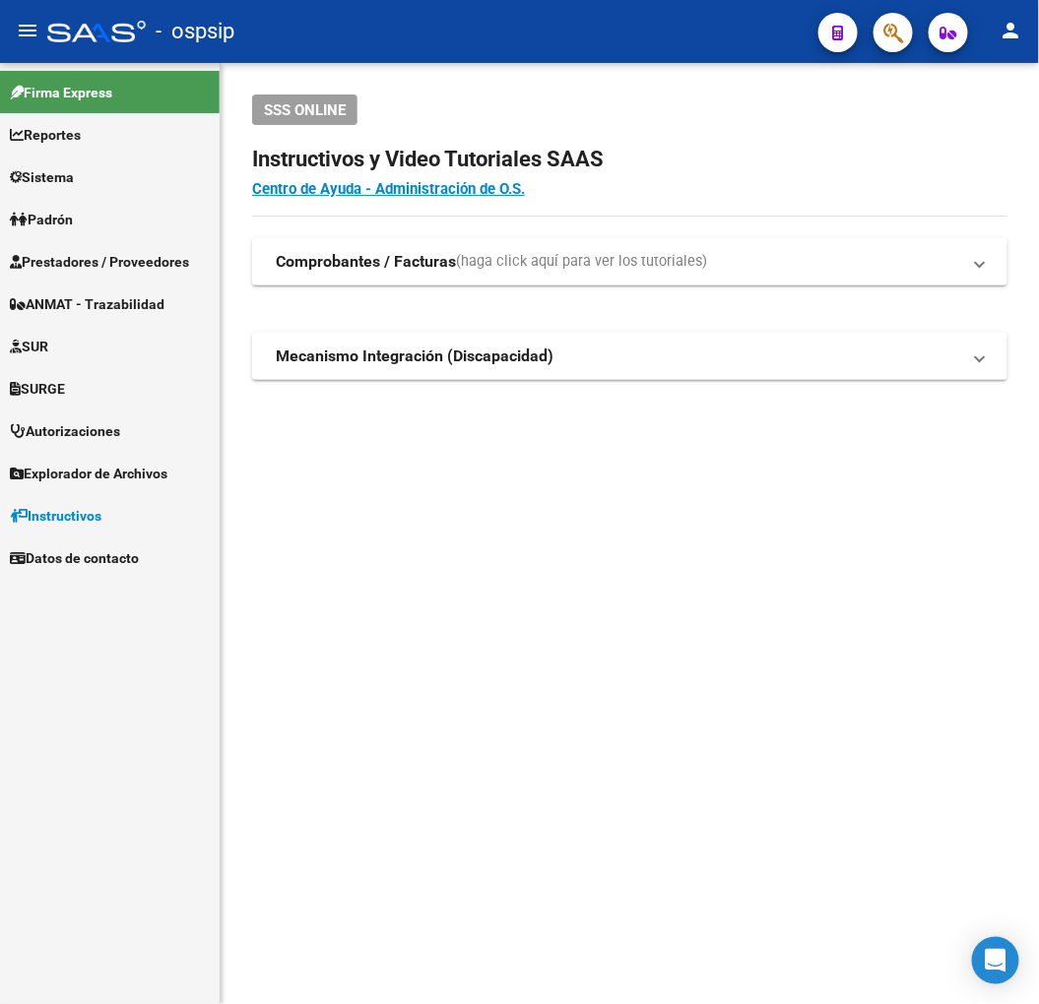
click at [409, 684] on mat-sidenav-content "SSS ONLINE Instructivos y Video Tutoriales SAAS Centro de Ayuda - Administració…" at bounding box center [630, 533] width 818 height 941
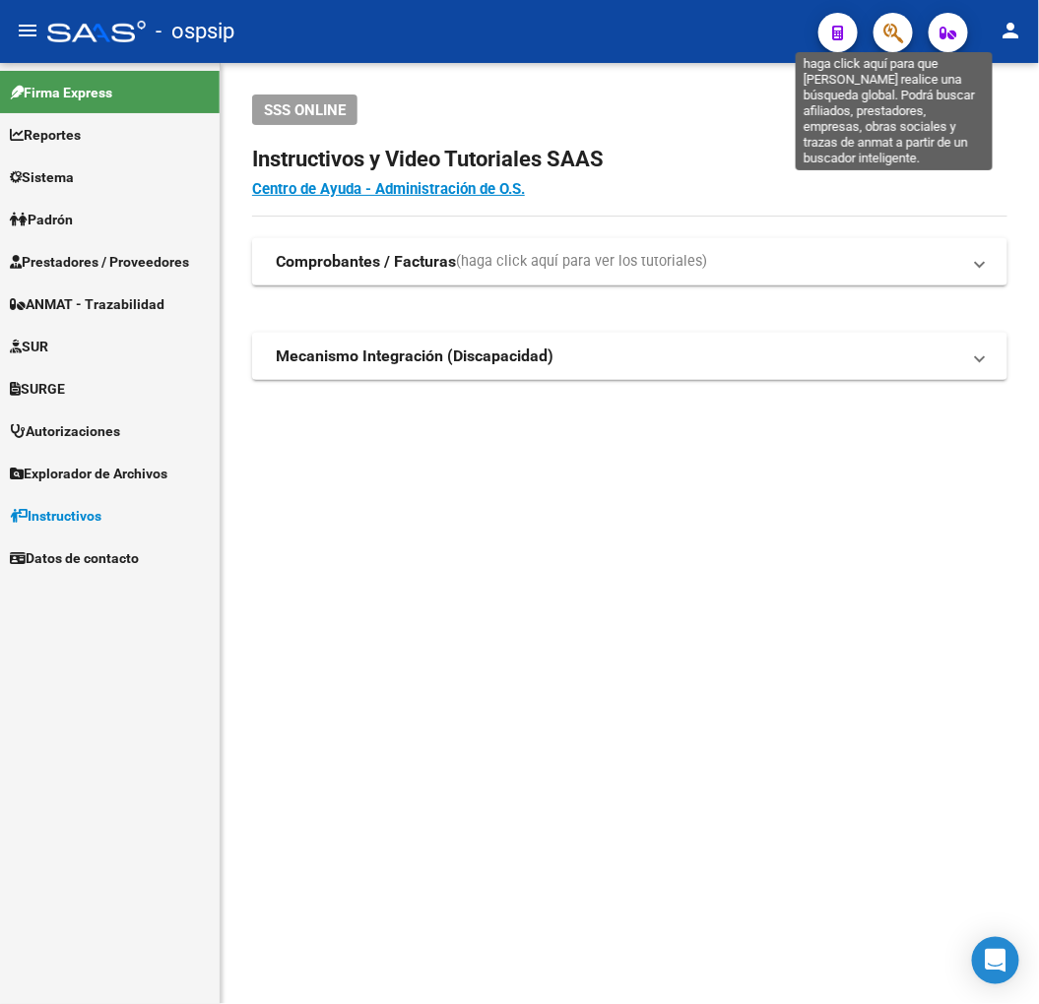
click at [904, 36] on button "button" at bounding box center [892, 32] width 39 height 39
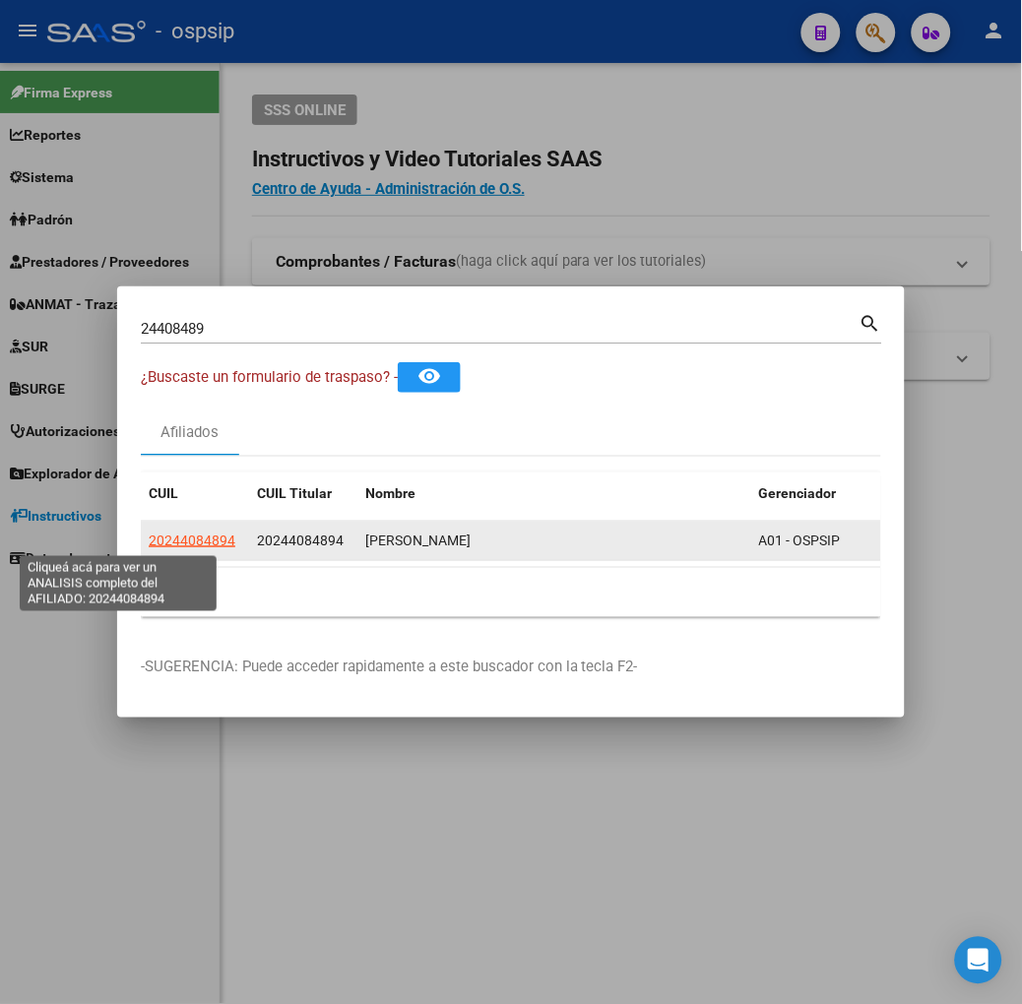
click at [149, 547] on span "20244084894" at bounding box center [192, 541] width 87 height 16
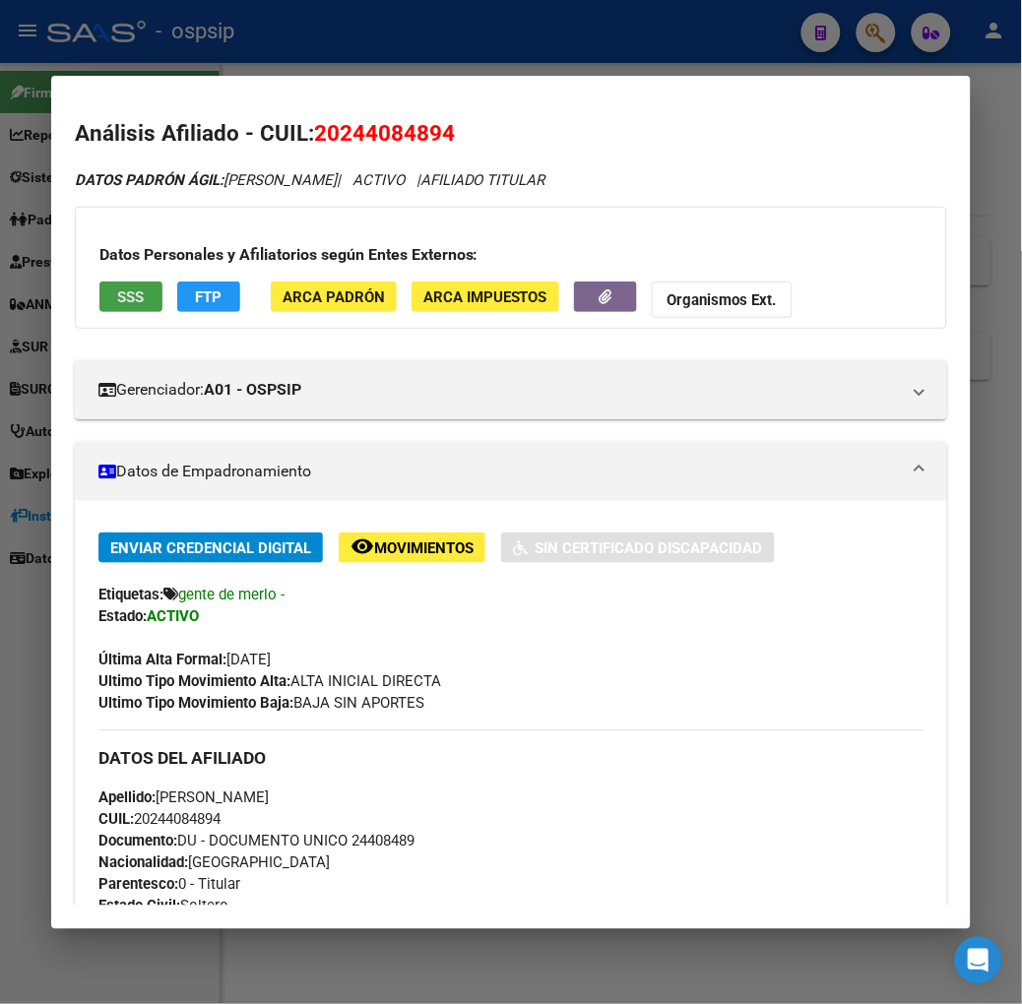
click at [117, 288] on span "SSS" at bounding box center [130, 297] width 27 height 18
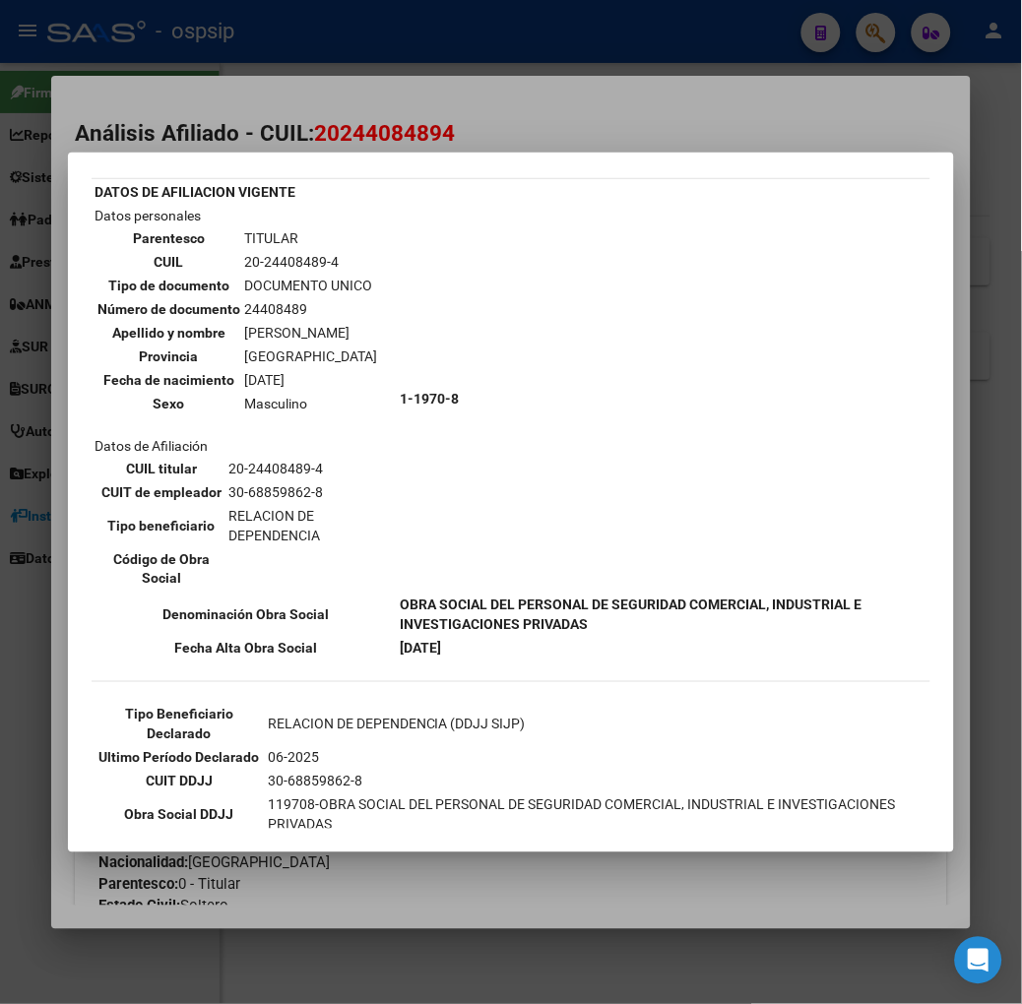
scroll to position [109, 0]
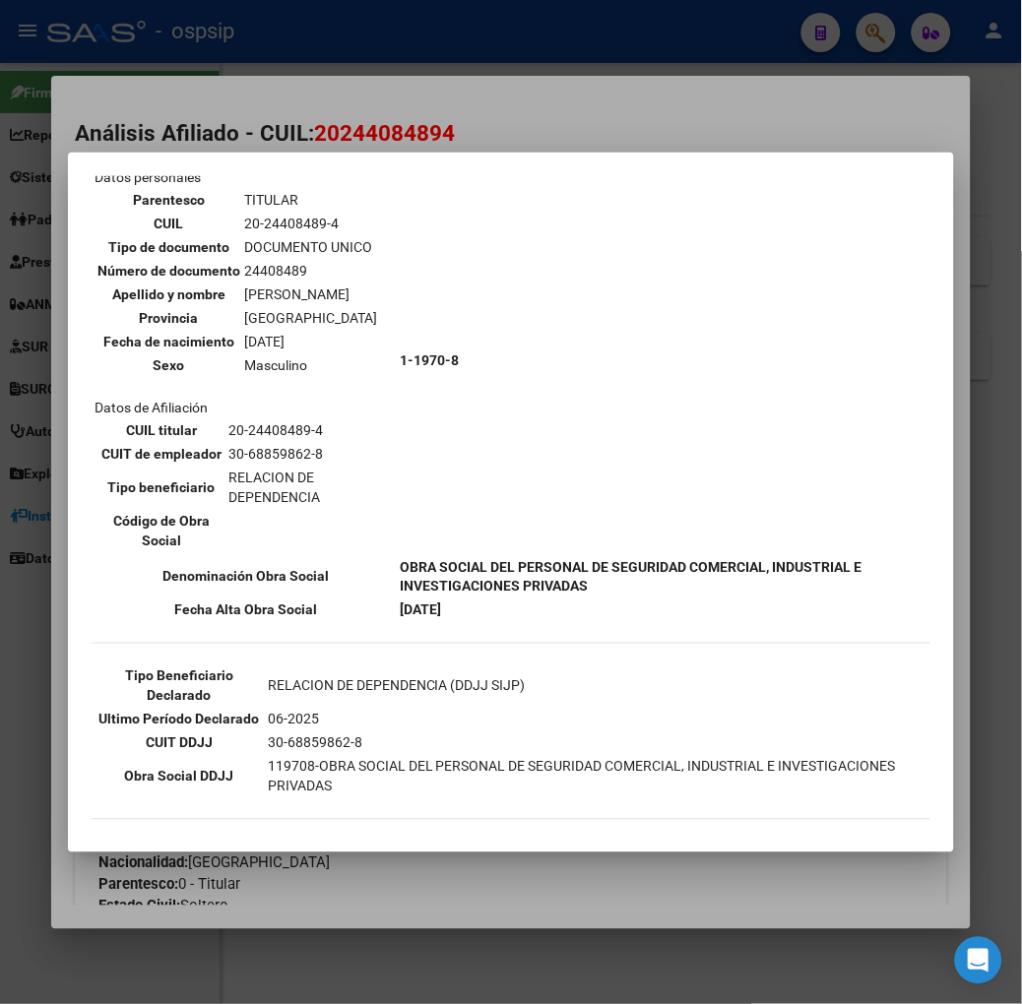
click at [283, 118] on div at bounding box center [511, 502] width 1022 height 1004
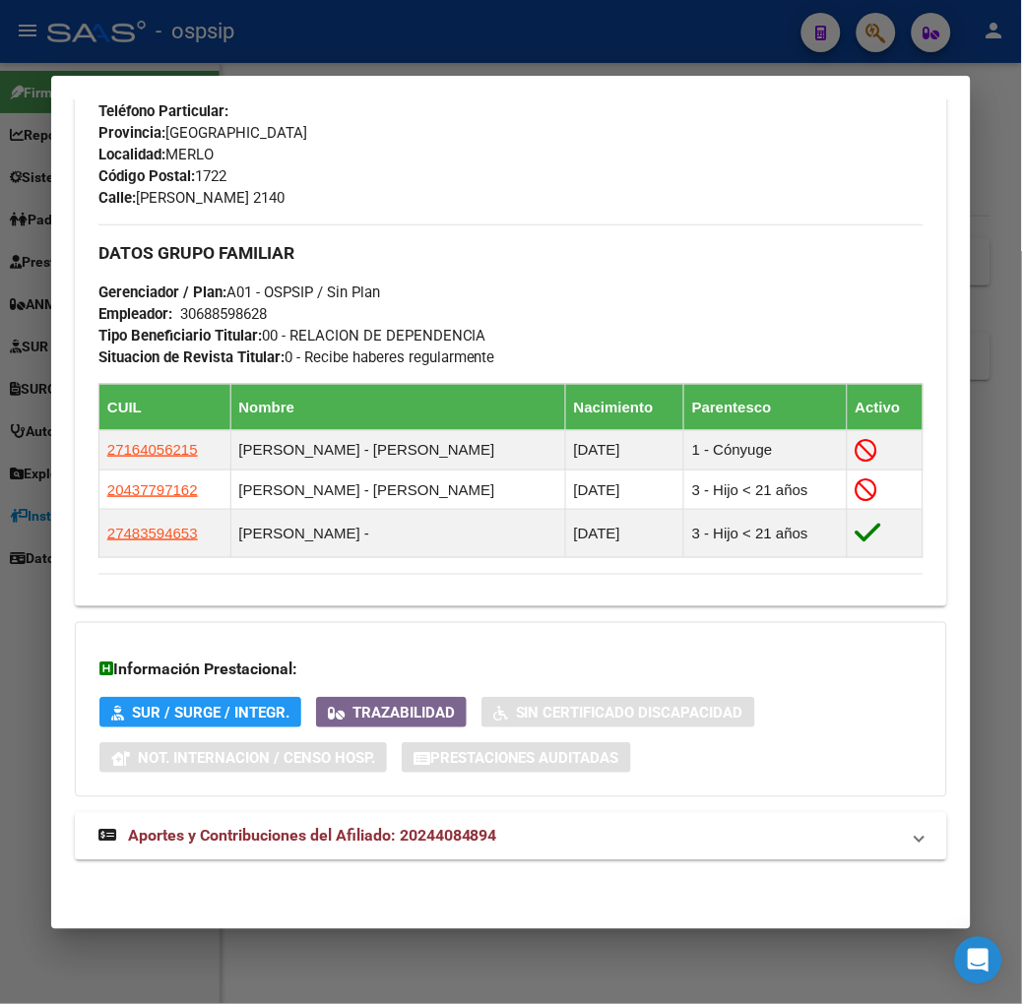
click at [476, 844] on mat-panel-title "Aportes y Contribuciones del Afiliado: 20244084894" at bounding box center [498, 837] width 801 height 24
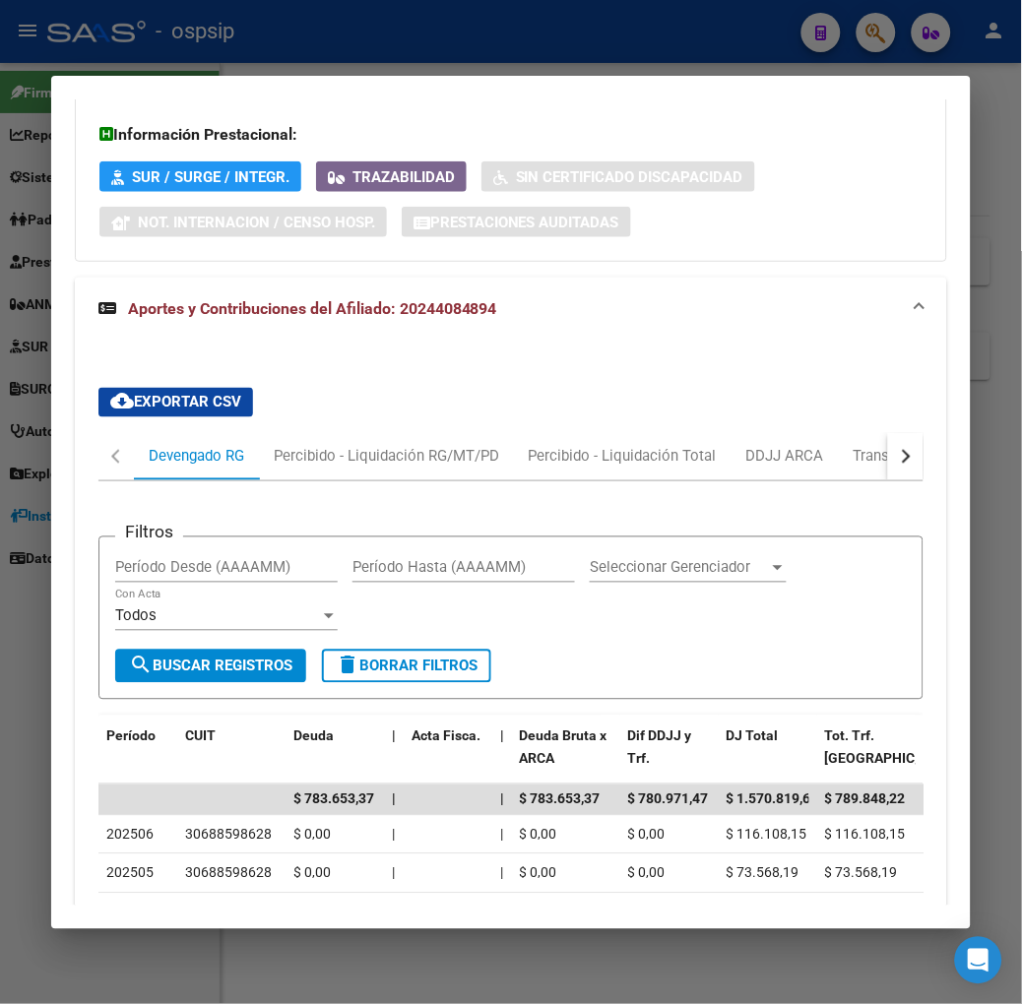
scroll to position [1915, 0]
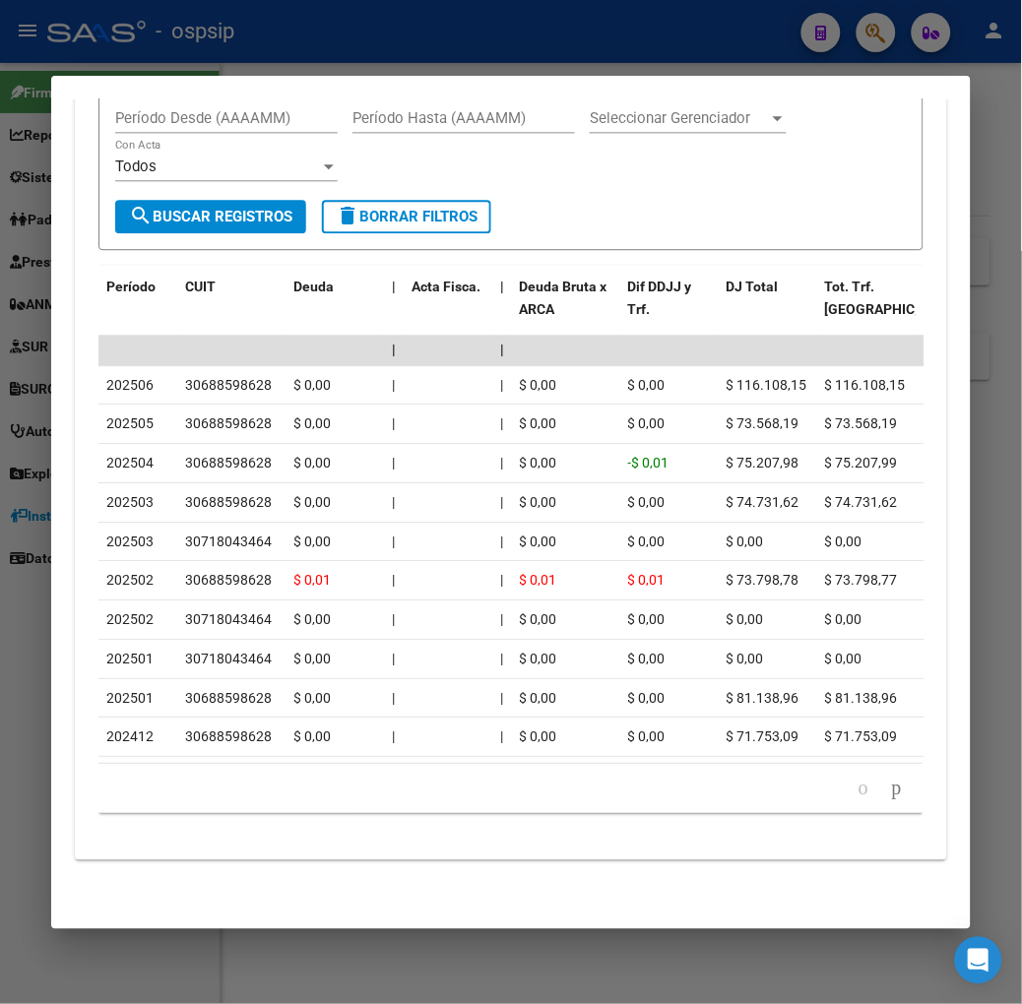
click at [366, 46] on div at bounding box center [511, 502] width 1022 height 1004
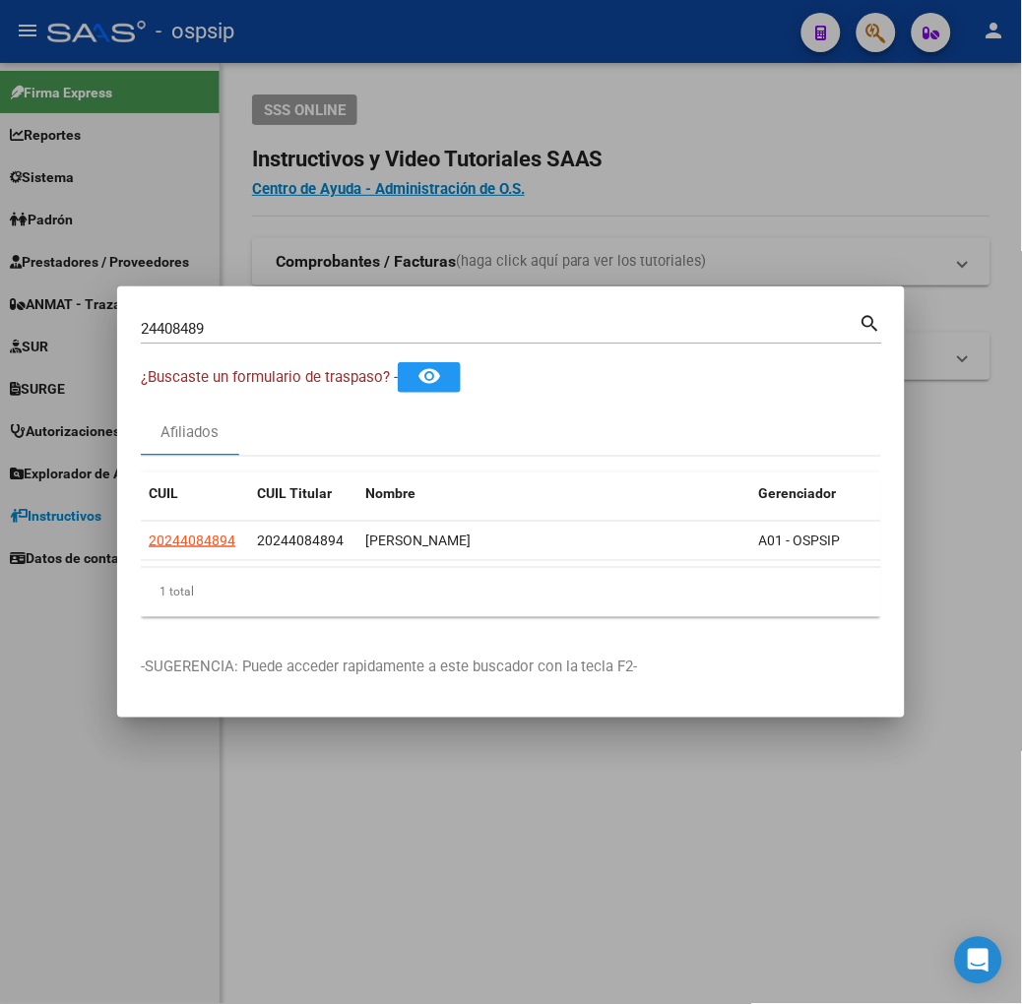
click at [322, 325] on input "24408489" at bounding box center [500, 329] width 719 height 18
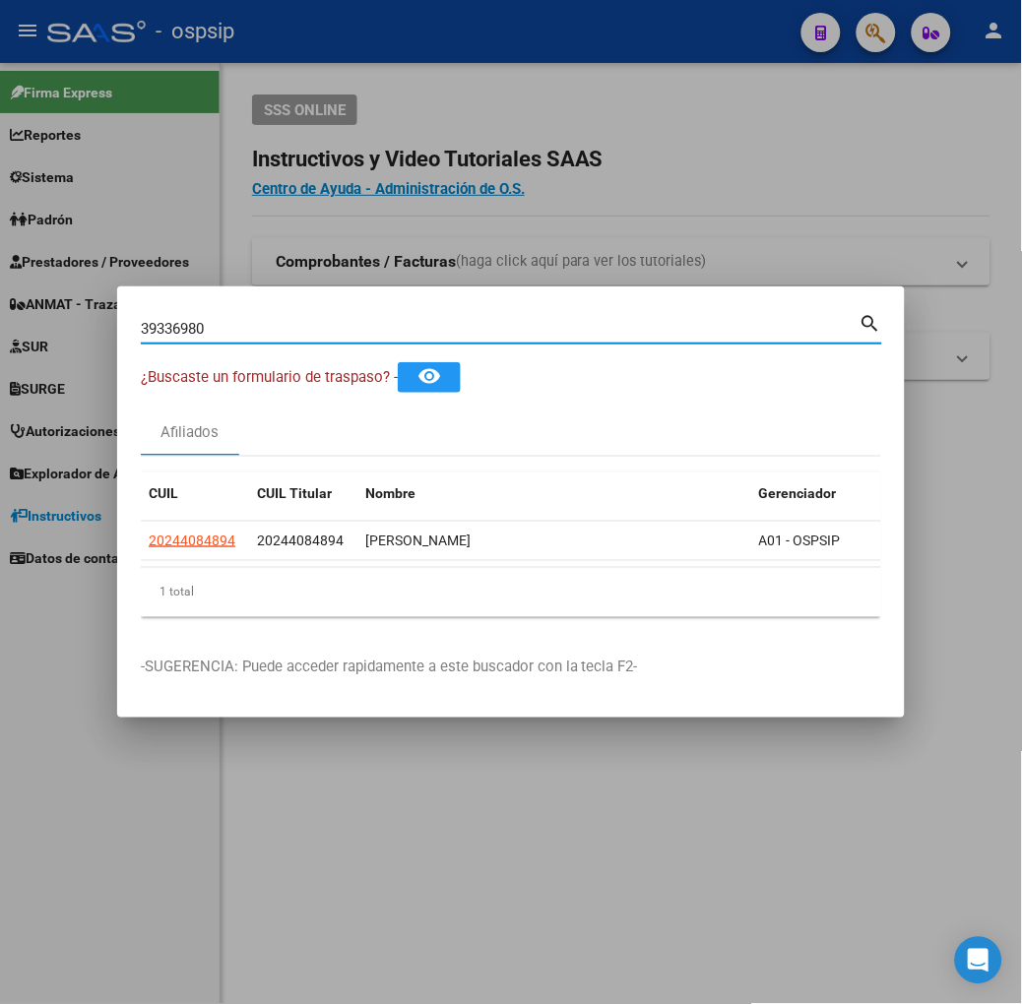
type input "39336980"
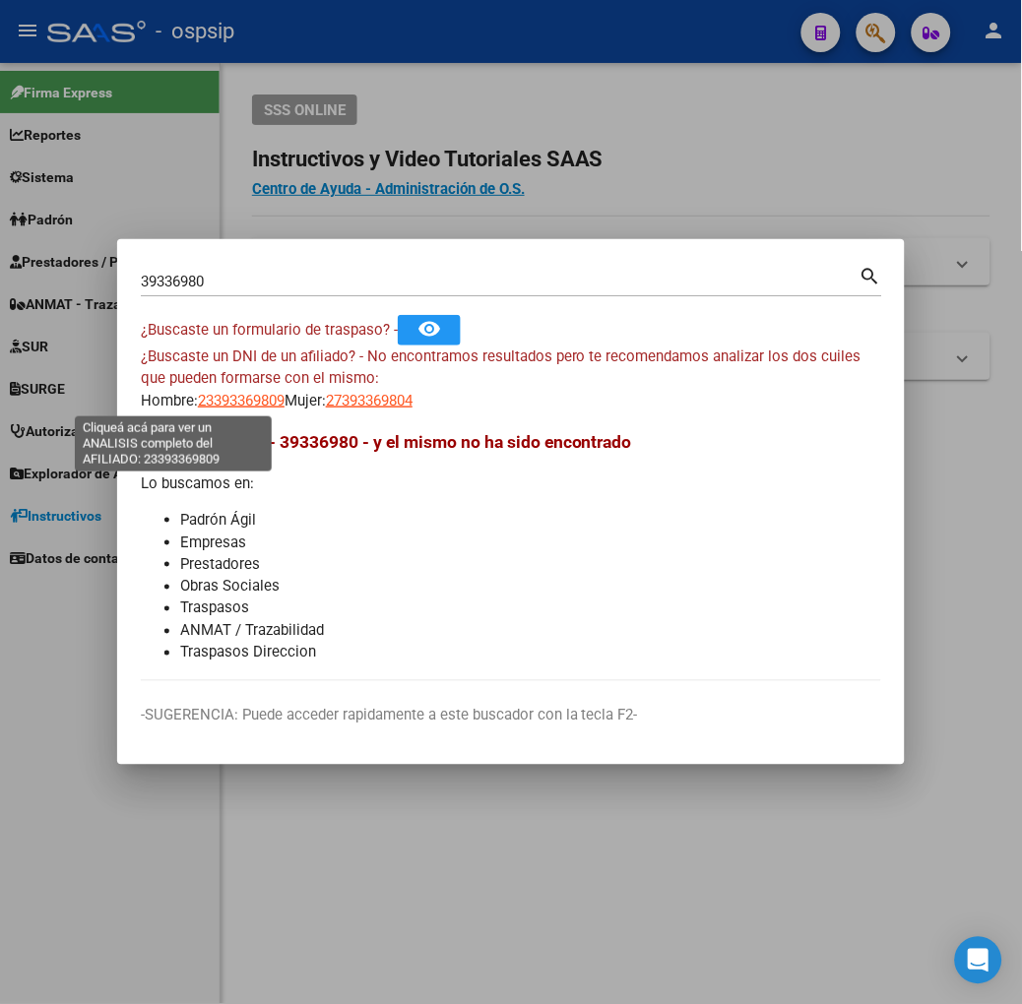
click at [198, 392] on span "23393369809" at bounding box center [241, 401] width 87 height 18
type textarea "23393369809"
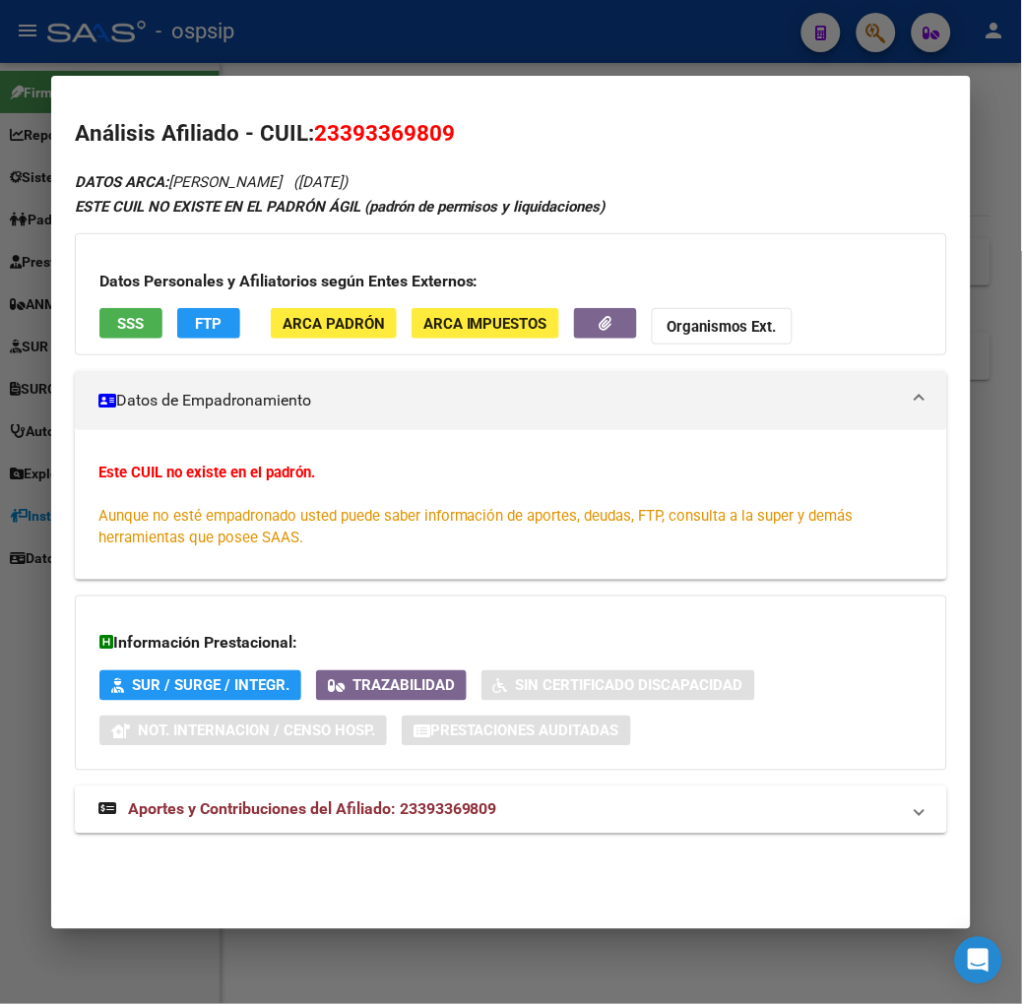
click at [87, 307] on div "Datos Personales y Afiliatorios según Entes Externos: SSS FTP ARCA Padrón ARCA …" at bounding box center [511, 294] width 872 height 122
click at [117, 315] on span "SSS" at bounding box center [130, 324] width 27 height 18
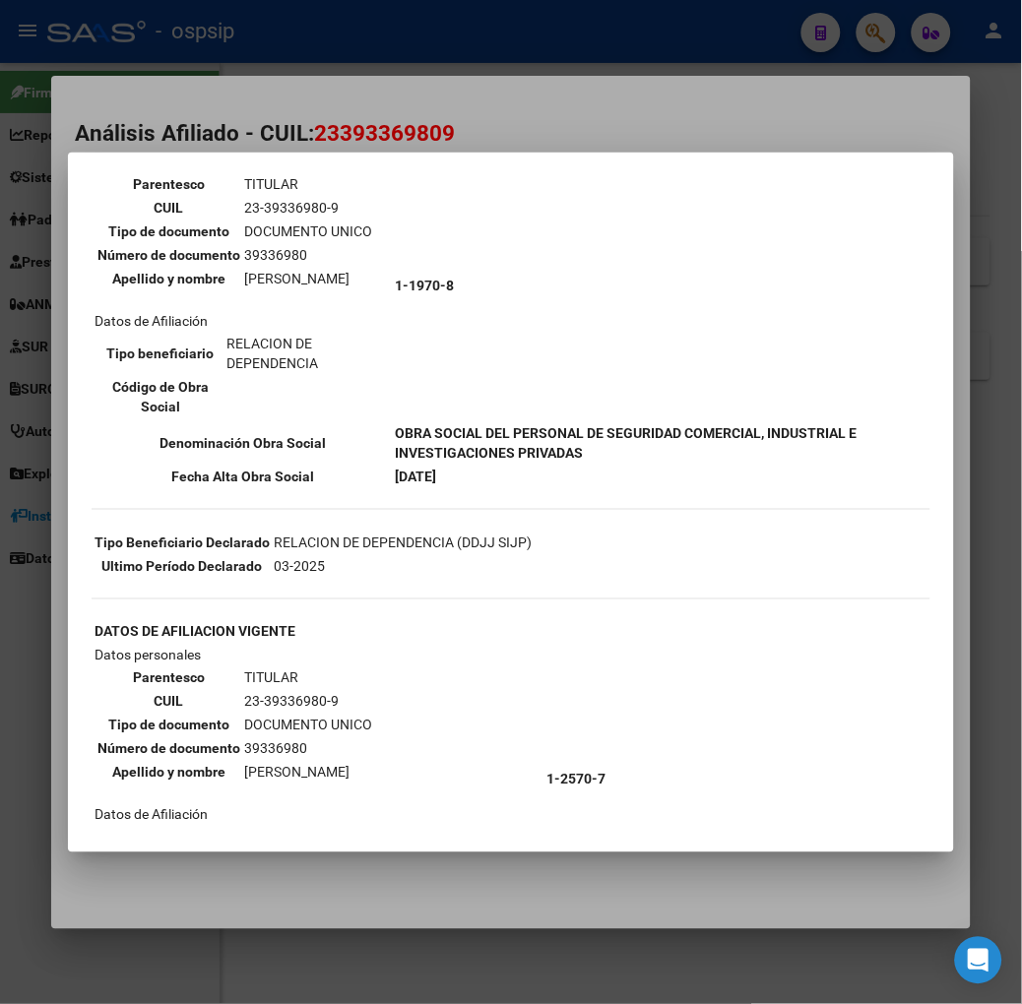
scroll to position [219, 0]
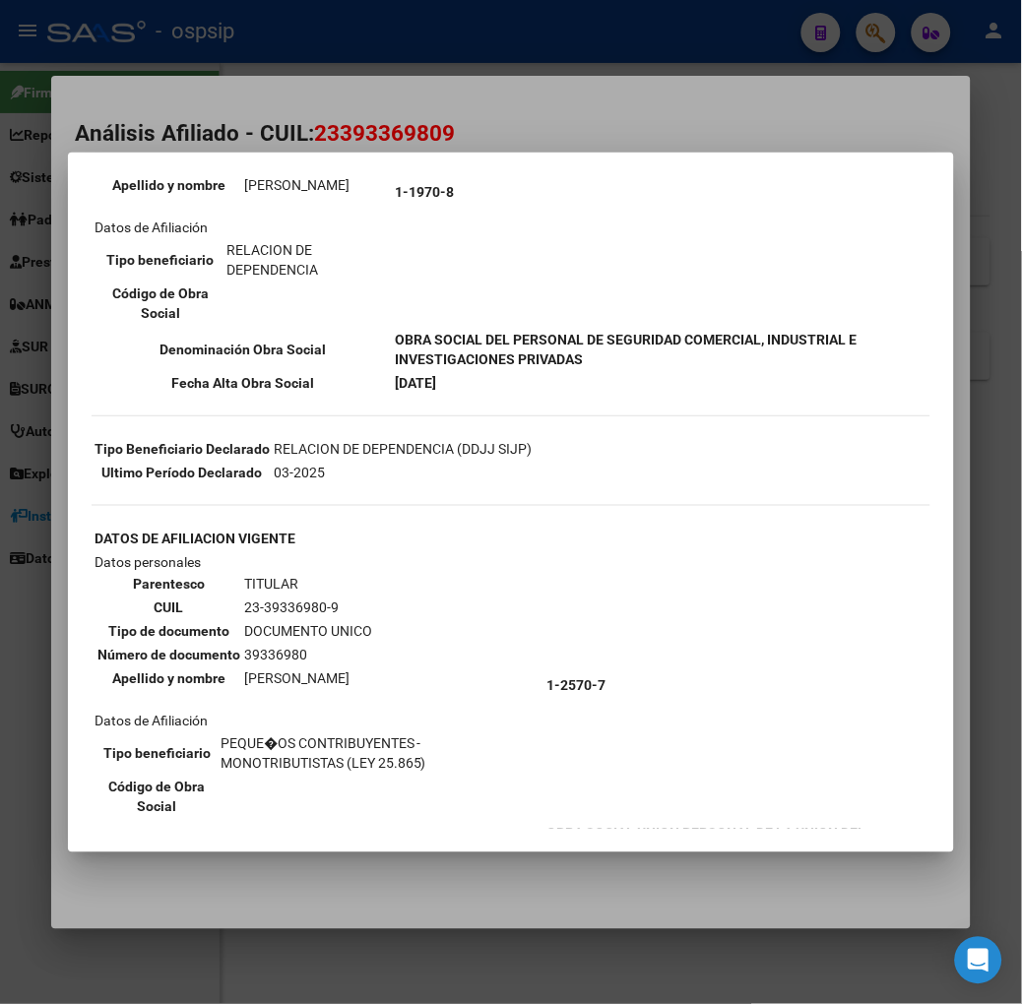
click at [190, 102] on div at bounding box center [511, 502] width 1022 height 1004
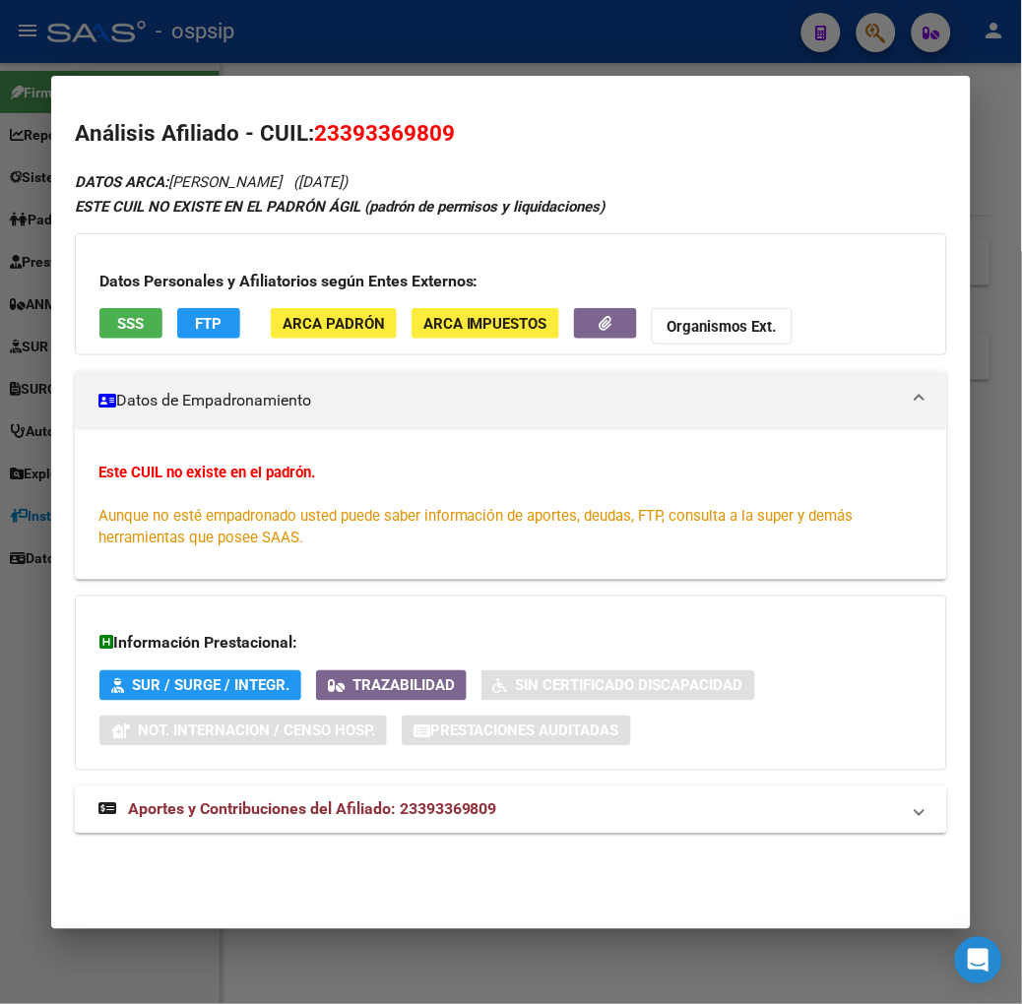
click at [285, 780] on div "DATOS ARCA: [PERSON_NAME] ([DATE]) ESTE CUIL NO EXISTE EN EL PADRÓN ÁGIL (padró…" at bounding box center [511, 512] width 872 height 687
click at [288, 800] on mat-expansion-panel-header "Aportes y Contribuciones del Afiliado: 23393369809" at bounding box center [511, 810] width 872 height 47
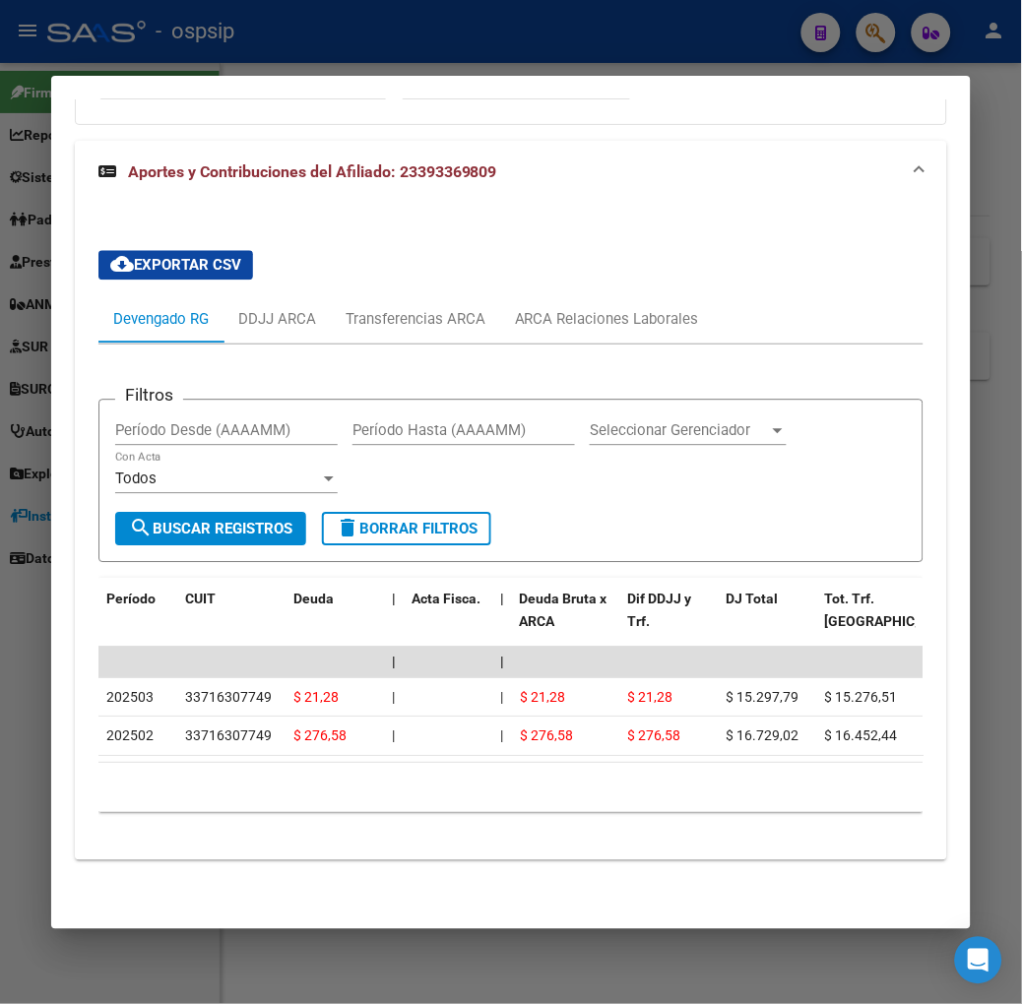
click at [598, 345] on div "Filtros Período Desde (AAAAMM) Período Hasta (AAAAMM) Seleccionar Gerenciador S…" at bounding box center [510, 587] width 825 height 484
click at [588, 323] on div "ARCA Relaciones Laborales" at bounding box center [607, 319] width 214 height 47
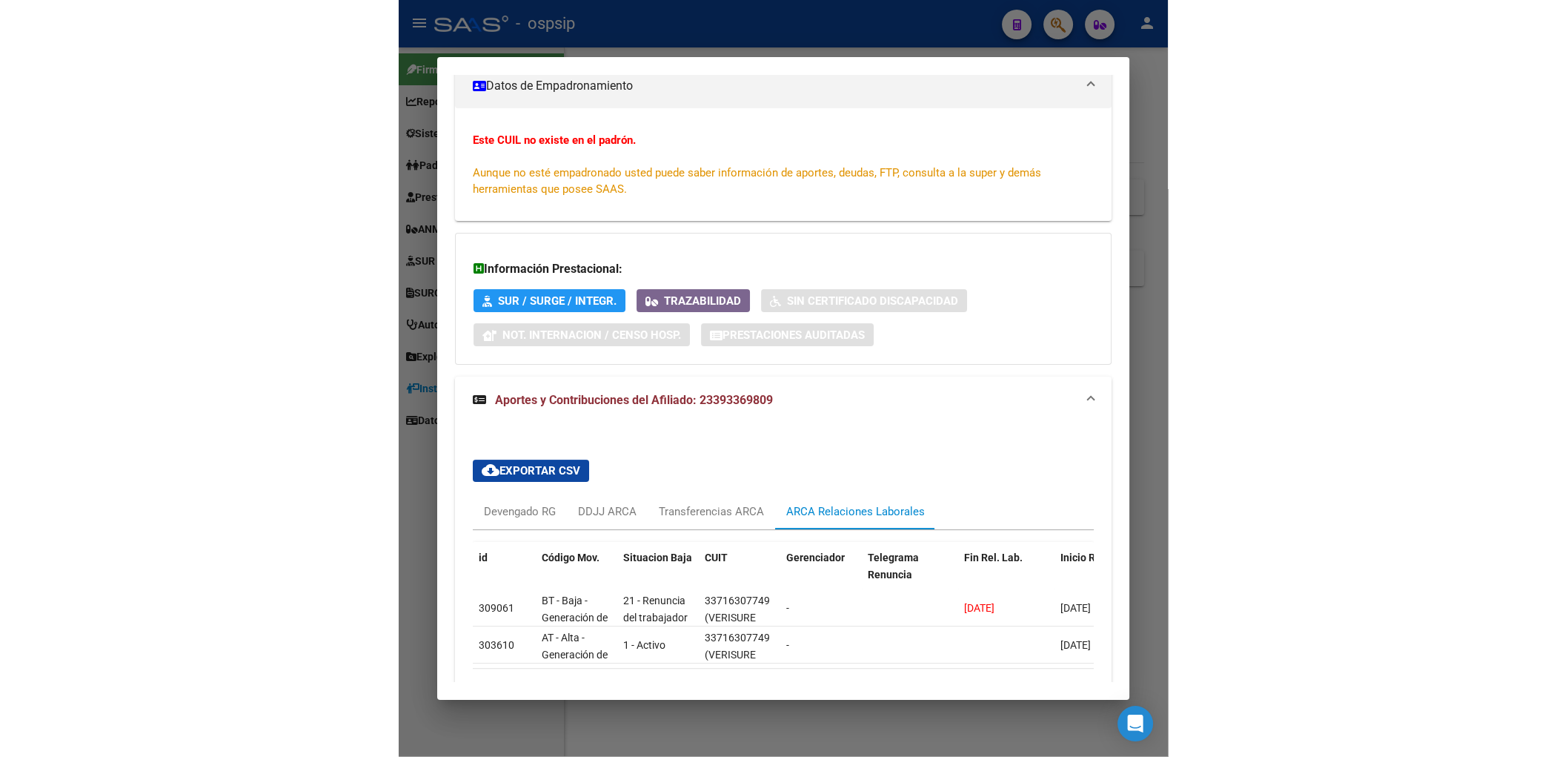
scroll to position [322, 0]
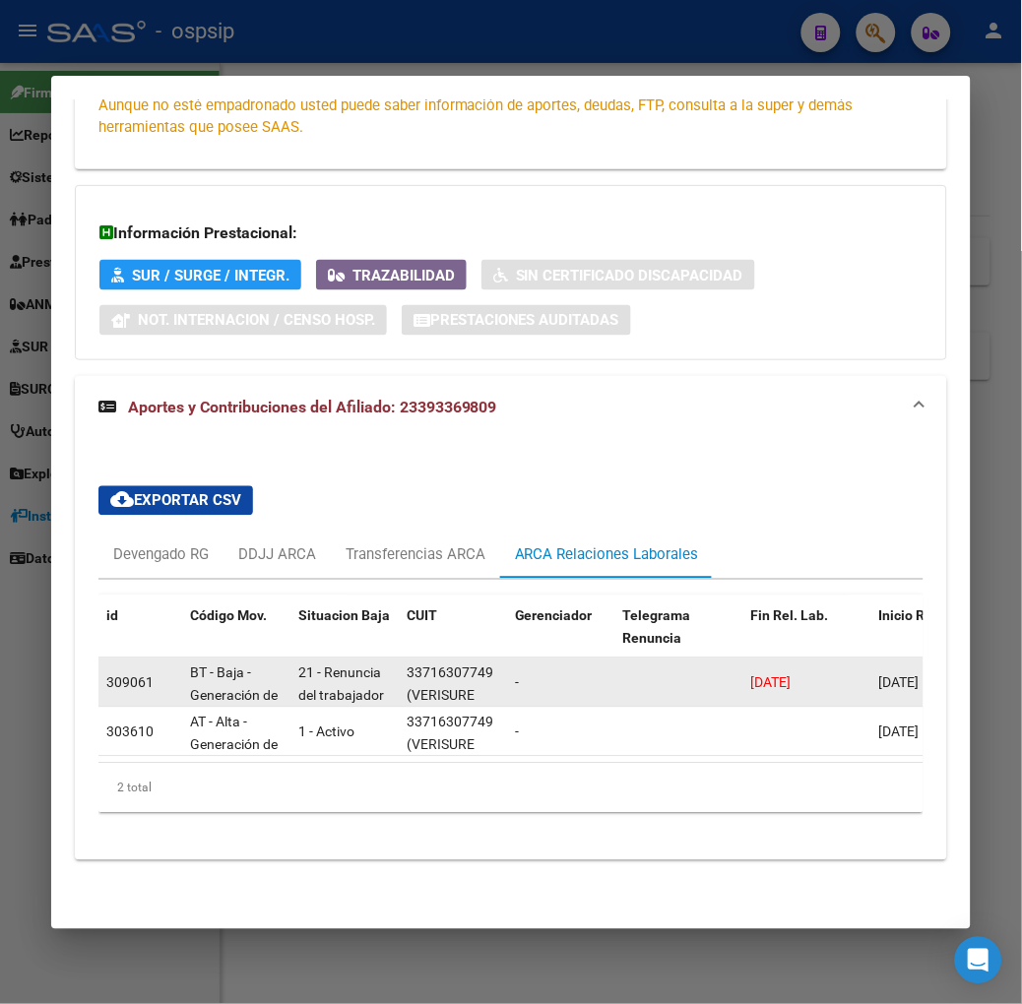
drag, startPoint x: 39, startPoint y: 2, endPoint x: 542, endPoint y: 663, distance: 831.0
click at [542, 672] on div "-" at bounding box center [561, 683] width 93 height 23
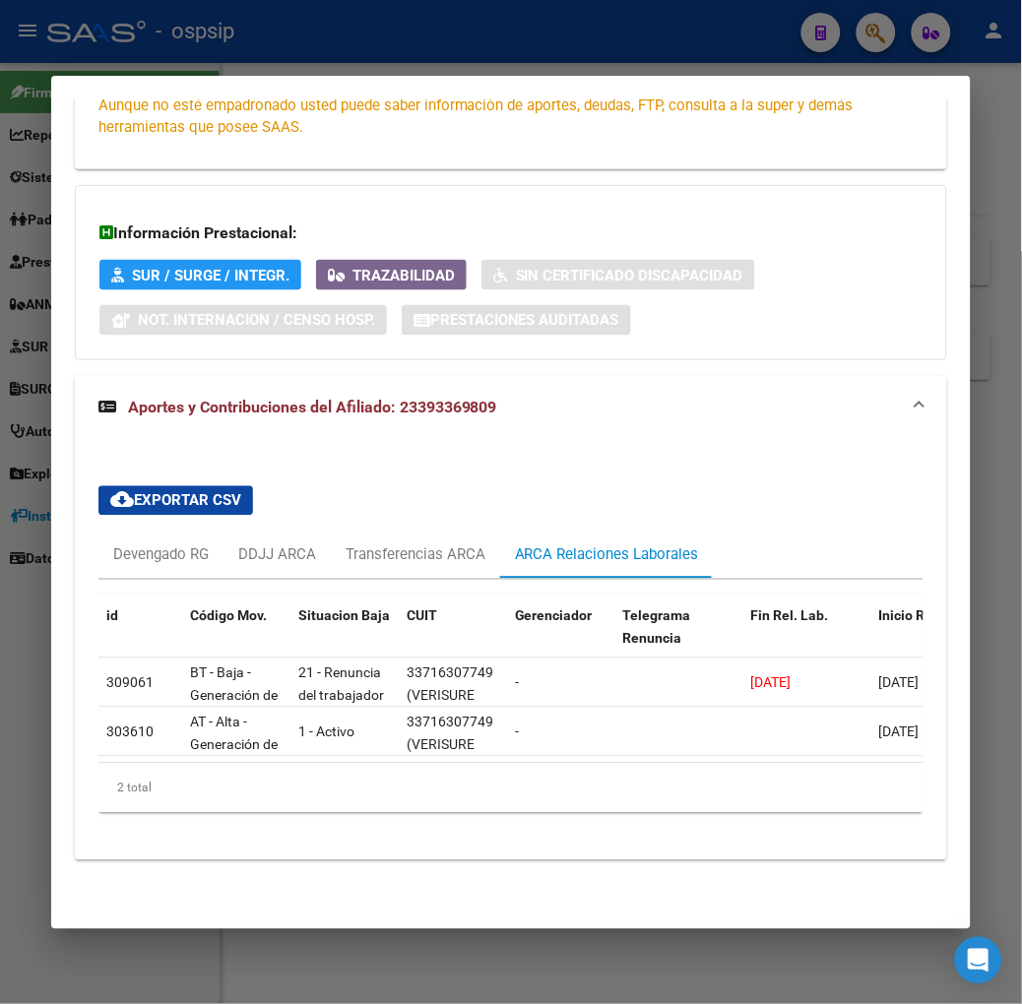
click at [222, 43] on div at bounding box center [511, 502] width 1022 height 1004
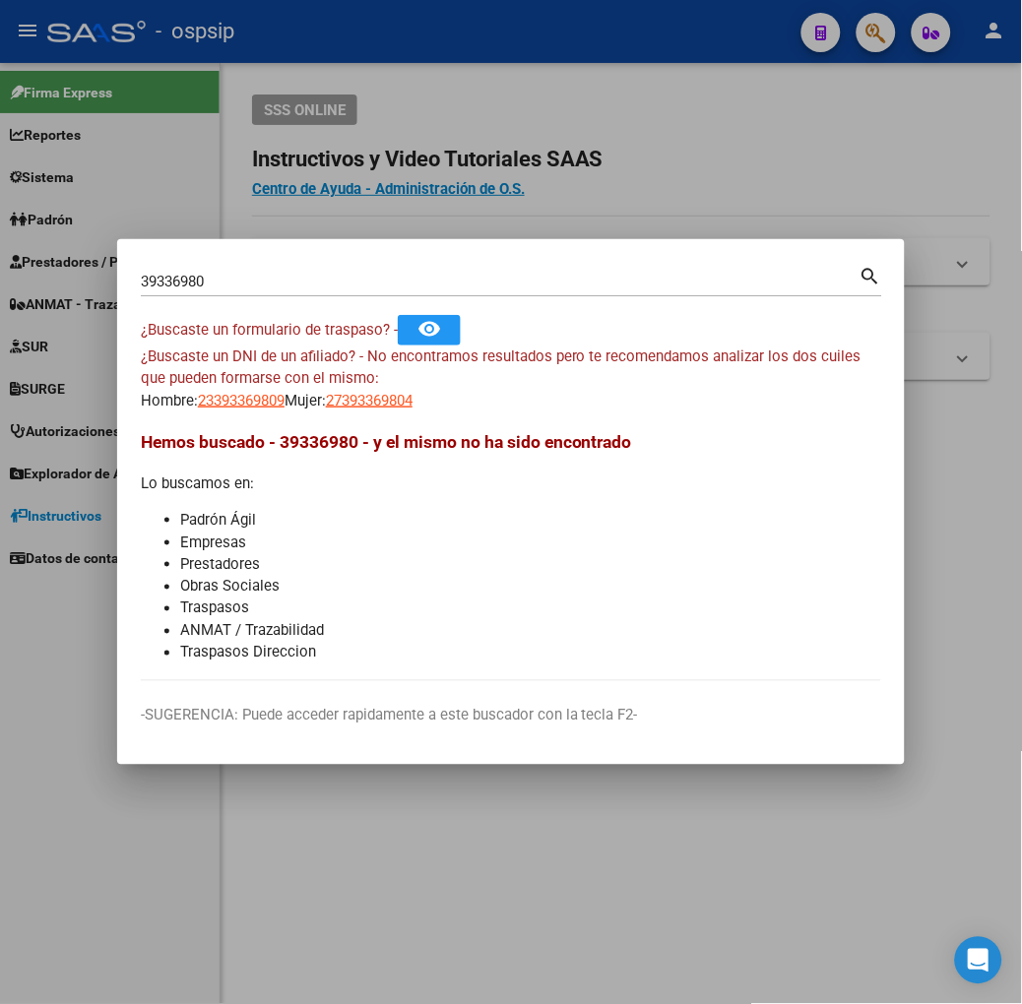
click at [221, 286] on input "39336980" at bounding box center [500, 282] width 719 height 18
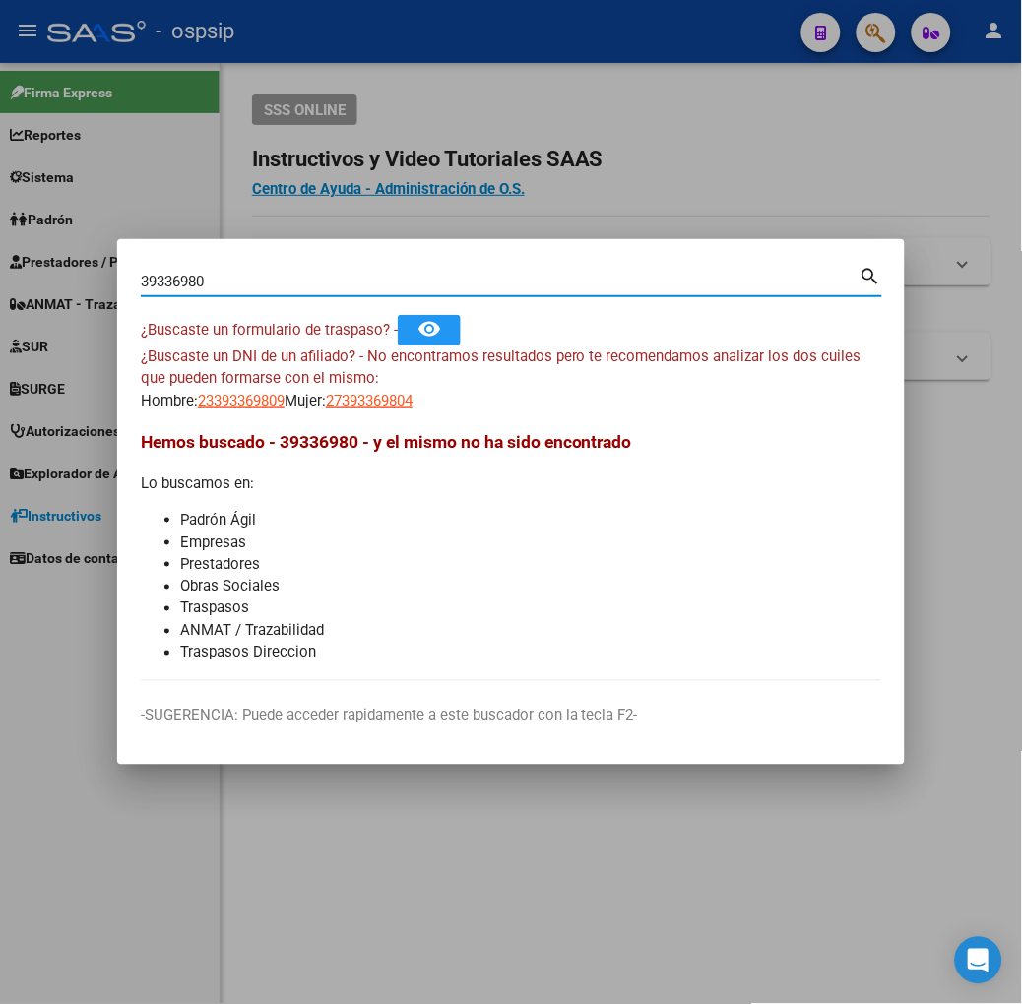
click at [221, 286] on input "39336980" at bounding box center [500, 282] width 719 height 18
type input "20683685"
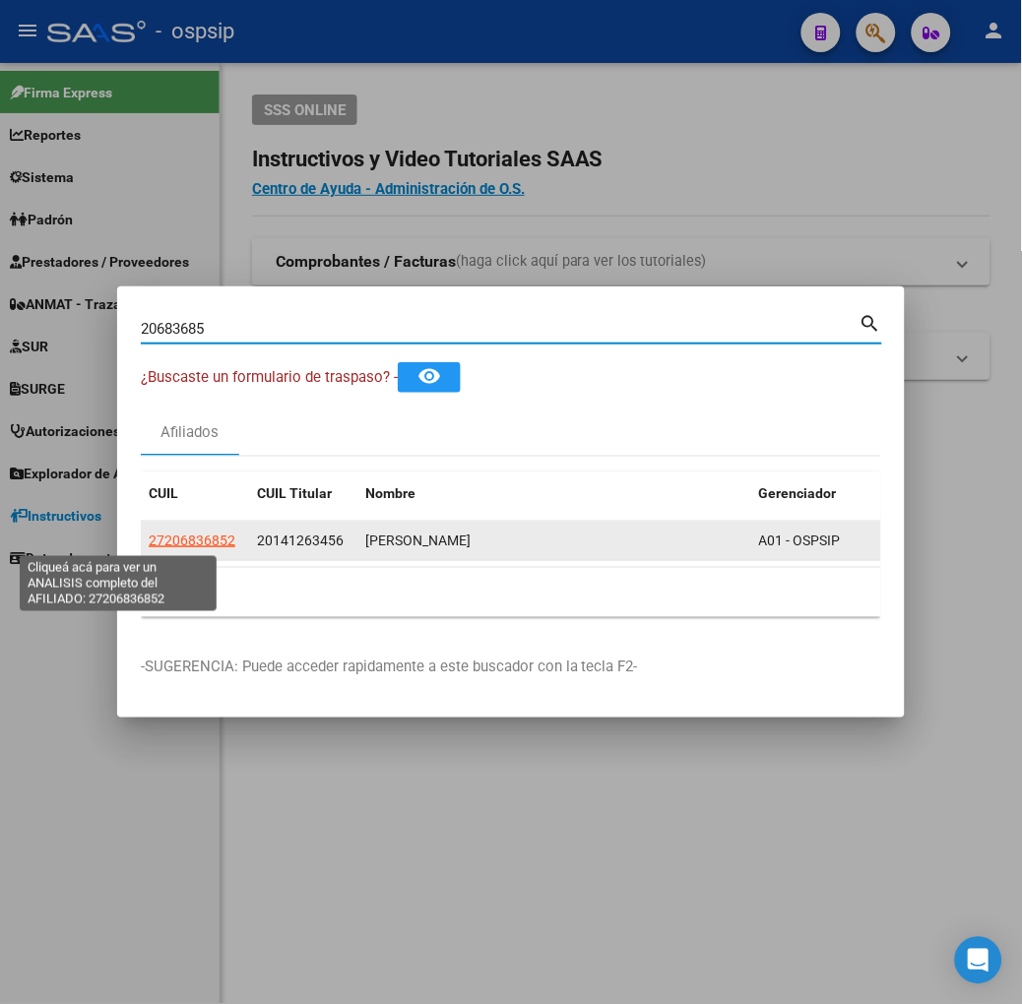
click at [149, 537] on span "27206836852" at bounding box center [192, 541] width 87 height 16
type textarea "27206836852"
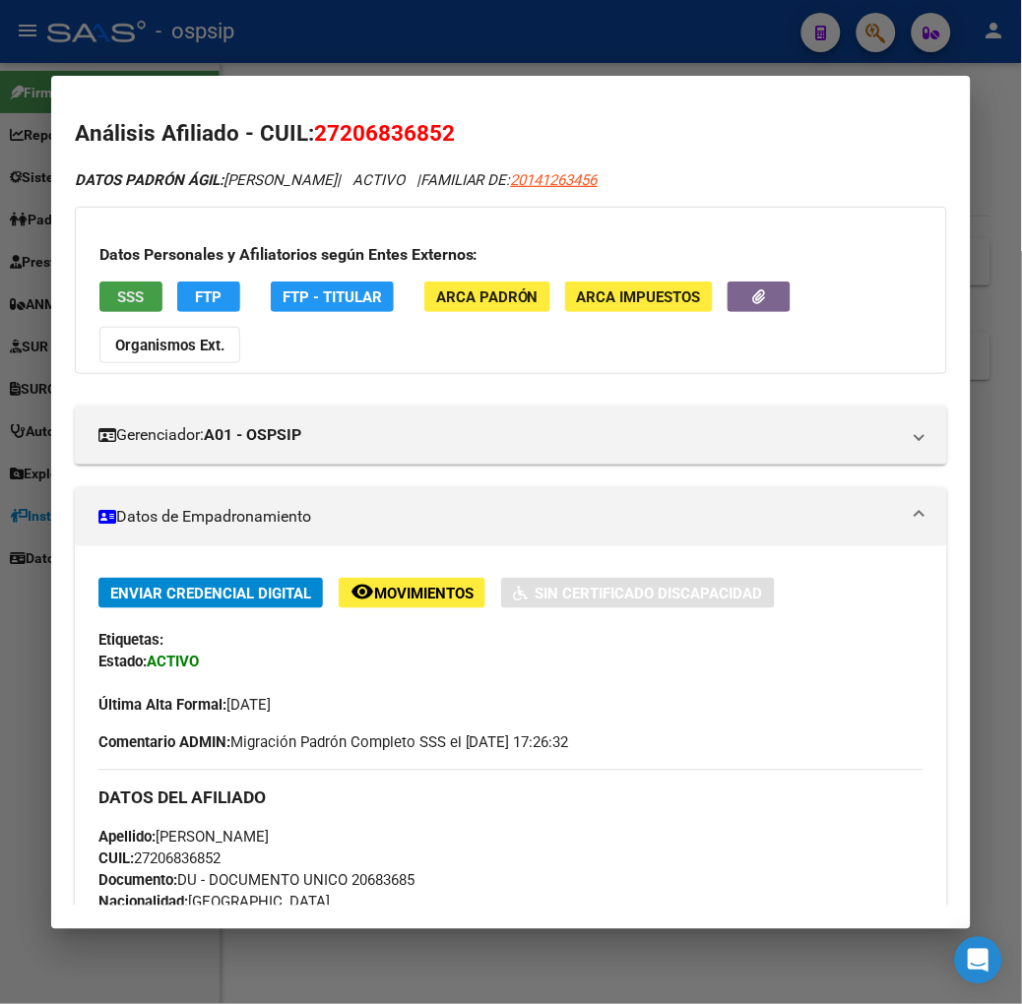
click at [117, 288] on span "SSS" at bounding box center [130, 297] width 27 height 18
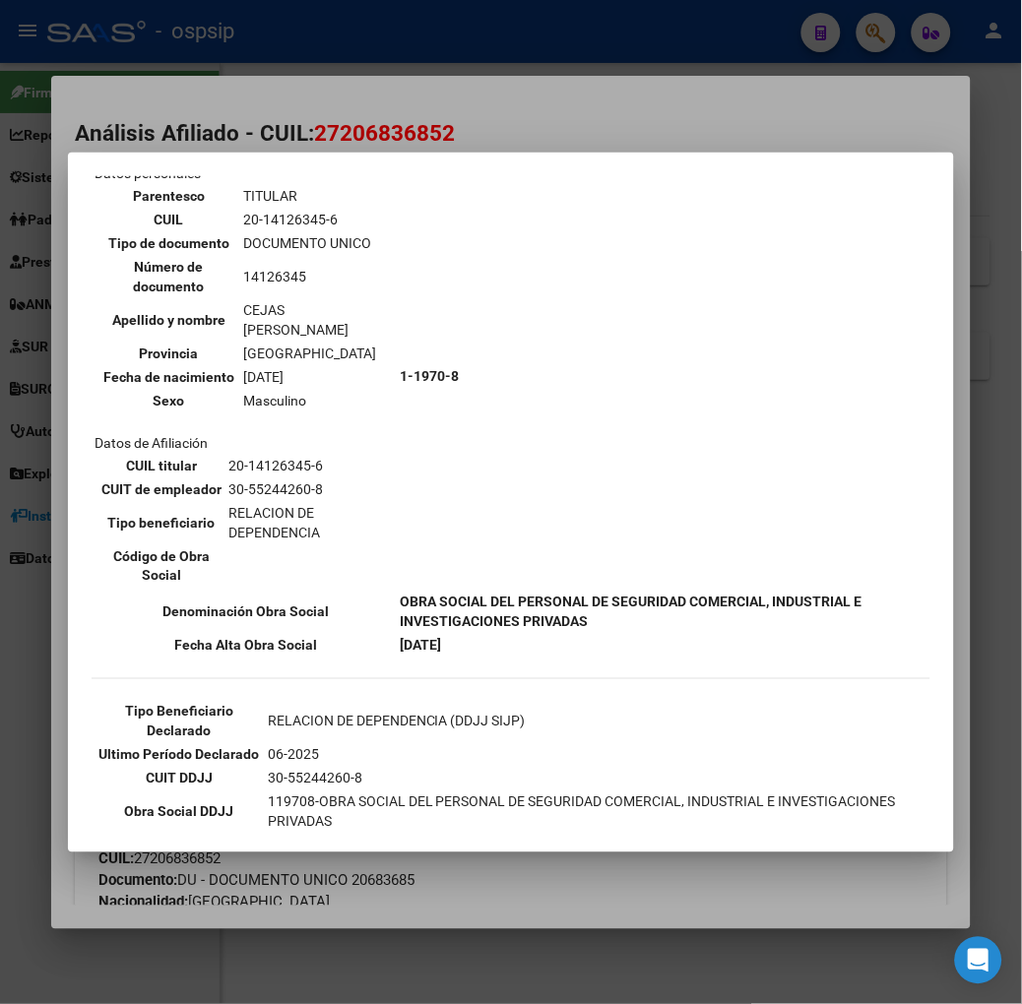
scroll to position [219, 0]
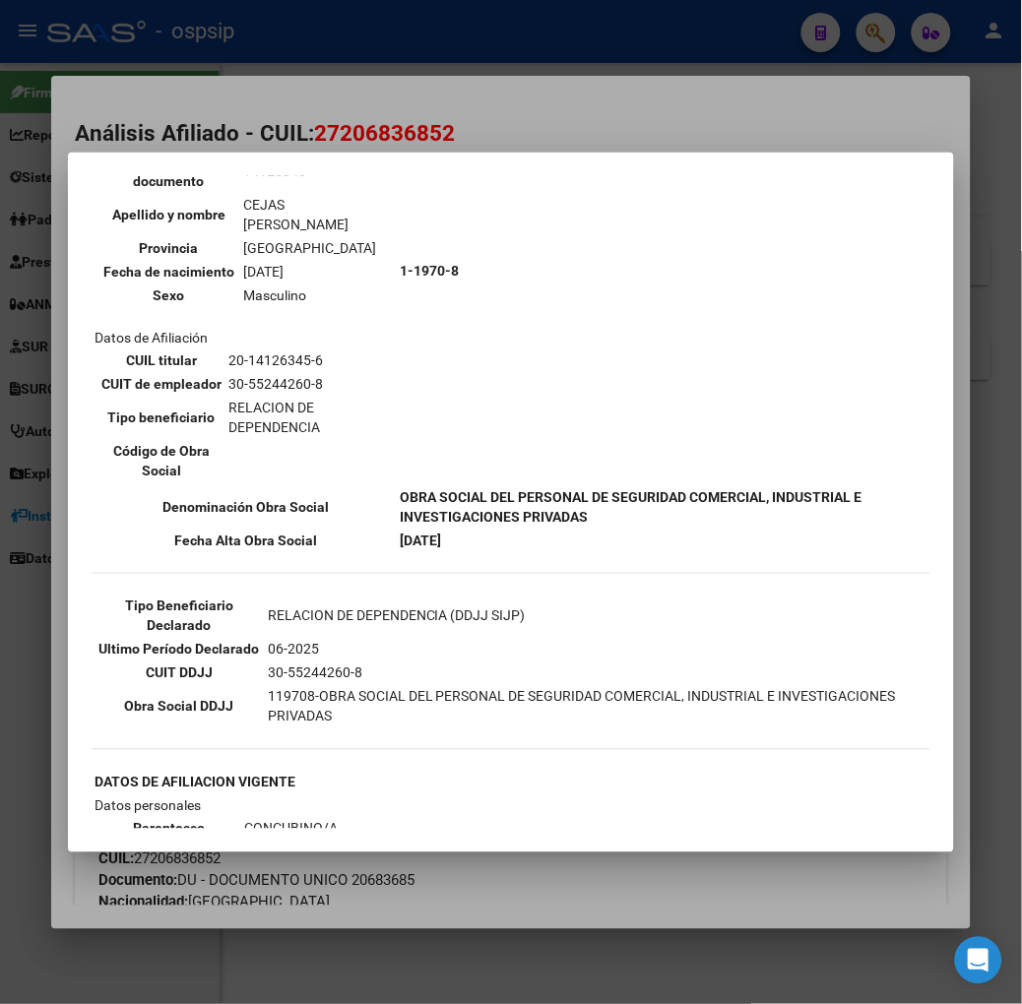
click at [205, 123] on div at bounding box center [511, 502] width 1022 height 1004
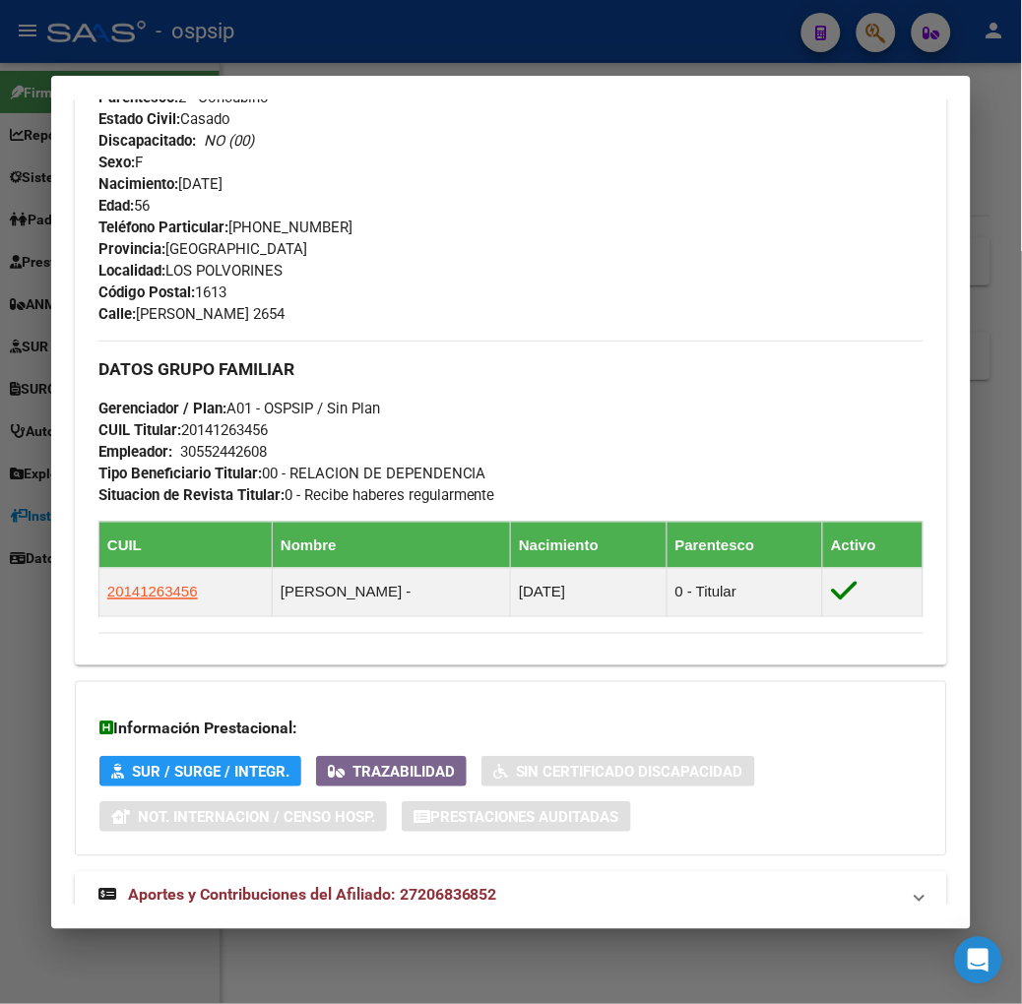
scroll to position [888, 0]
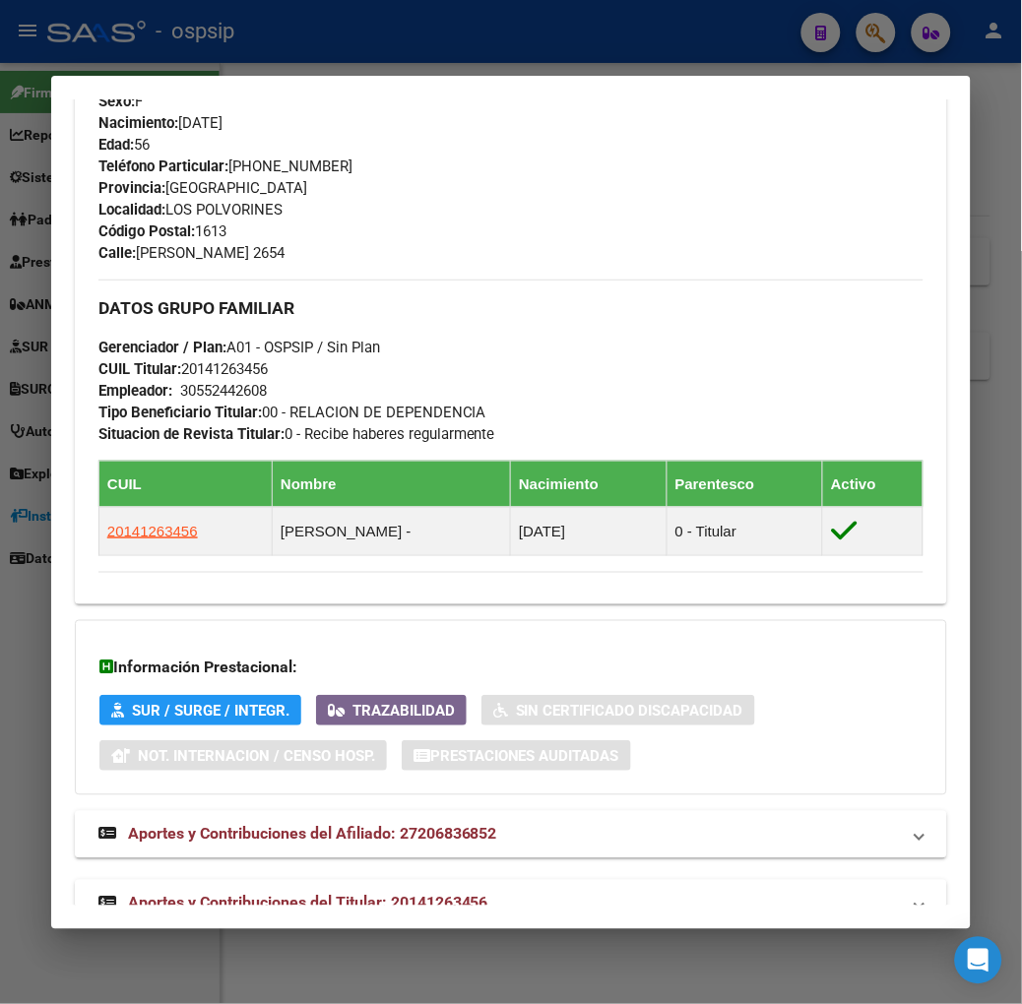
click at [358, 891] on div "Análisis Afiliado - CUIL: 27206836852 DATOS PADRÓN ÁGIL: [PERSON_NAME] [PERSON_…" at bounding box center [511, 89] width 872 height 1721
click at [354, 880] on mat-expansion-panel-header "Aportes y Contribuciones del Titular: 20141263456" at bounding box center [511, 903] width 872 height 47
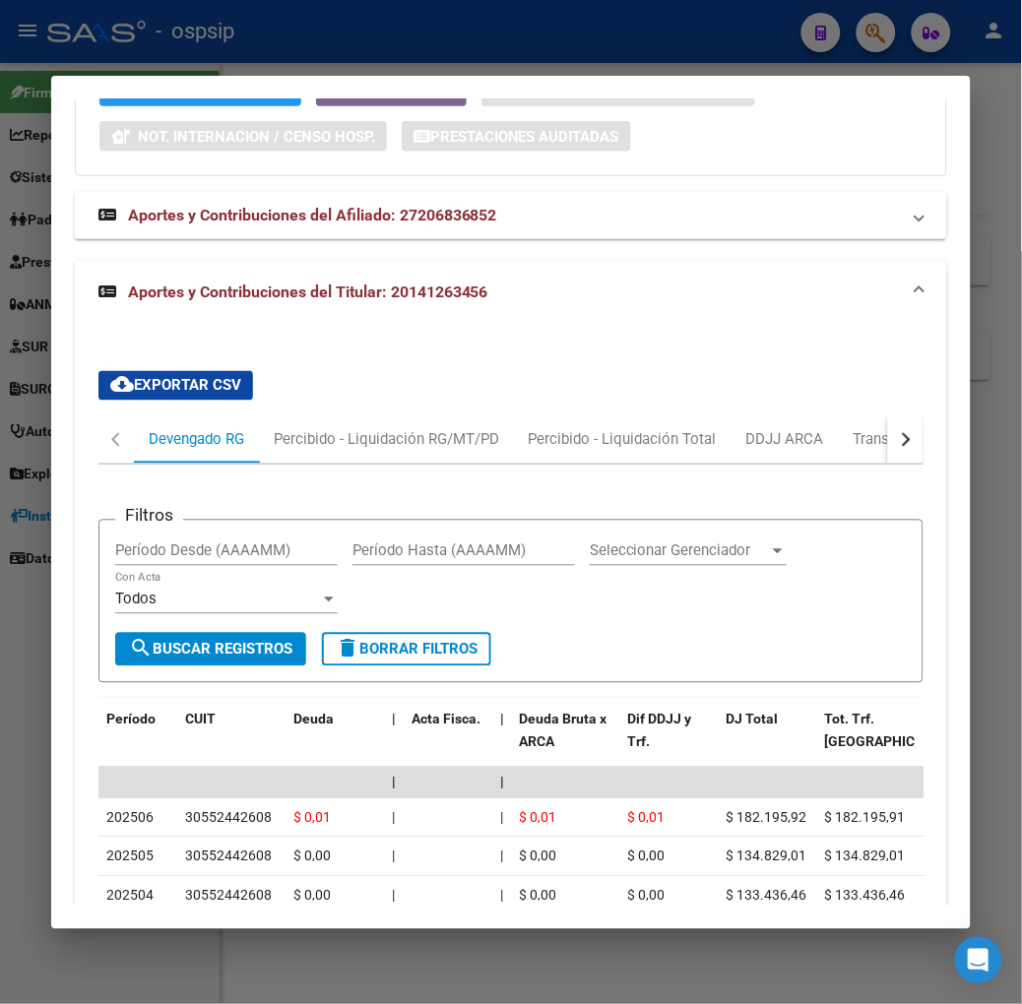
scroll to position [1532, 0]
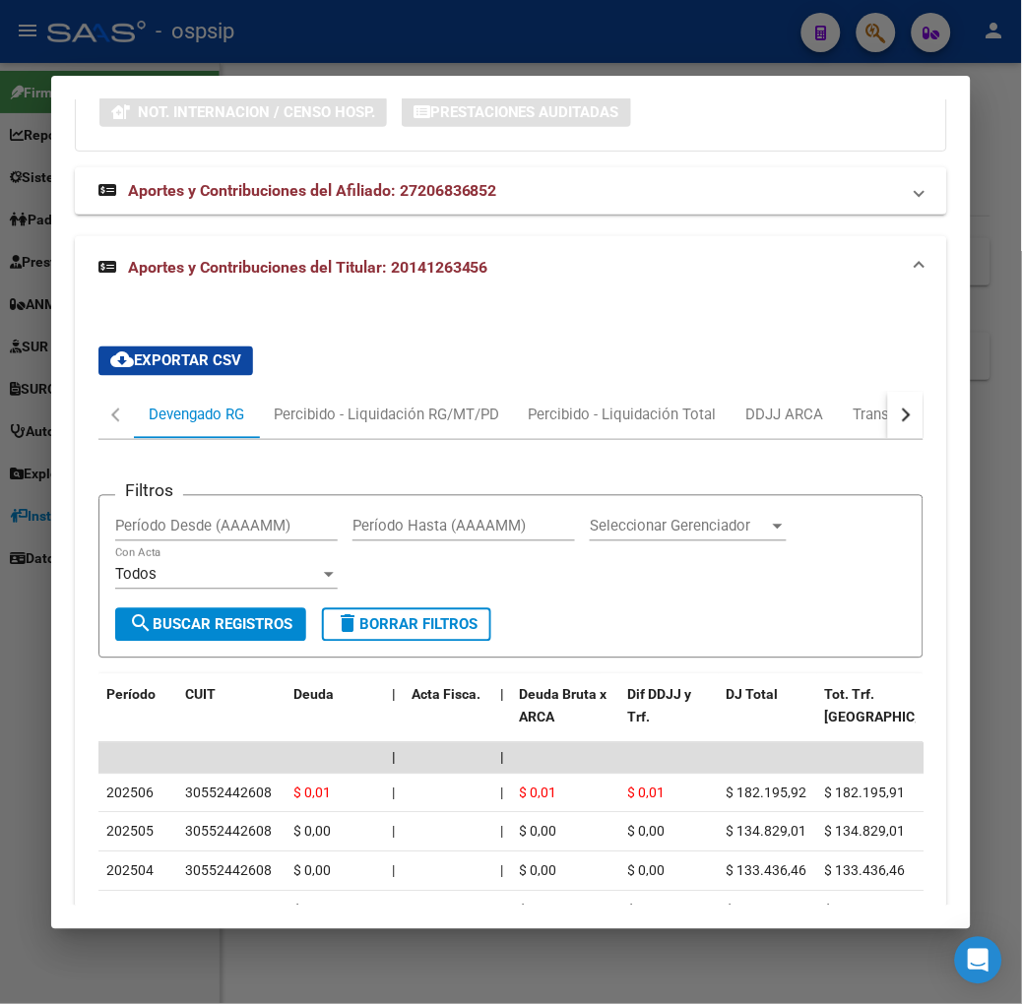
click at [219, 79] on mat-dialog-container "Análisis Afiliado - CUIL: 27206836852 DATOS PADRÓN ÁGIL: [PERSON_NAME] [PERSON_…" at bounding box center [510, 502] width 919 height 853
click at [209, 57] on div at bounding box center [511, 502] width 1022 height 1004
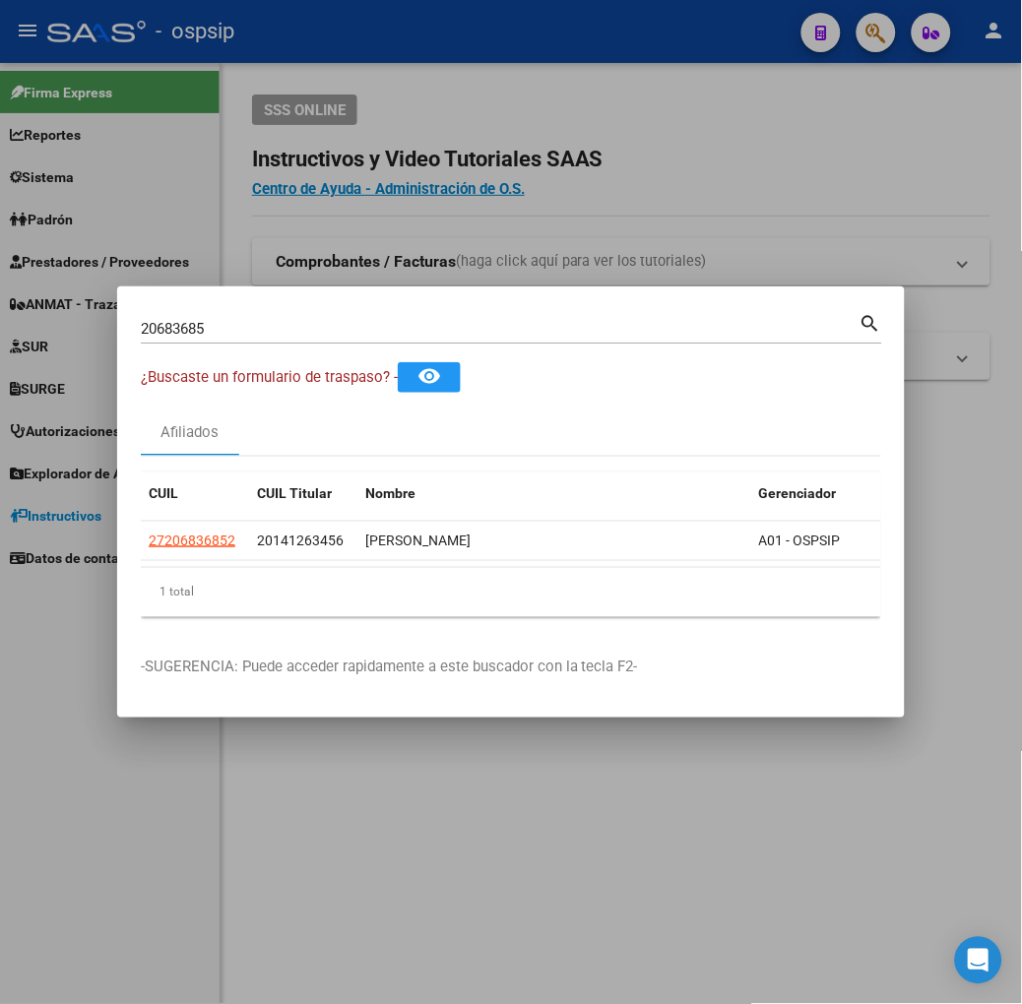
click at [264, 332] on input "20683685" at bounding box center [500, 329] width 719 height 18
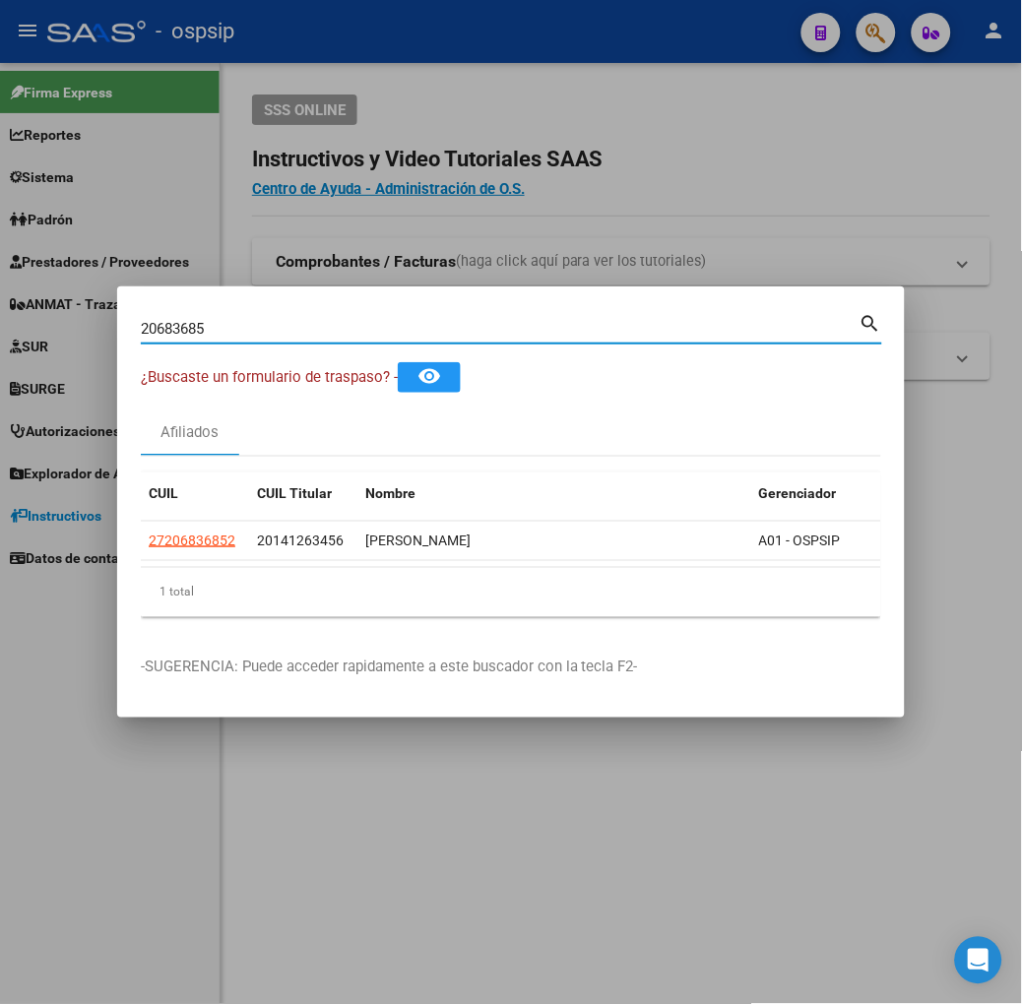
click at [264, 332] on input "20683685" at bounding box center [500, 329] width 719 height 18
type input "94536278"
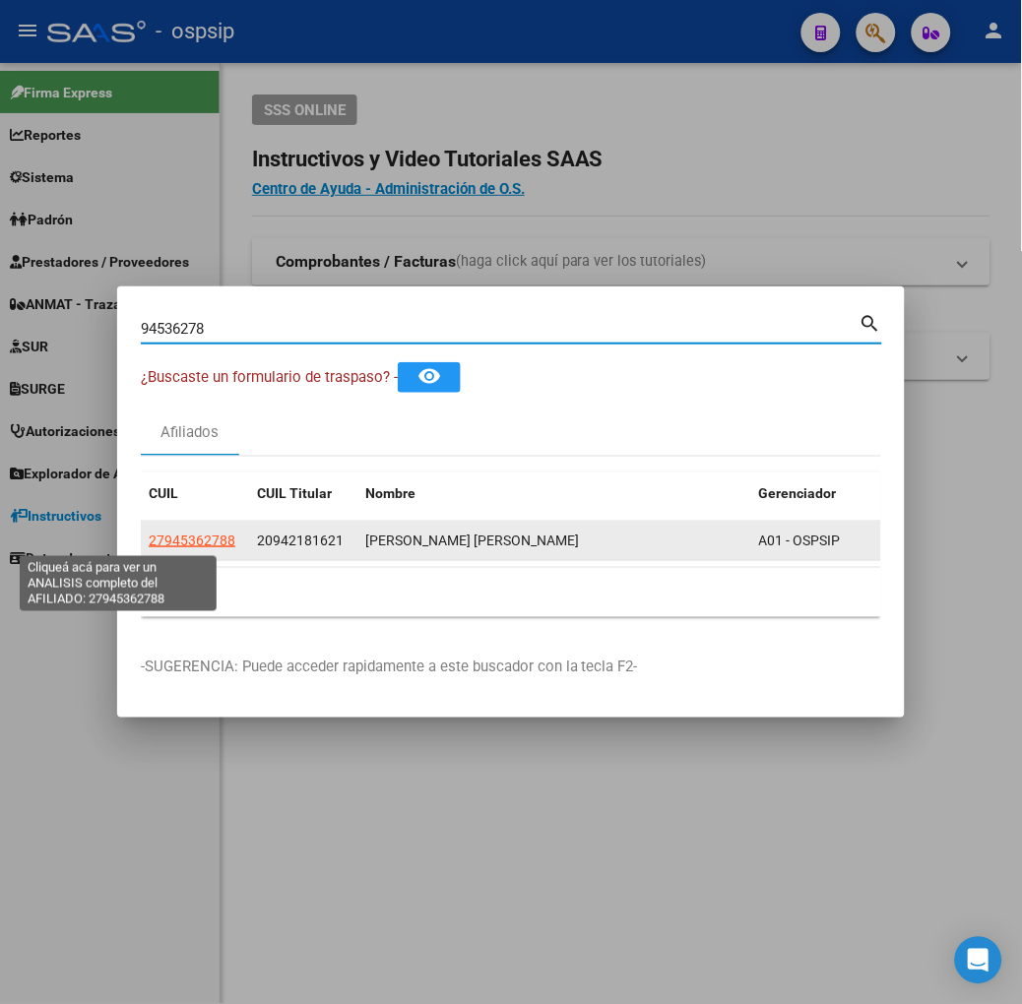
click at [155, 541] on span "27945362788" at bounding box center [192, 541] width 87 height 16
type textarea "27945362788"
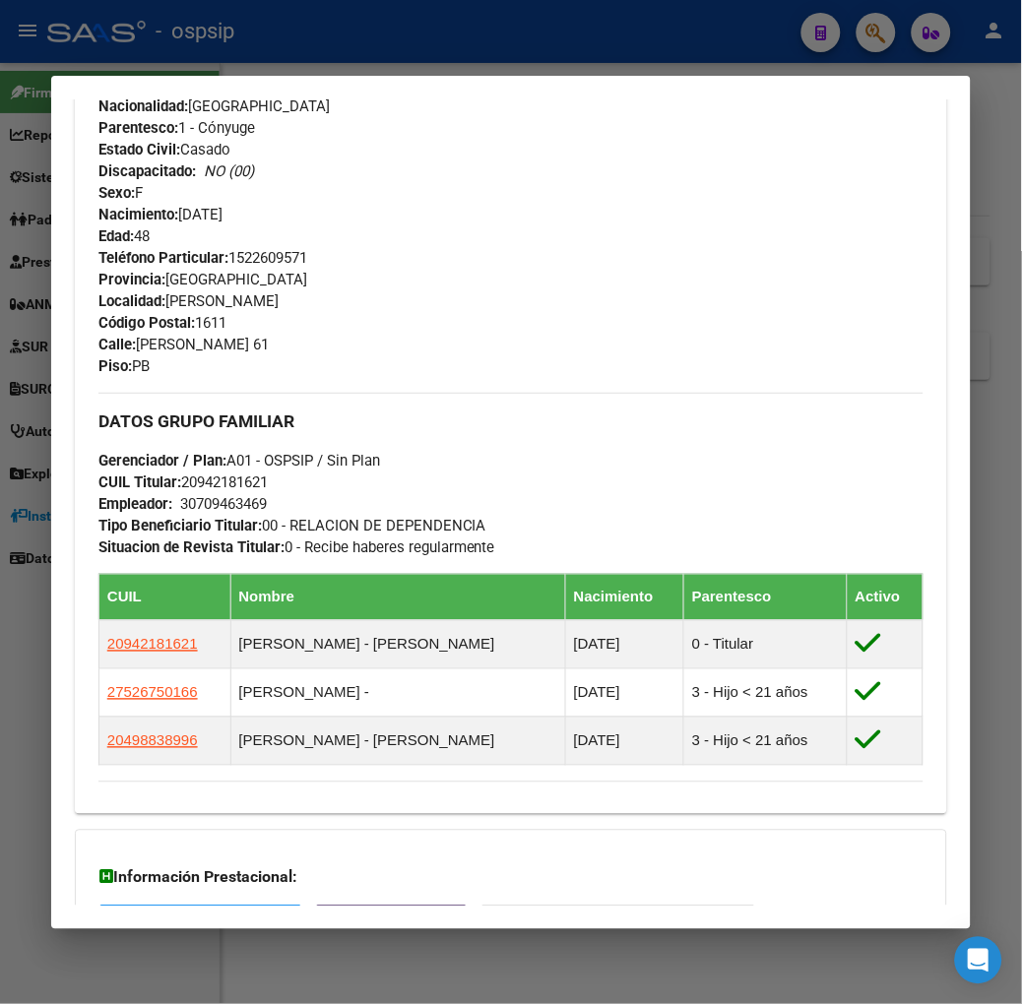
scroll to position [1049, 0]
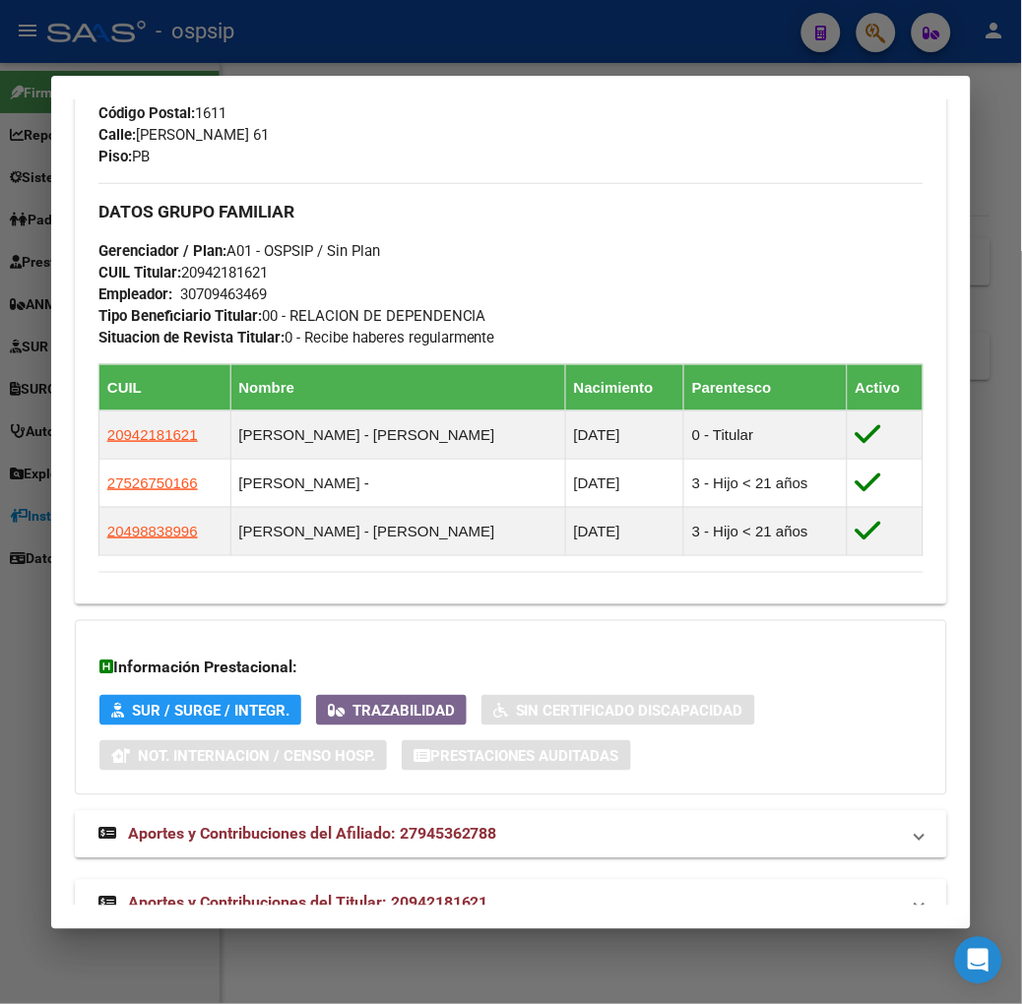
click at [331, 880] on mat-expansion-panel-header "Aportes y Contribuciones del Titular: 20942181621" at bounding box center [511, 903] width 872 height 47
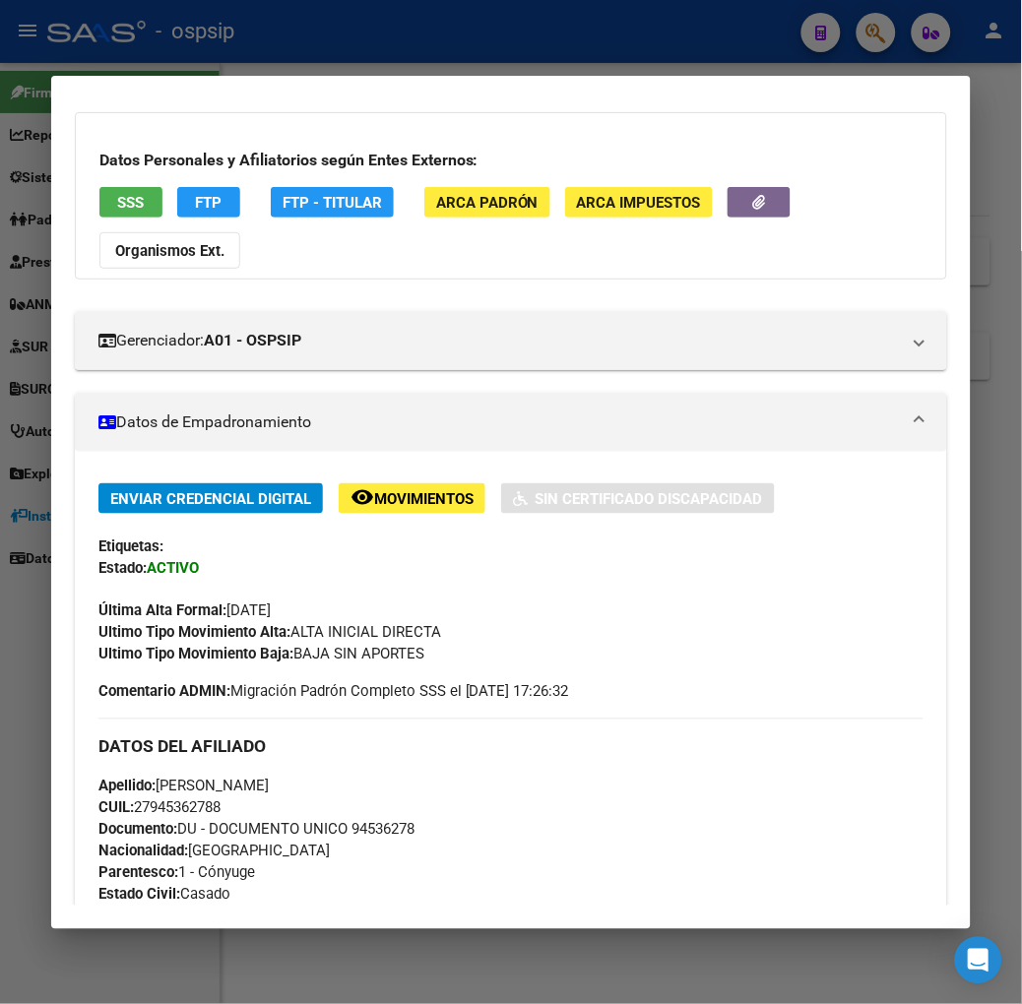
scroll to position [0, 0]
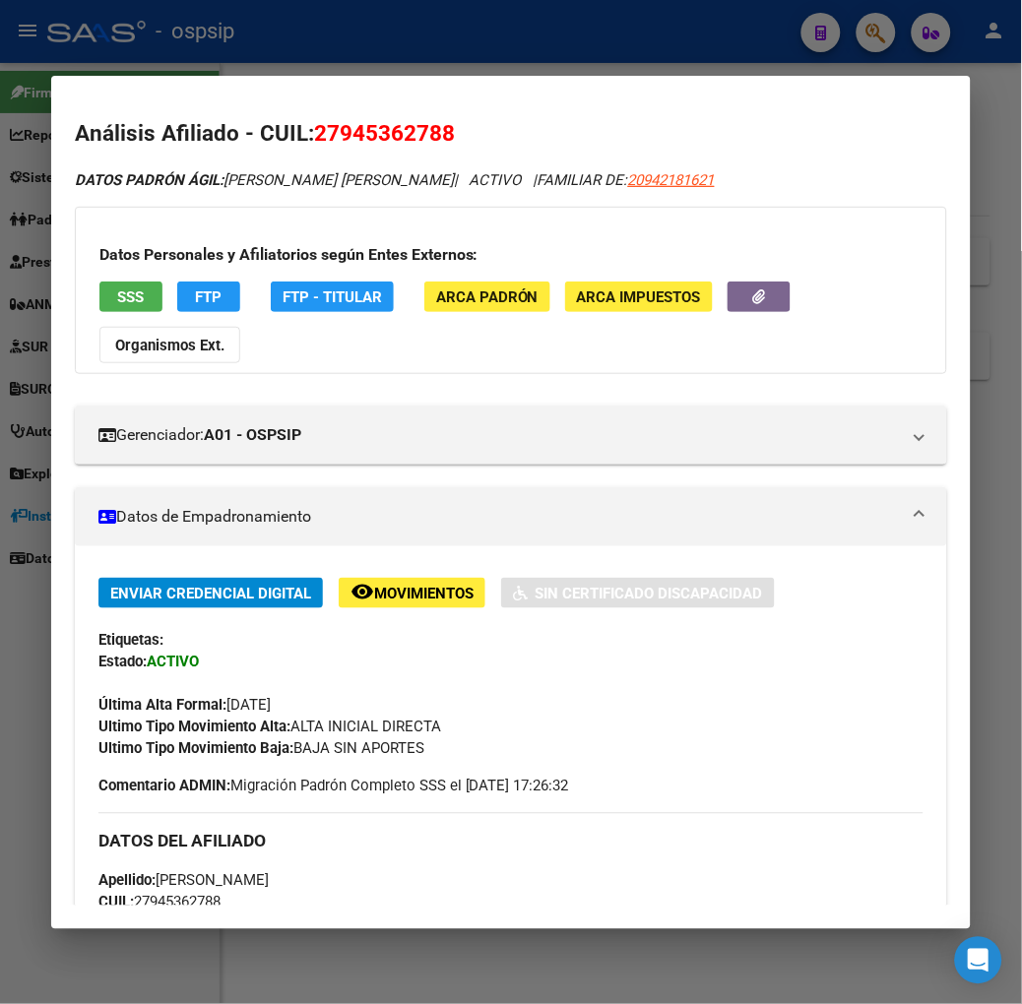
click at [94, 321] on div "Datos Personales y Afiliatorios según Entes Externos: SSS FTP FTP - Titular ARC…" at bounding box center [511, 290] width 872 height 167
click at [117, 303] on span "SSS" at bounding box center [130, 297] width 27 height 18
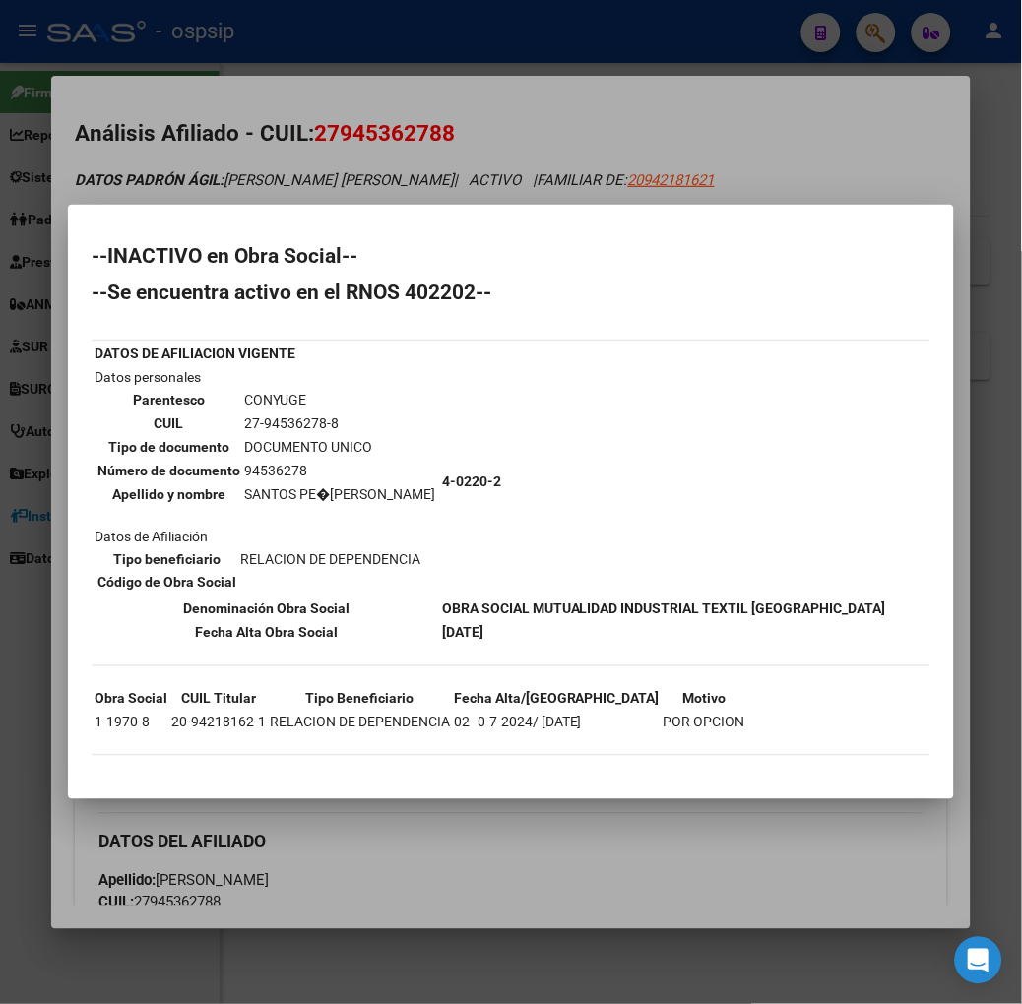
click at [150, 23] on div at bounding box center [511, 502] width 1022 height 1004
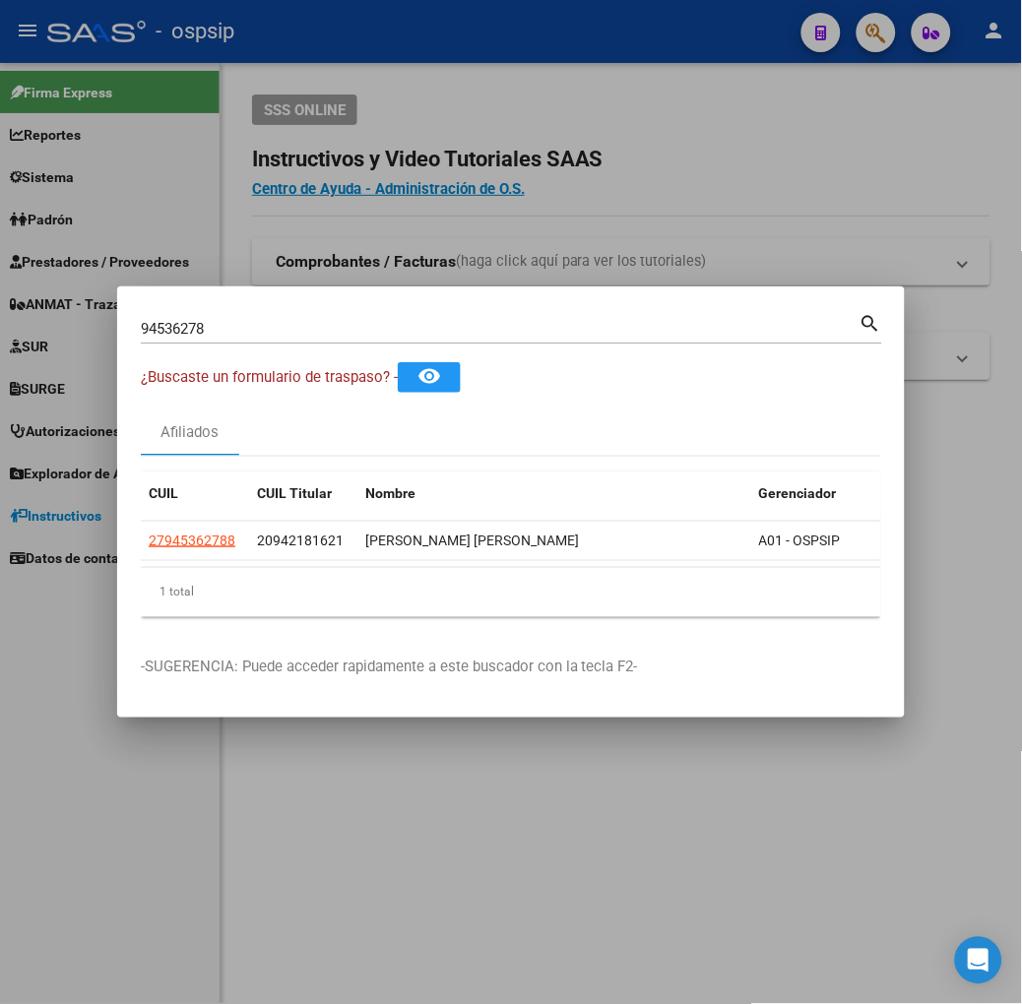
click at [247, 310] on div "94536278 Buscar (apellido, dni, cuil, nro traspaso, cuit, obra social) search" at bounding box center [511, 326] width 741 height 33
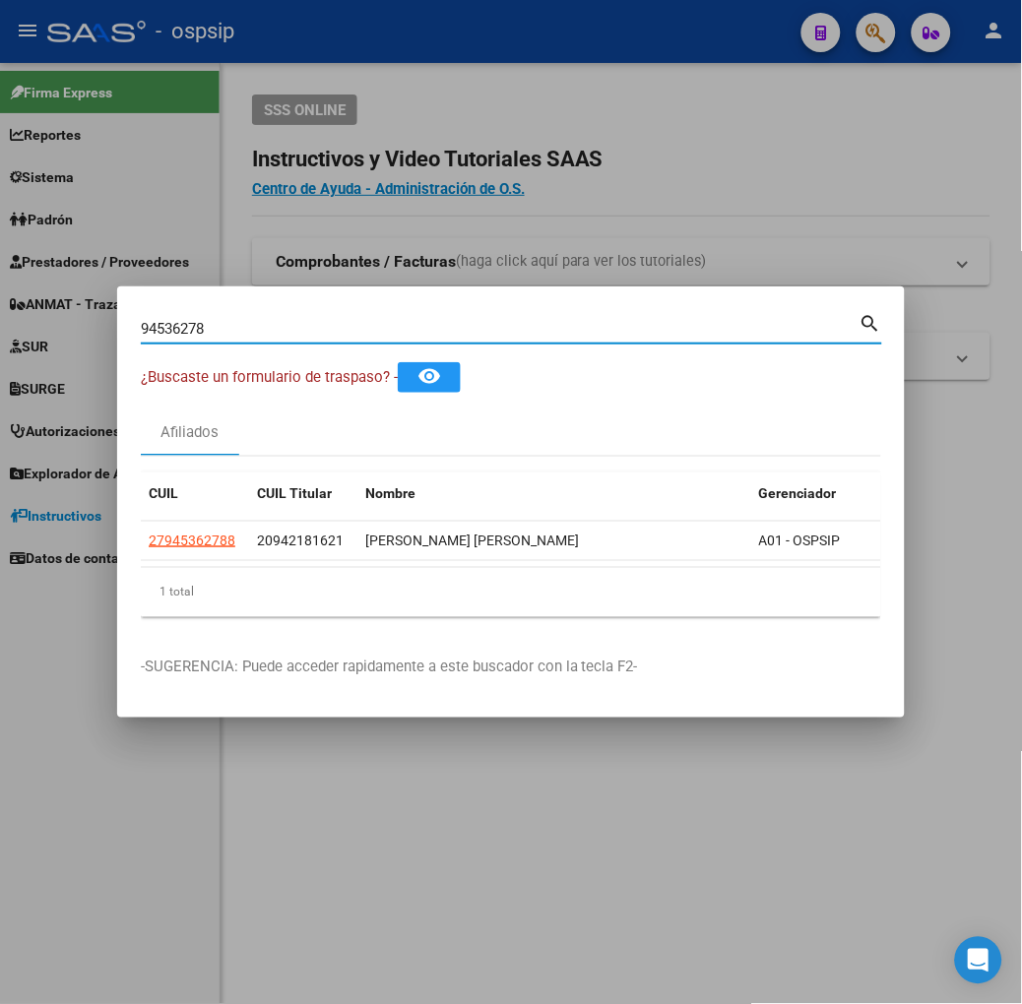
click at [247, 310] on div "94536278 Buscar (apellido, dni, cuil, nro traspaso, cuit, obra social) search" at bounding box center [511, 326] width 741 height 33
click at [249, 320] on input "94536278" at bounding box center [500, 329] width 719 height 18
type input "58067139"
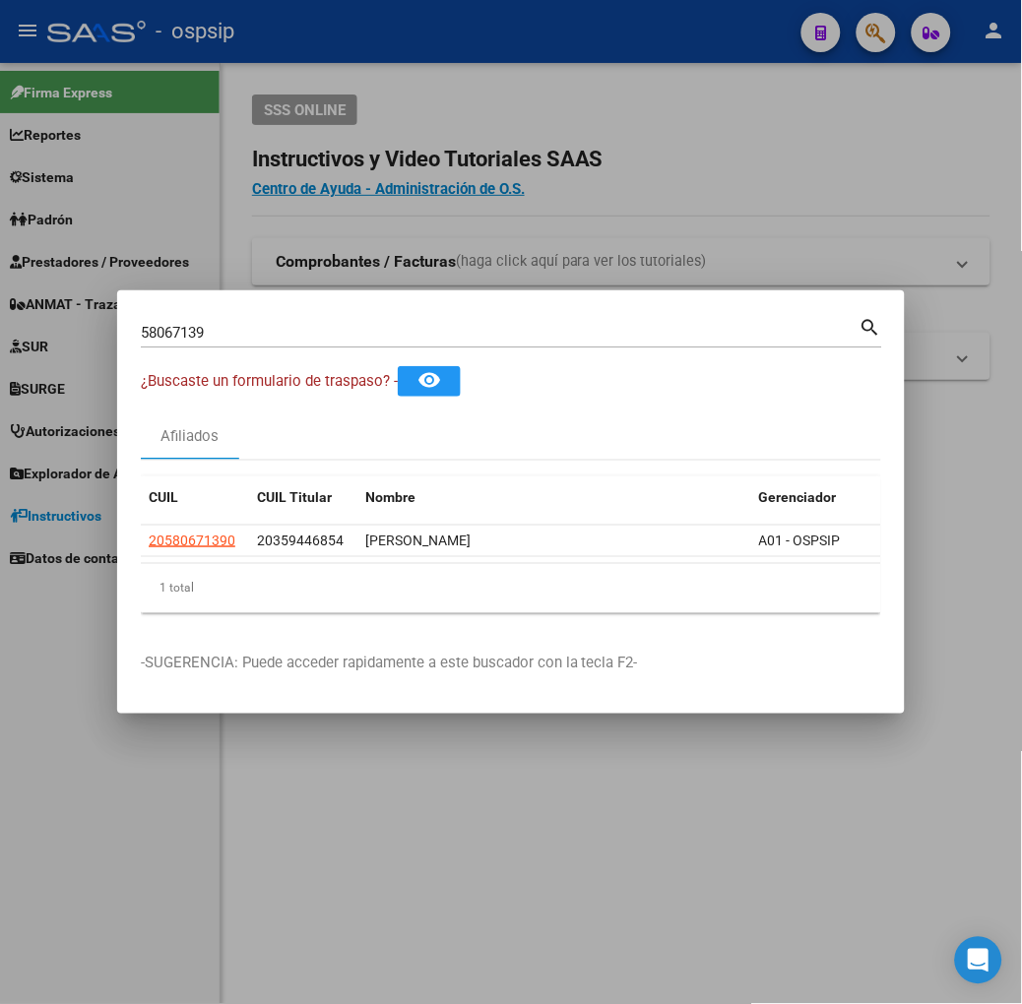
click at [150, 557] on datatable-selection "20580671390 20359446854 [PERSON_NAME] A01 - OSPSIP" at bounding box center [585, 552] width 888 height 18
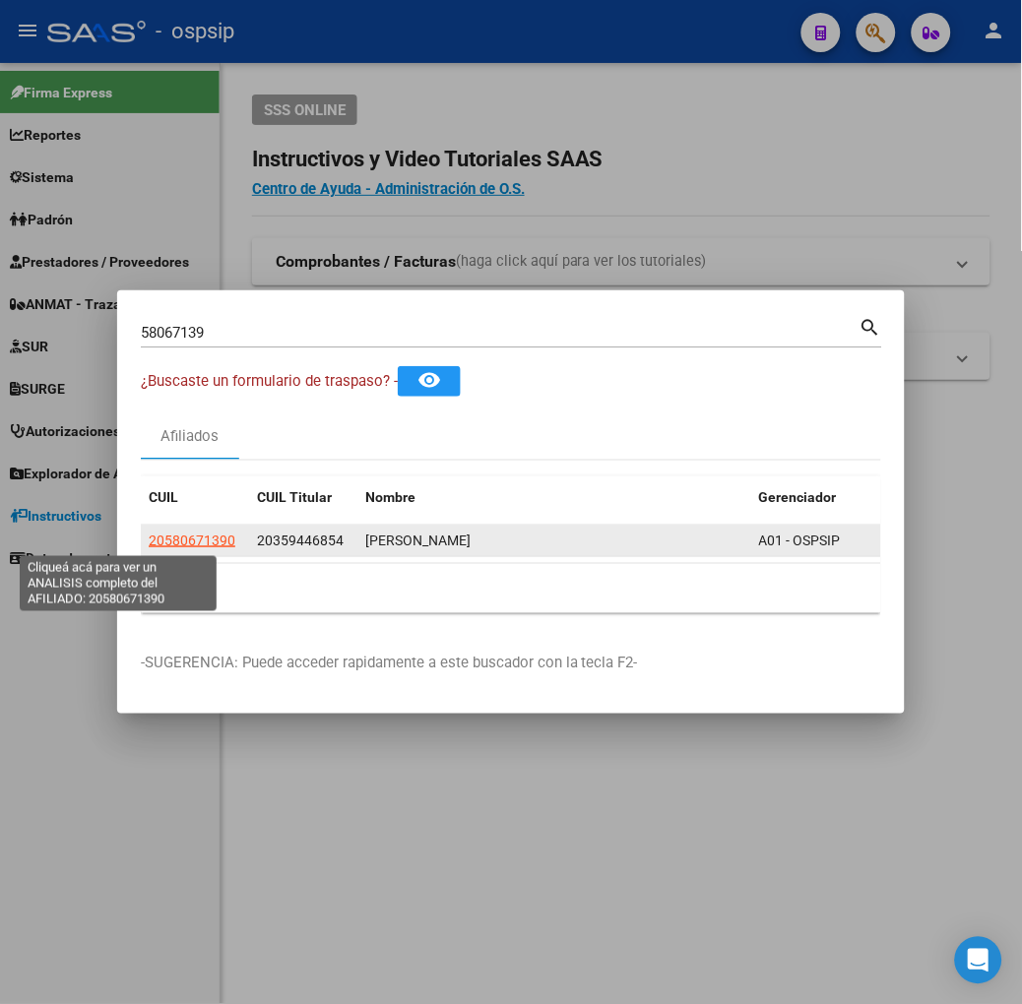
click at [149, 545] on span "20580671390" at bounding box center [192, 541] width 87 height 16
type textarea "20580671390"
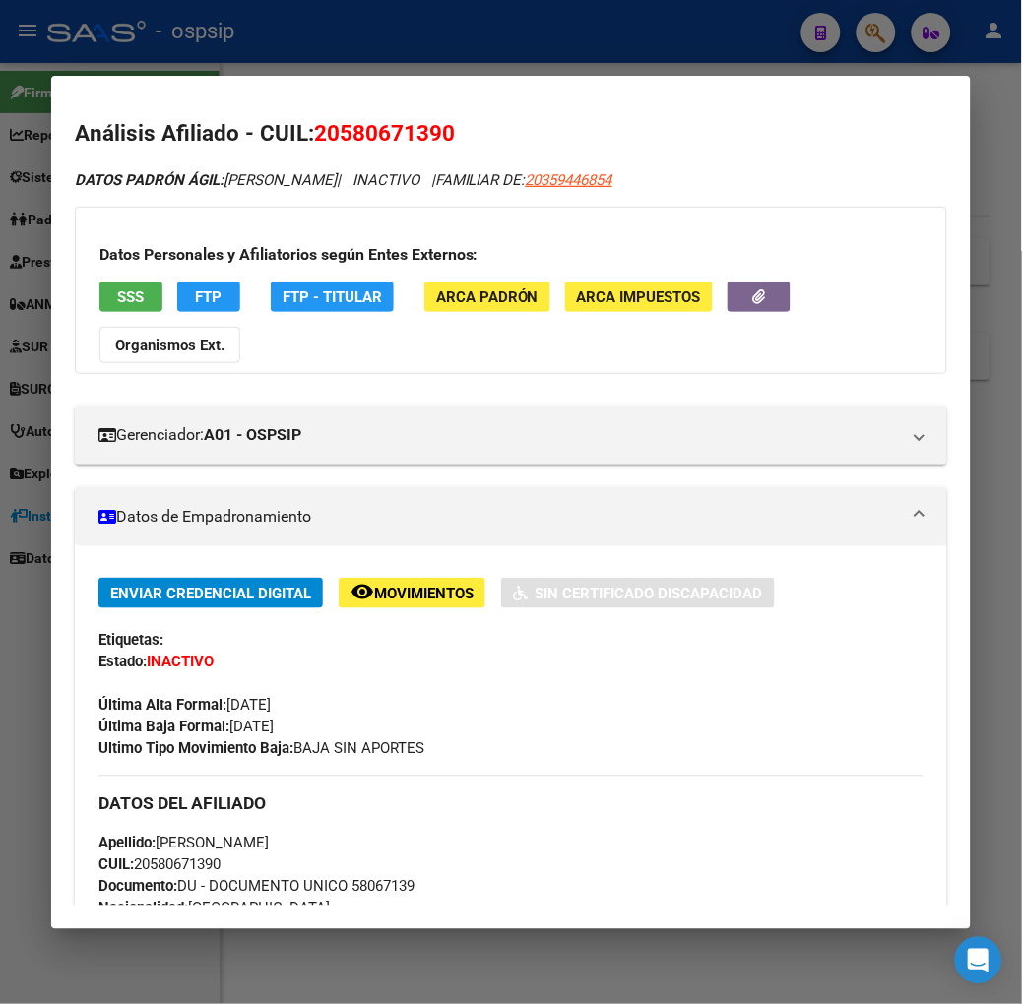
click at [117, 296] on span "SSS" at bounding box center [130, 297] width 27 height 18
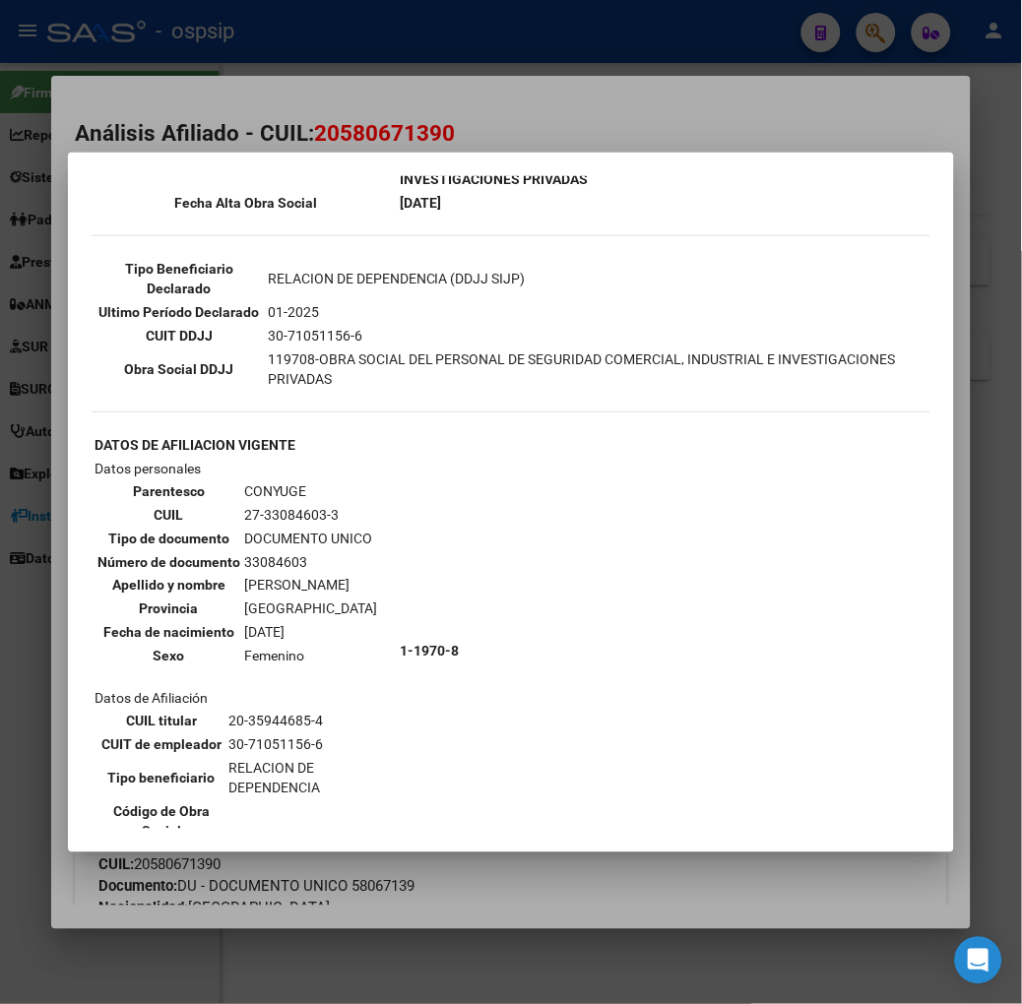
scroll to position [546, 0]
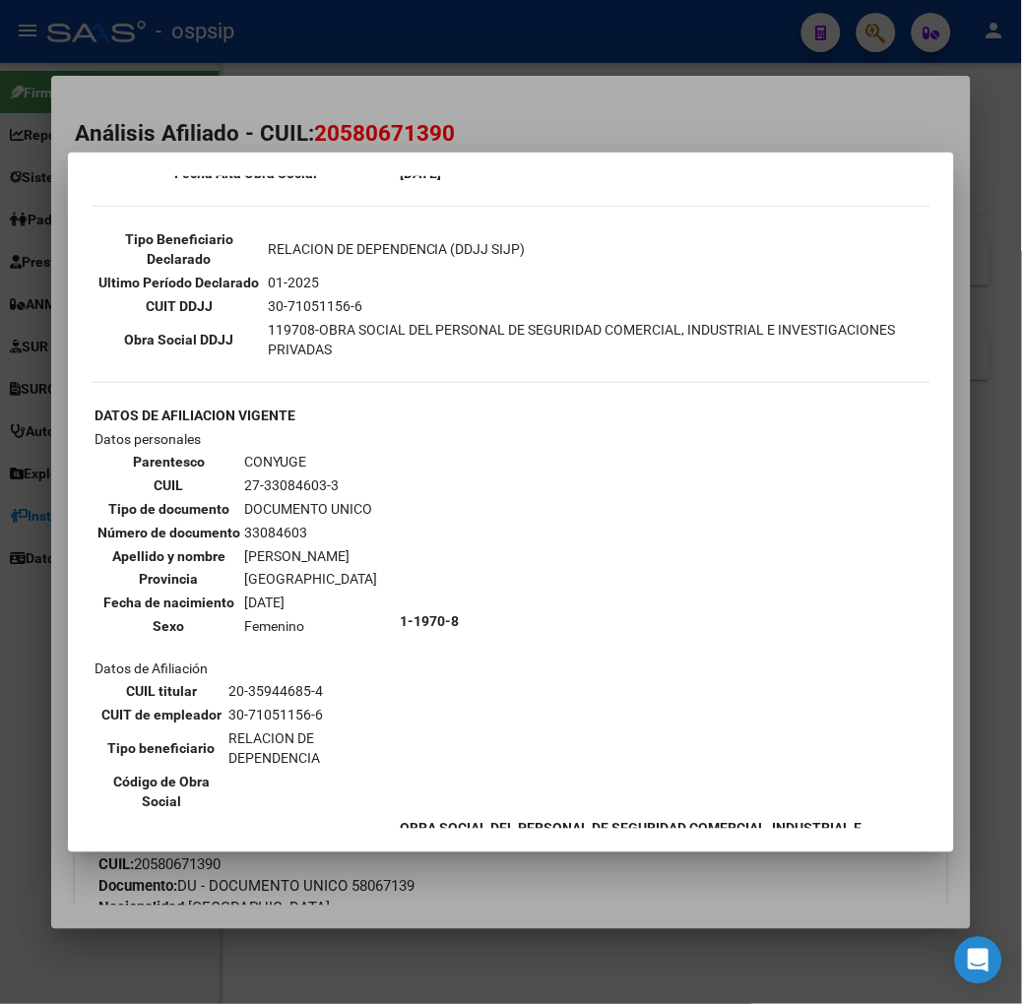
click at [251, 136] on div at bounding box center [511, 502] width 1022 height 1004
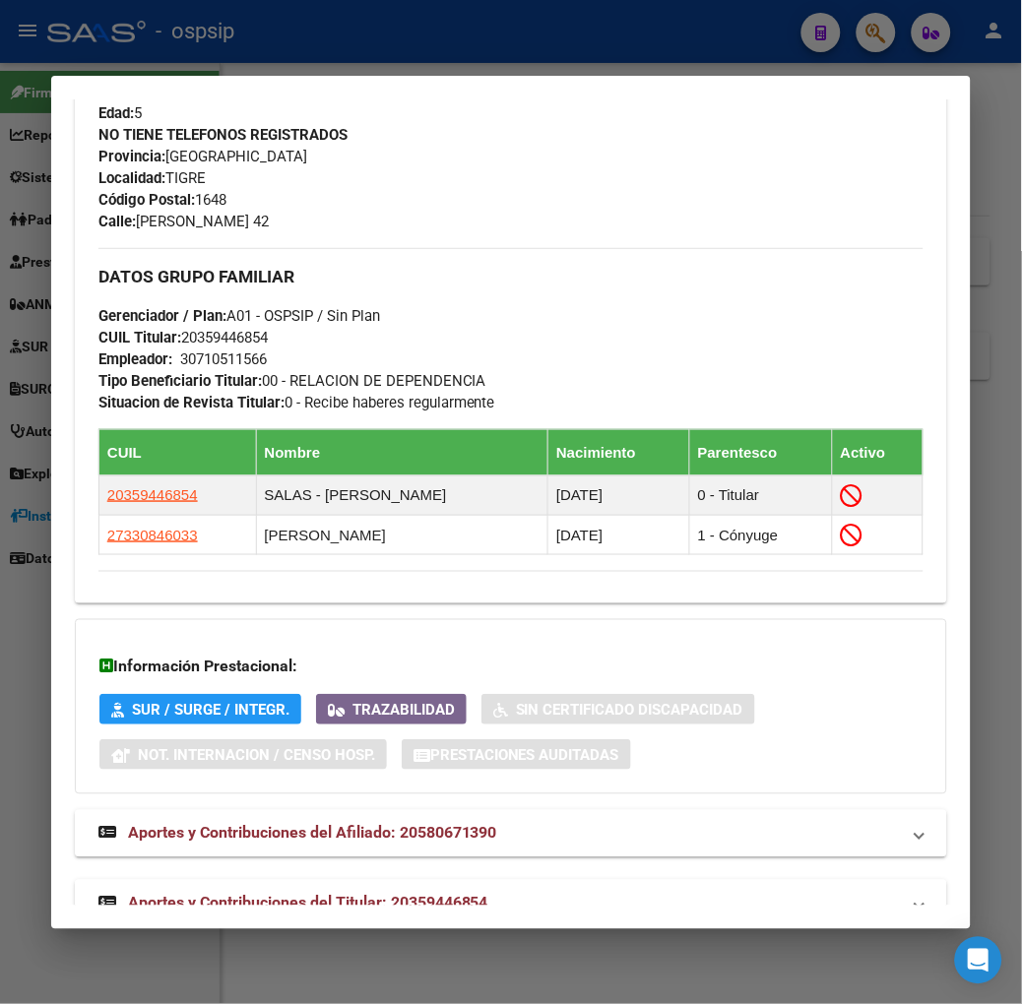
drag, startPoint x: 313, startPoint y: 860, endPoint x: 313, endPoint y: 843, distance: 17.7
click at [313, 894] on span "Aportes y Contribuciones del Titular: 20359446854" at bounding box center [308, 903] width 360 height 19
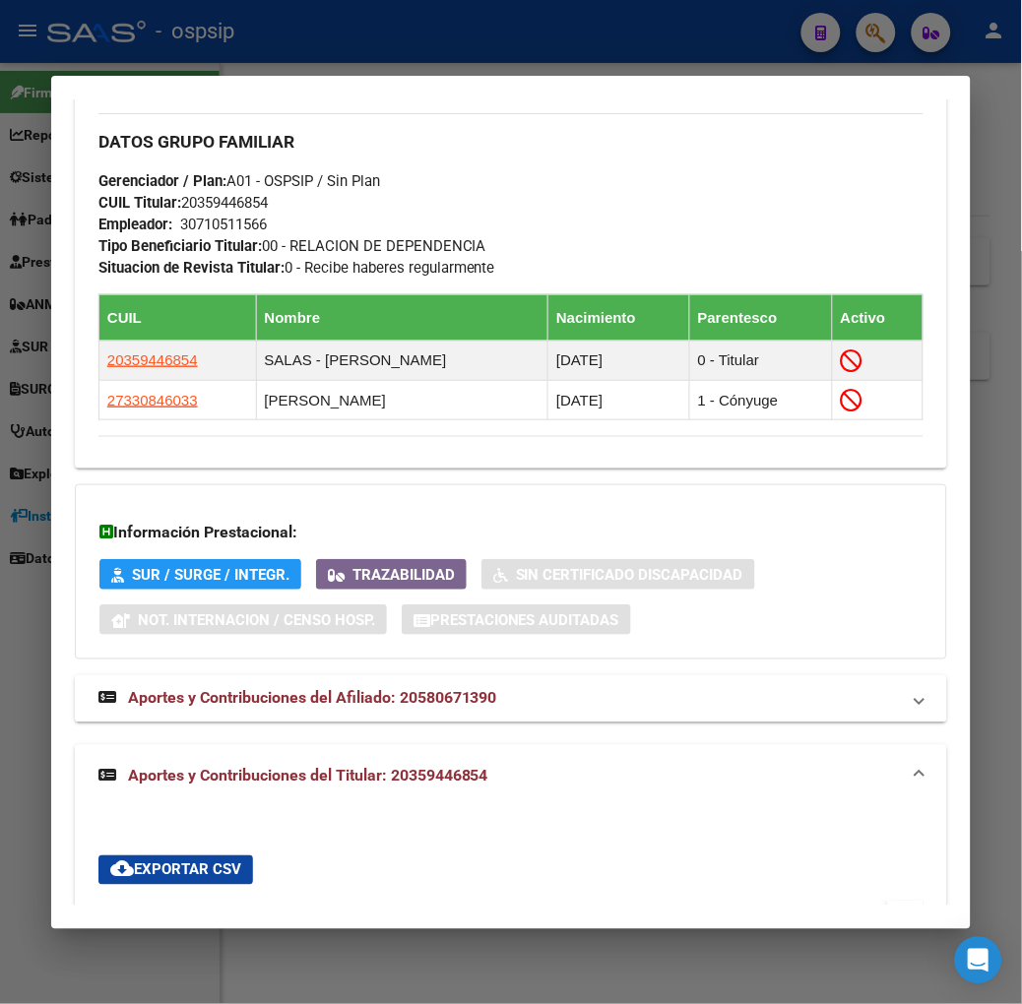
scroll to position [0, 0]
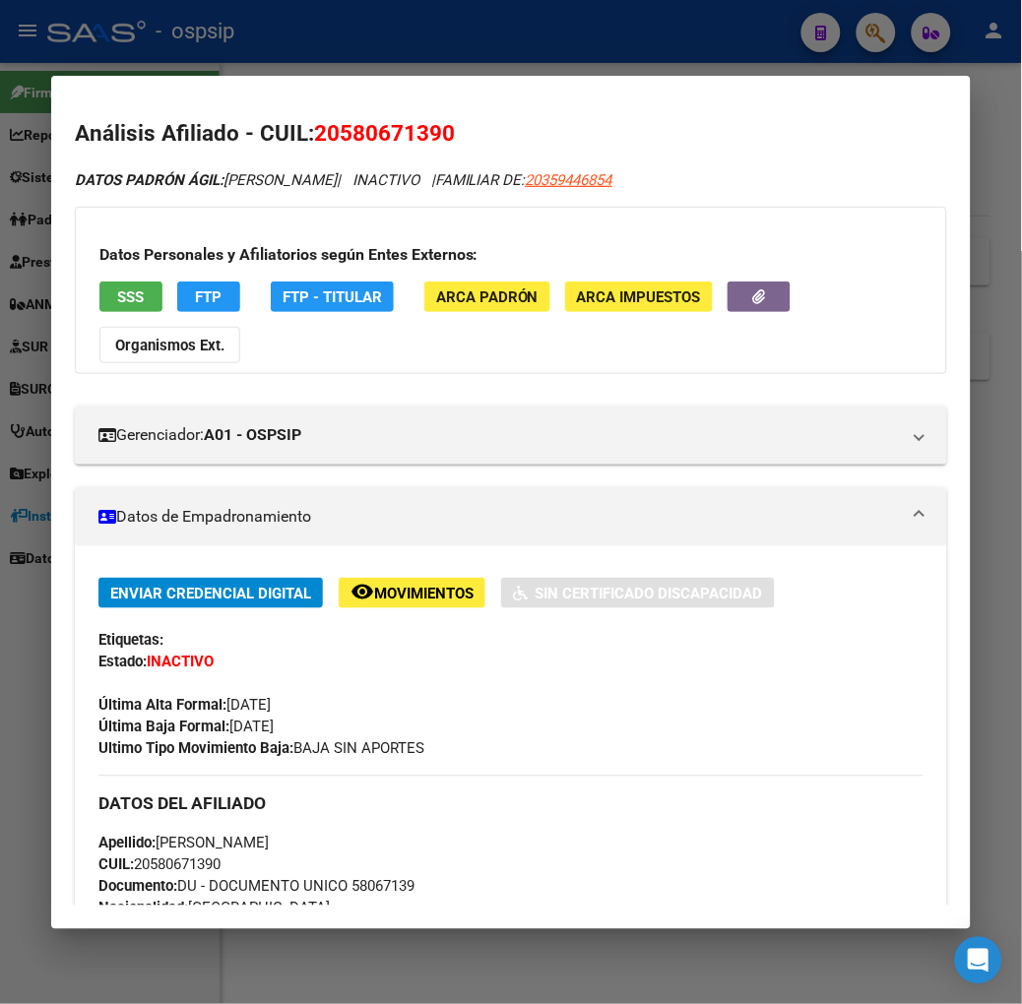
click at [112, 312] on app-consulta-sss-html "SSS" at bounding box center [130, 297] width 63 height 31
click at [106, 307] on button "SSS" at bounding box center [130, 297] width 63 height 31
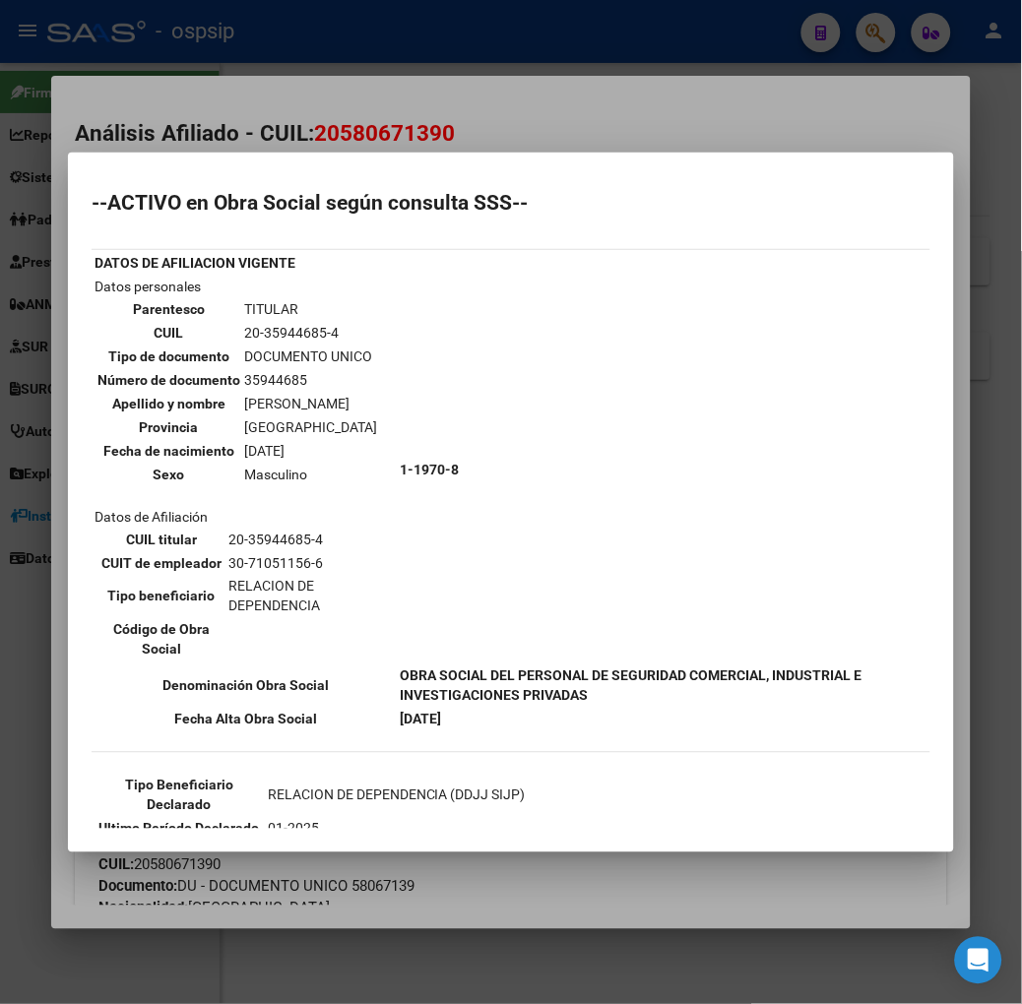
click at [374, 146] on div at bounding box center [511, 502] width 1022 height 1004
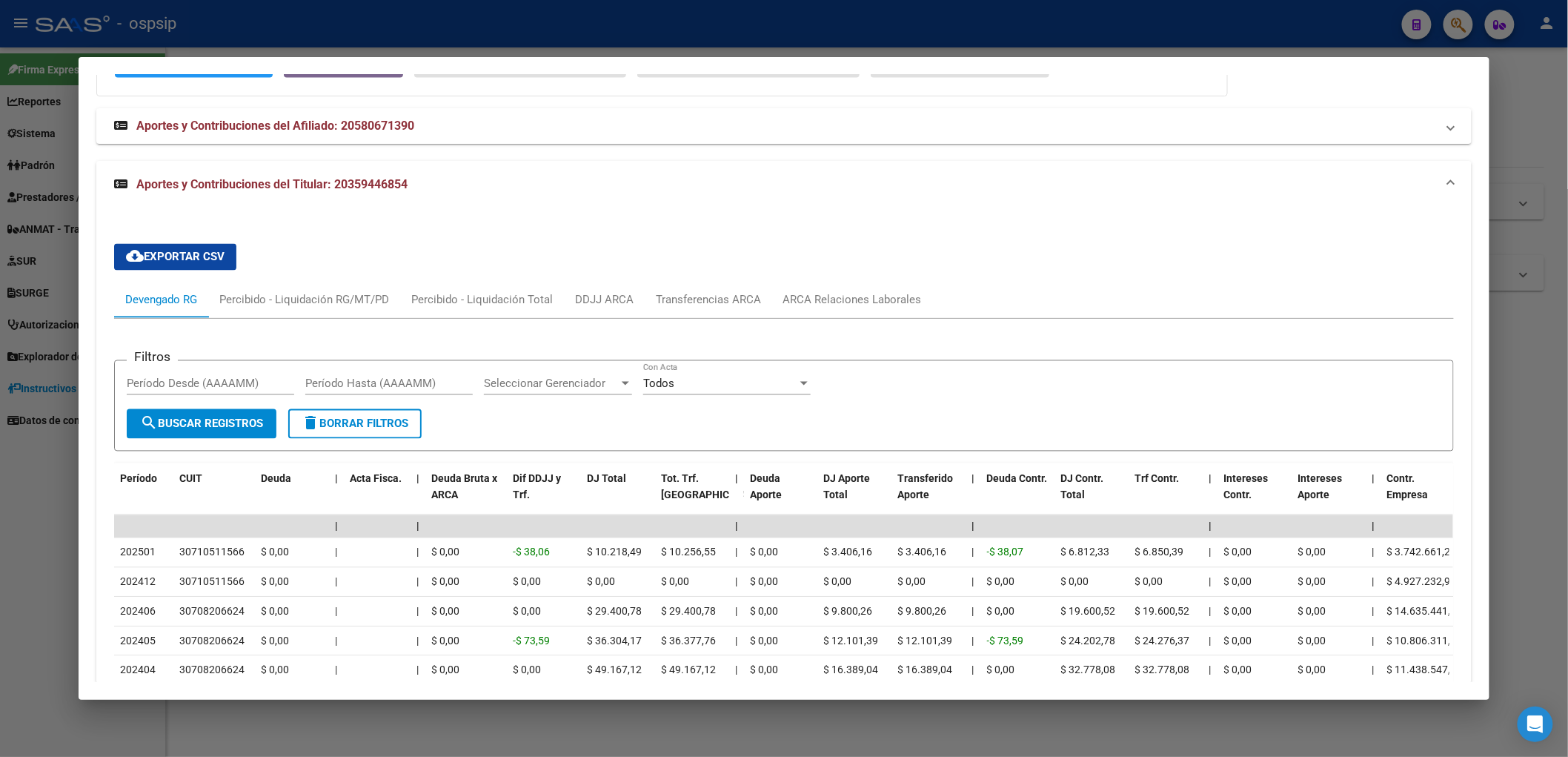
scroll to position [994, 0]
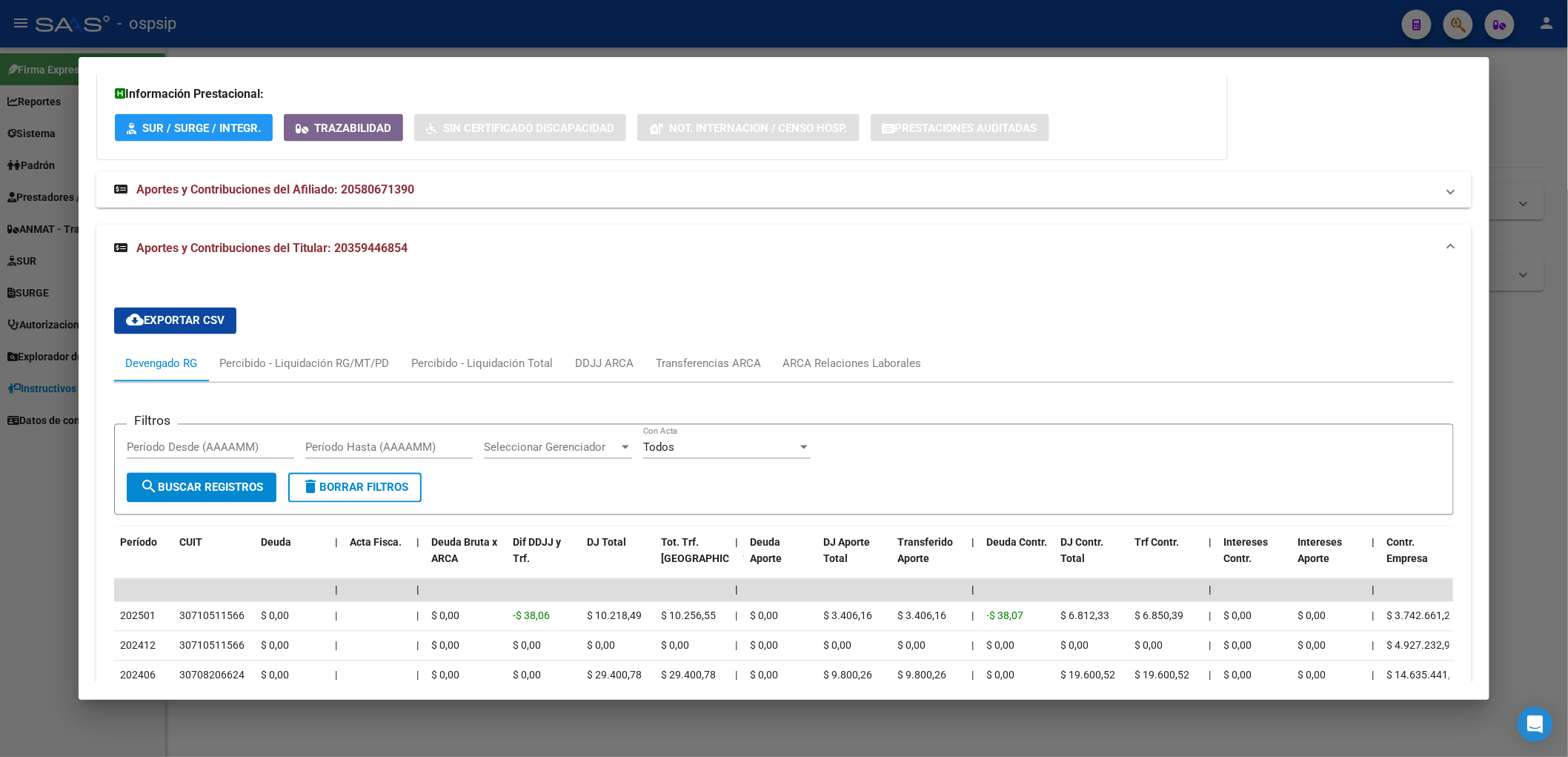
click at [190, 371] on div "Devengado RG" at bounding box center [160, 365] width 72 height 17
click at [781, 357] on div "ARCA Relaciones Laborales" at bounding box center [853, 364] width 161 height 35
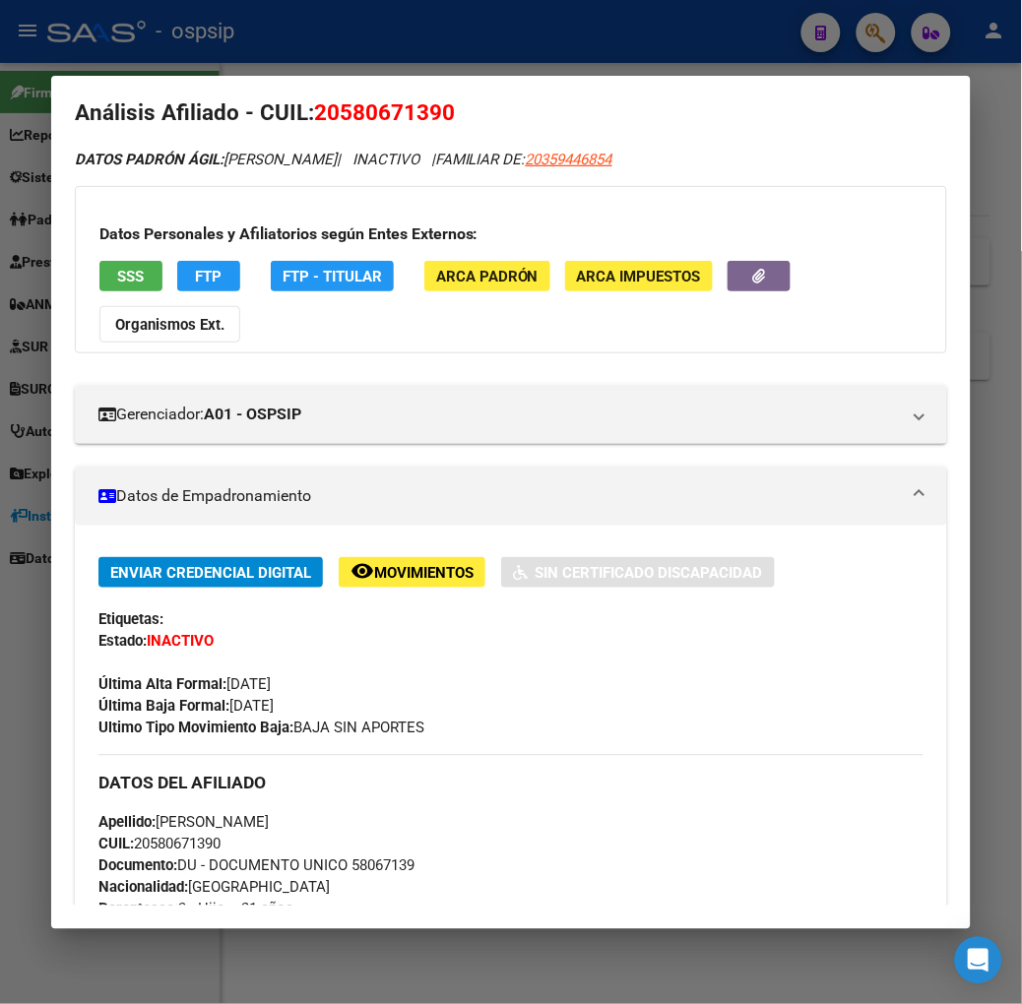
scroll to position [0, 0]
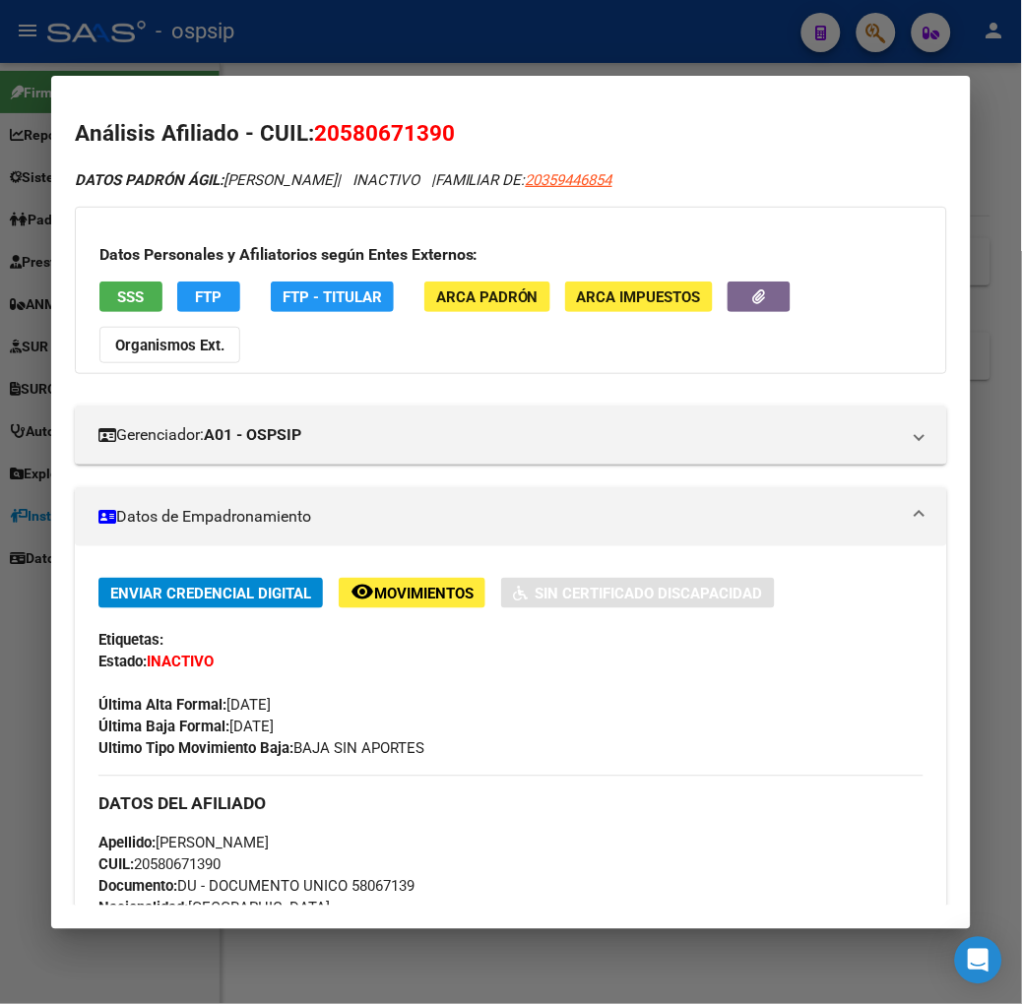
click at [327, 136] on span "20580671390" at bounding box center [384, 133] width 141 height 26
copy span "20580671390"
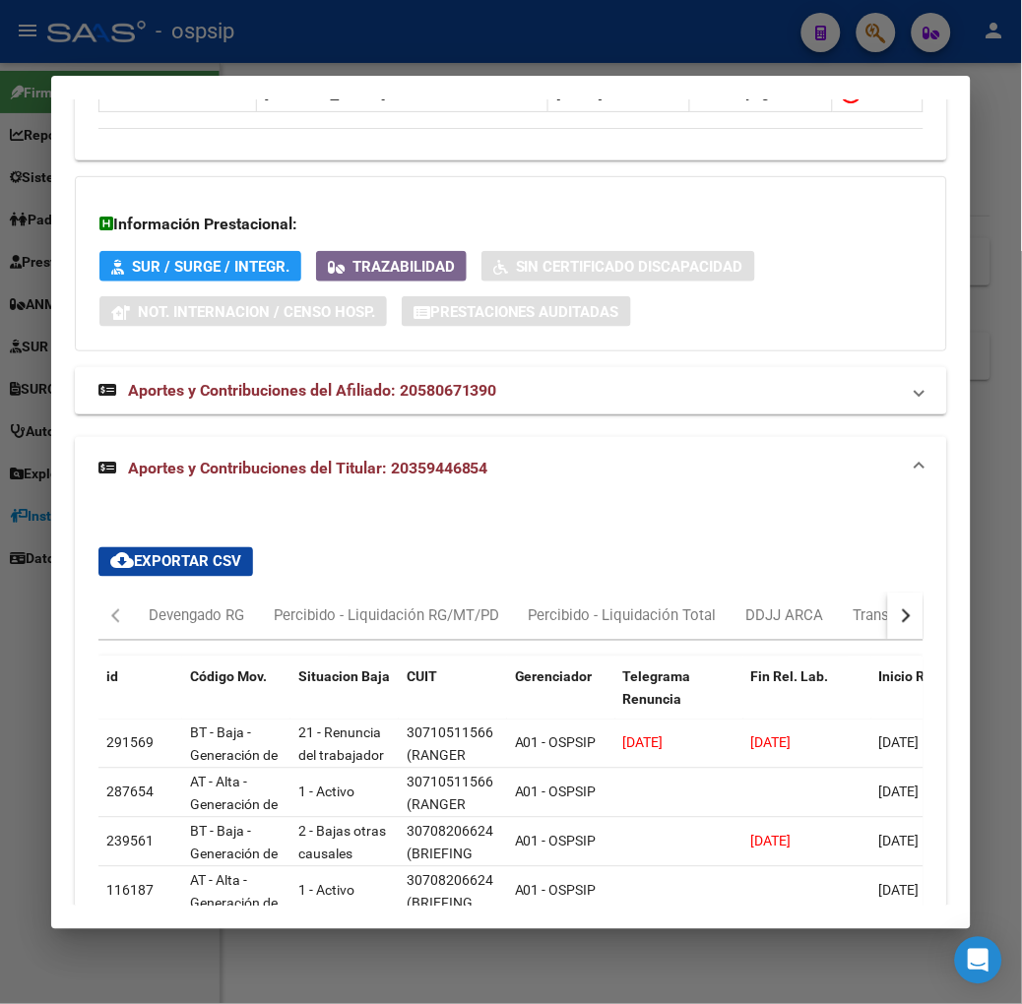
scroll to position [1577, 0]
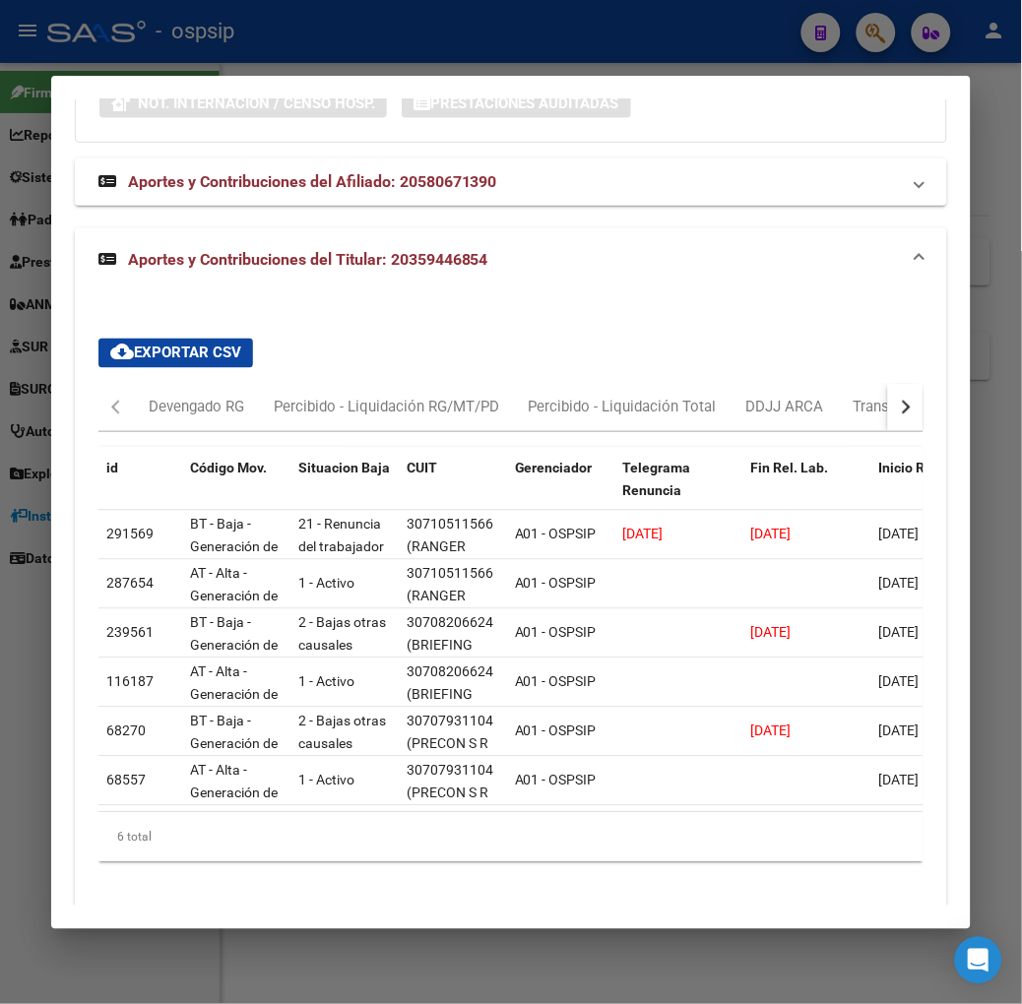
click at [443, 76] on mat-dialog-container "Análisis Afiliado - CUIL: 20580671390 DATOS PADRÓN ÁGIL: [PERSON_NAME] | INACTI…" at bounding box center [510, 502] width 919 height 853
click at [365, 37] on div at bounding box center [511, 502] width 1022 height 1004
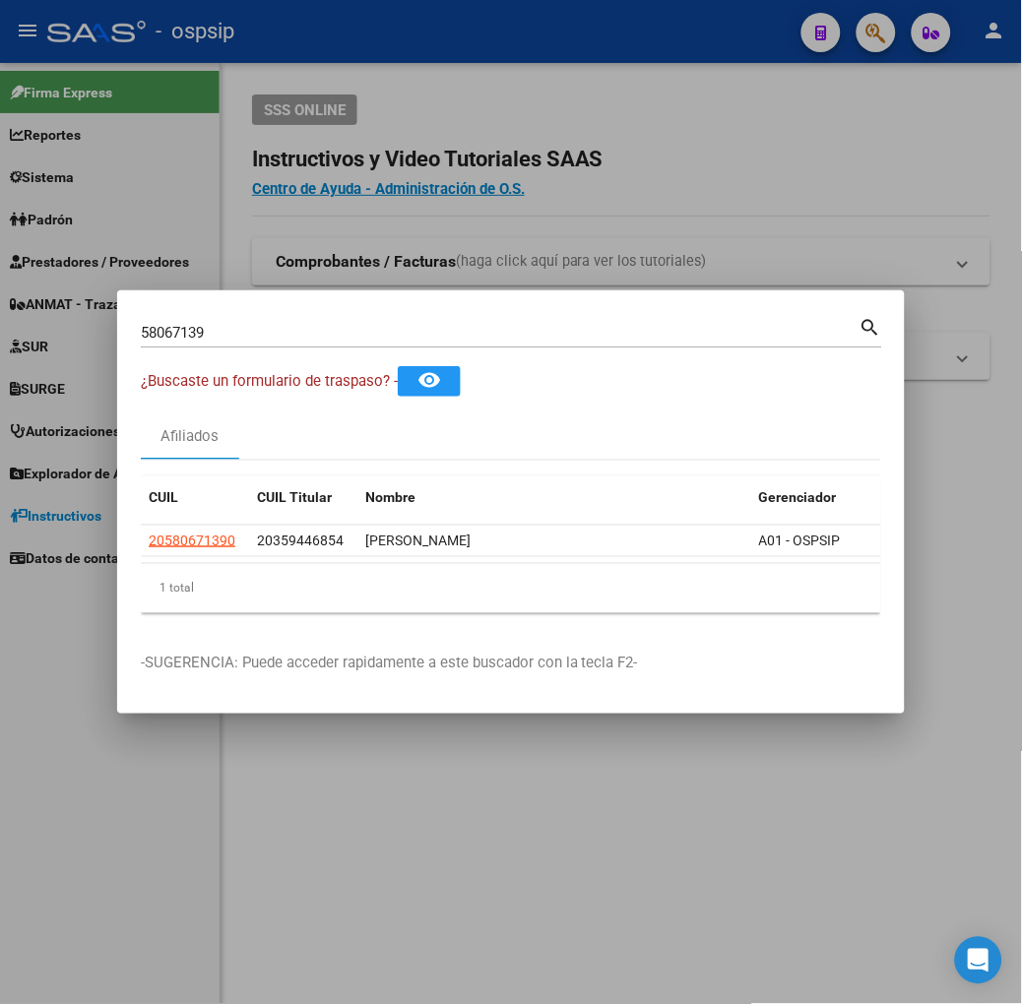
click at [257, 332] on input "58067139" at bounding box center [500, 333] width 719 height 18
type input "33084603"
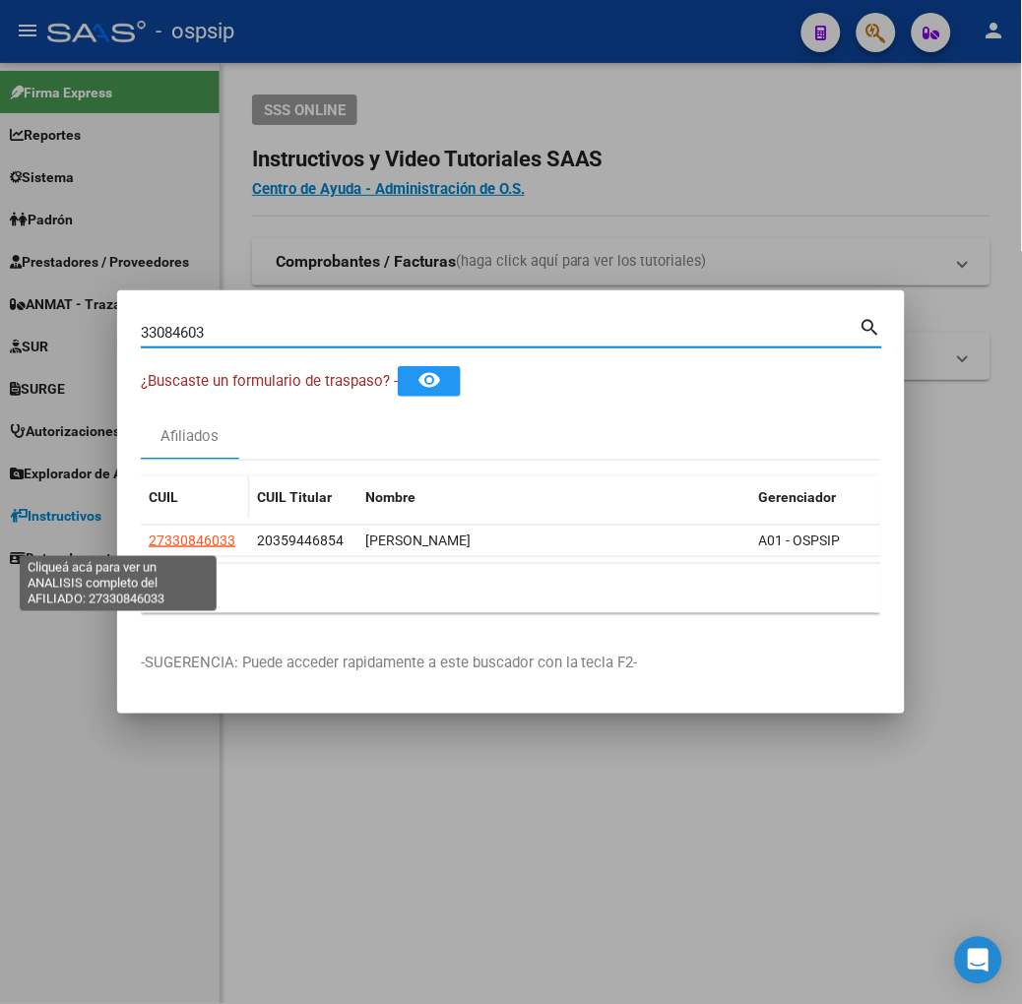
click at [149, 544] on span "27330846033" at bounding box center [192, 541] width 87 height 16
type textarea "27330846033"
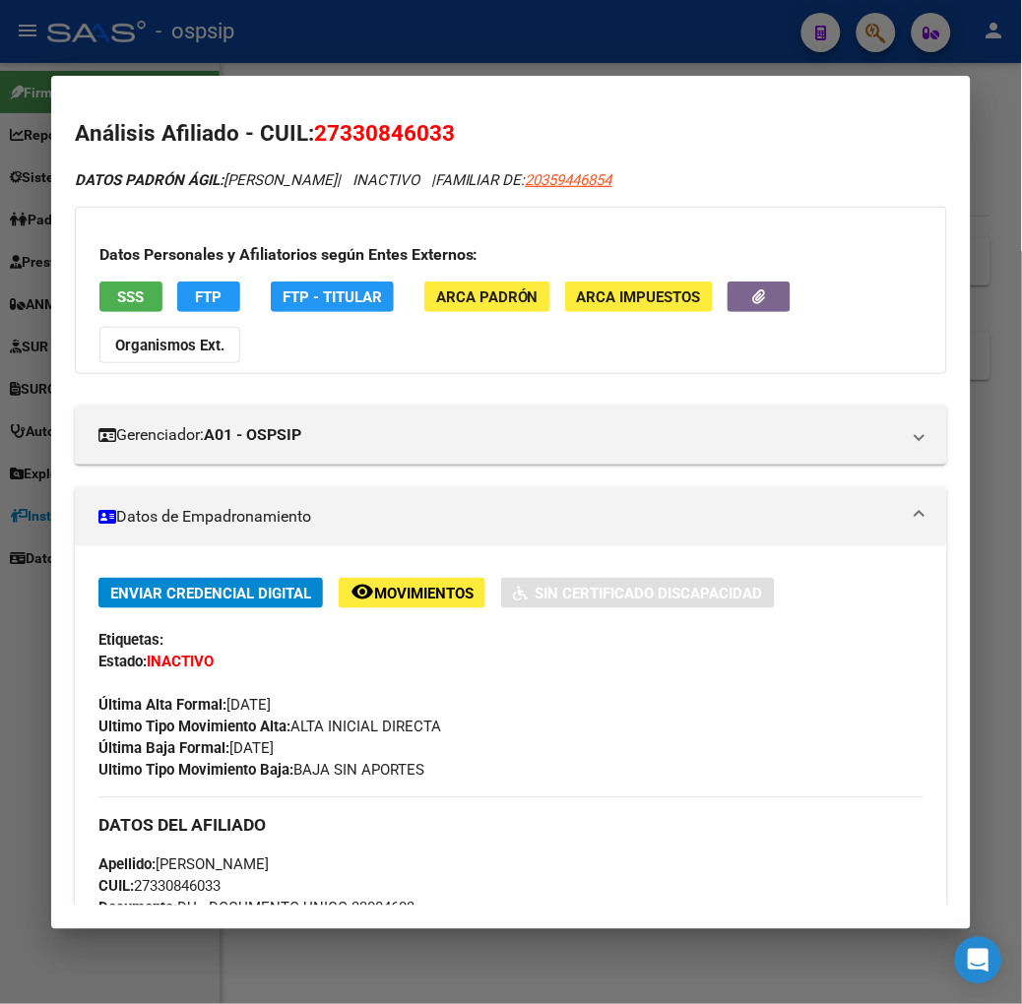
click at [117, 297] on span "SSS" at bounding box center [130, 297] width 27 height 18
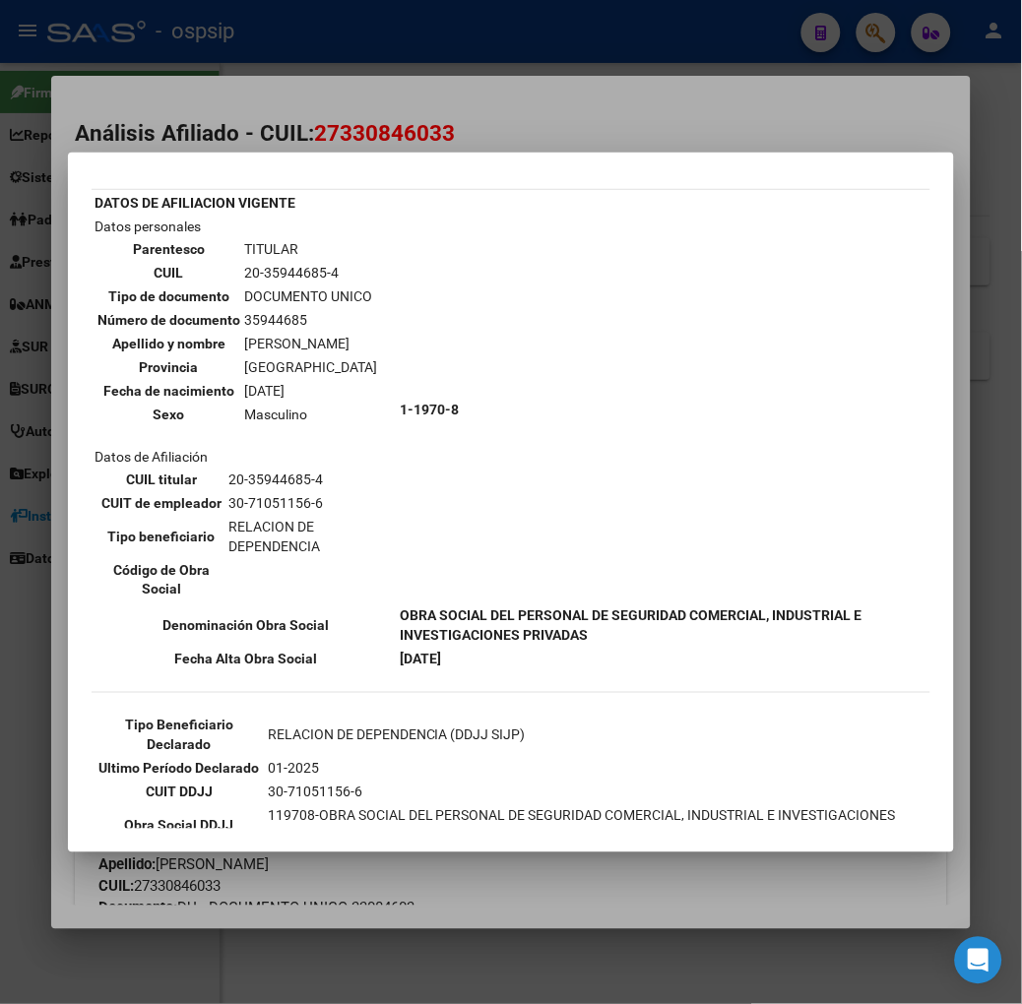
scroll to position [109, 0]
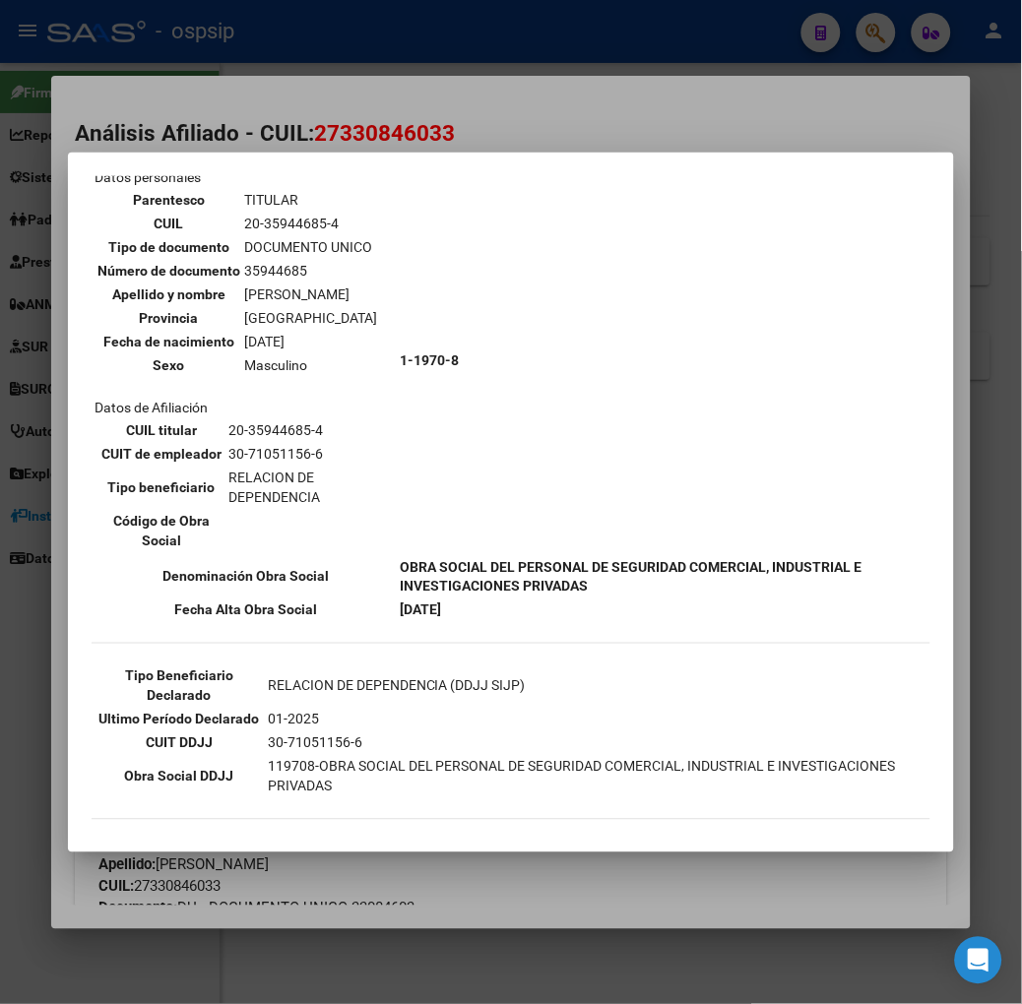
click at [395, 95] on div at bounding box center [511, 502] width 1022 height 1004
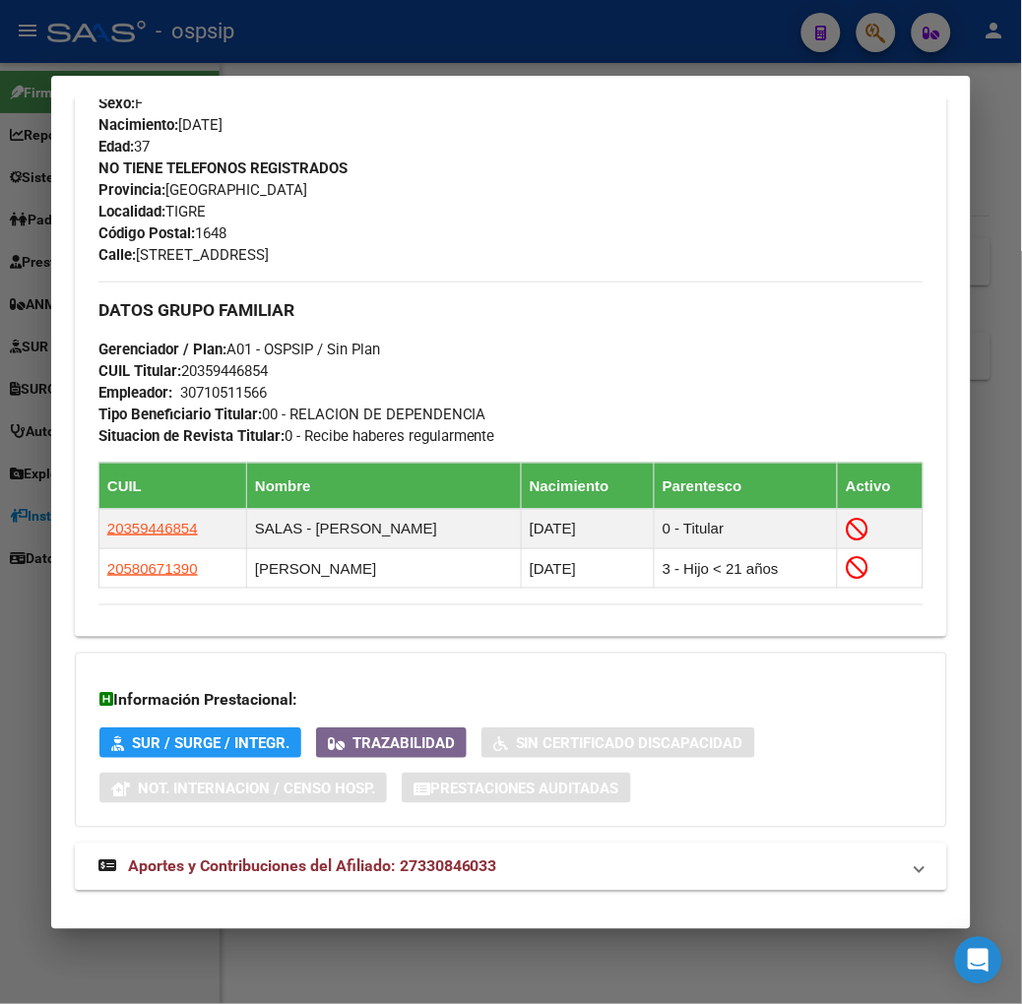
scroll to position [947, 0]
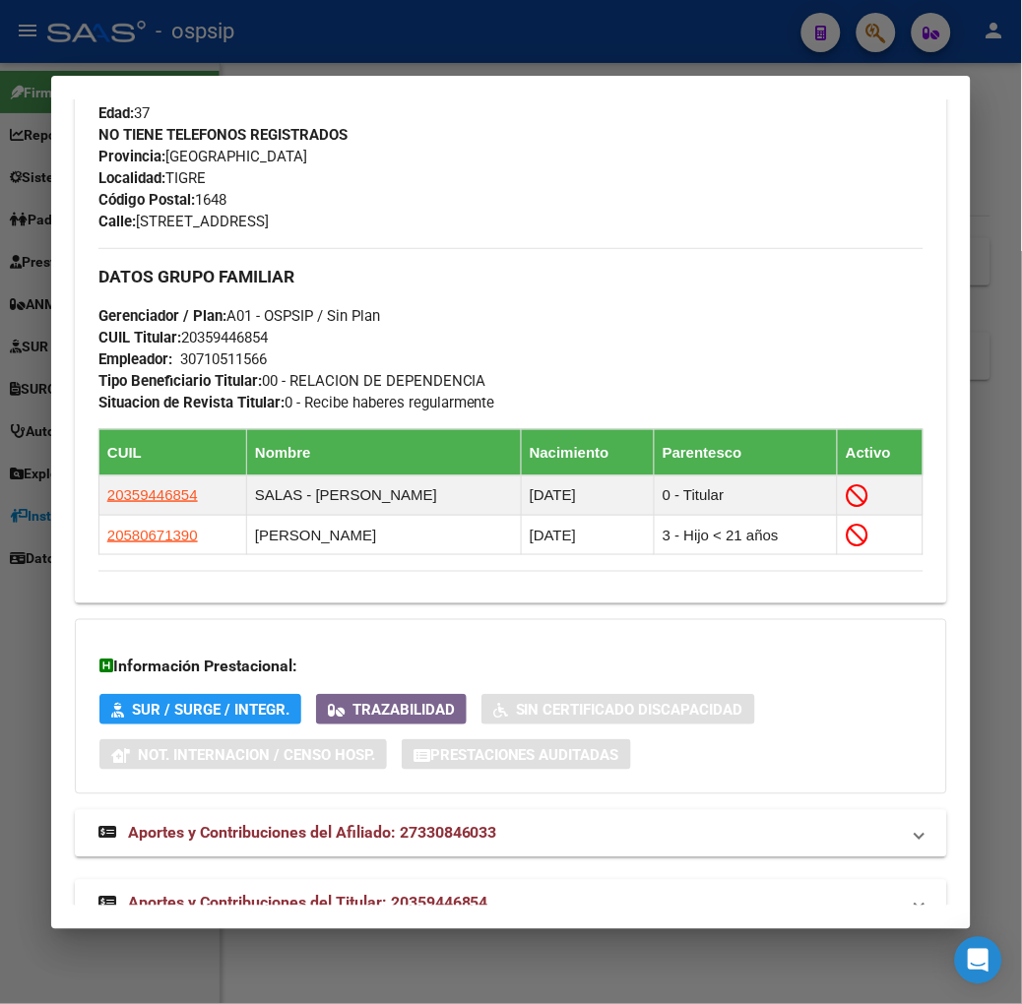
click at [333, 880] on mat-expansion-panel-header "Aportes y Contribuciones del Titular: 20359446854" at bounding box center [511, 903] width 872 height 47
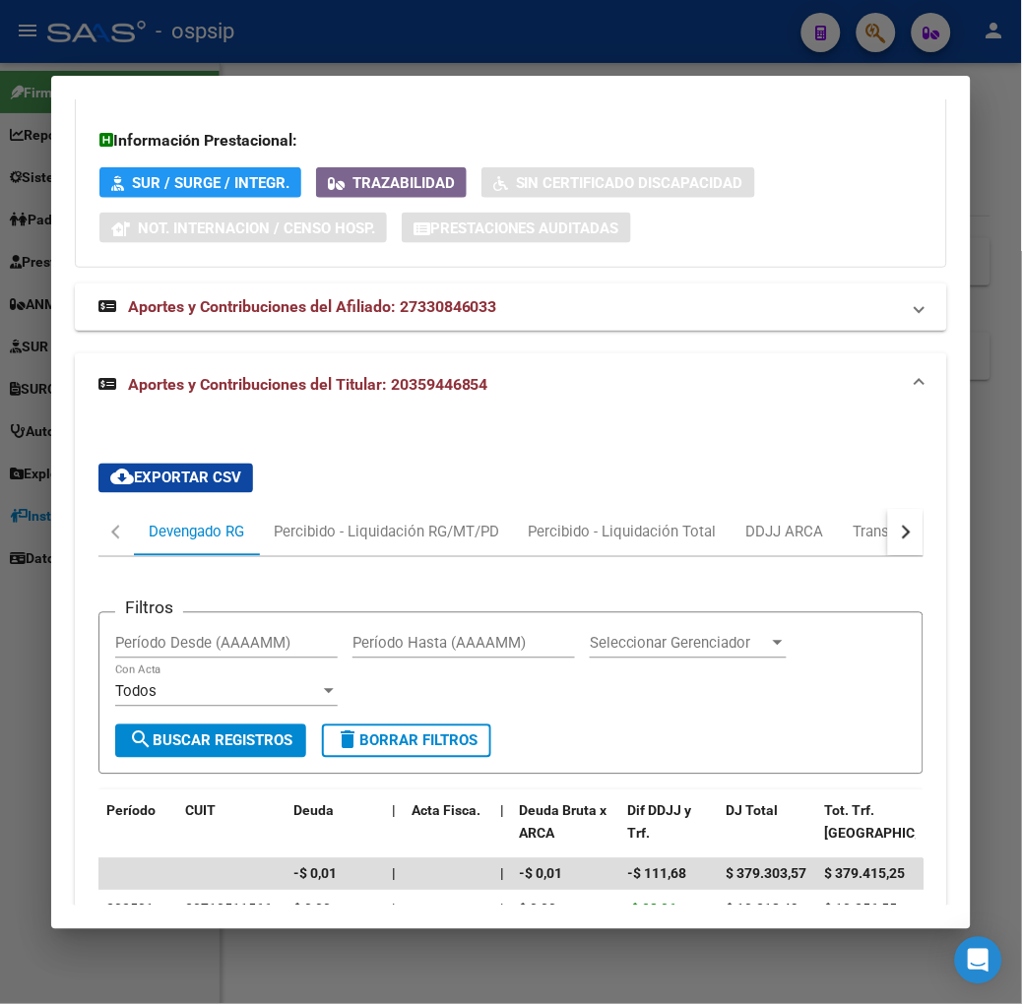
scroll to position [1481, 0]
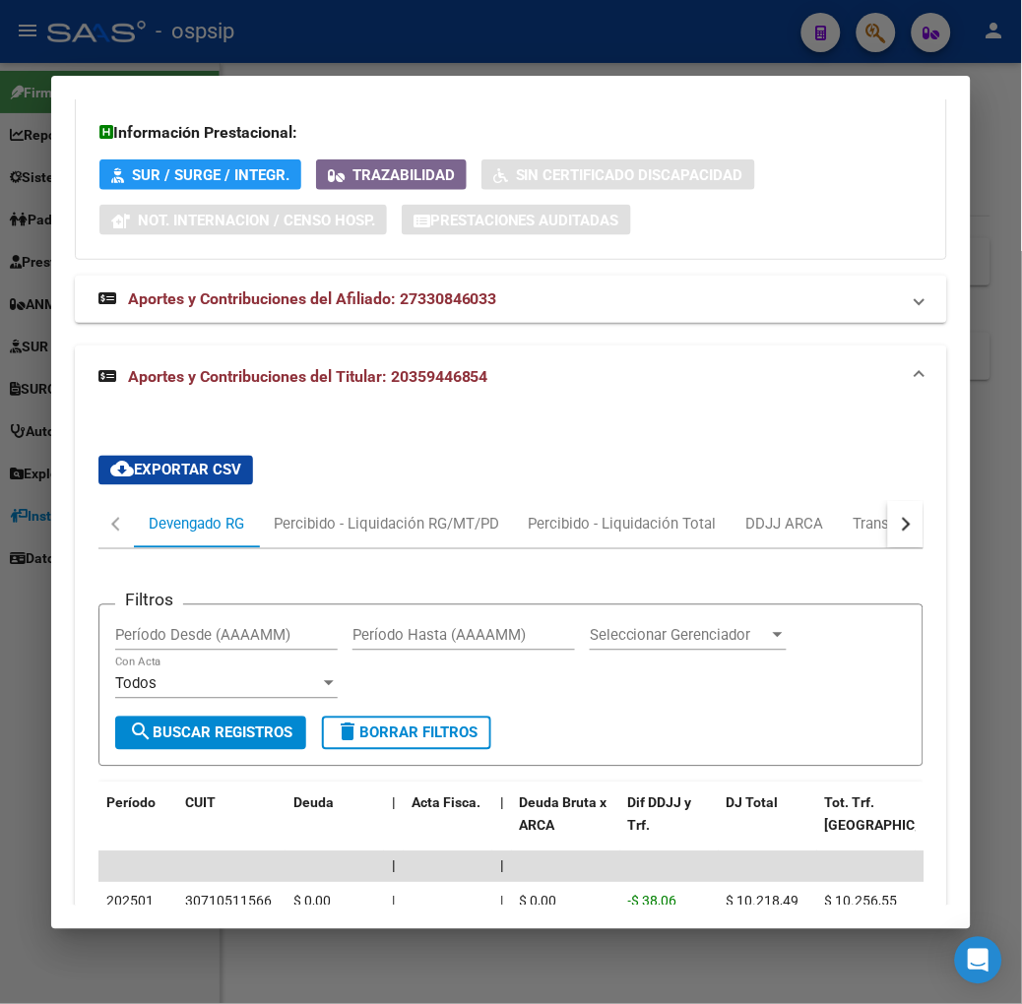
click at [913, 501] on button "button" at bounding box center [905, 524] width 35 height 47
click at [860, 514] on div "ARCA Relaciones Laborales" at bounding box center [835, 525] width 184 height 22
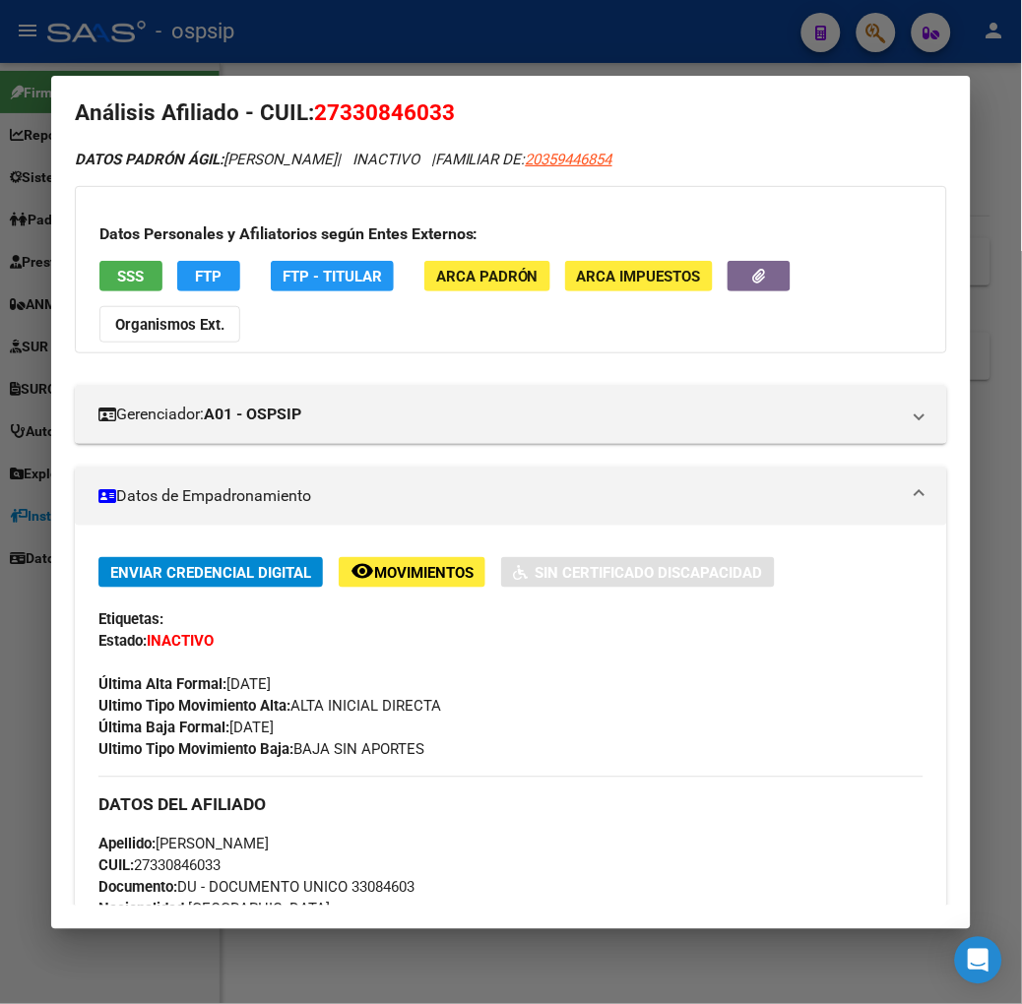
scroll to position [0, 0]
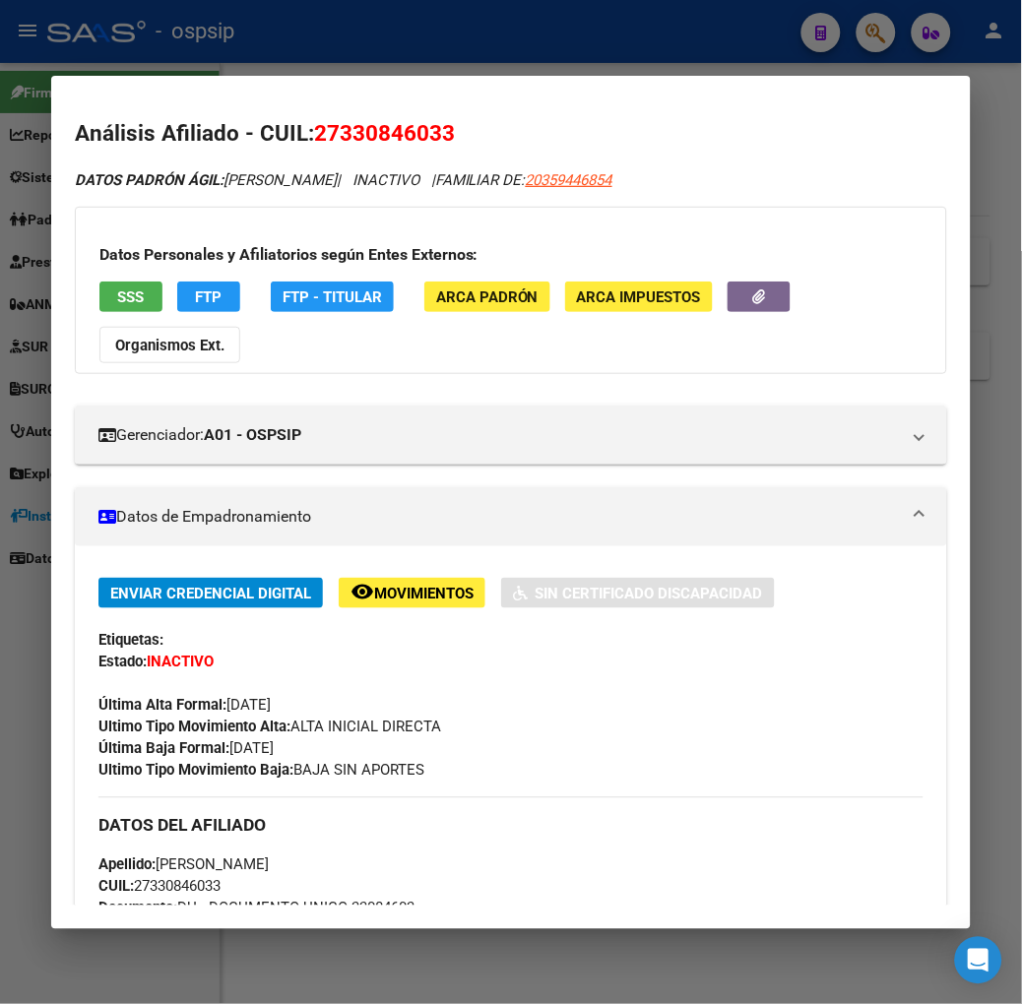
click at [399, 142] on span "27330846033" at bounding box center [384, 133] width 141 height 26
copy span "27330846033"
click at [340, 76] on mat-dialog-container "Análisis Afiliado - CUIL: 27330846033 DATOS PADRÓN ÁGIL: [PERSON_NAME] | INACTI…" at bounding box center [510, 502] width 919 height 853
click at [360, 59] on div at bounding box center [511, 502] width 1022 height 1004
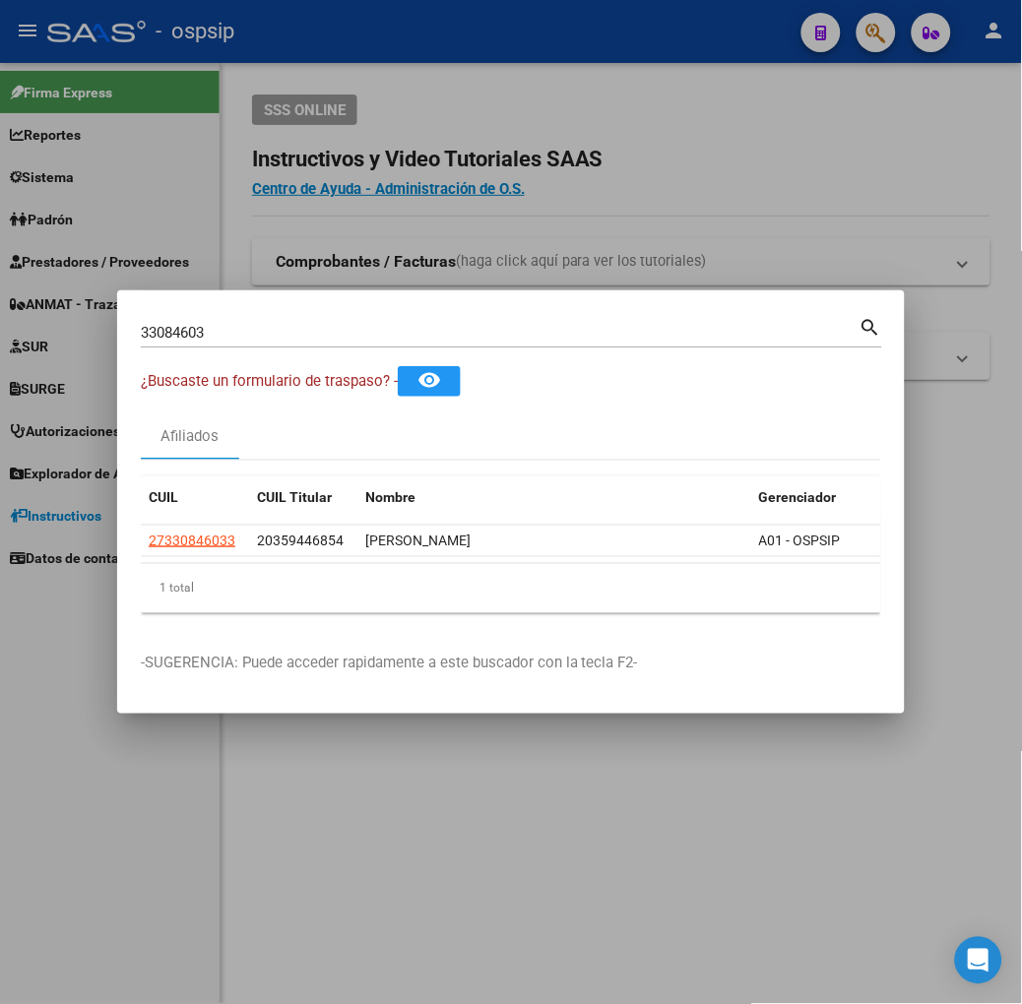
click at [302, 318] on div "33084603 Buscar (apellido, dni, [PERSON_NAME], [PERSON_NAME], cuit, obra social)" at bounding box center [500, 333] width 719 height 30
click at [301, 326] on input "33084603" at bounding box center [500, 333] width 719 height 18
type input "95190828"
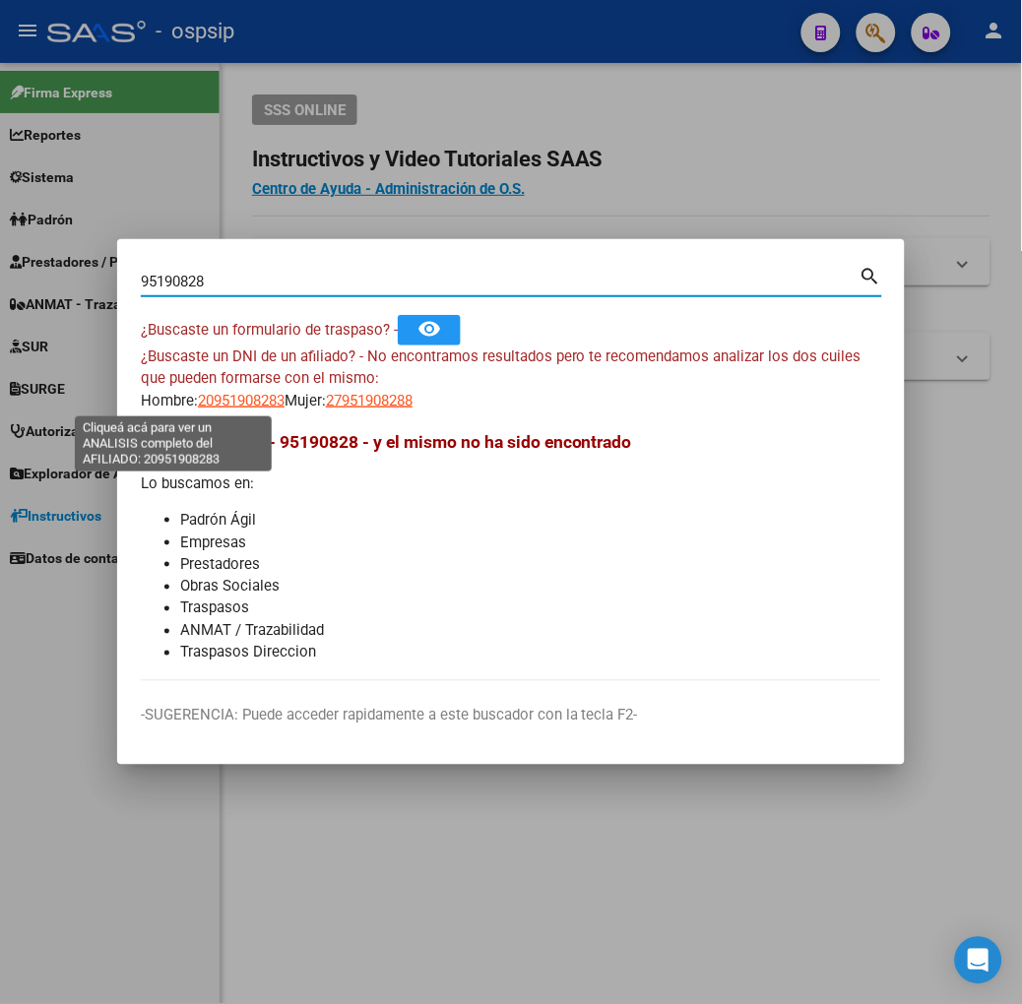
click at [198, 402] on span "20951908283" at bounding box center [241, 401] width 87 height 18
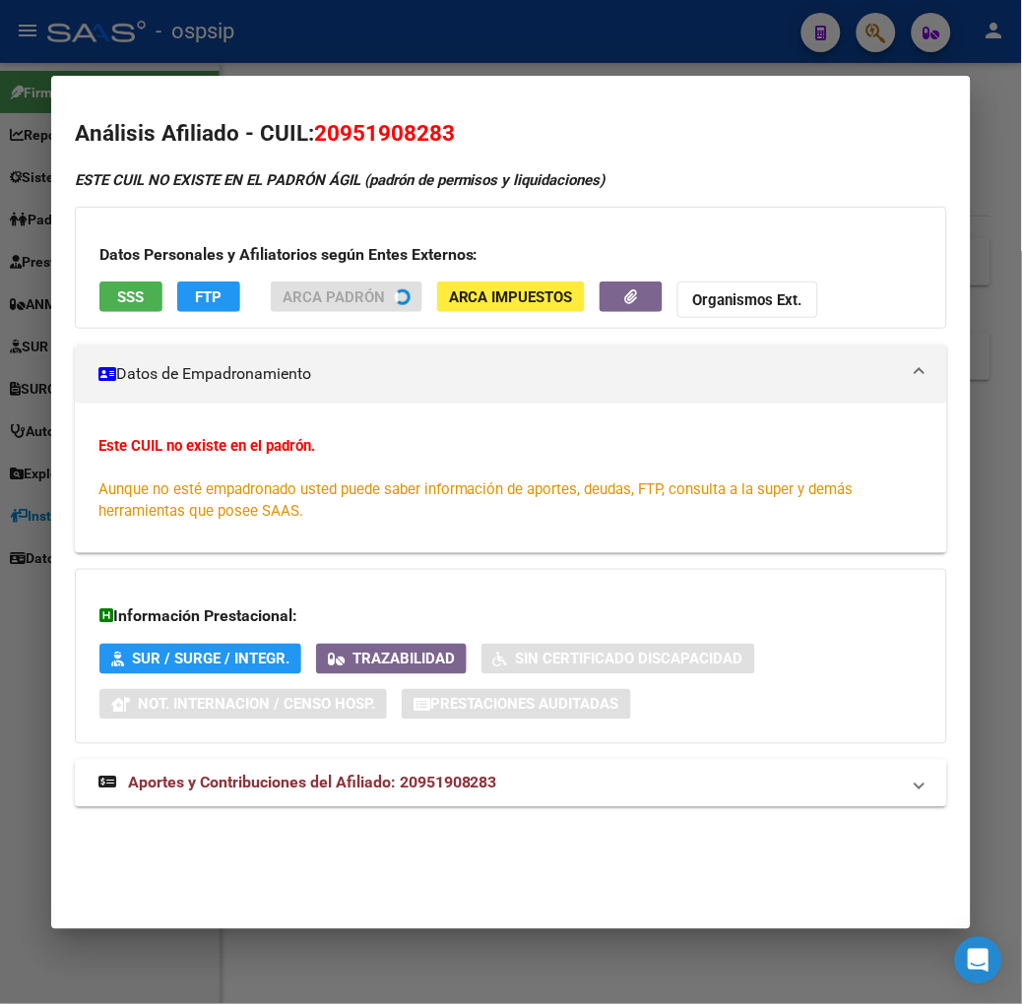
click at [263, 60] on div at bounding box center [511, 502] width 1022 height 1004
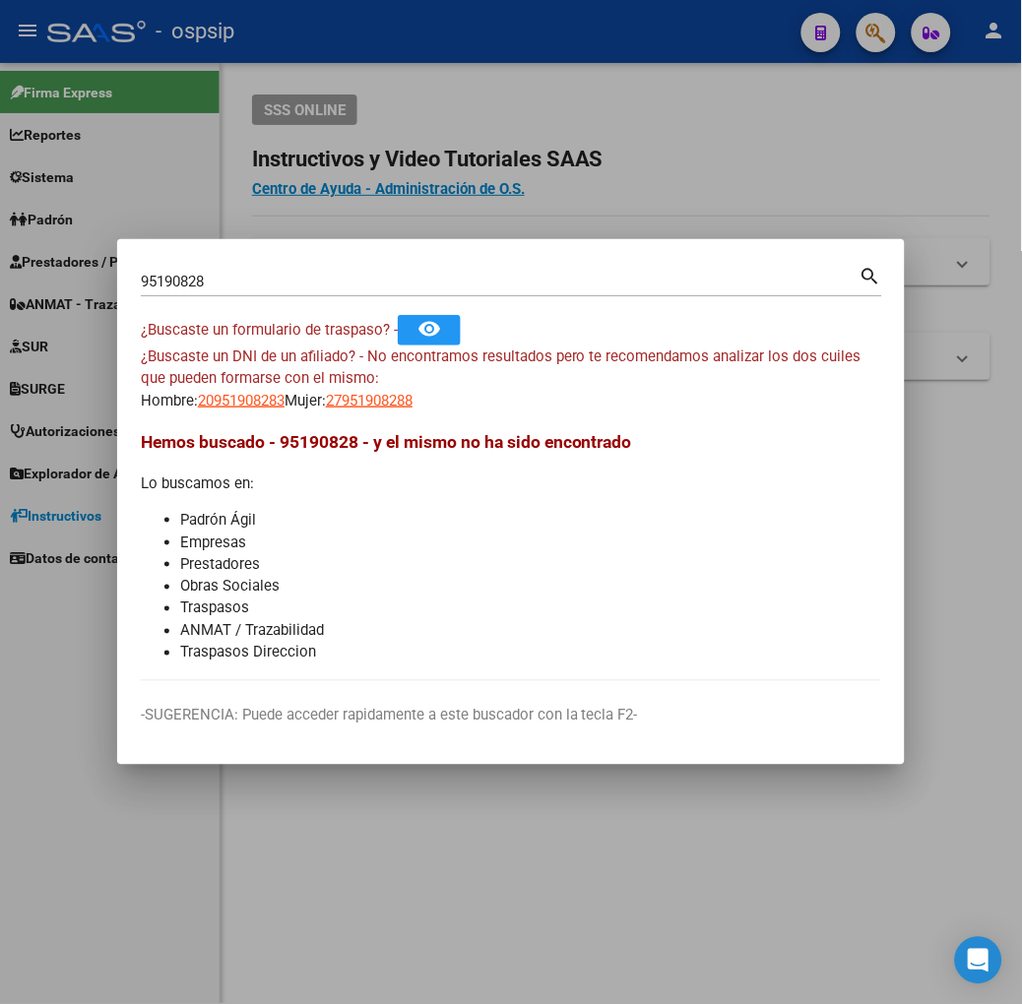
click at [317, 411] on mat-dialog-content "95190828 Buscar (apellido, dni, cuil, nro traspaso, cuit, obra social) search ¿…" at bounding box center [511, 472] width 788 height 418
click at [326, 406] on span "27951908288" at bounding box center [369, 401] width 87 height 18
type textarea "27951908288"
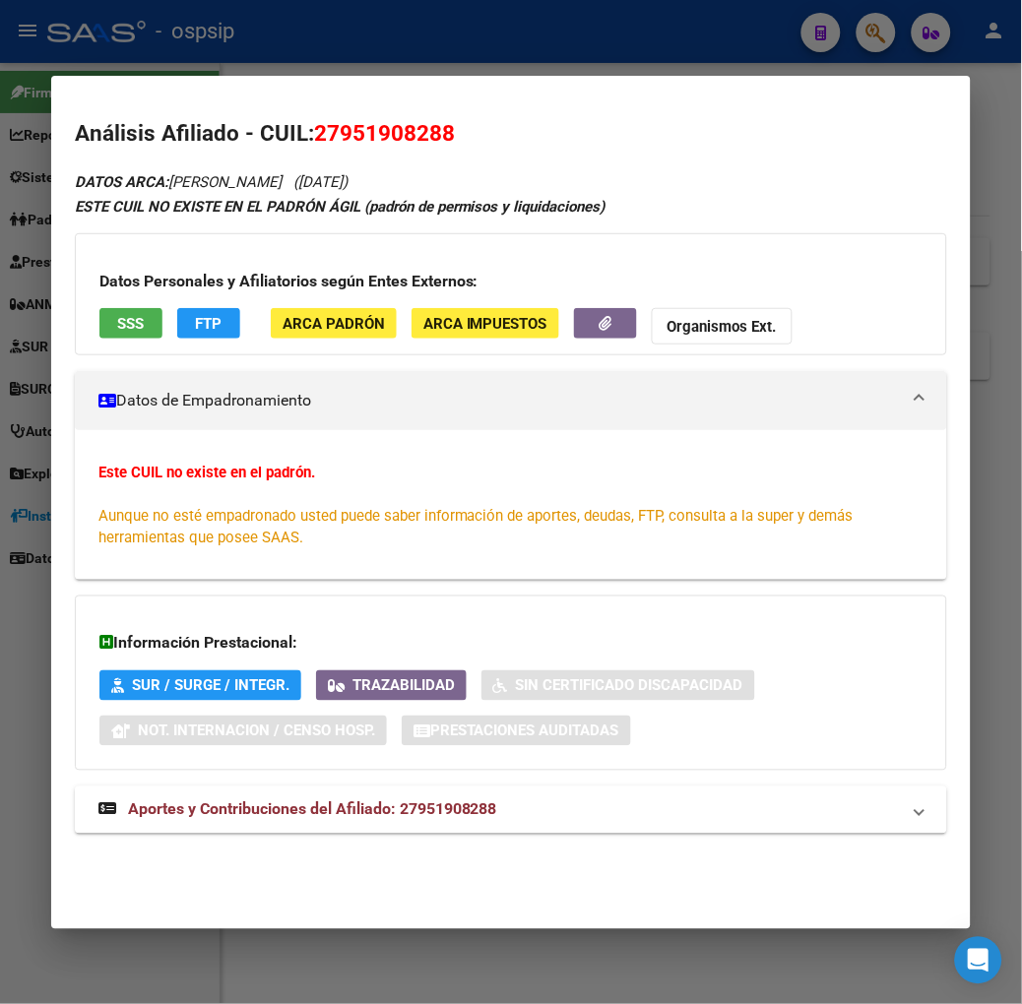
click at [117, 332] on span "SSS" at bounding box center [130, 324] width 27 height 18
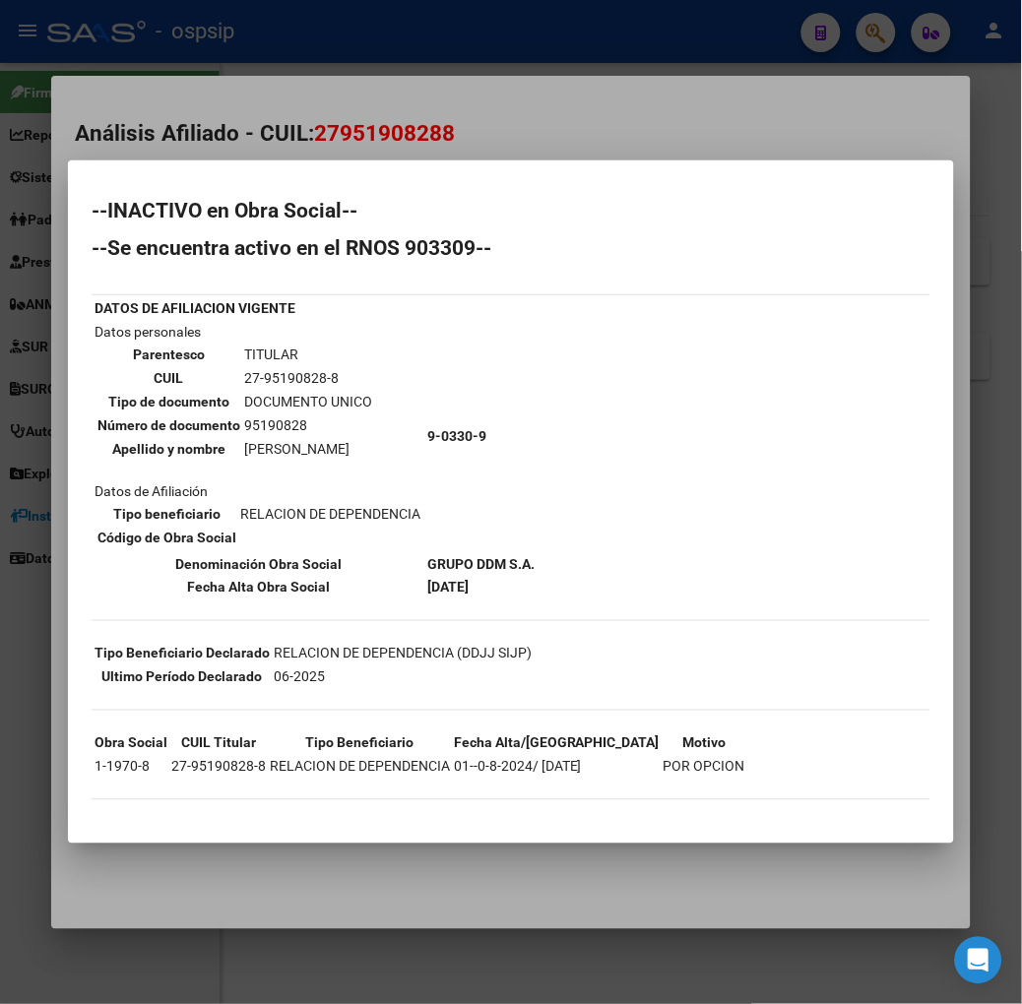
click at [238, 47] on div at bounding box center [511, 502] width 1022 height 1004
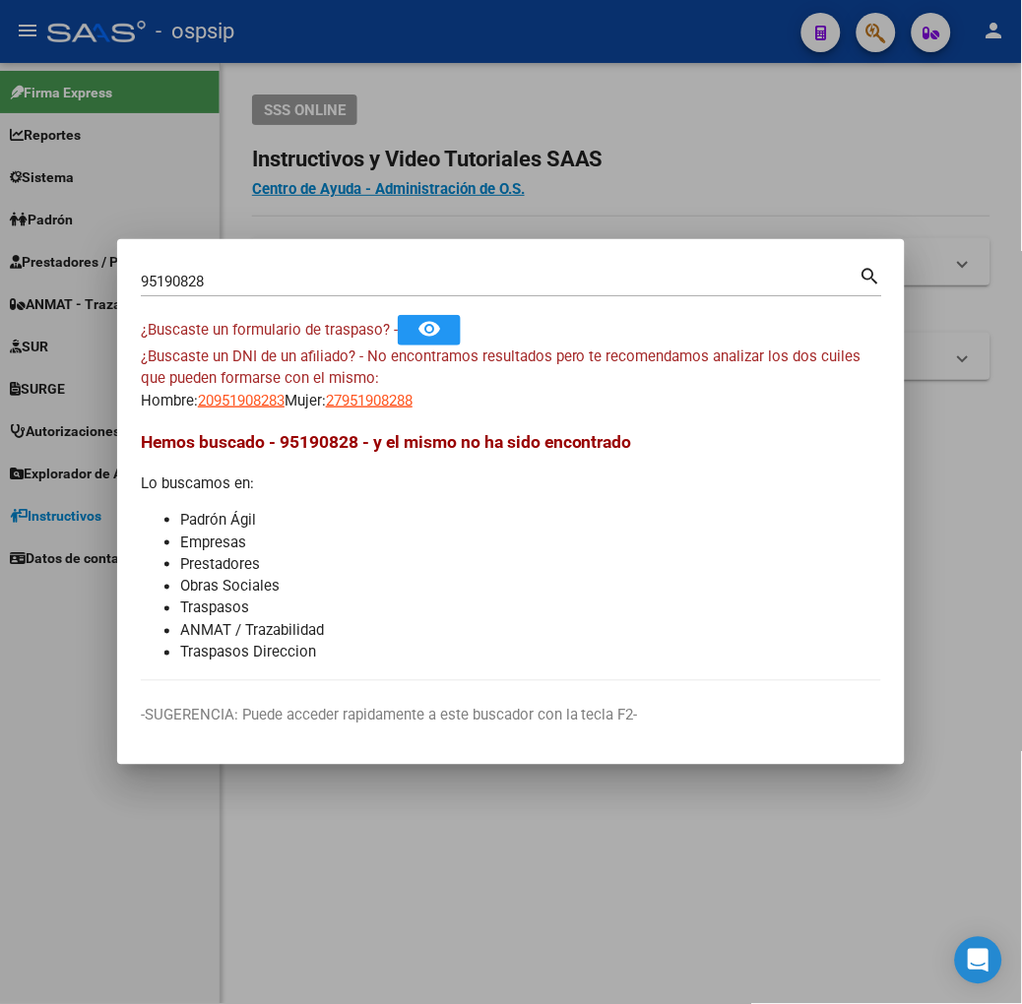
click at [213, 264] on div "95190828 Buscar (apellido, dni, [PERSON_NAME], [PERSON_NAME], cuit, obra social…" at bounding box center [511, 279] width 741 height 33
click at [213, 270] on div "95190828 Buscar (apellido, dni, [PERSON_NAME], [PERSON_NAME], cuit, obra social)" at bounding box center [500, 282] width 719 height 30
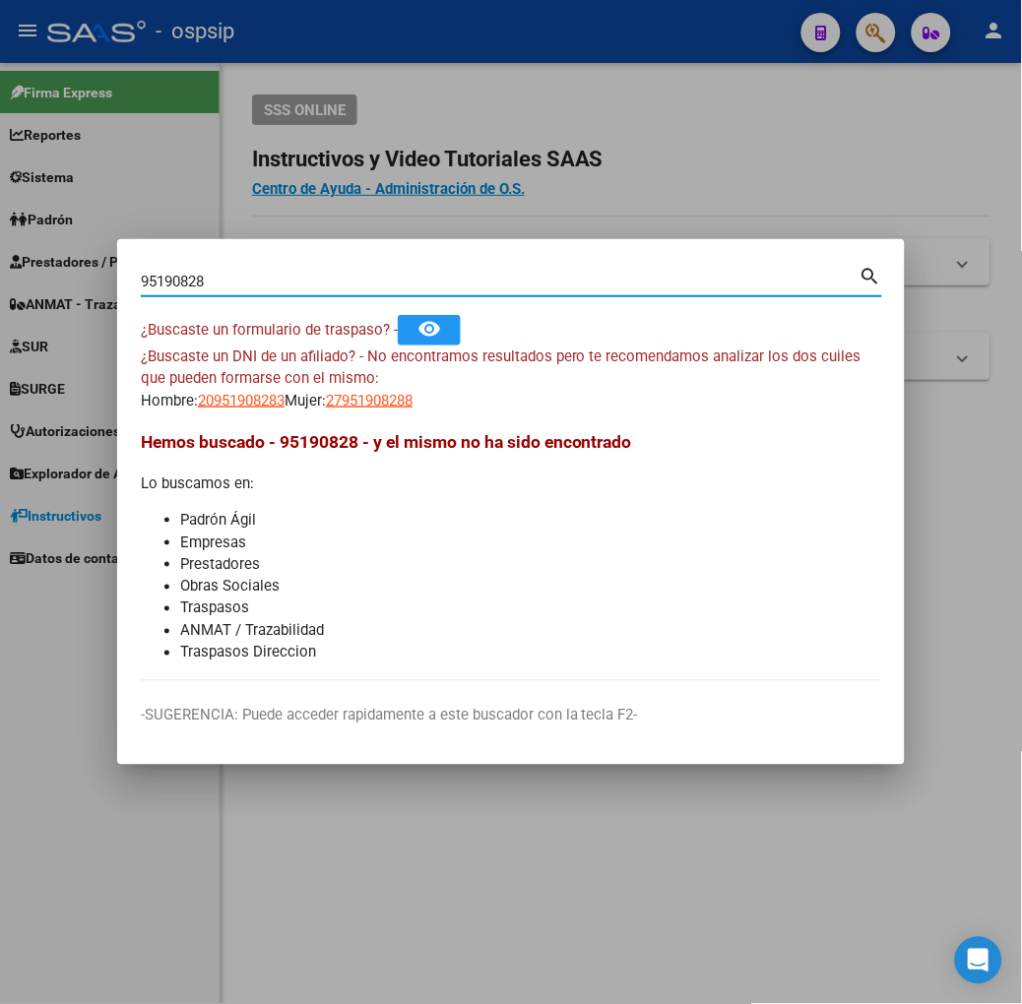
click at [211, 276] on input "95190828" at bounding box center [500, 282] width 719 height 18
type input "59452332"
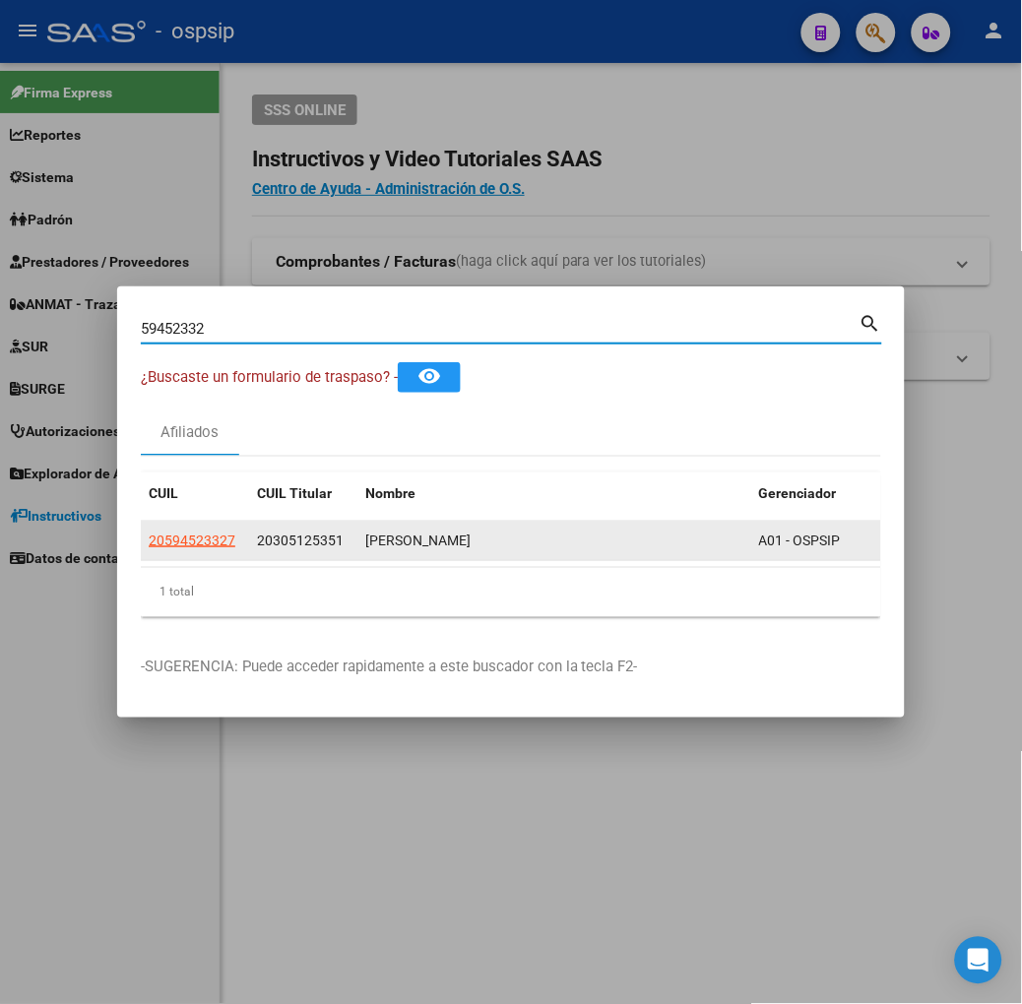
click at [149, 533] on span "20594523327" at bounding box center [192, 541] width 87 height 16
type textarea "20594523327"
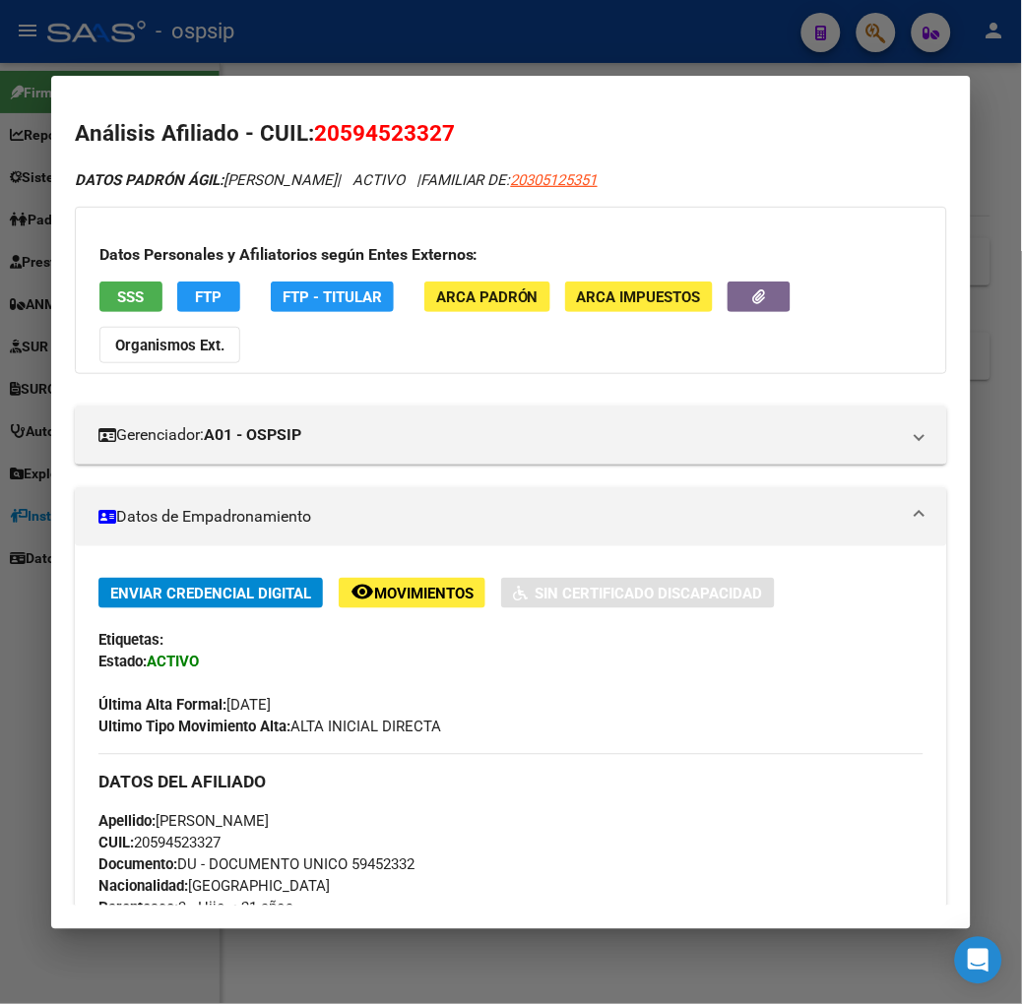
click at [116, 289] on button "SSS" at bounding box center [130, 297] width 63 height 31
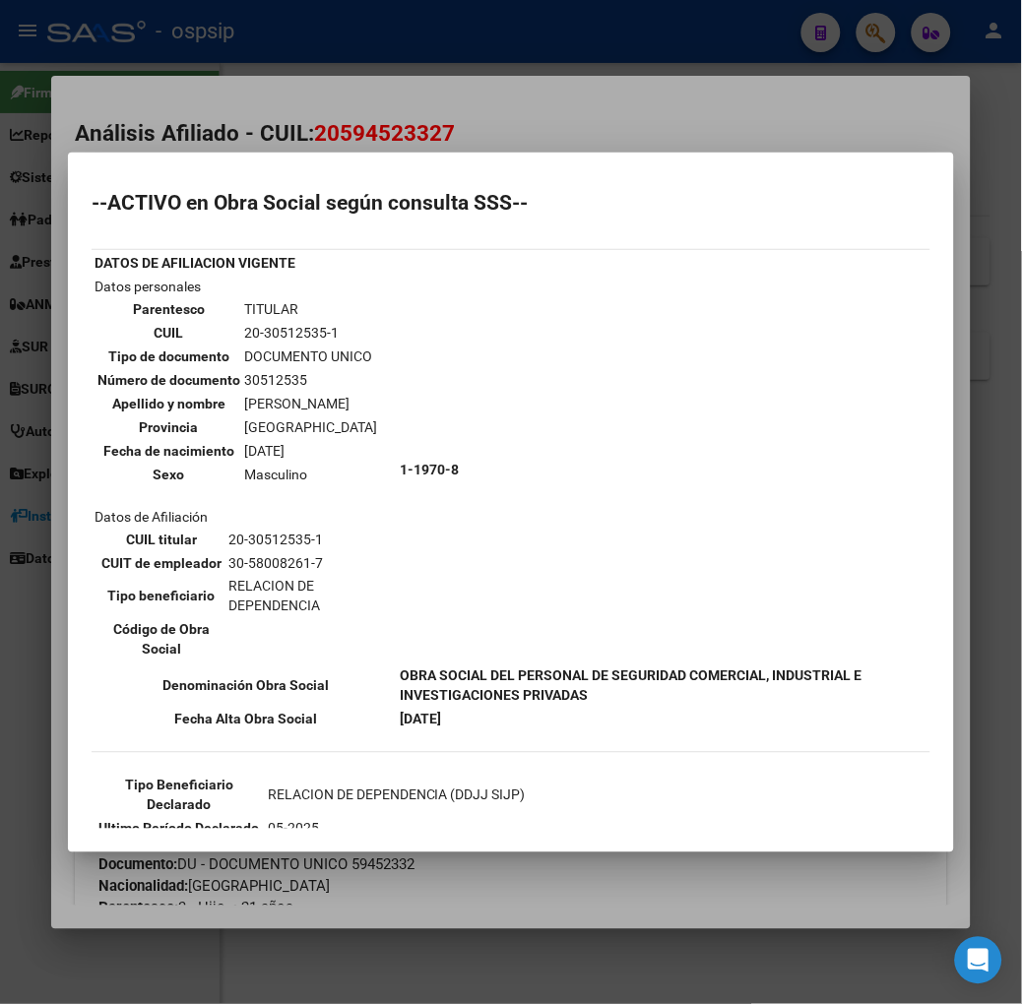
click at [250, 64] on div at bounding box center [511, 502] width 1022 height 1004
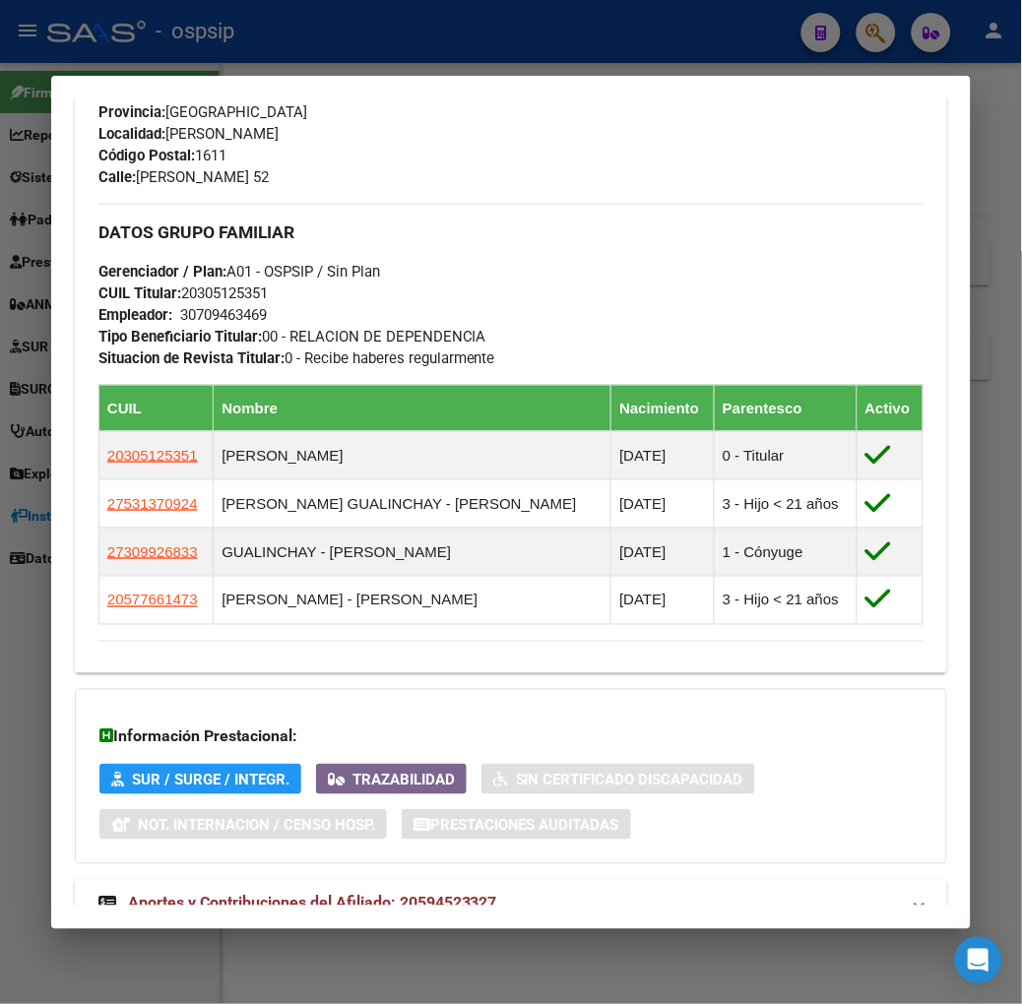
scroll to position [1039, 0]
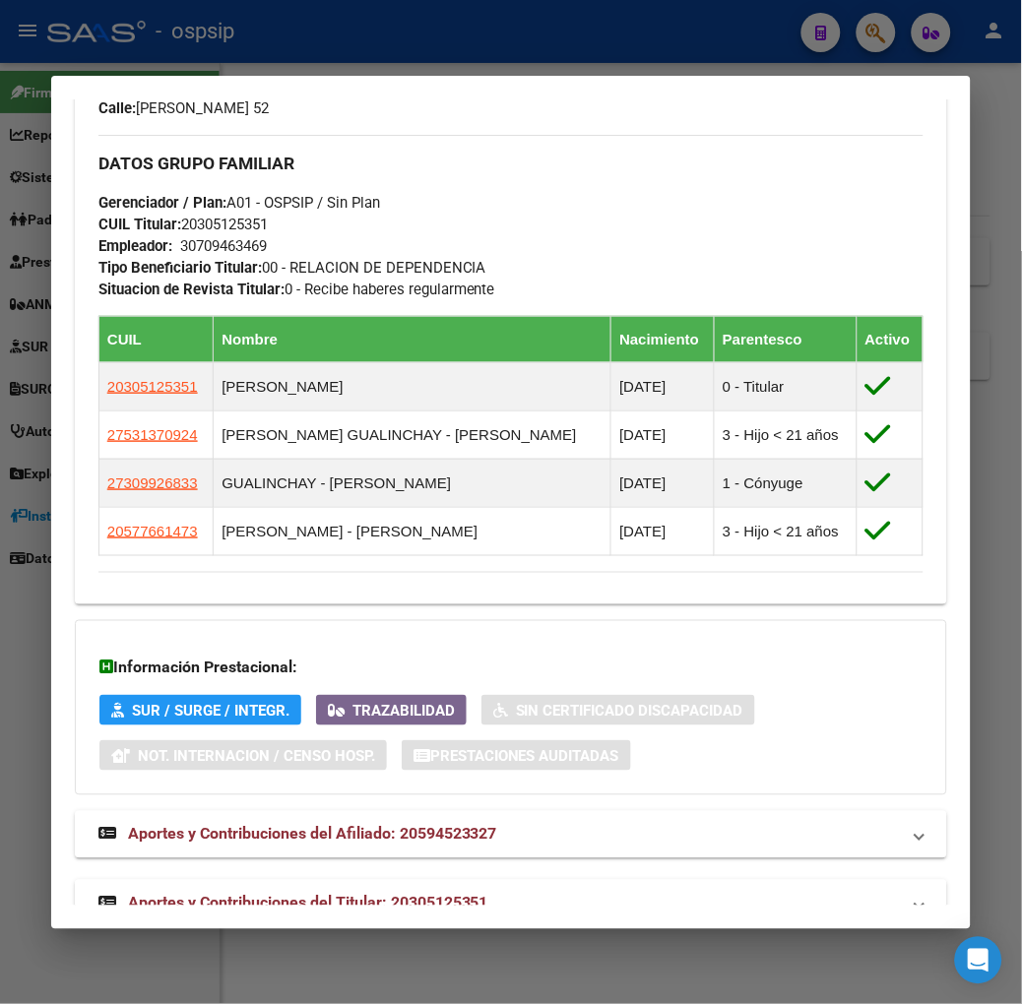
click at [431, 880] on mat-expansion-panel-header "Aportes y Contribuciones del Titular: 20305125351" at bounding box center [511, 903] width 872 height 47
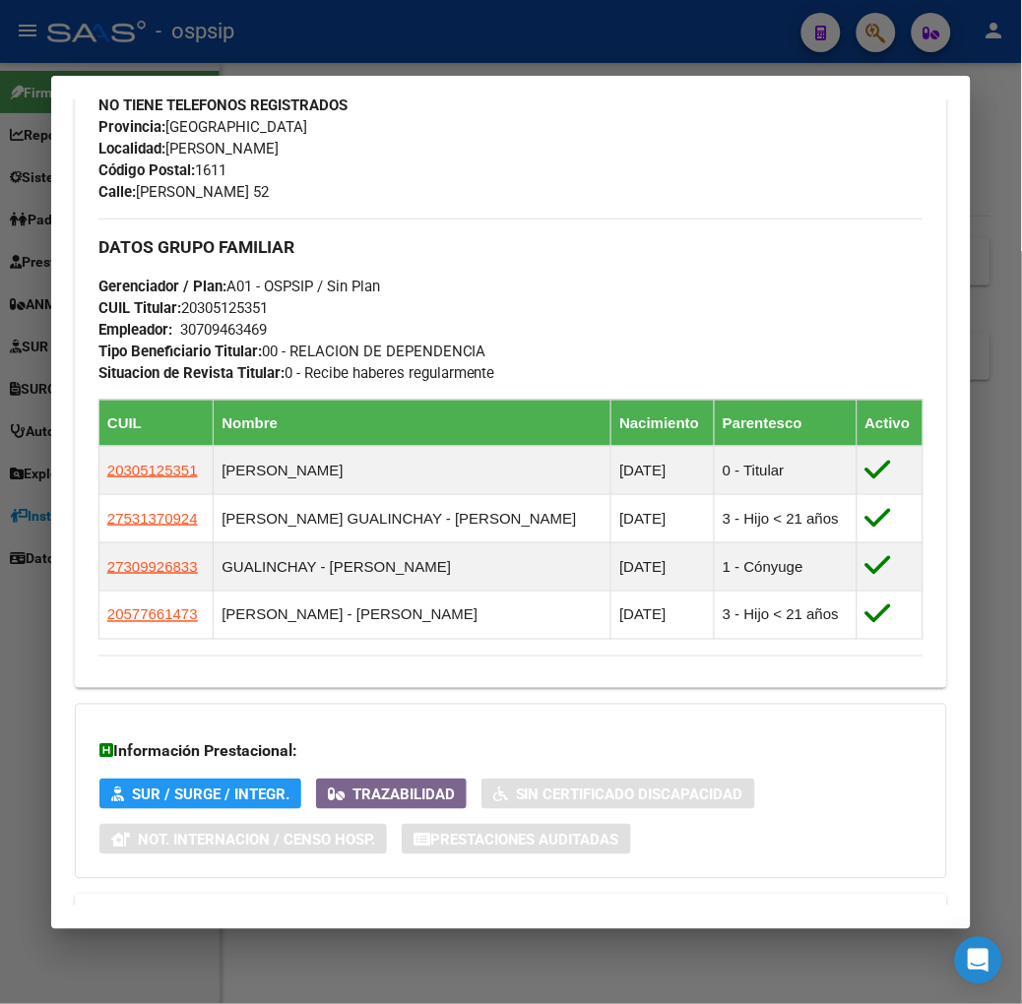
scroll to position [917, 0]
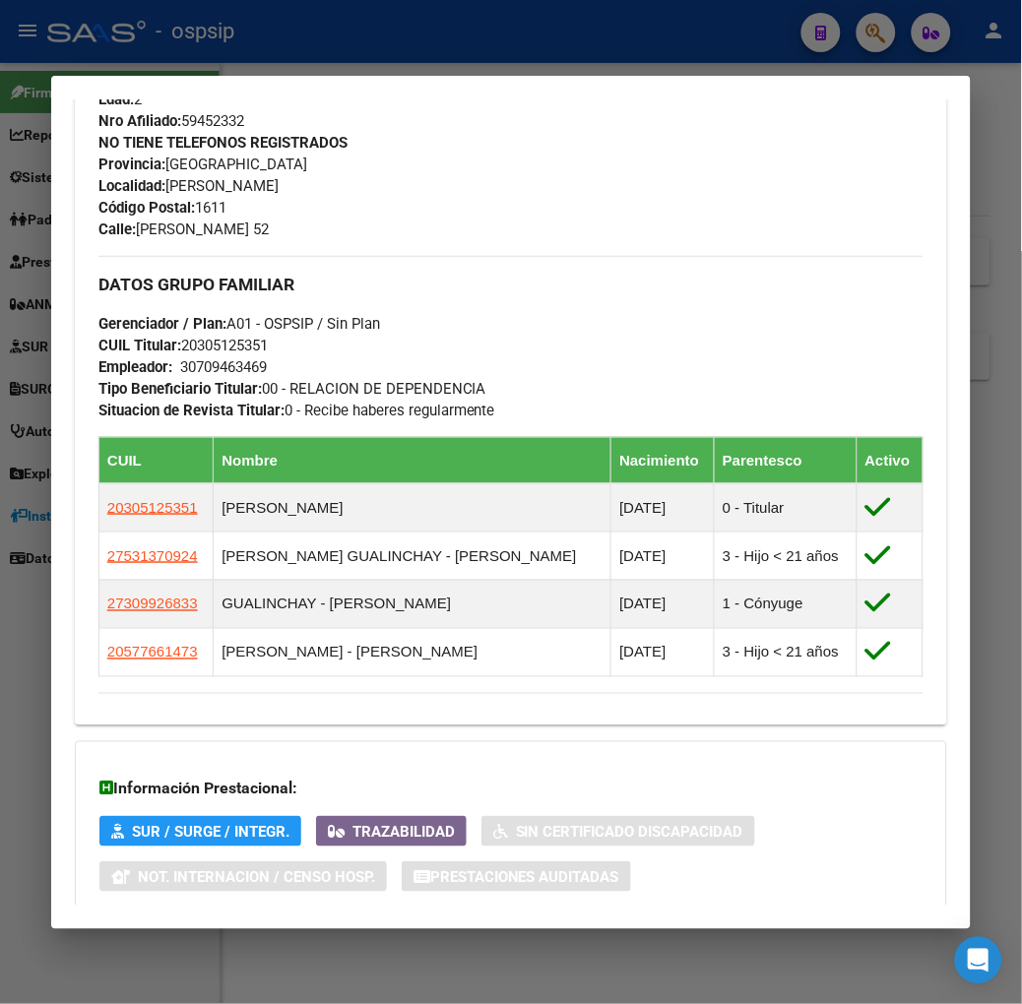
click at [276, 39] on div at bounding box center [511, 502] width 1022 height 1004
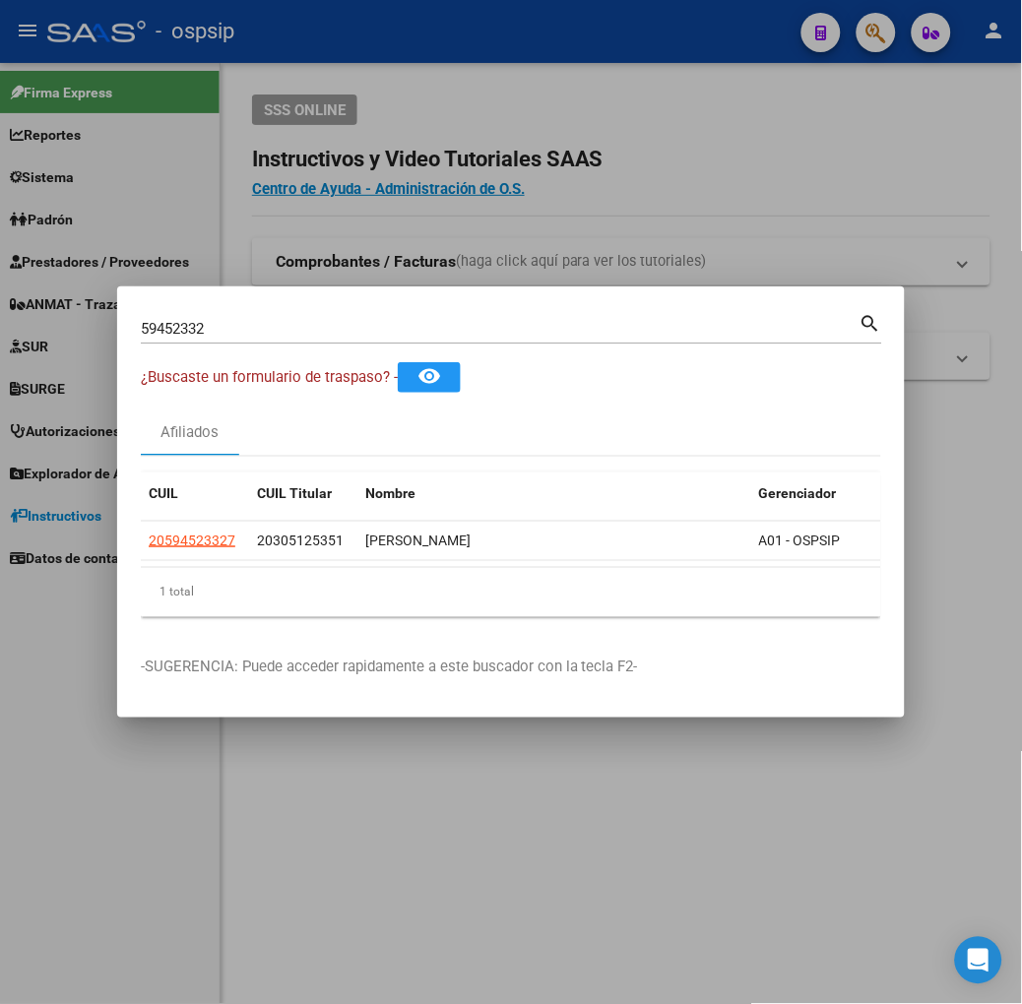
click at [203, 320] on input "59452332" at bounding box center [500, 329] width 719 height 18
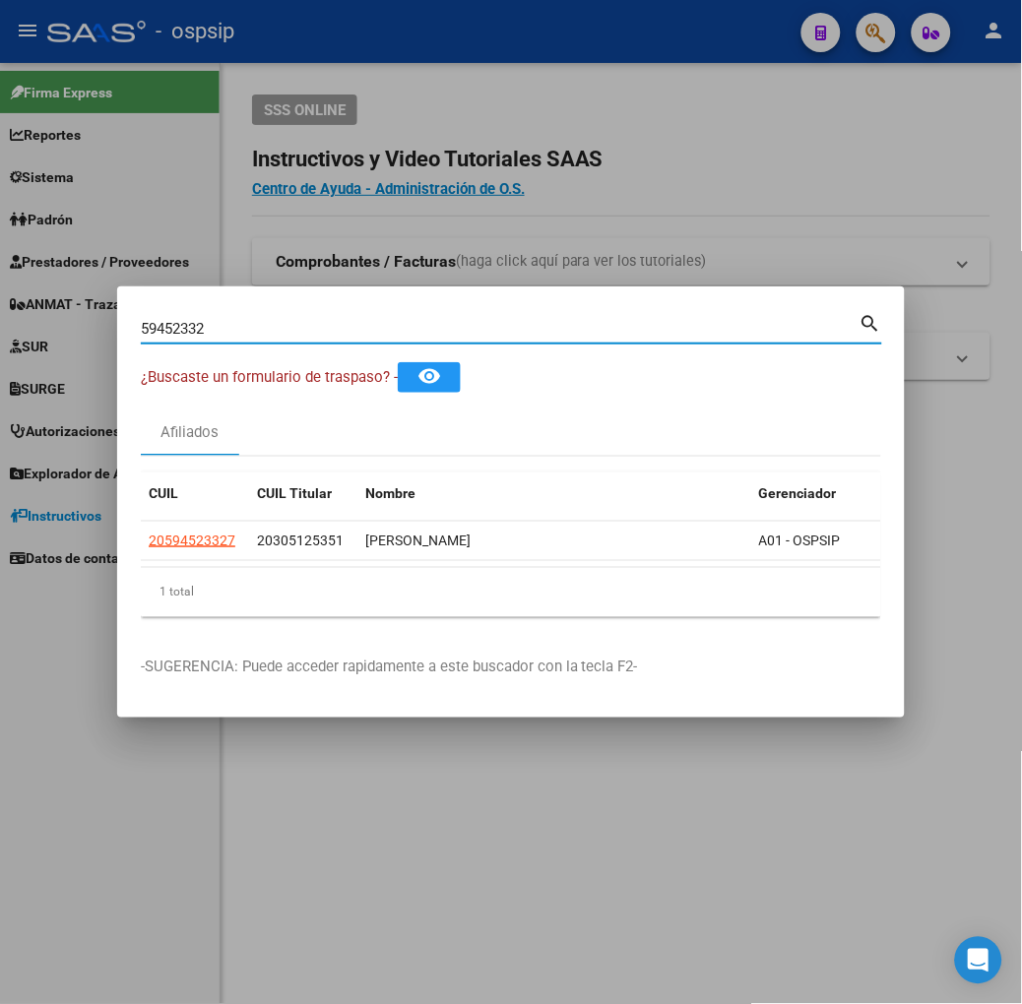
click at [203, 320] on input "59452332" at bounding box center [500, 329] width 719 height 18
type input "22279478"
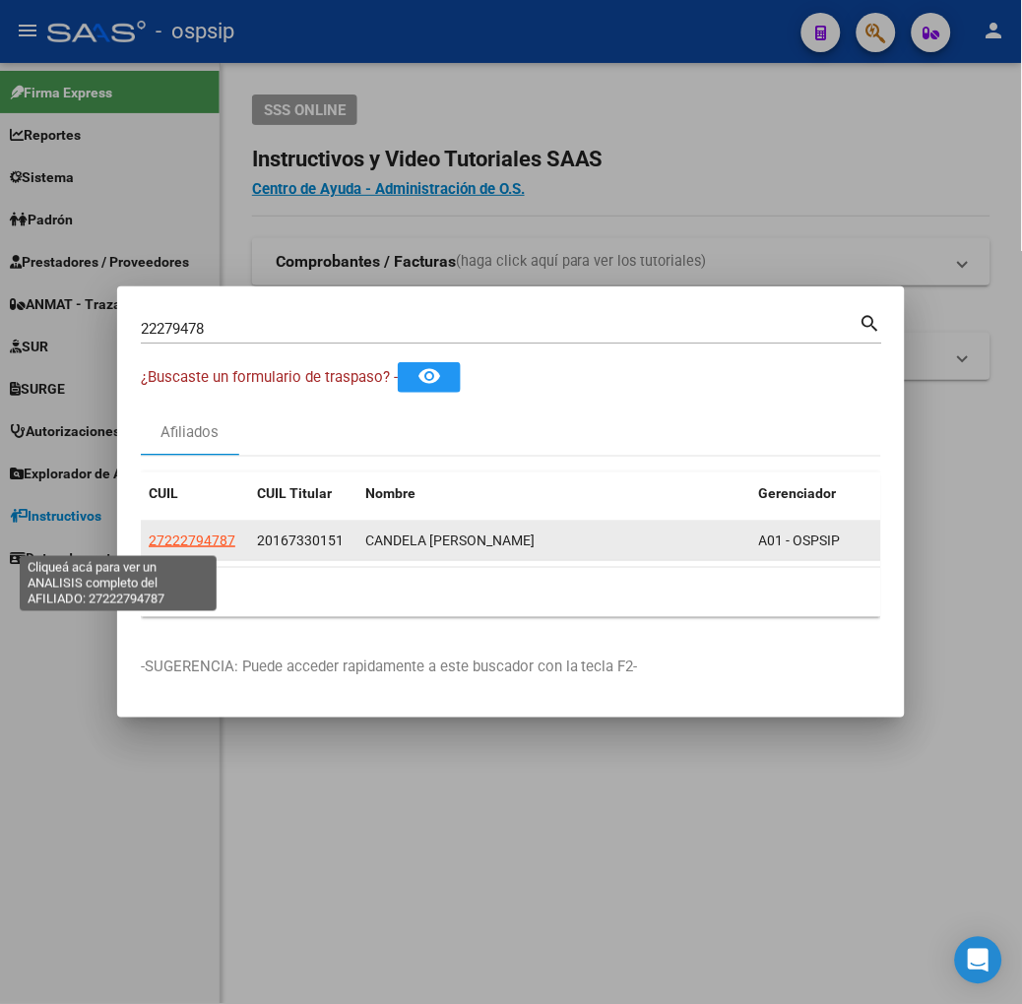
click at [149, 534] on span "27222794787" at bounding box center [192, 541] width 87 height 16
type textarea "27222794787"
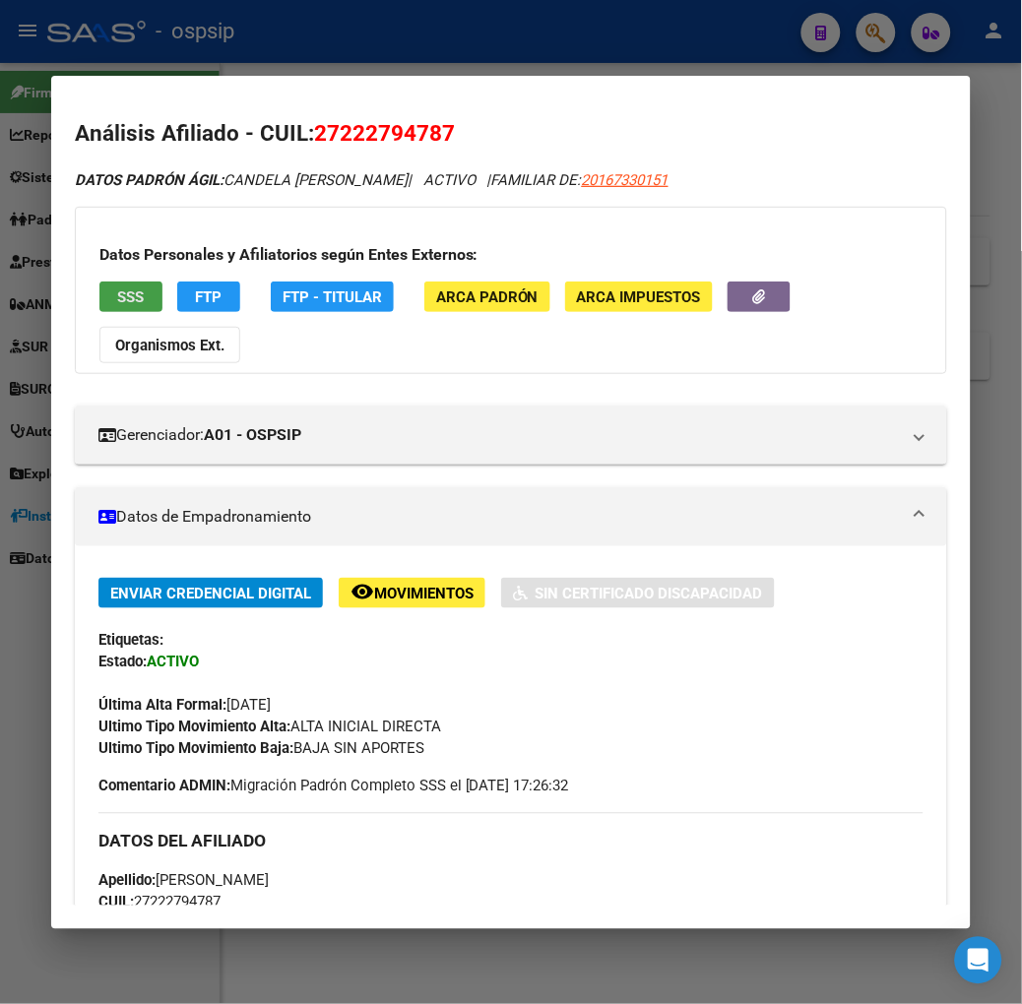
click at [117, 303] on span "SSS" at bounding box center [130, 297] width 27 height 18
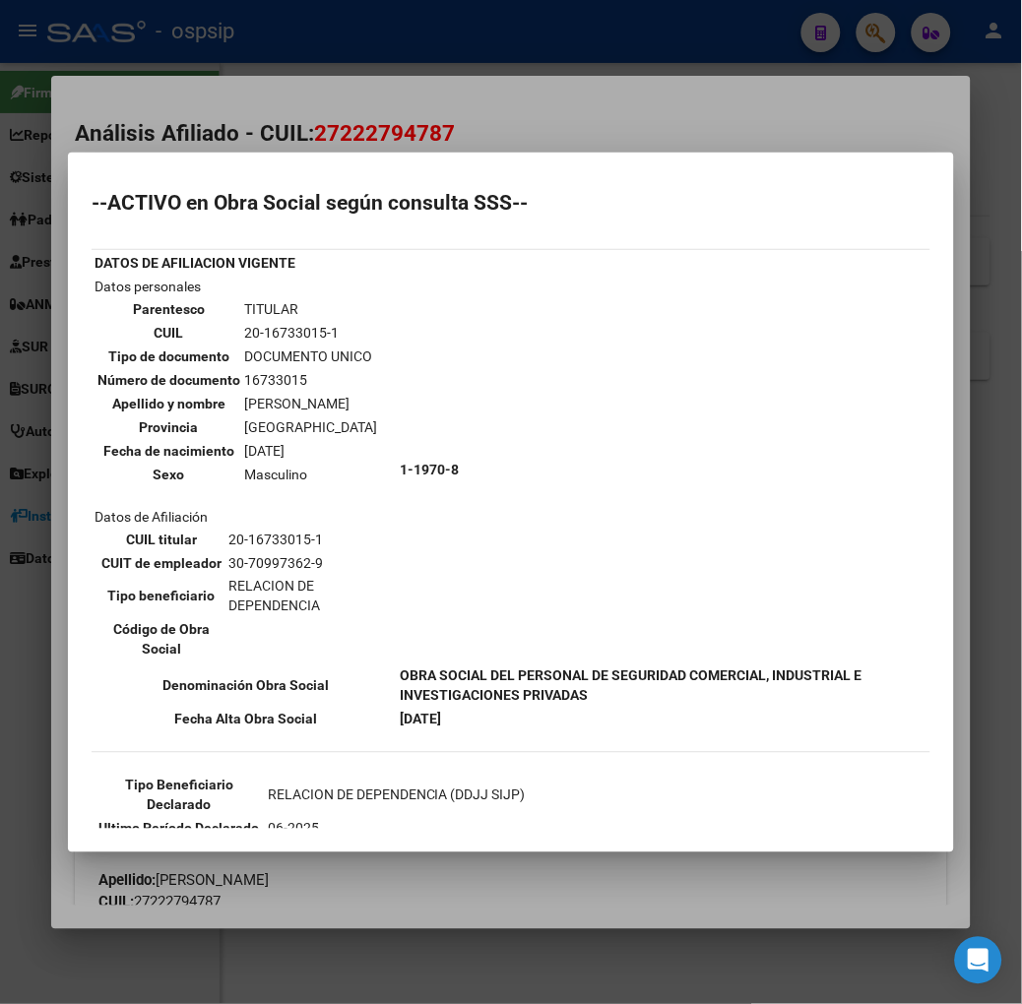
click at [239, 73] on div at bounding box center [511, 502] width 1022 height 1004
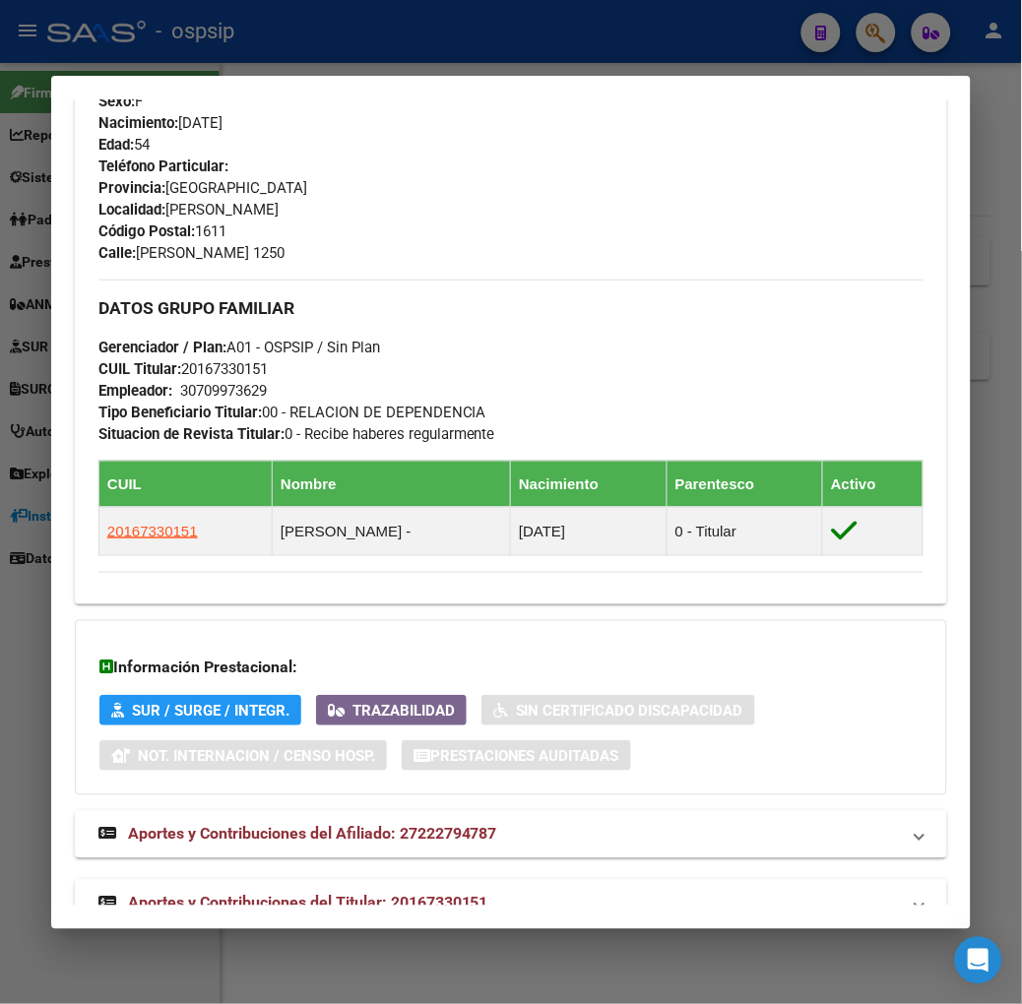
click at [339, 894] on span "Aportes y Contribuciones del Titular: 20167330151" at bounding box center [308, 903] width 360 height 19
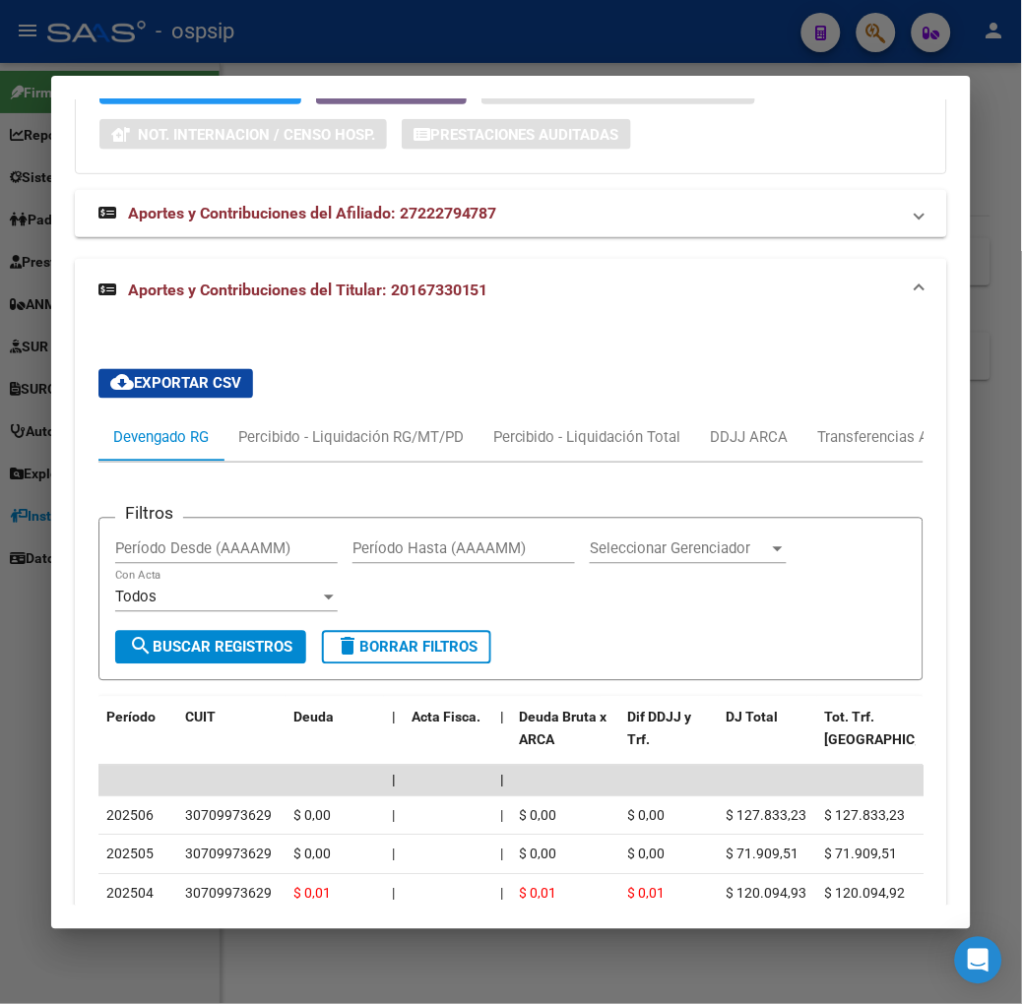
scroll to position [1684, 0]
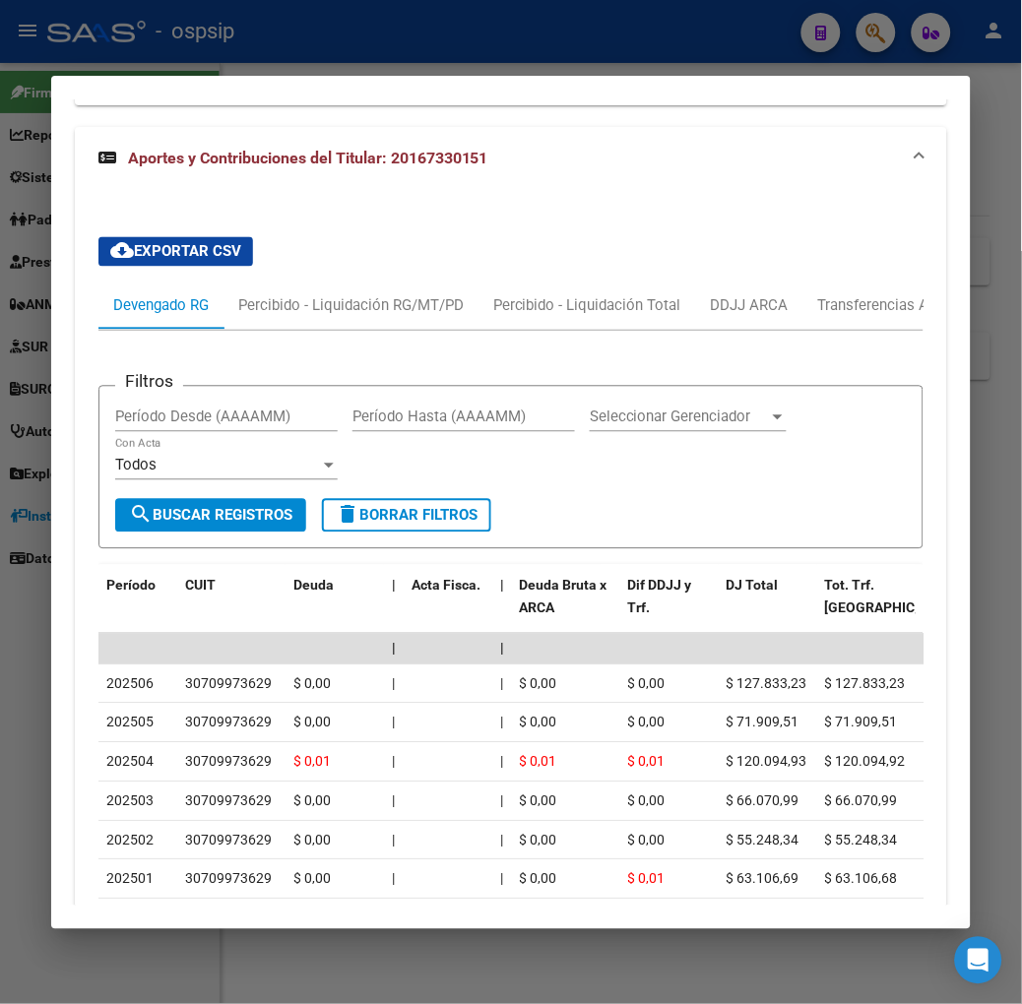
click at [261, 35] on div at bounding box center [511, 502] width 1022 height 1004
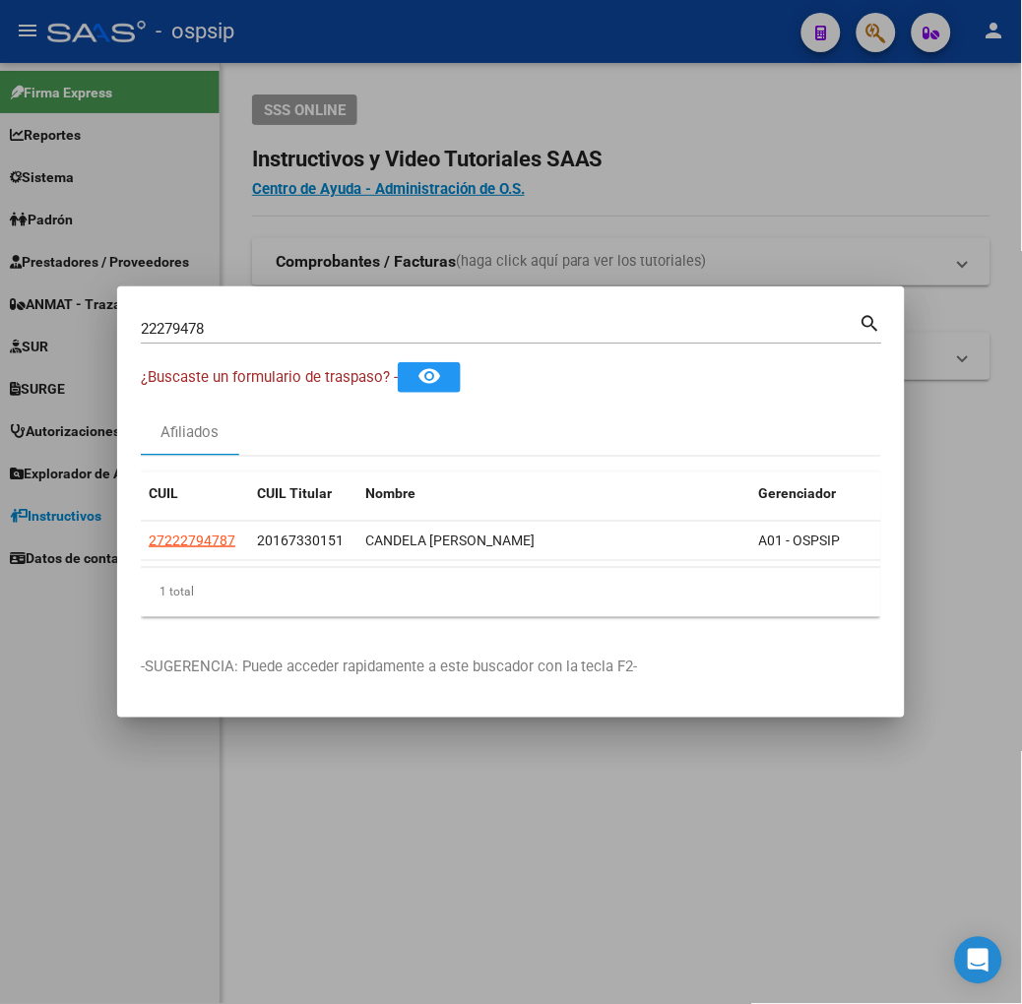
click at [180, 316] on div "22279478 Buscar (apellido, dni, [PERSON_NAME], [PERSON_NAME], cuit, obra social)" at bounding box center [500, 329] width 719 height 30
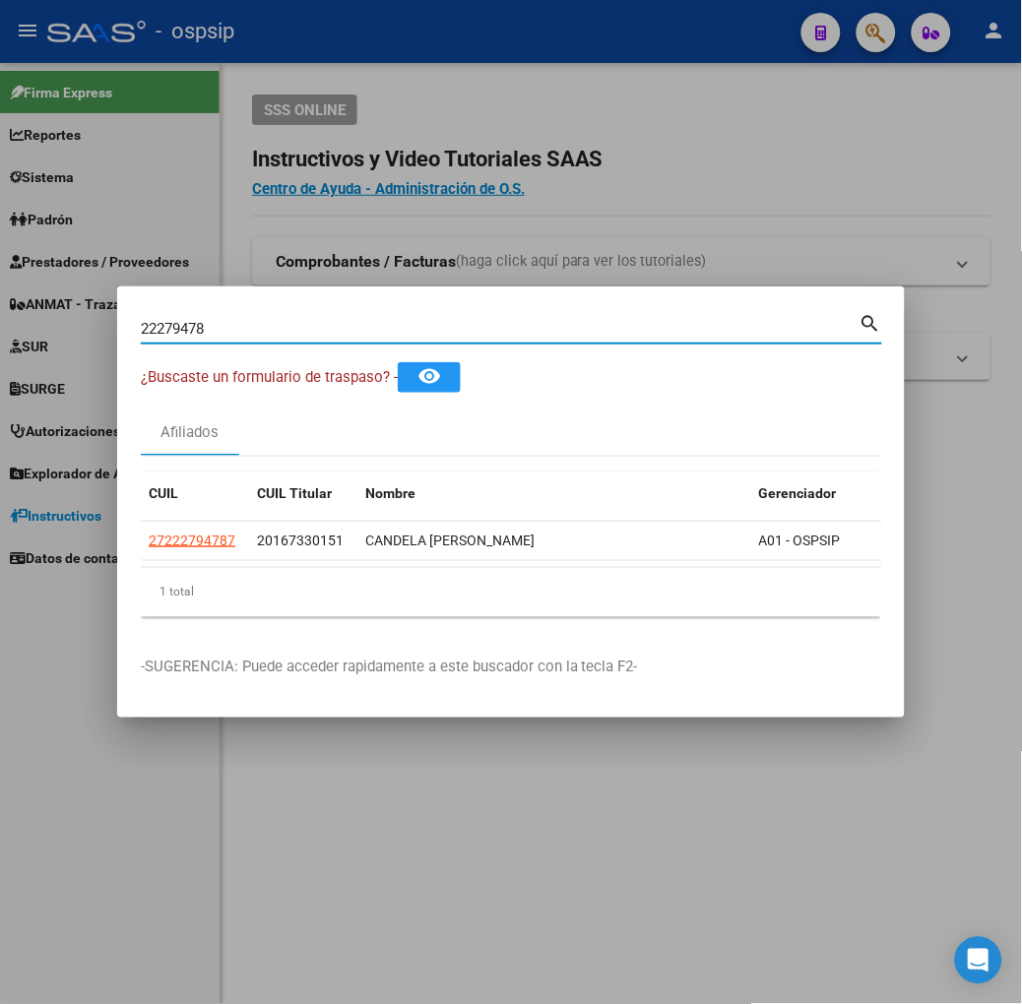
click at [172, 328] on input "22279478" at bounding box center [500, 329] width 719 height 18
type input "58513266"
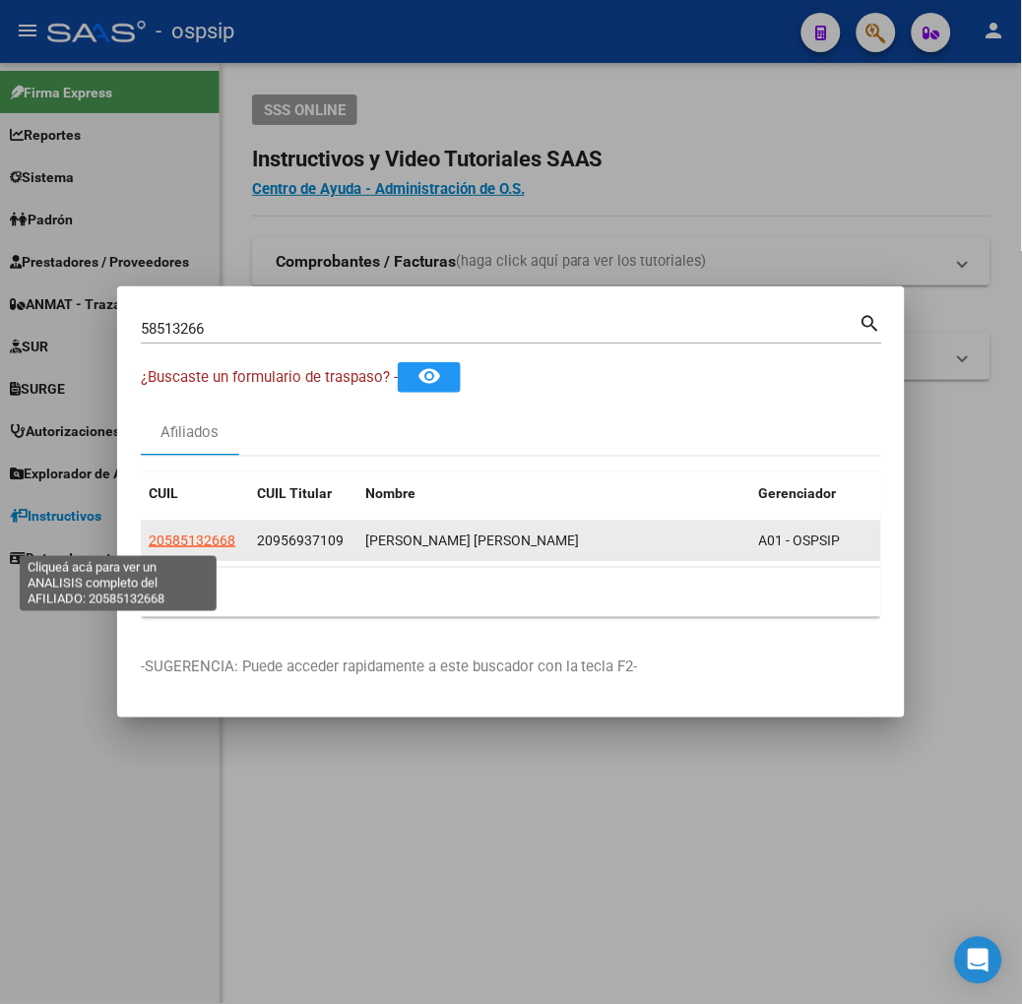
click at [149, 545] on span "20585132668" at bounding box center [192, 541] width 87 height 16
type textarea "20585132668"
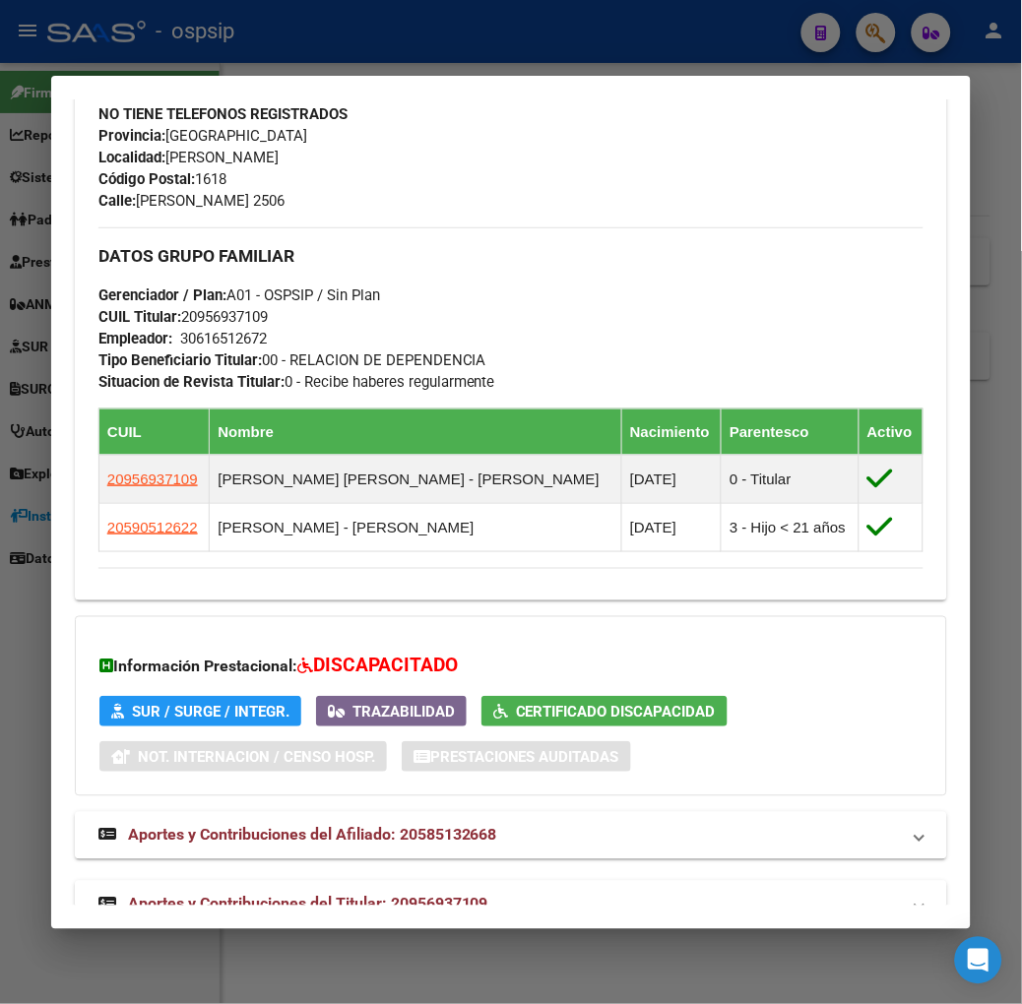
click at [337, 881] on mat-expansion-panel-header "Aportes y Contribuciones del Titular: 20956937109" at bounding box center [511, 904] width 872 height 47
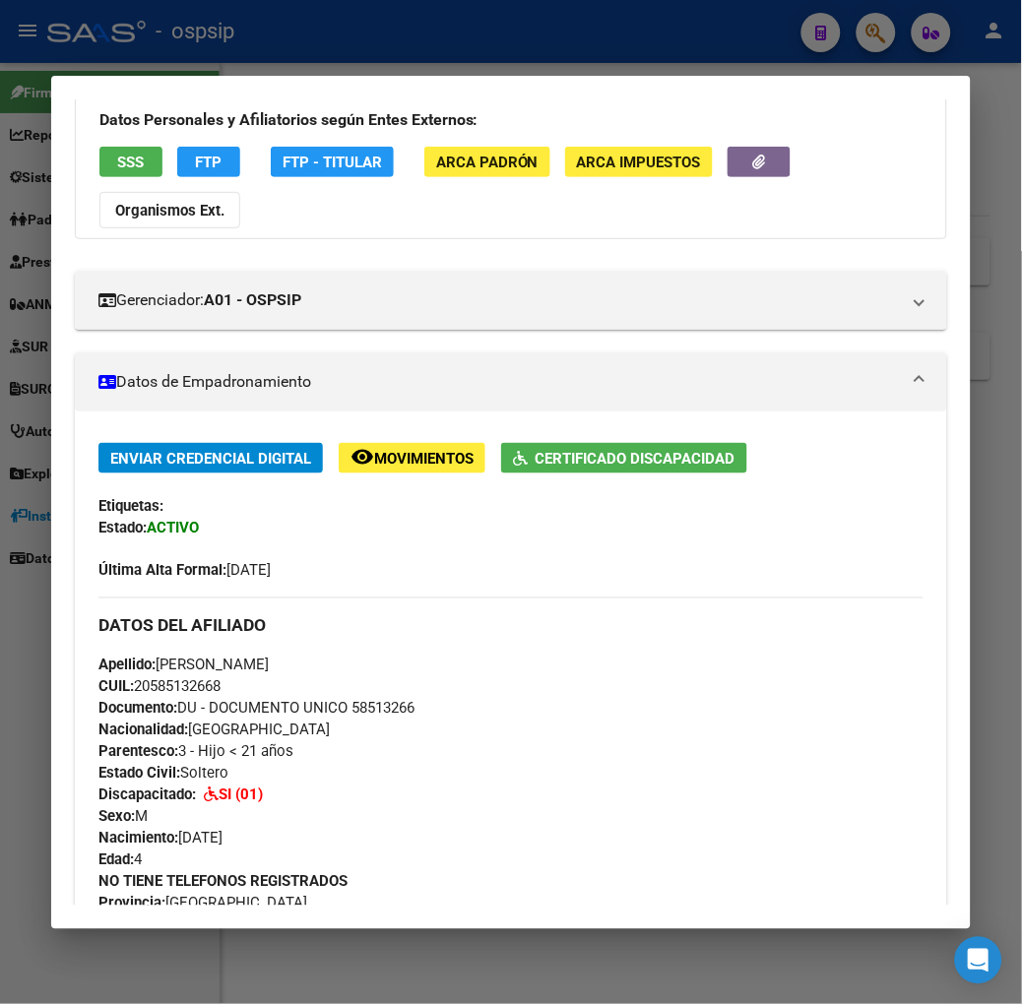
scroll to position [0, 0]
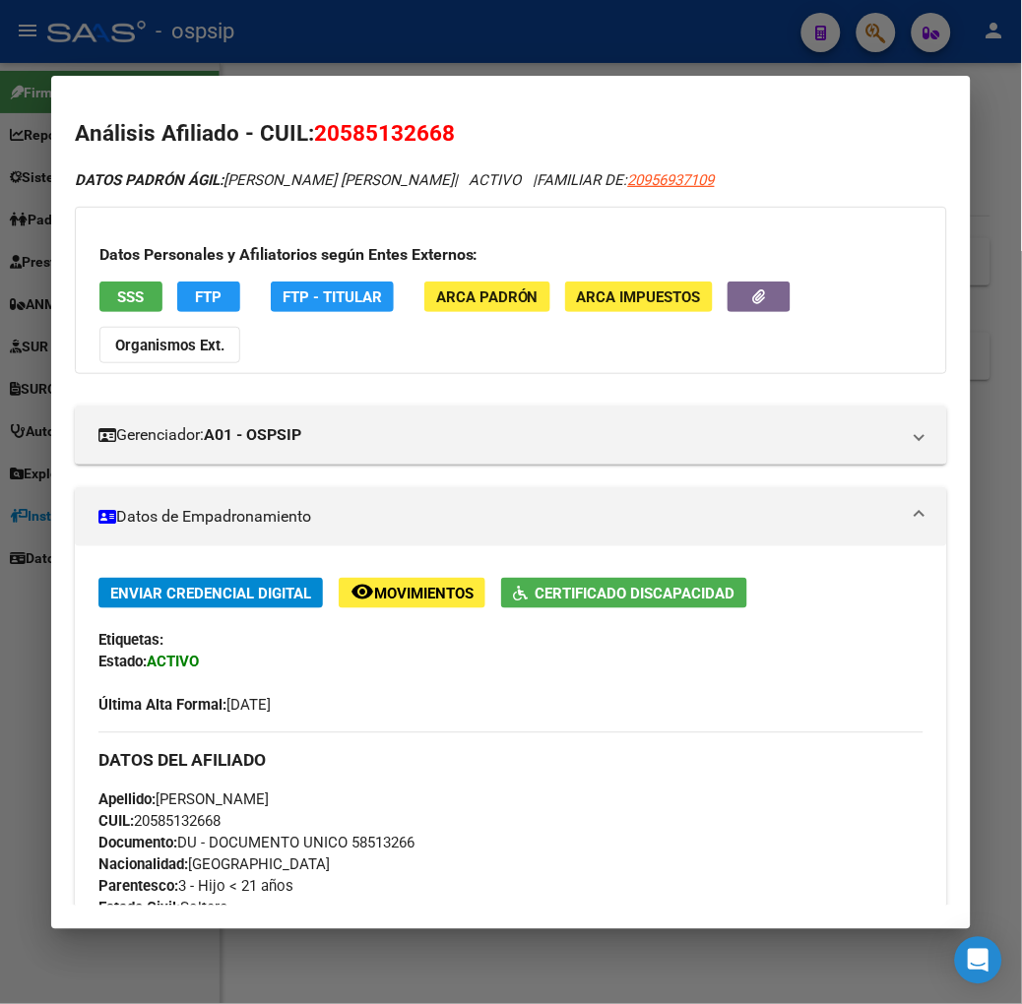
click at [117, 301] on span "SSS" at bounding box center [130, 297] width 27 height 18
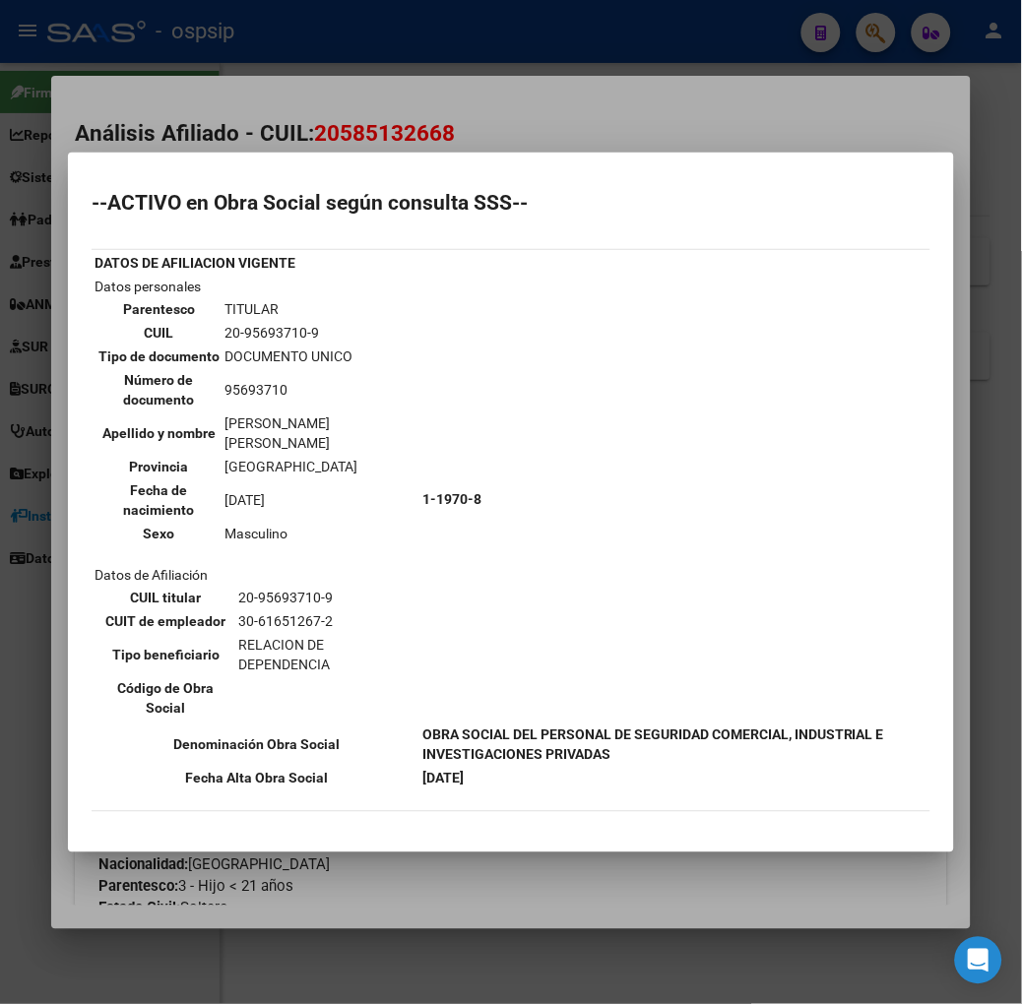
click at [401, 159] on mat-dialog-container "--ACTIVO en Obra Social según consulta SSS-- DATOS DE AFILIACION VIGENTE Datos …" at bounding box center [511, 503] width 886 height 700
click at [437, 126] on div at bounding box center [511, 502] width 1022 height 1004
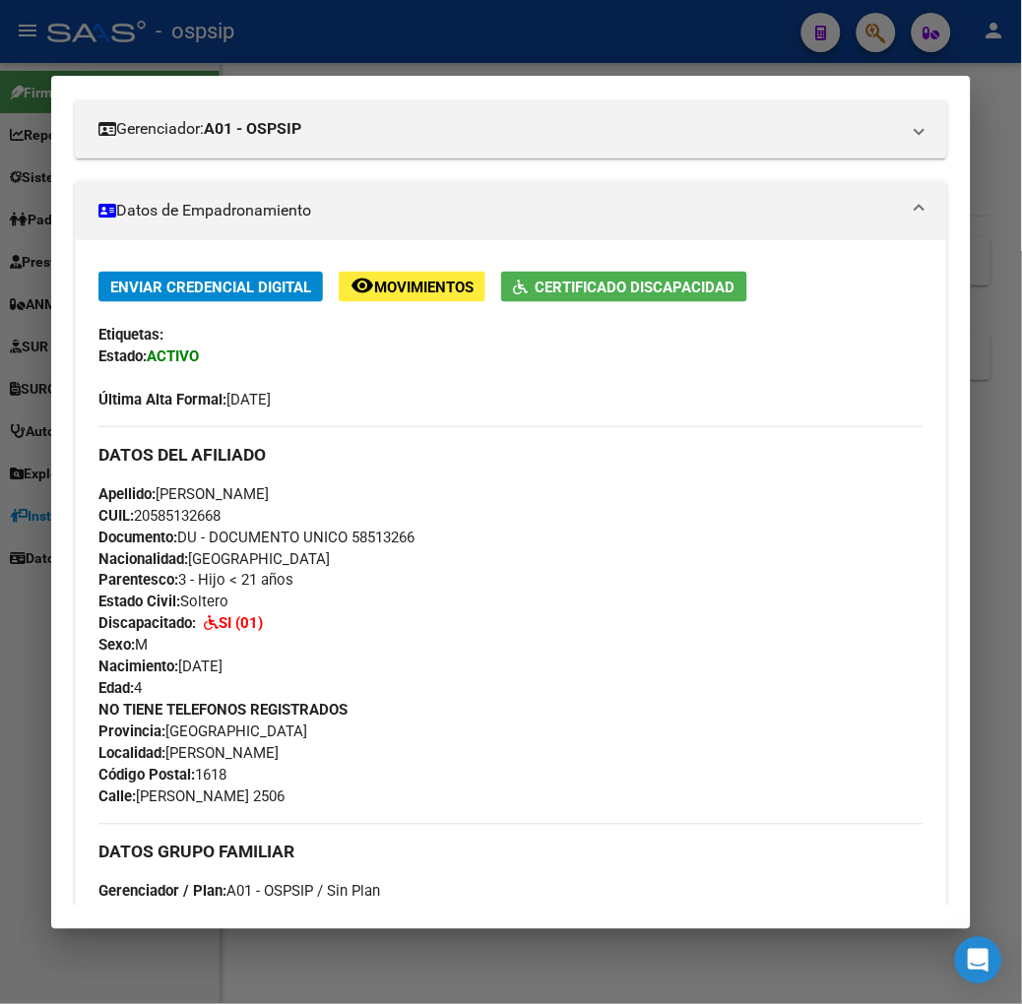
scroll to position [874, 0]
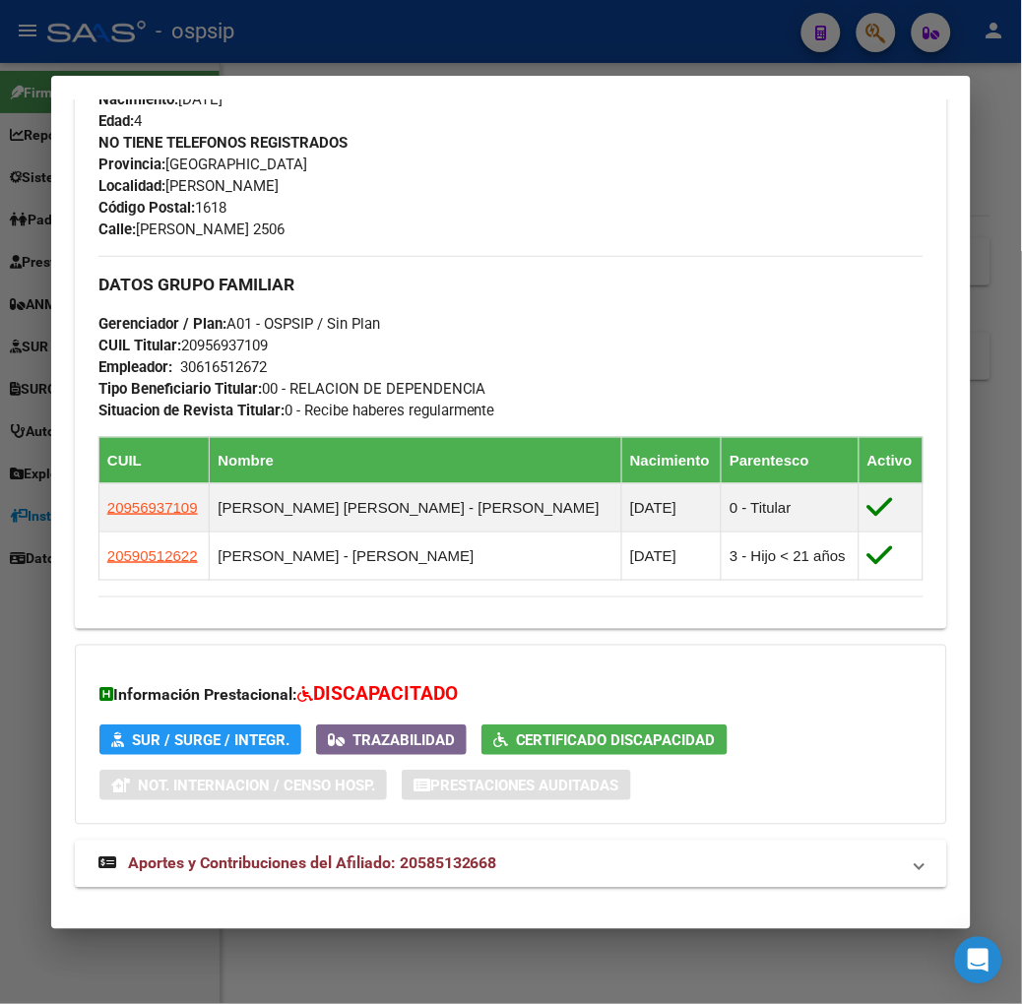
click at [296, 65] on div at bounding box center [511, 502] width 1022 height 1004
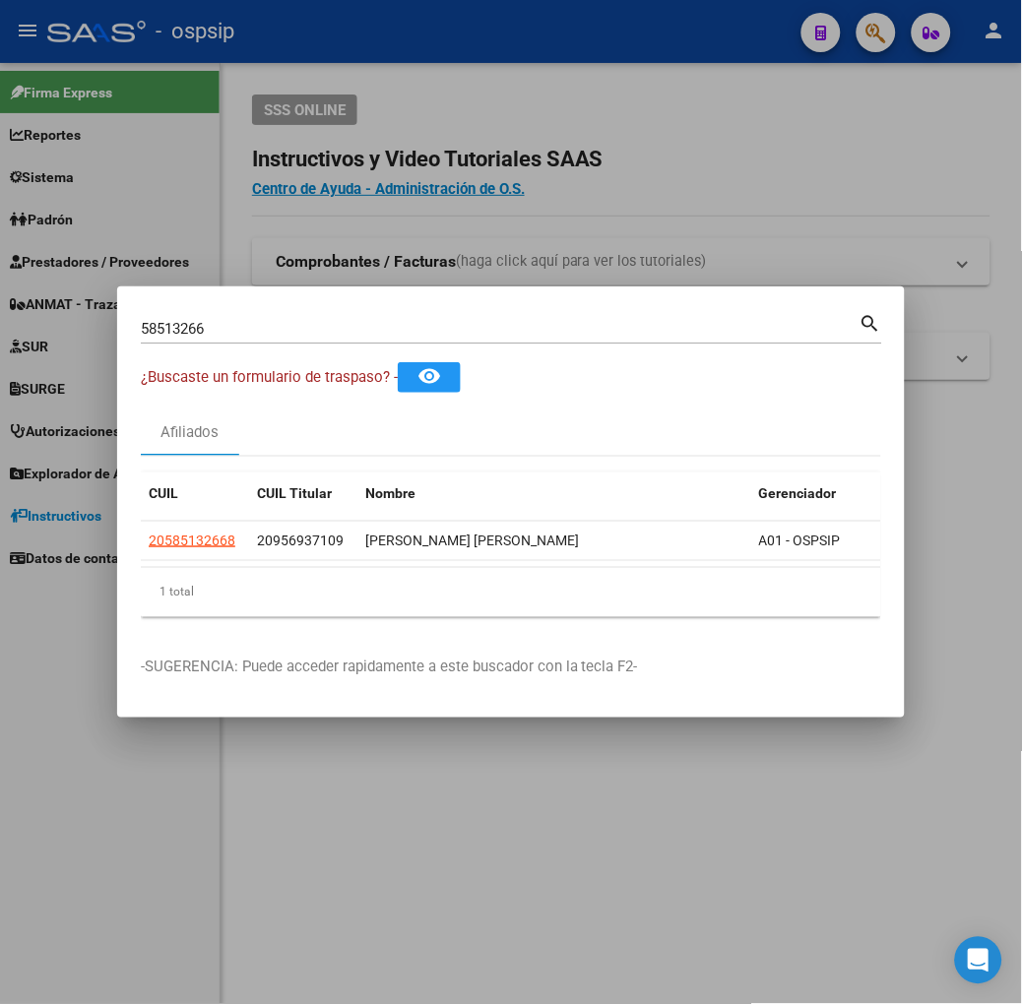
click at [254, 320] on input "58513266" at bounding box center [500, 329] width 719 height 18
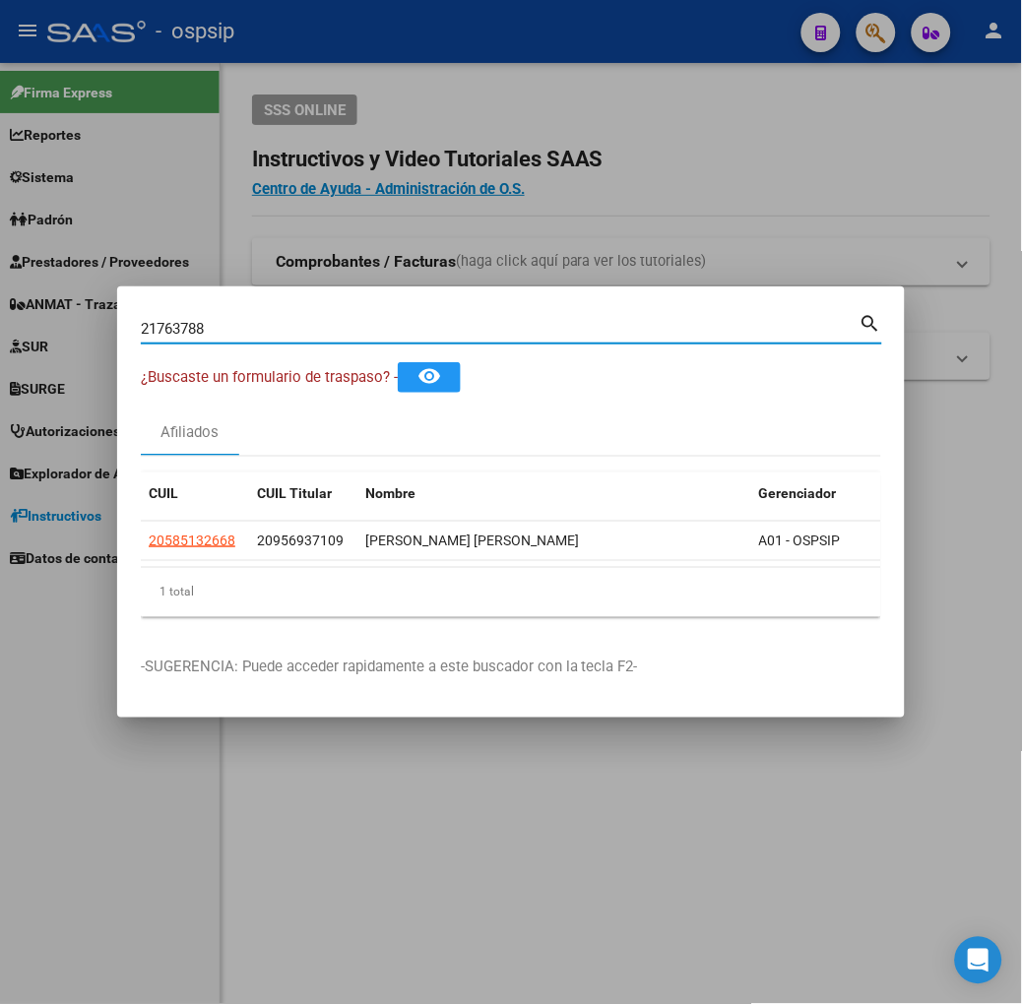
type input "21763788"
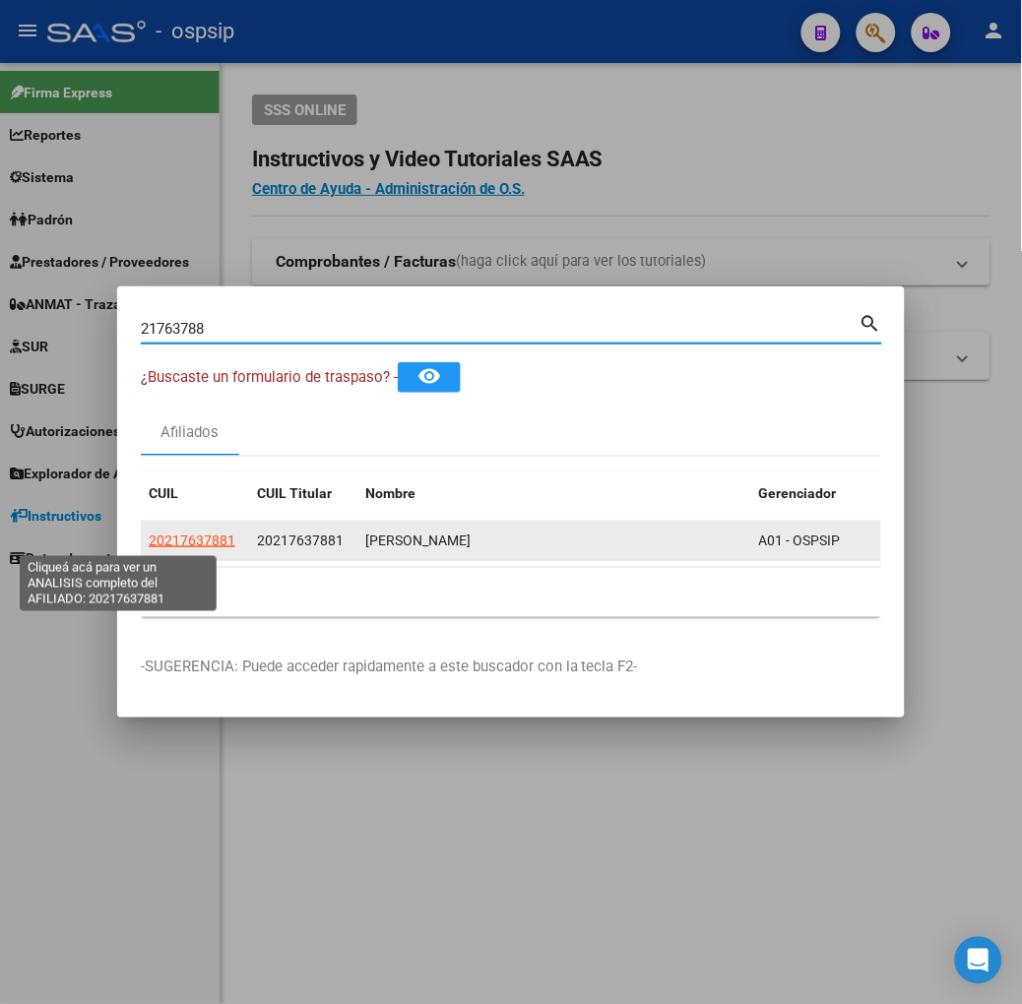
click at [149, 544] on span "20217637881" at bounding box center [192, 541] width 87 height 16
type textarea "20217637881"
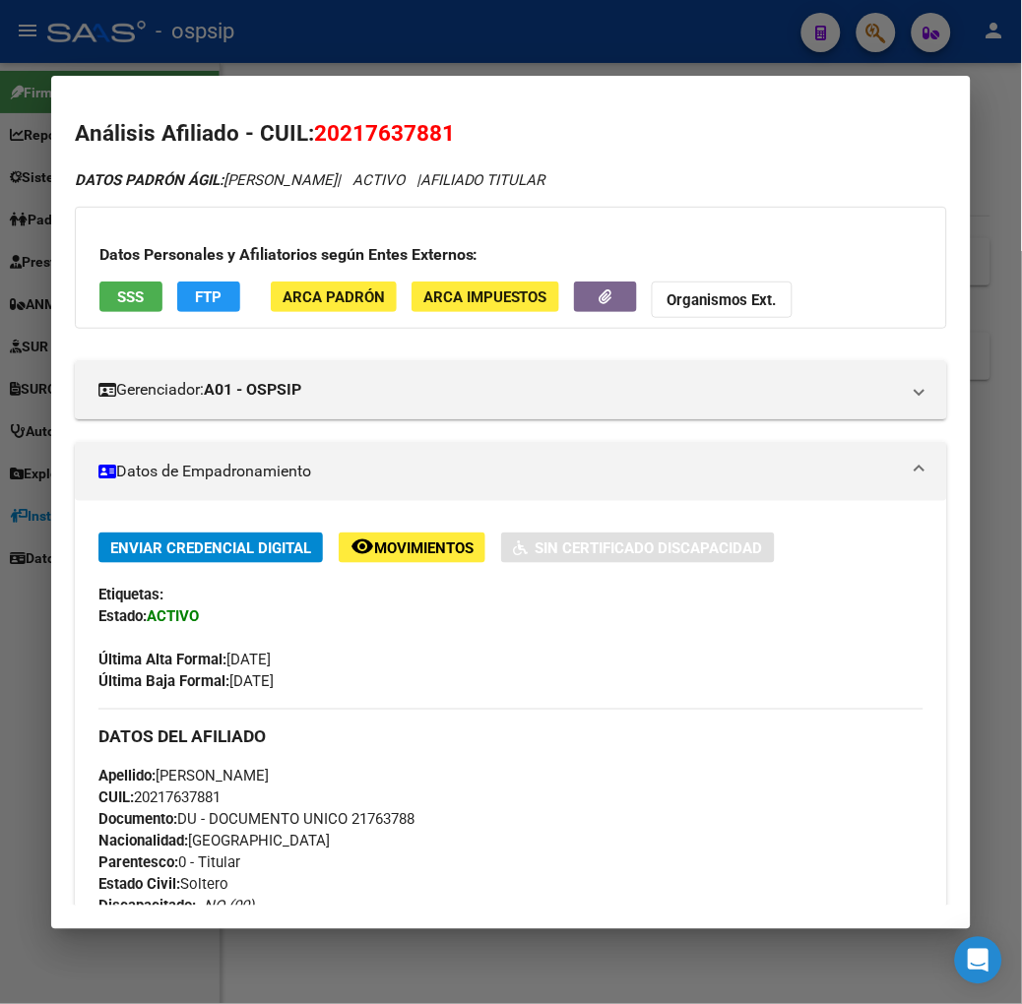
click at [117, 295] on span "SSS" at bounding box center [130, 297] width 27 height 18
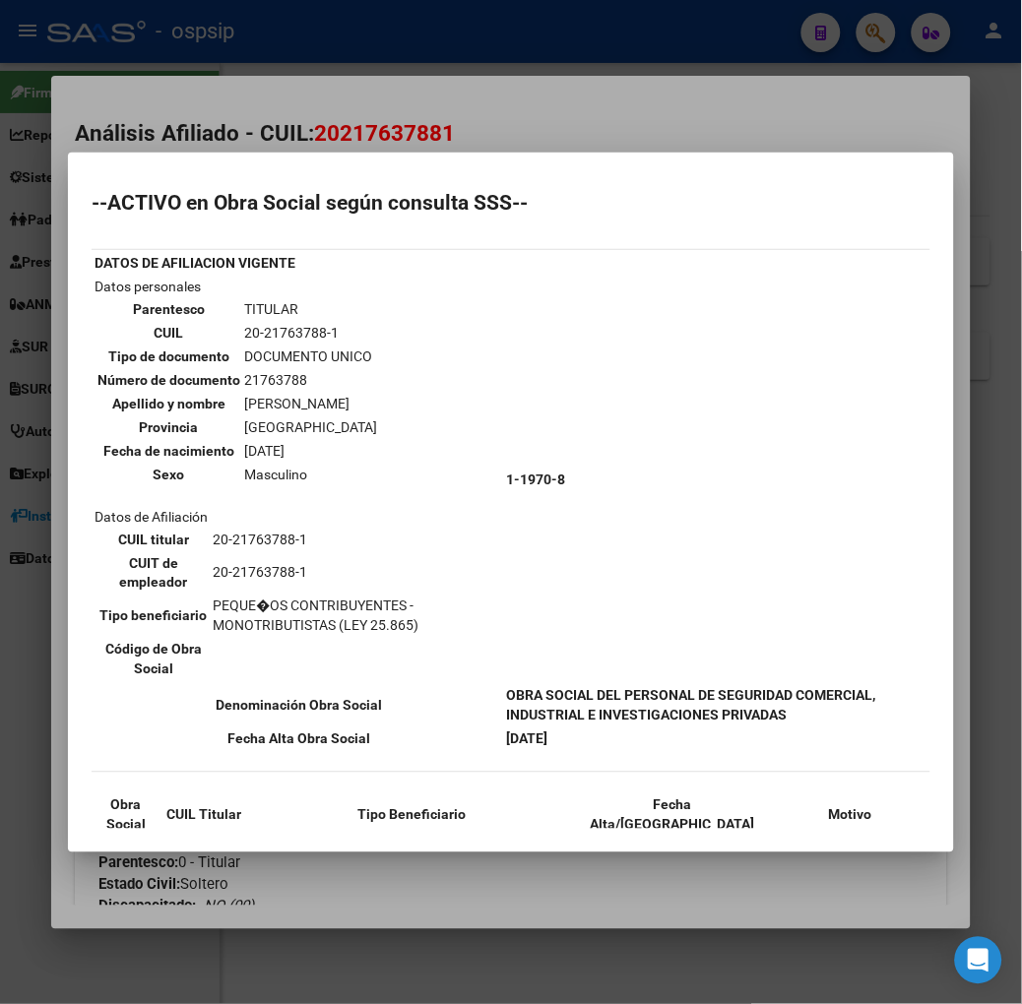
click at [163, 122] on div at bounding box center [511, 502] width 1022 height 1004
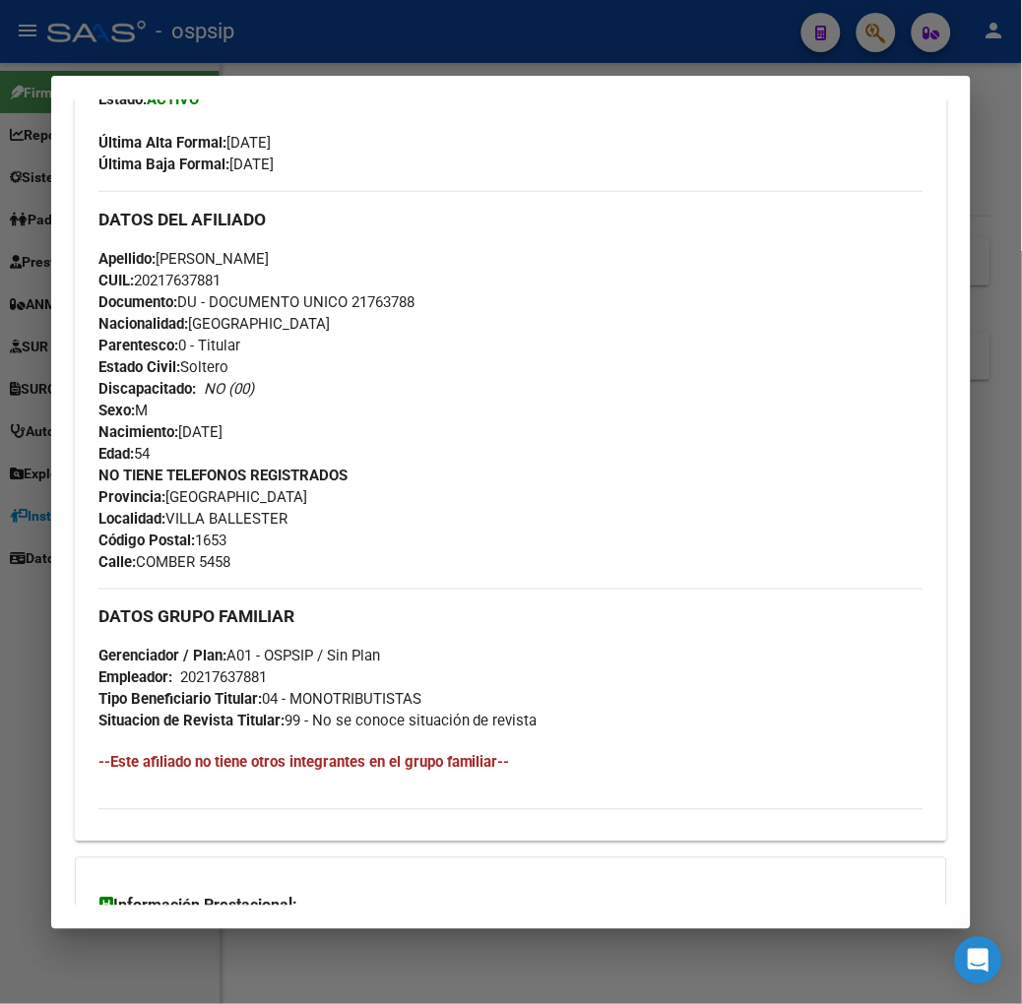
scroll to position [752, 0]
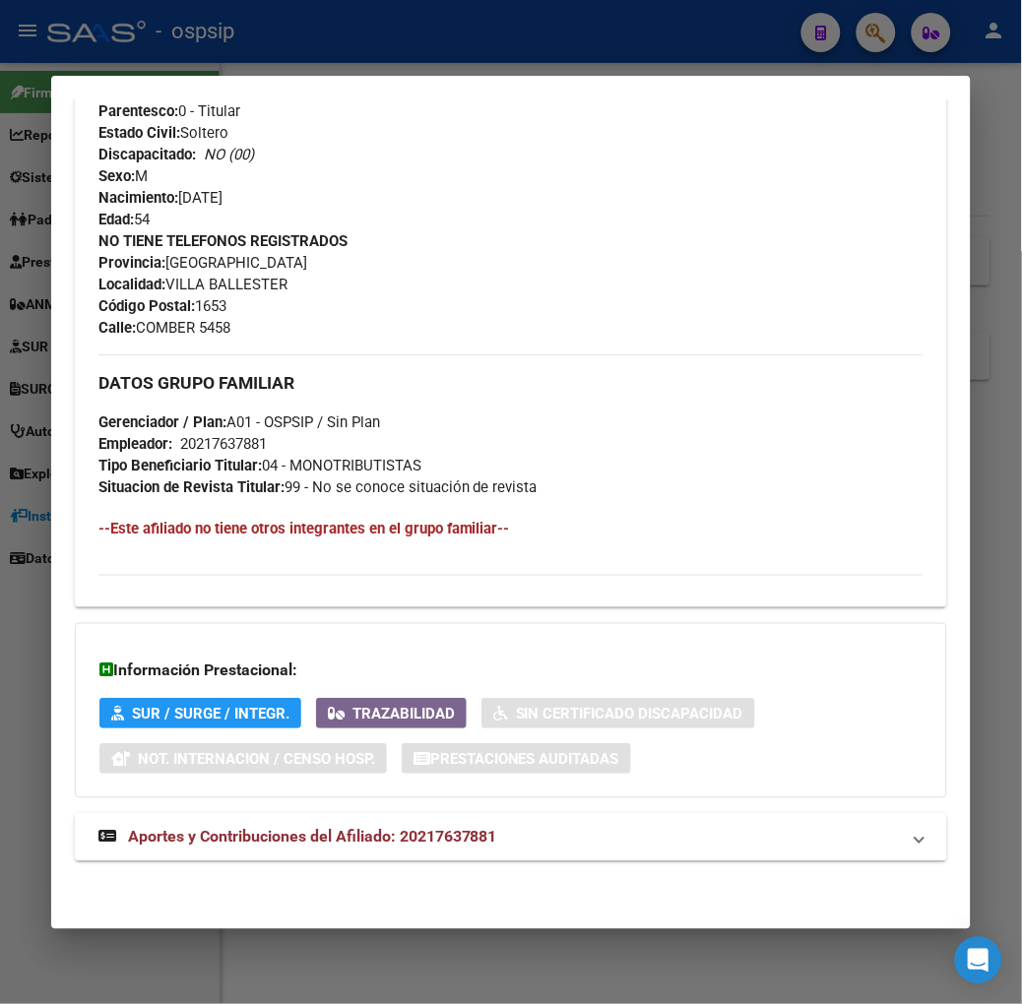
click at [386, 864] on div "DATOS PADRÓN ÁGIL: [PERSON_NAME] | ACTIVO | AFILIADO TITULAR Datos Personales y…" at bounding box center [511, 150] width 872 height 1467
click at [381, 848] on strong "Aportes y Contribuciones del Afiliado: 20217637881" at bounding box center [297, 838] width 399 height 24
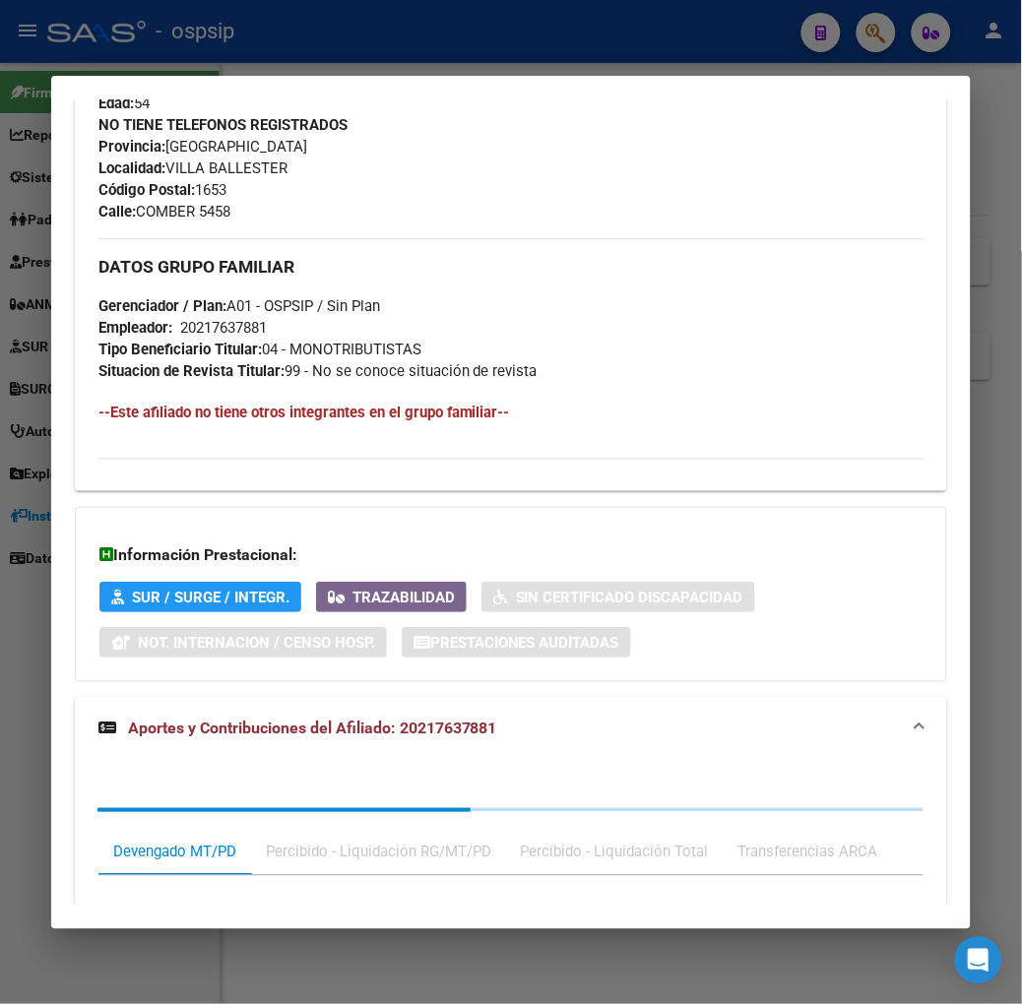
scroll to position [1253, 0]
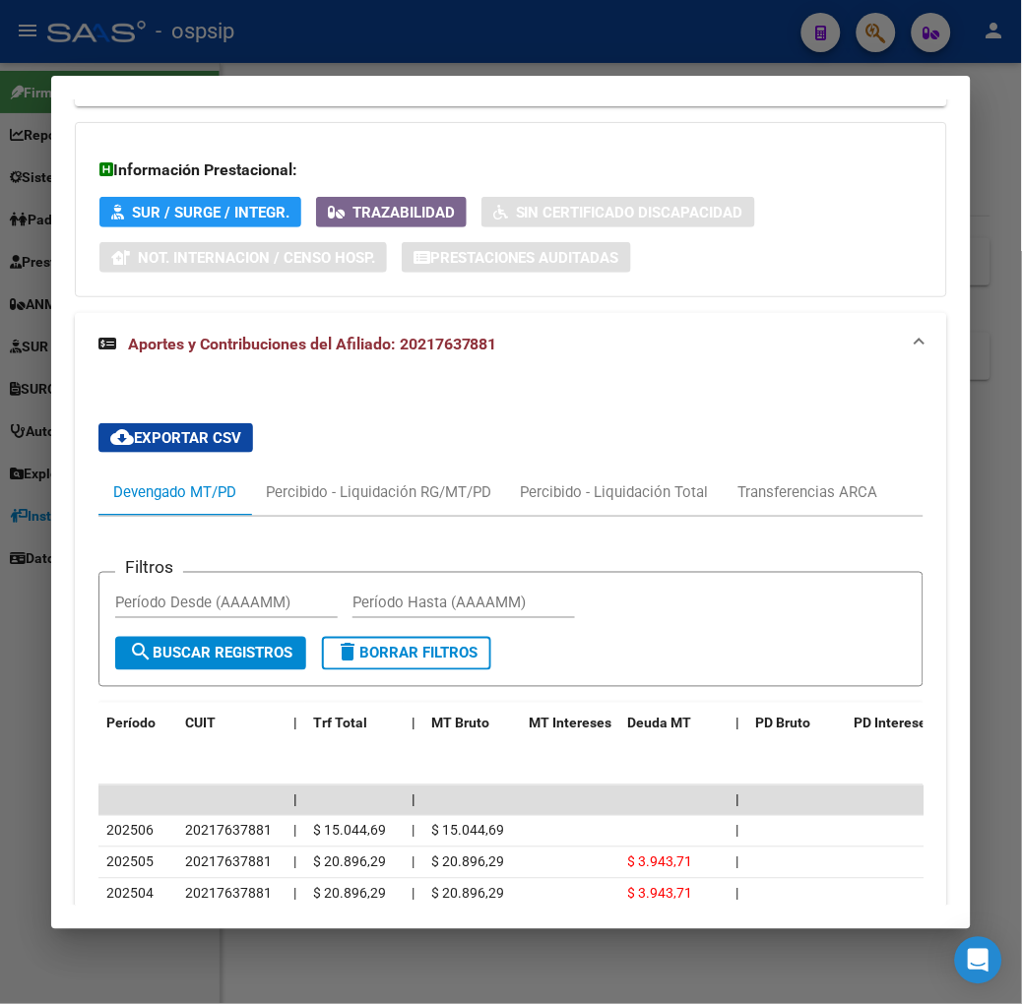
click at [268, 44] on div at bounding box center [511, 502] width 1022 height 1004
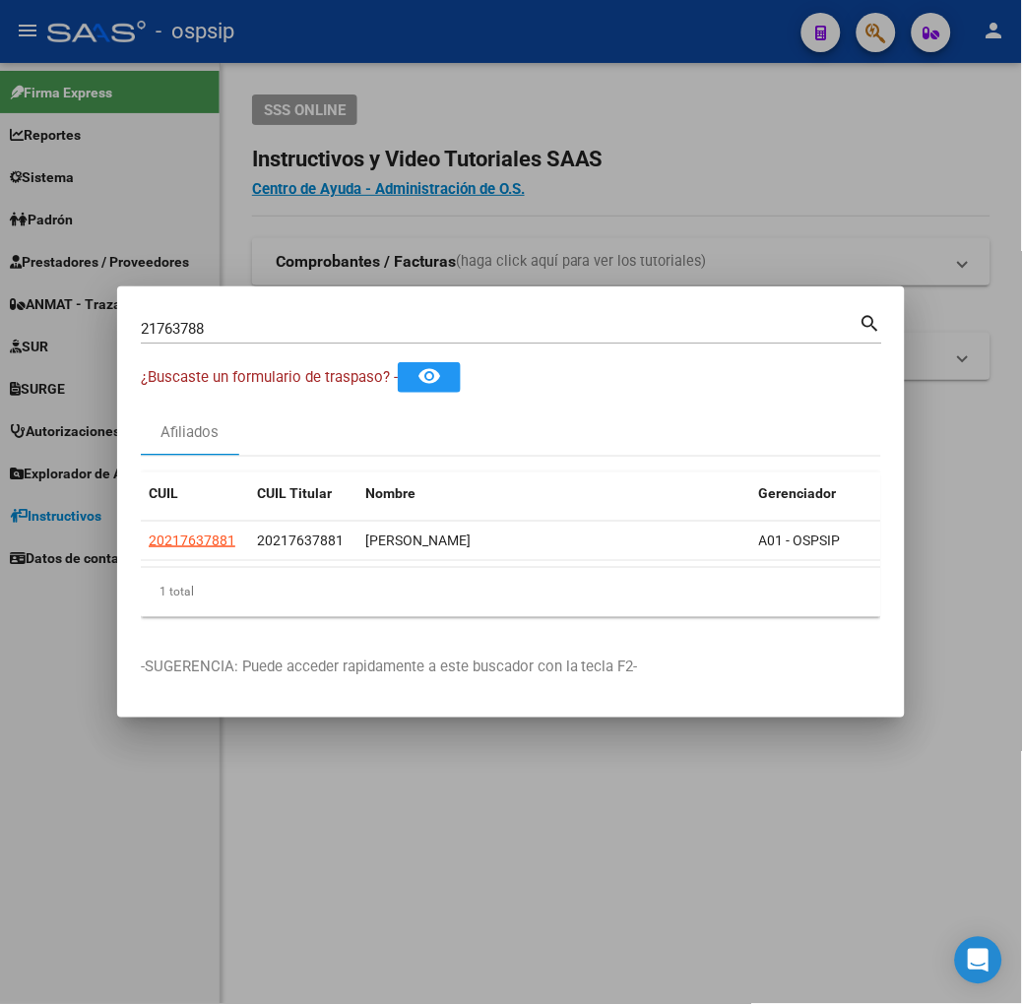
click at [308, 330] on input "21763788" at bounding box center [500, 329] width 719 height 18
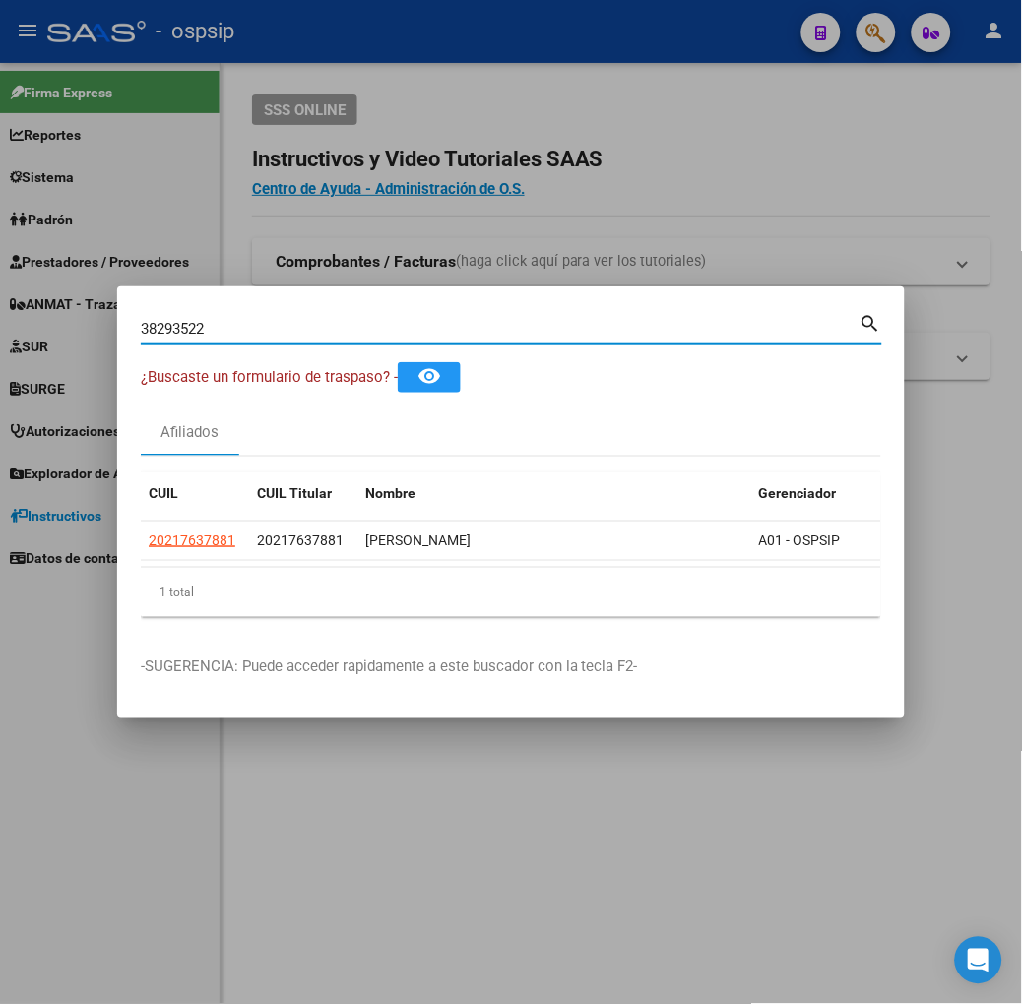
type input "38293522"
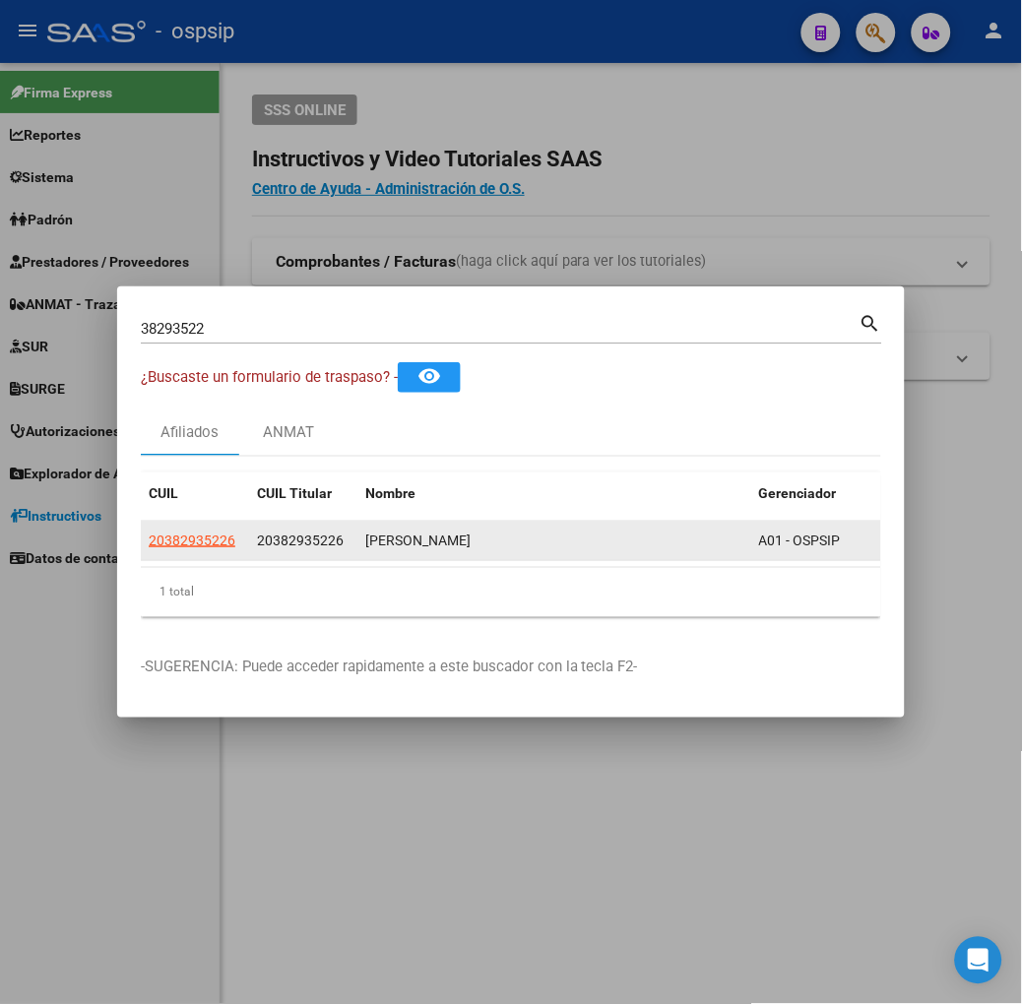
click at [149, 548] on app-link-go-to "20382935226" at bounding box center [192, 541] width 87 height 23
click at [152, 543] on span "20382935226" at bounding box center [192, 541] width 87 height 16
type textarea "20382935226"
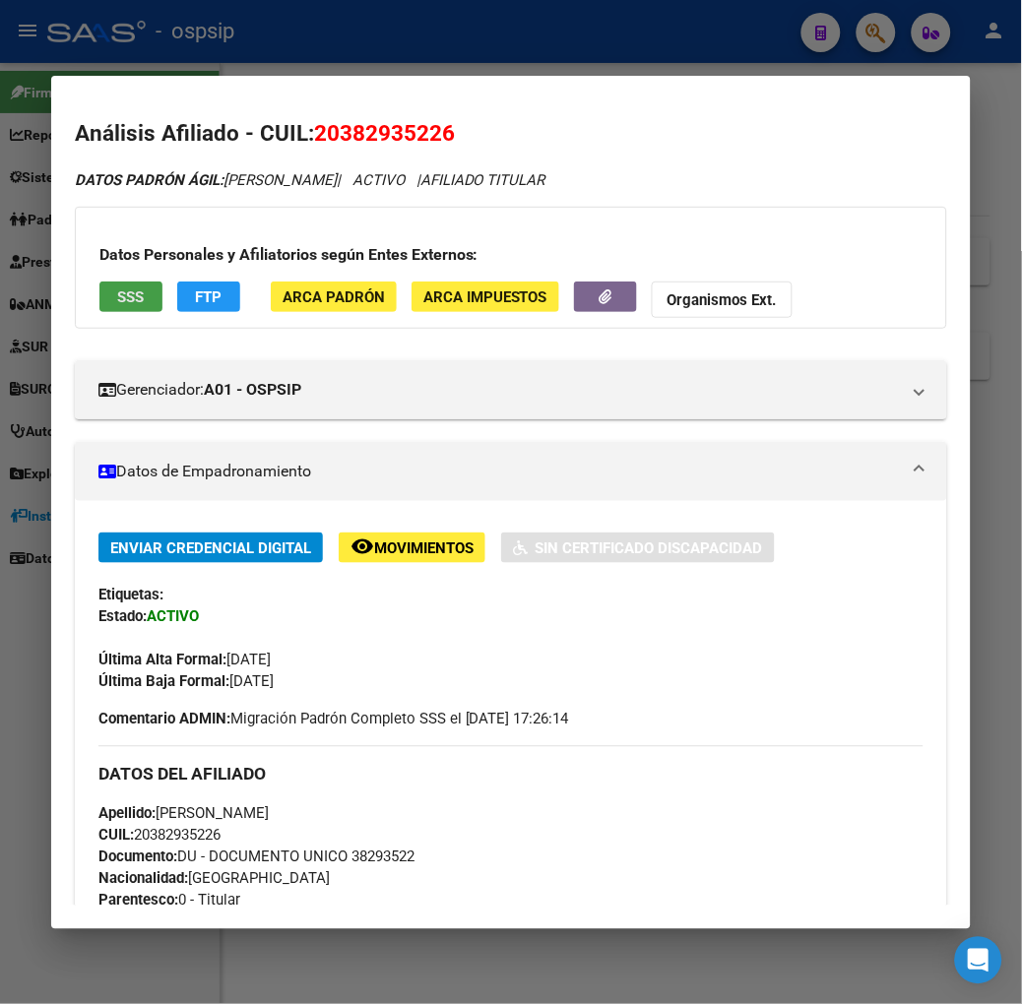
click at [117, 298] on span "SSS" at bounding box center [130, 297] width 27 height 18
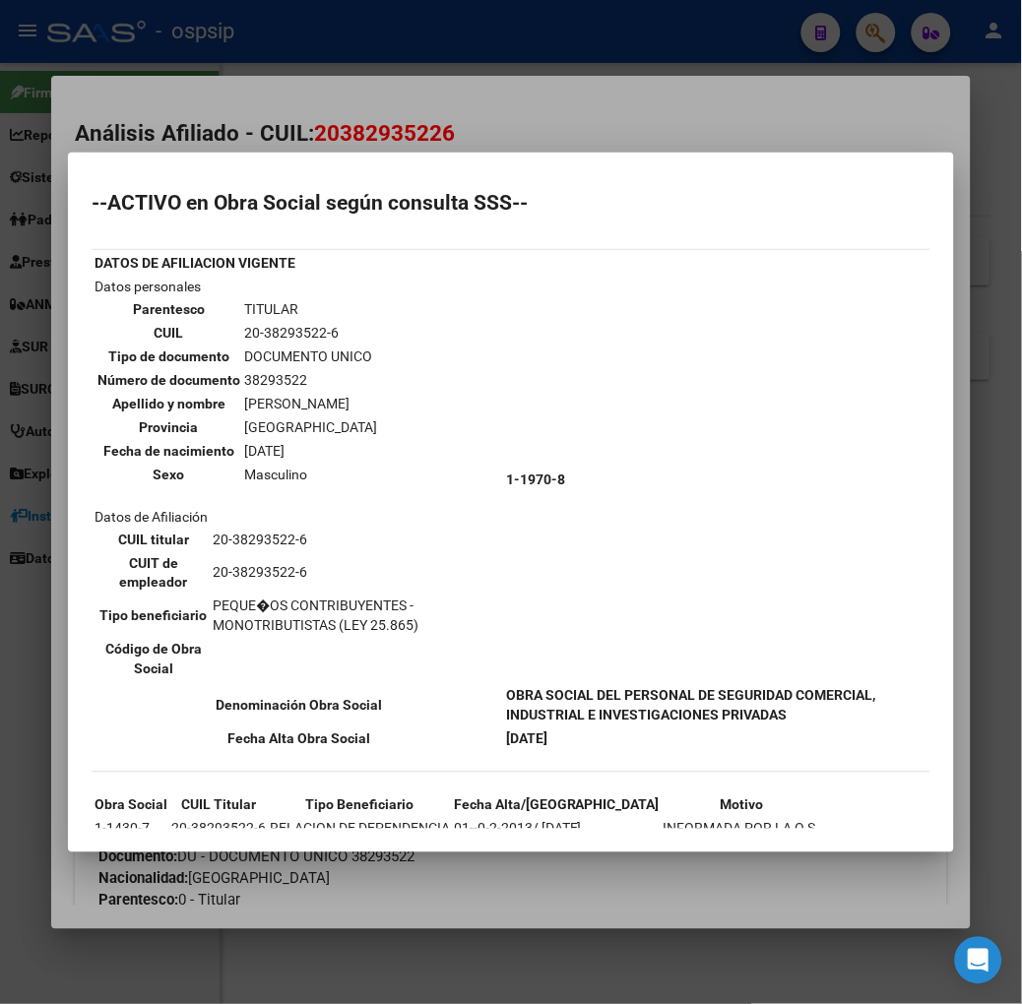
click at [322, 128] on div at bounding box center [511, 502] width 1022 height 1004
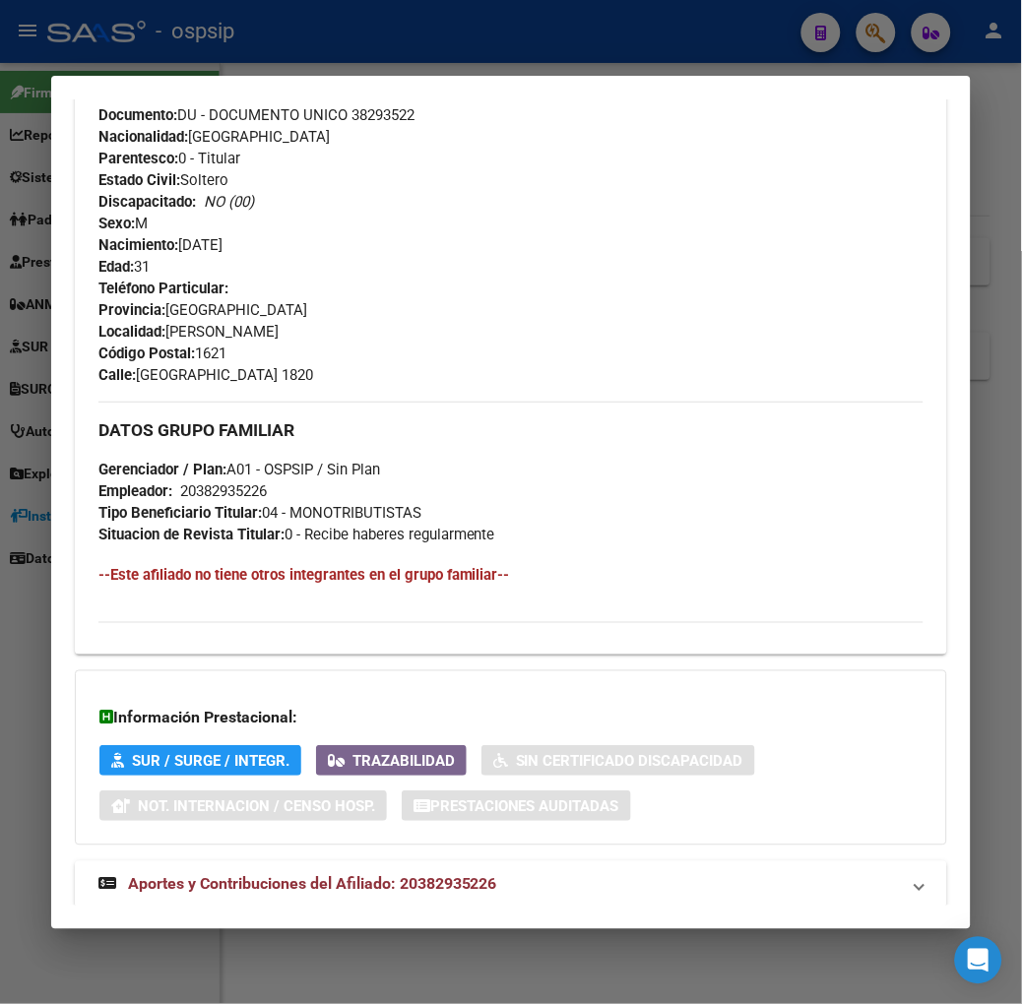
scroll to position [789, 0]
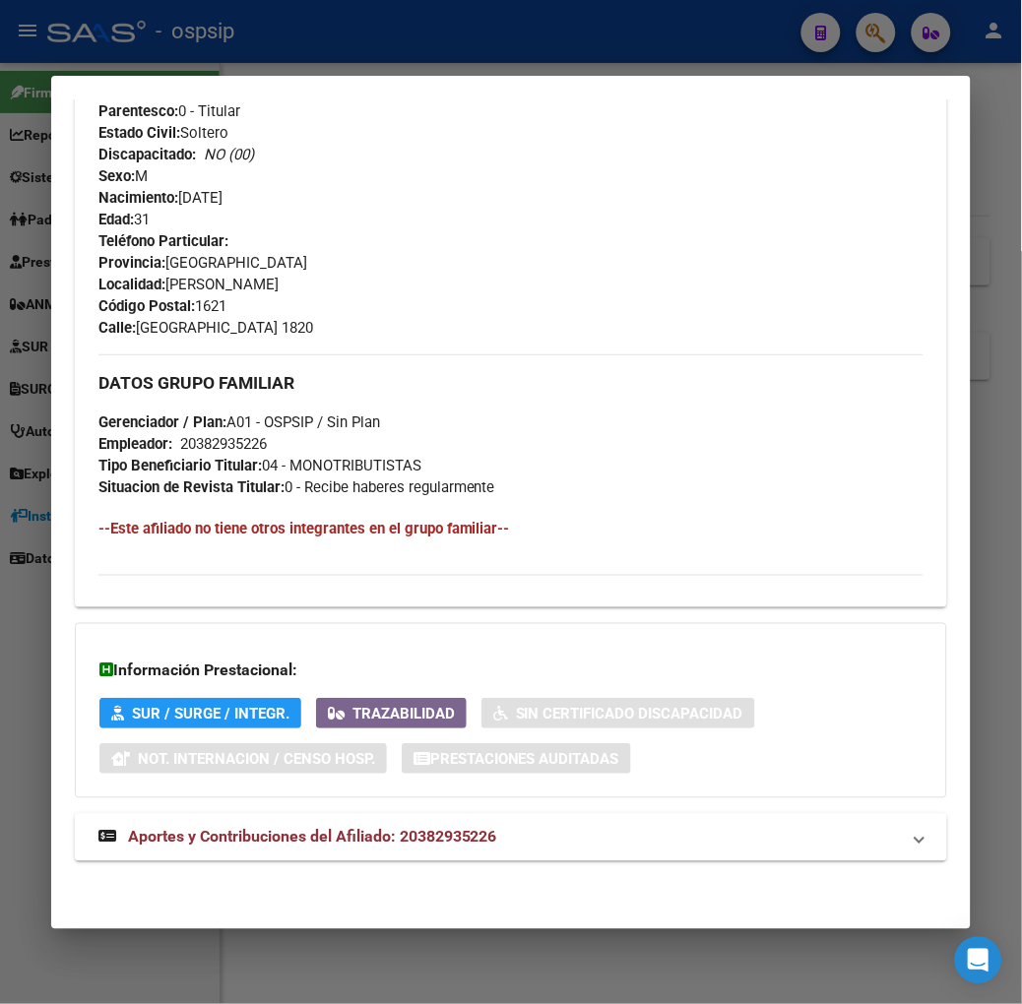
click at [328, 867] on div "DATOS PADRÓN ÁGIL: [PERSON_NAME] | ACTIVO | AFILIADO TITULAR Datos Personales y…" at bounding box center [511, 132] width 872 height 1504
click at [328, 844] on span "Aportes y Contribuciones del Afiliado: 20382935226" at bounding box center [312, 837] width 369 height 19
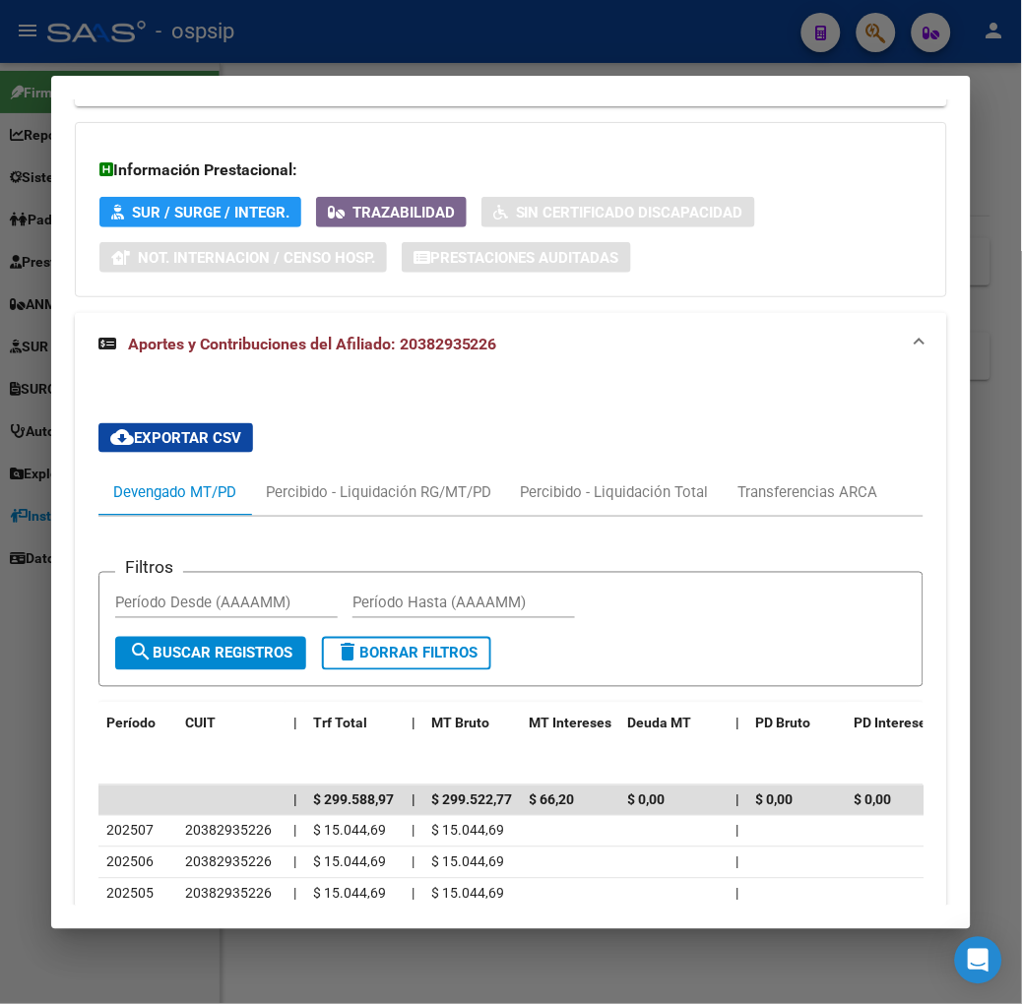
scroll to position [1400, 0]
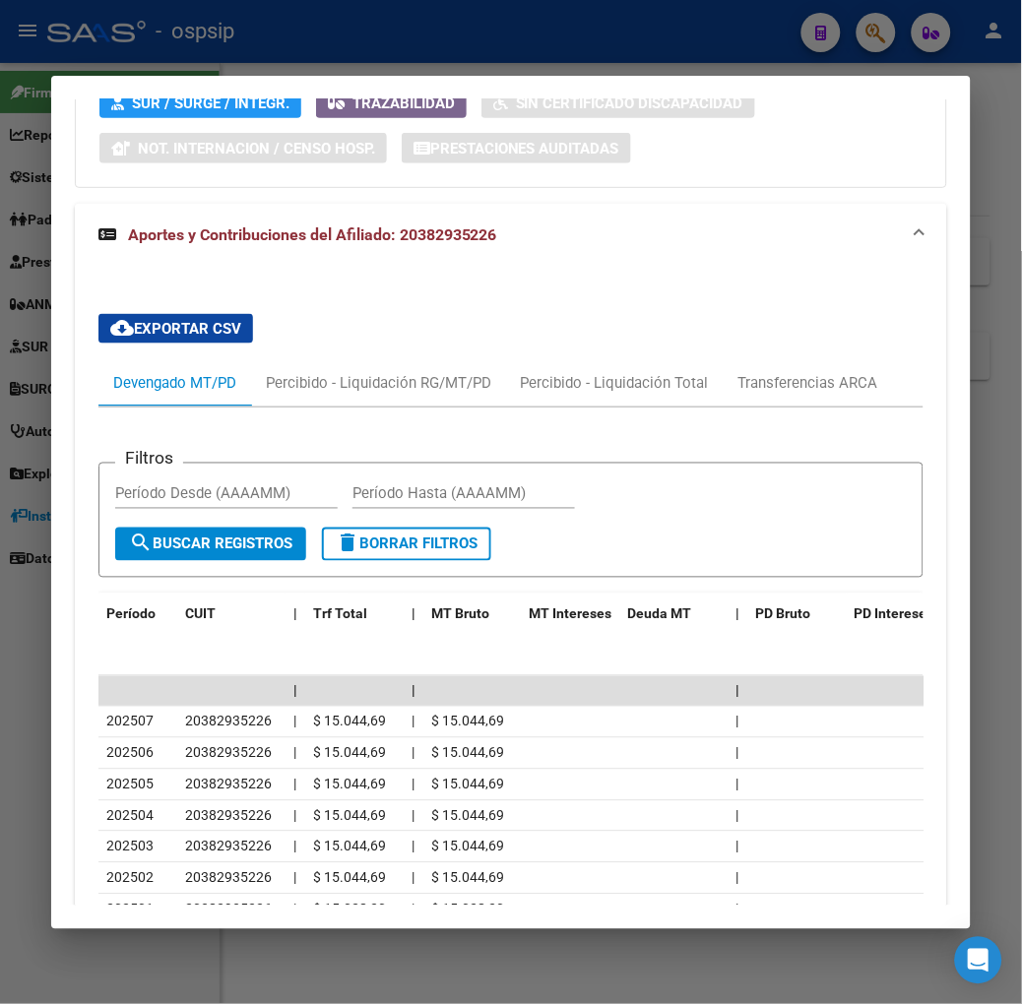
click at [391, 44] on div at bounding box center [511, 502] width 1022 height 1004
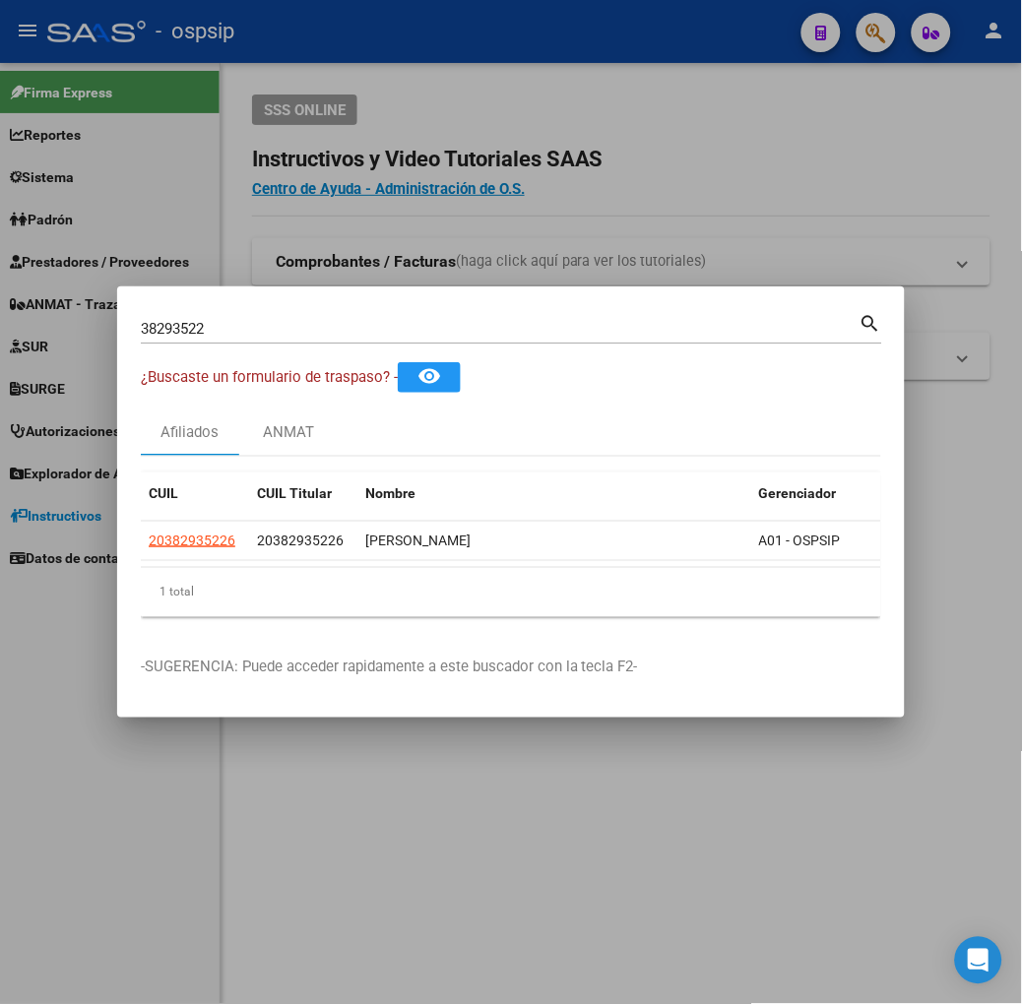
click at [251, 352] on div "38293522 Buscar (apellido, dni, [PERSON_NAME], [PERSON_NAME], cuit, obra social…" at bounding box center [511, 336] width 741 height 52
click at [251, 338] on div "38293522 Buscar (apellido, dni, [PERSON_NAME], [PERSON_NAME], cuit, obra social)" at bounding box center [500, 329] width 719 height 30
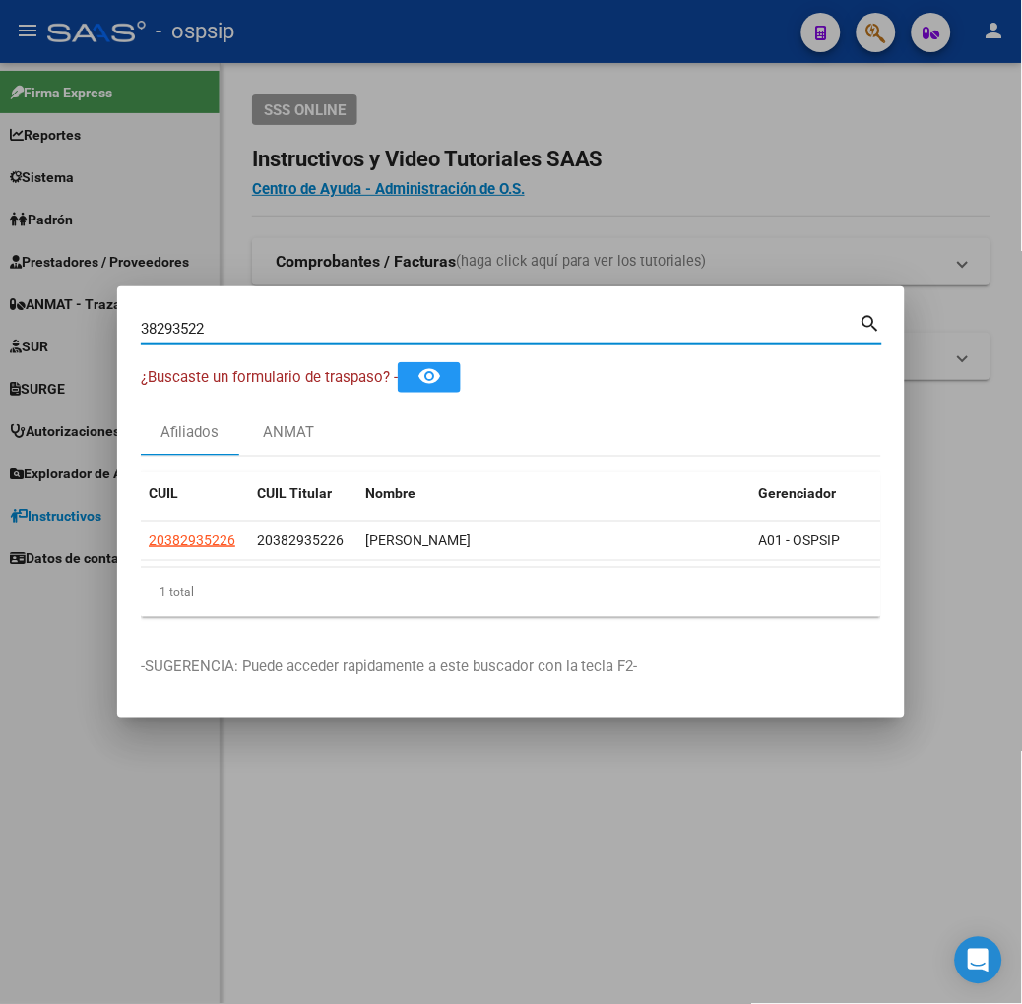
click at [240, 331] on input "38293522" at bounding box center [500, 329] width 719 height 18
type input "12276879"
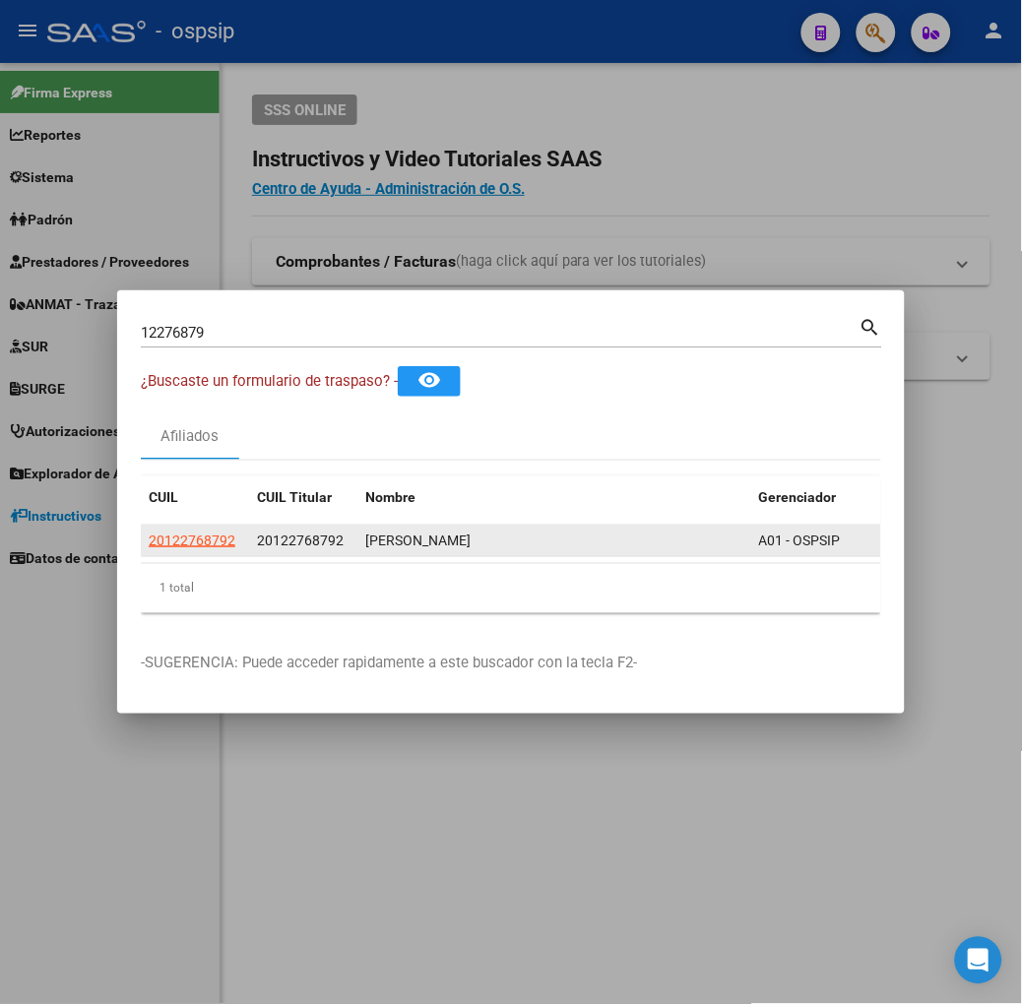
click at [141, 528] on datatable-body-cell "20122768792" at bounding box center [195, 541] width 108 height 31
click at [149, 537] on span "20122768792" at bounding box center [192, 541] width 87 height 16
type textarea "20122768792"
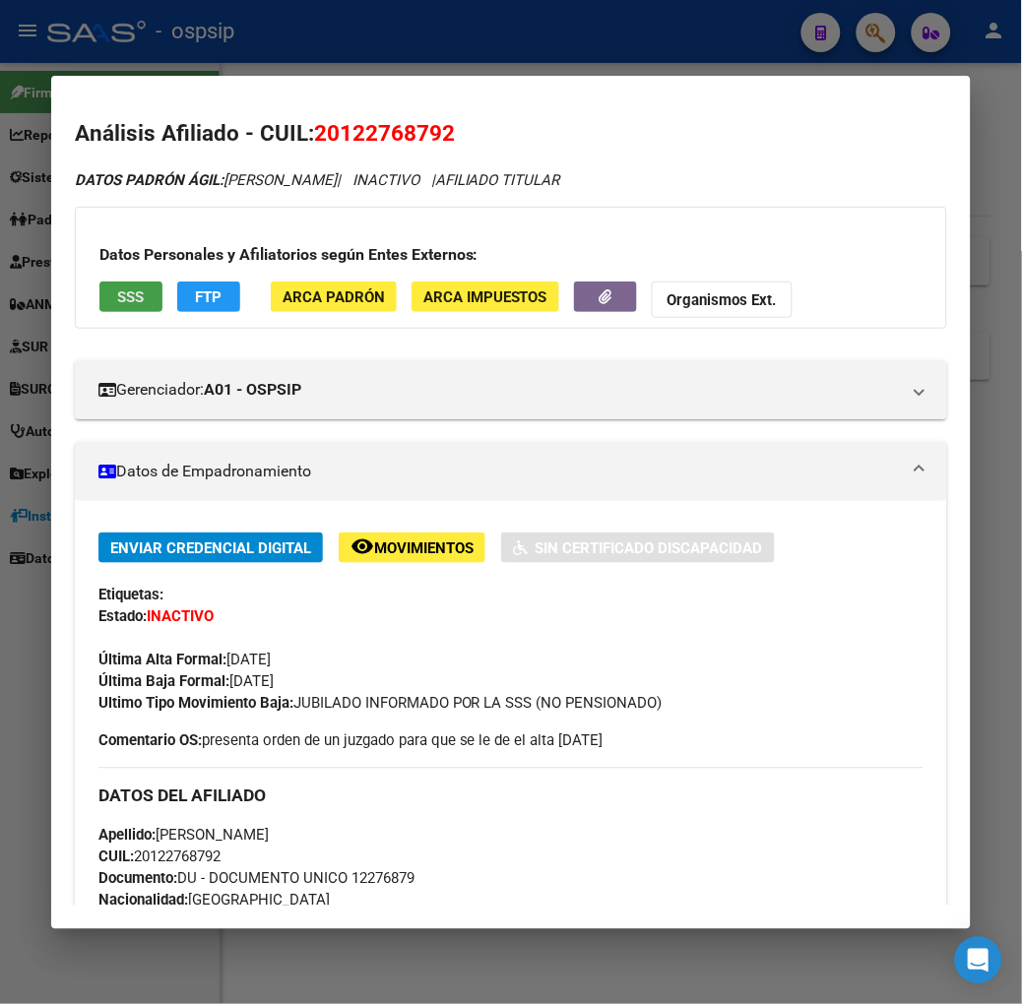
click at [117, 301] on span "SSS" at bounding box center [130, 297] width 27 height 18
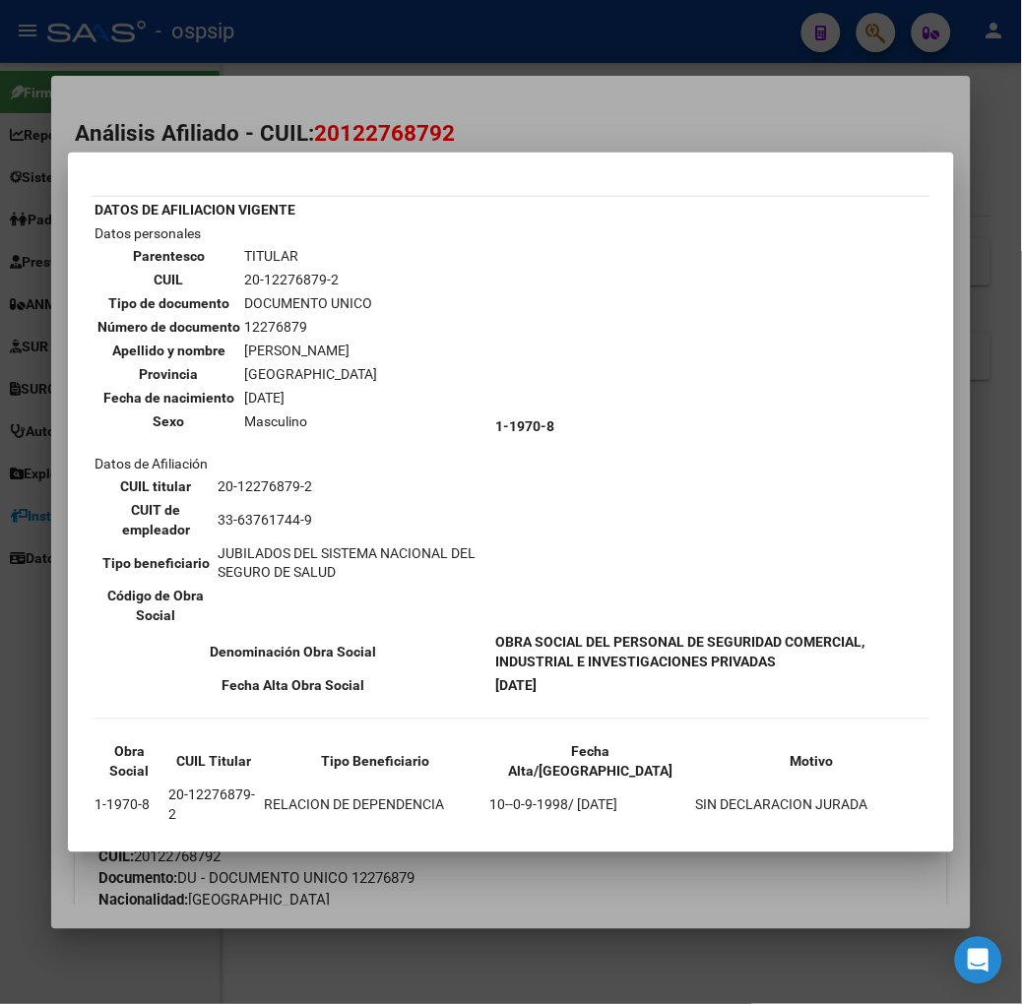
scroll to position [83, 0]
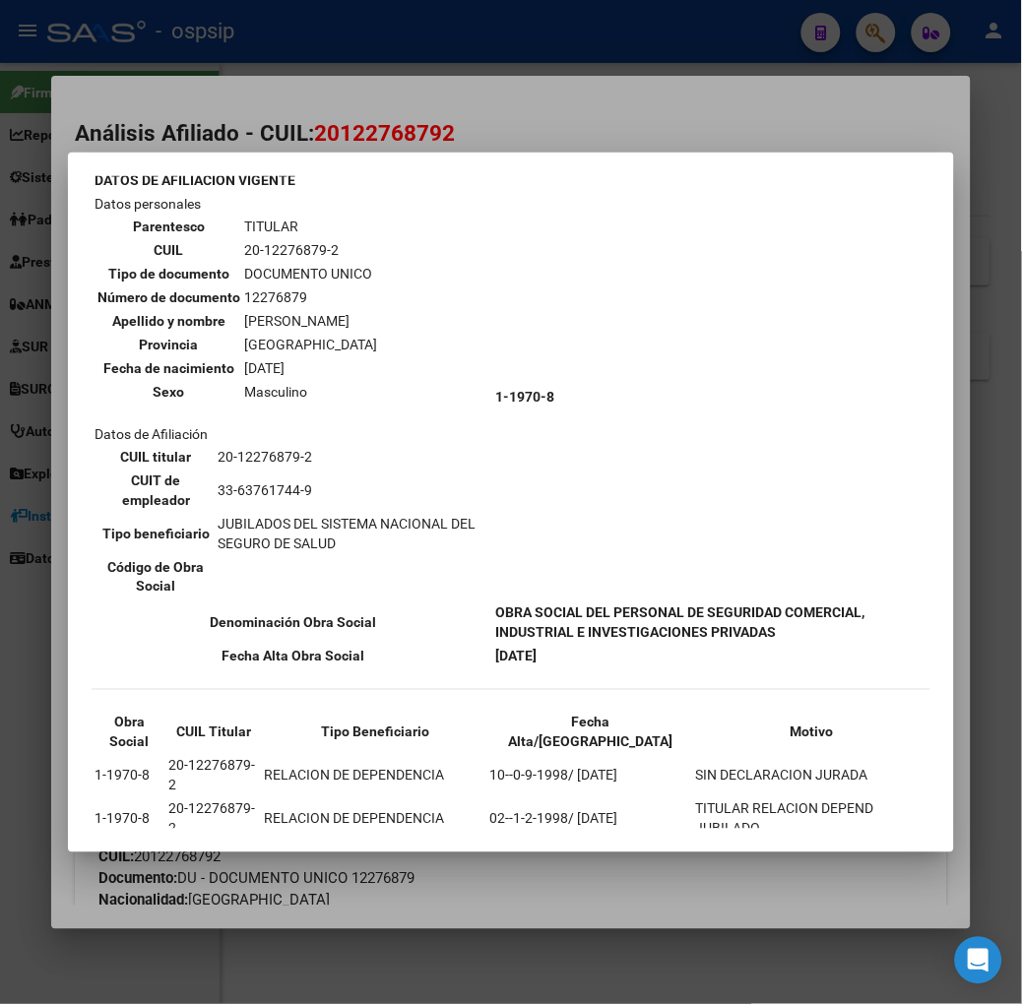
click at [236, 134] on div at bounding box center [511, 502] width 1022 height 1004
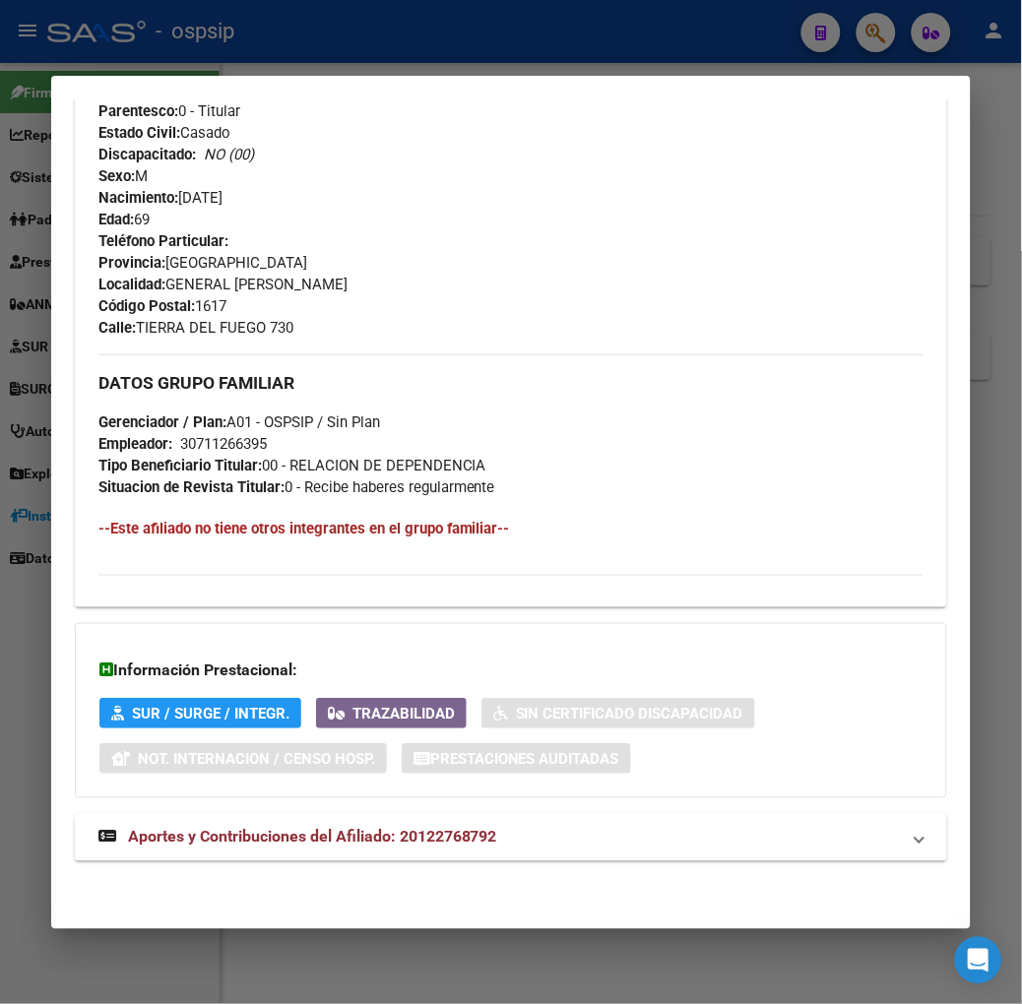
click at [354, 845] on span "Aportes y Contribuciones del Afiliado: 20122768792" at bounding box center [312, 837] width 369 height 19
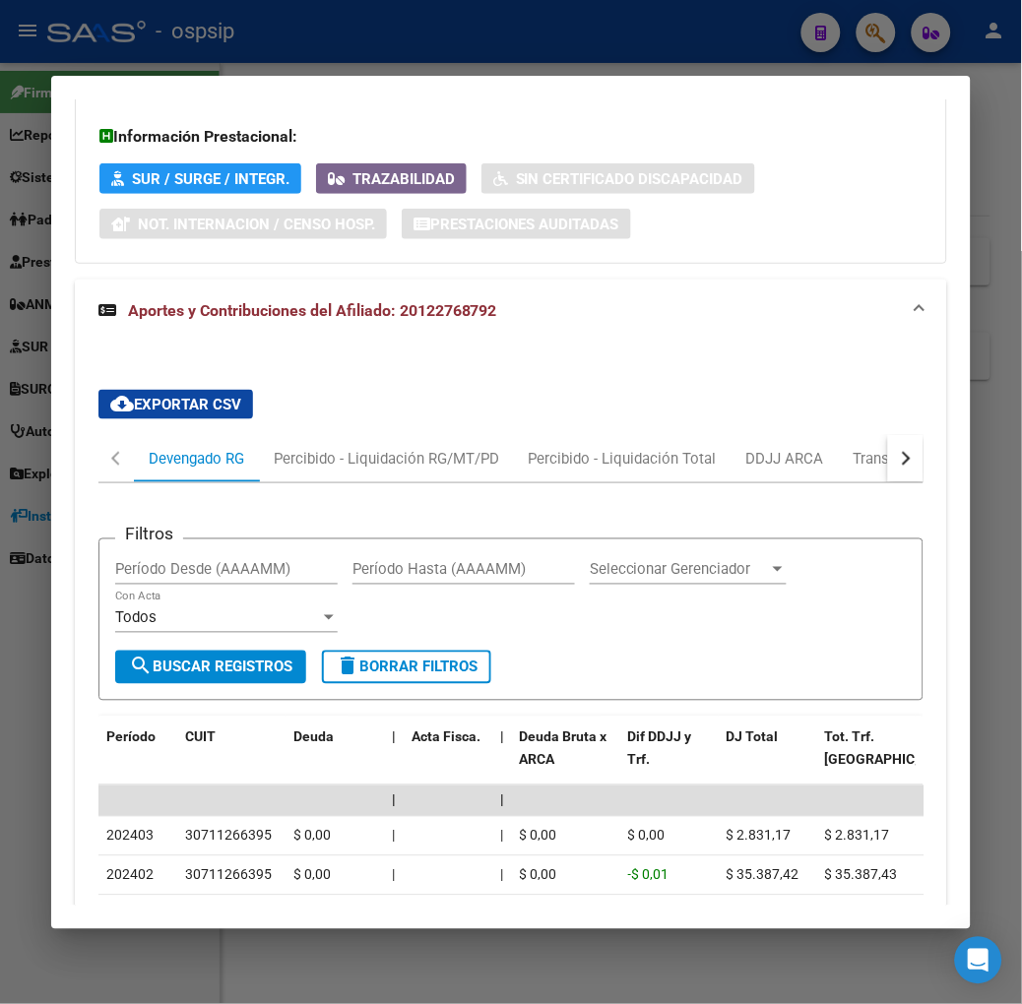
scroll to position [1455, 0]
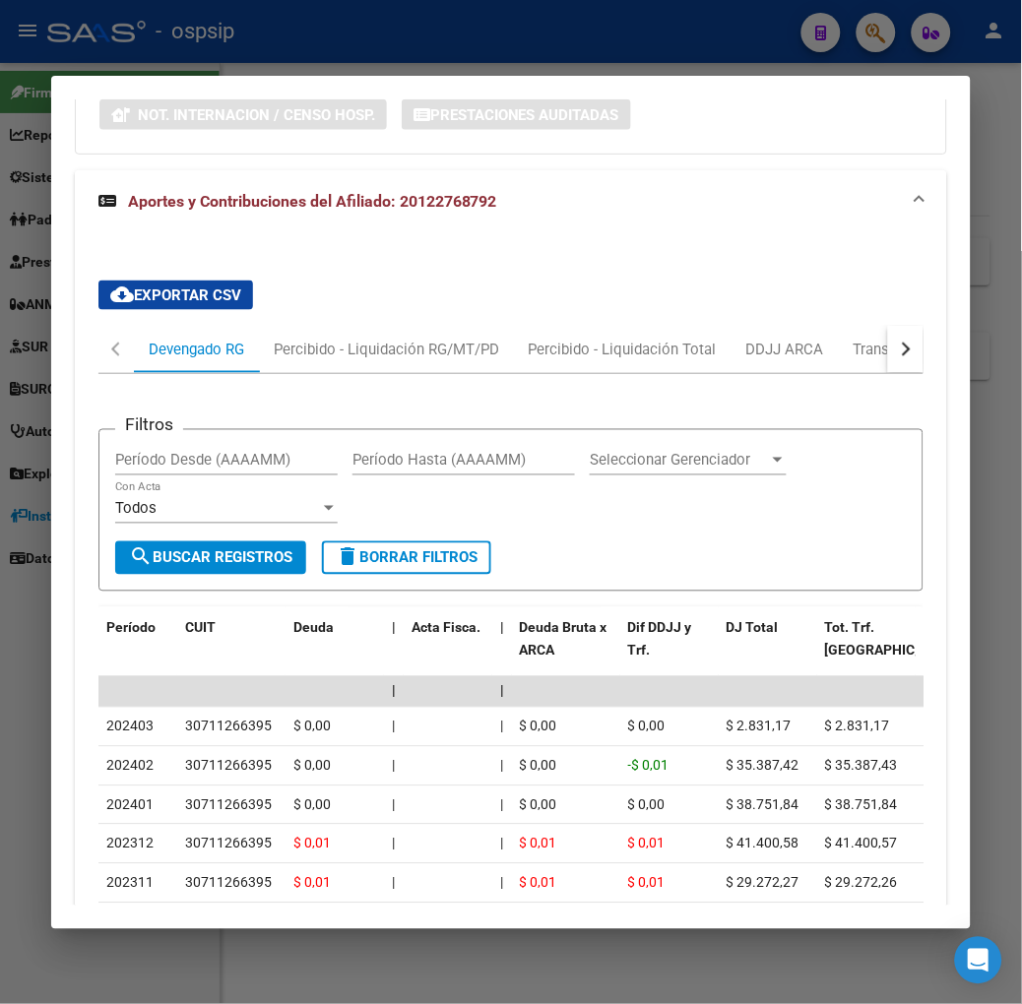
click at [923, 341] on button "button" at bounding box center [905, 349] width 35 height 47
click at [870, 349] on div "ARCA Relaciones Laborales" at bounding box center [835, 350] width 184 height 22
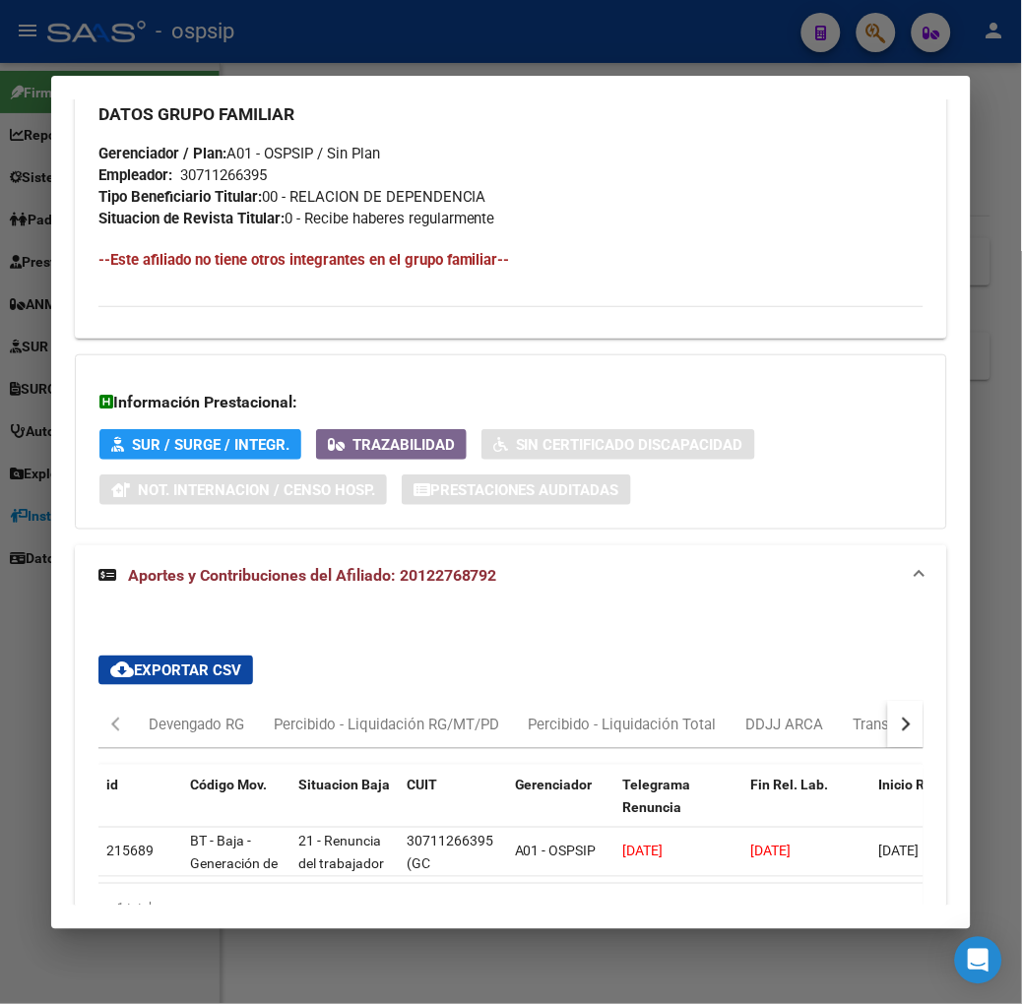
scroll to position [1216, 0]
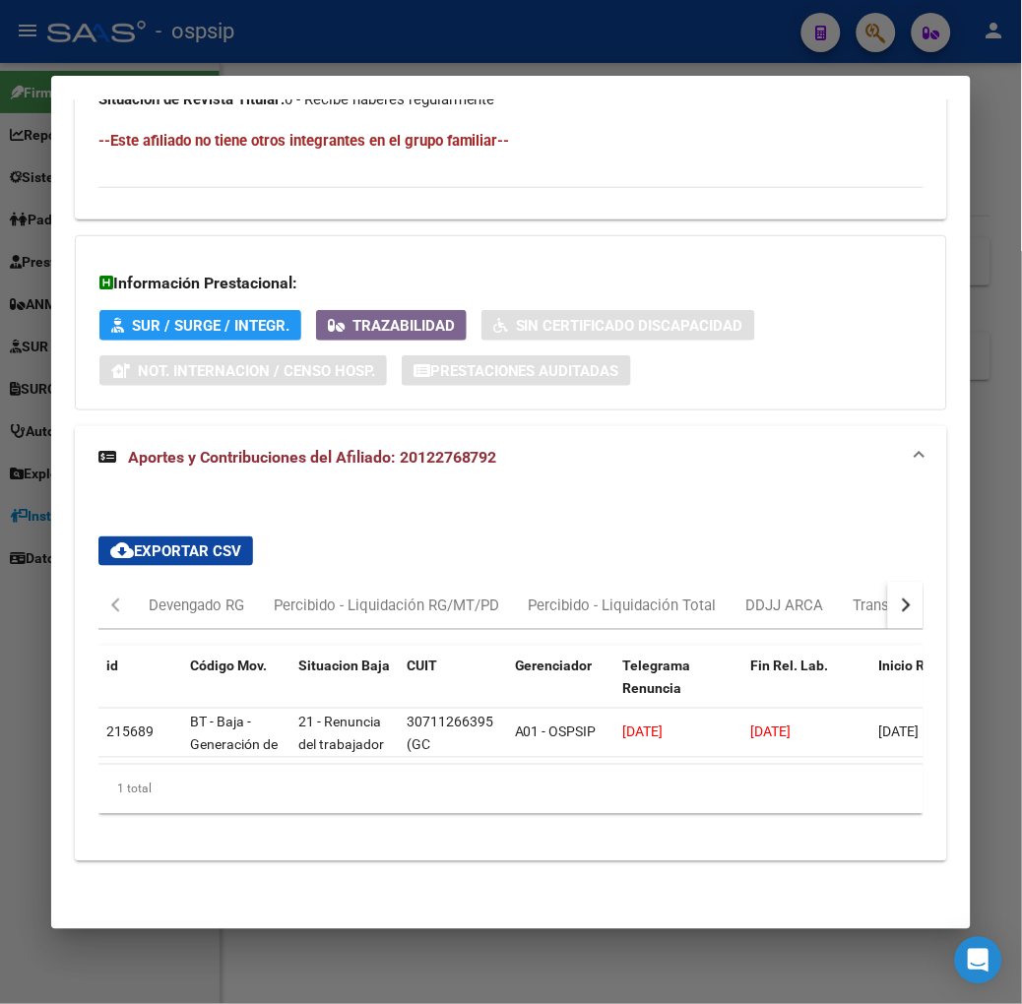
click at [318, 77] on mat-dialog-container "Análisis Afiliado - CUIL: 20122768792 DATOS PADRÓN ÁGIL: [PERSON_NAME] | INACTI…" at bounding box center [510, 502] width 919 height 853
click at [318, 76] on mat-dialog-container "Análisis Afiliado - CUIL: 20122768792 DATOS PADRÓN ÁGIL: [PERSON_NAME] | INACTI…" at bounding box center [510, 502] width 919 height 853
click at [271, 73] on div at bounding box center [511, 502] width 1022 height 1004
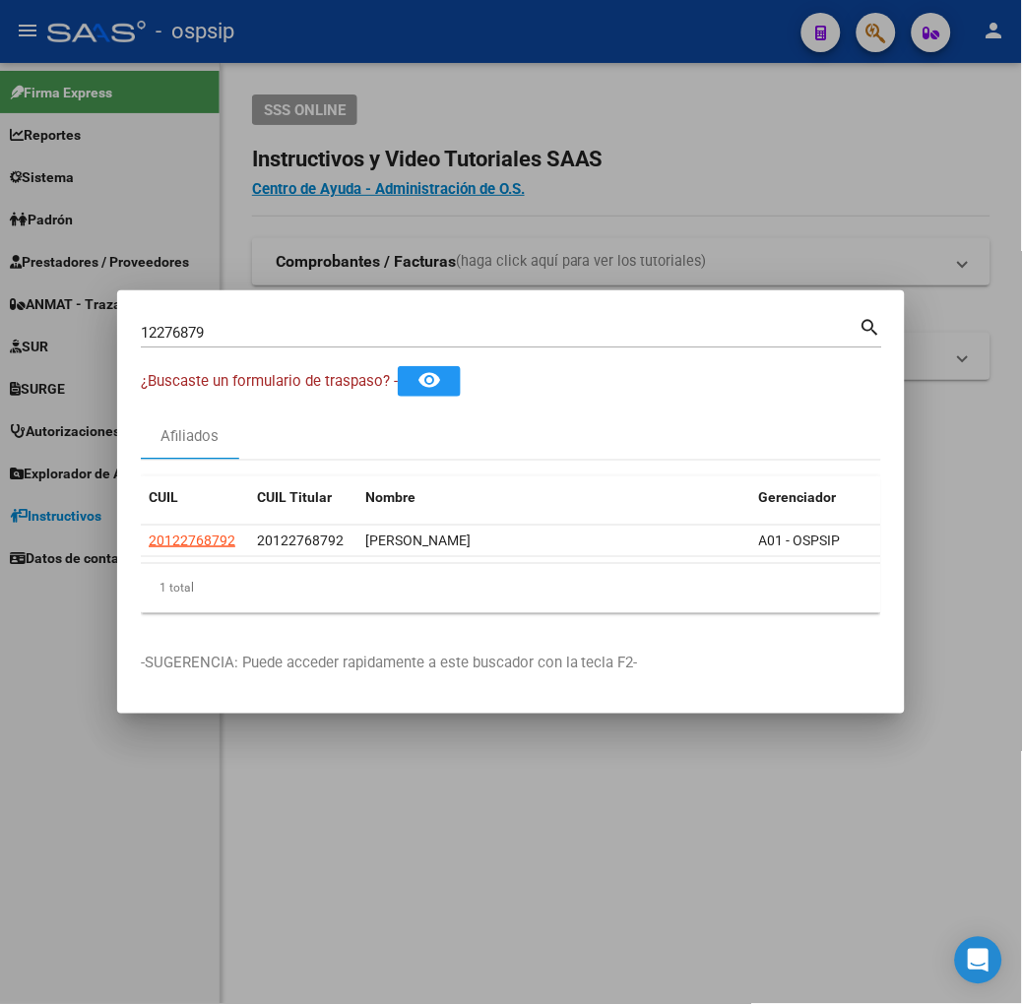
click at [254, 339] on input "12276879" at bounding box center [500, 333] width 719 height 18
type input "38363249"
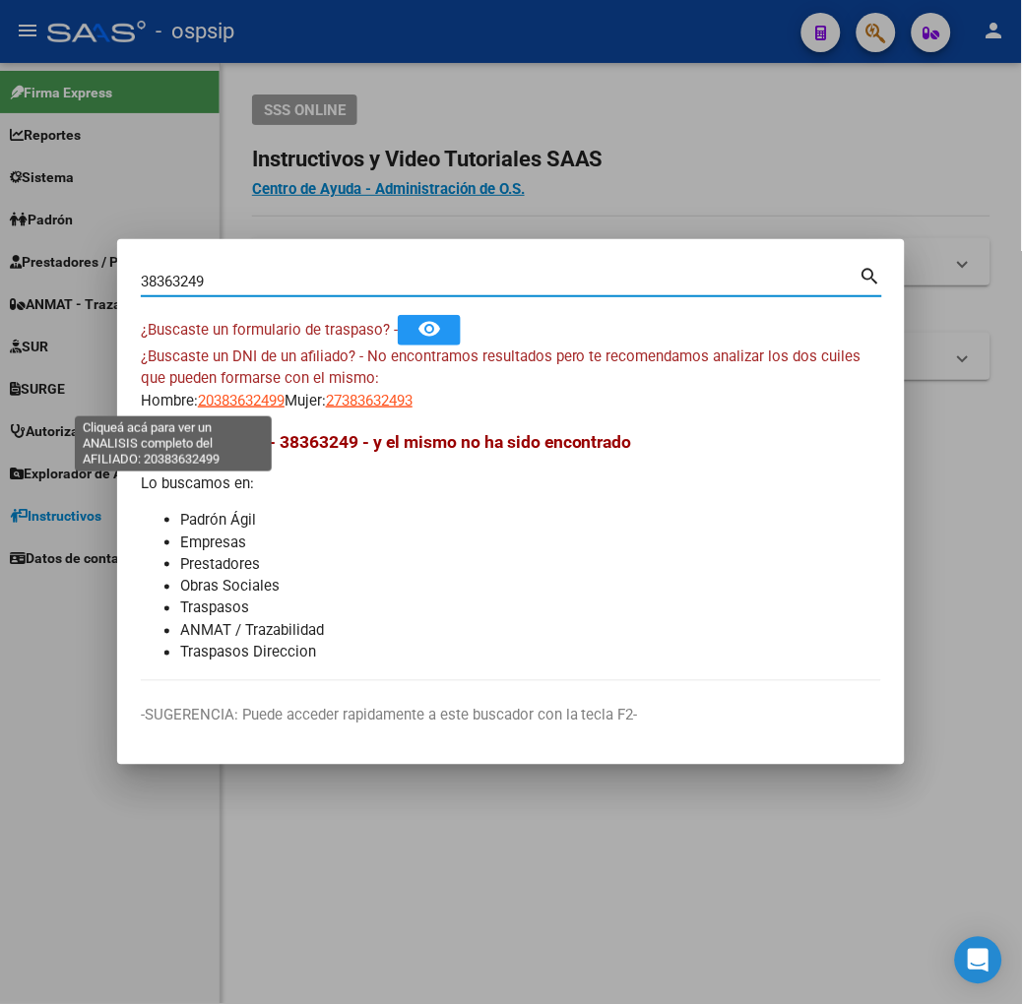
click at [198, 400] on span "20383632499" at bounding box center [241, 401] width 87 height 18
type textarea "20383632499"
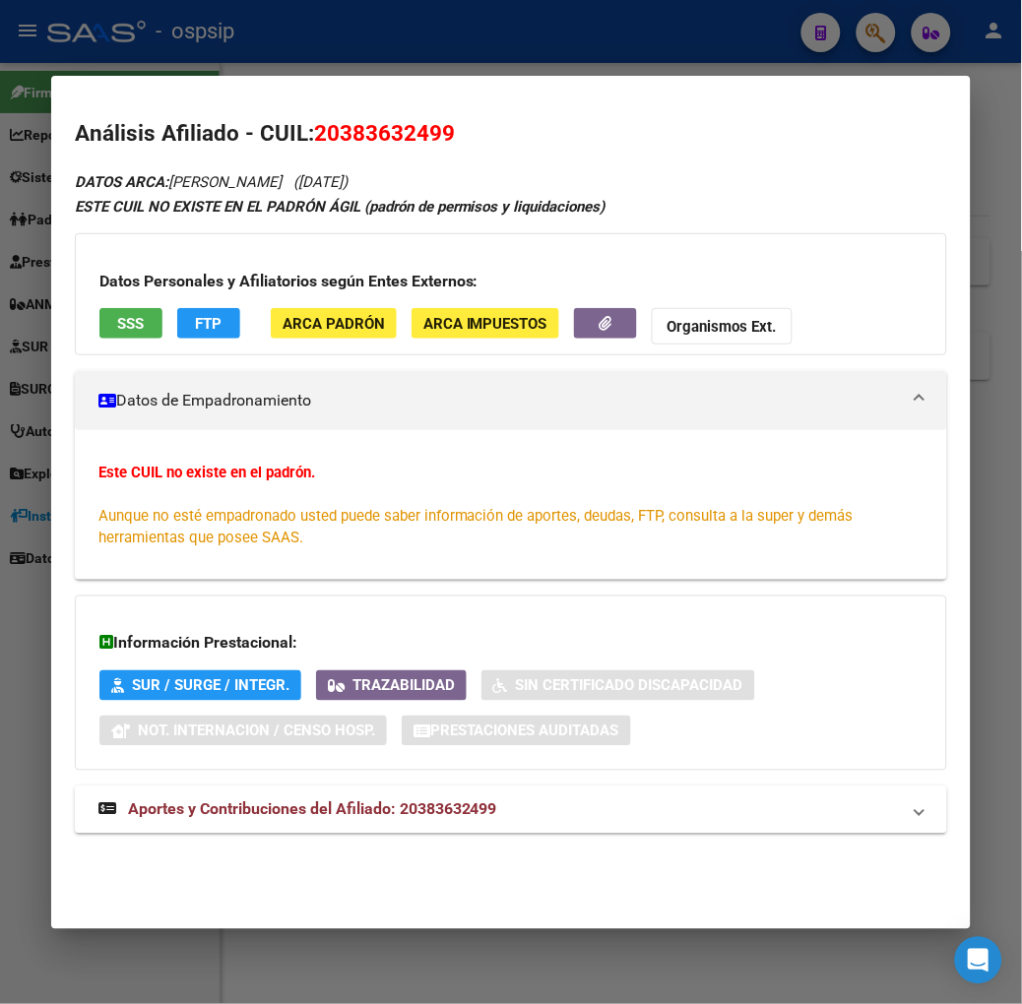
click at [99, 310] on button "SSS" at bounding box center [130, 323] width 63 height 31
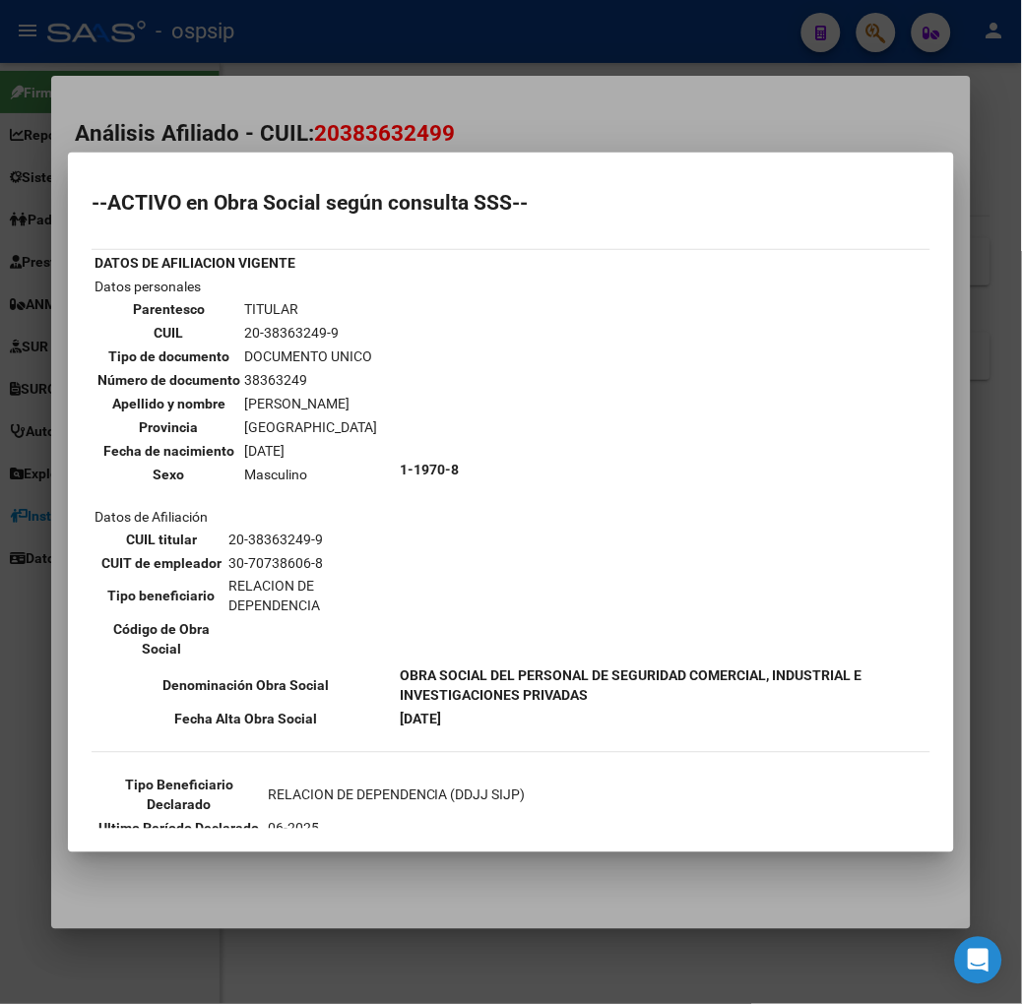
scroll to position [187, 0]
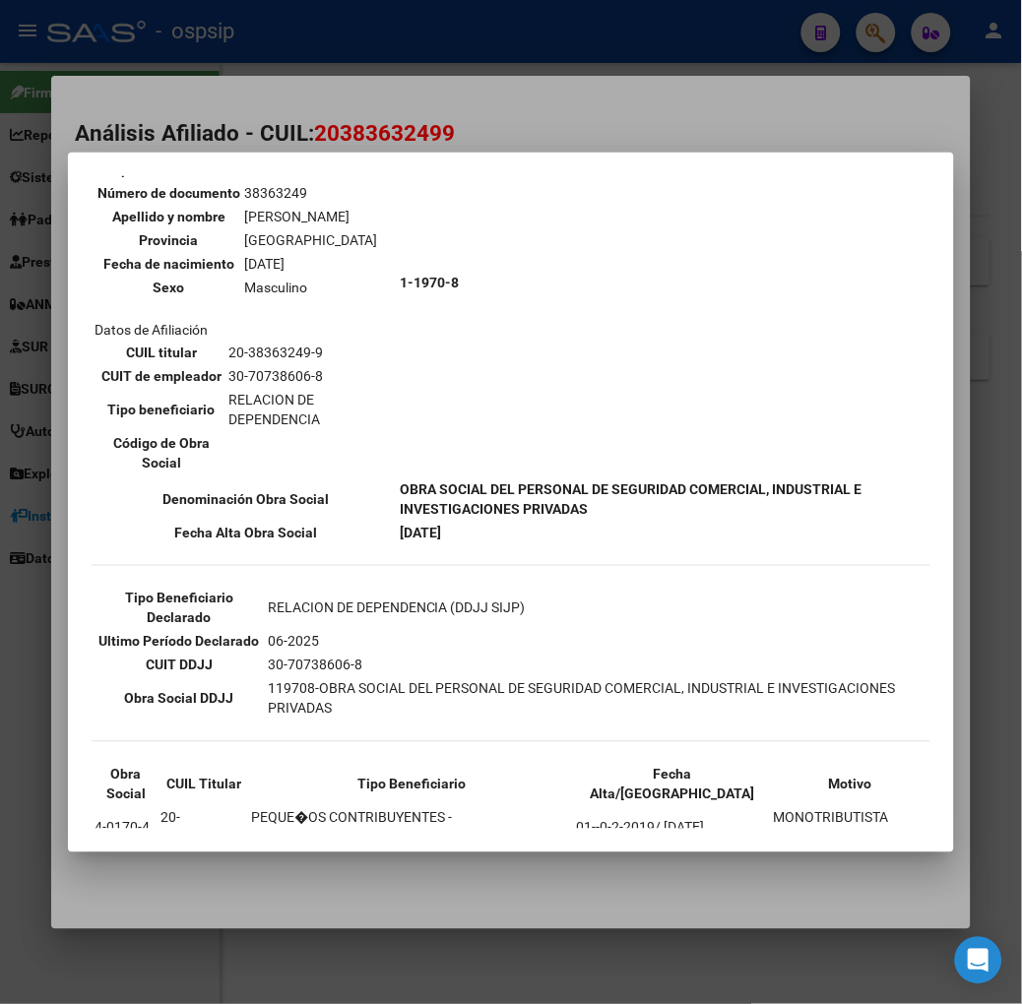
click at [221, 33] on div at bounding box center [511, 502] width 1022 height 1004
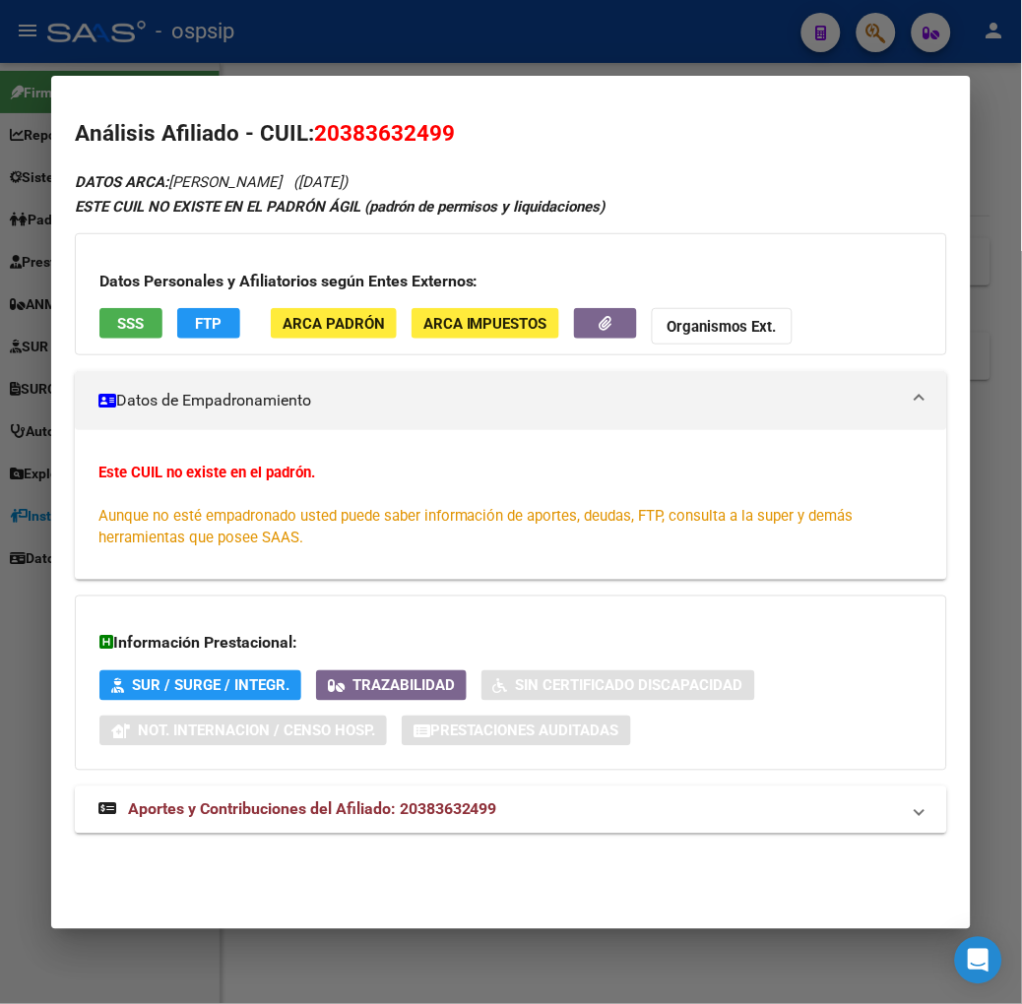
click at [212, 51] on div at bounding box center [511, 502] width 1022 height 1004
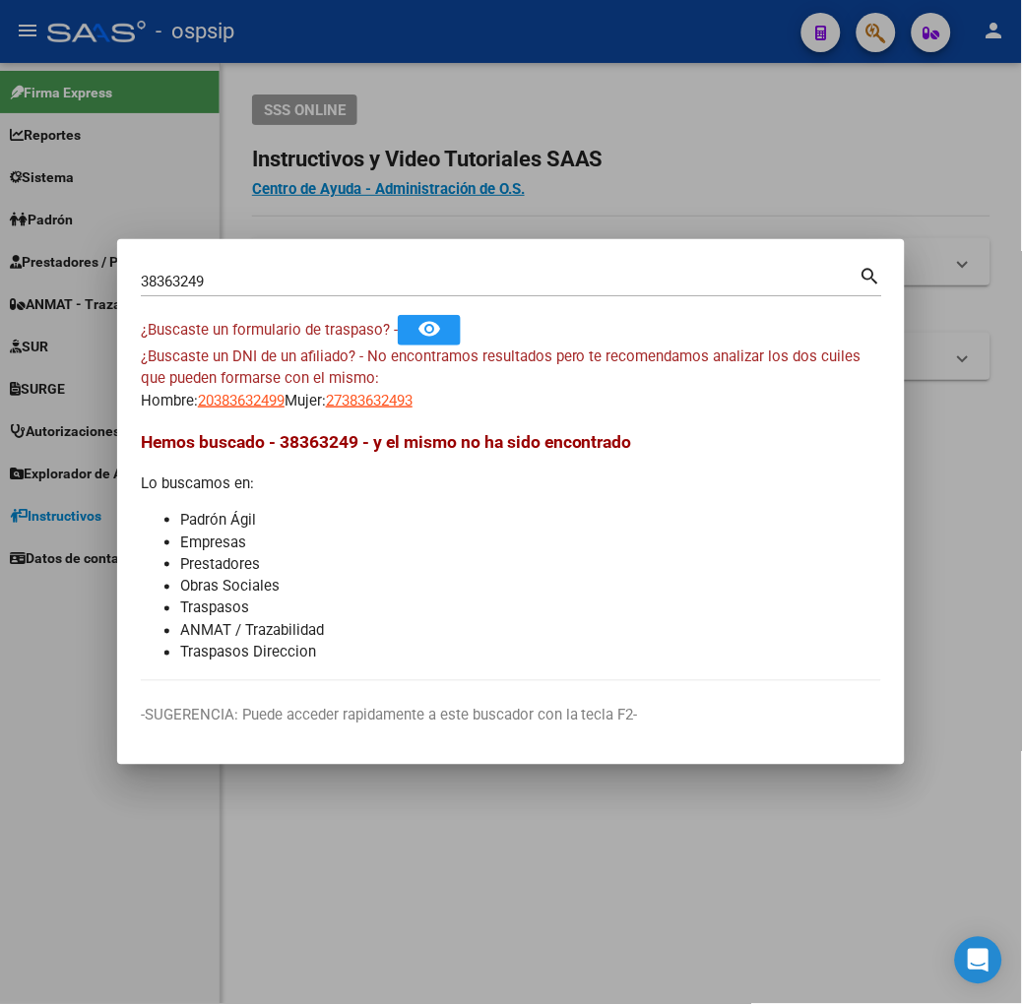
click at [215, 264] on div "38363249 Buscar (apellido, dni, [PERSON_NAME], nro traspaso, cuit, obra social)…" at bounding box center [511, 279] width 741 height 33
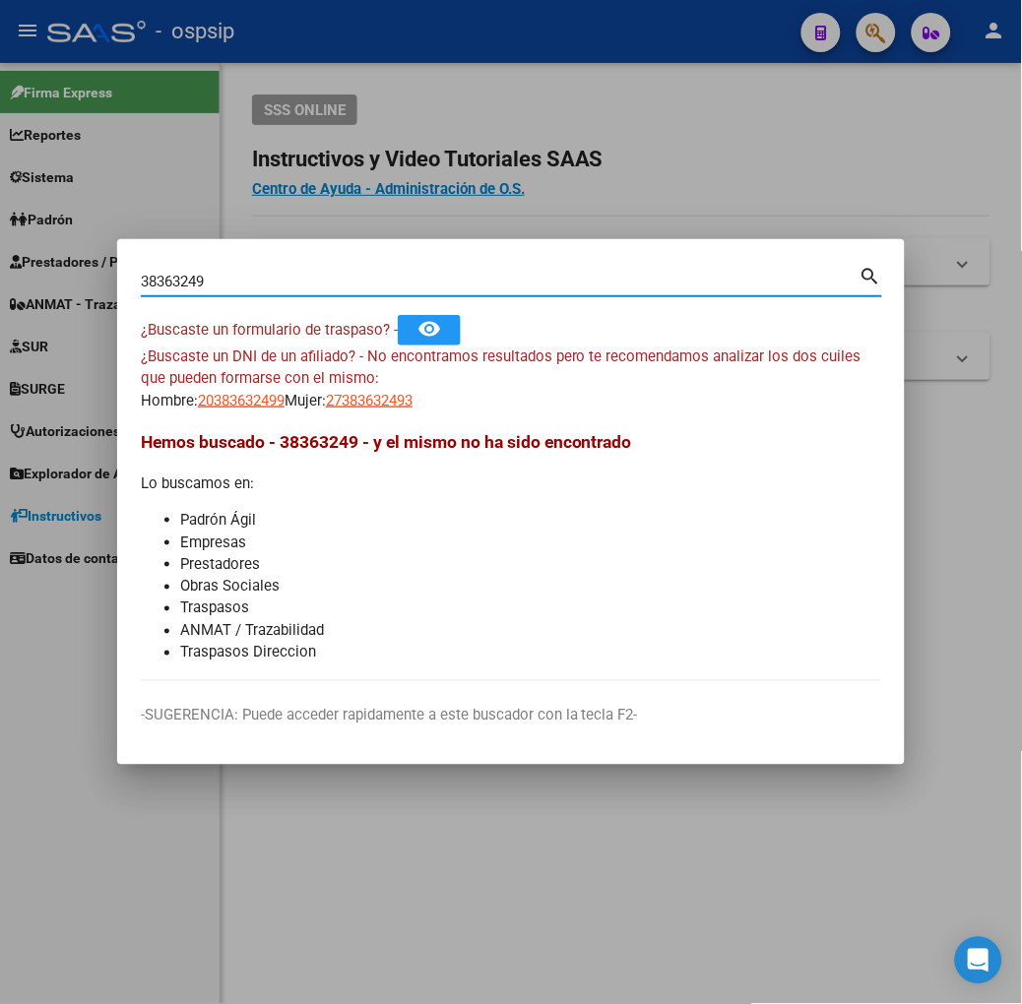
click at [213, 267] on div "38363249 Buscar (apellido, dni, [PERSON_NAME], [PERSON_NAME], cuit, obra social)" at bounding box center [500, 282] width 719 height 30
click at [205, 273] on input "38363249" at bounding box center [500, 282] width 719 height 18
type input "55571135"
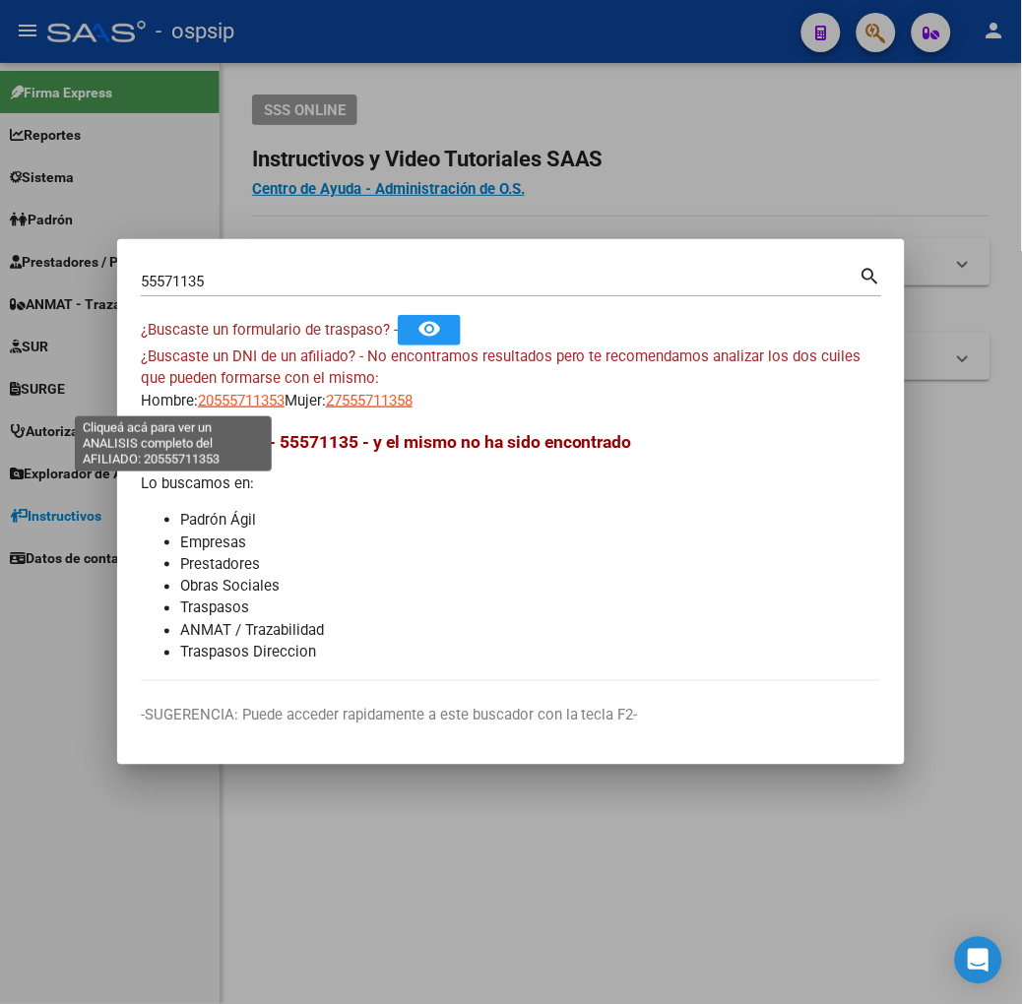
click at [198, 397] on span "20555711353" at bounding box center [241, 401] width 87 height 18
type textarea "20555711353"
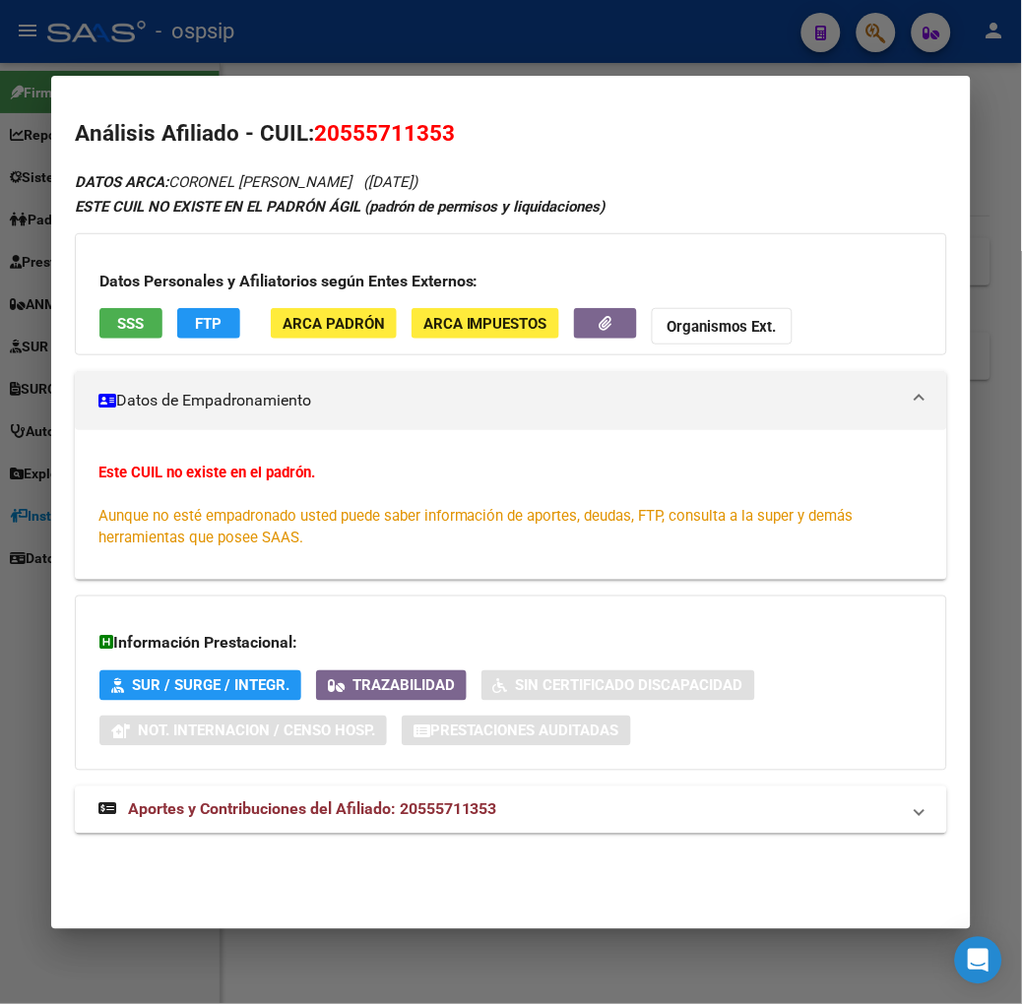
click at [112, 299] on div "Datos Personales y Afiliatorios según Entes Externos: SSS FTP ARCA Padrón ARCA …" at bounding box center [511, 294] width 872 height 122
click at [117, 321] on span "SSS" at bounding box center [130, 324] width 27 height 18
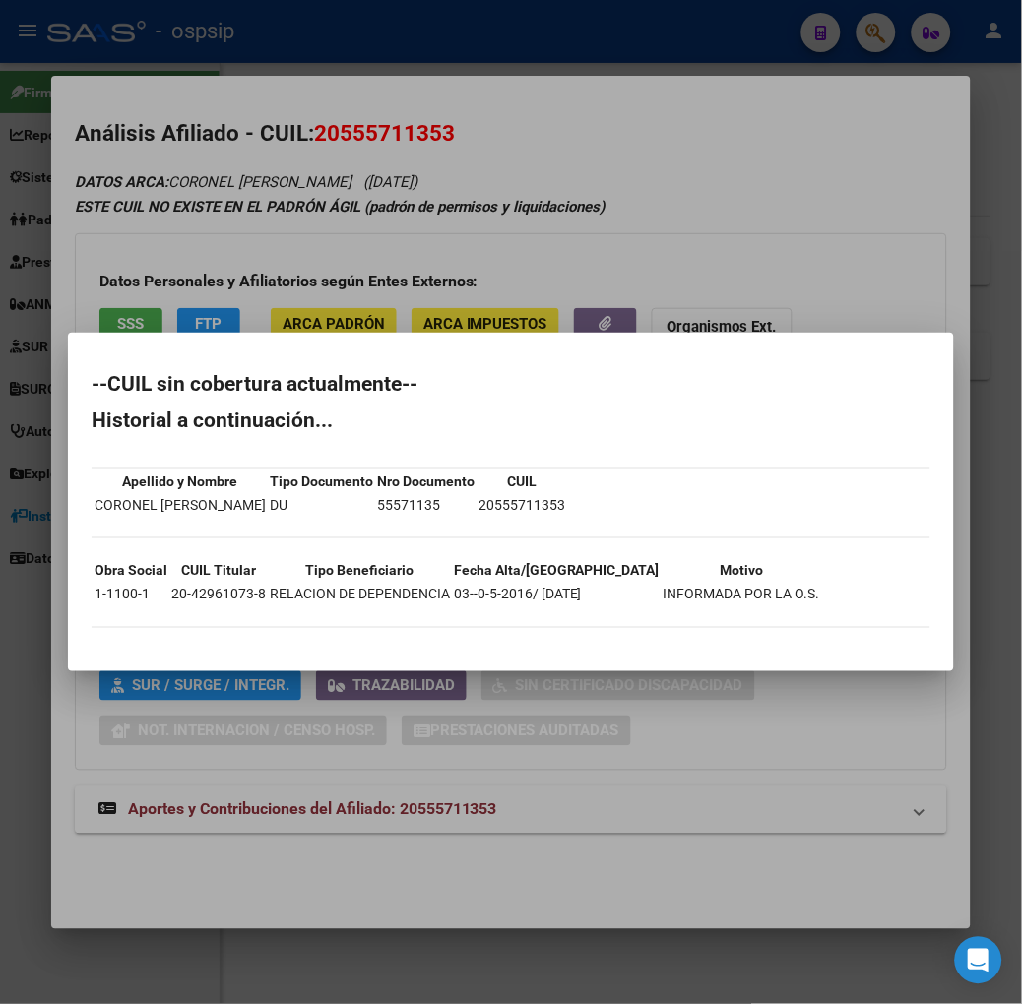
click at [173, 305] on div at bounding box center [511, 502] width 1022 height 1004
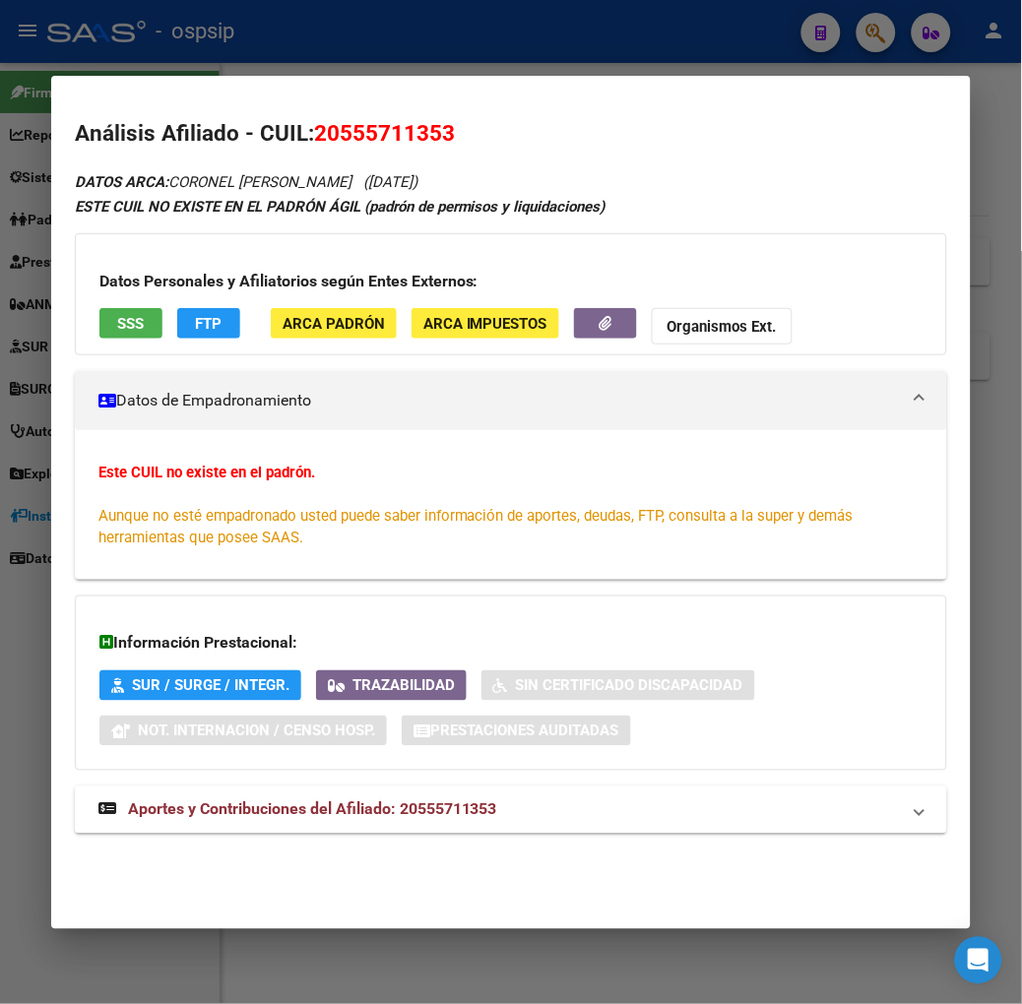
click at [305, 851] on div "DATOS ARCA: CORONEL [PERSON_NAME] ([DATE]) ESTE CUIL NO EXISTE EN EL PADRÓN ÁGI…" at bounding box center [511, 512] width 872 height 687
click at [305, 819] on span "Aportes y Contribuciones del Afiliado: 20555711353" at bounding box center [312, 809] width 369 height 19
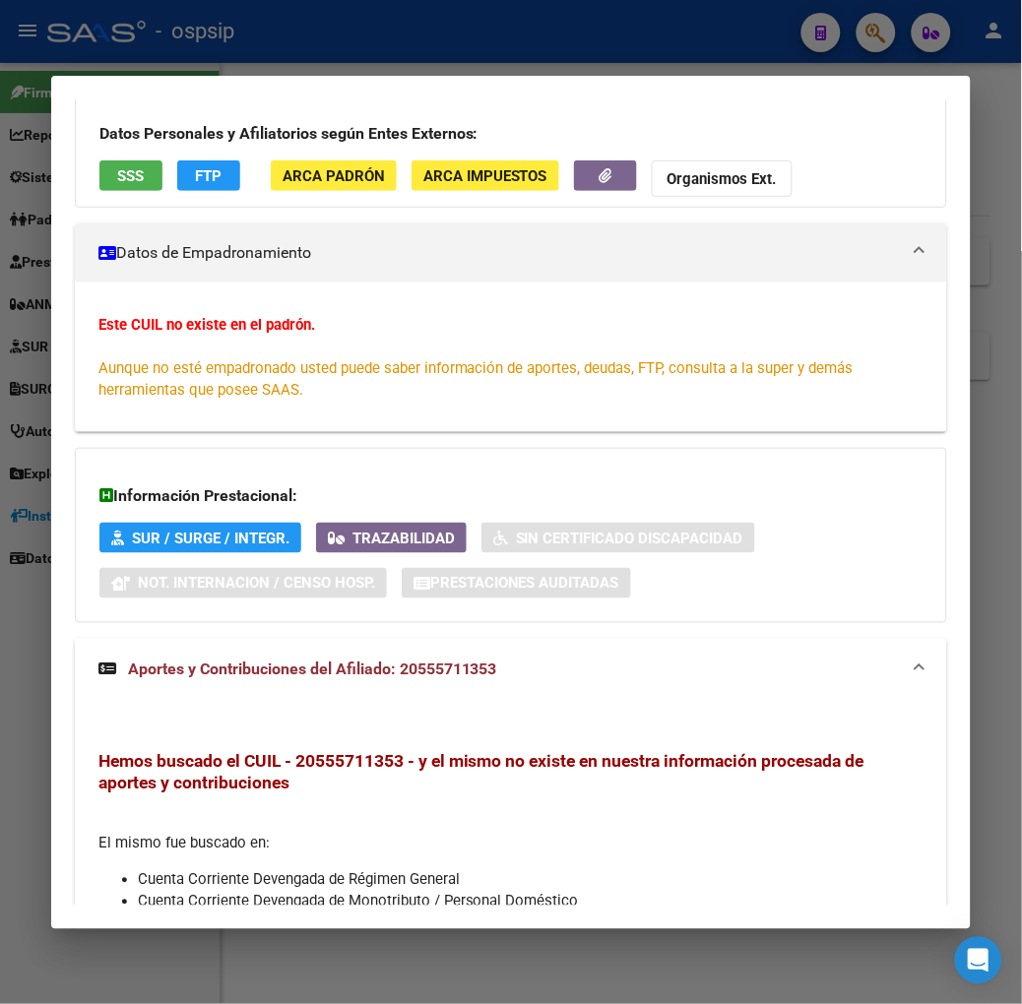
scroll to position [0, 0]
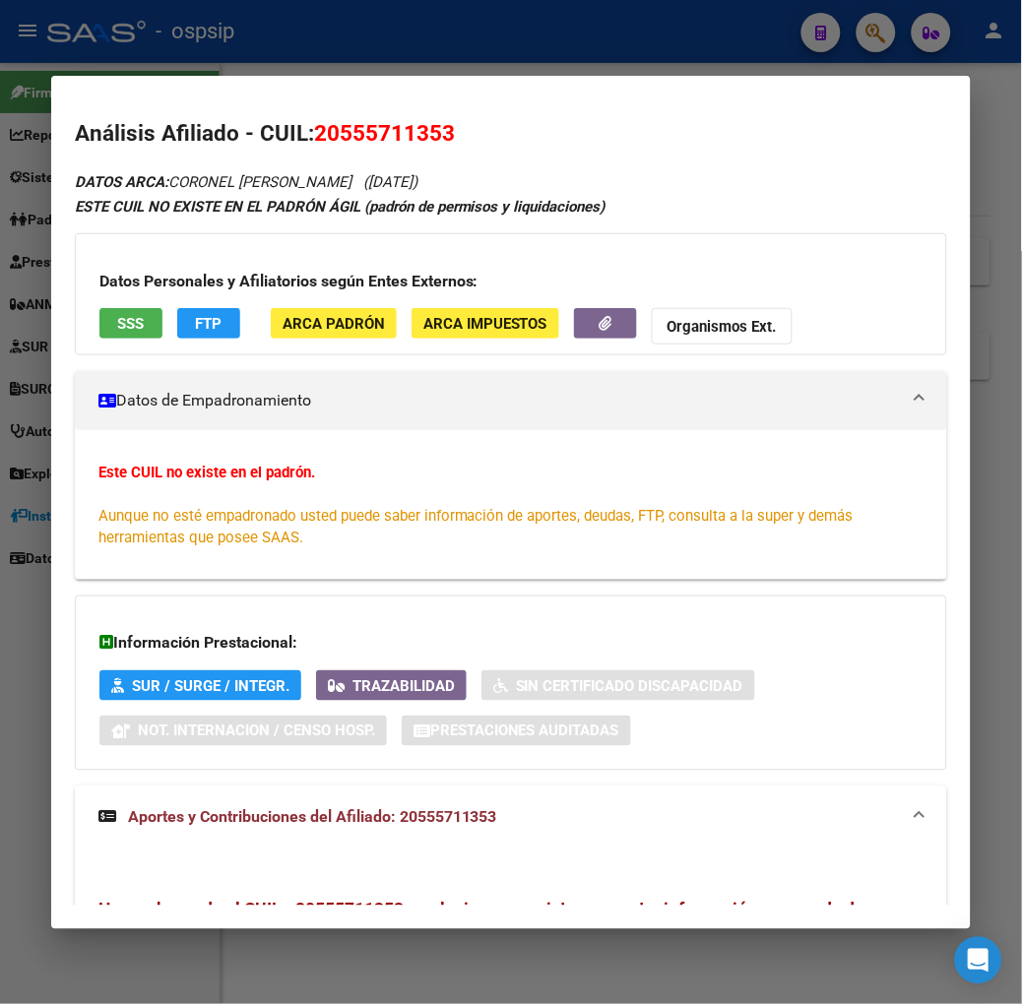
click at [111, 56] on div at bounding box center [511, 502] width 1022 height 1004
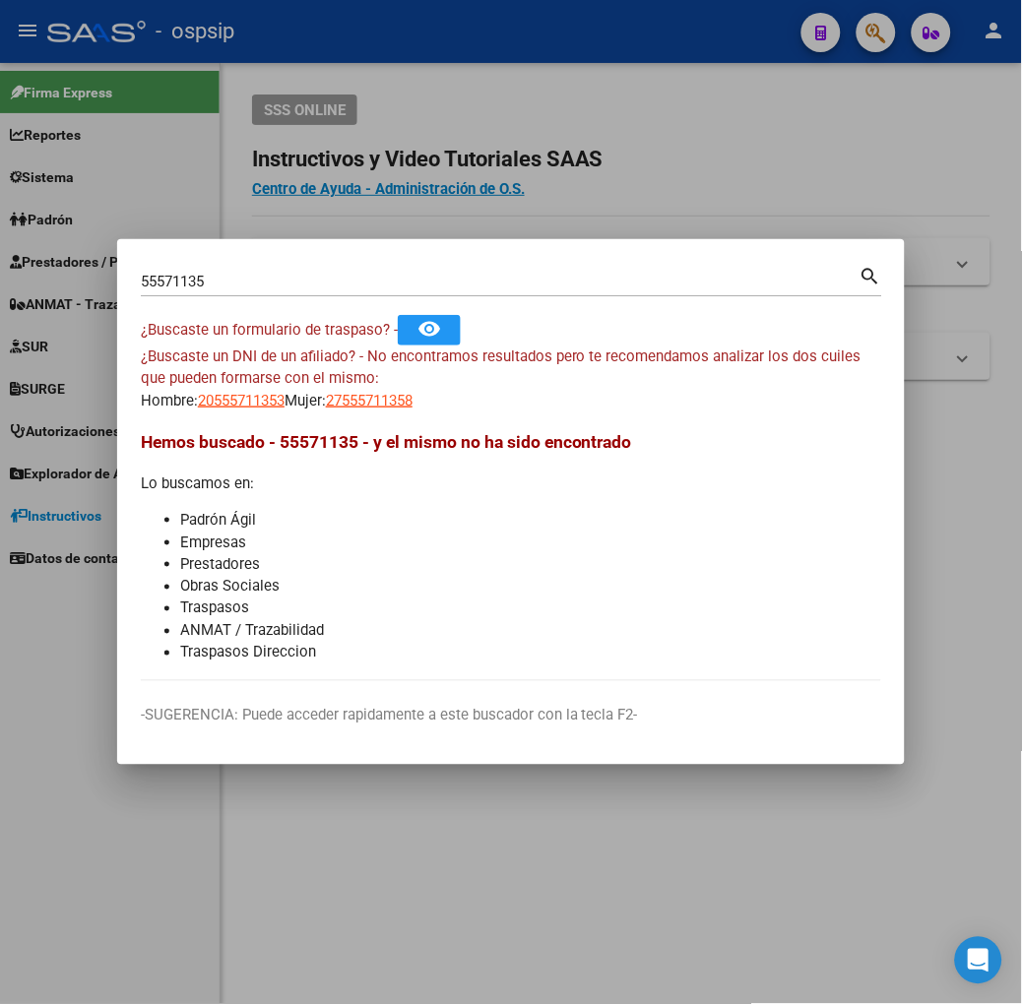
click at [189, 287] on input "55571135" at bounding box center [500, 282] width 719 height 18
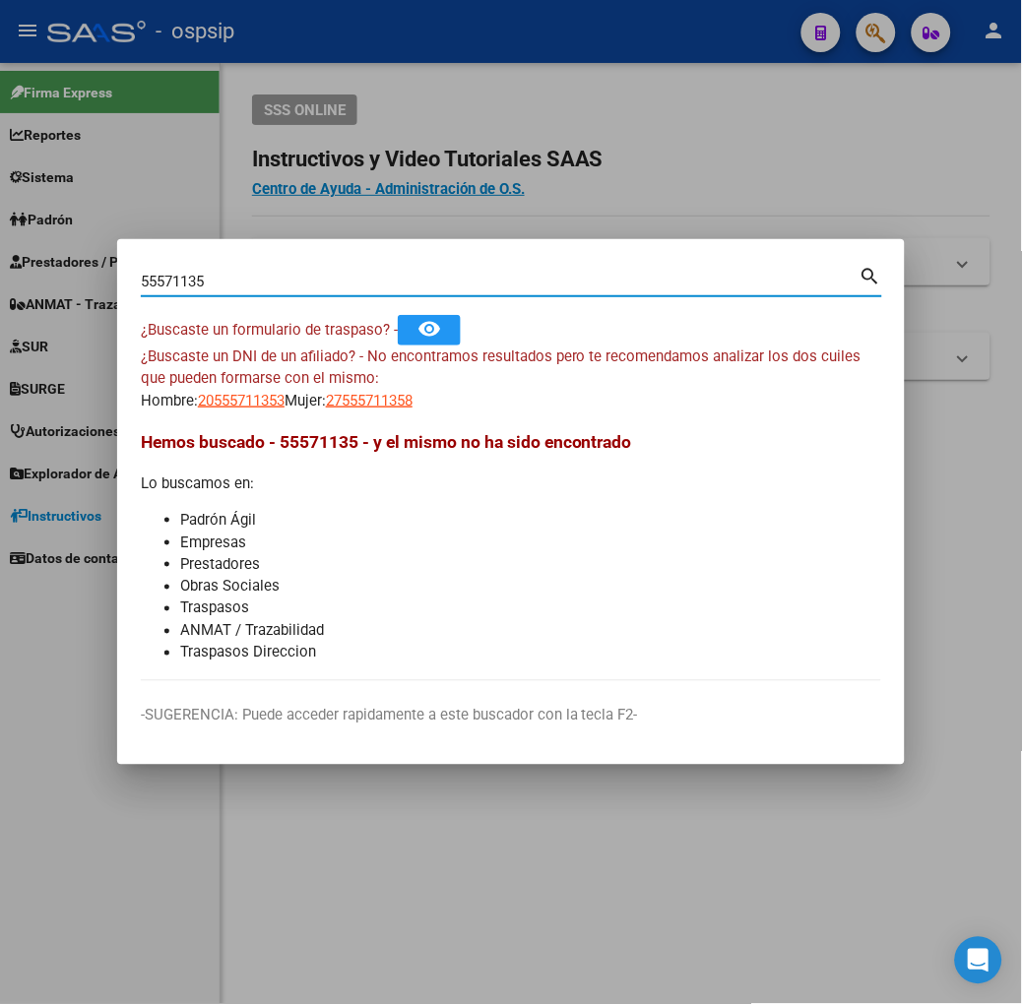
click at [189, 287] on input "55571135" at bounding box center [500, 282] width 719 height 18
type input "56345662"
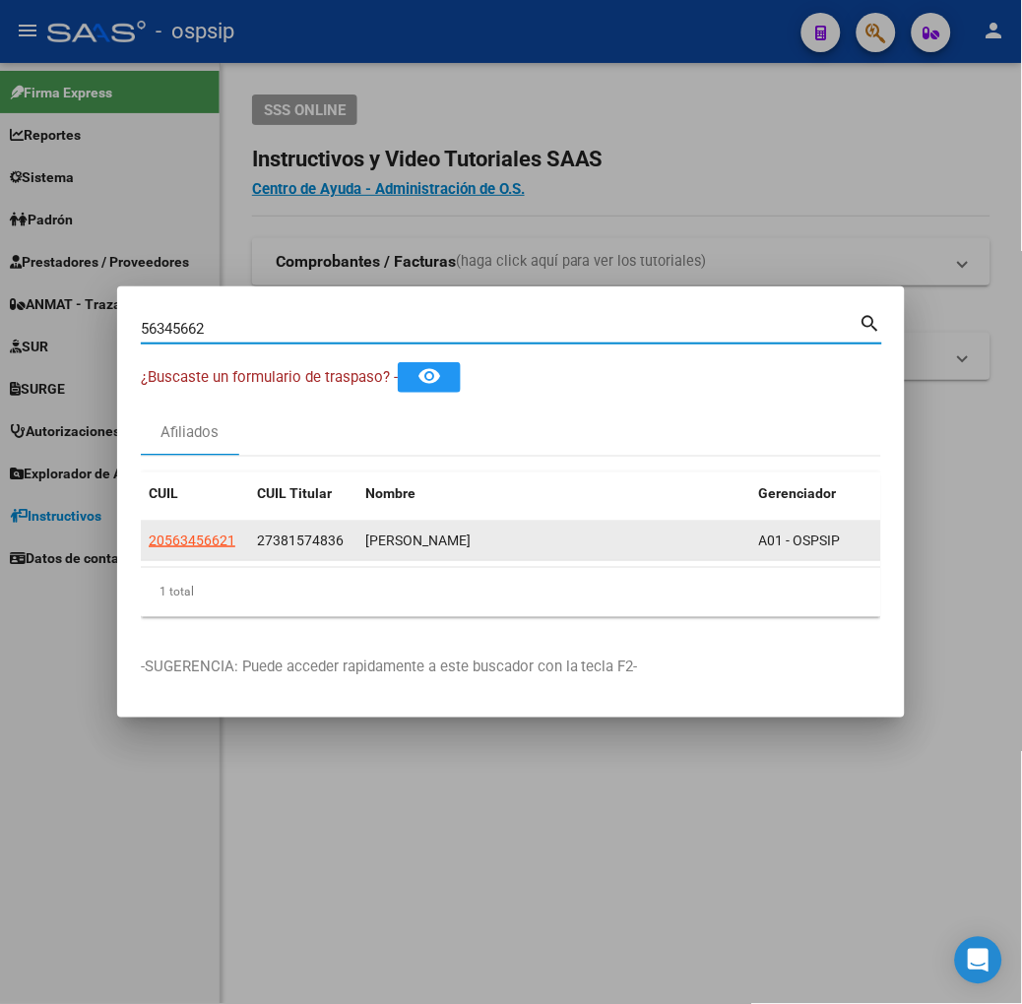
click at [141, 558] on datatable-body-cell "20563456621" at bounding box center [195, 541] width 108 height 38
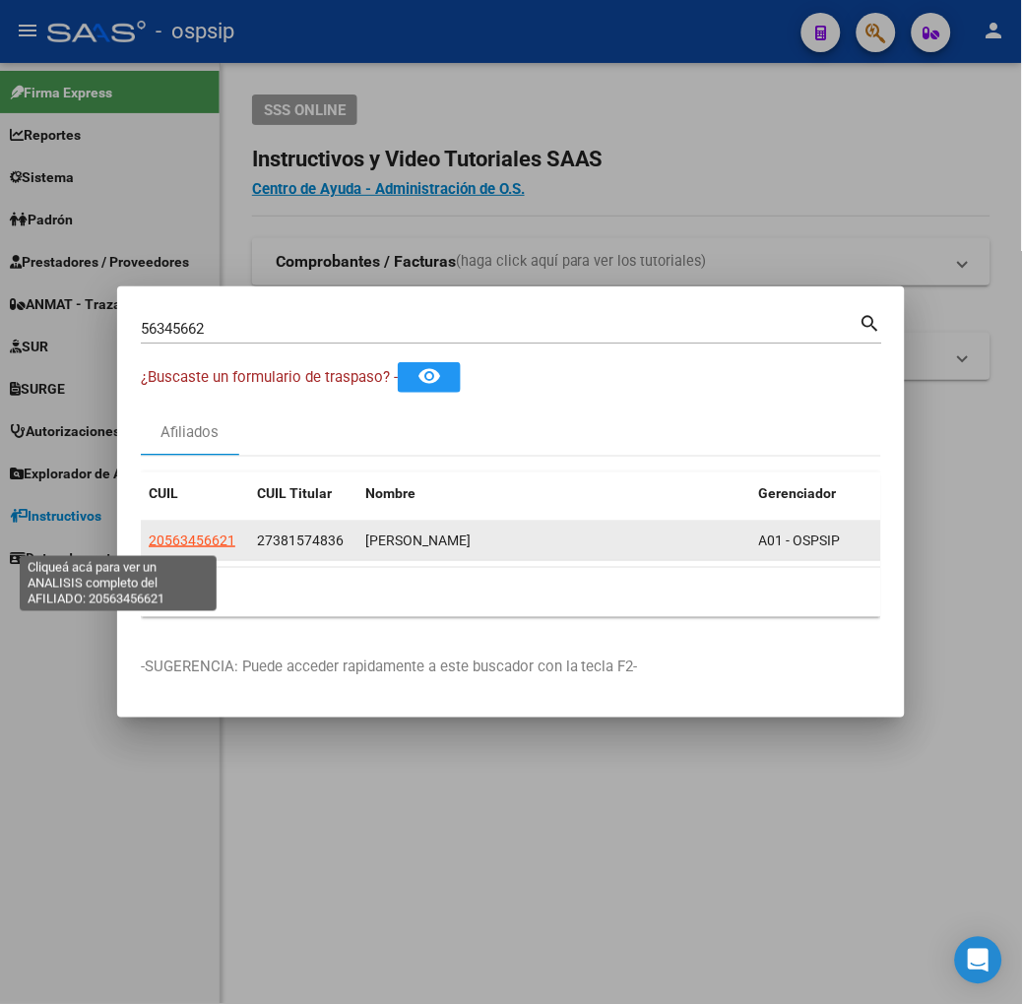
click at [149, 537] on span "20563456621" at bounding box center [192, 541] width 87 height 16
type textarea "20563456621"
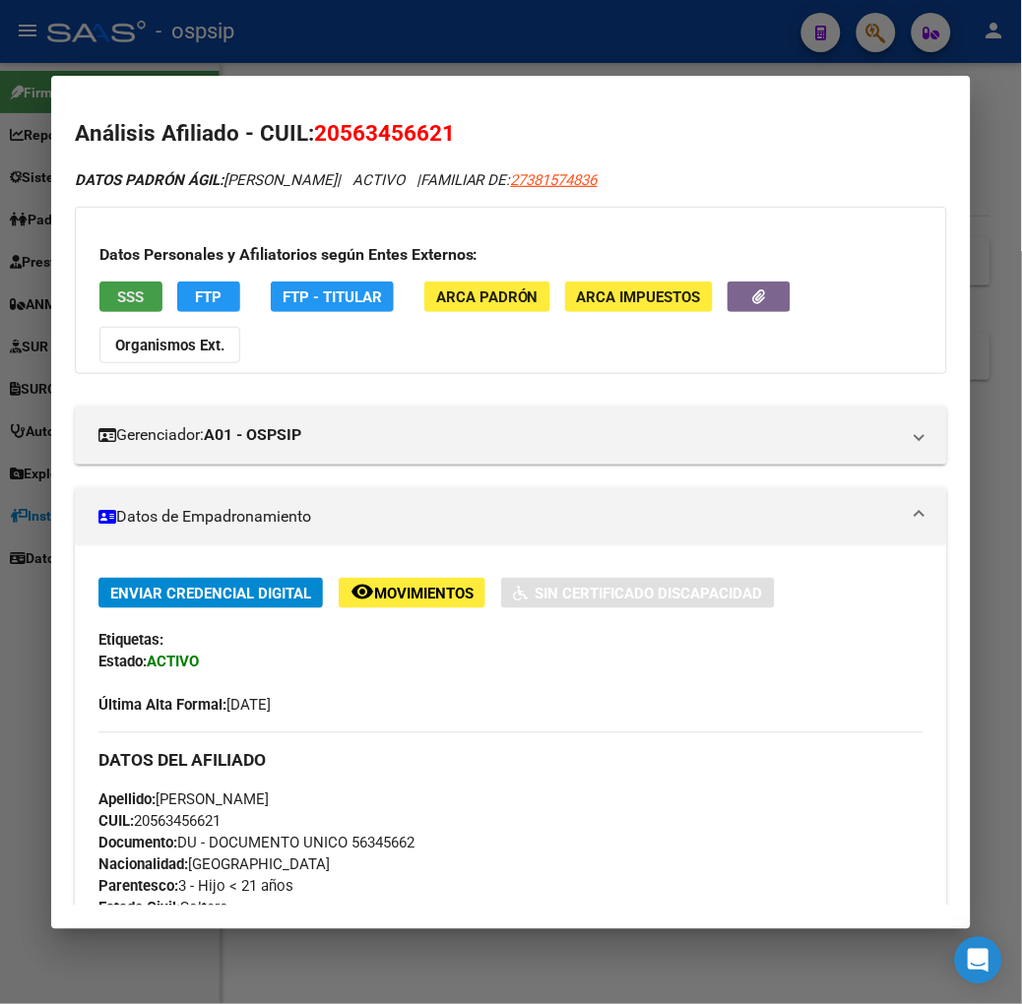
click at [117, 287] on span "SSS" at bounding box center [130, 296] width 27 height 18
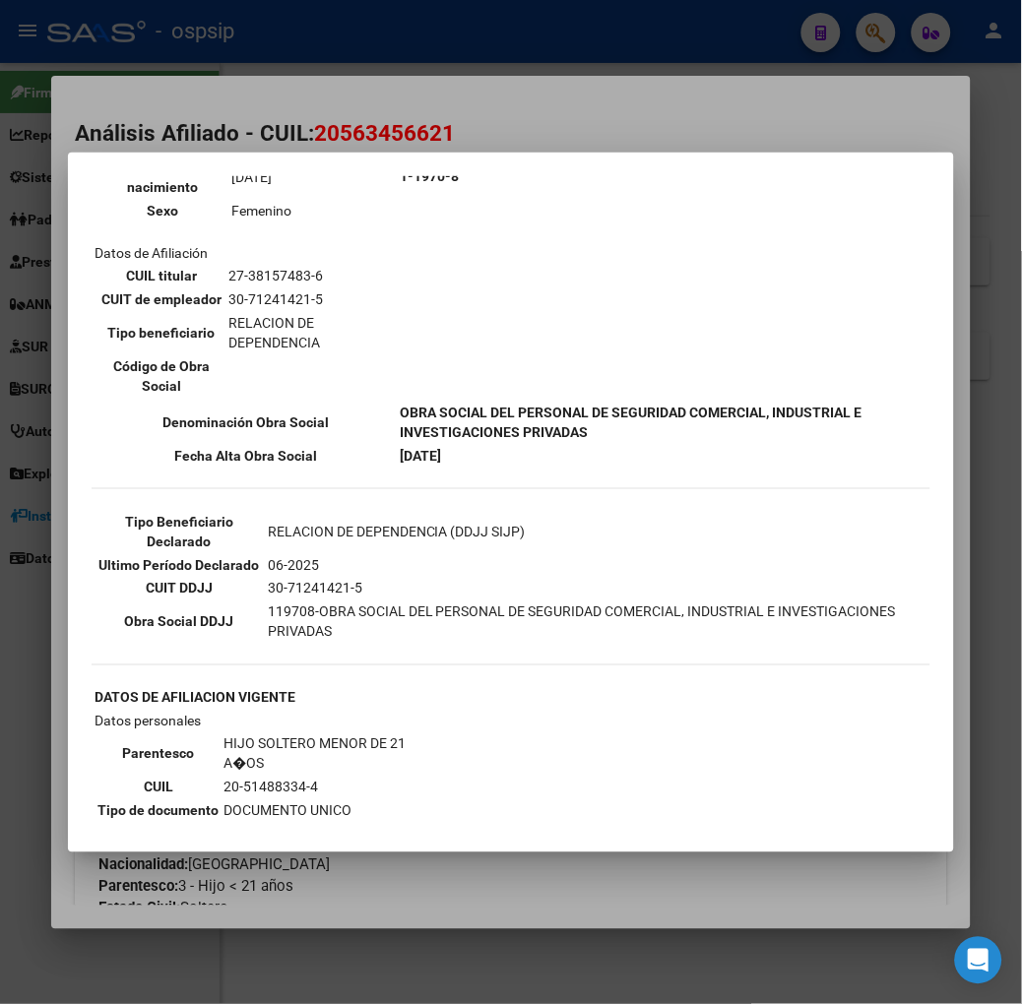
scroll to position [328, 0]
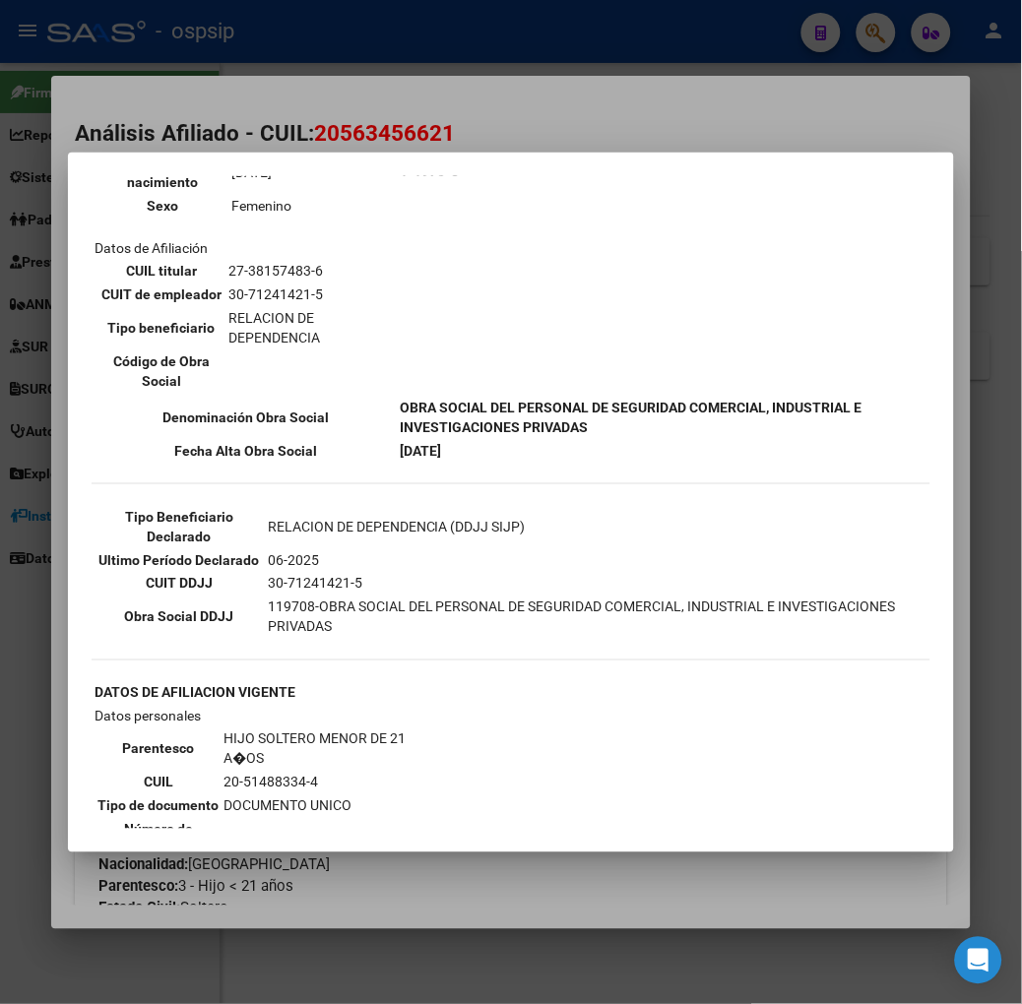
click at [133, 65] on div at bounding box center [511, 502] width 1022 height 1004
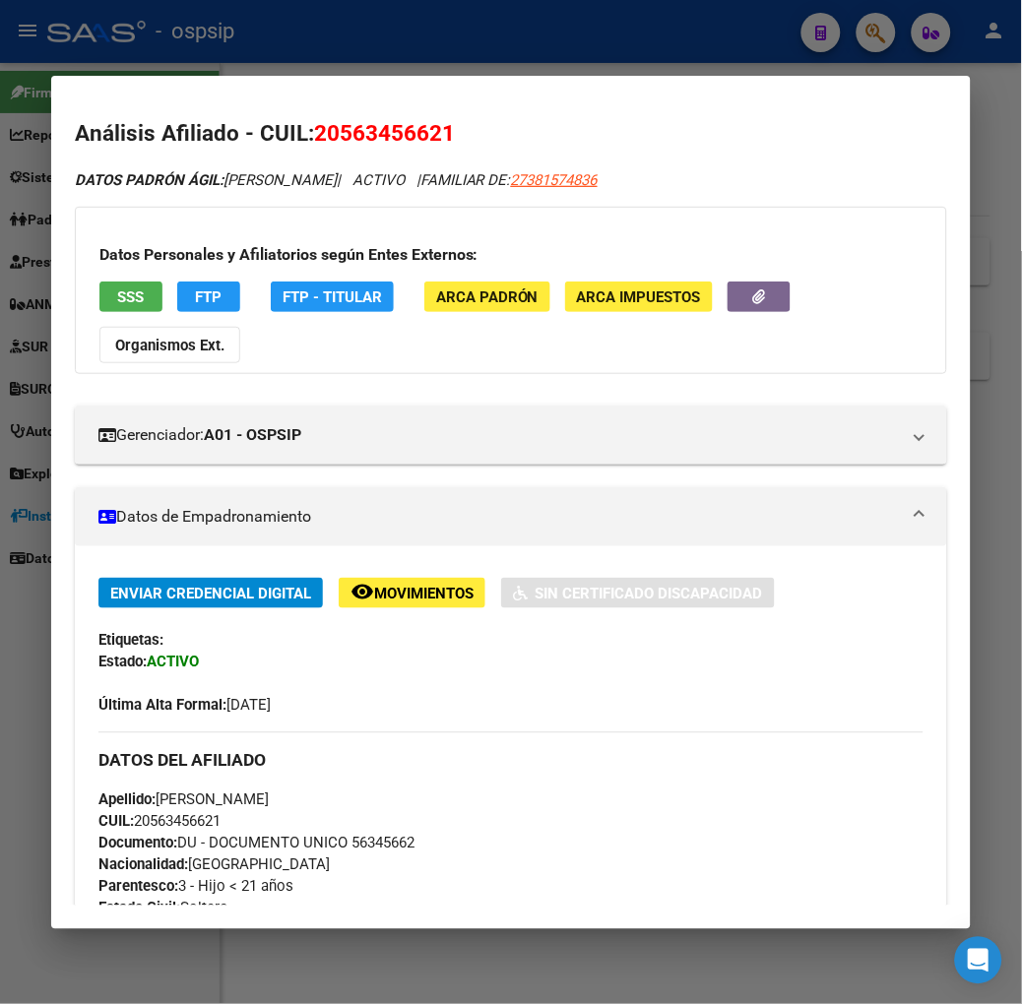
click at [183, 55] on div at bounding box center [511, 502] width 1022 height 1004
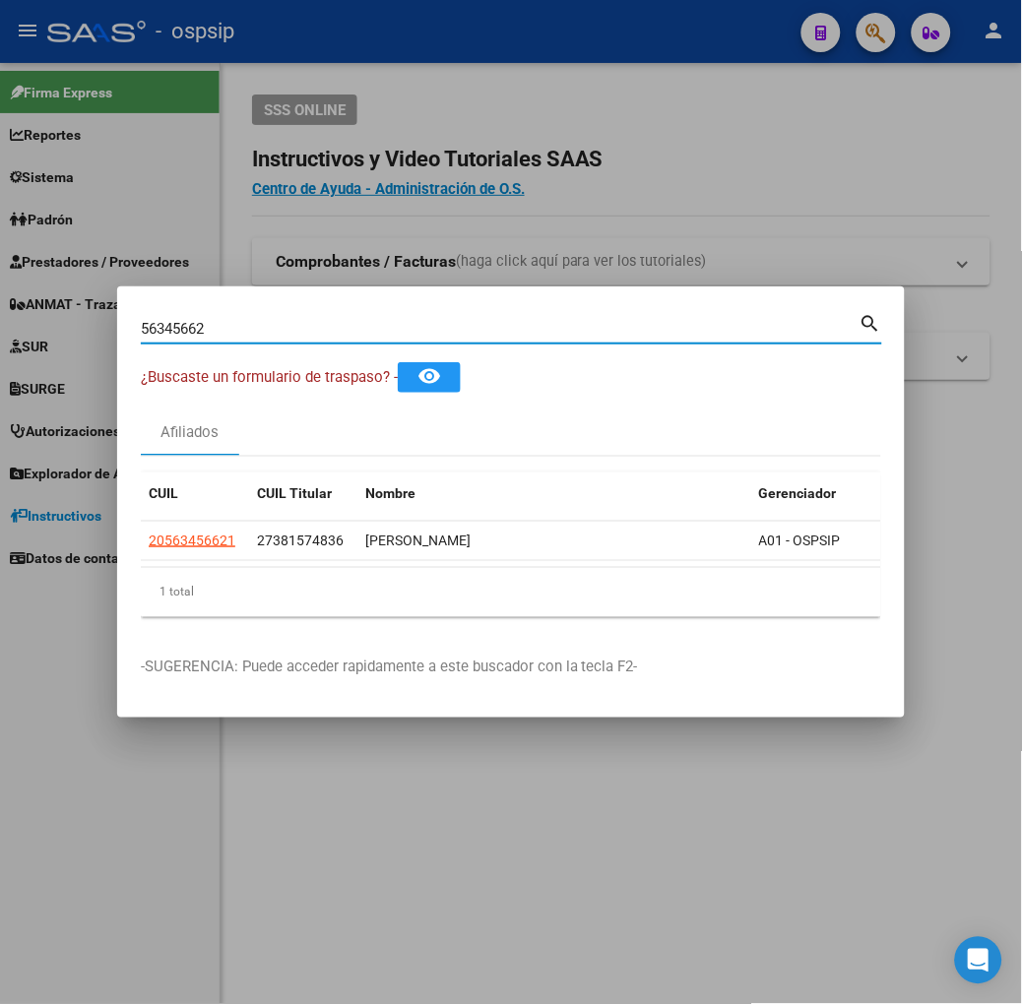
click at [170, 332] on input "56345662" at bounding box center [500, 329] width 719 height 18
type input "30681153"
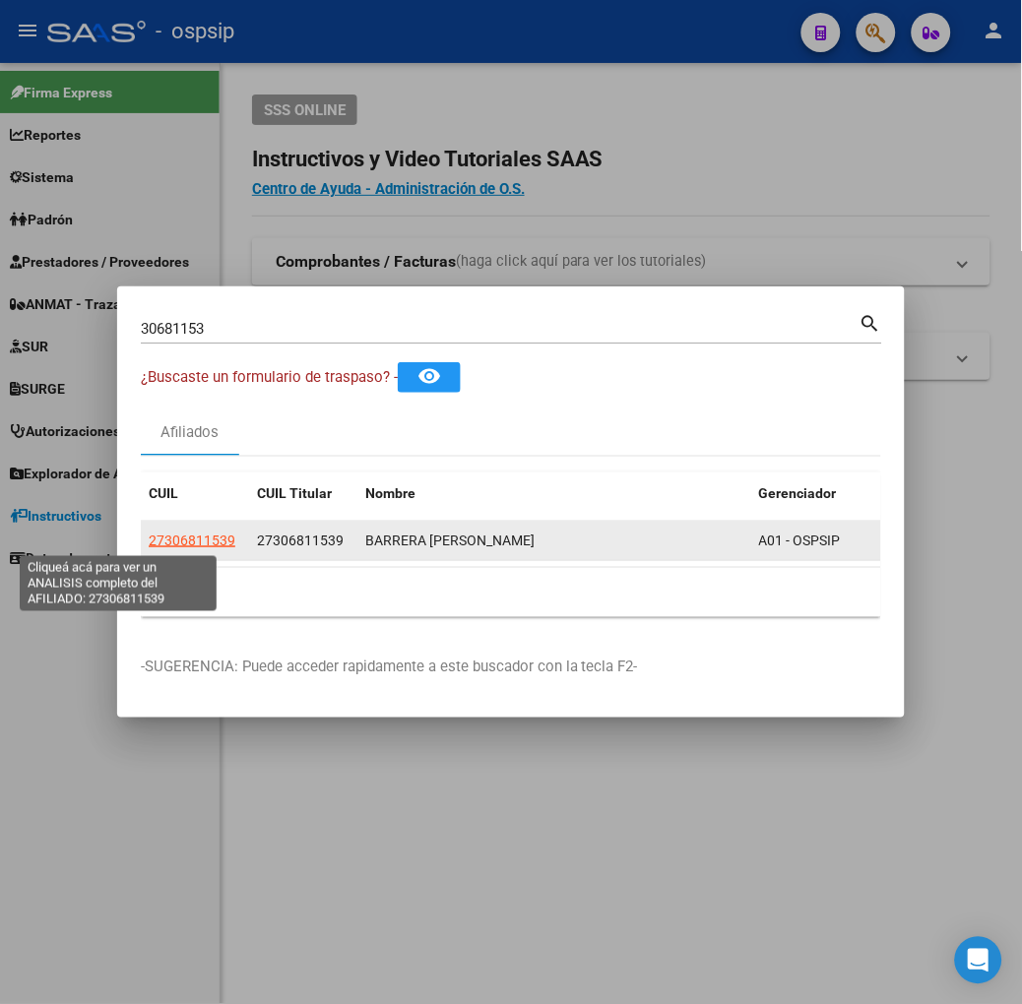
click at [149, 535] on span "27306811539" at bounding box center [192, 541] width 87 height 16
type textarea "27306811539"
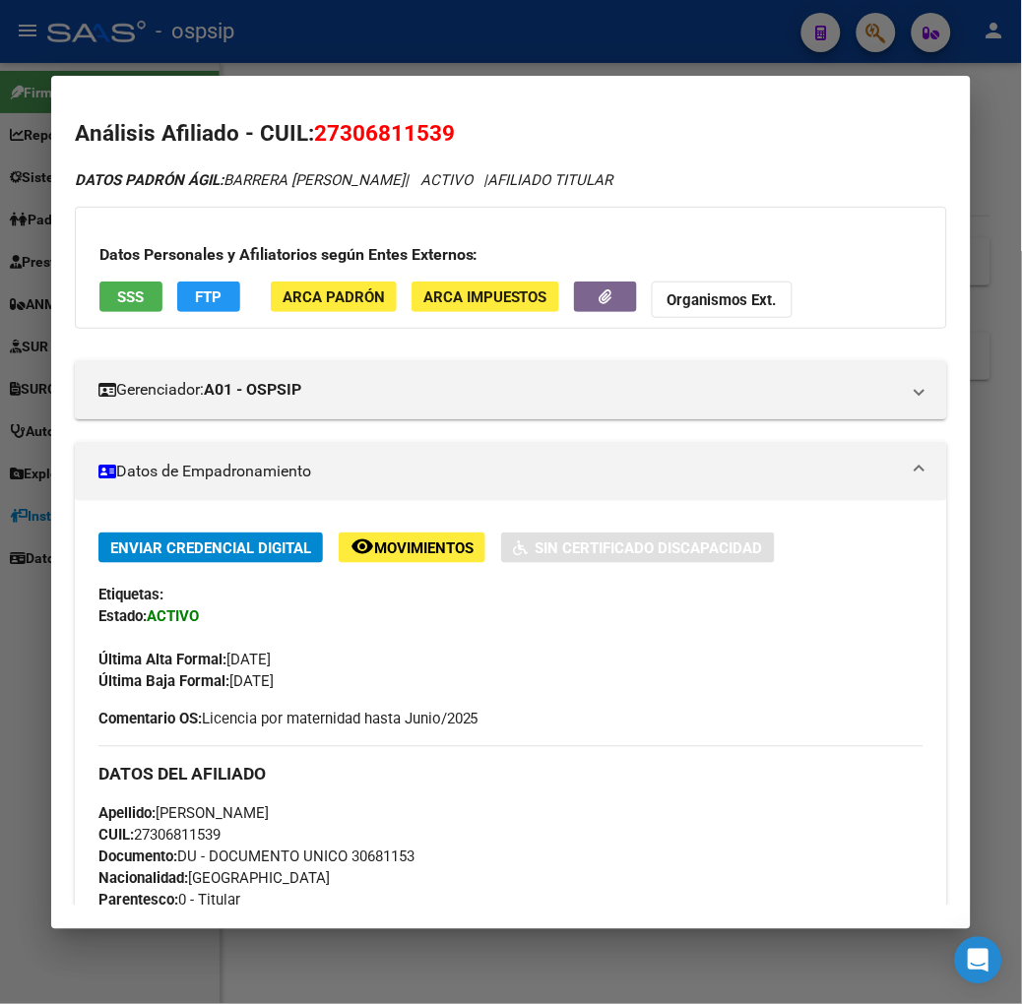
click at [117, 298] on span "SSS" at bounding box center [130, 297] width 27 height 18
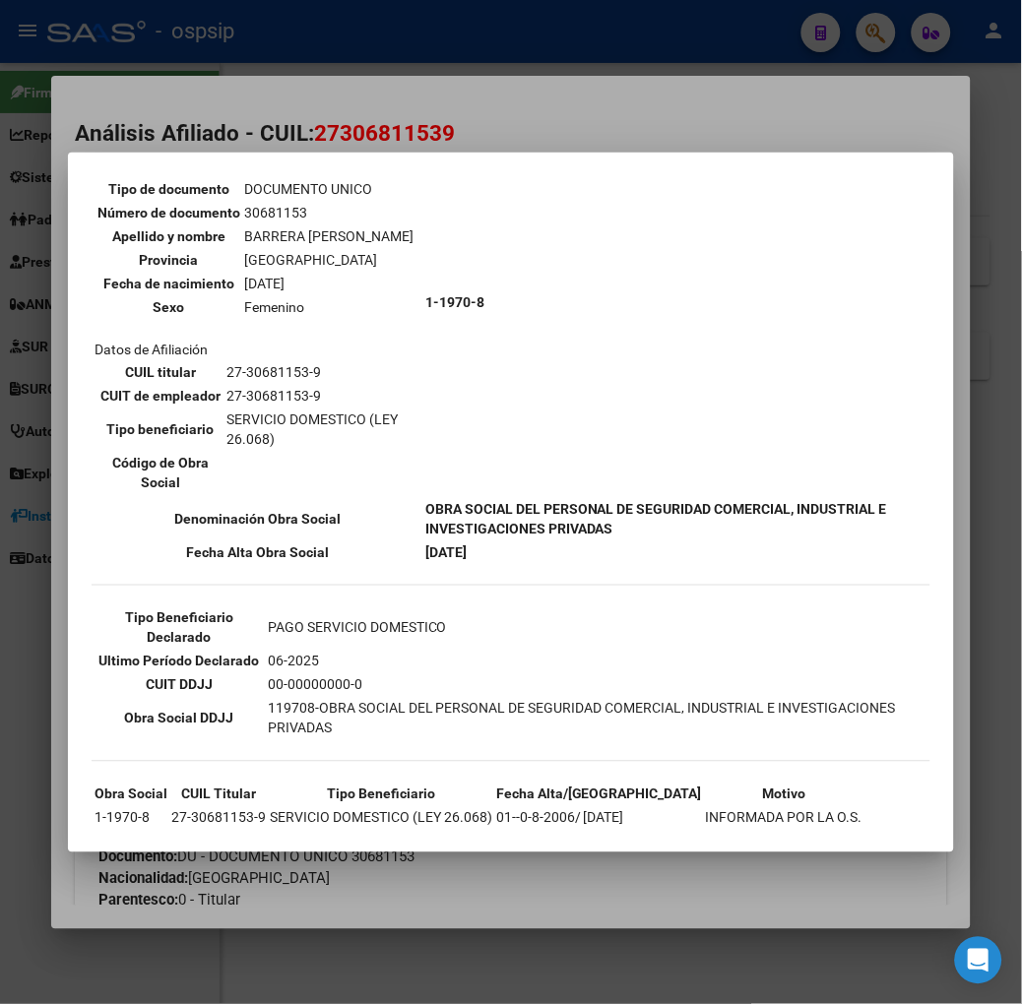
scroll to position [169, 0]
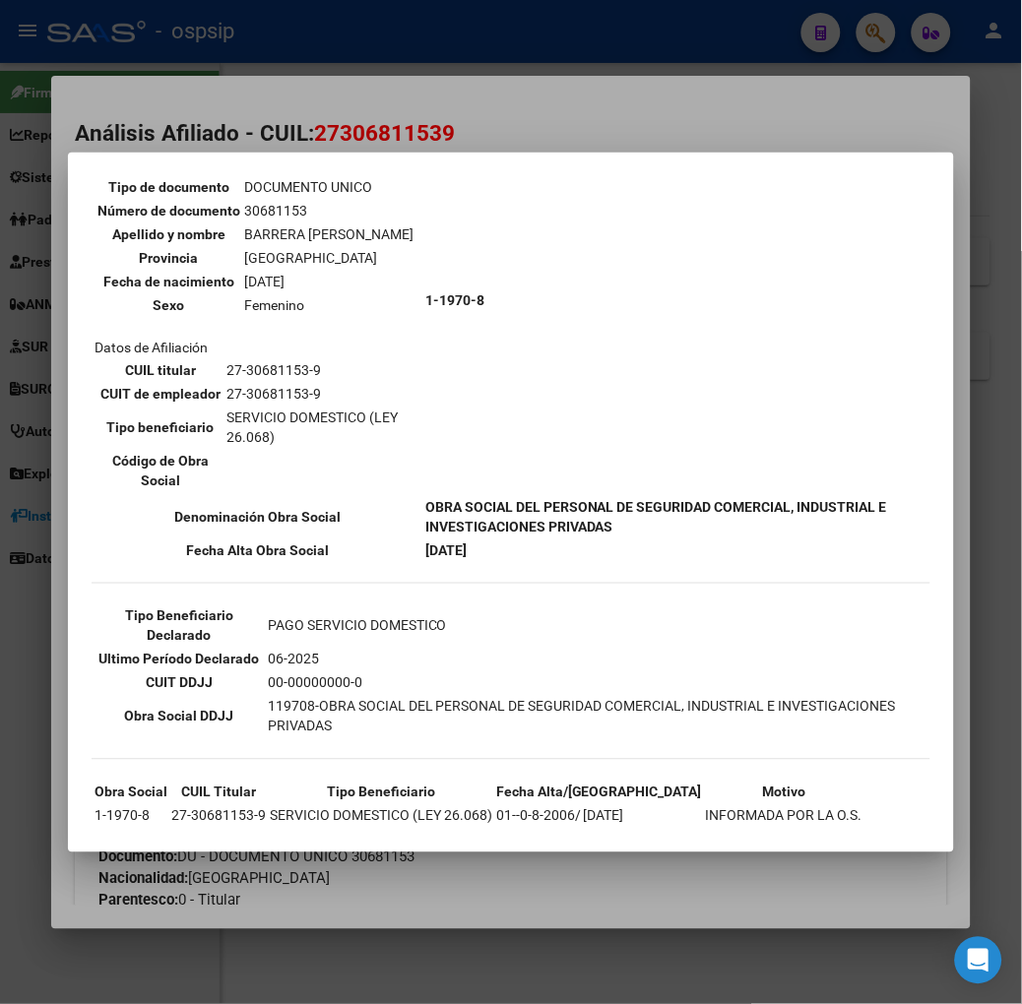
click at [201, 73] on div at bounding box center [511, 502] width 1022 height 1004
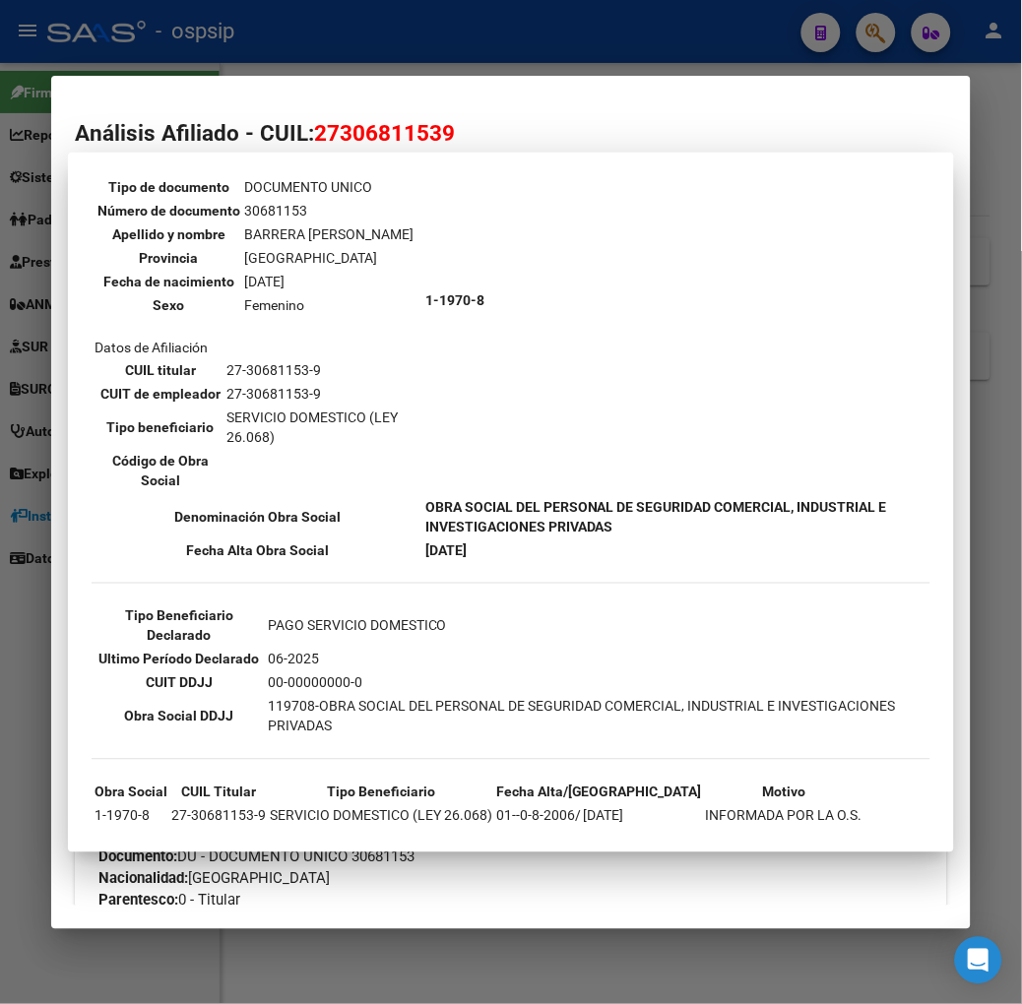
click at [201, 73] on div at bounding box center [511, 502] width 1022 height 1004
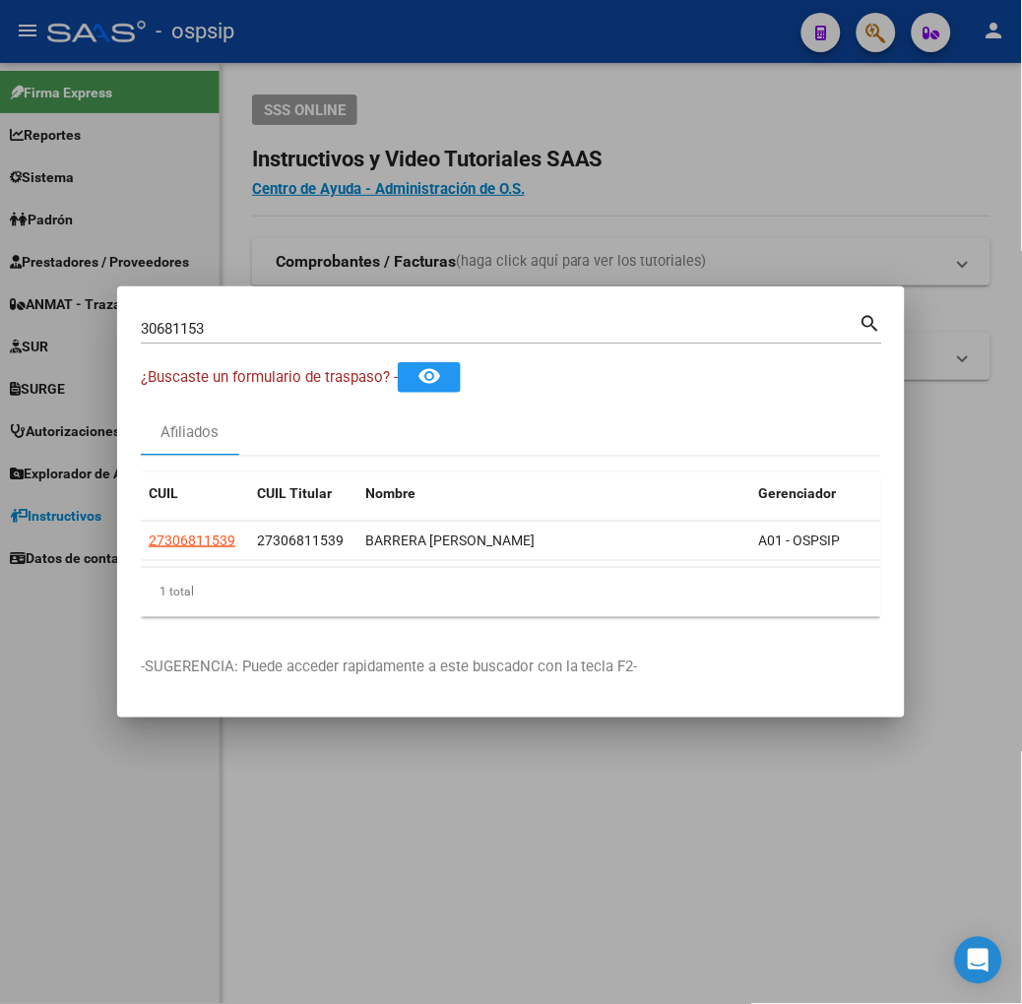
click at [141, 337] on input "30681153" at bounding box center [500, 329] width 719 height 18
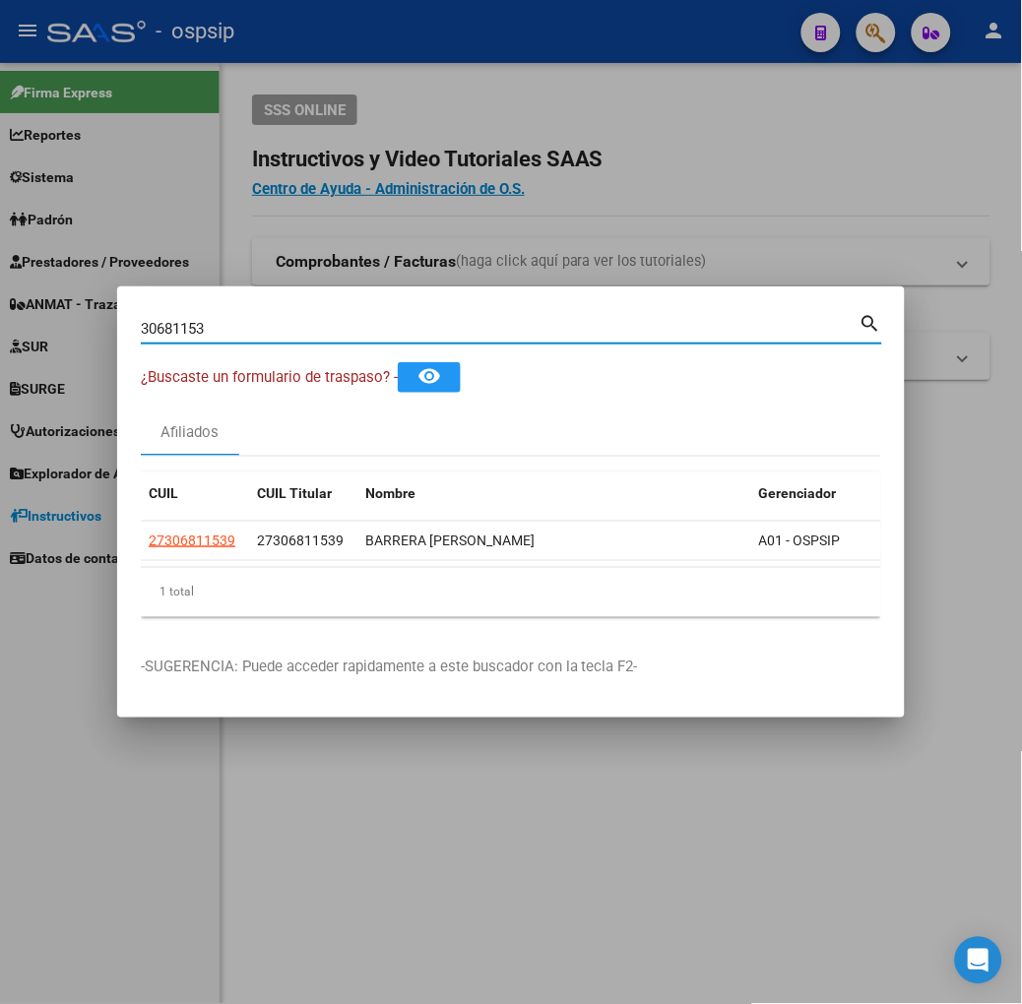
click at [141, 337] on input "30681153" at bounding box center [500, 329] width 719 height 18
type input "42114509"
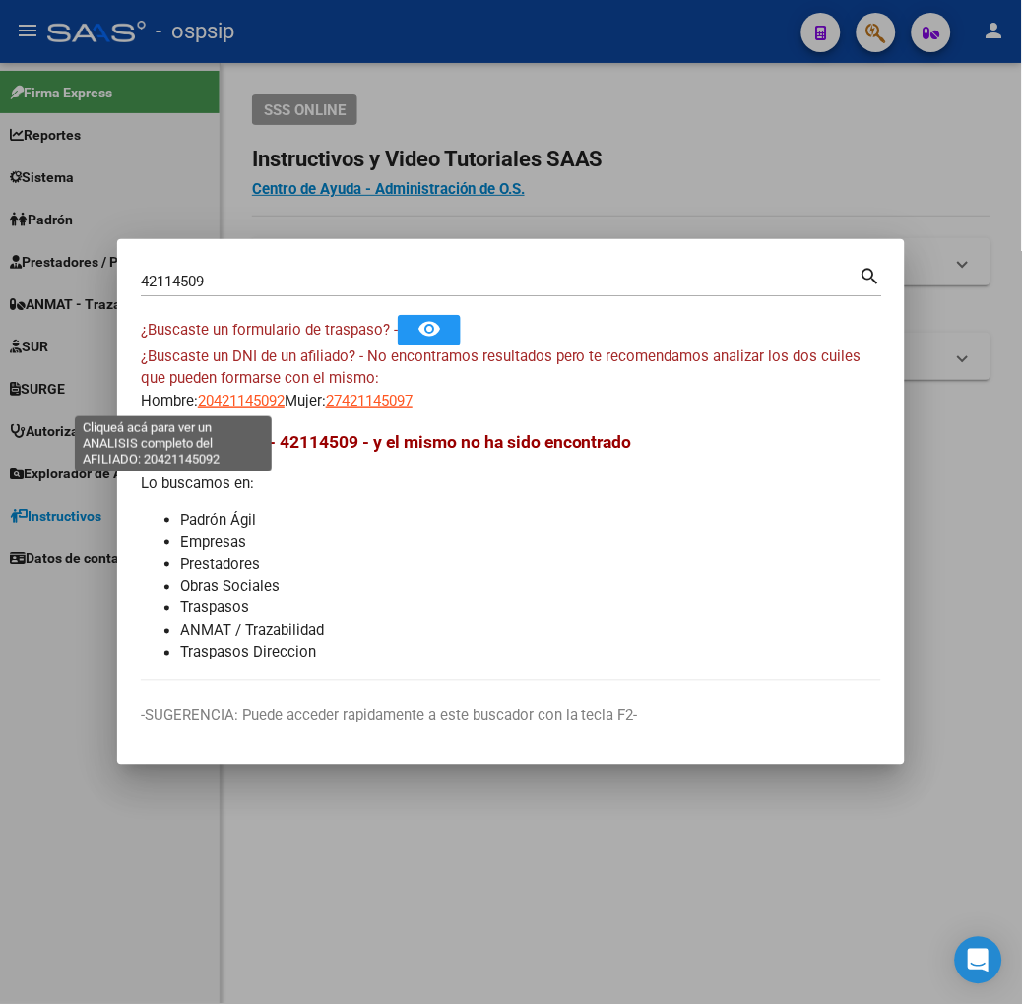
click at [198, 402] on span "20421145092" at bounding box center [241, 401] width 87 height 18
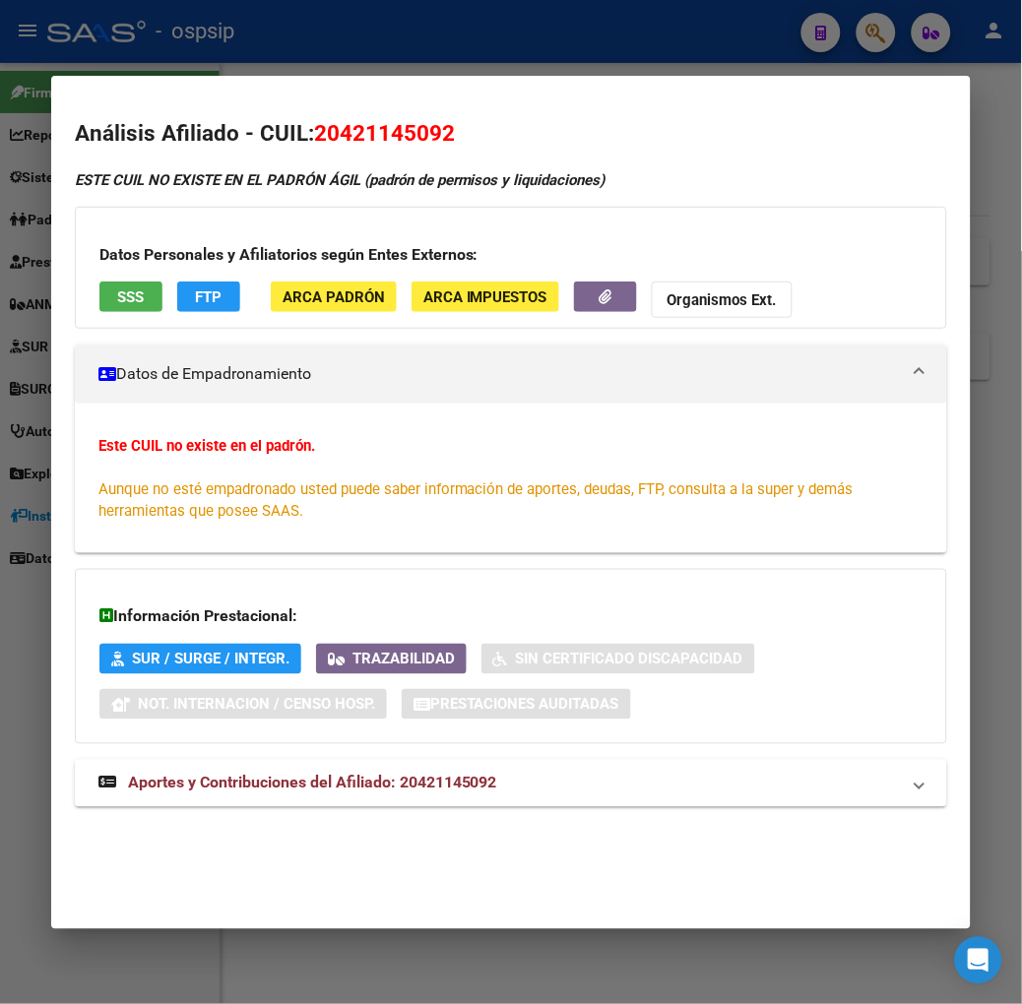
click at [150, 55] on div at bounding box center [511, 502] width 1022 height 1004
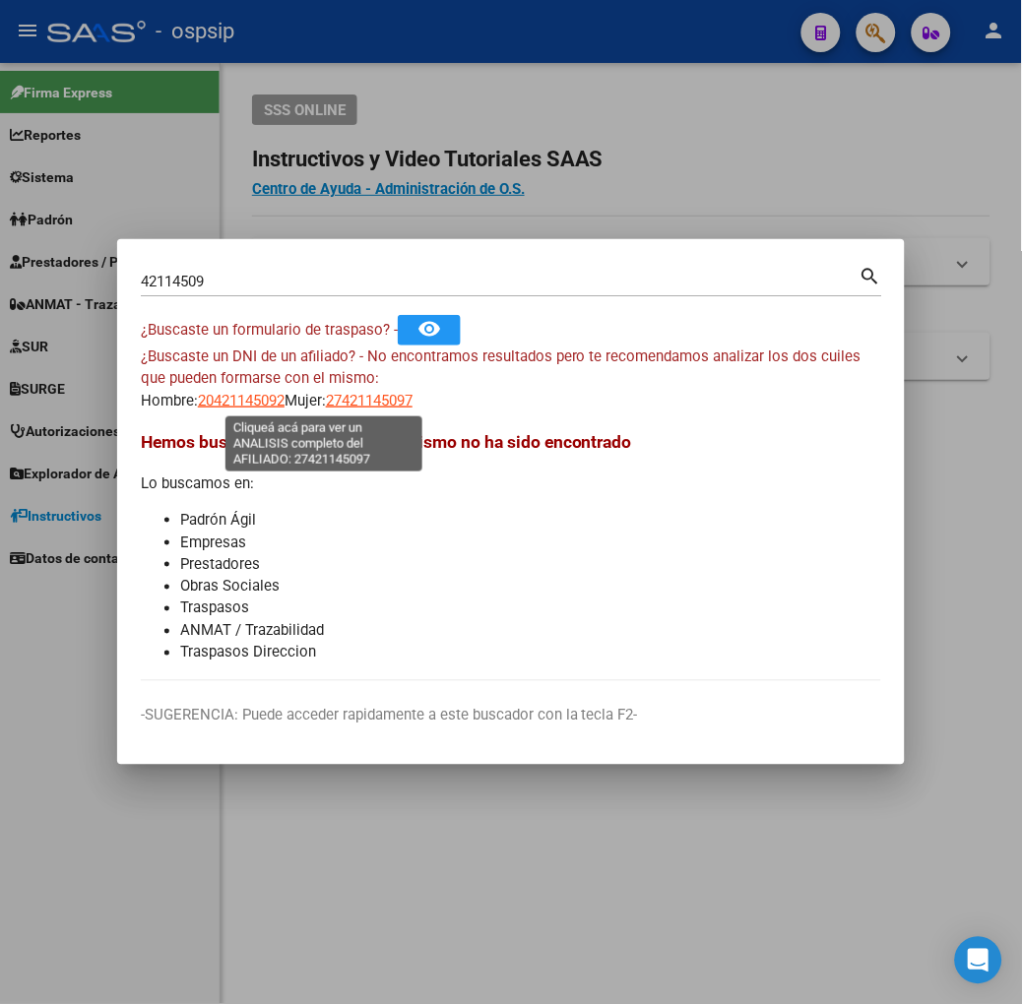
click at [326, 392] on span "27421145097" at bounding box center [369, 401] width 87 height 18
type textarea "27421145097"
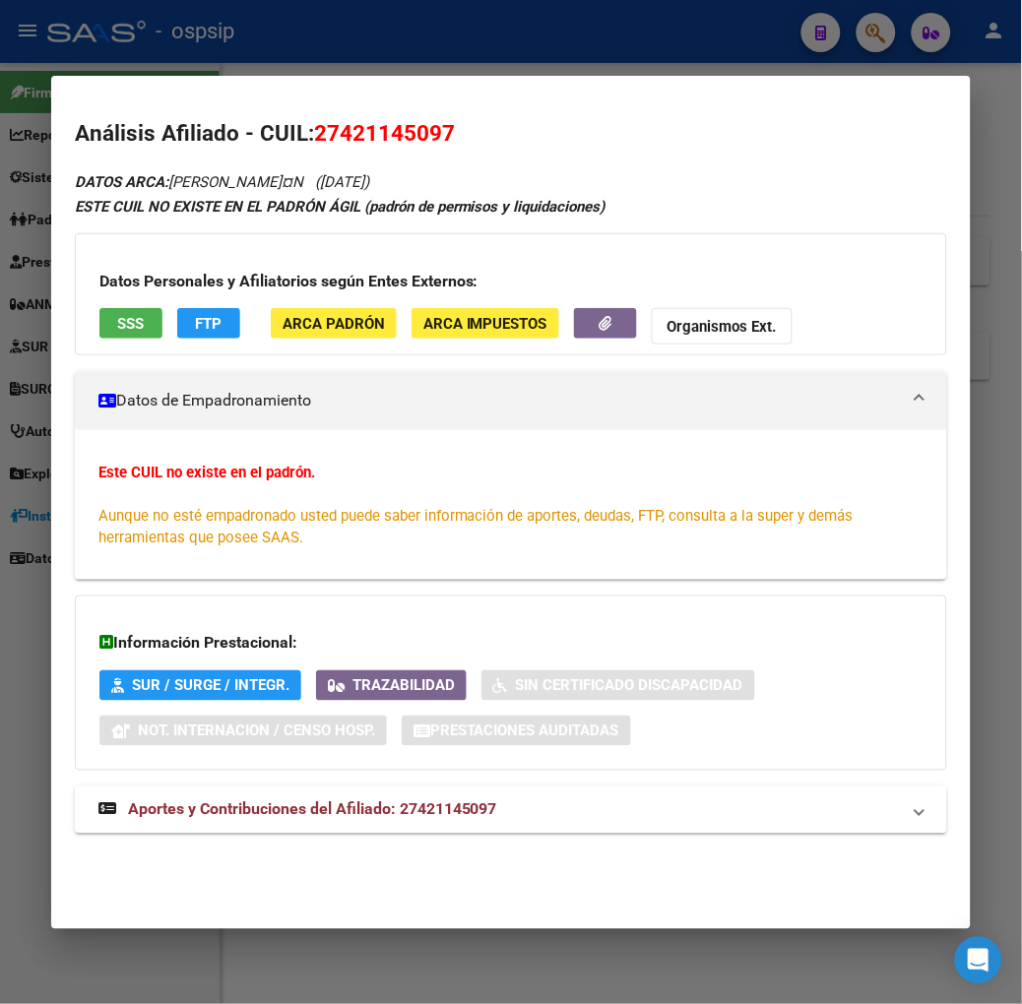
click at [104, 312] on button "SSS" at bounding box center [130, 323] width 63 height 31
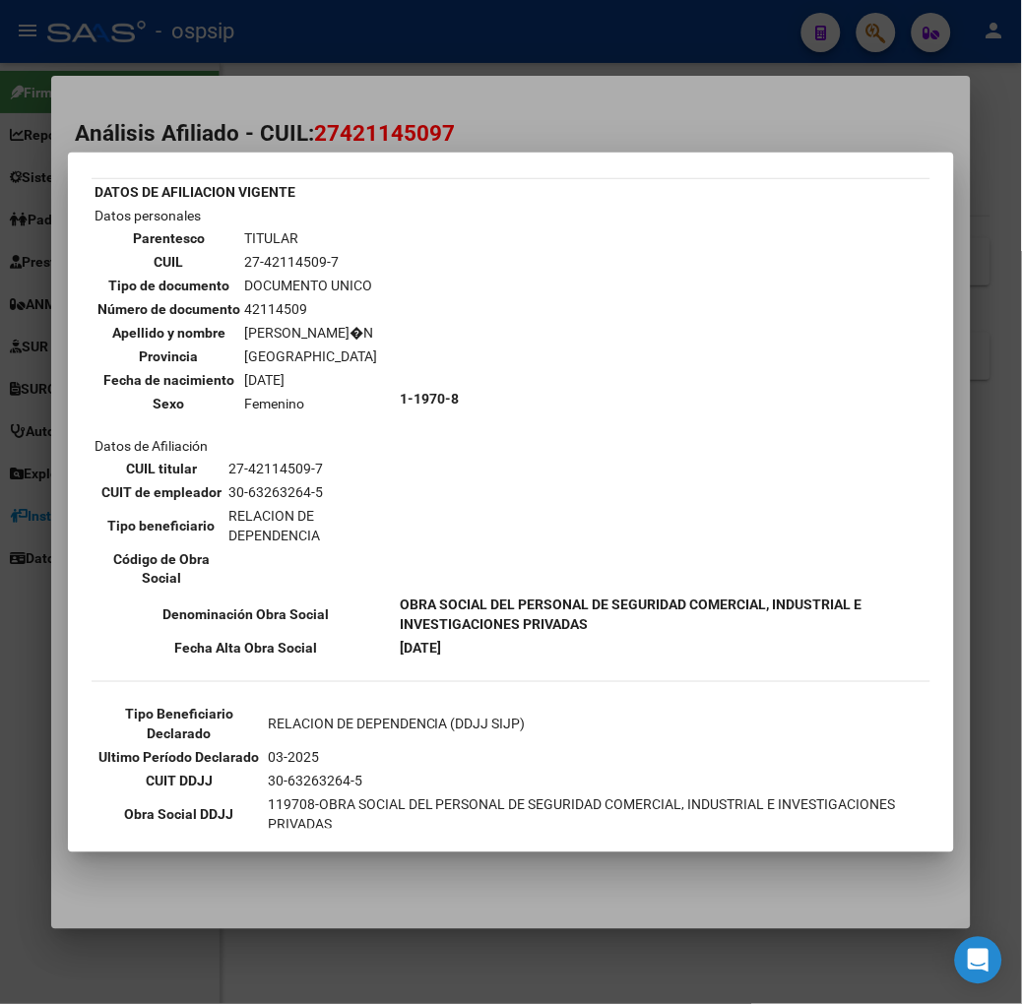
scroll to position [109, 0]
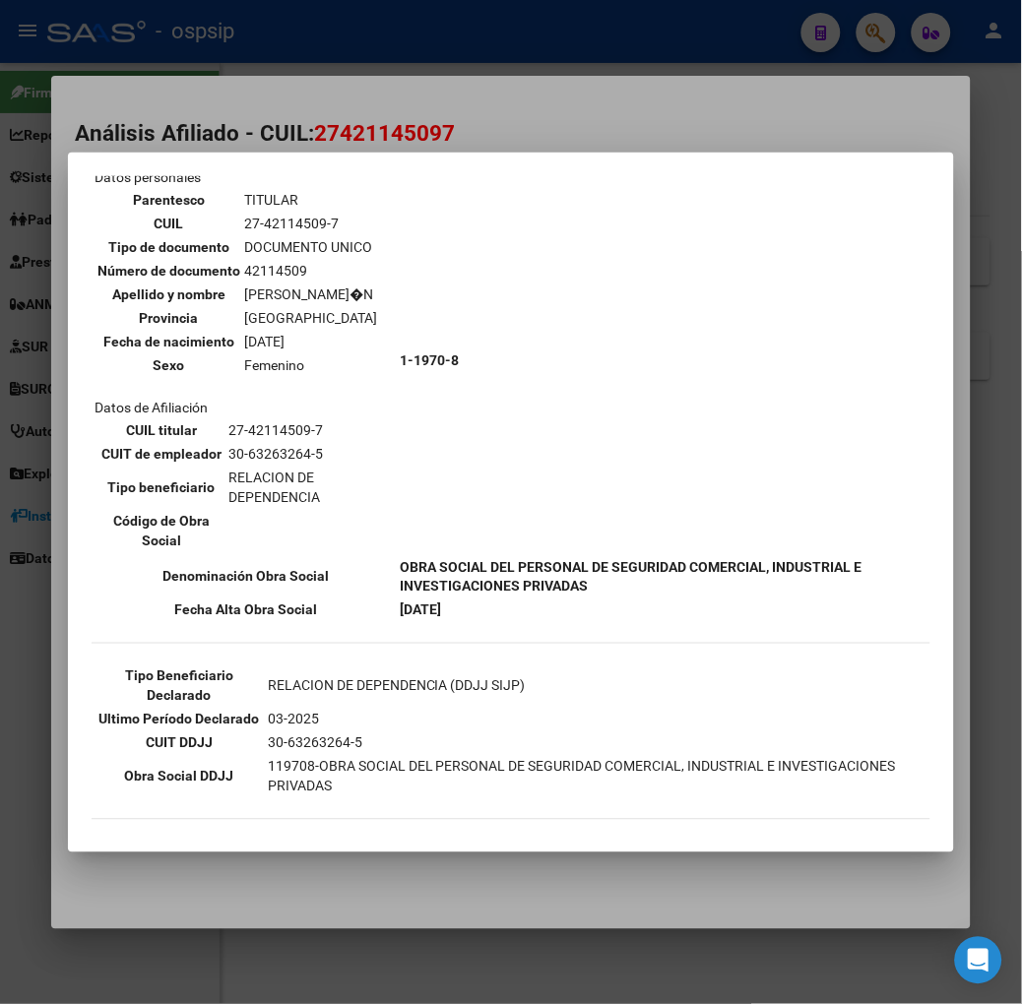
click at [341, 163] on mat-dialog-container "--ACTIVO en Obra Social según consulta SSS-- DATOS DE AFILIACION VIGENTE Datos …" at bounding box center [511, 503] width 886 height 700
click at [331, 109] on div at bounding box center [511, 502] width 1022 height 1004
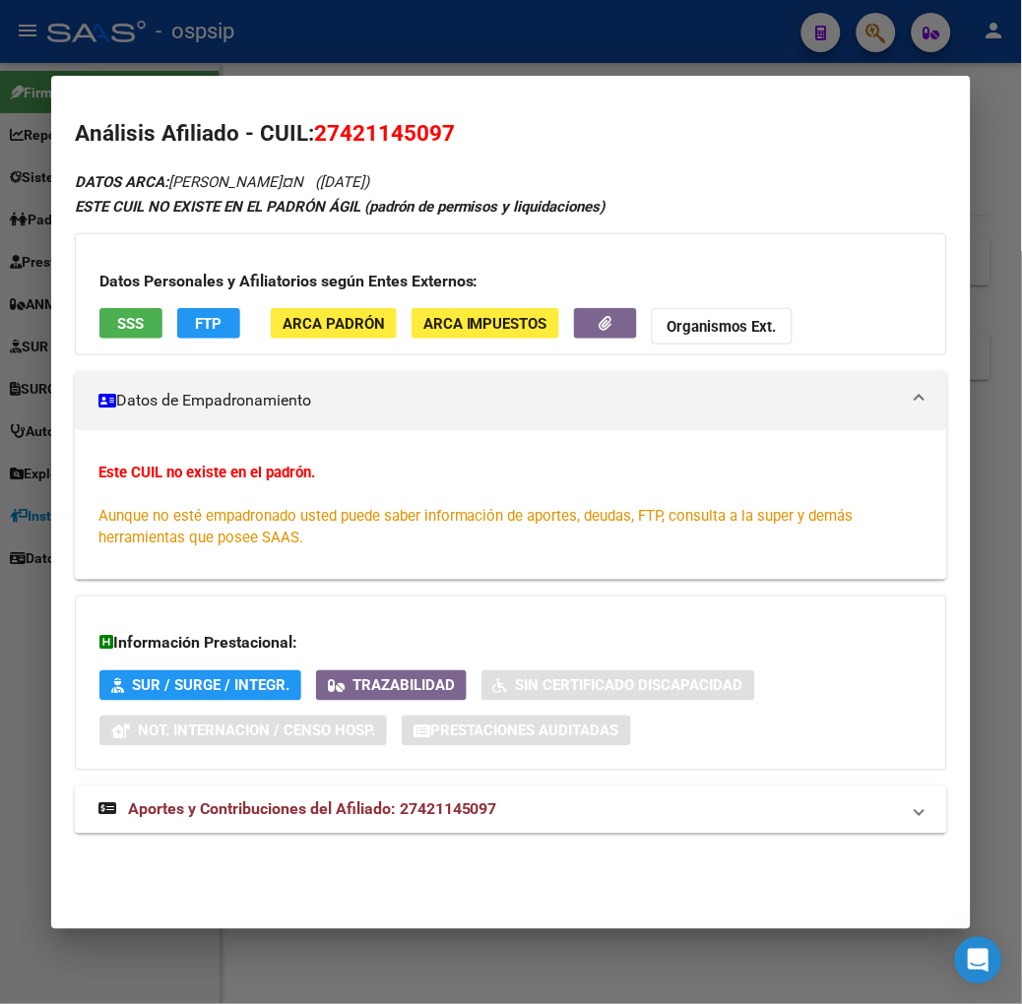
click at [419, 789] on mat-expansion-panel-header "Aportes y Contribuciones del Afiliado: 27421145097" at bounding box center [511, 810] width 872 height 47
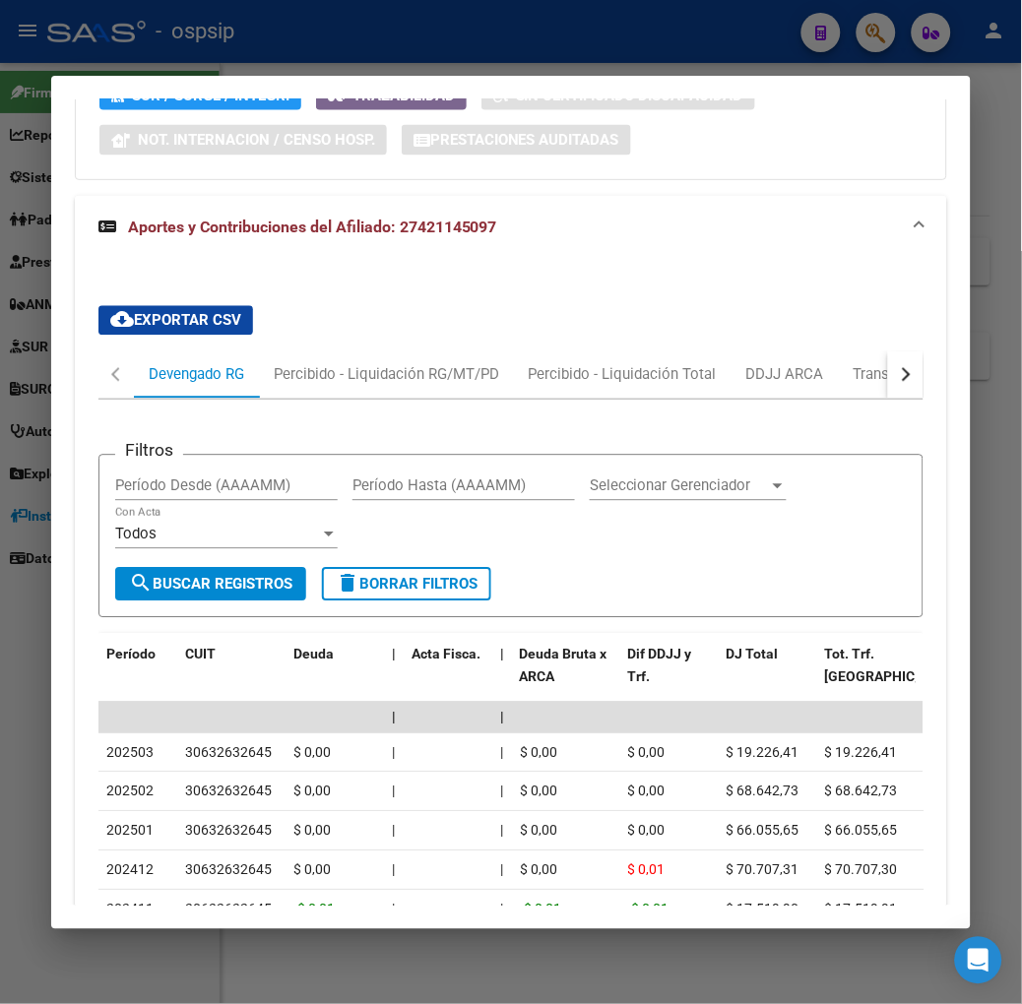
scroll to position [783, 0]
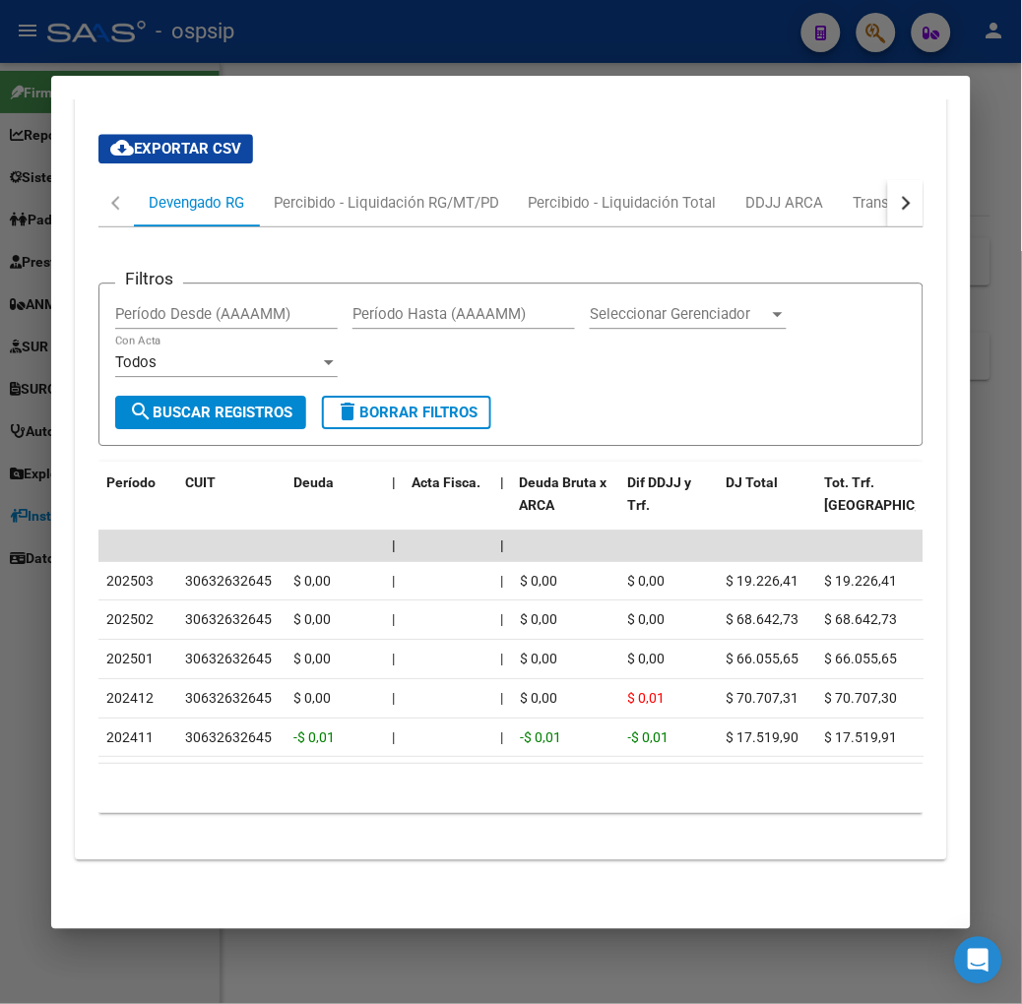
click at [921, 158] on div "cloud_download Exportar CSV Devengado RG Percibido - Liquidación RG/MT/PD Perci…" at bounding box center [510, 473] width 825 height 711
click at [911, 196] on div "button" at bounding box center [904, 203] width 14 height 14
click at [841, 154] on div "cloud_download Exportar CSV Devengado RG Percibido - Liquidación RG/MT/PD Perci…" at bounding box center [510, 473] width 825 height 711
click at [833, 179] on div "ARCA Relaciones Laborales" at bounding box center [847, 202] width 214 height 47
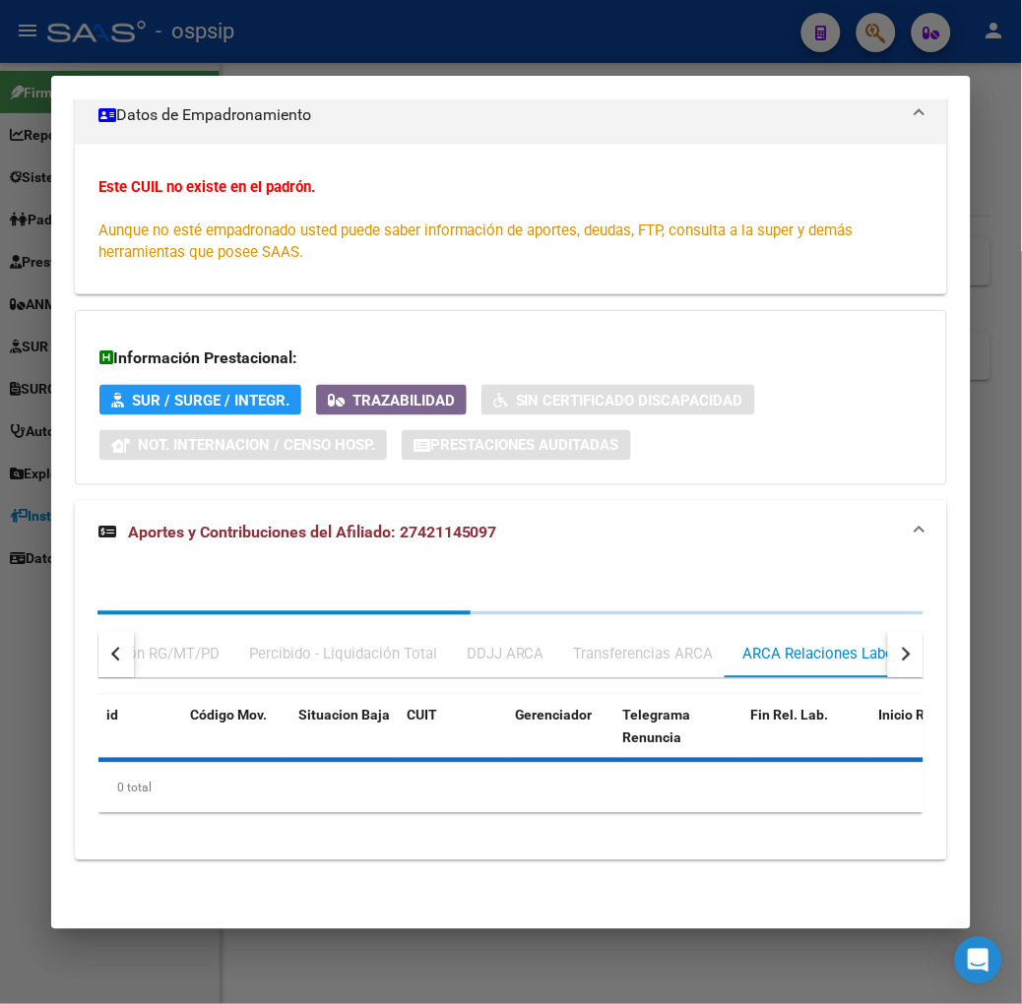
scroll to position [428, 0]
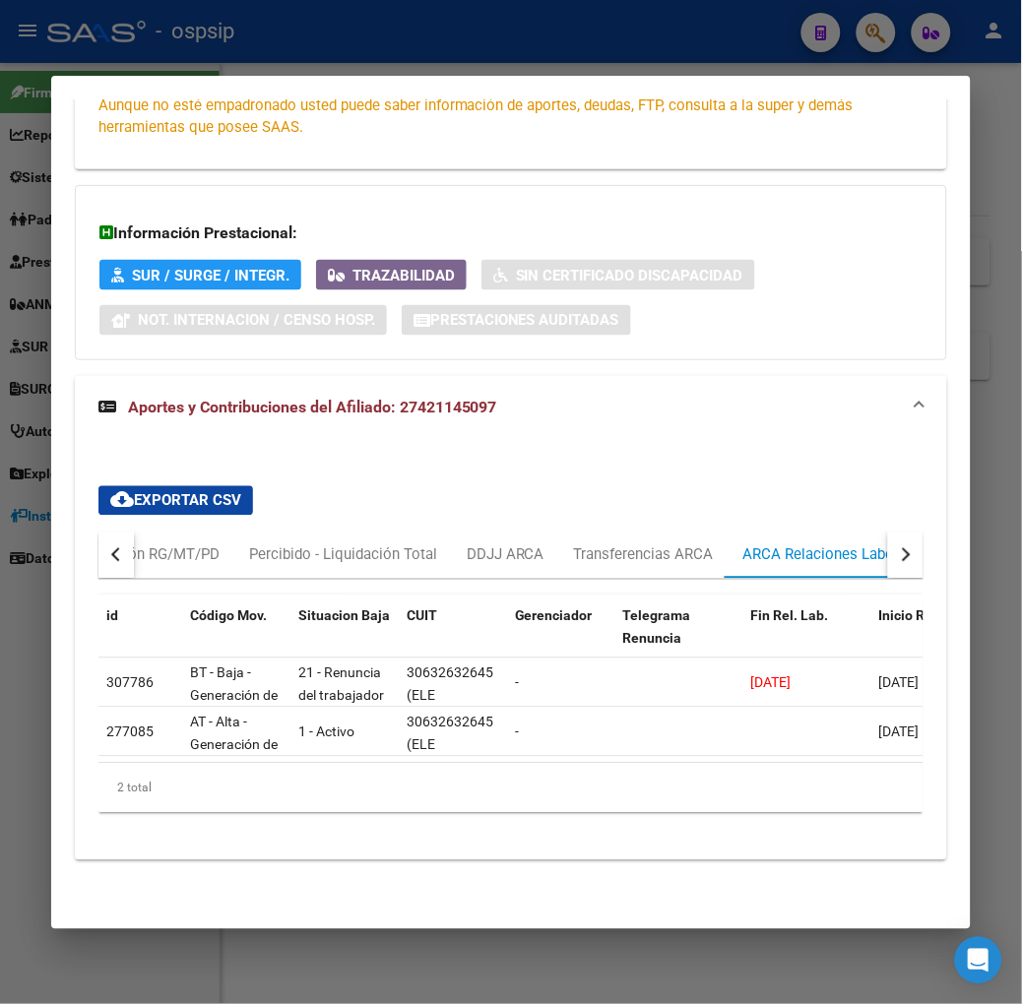
click at [402, 51] on div at bounding box center [511, 502] width 1022 height 1004
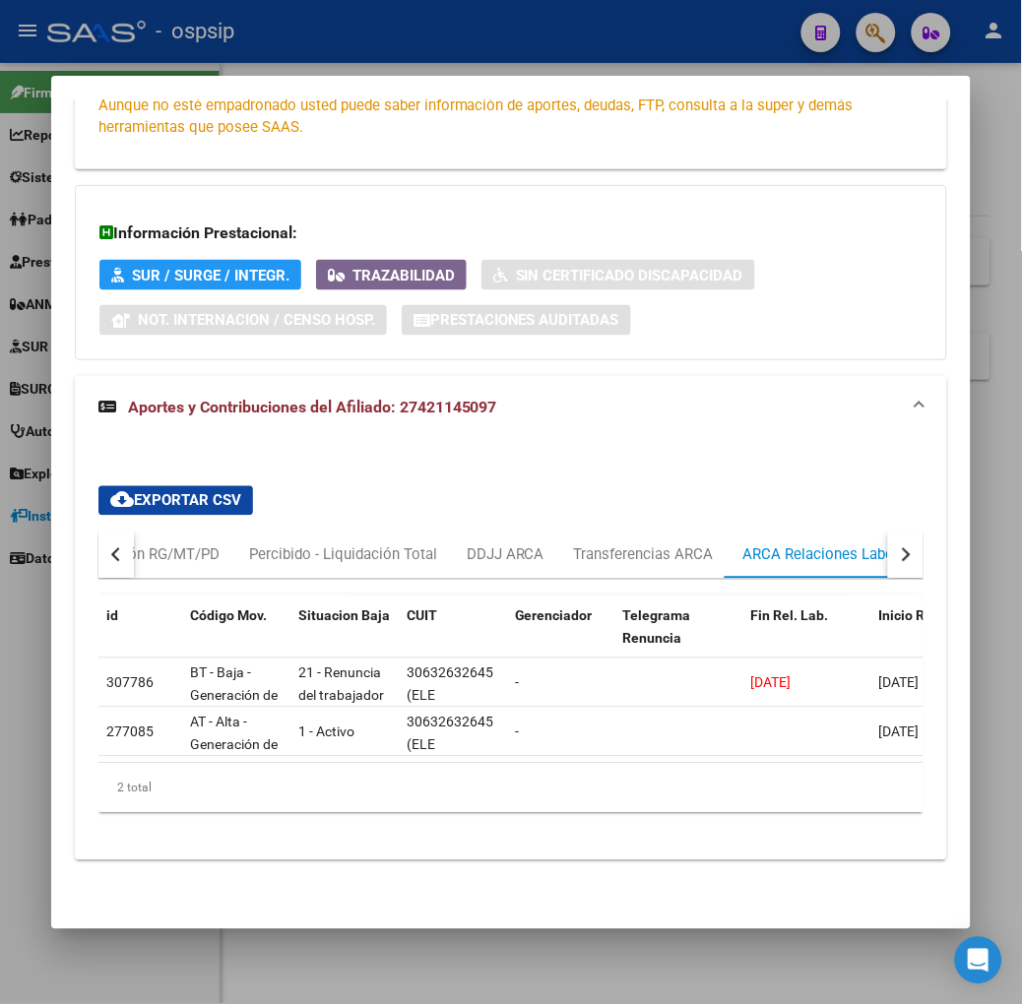
click at [402, 51] on div at bounding box center [511, 502] width 1022 height 1004
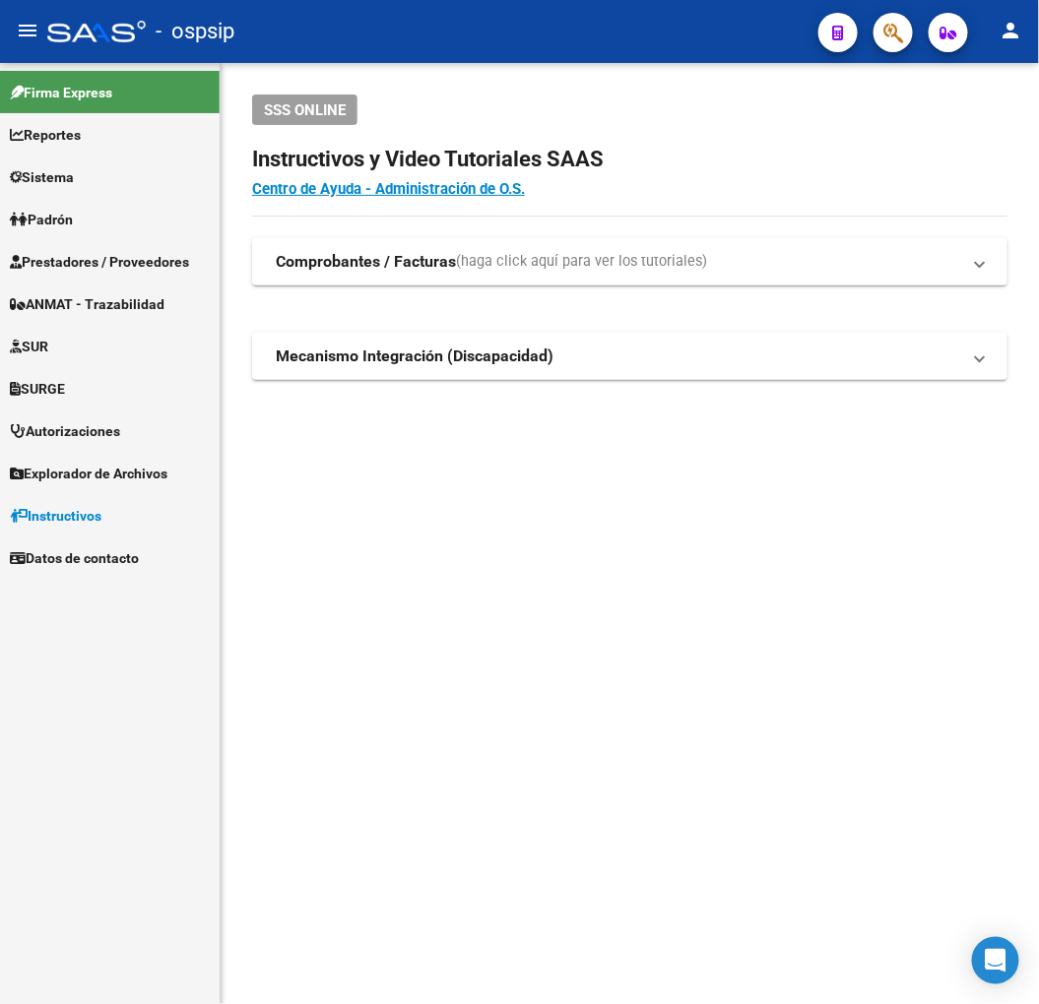
click at [899, 43] on icon "button" at bounding box center [893, 33] width 20 height 23
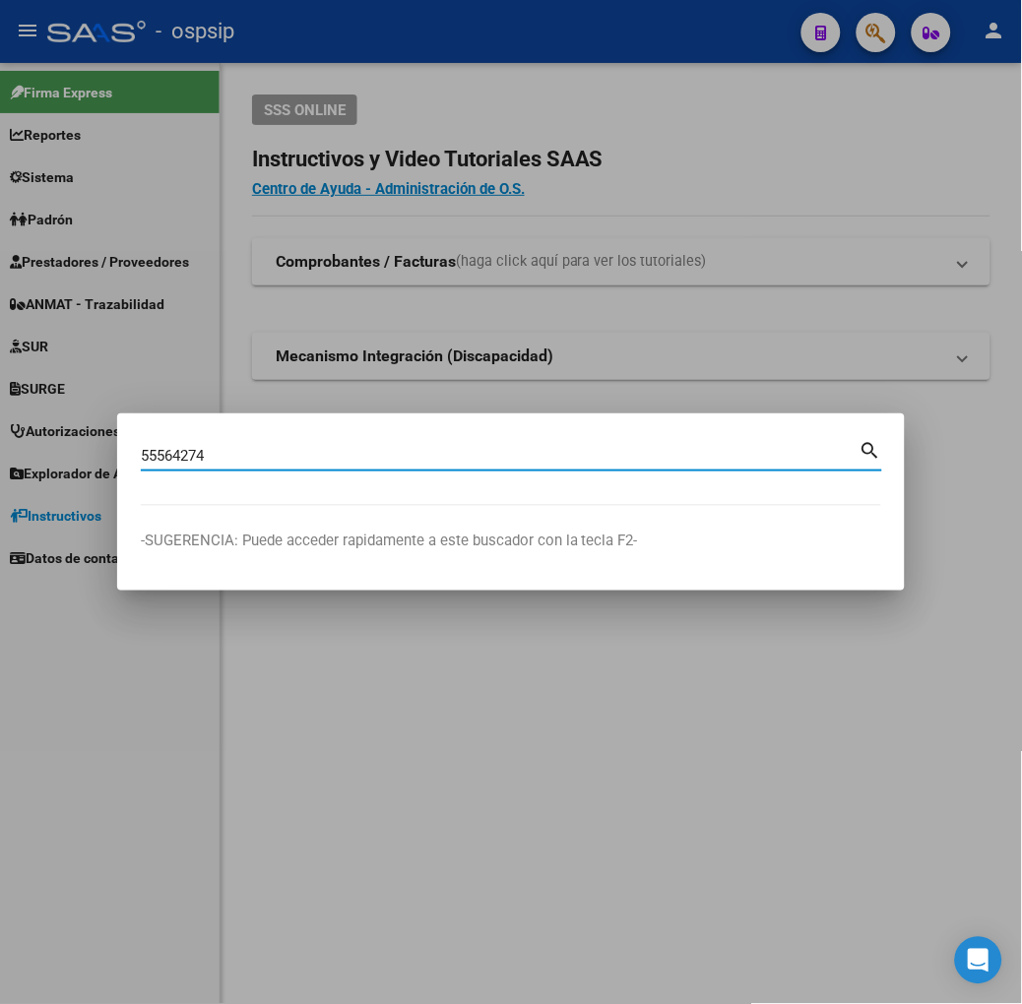
type input "55564274"
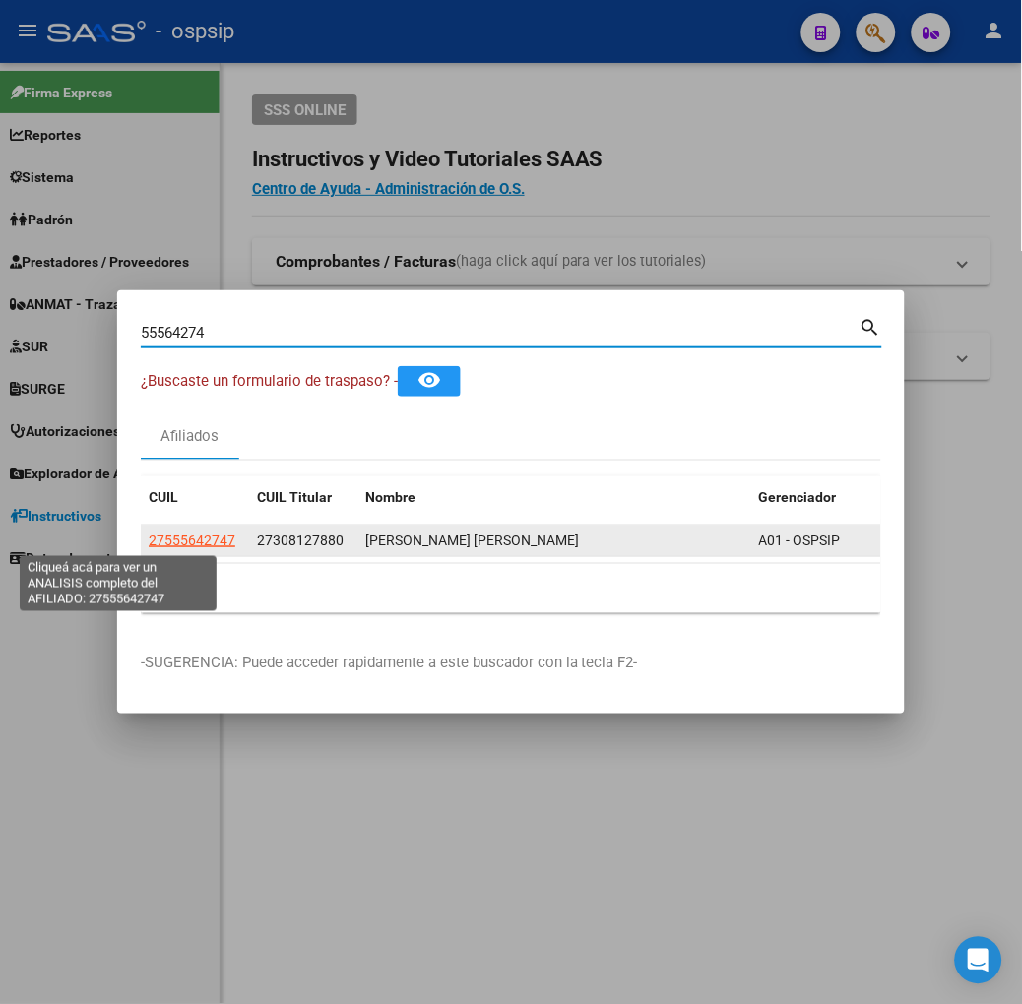
click at [152, 537] on span "27555642747" at bounding box center [192, 541] width 87 height 16
type textarea "27555642747"
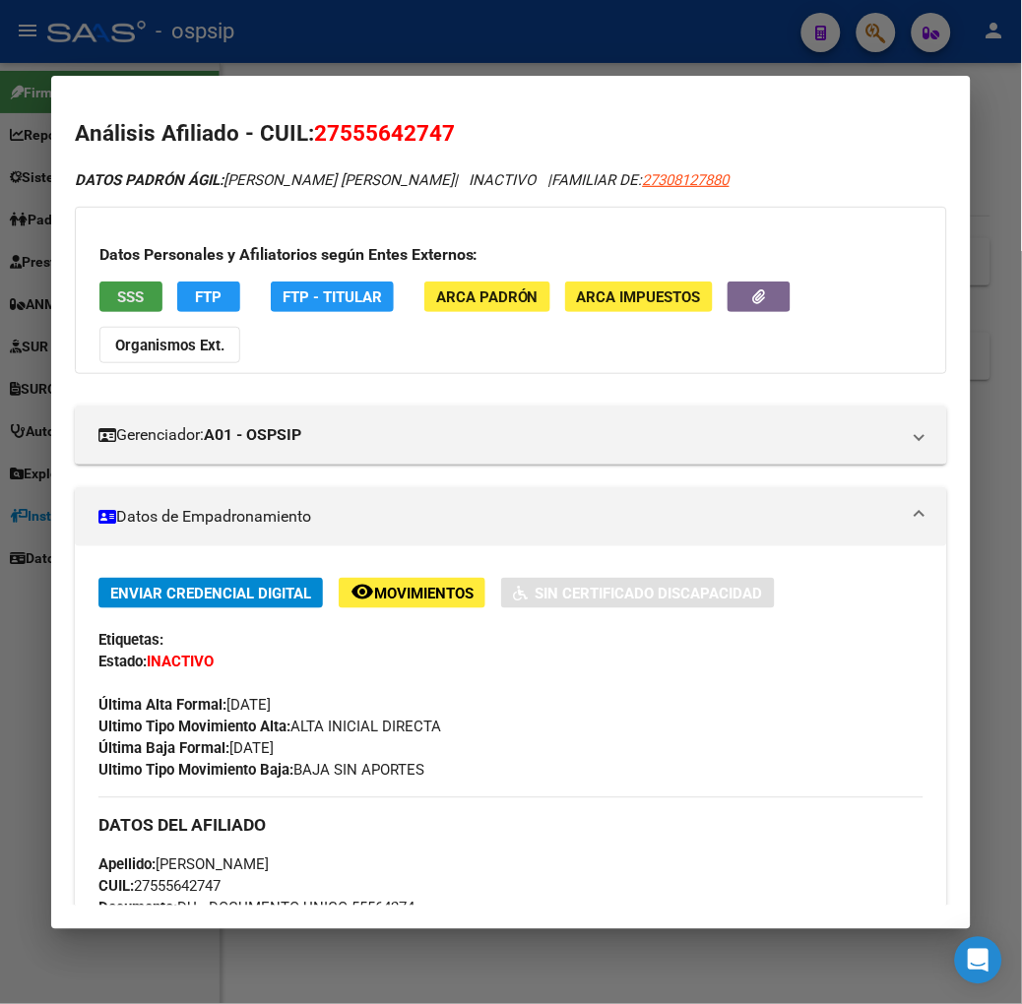
click at [99, 308] on button "SSS" at bounding box center [130, 297] width 63 height 31
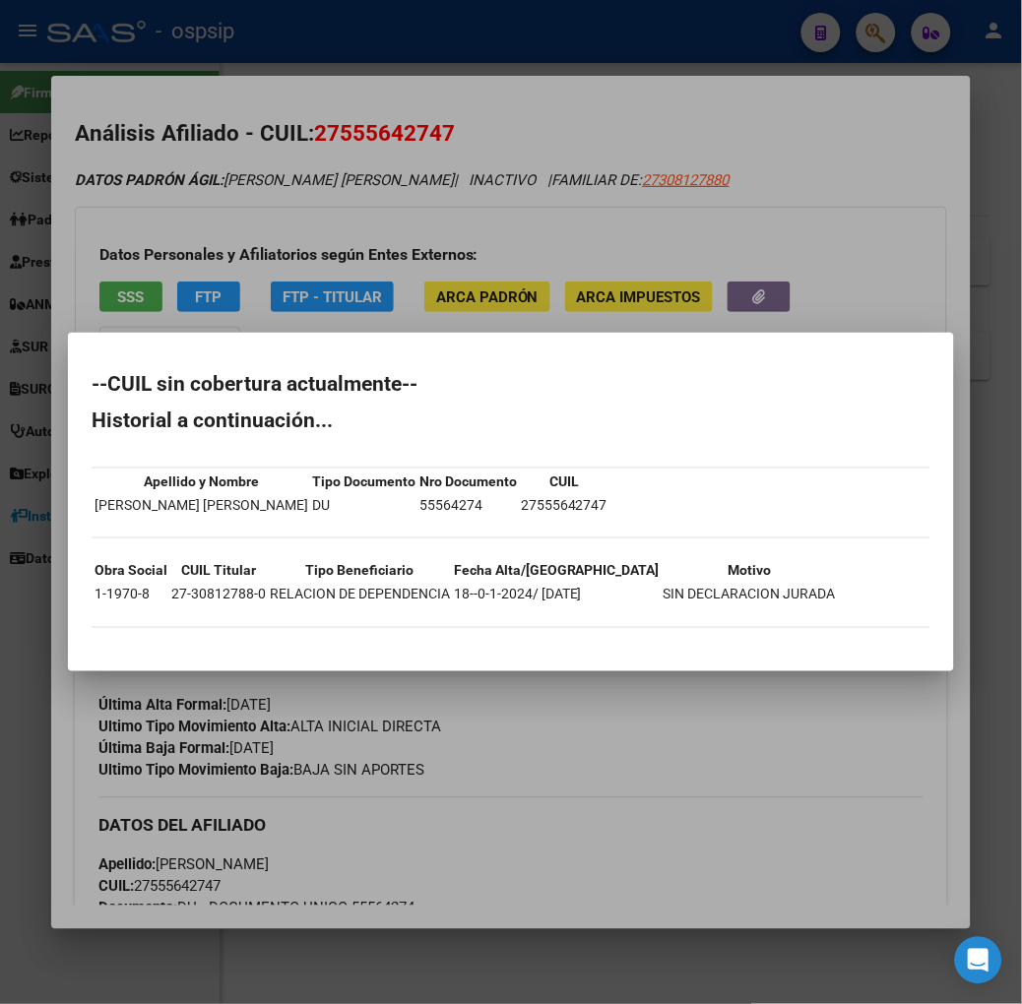
click at [306, 250] on div at bounding box center [511, 502] width 1022 height 1004
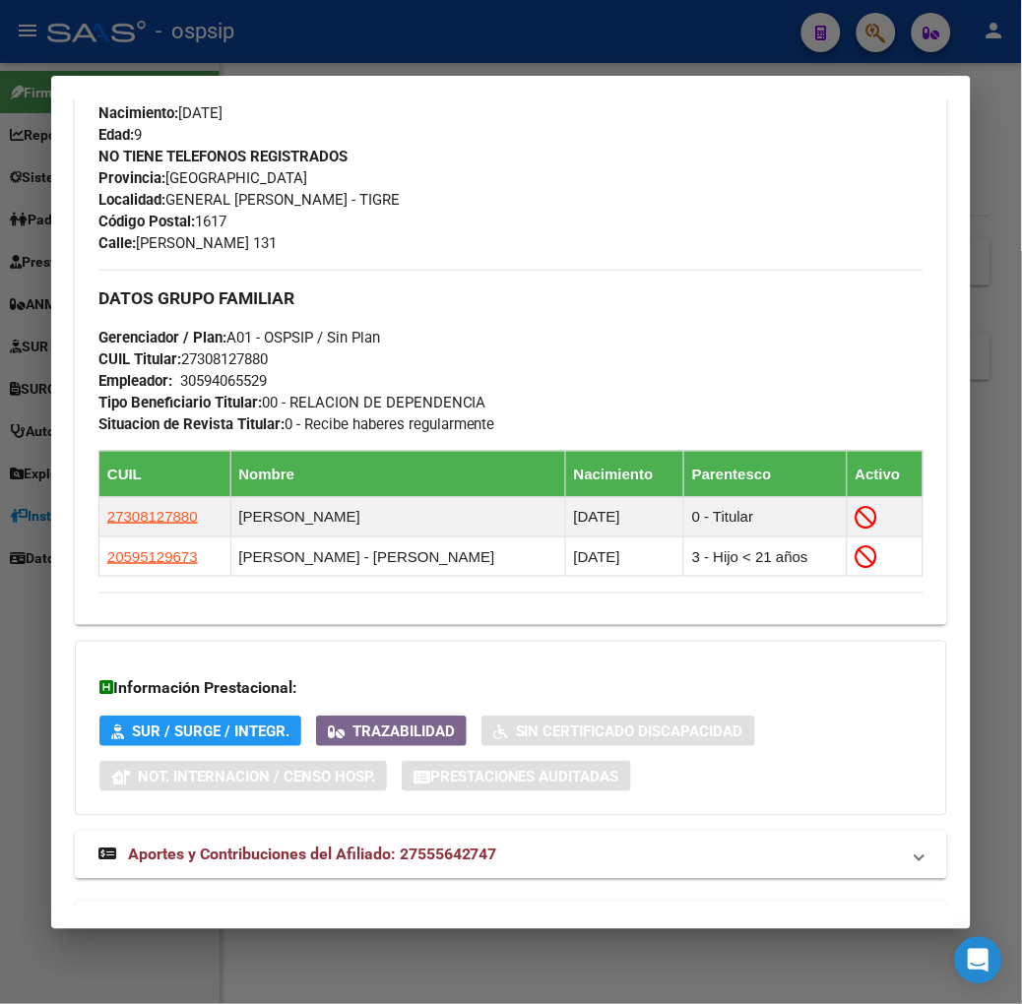
scroll to position [947, 0]
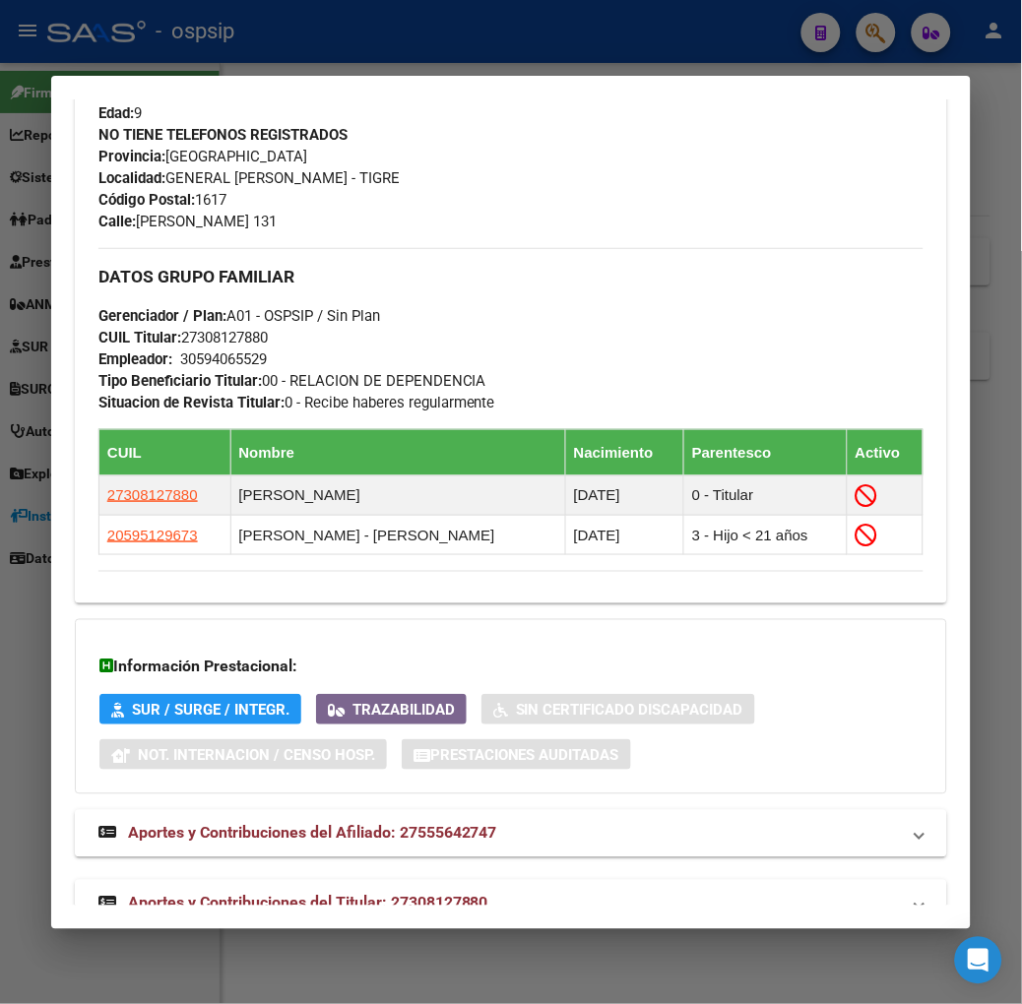
click at [450, 884] on div "Análisis Afiliado - CUIL: 27555642747 DATOS PADRÓN ÁGIL: [PERSON_NAME] | INACTI…" at bounding box center [511, 59] width 872 height 1779
click at [443, 894] on span "Aportes y Contribuciones del Titular: 27308127880" at bounding box center [308, 903] width 360 height 19
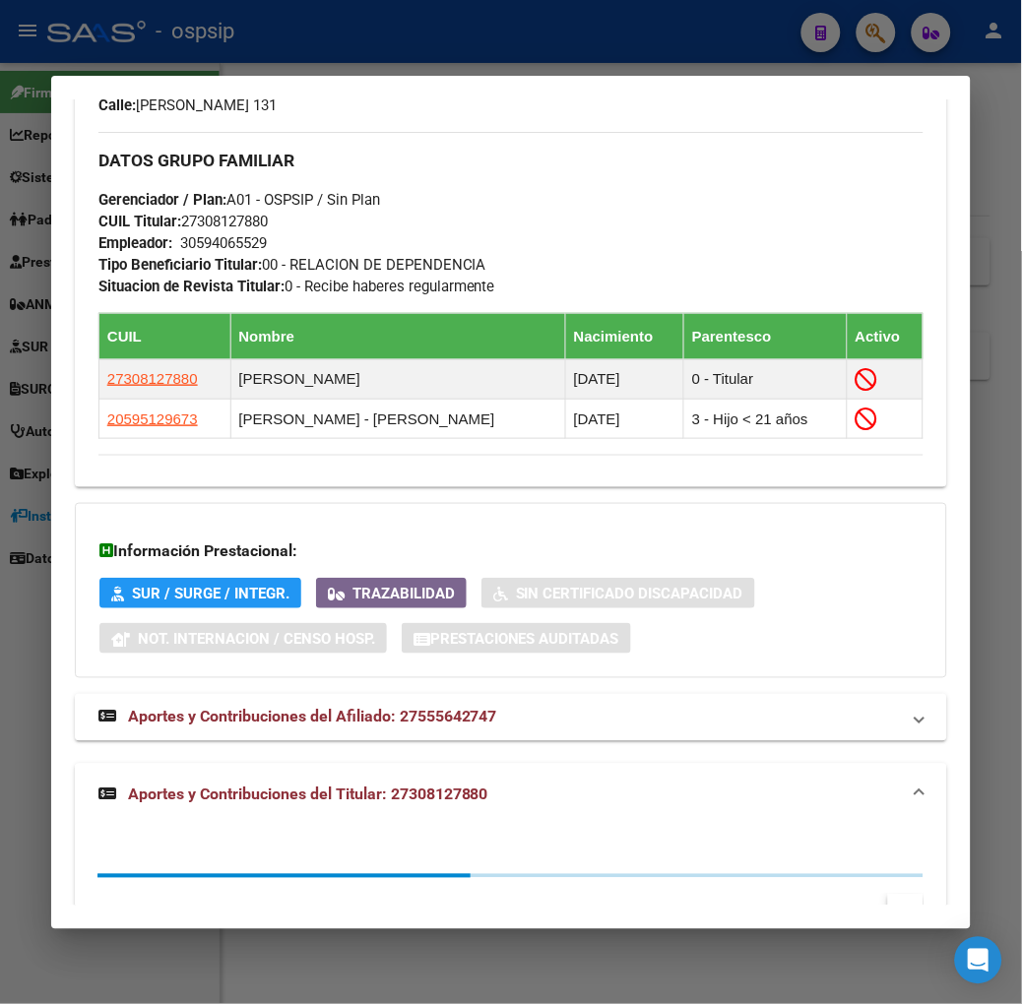
scroll to position [1481, 0]
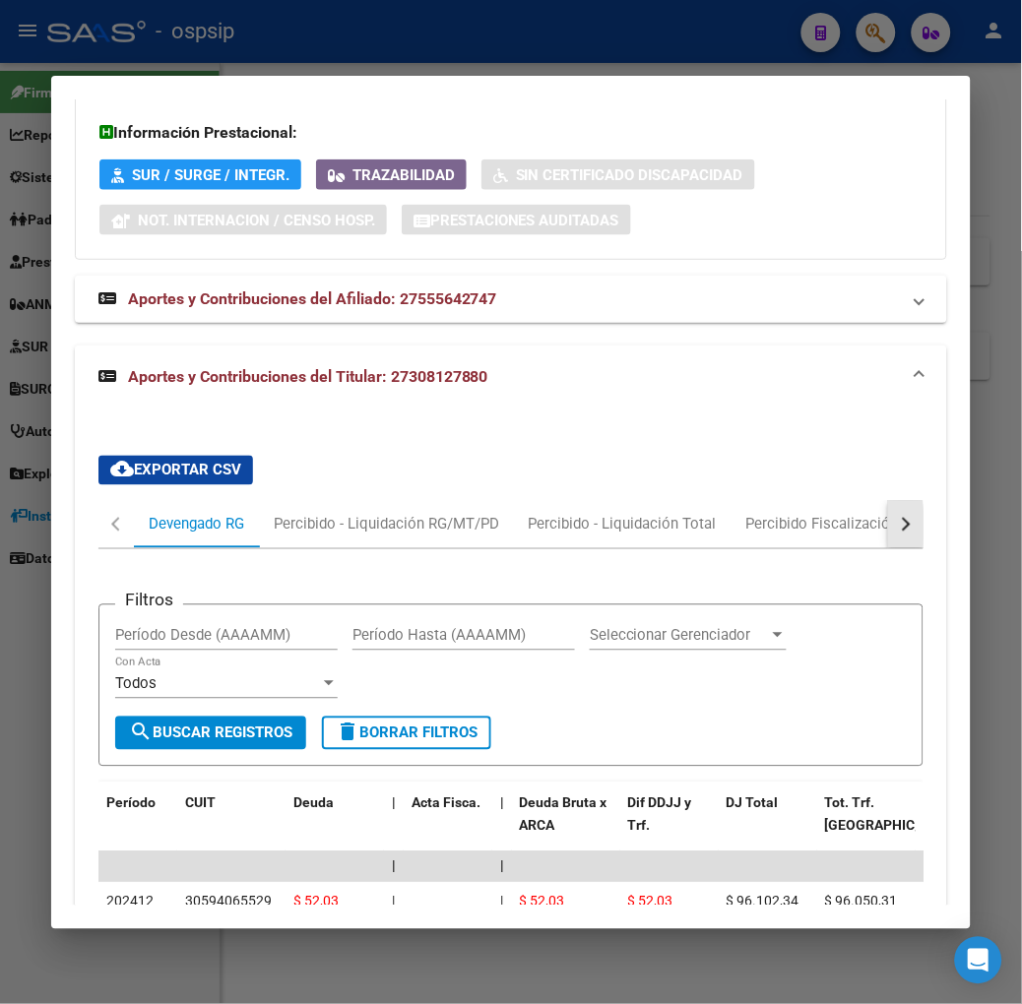
click at [913, 501] on button "button" at bounding box center [905, 524] width 35 height 47
click at [866, 549] on div "Filtros Período Desde (AAAAMM) Período Hasta (AAAAMM) Seleccionar Gerenciador S…" at bounding box center [510, 947] width 825 height 797
click at [857, 514] on div "ARCA Relaciones Laborales" at bounding box center [836, 525] width 184 height 22
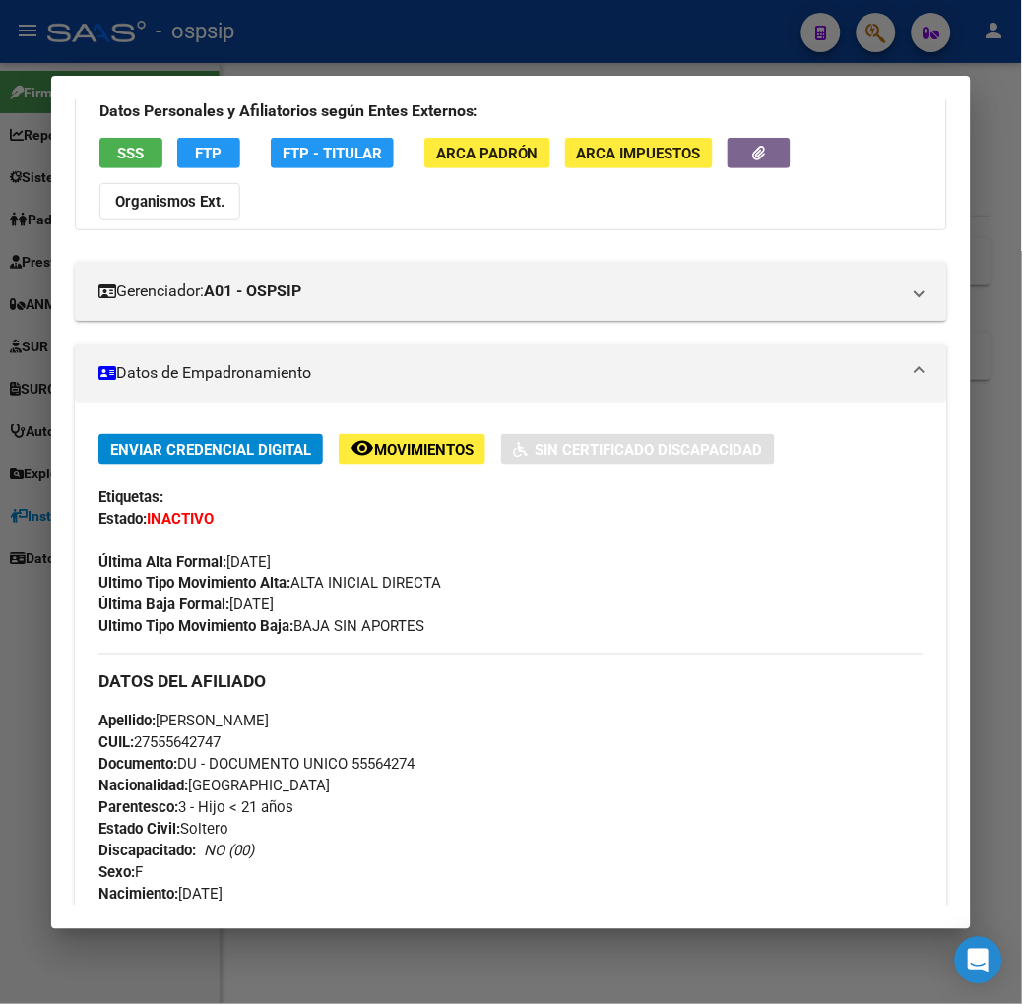
scroll to position [0, 0]
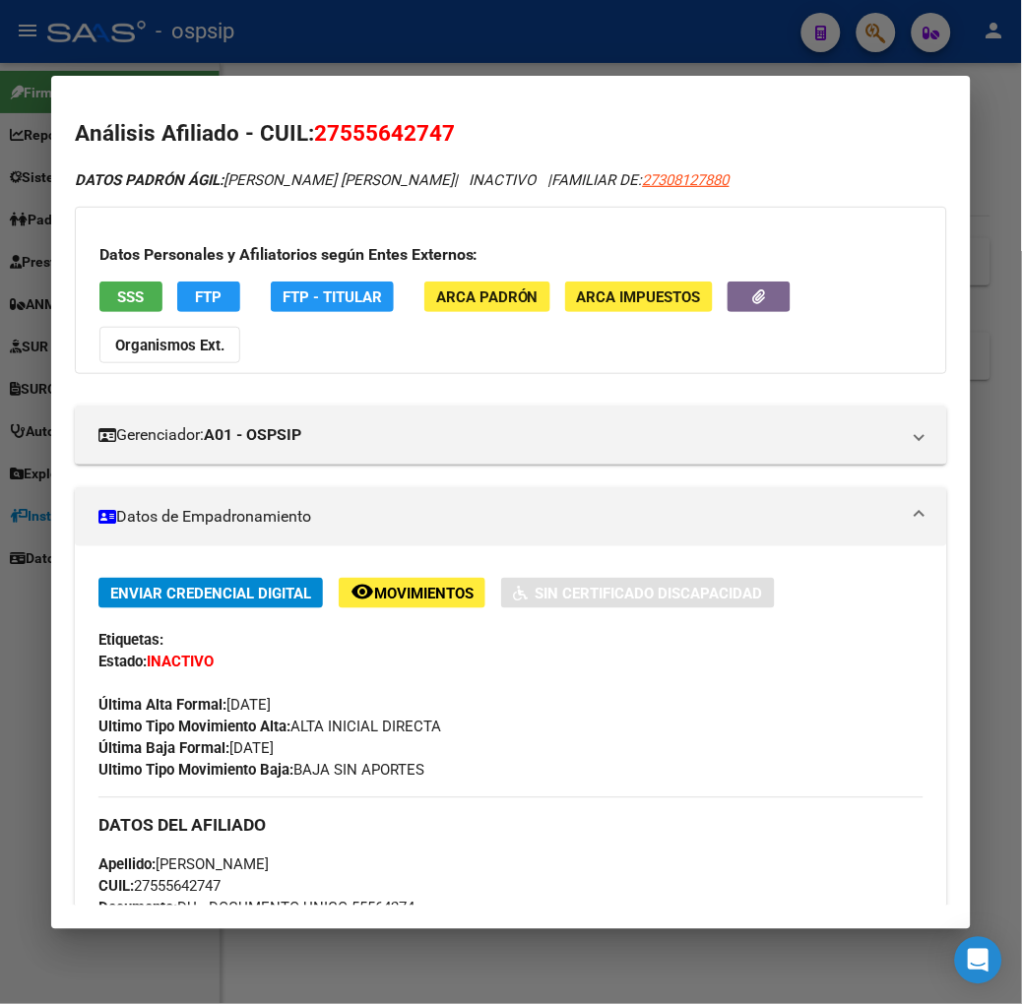
click at [350, 81] on mat-dialog-container "Análisis Afiliado - CUIL: 27555642747 DATOS PADRÓN ÁGIL: [PERSON_NAME] | INACTI…" at bounding box center [510, 502] width 919 height 853
click at [331, 41] on div at bounding box center [511, 502] width 1022 height 1004
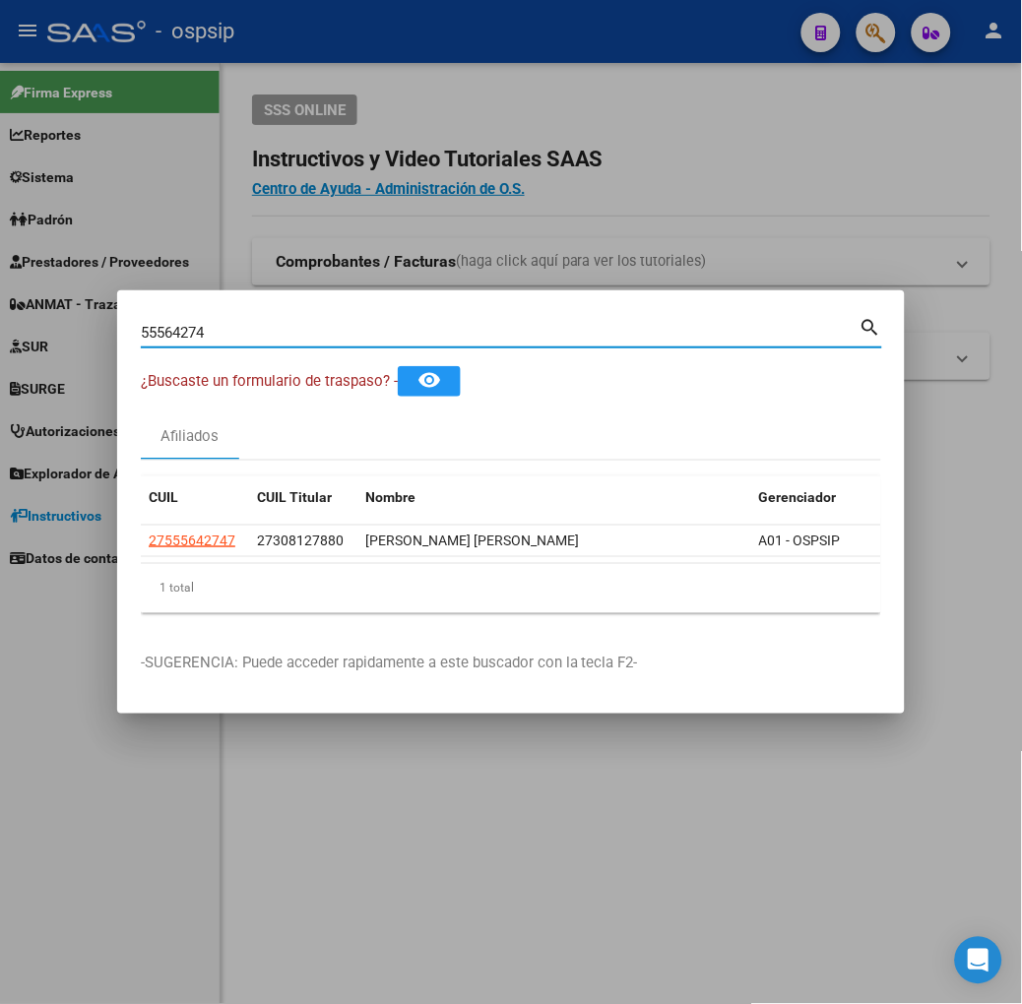
click at [268, 340] on input "55564274" at bounding box center [500, 333] width 719 height 18
type input "59552128"
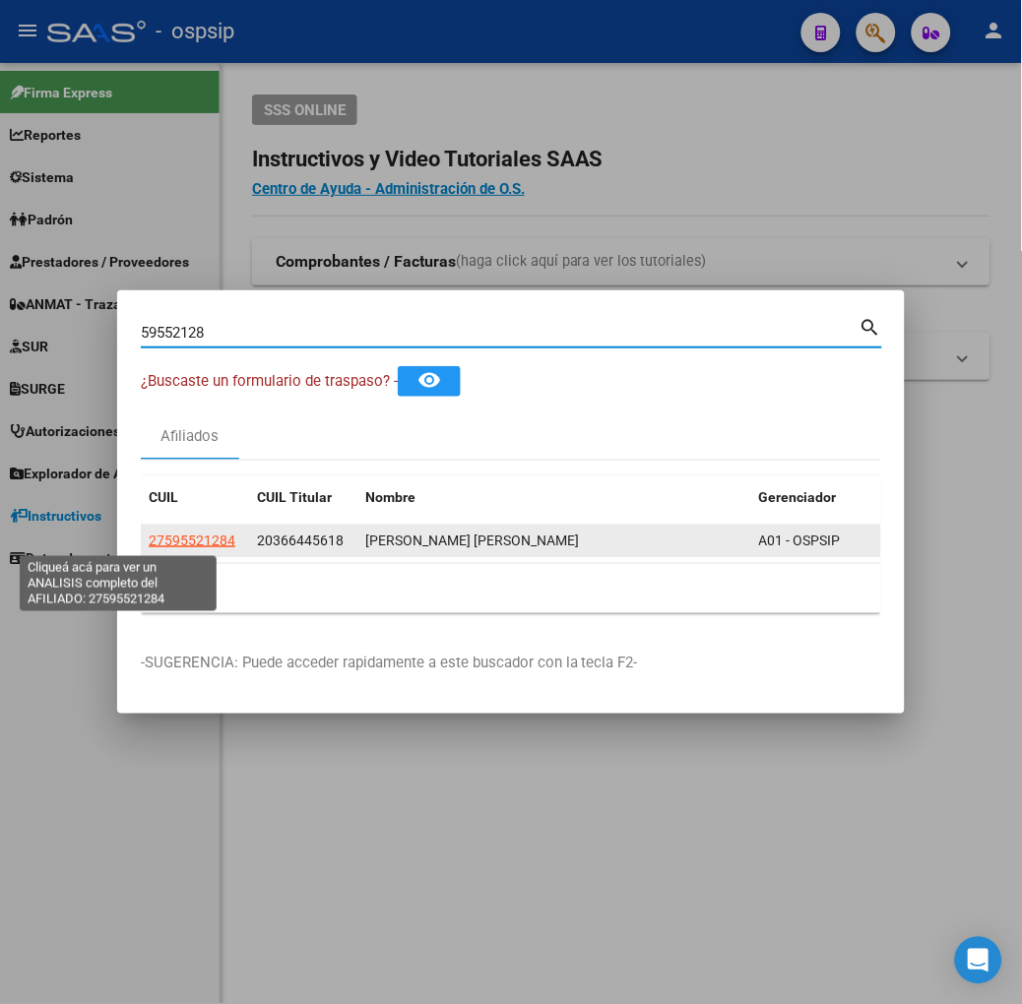
click at [141, 526] on datatable-body-cell "27595521284" at bounding box center [195, 541] width 108 height 31
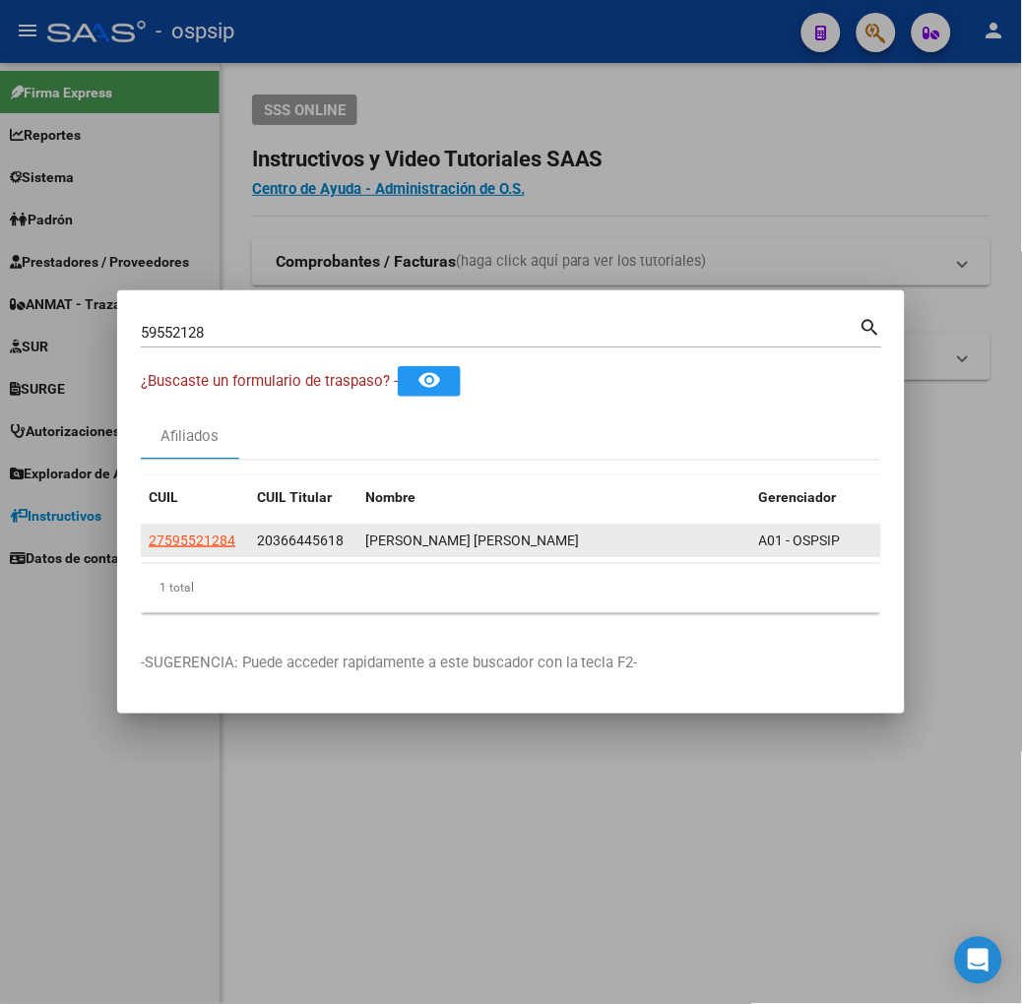
click at [149, 530] on app-link-go-to "27595521284" at bounding box center [192, 541] width 87 height 23
click at [149, 535] on span "27595521284" at bounding box center [192, 541] width 87 height 16
type textarea "27595521284"
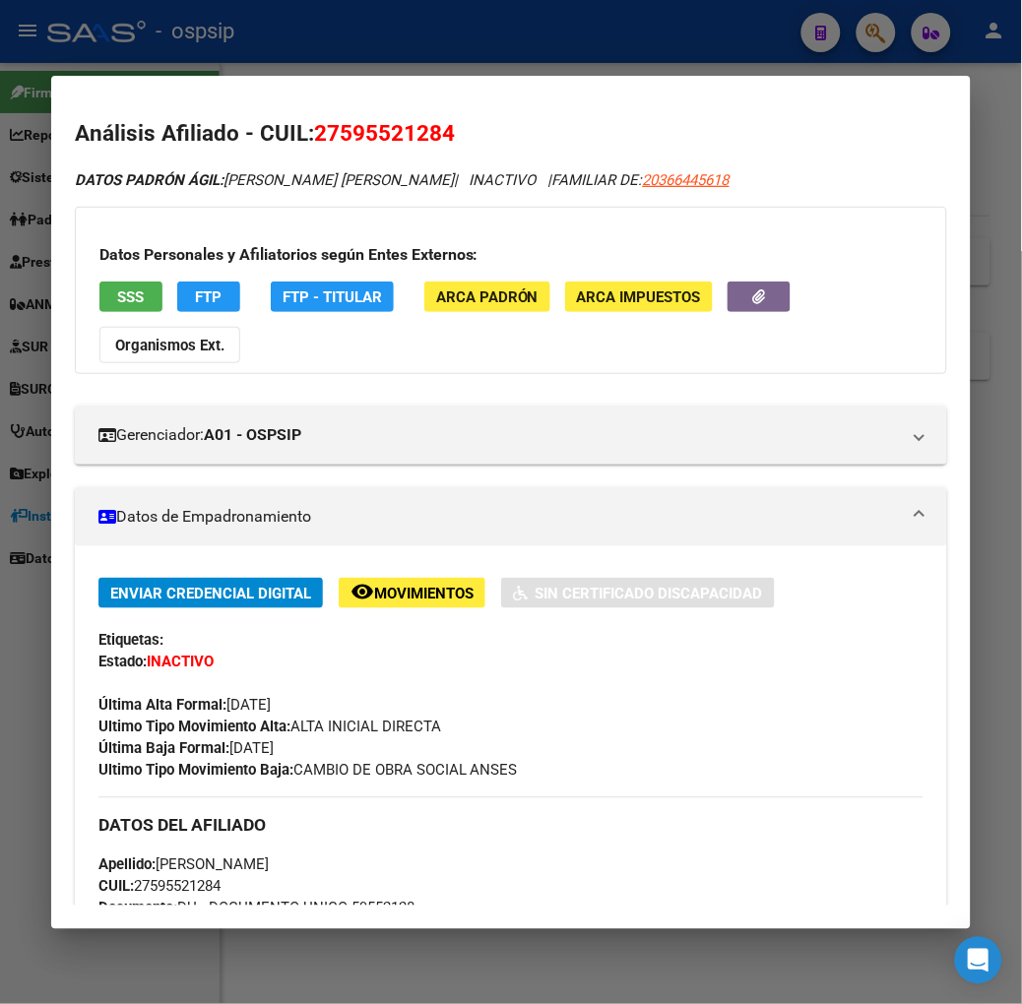
click at [99, 302] on button "SSS" at bounding box center [130, 297] width 63 height 31
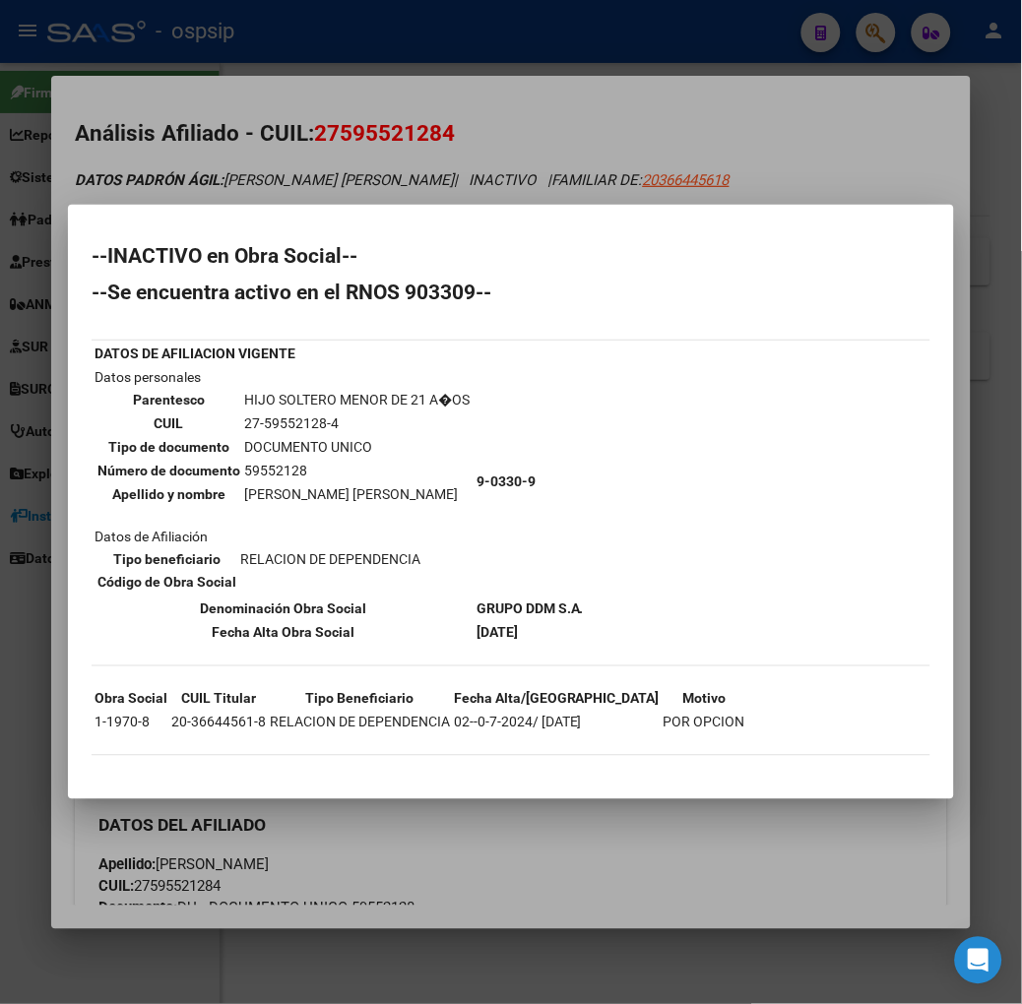
click at [394, 37] on div at bounding box center [511, 502] width 1022 height 1004
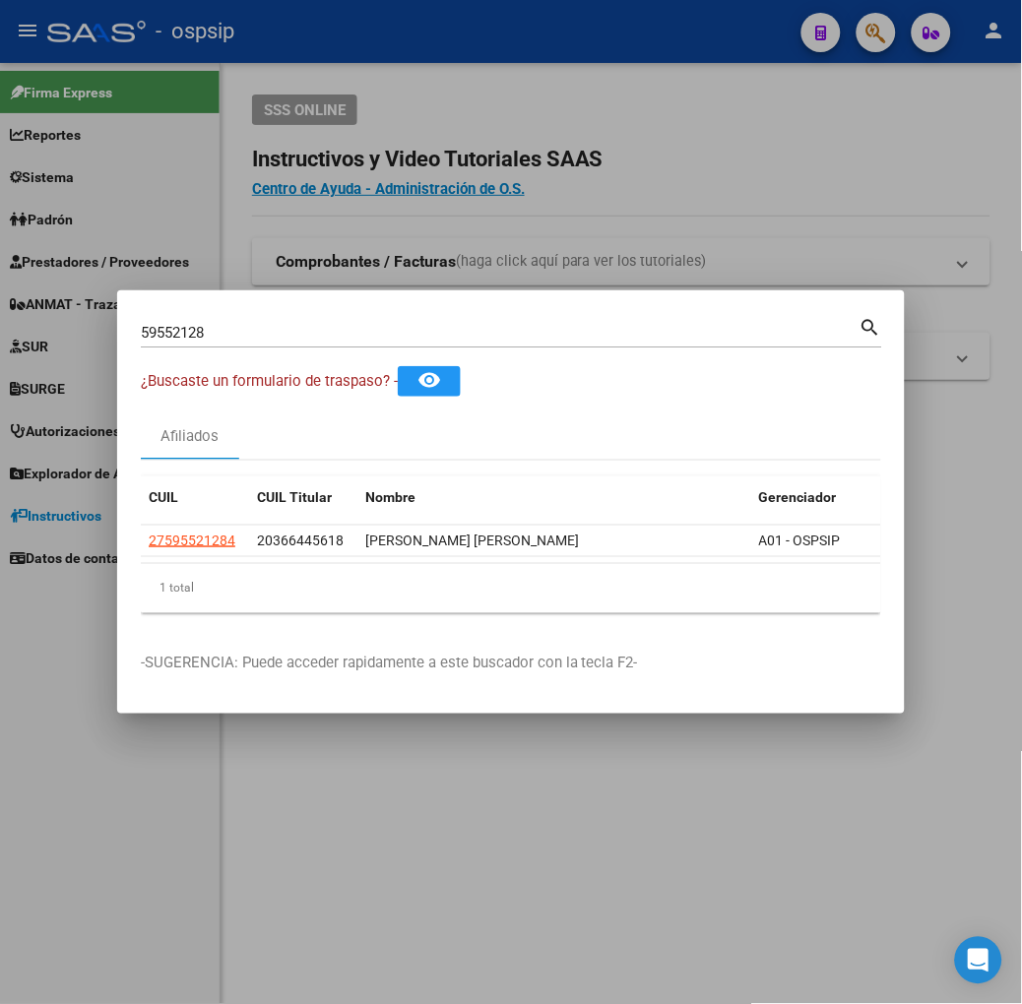
click at [359, 347] on div "59552128 Buscar (apellido, dni, [PERSON_NAME], [PERSON_NAME], cuit, obra social)" at bounding box center [500, 333] width 719 height 30
click at [356, 330] on input "59552128" at bounding box center [500, 333] width 719 height 18
type input "59508168"
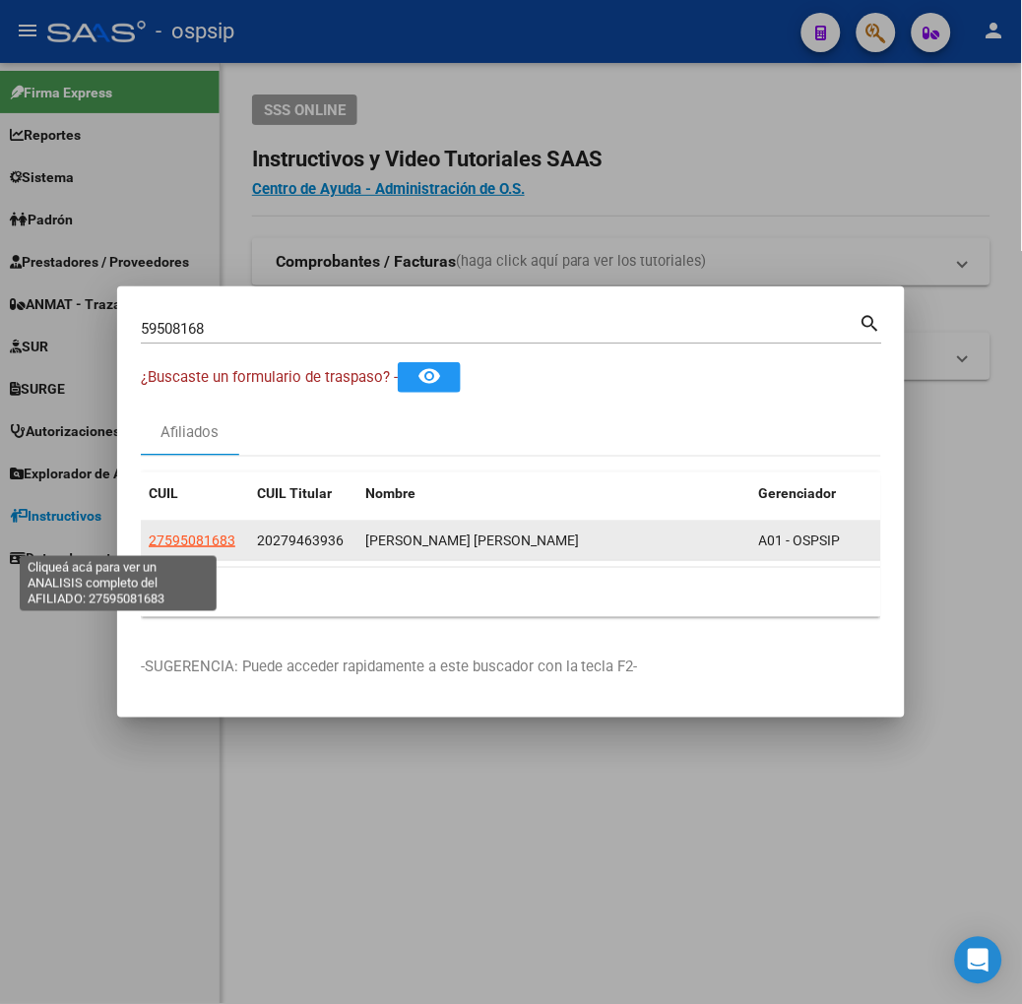
click at [149, 544] on span "27595081683" at bounding box center [192, 541] width 87 height 16
type textarea "27595081683"
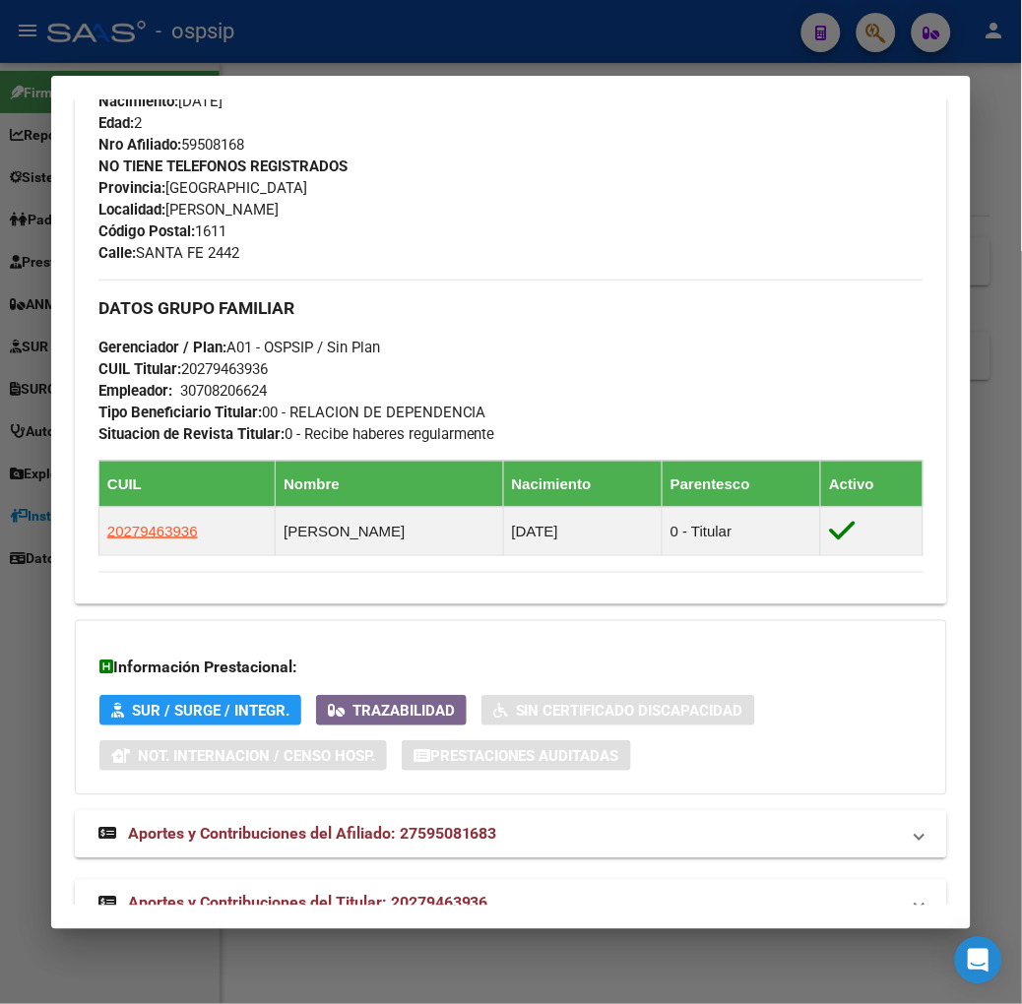
click at [341, 894] on span "Aportes y Contribuciones del Titular: 20279463936" at bounding box center [308, 903] width 360 height 19
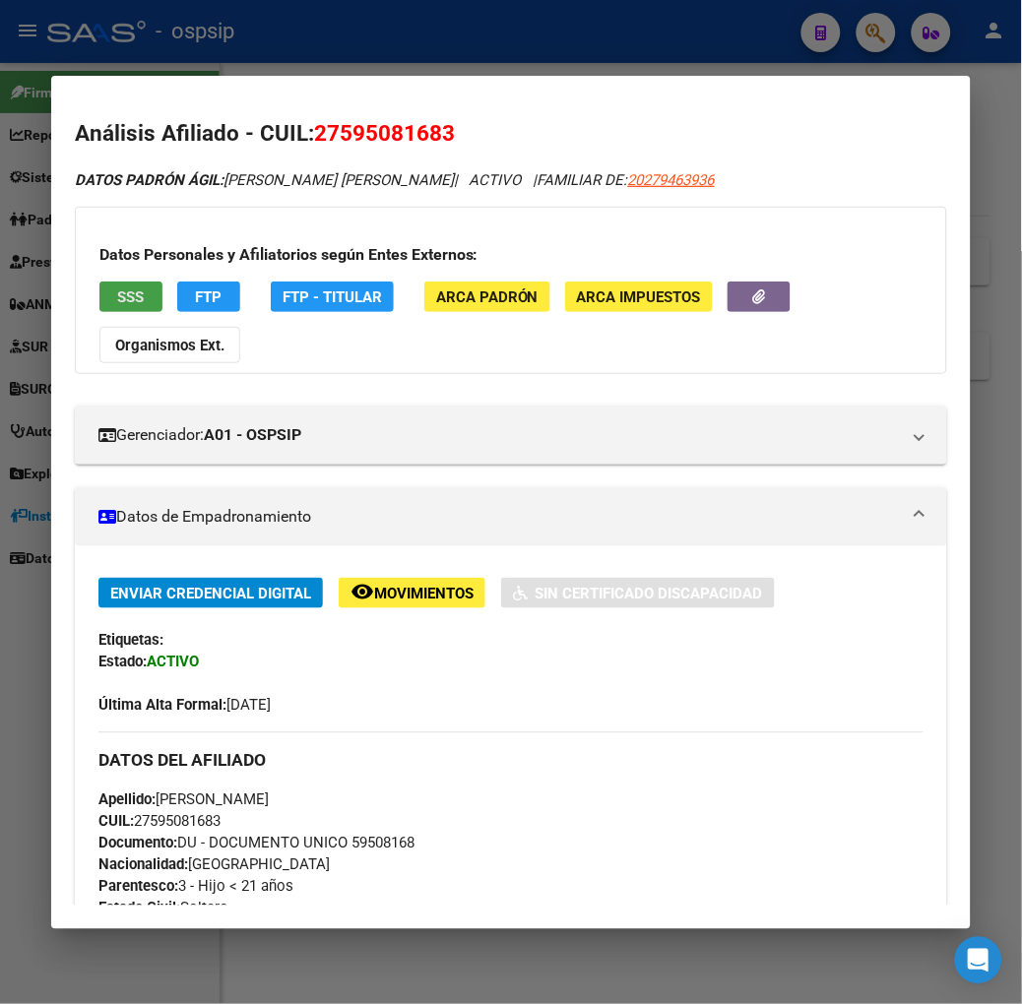
click at [117, 303] on span "SSS" at bounding box center [130, 297] width 27 height 18
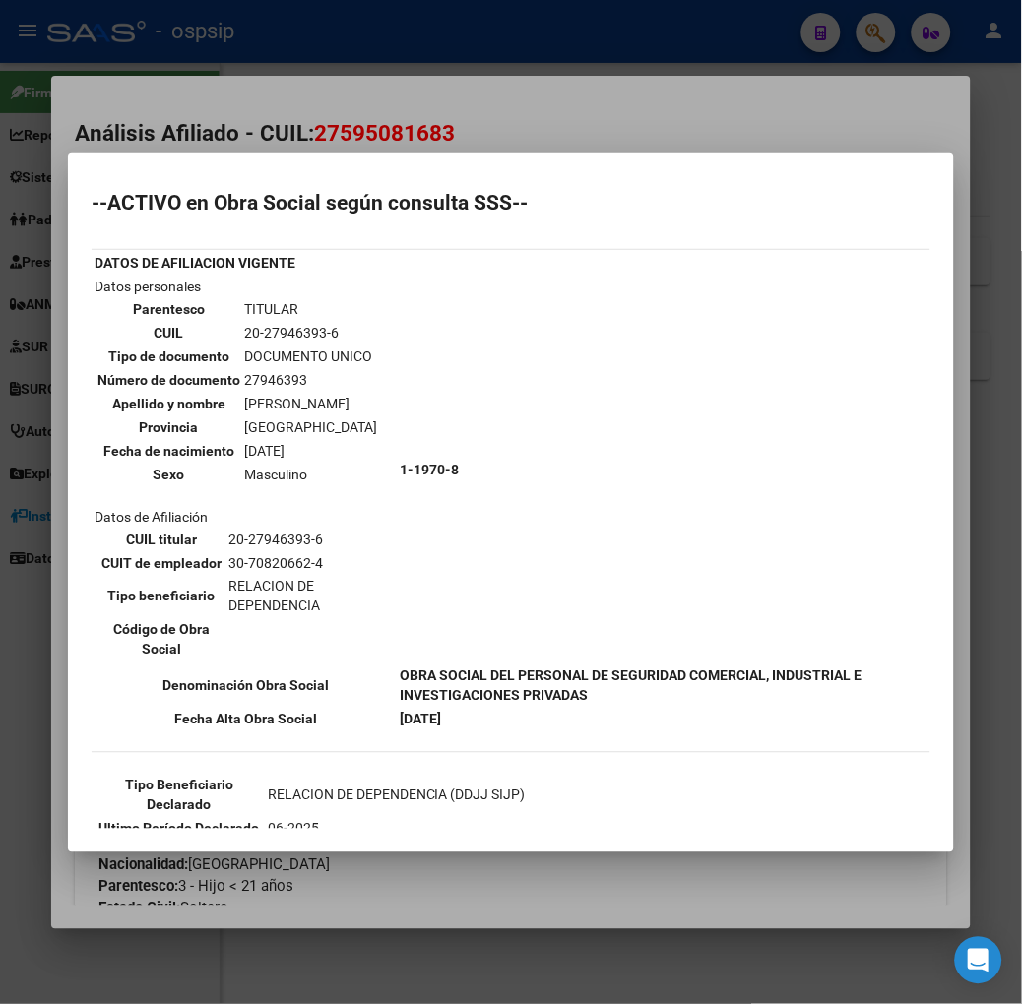
scroll to position [109, 0]
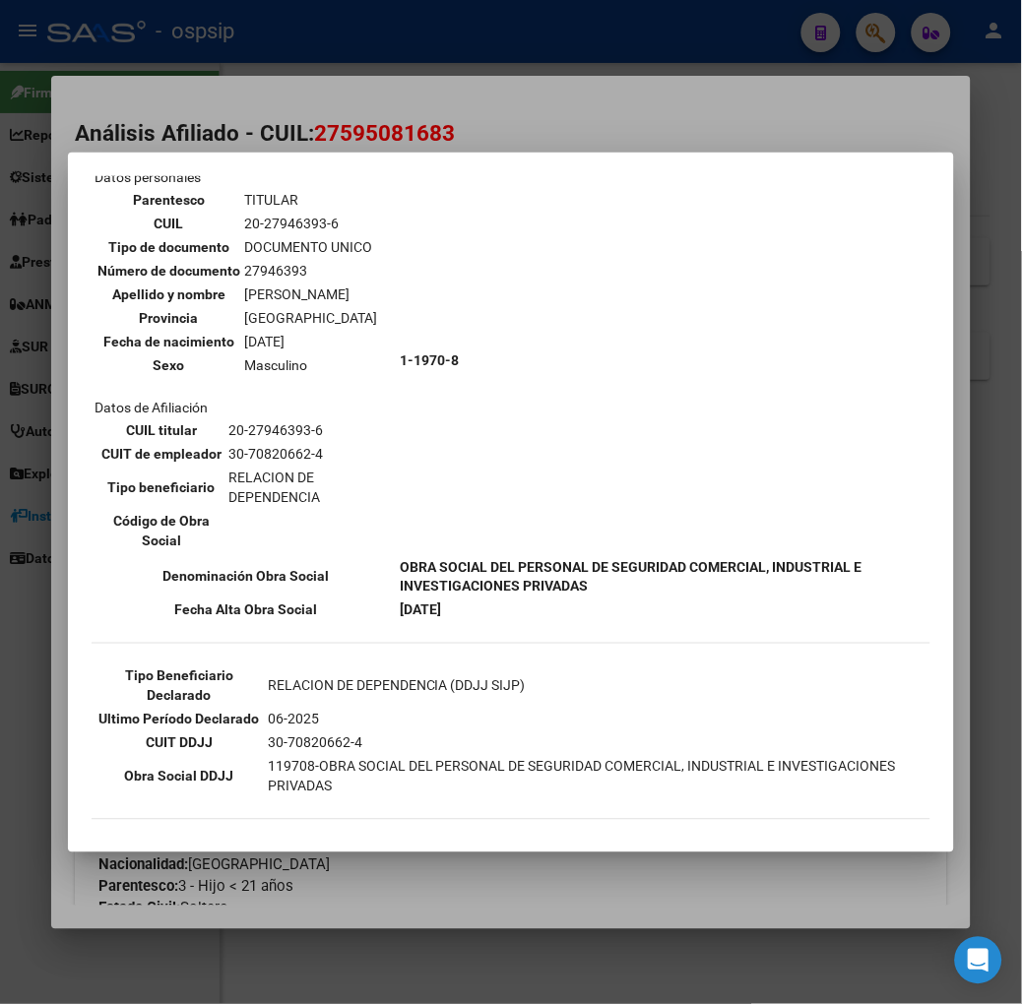
click at [258, 27] on div at bounding box center [511, 502] width 1022 height 1004
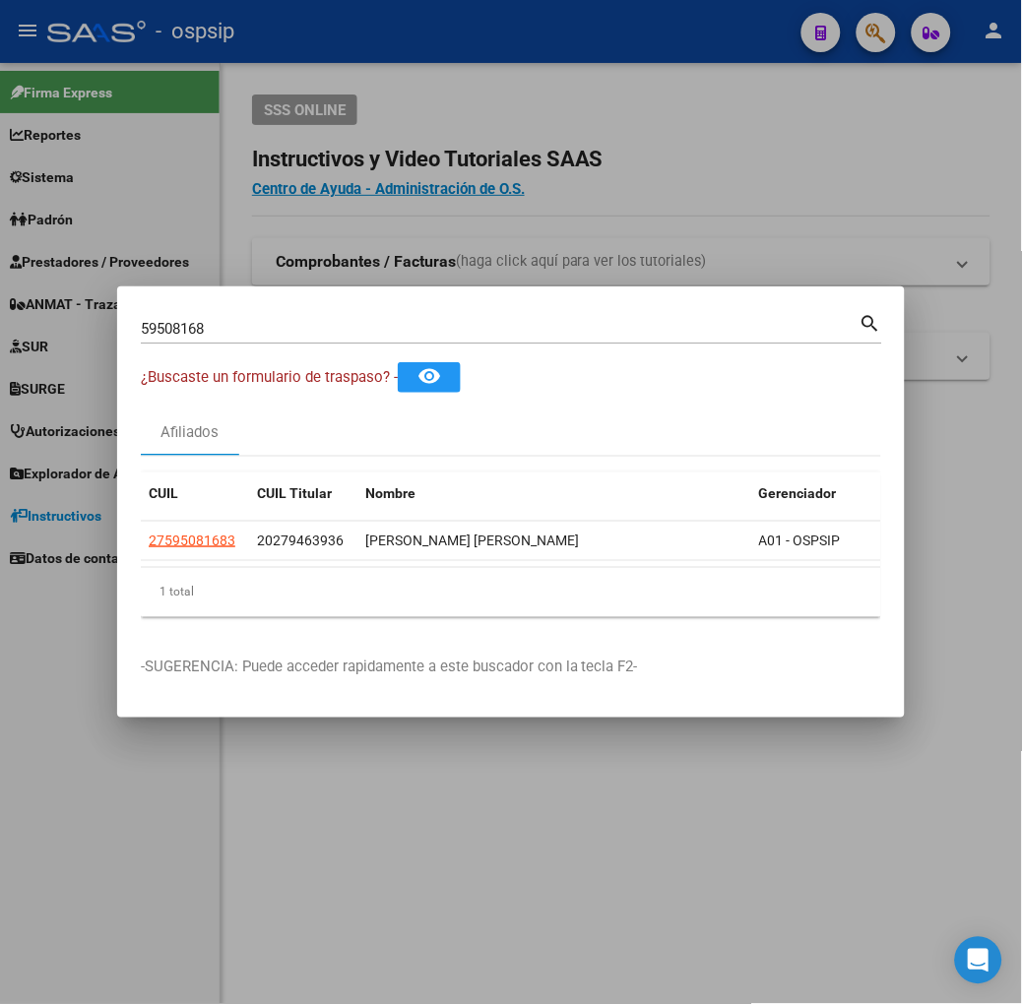
click at [171, 341] on div "59508168 Buscar (apellido, dni, cuil, nro traspaso, cuit, obra social)" at bounding box center [500, 329] width 719 height 30
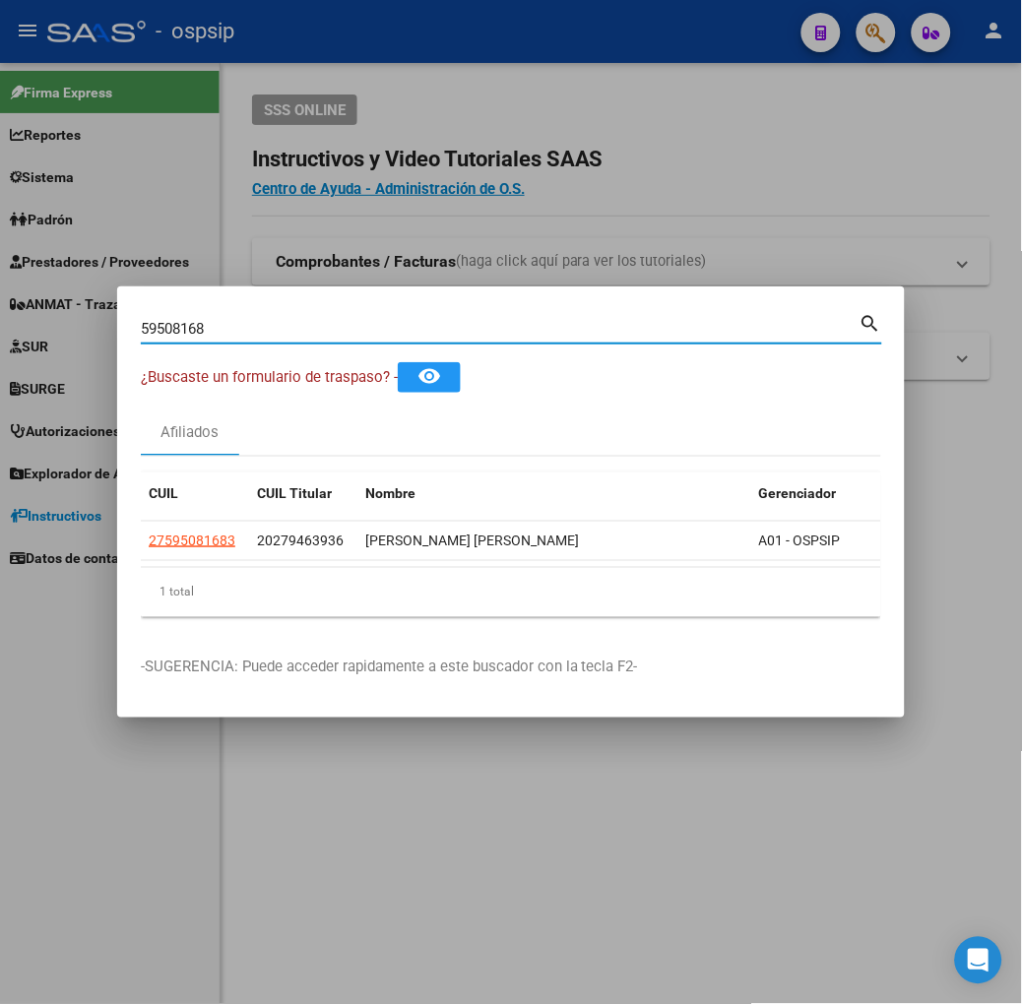
click at [167, 331] on input "59508168" at bounding box center [500, 329] width 719 height 18
type input "47484134"
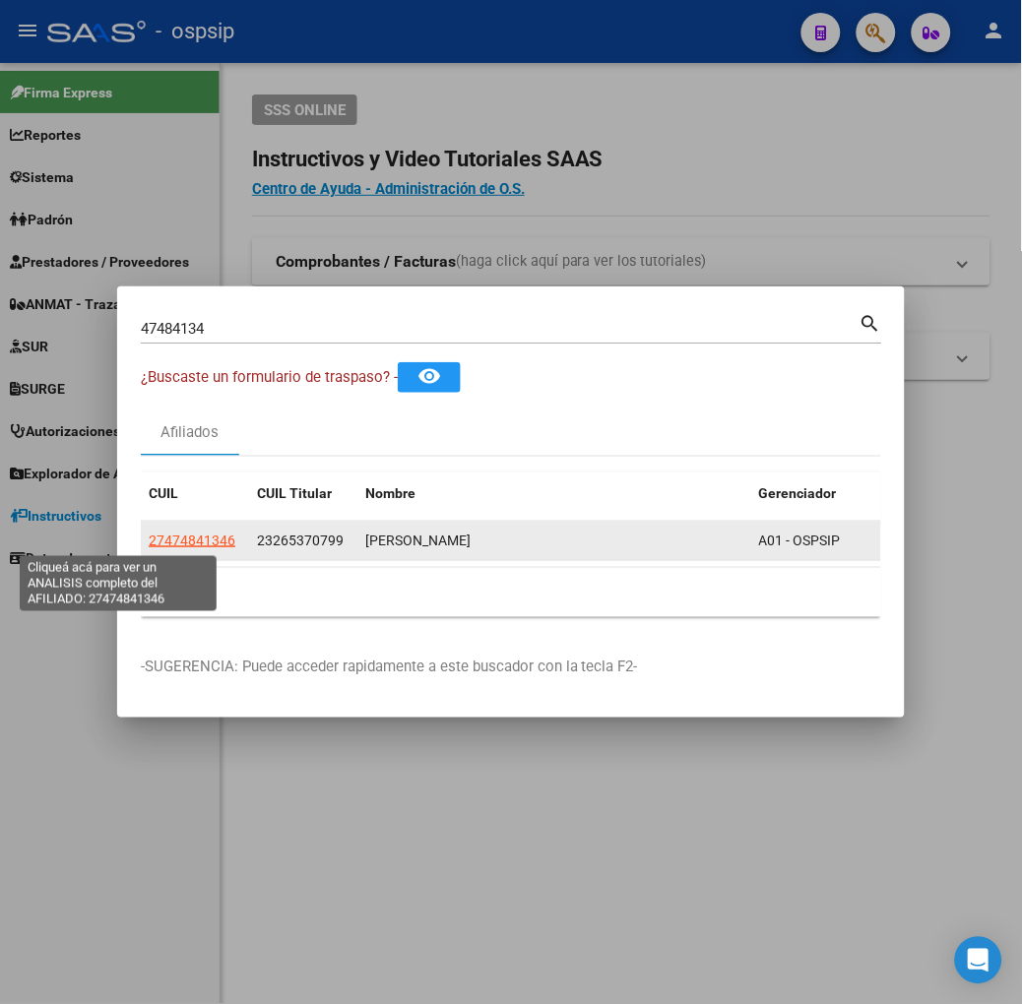
click at [149, 542] on span "27474841346" at bounding box center [192, 541] width 87 height 16
type textarea "27474841346"
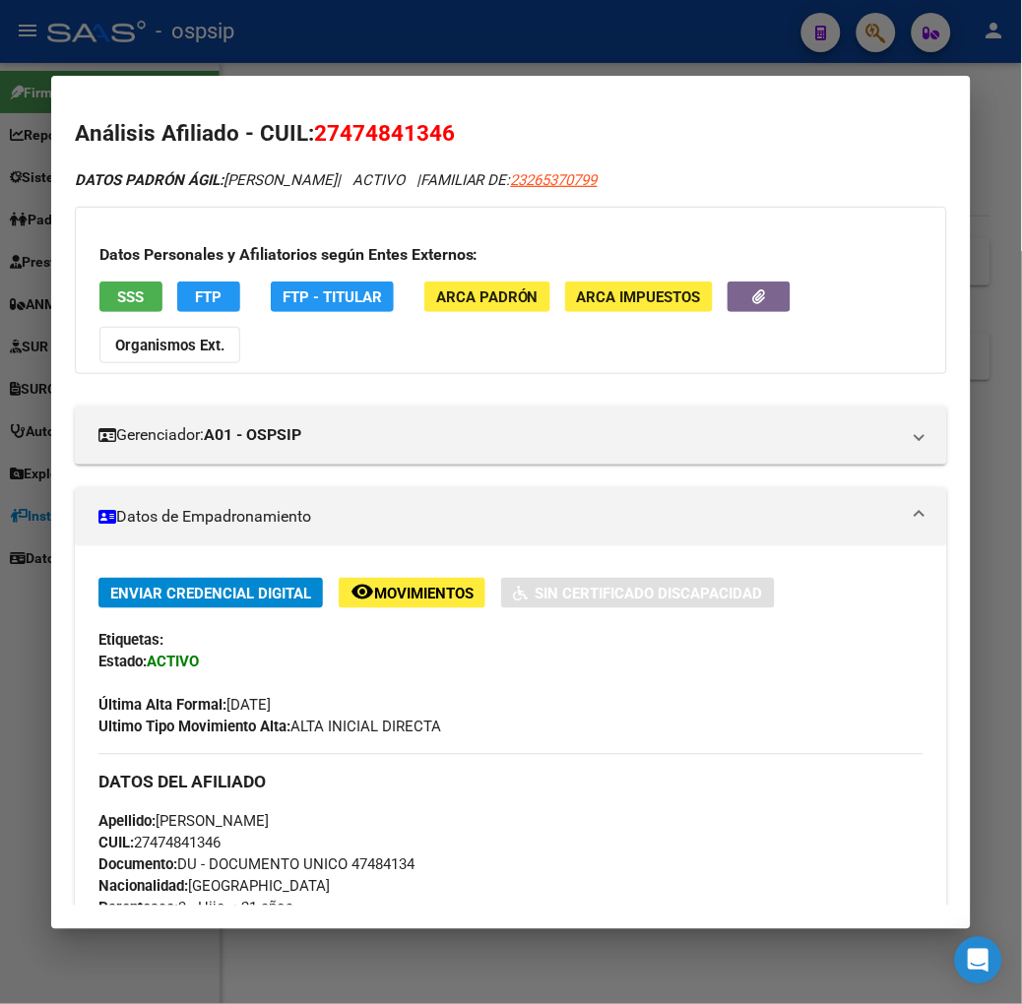
click at [117, 288] on span "SSS" at bounding box center [130, 297] width 27 height 18
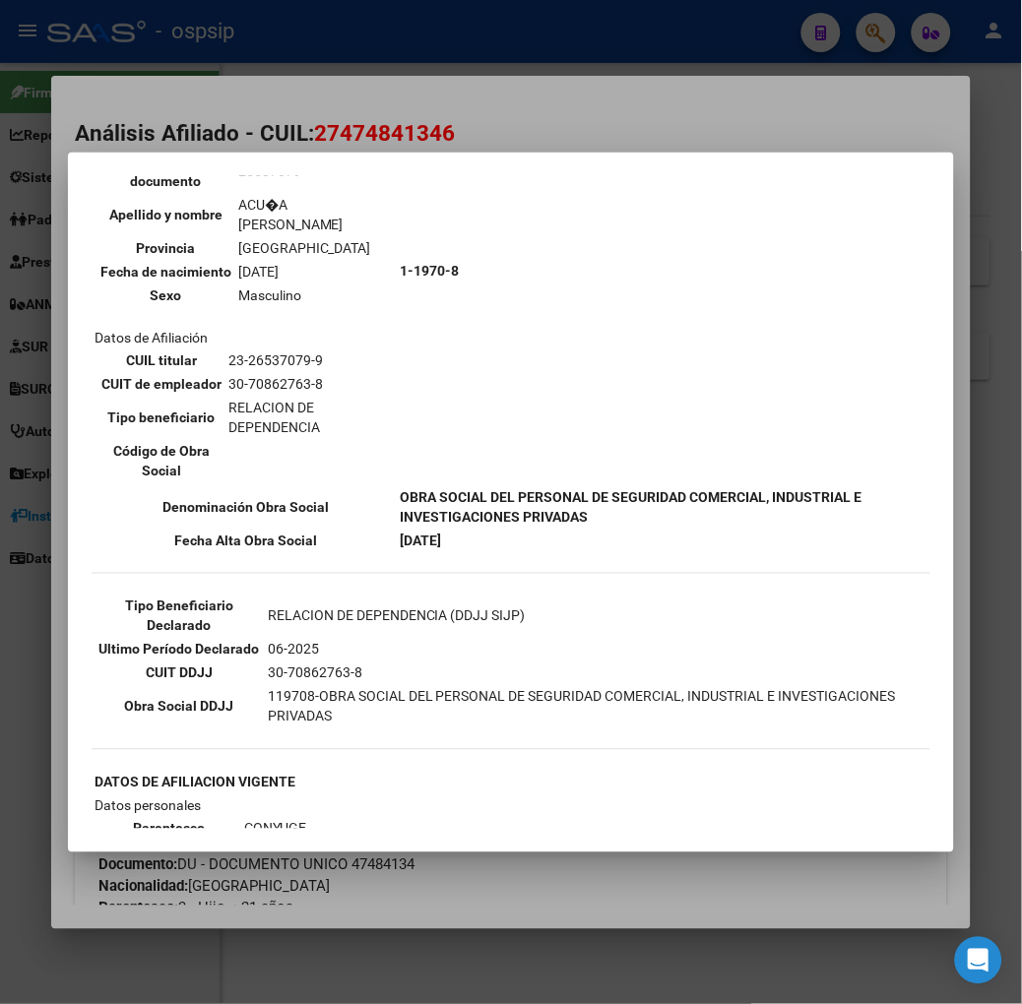
scroll to position [328, 0]
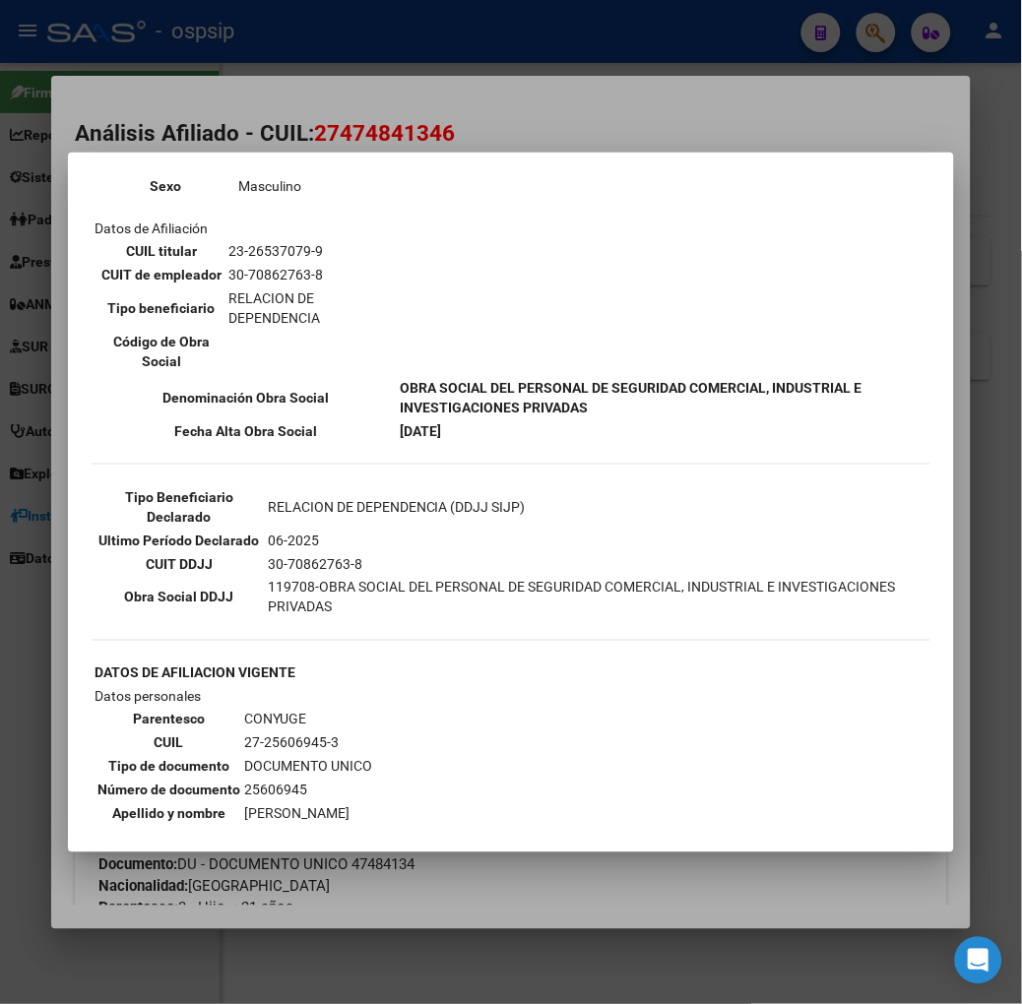
click at [200, 132] on div at bounding box center [511, 502] width 1022 height 1004
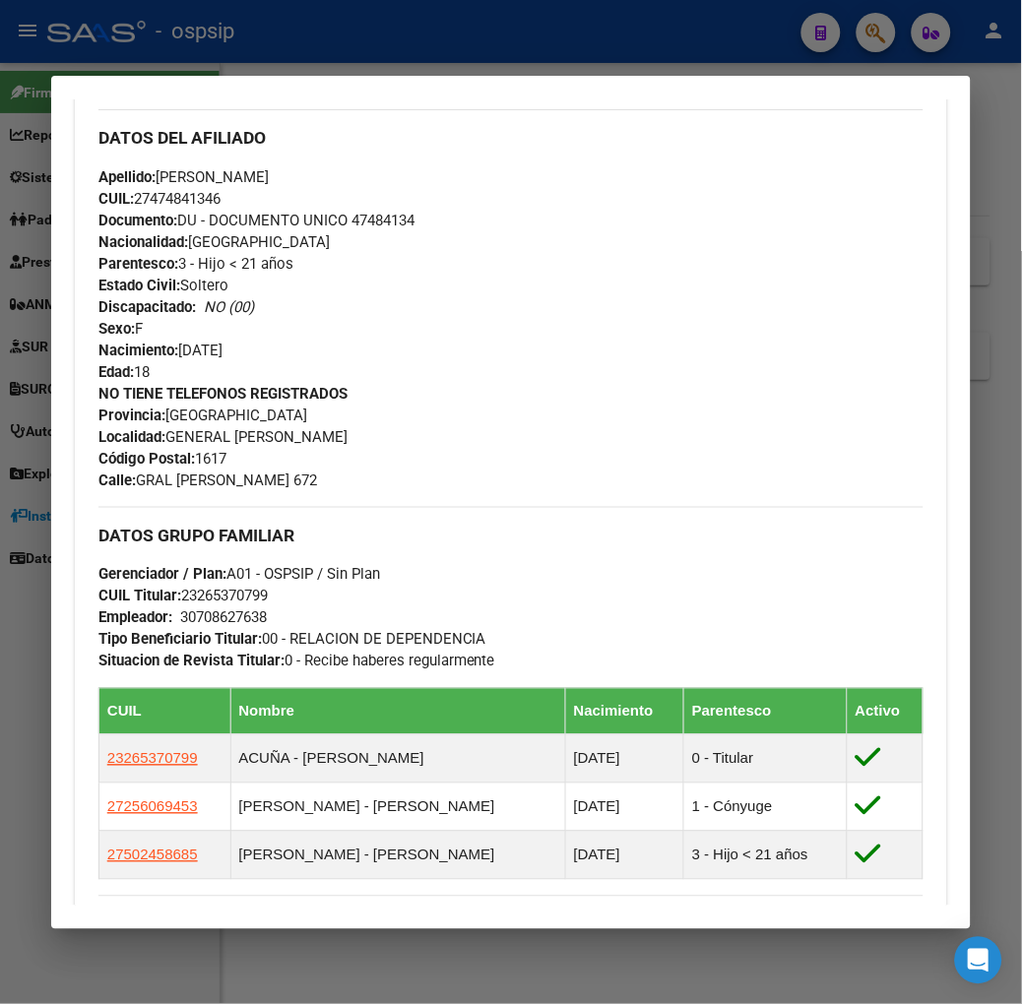
scroll to position [969, 0]
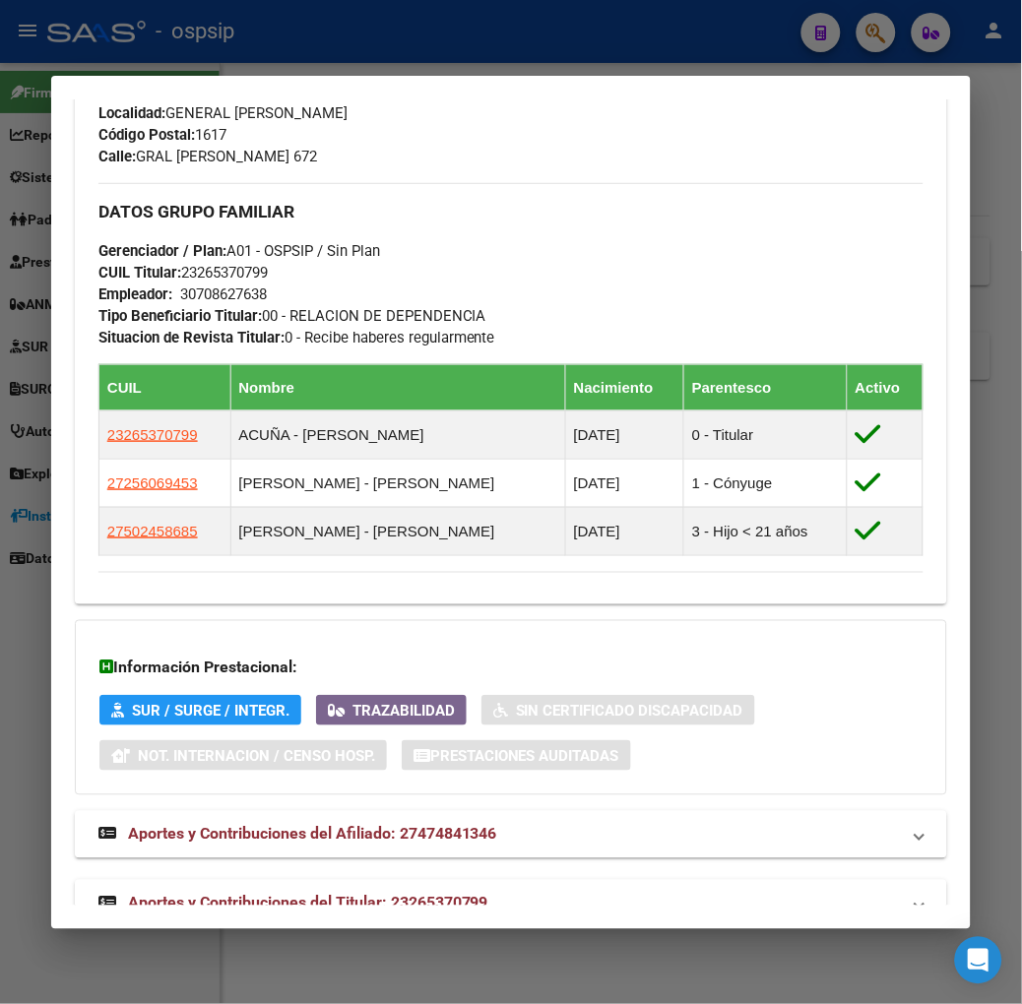
click at [330, 886] on div "Análisis Afiliado - CUIL: 27474841346 DATOS PADRÓN ÁGIL: [PERSON_NAME] FIAMMA |…" at bounding box center [511, 49] width 872 height 1801
click at [329, 894] on span "Aportes y Contribuciones del Titular: 23265370799" at bounding box center [308, 903] width 360 height 19
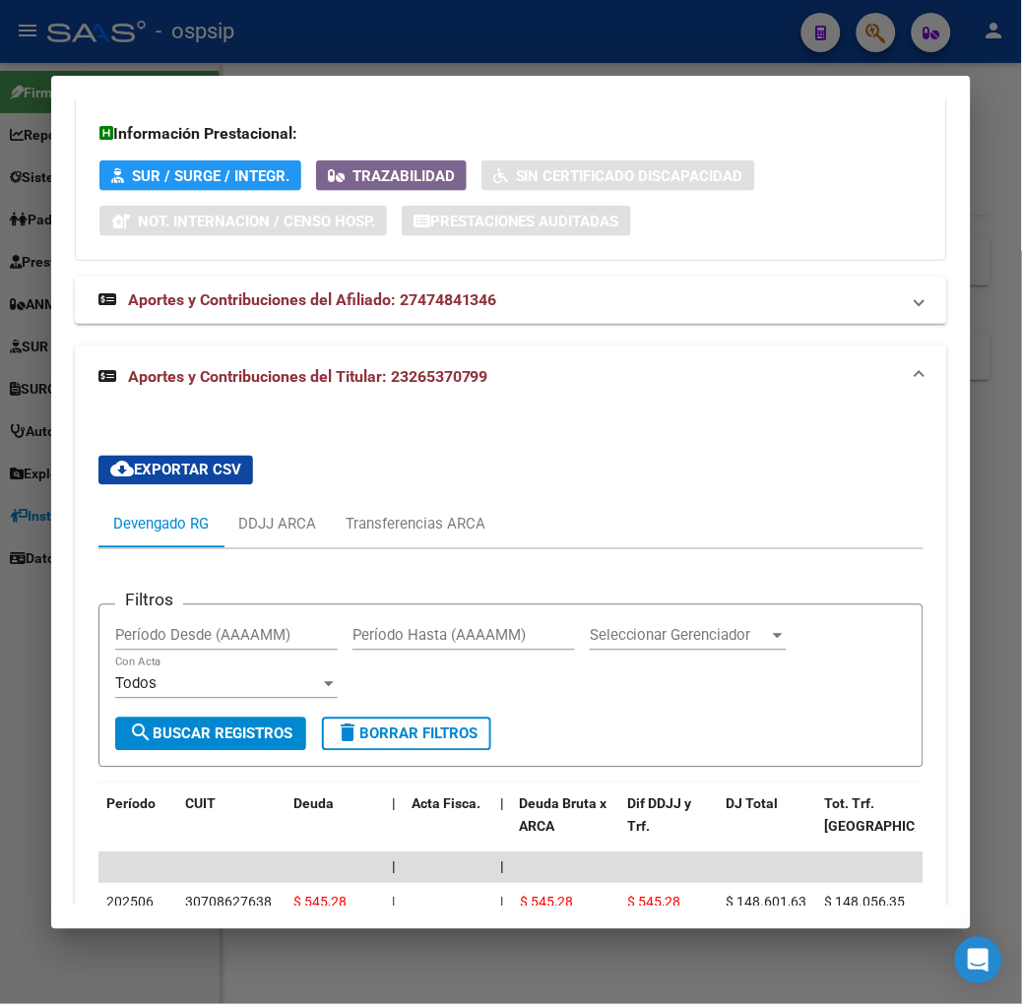
scroll to position [1612, 0]
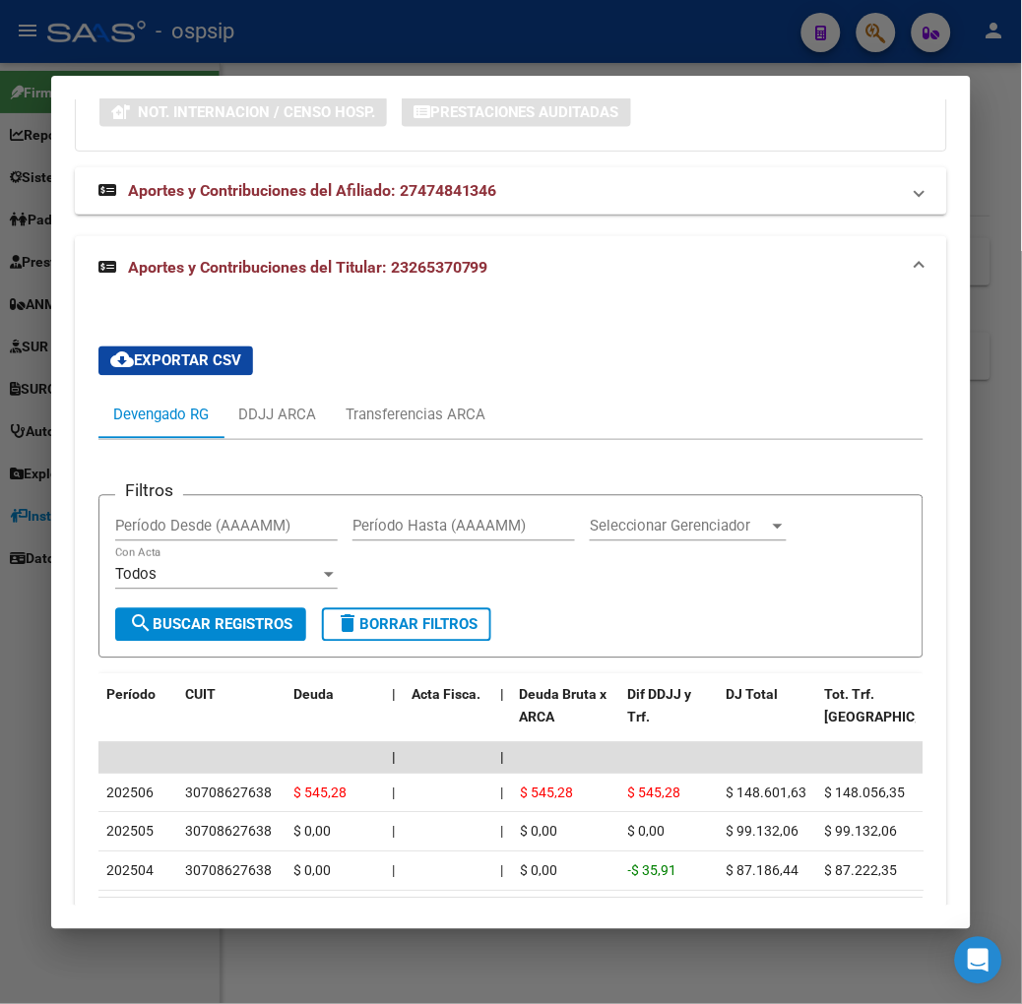
click at [350, 44] on div at bounding box center [511, 502] width 1022 height 1004
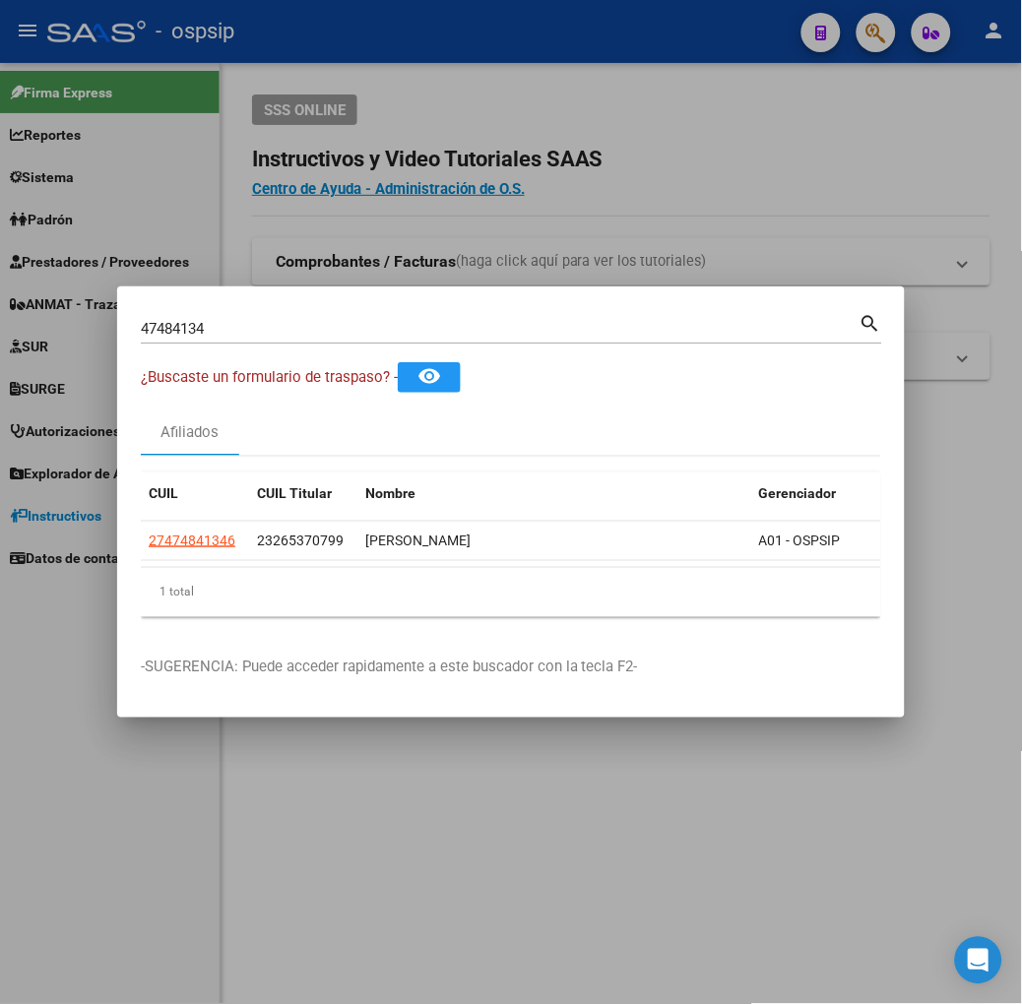
click at [271, 330] on input "47484134" at bounding box center [500, 329] width 719 height 18
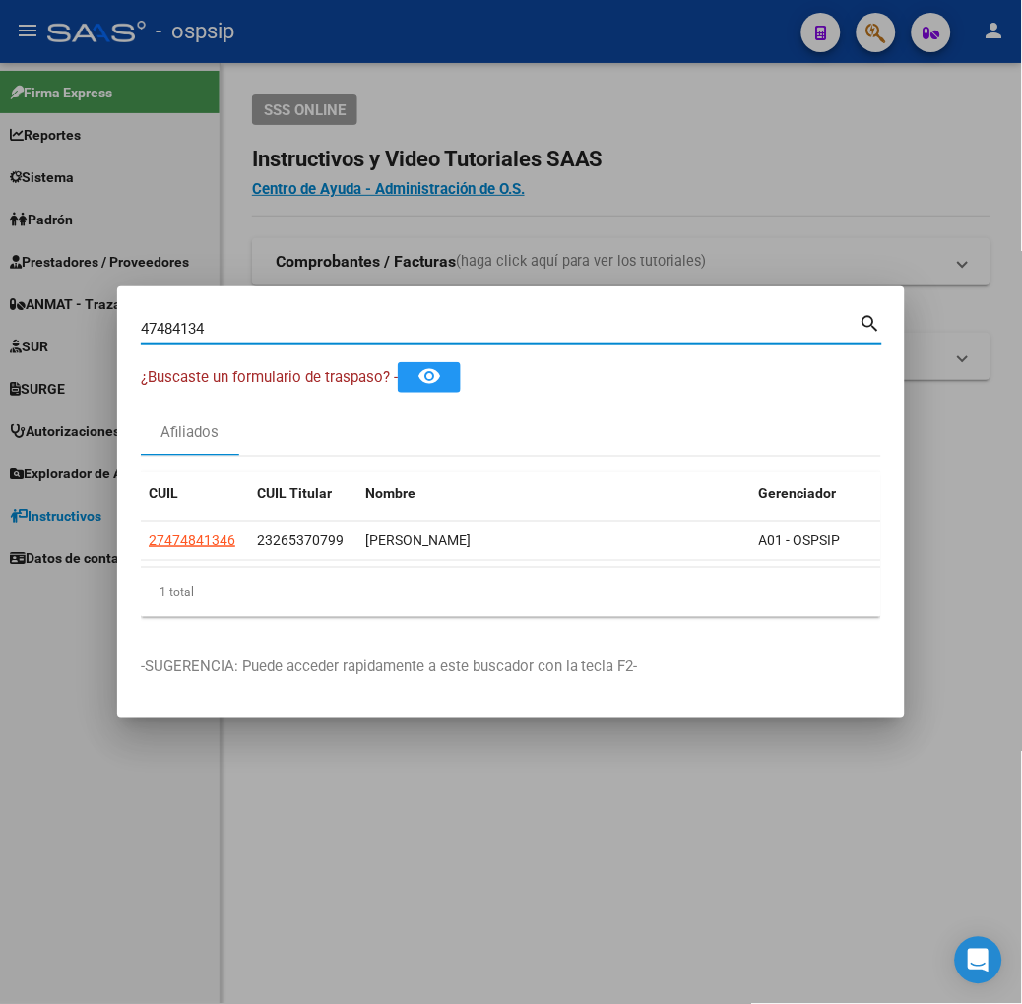
click at [271, 330] on input "47484134" at bounding box center [500, 329] width 719 height 18
type input "25227747"
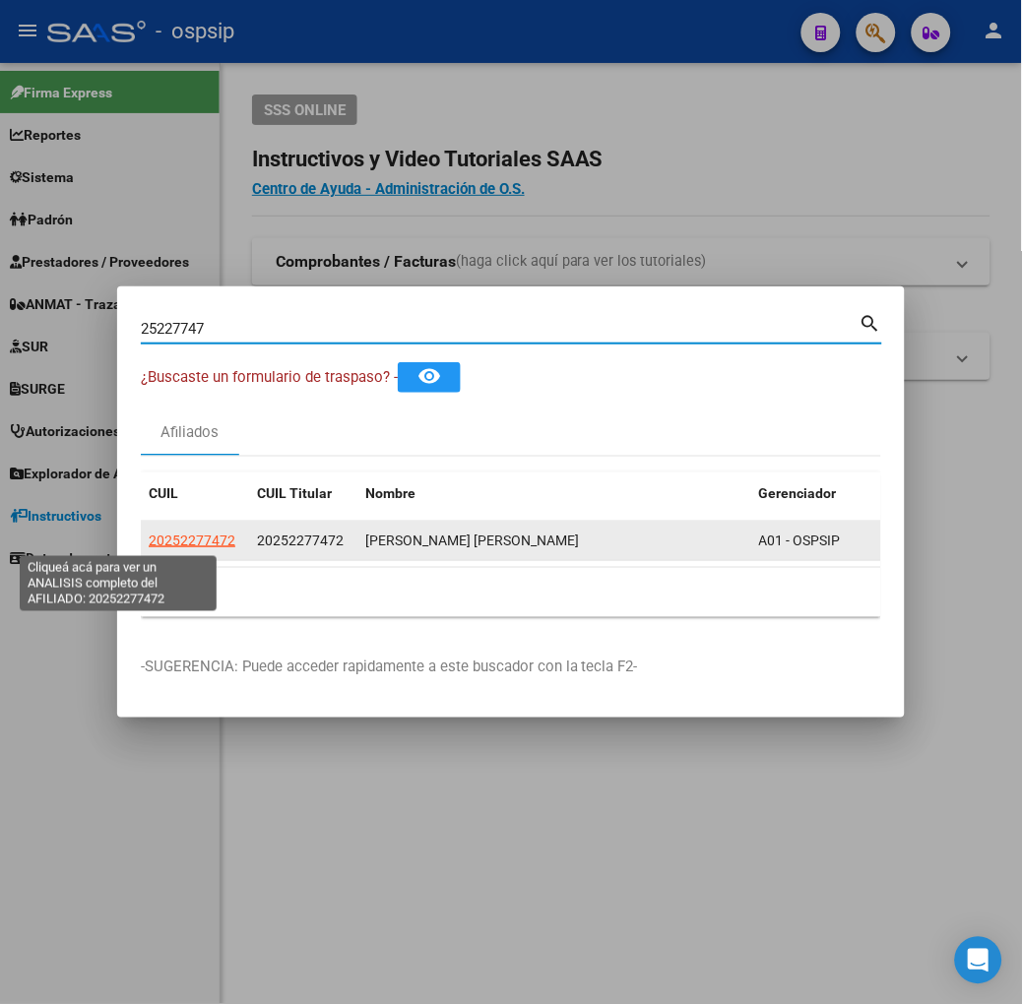
click at [149, 538] on span "20252277472" at bounding box center [192, 541] width 87 height 16
type textarea "20252277472"
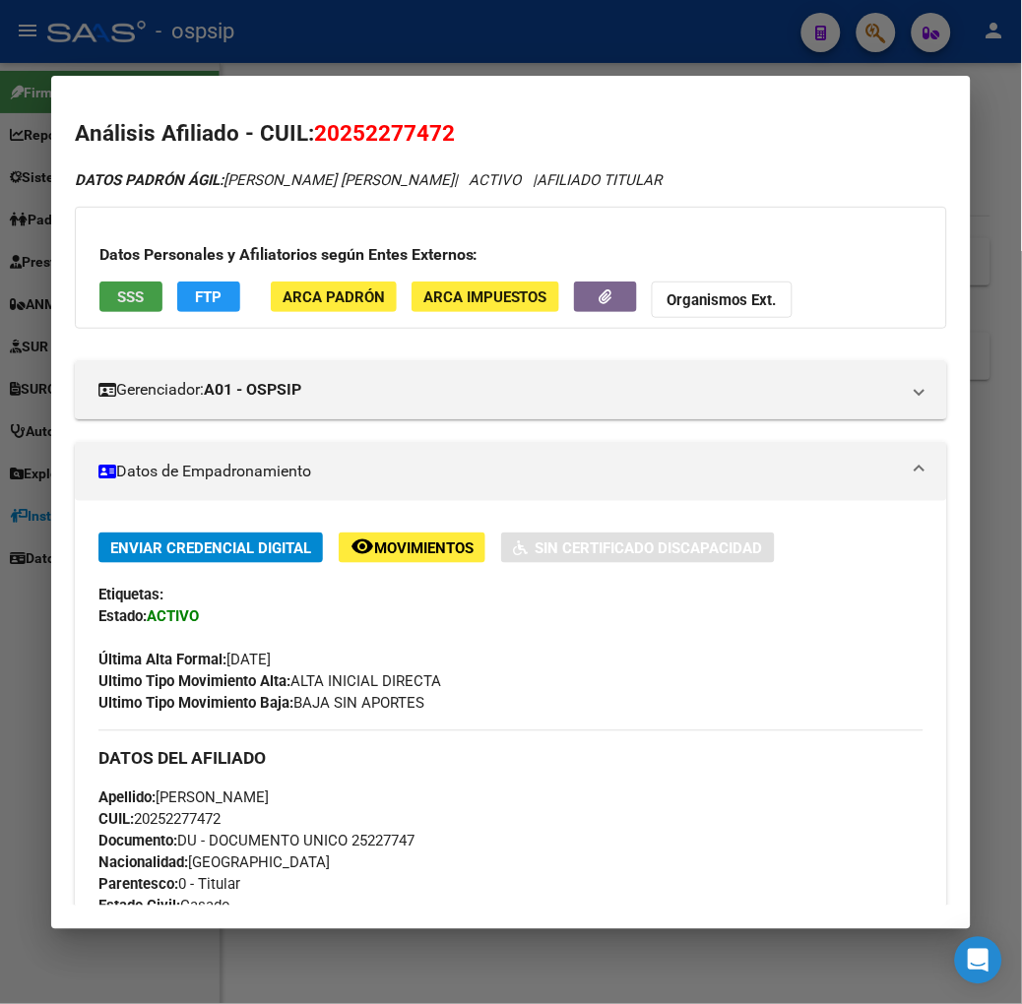
click at [117, 289] on span "SSS" at bounding box center [130, 297] width 27 height 18
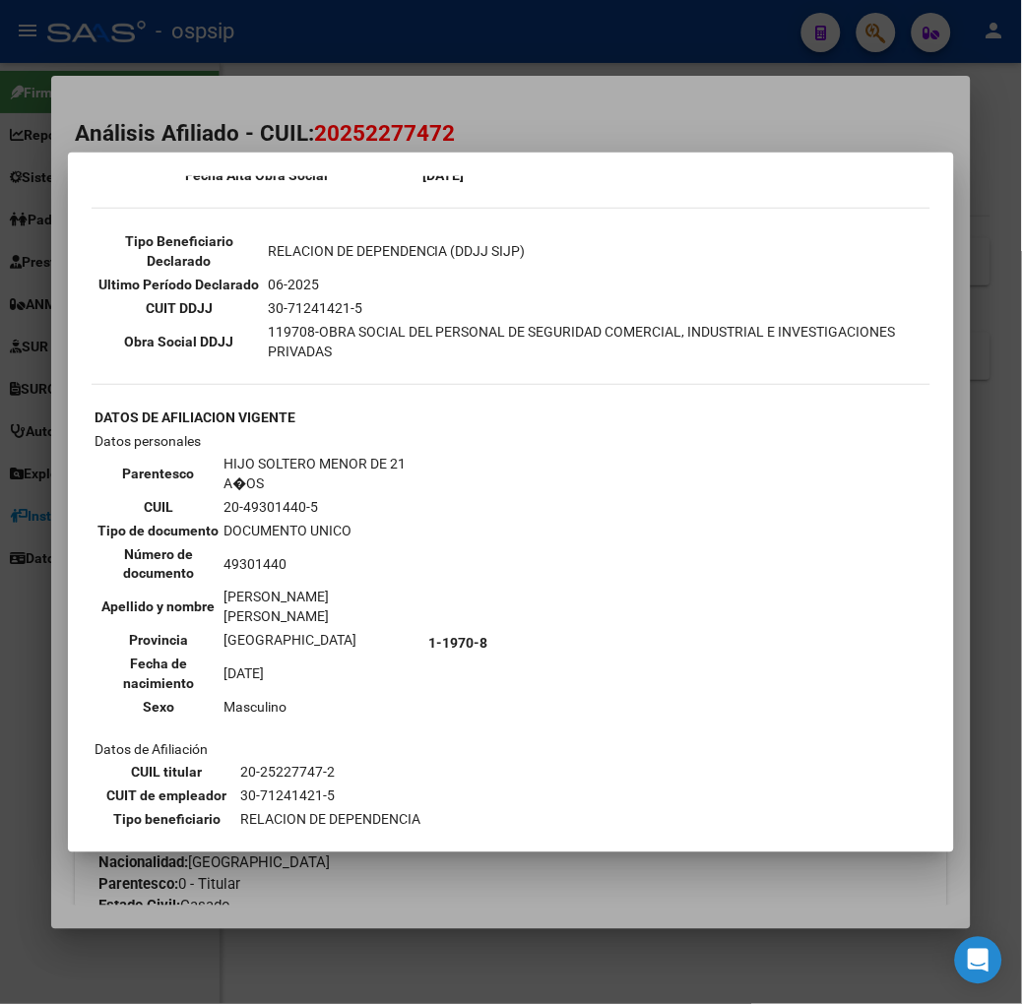
scroll to position [413, 0]
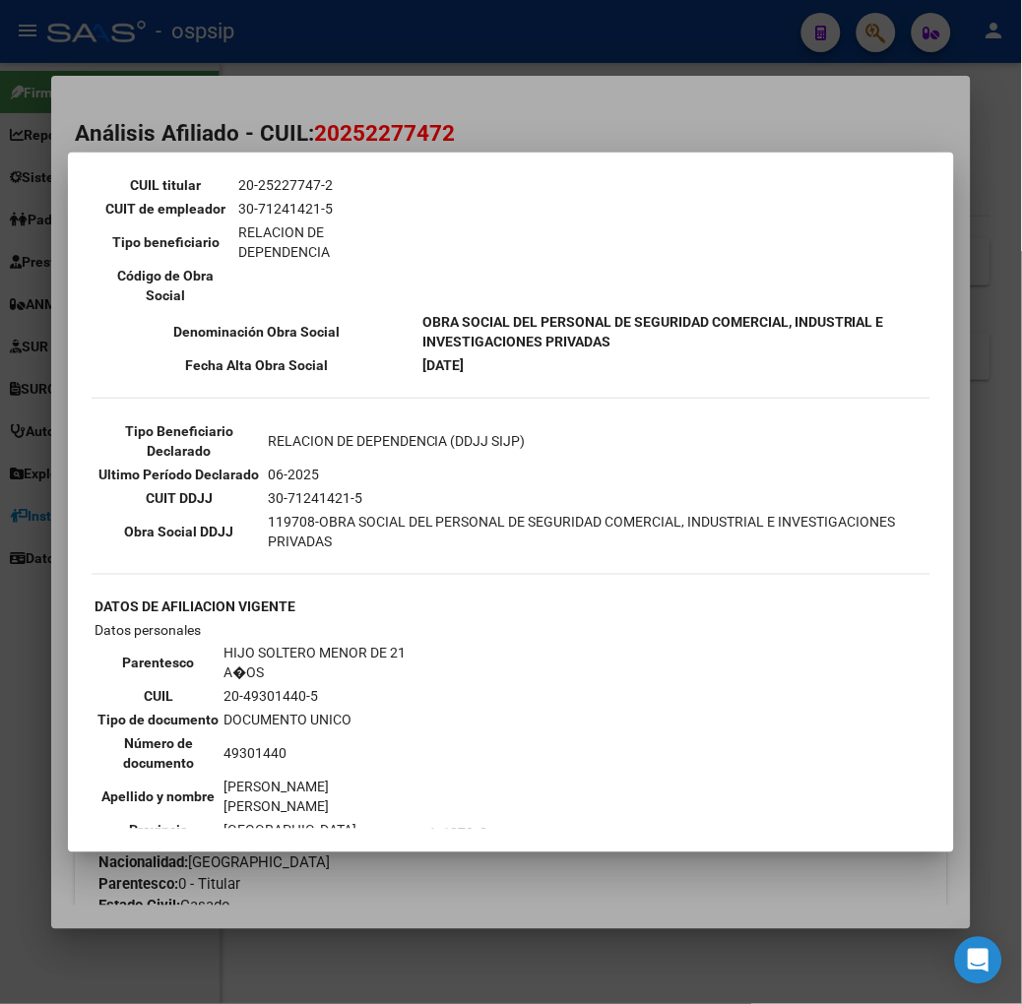
click at [222, 106] on div at bounding box center [511, 502] width 1022 height 1004
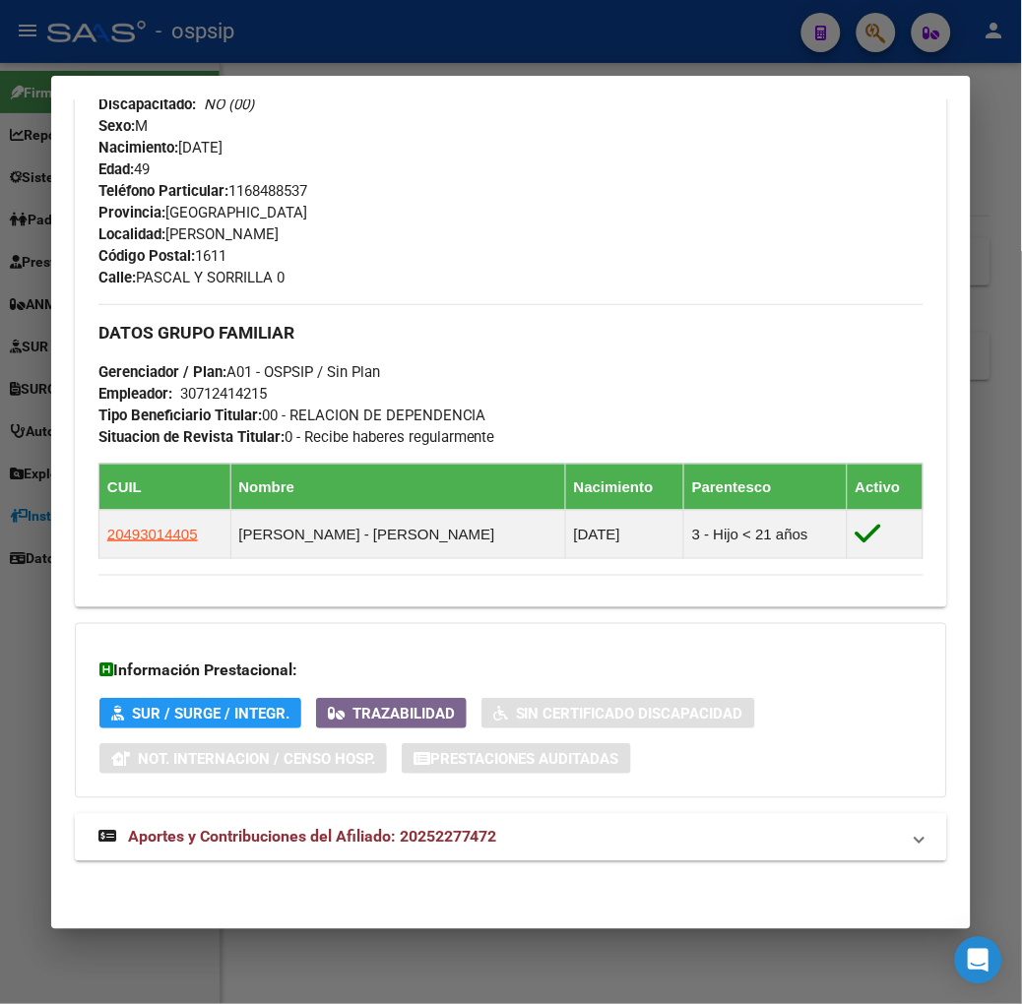
click at [282, 814] on mat-expansion-panel-header "Aportes y Contribuciones del Afiliado: 20252277472" at bounding box center [511, 837] width 872 height 47
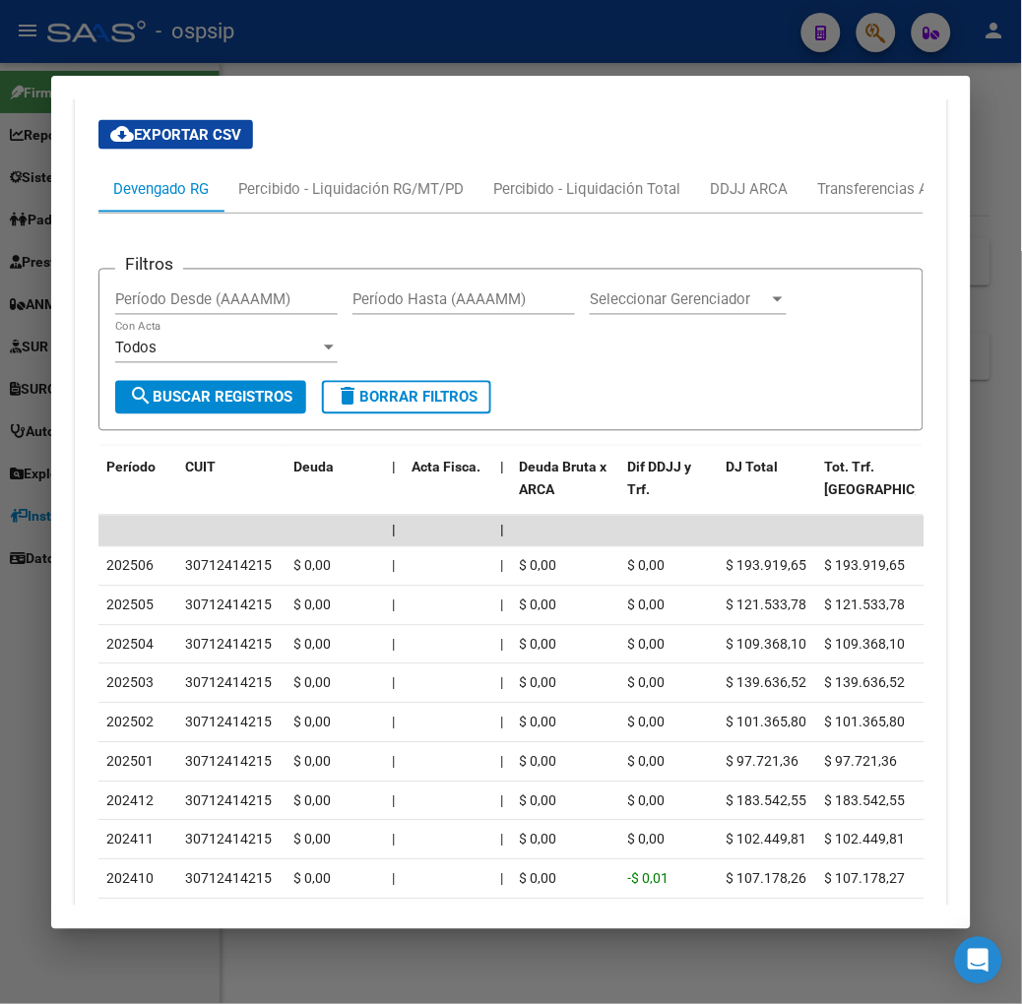
scroll to position [1578, 0]
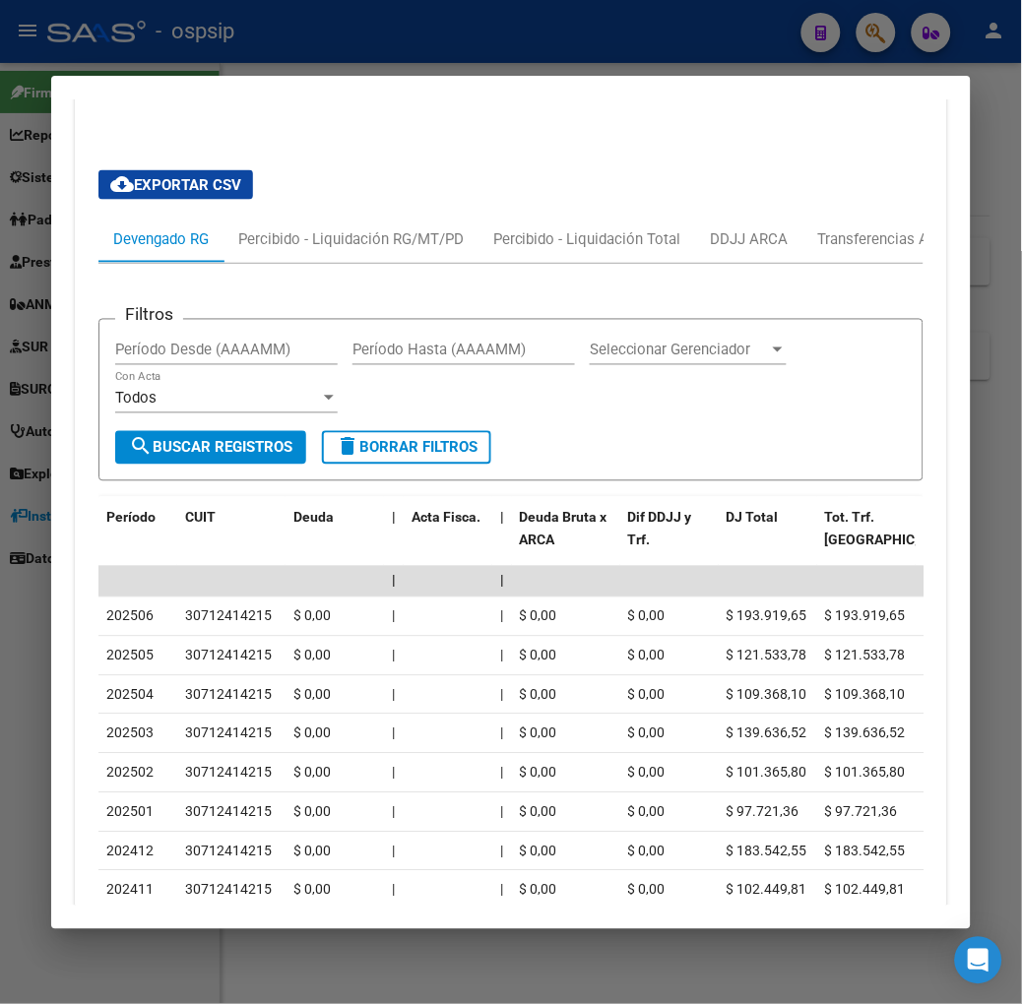
click at [471, 54] on div at bounding box center [511, 502] width 1022 height 1004
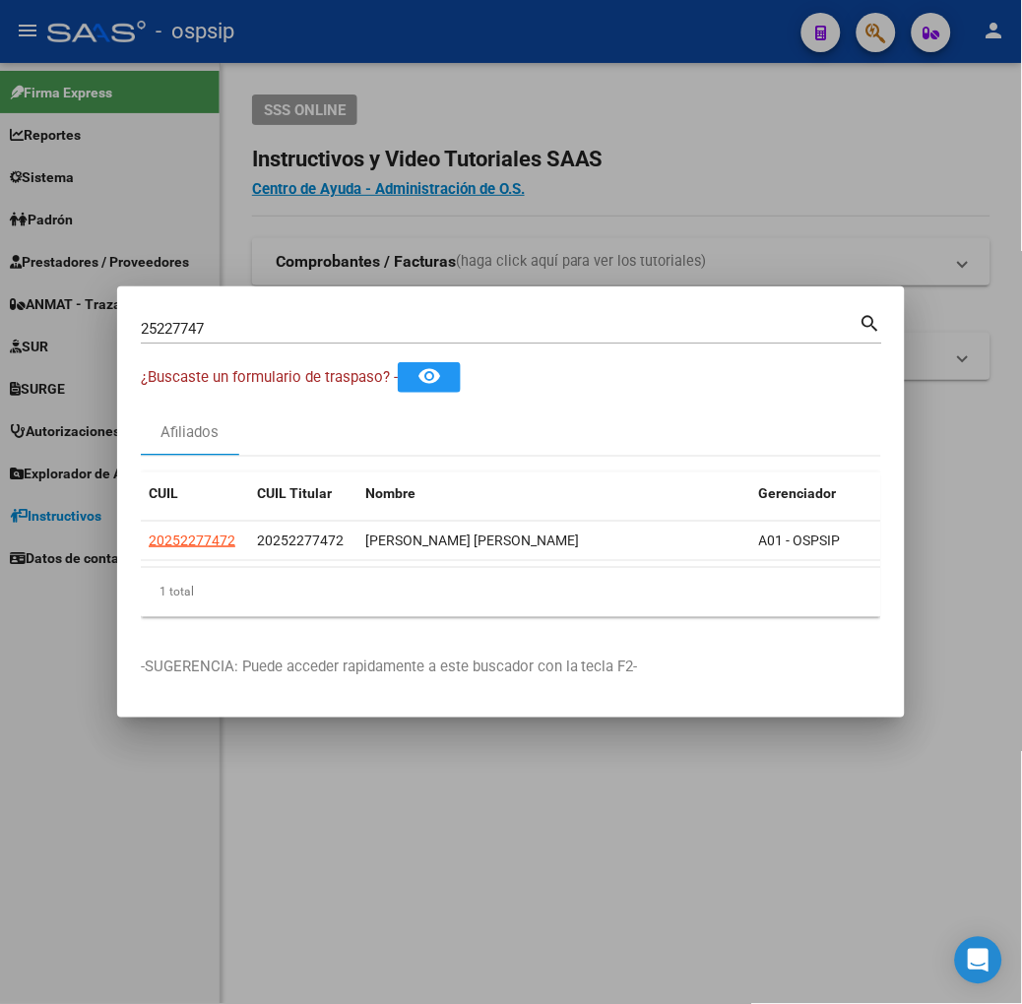
click at [377, 330] on input "25227747" at bounding box center [500, 329] width 719 height 18
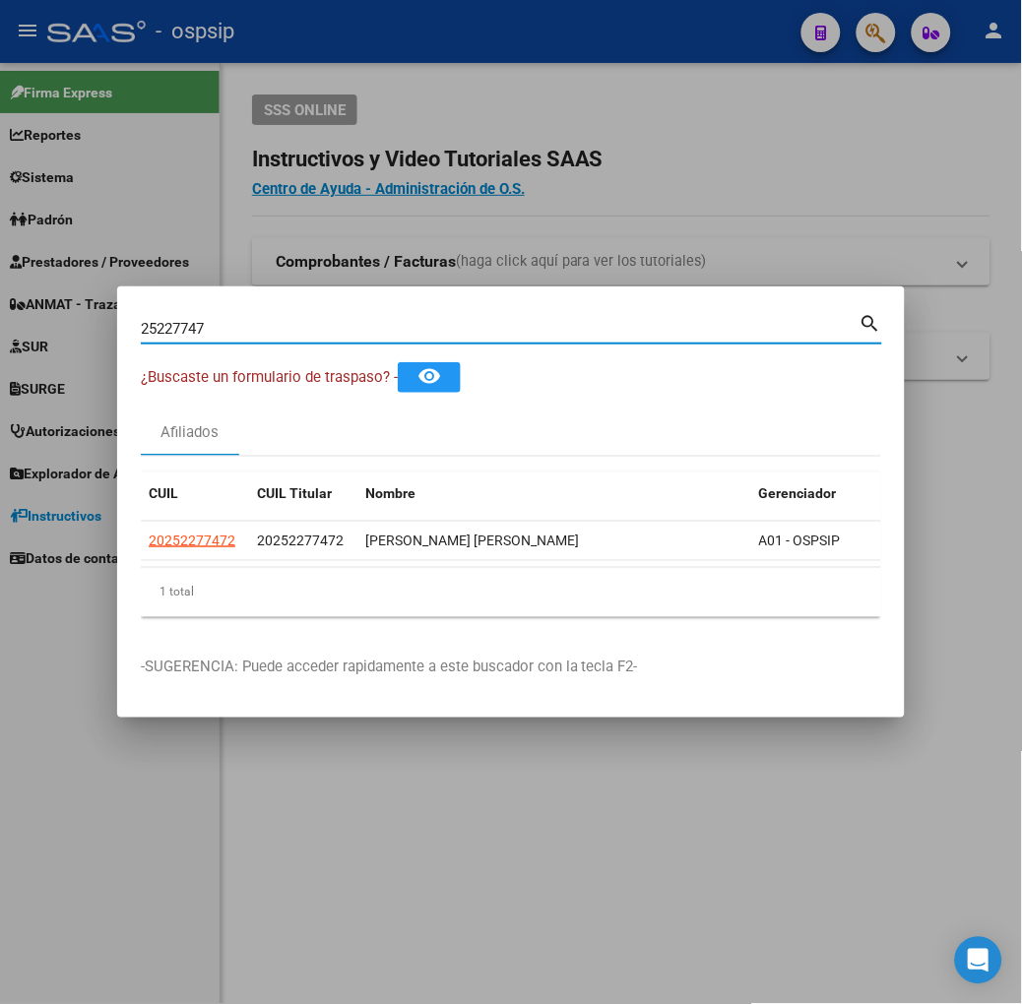
click at [377, 330] on input "25227747" at bounding box center [500, 329] width 719 height 18
type input "47630313"
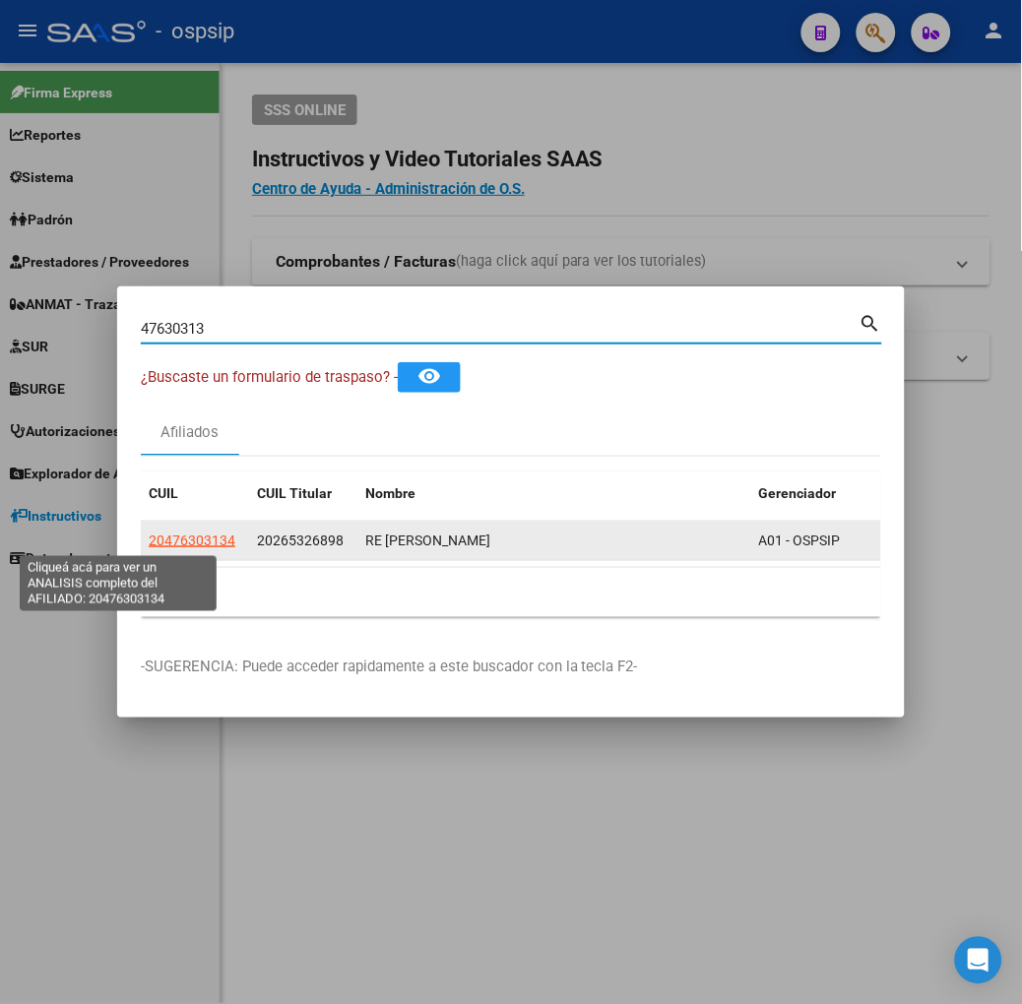
click at [149, 534] on span "20476303134" at bounding box center [192, 541] width 87 height 16
type textarea "20476303134"
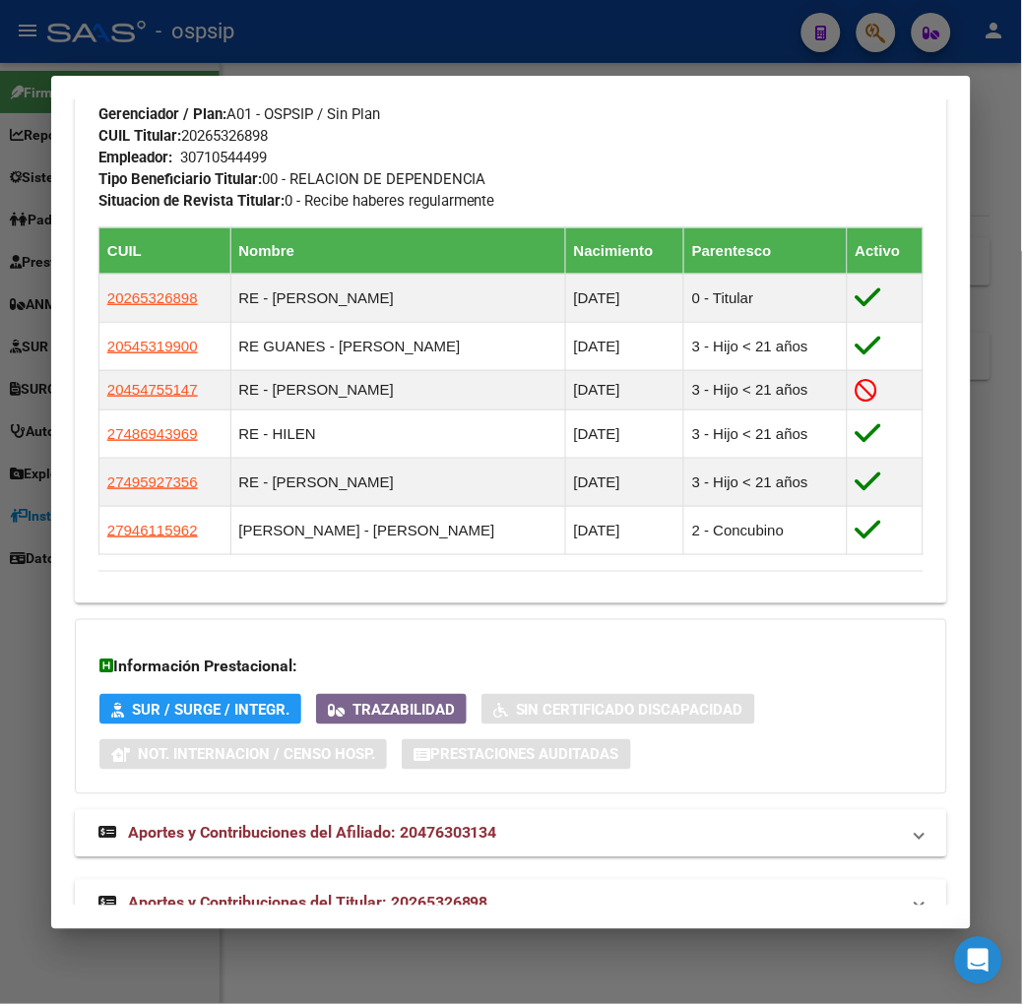
click at [420, 880] on mat-expansion-panel-header "Aportes y Contribuciones del Titular: 20265326898" at bounding box center [511, 903] width 872 height 47
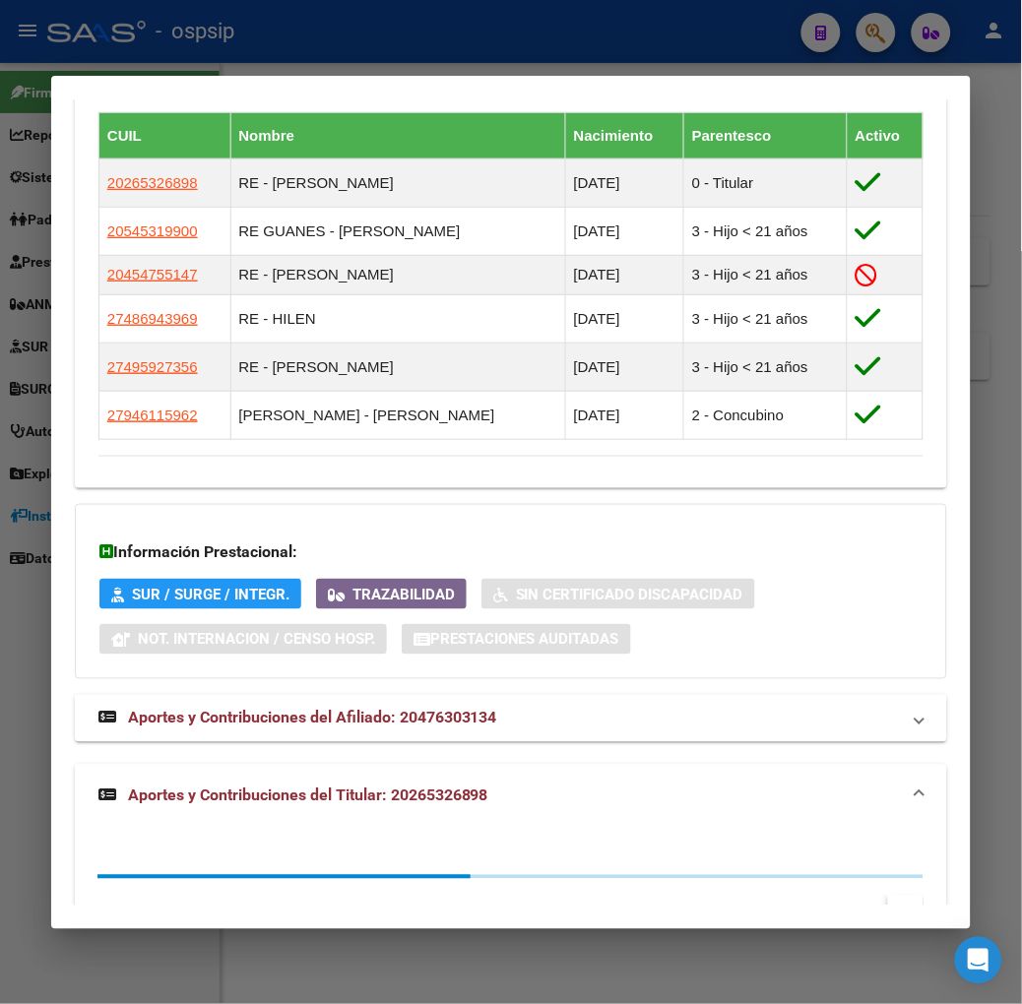
scroll to position [1640, 0]
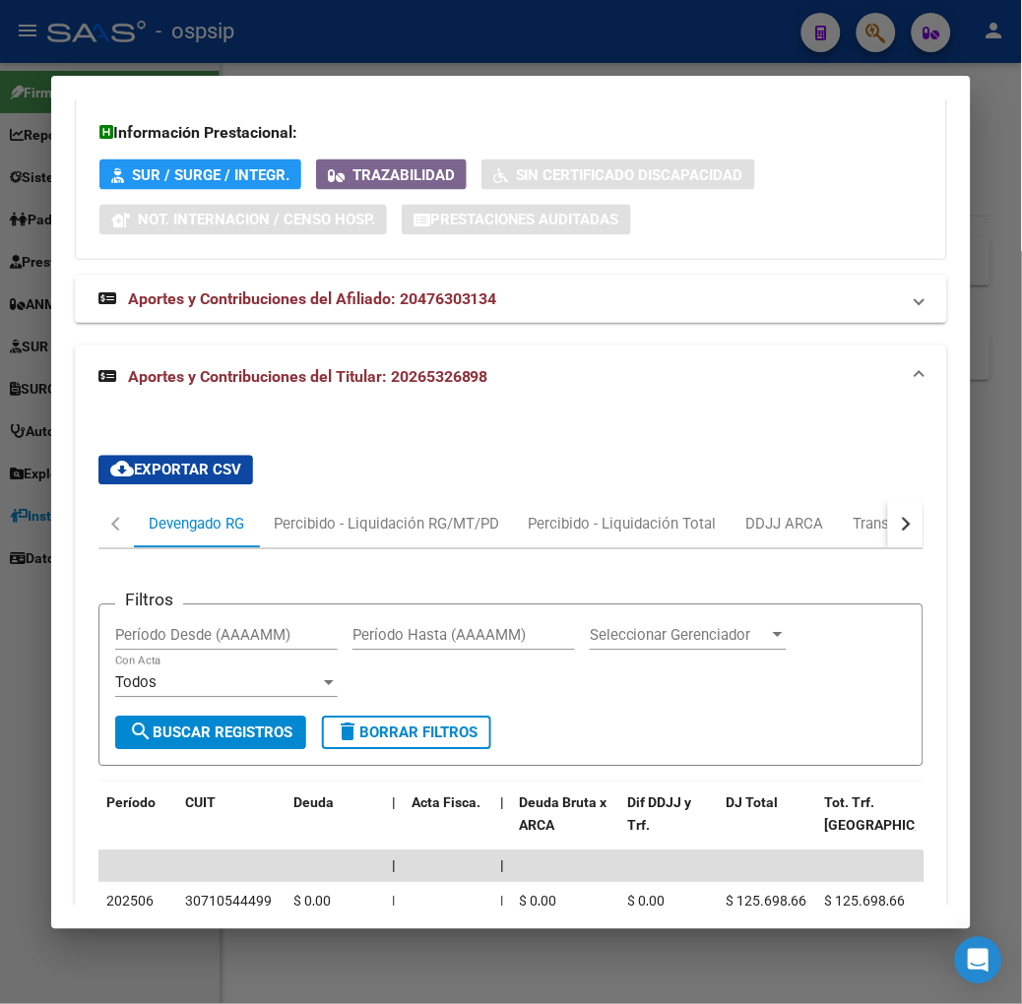
click at [584, 46] on div at bounding box center [511, 502] width 1022 height 1004
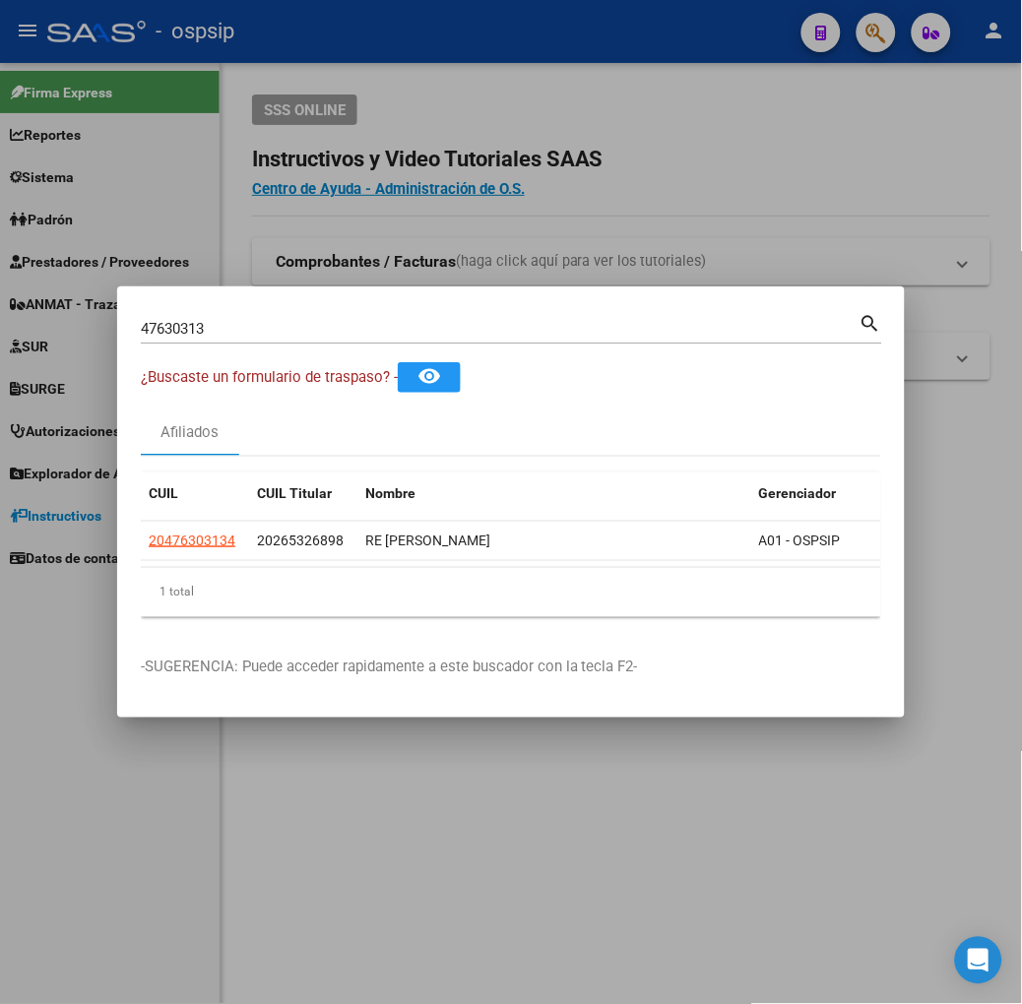
click at [415, 331] on input "47630313" at bounding box center [500, 329] width 719 height 18
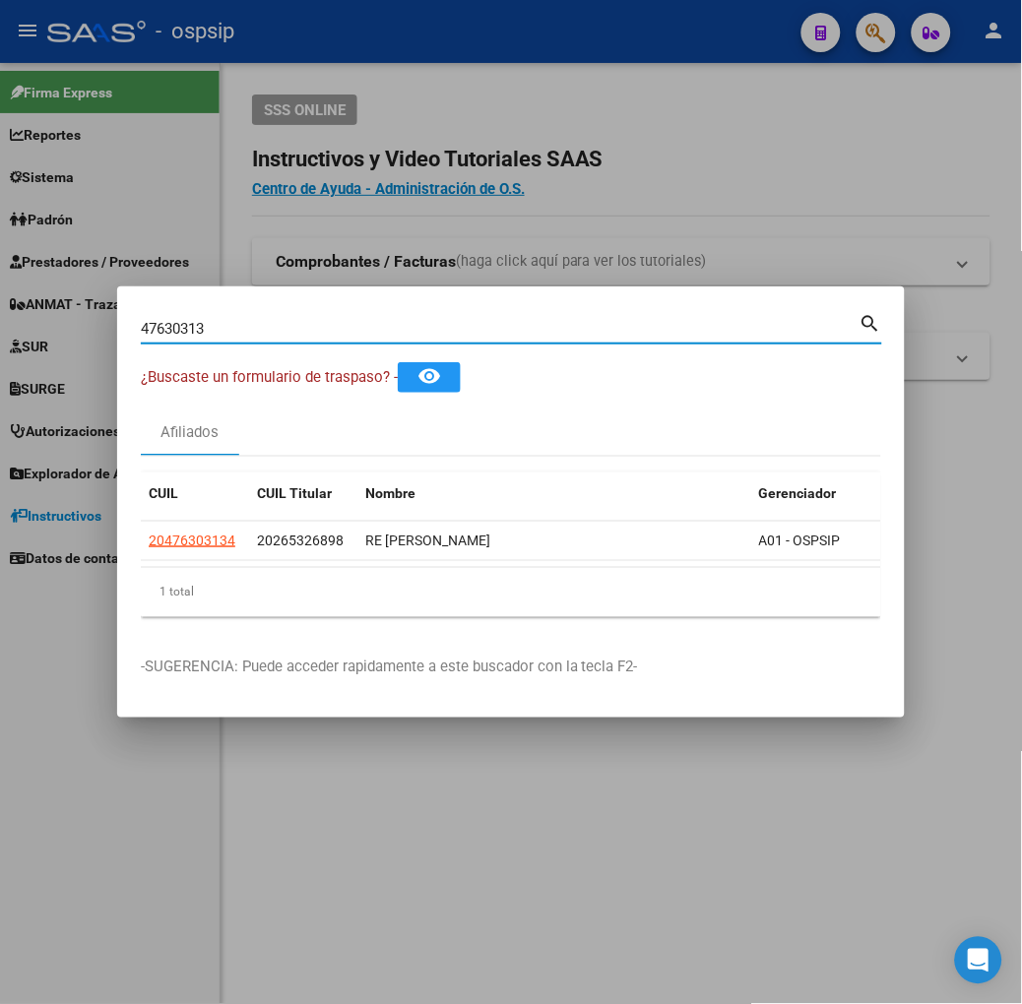
click at [415, 331] on input "47630313" at bounding box center [500, 329] width 719 height 18
type input "45138054"
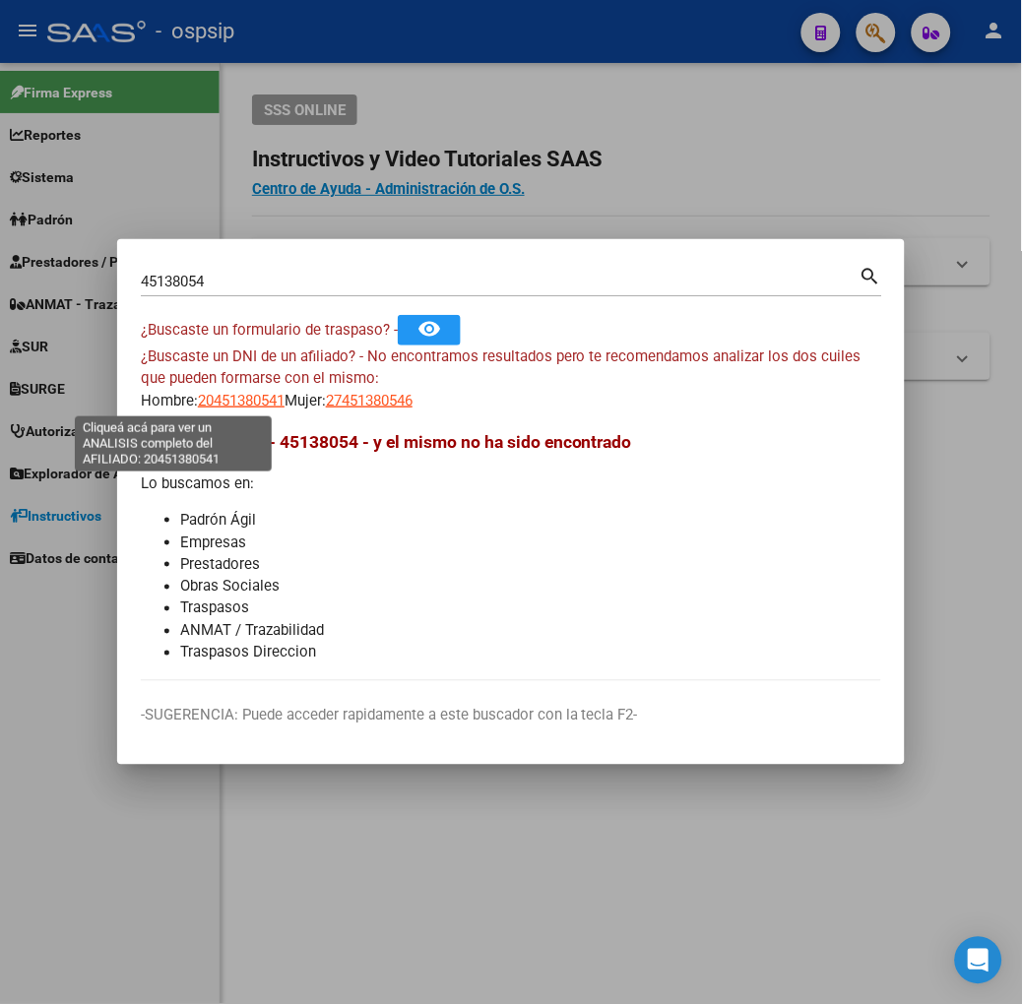
click at [198, 407] on span "20451380541" at bounding box center [241, 401] width 87 height 18
type textarea "20451380541"
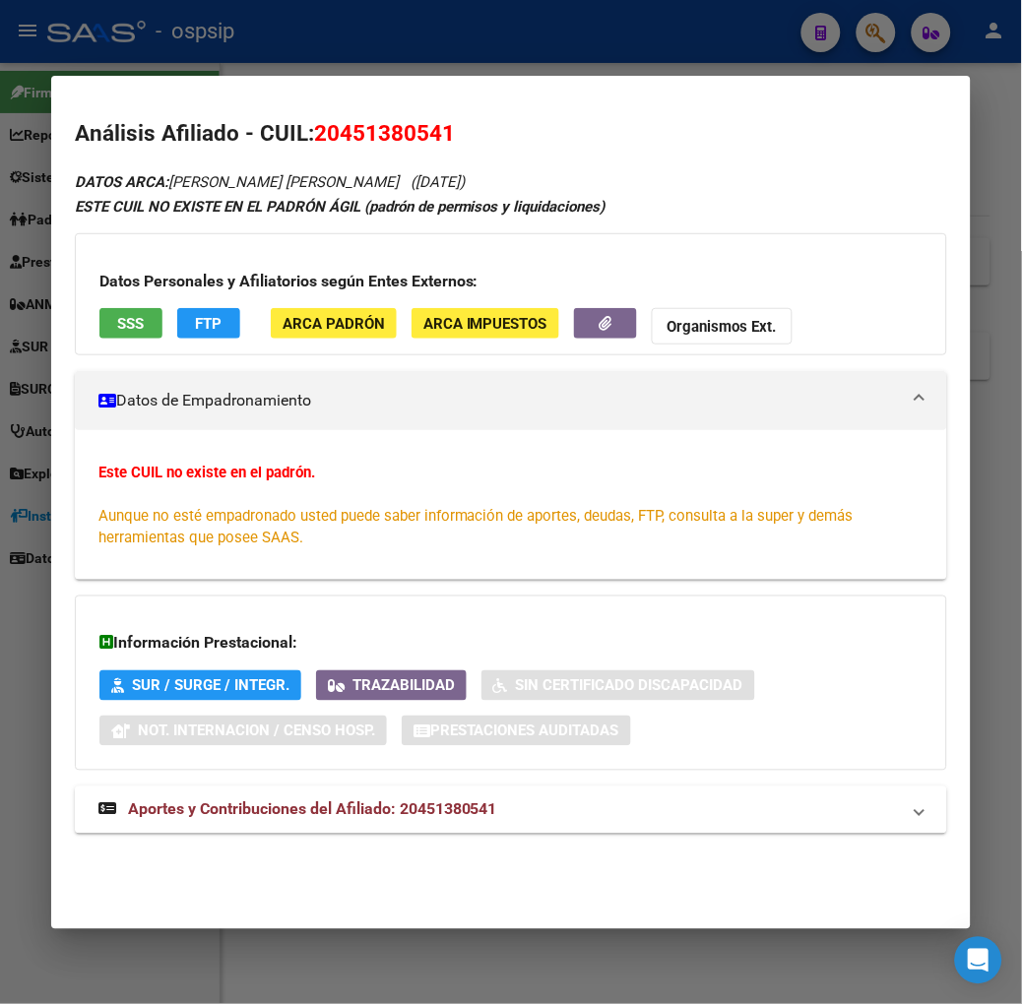
click at [99, 330] on button "SSS" at bounding box center [130, 323] width 63 height 31
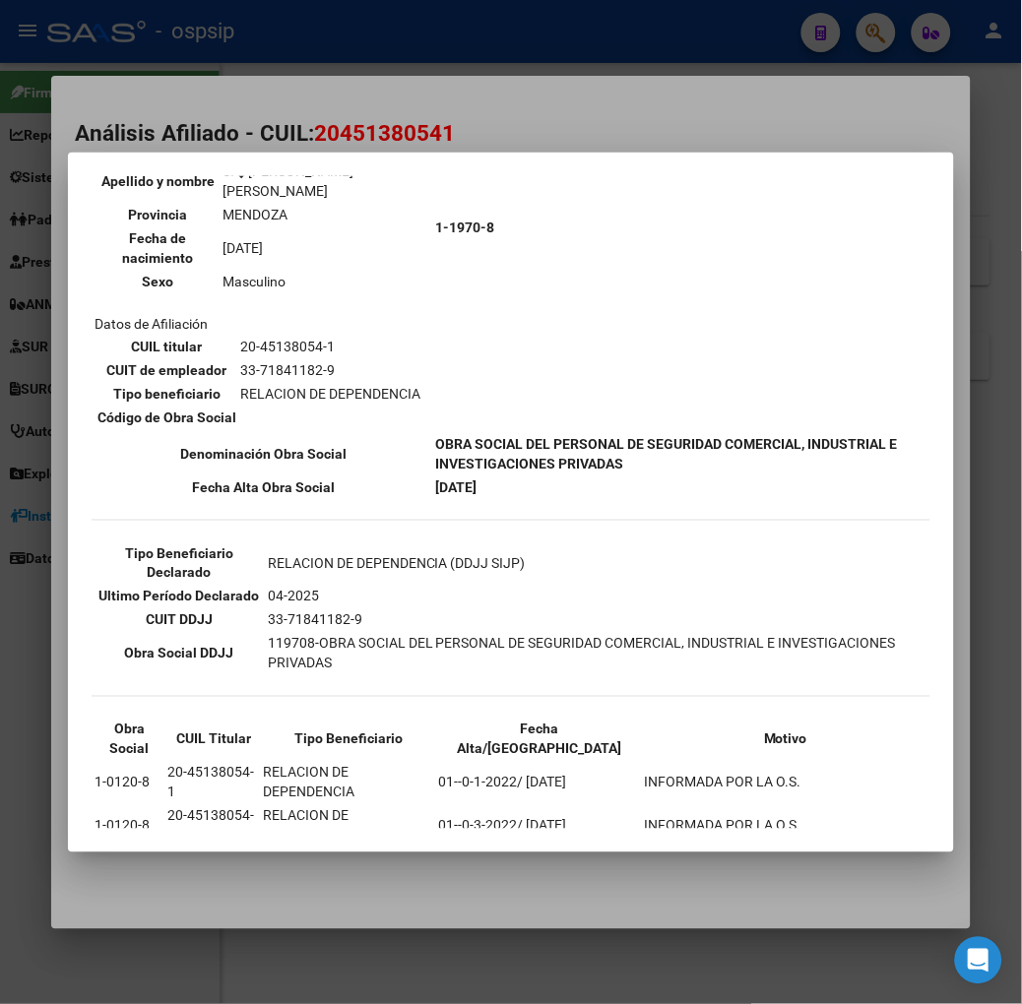
scroll to position [260, 0]
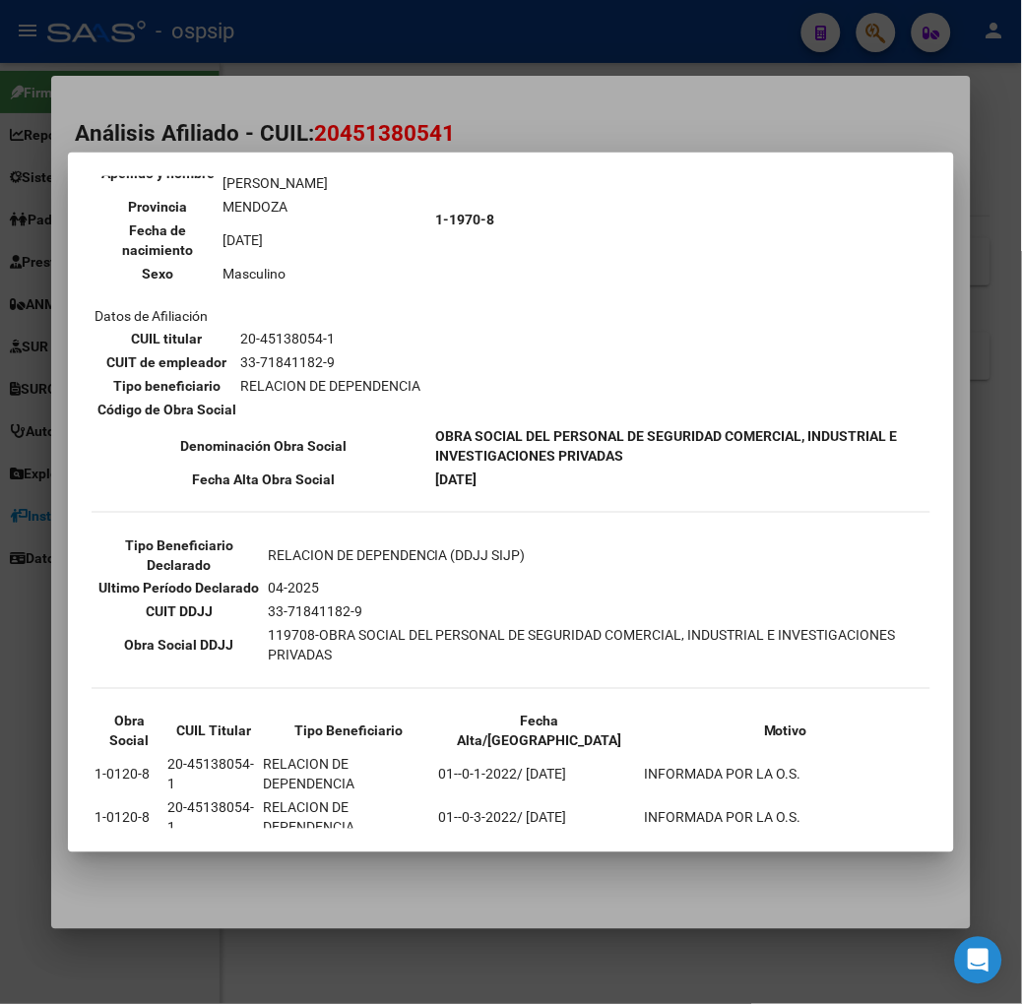
drag, startPoint x: 211, startPoint y: 526, endPoint x: 297, endPoint y: 538, distance: 87.6
click at [297, 578] on tr "Ultimo Período Declarado 04-2025" at bounding box center [511, 589] width 835 height 22
click at [438, 711] on th "Fecha Alta/[GEOGRAPHIC_DATA]" at bounding box center [540, 731] width 204 height 41
click at [311, 113] on div at bounding box center [511, 502] width 1022 height 1004
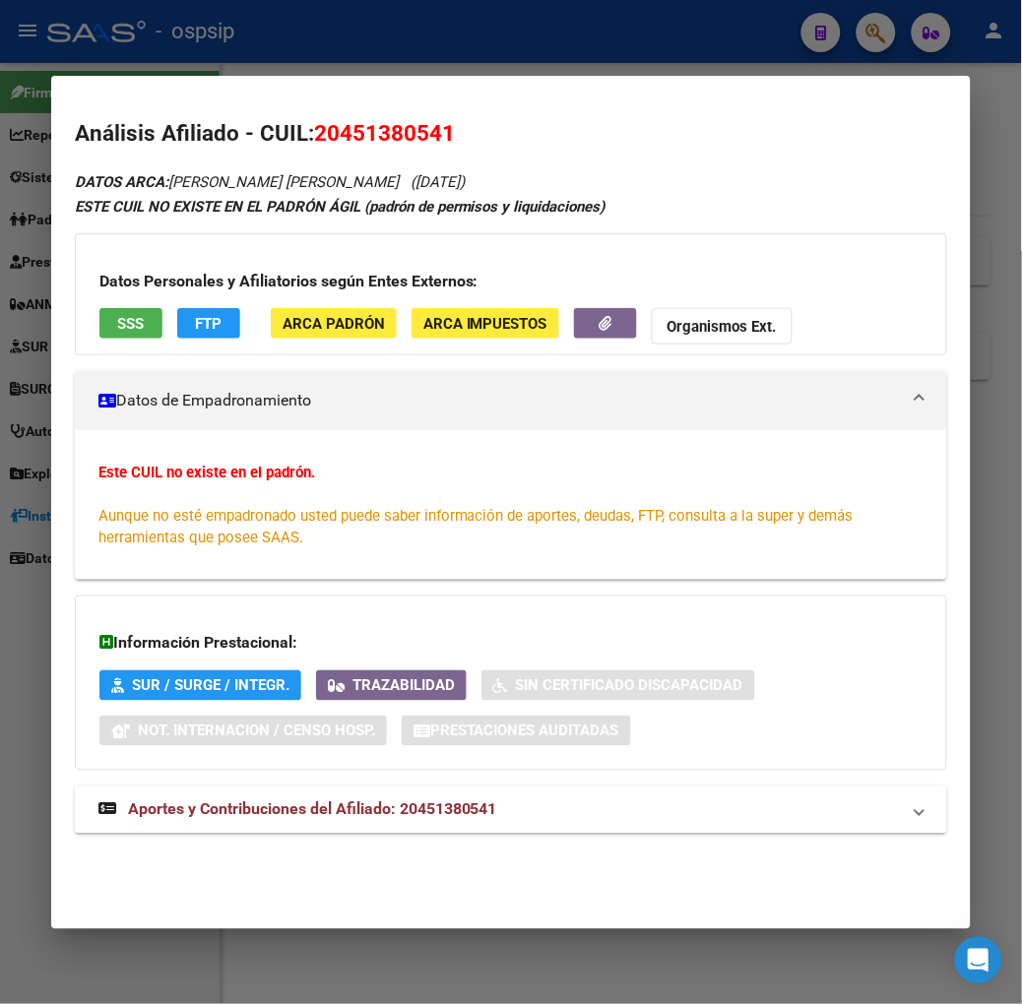
click at [352, 834] on mat-expansion-panel-header "Aportes y Contribuciones del Afiliado: 20451380541" at bounding box center [511, 810] width 872 height 47
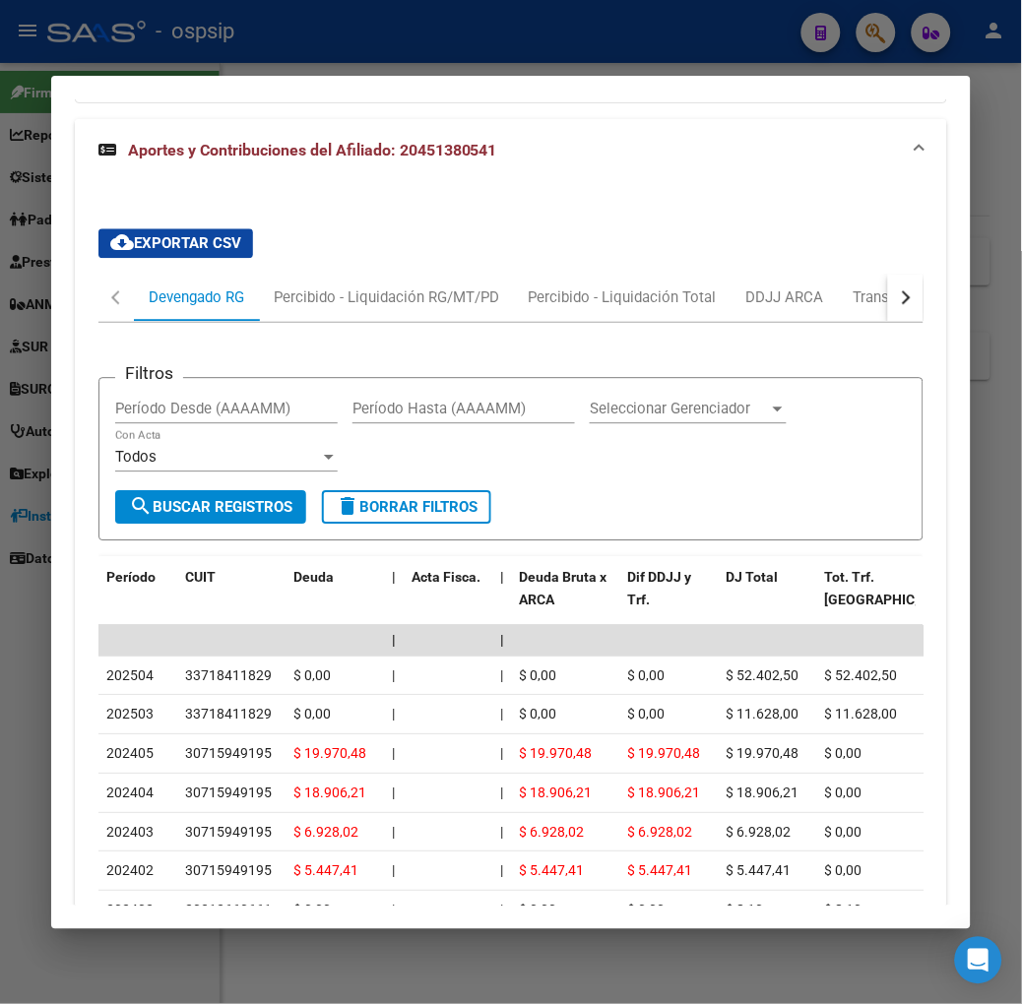
scroll to position [837, 0]
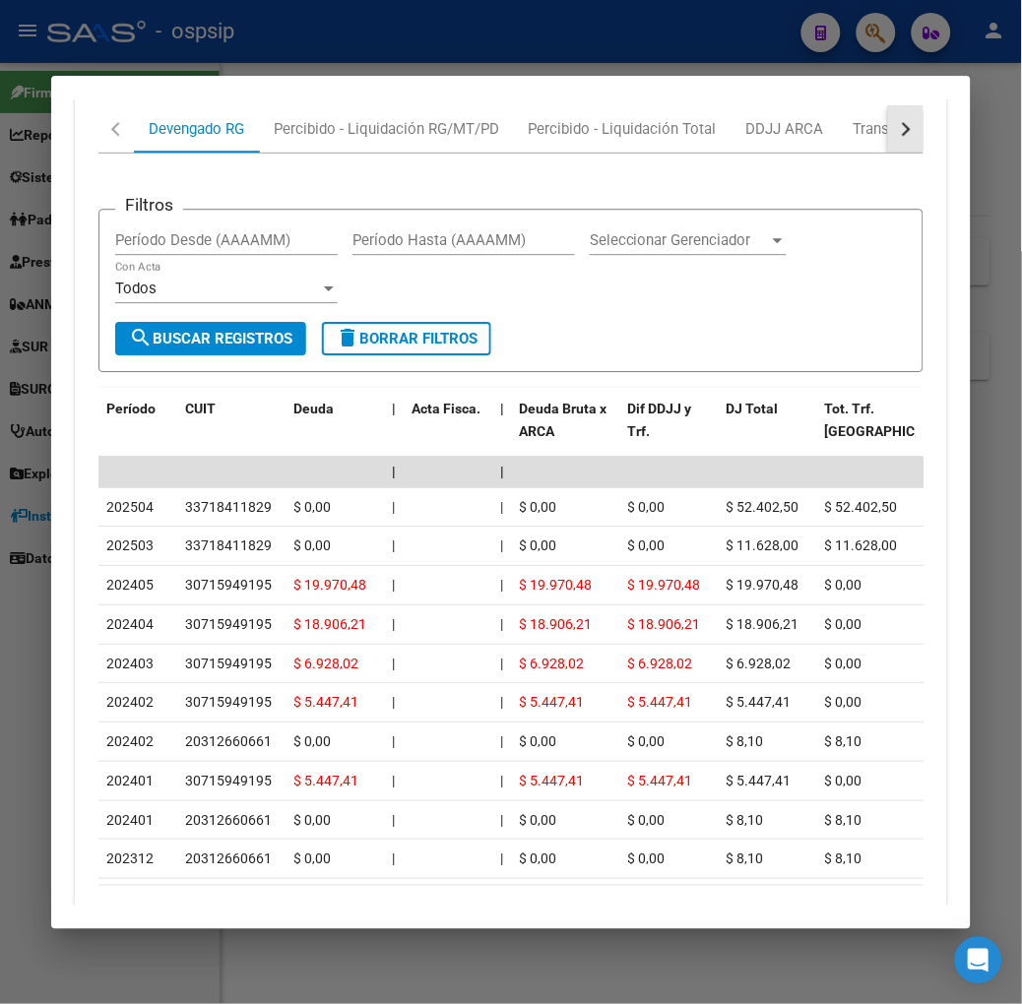
click at [923, 124] on button "button" at bounding box center [905, 128] width 35 height 47
click at [851, 135] on div "ARCA Relaciones Laborales" at bounding box center [835, 129] width 184 height 22
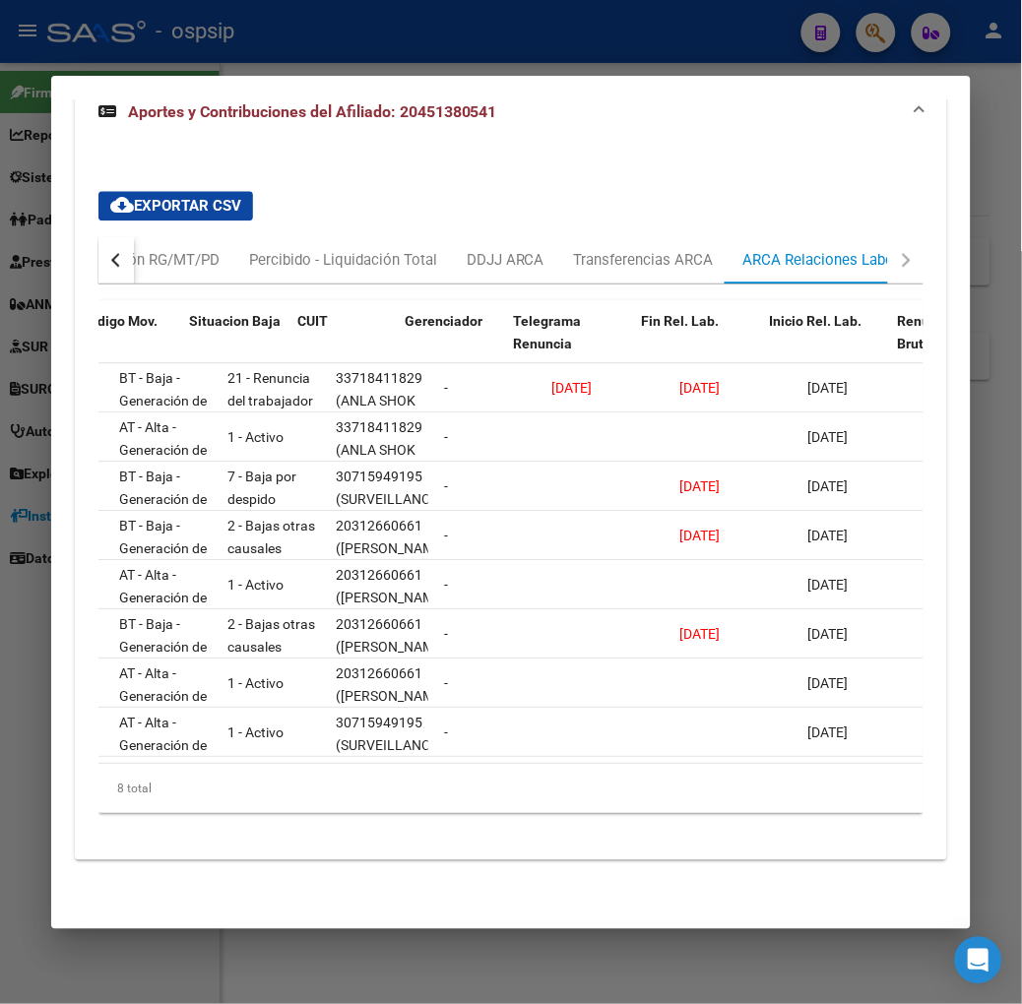
scroll to position [0, 124]
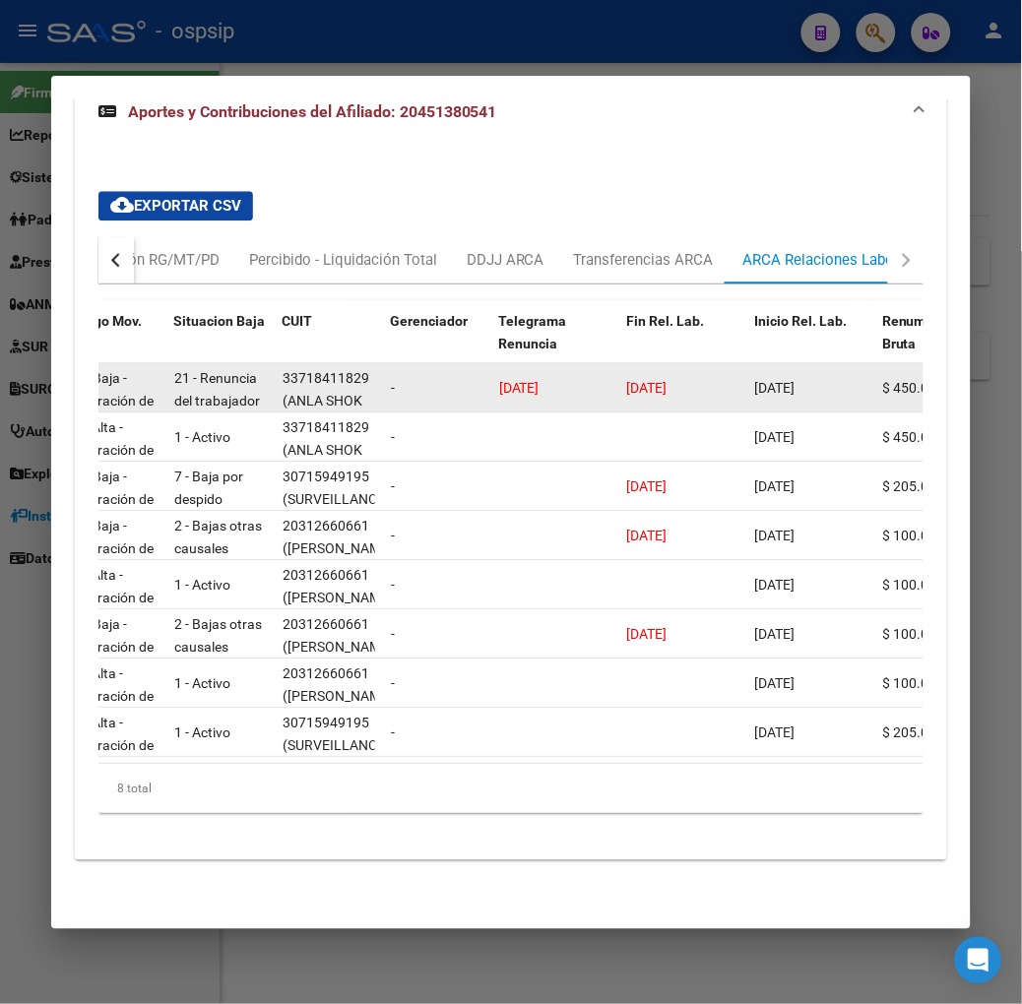
drag, startPoint x: 720, startPoint y: 375, endPoint x: 793, endPoint y: 378, distance: 73.9
click at [793, 378] on datatable-body-cell "[DATE]" at bounding box center [811, 387] width 128 height 48
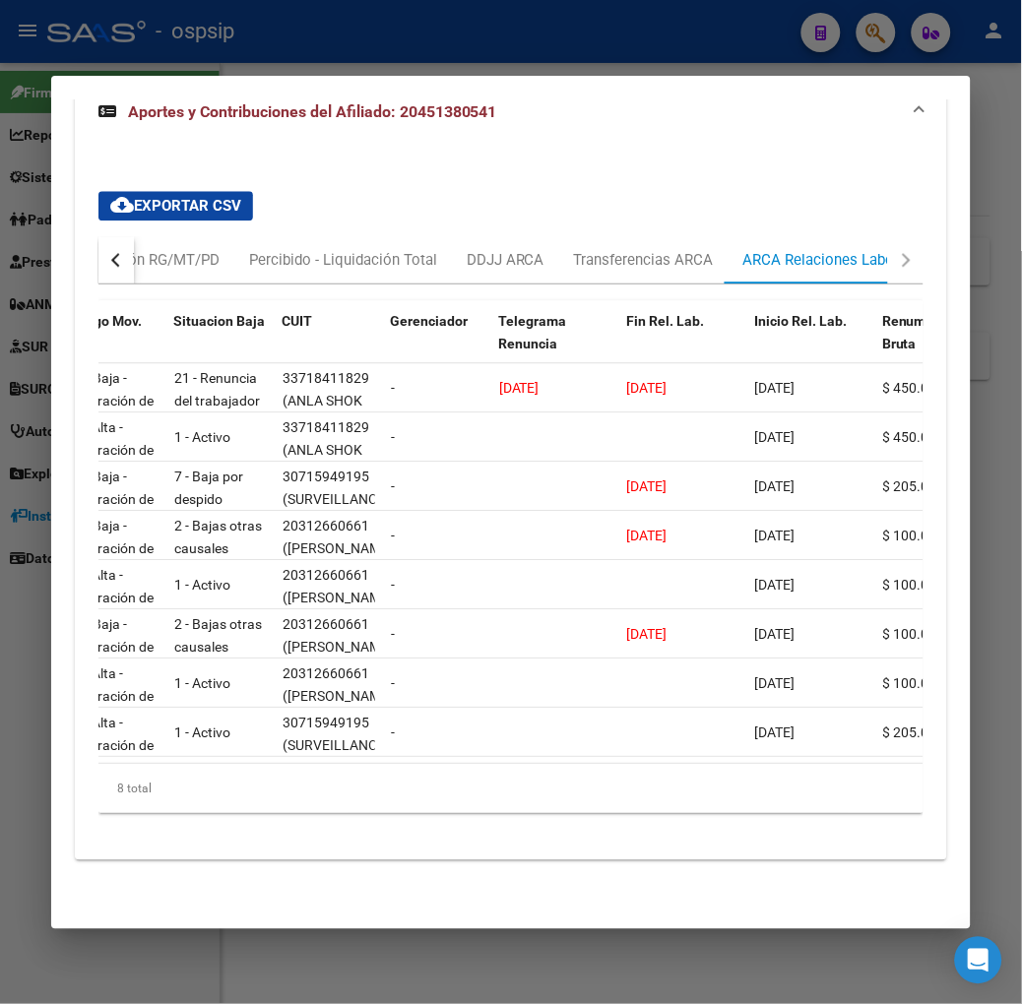
click at [402, 51] on div at bounding box center [511, 502] width 1022 height 1004
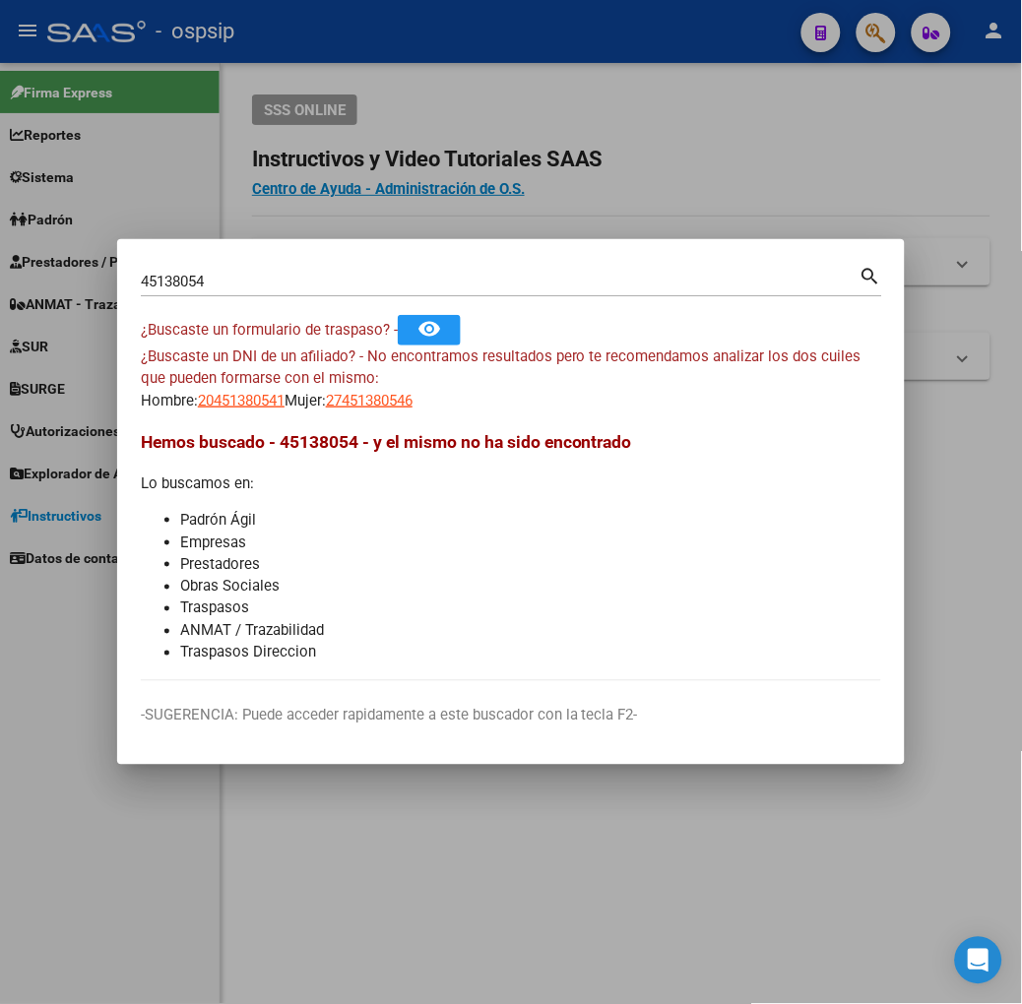
click at [336, 284] on input "45138054" at bounding box center [500, 282] width 719 height 18
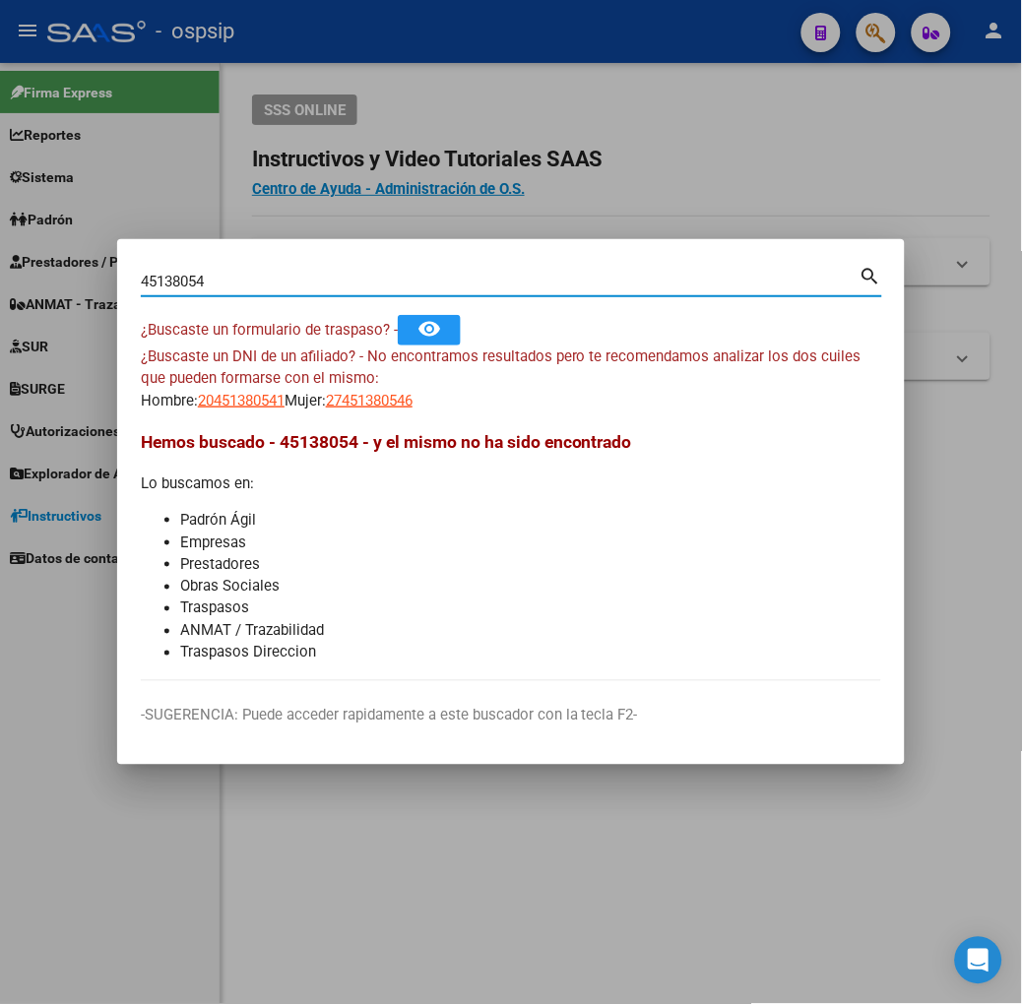
click at [336, 285] on input "45138054" at bounding box center [500, 282] width 719 height 18
type input "46100395"
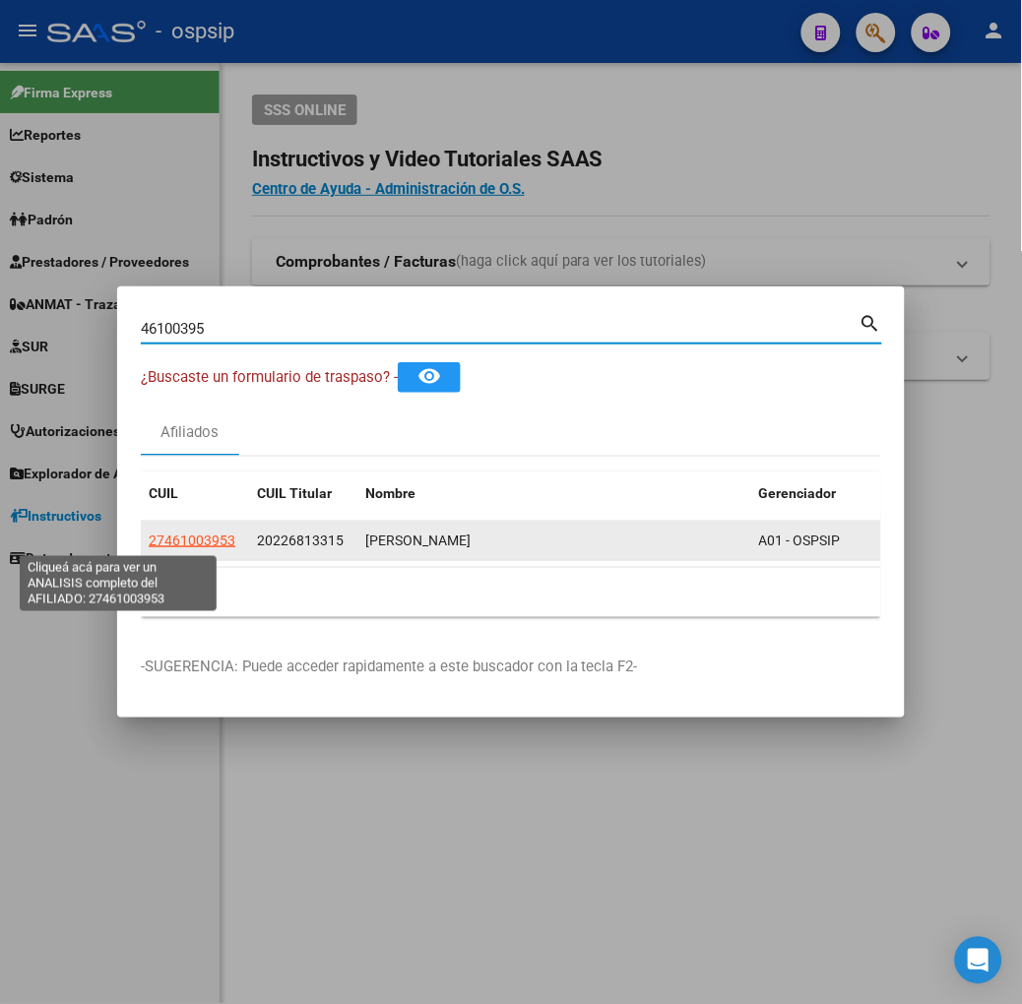
click at [149, 533] on span "27461003953" at bounding box center [192, 541] width 87 height 16
type textarea "27461003953"
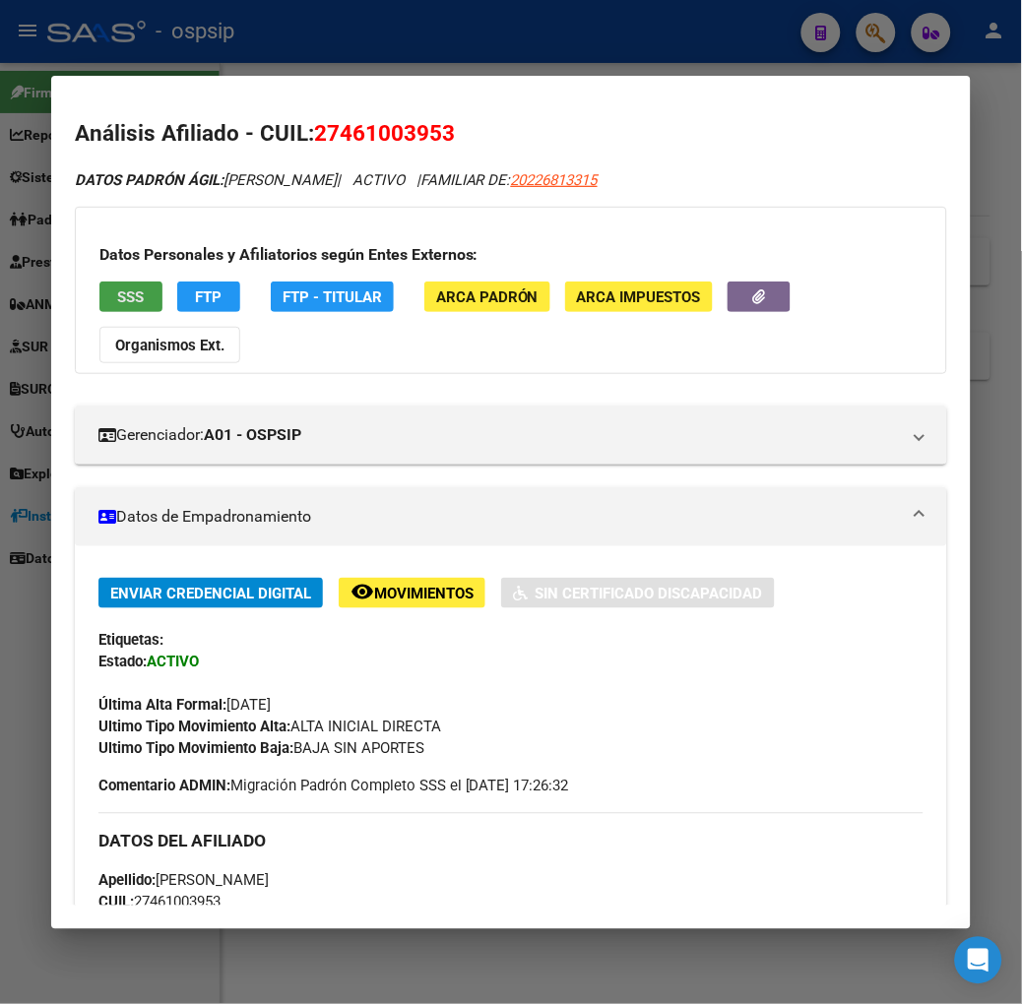
click at [117, 289] on span "SSS" at bounding box center [130, 297] width 27 height 18
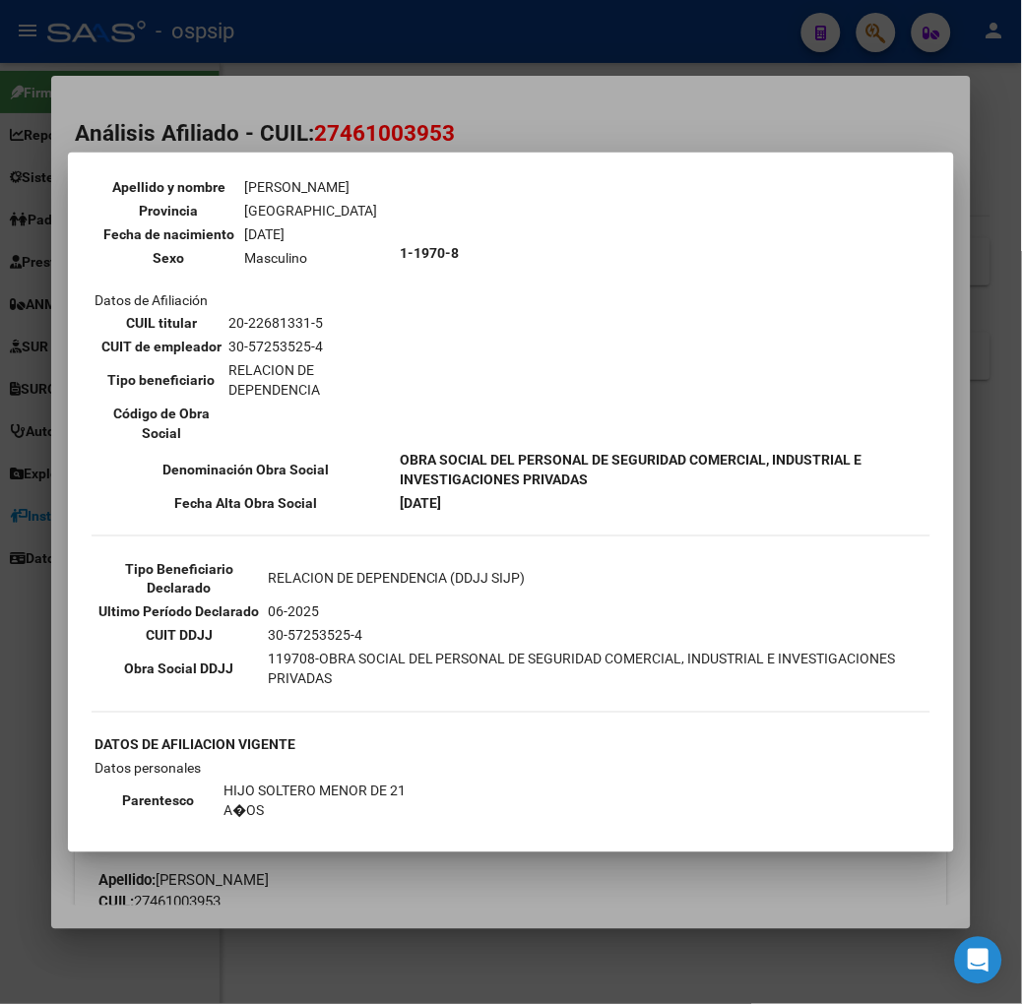
scroll to position [219, 0]
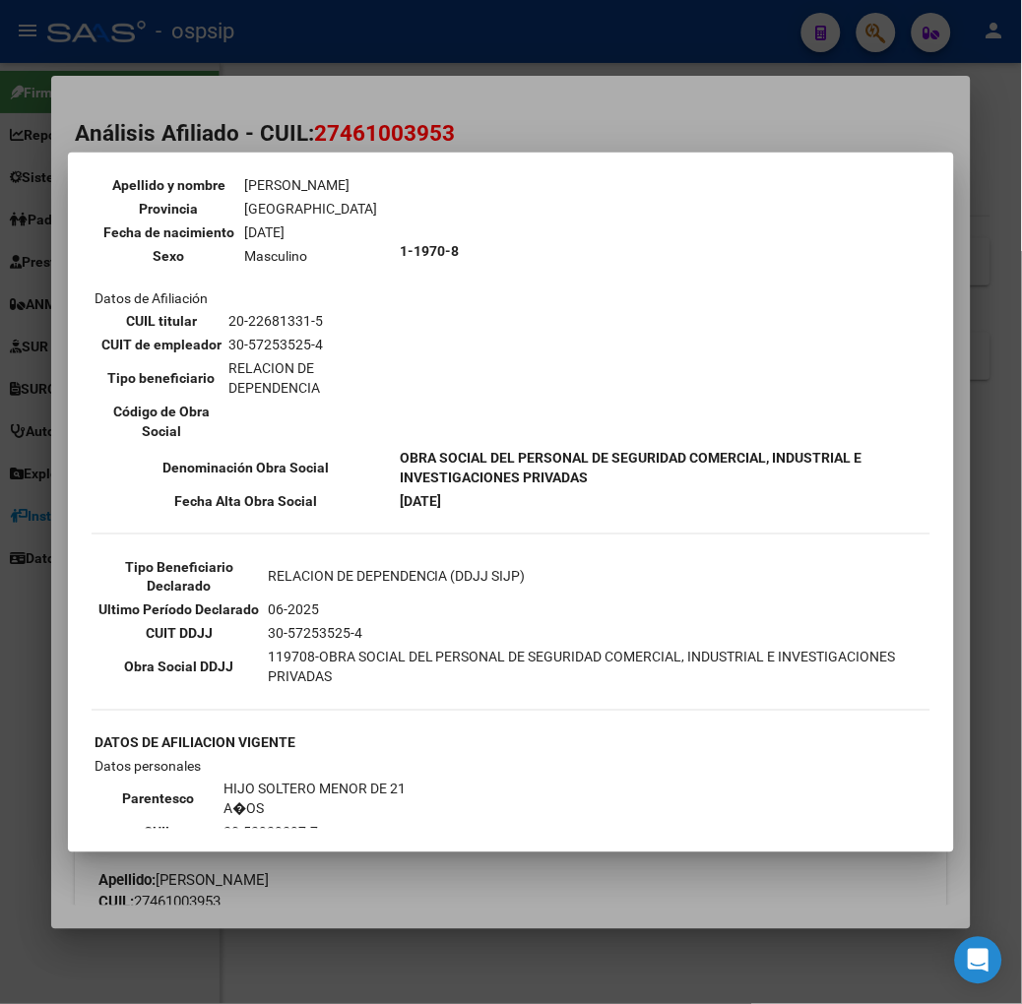
click at [298, 114] on div at bounding box center [511, 502] width 1022 height 1004
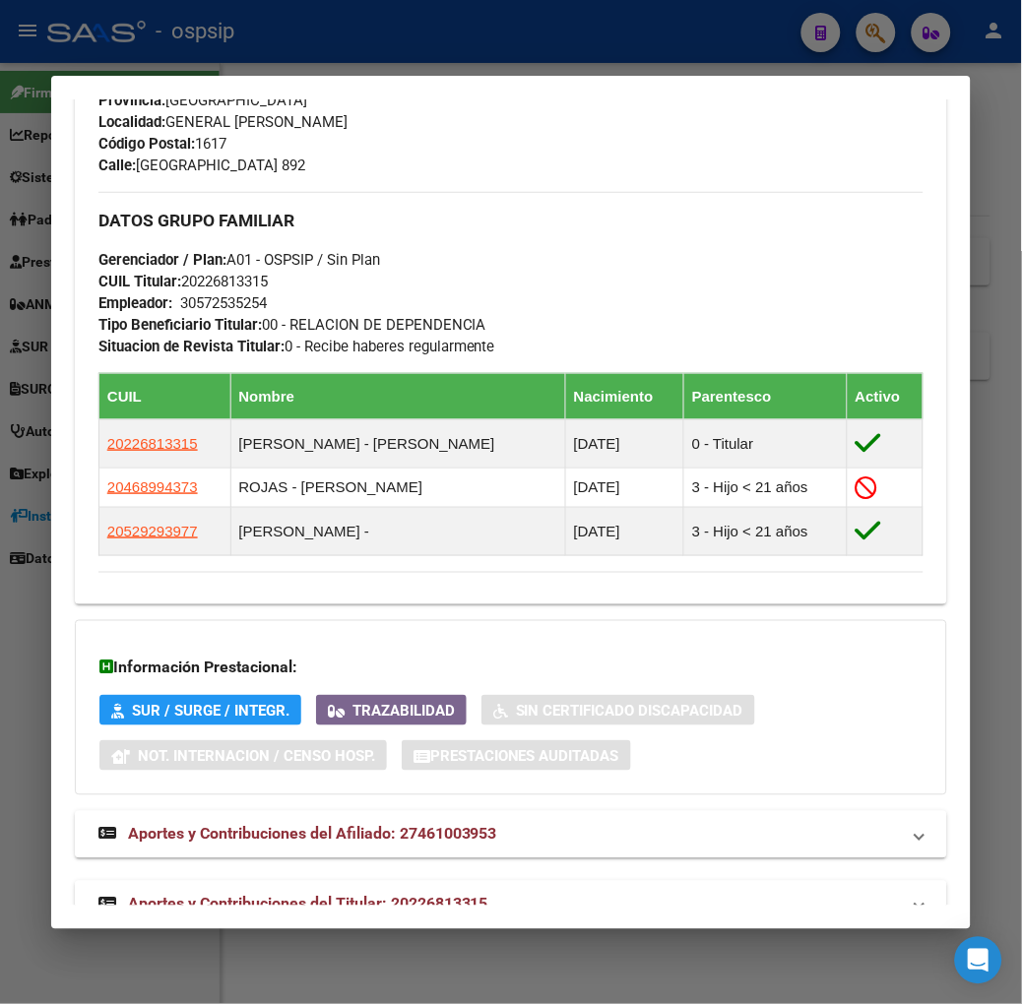
click at [397, 895] on span "Aportes y Contribuciones del Titular: 20226813315" at bounding box center [308, 904] width 360 height 19
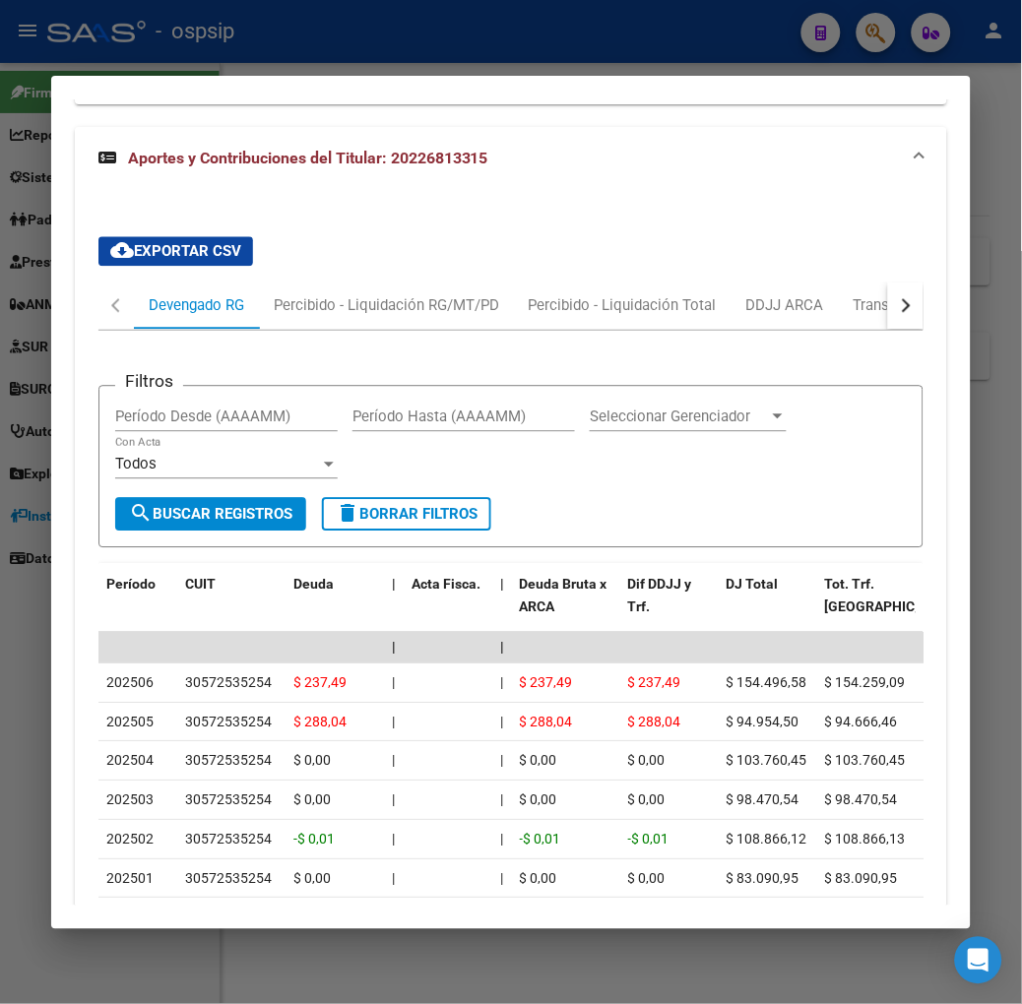
scroll to position [1991, 0]
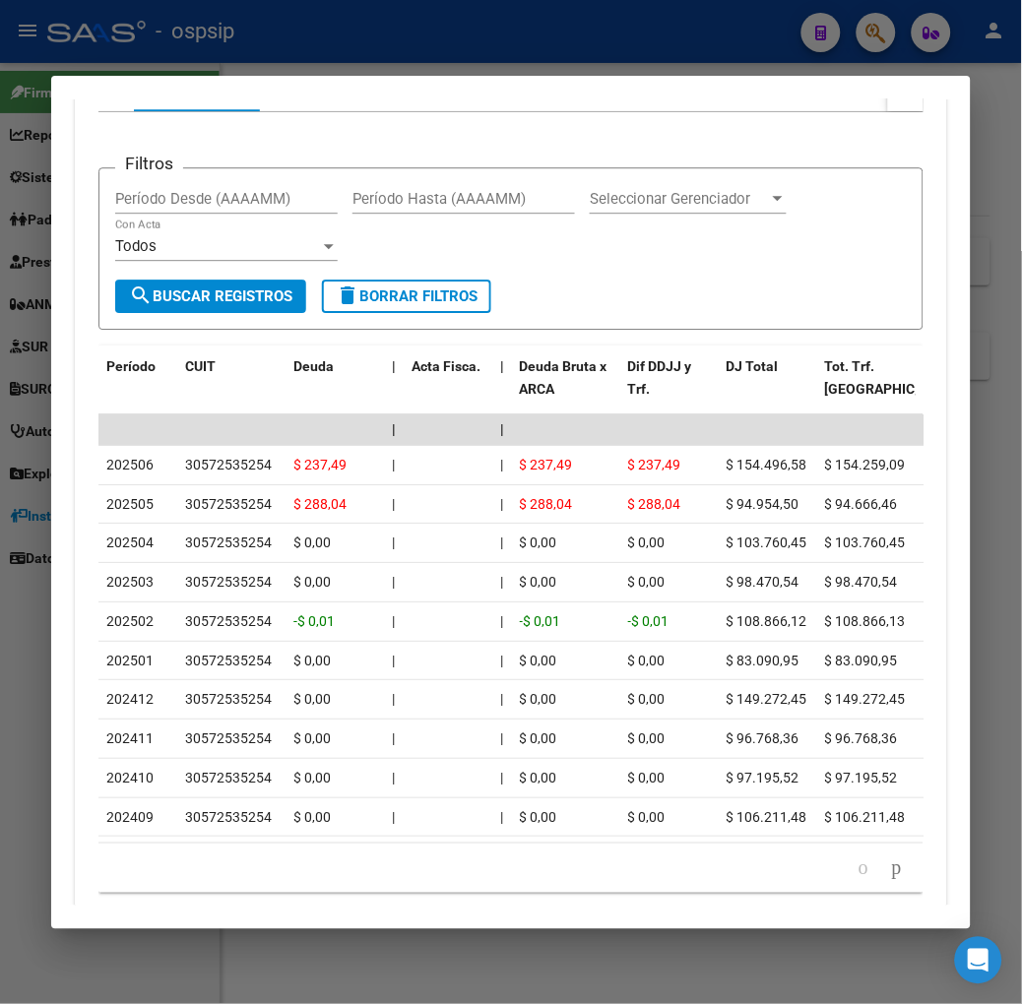
click at [278, 37] on div at bounding box center [511, 502] width 1022 height 1004
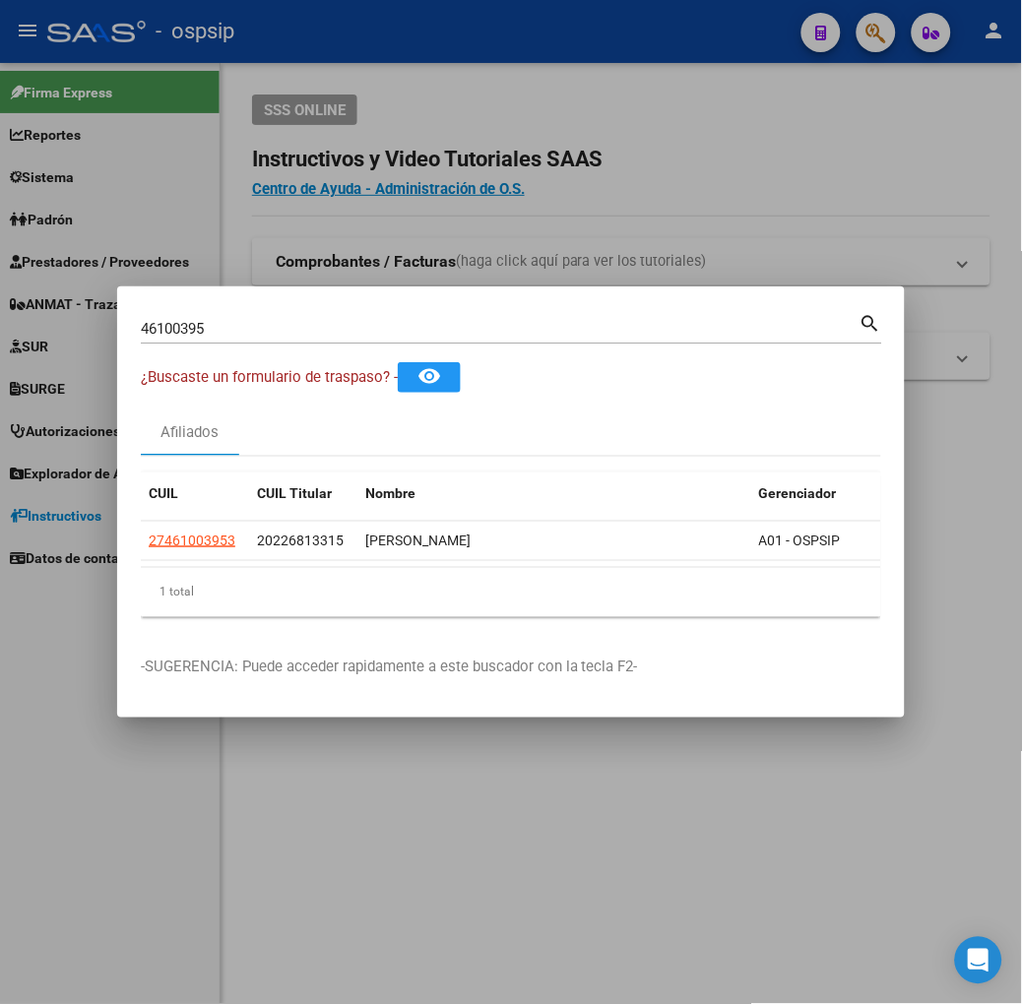
click at [241, 322] on input "46100395" at bounding box center [500, 329] width 719 height 18
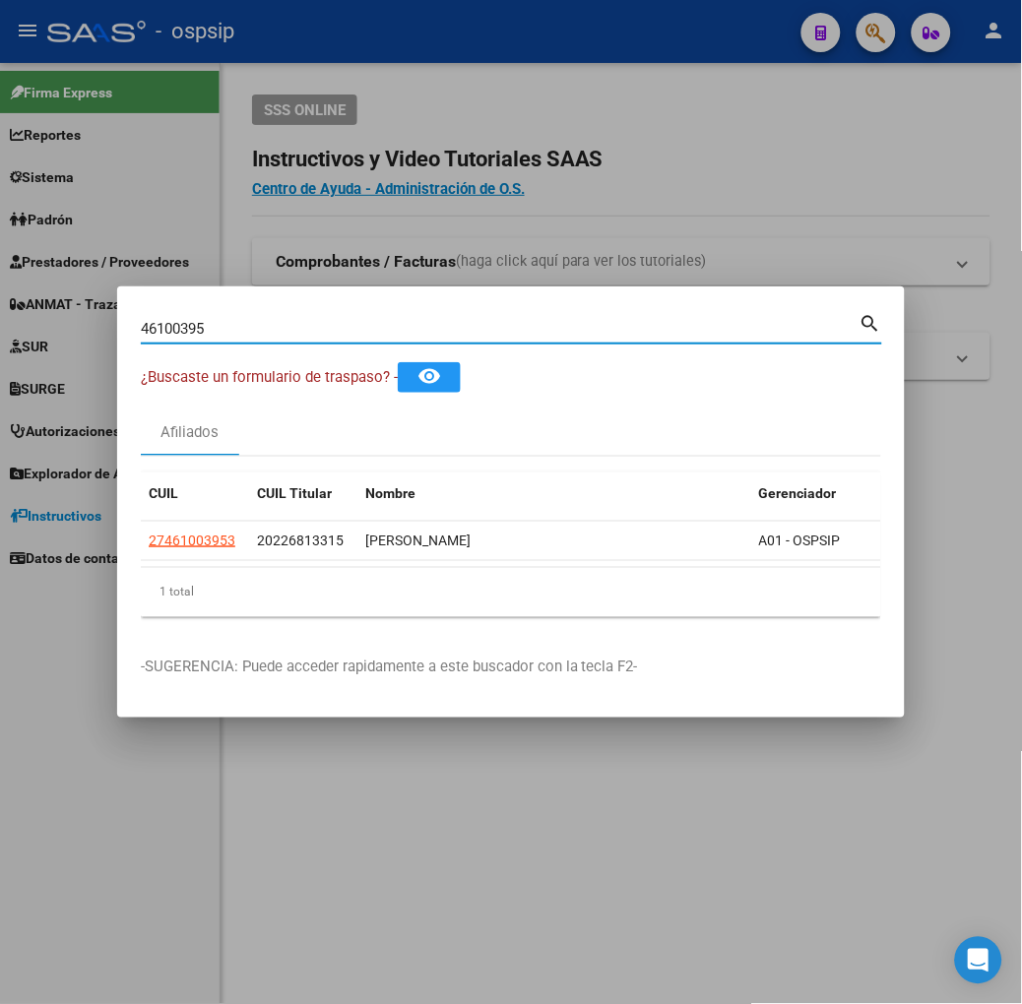
click at [241, 322] on input "46100395" at bounding box center [500, 329] width 719 height 18
type input "20018557"
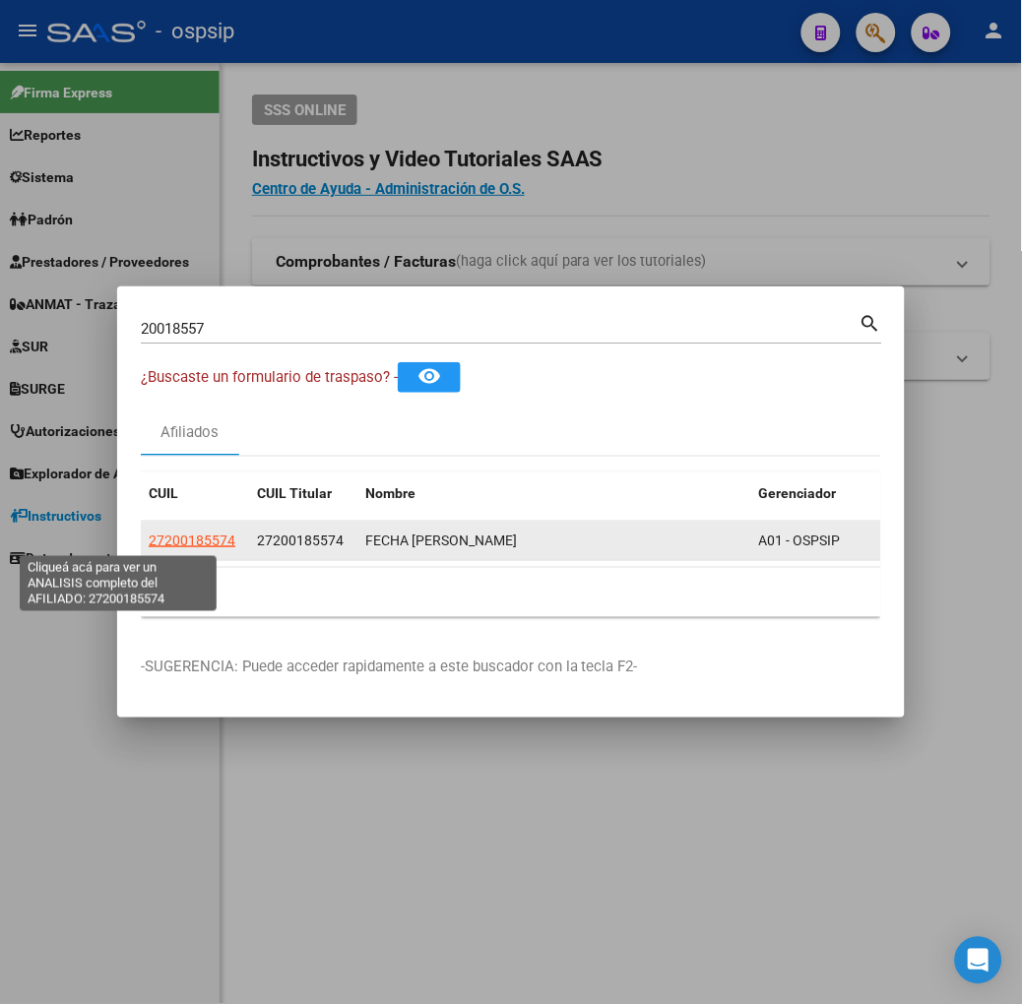
click at [149, 541] on span "27200185574" at bounding box center [192, 541] width 87 height 16
type textarea "27200185574"
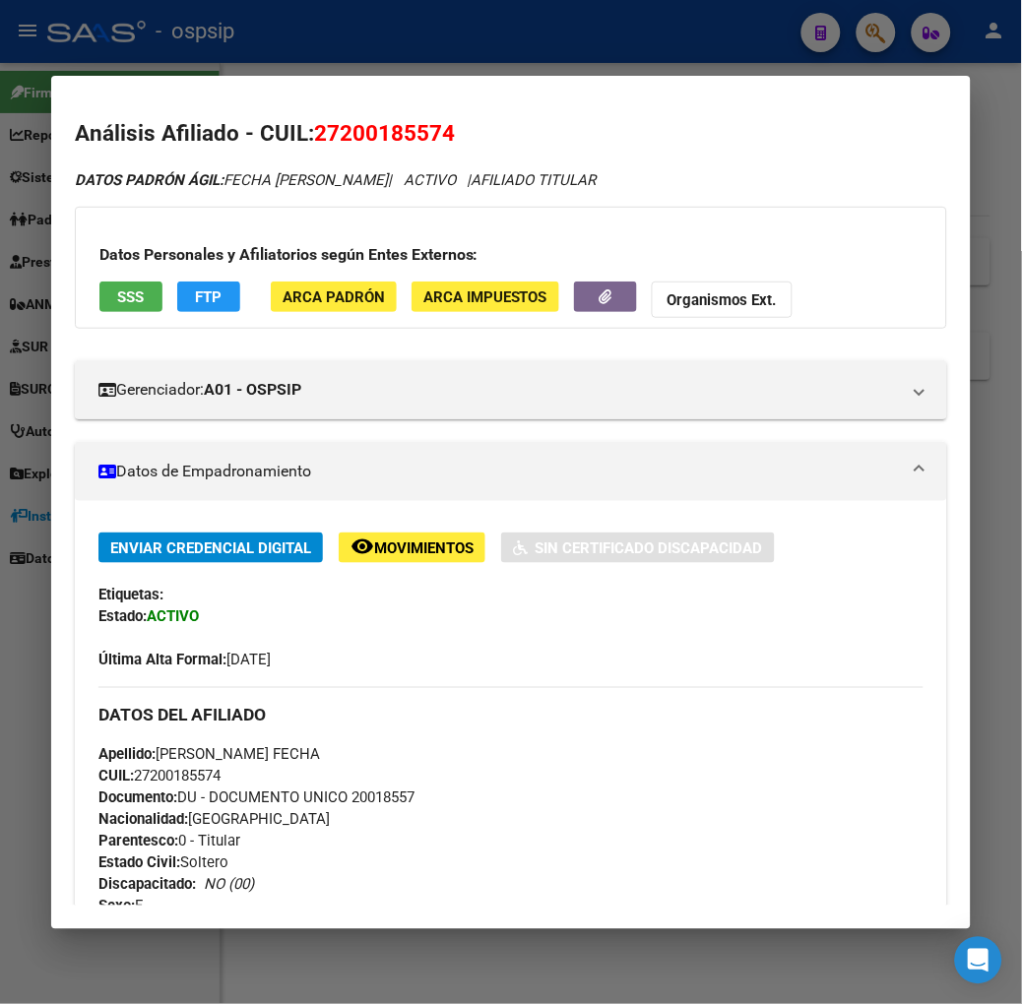
click at [117, 288] on span "SSS" at bounding box center [130, 297] width 27 height 18
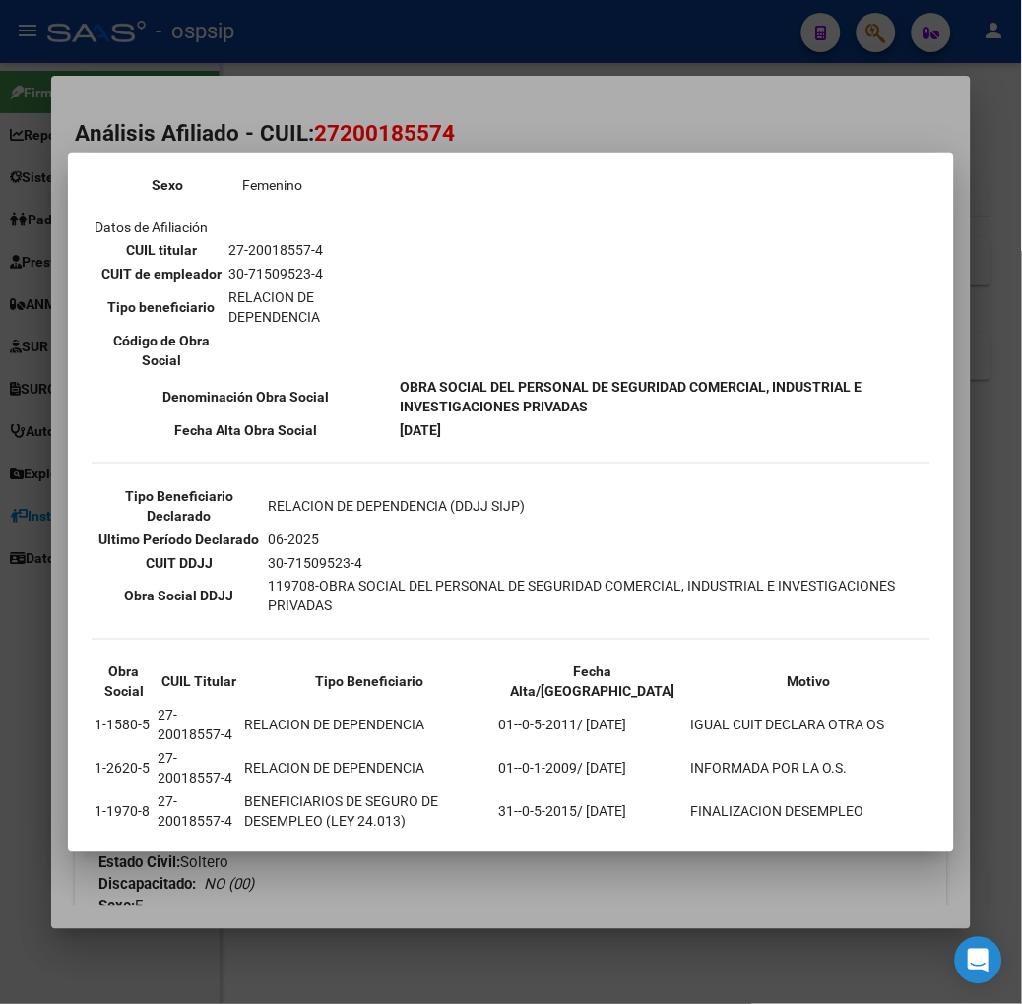
scroll to position [328, 0]
click at [377, 119] on div at bounding box center [511, 502] width 1022 height 1004
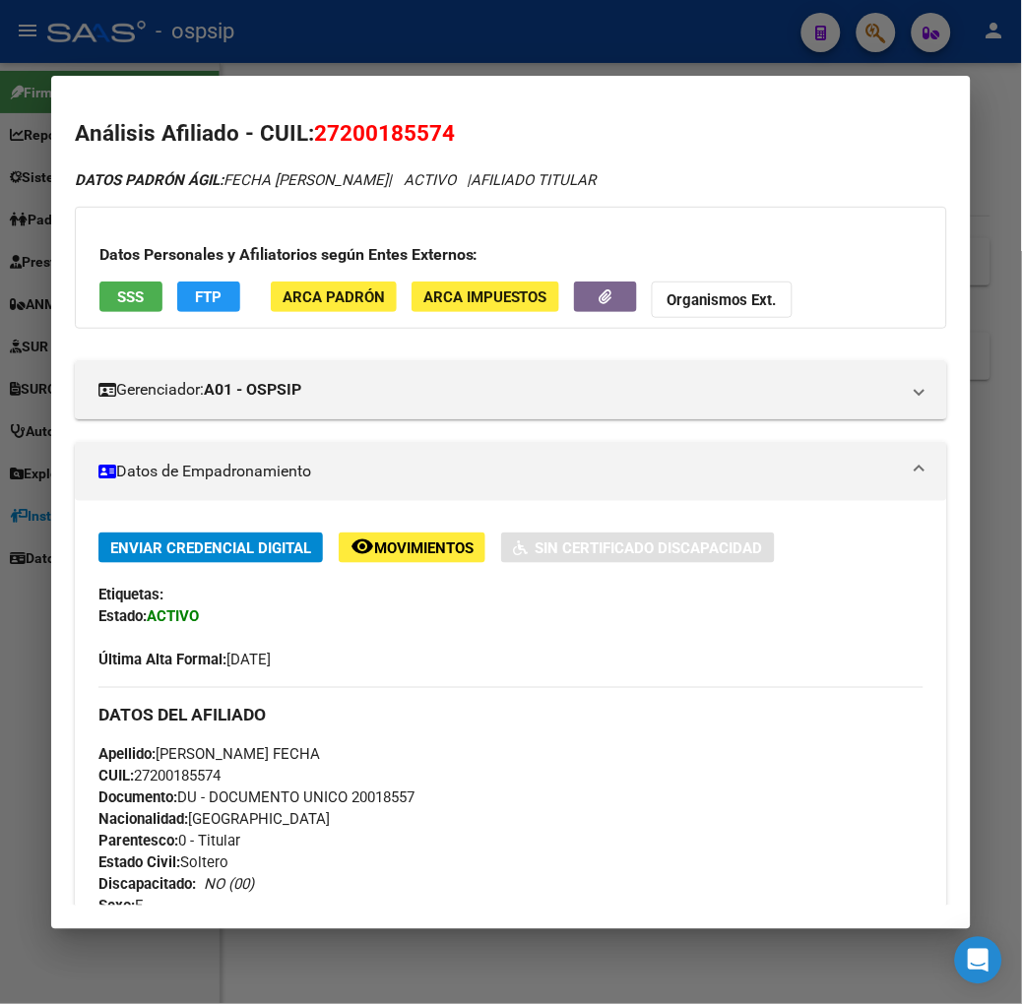
click at [377, 69] on div at bounding box center [511, 502] width 1022 height 1004
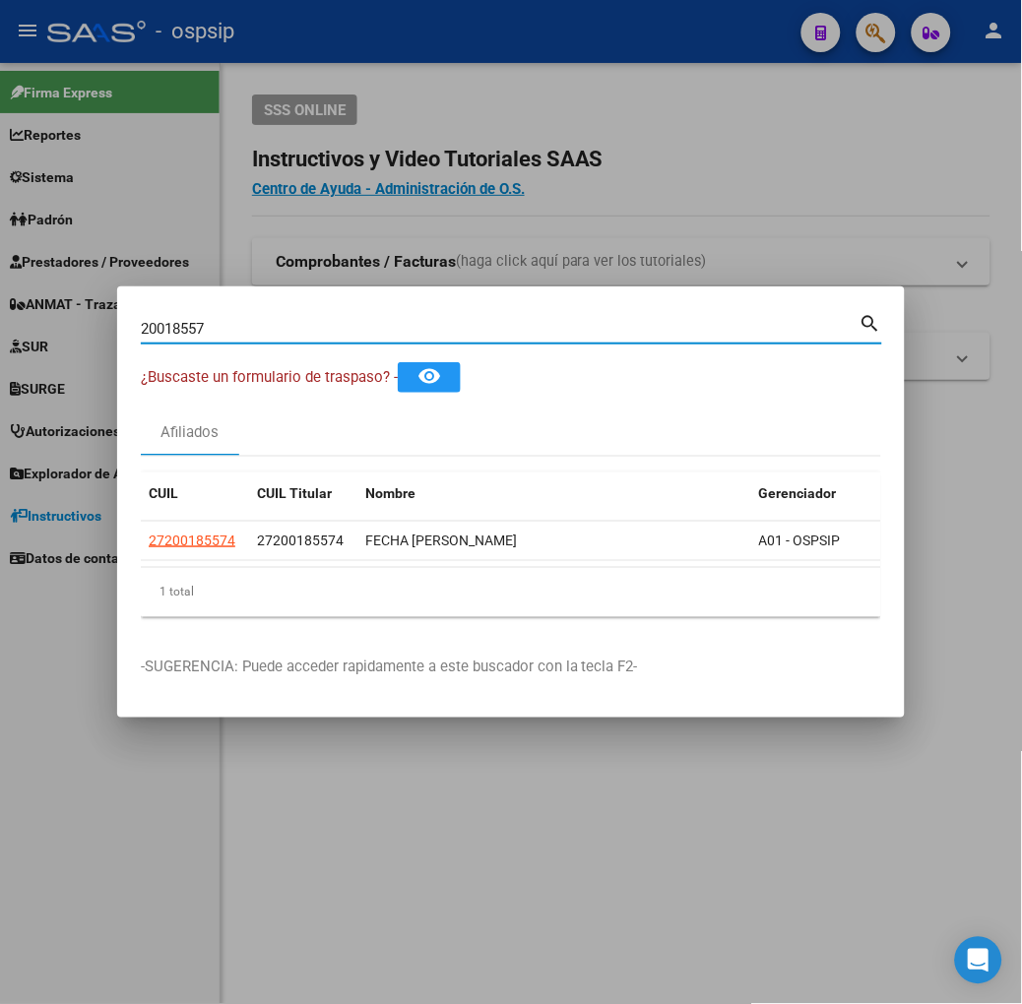
click at [233, 332] on input "20018557" at bounding box center [500, 329] width 719 height 18
type input "21637909"
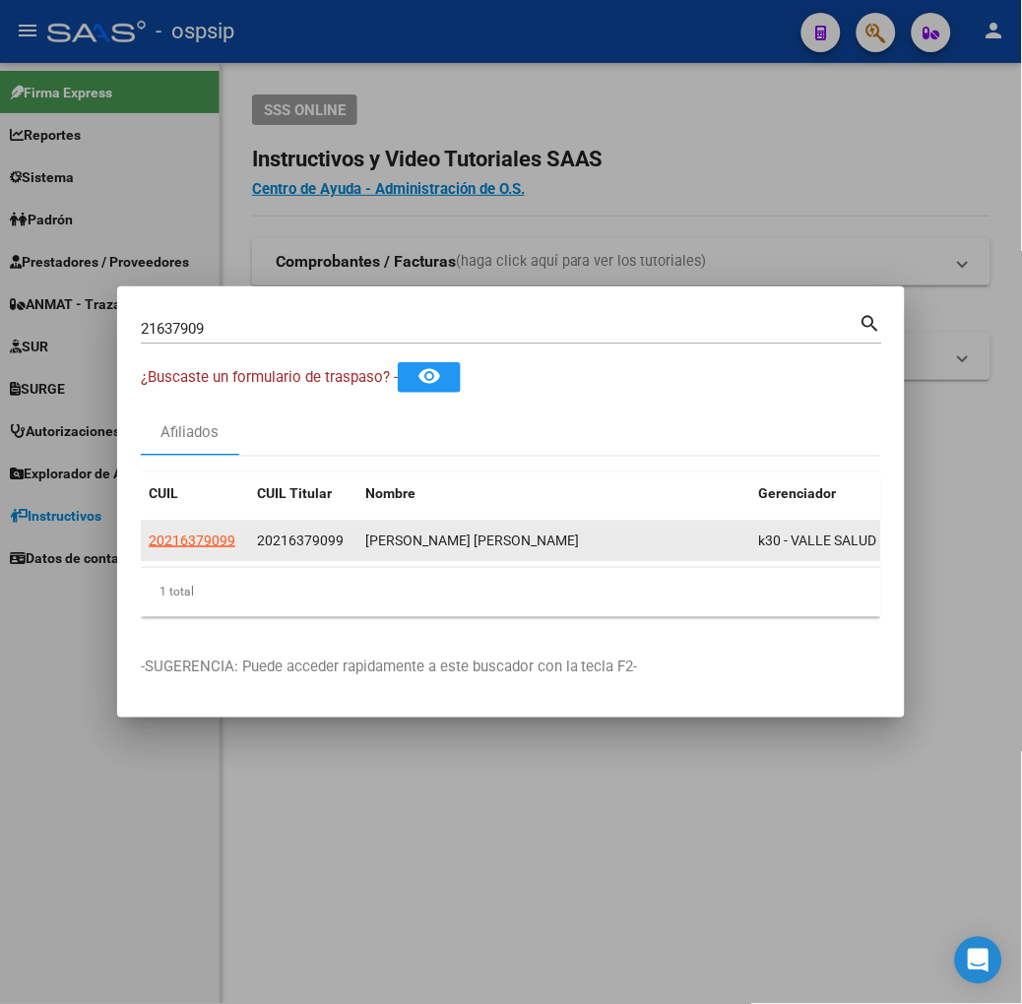
click at [149, 530] on app-link-go-to "20216379099" at bounding box center [192, 541] width 87 height 23
click at [149, 535] on span "20216379099" at bounding box center [192, 541] width 87 height 16
type textarea "20216379099"
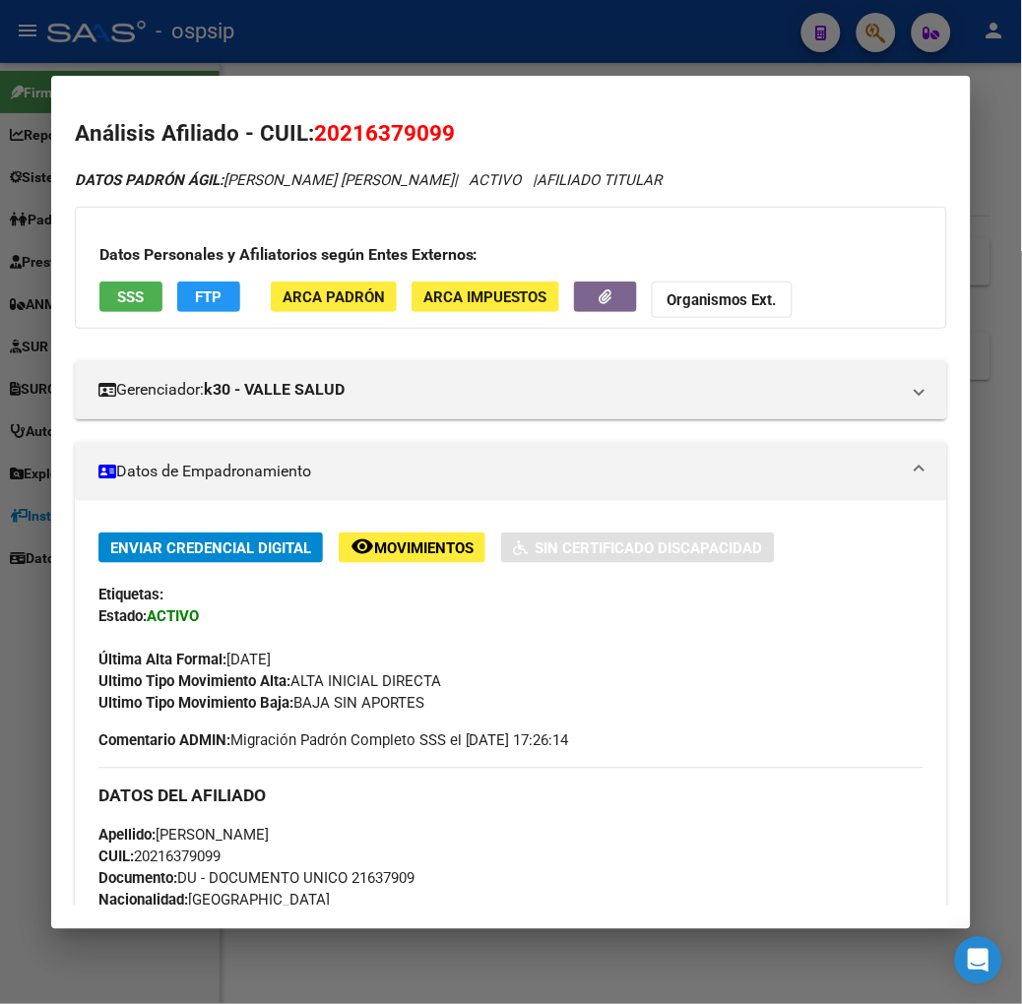
click at [112, 313] on app-consulta-sss-html "SSS" at bounding box center [130, 300] width 63 height 36
click at [106, 310] on button "SSS" at bounding box center [130, 297] width 63 height 31
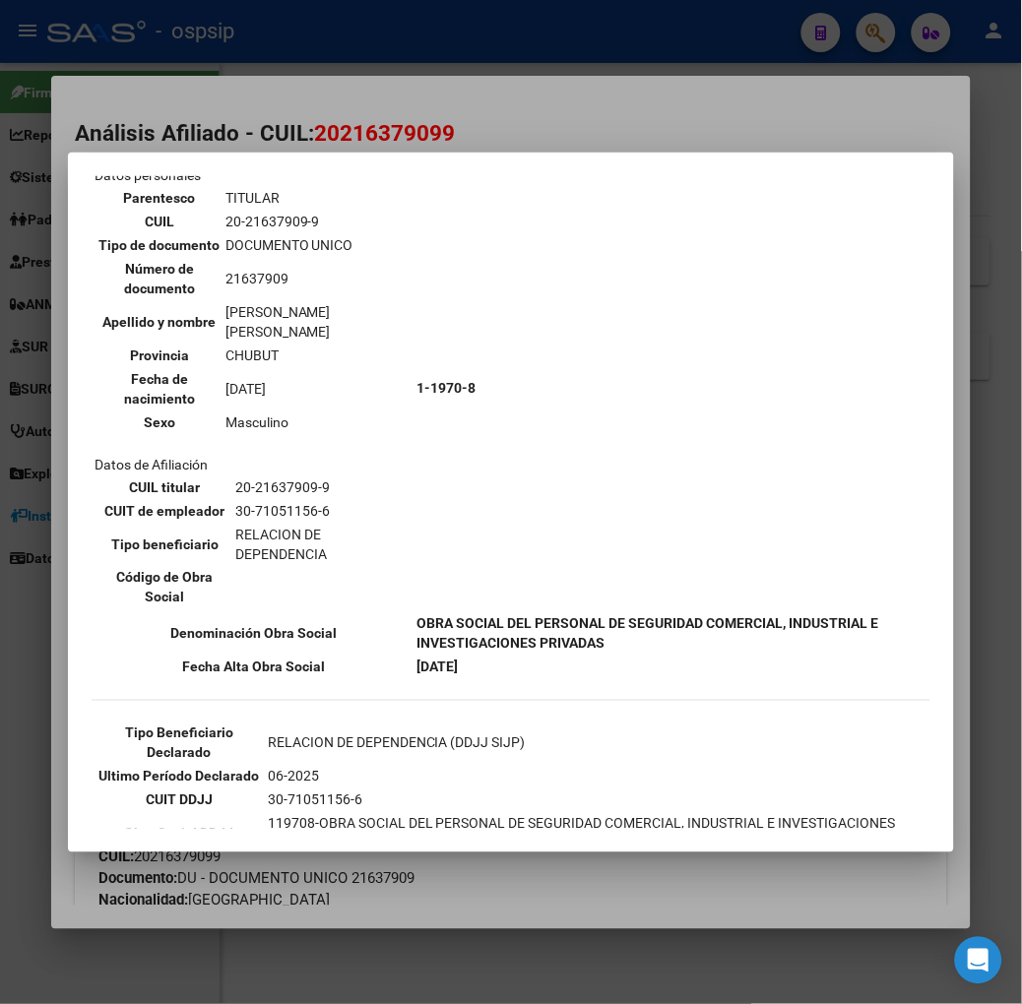
scroll to position [219, 0]
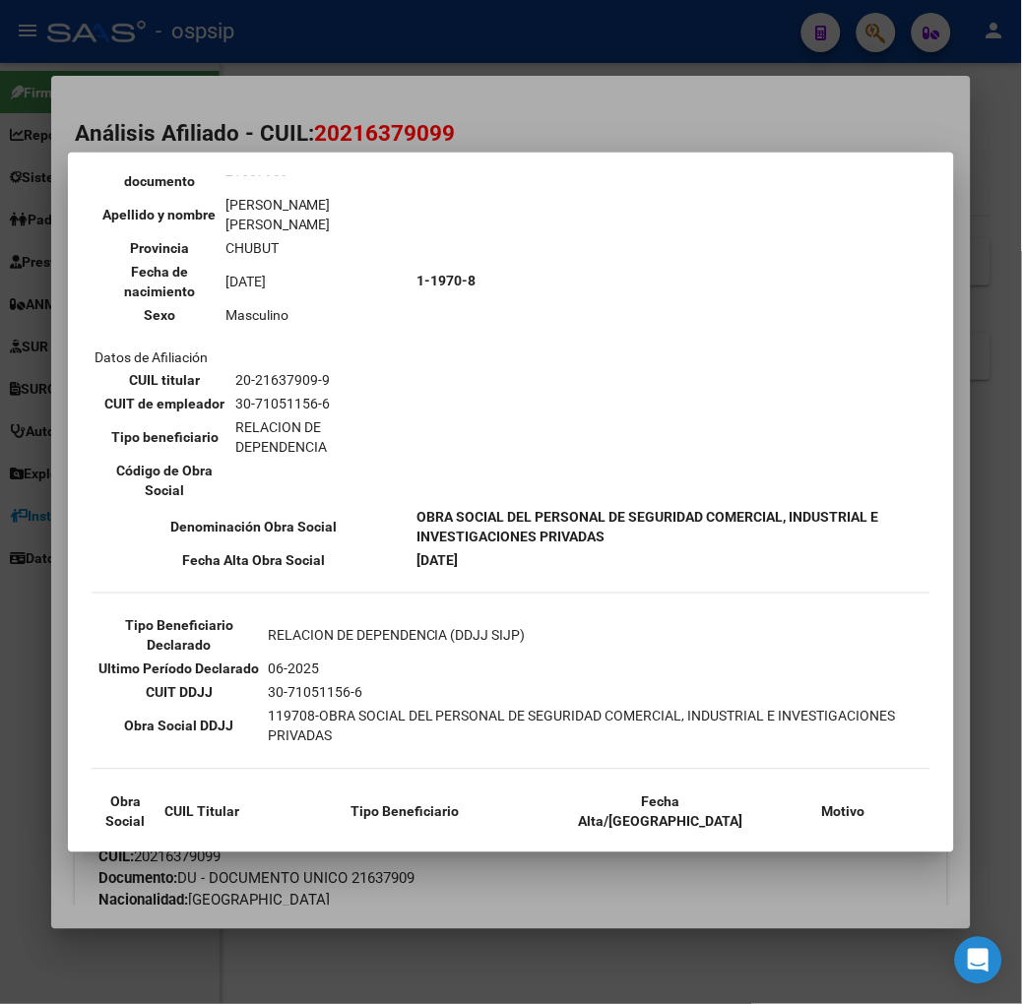
click at [236, 141] on div at bounding box center [511, 502] width 1022 height 1004
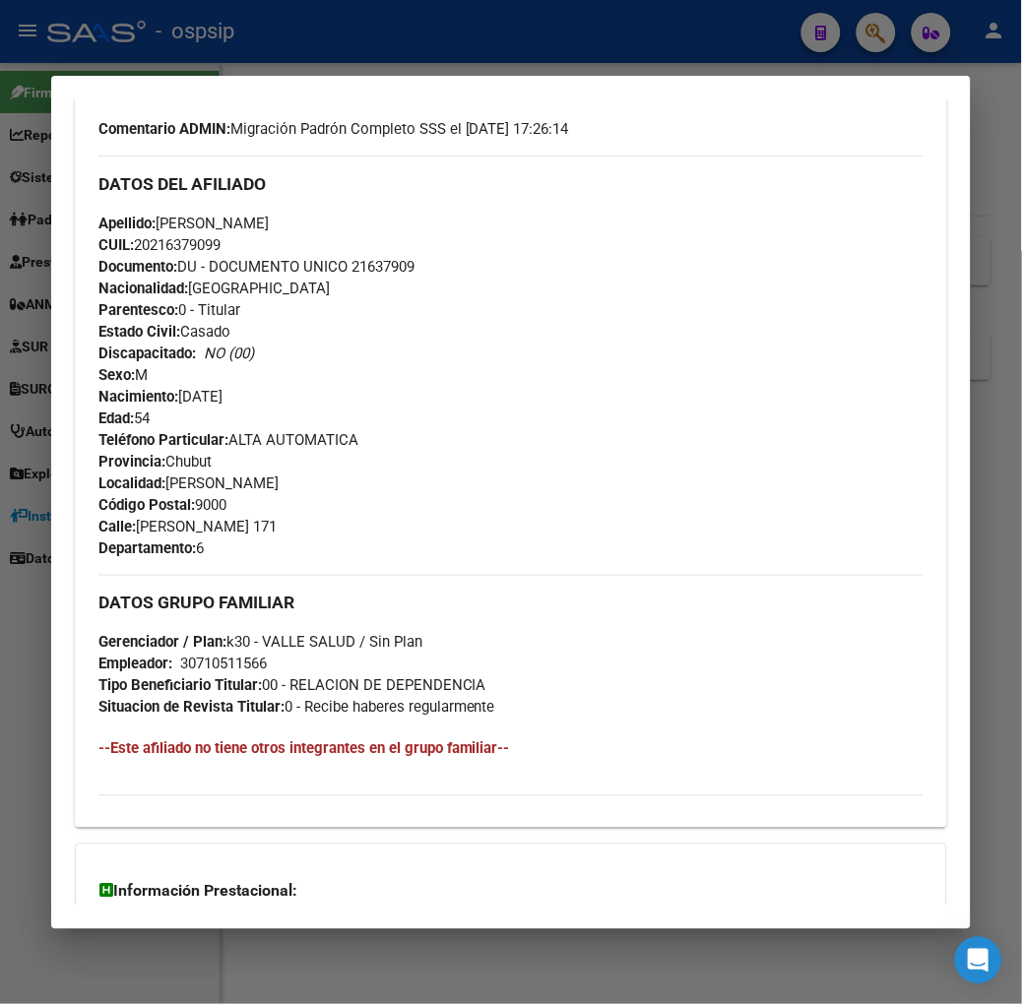
scroll to position [833, 0]
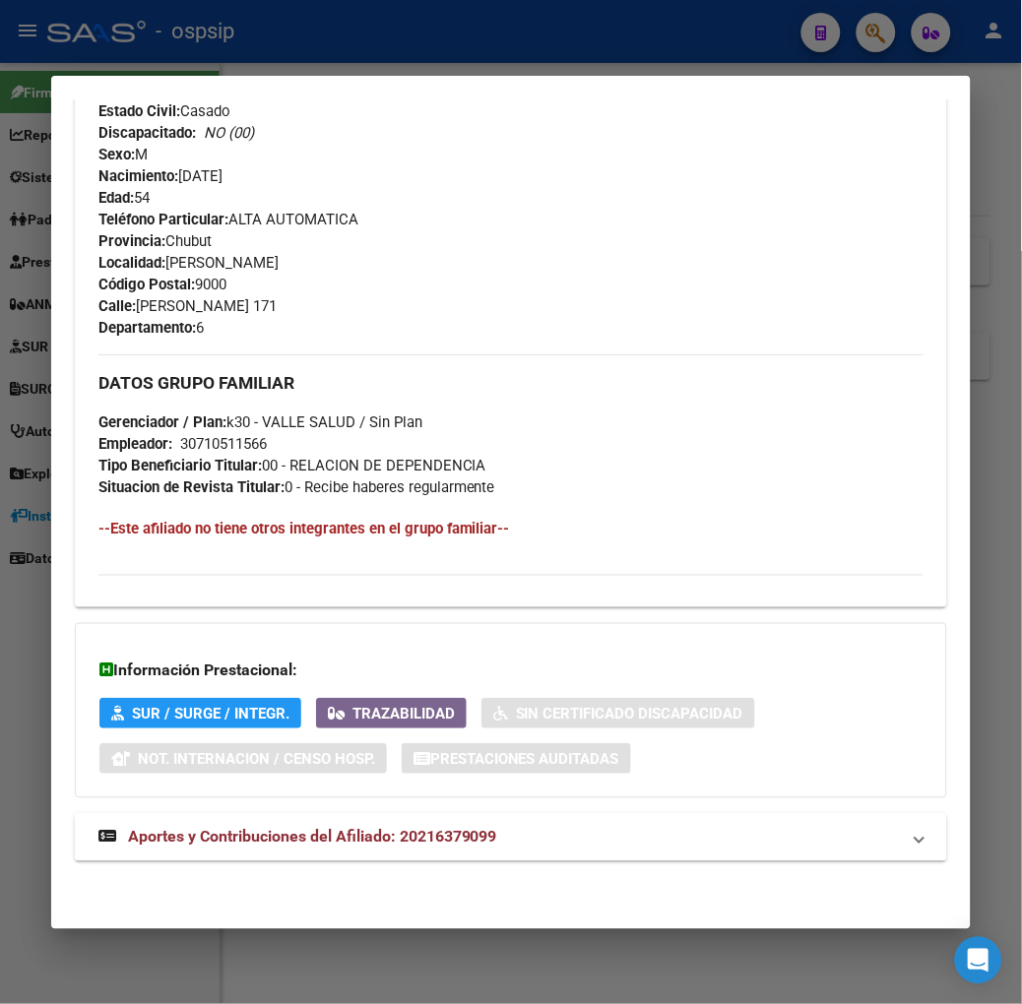
click at [296, 828] on span "Aportes y Contribuciones del Afiliado: 20216379099" at bounding box center [312, 837] width 369 height 19
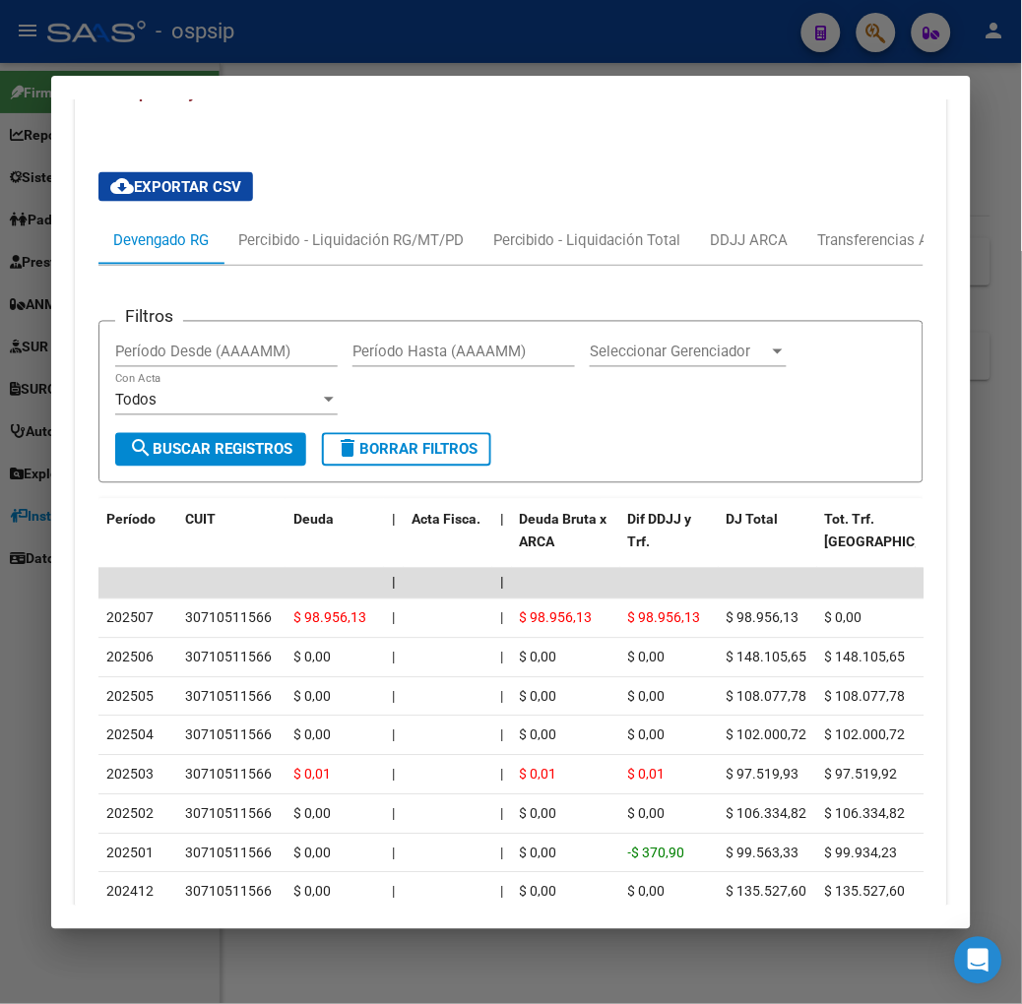
scroll to position [1587, 0]
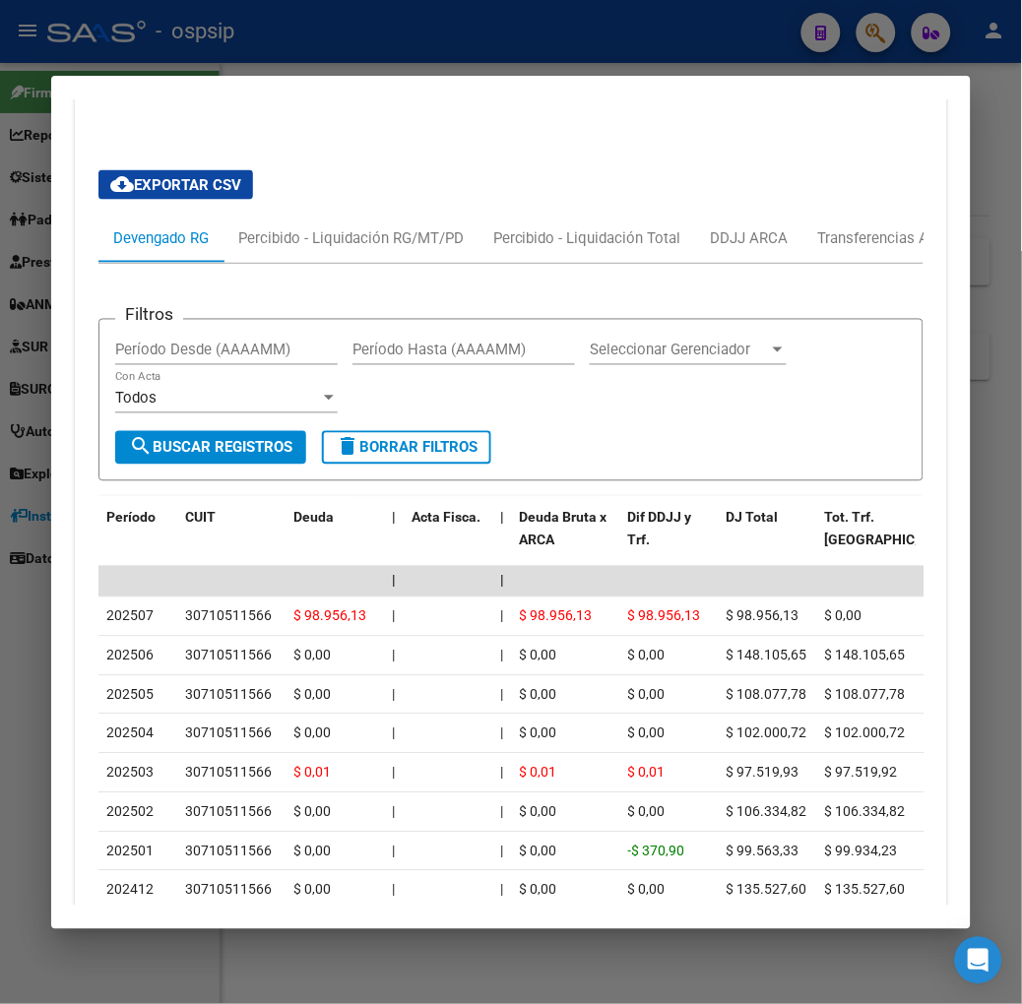
click at [251, 83] on mat-dialog-container "Análisis Afiliado - CUIL: 20216379099 DATOS PADRÓN ÁGIL: [PERSON_NAME] [PERSON_…" at bounding box center [510, 502] width 919 height 853
click at [243, 76] on mat-dialog-container "Análisis Afiliado - CUIL: 20216379099 DATOS PADRÓN ÁGIL: [PERSON_NAME] [PERSON_…" at bounding box center [510, 502] width 919 height 853
click at [219, 65] on div at bounding box center [511, 502] width 1022 height 1004
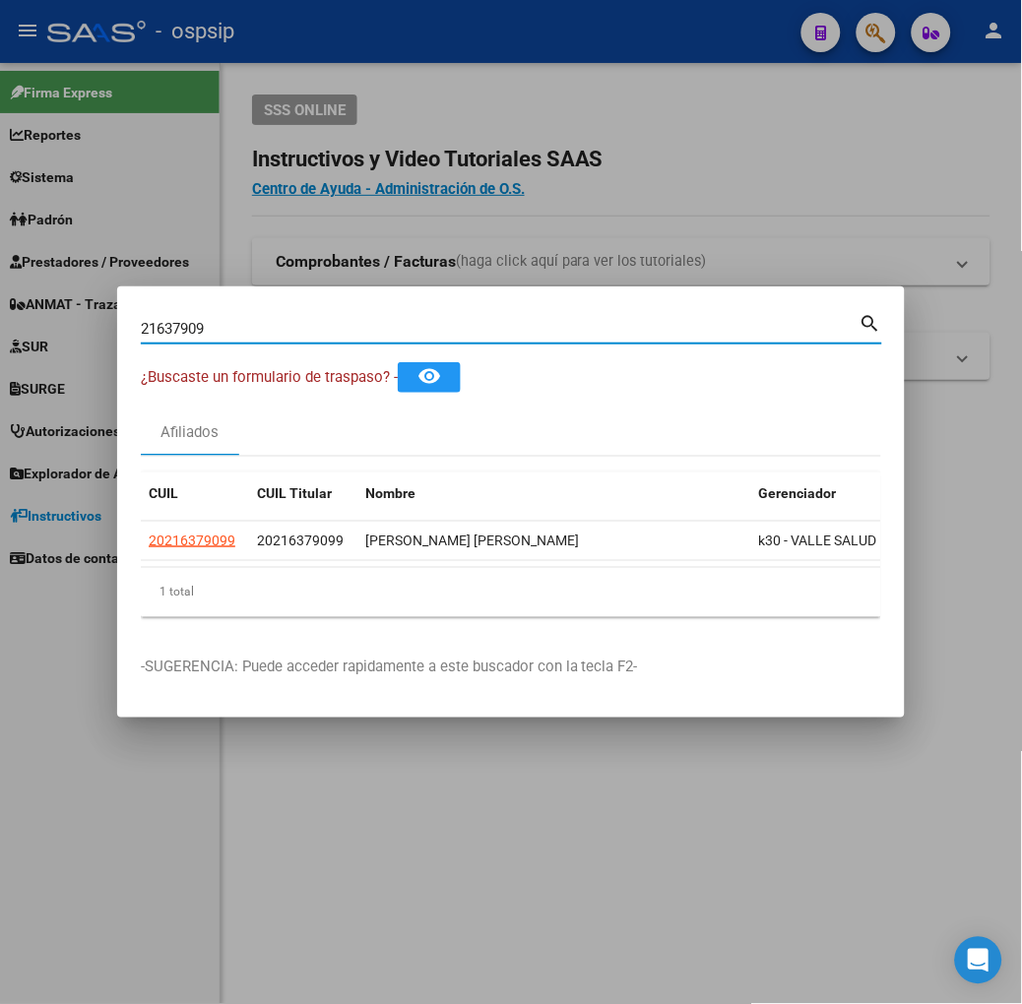
click at [251, 329] on input "21637909" at bounding box center [500, 329] width 719 height 18
type input "46109792"
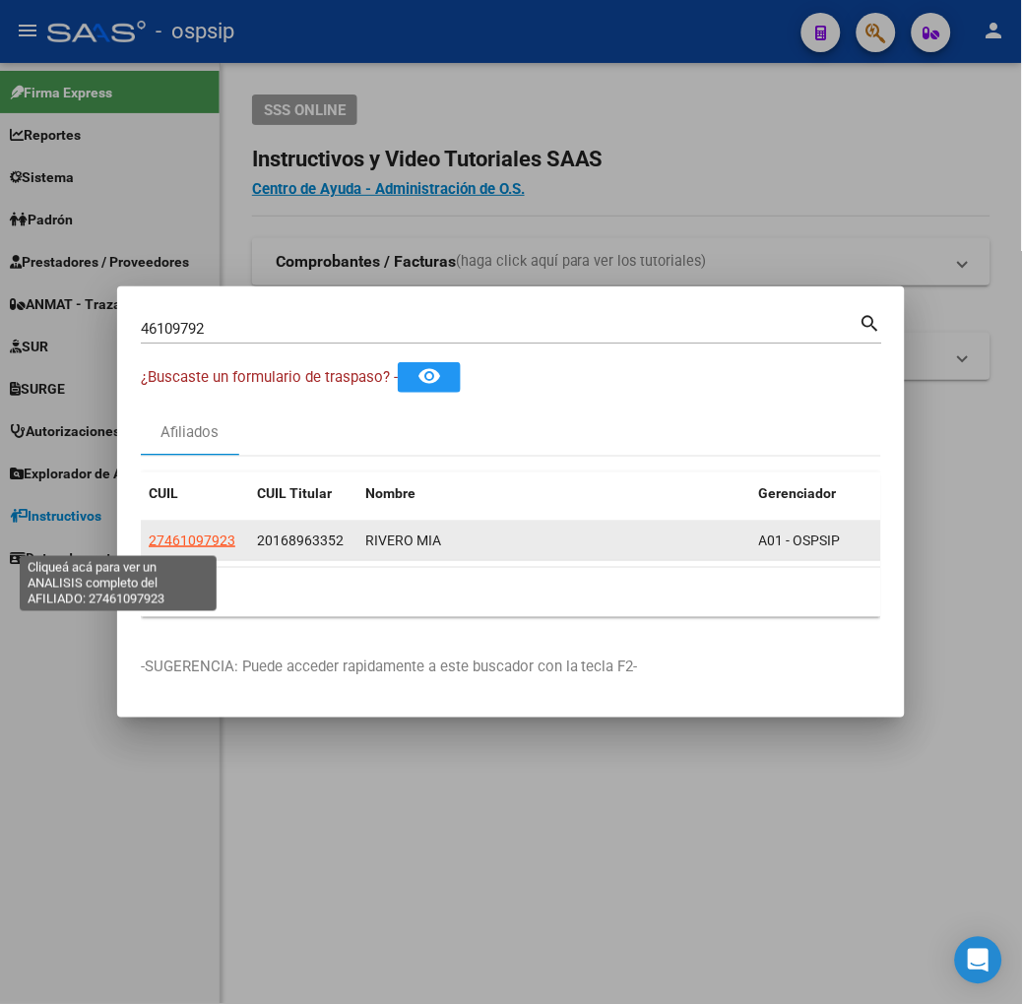
click at [149, 541] on span "27461097923" at bounding box center [192, 541] width 87 height 16
type textarea "27461097923"
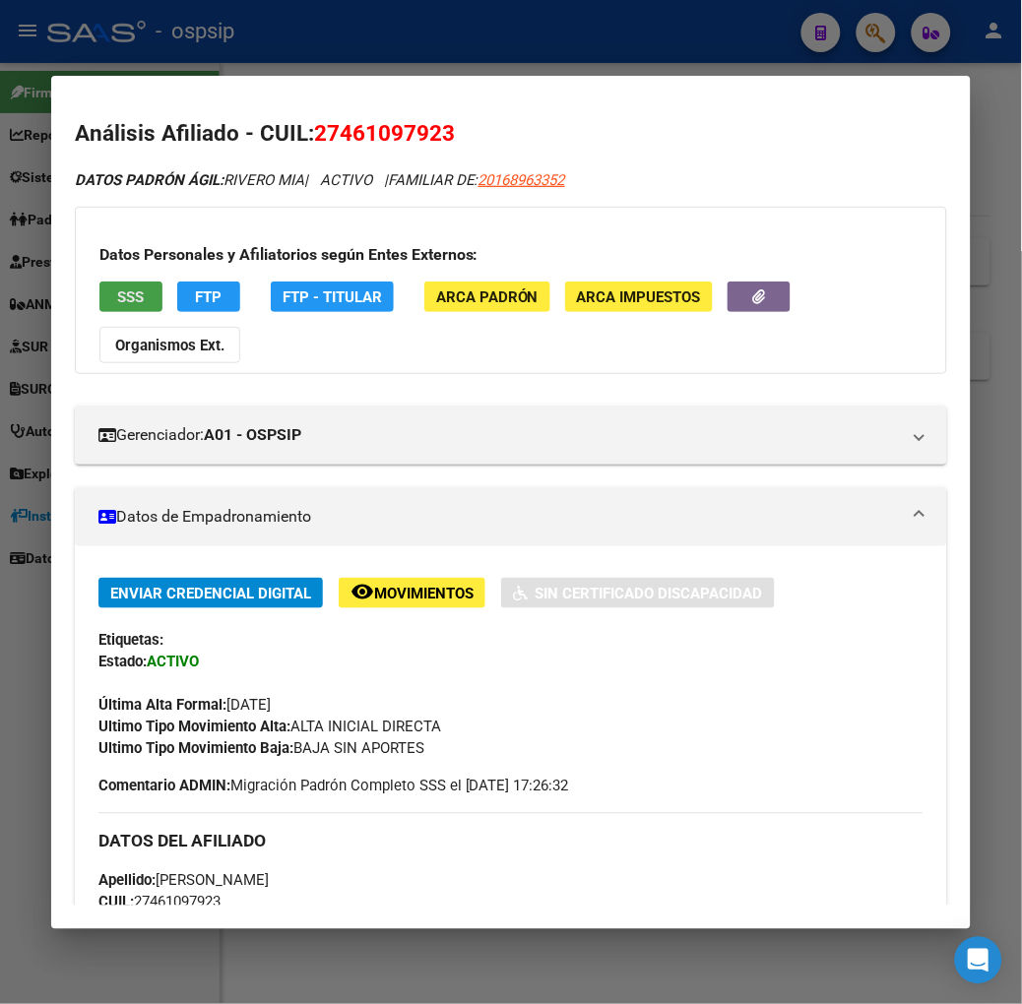
click at [117, 300] on span "SSS" at bounding box center [130, 297] width 27 height 18
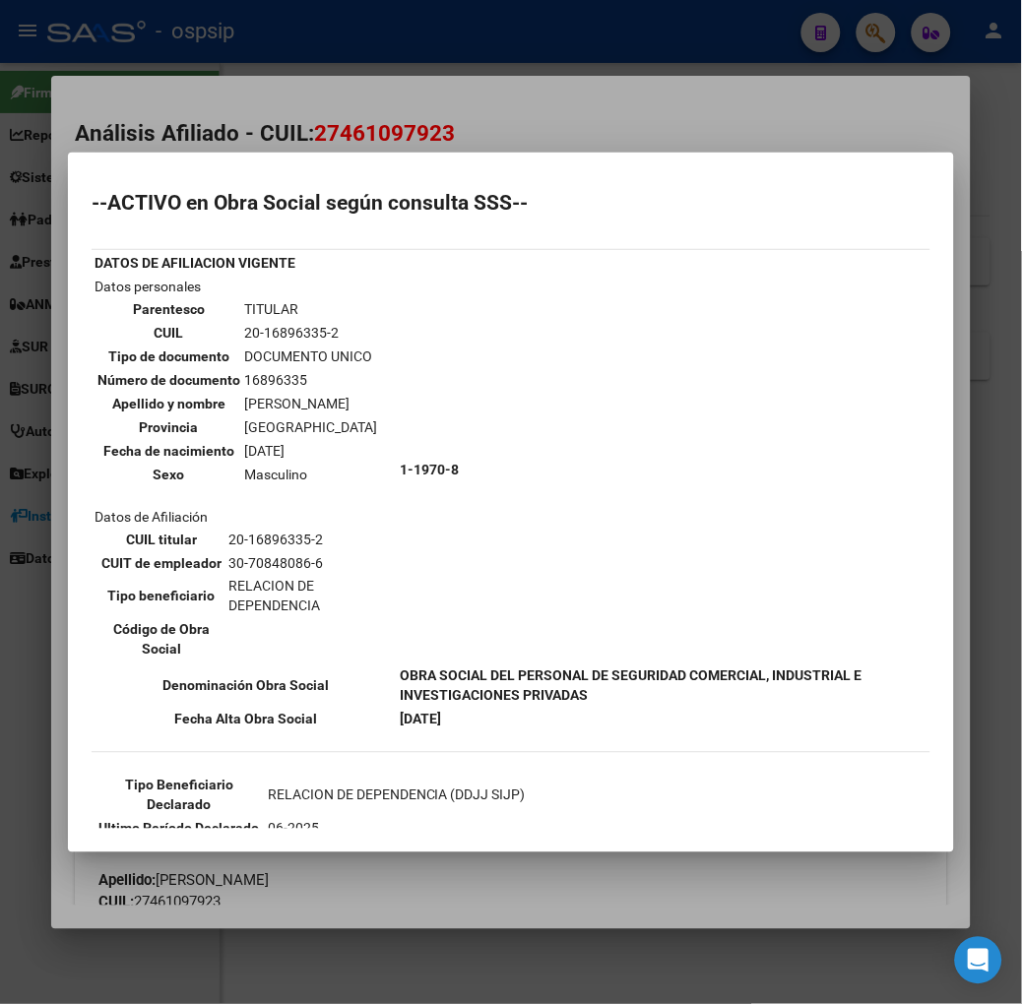
scroll to position [109, 0]
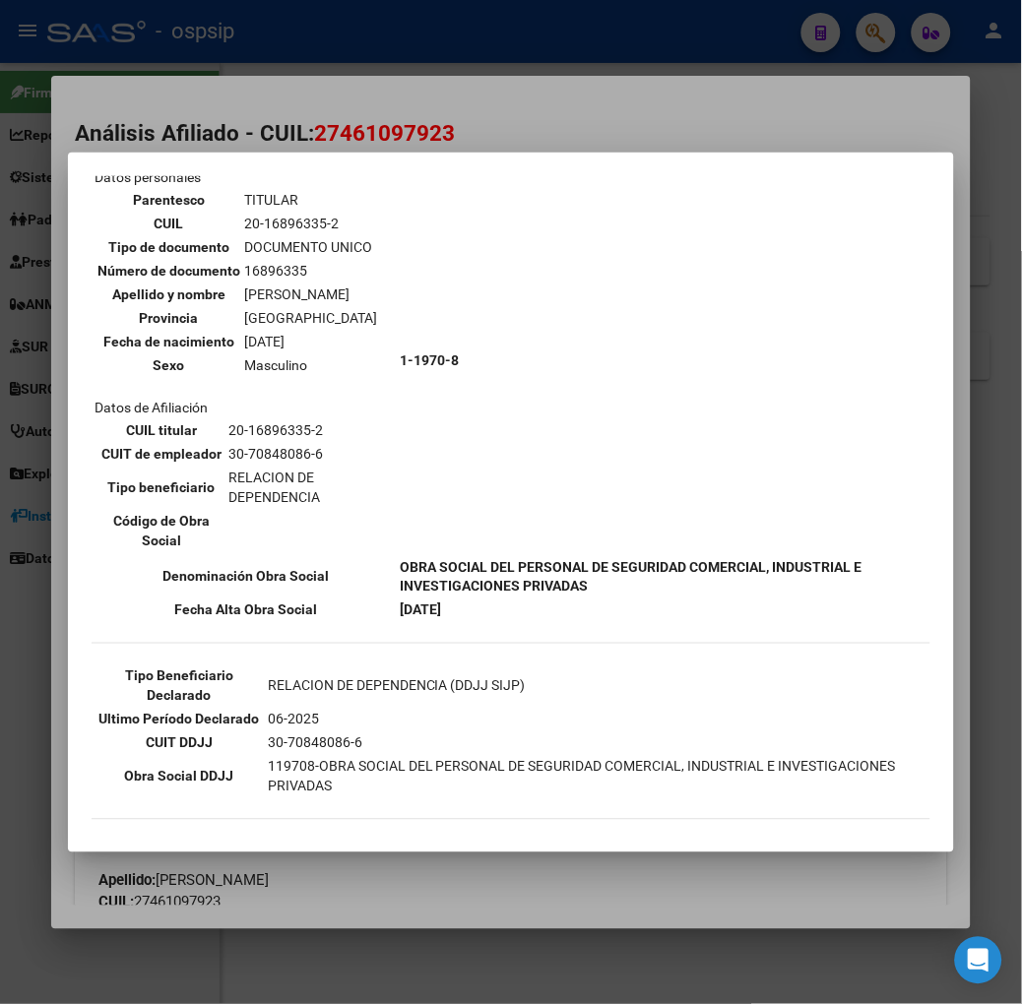
click at [308, 76] on div at bounding box center [511, 502] width 1022 height 1004
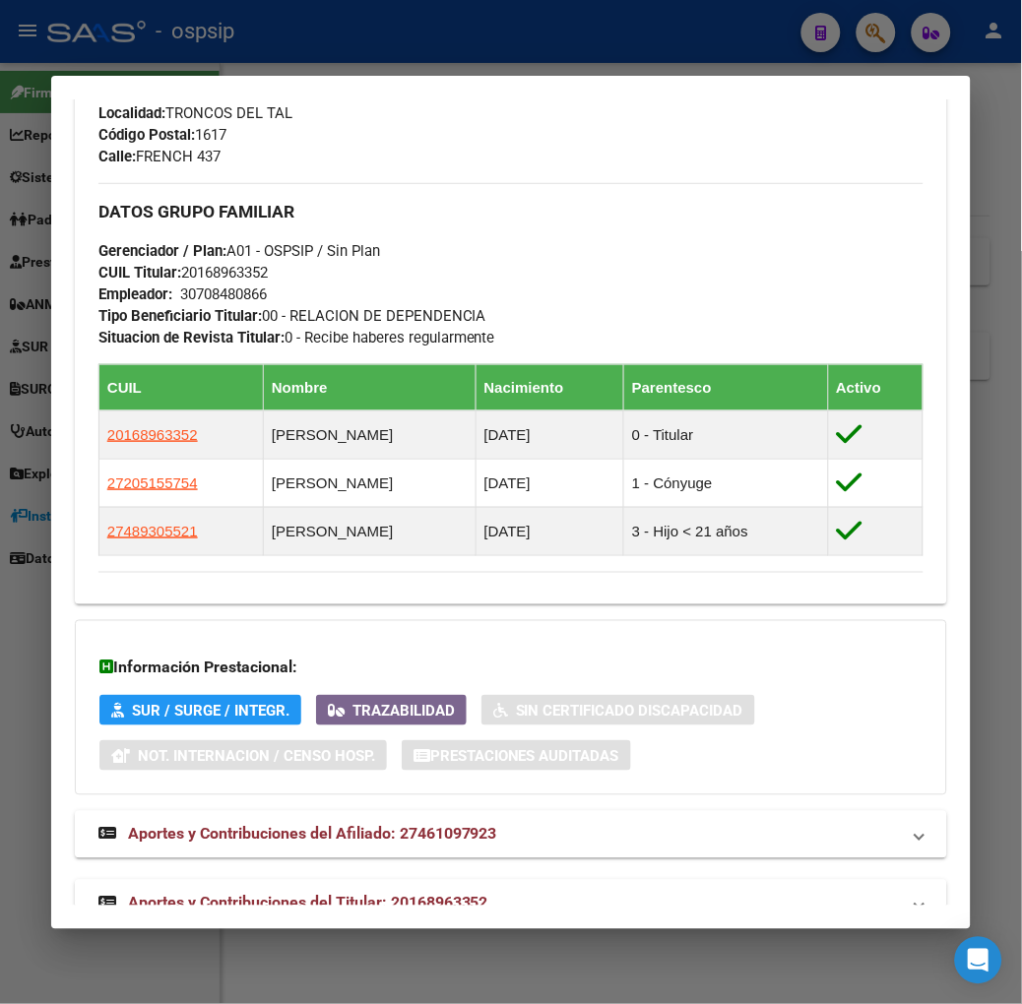
click at [406, 894] on span "Aportes y Contribuciones del Titular: 20168963352" at bounding box center [308, 903] width 360 height 19
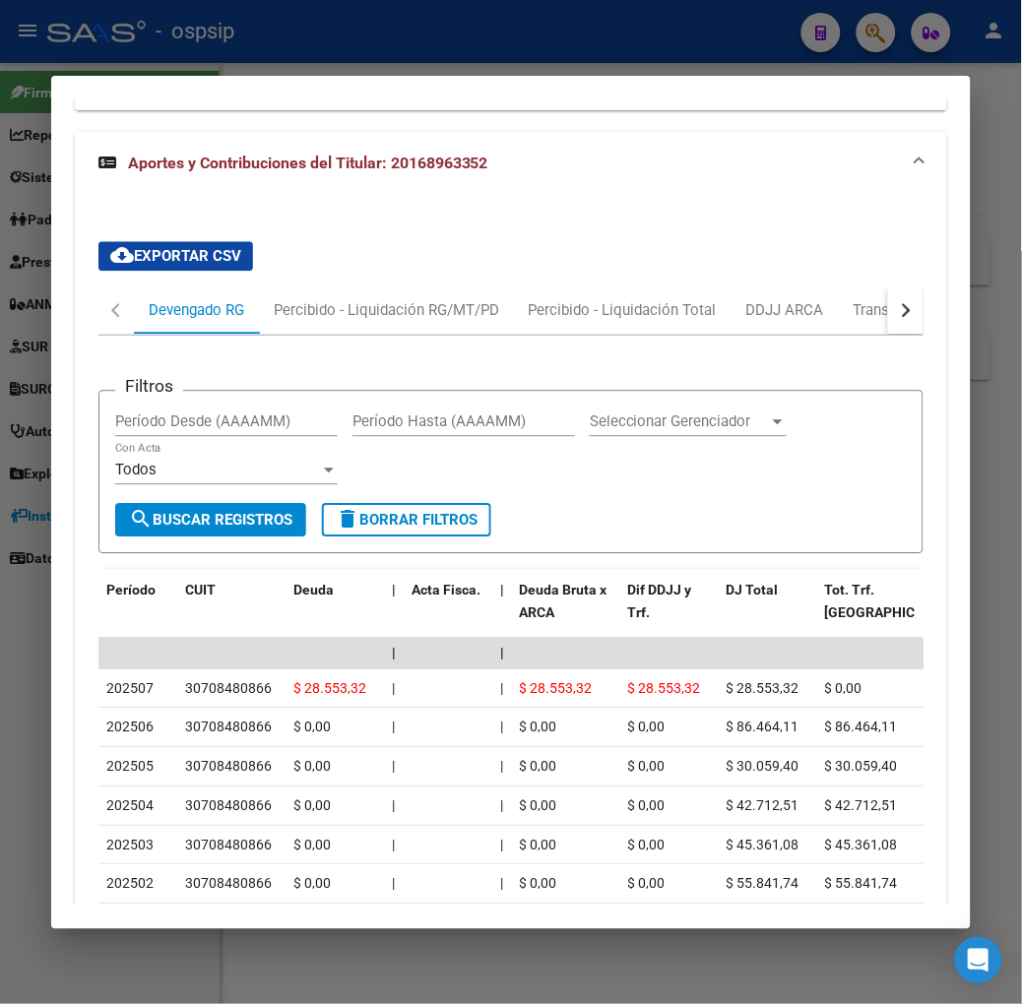
scroll to position [1782, 0]
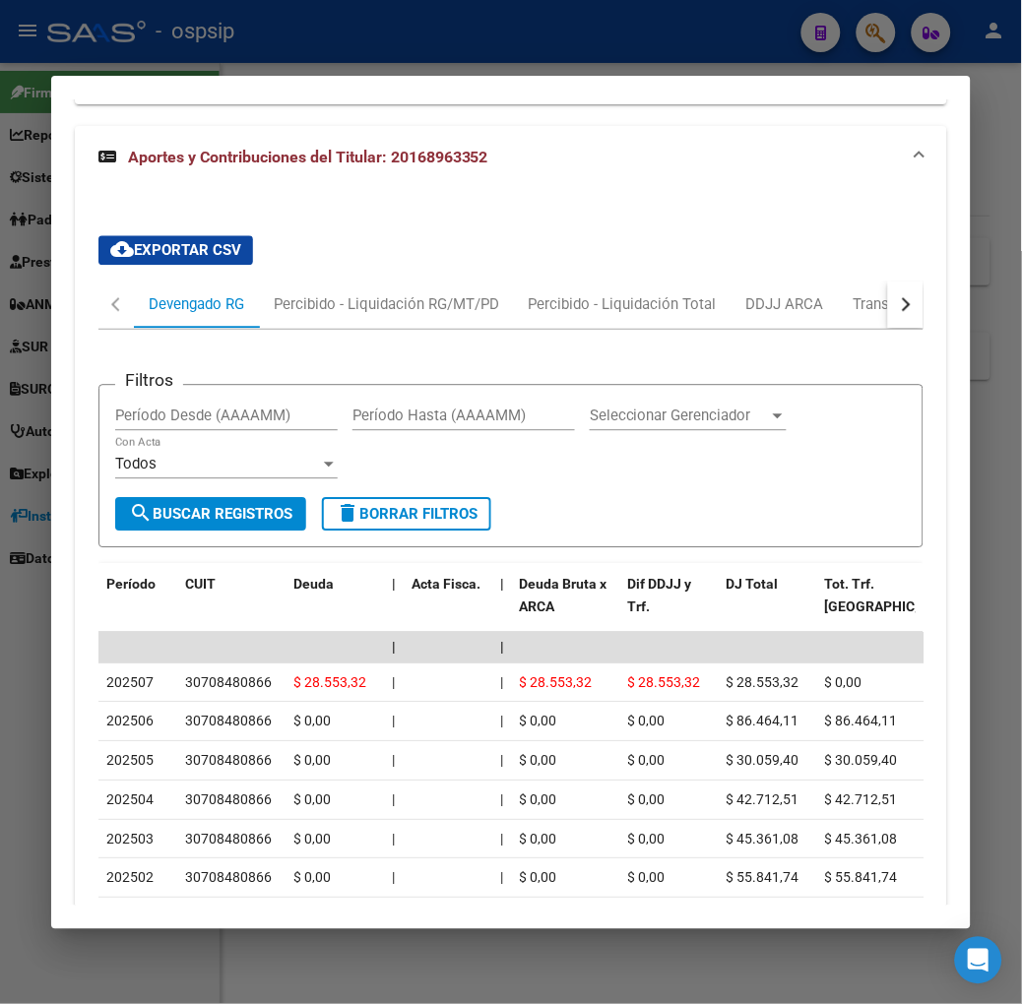
click at [331, 42] on div at bounding box center [511, 502] width 1022 height 1004
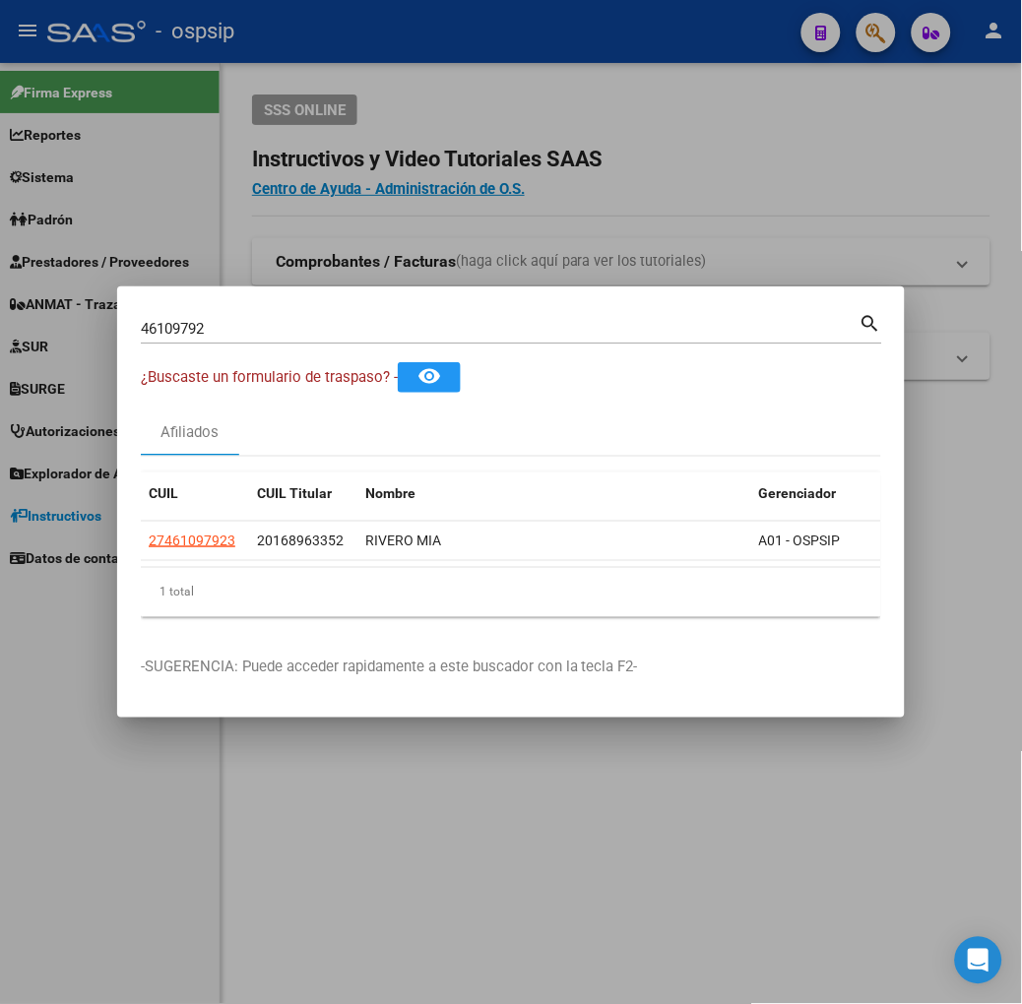
click at [332, 341] on div "46109792 Buscar (apellido, dni, [PERSON_NAME], nro traspaso, cuit, obra social)" at bounding box center [500, 329] width 719 height 30
click at [328, 330] on input "46109792" at bounding box center [500, 329] width 719 height 18
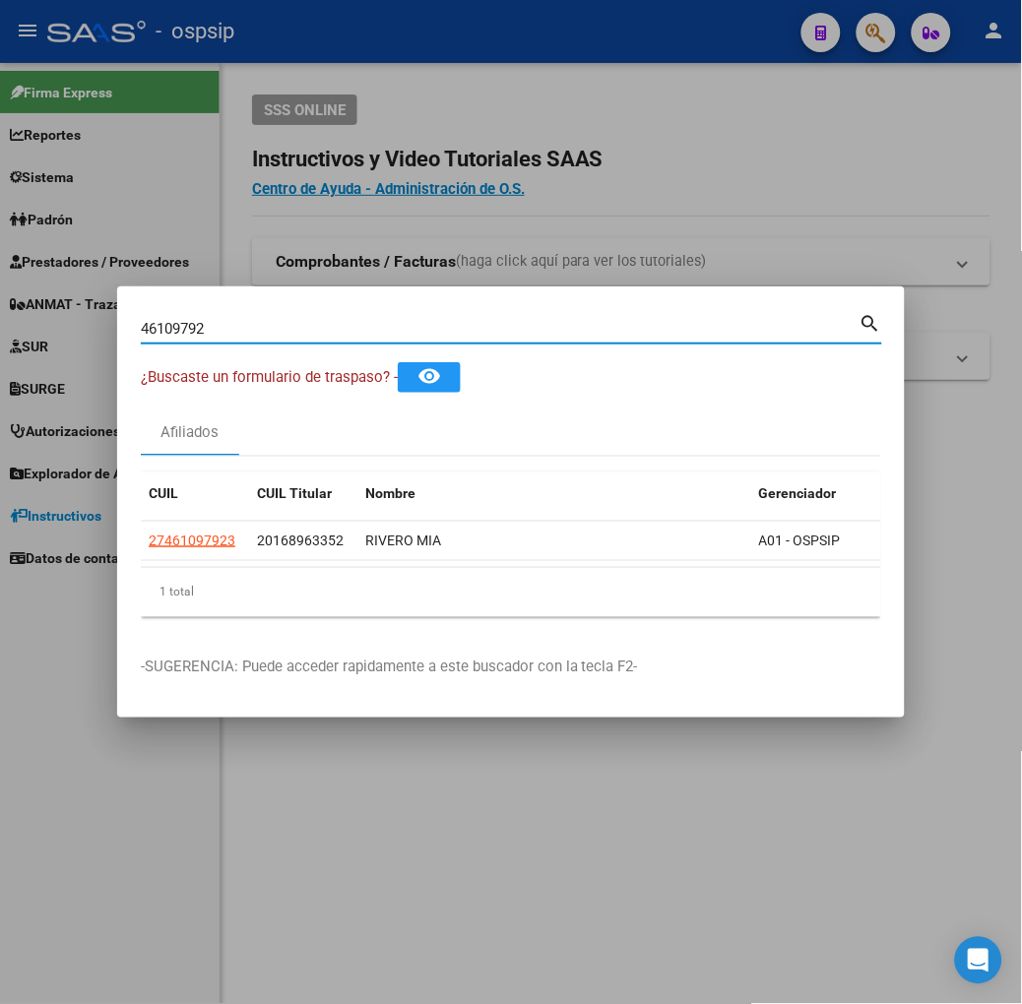
click at [328, 330] on input "46109792" at bounding box center [500, 329] width 719 height 18
type input "42946863"
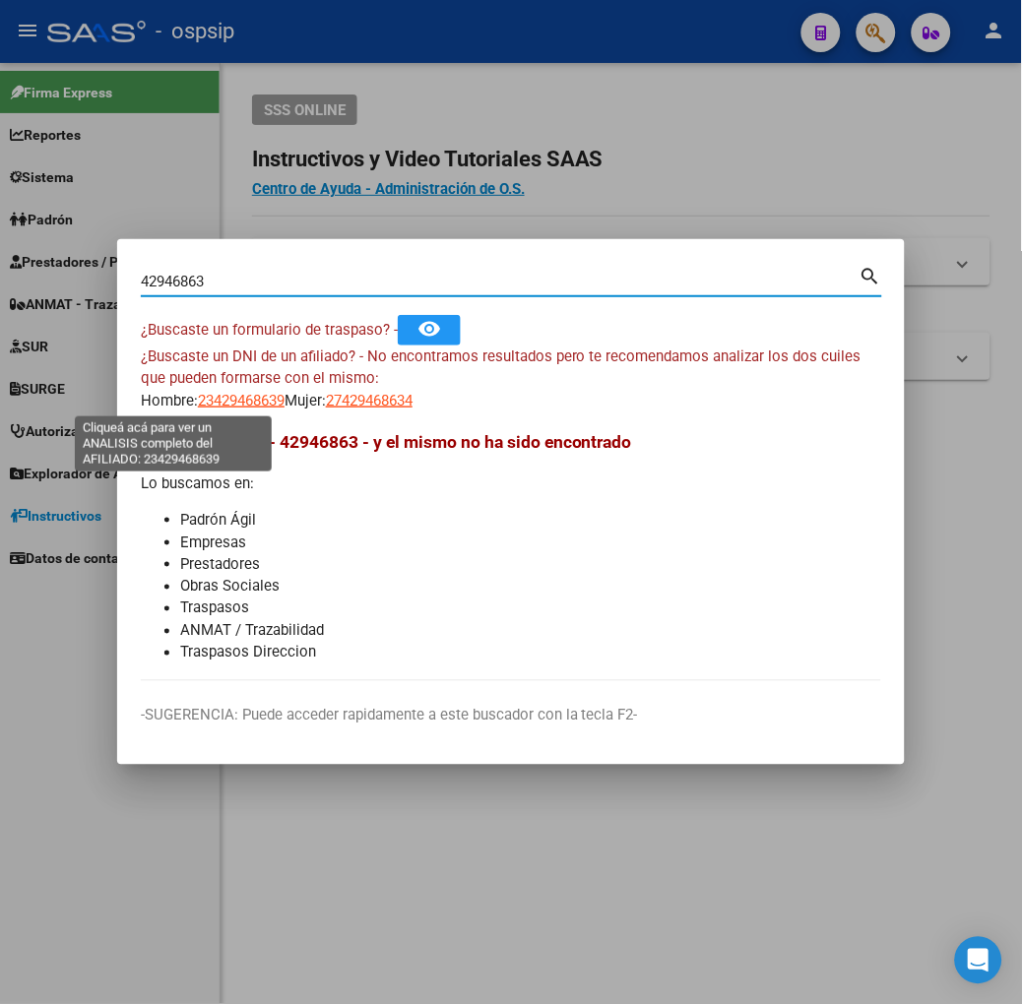
click at [198, 408] on span "23429468639" at bounding box center [241, 401] width 87 height 18
type textarea "23429468639"
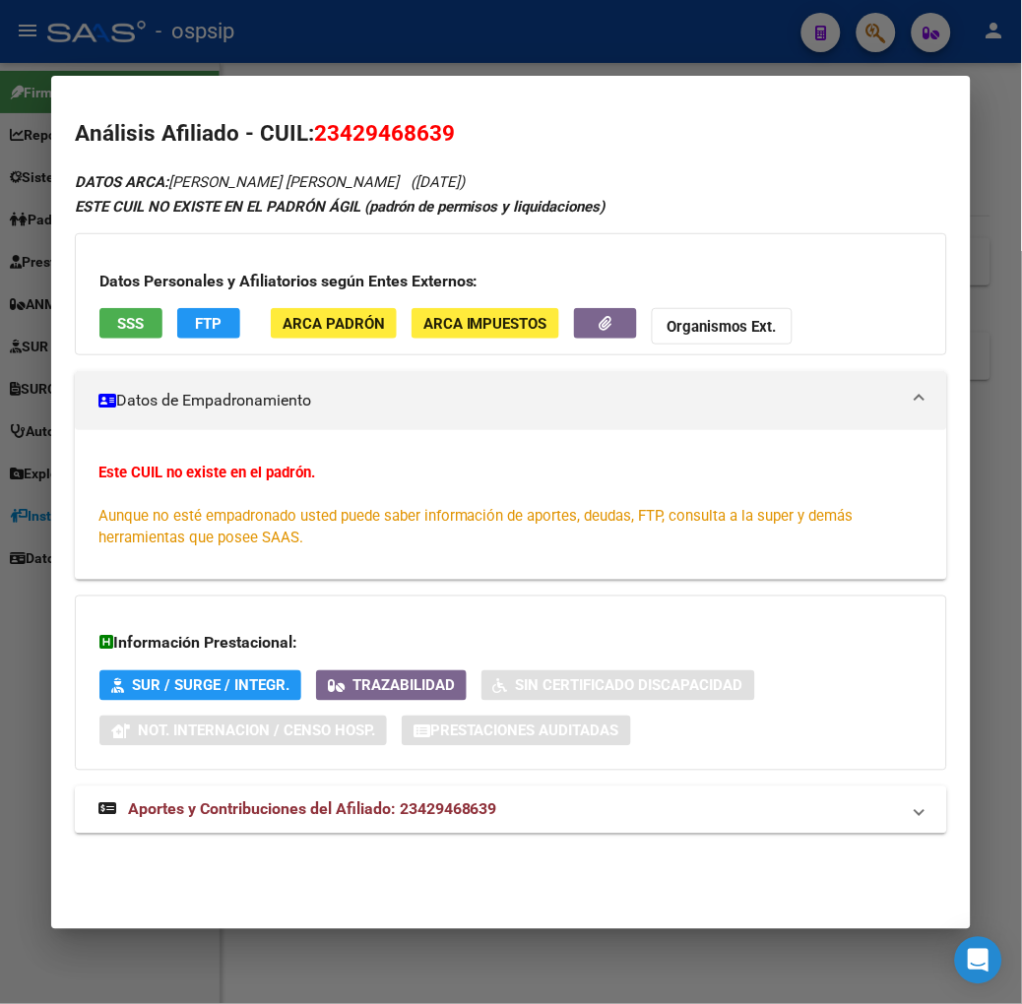
click at [117, 332] on span "SSS" at bounding box center [130, 324] width 27 height 18
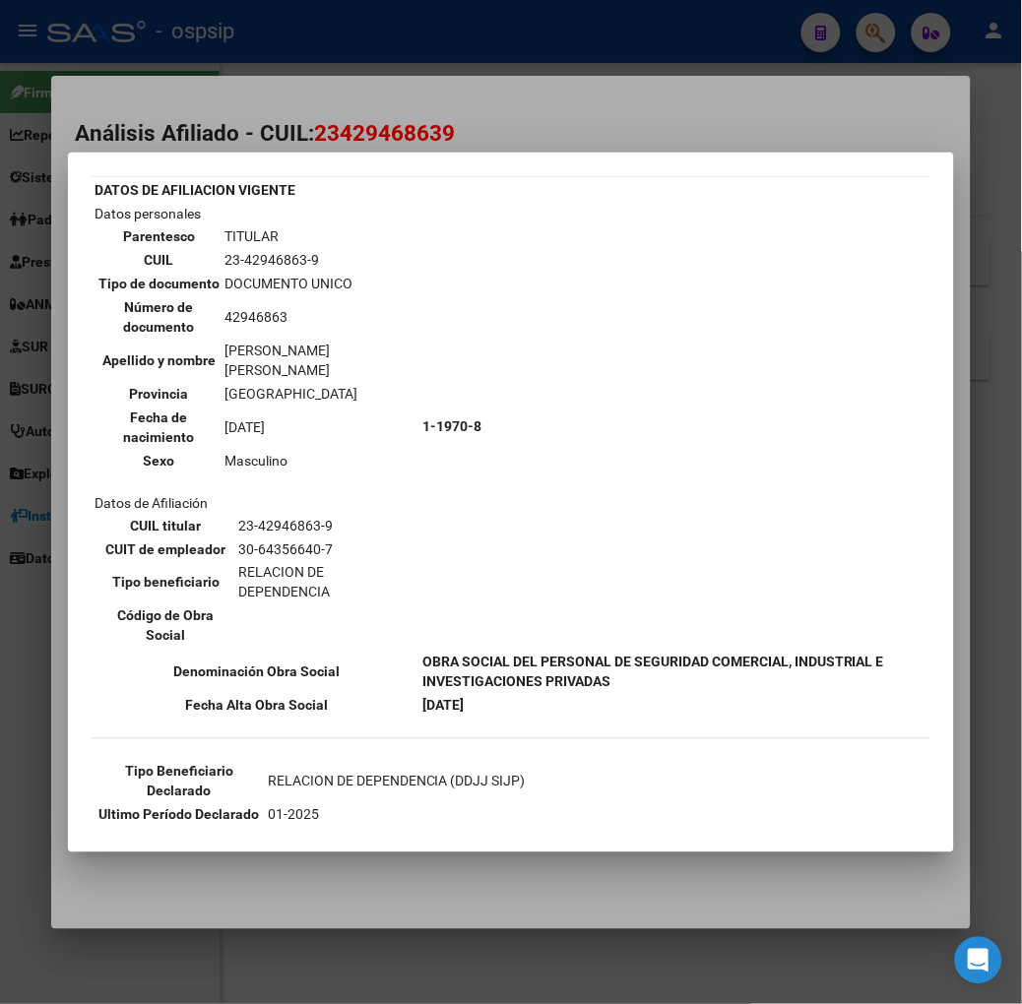
scroll to position [192, 0]
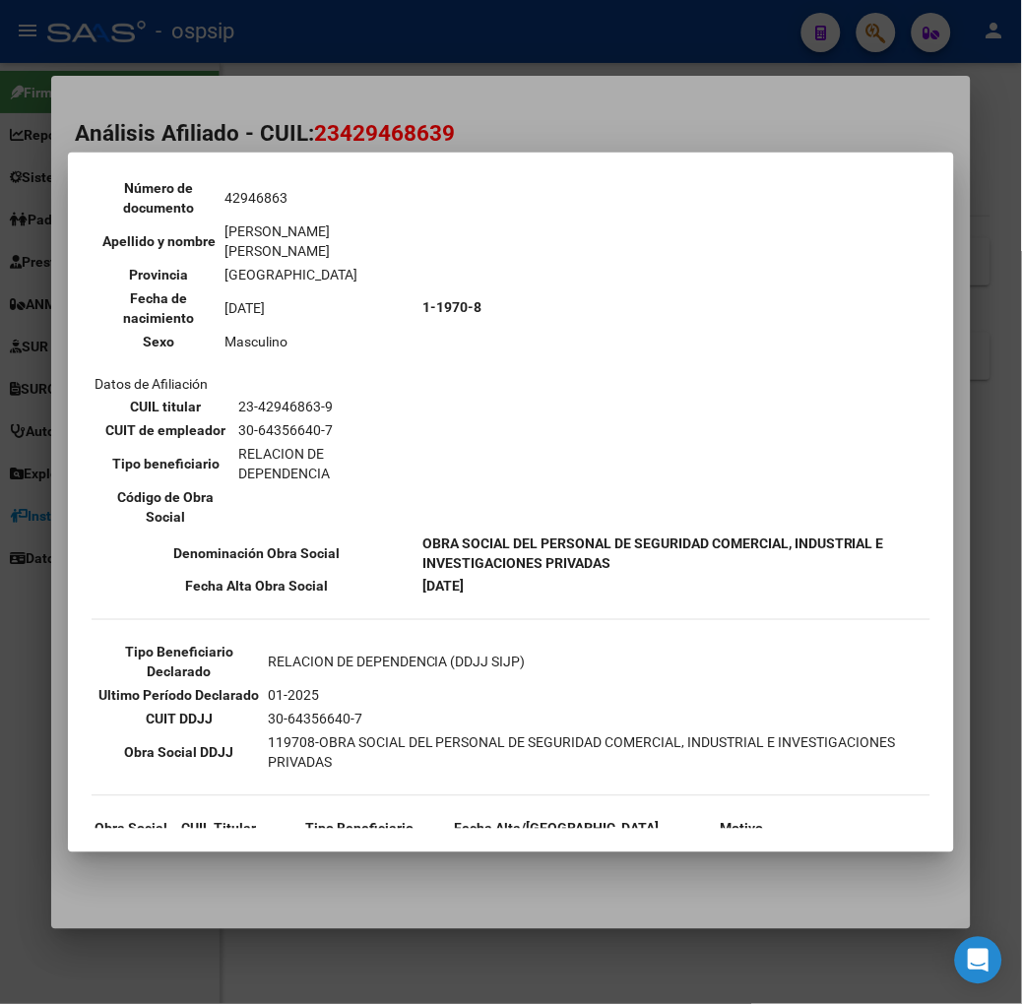
click at [291, 121] on div at bounding box center [511, 502] width 1022 height 1004
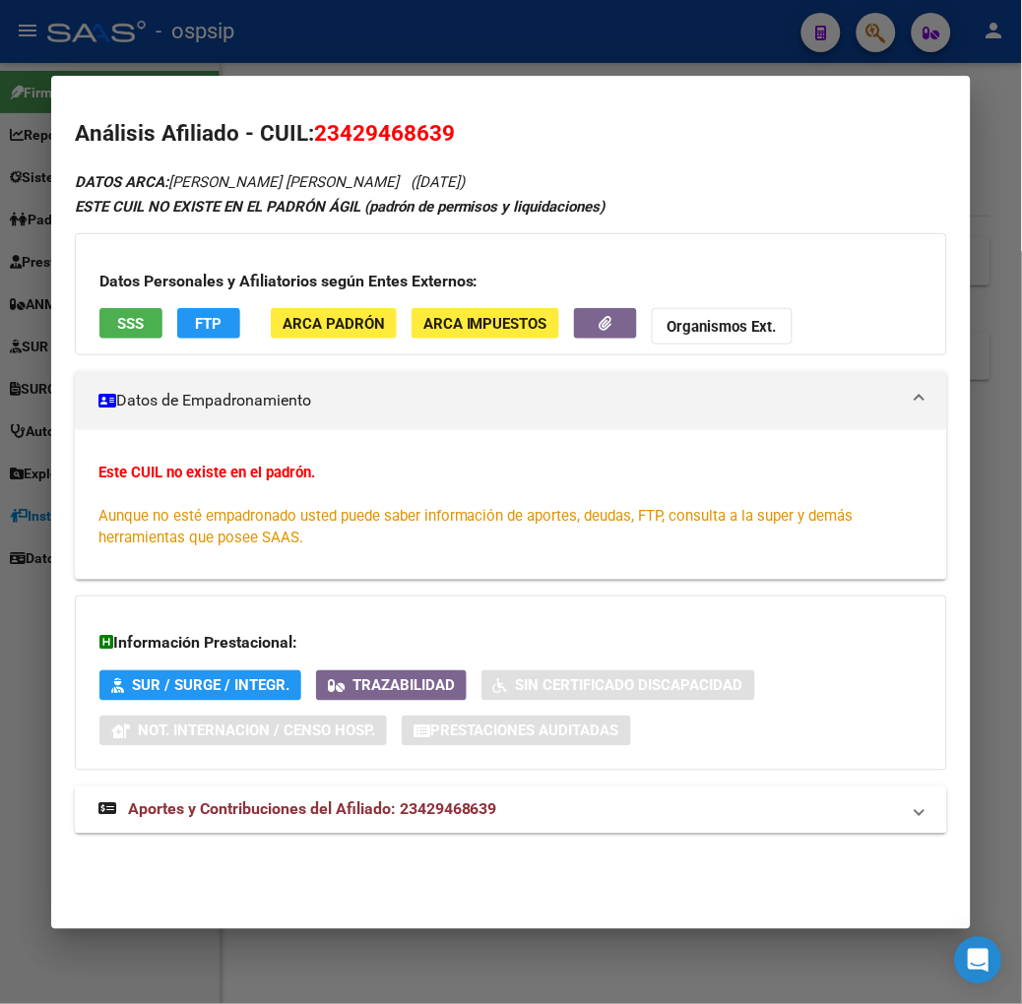
click at [308, 814] on span "Aportes y Contribuciones del Afiliado: 23429468639" at bounding box center [312, 809] width 369 height 19
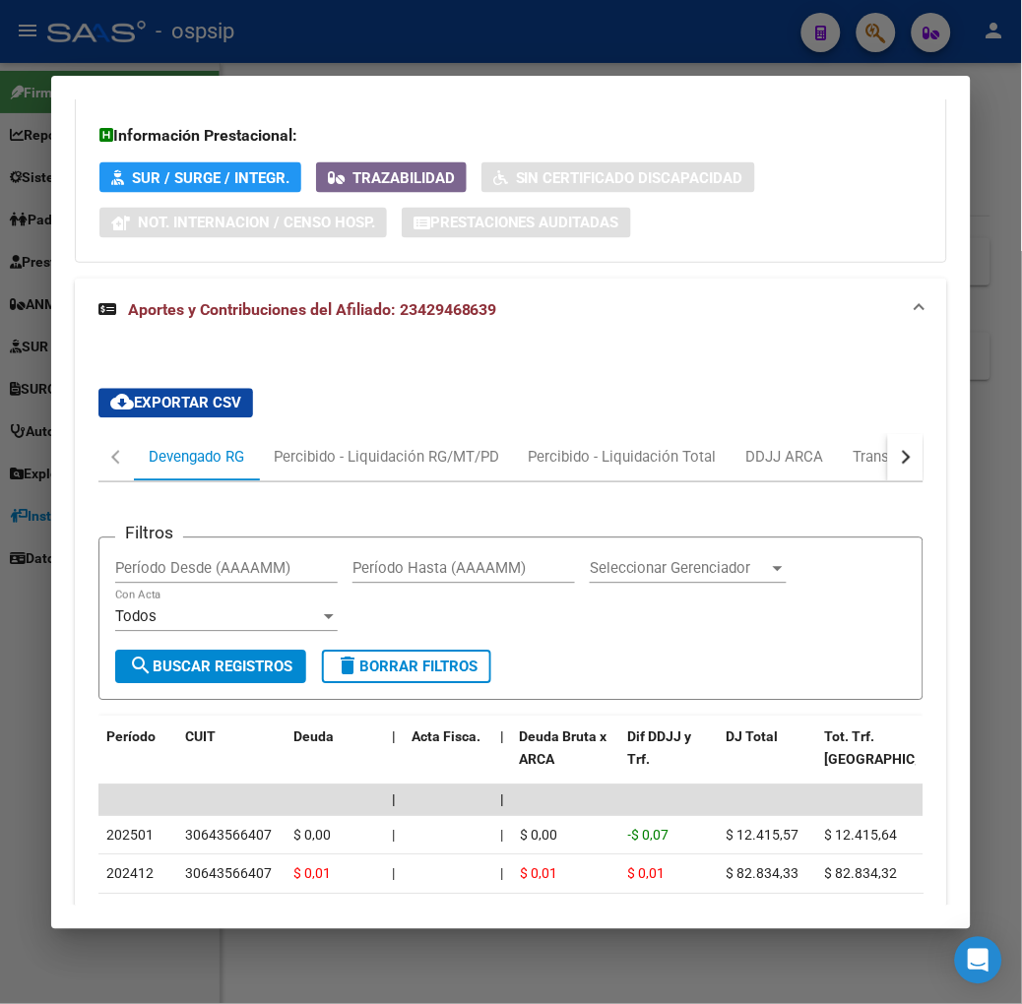
scroll to position [703, 0]
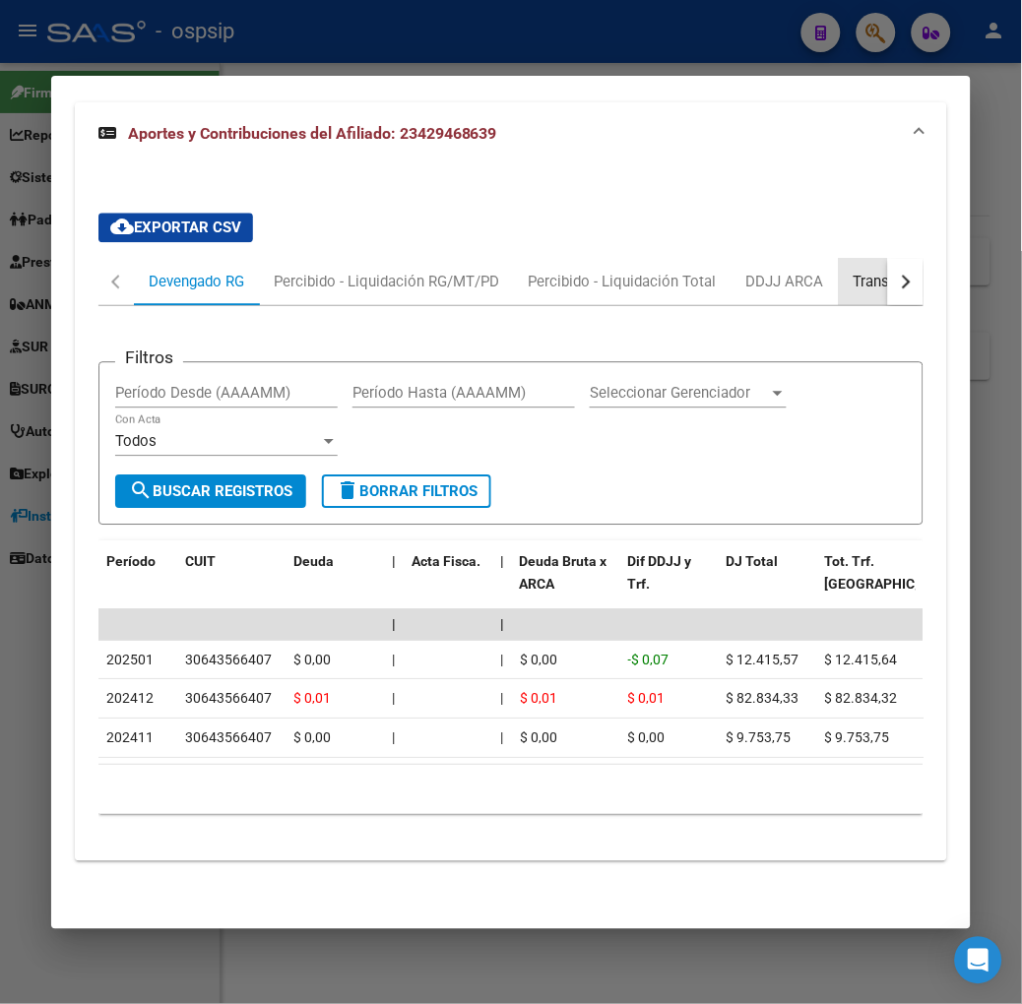
click at [877, 271] on div "Transferencias ARCA" at bounding box center [923, 282] width 140 height 22
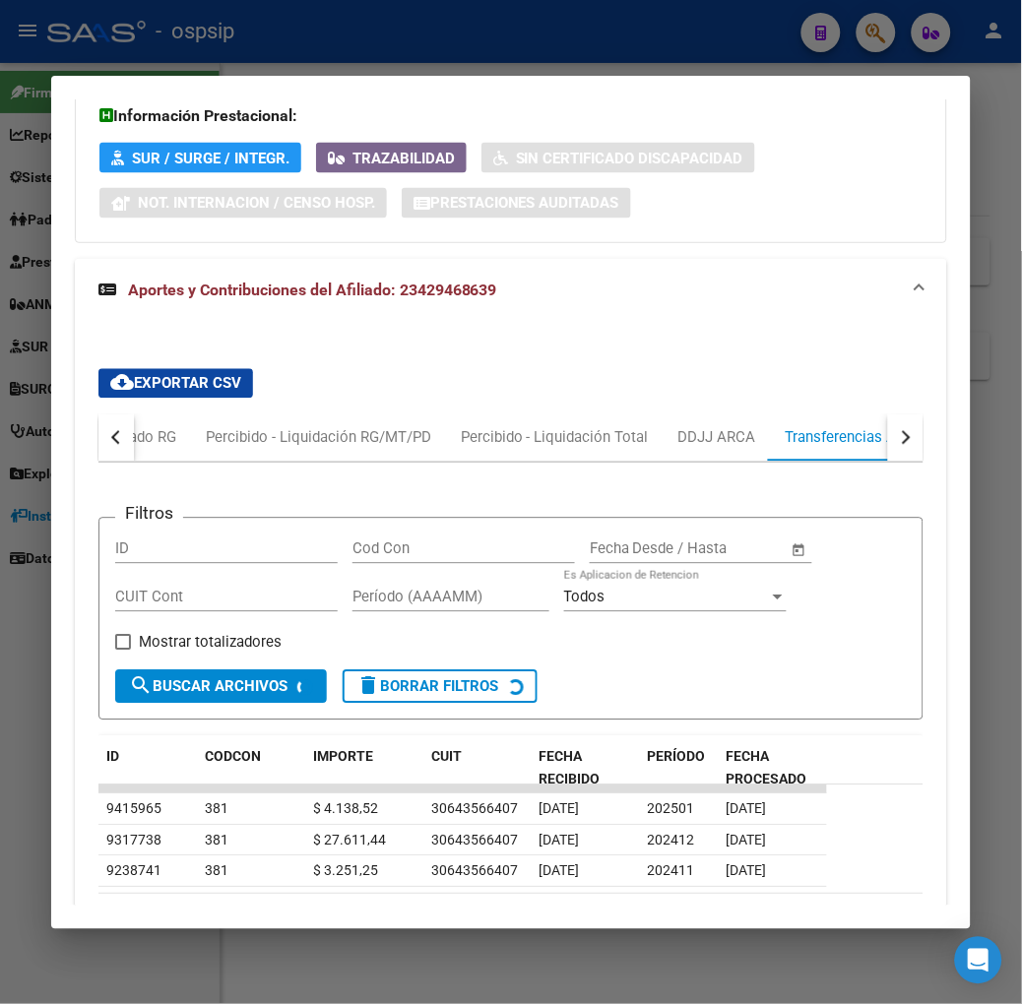
scroll to position [658, 0]
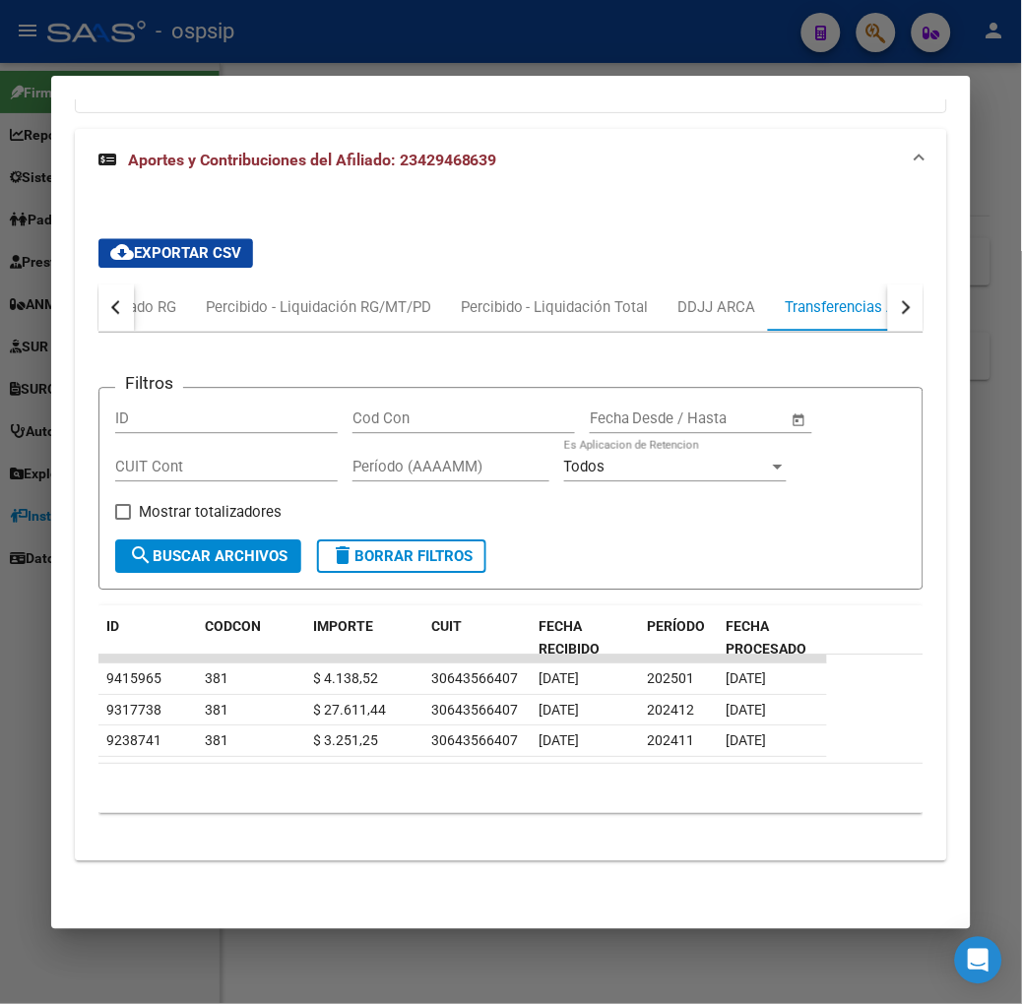
click at [919, 315] on button "button" at bounding box center [905, 307] width 35 height 47
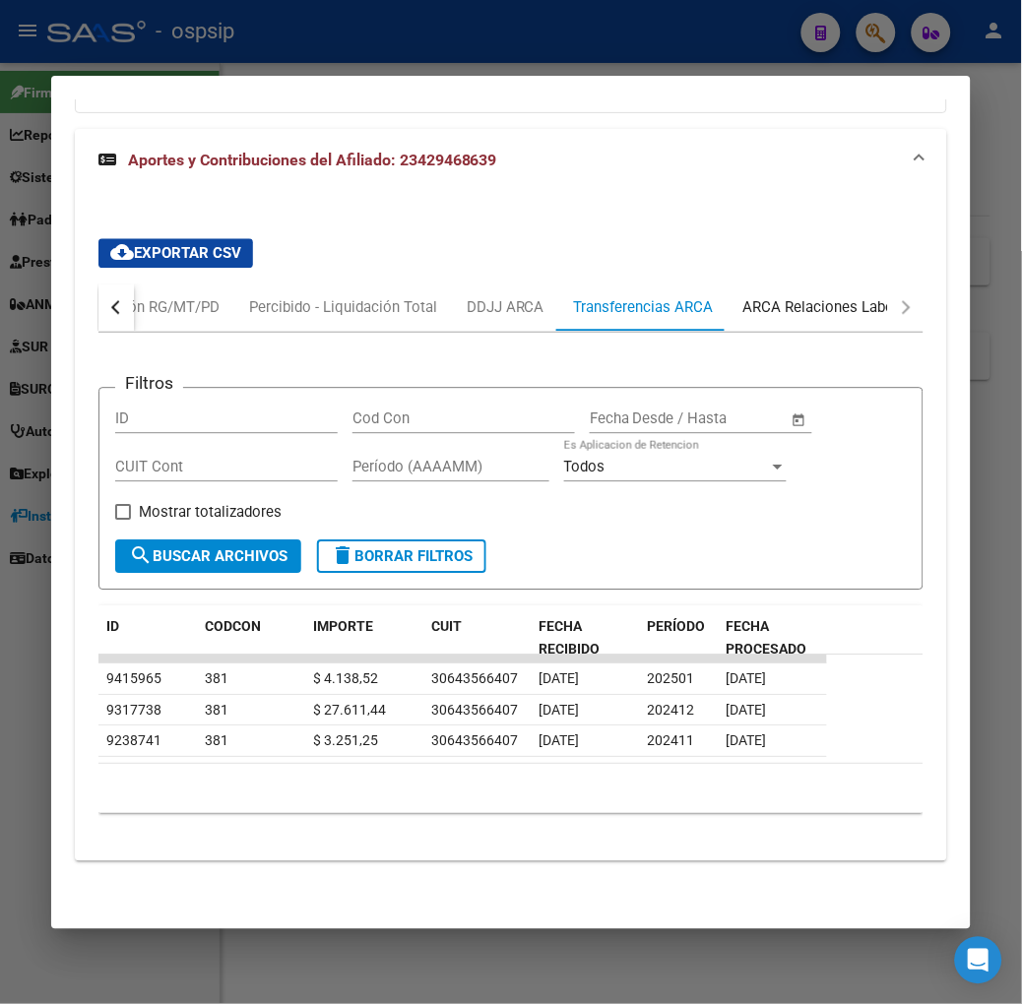
click at [874, 315] on div "ARCA Relaciones Laborales" at bounding box center [835, 308] width 184 height 22
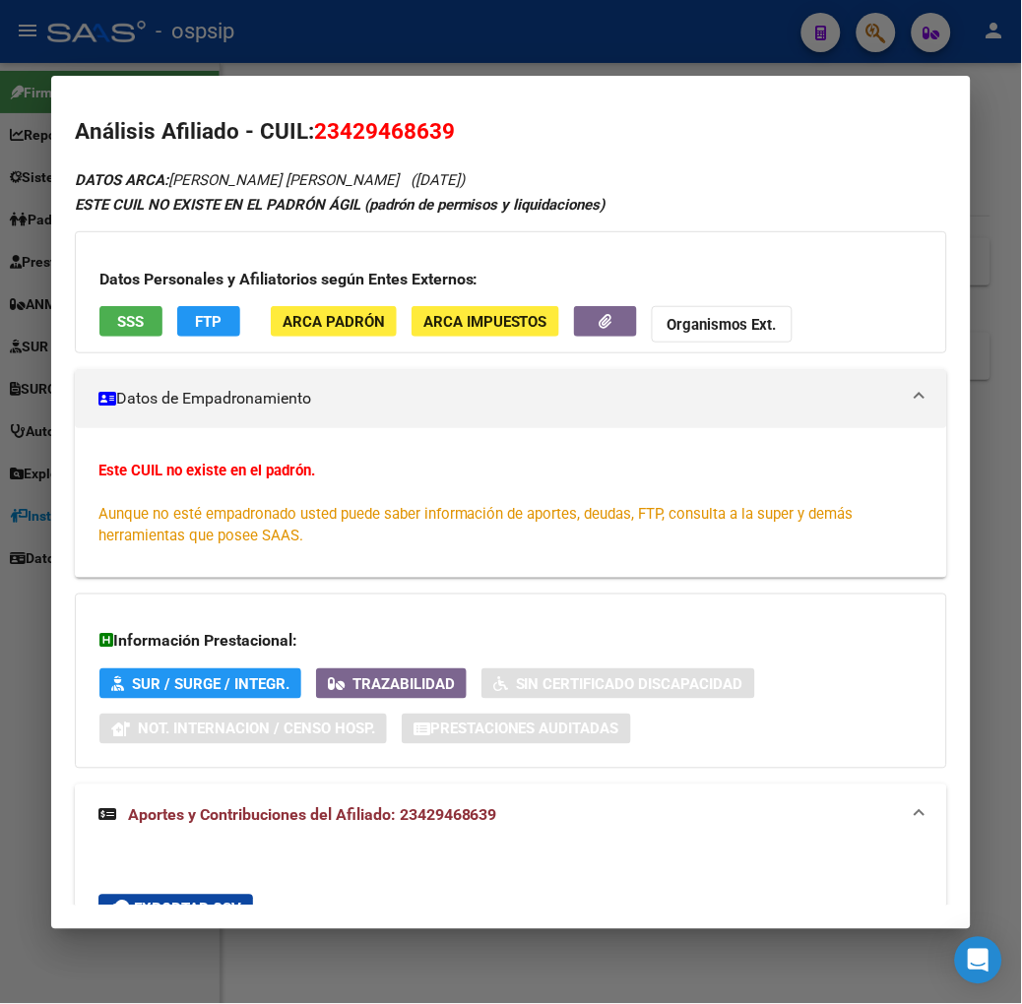
scroll to position [0, 0]
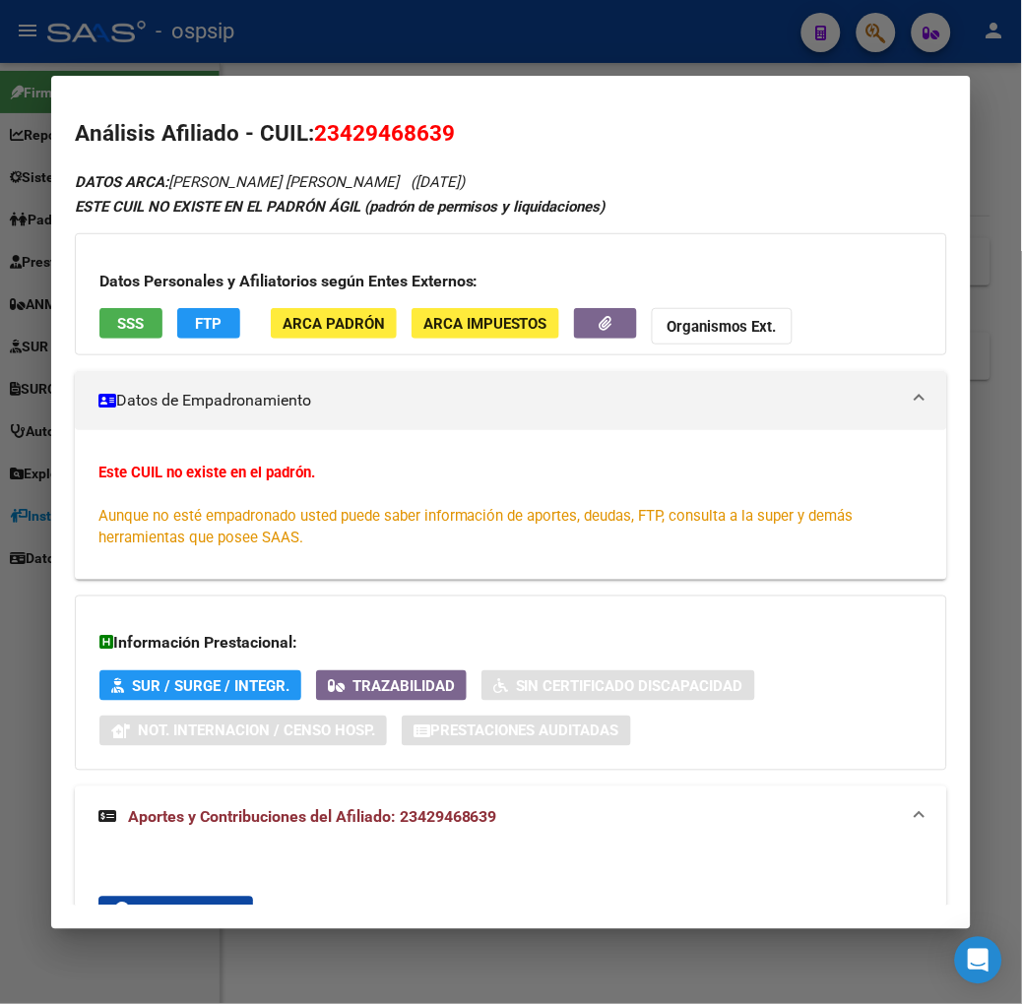
click at [430, 55] on div at bounding box center [511, 502] width 1022 height 1004
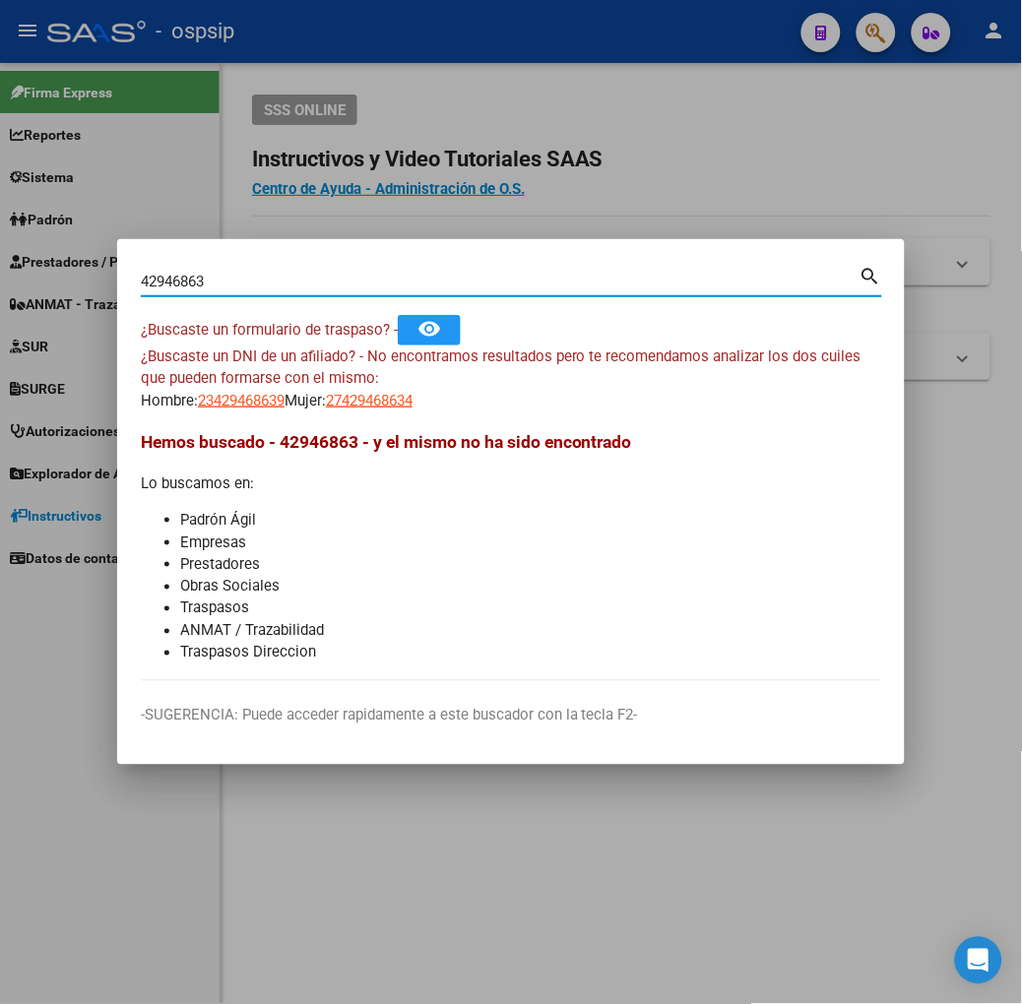
click at [312, 277] on input "42946863" at bounding box center [500, 282] width 719 height 18
type input "42352480"
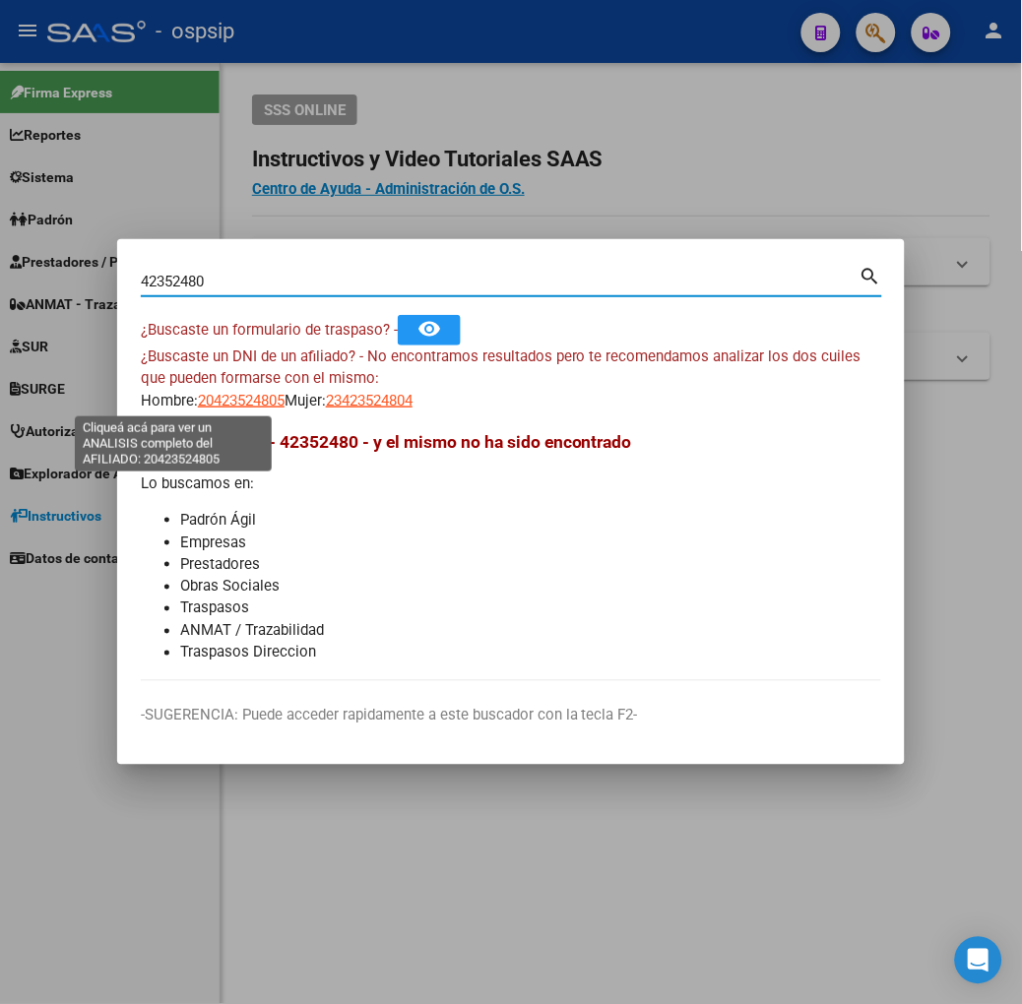
click at [198, 402] on span "20423524805" at bounding box center [241, 401] width 87 height 18
type textarea "20423524805"
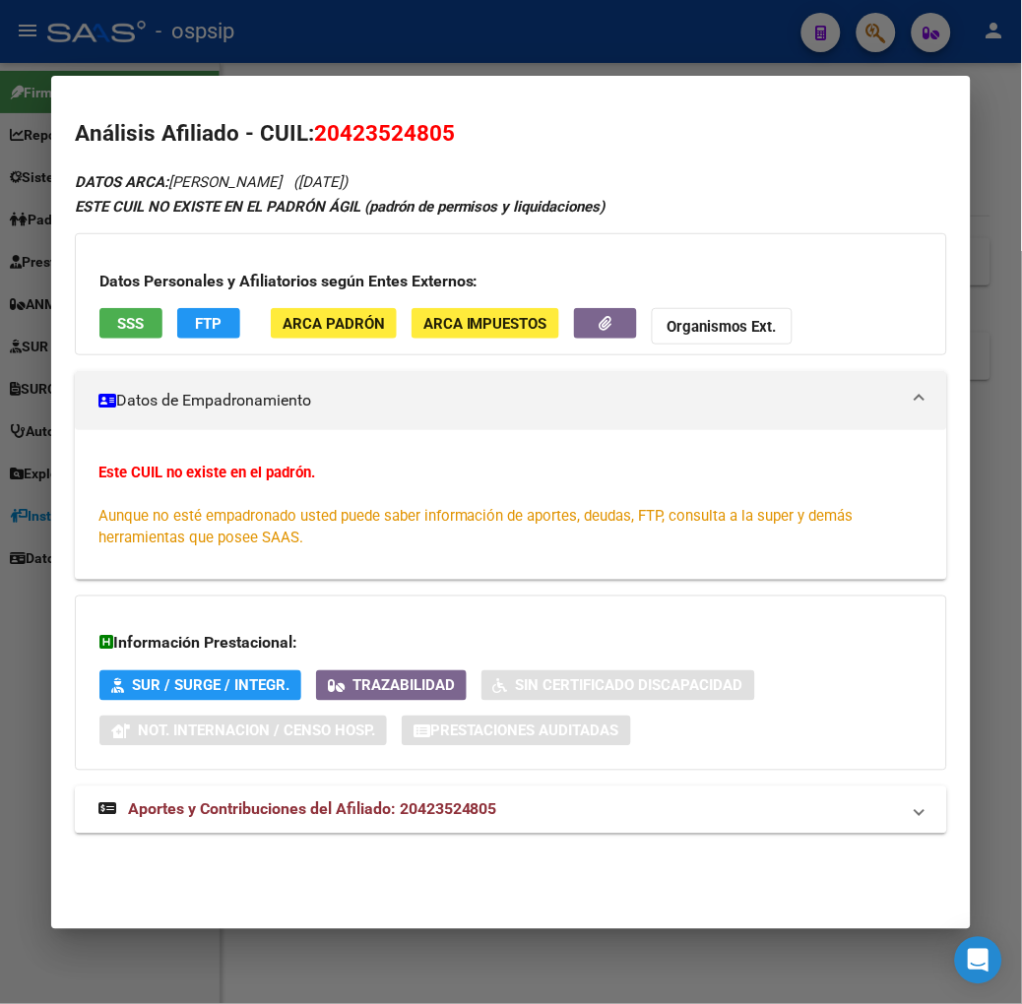
click at [117, 332] on span "SSS" at bounding box center [130, 324] width 27 height 18
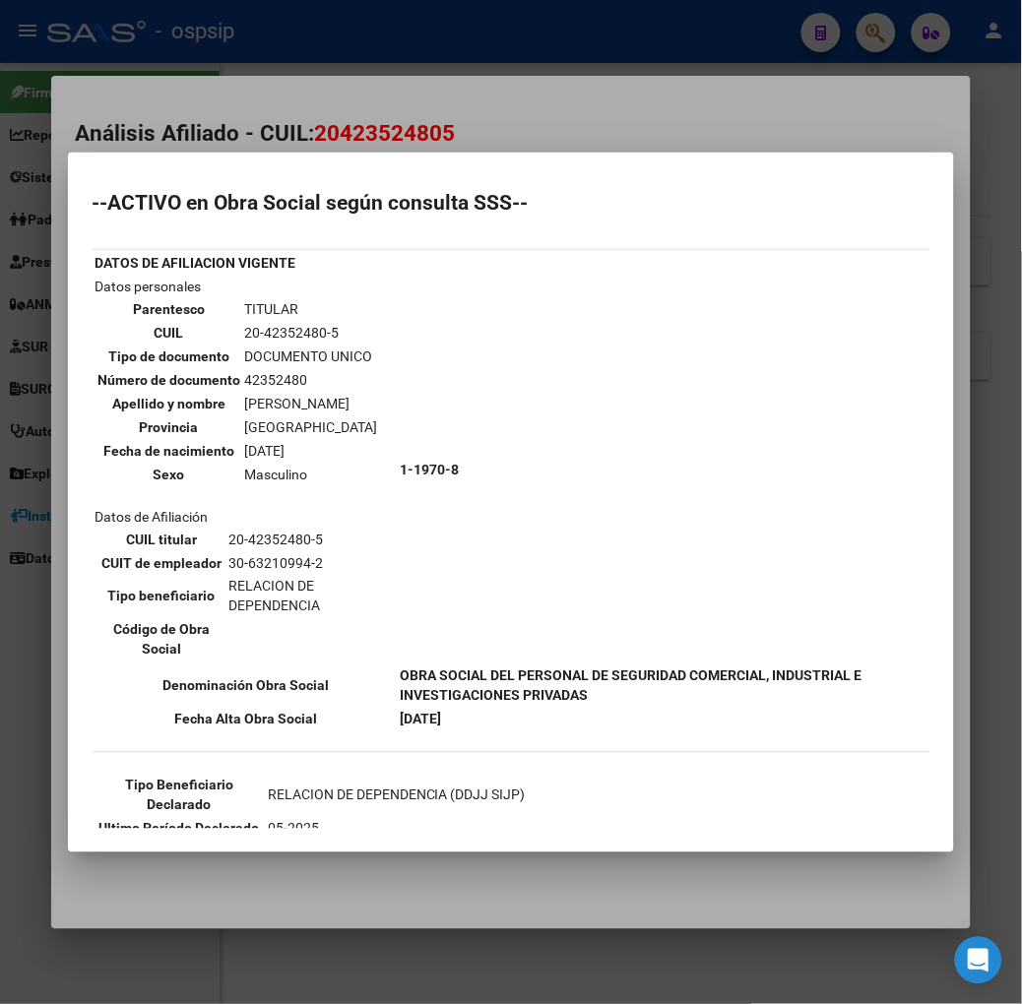
scroll to position [187, 0]
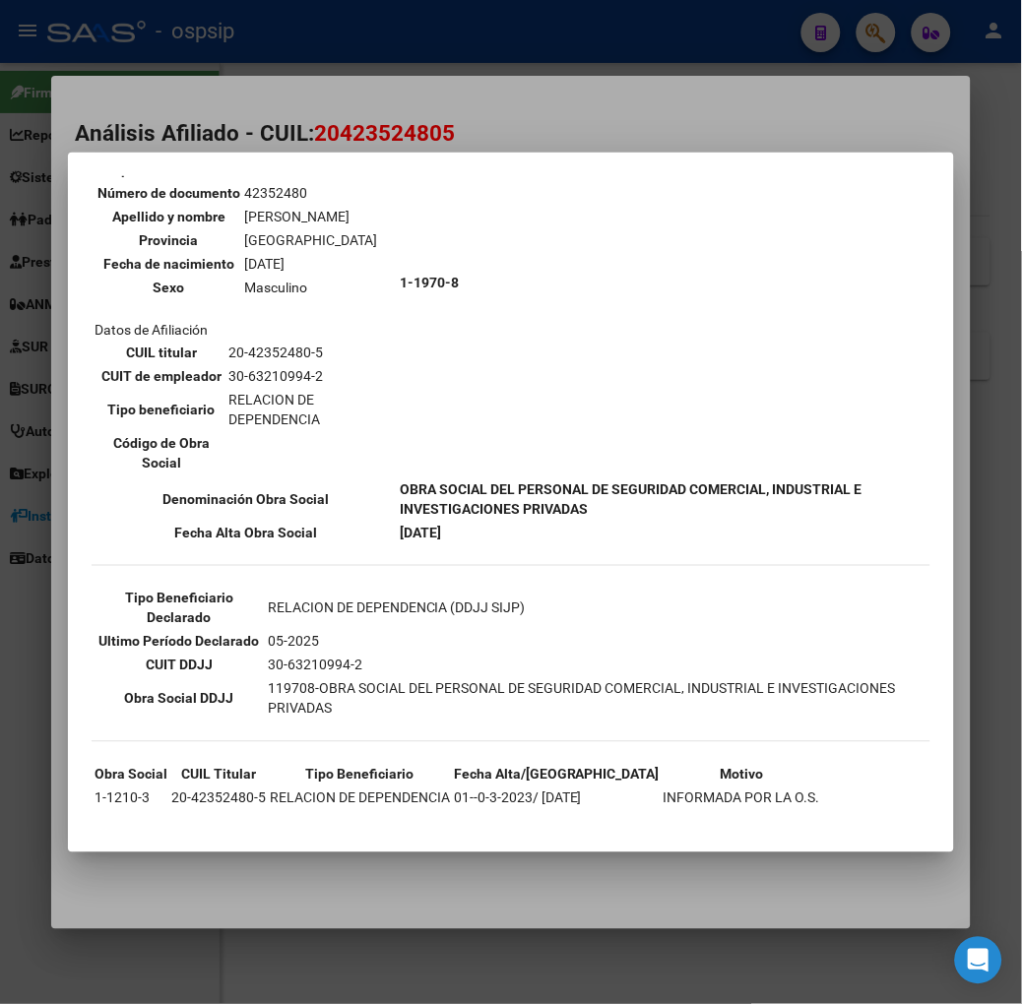
click at [172, 112] on div at bounding box center [511, 502] width 1022 height 1004
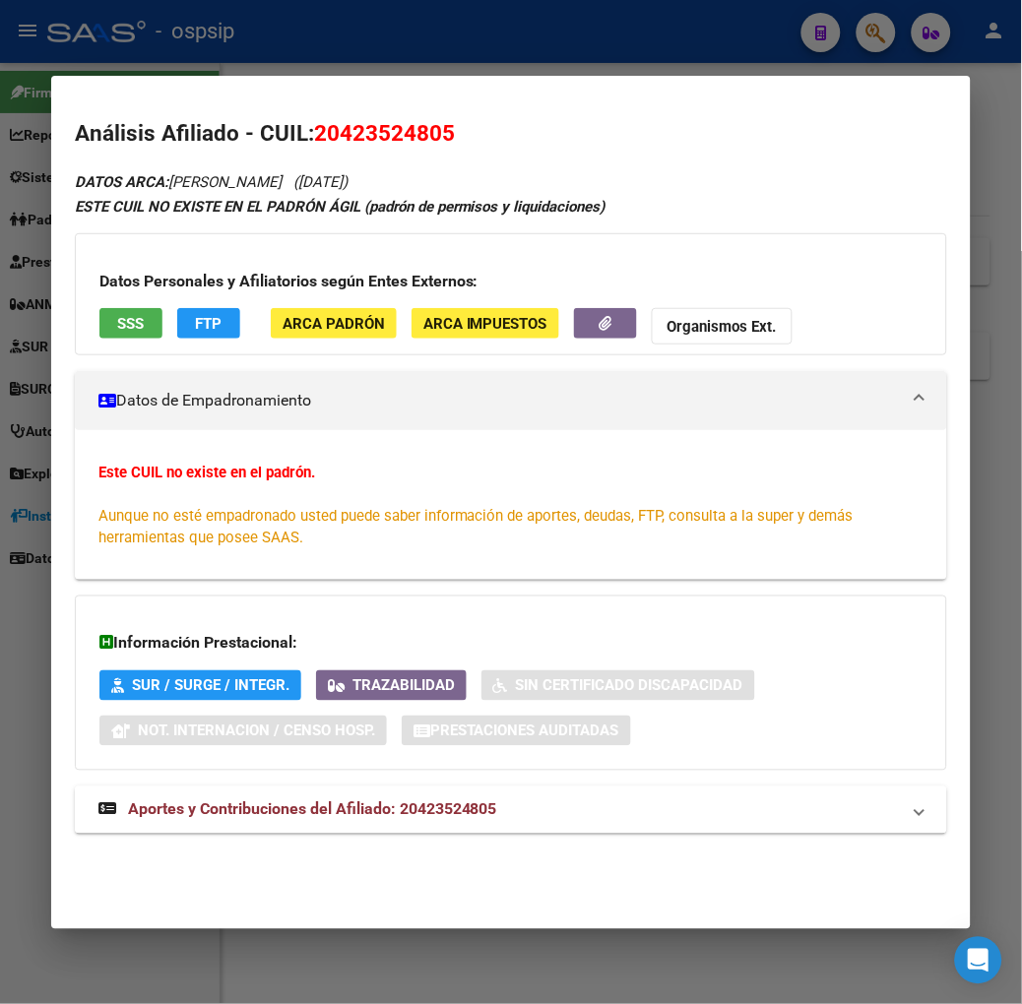
click at [404, 819] on span "Aportes y Contribuciones del Afiliado: 20423524805" at bounding box center [312, 809] width 369 height 19
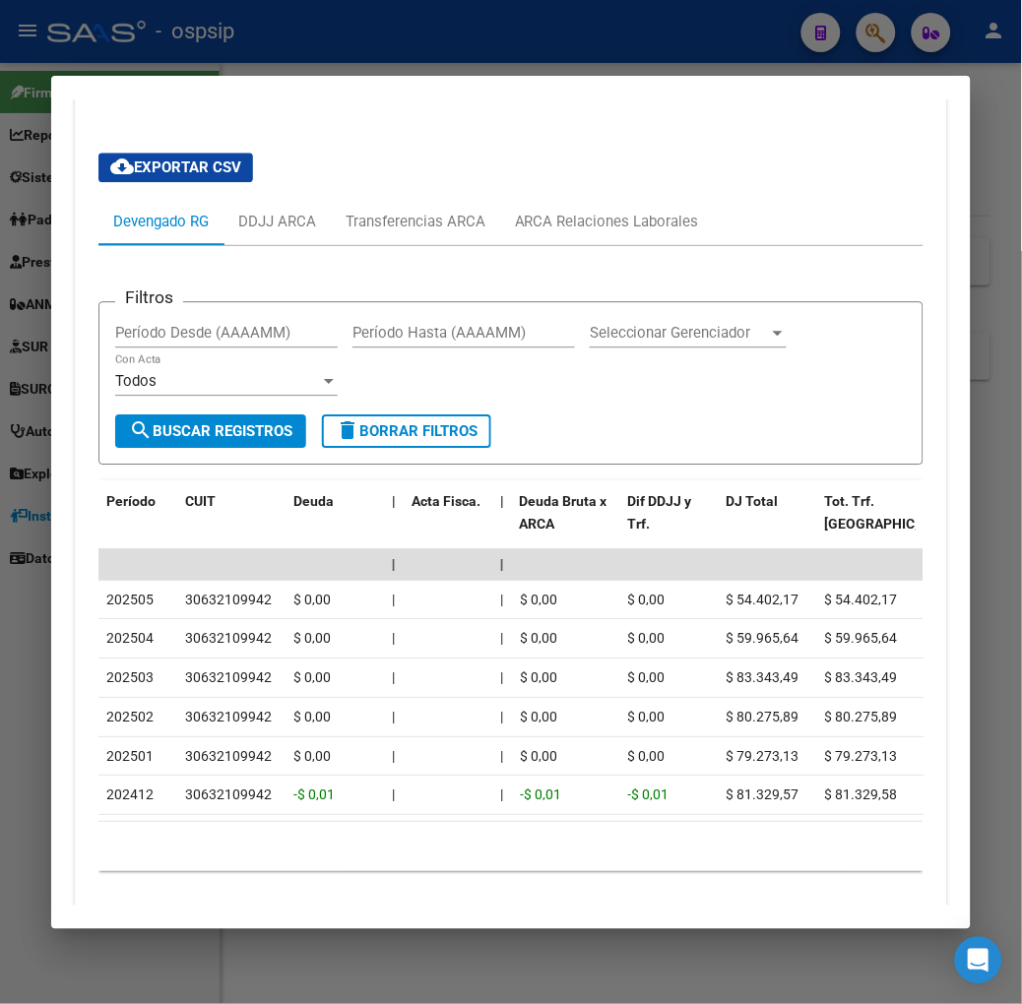
scroll to position [823, 0]
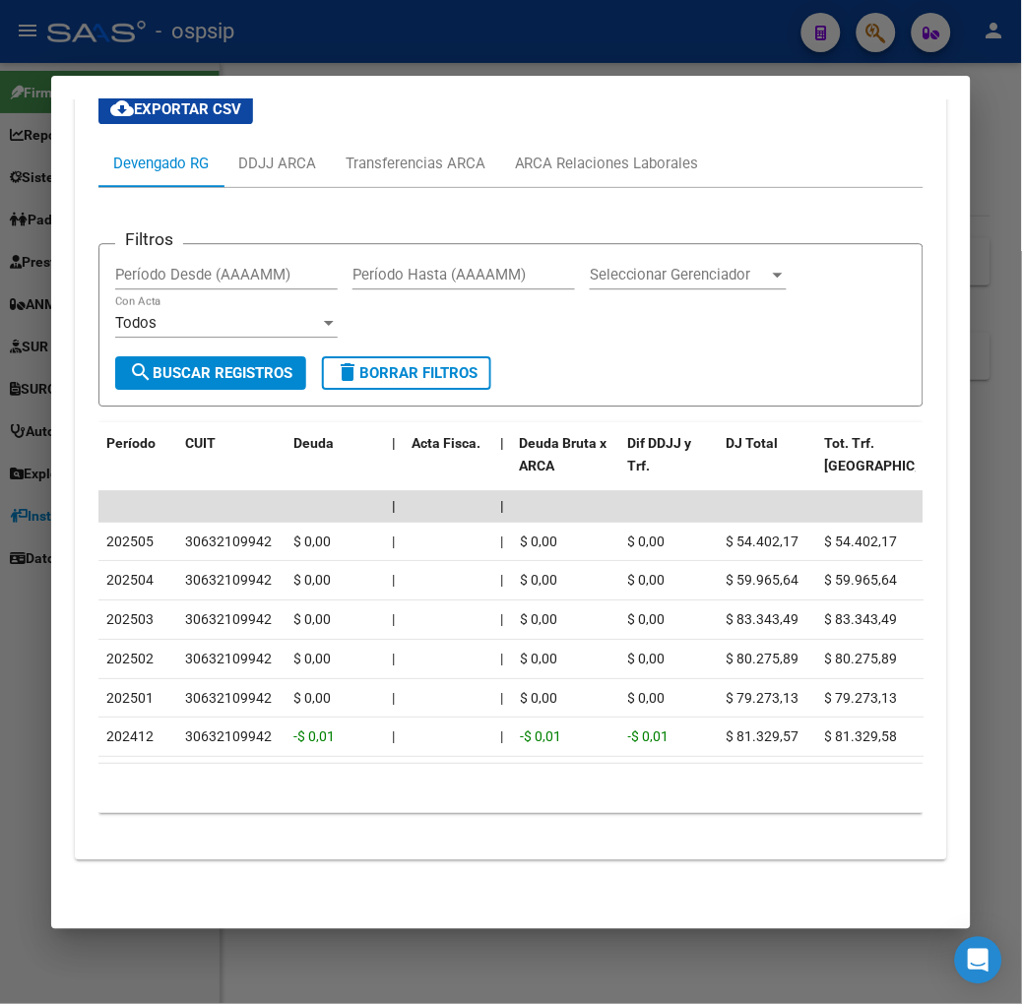
click at [263, 44] on div at bounding box center [511, 502] width 1022 height 1004
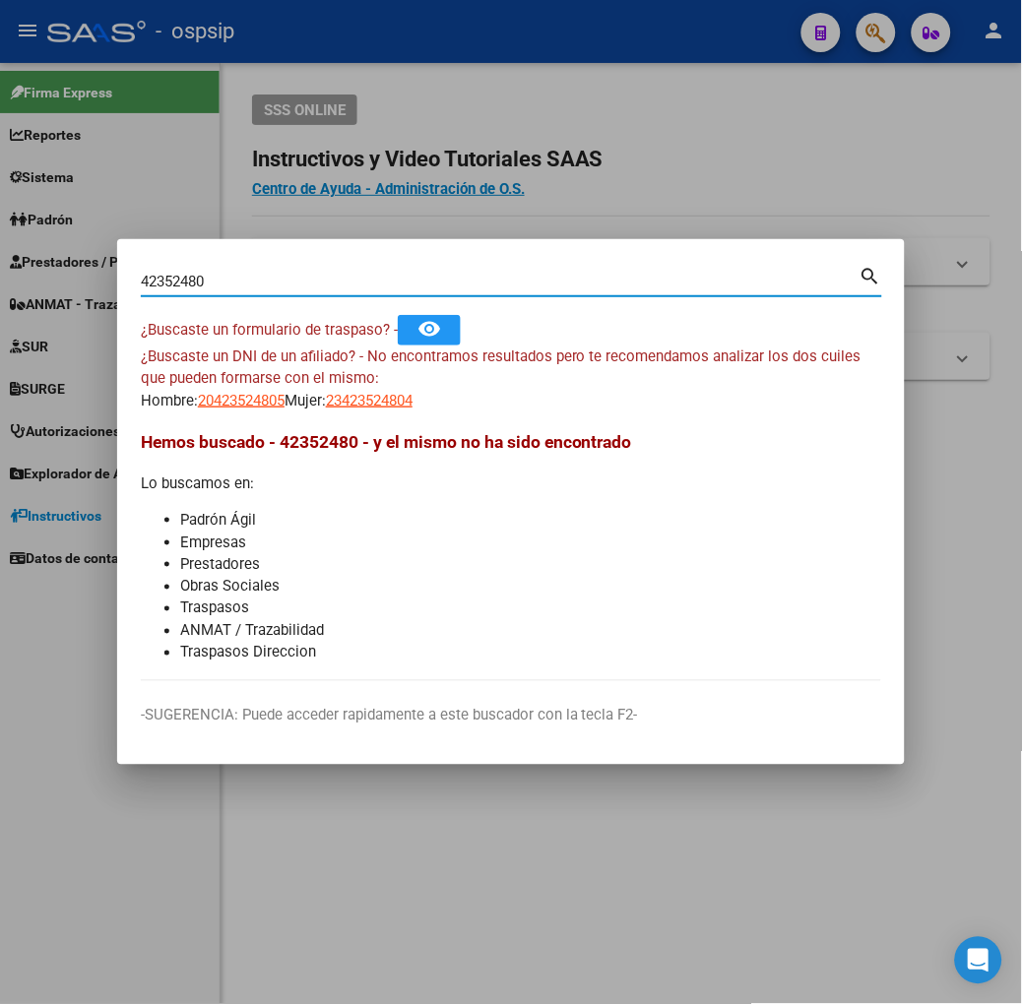
click at [233, 283] on input "42352480" at bounding box center [500, 282] width 719 height 18
type input "54664438"
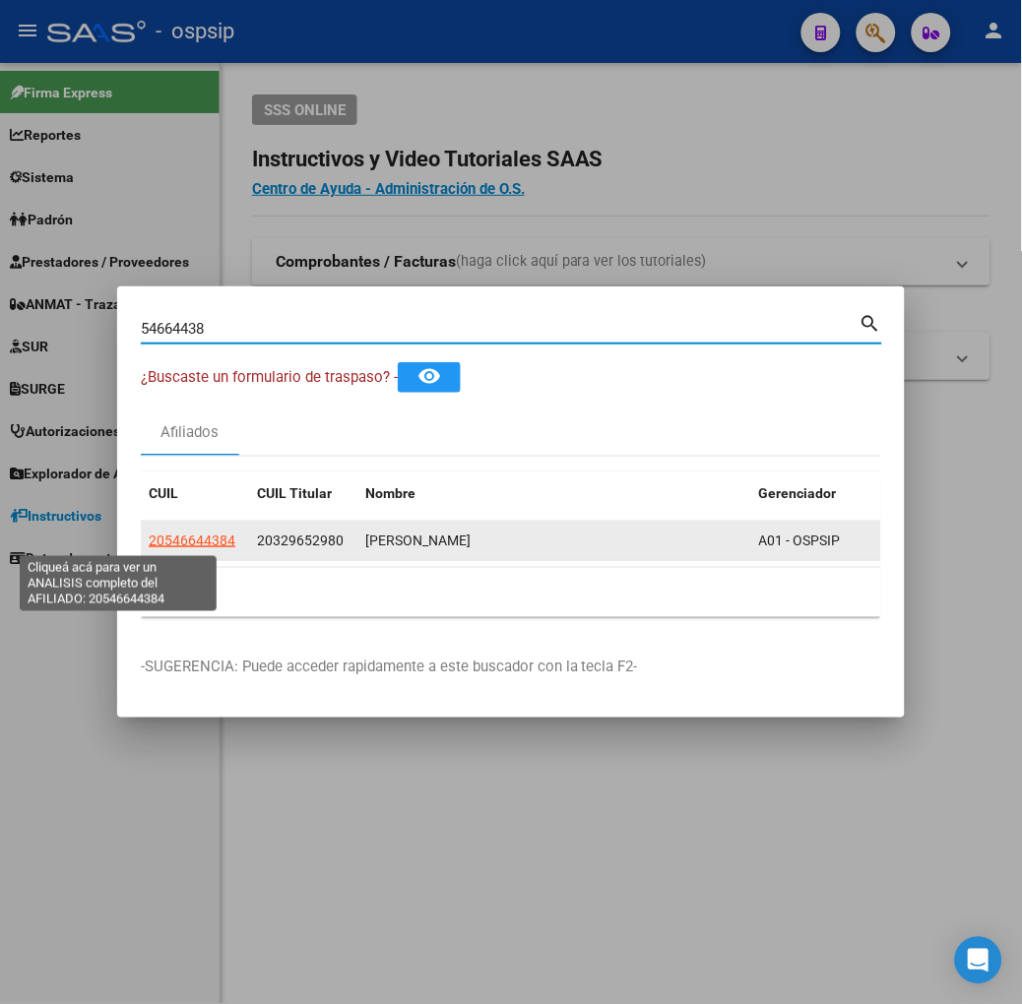
click at [149, 536] on span "20546644384" at bounding box center [192, 541] width 87 height 16
type textarea "20546644384"
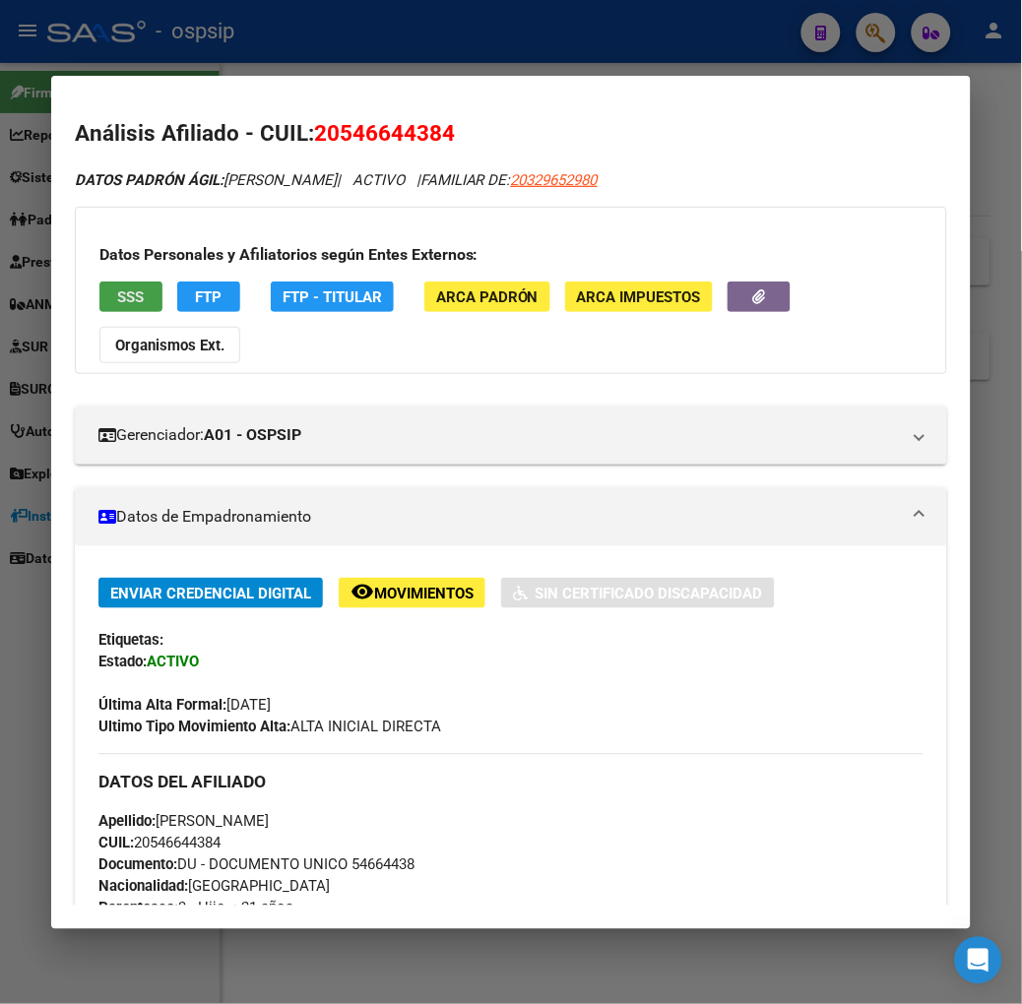
click at [117, 295] on span "SSS" at bounding box center [130, 297] width 27 height 18
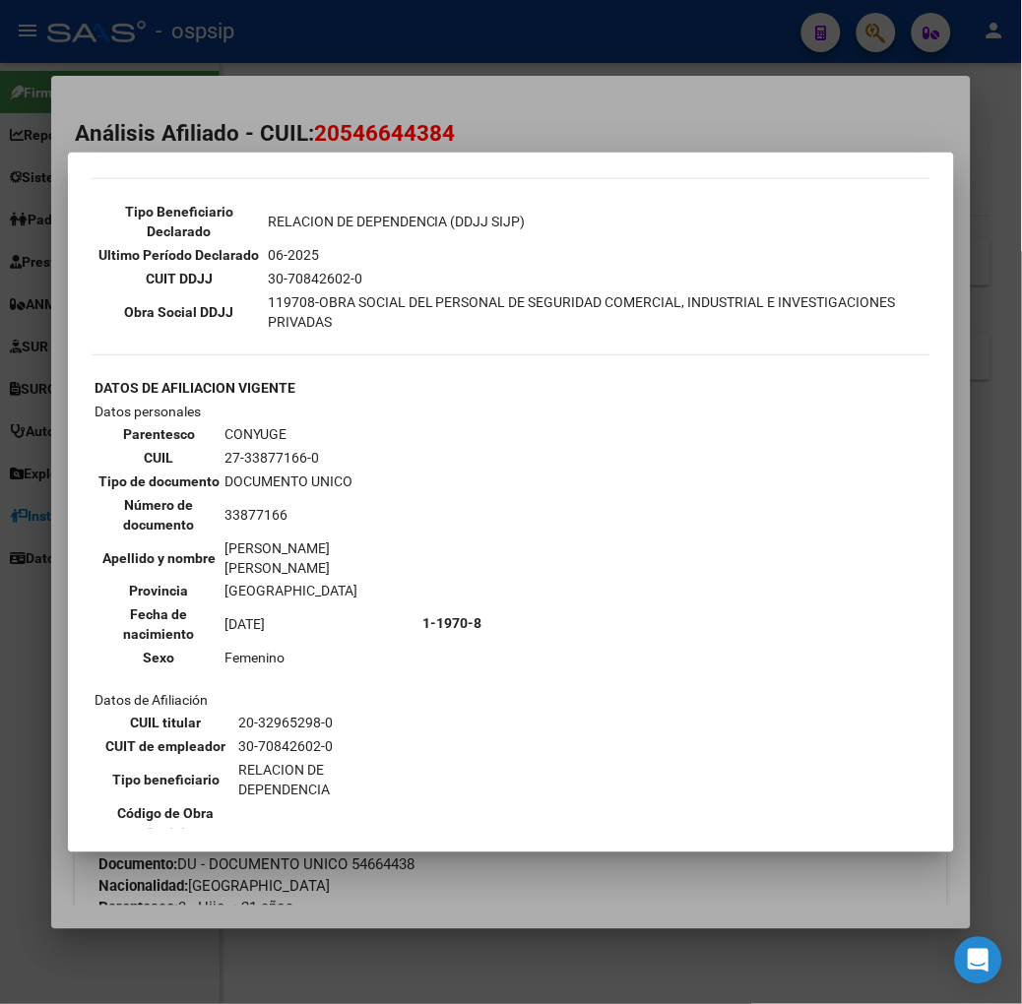
scroll to position [437, 0]
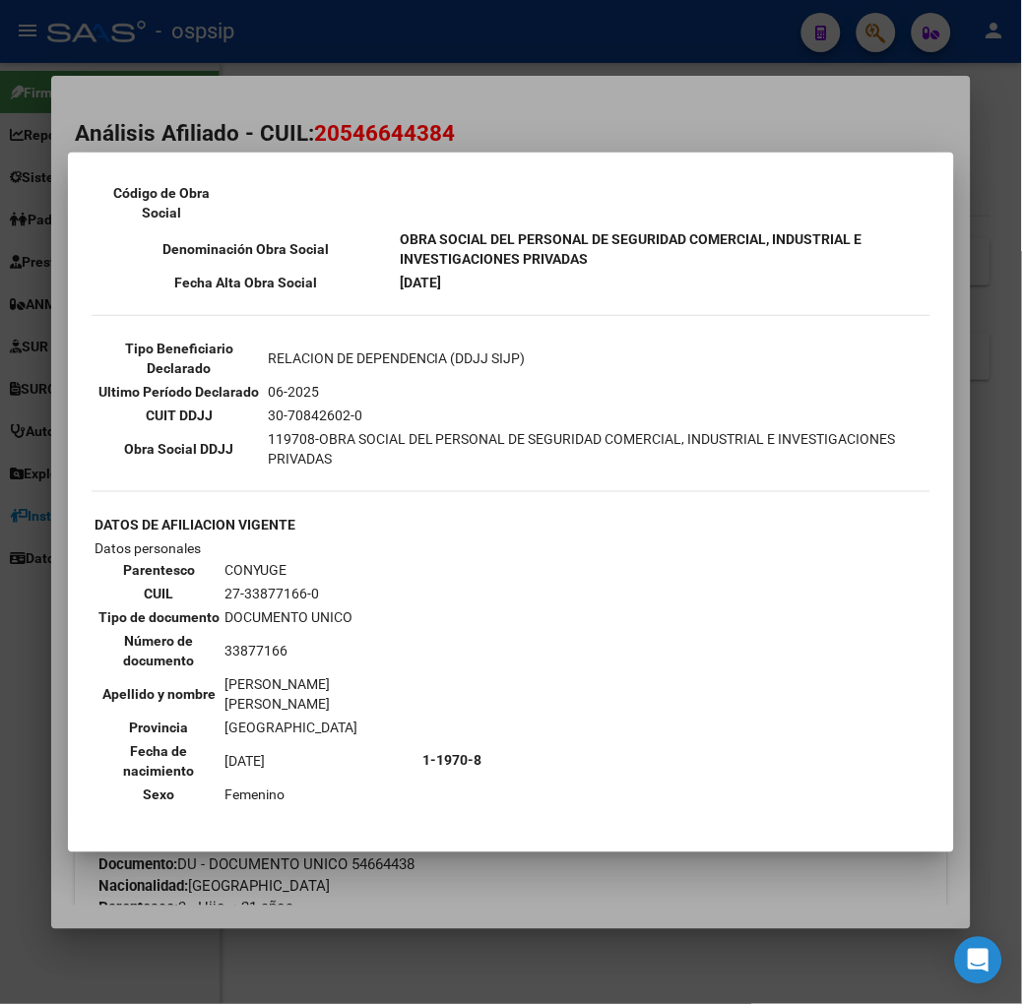
click at [250, 124] on div at bounding box center [511, 502] width 1022 height 1004
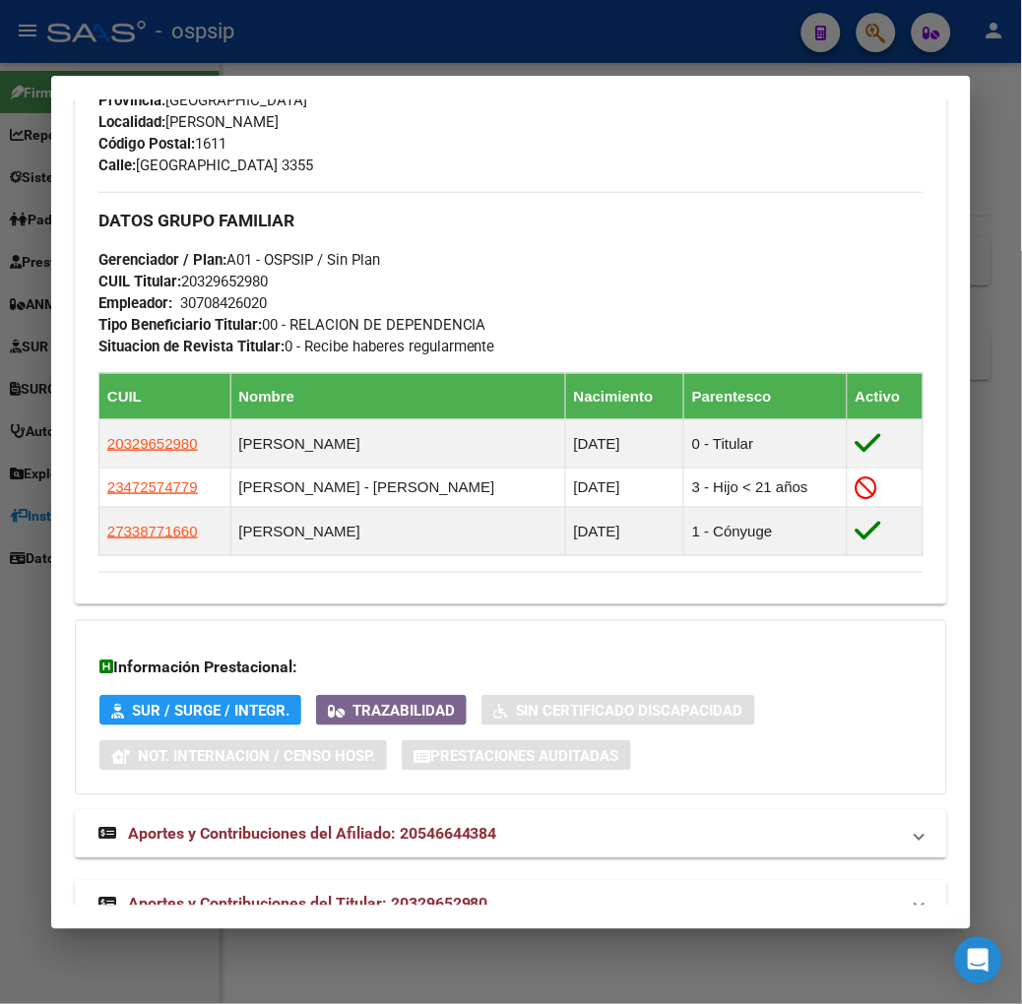
click at [397, 881] on mat-expansion-panel-header "Aportes y Contribuciones del Titular: 20329652980" at bounding box center [511, 904] width 872 height 47
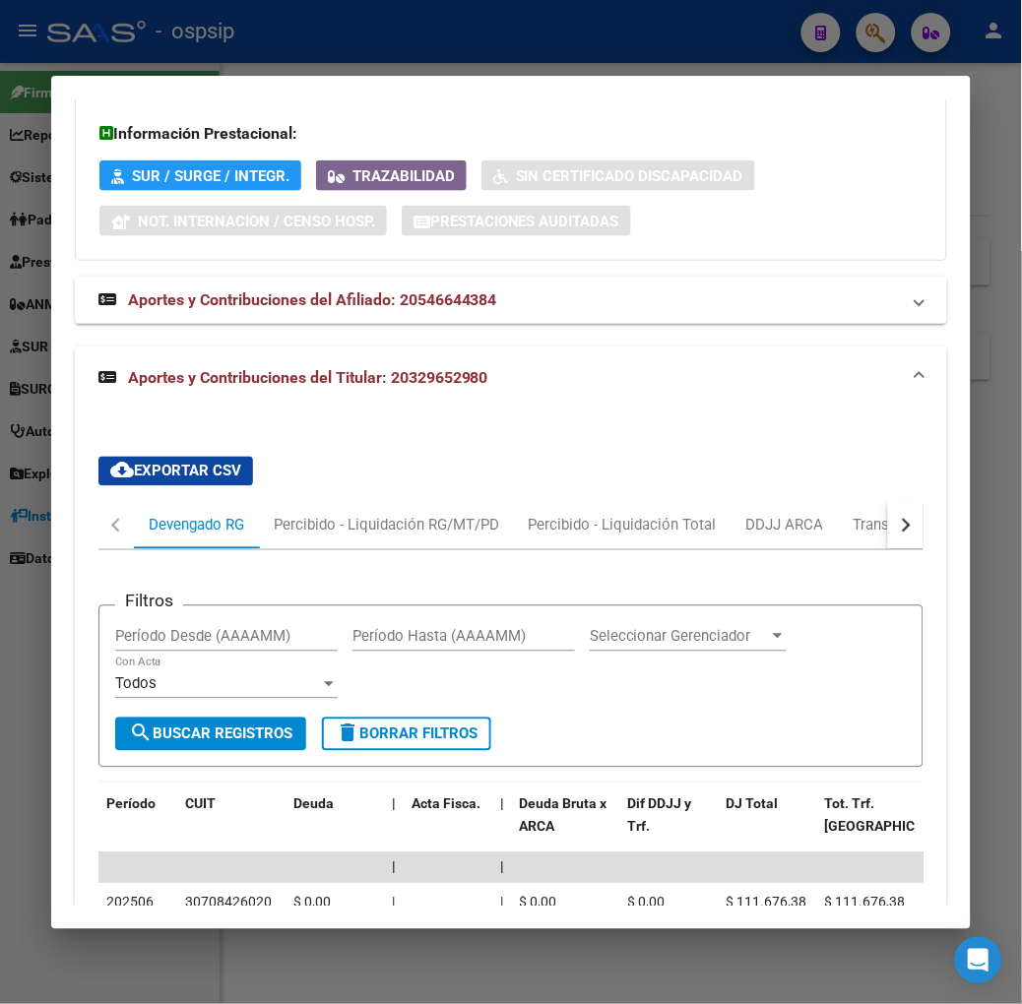
scroll to position [1823, 0]
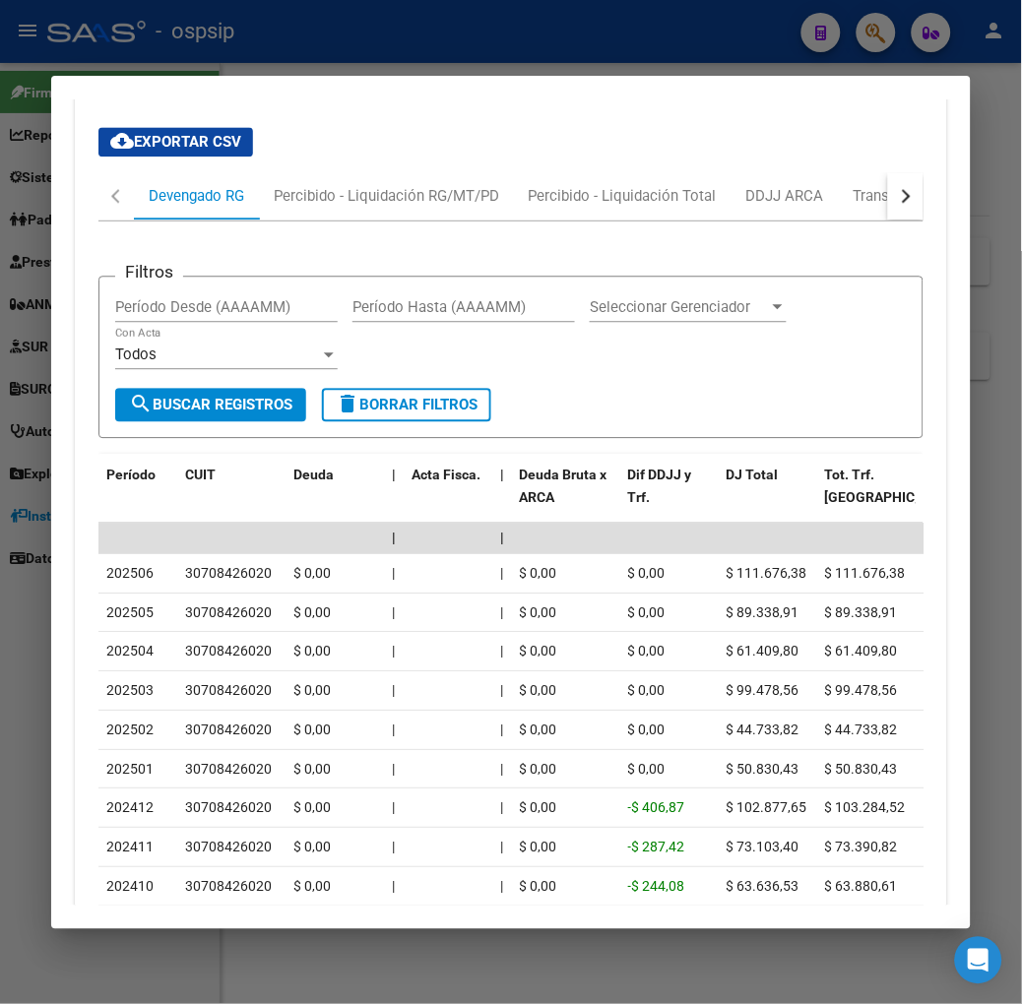
click at [297, 44] on div at bounding box center [511, 502] width 1022 height 1004
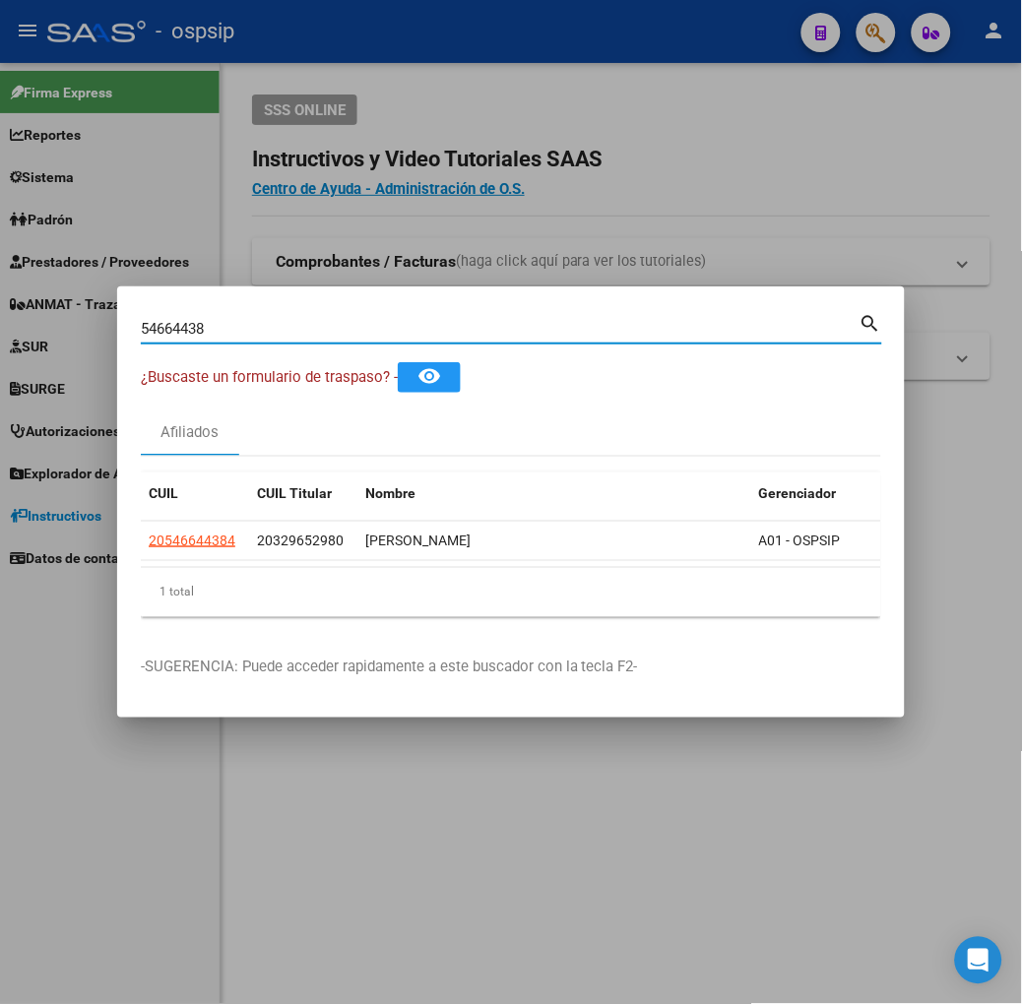
click at [224, 328] on input "54664438" at bounding box center [500, 329] width 719 height 18
type input "53837694"
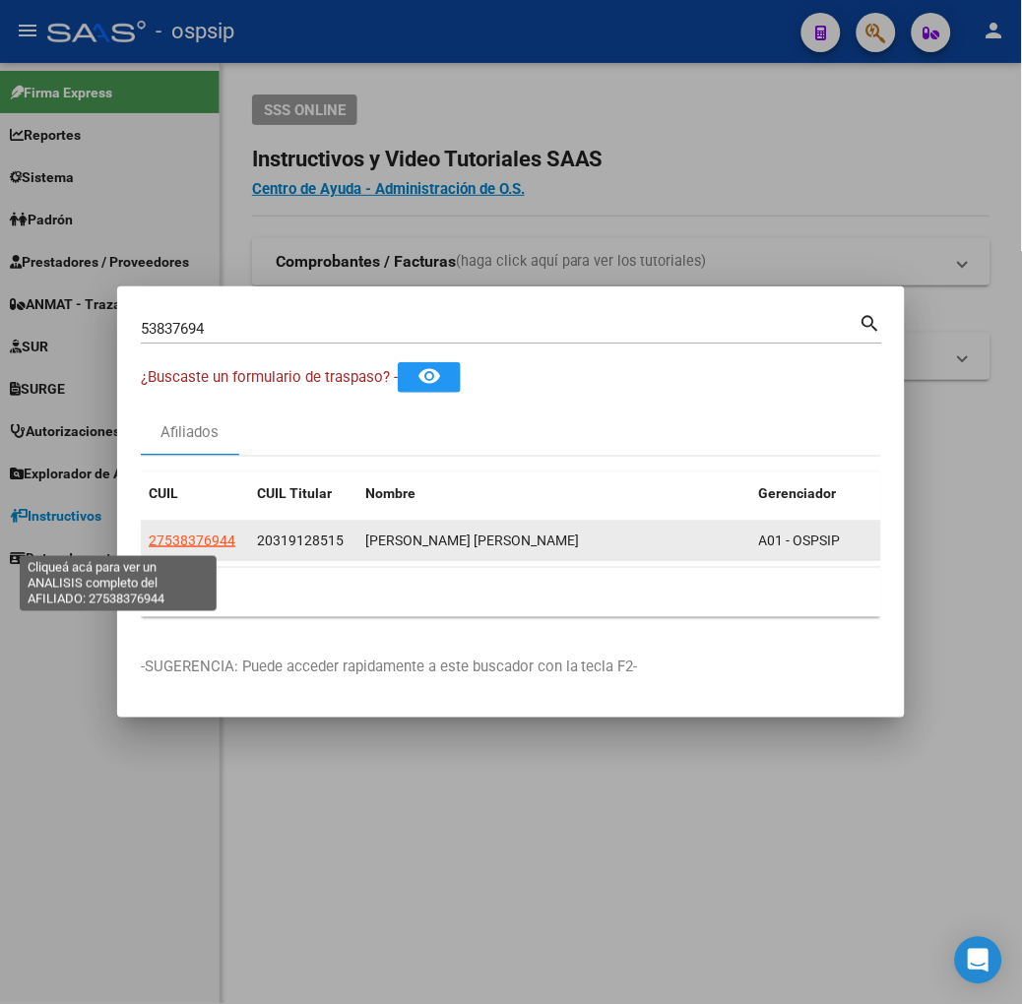
click at [149, 541] on span "27538376944" at bounding box center [192, 541] width 87 height 16
type textarea "27538376944"
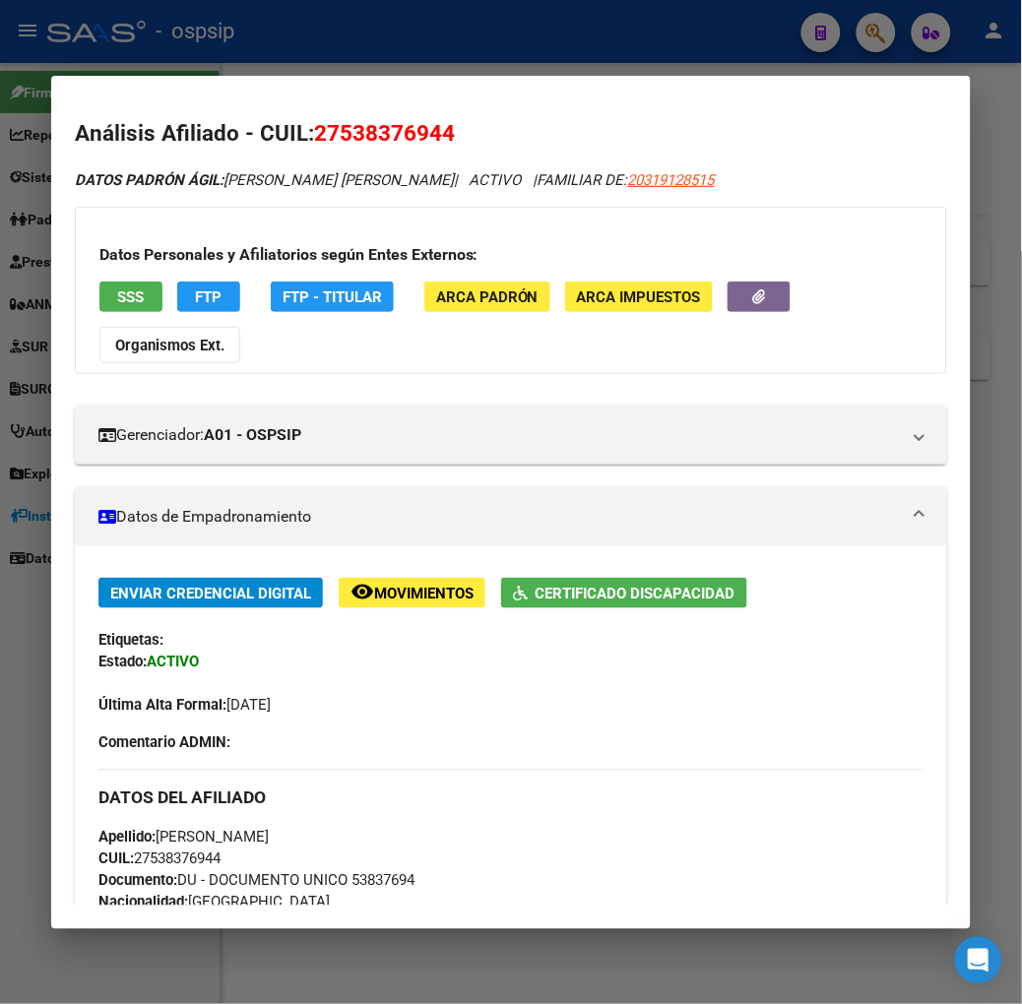
click at [119, 297] on button "SSS" at bounding box center [130, 297] width 63 height 31
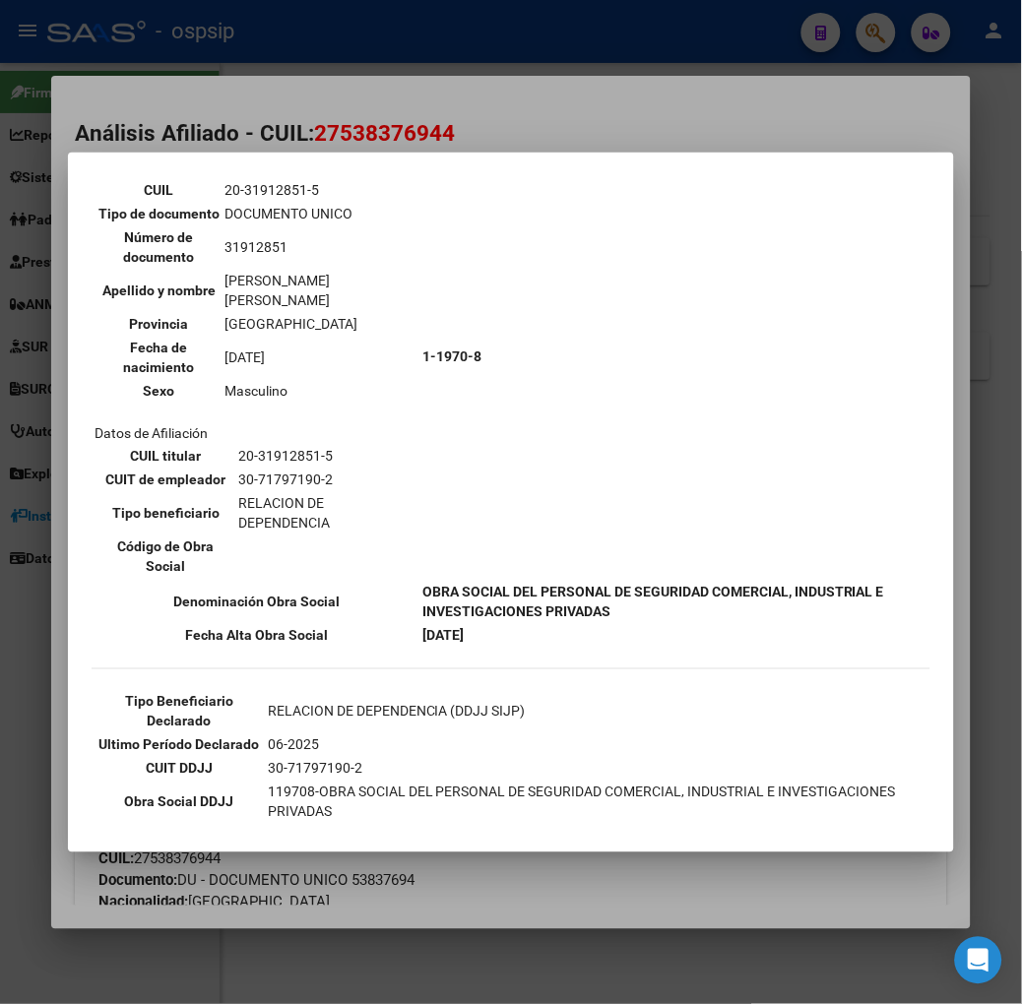
scroll to position [328, 0]
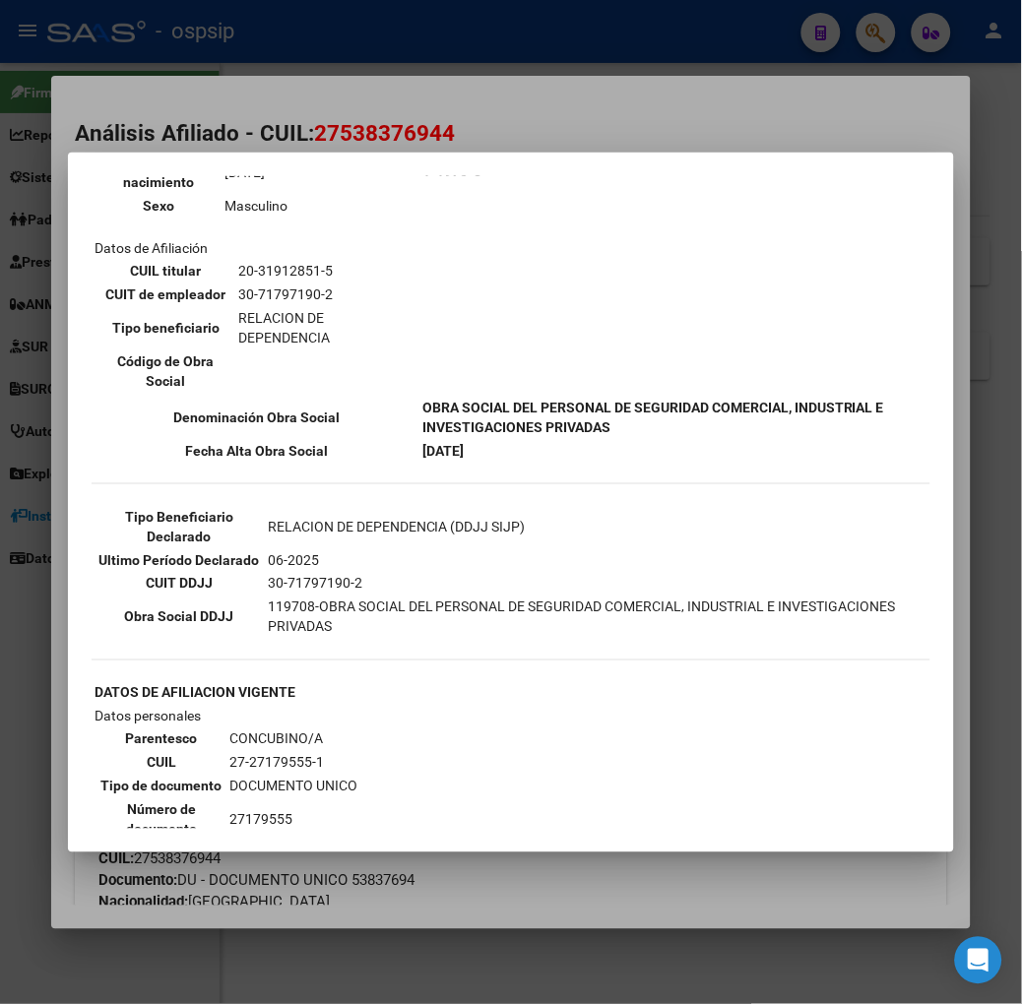
click at [222, 121] on div at bounding box center [511, 502] width 1022 height 1004
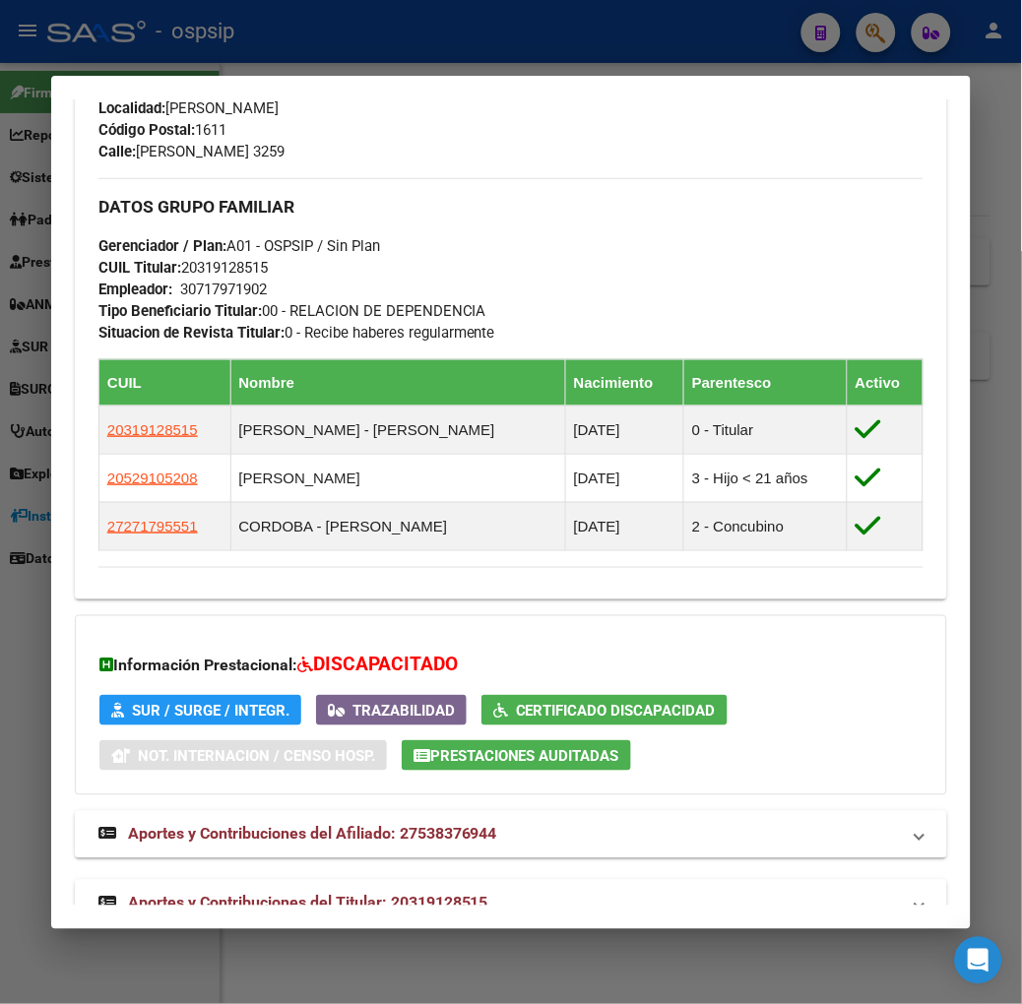
click at [425, 894] on span "Aportes y Contribuciones del Titular: 20319128515" at bounding box center [308, 903] width 360 height 19
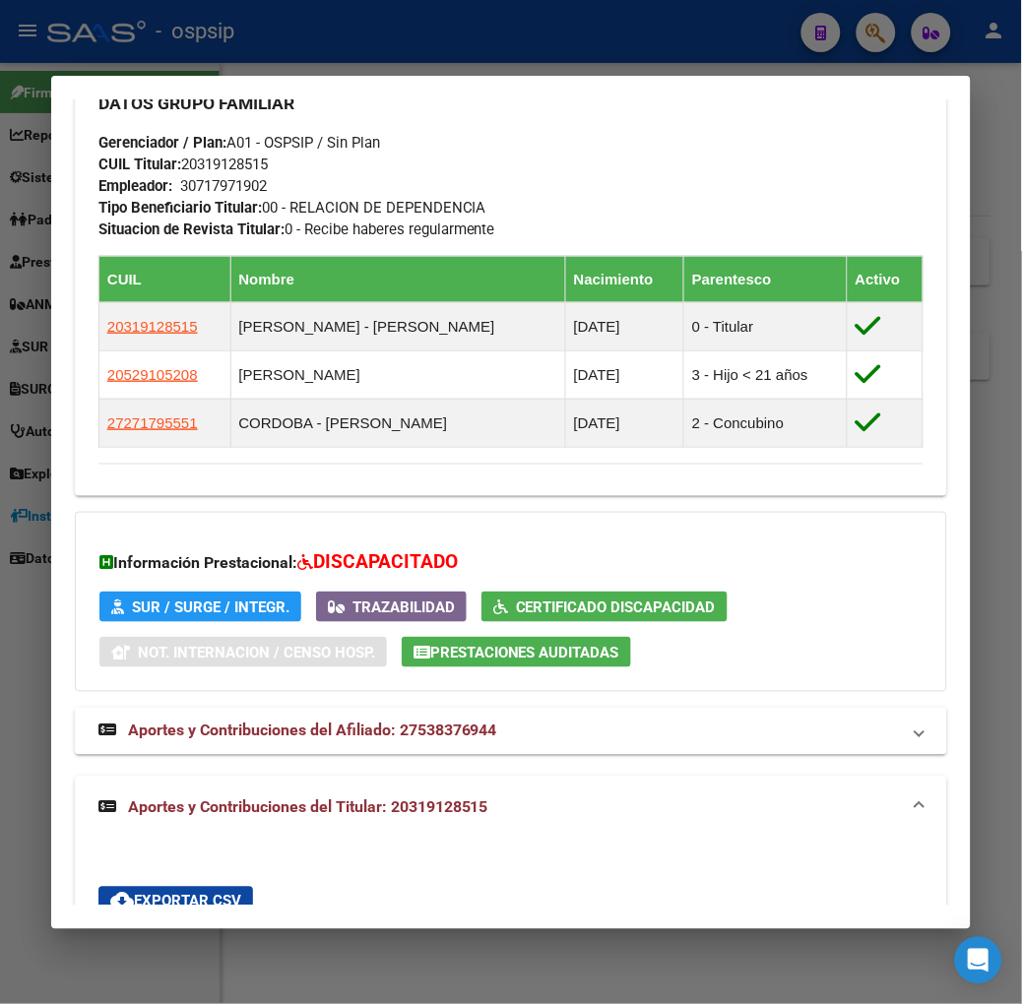
scroll to position [977, 0]
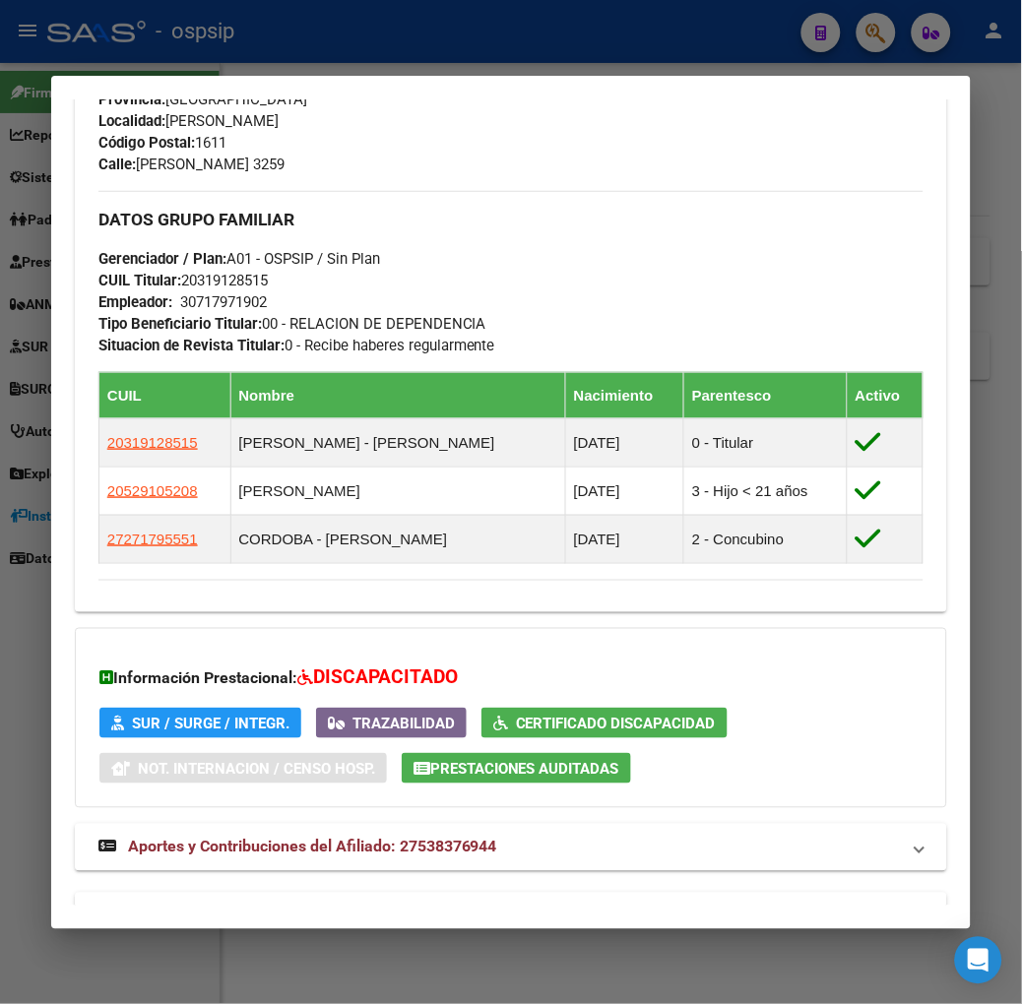
click at [301, 69] on div at bounding box center [511, 502] width 1022 height 1004
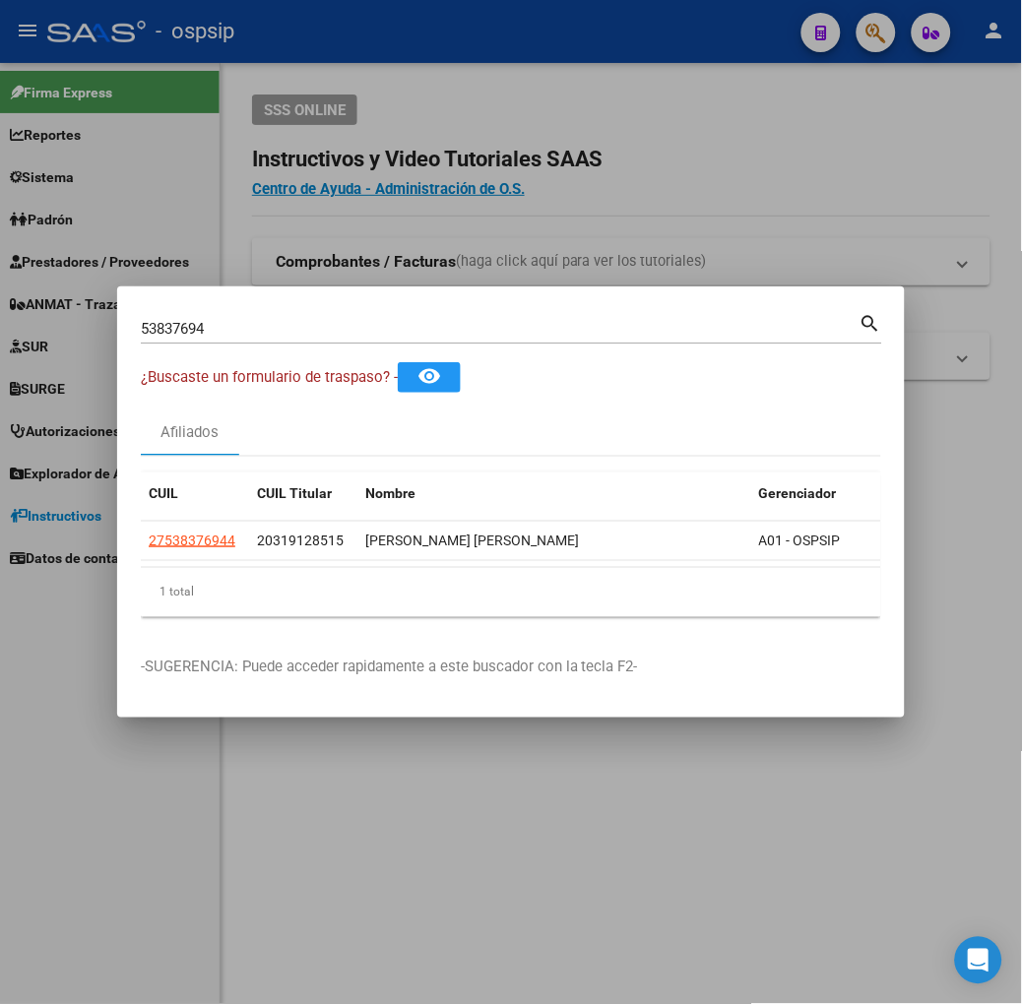
click at [212, 315] on div "53837694 Buscar (apellido, dni, [PERSON_NAME], [PERSON_NAME], cuit, obra social)" at bounding box center [500, 329] width 719 height 30
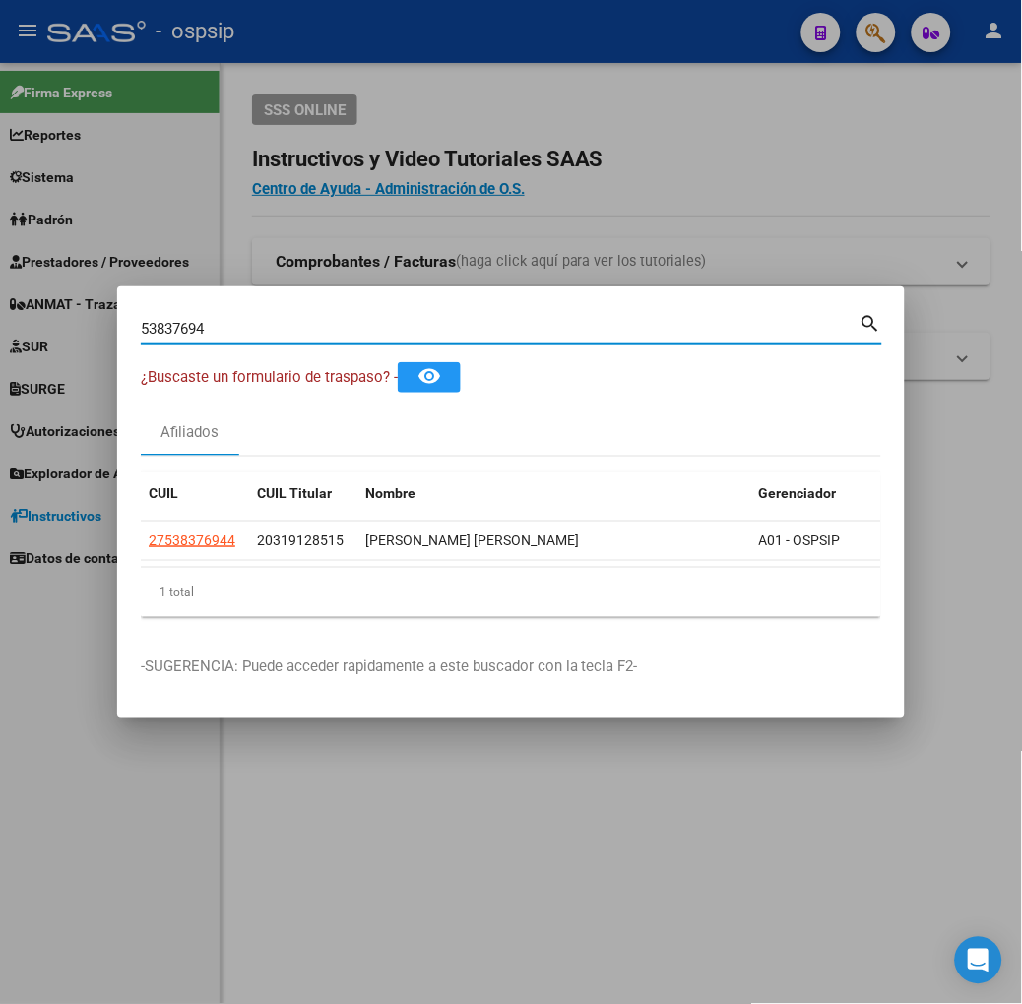
click at [205, 333] on input "53837694" at bounding box center [500, 329] width 719 height 18
type input "59597727"
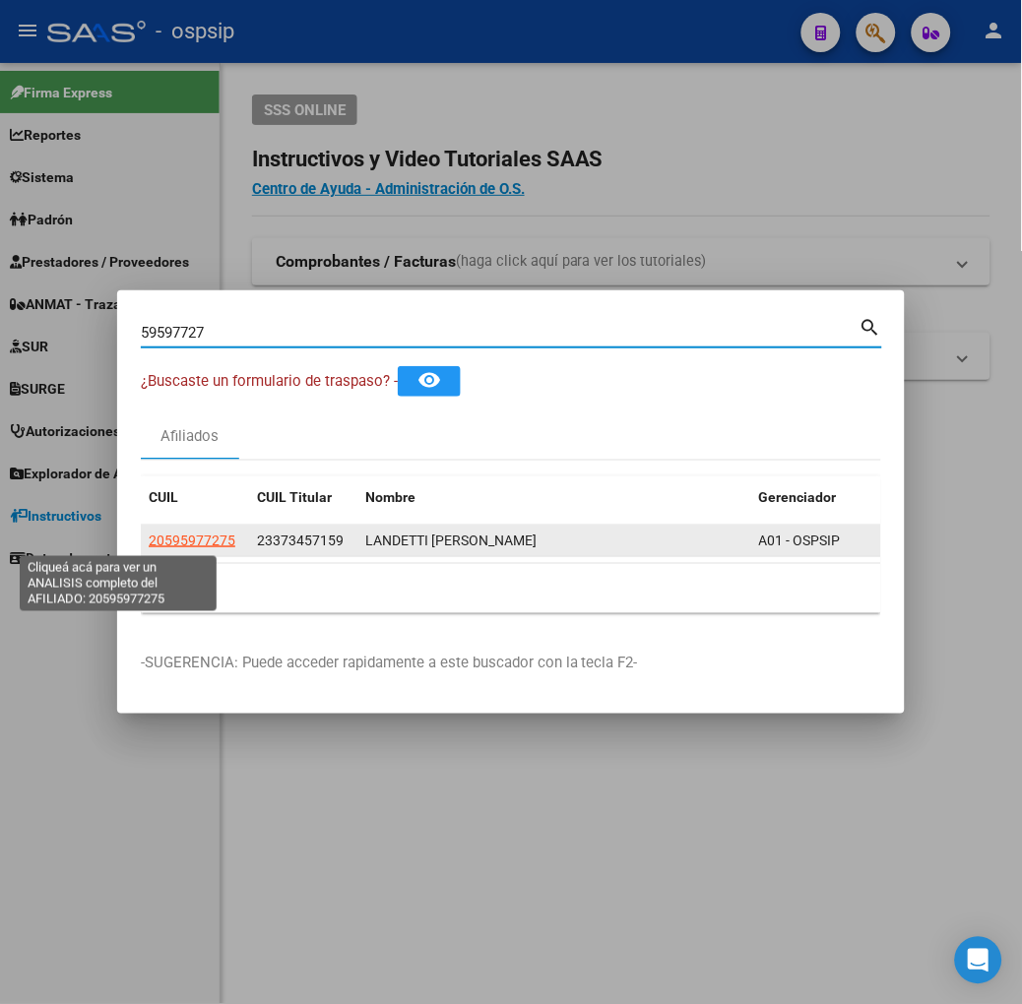
click at [149, 539] on span "20595977275" at bounding box center [192, 541] width 87 height 16
type textarea "20595977275"
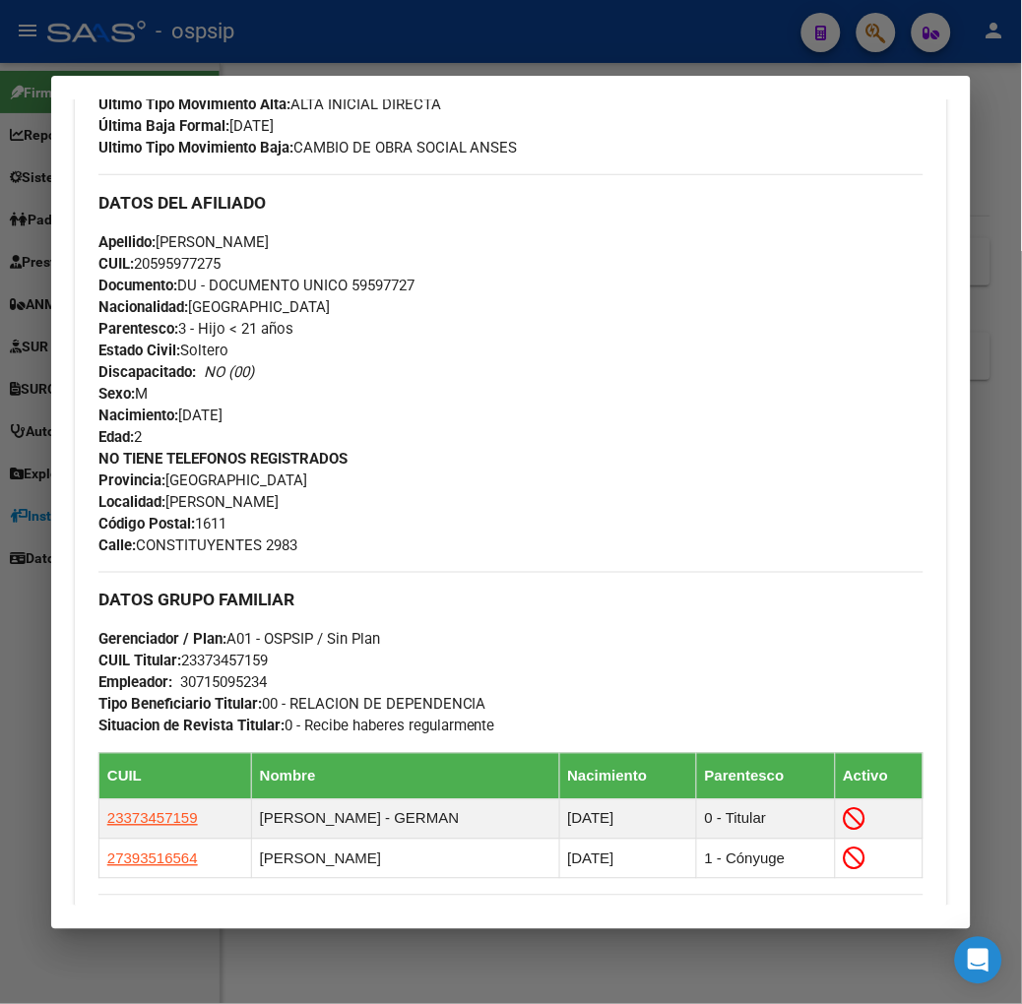
scroll to position [947, 0]
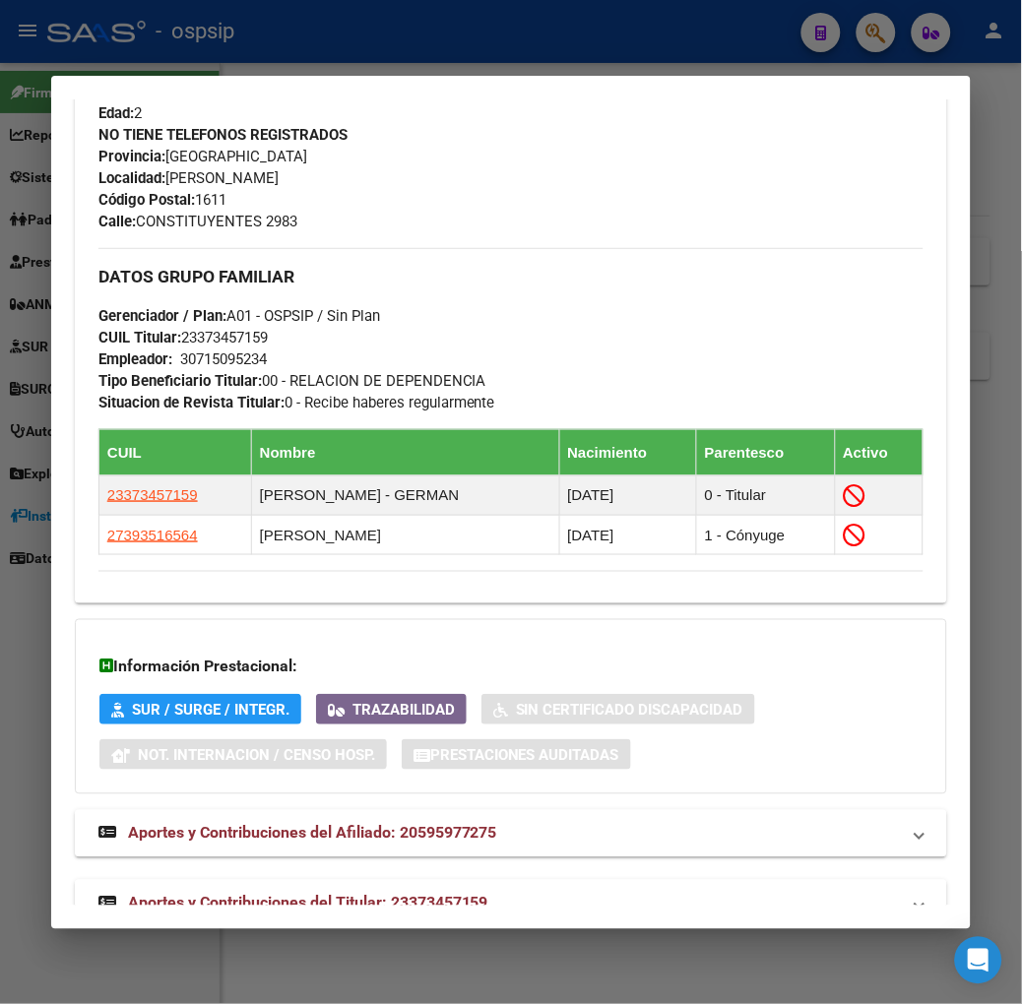
click at [359, 880] on mat-expansion-panel-header "Aportes y Contribuciones del Titular: 23373457159" at bounding box center [511, 903] width 872 height 47
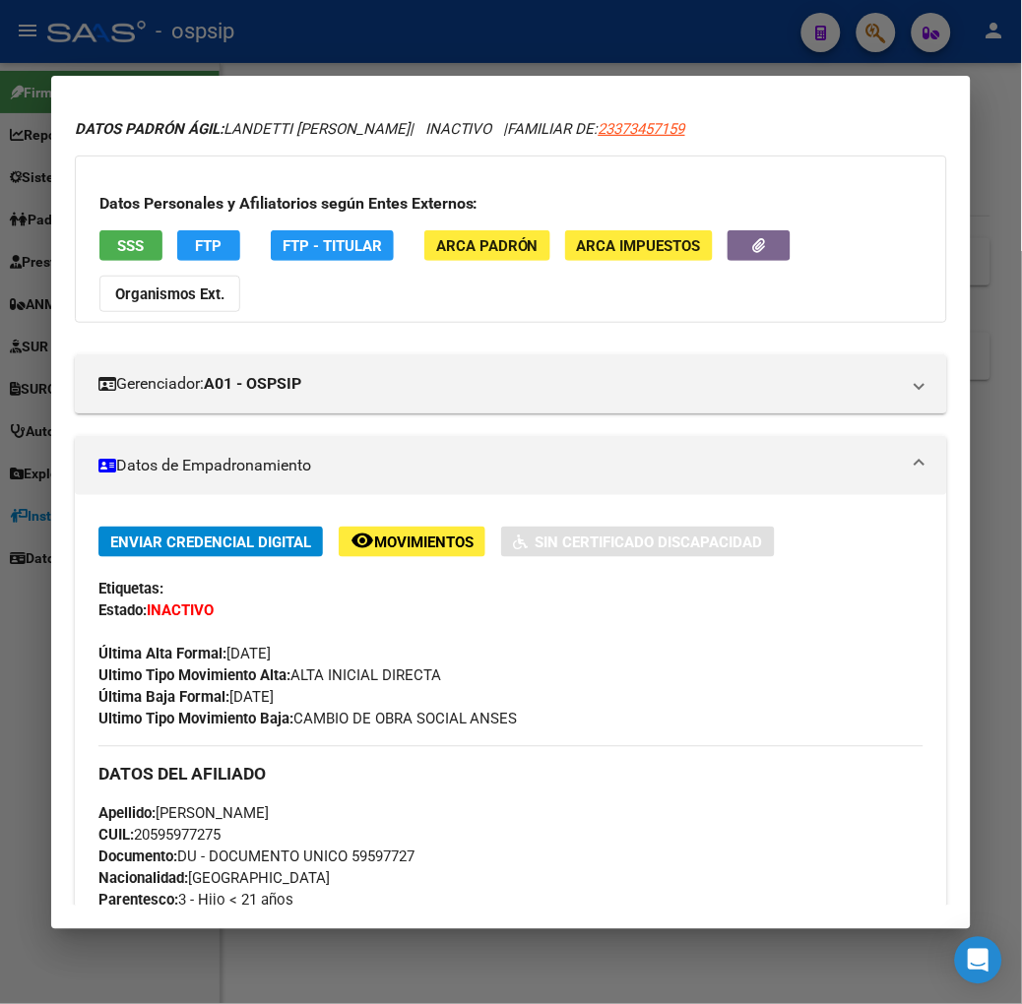
scroll to position [0, 0]
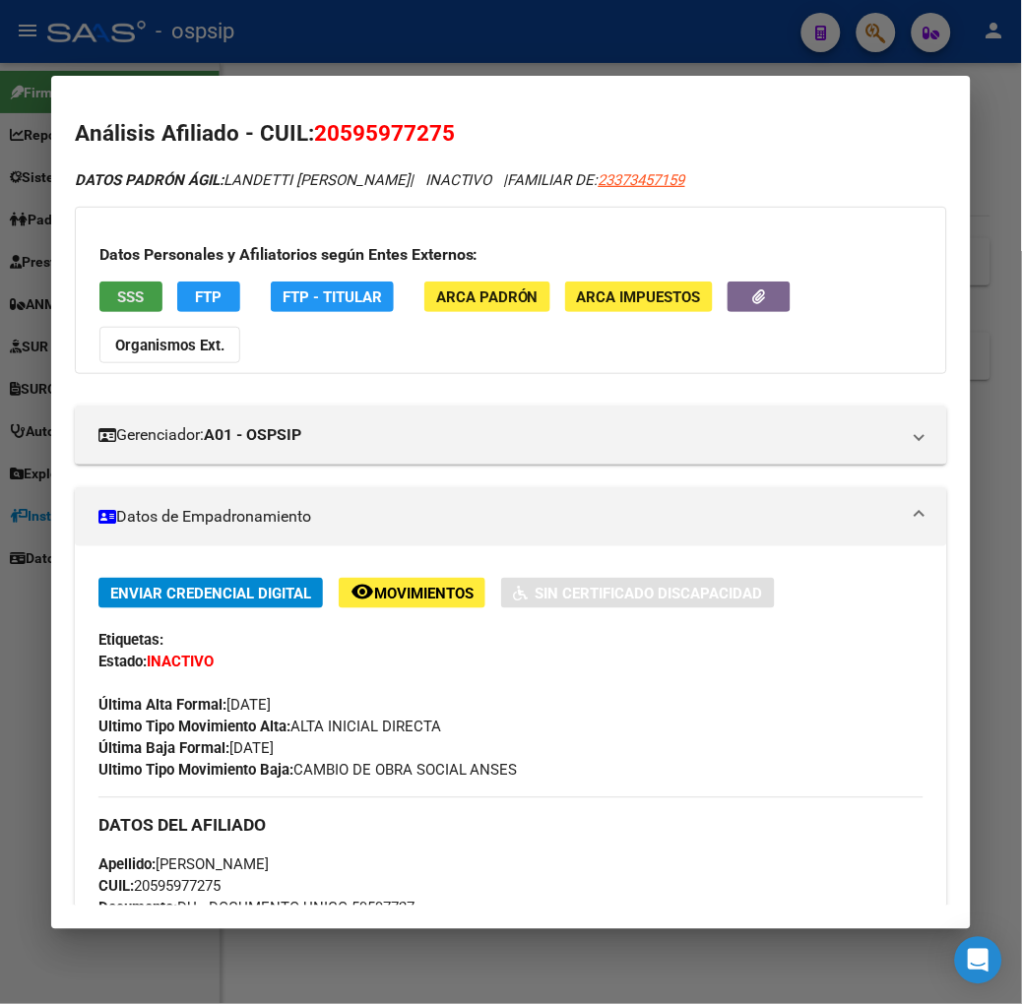
click at [99, 306] on button "SSS" at bounding box center [130, 297] width 63 height 31
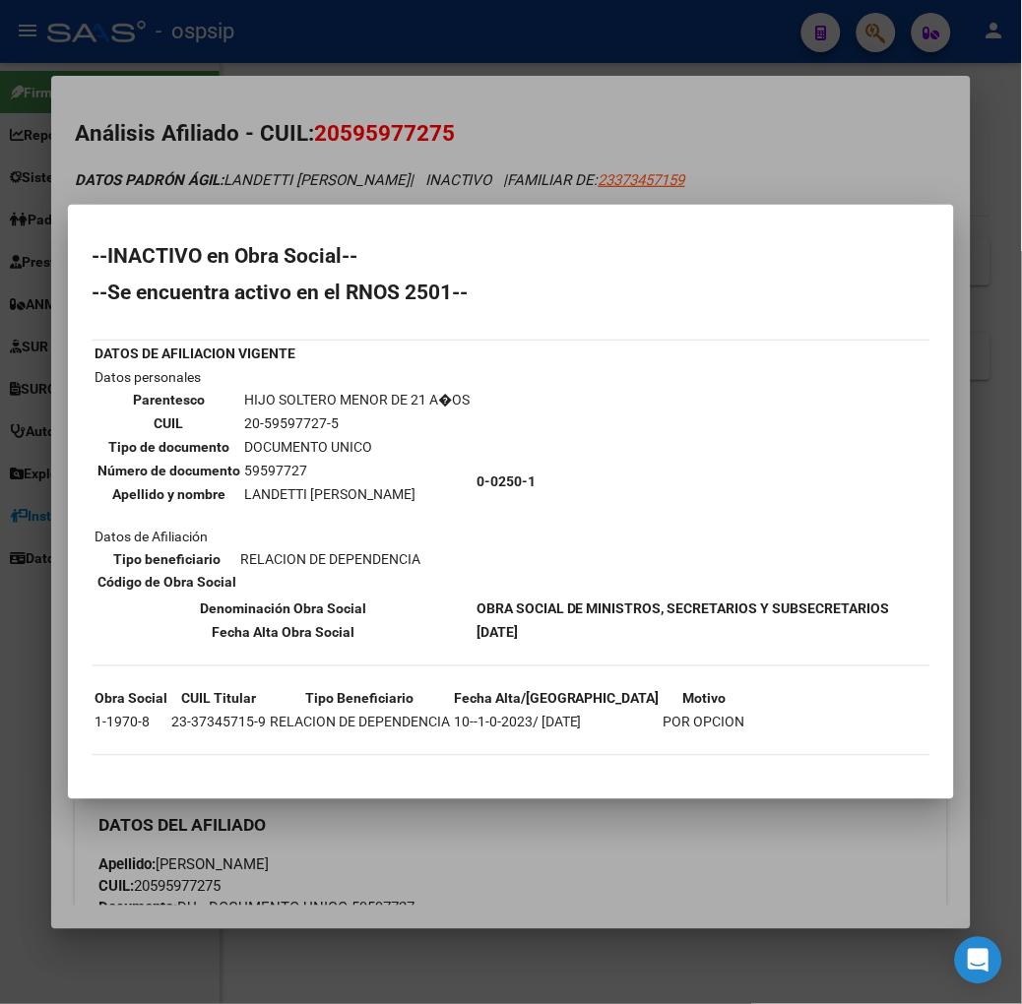
click at [287, 183] on div at bounding box center [511, 502] width 1022 height 1004
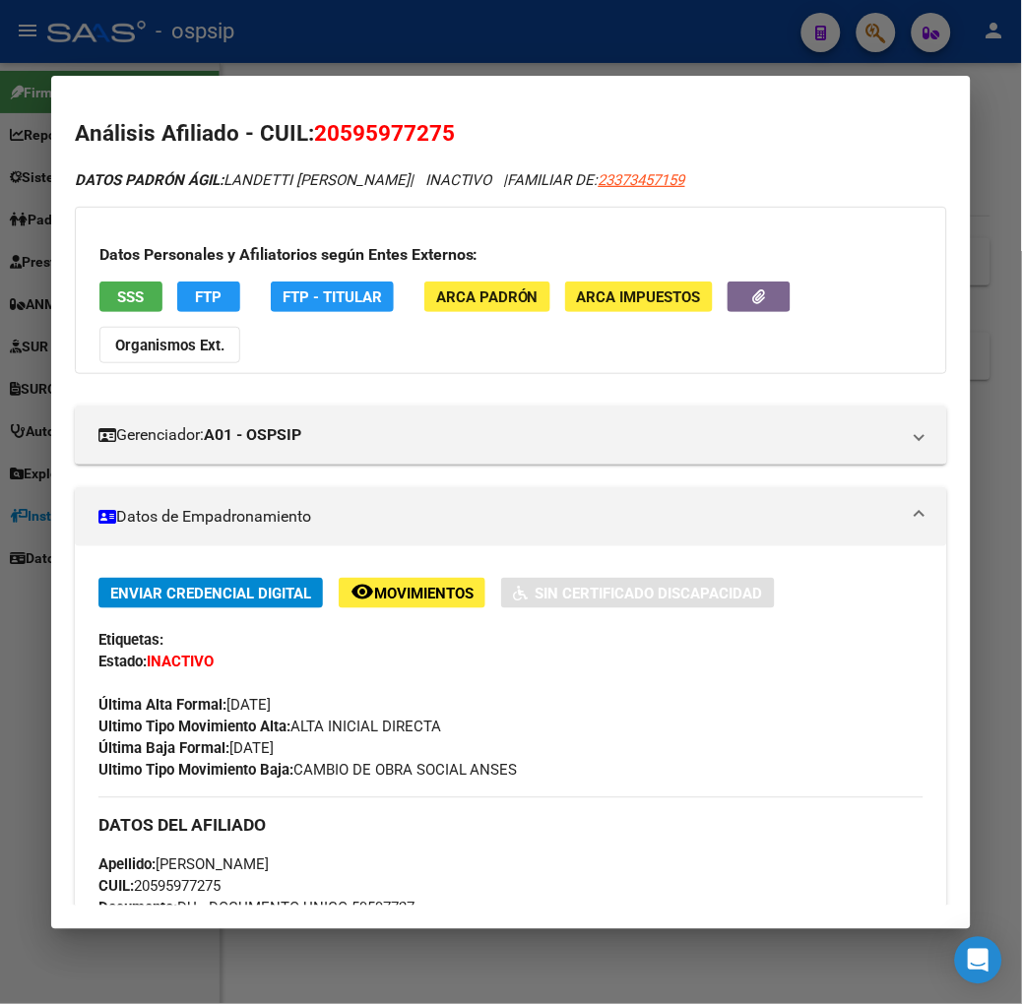
click at [319, 45] on div at bounding box center [511, 502] width 1022 height 1004
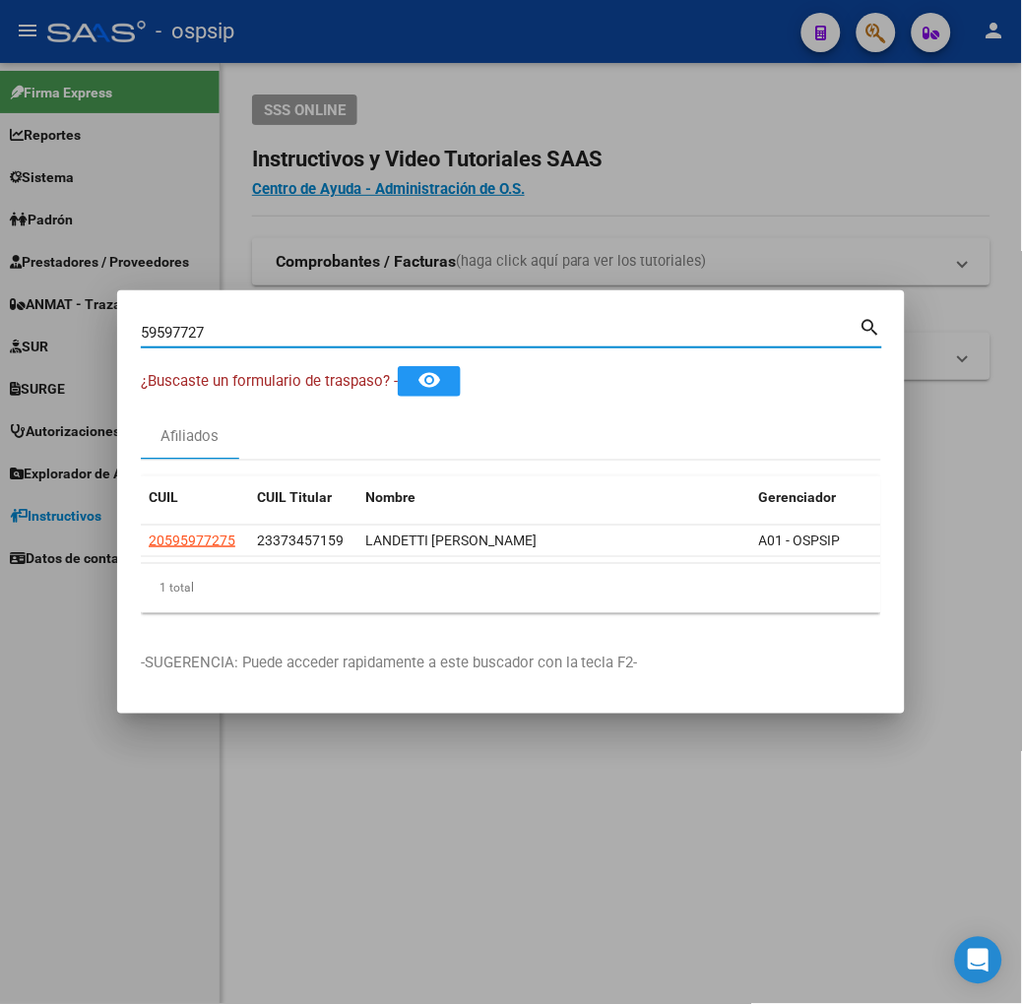
click at [191, 339] on input "59597727" at bounding box center [500, 333] width 719 height 18
type input "1"
type input "14126345"
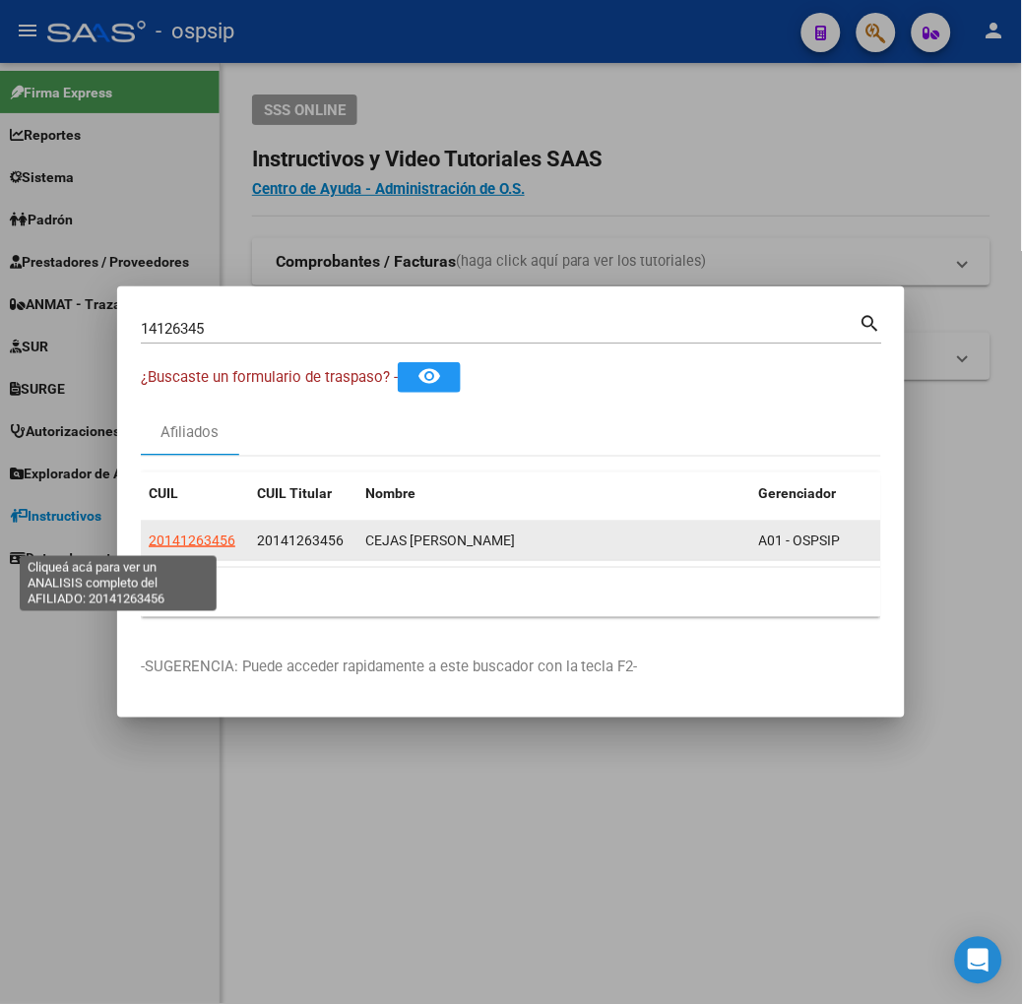
click at [149, 541] on span "20141263456" at bounding box center [192, 541] width 87 height 16
type textarea "20141263456"
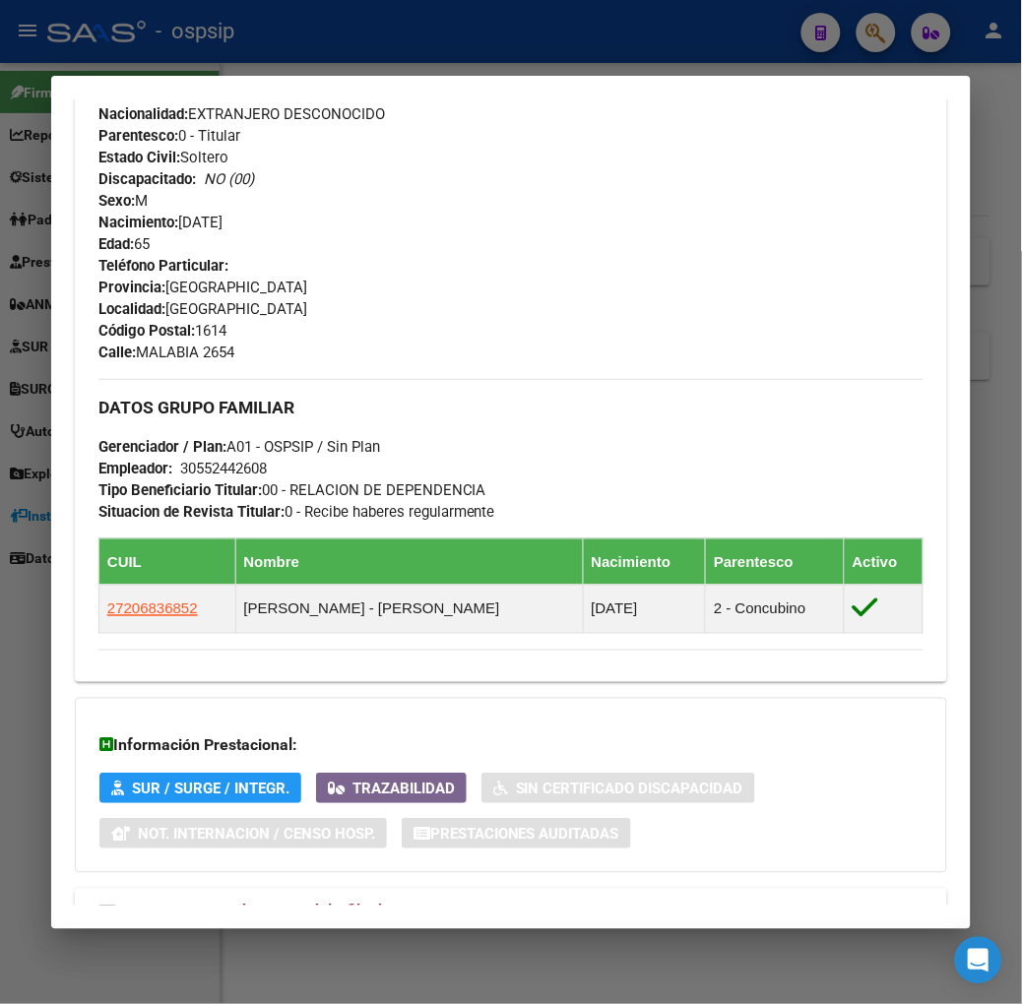
scroll to position [841, 0]
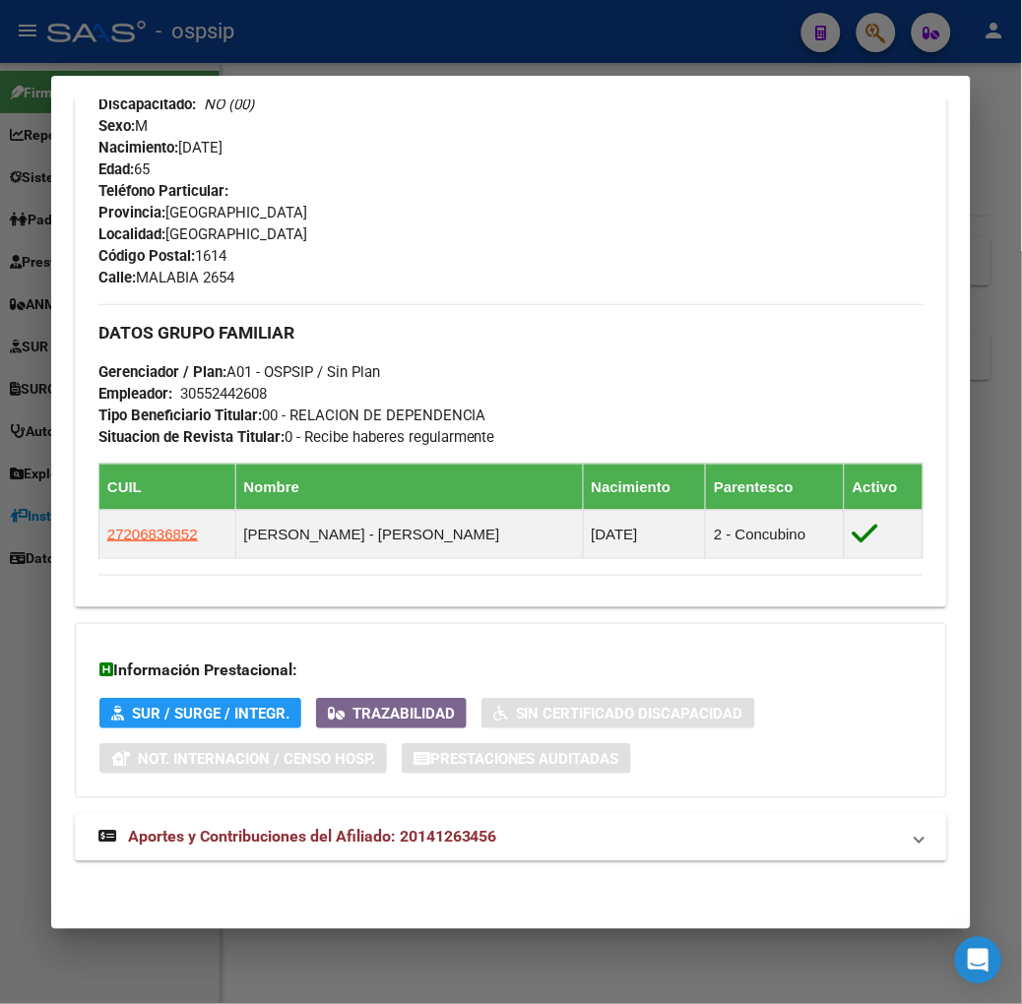
click at [350, 828] on span "Aportes y Contribuciones del Afiliado: 20141263456" at bounding box center [312, 837] width 369 height 19
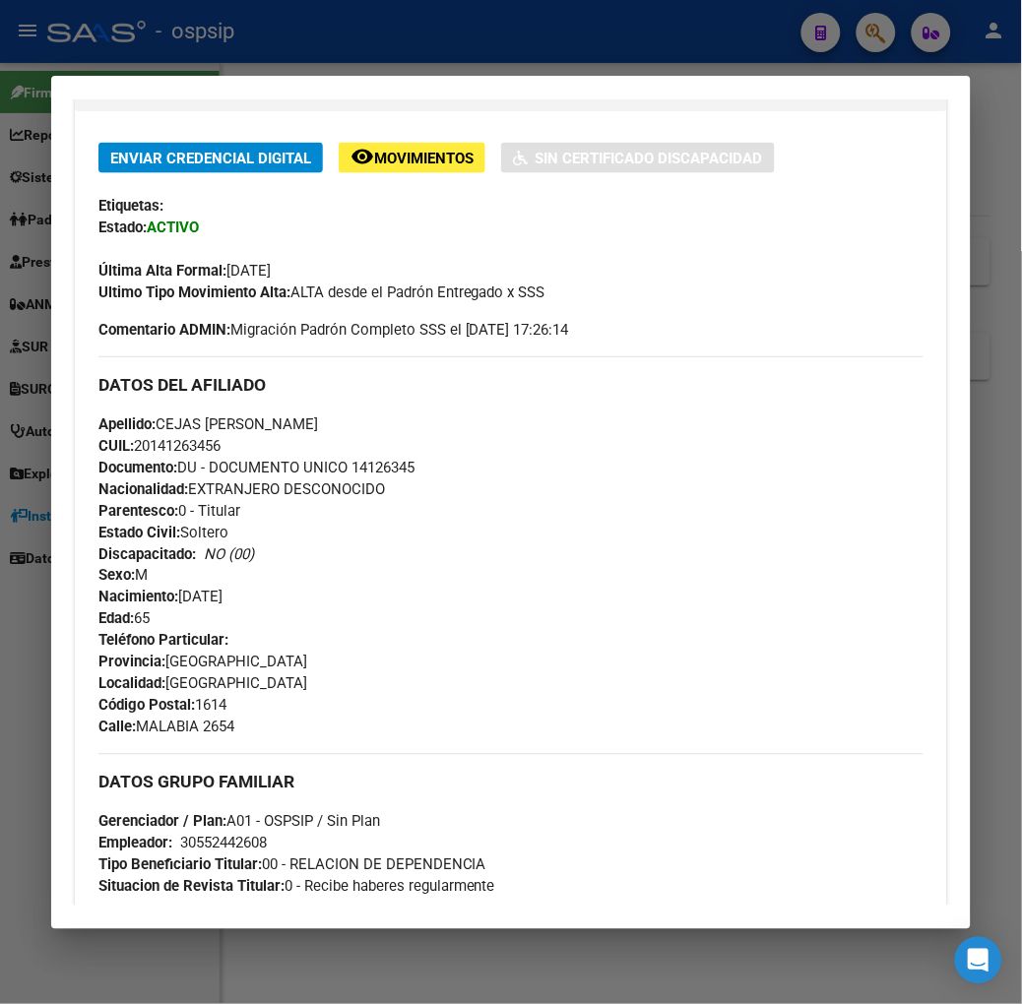
scroll to position [0, 0]
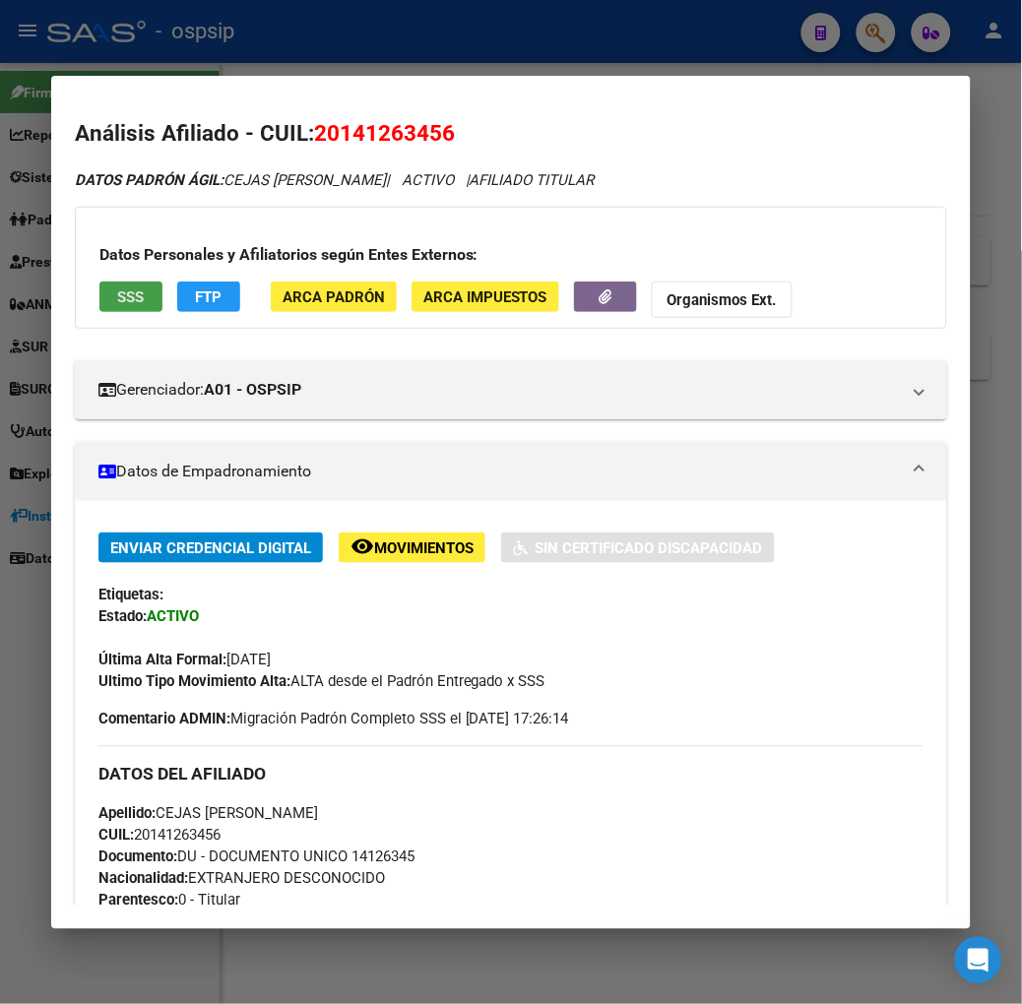
click at [117, 299] on span "SSS" at bounding box center [130, 297] width 27 height 18
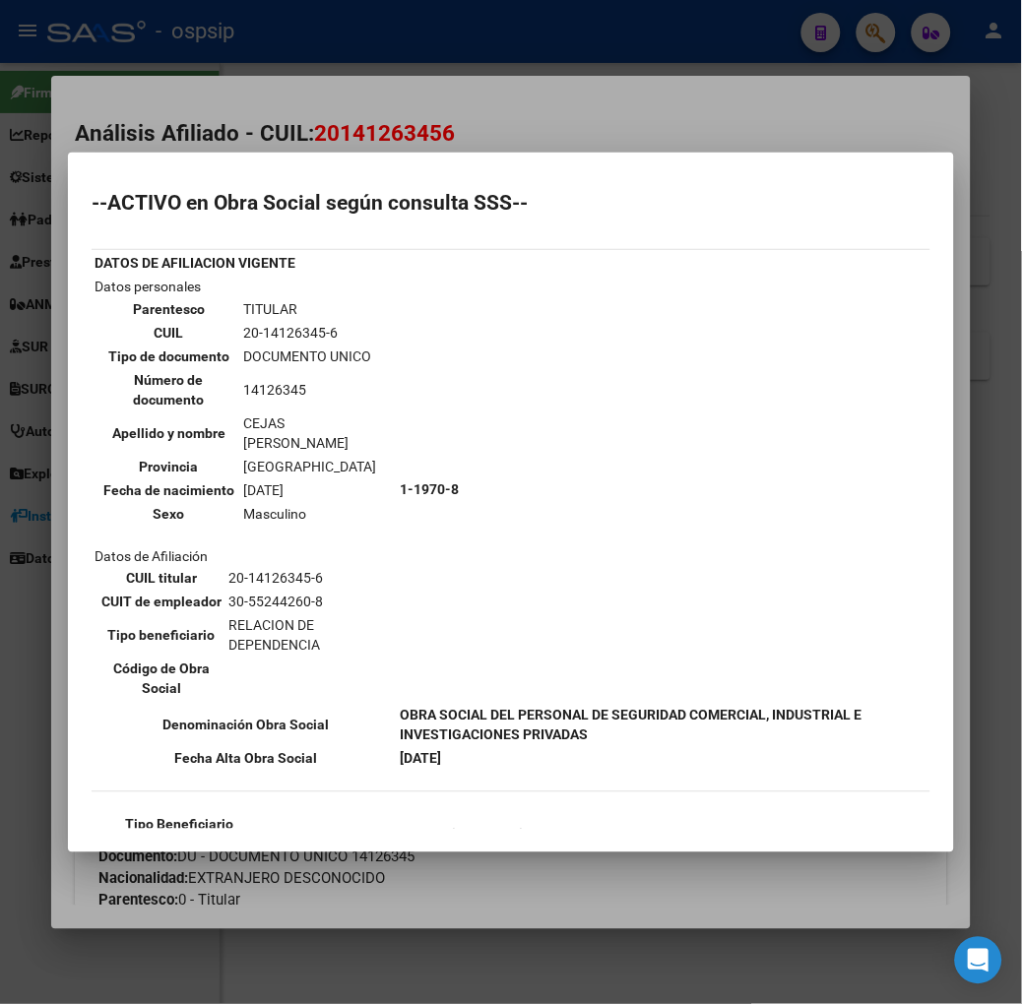
scroll to position [109, 0]
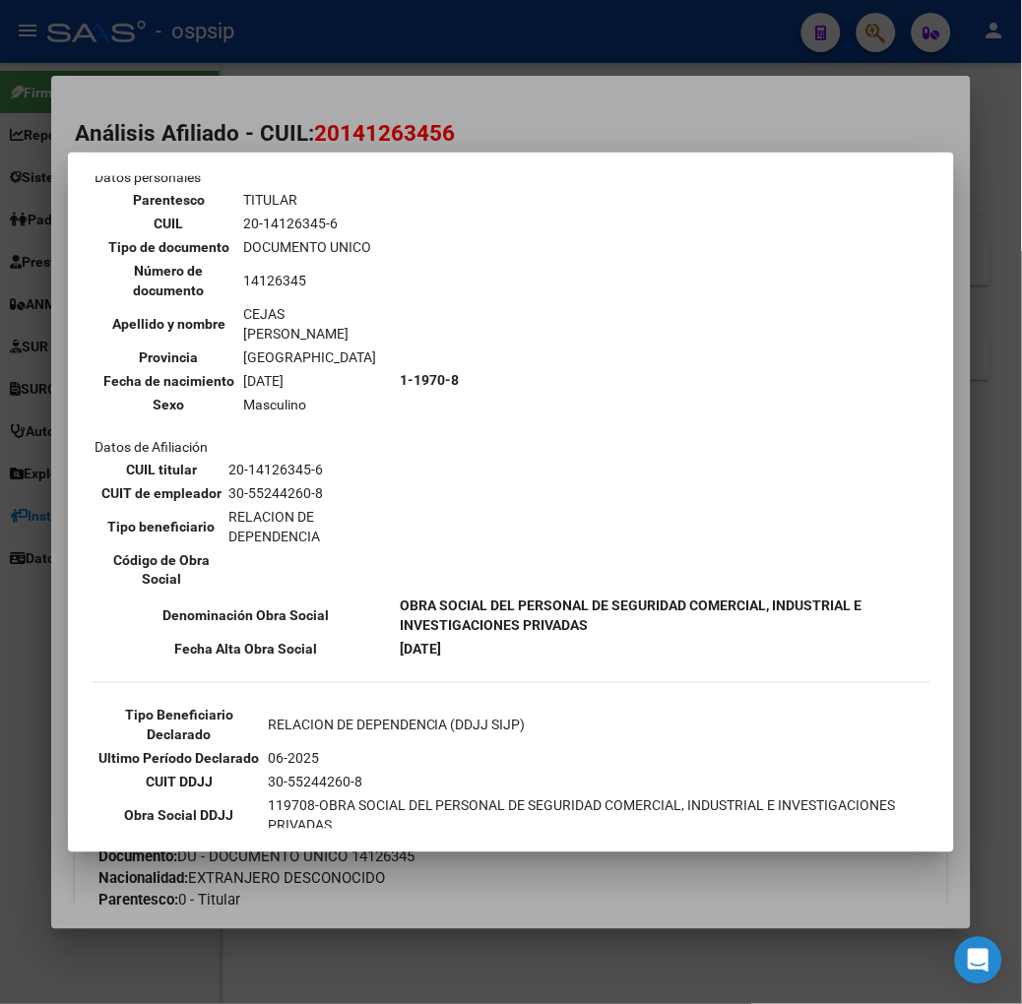
click at [293, 128] on div at bounding box center [511, 502] width 1022 height 1004
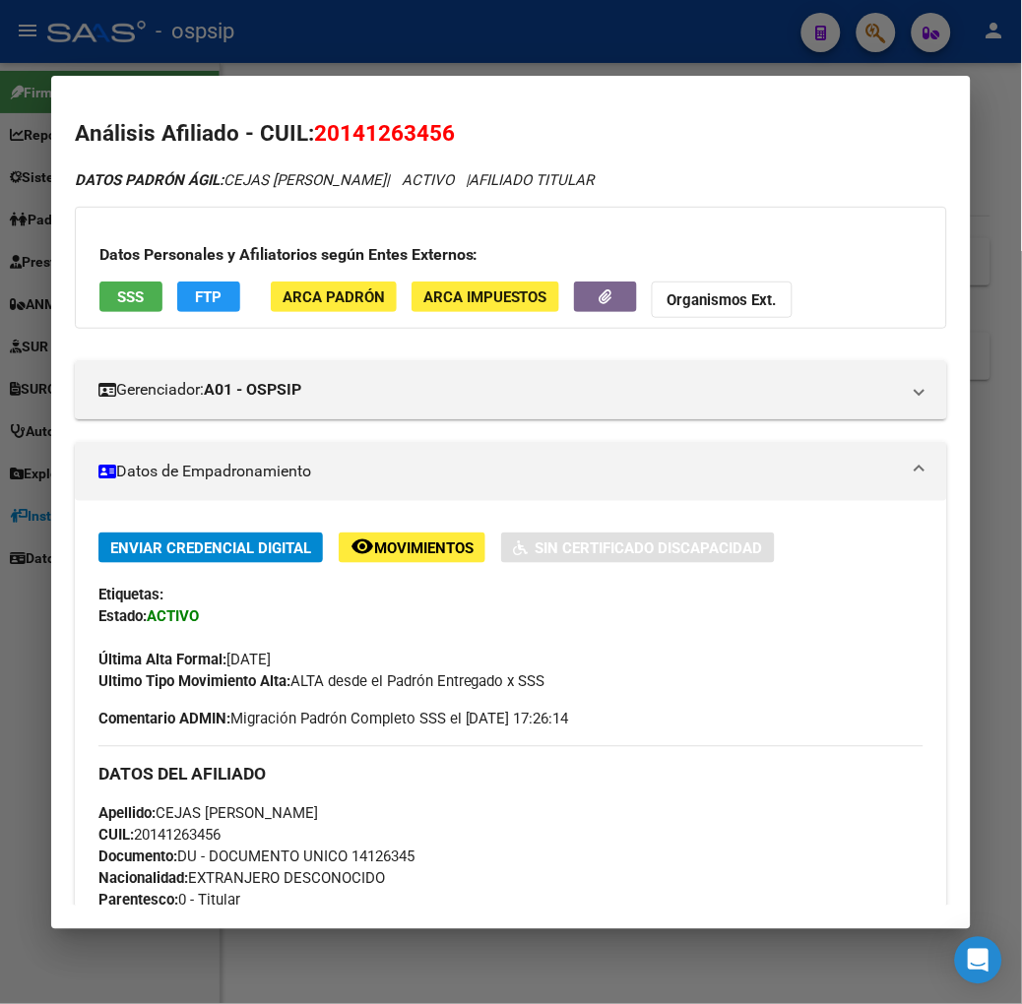
click at [317, 52] on div at bounding box center [511, 502] width 1022 height 1004
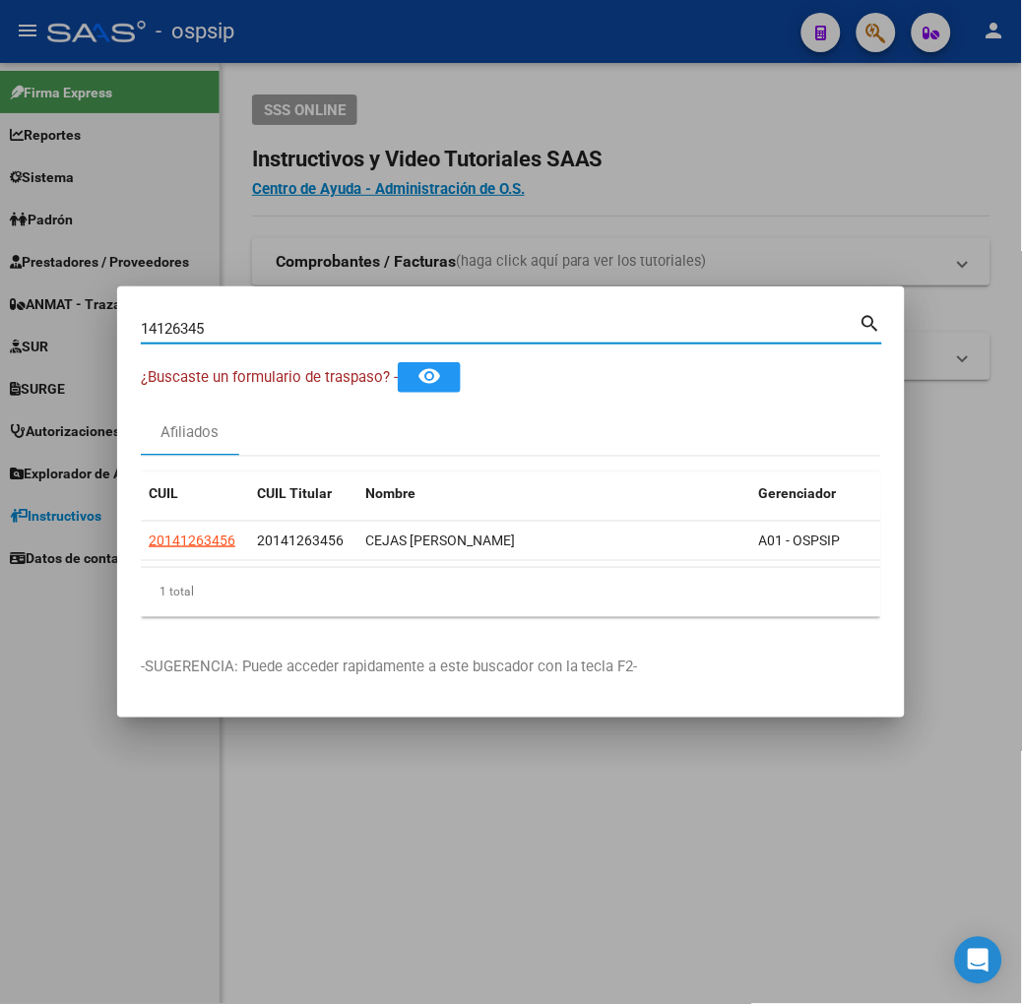
click at [229, 331] on input "14126345" at bounding box center [500, 329] width 719 height 18
type input "26161127"
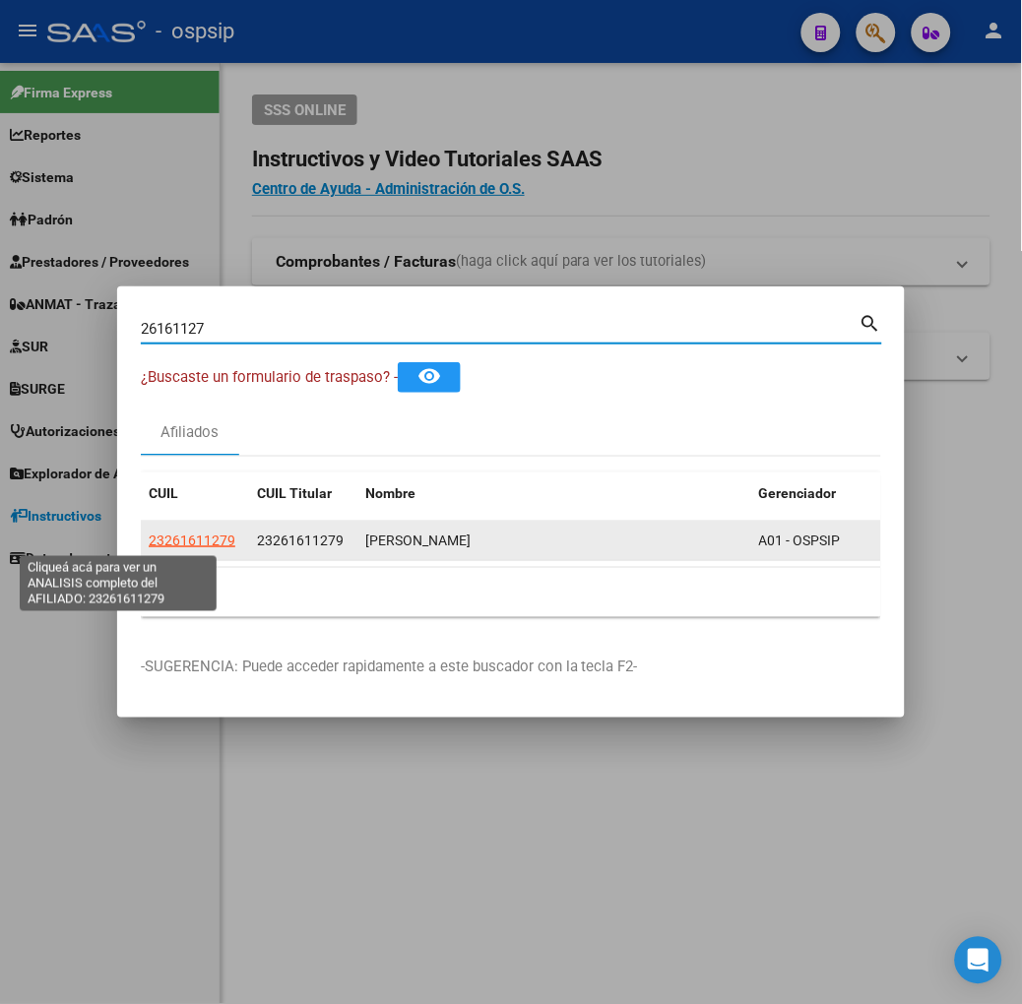
click at [149, 544] on span "23261611279" at bounding box center [192, 541] width 87 height 16
type textarea "23261611279"
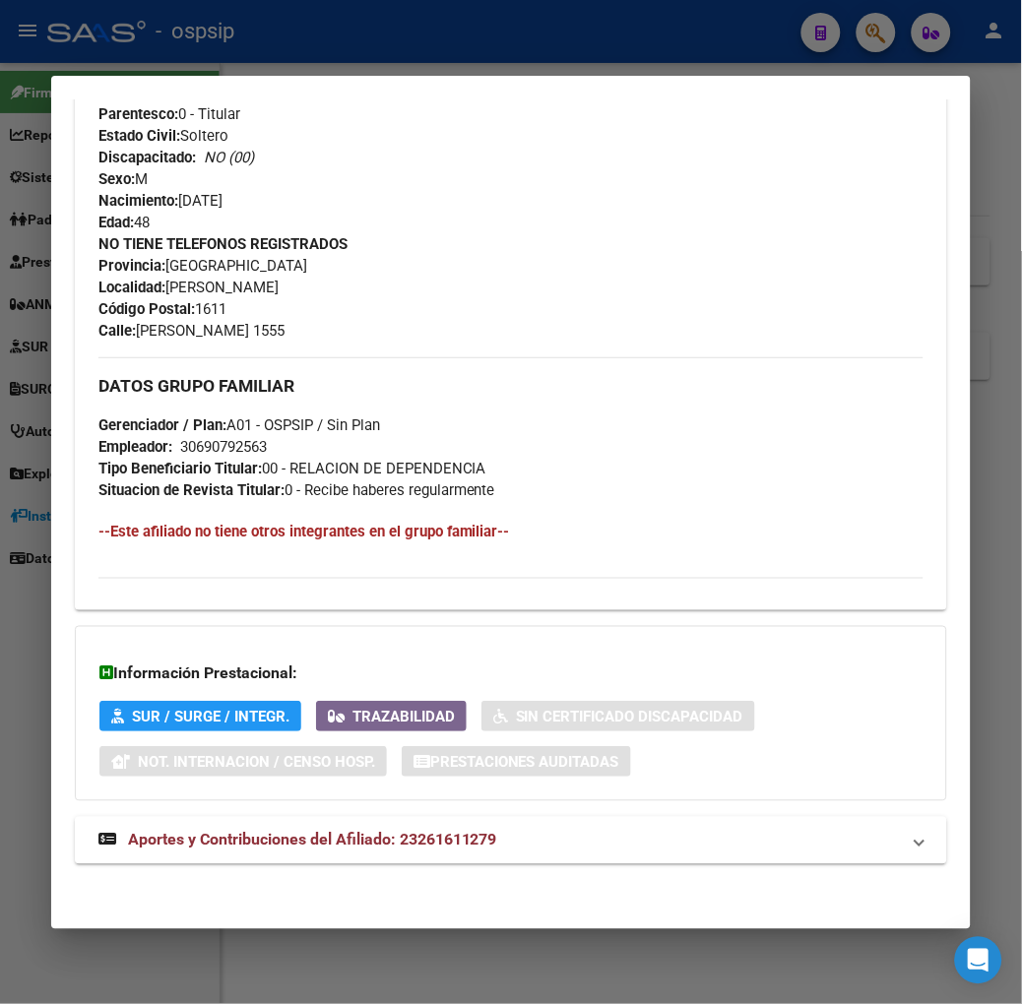
scroll to position [769, 0]
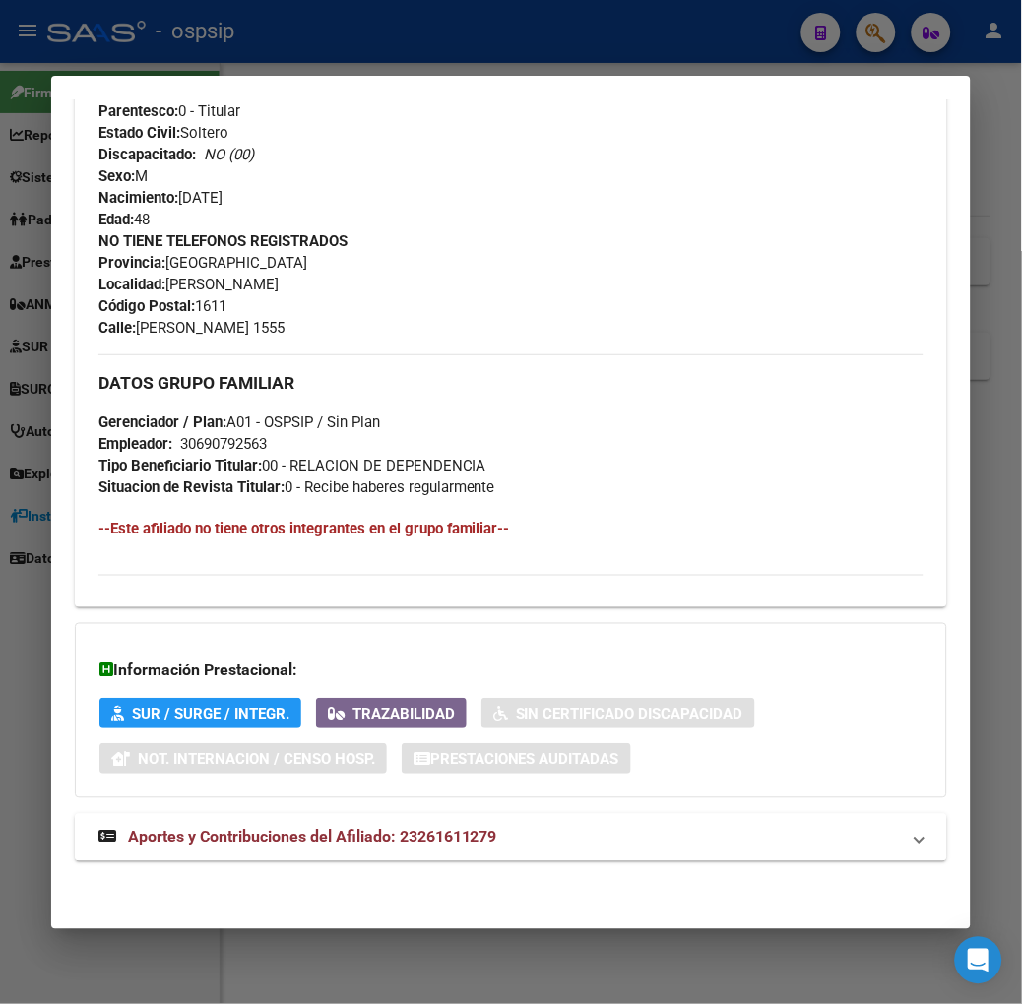
click at [302, 848] on strong "Aportes y Contribuciones del Afiliado: 23261611279" at bounding box center [297, 838] width 399 height 24
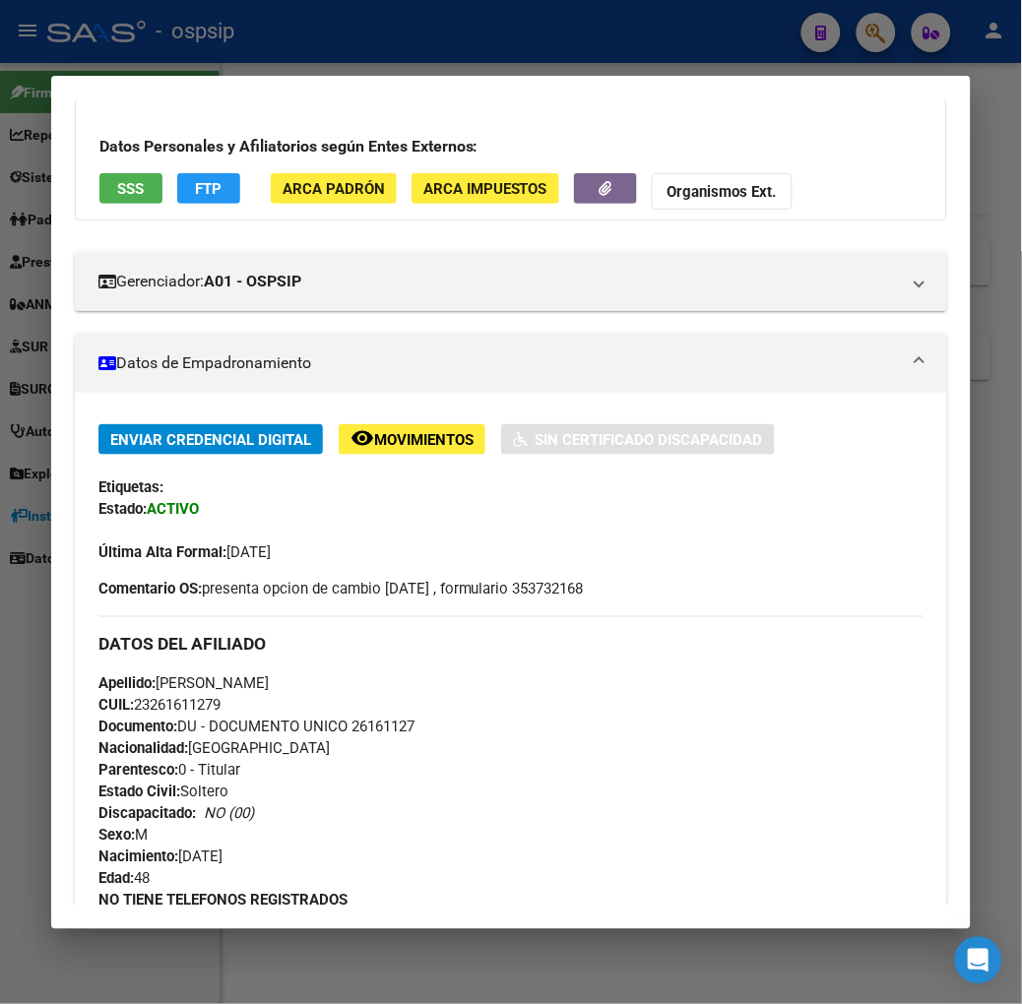
scroll to position [0, 0]
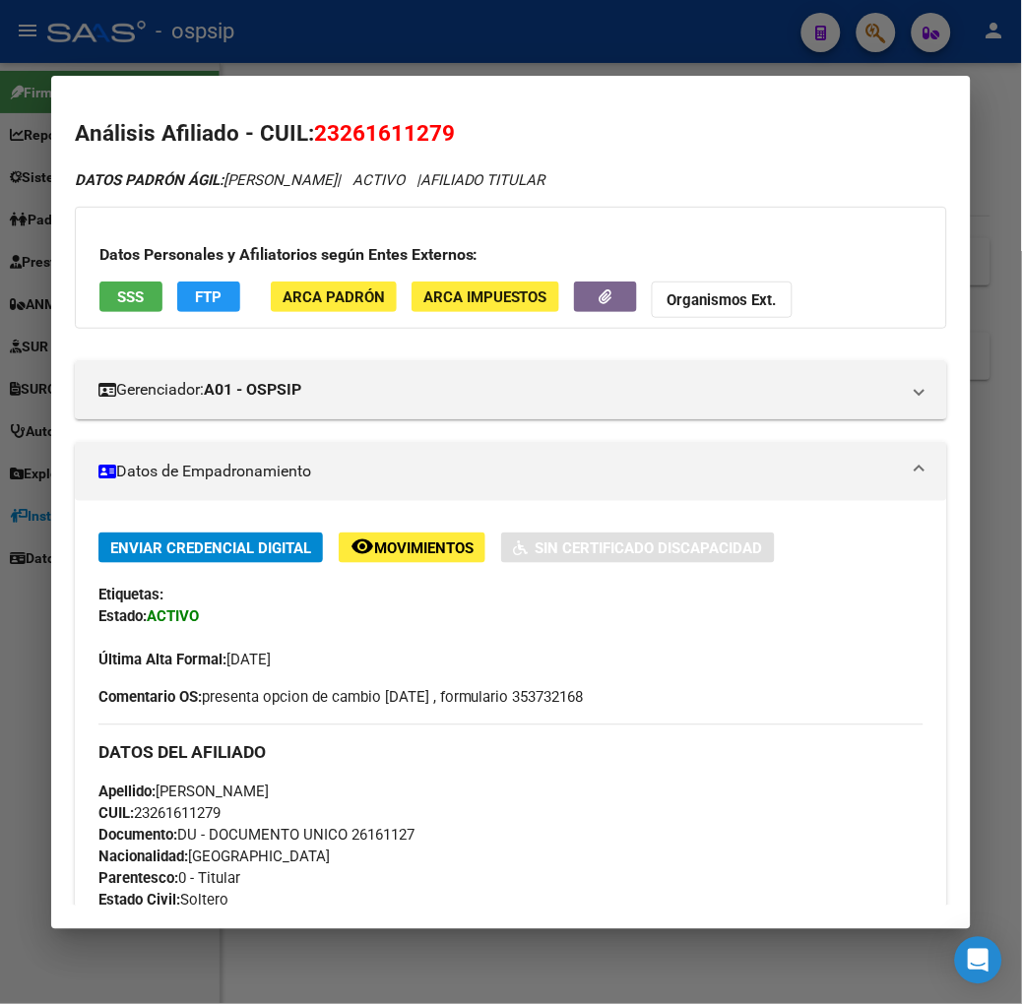
click at [106, 278] on div "Datos Personales y Afiliatorios según Entes Externos: SSS FTP ARCA Padrón ARCA …" at bounding box center [511, 268] width 872 height 122
click at [117, 288] on span "SSS" at bounding box center [130, 297] width 27 height 18
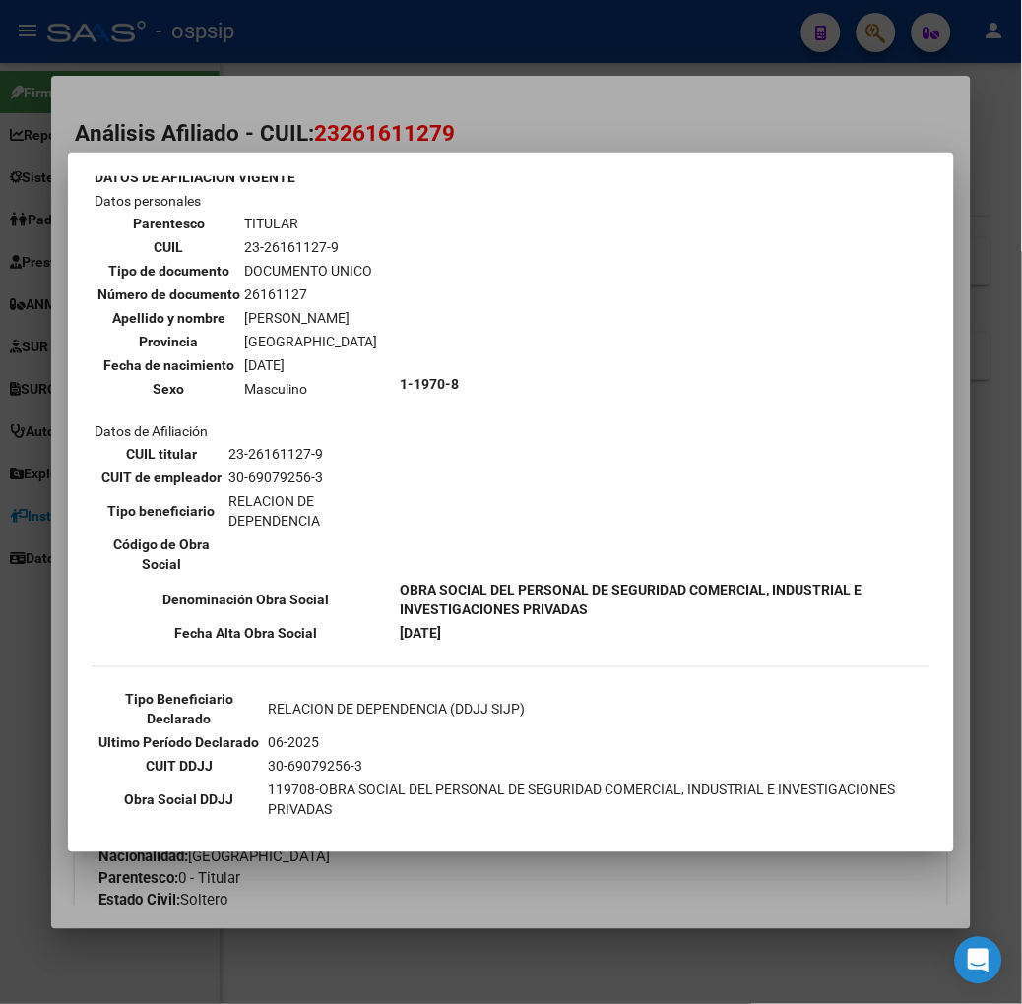
scroll to position [328, 0]
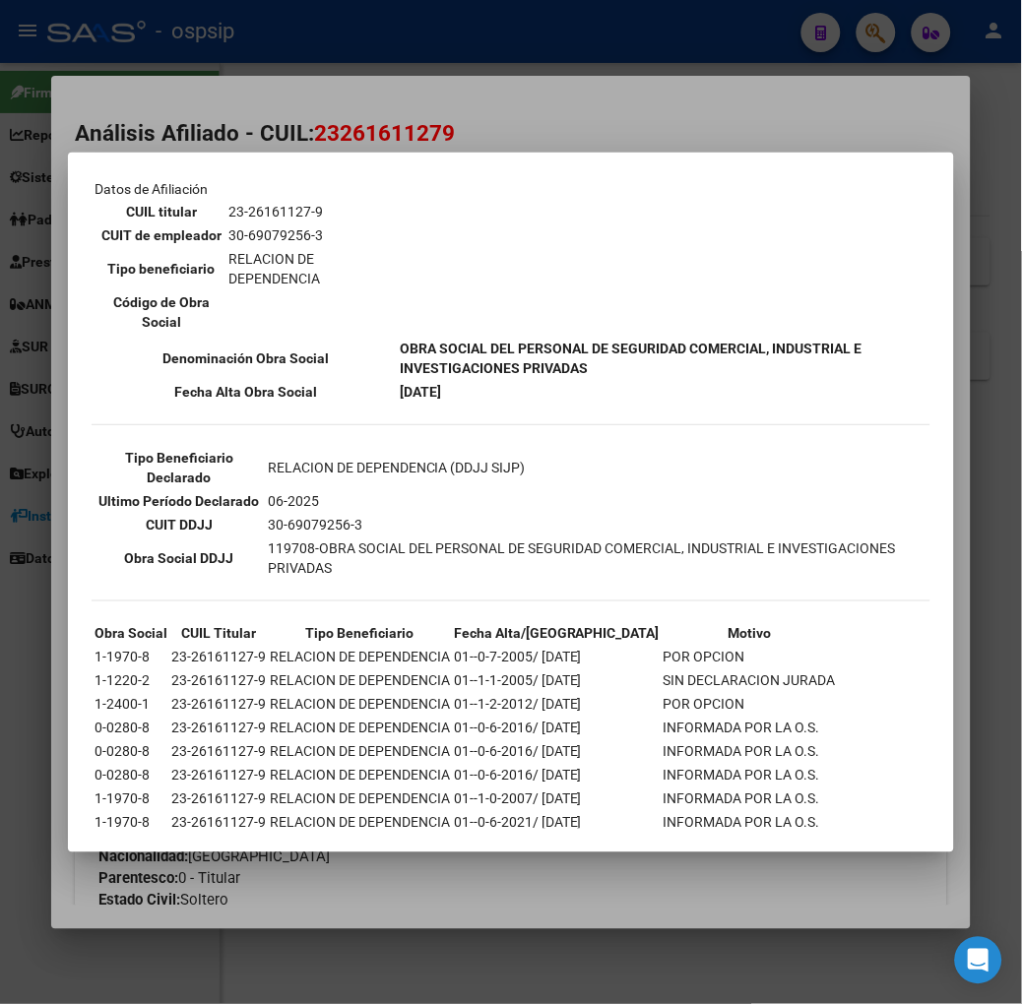
click at [177, 138] on div at bounding box center [511, 502] width 1022 height 1004
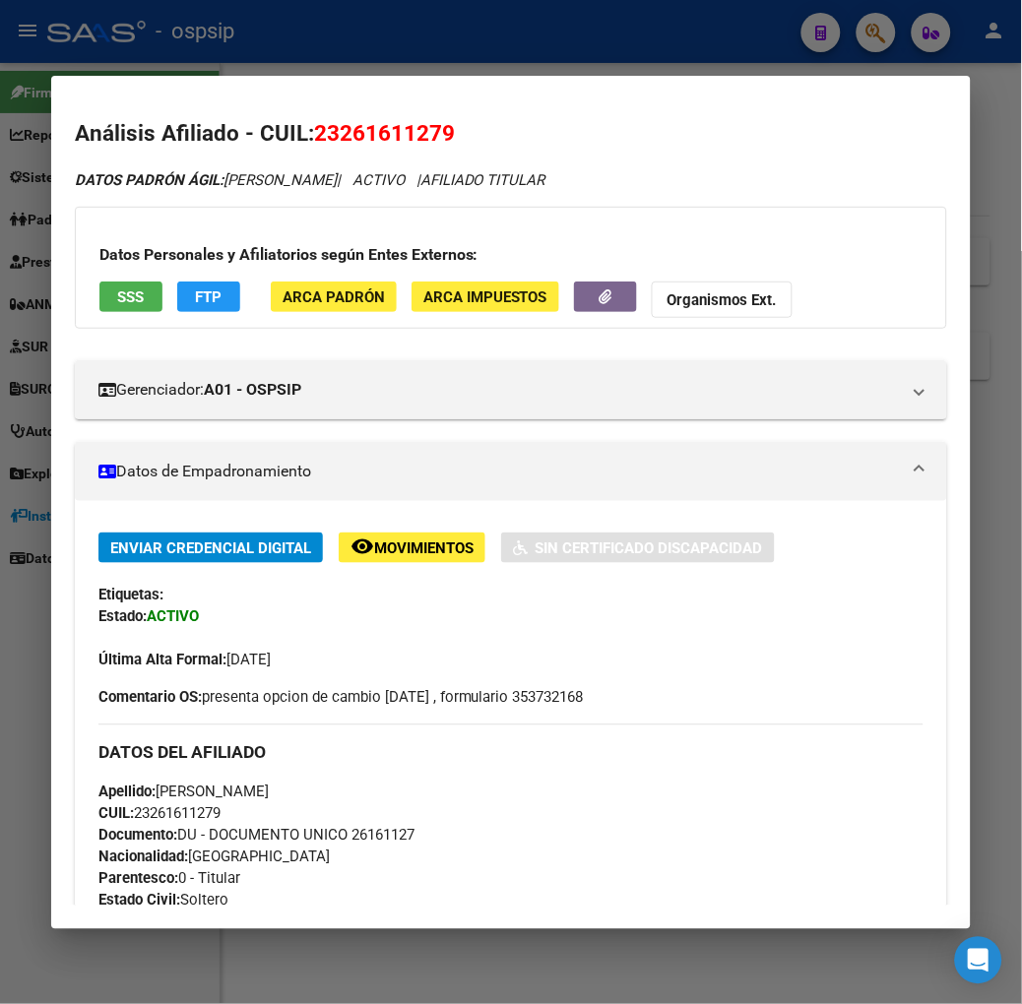
click at [258, 62] on div at bounding box center [511, 502] width 1022 height 1004
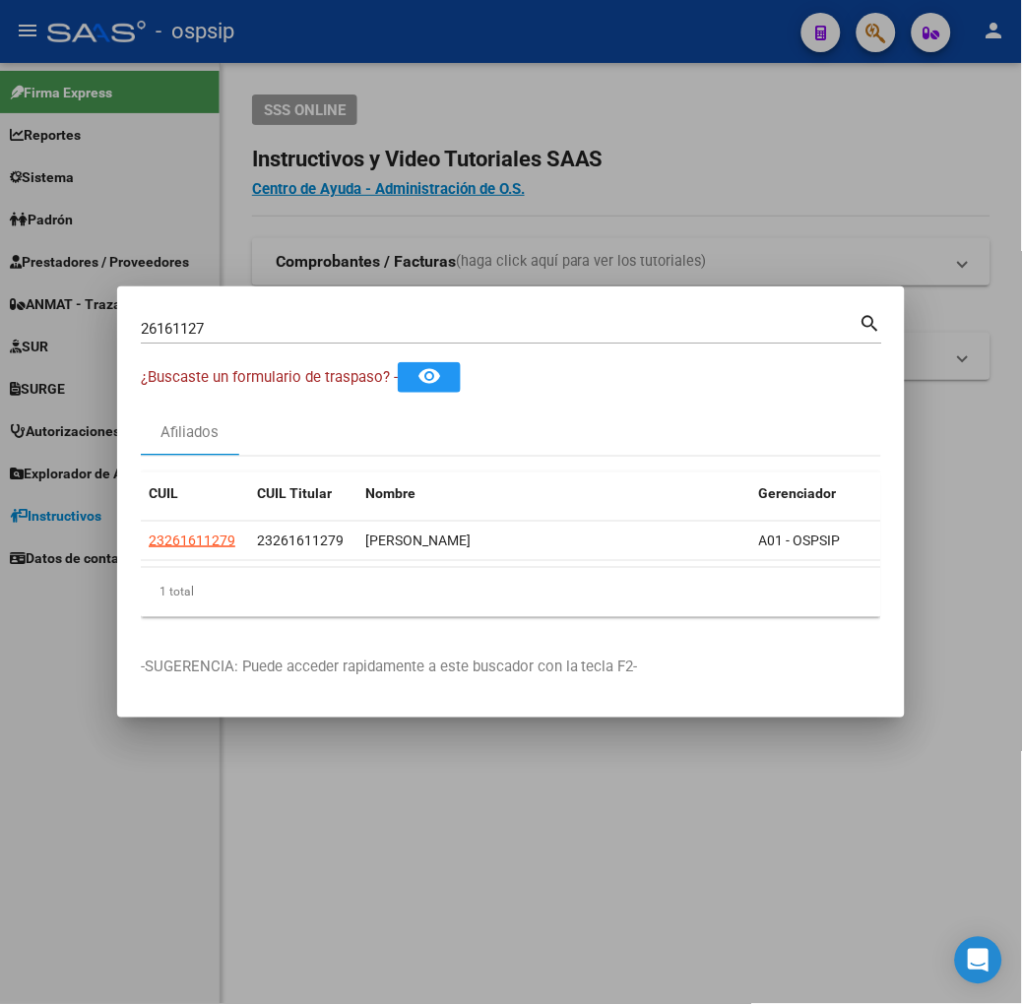
click at [200, 325] on input "26161127" at bounding box center [500, 329] width 719 height 18
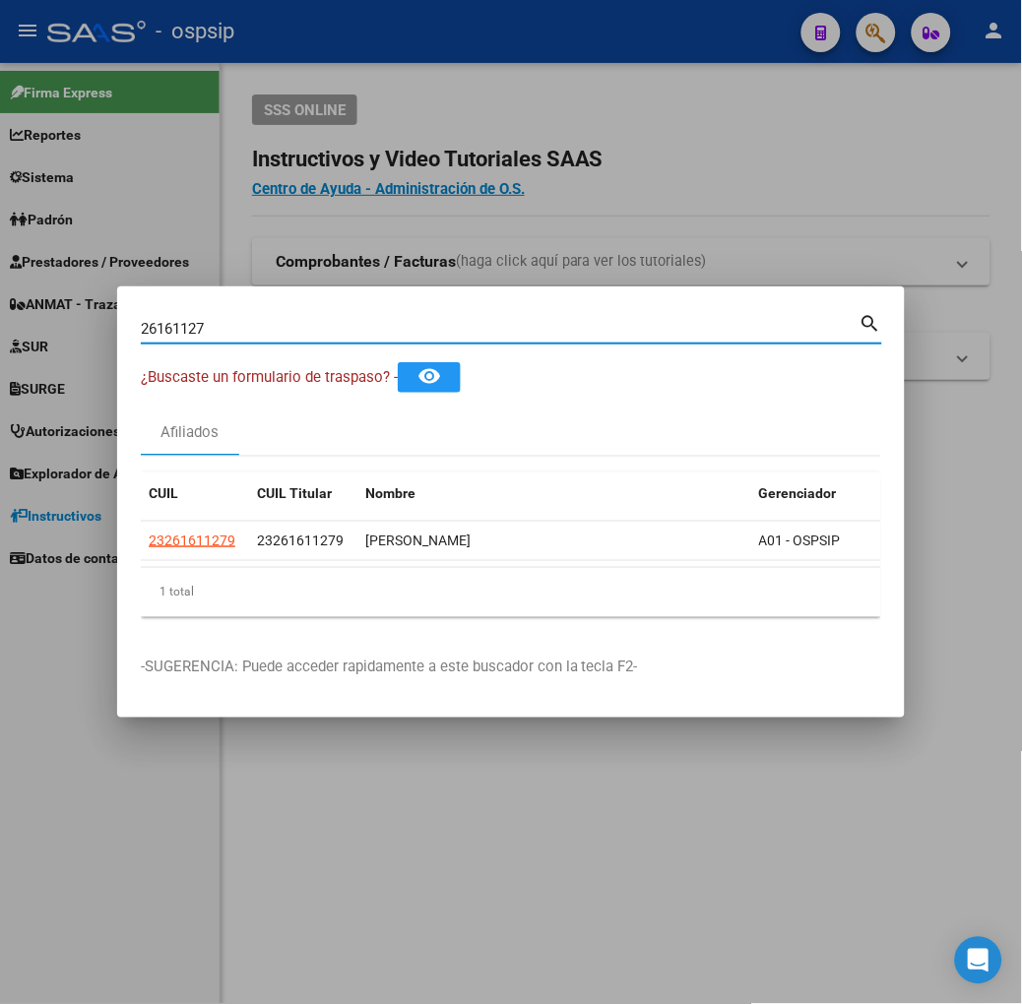
click at [200, 325] on input "26161127" at bounding box center [500, 329] width 719 height 18
type input "20372853"
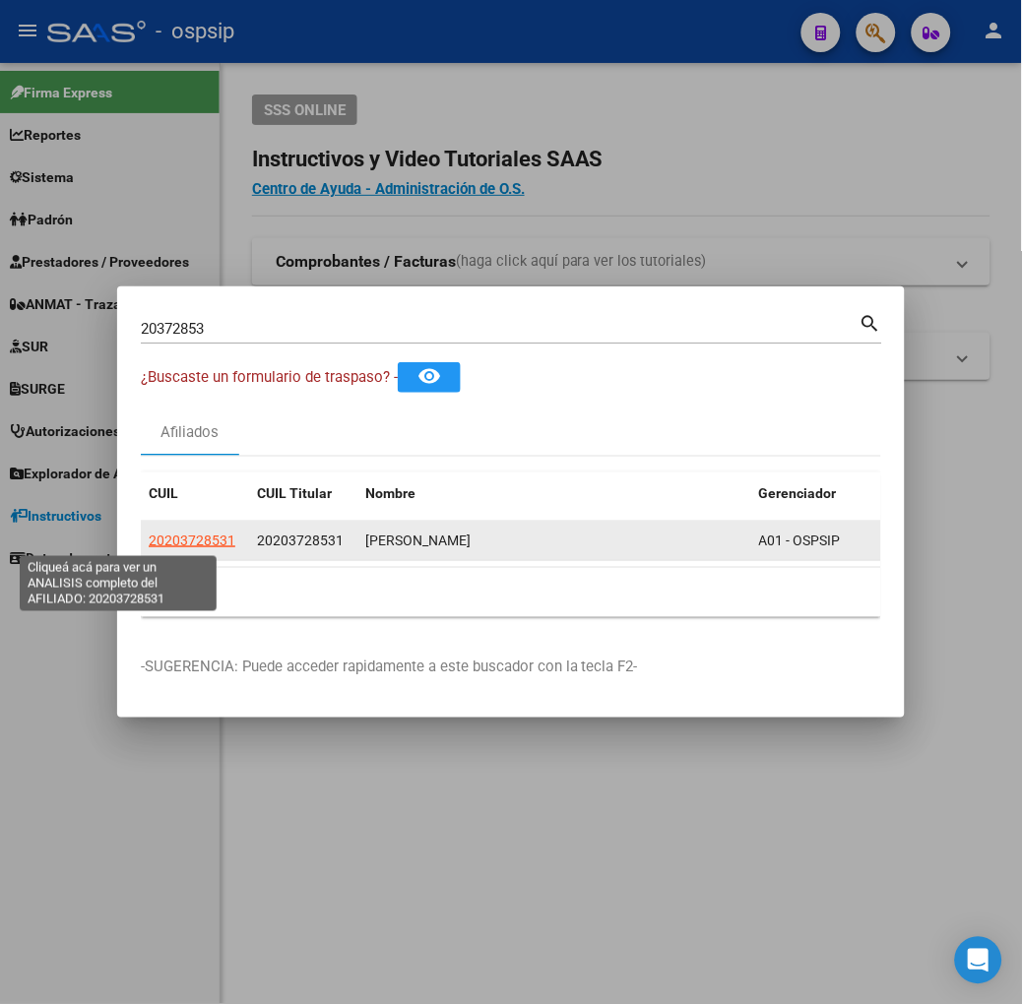
click at [149, 536] on span "20203728531" at bounding box center [192, 541] width 87 height 16
type textarea "20203728531"
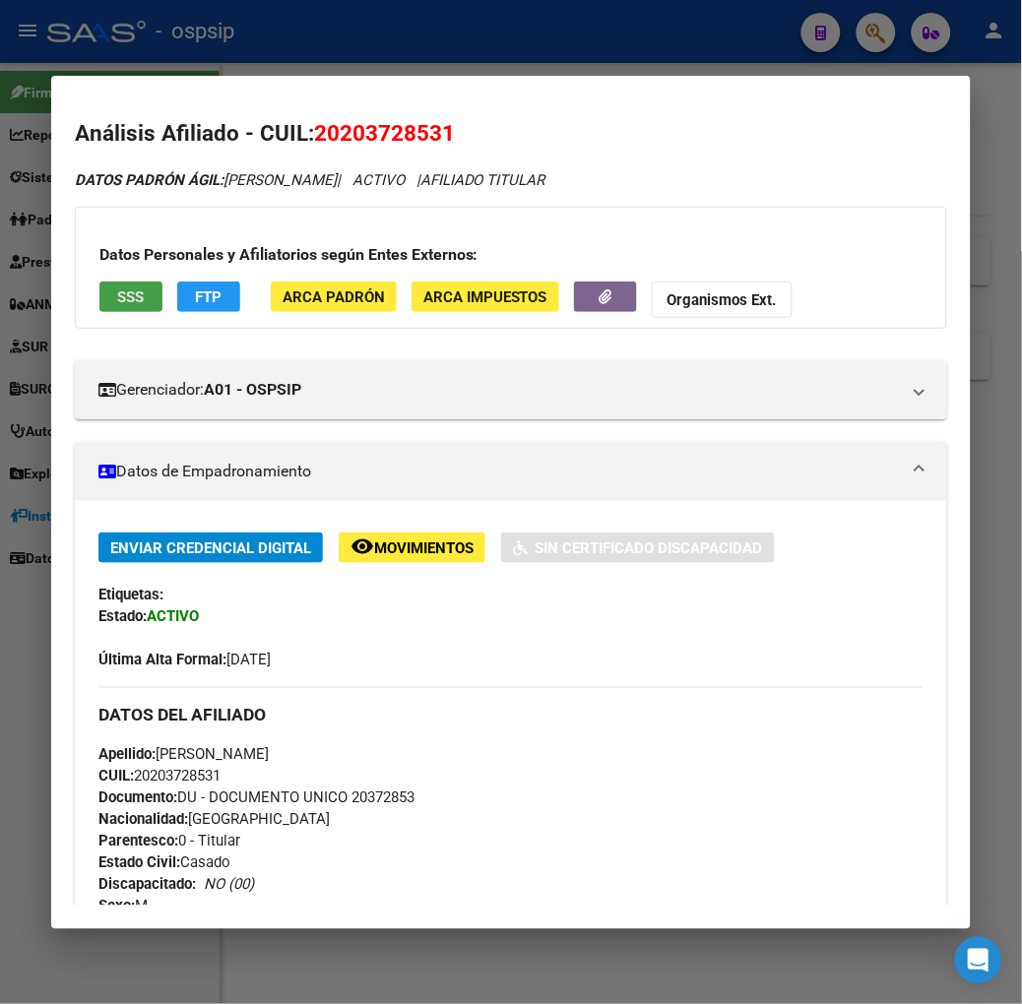
click at [99, 285] on button "SSS" at bounding box center [130, 297] width 63 height 31
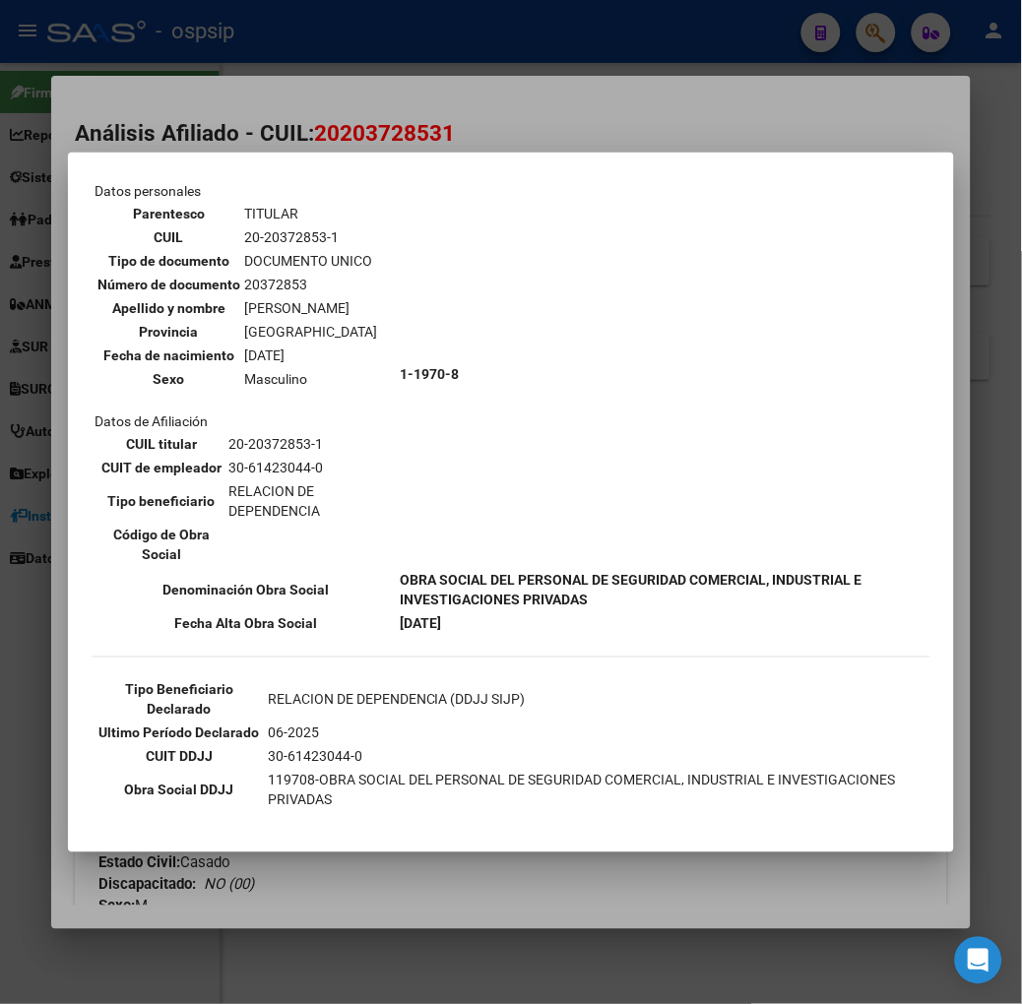
scroll to position [219, 0]
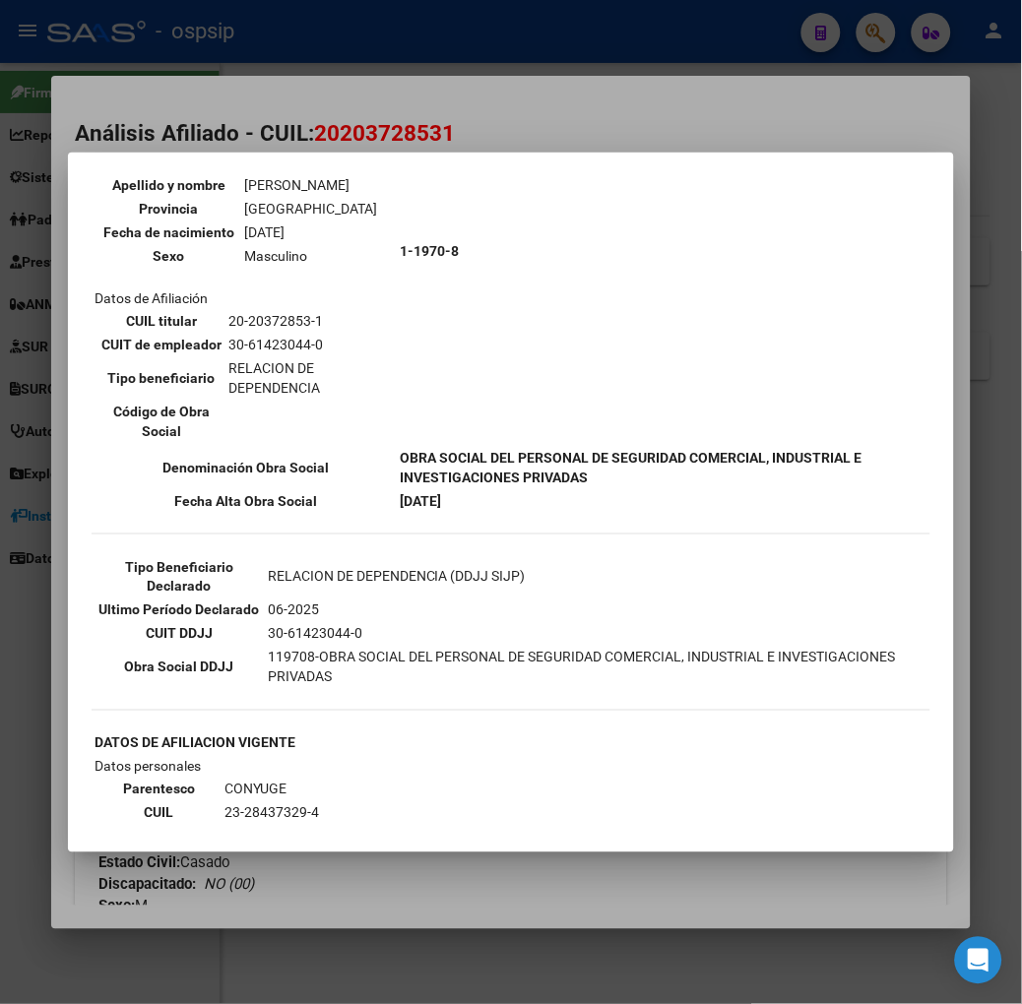
click at [221, 138] on div at bounding box center [511, 502] width 1022 height 1004
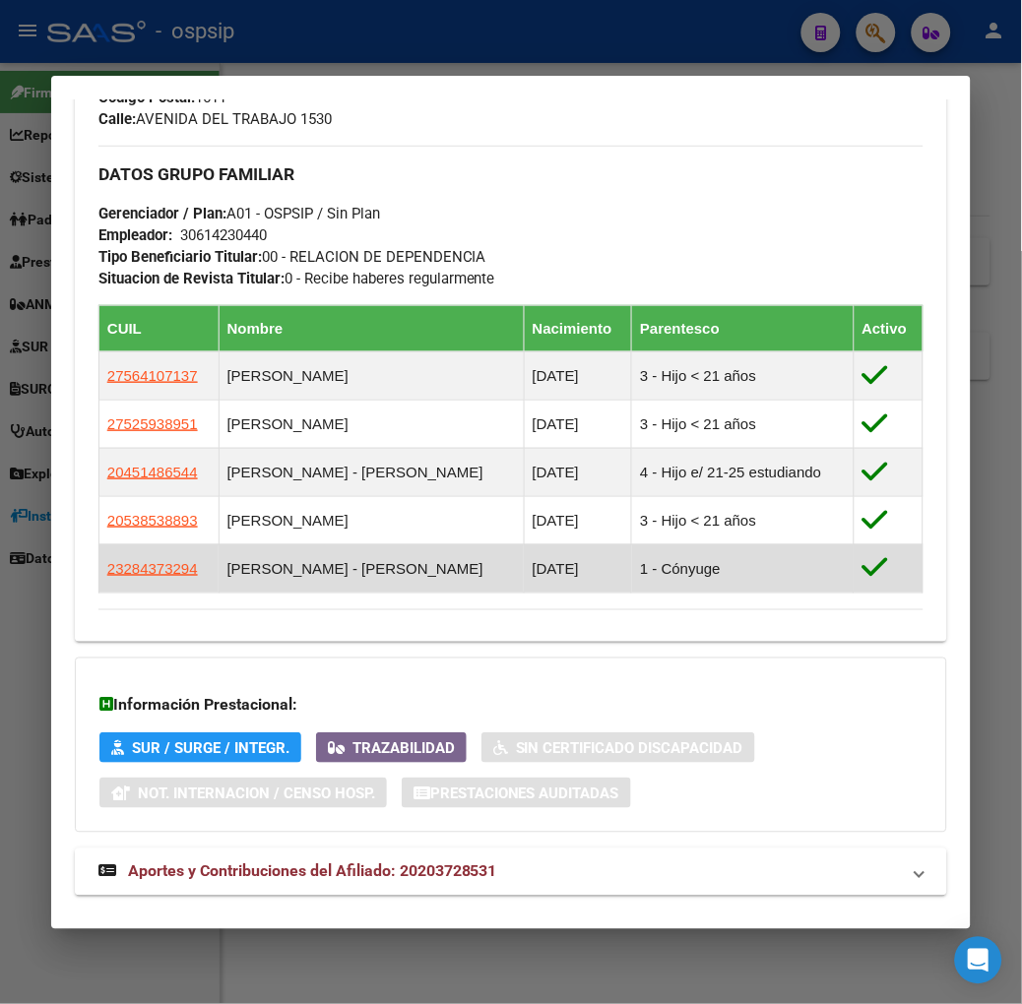
scroll to position [975, 0]
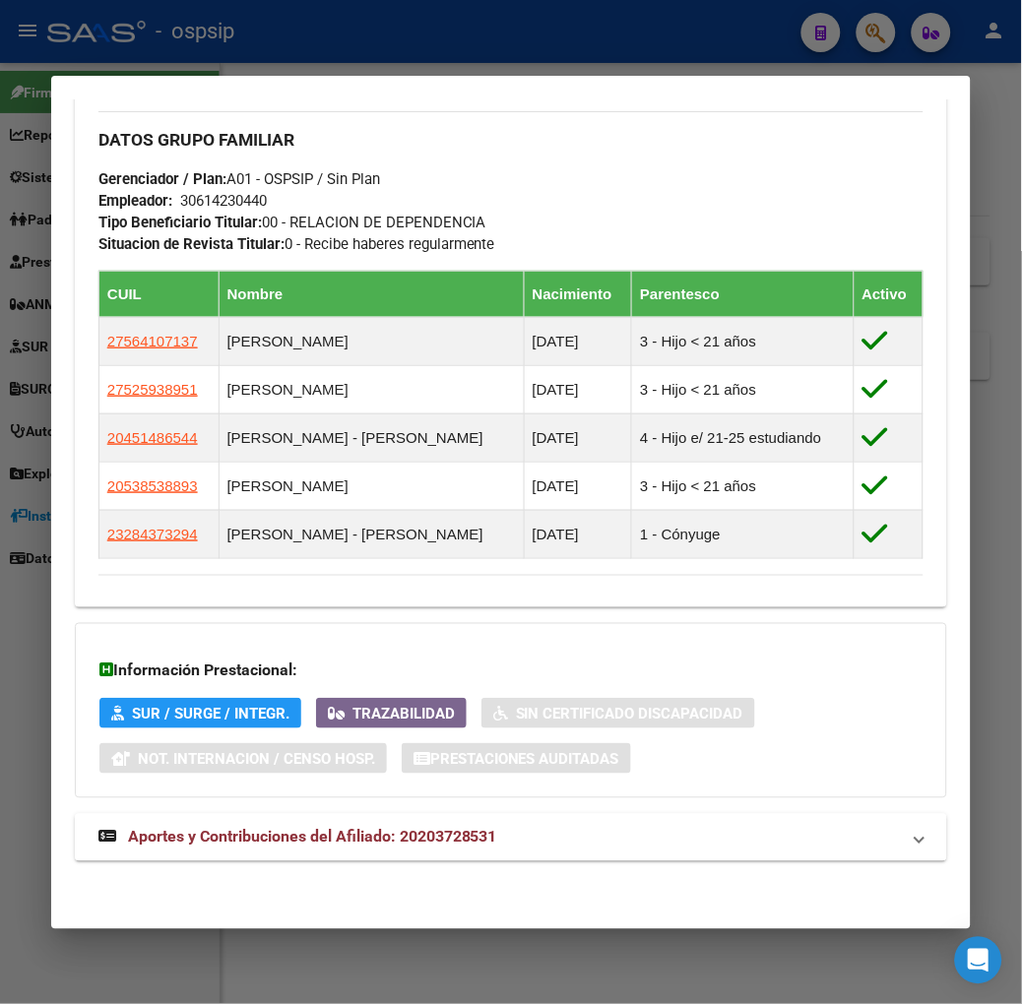
click at [378, 834] on span "Aportes y Contribuciones del Afiliado: 20203728531" at bounding box center [312, 837] width 369 height 19
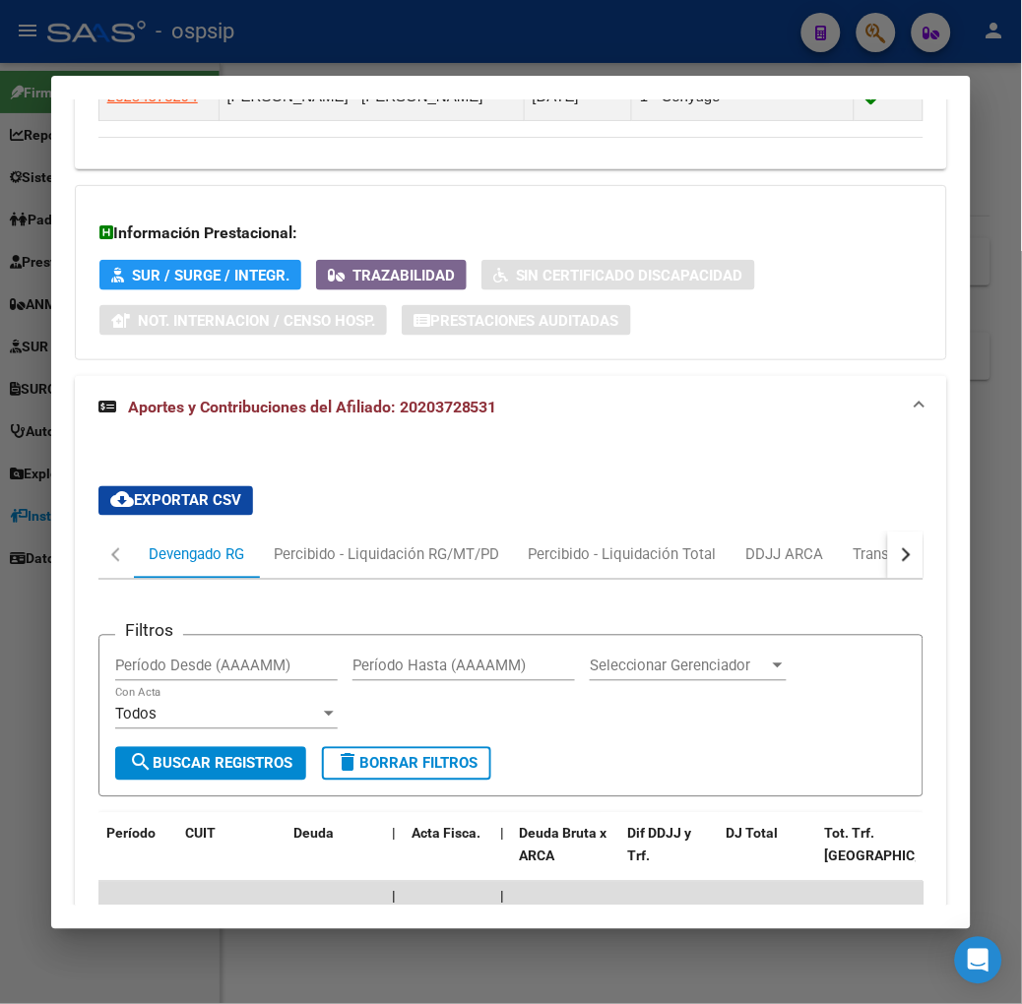
scroll to position [1630, 0]
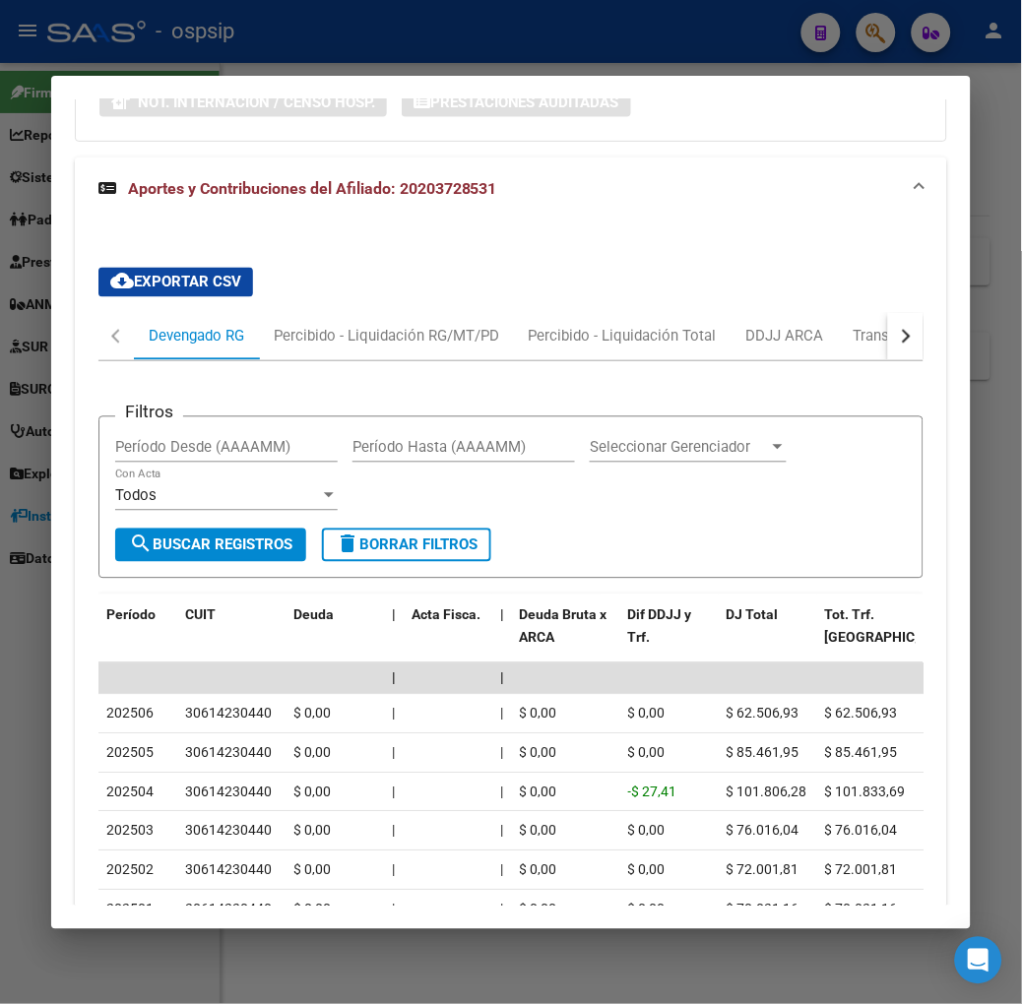
click at [211, 36] on div at bounding box center [511, 502] width 1022 height 1004
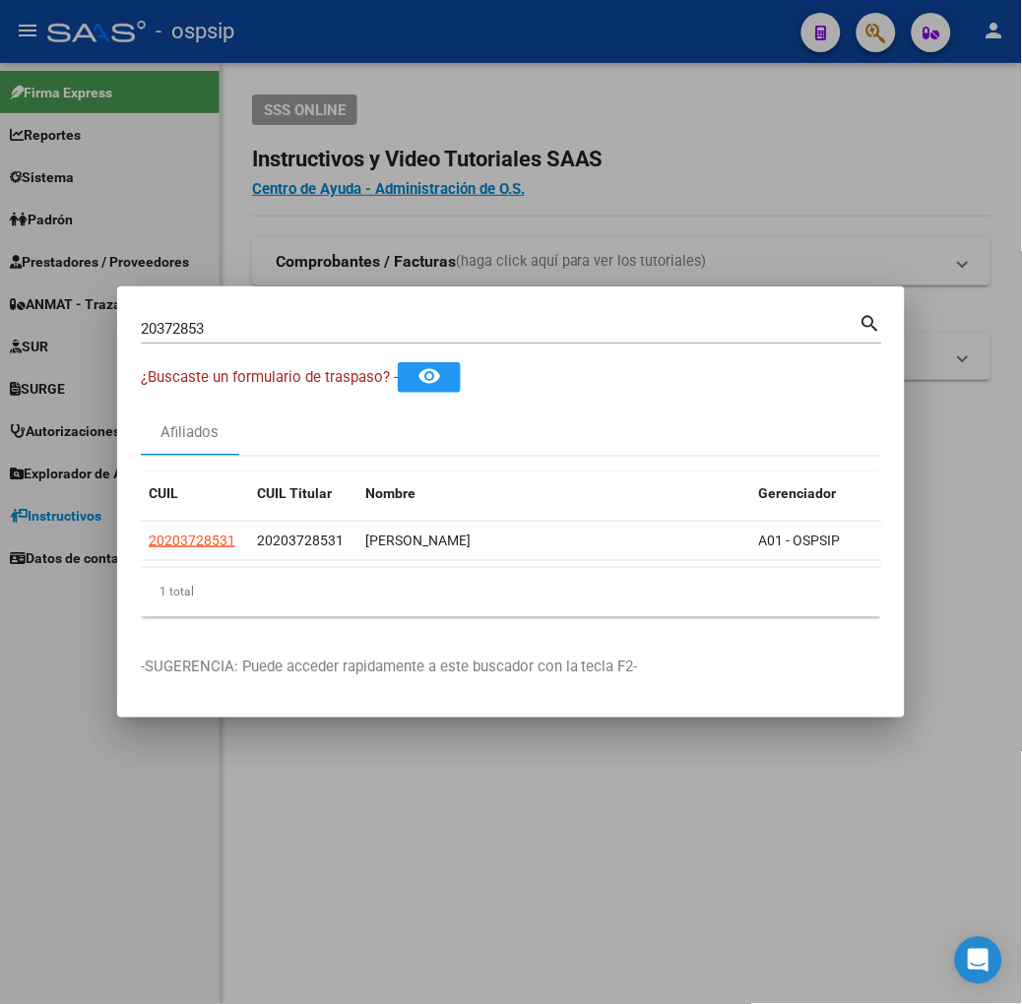
drag, startPoint x: 238, startPoint y: 340, endPoint x: 233, endPoint y: 327, distance: 13.7
click at [237, 339] on div "20372853 Buscar (apellido, dni, [PERSON_NAME], [PERSON_NAME], cuit, obra social)" at bounding box center [500, 329] width 719 height 30
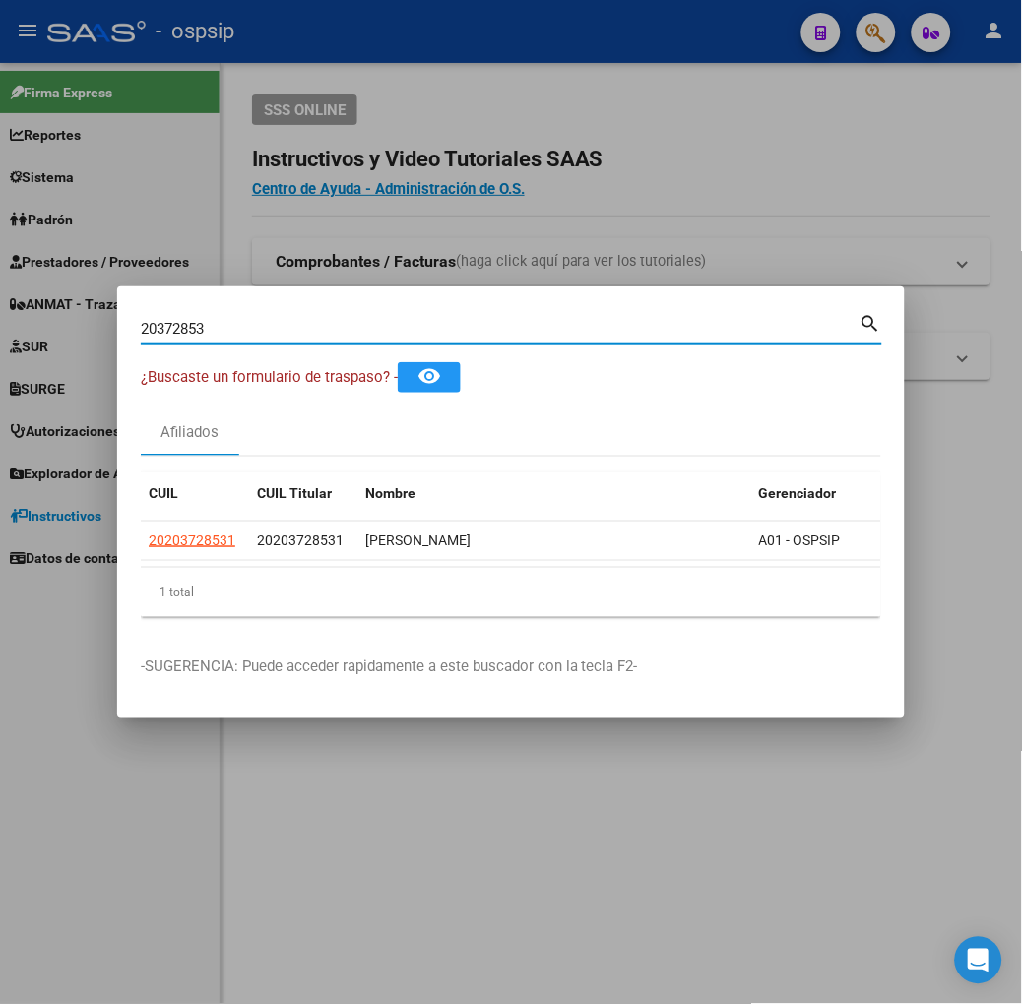
click at [233, 327] on input "20372853" at bounding box center [500, 329] width 719 height 18
type input "56410713"
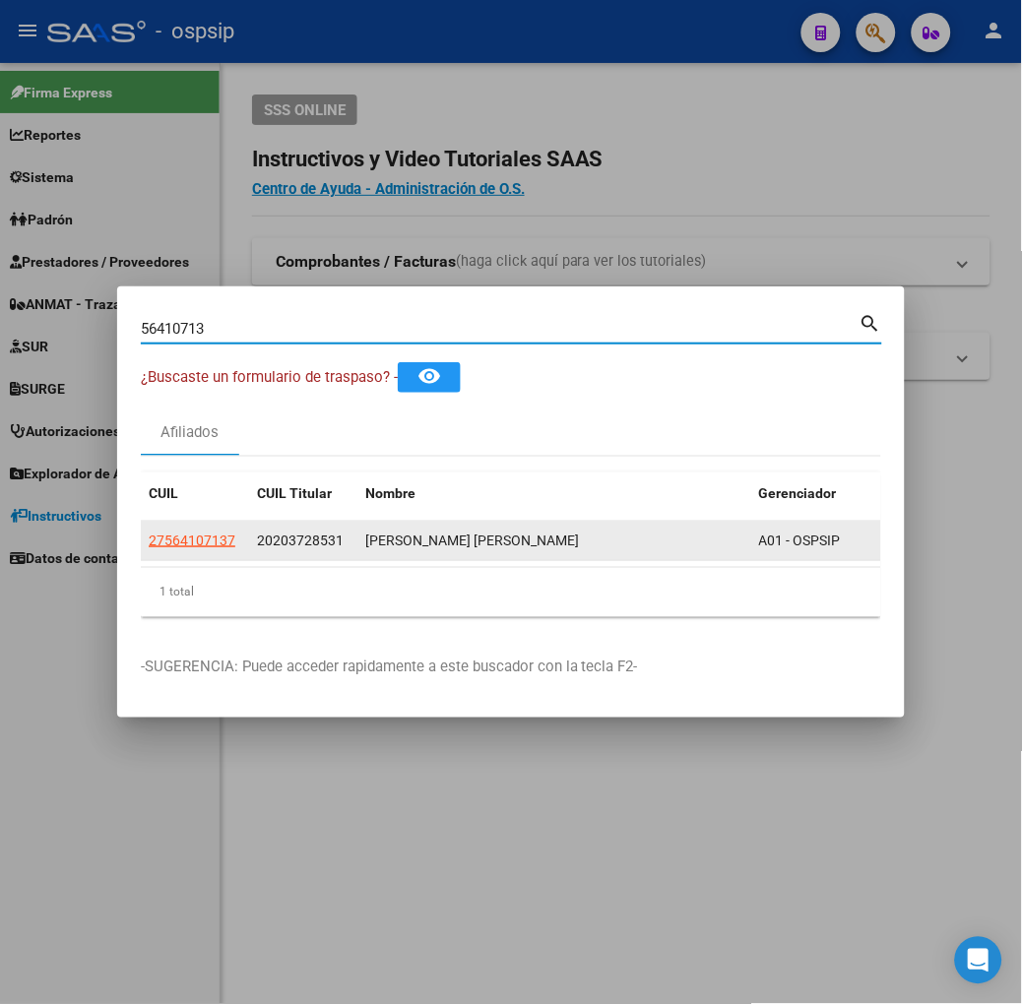
click at [141, 553] on datatable-body-cell "27564107137" at bounding box center [195, 541] width 108 height 38
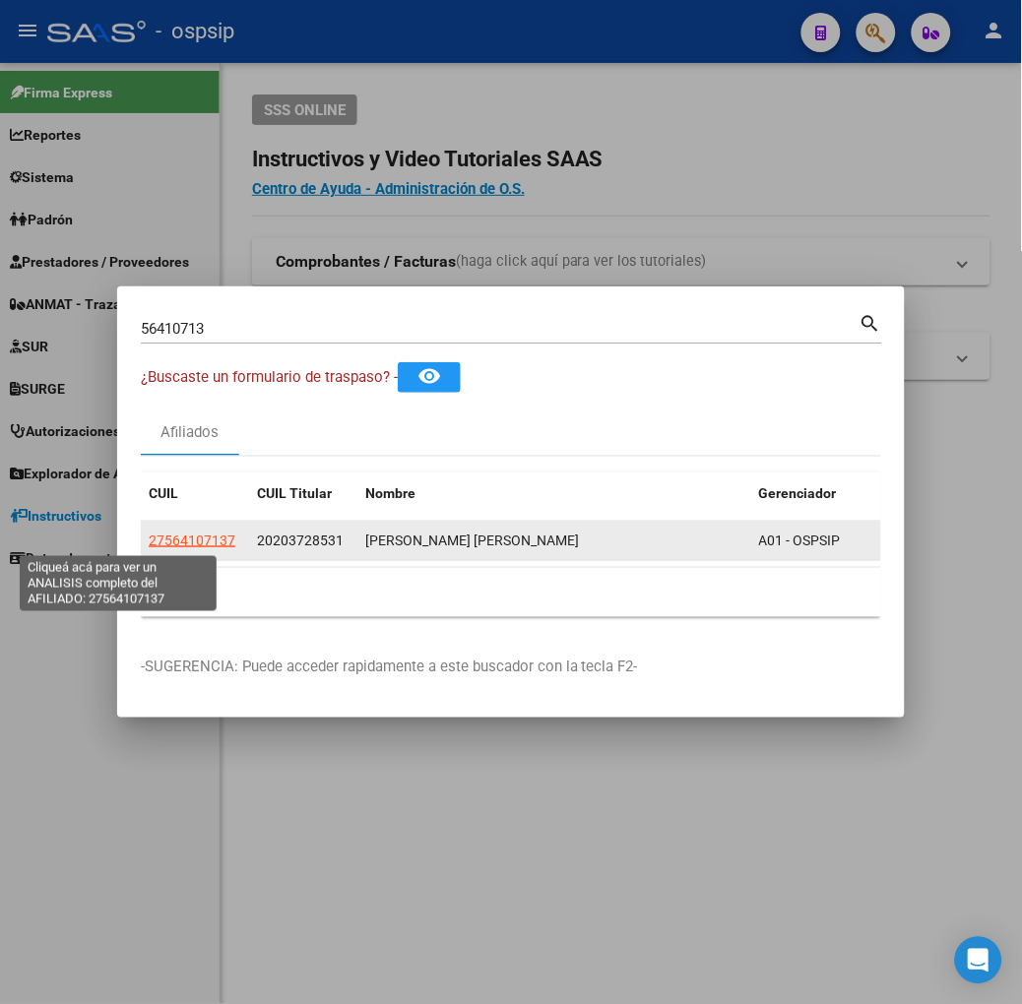
click at [149, 538] on span "27564107137" at bounding box center [192, 541] width 87 height 16
type textarea "27564107137"
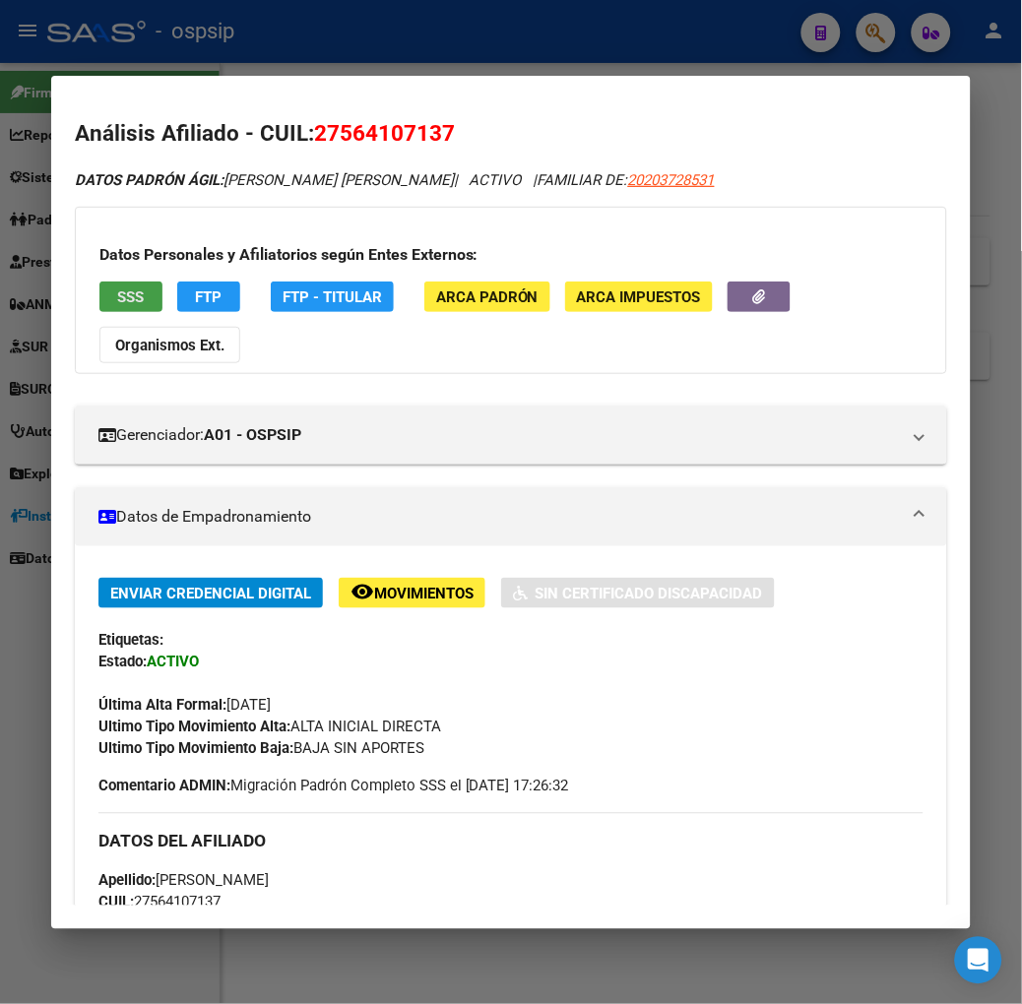
click at [99, 311] on button "SSS" at bounding box center [130, 297] width 63 height 31
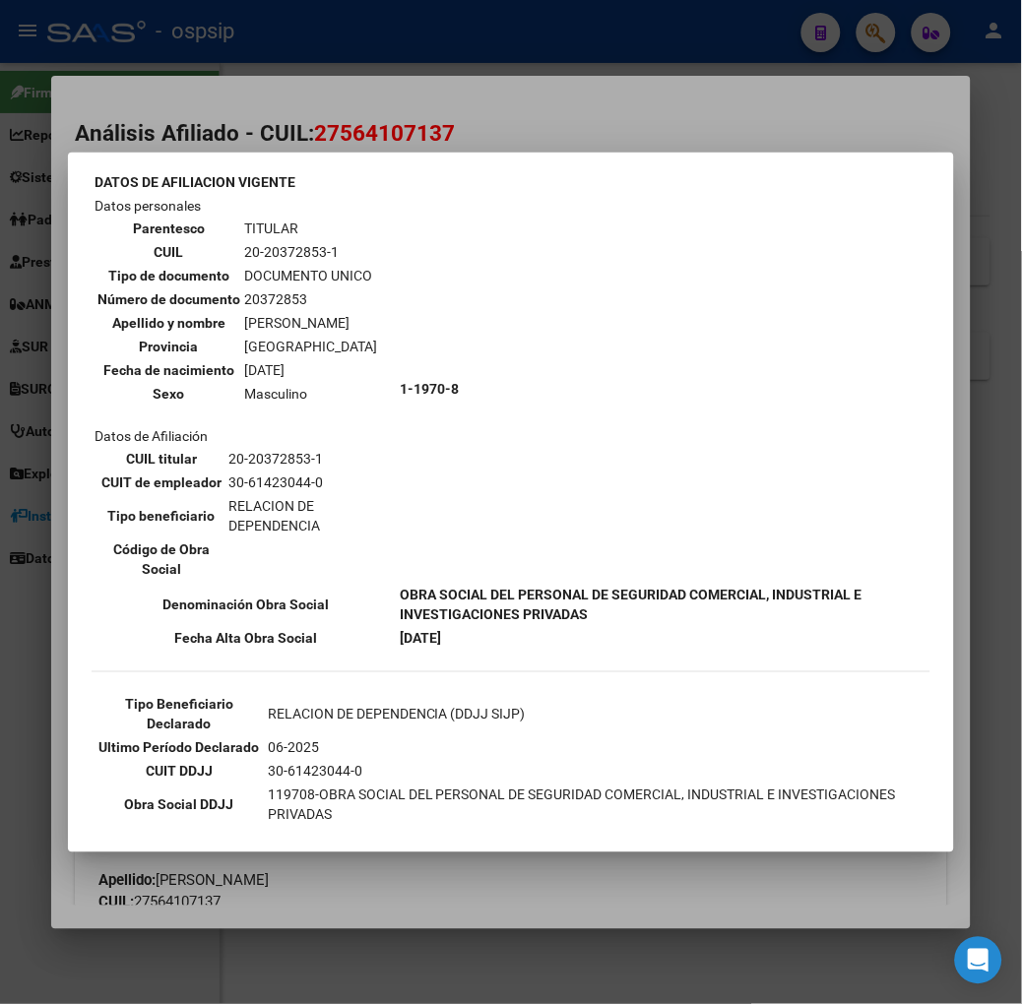
scroll to position [219, 0]
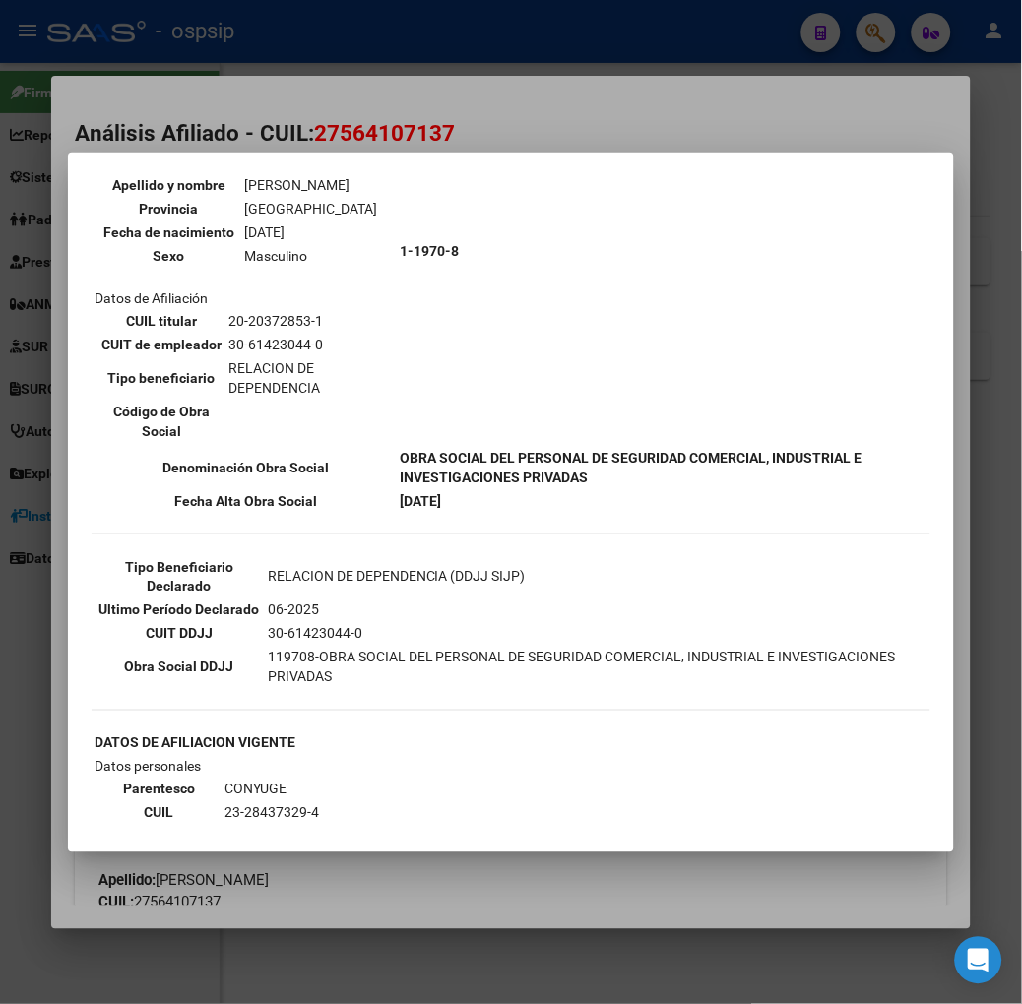
click at [231, 153] on mat-dialog-container "--ACTIVO en Obra Social según consulta SSS-- DATOS DE AFILIACION VIGENTE Datos …" at bounding box center [511, 503] width 886 height 700
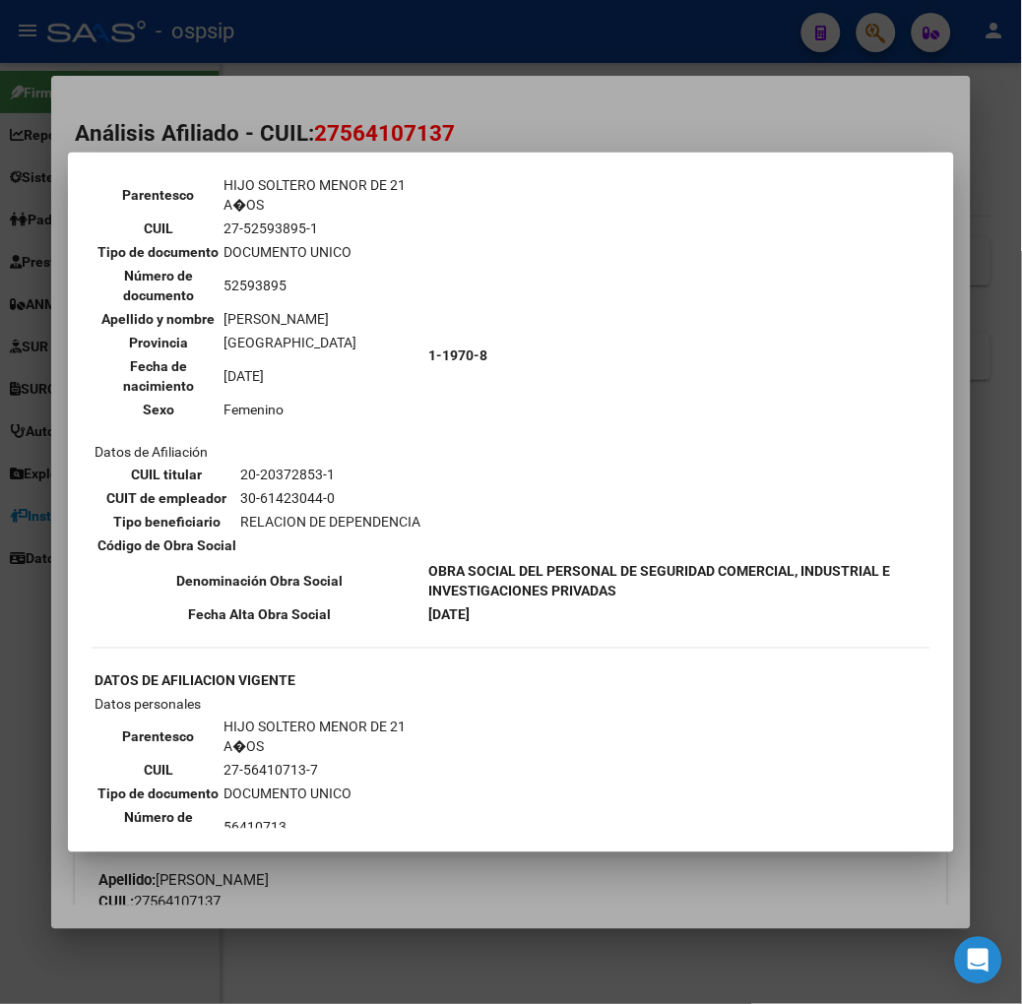
scroll to position [2083, 0]
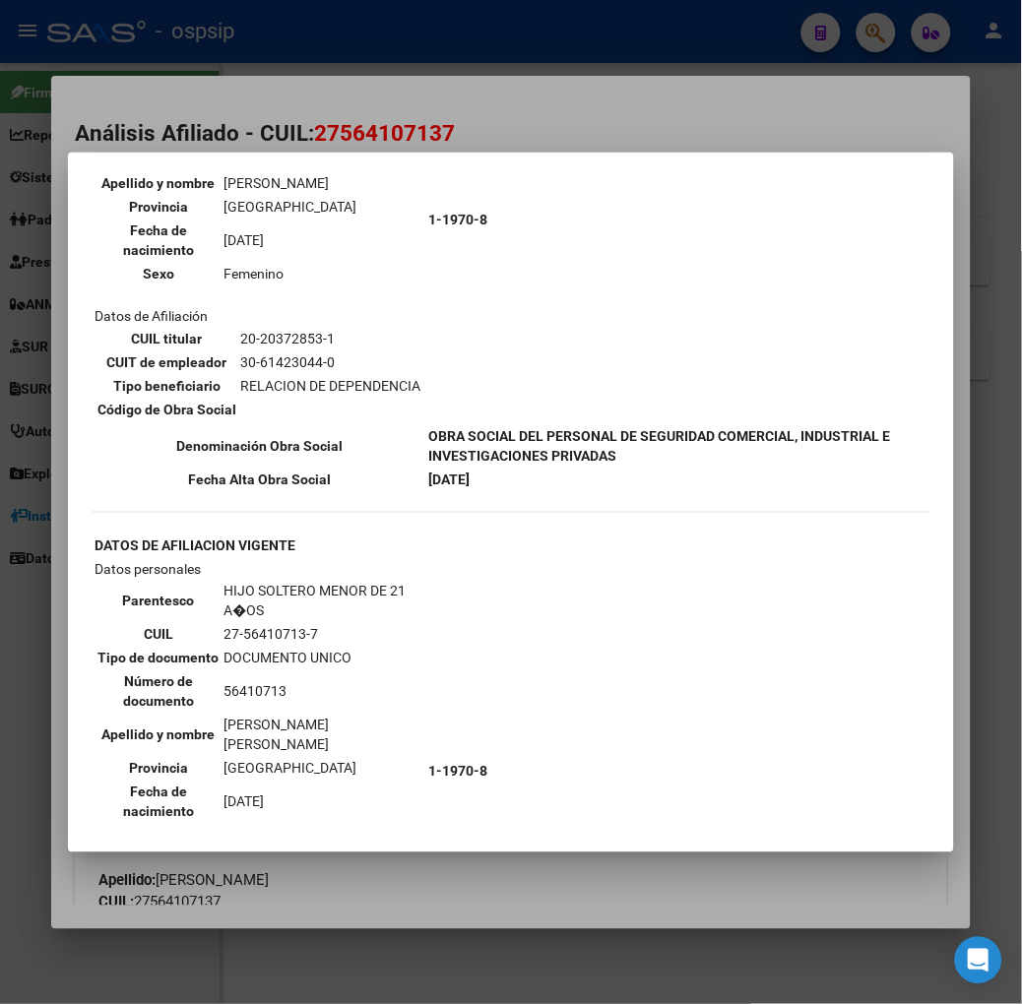
click at [221, 123] on div at bounding box center [511, 502] width 1022 height 1004
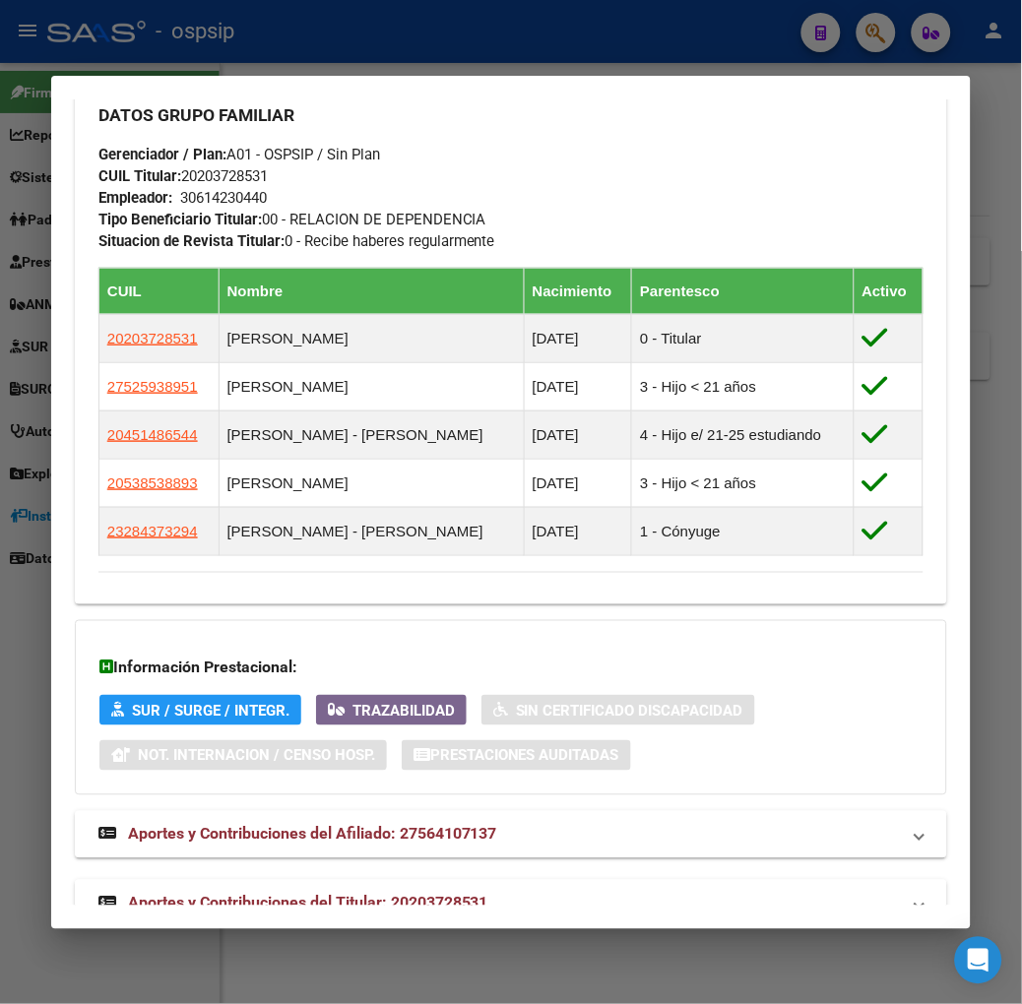
click at [441, 880] on mat-expansion-panel-header "Aportes y Contribuciones del Titular: 20203728531" at bounding box center [511, 903] width 872 height 47
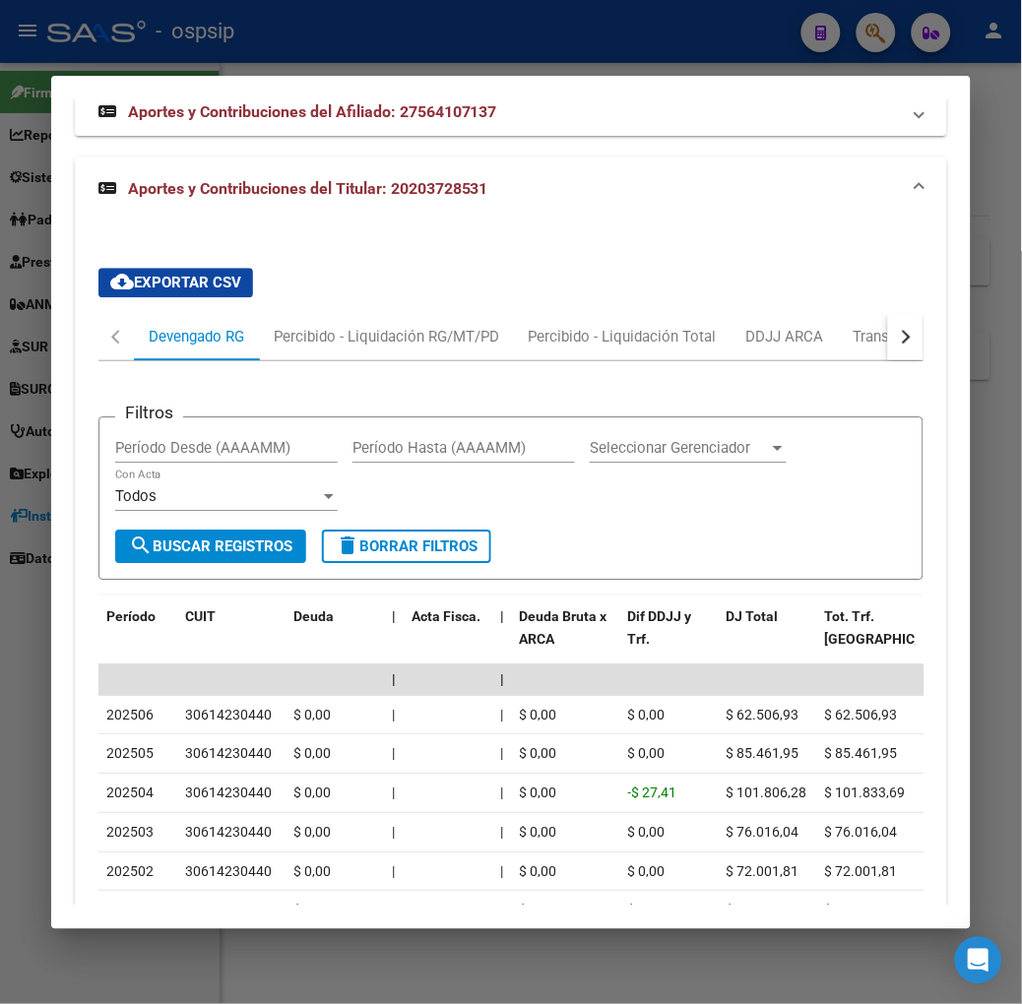
scroll to position [1986, 0]
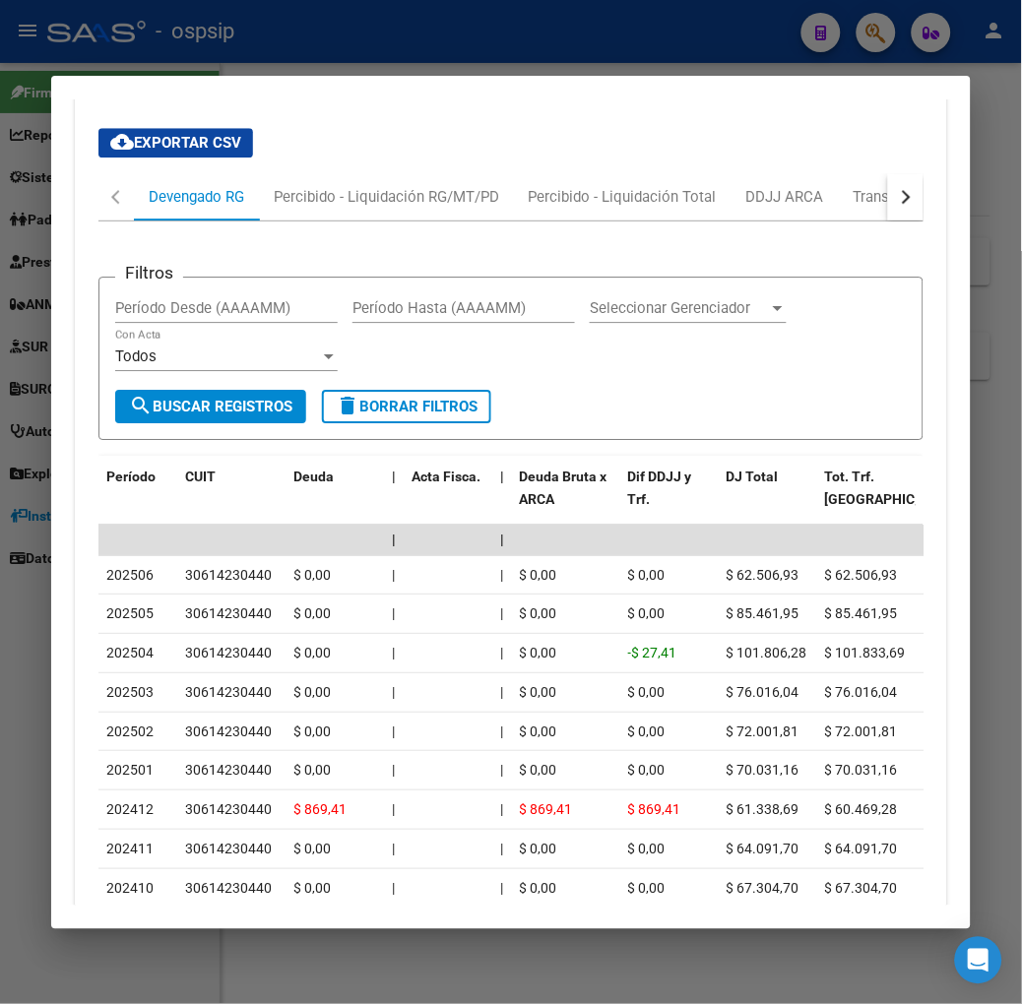
click at [332, 59] on div at bounding box center [511, 502] width 1022 height 1004
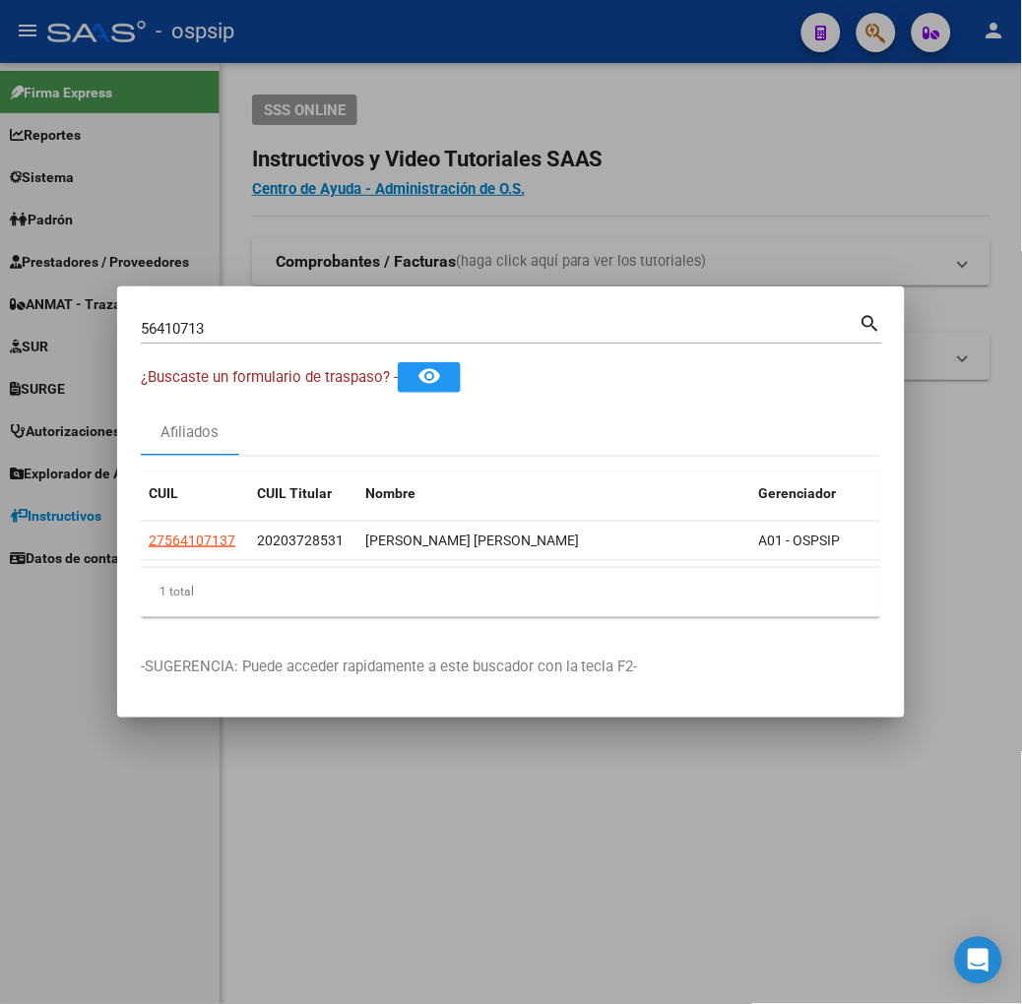
click at [280, 332] on input "56410713" at bounding box center [500, 329] width 719 height 18
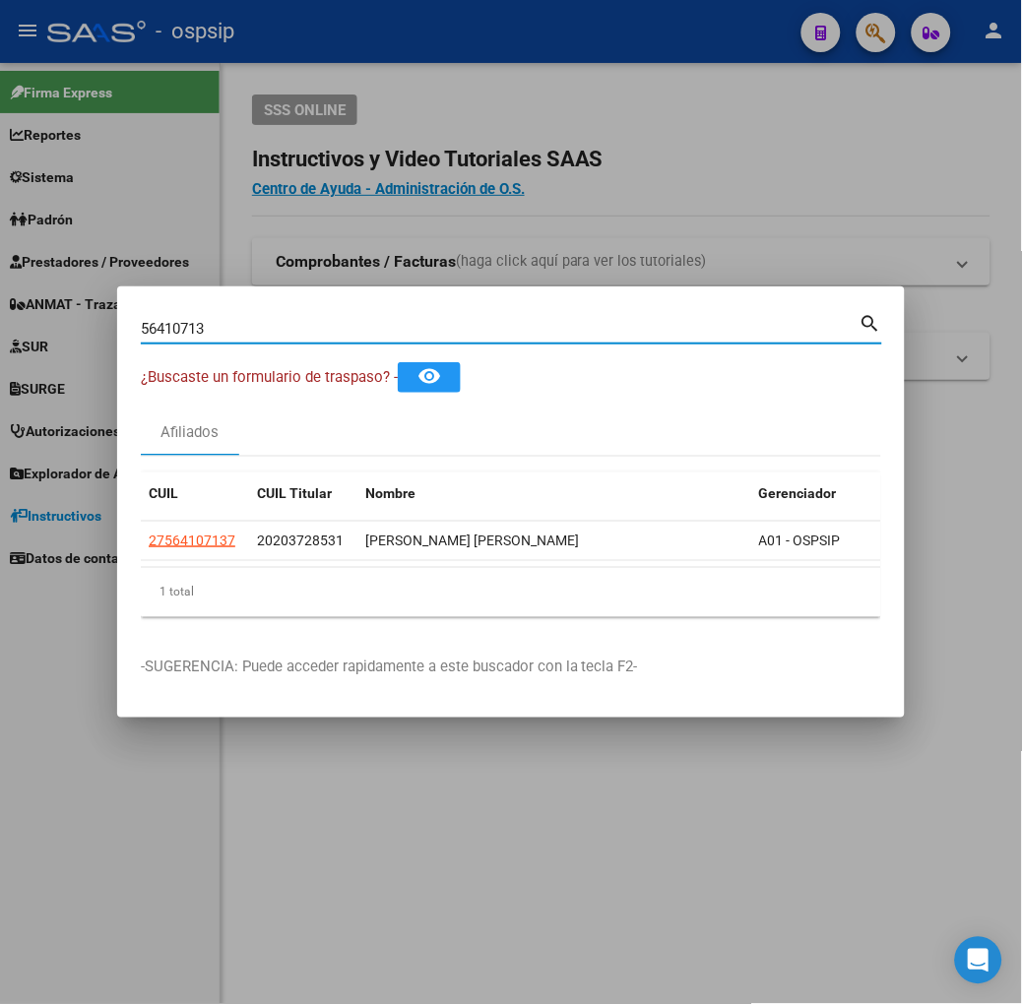
click at [280, 332] on input "56410713" at bounding box center [500, 329] width 719 height 18
type input "38604887"
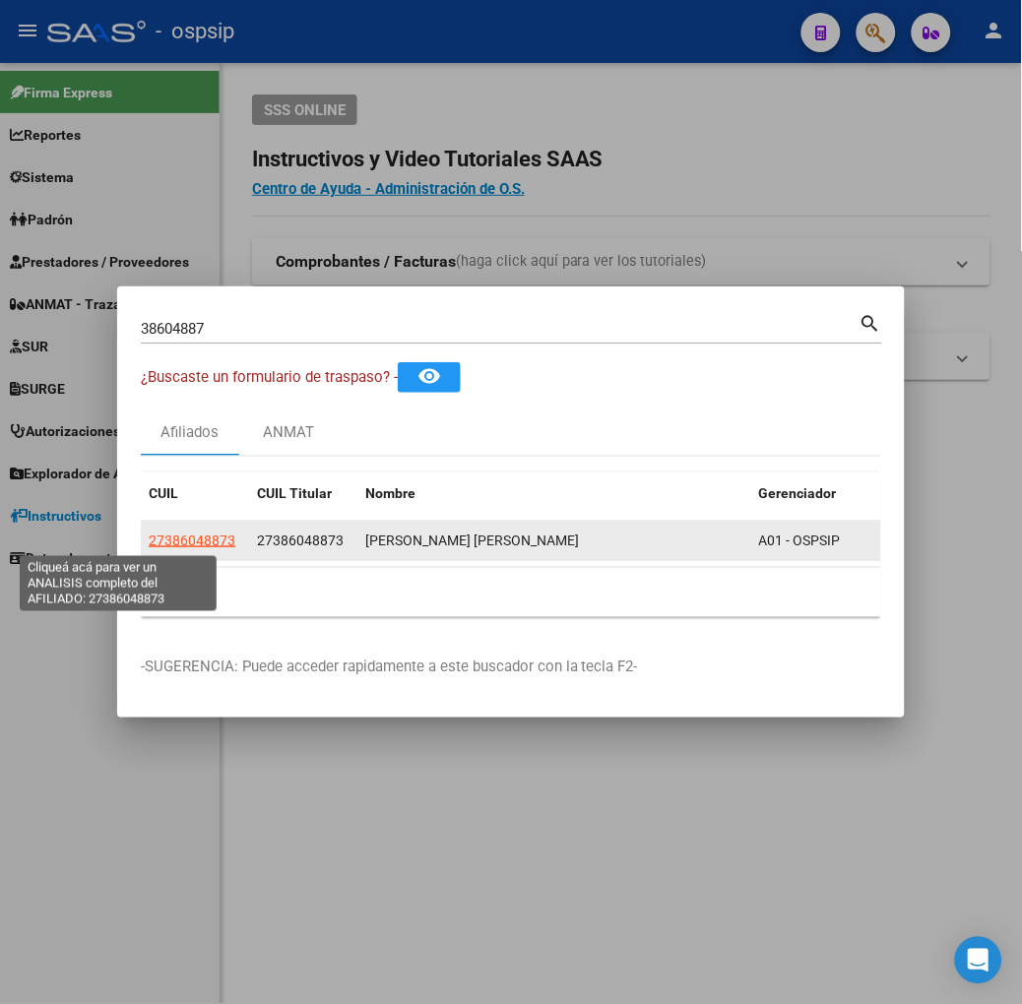
click at [152, 544] on span "27386048873" at bounding box center [192, 541] width 87 height 16
type textarea "27386048873"
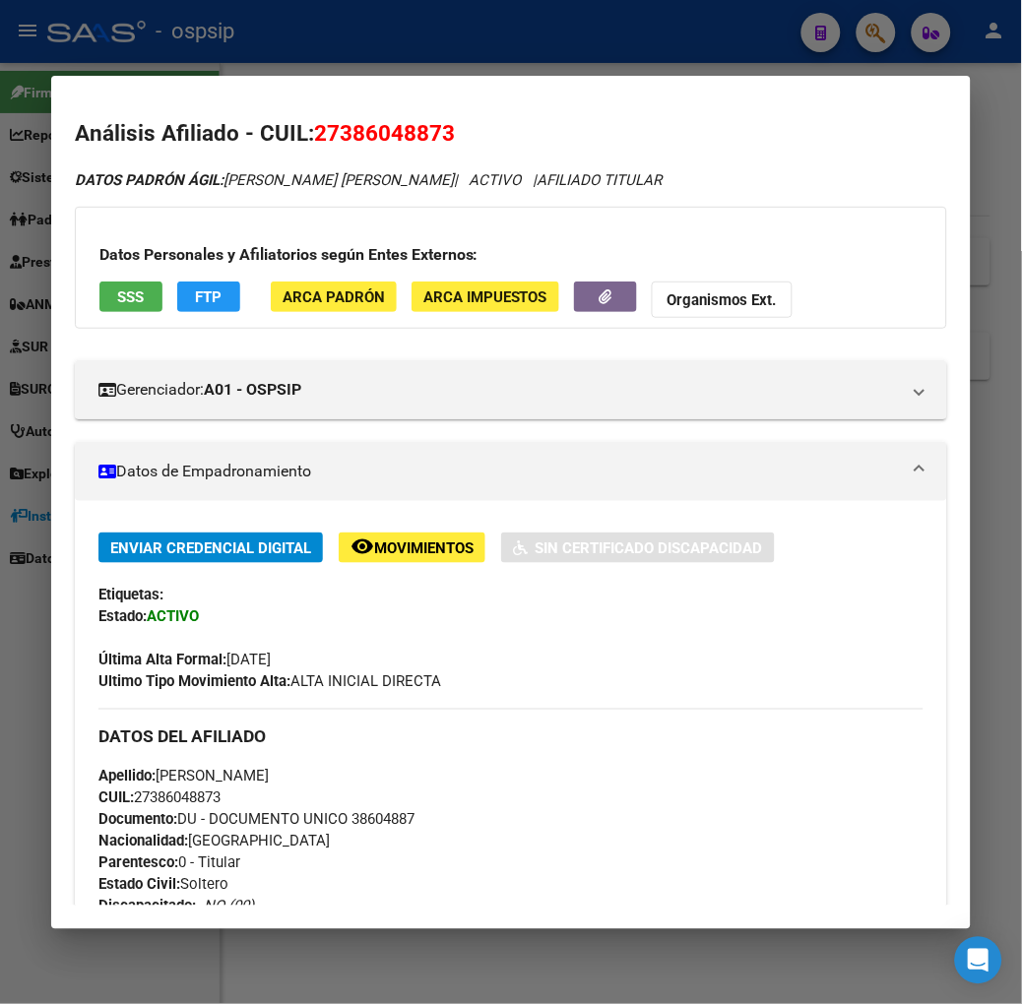
click at [117, 293] on span "SSS" at bounding box center [130, 297] width 27 height 18
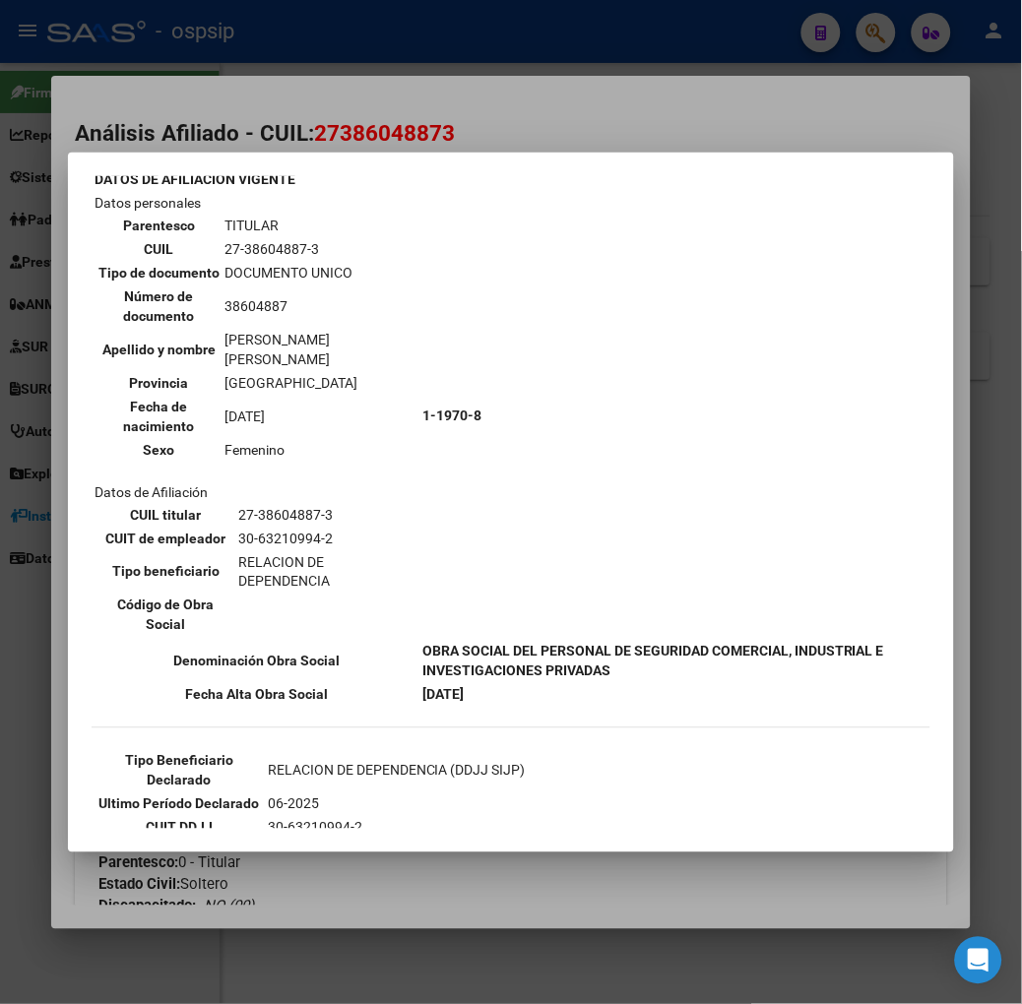
scroll to position [192, 0]
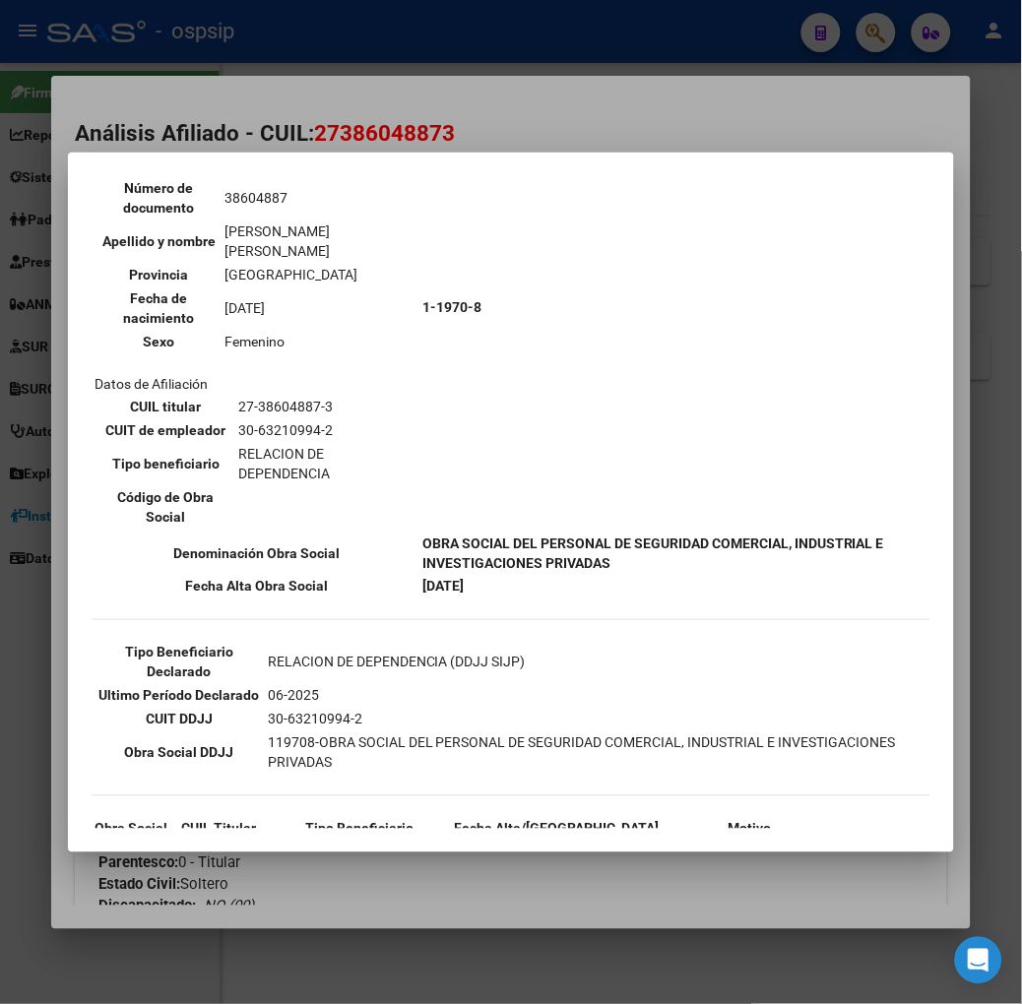
click at [226, 95] on div at bounding box center [511, 502] width 1022 height 1004
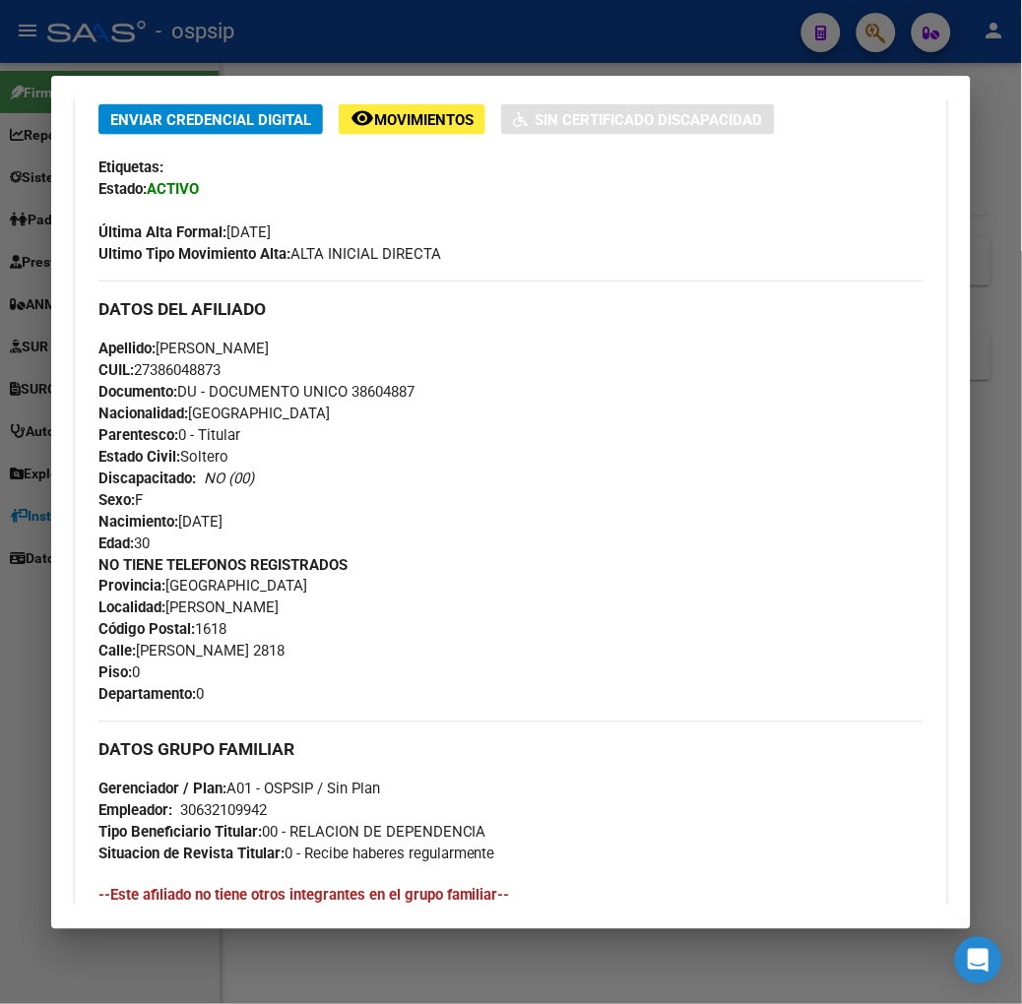
scroll to position [795, 0]
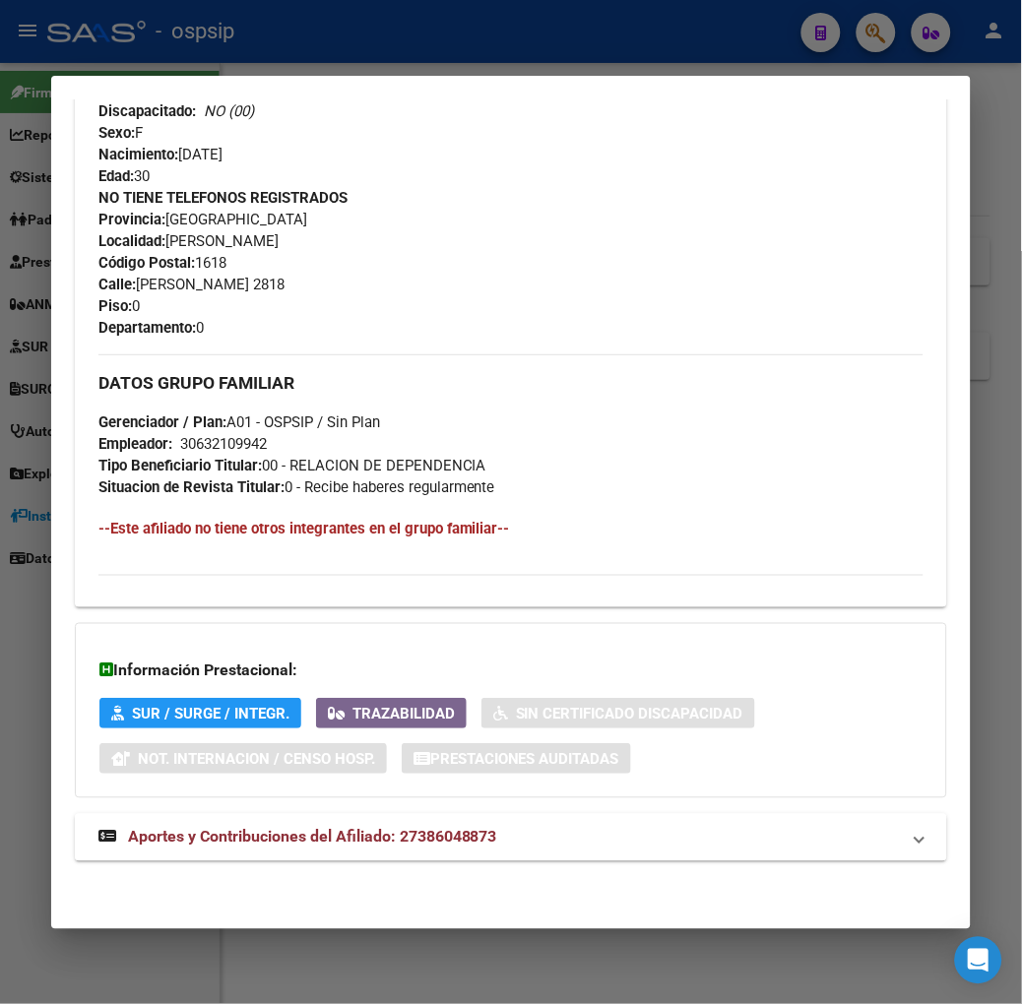
click at [357, 848] on strong "Aportes y Contribuciones del Afiliado: 27386048873" at bounding box center [297, 838] width 399 height 24
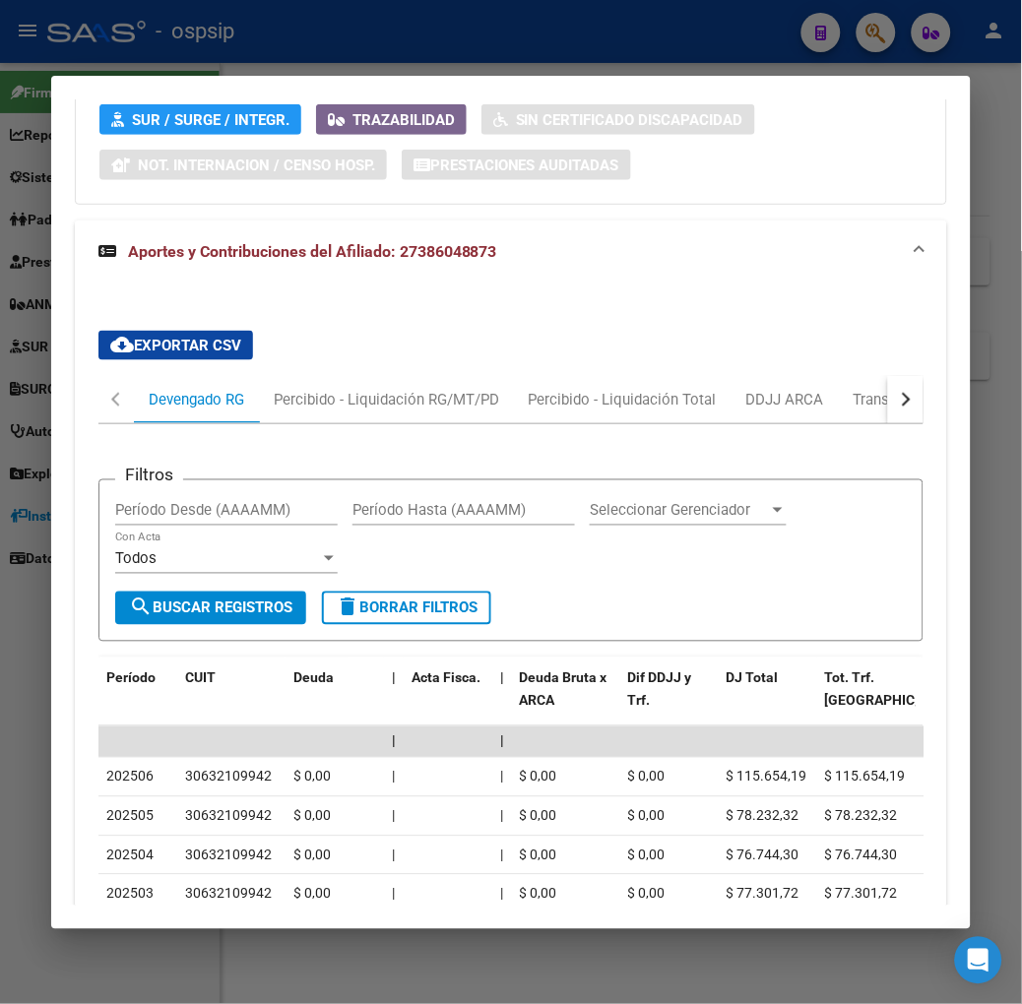
scroll to position [1440, 0]
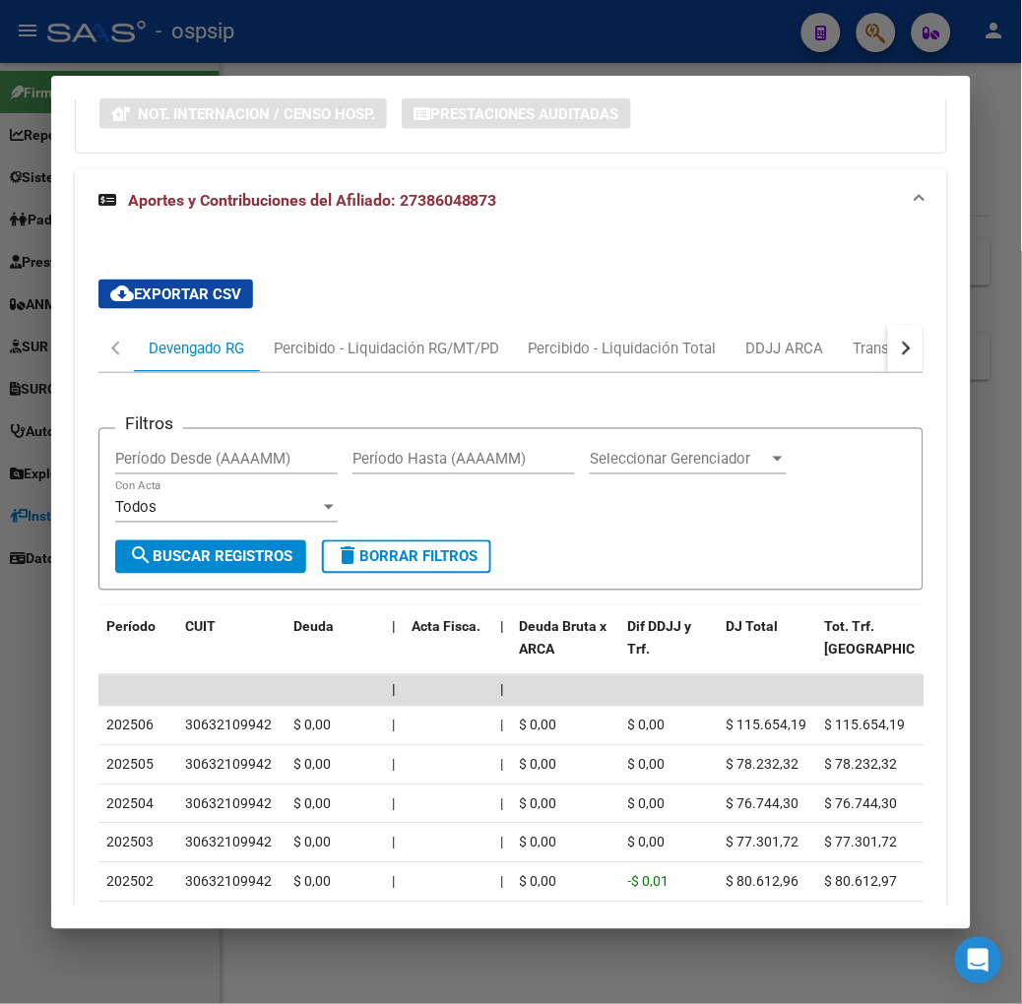
click at [246, 28] on div at bounding box center [511, 502] width 1022 height 1004
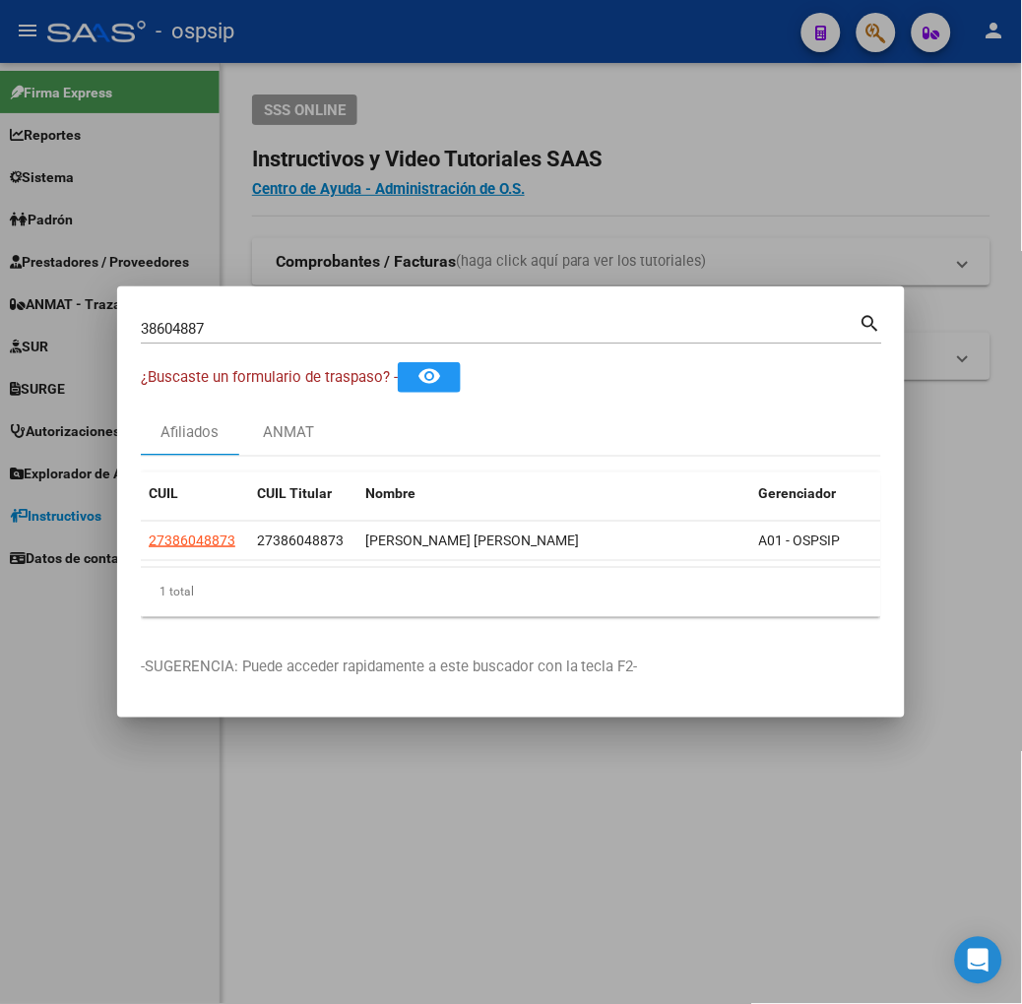
click at [200, 330] on input "38604887" at bounding box center [500, 329] width 719 height 18
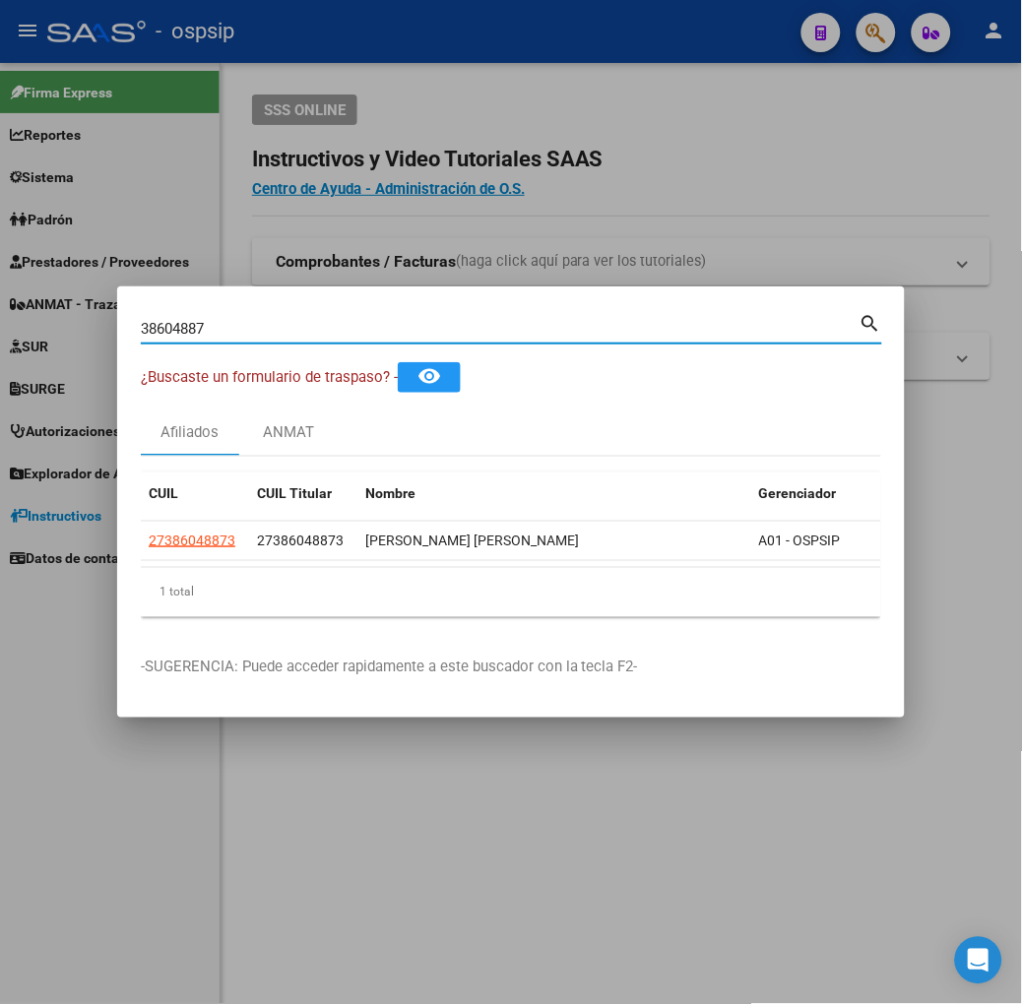
click at [200, 330] on input "38604887" at bounding box center [500, 329] width 719 height 18
type input "23743325"
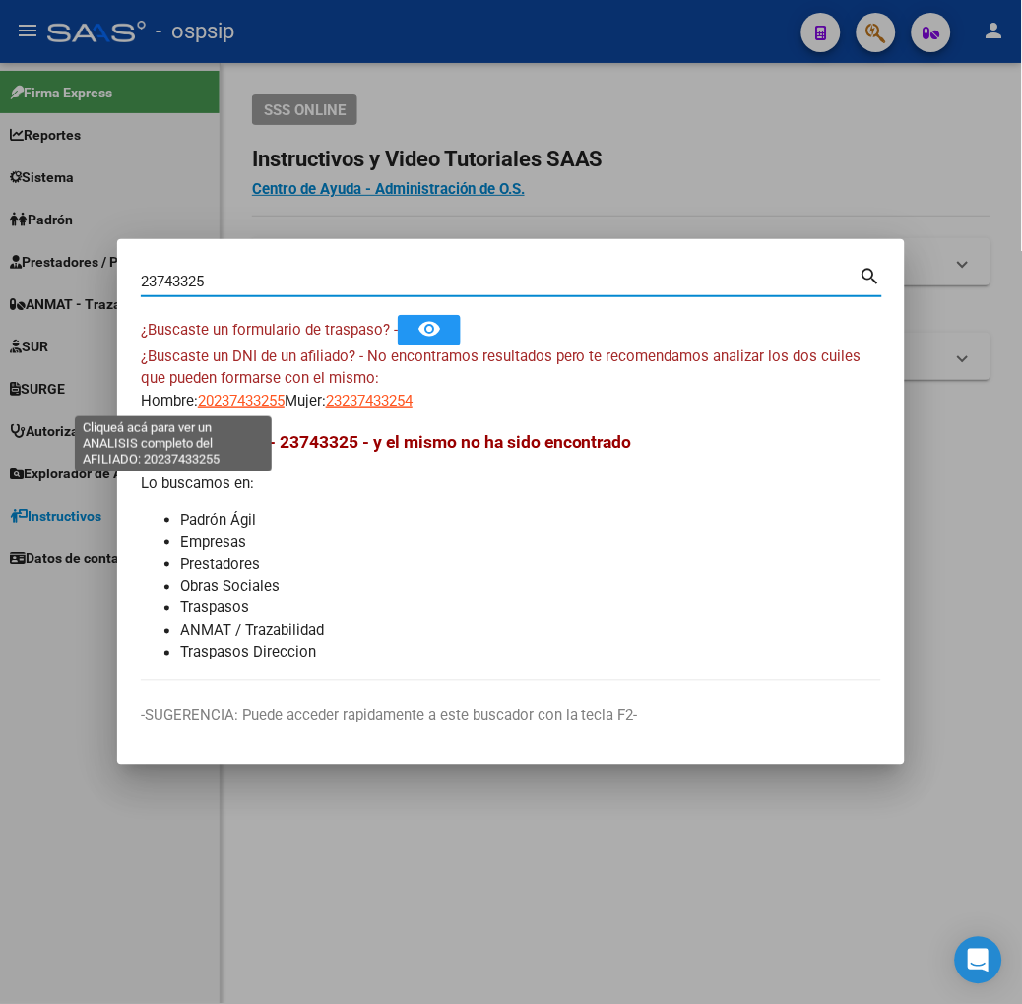
click at [198, 401] on span "20237433255" at bounding box center [241, 401] width 87 height 18
type textarea "20237433255"
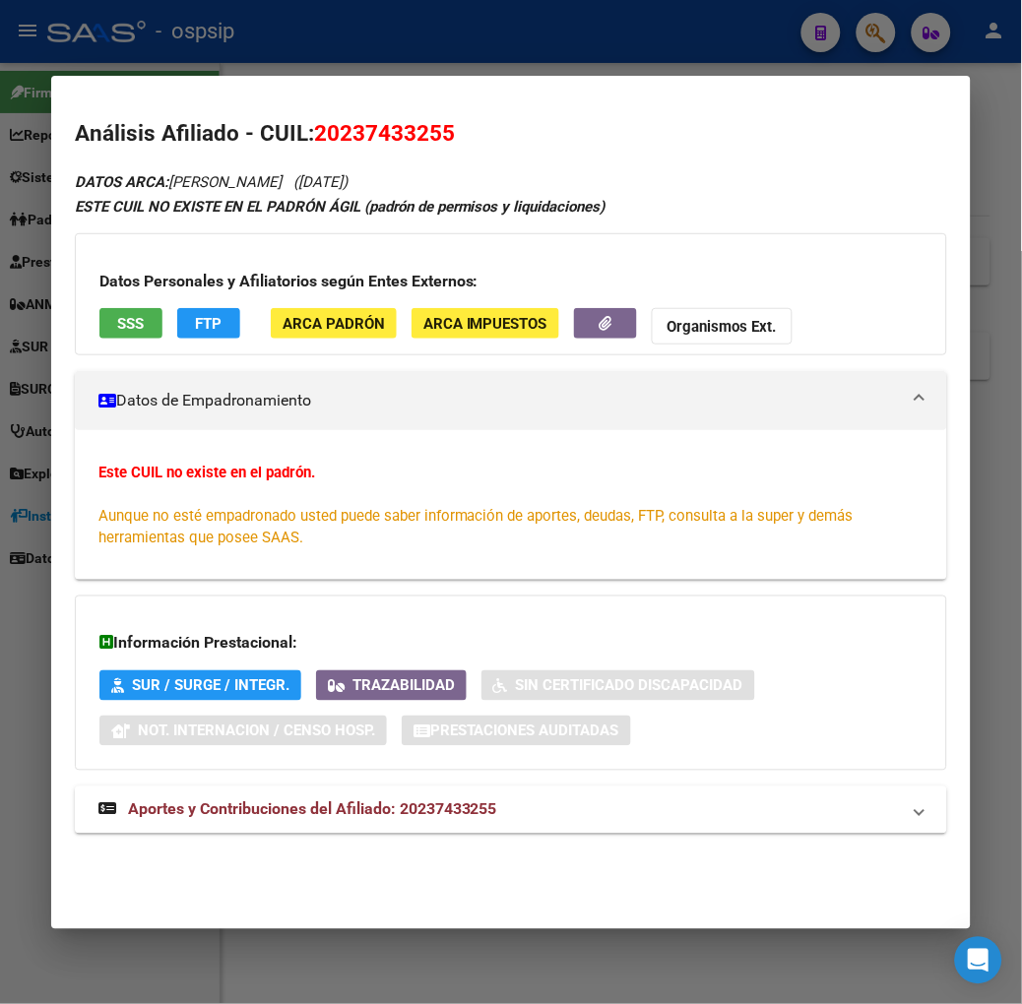
click at [117, 330] on span "SSS" at bounding box center [130, 324] width 27 height 18
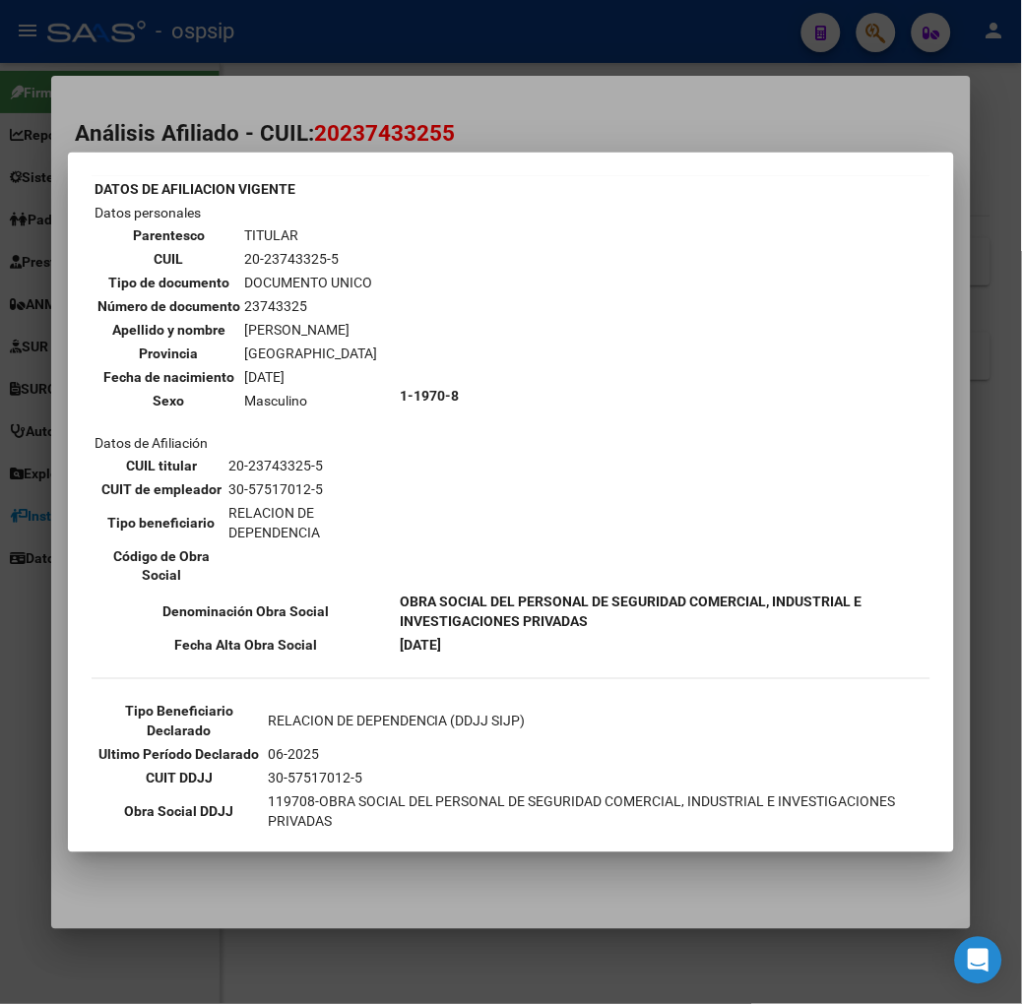
scroll to position [109, 0]
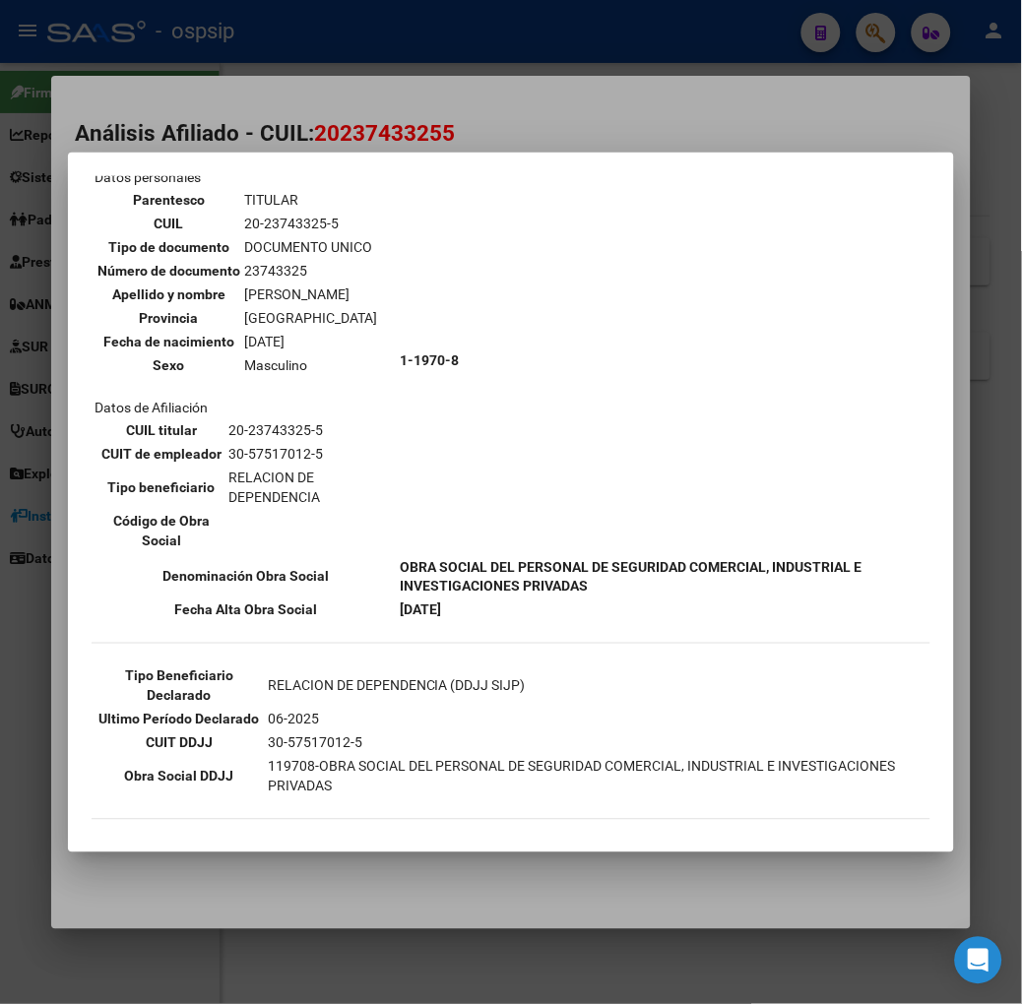
click at [250, 98] on div at bounding box center [511, 502] width 1022 height 1004
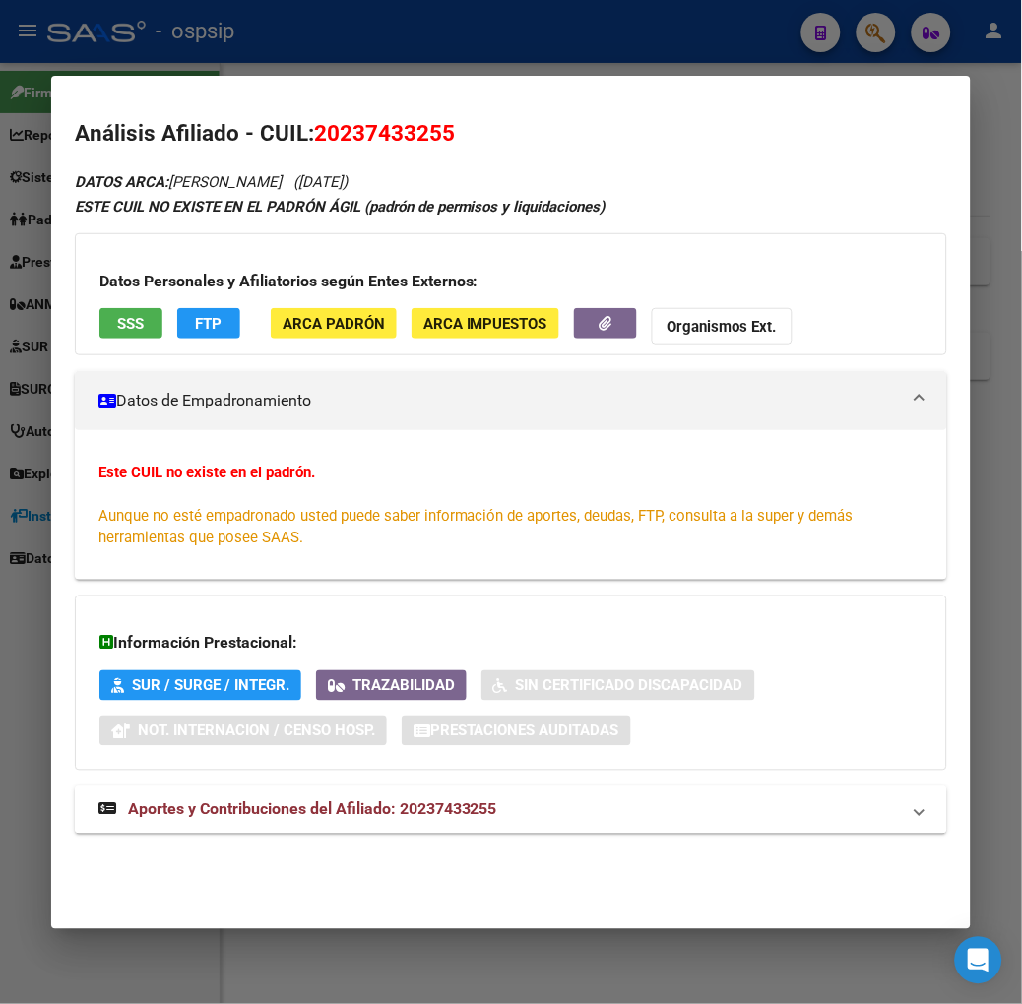
click at [451, 809] on span "Aportes y Contribuciones del Afiliado: 20237433255" at bounding box center [312, 809] width 369 height 19
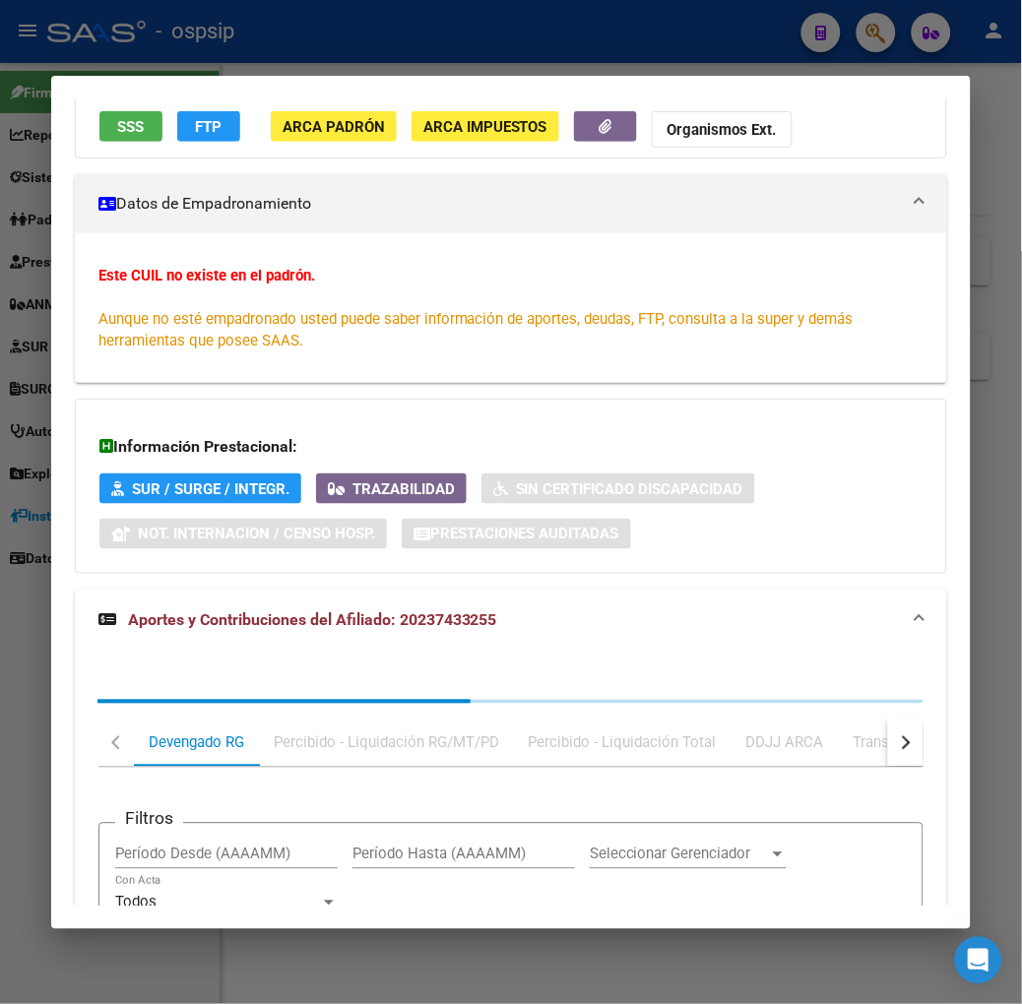
scroll to position [508, 0]
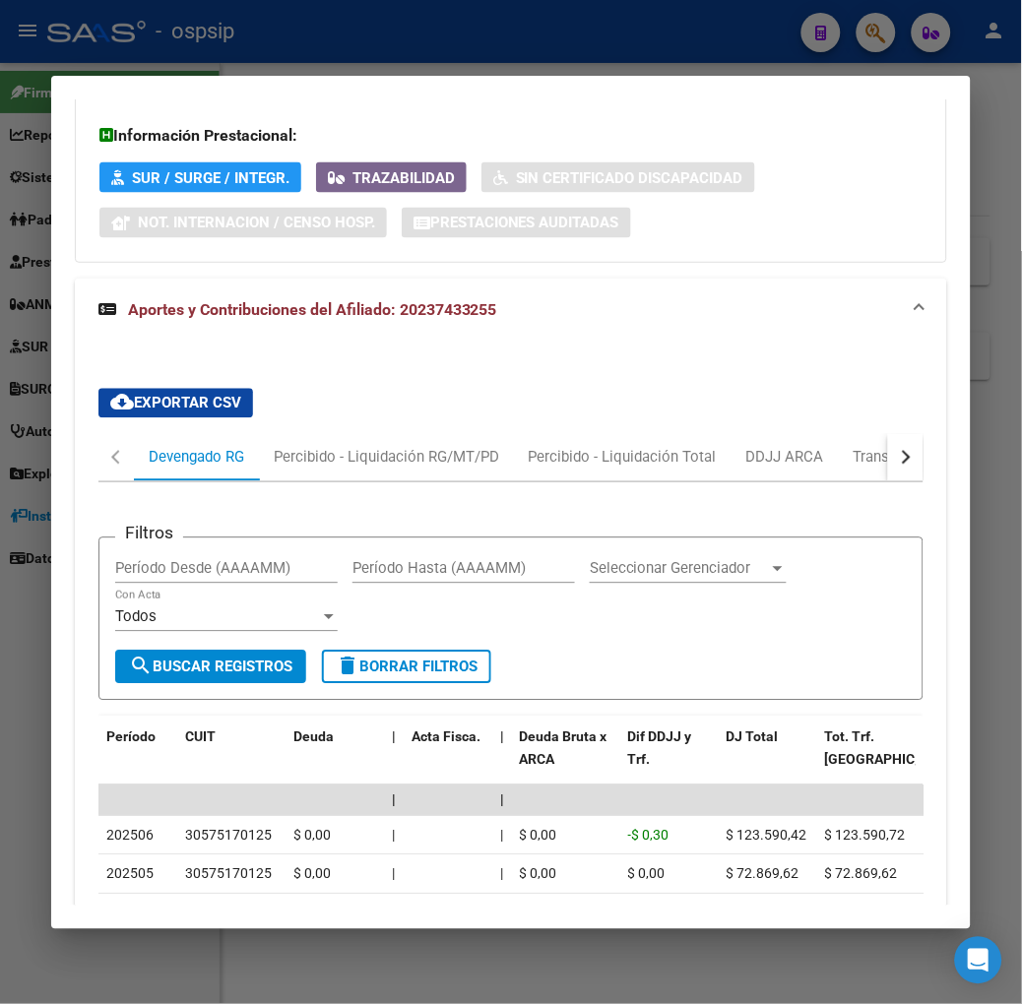
click at [224, 17] on div at bounding box center [511, 502] width 1022 height 1004
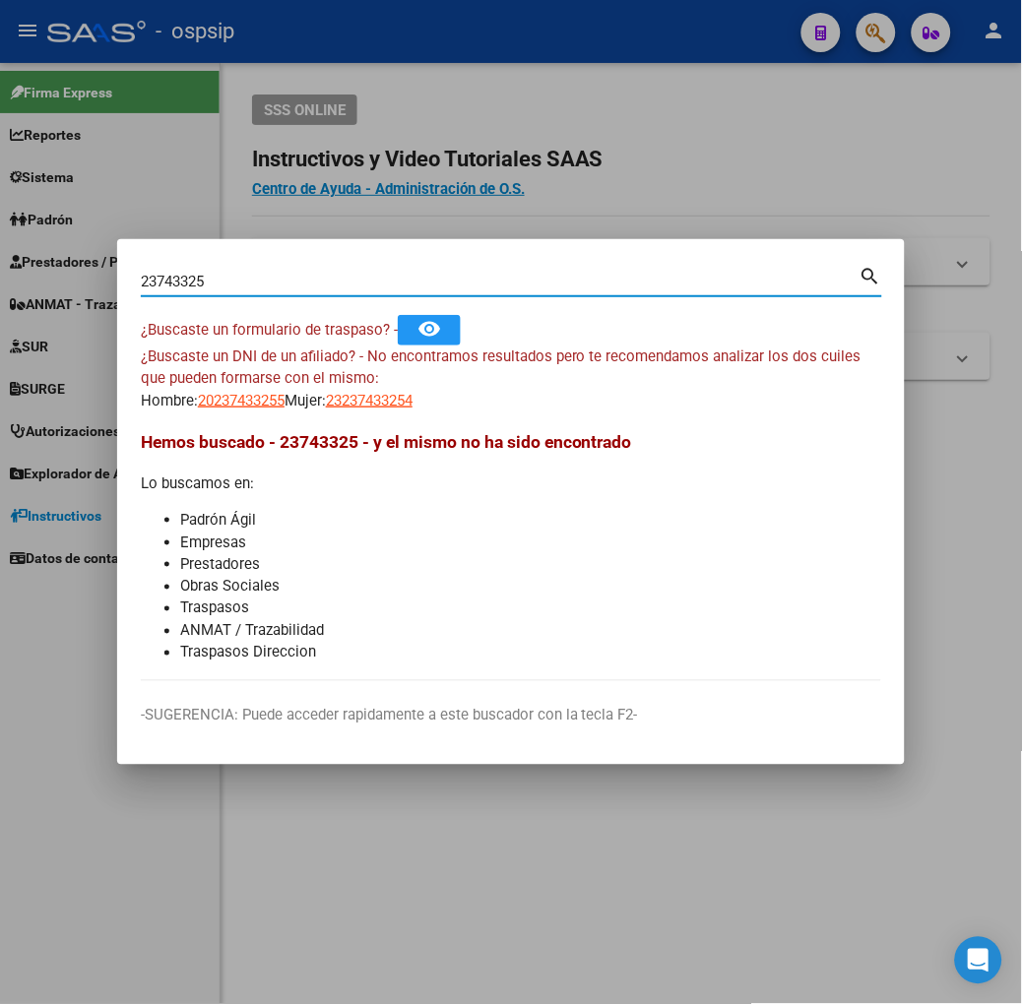
click at [261, 288] on input "23743325" at bounding box center [500, 282] width 719 height 18
type input "25815918"
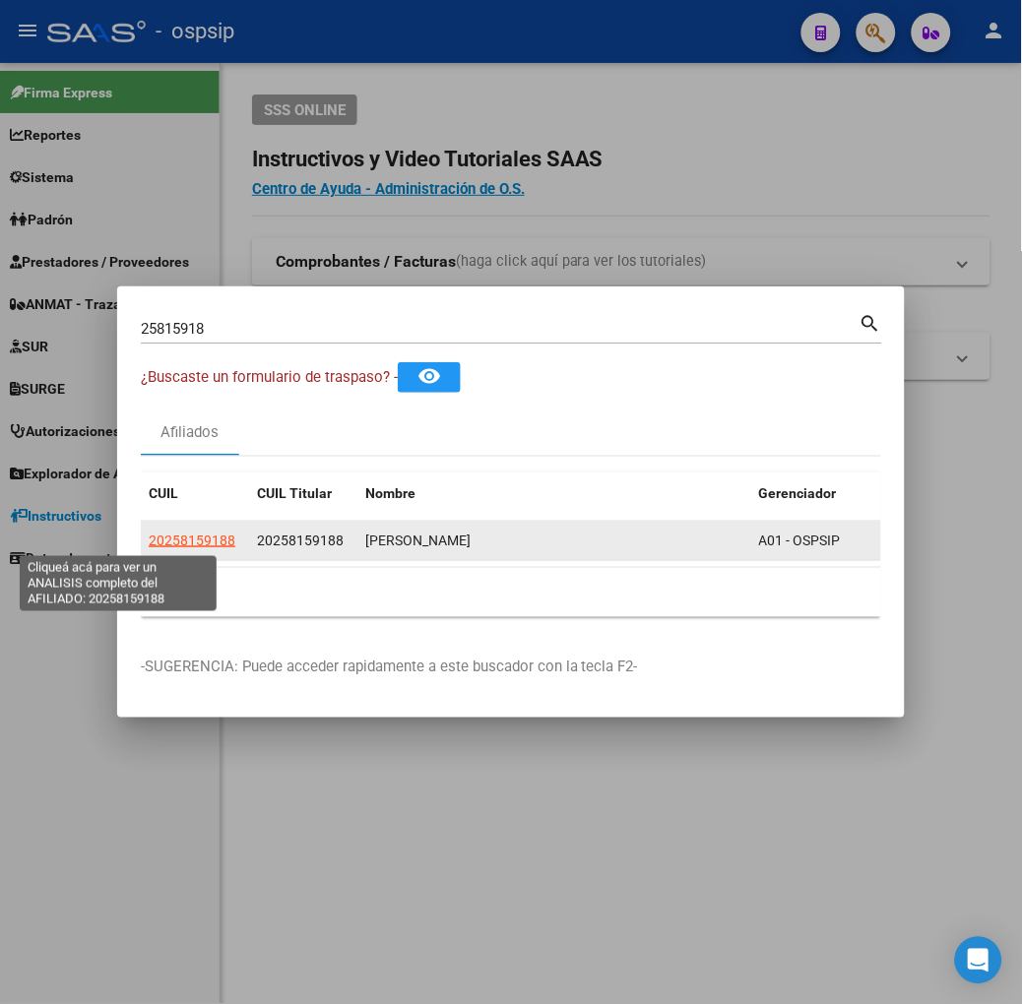
click at [154, 539] on span "20258159188" at bounding box center [192, 541] width 87 height 16
type textarea "20258159188"
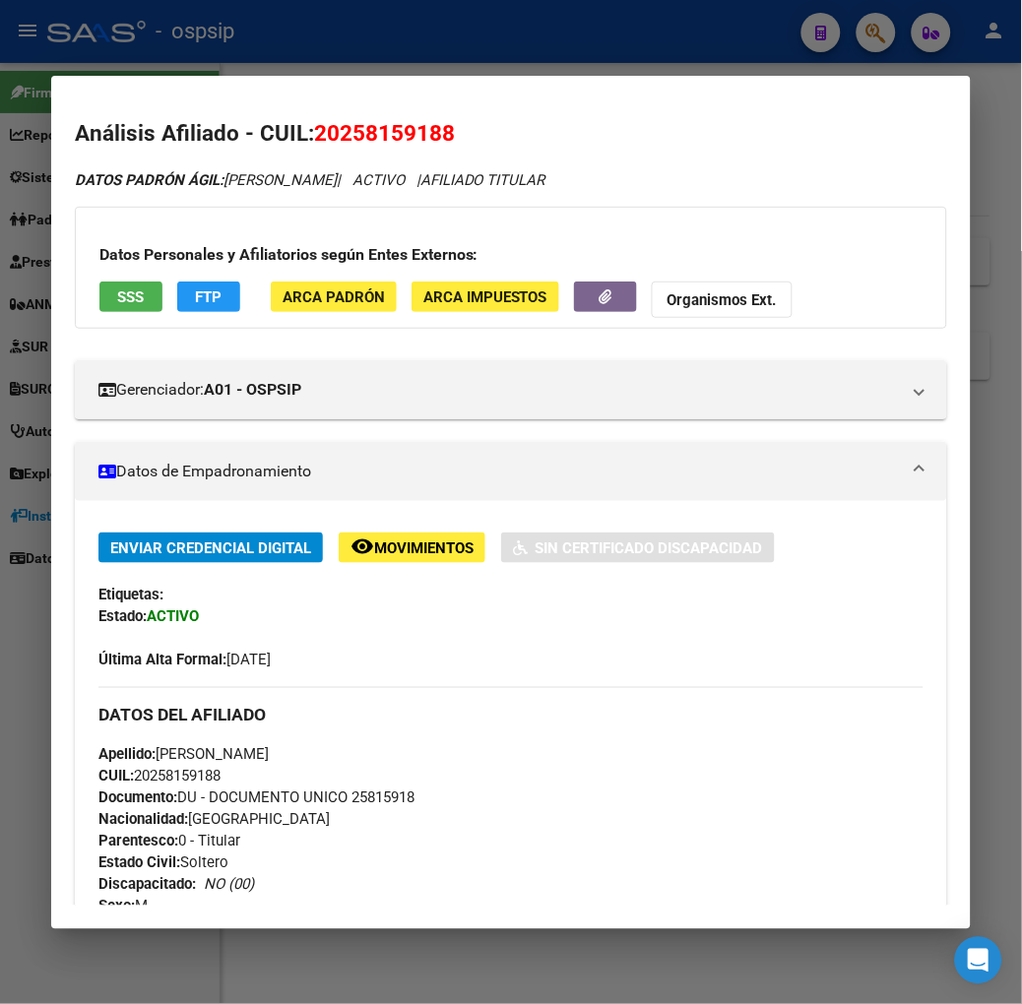
click at [117, 300] on span "SSS" at bounding box center [130, 297] width 27 height 18
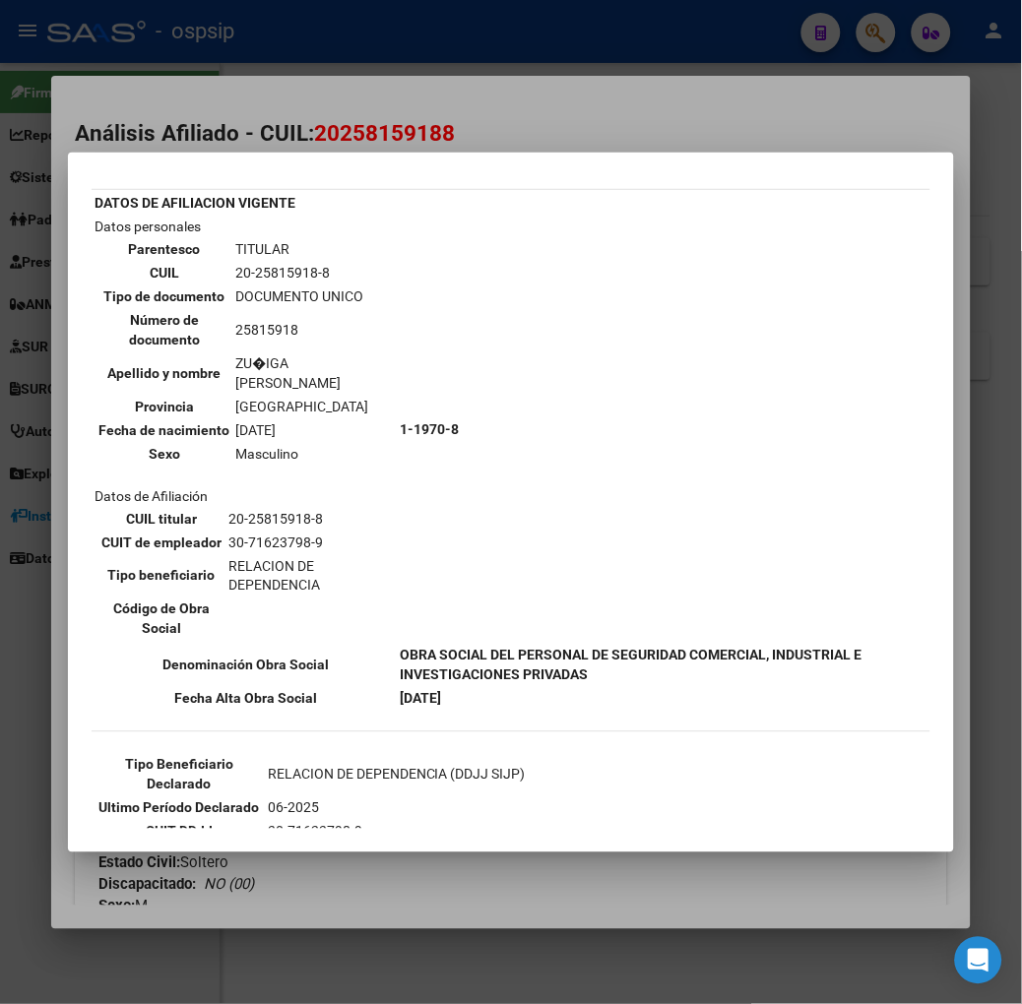
scroll to position [109, 0]
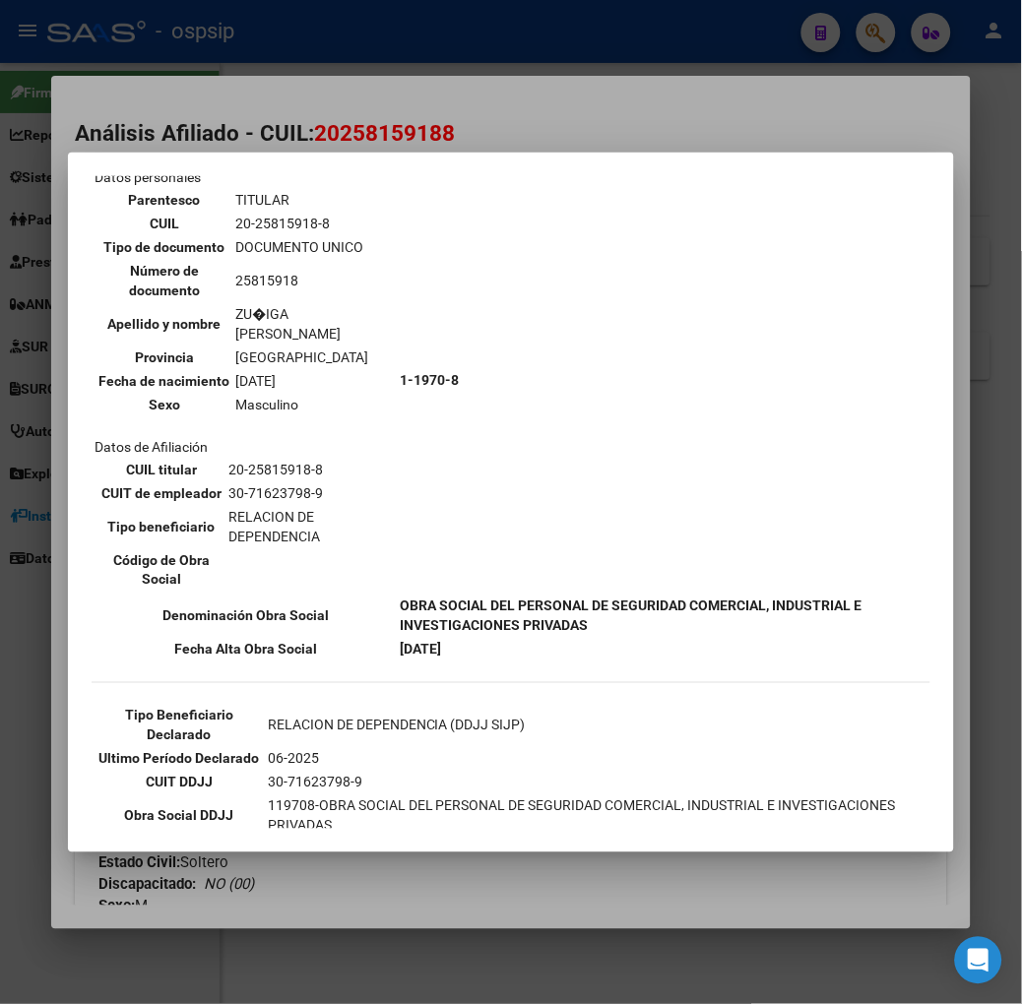
click at [267, 150] on div at bounding box center [511, 502] width 1022 height 1004
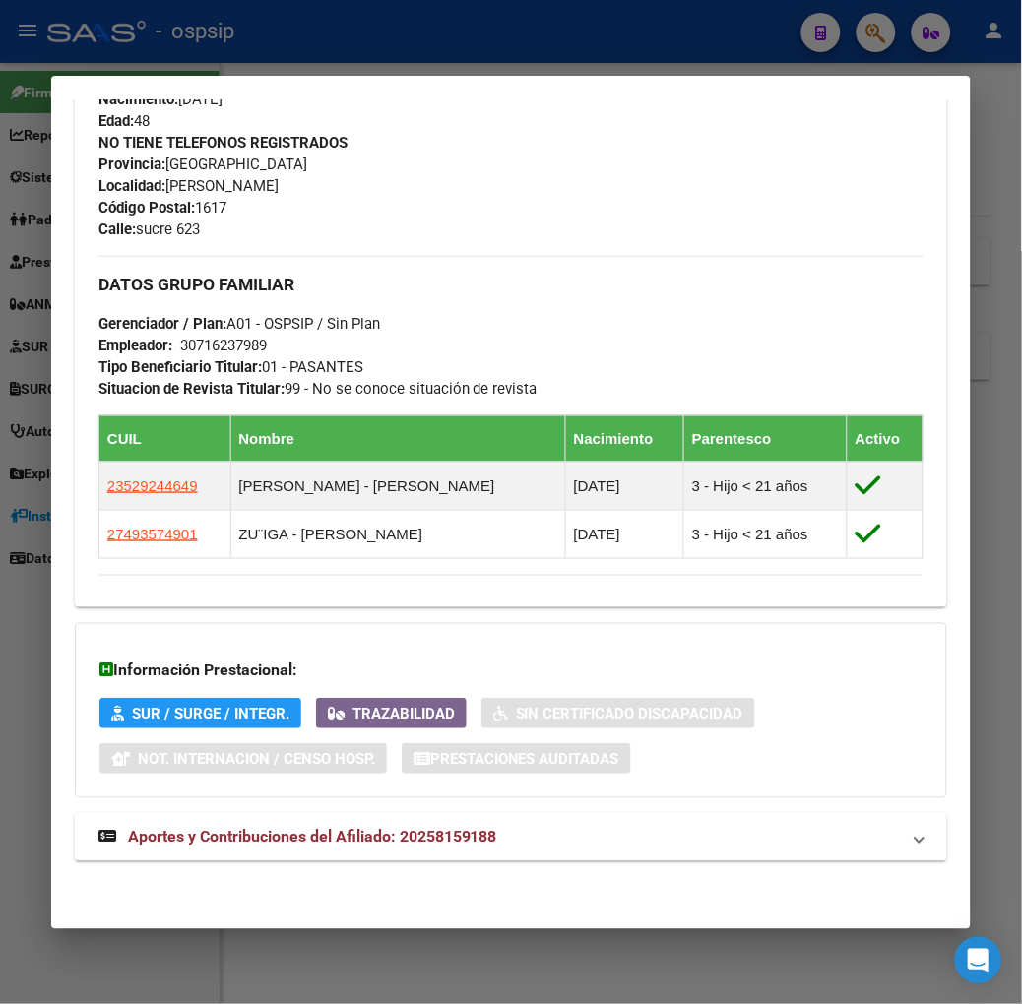
click at [347, 837] on span "Aportes y Contribuciones del Afiliado: 20258159188" at bounding box center [312, 837] width 369 height 19
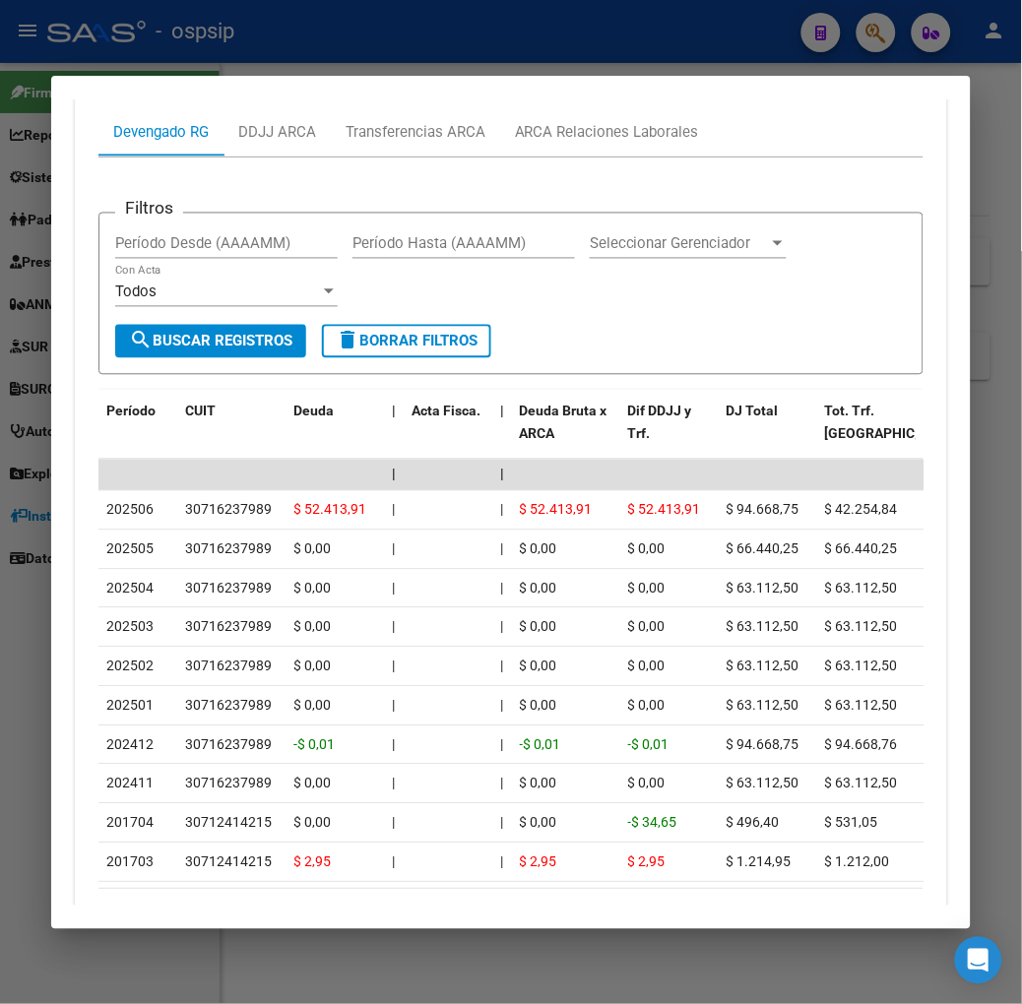
scroll to position [1693, 0]
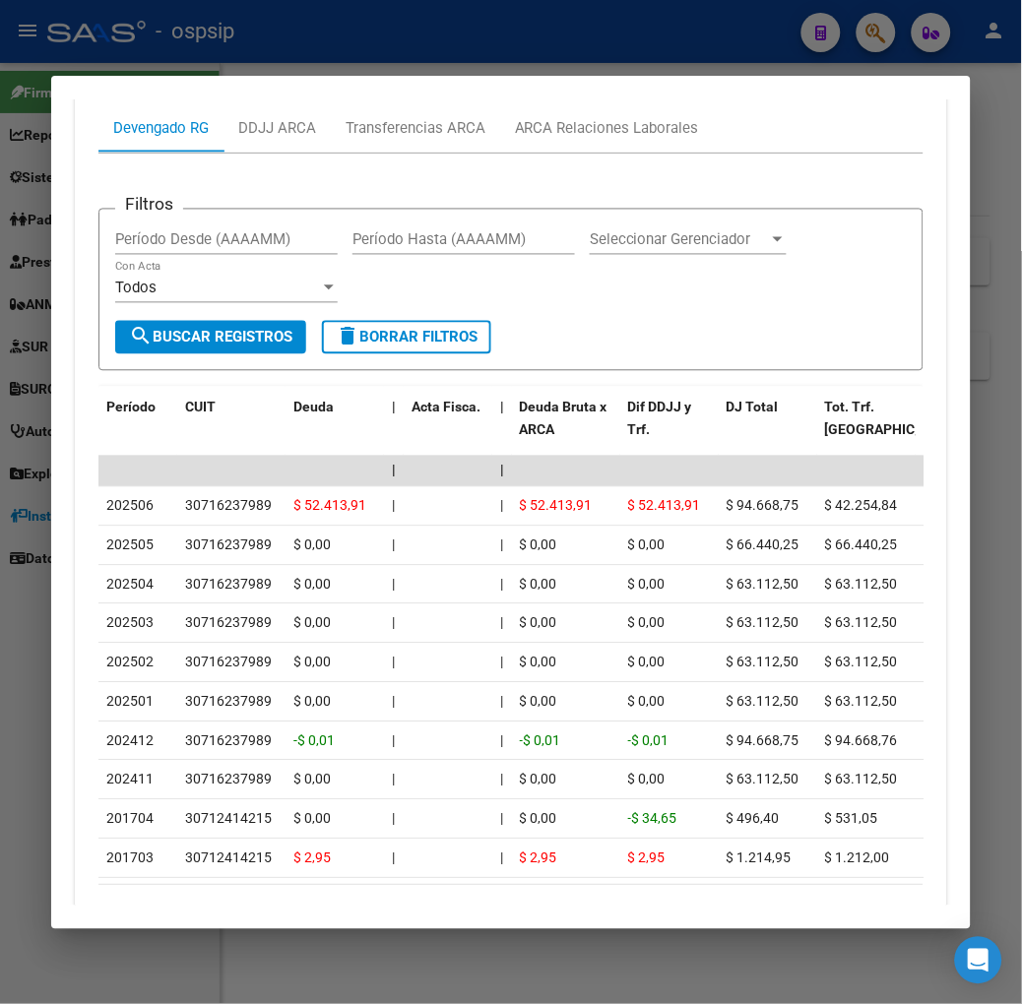
click at [212, 61] on div at bounding box center [511, 502] width 1022 height 1004
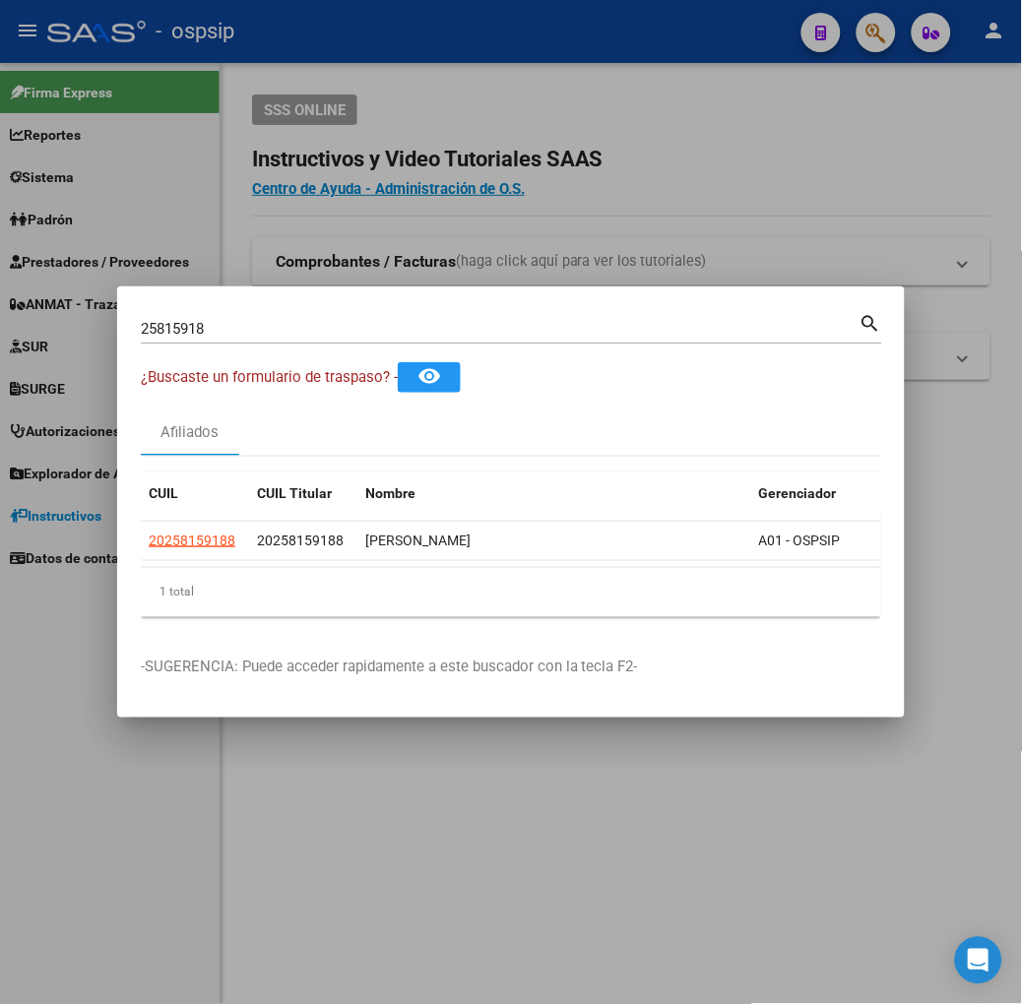
click at [199, 329] on input "25815918" at bounding box center [500, 329] width 719 height 18
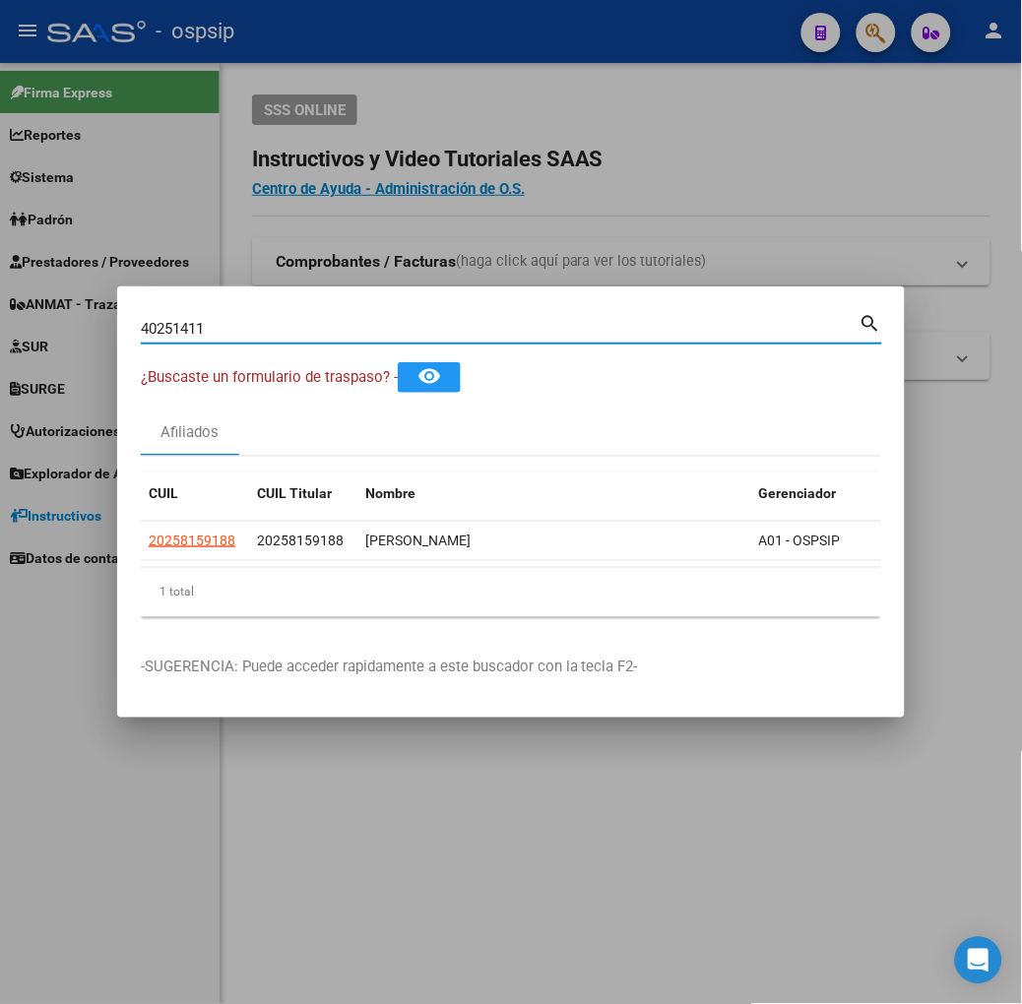
type input "40251411"
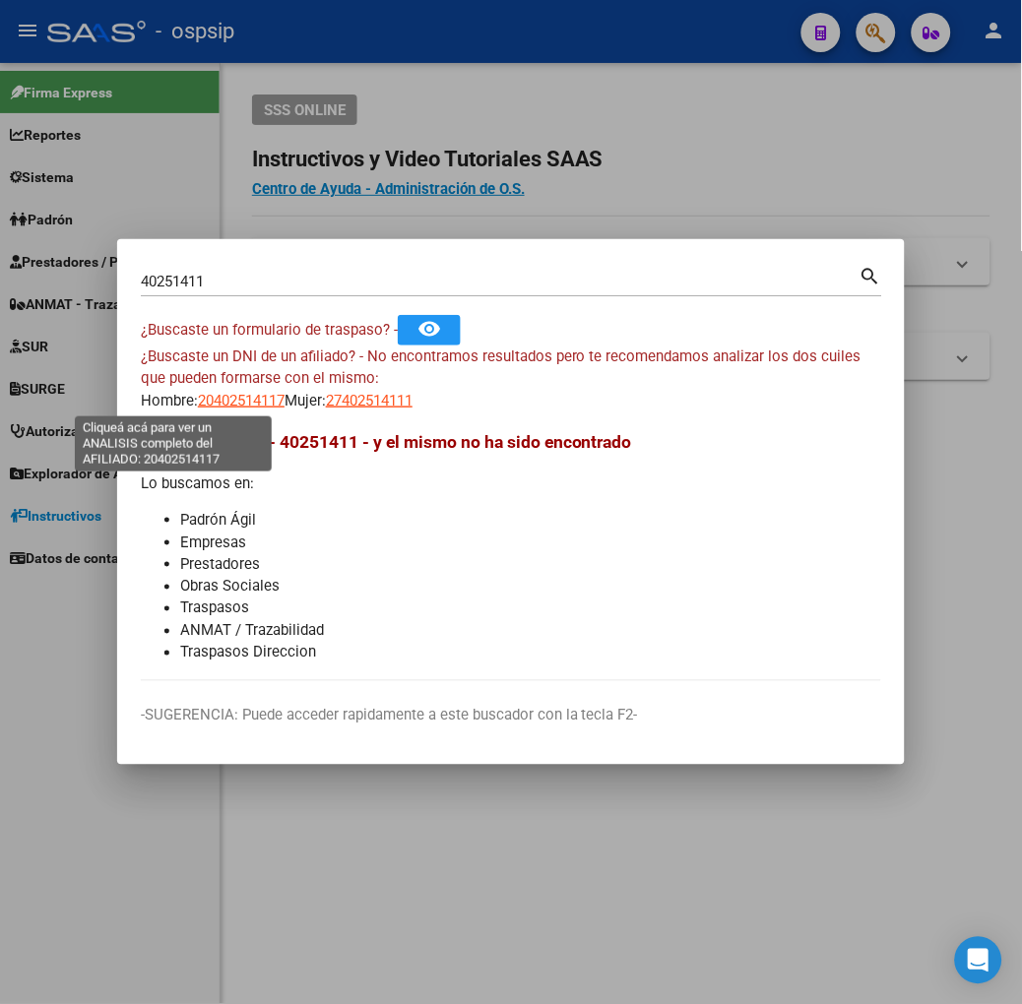
click at [198, 399] on span "20402514117" at bounding box center [241, 401] width 87 height 18
type textarea "20402514117"
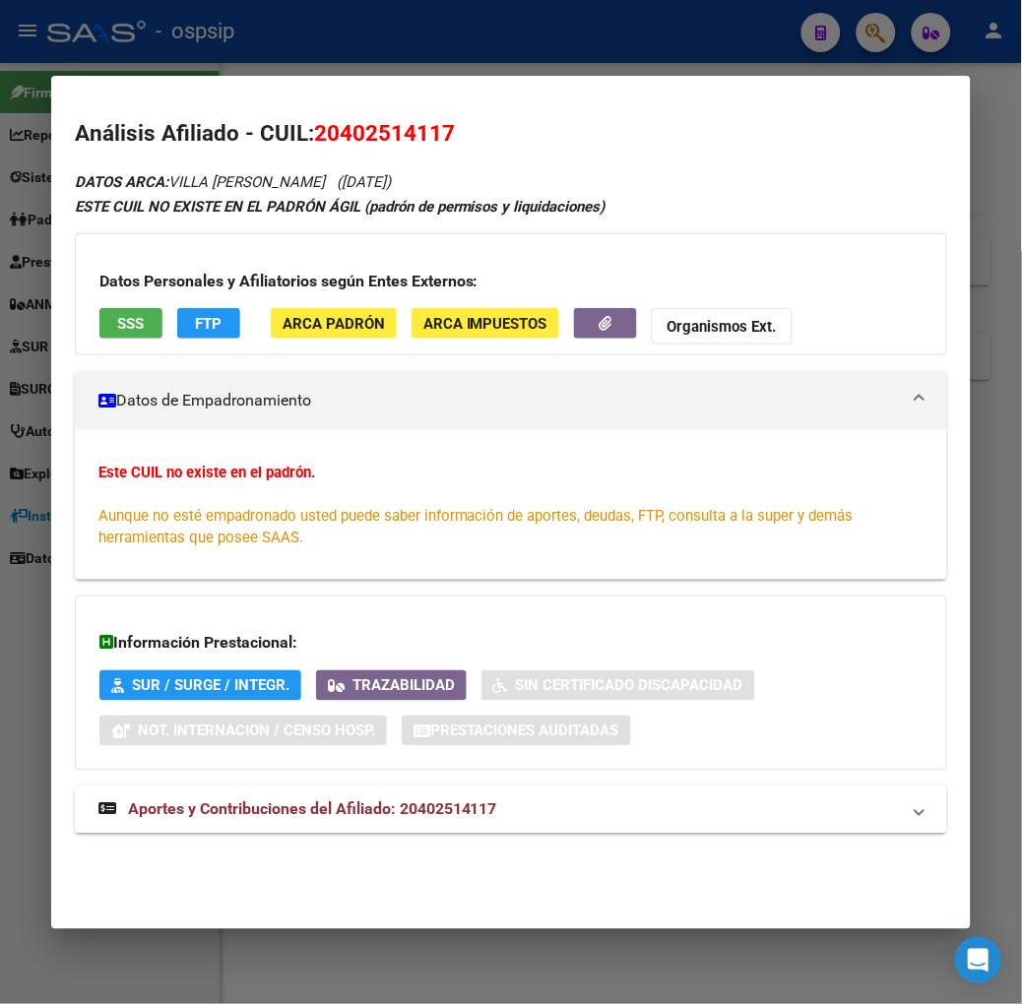
click at [123, 330] on button "SSS" at bounding box center [130, 323] width 63 height 31
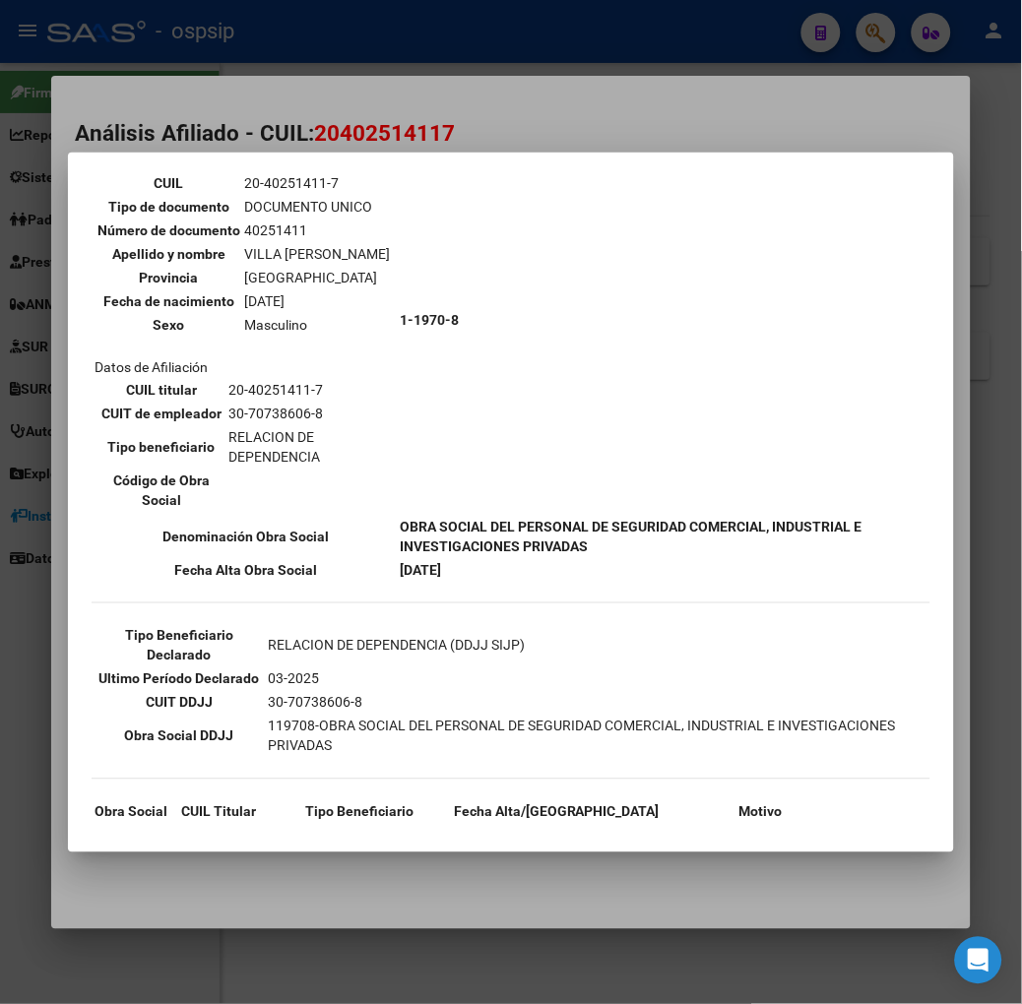
scroll to position [219, 0]
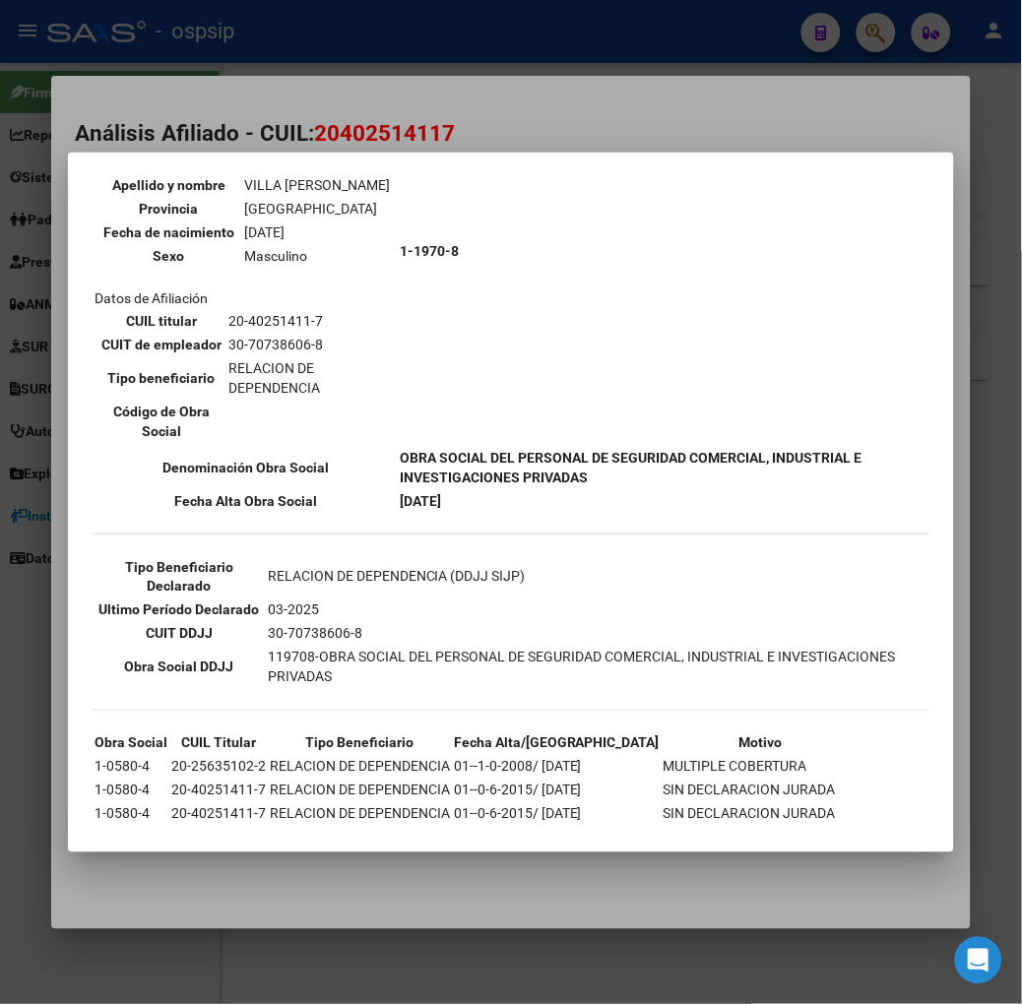
click at [257, 125] on div at bounding box center [511, 502] width 1022 height 1004
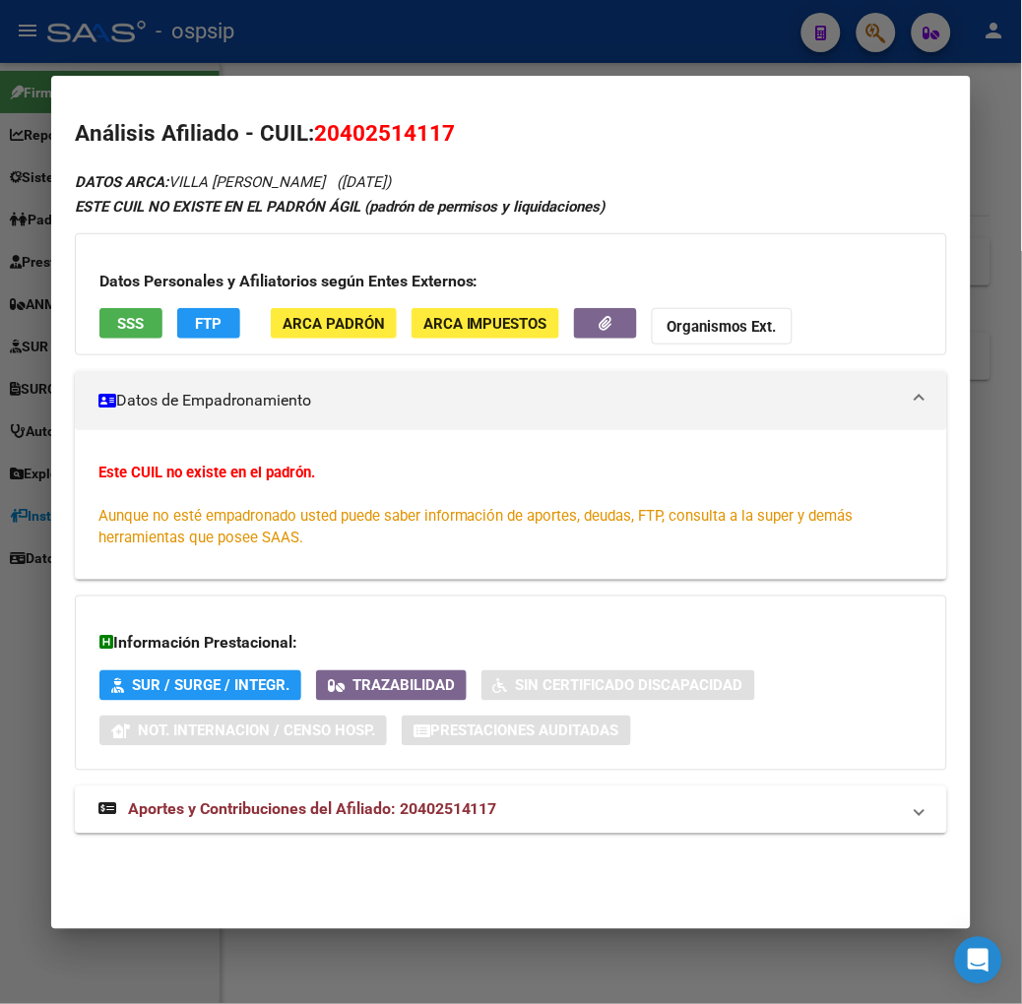
click at [397, 843] on div "DATOS ARCA: VILLA [PERSON_NAME] ([DATE]) ESTE CUIL NO EXISTE EN EL PADRÓN ÁGIL …" at bounding box center [511, 512] width 872 height 687
click at [395, 820] on strong "Aportes y Contribuciones del Afiliado: 20402514117" at bounding box center [297, 810] width 399 height 24
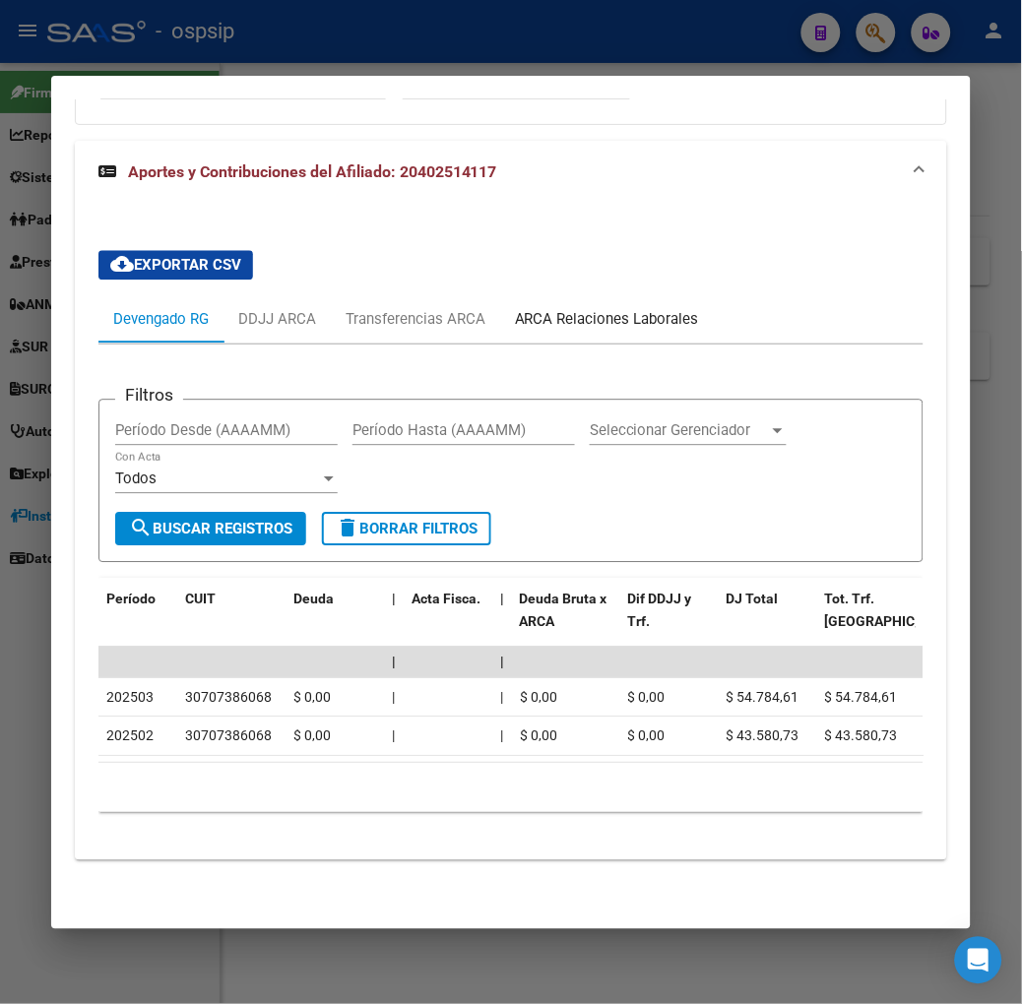
click at [576, 309] on div "ARCA Relaciones Laborales" at bounding box center [607, 320] width 184 height 22
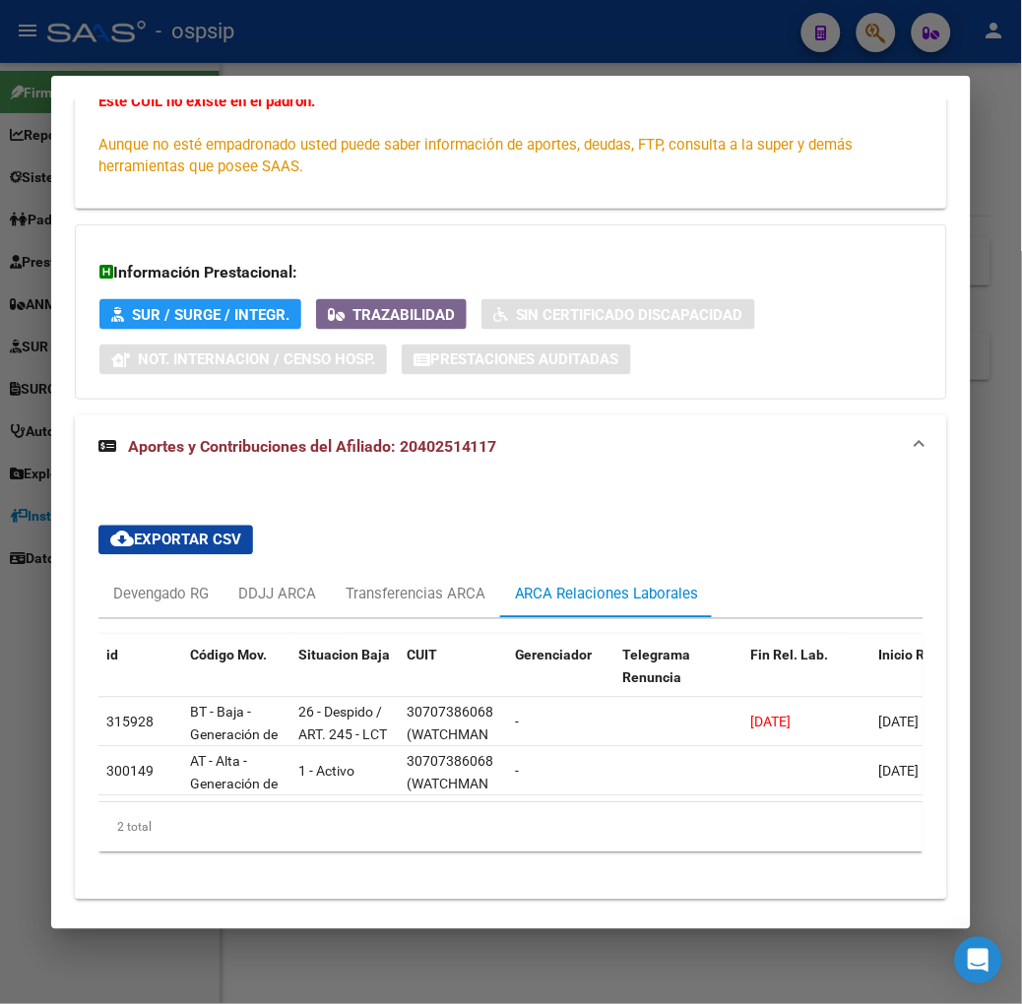
scroll to position [428, 0]
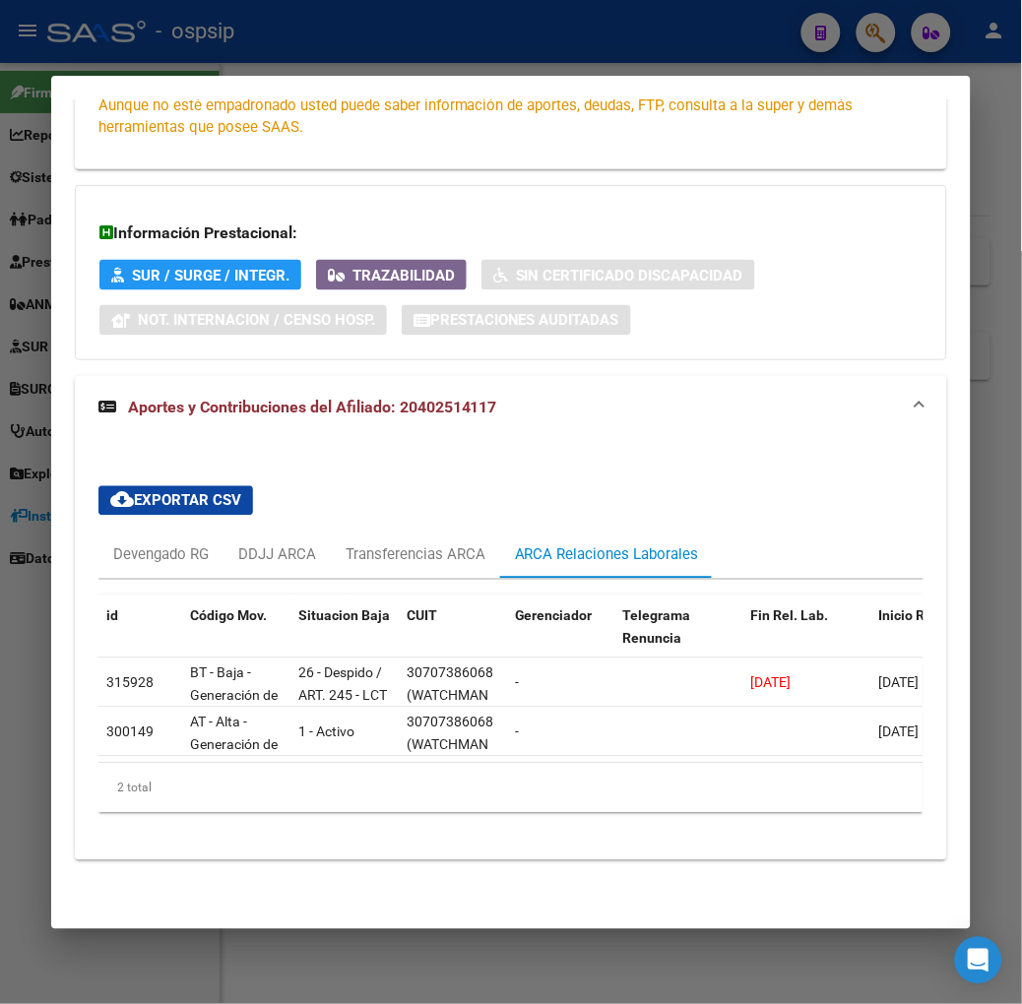
click at [556, 32] on div at bounding box center [511, 502] width 1022 height 1004
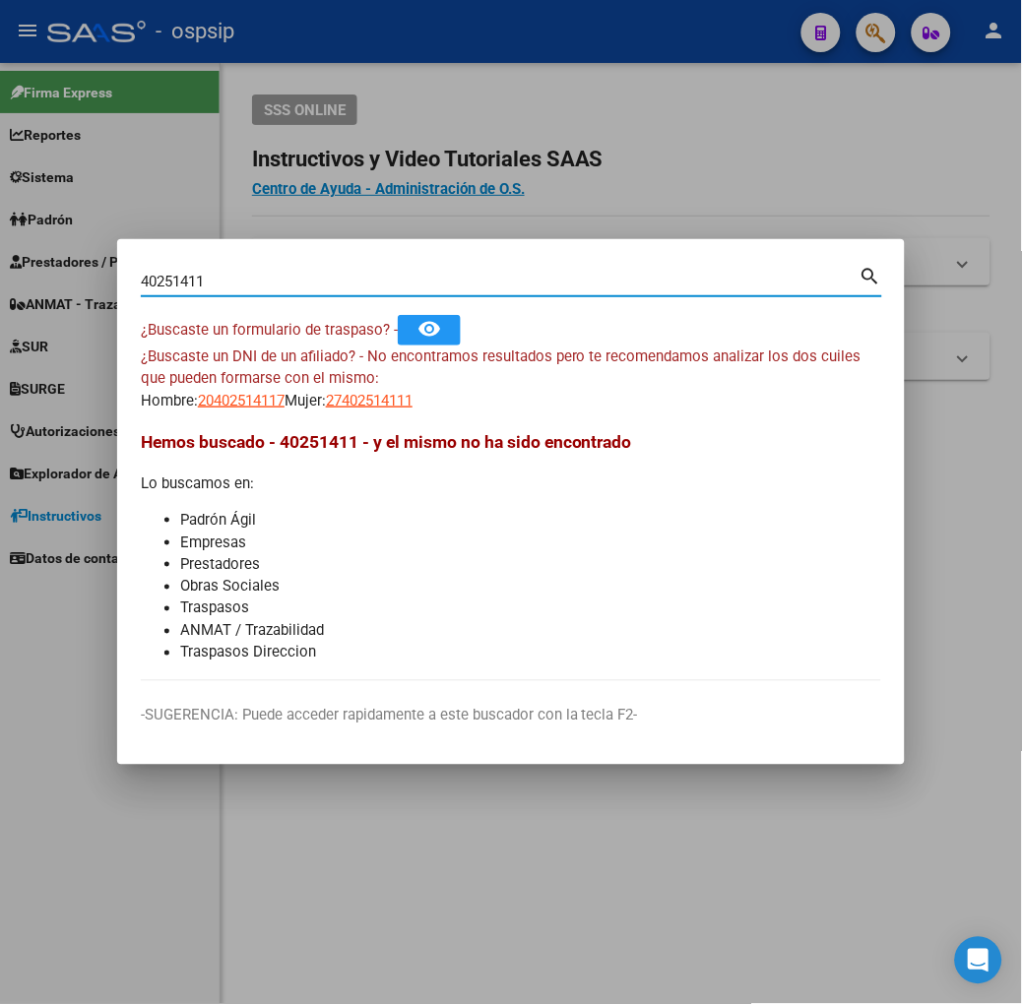
click at [242, 278] on input "40251411" at bounding box center [500, 282] width 719 height 18
type input "25227747"
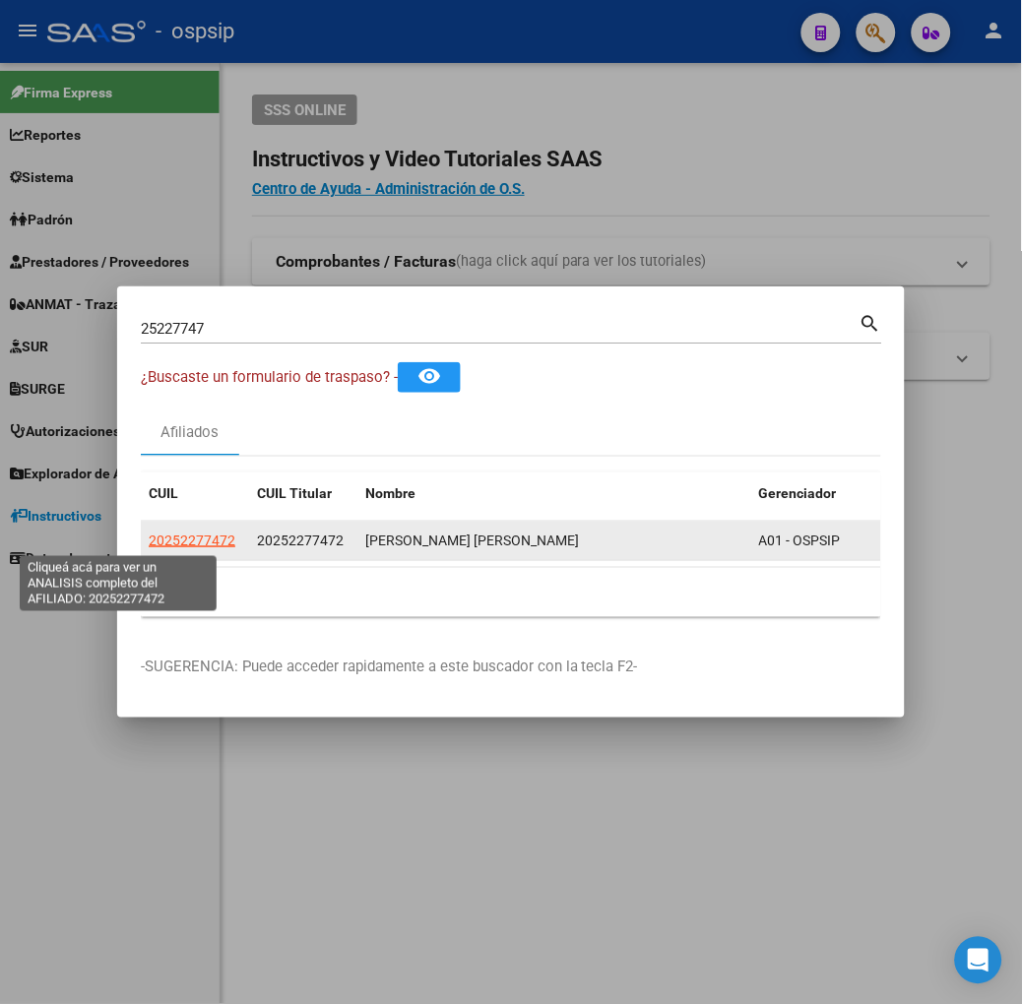
click at [149, 536] on span "20252277472" at bounding box center [192, 541] width 87 height 16
type textarea "20252277472"
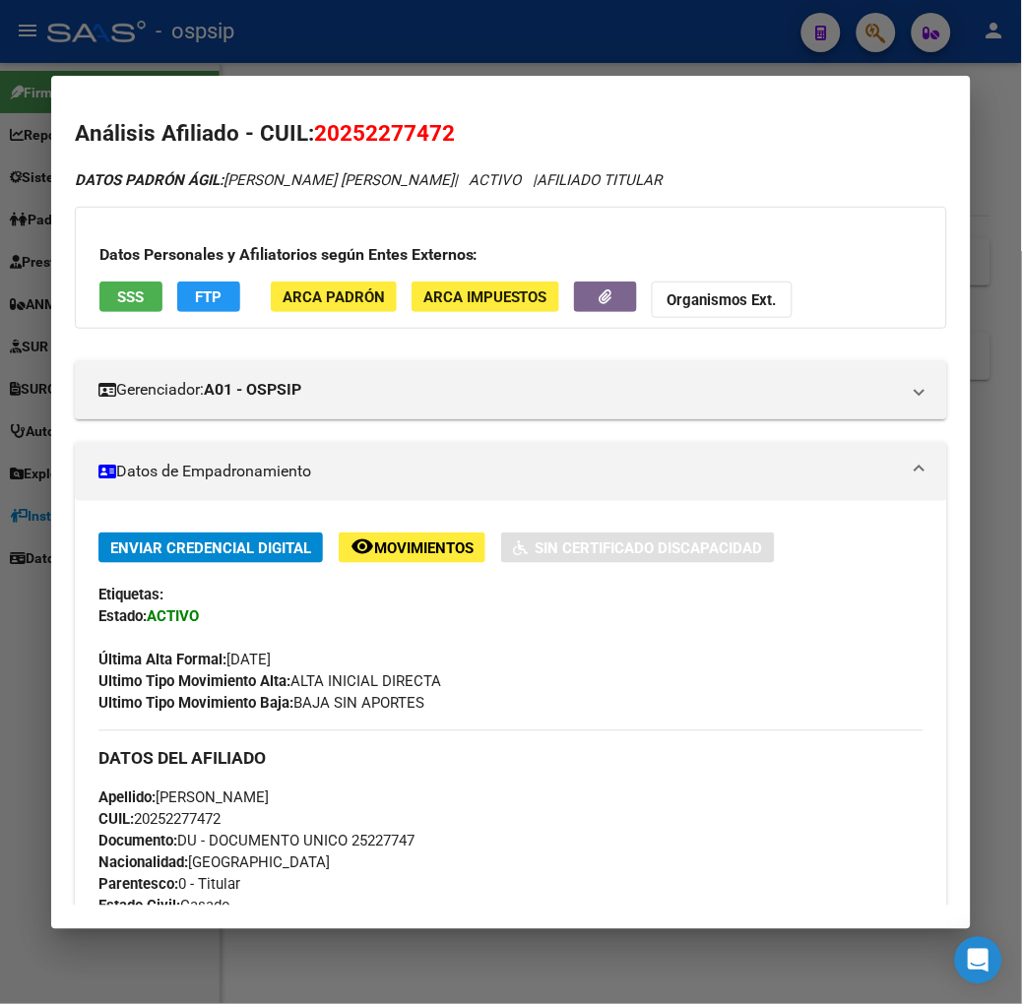
click at [114, 289] on button "SSS" at bounding box center [130, 297] width 63 height 31
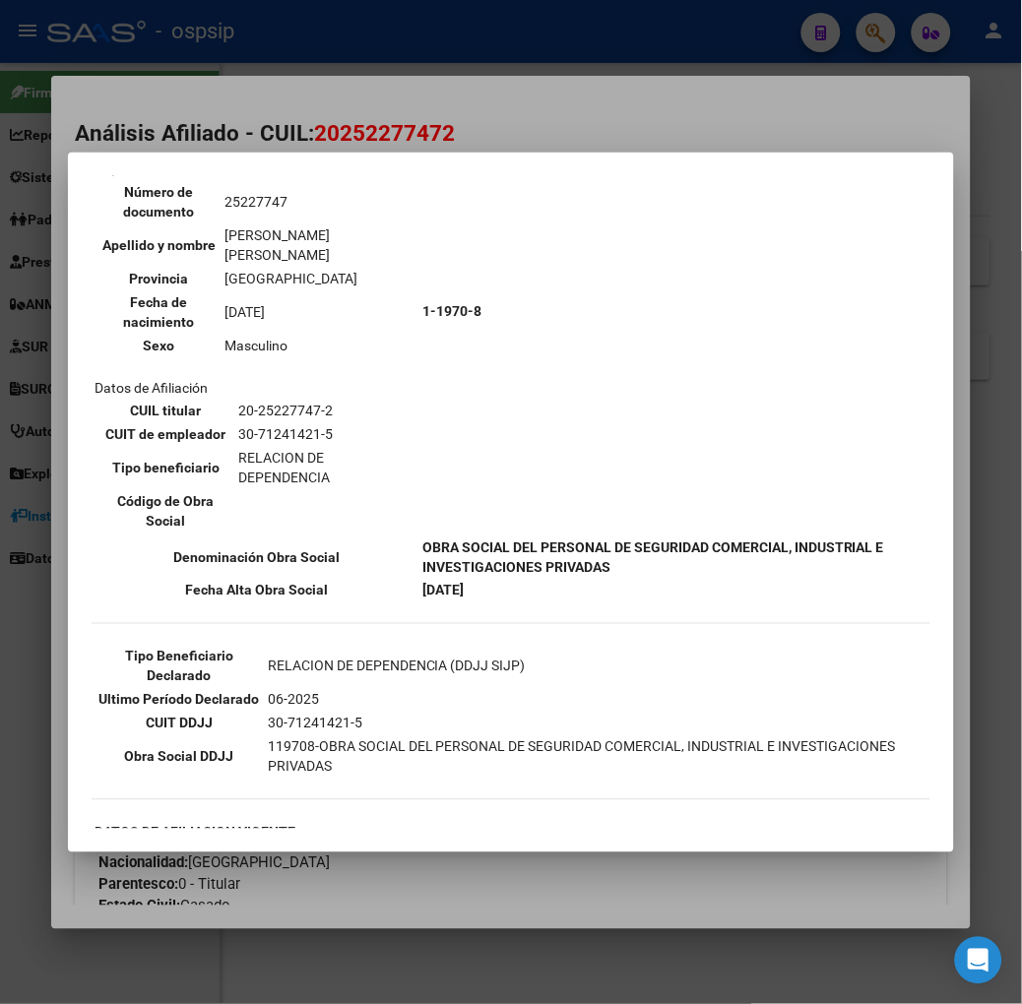
scroll to position [219, 0]
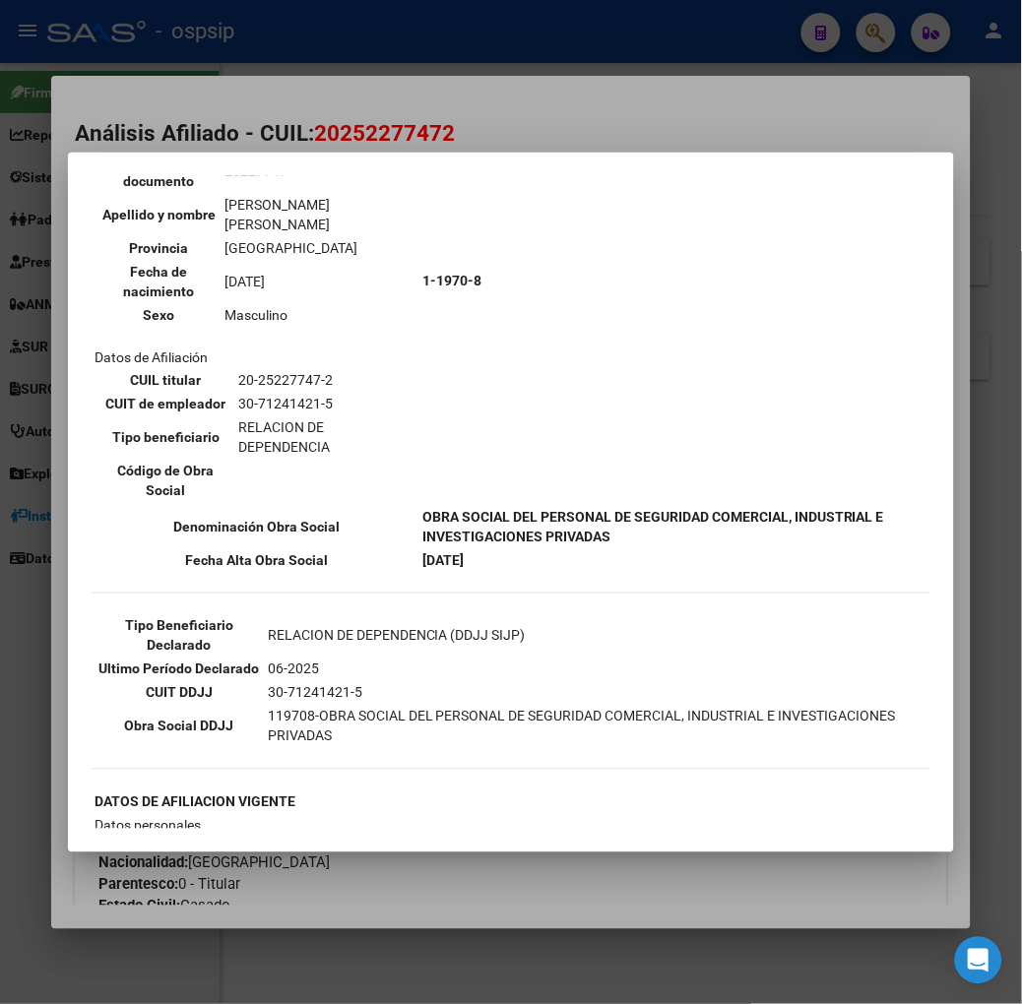
click at [169, 94] on div at bounding box center [511, 502] width 1022 height 1004
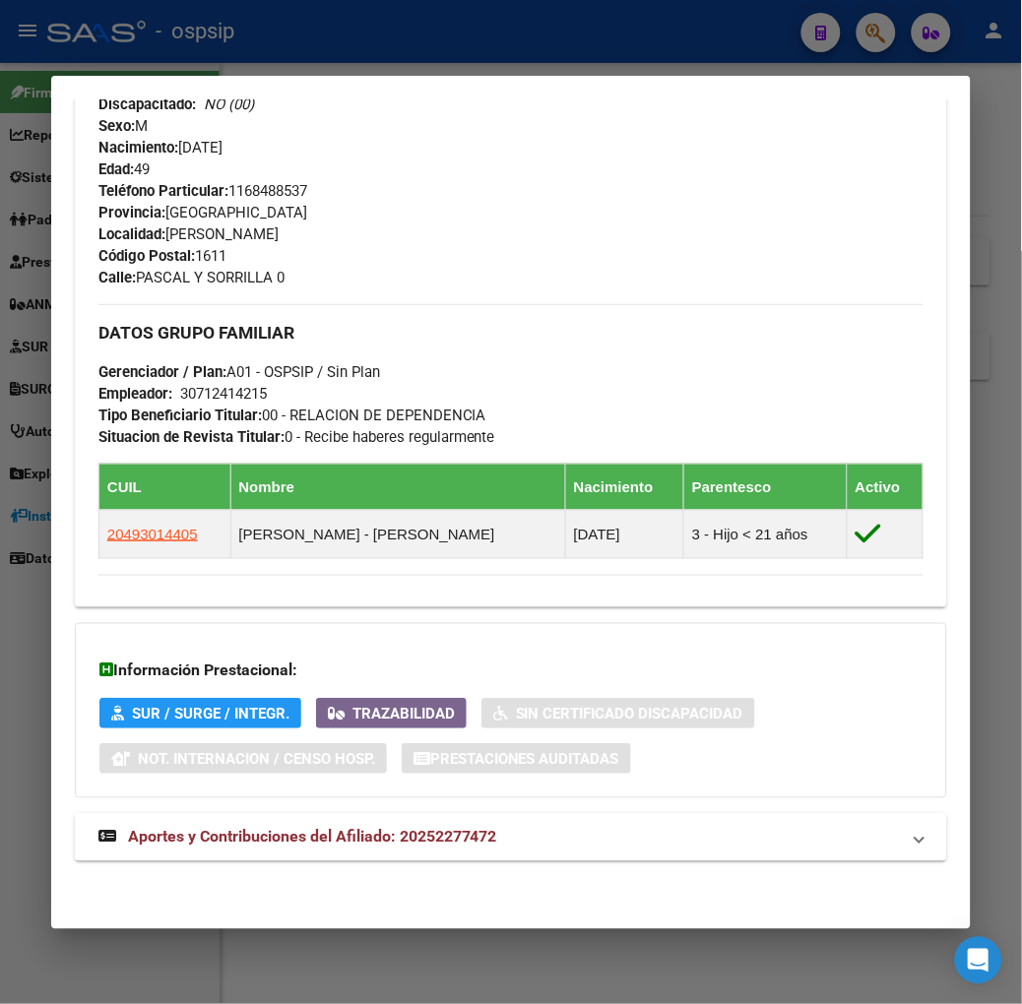
click at [360, 856] on mat-expansion-panel-header "Aportes y Contribuciones del Afiliado: 20252277472" at bounding box center [511, 837] width 872 height 47
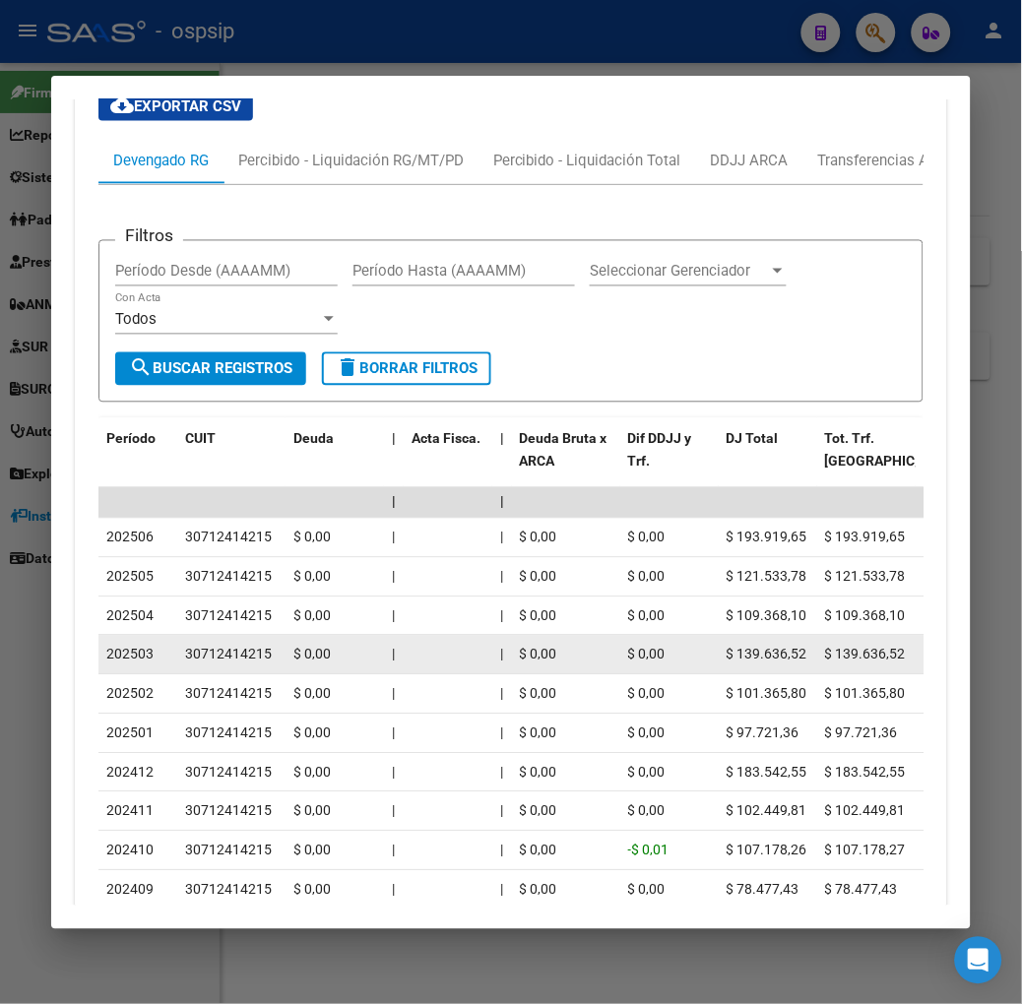
scroll to position [1835, 0]
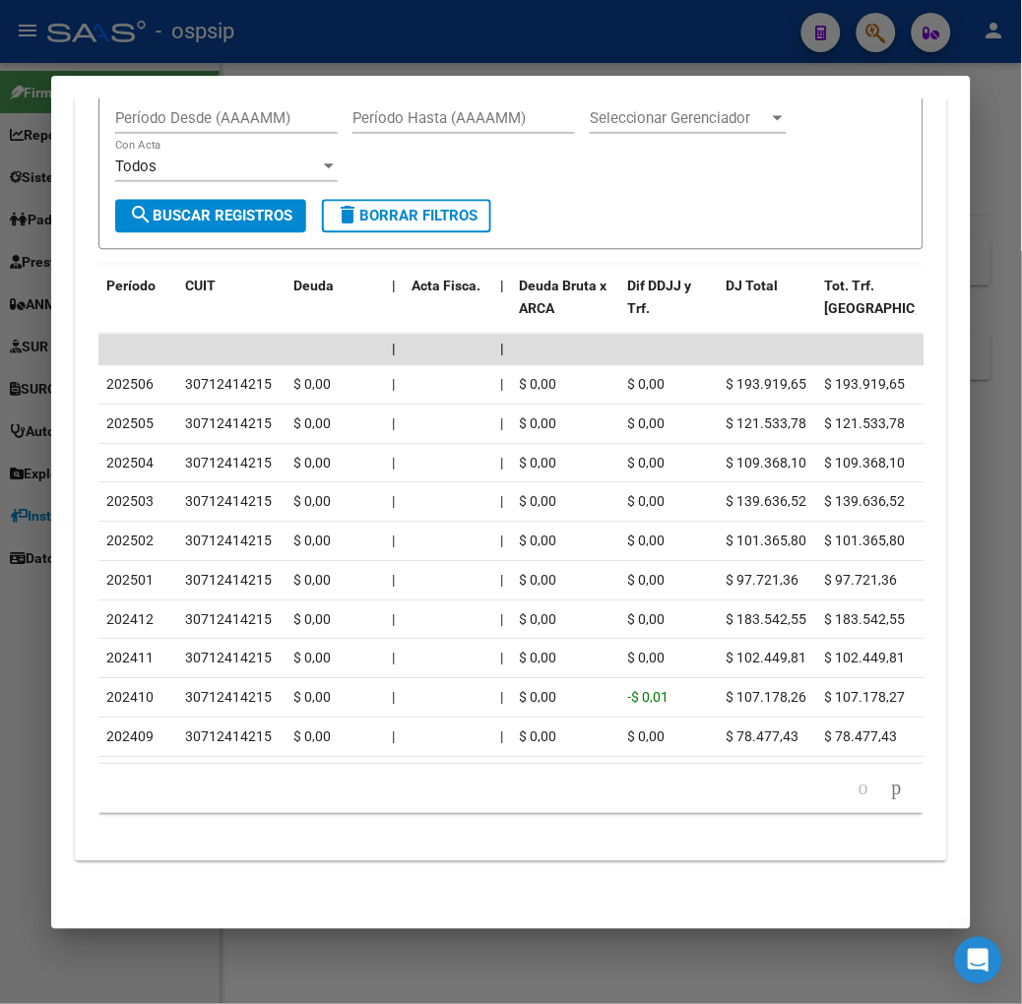
click at [228, 49] on div at bounding box center [511, 502] width 1022 height 1004
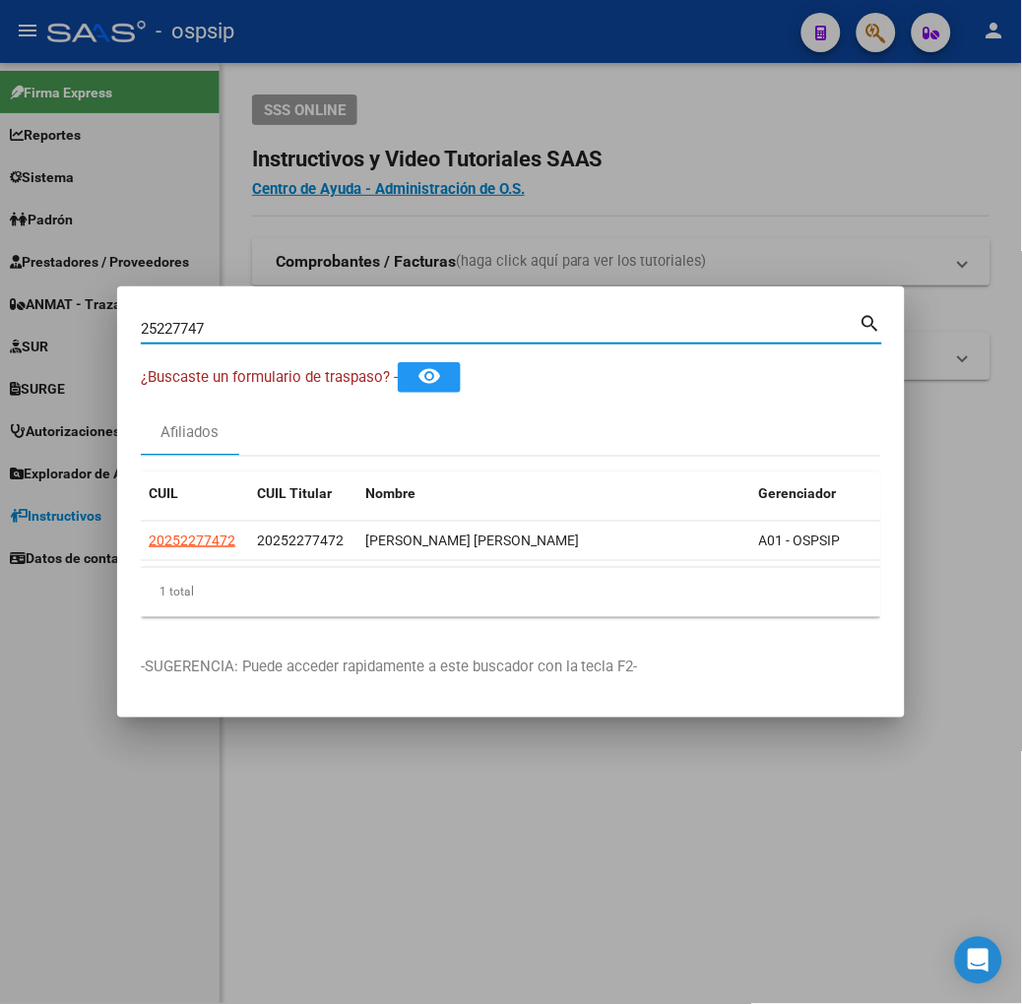
click at [210, 327] on input "25227747" at bounding box center [500, 329] width 719 height 18
type input "50846343"
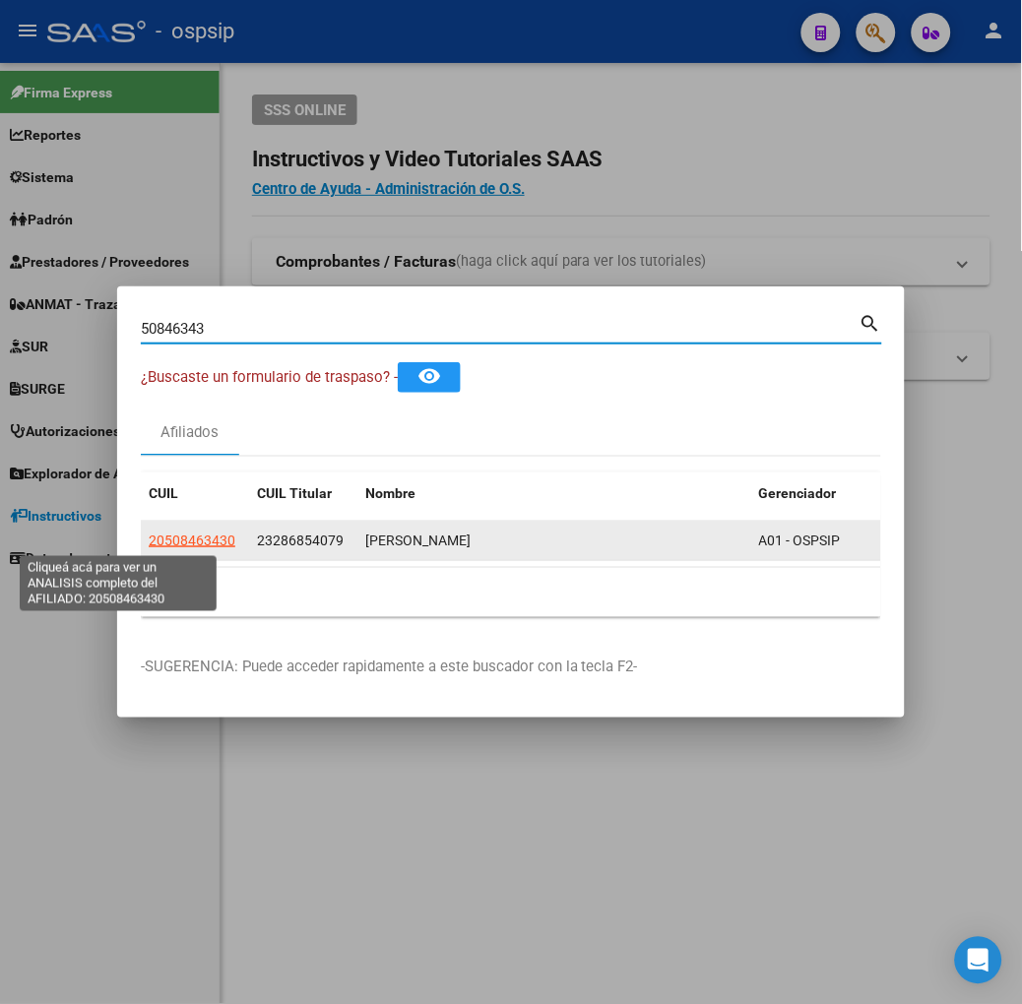
click at [152, 544] on span "20508463430" at bounding box center [192, 541] width 87 height 16
type textarea "20508463430"
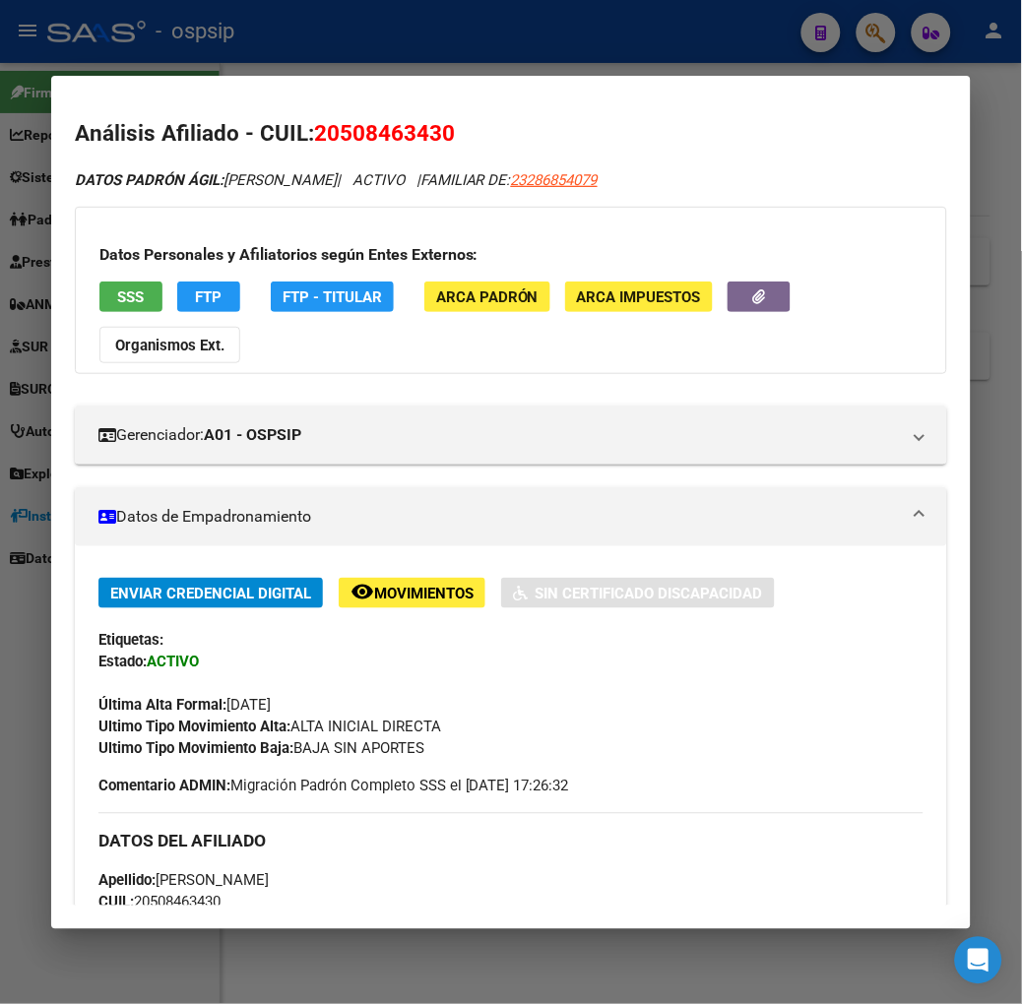
click at [117, 288] on span "SSS" at bounding box center [130, 297] width 27 height 18
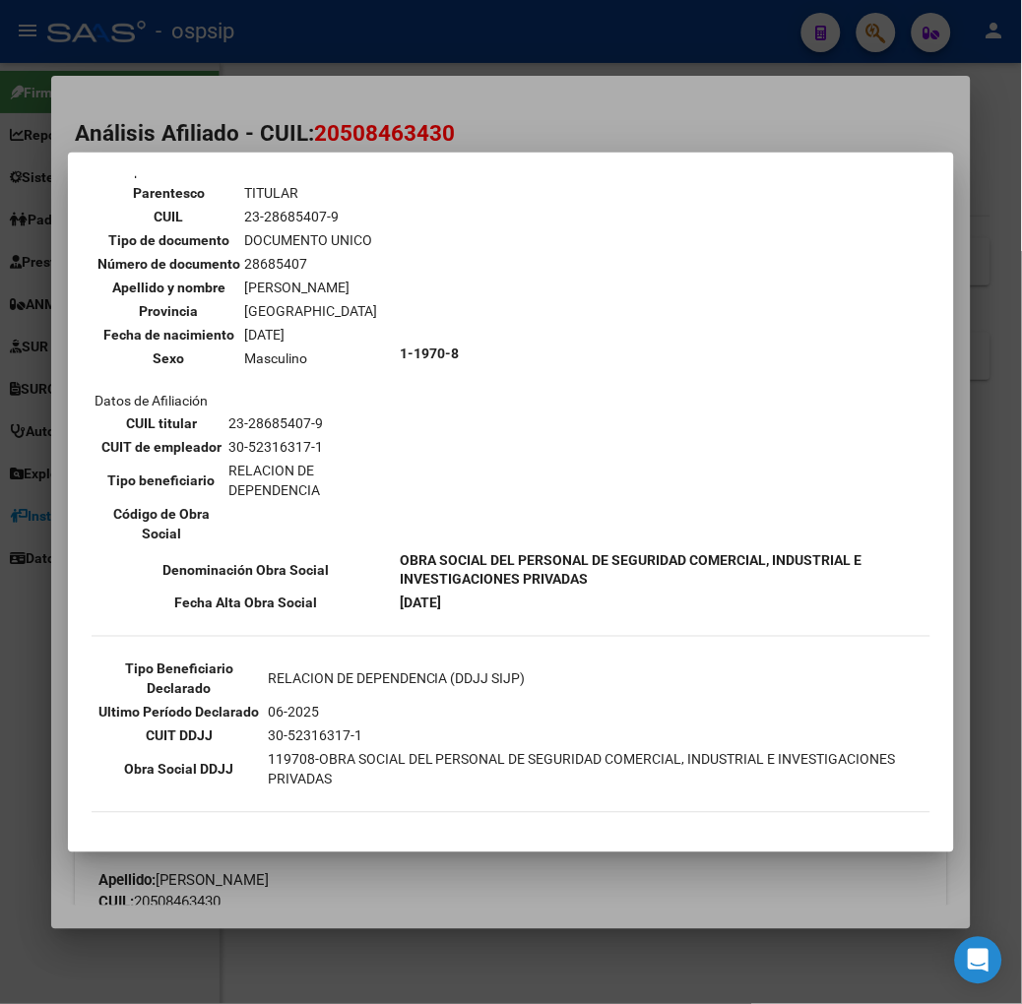
scroll to position [328, 0]
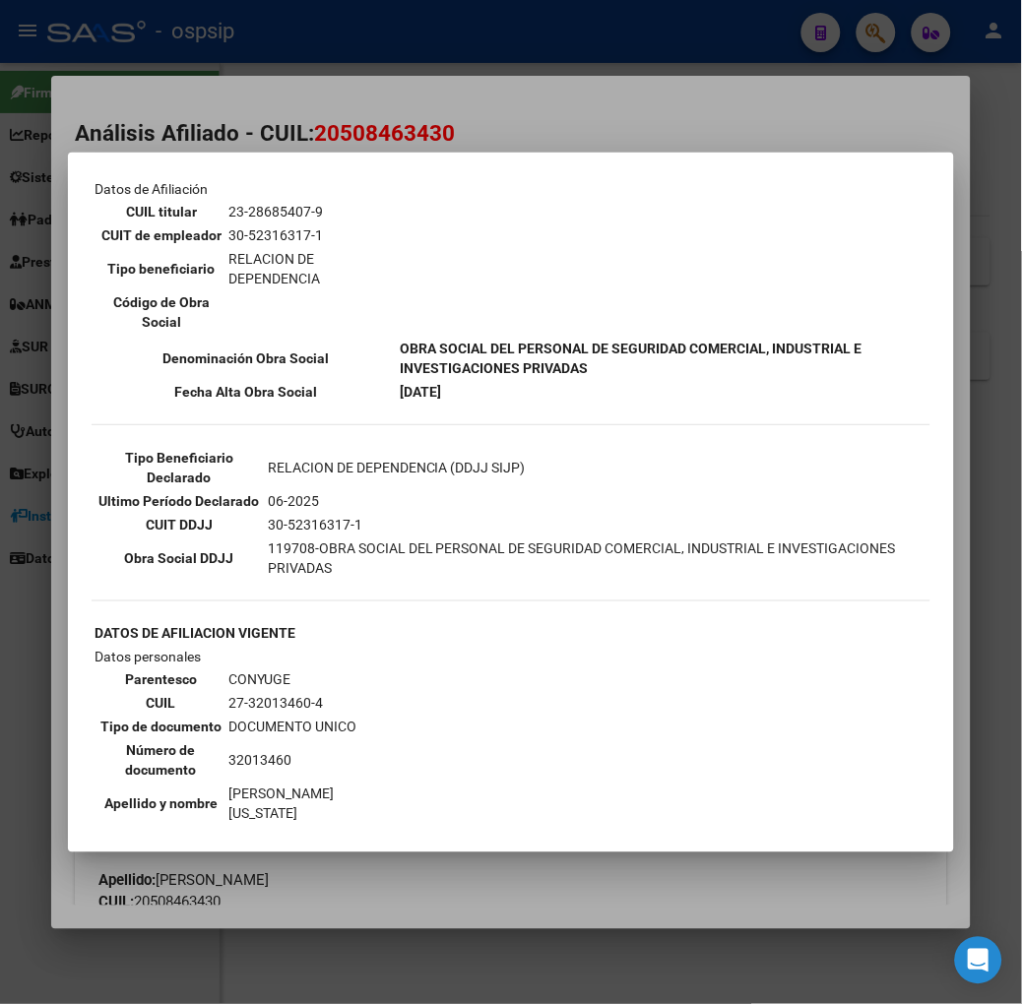
click at [297, 101] on div at bounding box center [511, 502] width 1022 height 1004
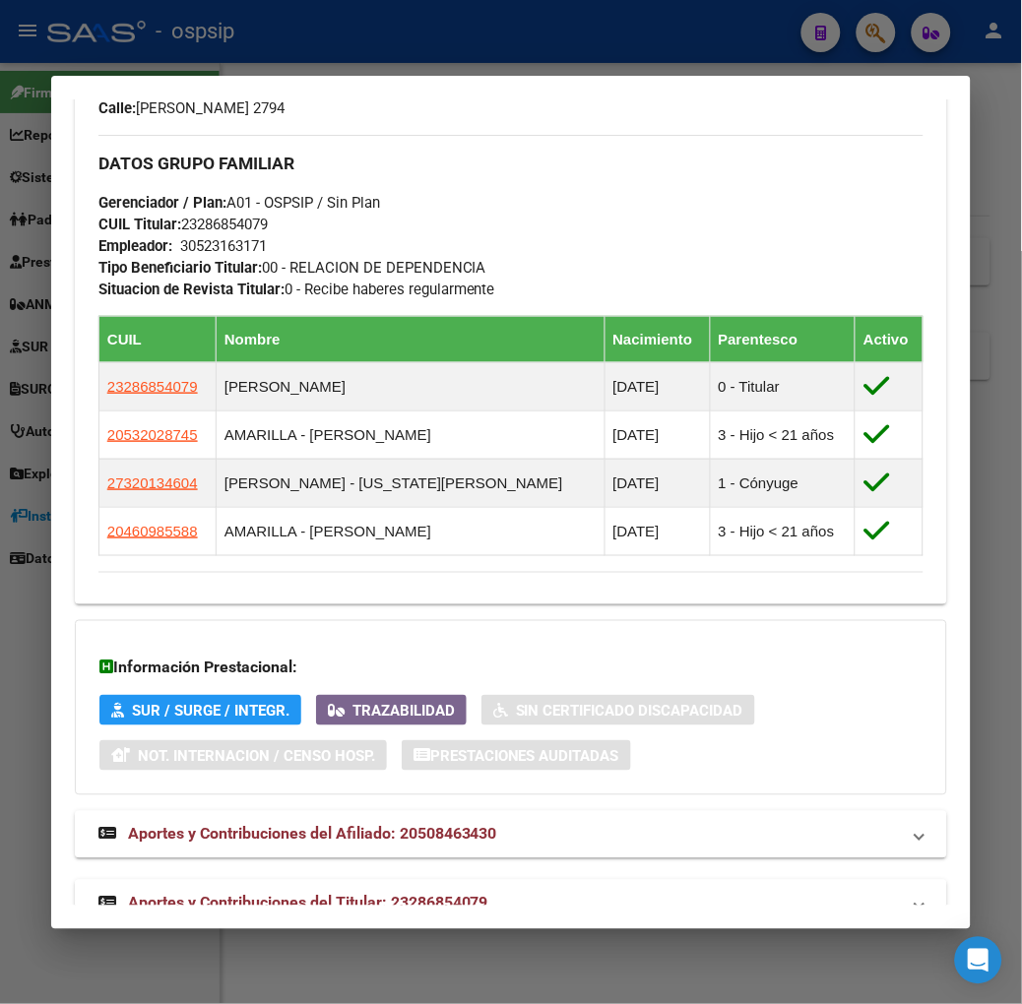
click at [395, 880] on mat-expansion-panel-header "Aportes y Contribuciones del Titular: 23286854079" at bounding box center [511, 903] width 872 height 47
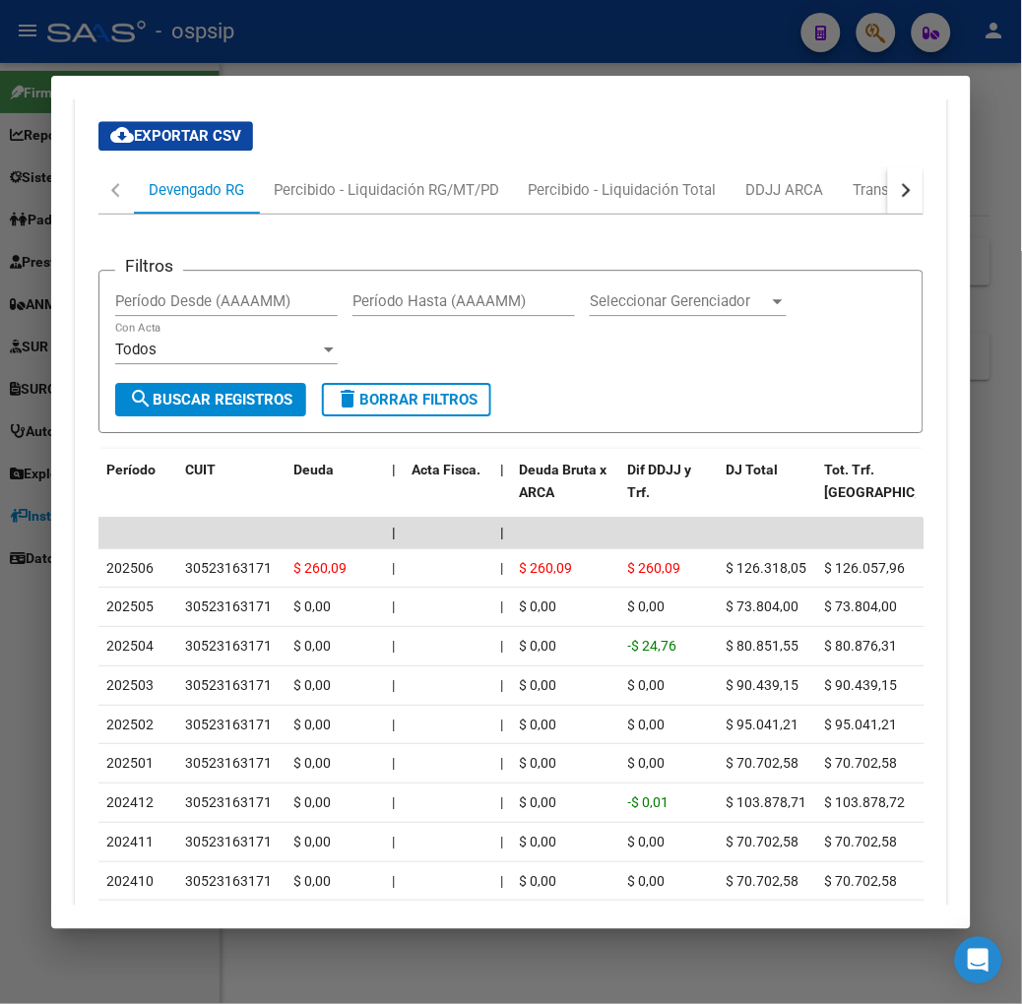
scroll to position [2085, 0]
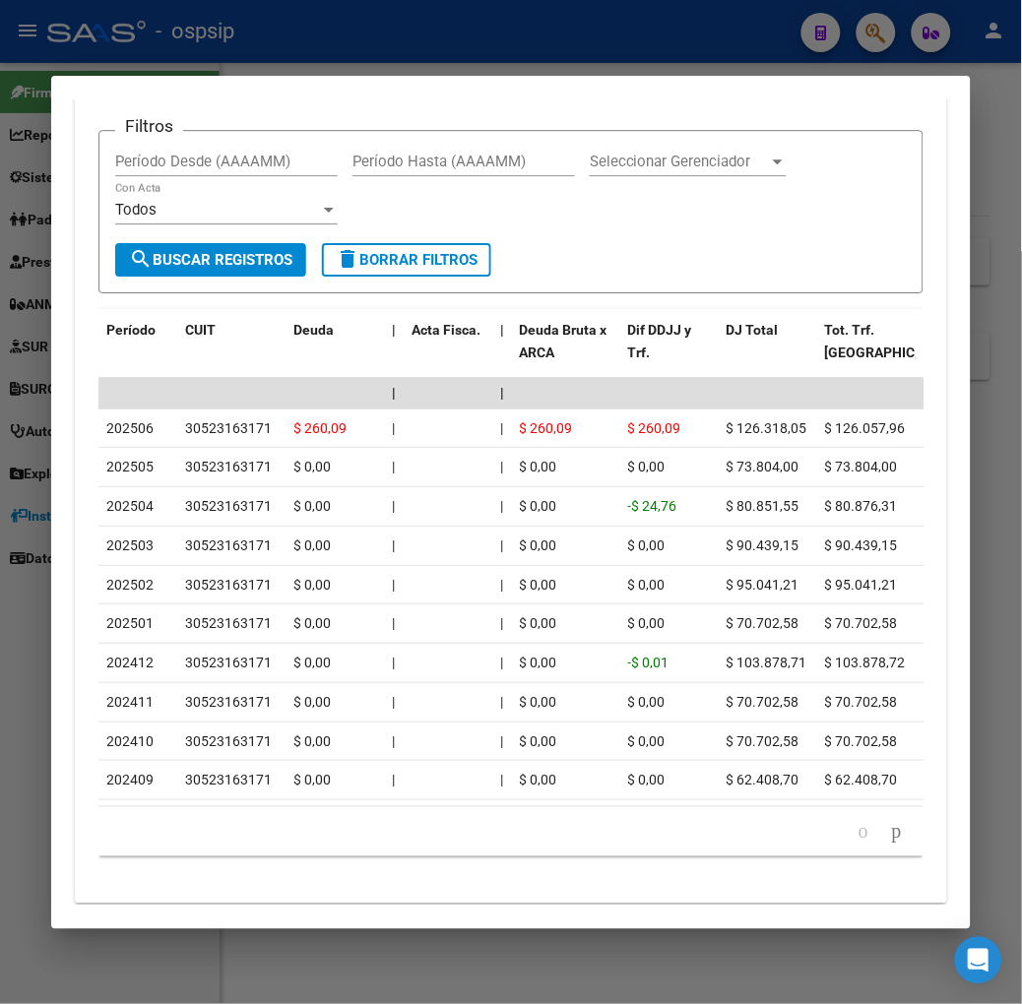
click at [536, 56] on div at bounding box center [511, 502] width 1022 height 1004
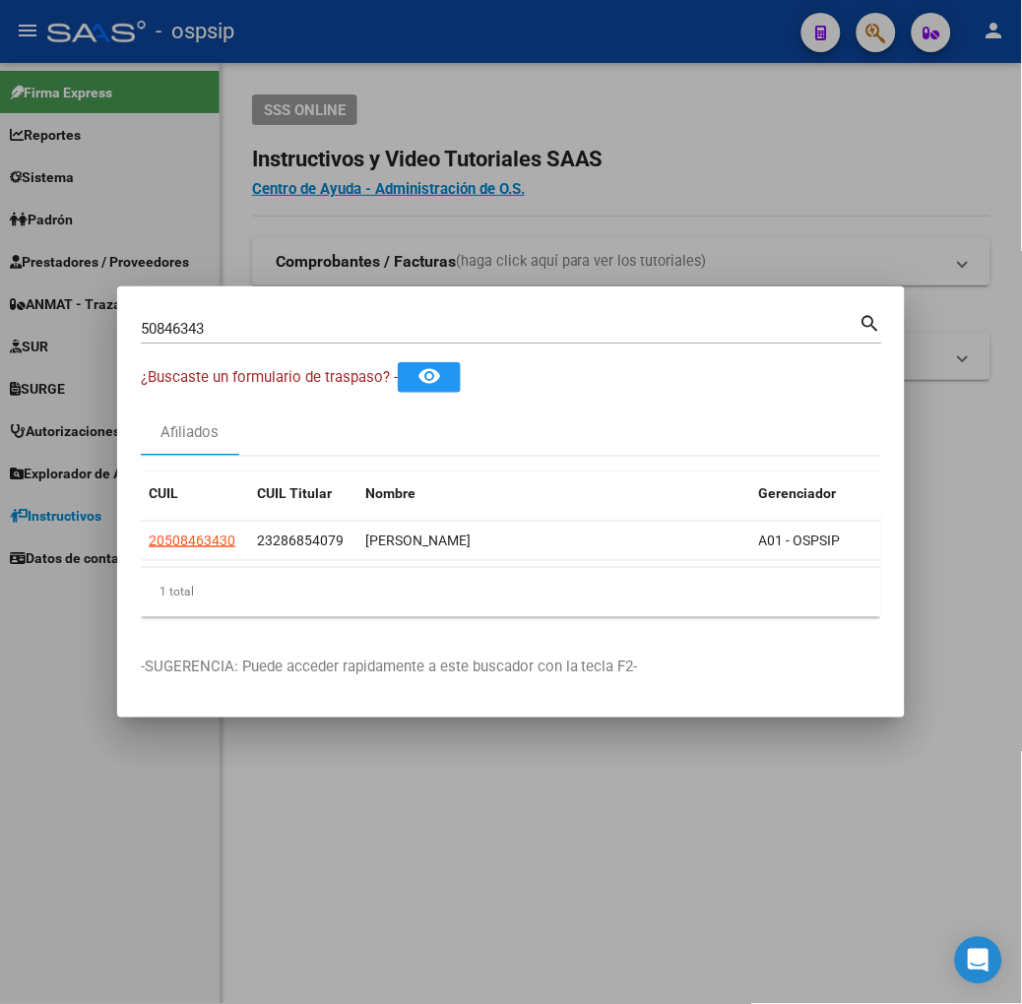
click at [142, 337] on input "50846343" at bounding box center [500, 329] width 719 height 18
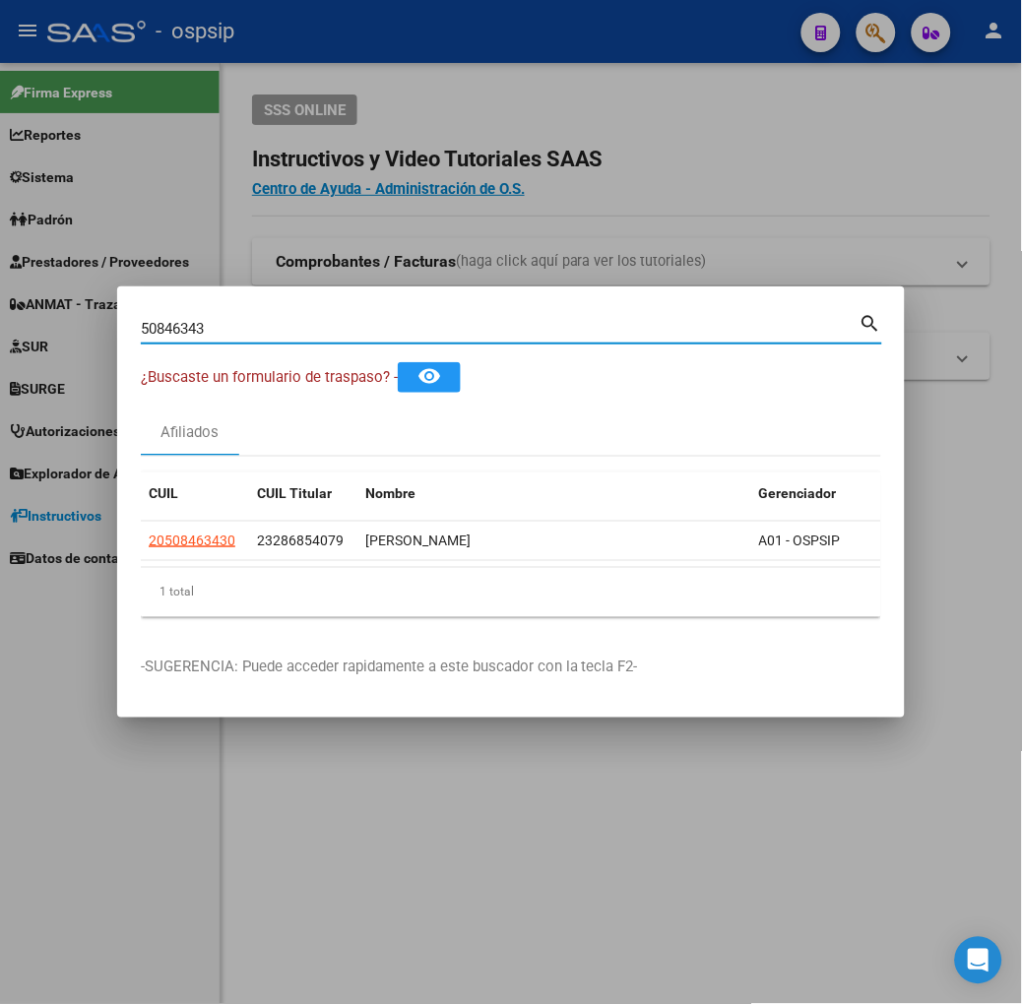
click at [142, 337] on input "50846343" at bounding box center [500, 329] width 719 height 18
type input "46098558"
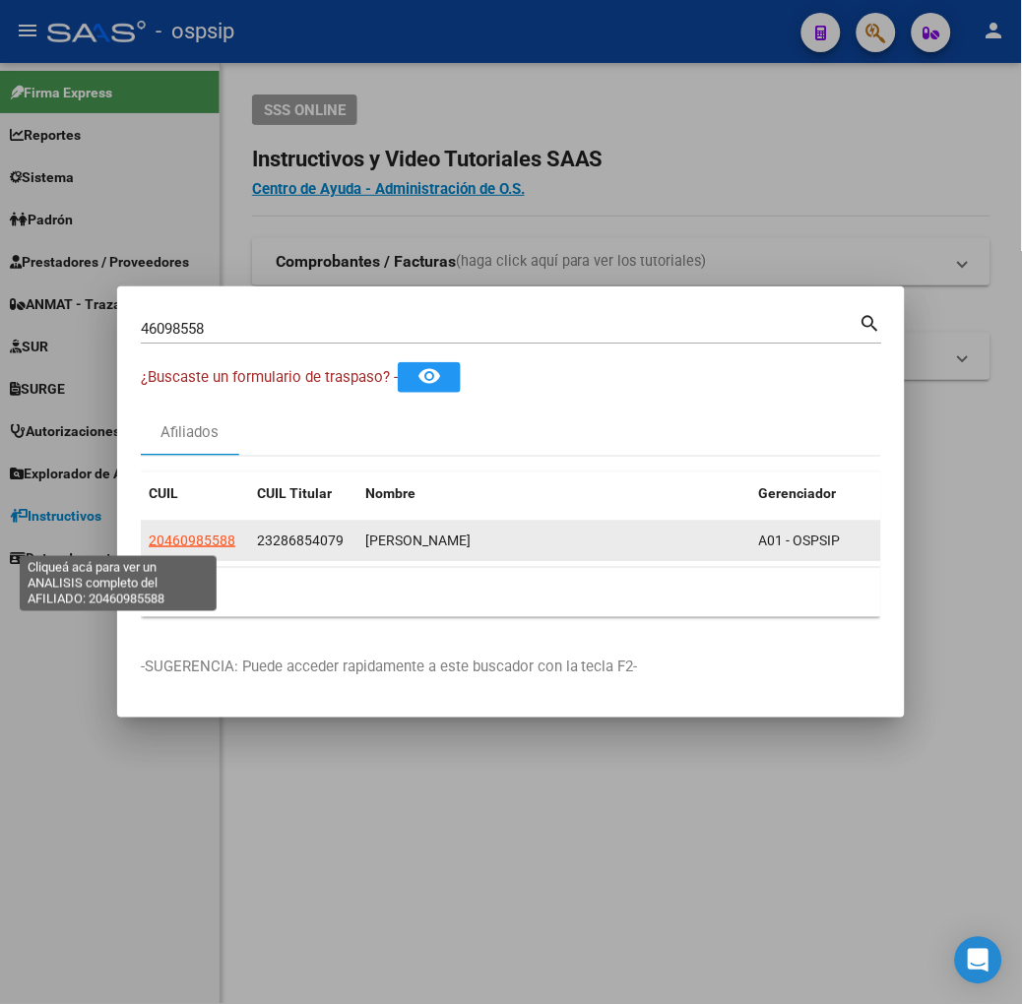
click at [149, 545] on span "20460985588" at bounding box center [192, 541] width 87 height 16
type textarea "20460985588"
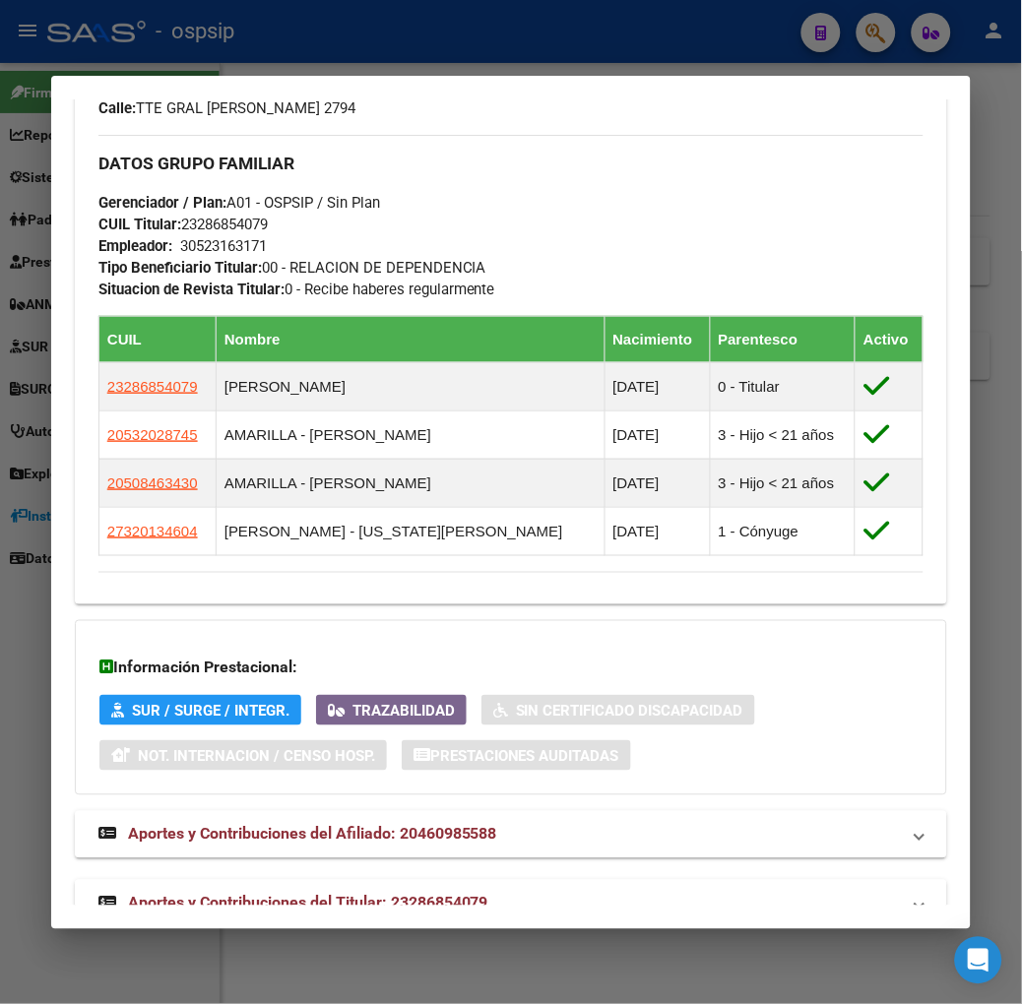
click at [475, 892] on mat-panel-title "Aportes y Contribuciones del Titular: 23286854079" at bounding box center [498, 904] width 801 height 24
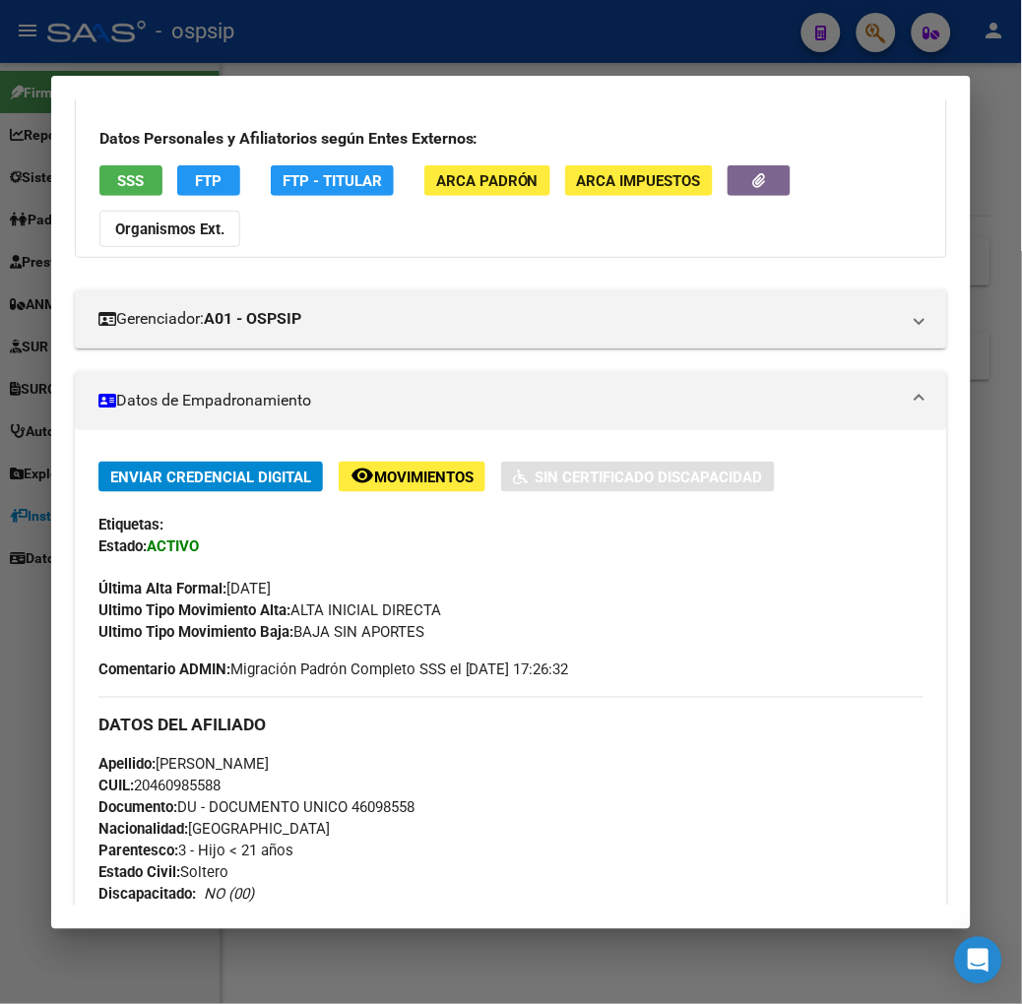
scroll to position [0, 0]
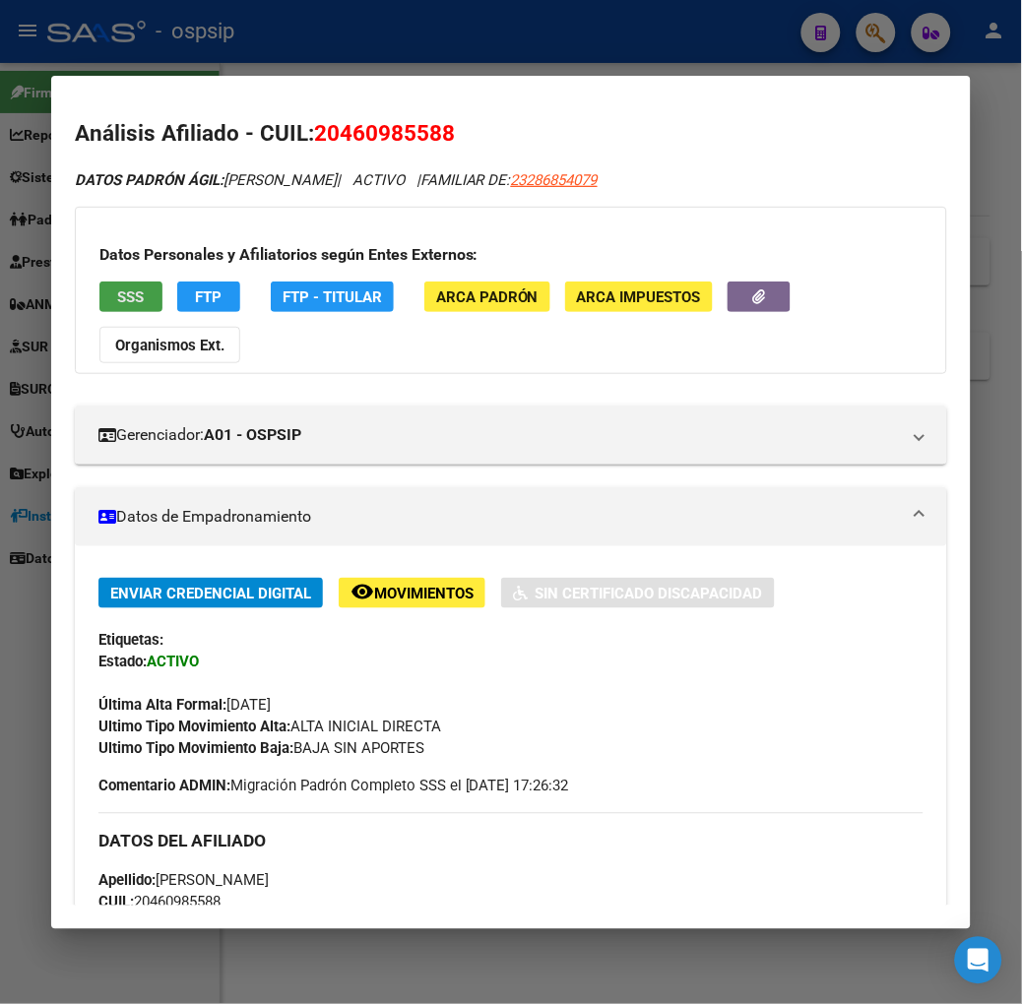
click at [117, 292] on span "SSS" at bounding box center [130, 297] width 27 height 18
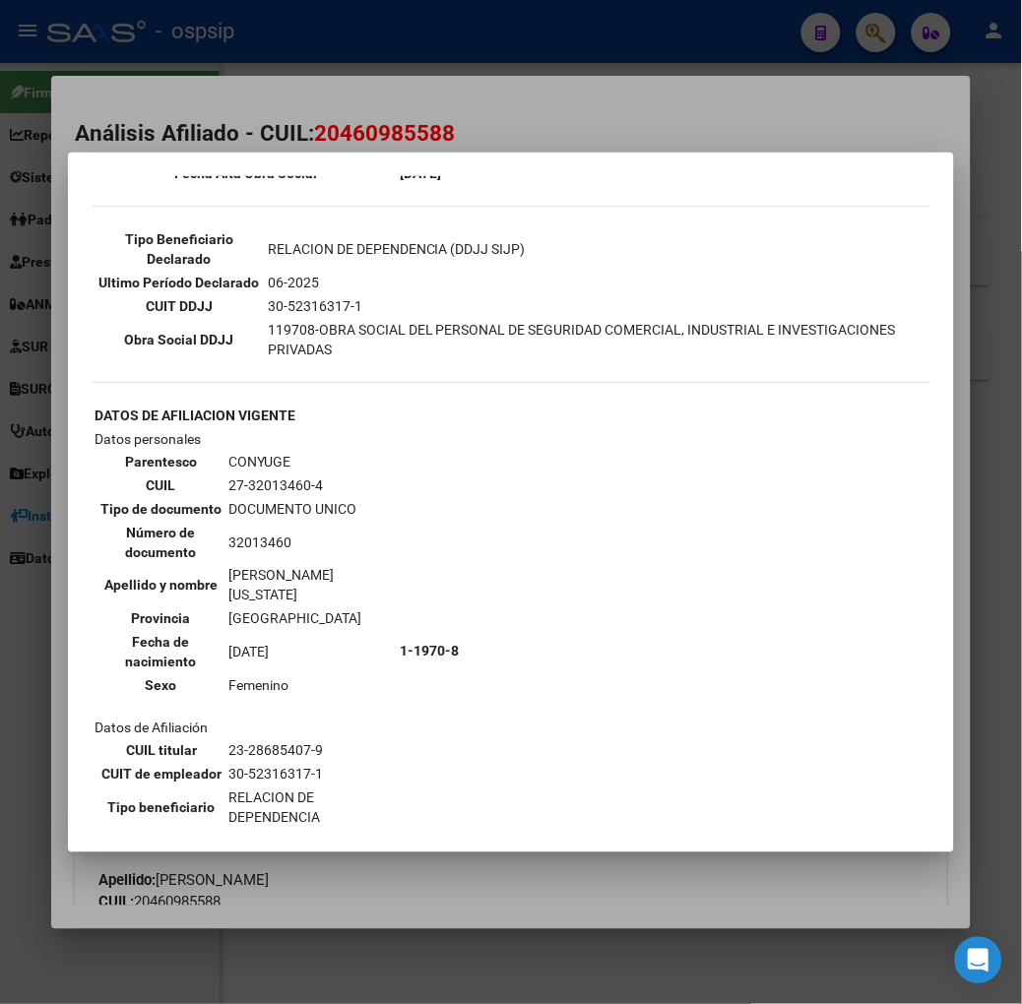
scroll to position [656, 0]
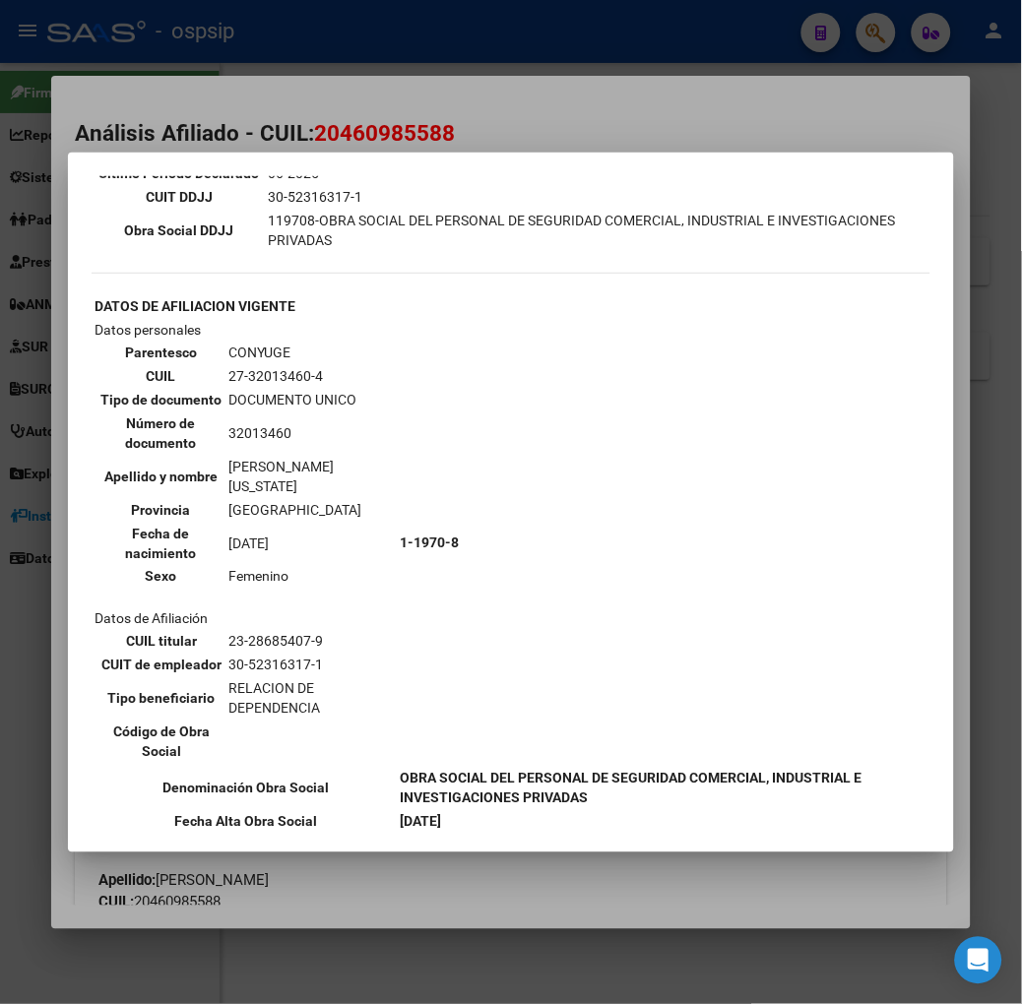
click at [332, 148] on div at bounding box center [511, 502] width 1022 height 1004
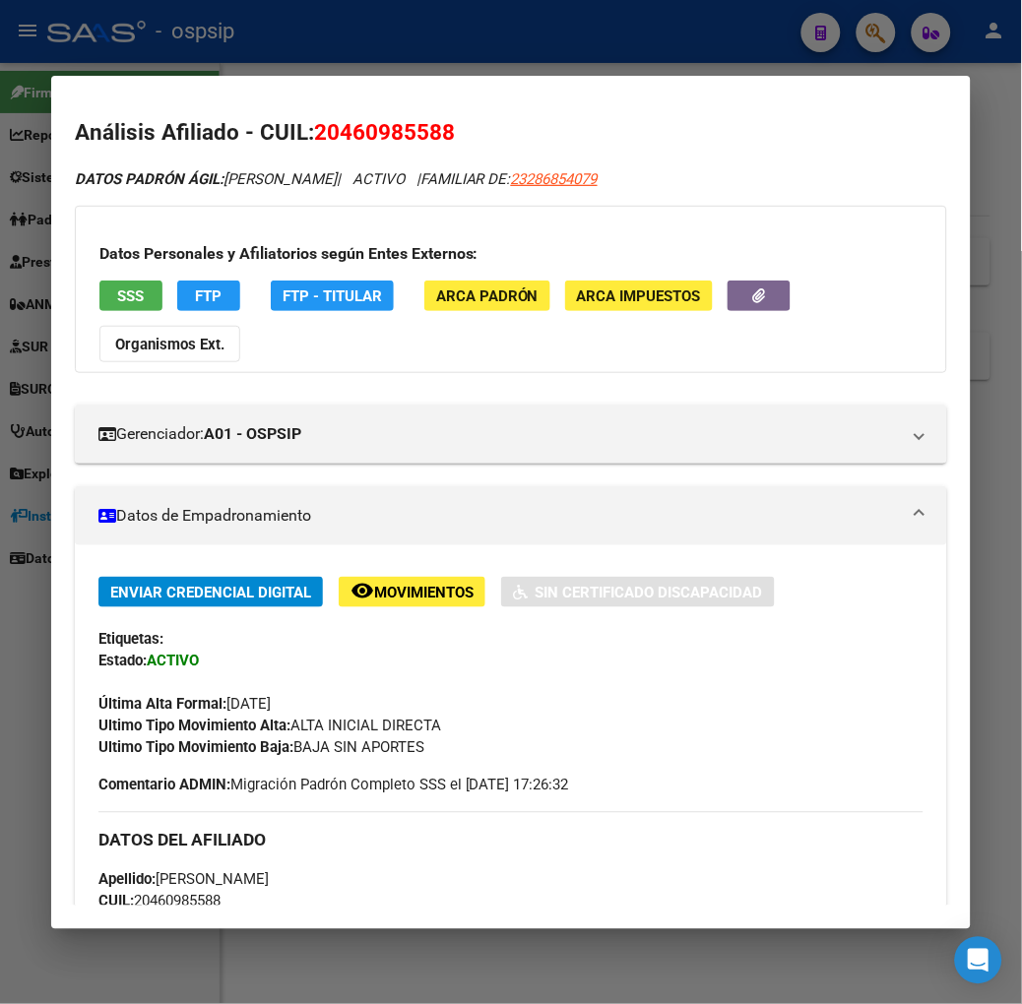
scroll to position [0, 0]
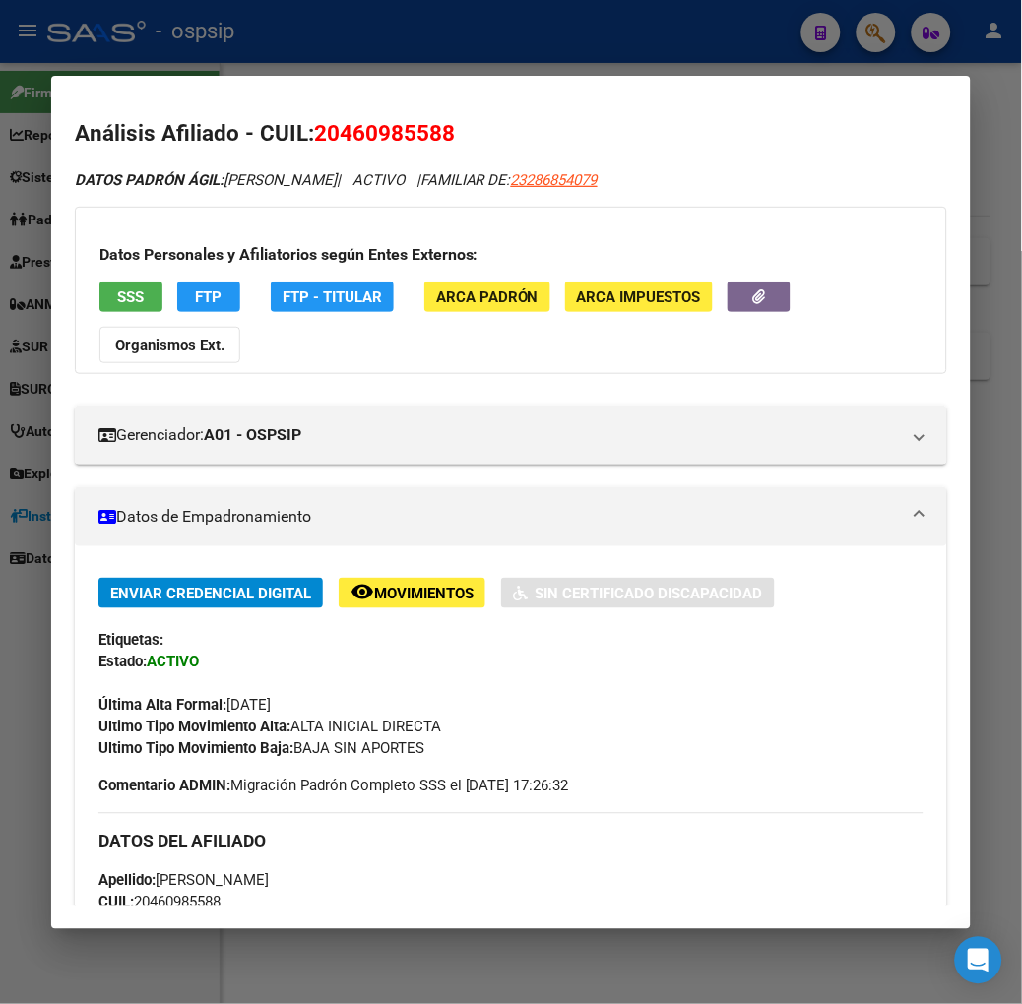
click at [117, 305] on span "SSS" at bounding box center [130, 297] width 27 height 18
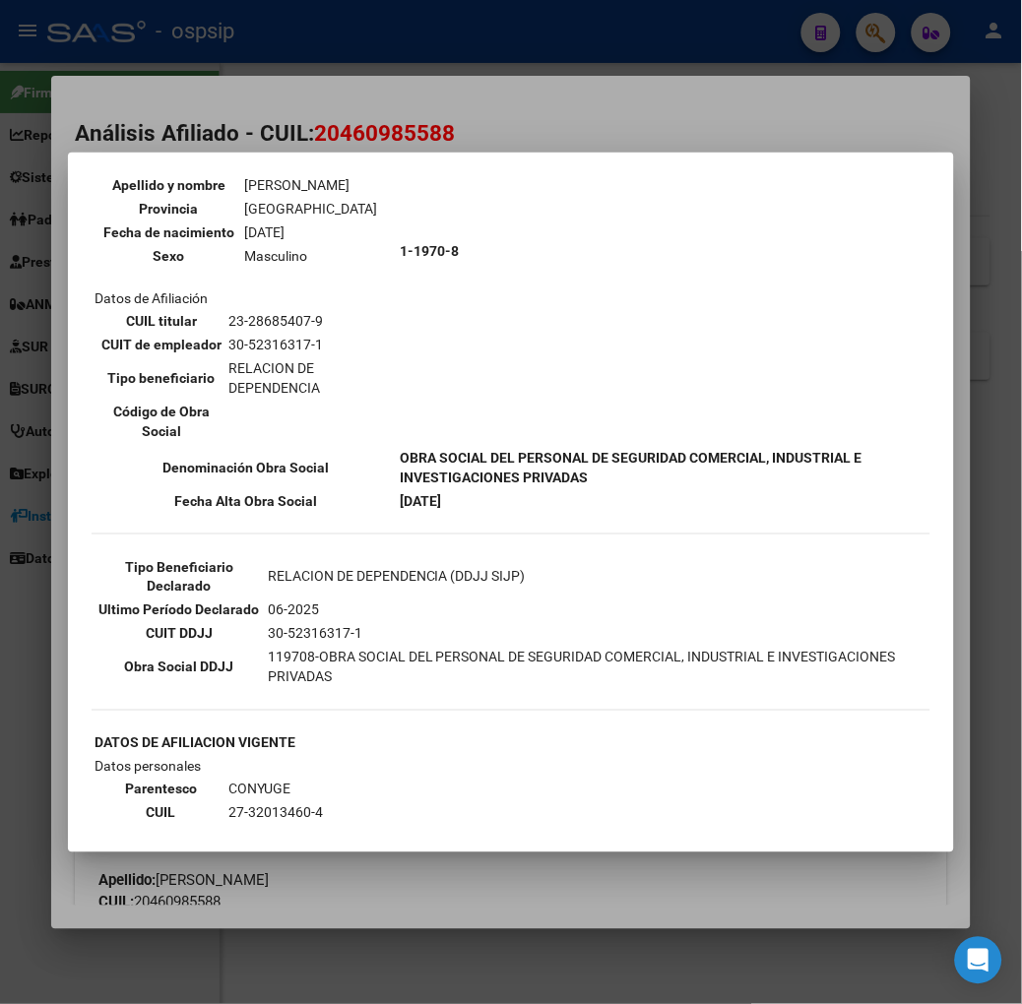
scroll to position [328, 0]
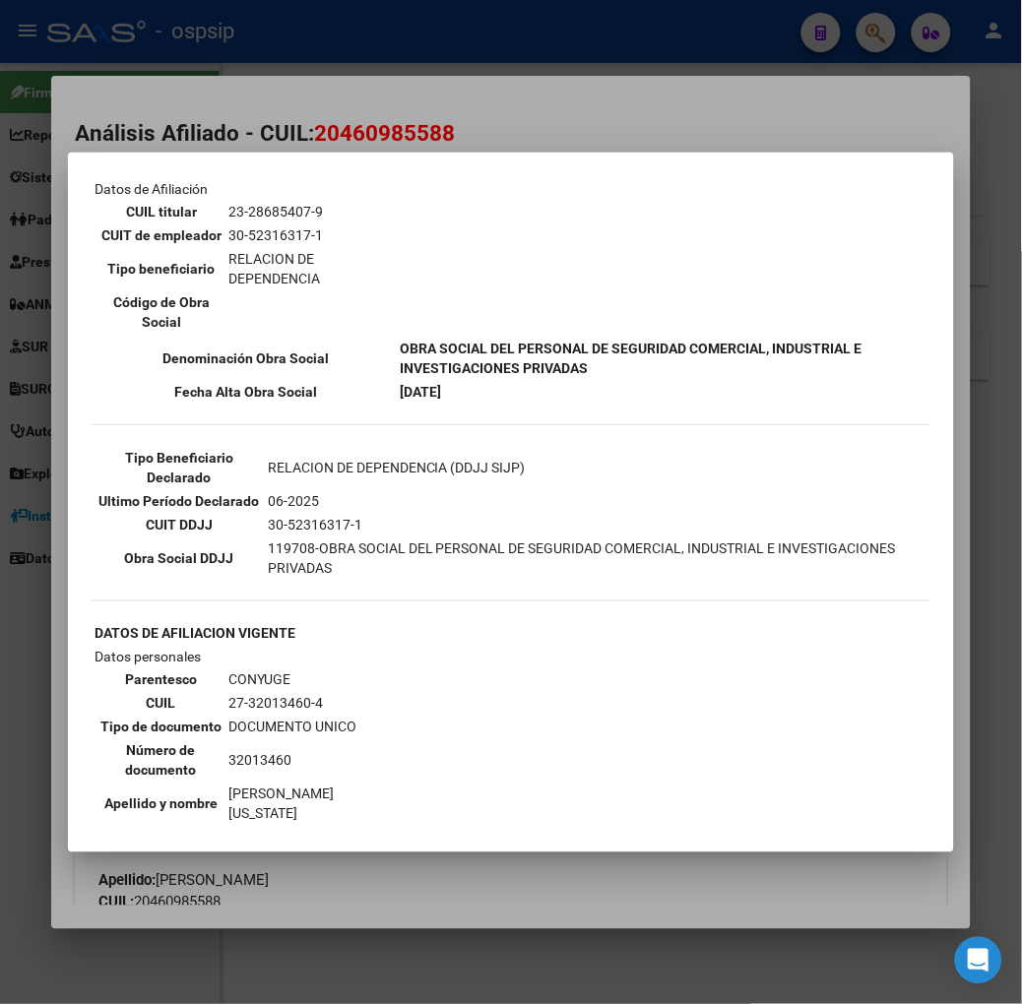
click at [309, 136] on div at bounding box center [511, 502] width 1022 height 1004
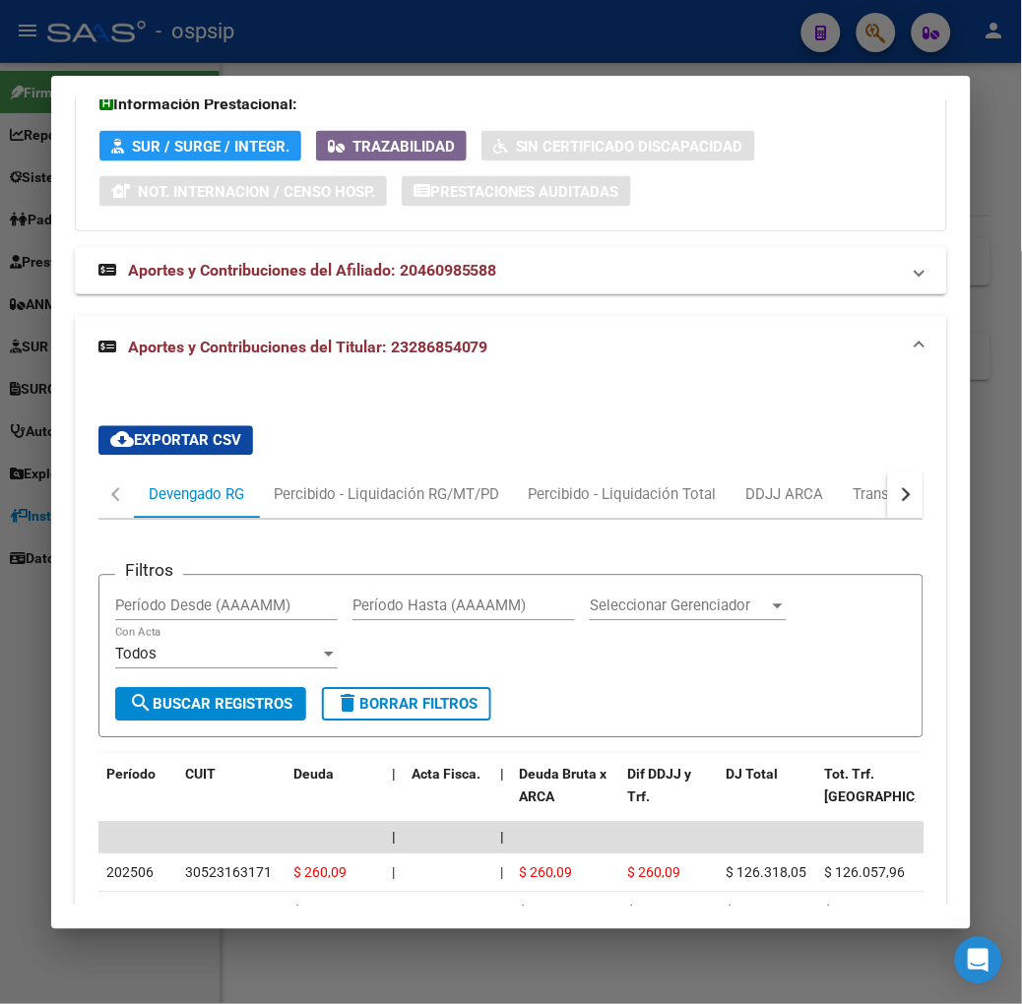
scroll to position [2085, 0]
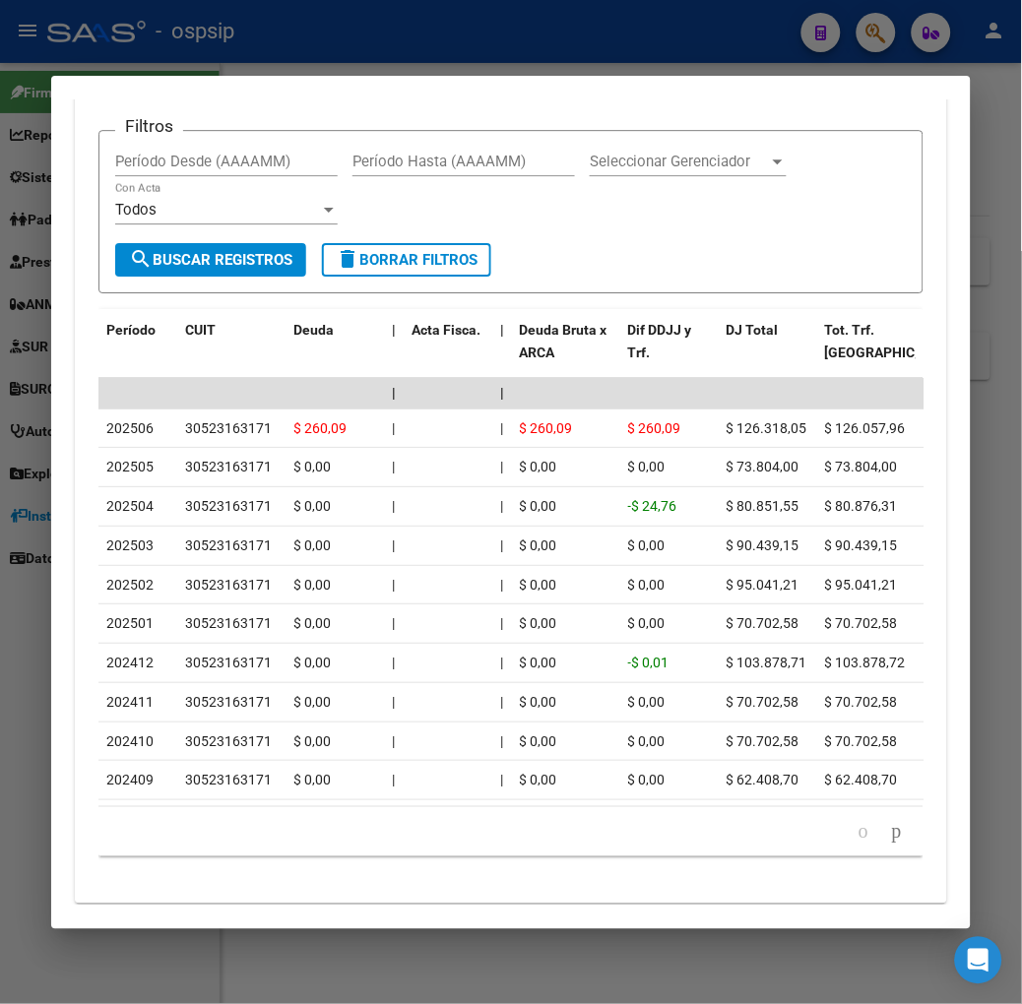
click at [193, 33] on div at bounding box center [511, 502] width 1022 height 1004
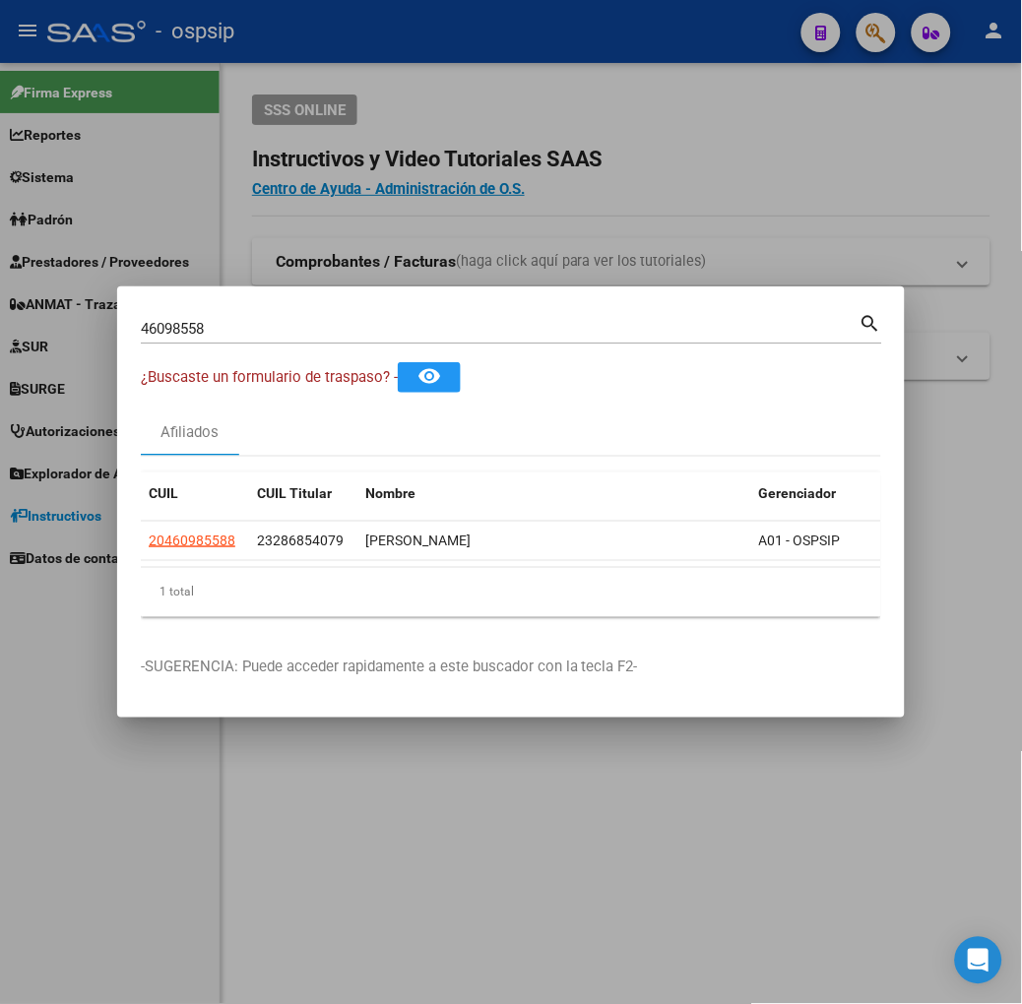
click at [230, 330] on input "46098558" at bounding box center [500, 329] width 719 height 18
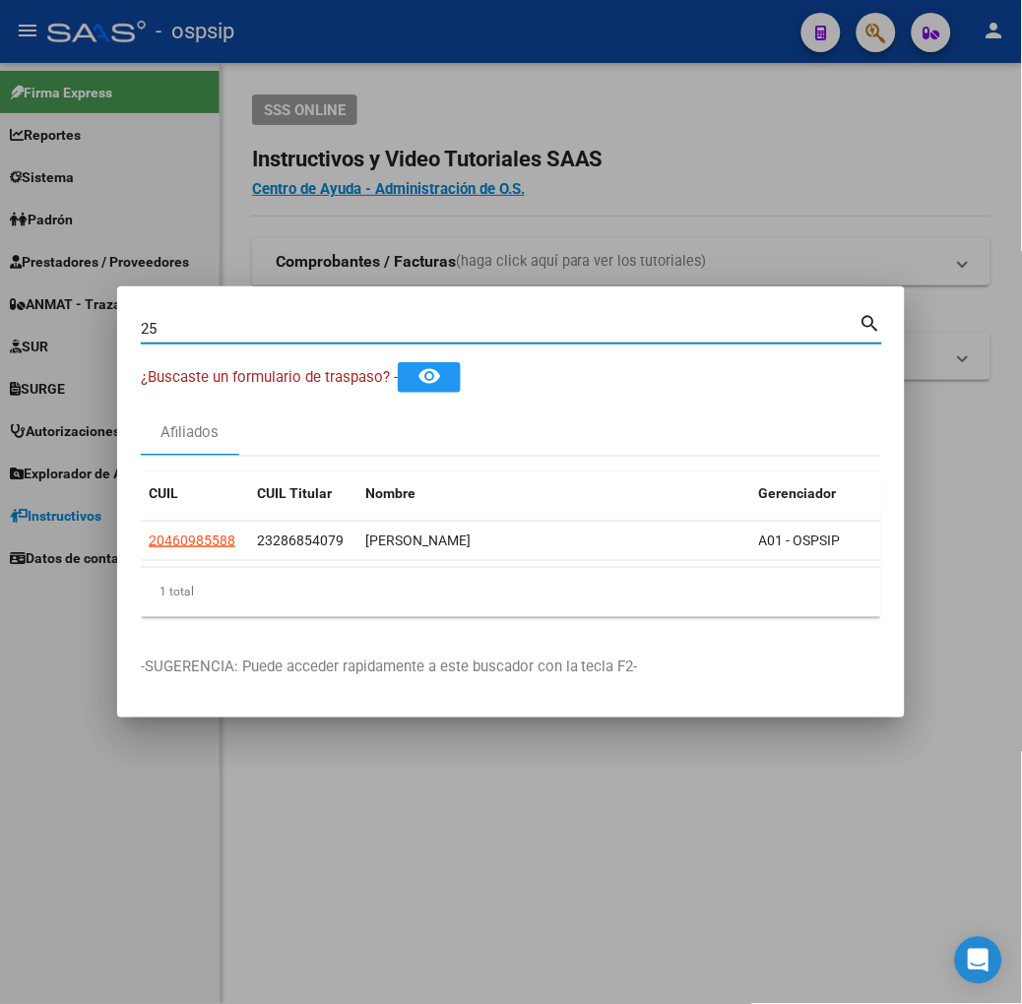
type input "2"
type input "39764144"
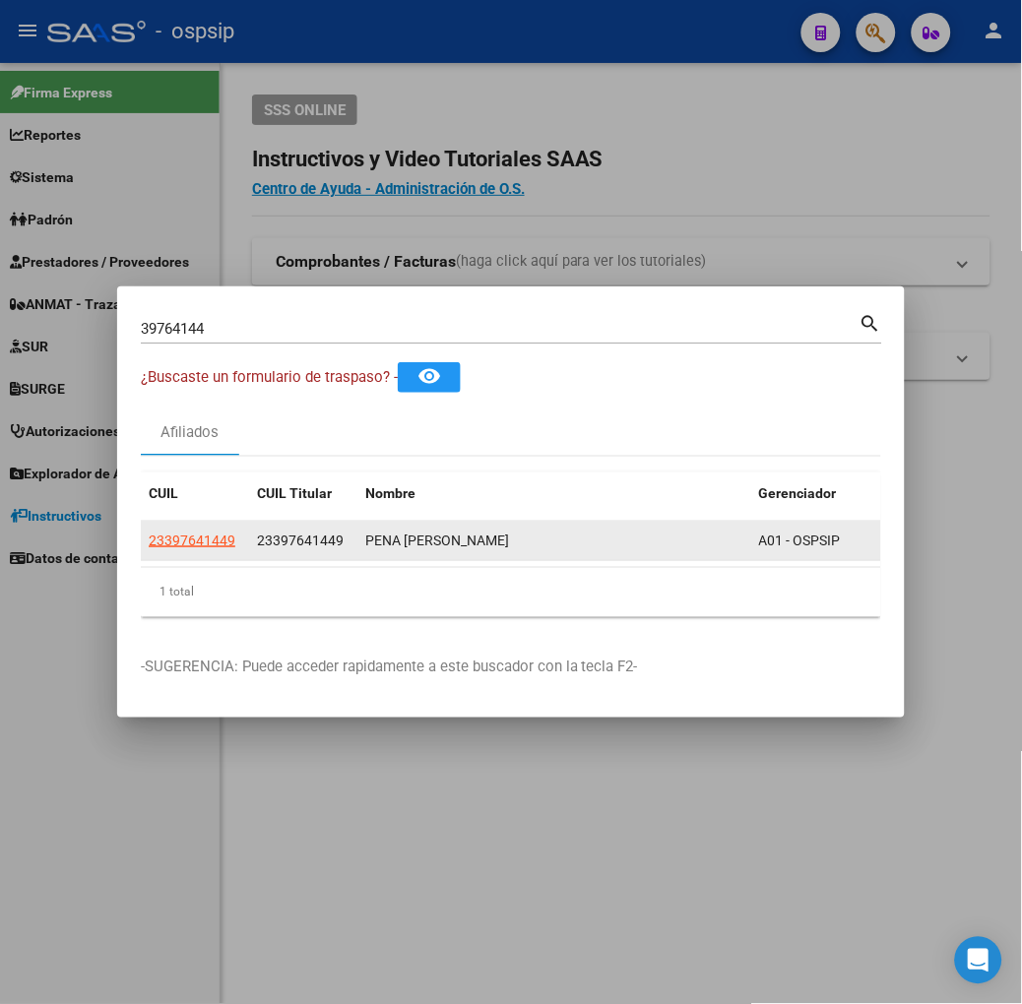
click at [141, 554] on datatable-body-cell "23397641449" at bounding box center [195, 541] width 108 height 38
click at [149, 548] on app-link-go-to "23397641449" at bounding box center [192, 541] width 87 height 23
click at [149, 536] on span "23397641449" at bounding box center [192, 541] width 87 height 16
type textarea "23397641449"
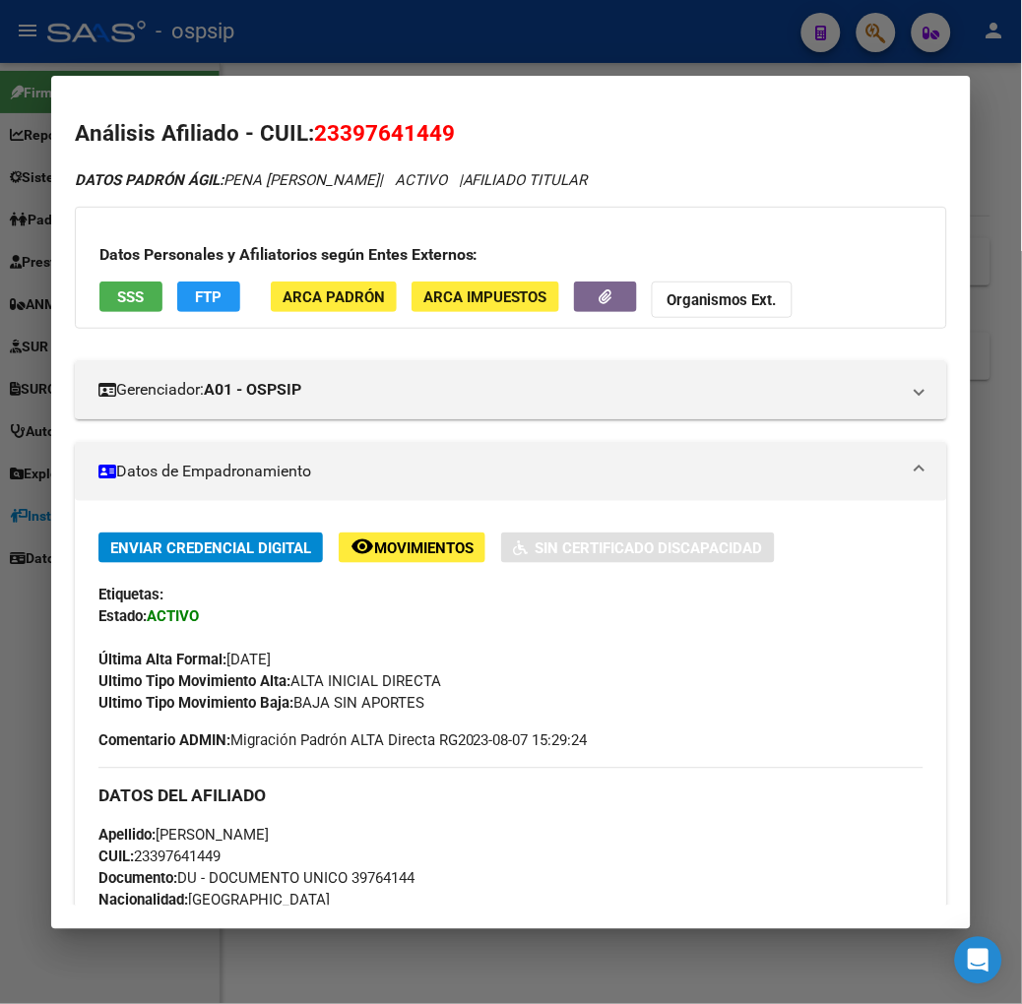
click at [101, 311] on button "SSS" at bounding box center [130, 297] width 63 height 31
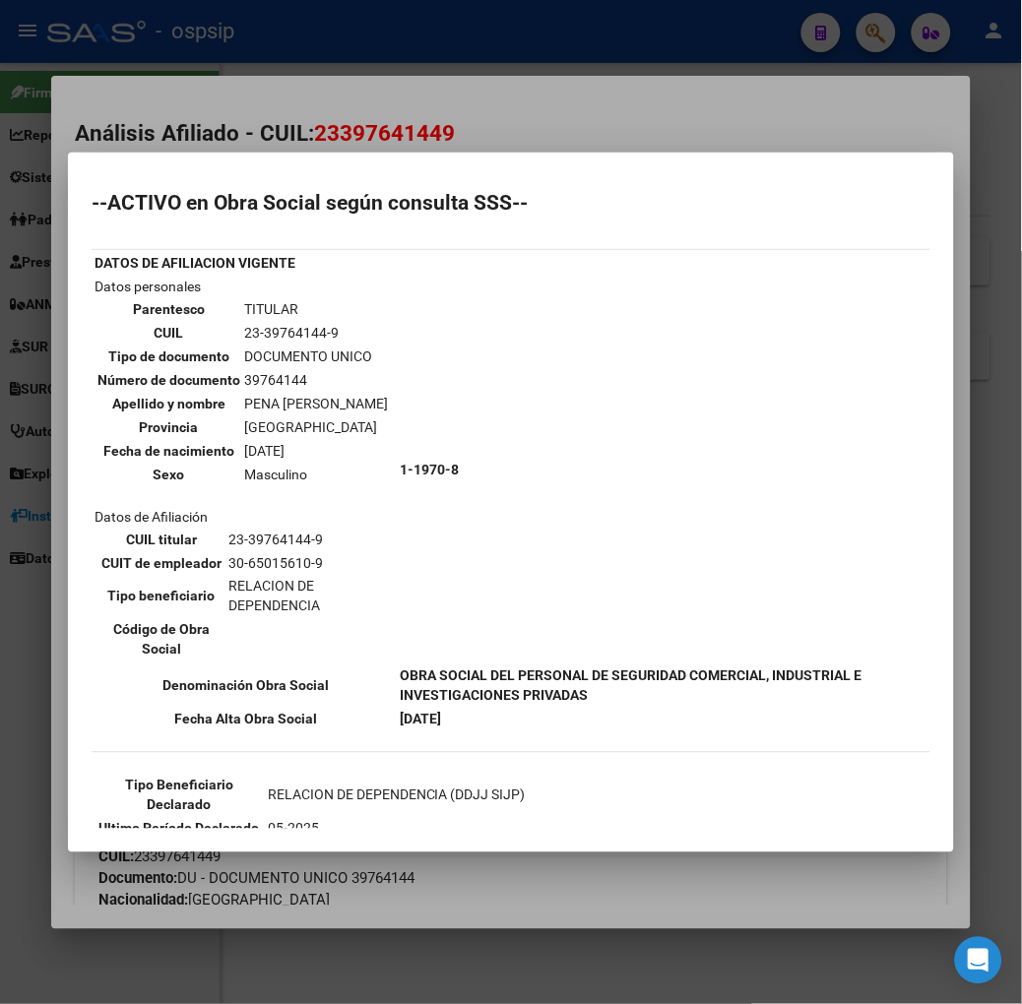
click at [184, 83] on div at bounding box center [511, 502] width 1022 height 1004
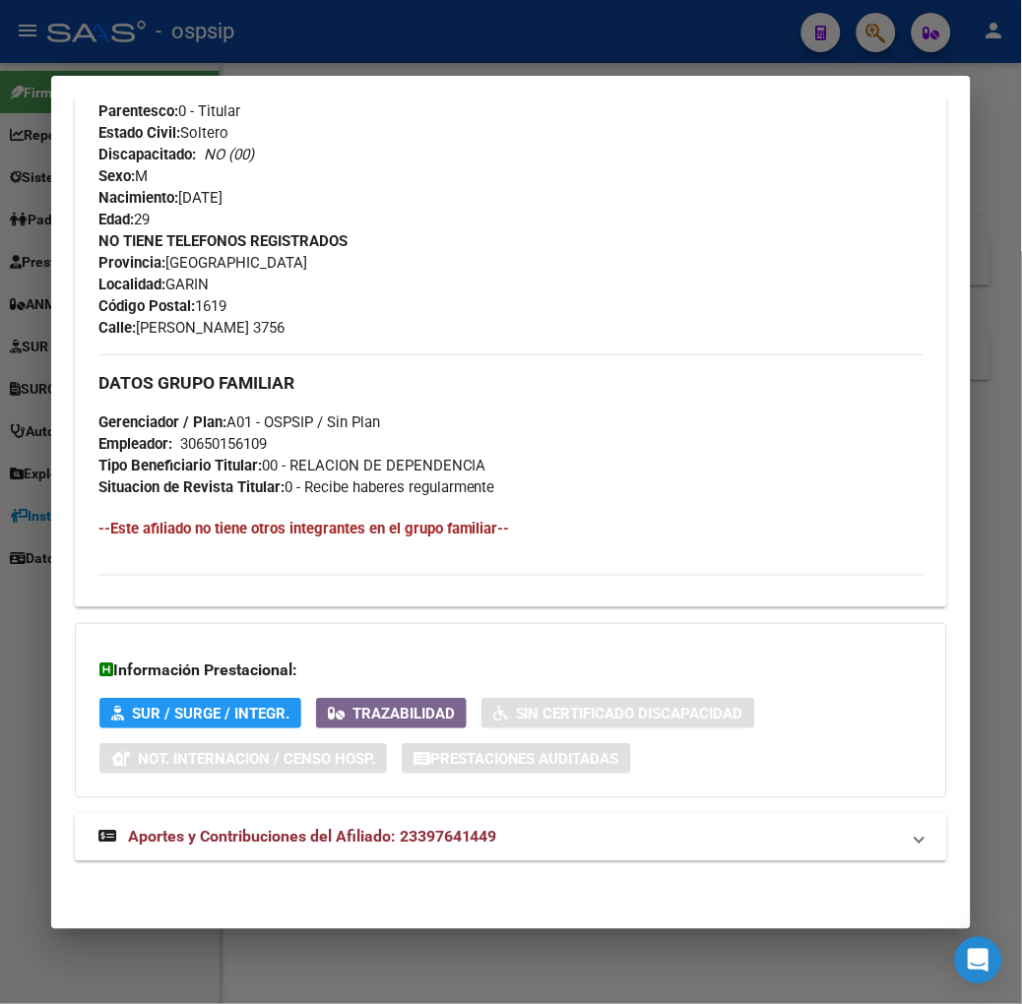
click at [385, 837] on span "Aportes y Contribuciones del Afiliado: 23397641449" at bounding box center [312, 837] width 369 height 19
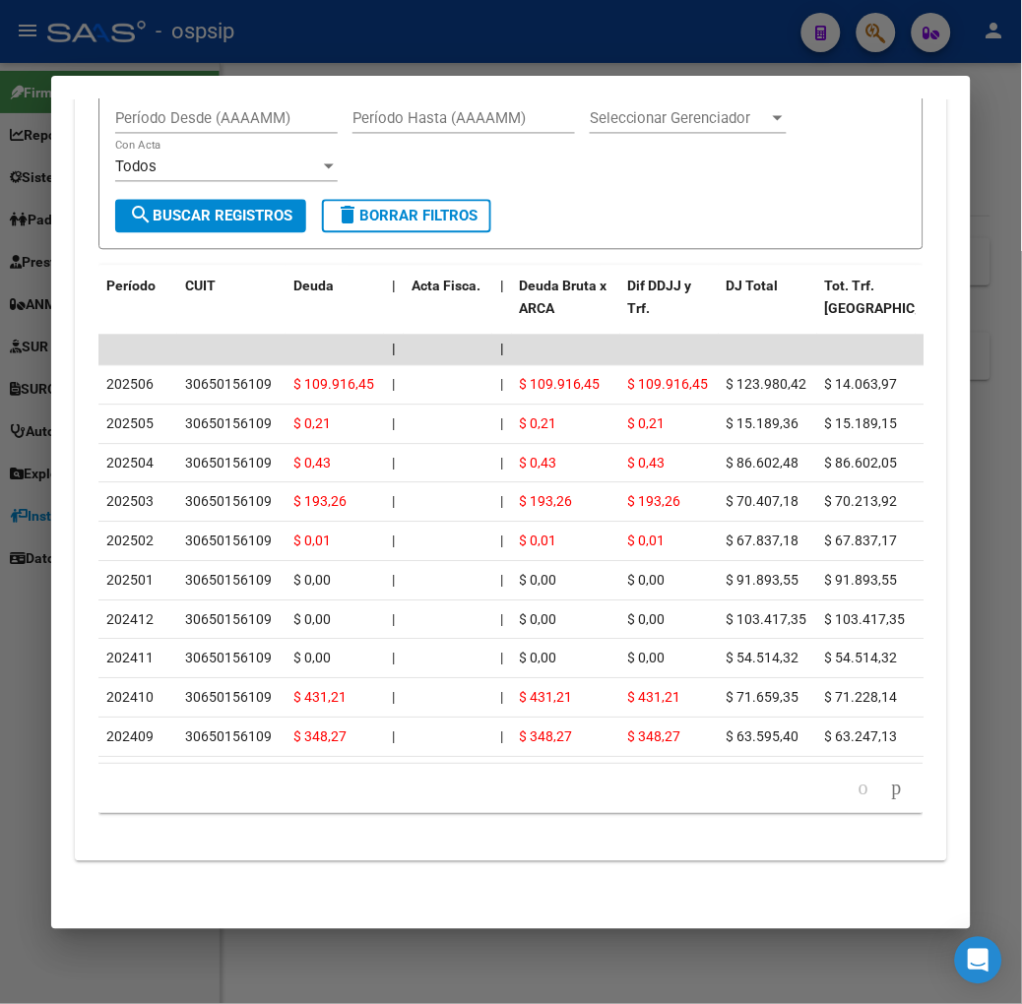
scroll to position [1583, 0]
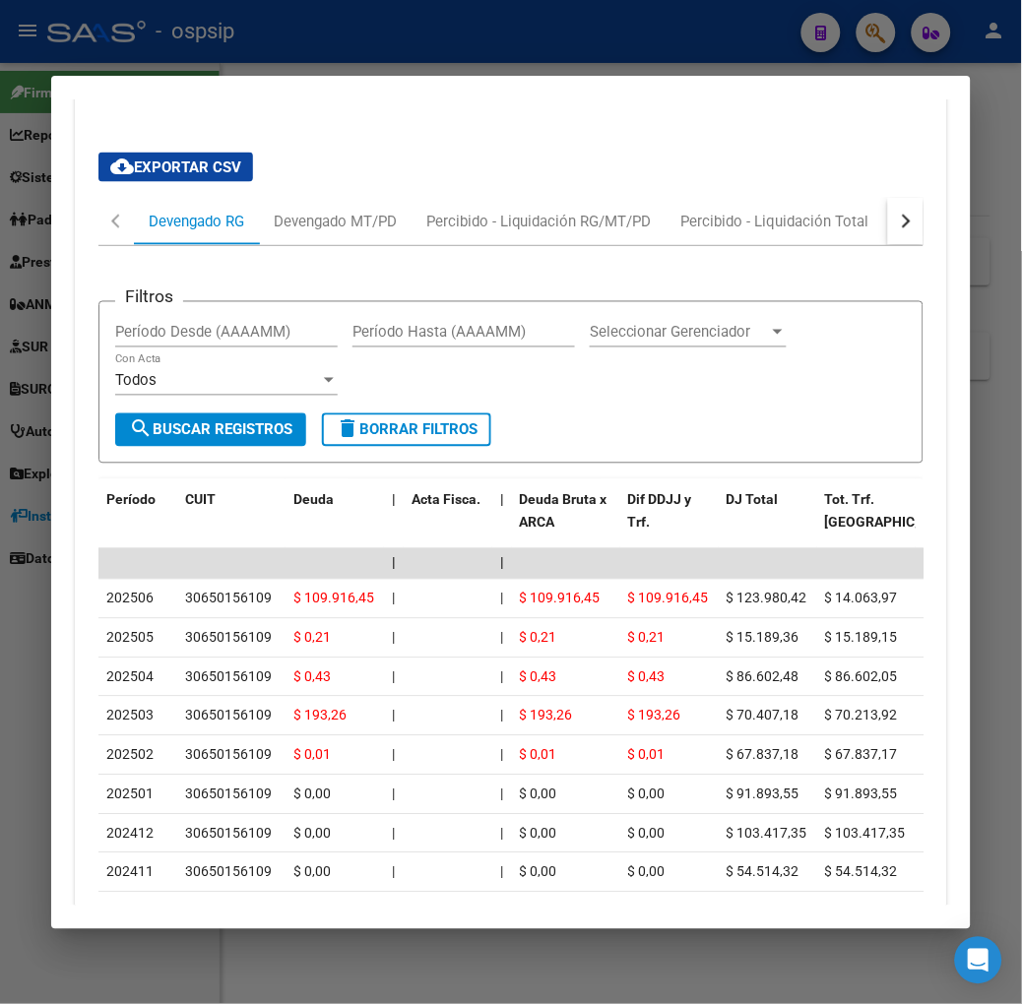
click at [295, 56] on div at bounding box center [511, 502] width 1022 height 1004
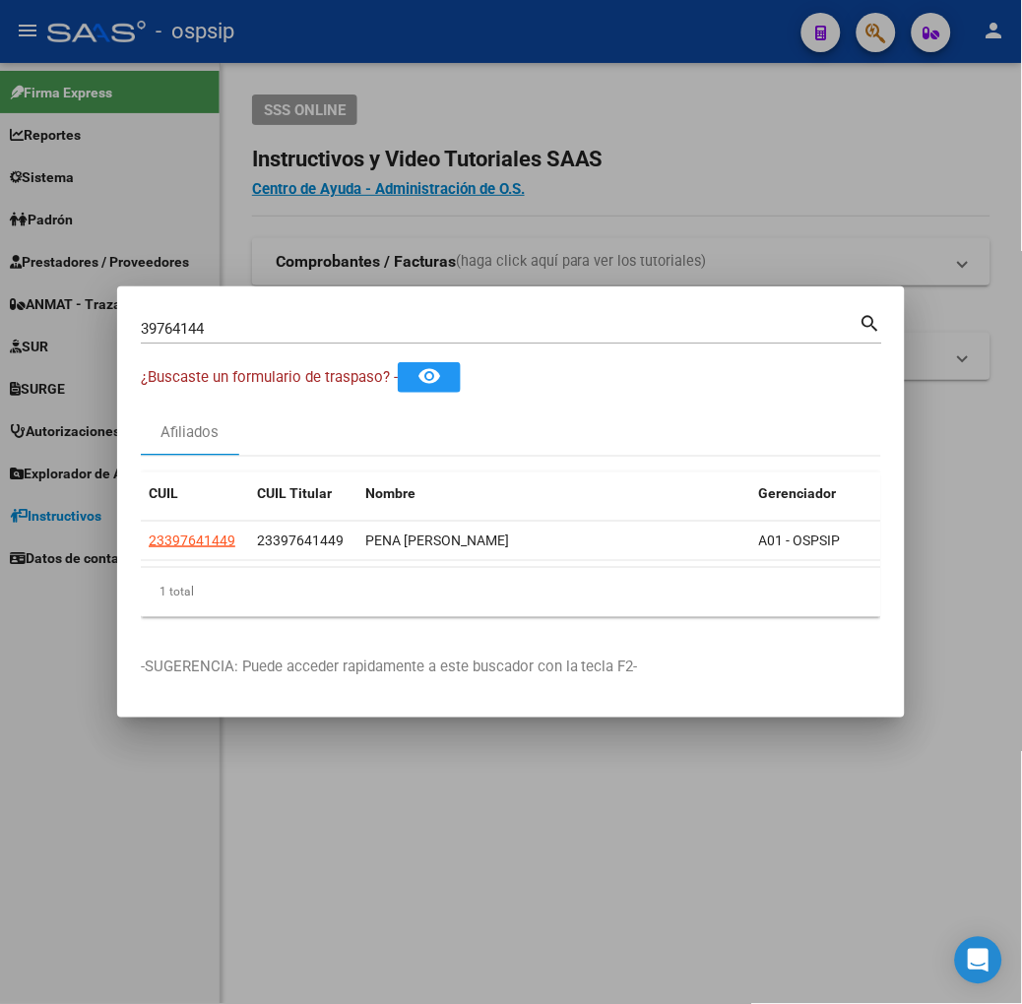
click at [195, 327] on input "39764144" at bounding box center [500, 329] width 719 height 18
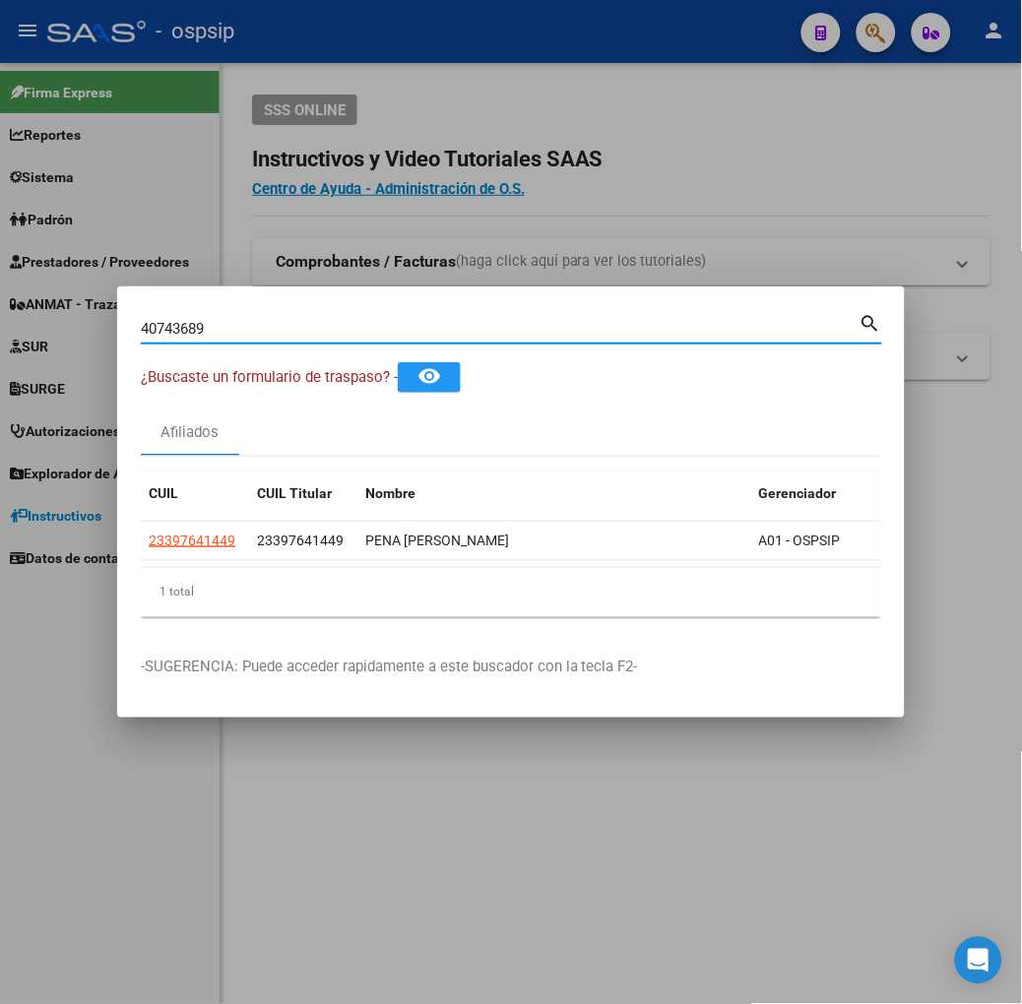
type input "40743689"
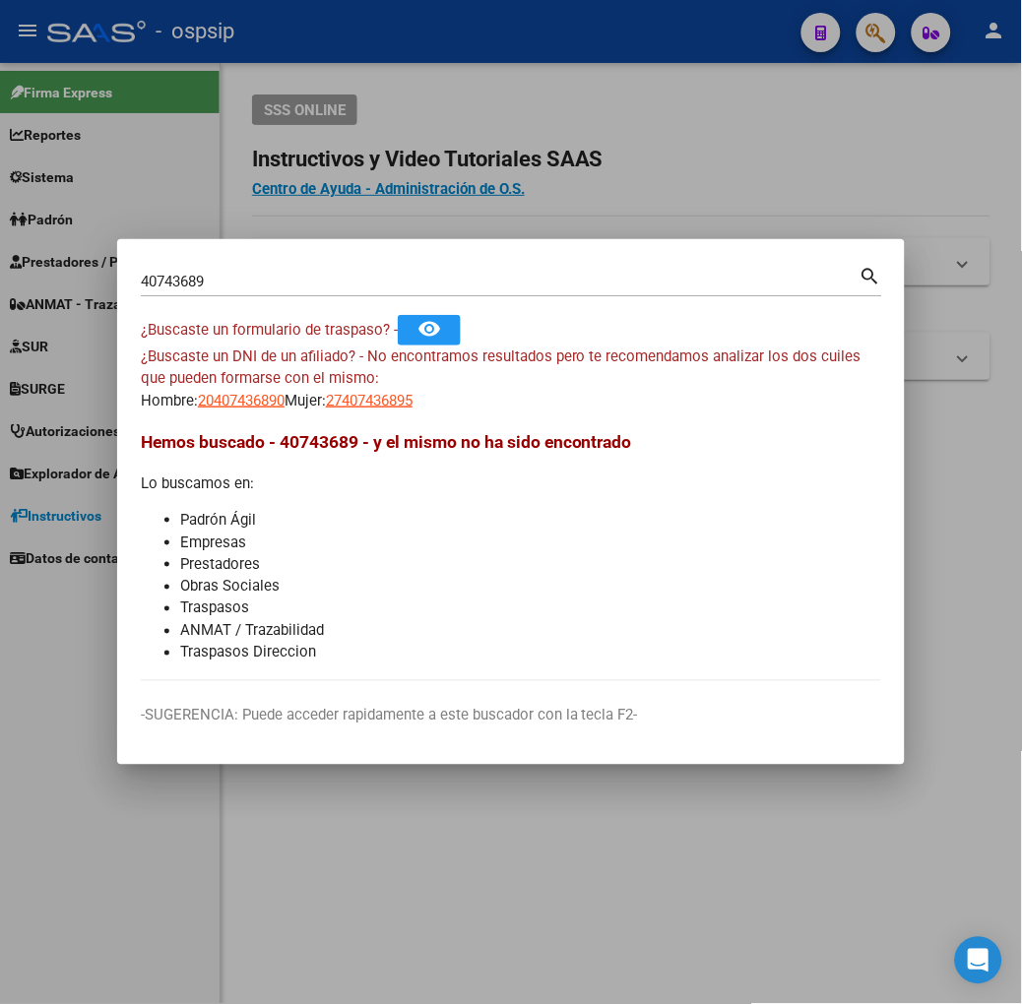
click at [163, 413] on mat-dialog-content "40743689 Buscar (apellido, dni, cuil, nro traspaso, cuit, obra social) search ¿…" at bounding box center [511, 472] width 788 height 418
click at [198, 407] on span "20407436890" at bounding box center [241, 401] width 87 height 18
type textarea "20407436890"
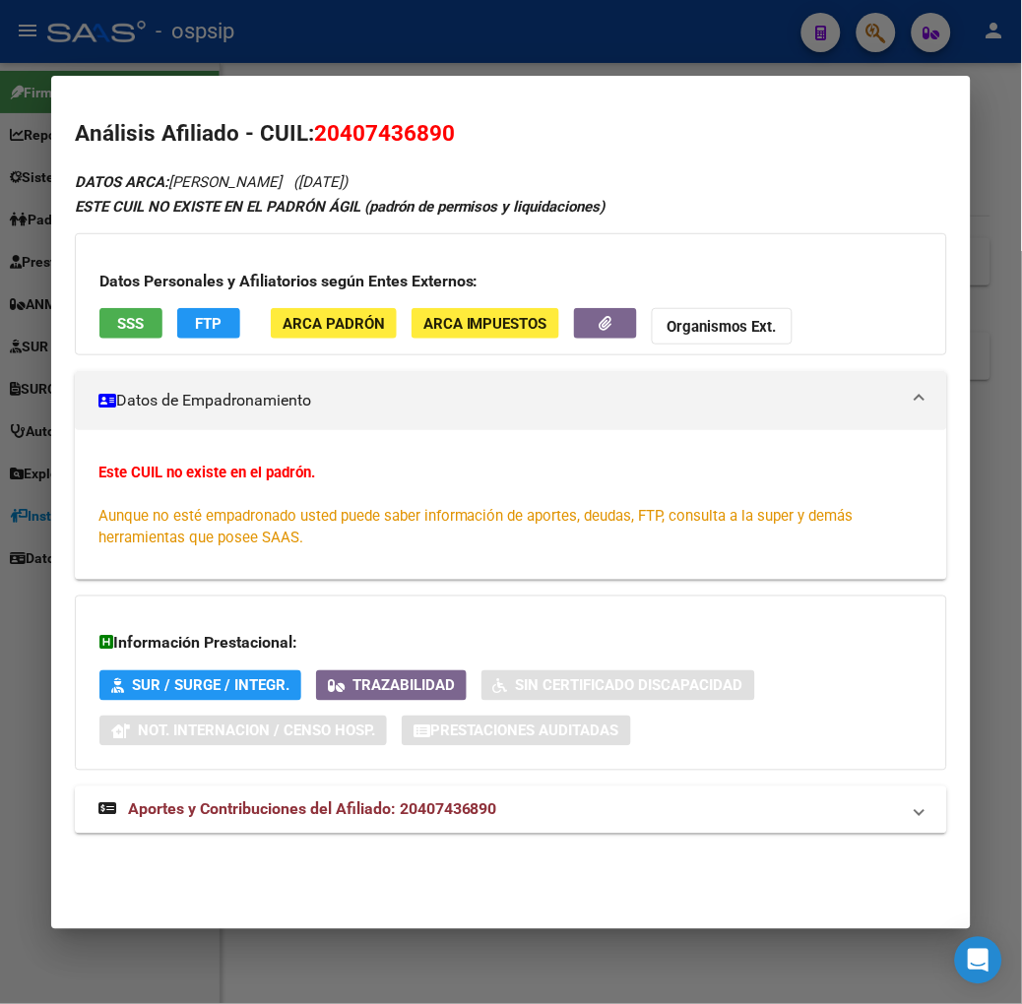
click at [117, 318] on span "SSS" at bounding box center [130, 324] width 27 height 18
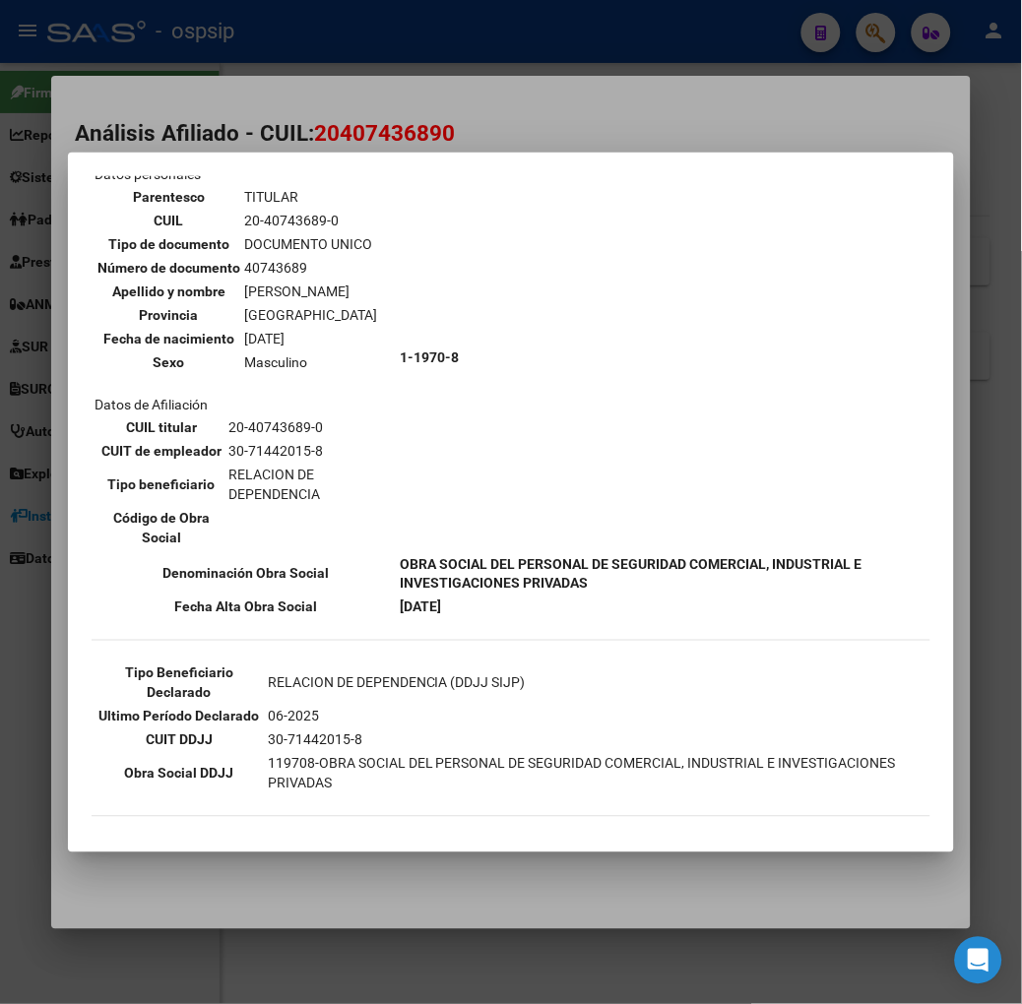
scroll to position [219, 0]
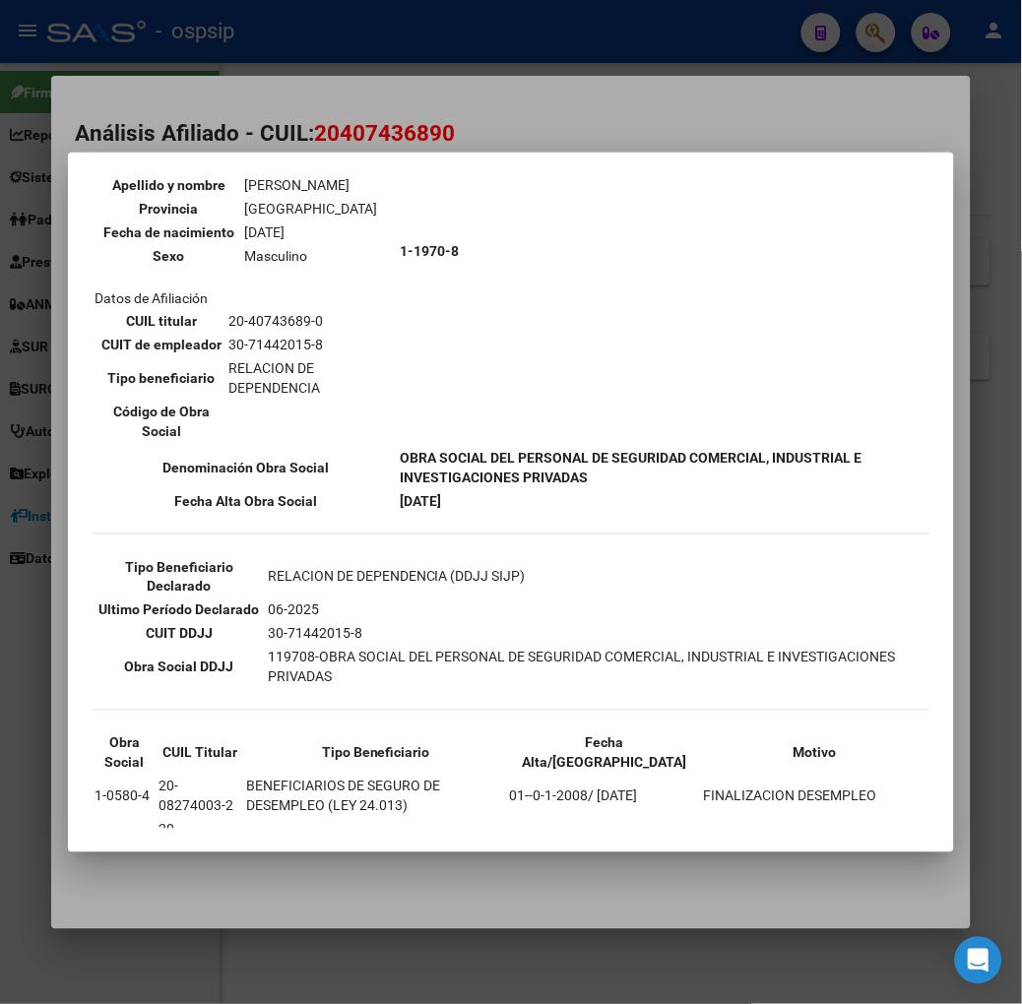
click at [259, 172] on td "40743689" at bounding box center [310, 162] width 135 height 22
click at [247, 133] on div at bounding box center [511, 502] width 1022 height 1004
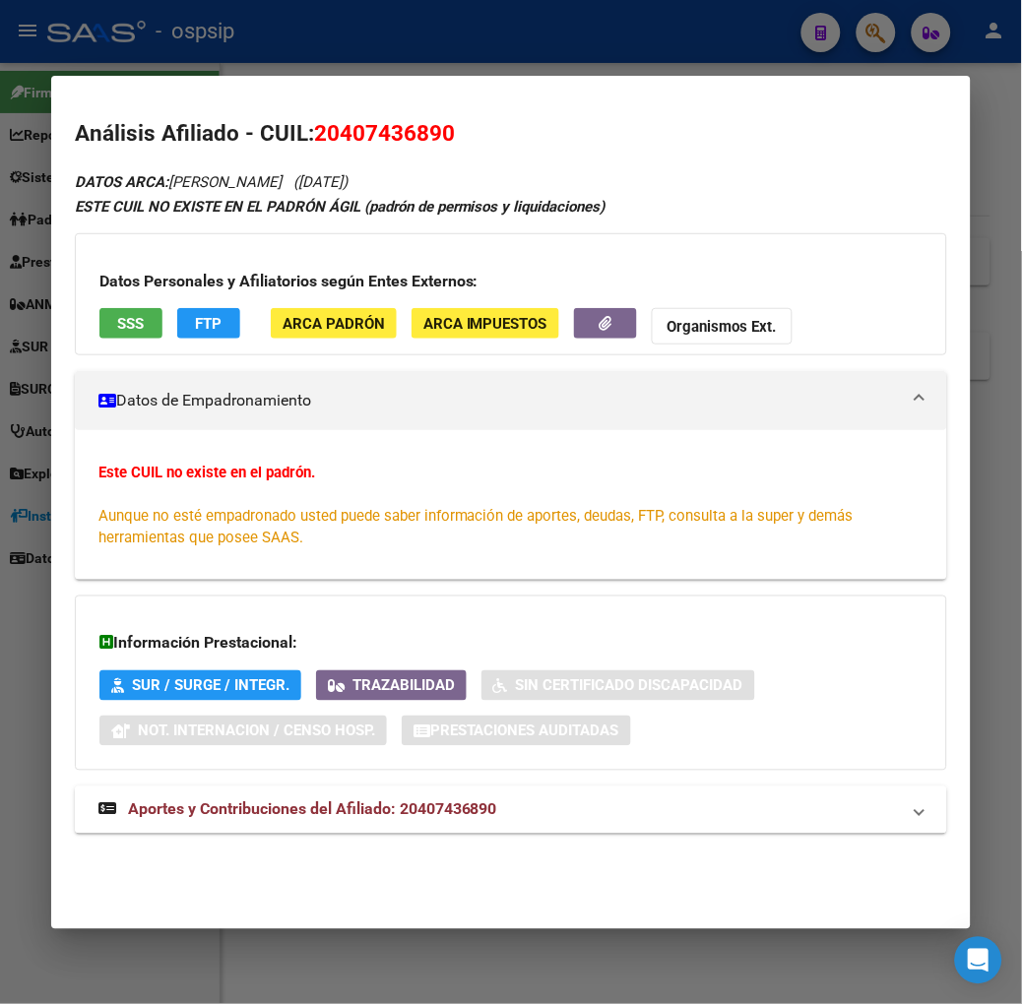
click at [384, 801] on span "Aportes y Contribuciones del Afiliado: 20407436890" at bounding box center [312, 809] width 369 height 19
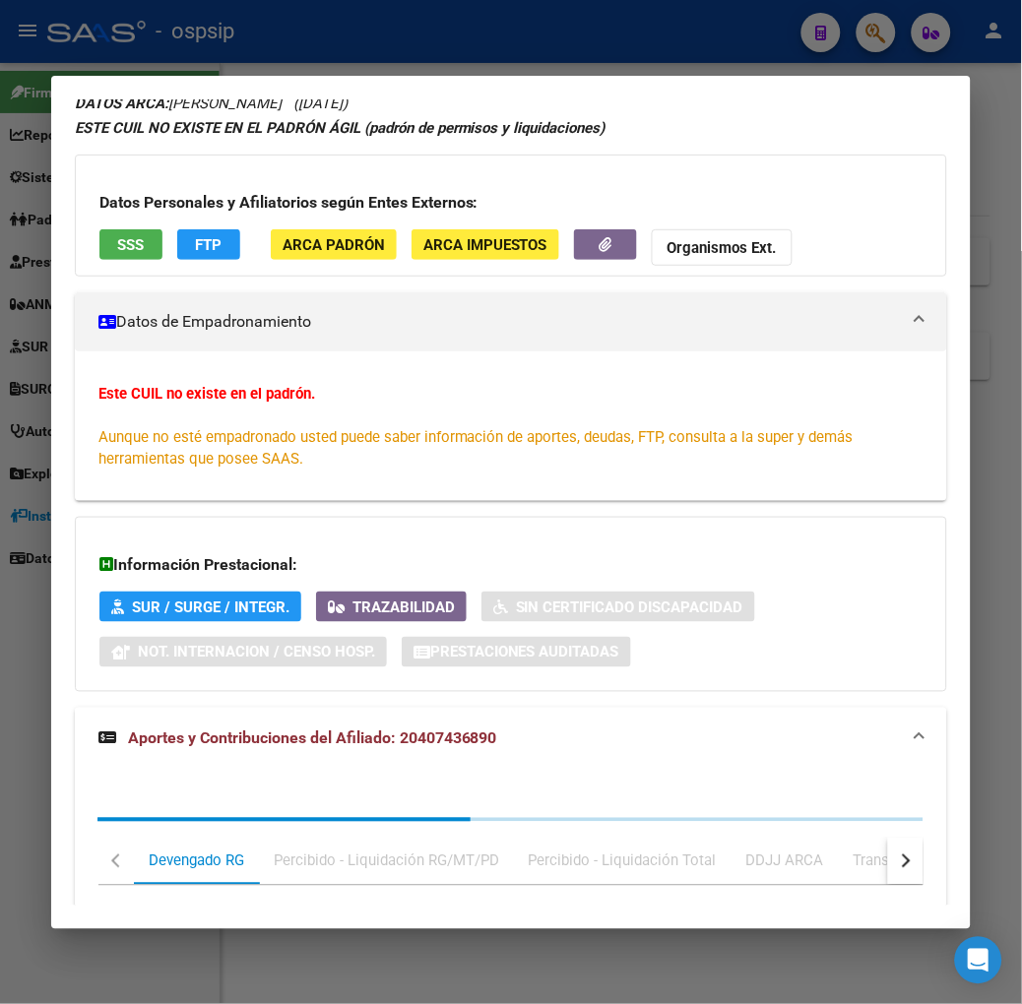
scroll to position [508, 0]
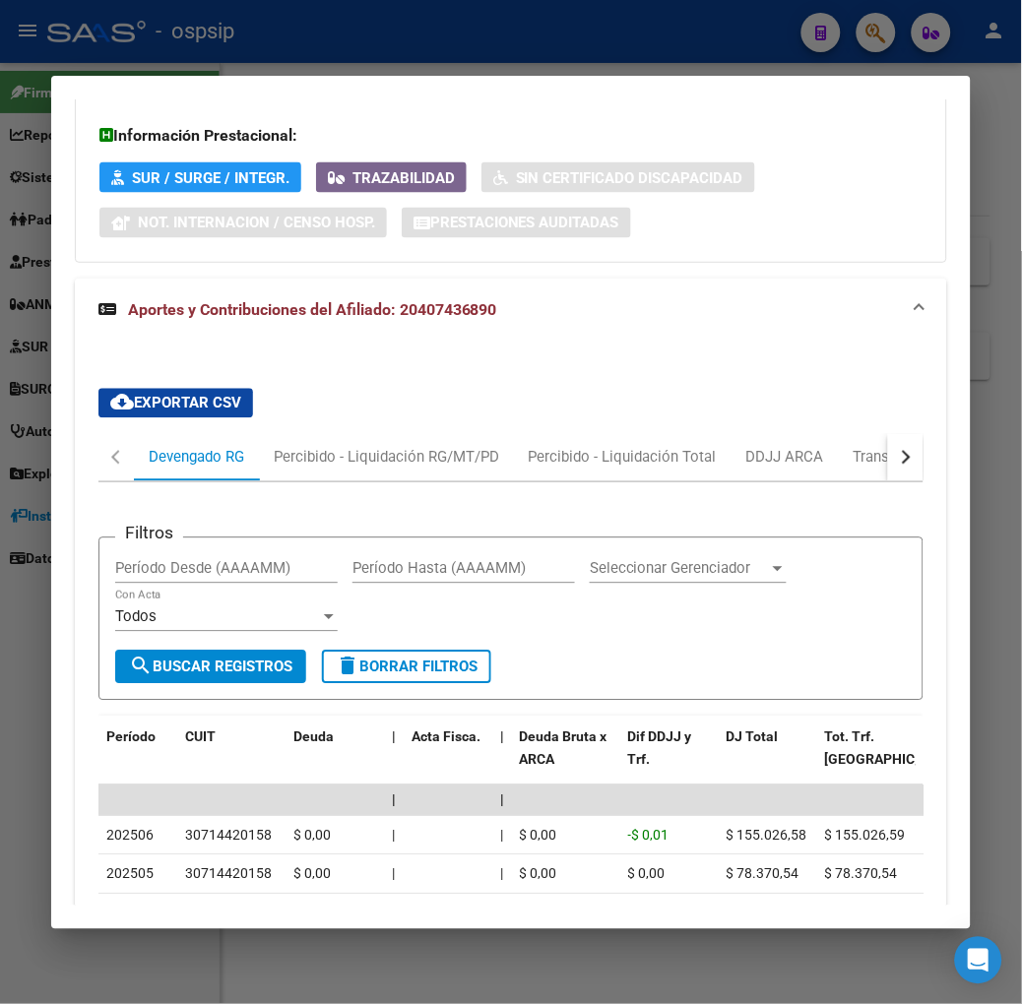
click at [321, 65] on div at bounding box center [511, 502] width 1022 height 1004
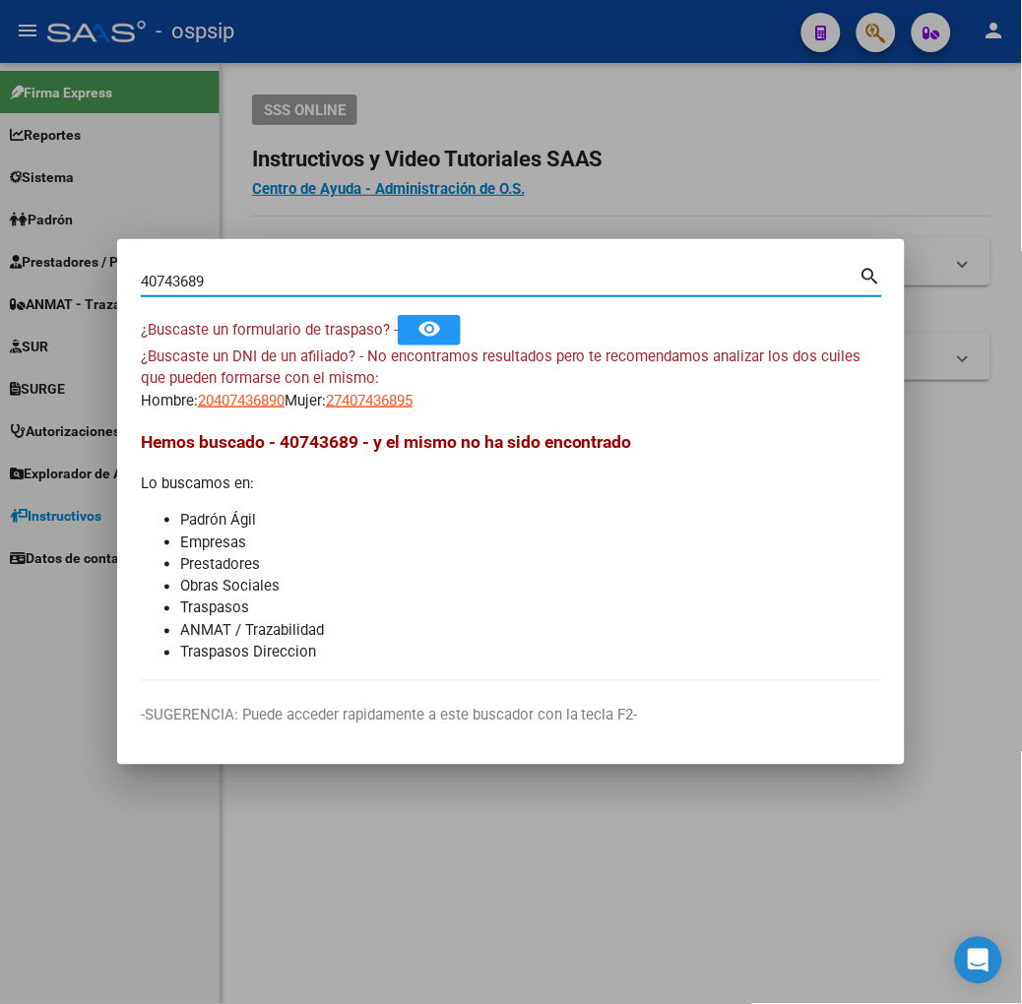
click at [290, 282] on input "40743689" at bounding box center [500, 282] width 719 height 18
type input "40764470"
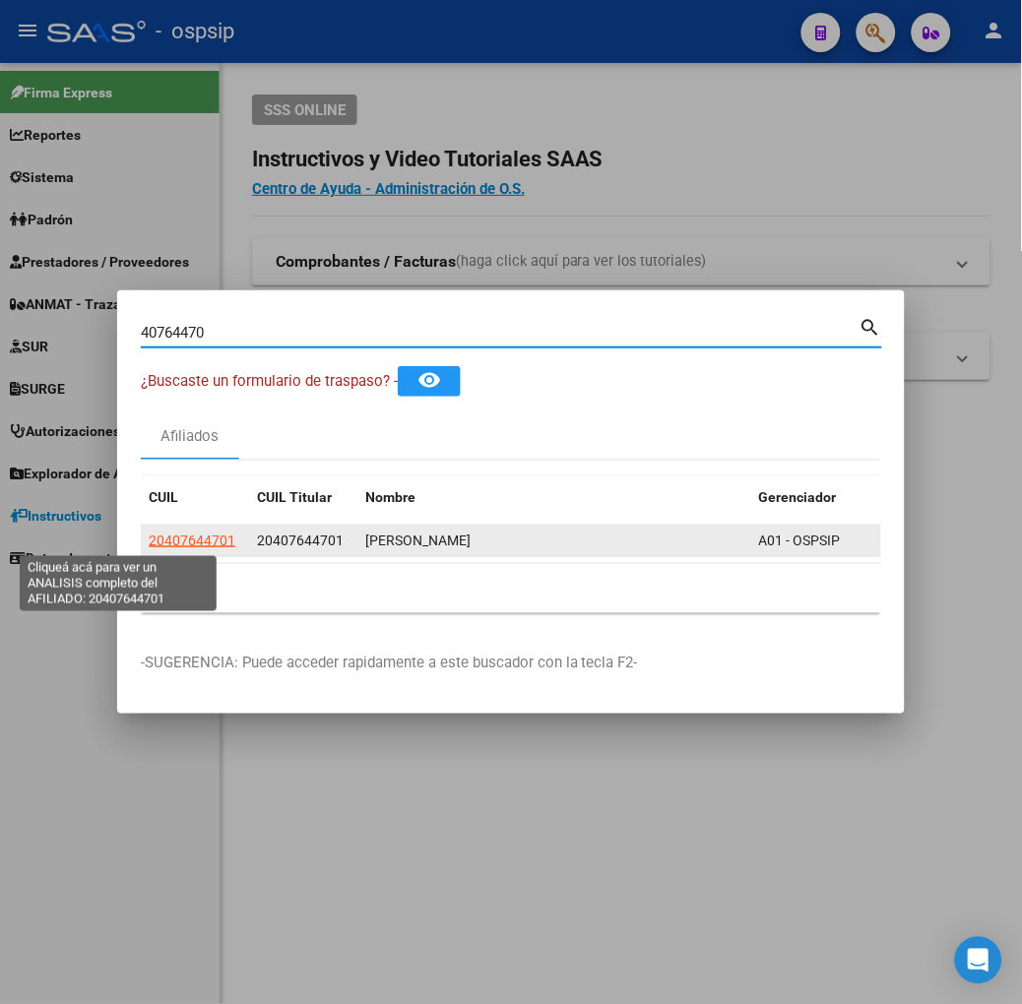
click at [149, 541] on span "20407644701" at bounding box center [192, 541] width 87 height 16
type textarea "20407644701"
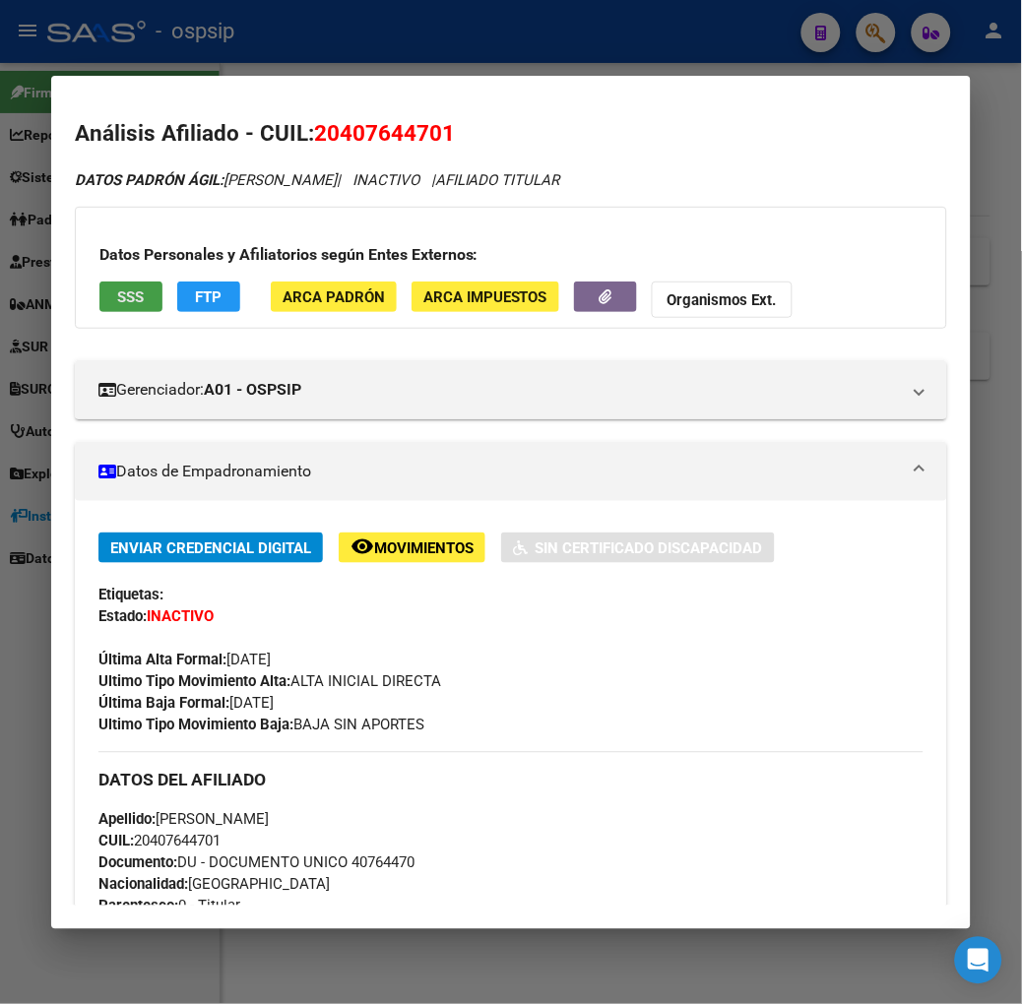
click at [117, 305] on span "SSS" at bounding box center [130, 297] width 27 height 18
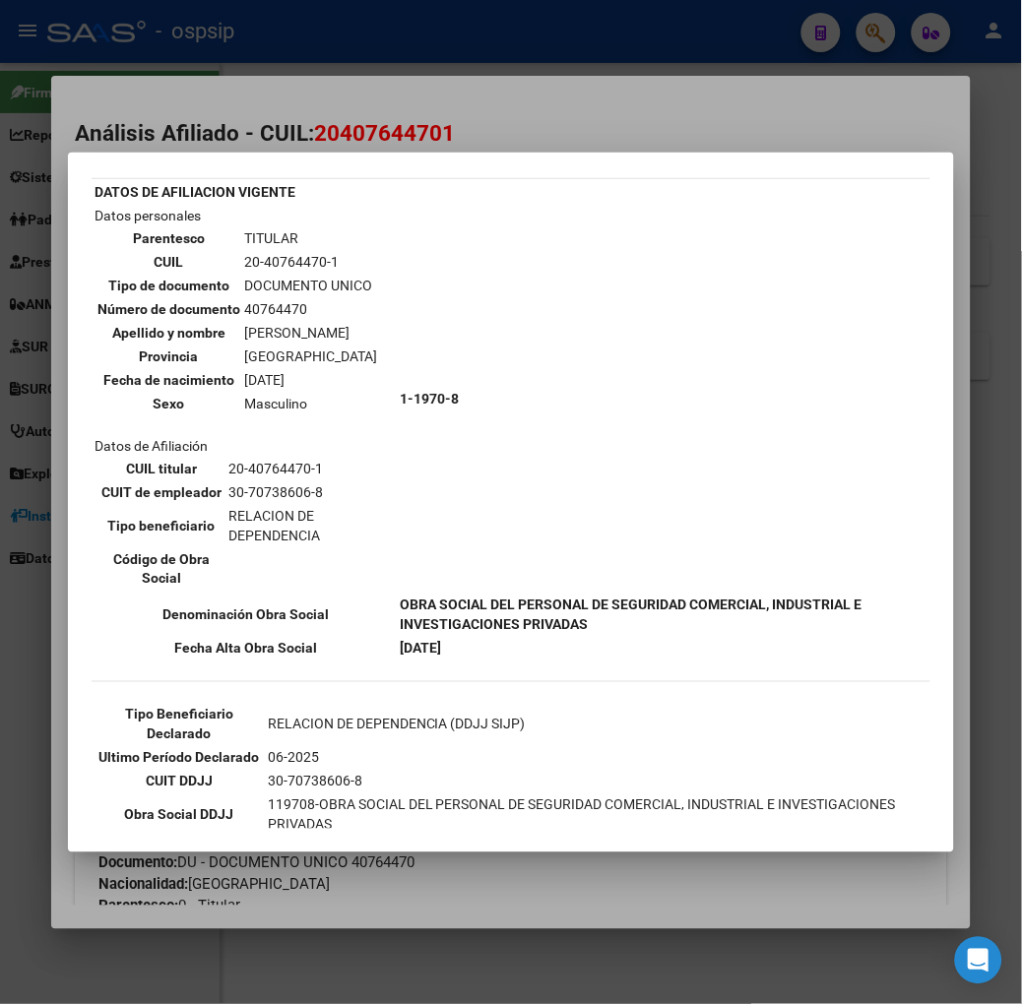
scroll to position [209, 0]
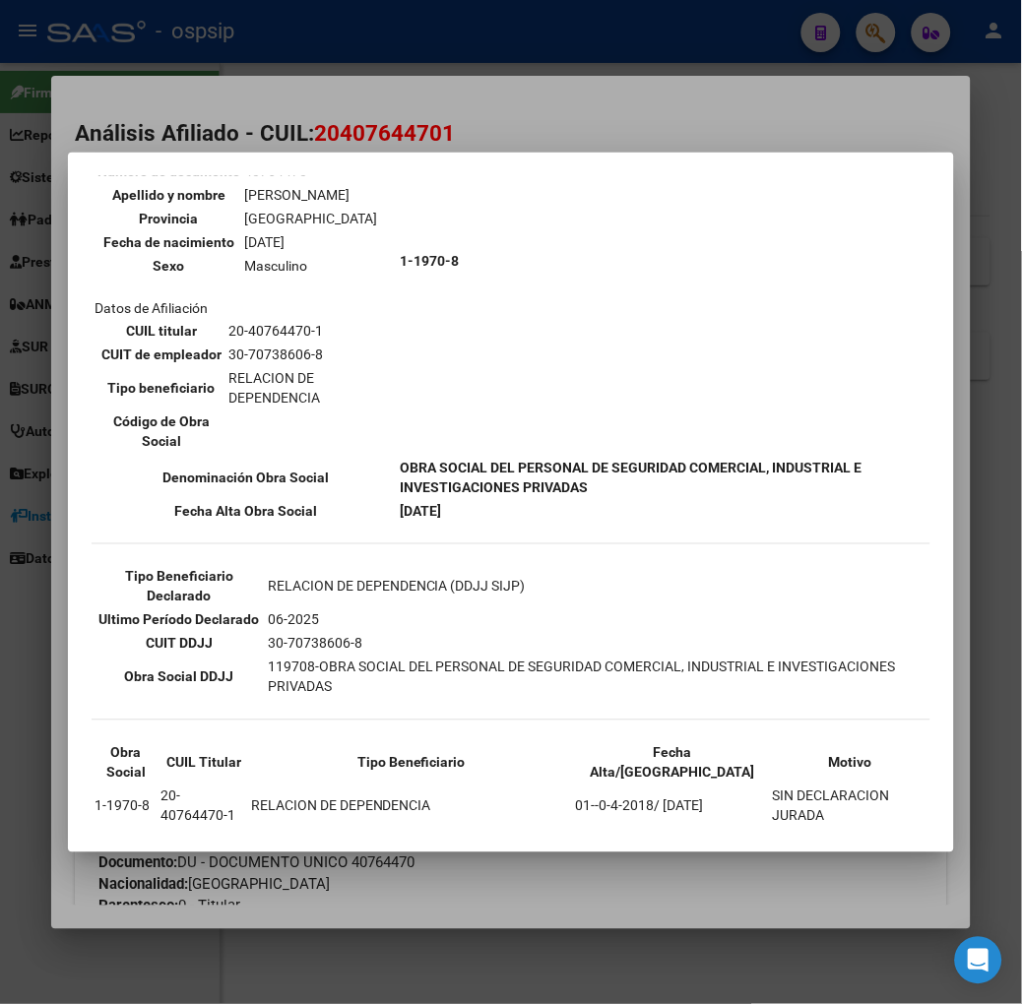
click at [243, 130] on div at bounding box center [511, 502] width 1022 height 1004
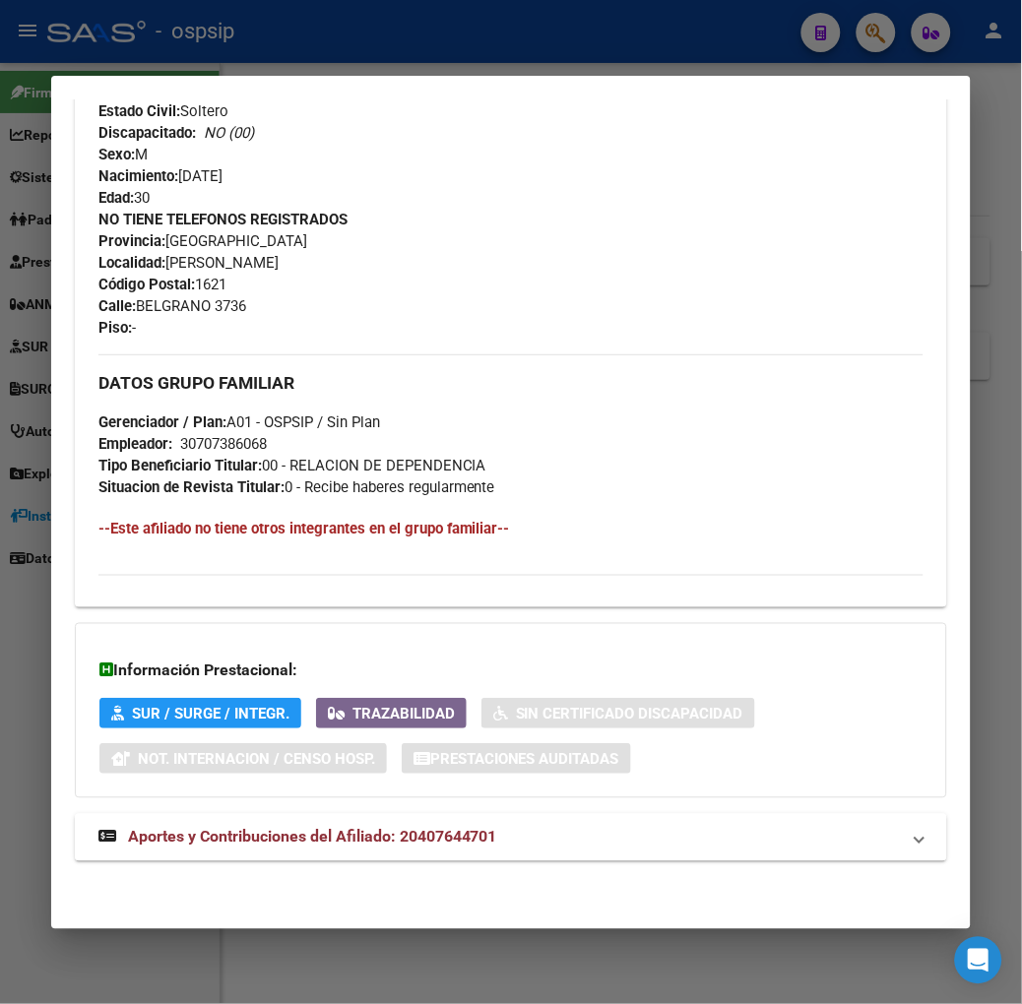
click at [352, 853] on mat-expansion-panel-header "Aportes y Contribuciones del Afiliado: 20407644701" at bounding box center [511, 837] width 872 height 47
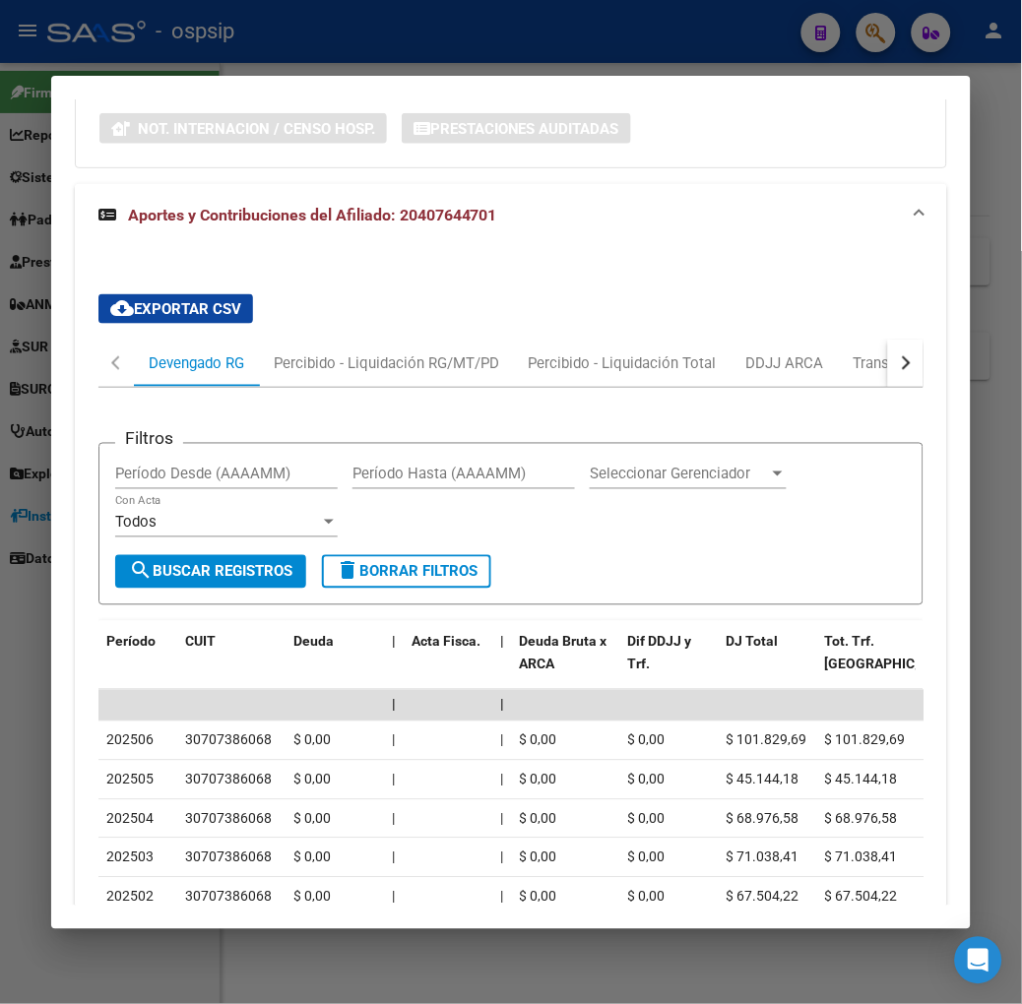
scroll to position [1570, 0]
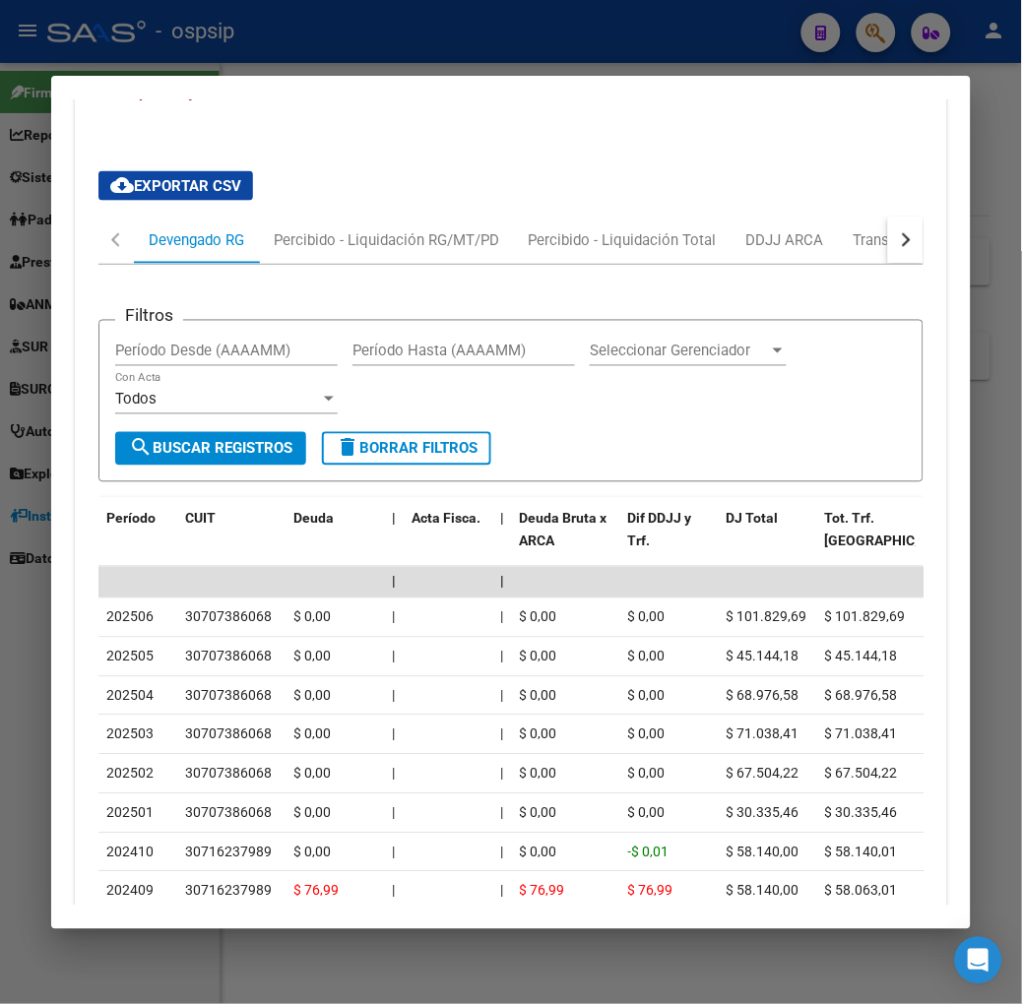
click at [354, 53] on div at bounding box center [511, 502] width 1022 height 1004
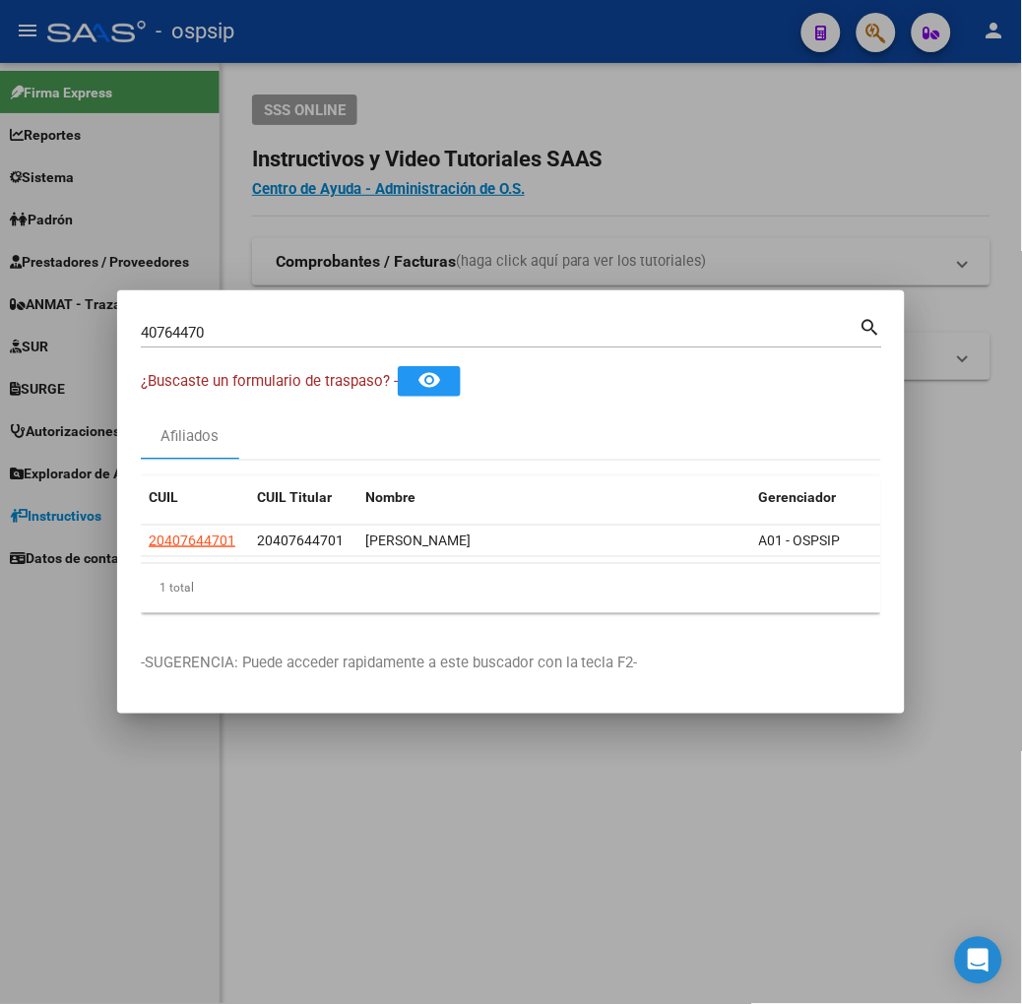
click at [269, 337] on input "40764470" at bounding box center [500, 333] width 719 height 18
type input "40412993"
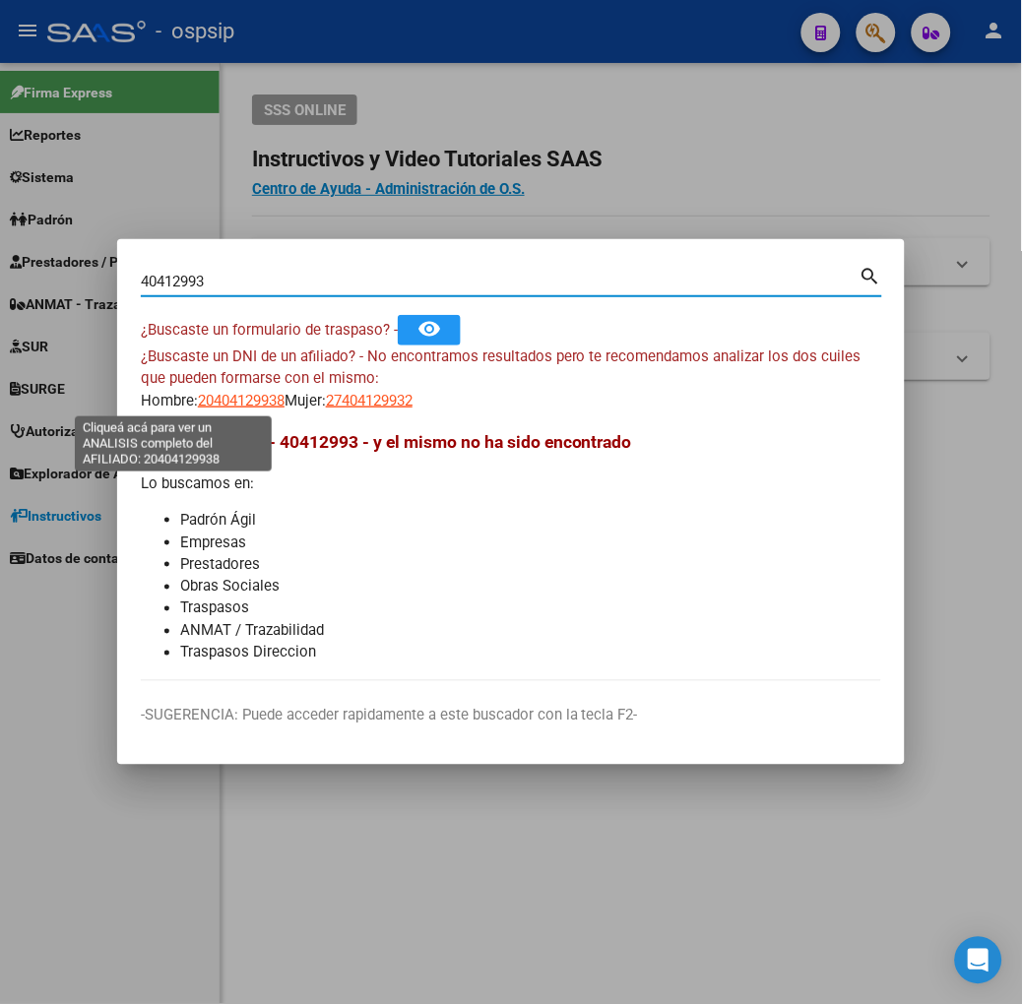
click at [198, 399] on span "20404129938" at bounding box center [241, 401] width 87 height 18
type textarea "20404129938"
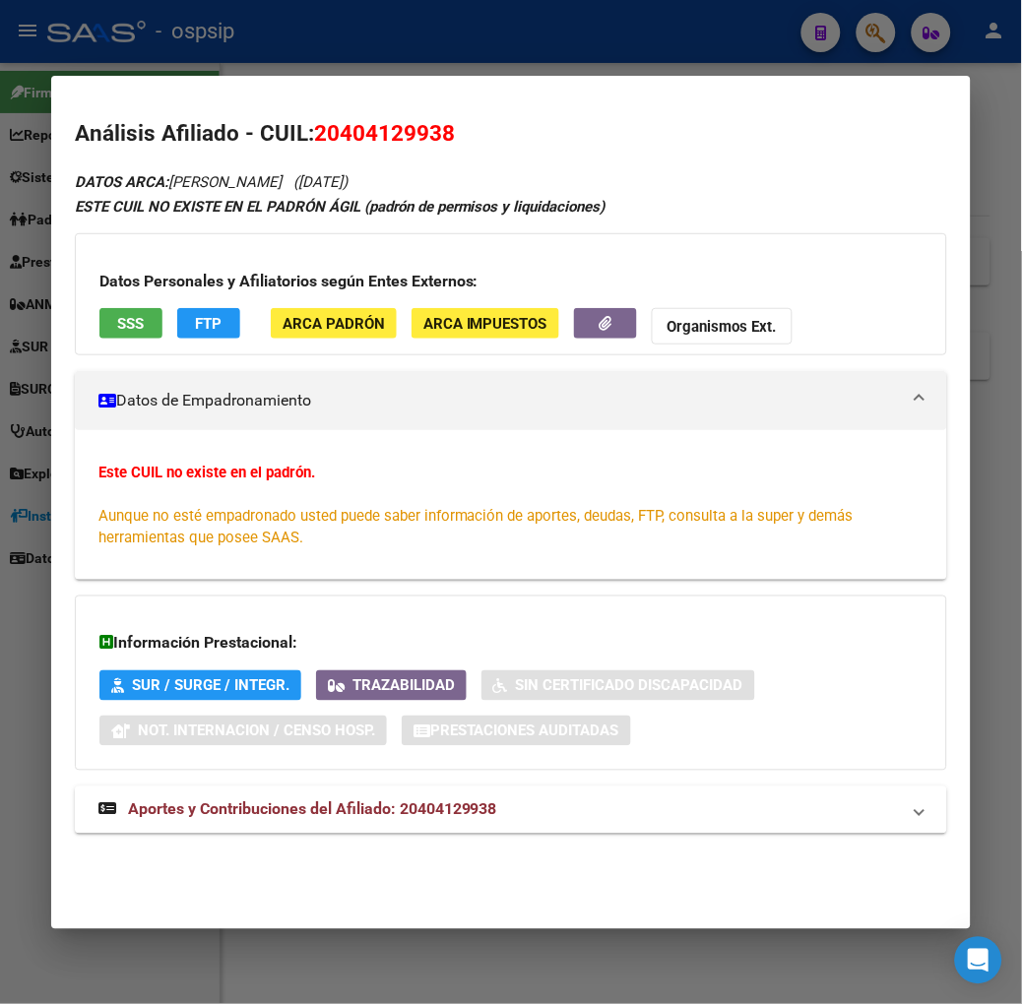
click at [281, 835] on div "DATOS ARCA: [PERSON_NAME] ([DATE]) ESTE CUIL NO EXISTE EN EL PADRÓN ÁGIL (padró…" at bounding box center [511, 512] width 872 height 687
click at [272, 803] on span "Aportes y Contribuciones del Afiliado: 20404129938" at bounding box center [312, 809] width 369 height 19
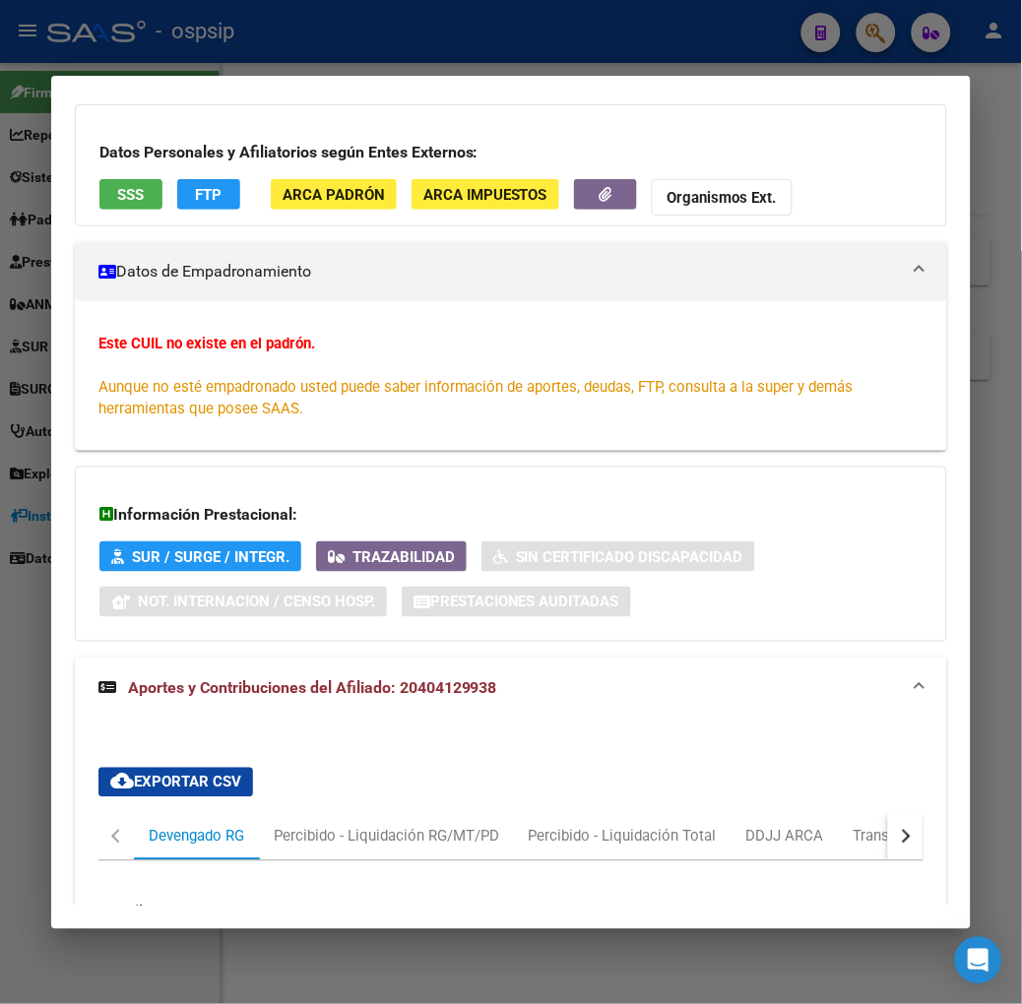
scroll to position [617, 0]
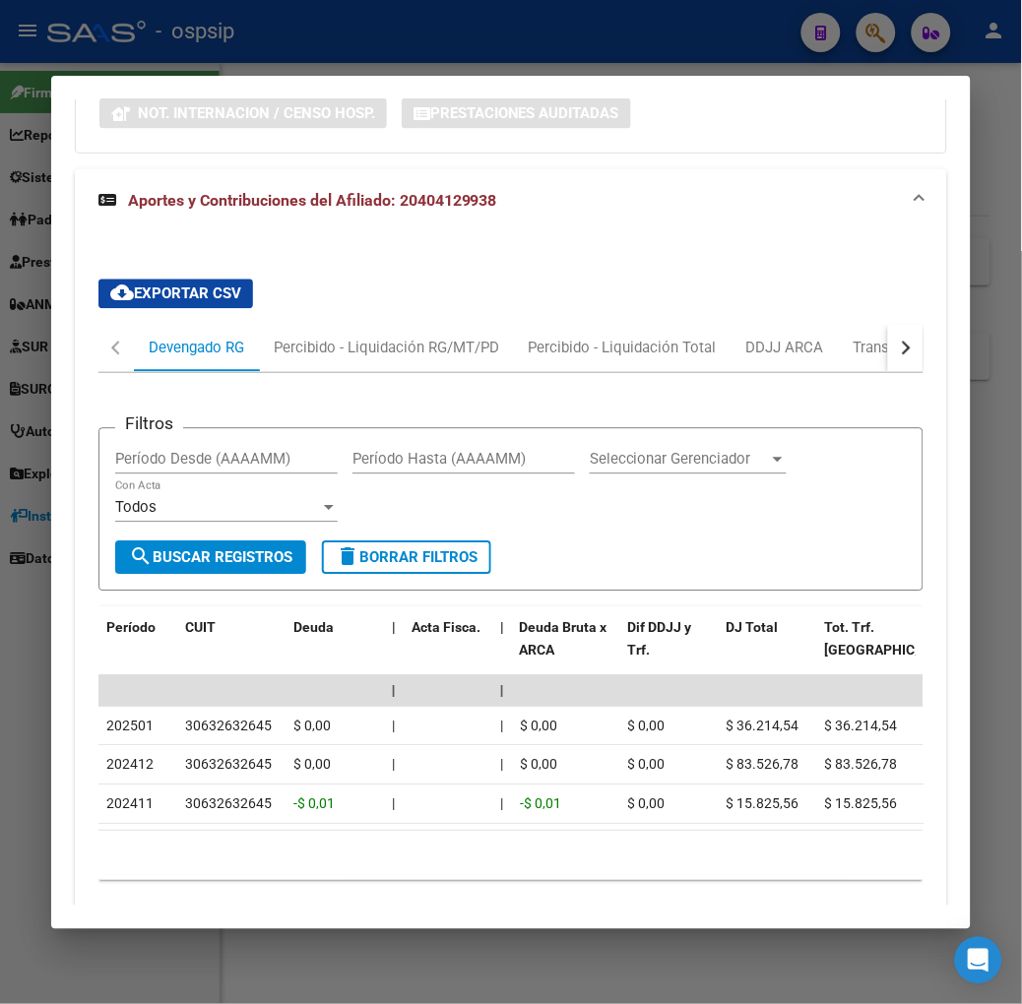
click at [911, 351] on div "button" at bounding box center [904, 349] width 14 height 14
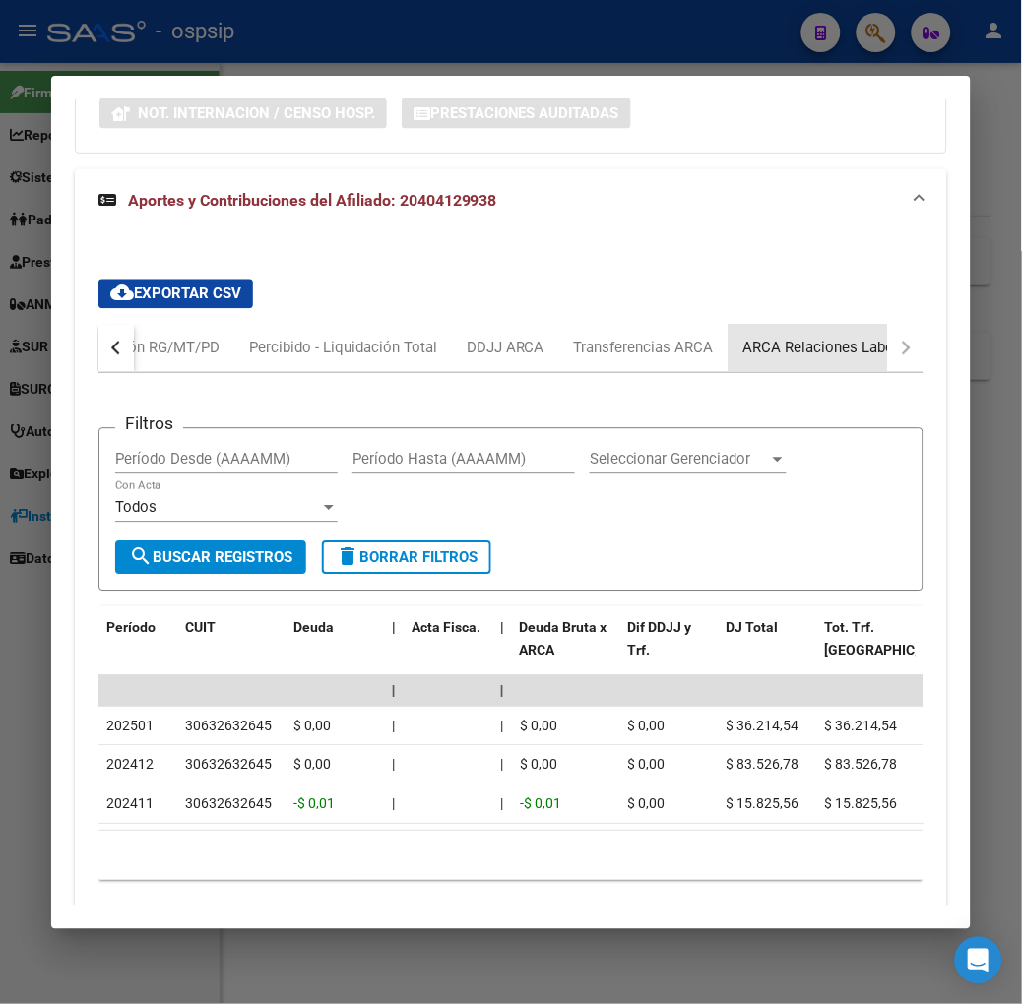
click at [897, 340] on div "ARCA Relaciones Laborales" at bounding box center [835, 348] width 214 height 47
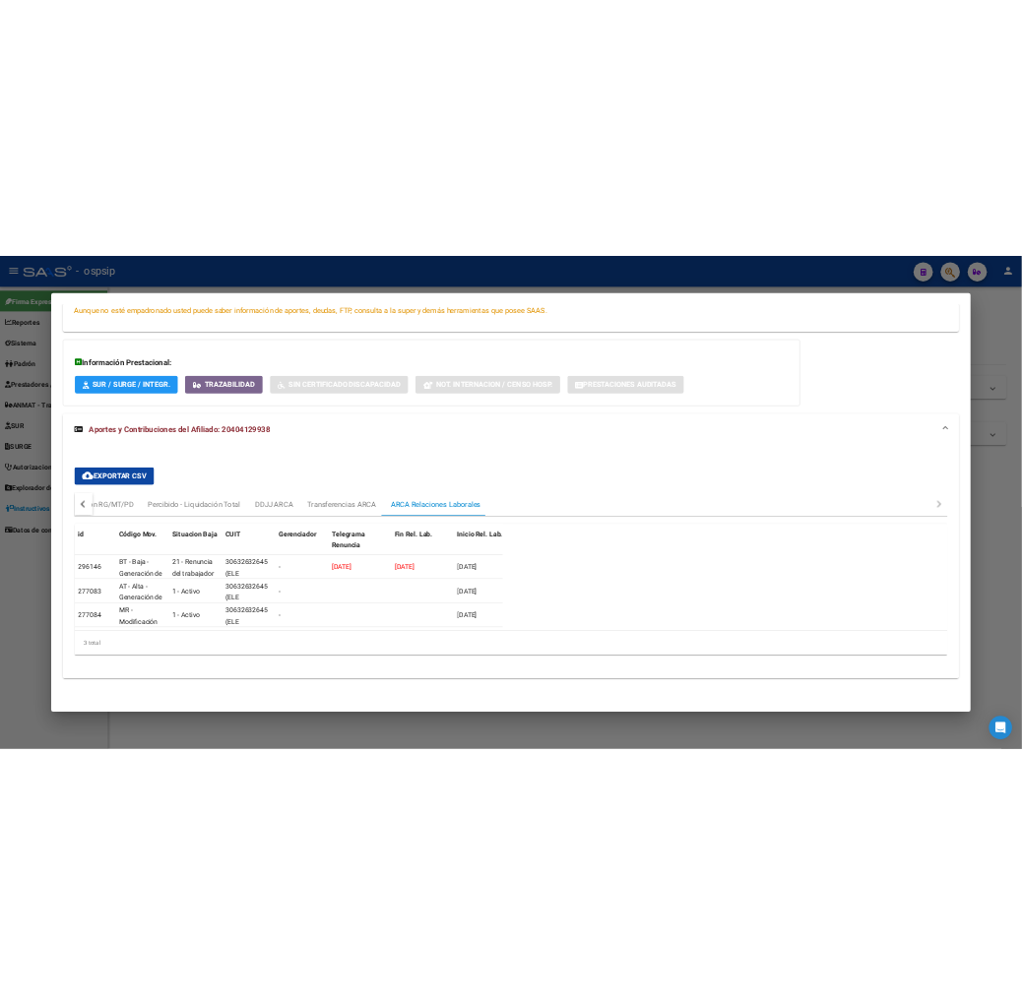
scroll to position [420, 0]
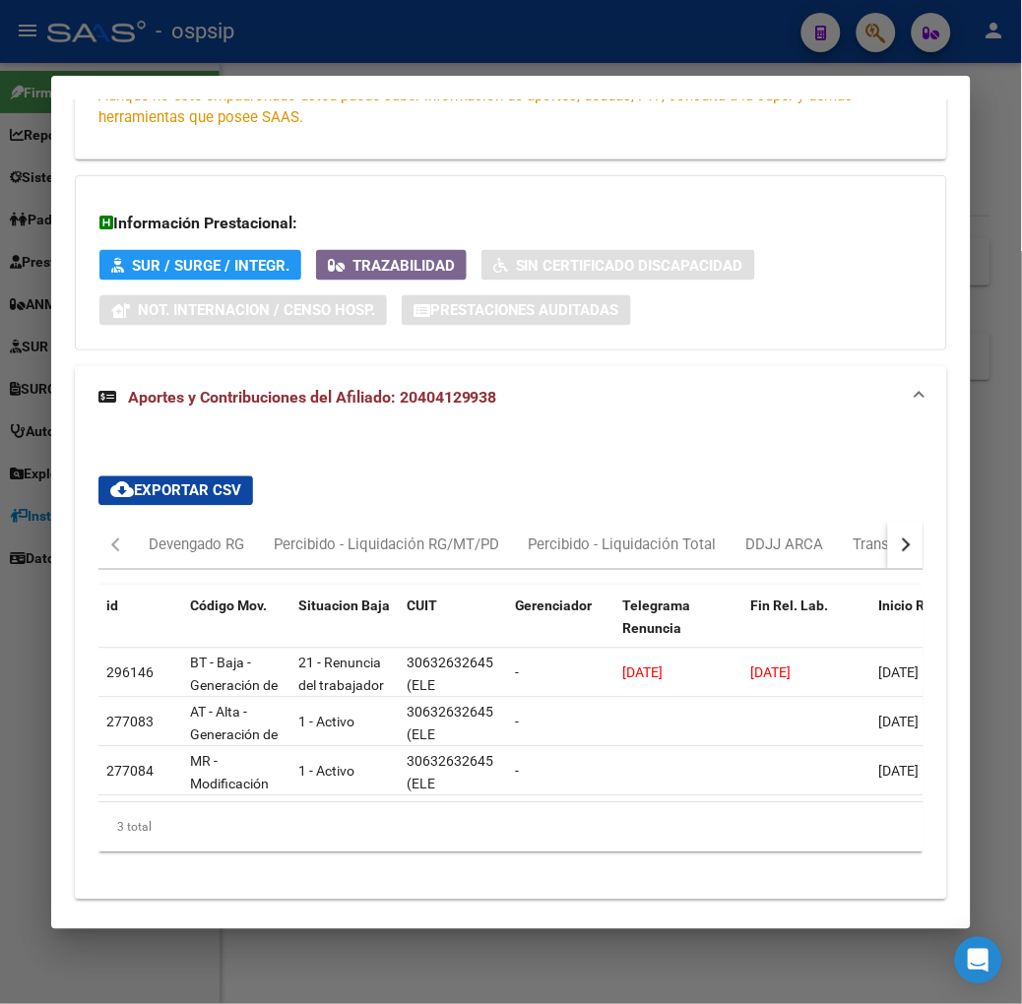
click at [210, 32] on div at bounding box center [511, 502] width 1022 height 1004
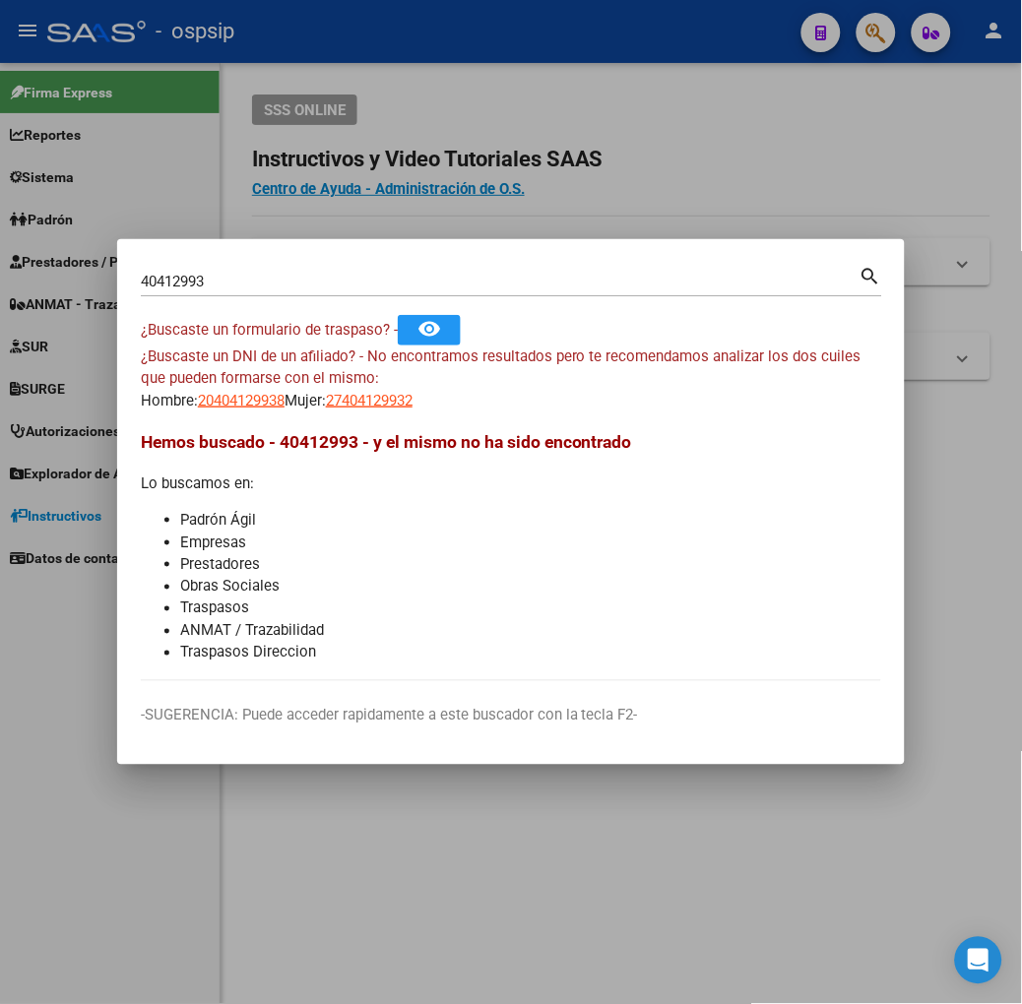
click at [194, 270] on div "40412993 Buscar (apellido, dni, cuil, nro traspaso, cuit, obra social)" at bounding box center [500, 282] width 719 height 30
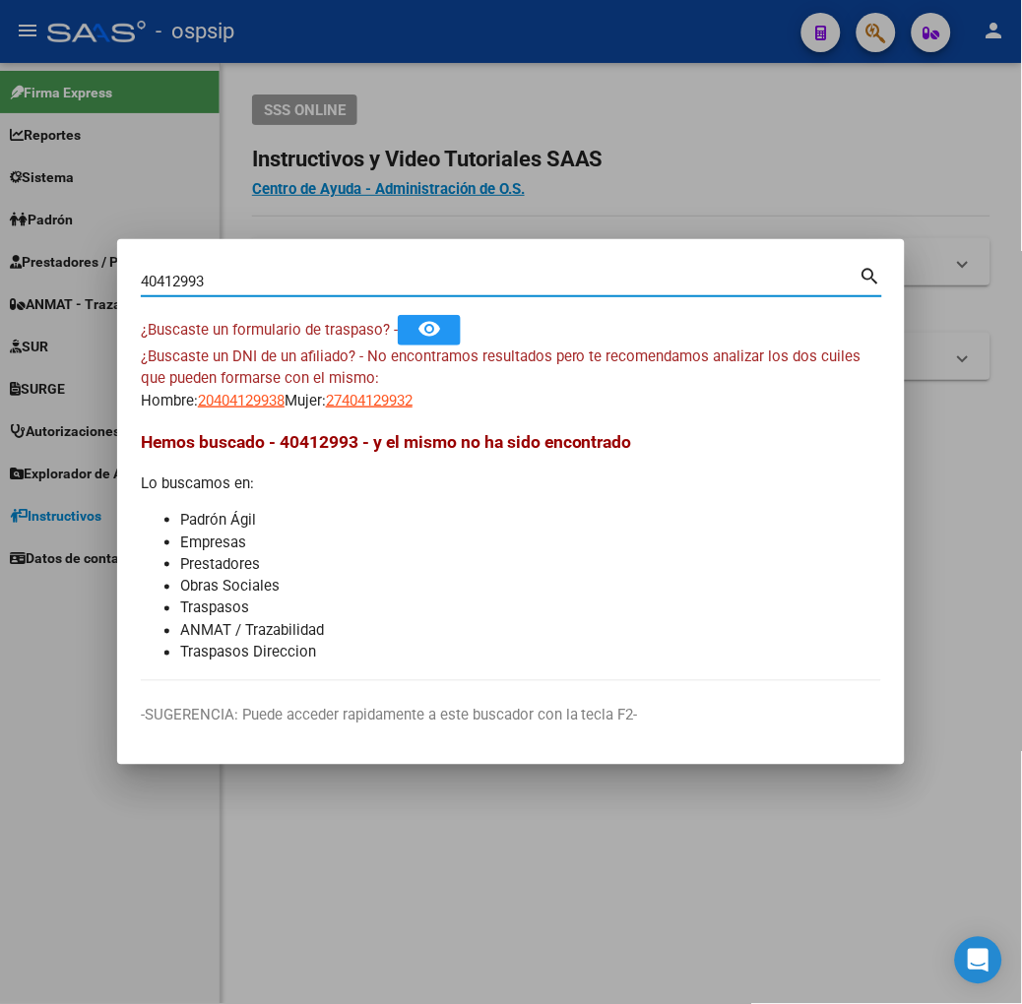
click at [194, 273] on input "40412993" at bounding box center [500, 282] width 719 height 18
type input "44997858"
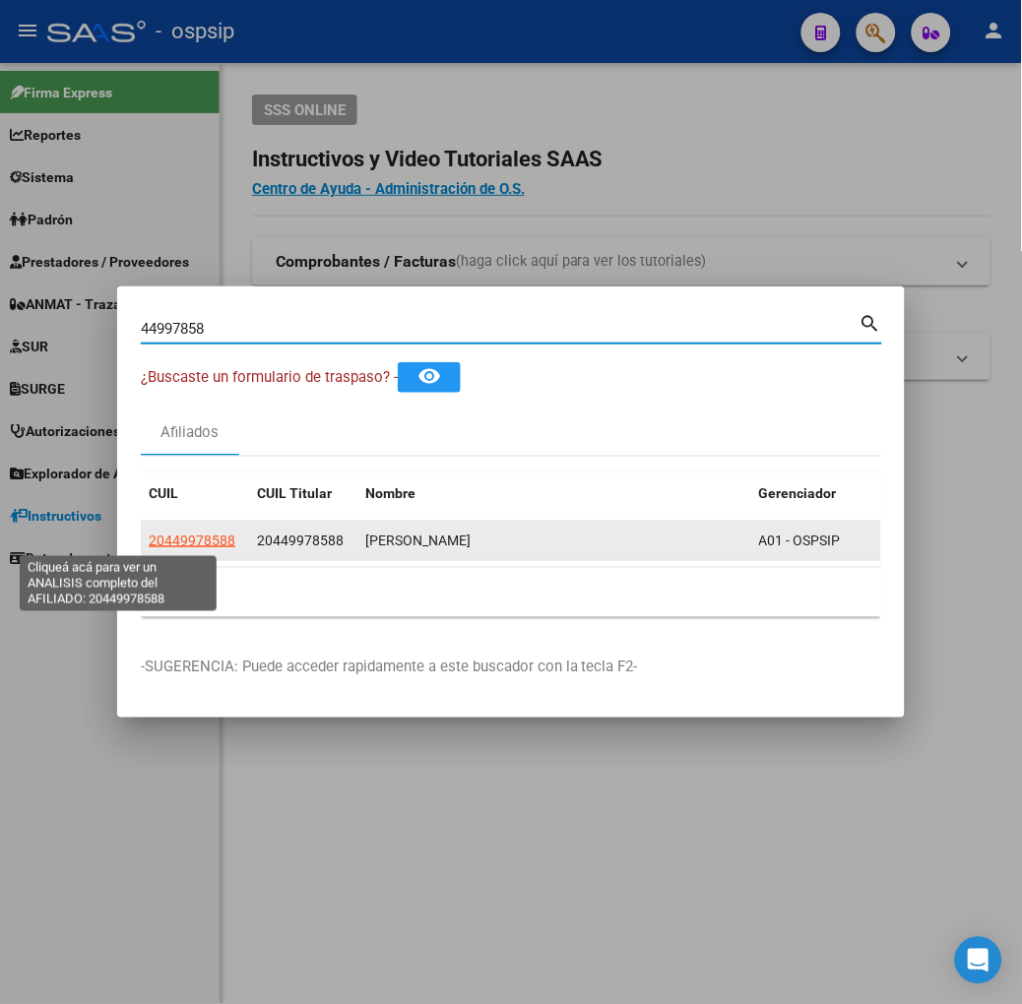
click at [149, 538] on span "20449978588" at bounding box center [192, 541] width 87 height 16
type textarea "20449978588"
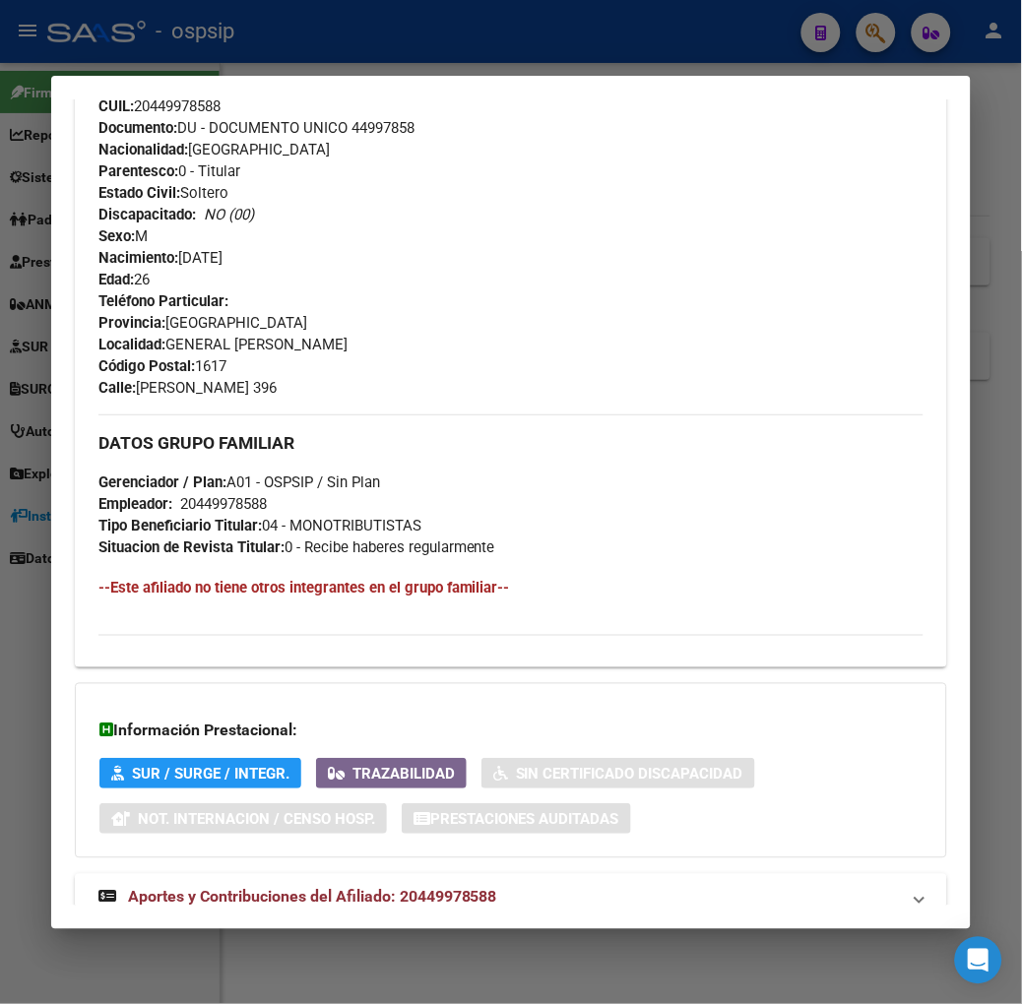
scroll to position [789, 0]
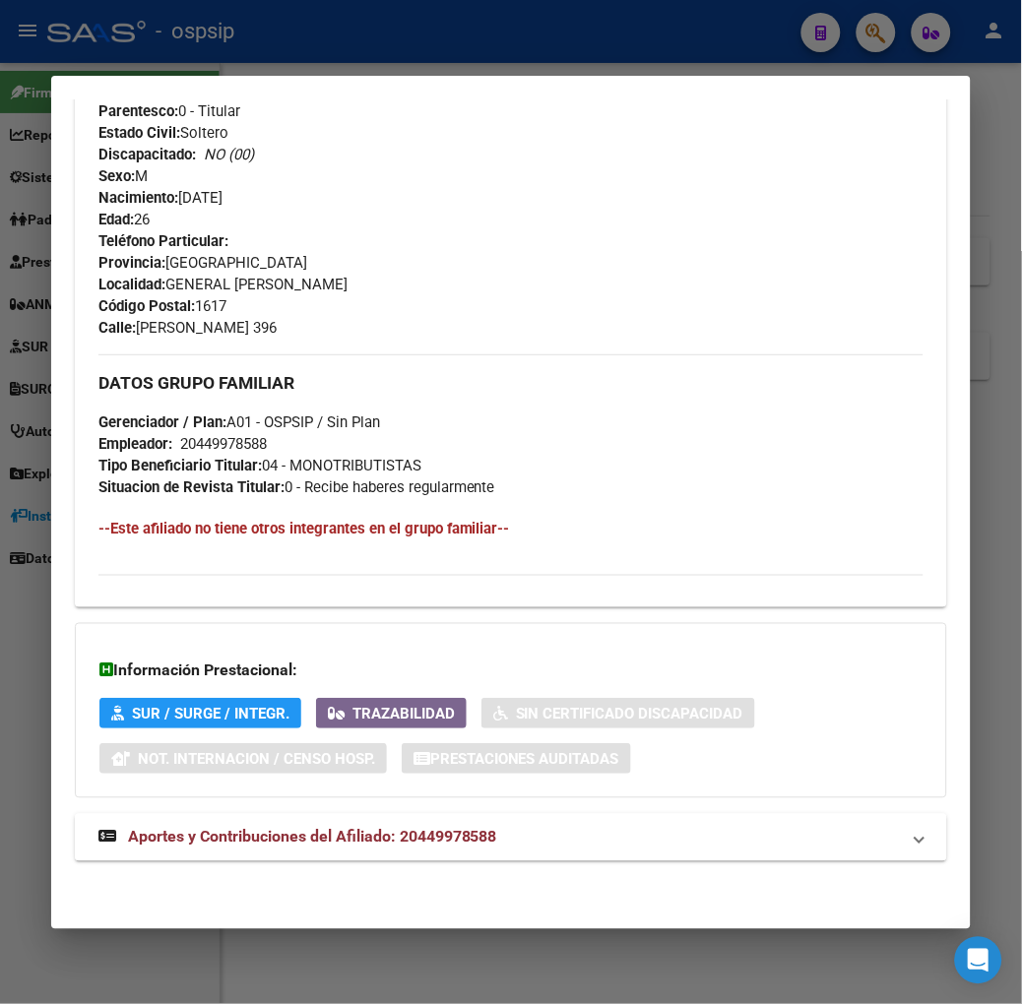
click at [329, 826] on strong "Aportes y Contribuciones del Afiliado: 20449978588" at bounding box center [297, 838] width 399 height 24
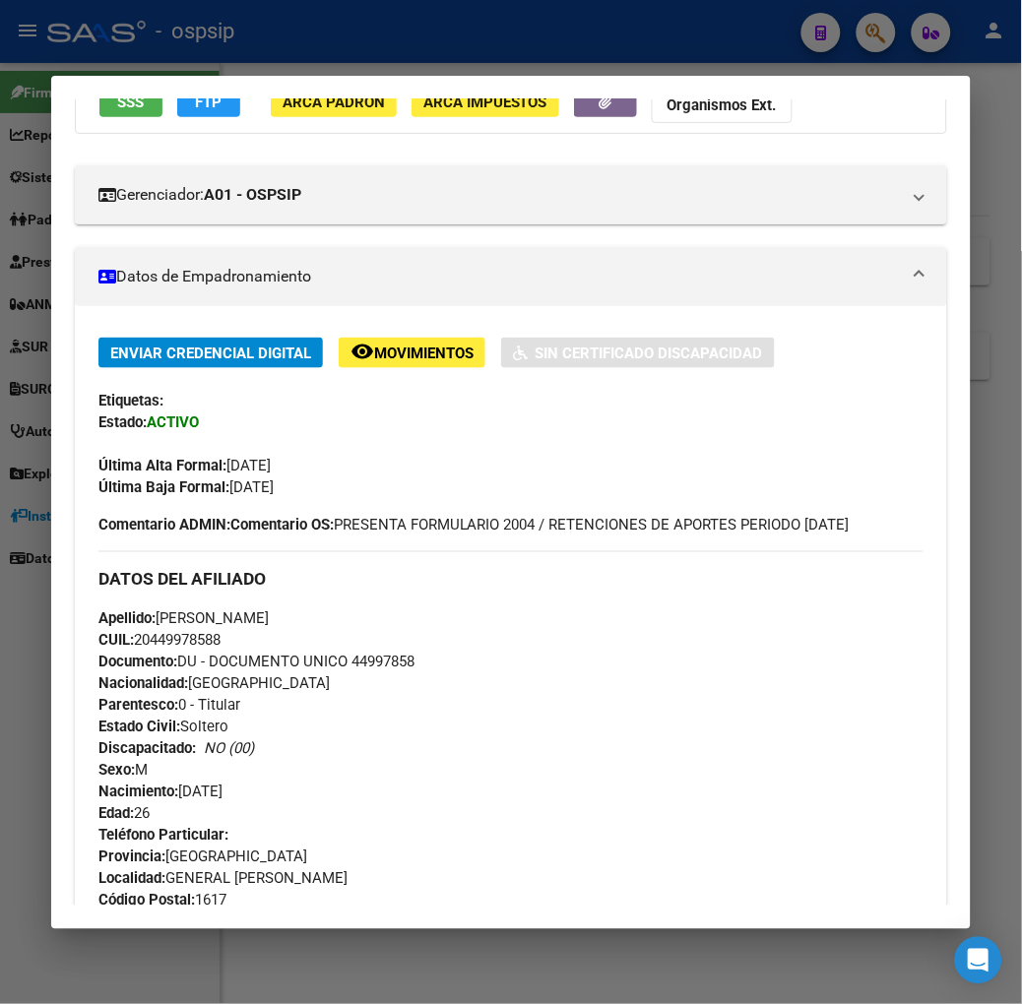
scroll to position [0, 0]
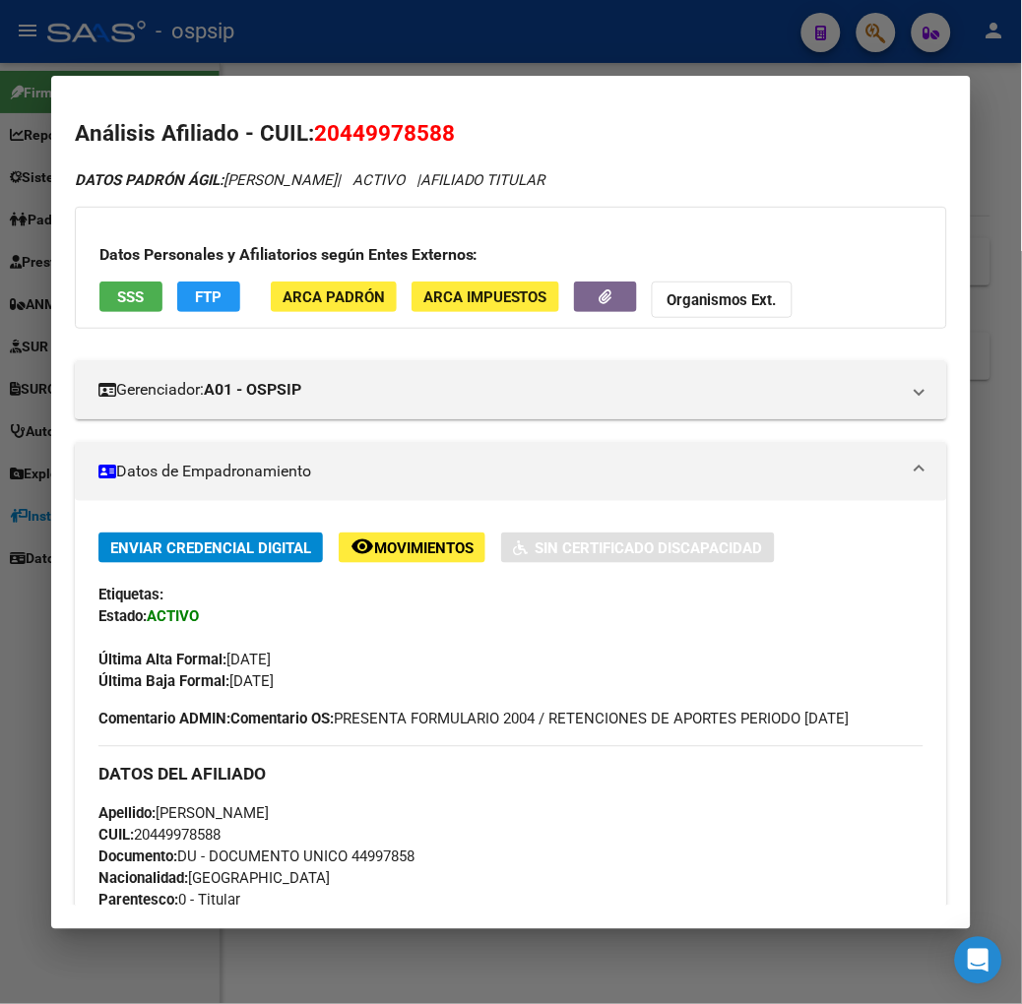
click at [99, 307] on button "SSS" at bounding box center [130, 297] width 63 height 31
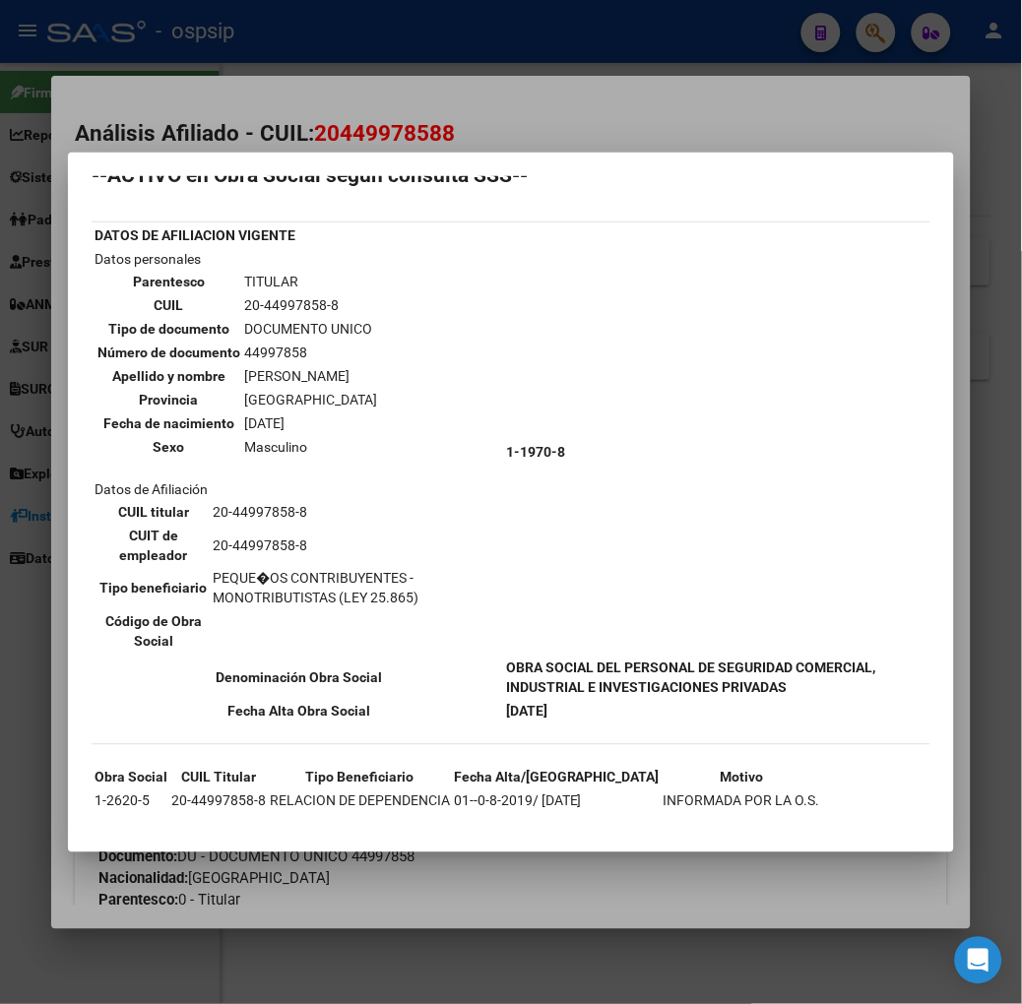
scroll to position [33, 0]
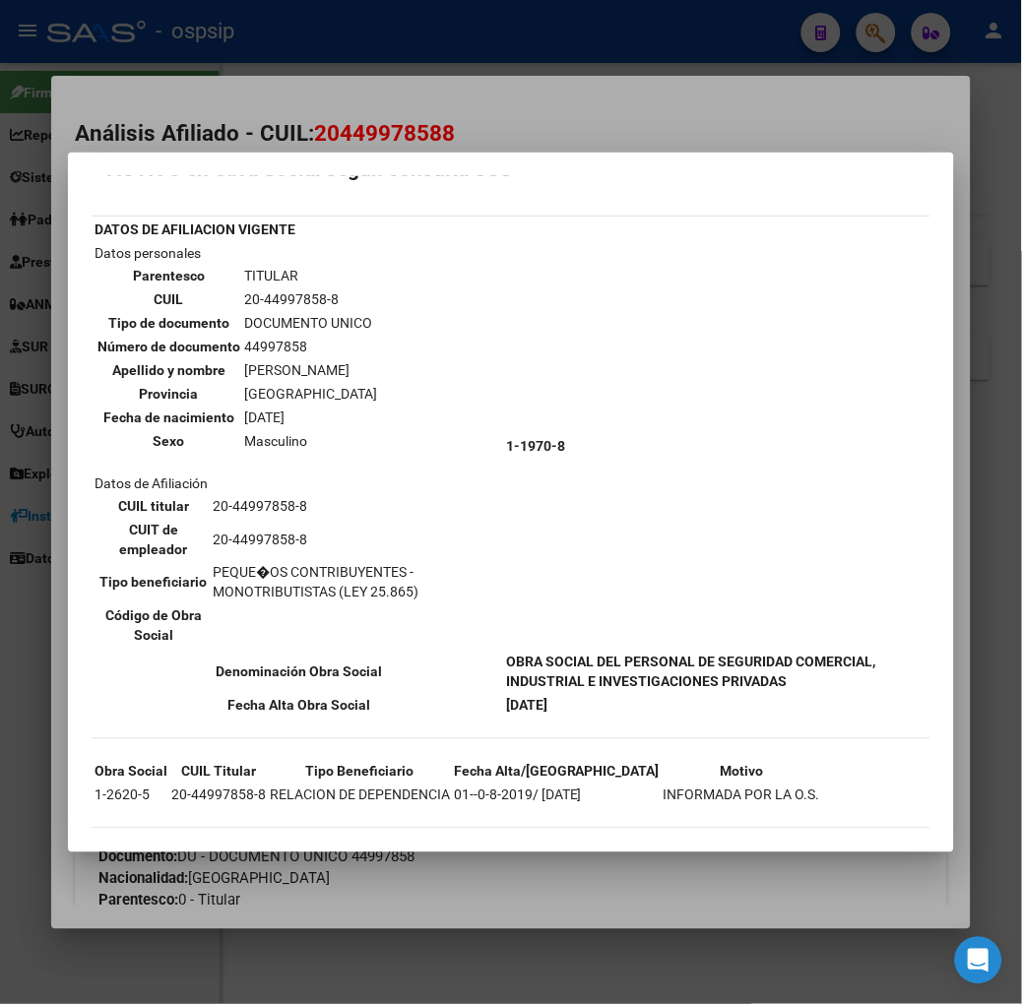
click at [277, 86] on div at bounding box center [511, 502] width 1022 height 1004
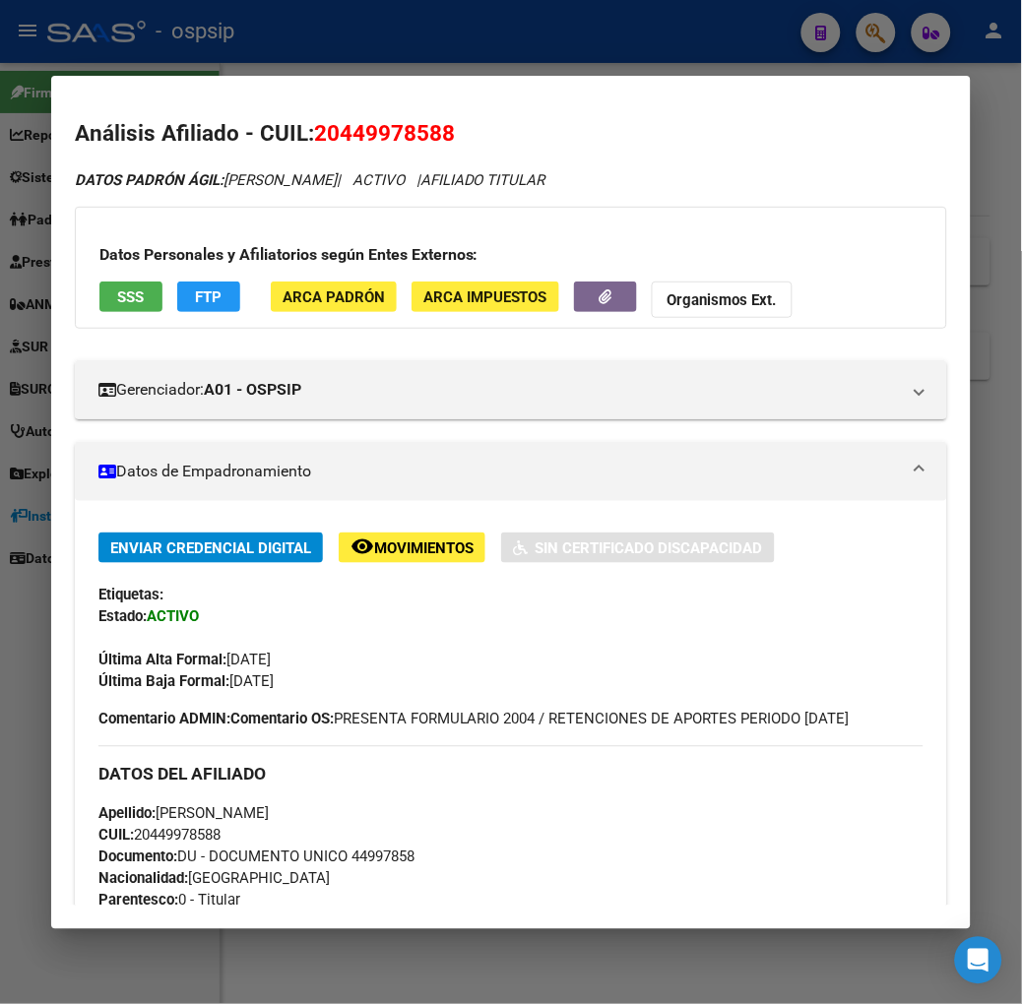
click at [276, 36] on div at bounding box center [511, 502] width 1022 height 1004
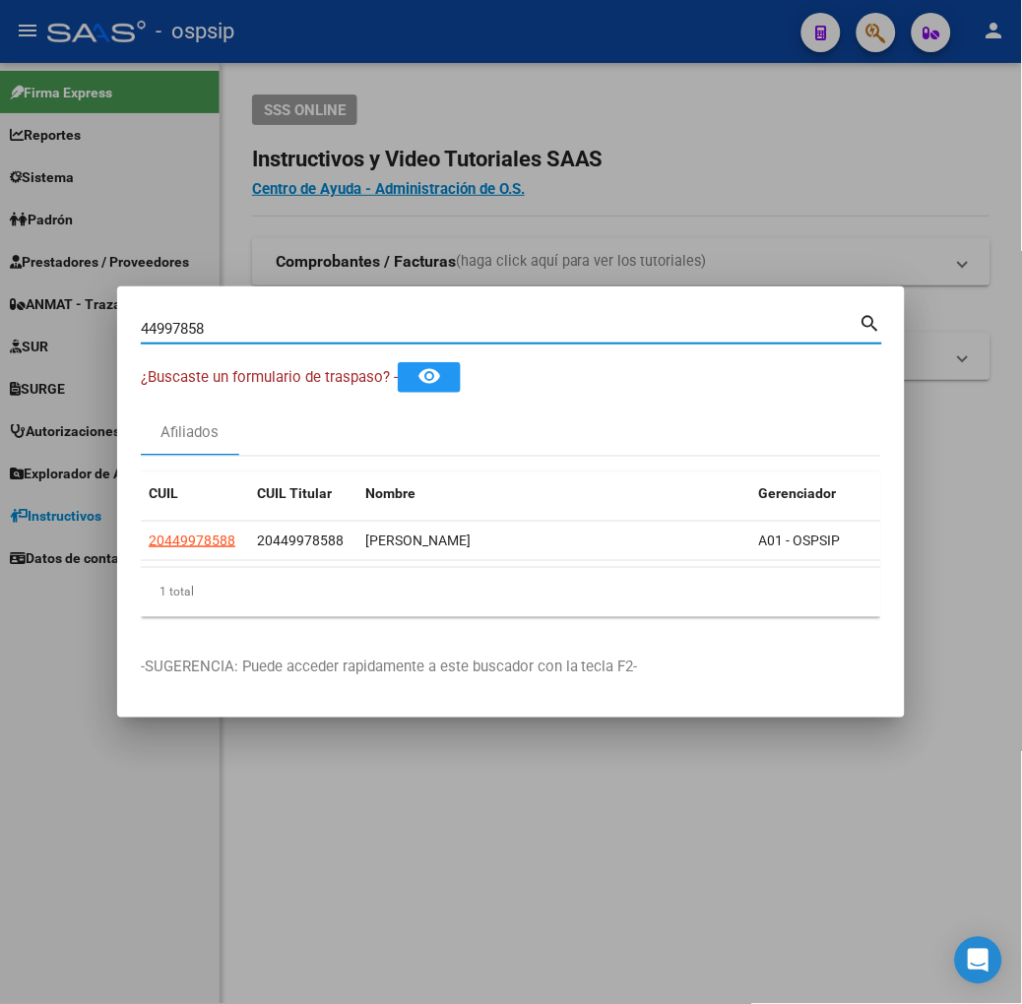
click at [267, 330] on input "44997858" at bounding box center [500, 329] width 719 height 18
type input "40764470"
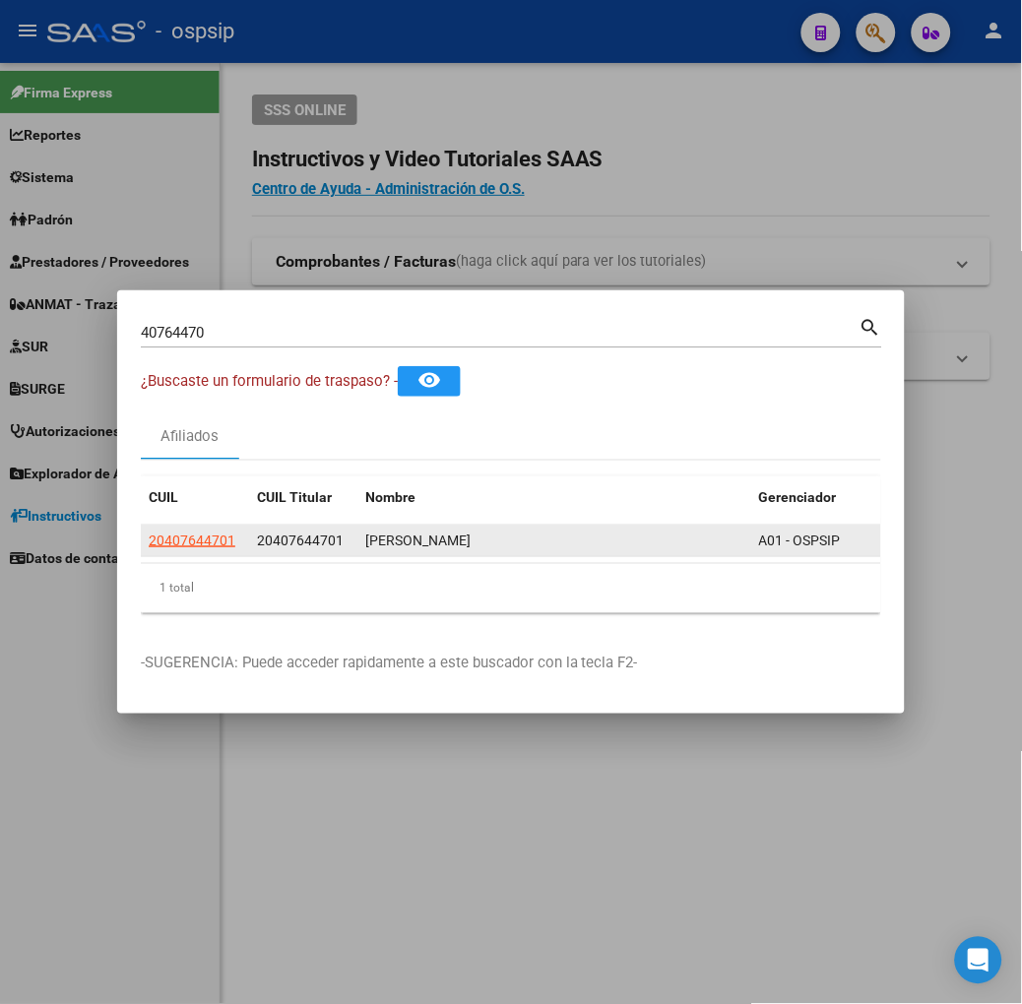
click at [149, 530] on app-link-go-to "20407644701" at bounding box center [192, 541] width 87 height 23
click at [149, 533] on span "20407644701" at bounding box center [192, 541] width 87 height 16
type textarea "20407644701"
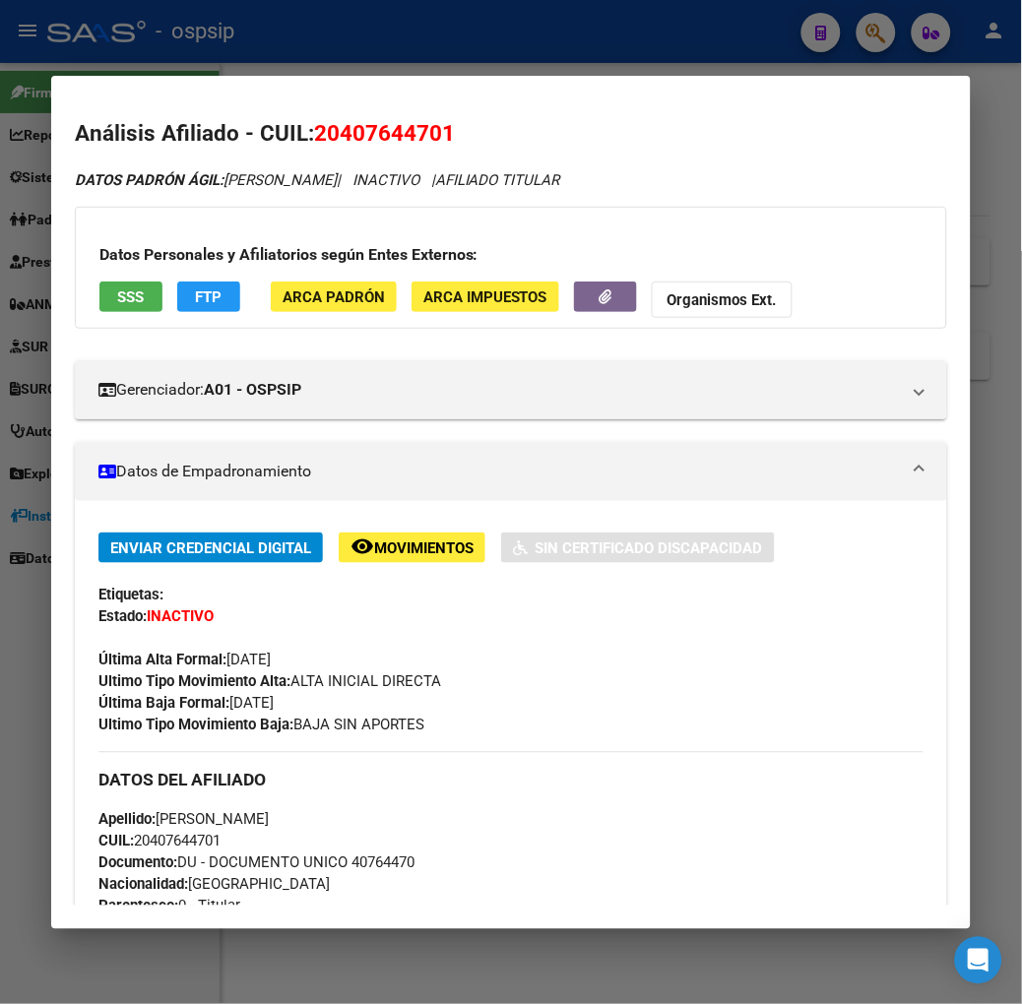
click at [113, 299] on button "SSS" at bounding box center [130, 297] width 63 height 31
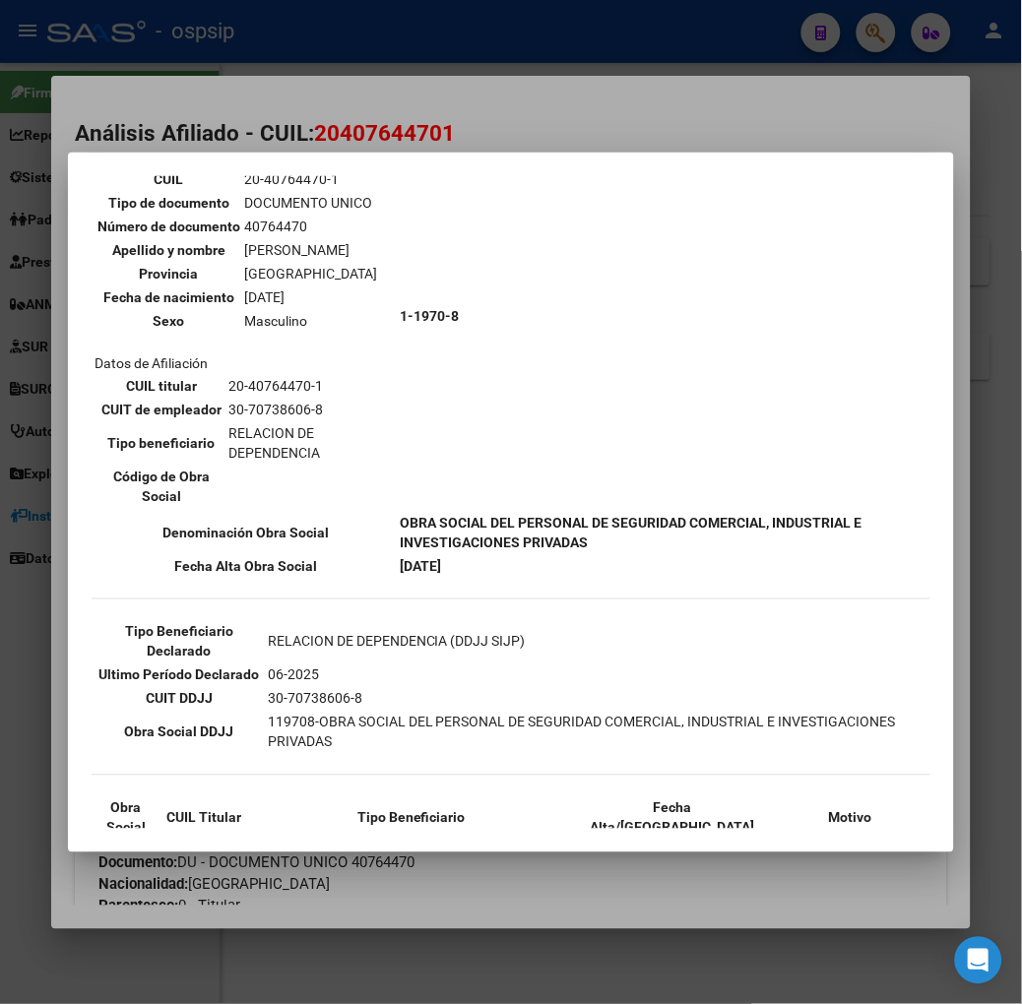
scroll to position [209, 0]
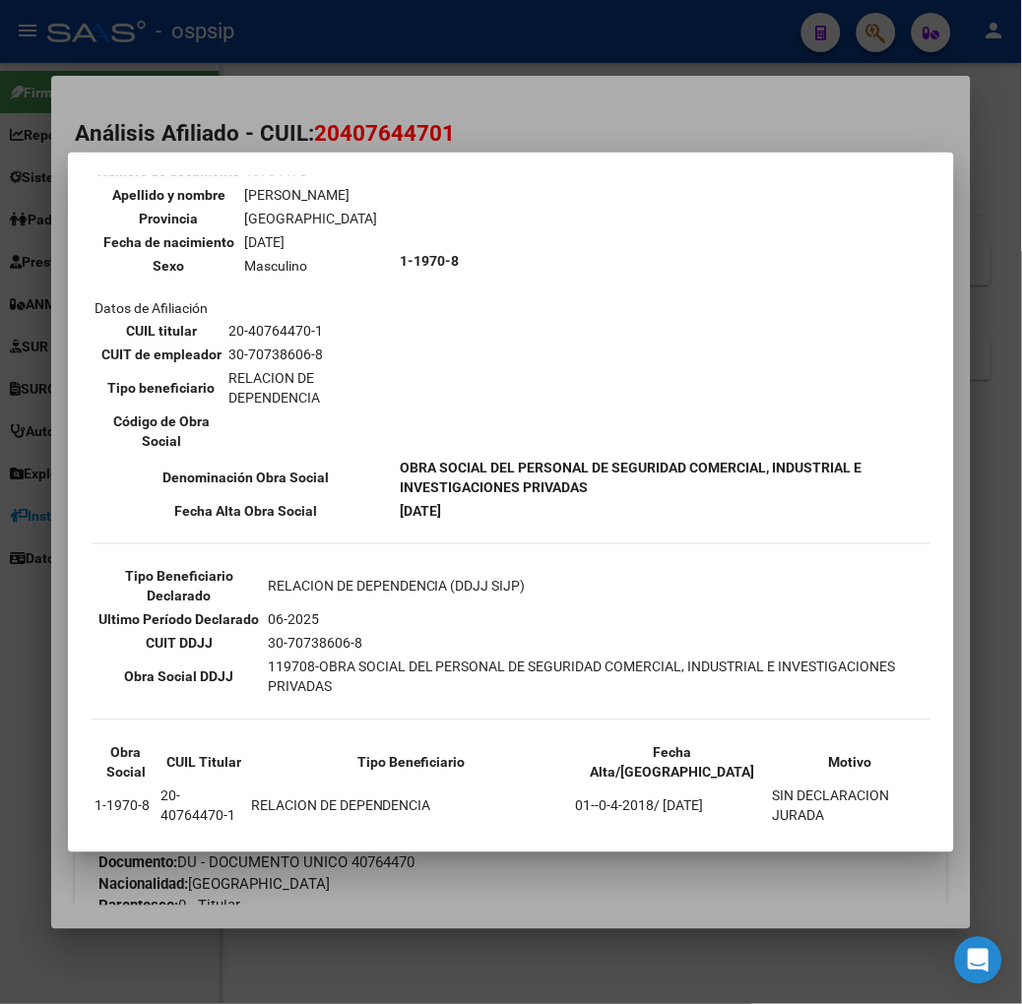
click at [259, 122] on div at bounding box center [511, 502] width 1022 height 1004
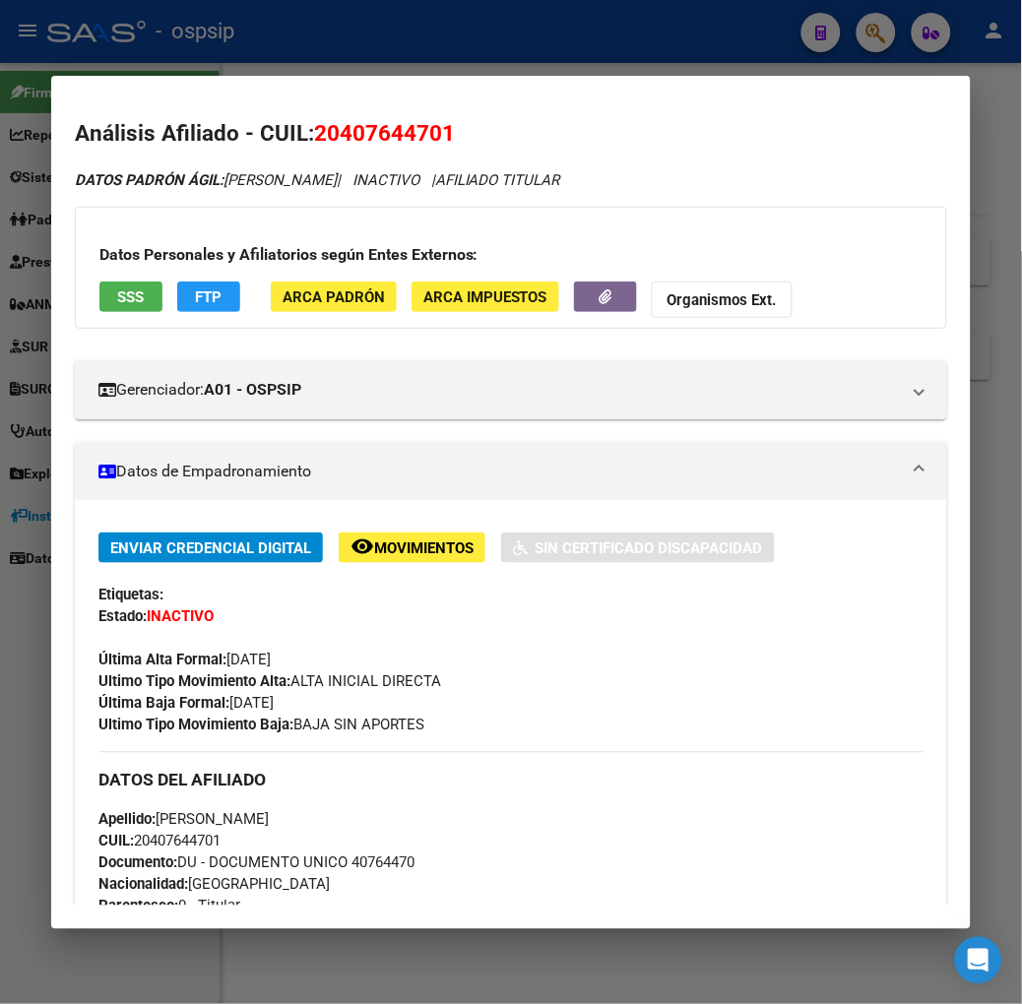
click at [242, 43] on div at bounding box center [511, 502] width 1022 height 1004
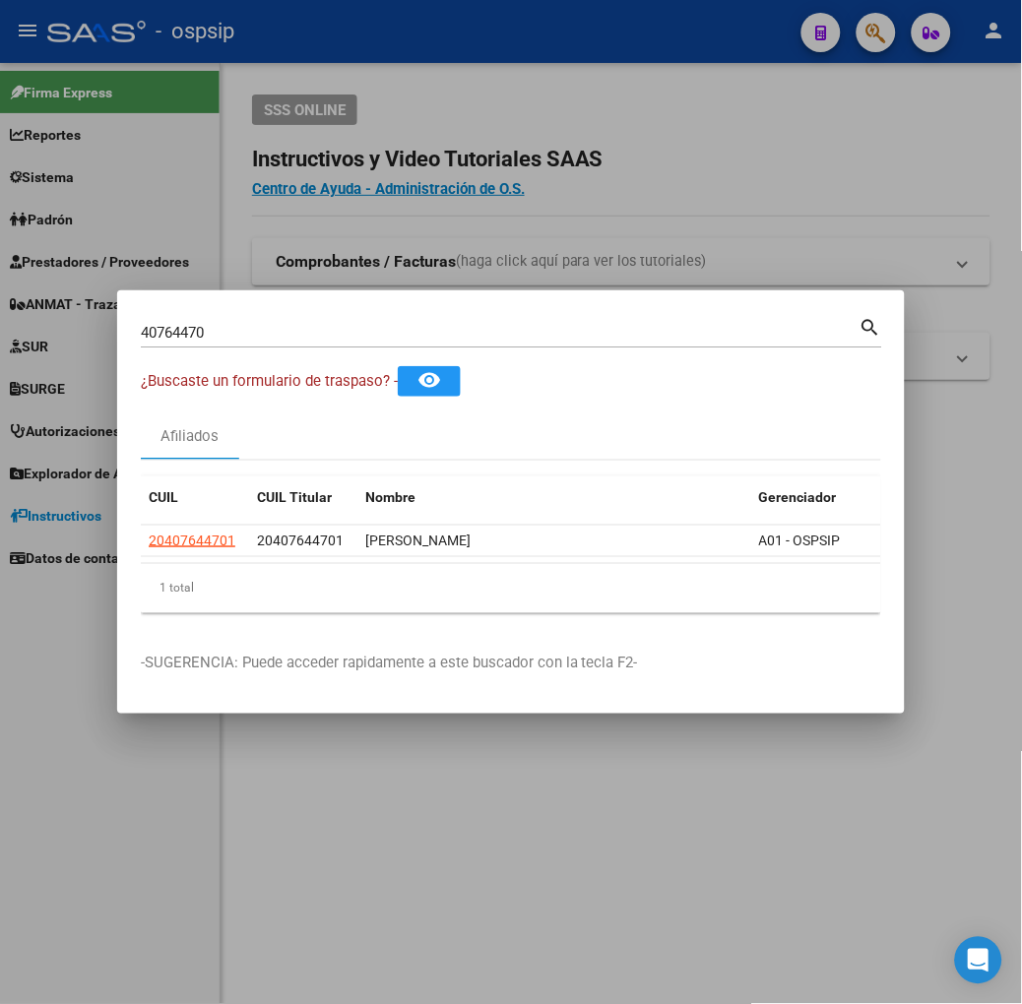
click at [256, 320] on div "40764470 Buscar (apellido, dni, cuil, nro traspaso, cuit, obra social)" at bounding box center [500, 333] width 719 height 30
click at [256, 328] on input "40764470" at bounding box center [500, 333] width 719 height 18
type input "27771502"
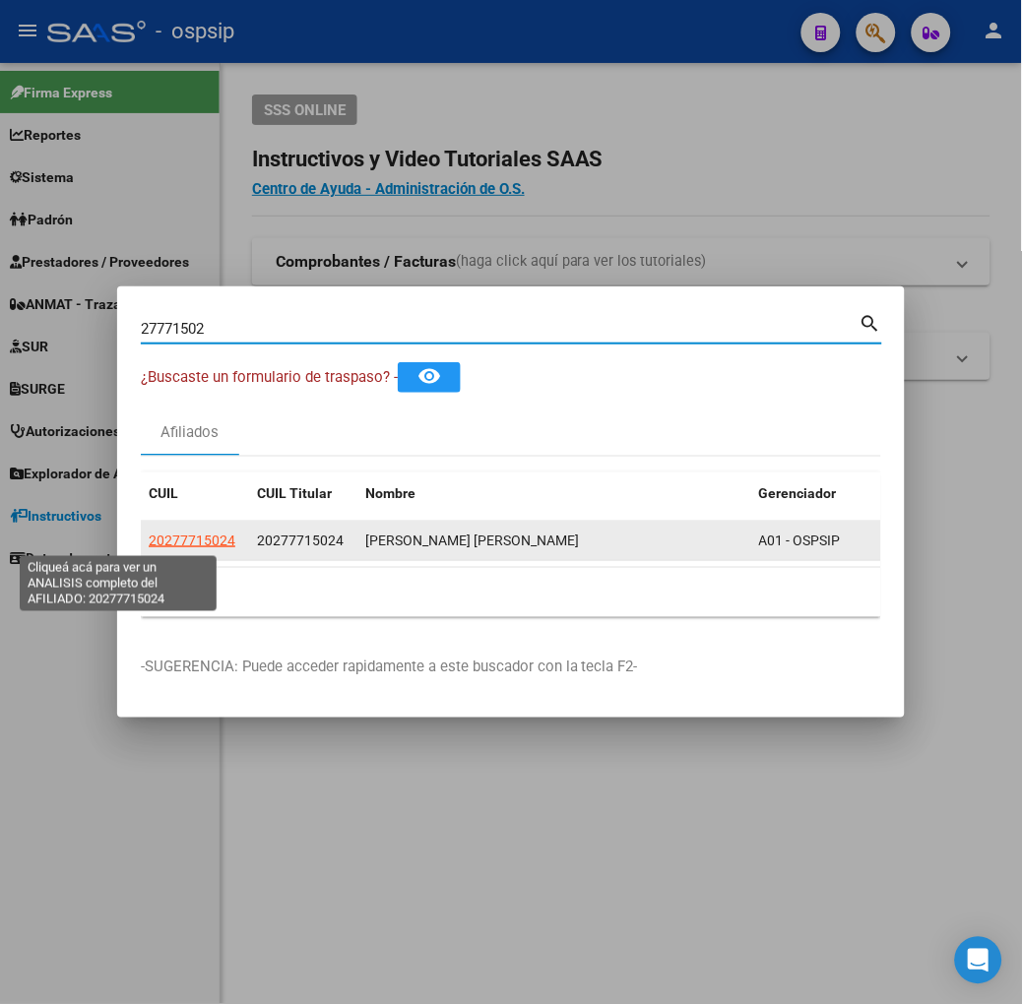
click at [150, 536] on span "20277715024" at bounding box center [192, 541] width 87 height 16
type textarea "20277715024"
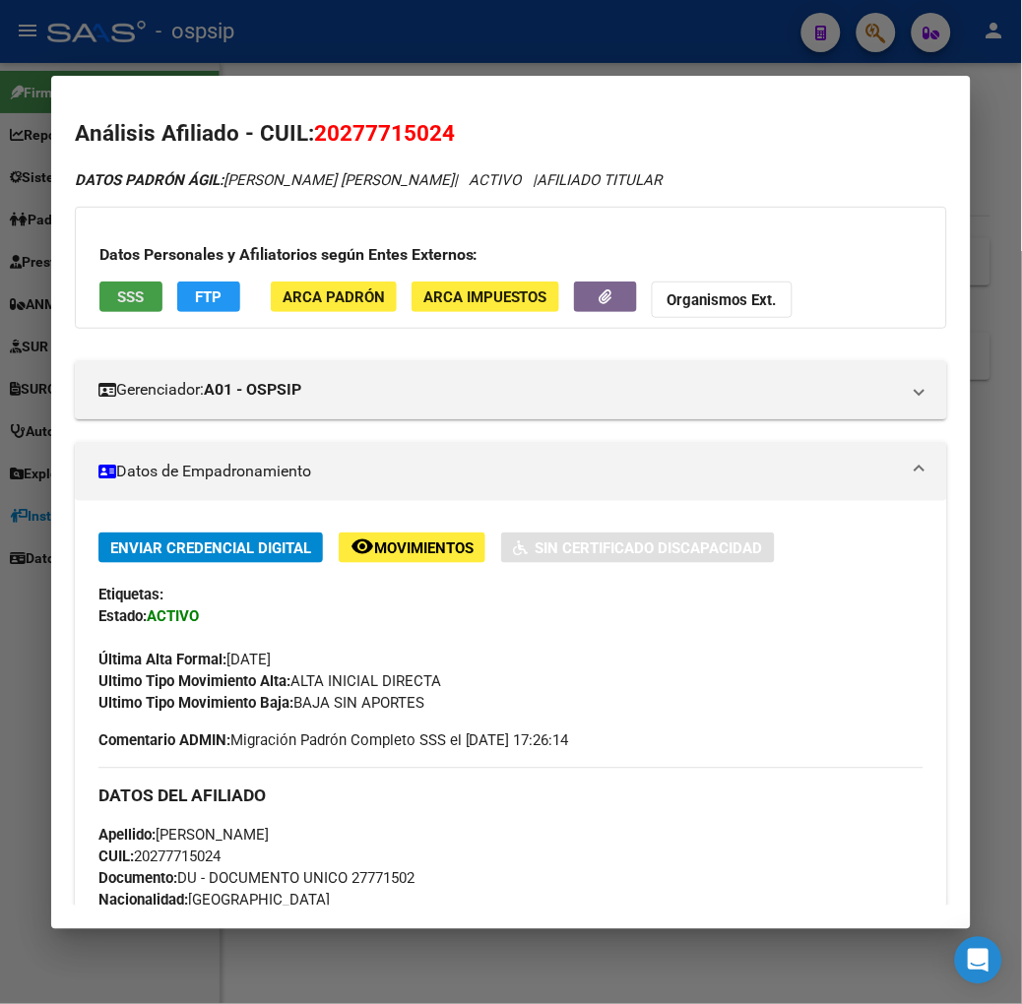
click at [99, 307] on button "SSS" at bounding box center [130, 297] width 63 height 31
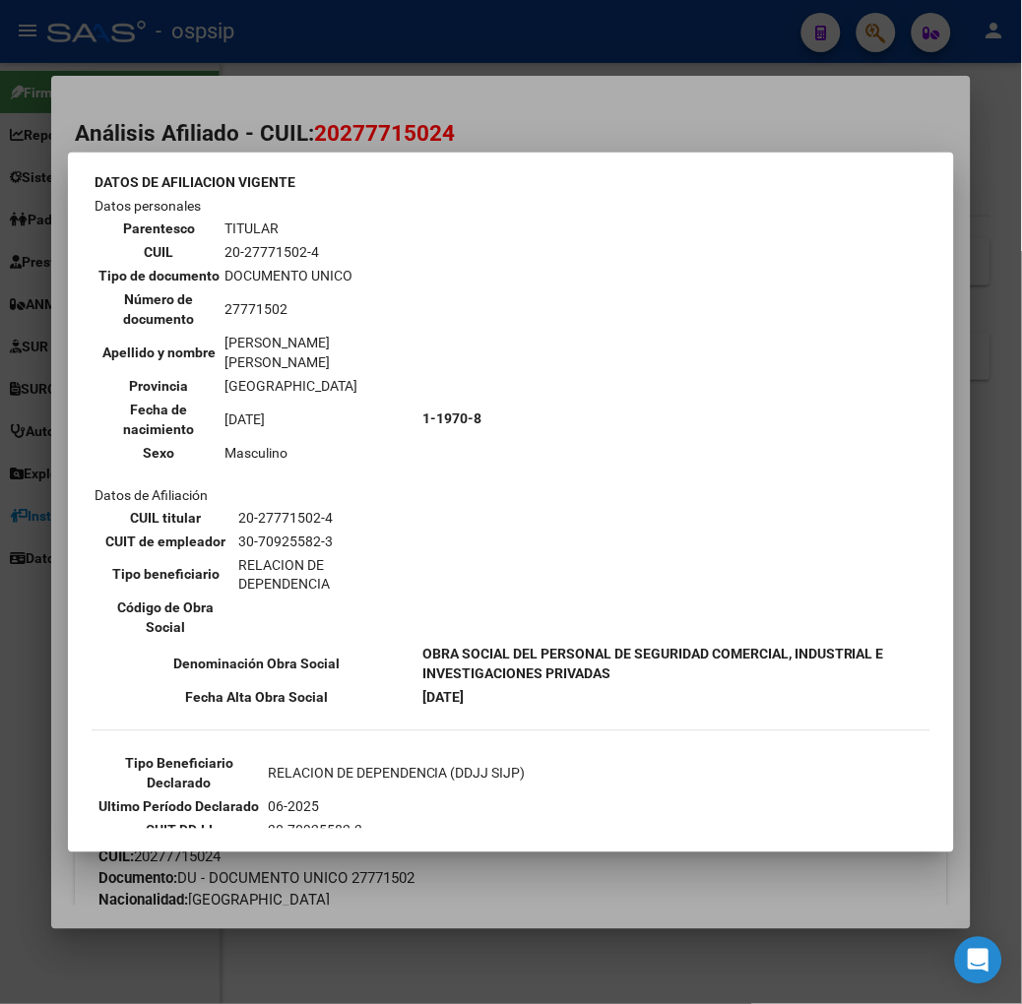
scroll to position [328, 0]
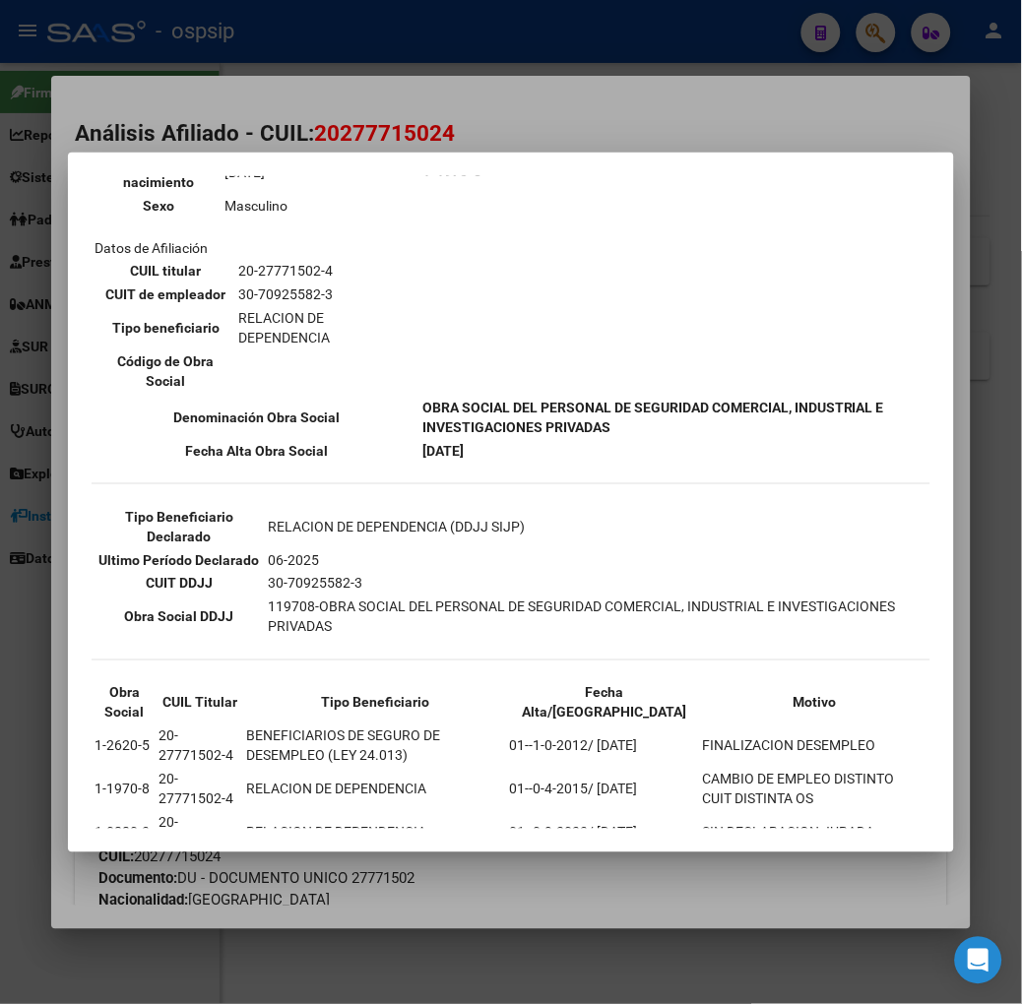
click at [253, 72] on div at bounding box center [511, 502] width 1022 height 1004
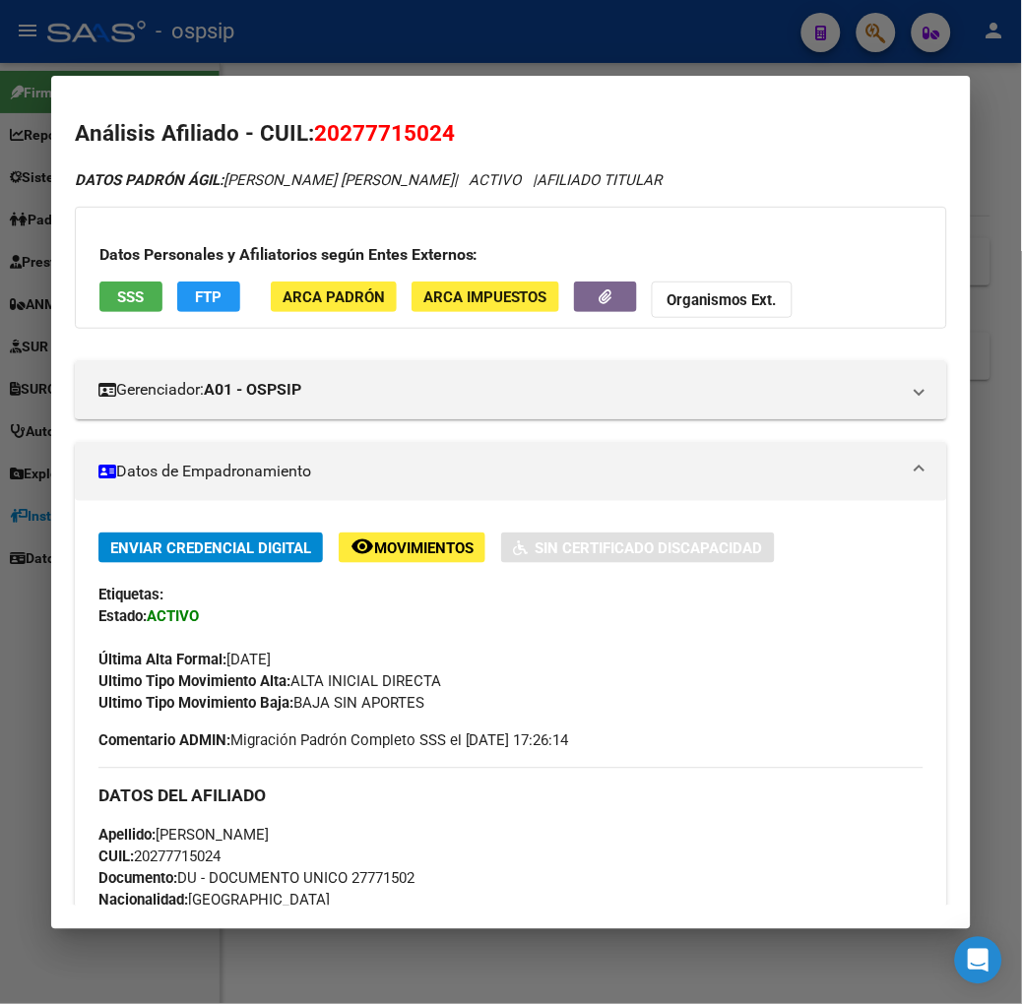
click at [253, 65] on div at bounding box center [511, 502] width 1022 height 1004
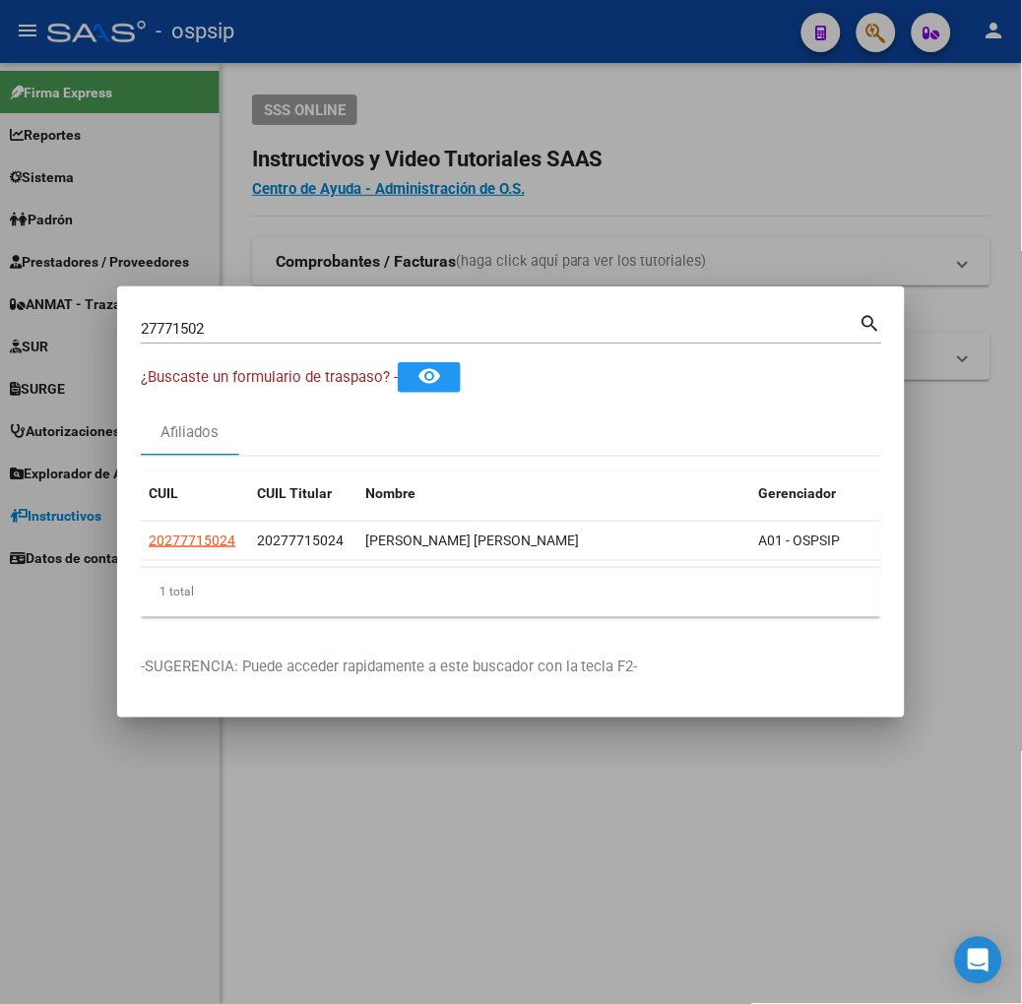
click at [202, 315] on div "27771502 Buscar (apellido, dni, [PERSON_NAME], [PERSON_NAME], cuit, obra social)" at bounding box center [500, 329] width 719 height 30
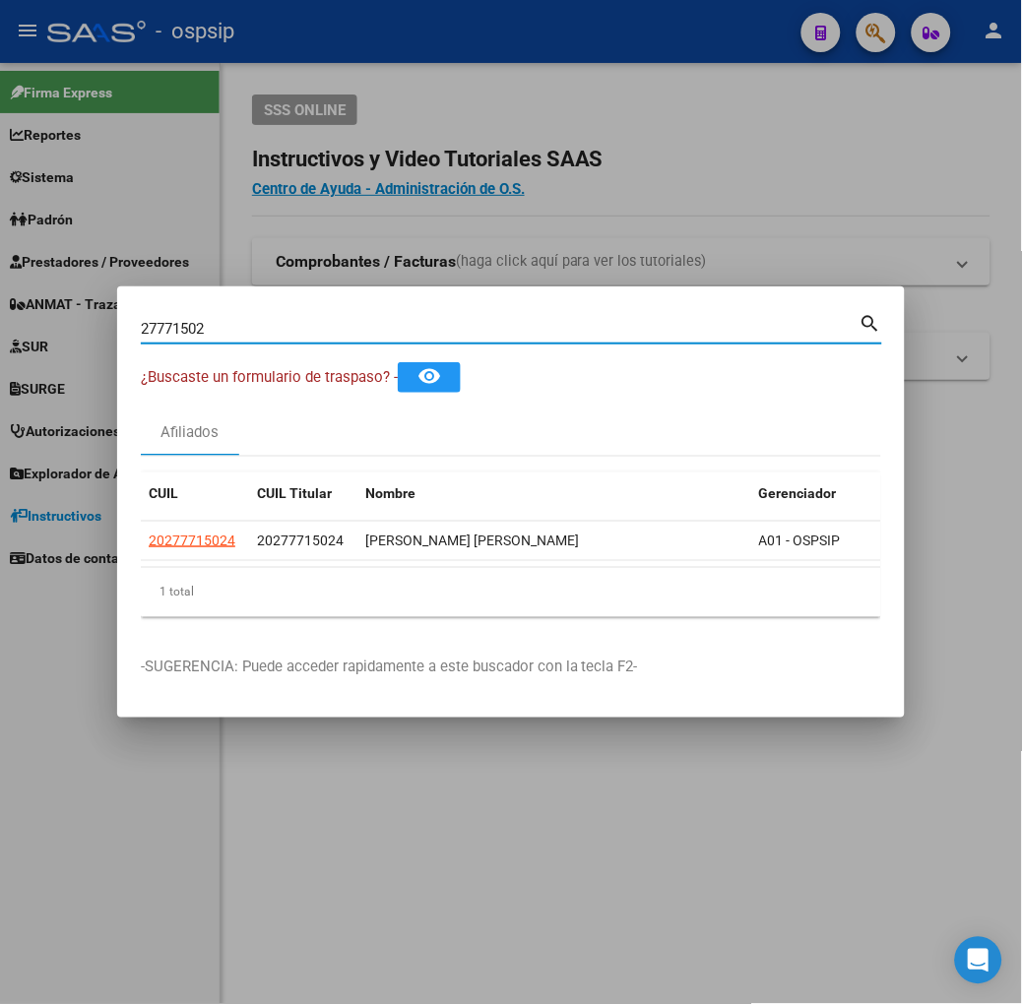
click at [210, 328] on input "27771502" at bounding box center [500, 329] width 719 height 18
type input "40846923"
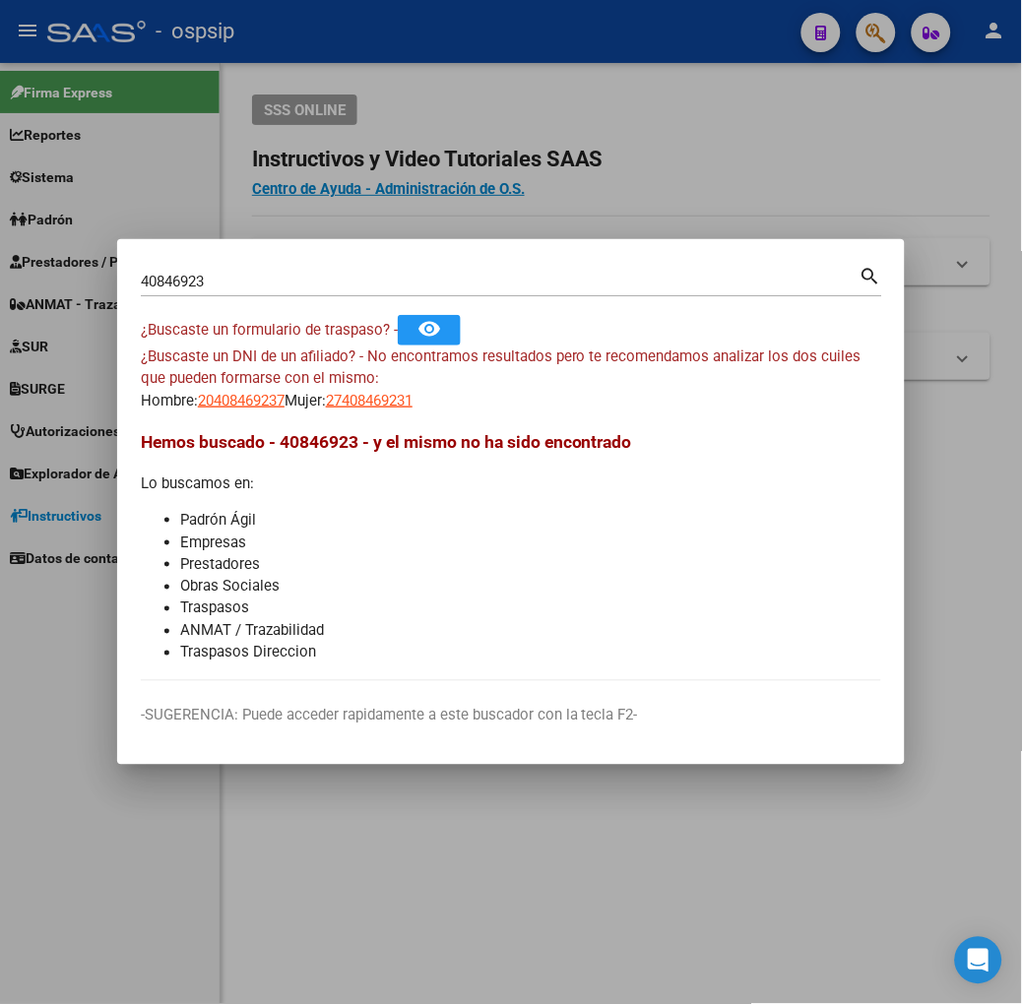
click at [198, 410] on app-link-go-to "20408469237" at bounding box center [241, 401] width 87 height 23
click at [198, 402] on span "20408469237" at bounding box center [241, 401] width 87 height 18
type textarea "20408469237"
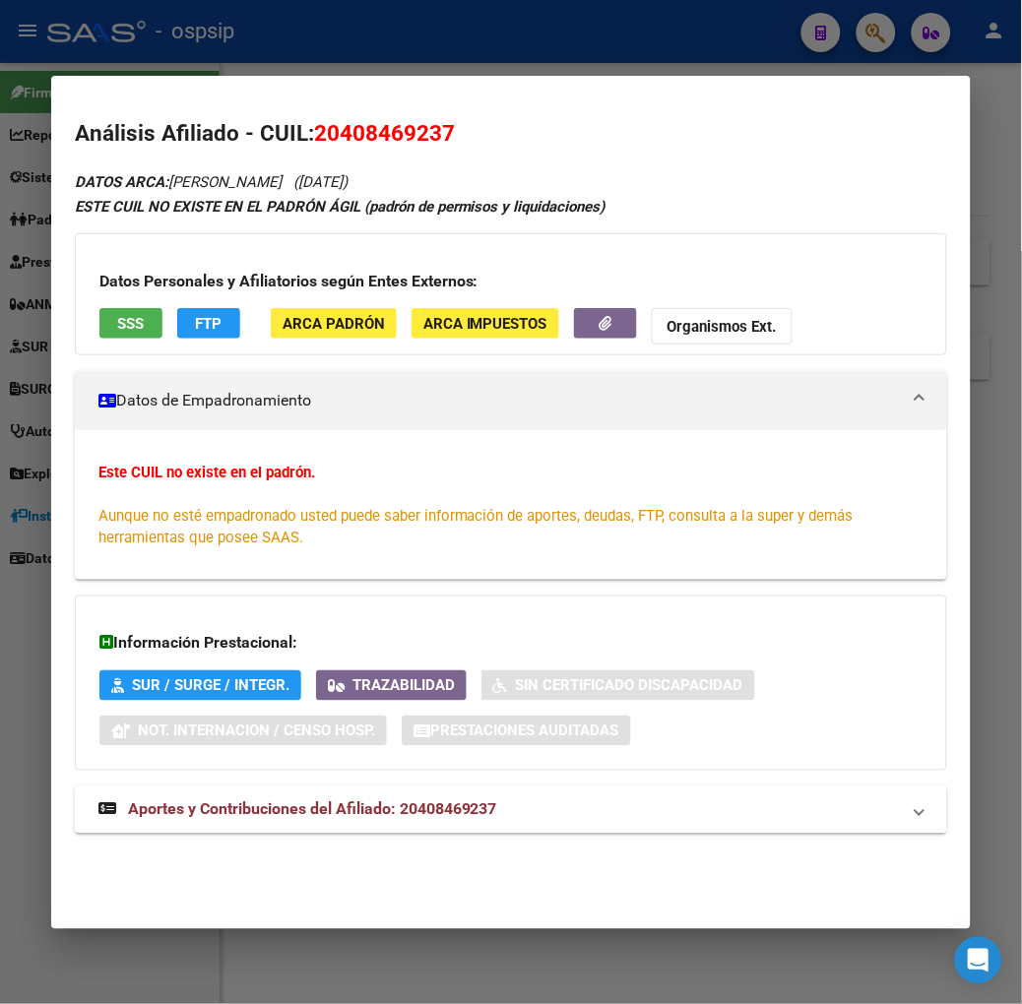
click at [117, 325] on span "SSS" at bounding box center [130, 324] width 27 height 18
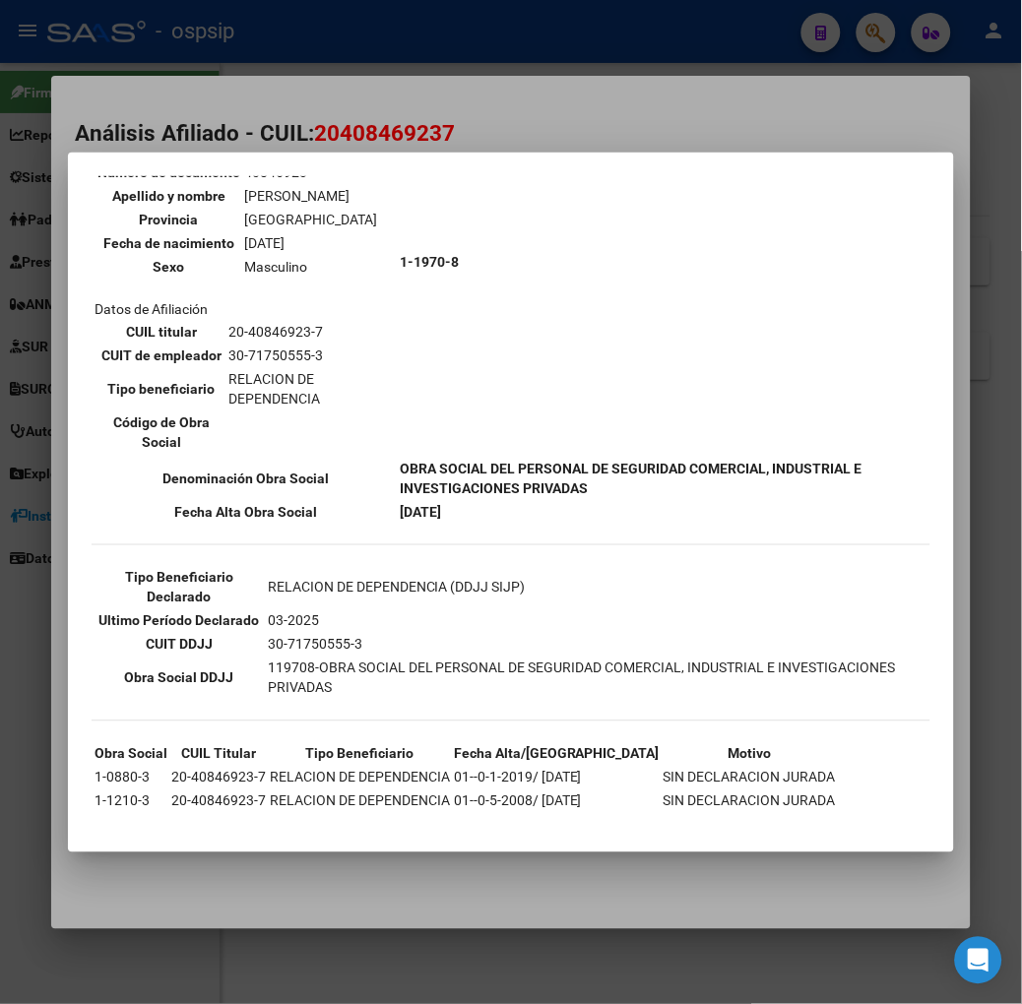
scroll to position [209, 0]
click at [223, 129] on div at bounding box center [511, 502] width 1022 height 1004
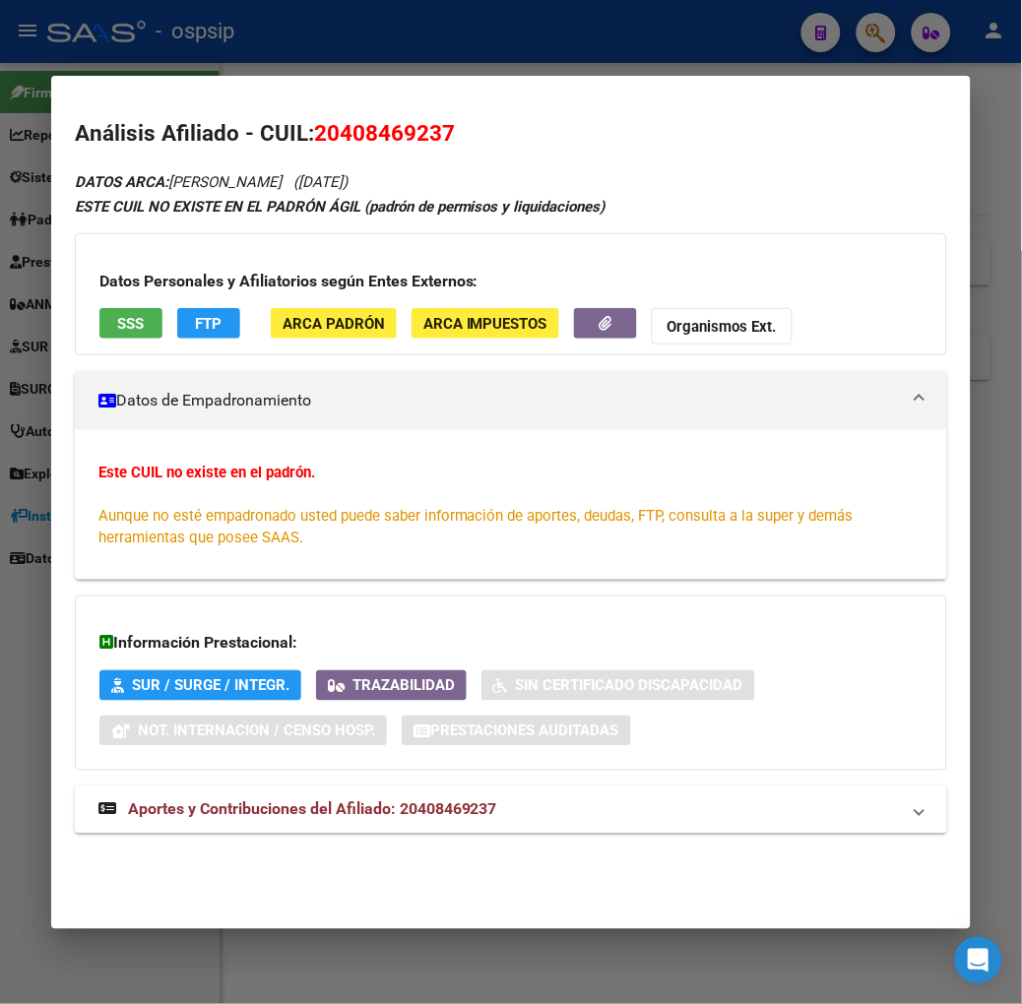
click at [528, 843] on div "DATOS ARCA: [PERSON_NAME] ([DATE]) ESTE CUIL NO EXISTE EN EL PADRÓN ÁGIL (padró…" at bounding box center [511, 512] width 872 height 687
click at [527, 823] on mat-expansion-panel-header "Aportes y Contribuciones del Afiliado: 20408469237" at bounding box center [511, 810] width 872 height 47
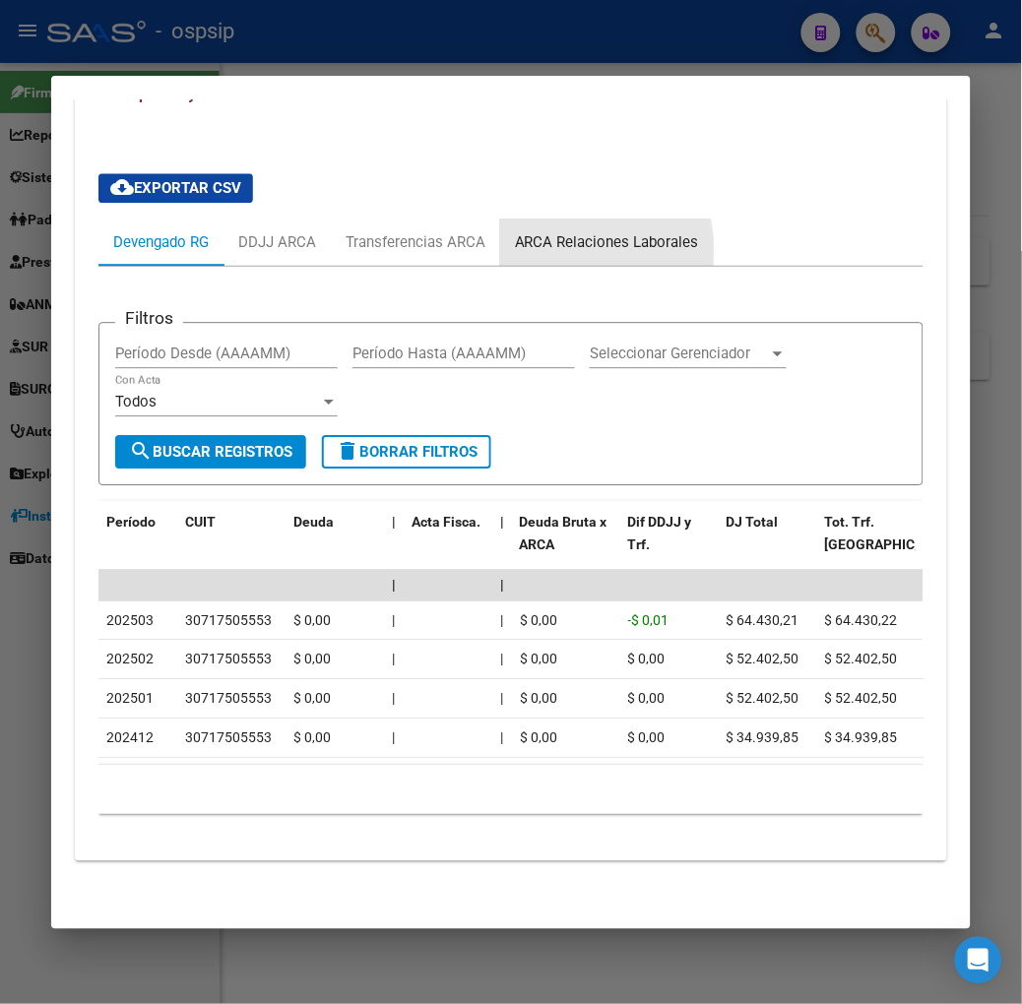
click at [536, 231] on div "ARCA Relaciones Laborales" at bounding box center [607, 242] width 184 height 22
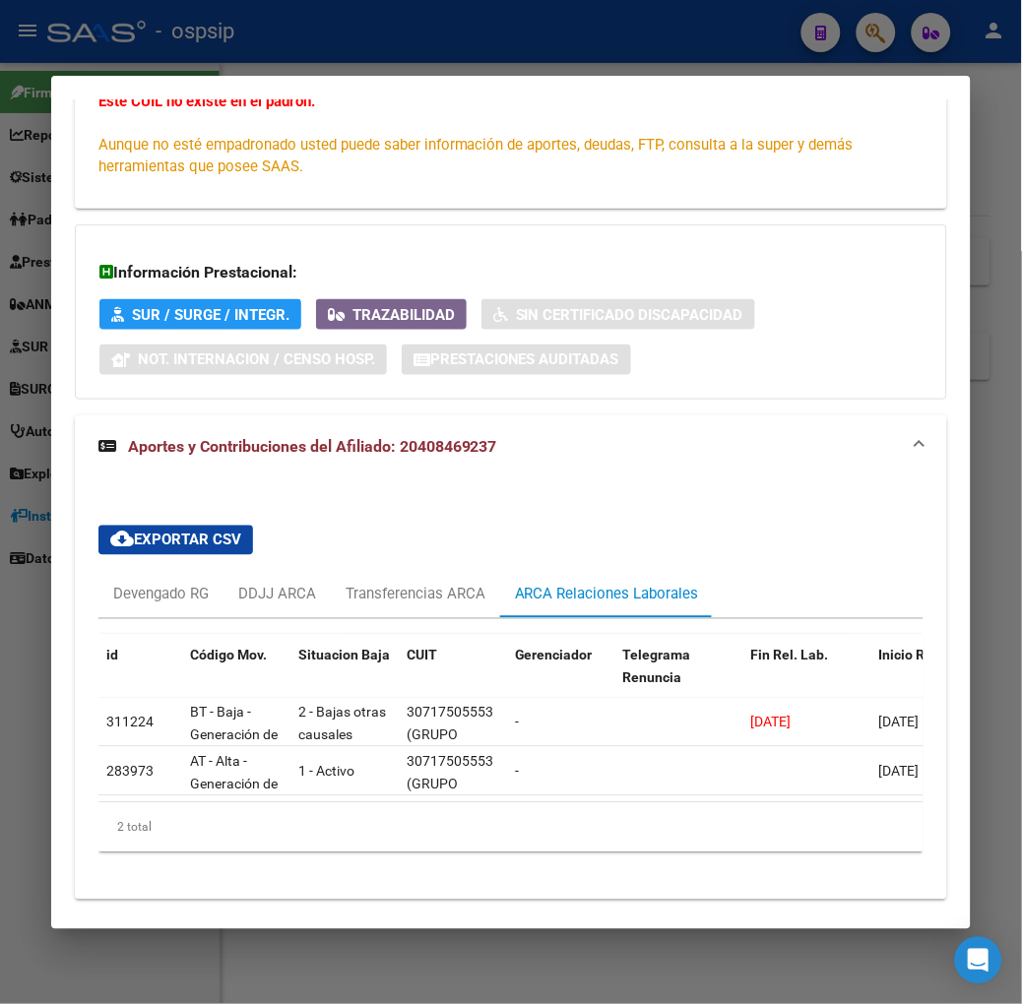
scroll to position [428, 0]
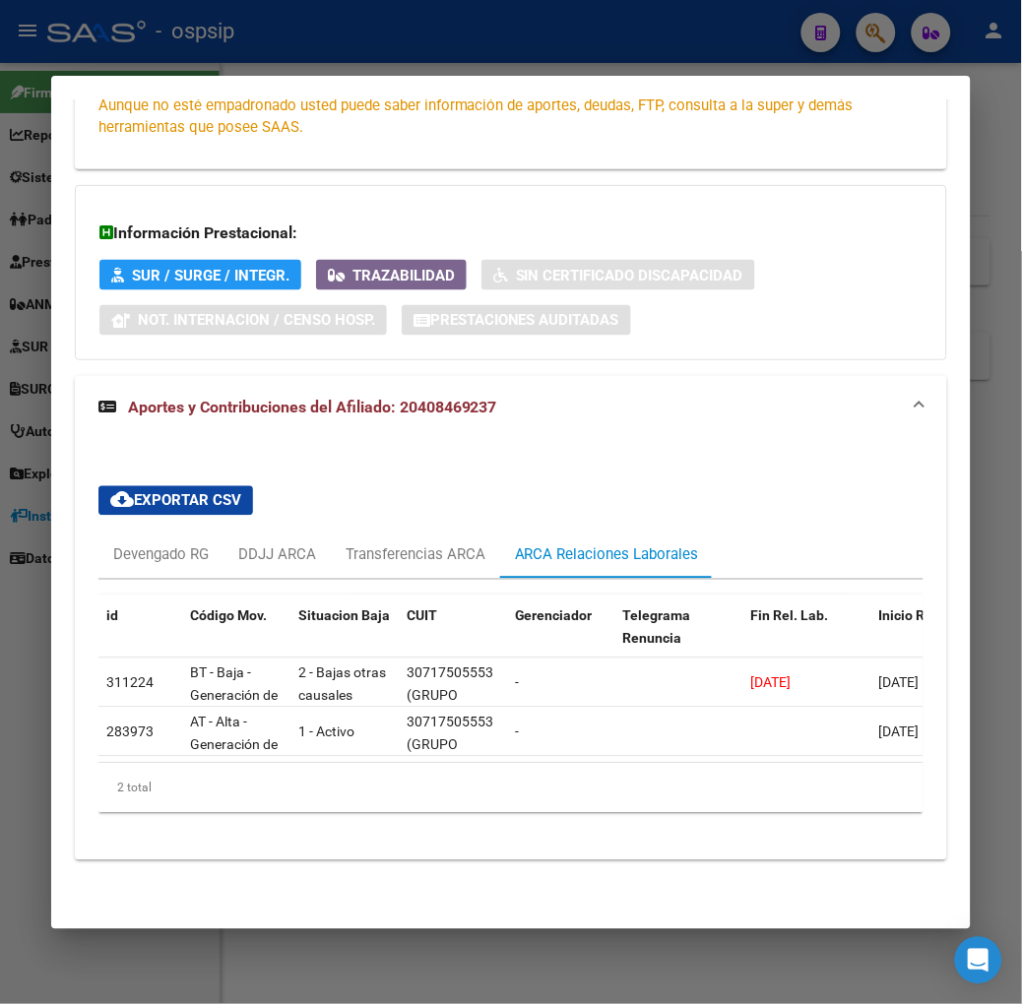
click at [306, 61] on div at bounding box center [511, 502] width 1022 height 1004
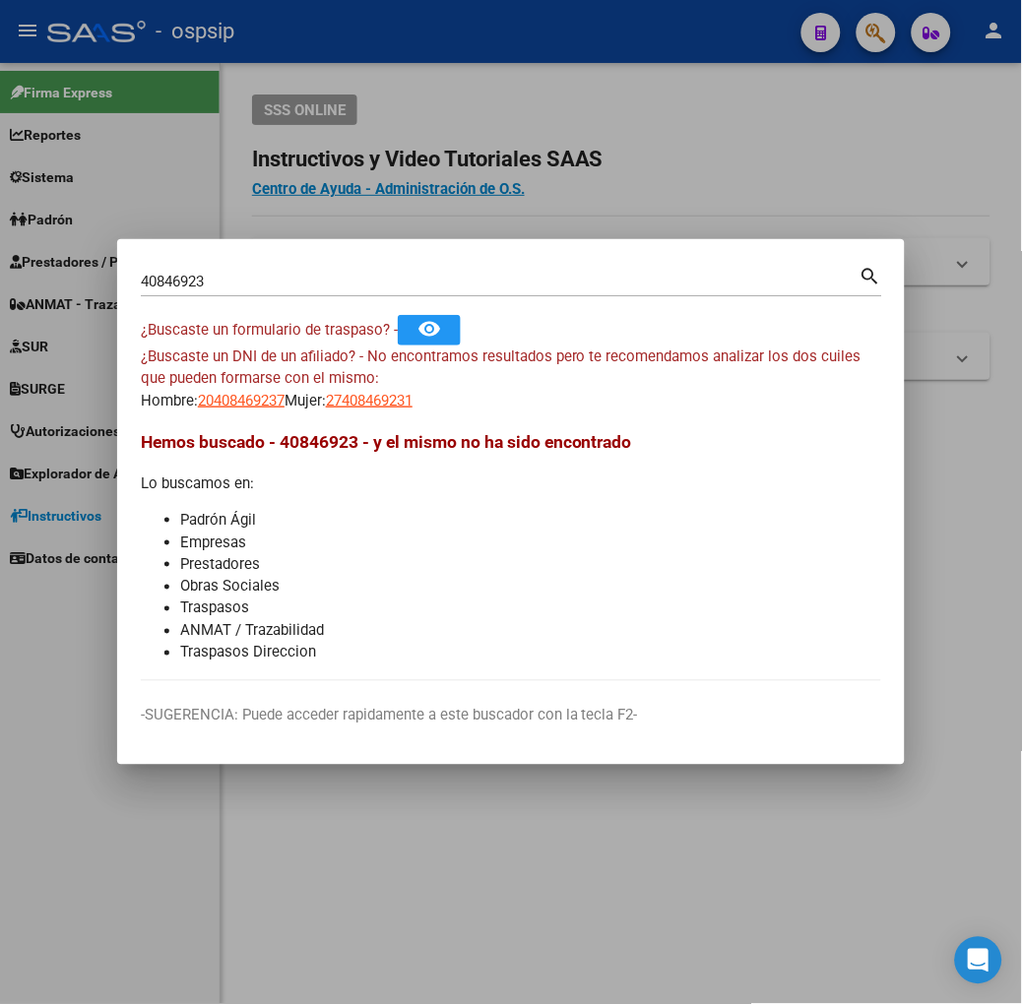
click at [241, 276] on input "40846923" at bounding box center [500, 282] width 719 height 18
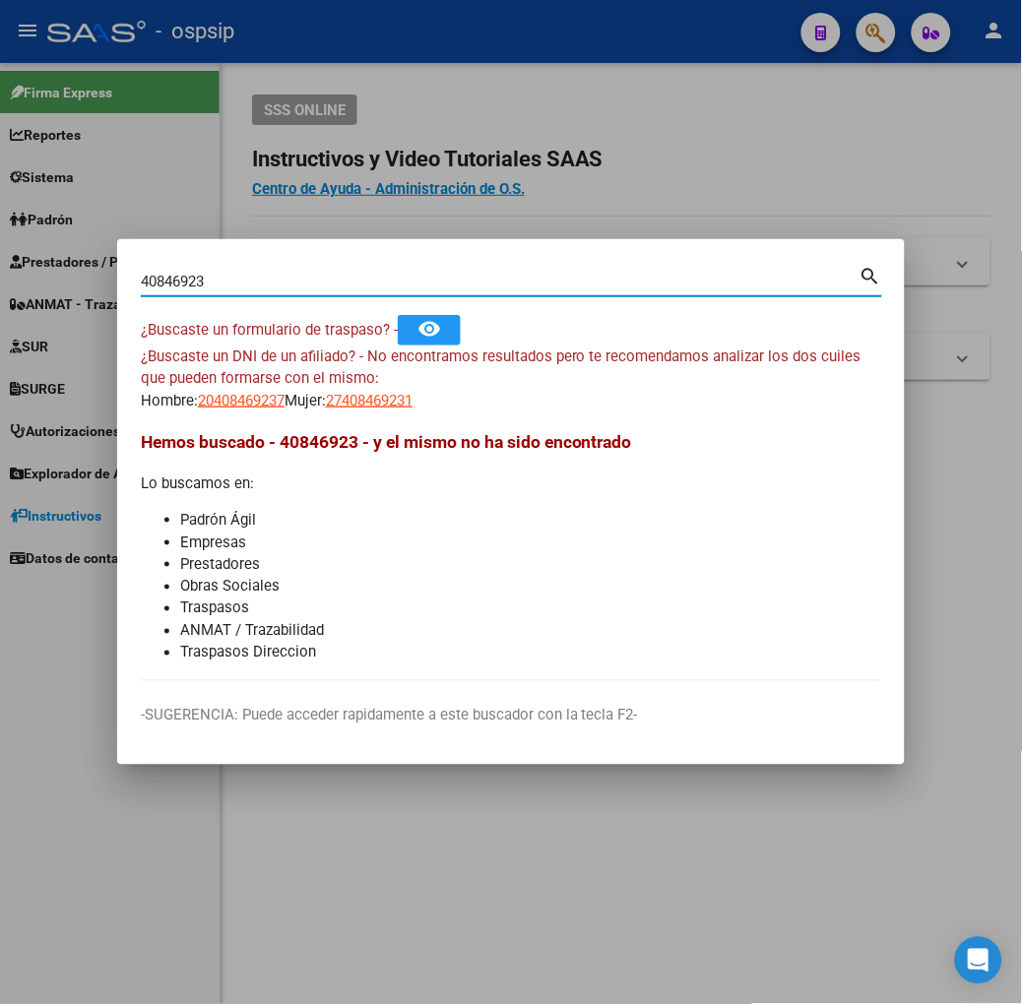
click at [241, 276] on input "40846923" at bounding box center [500, 282] width 719 height 18
type input "27771502"
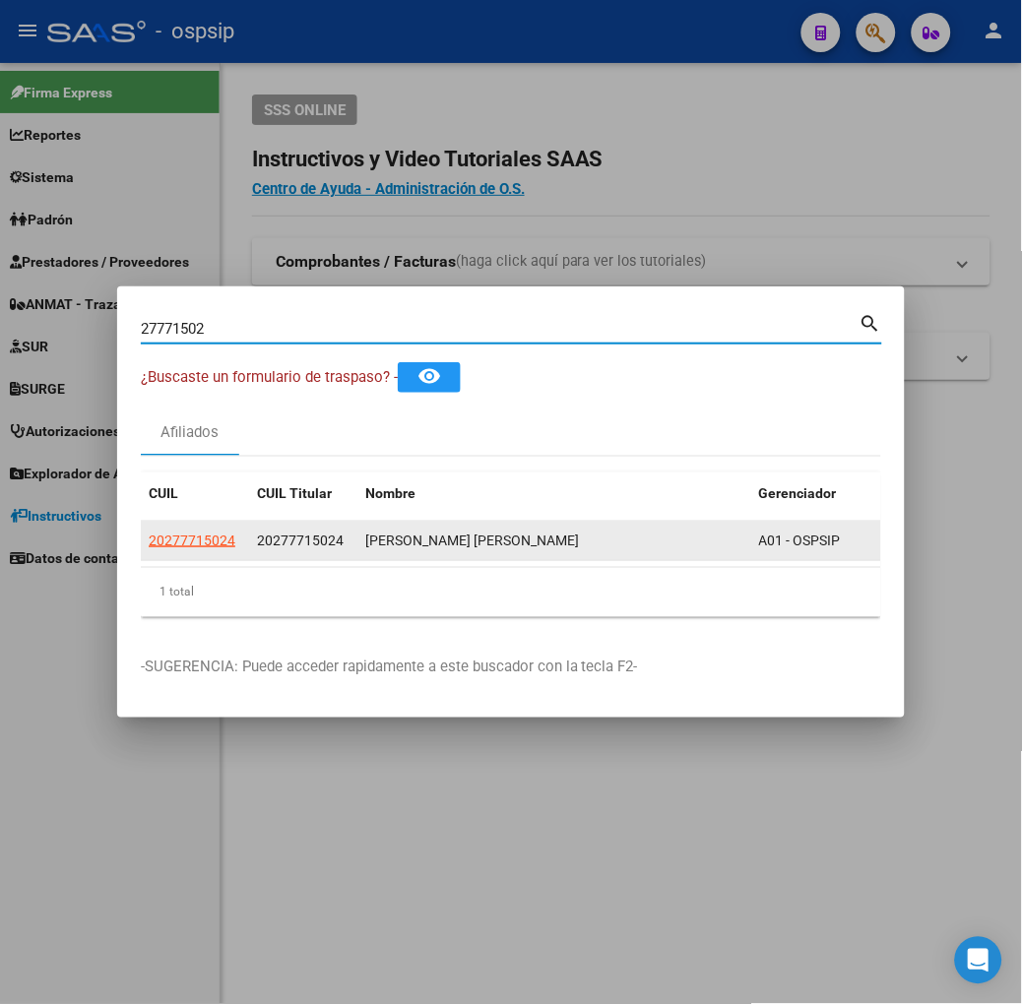
click at [149, 538] on span "20277715024" at bounding box center [192, 541] width 87 height 16
type textarea "20277715024"
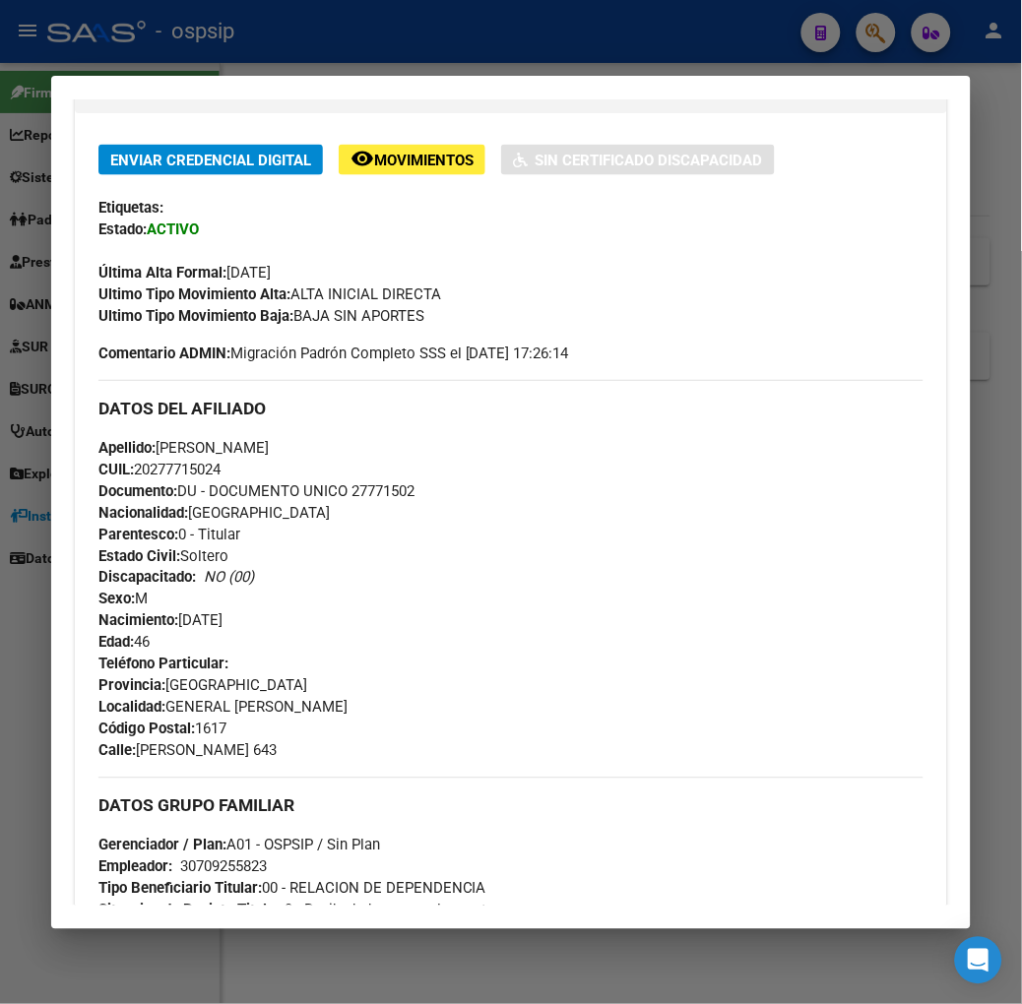
scroll to position [811, 0]
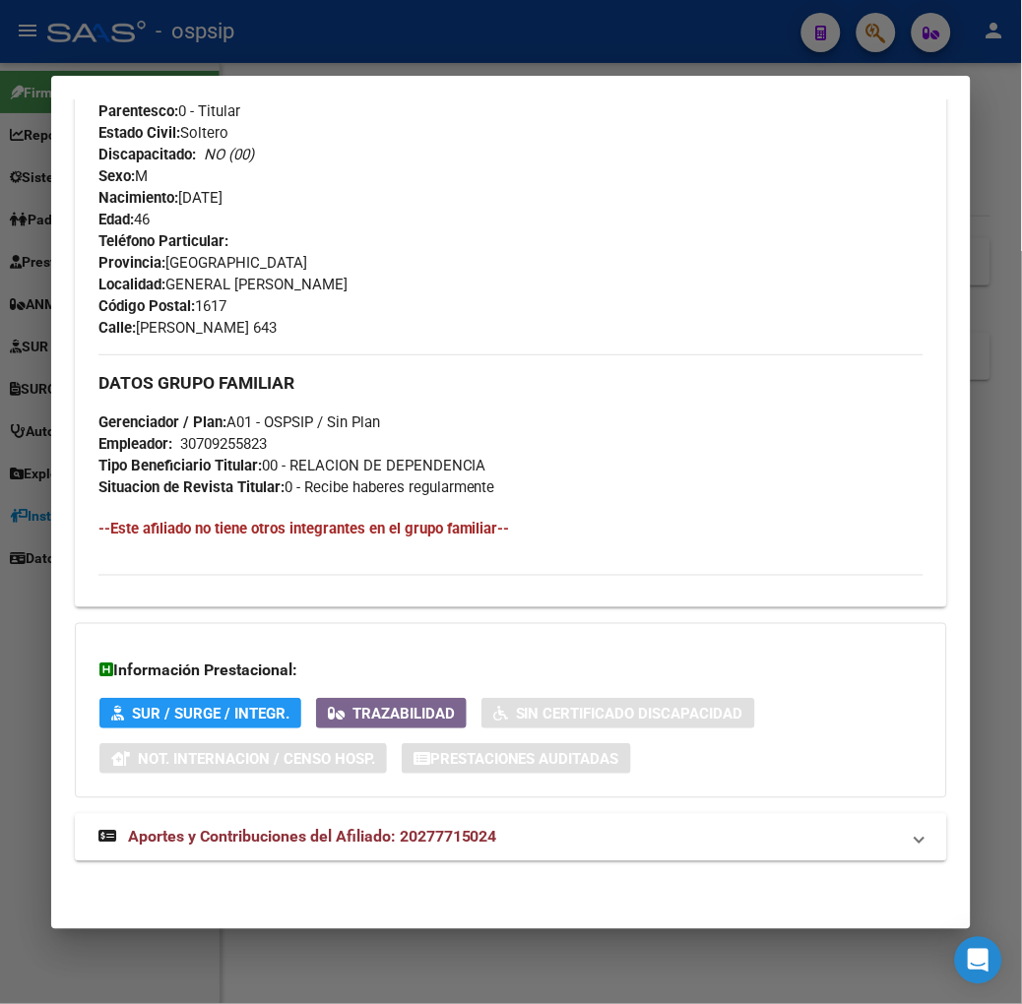
click at [278, 848] on strong "Aportes y Contribuciones del Afiliado: 20277715024" at bounding box center [297, 838] width 399 height 24
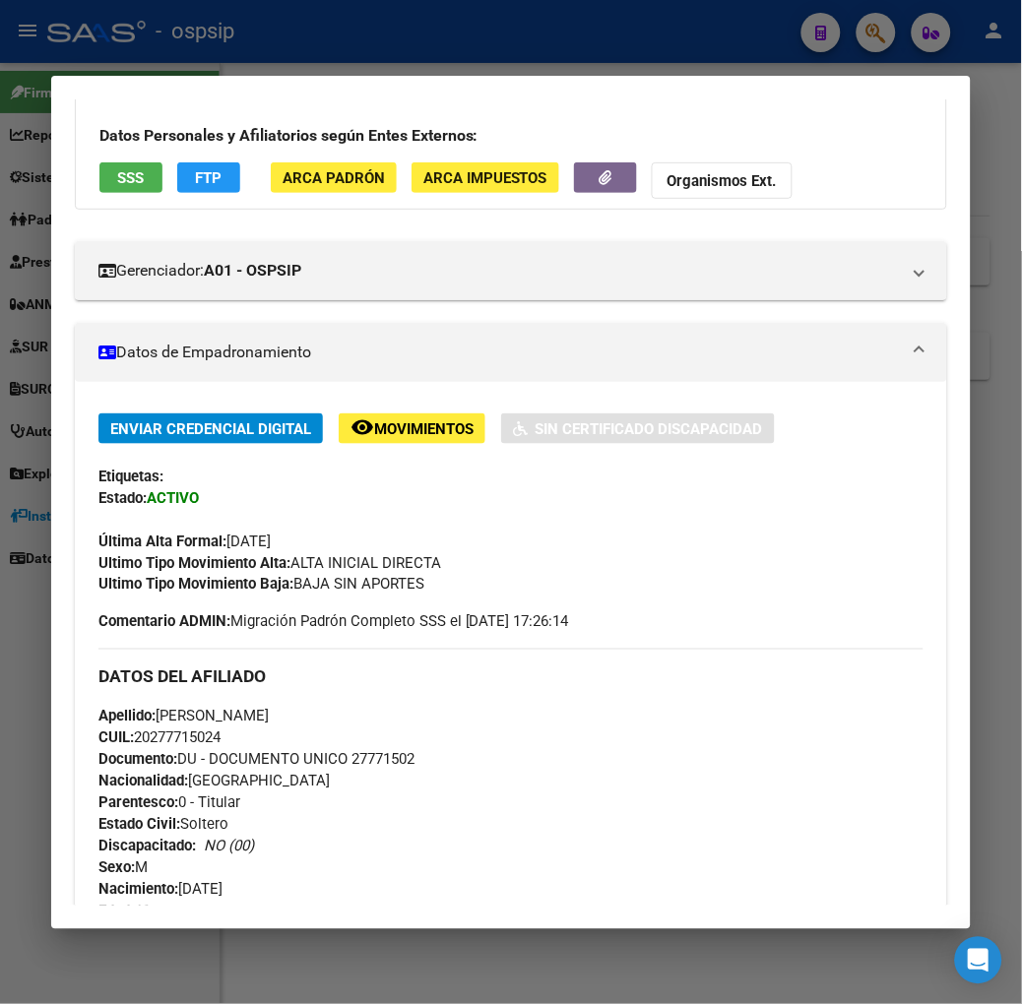
scroll to position [0, 0]
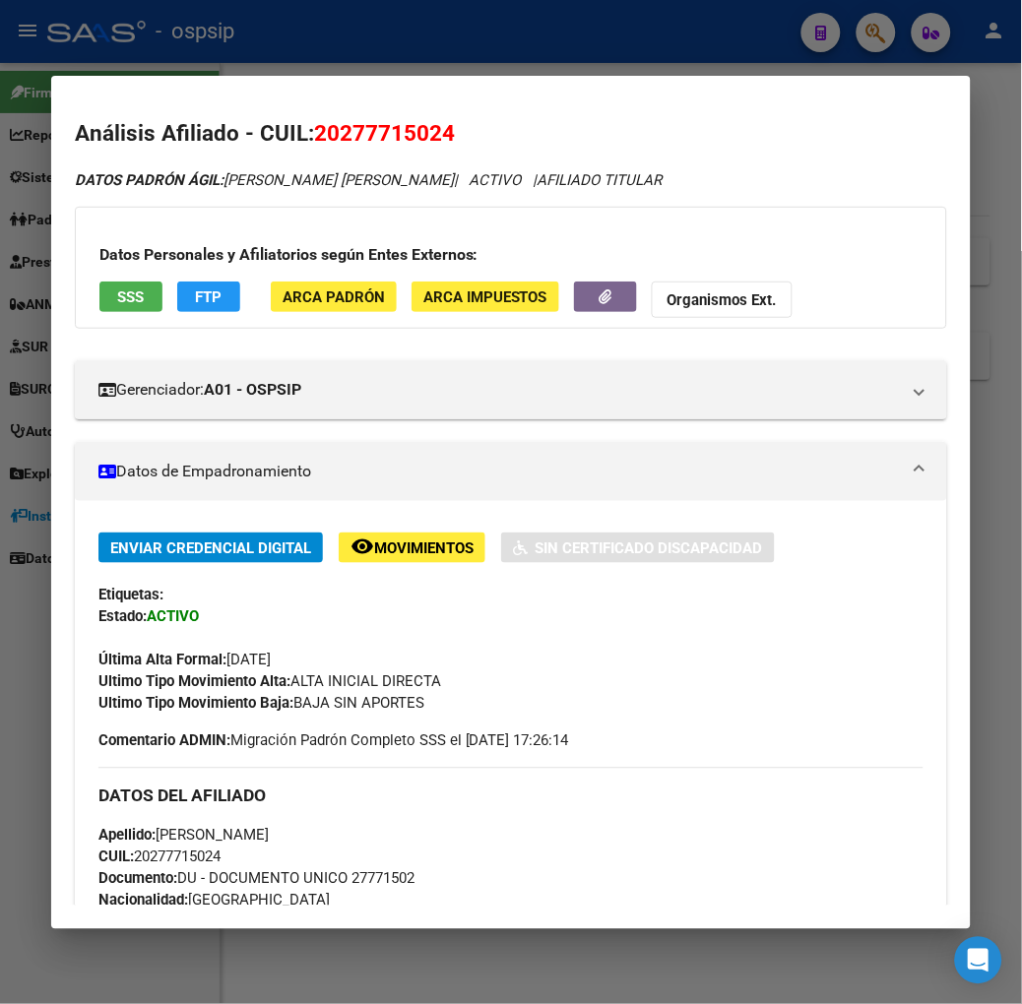
click at [114, 310] on button "SSS" at bounding box center [130, 297] width 63 height 31
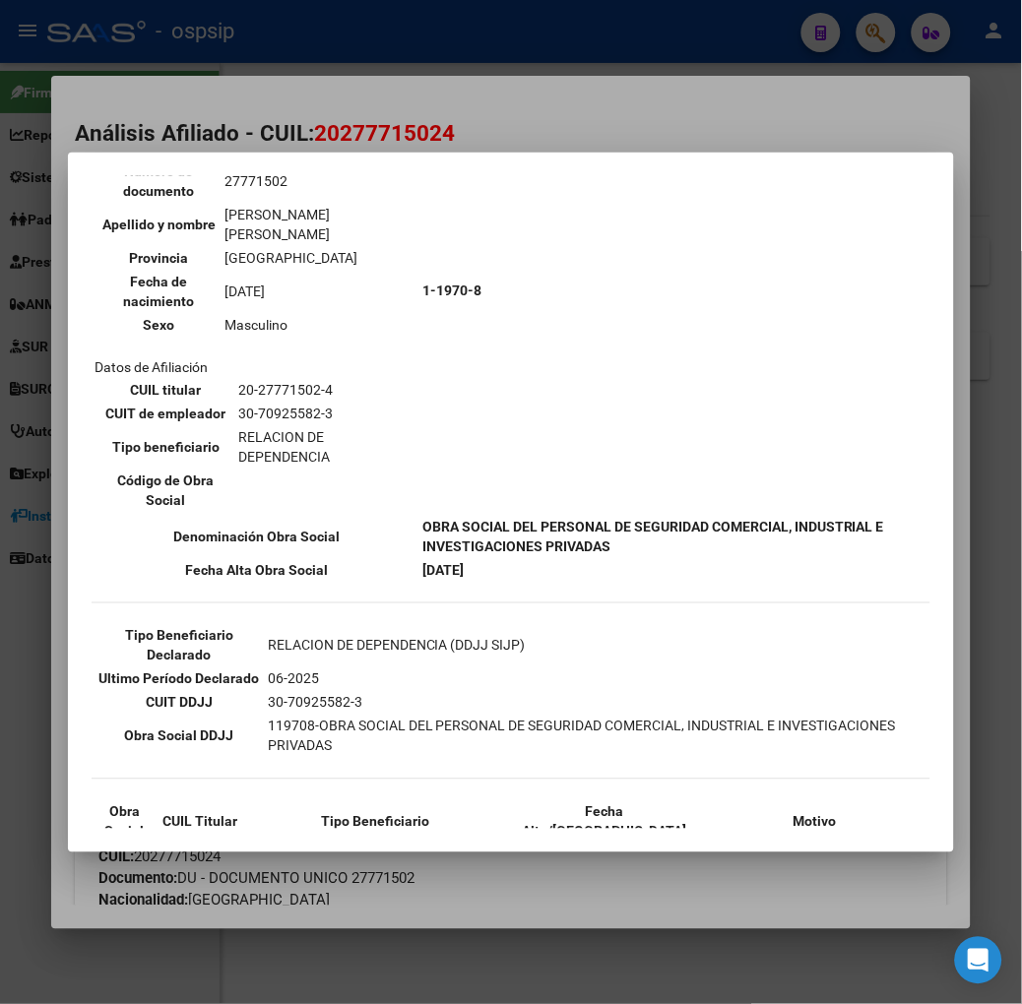
scroll to position [352, 0]
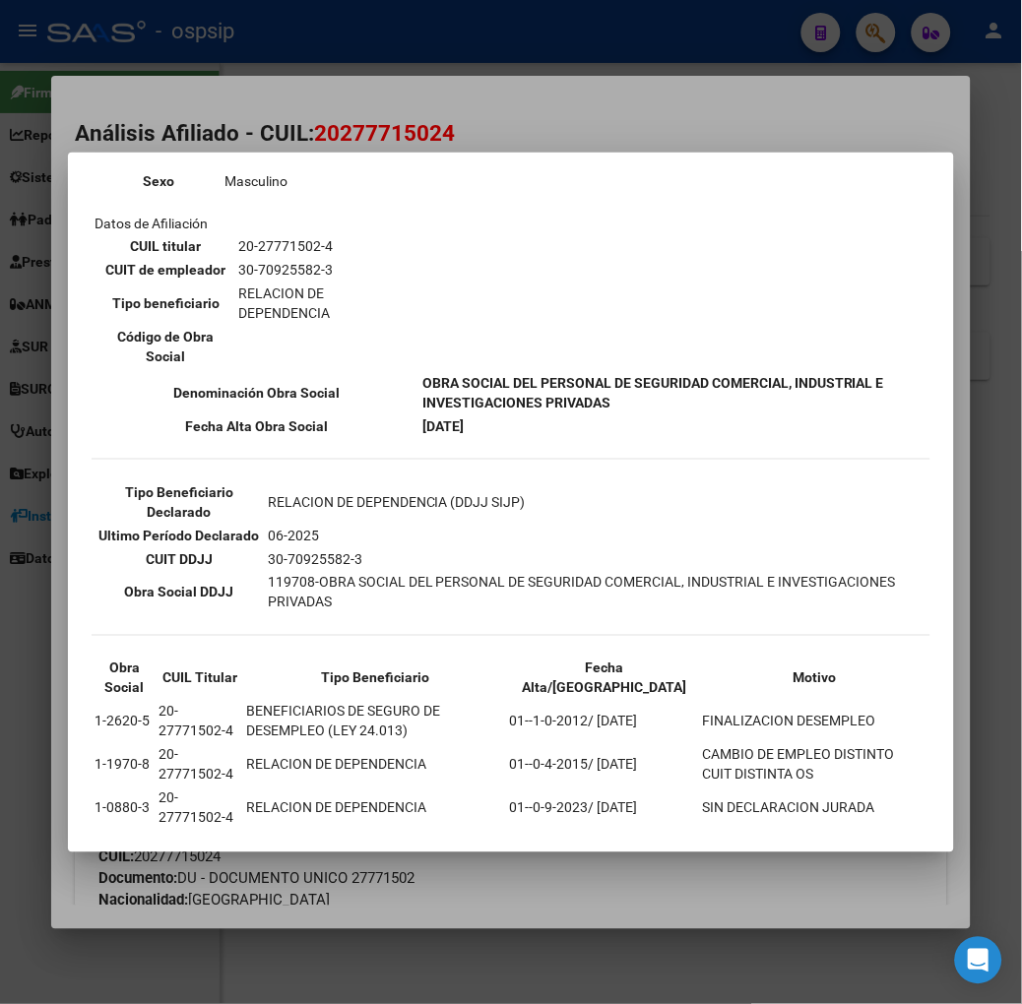
click at [250, 37] on div at bounding box center [511, 502] width 1022 height 1004
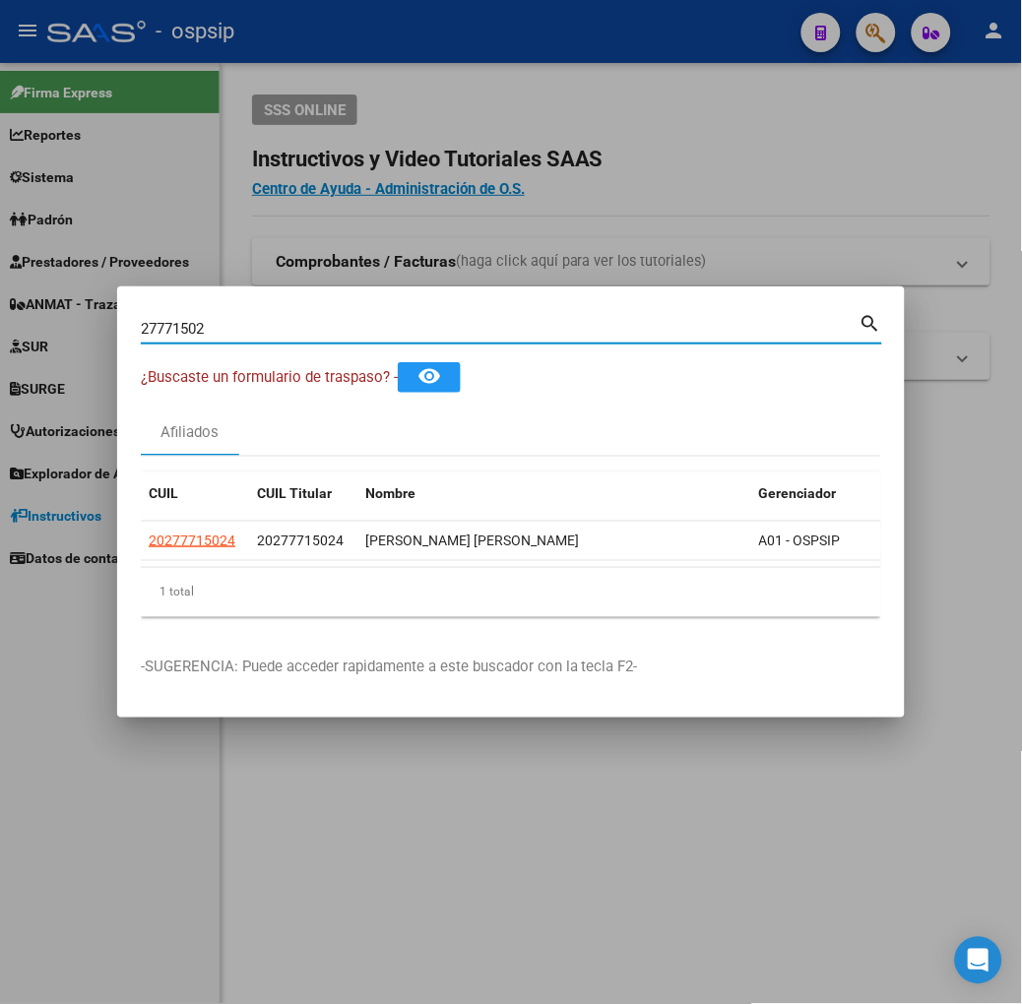
click at [203, 330] on input "27771502" at bounding box center [500, 329] width 719 height 18
type input "34197026"
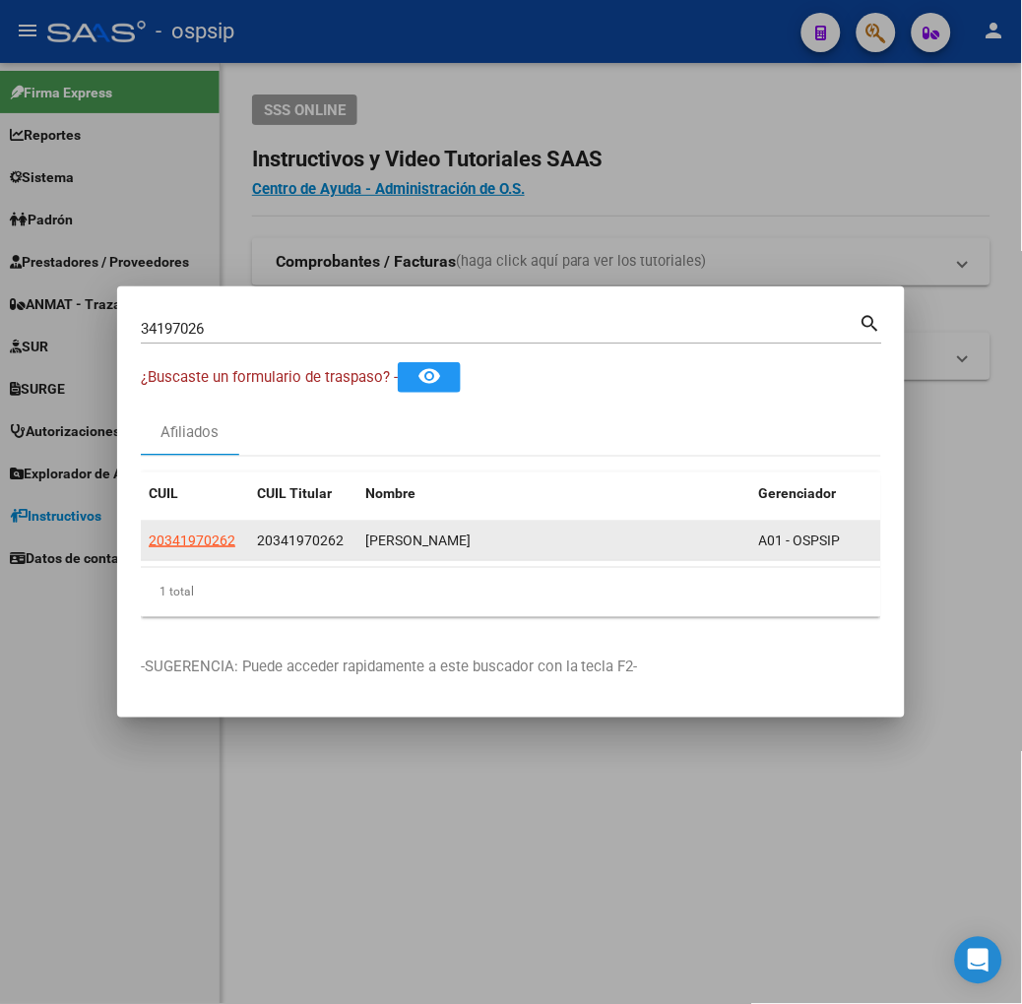
click at [141, 552] on datatable-body-cell "20341970262" at bounding box center [195, 541] width 108 height 38
click at [149, 535] on span "20341970262" at bounding box center [192, 541] width 87 height 16
type textarea "20341970262"
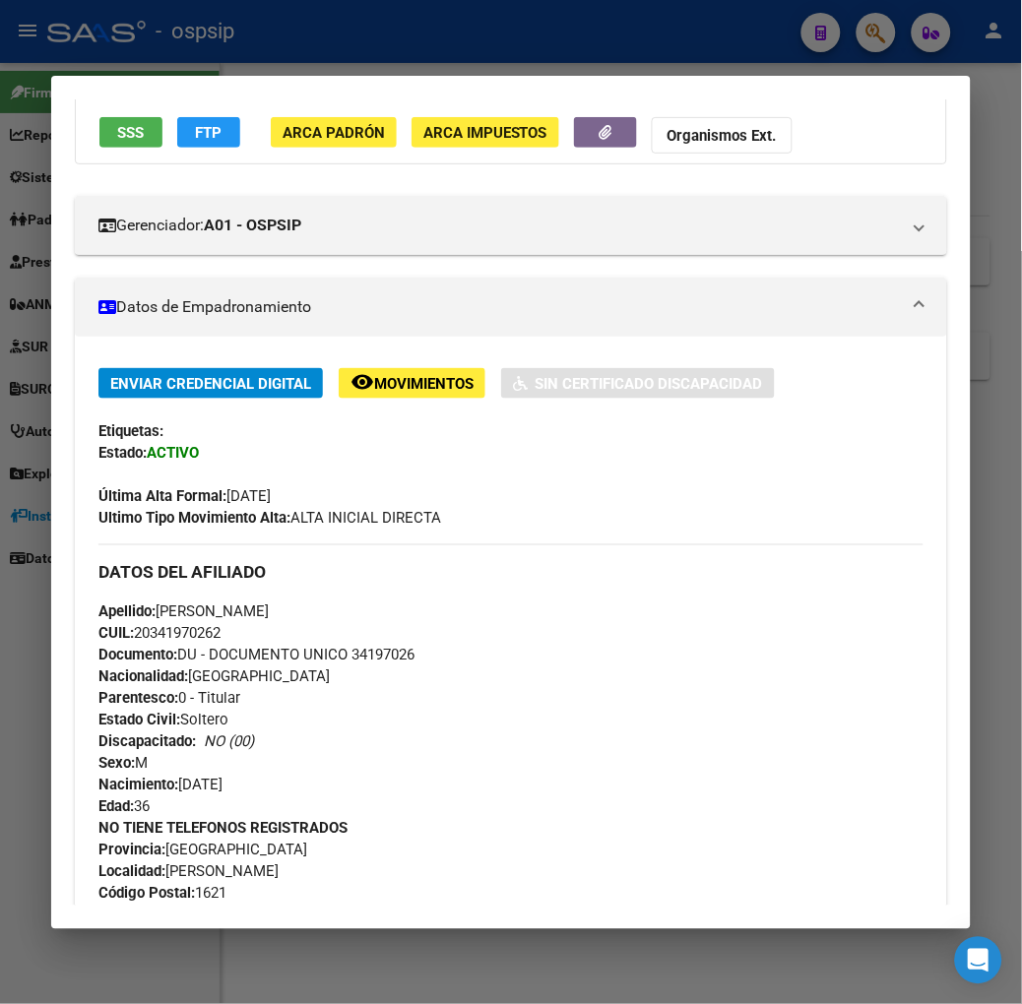
scroll to position [752, 0]
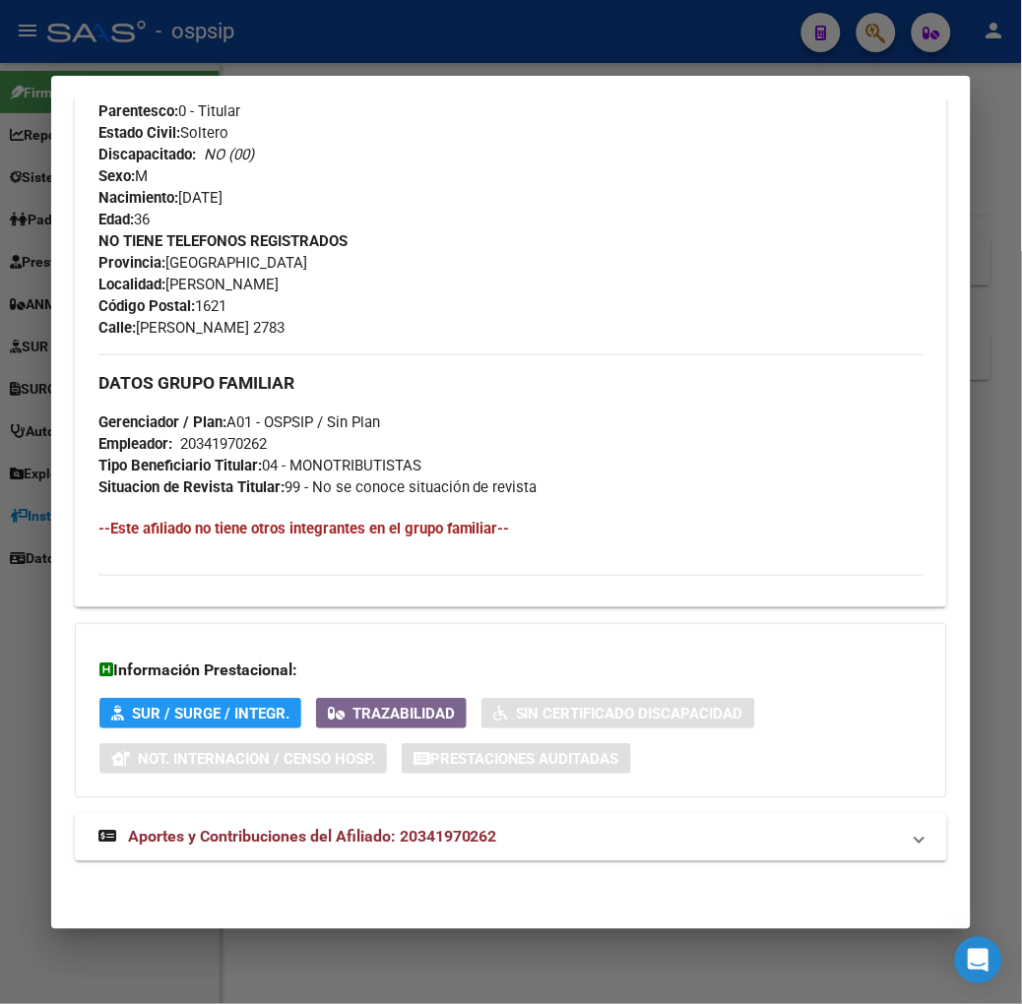
click at [336, 825] on mat-expansion-panel-header "Aportes y Contribuciones del Afiliado: 20341970262" at bounding box center [511, 837] width 872 height 47
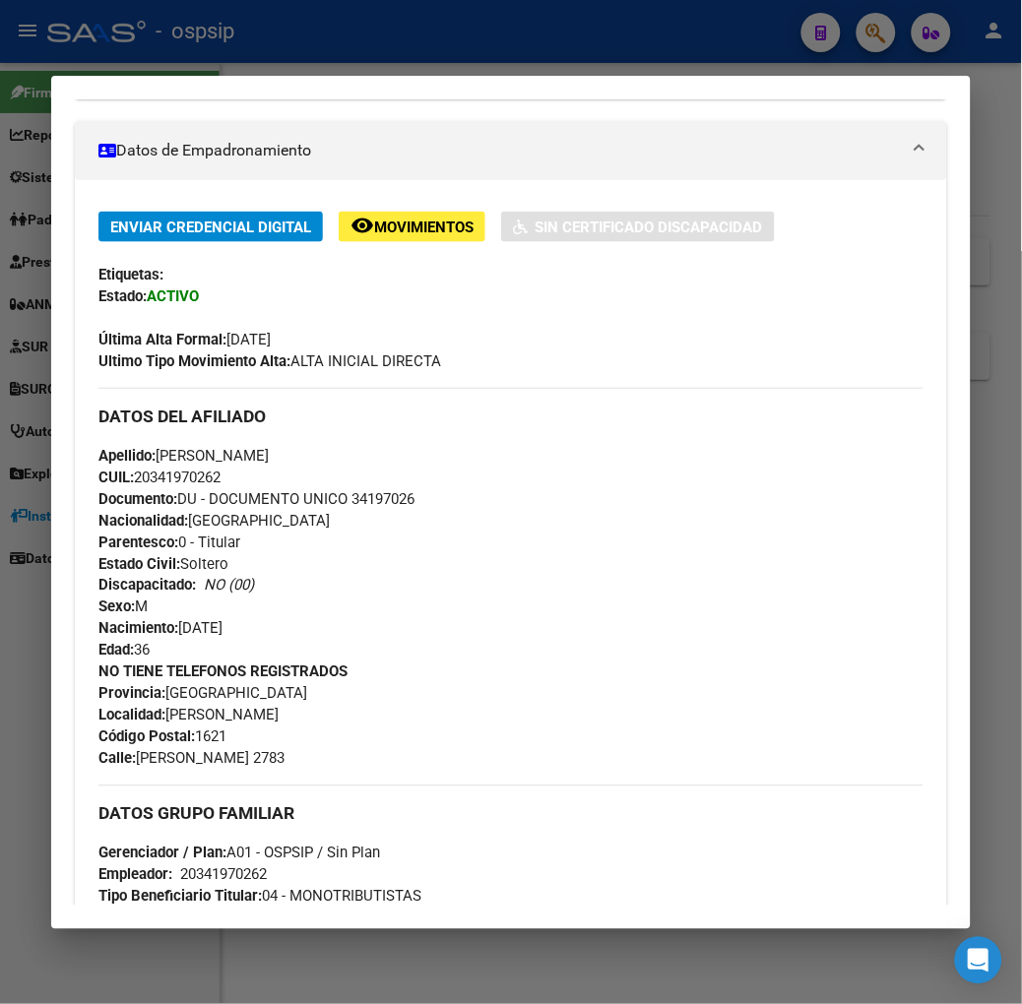
scroll to position [0, 0]
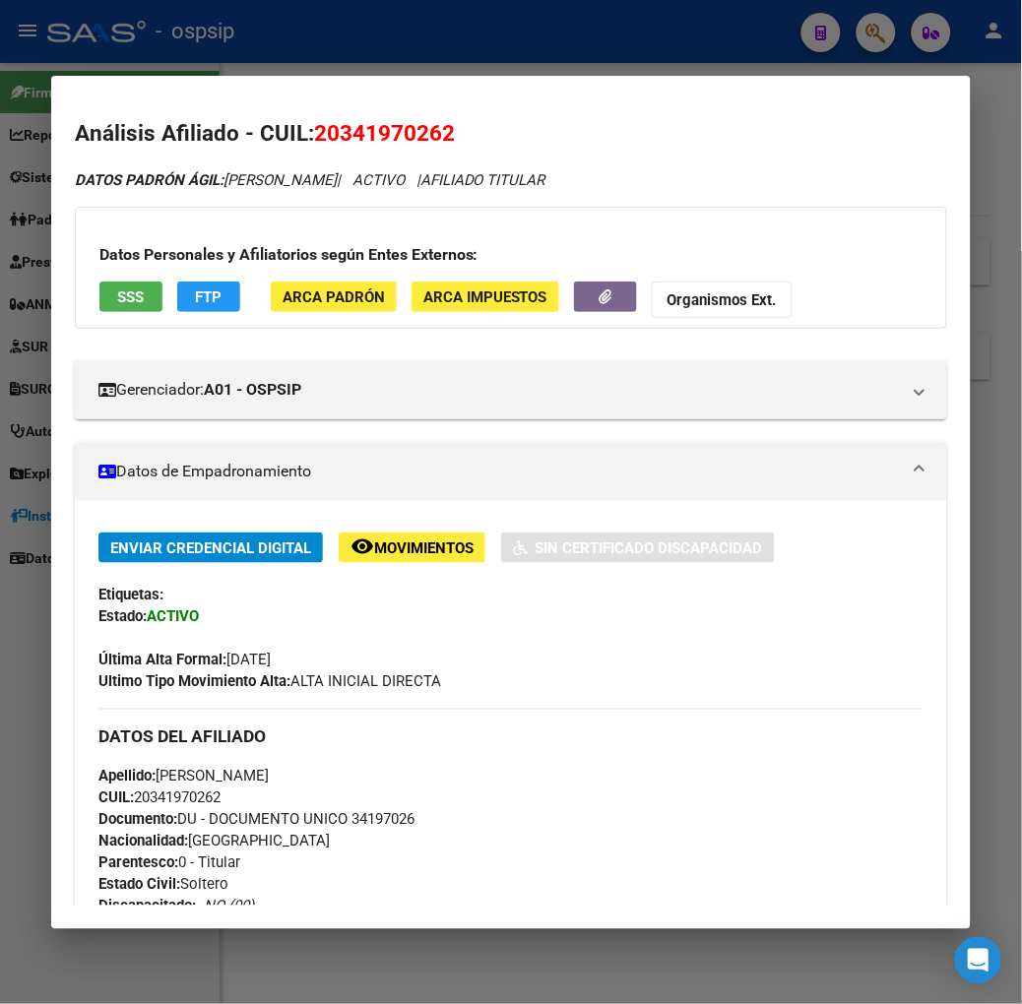
click at [123, 301] on button "SSS" at bounding box center [130, 297] width 63 height 31
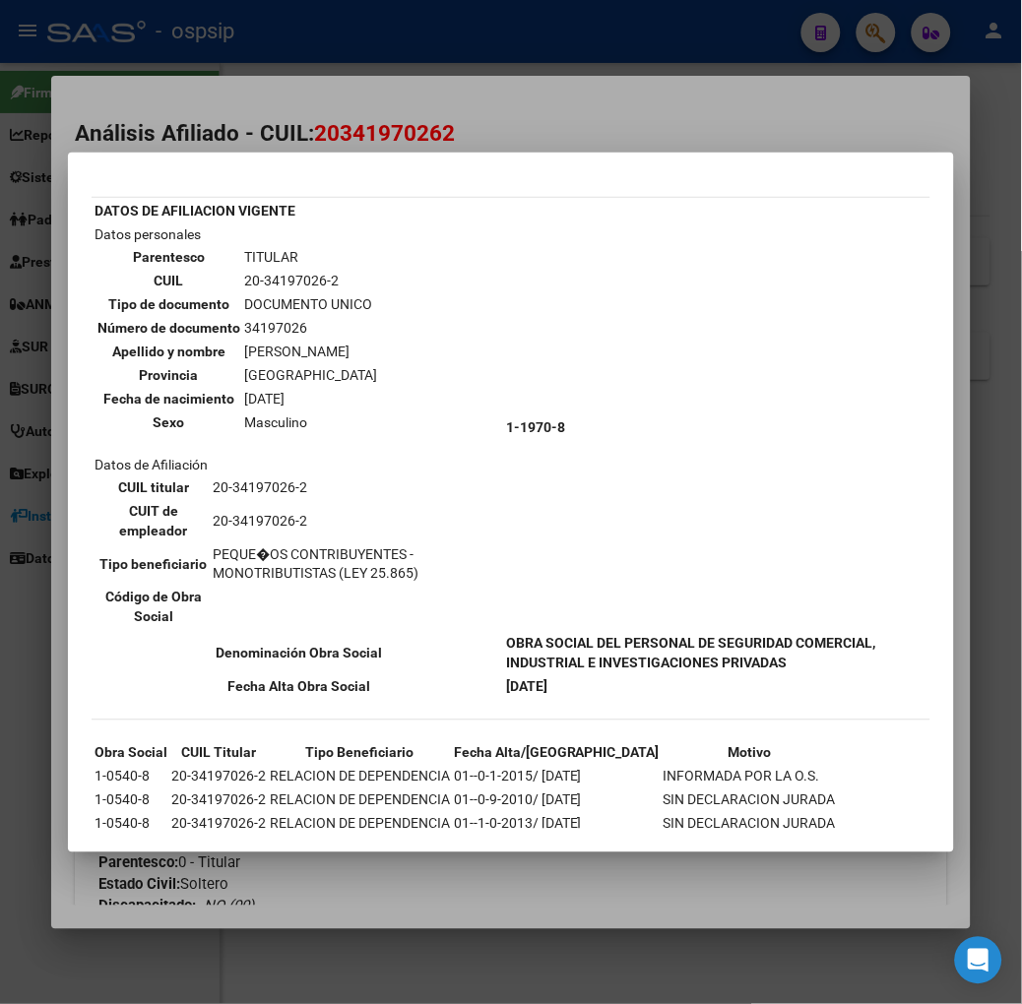
scroll to position [80, 0]
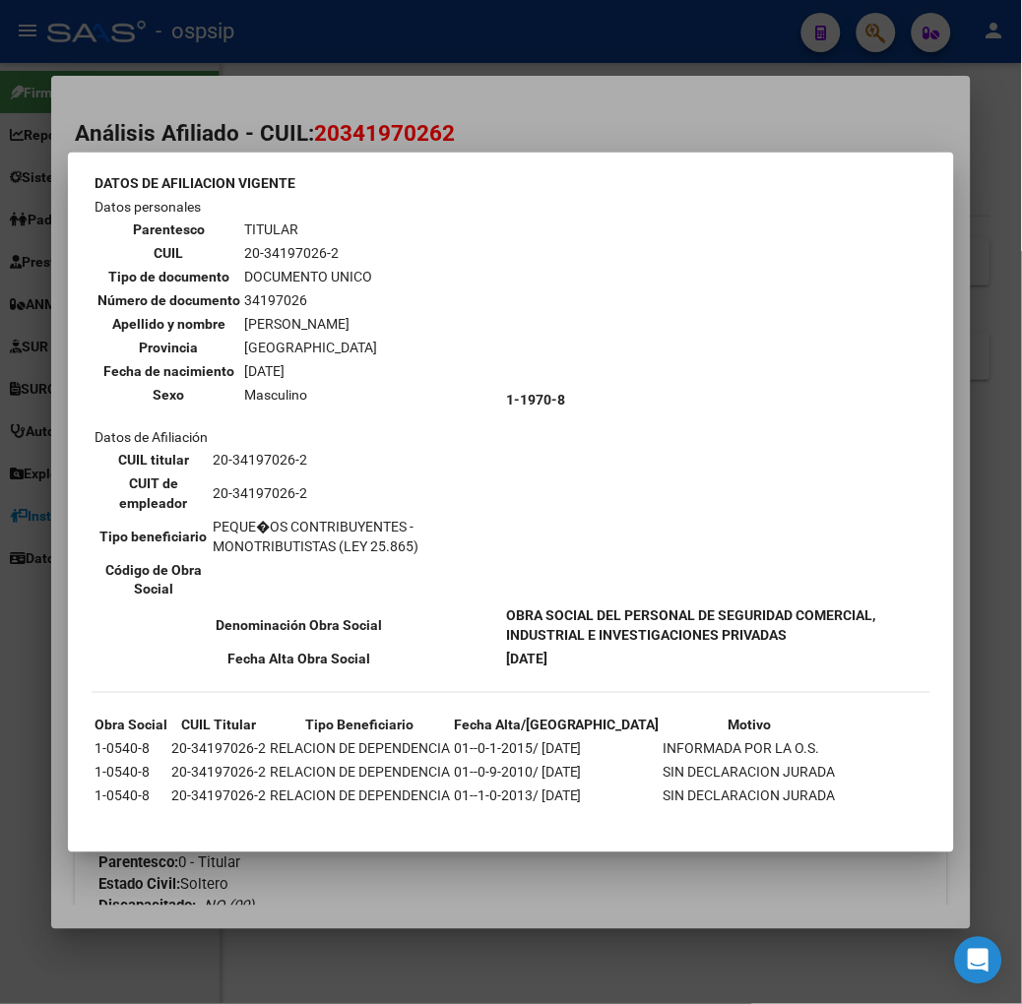
click at [298, 125] on div at bounding box center [511, 502] width 1022 height 1004
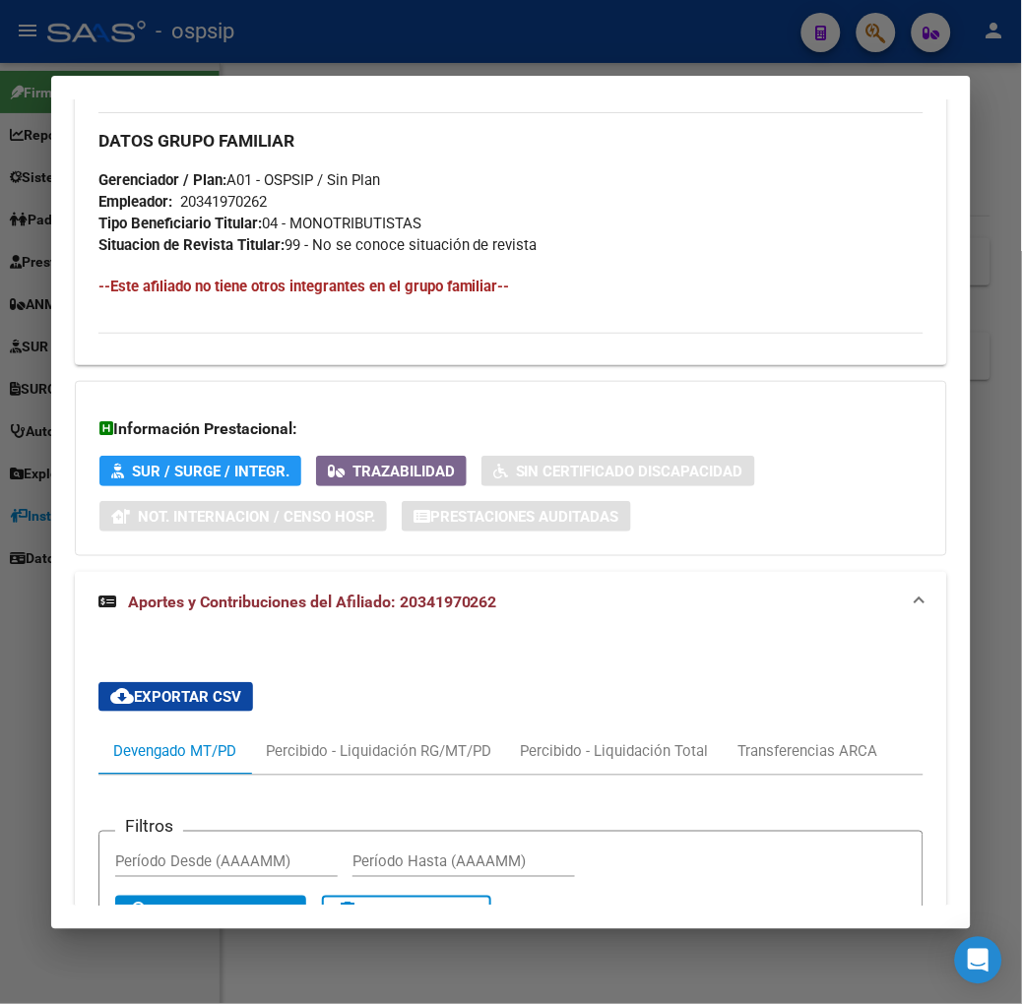
scroll to position [1094, 0]
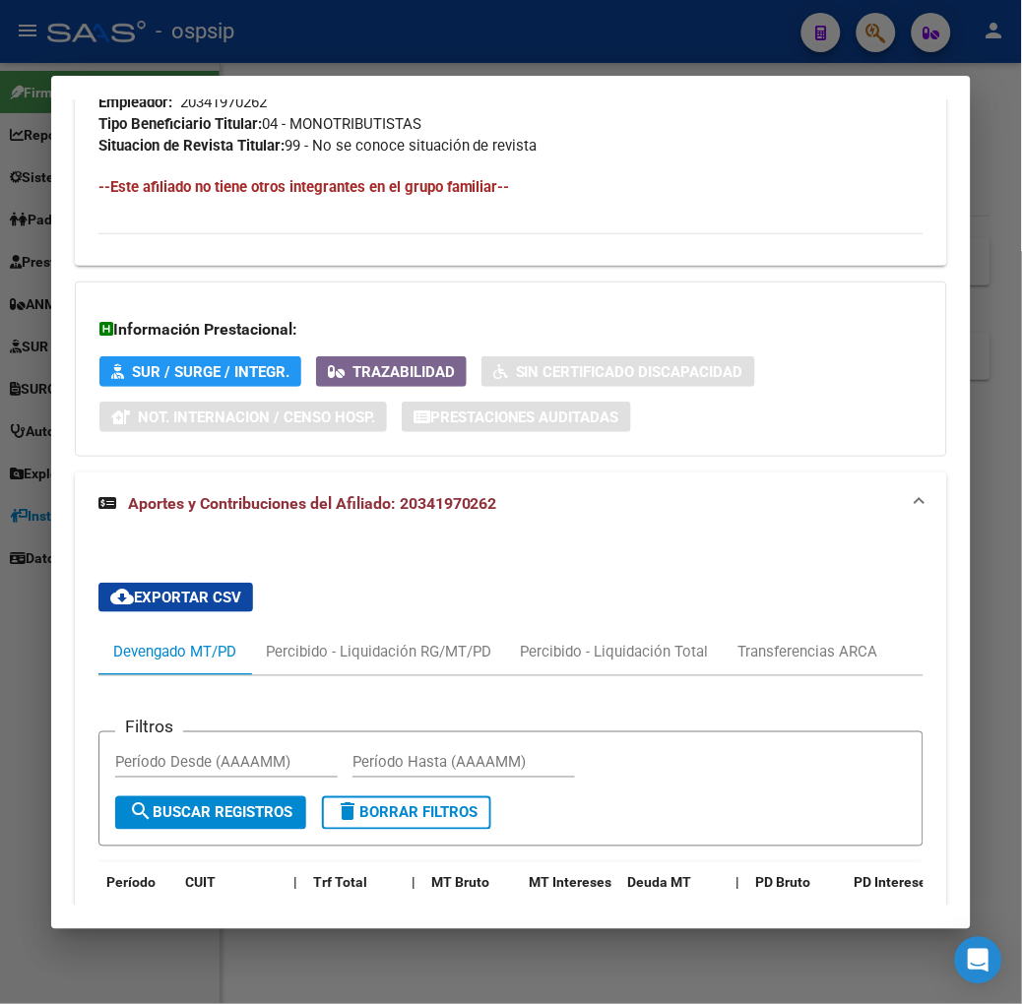
click at [267, 65] on div at bounding box center [511, 502] width 1022 height 1004
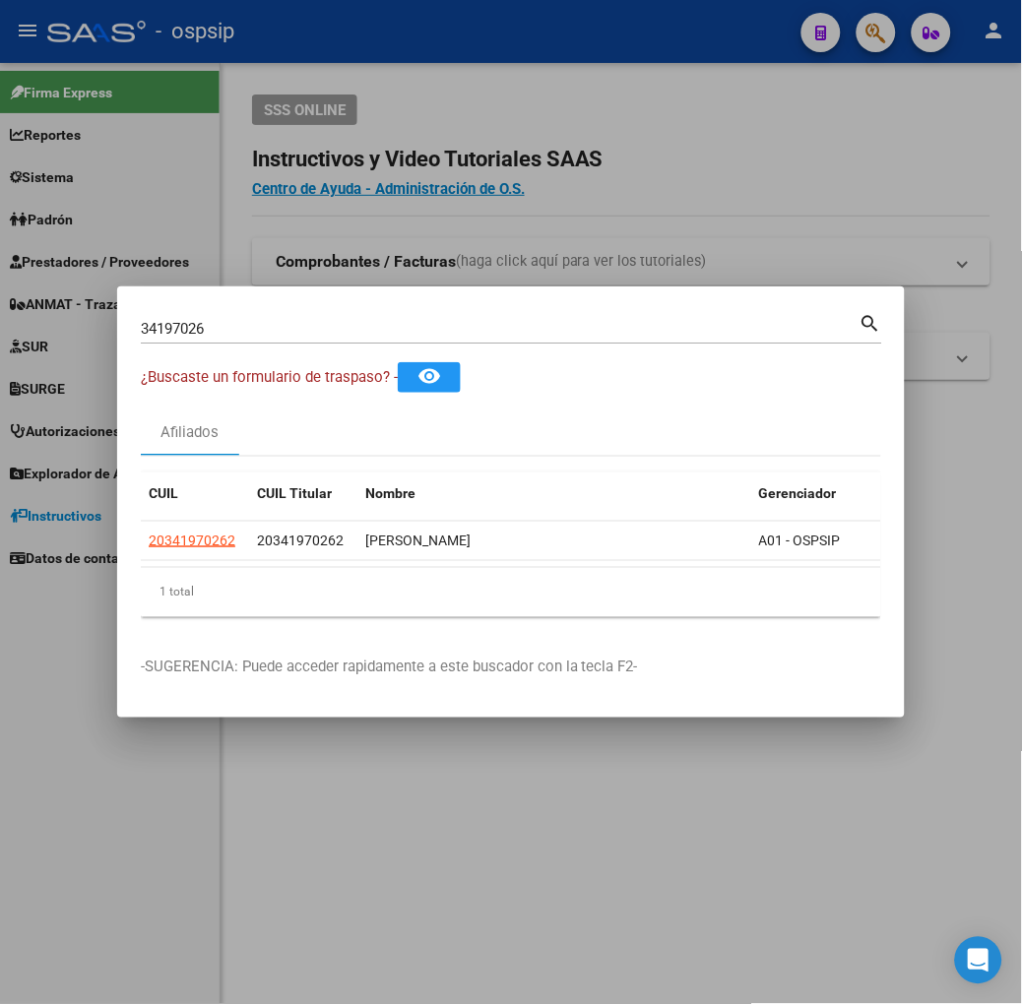
click at [251, 322] on input "34197026" at bounding box center [500, 329] width 719 height 18
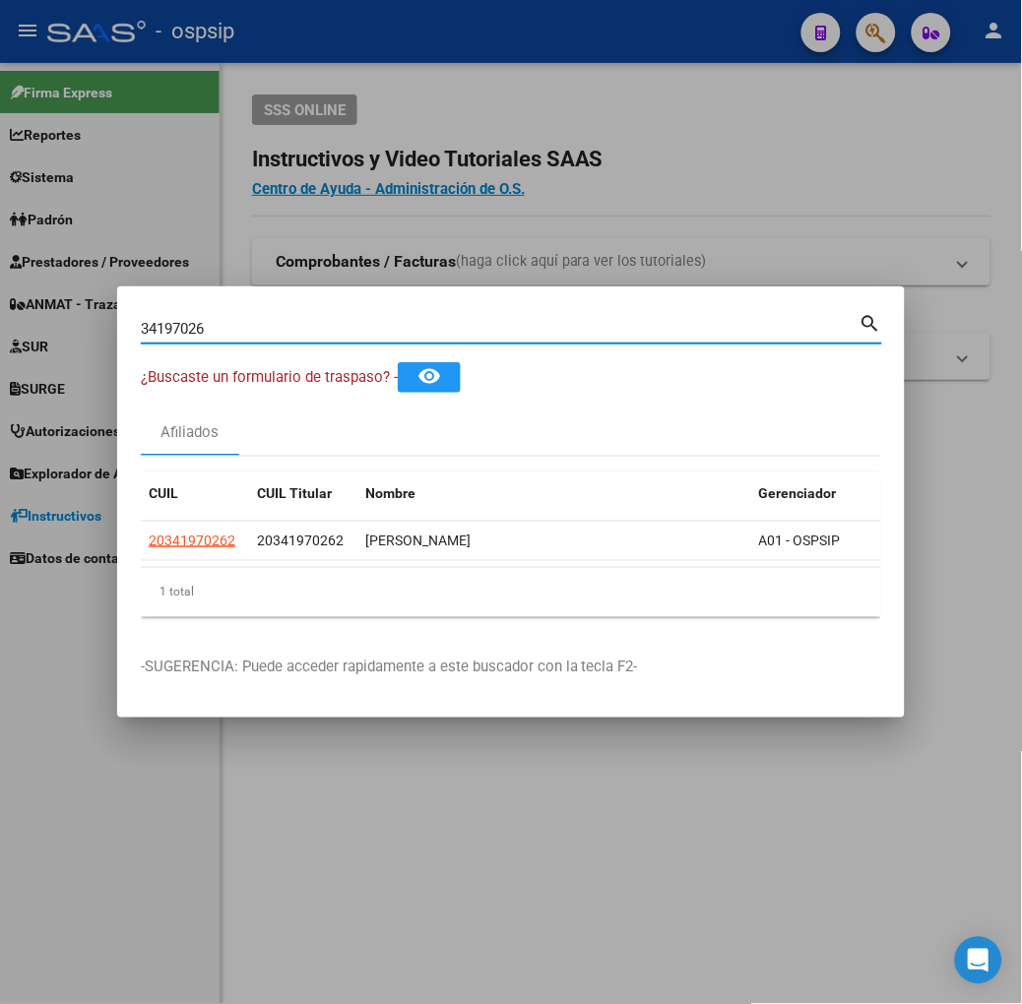
click at [251, 322] on input "34197026" at bounding box center [500, 329] width 719 height 18
type input "25389730"
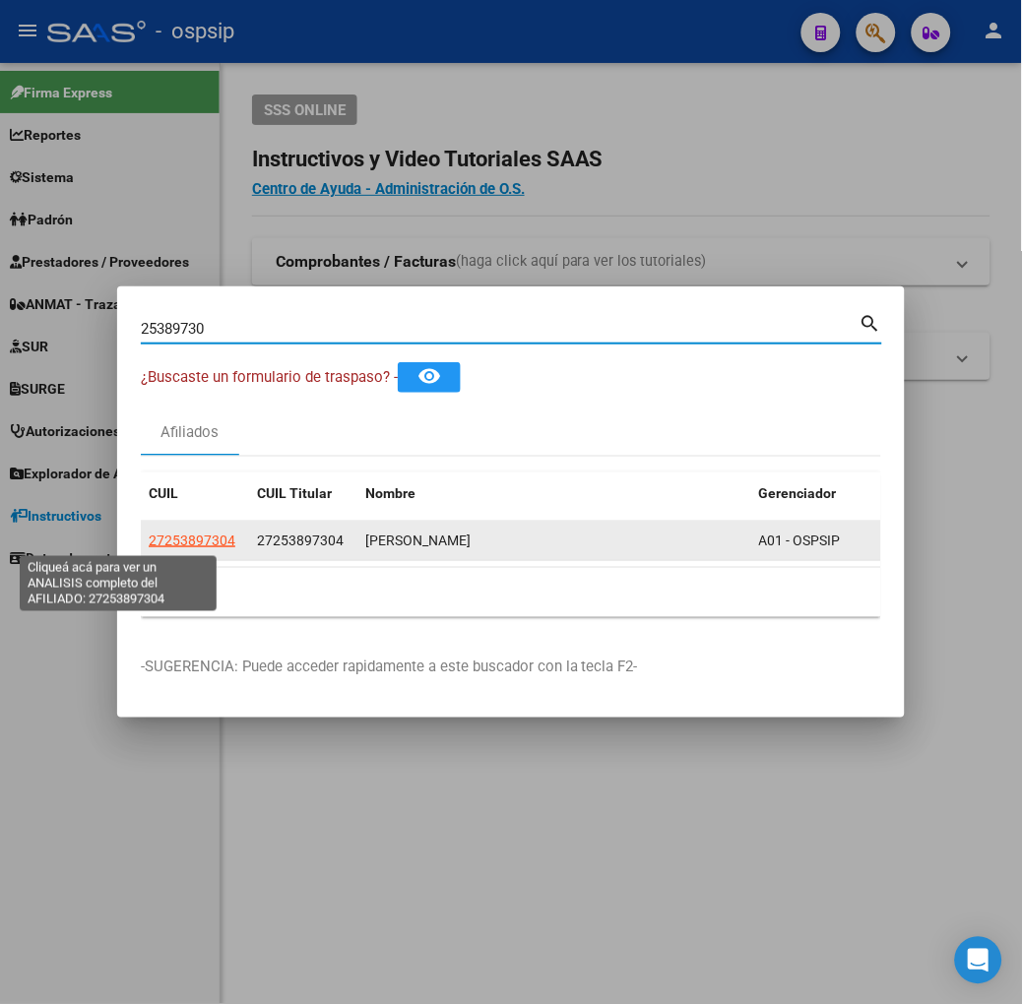
click at [149, 542] on span "27253897304" at bounding box center [192, 541] width 87 height 16
type textarea "27253897304"
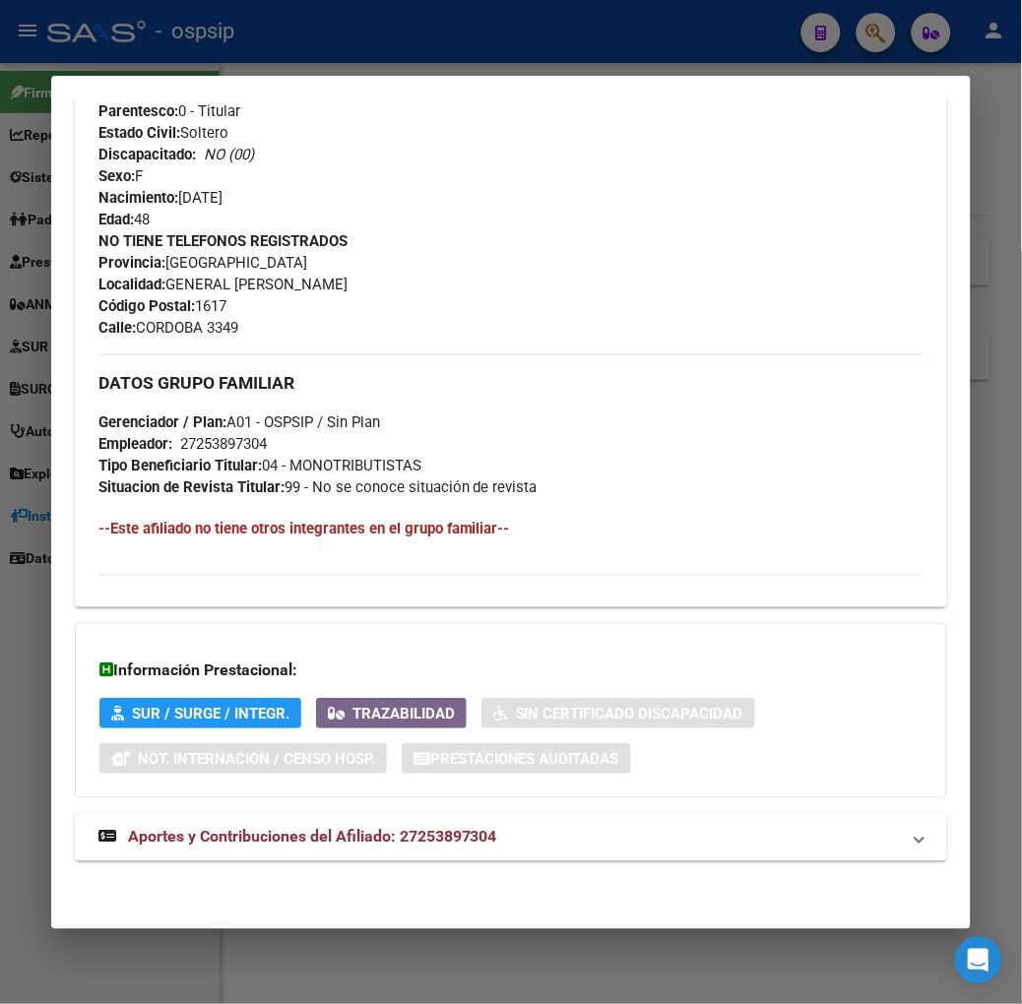
click at [279, 822] on mat-expansion-panel-header "Aportes y Contribuciones del Afiliado: 27253897304" at bounding box center [511, 837] width 872 height 47
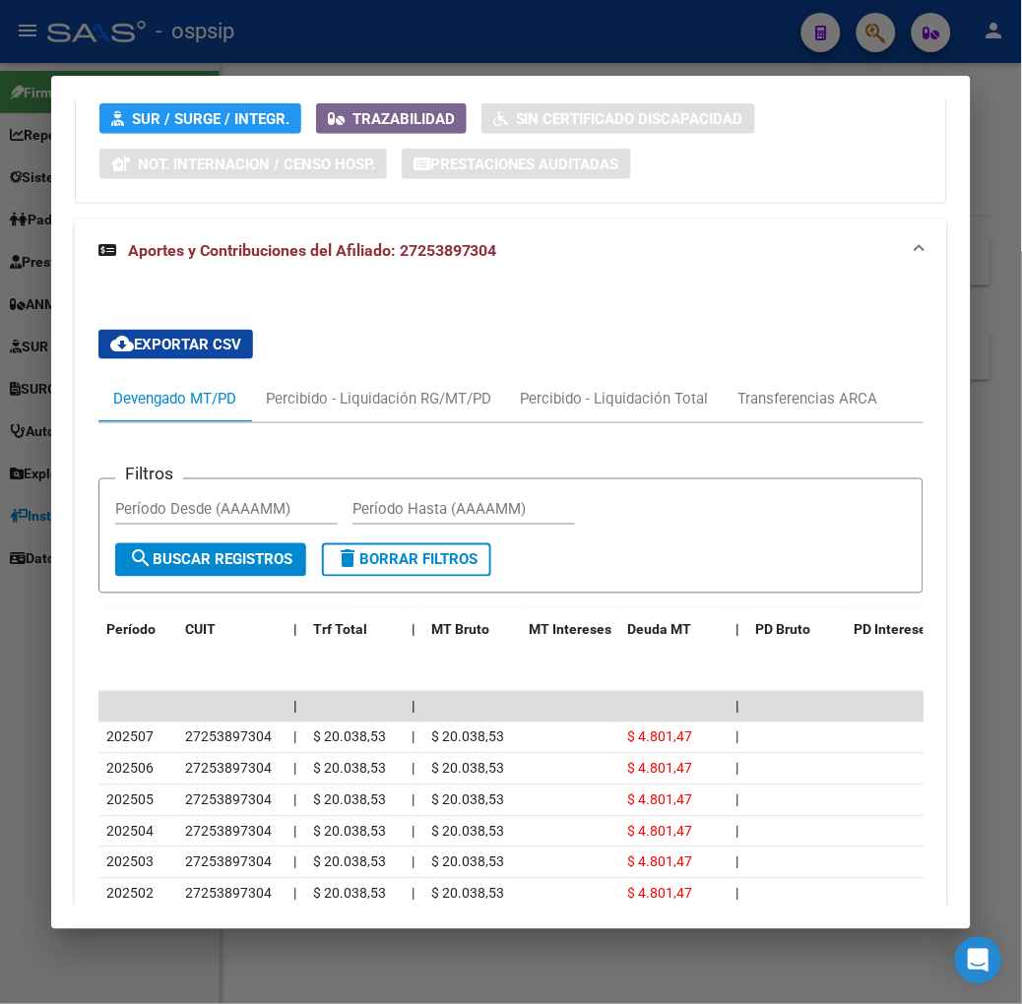
scroll to position [1487, 0]
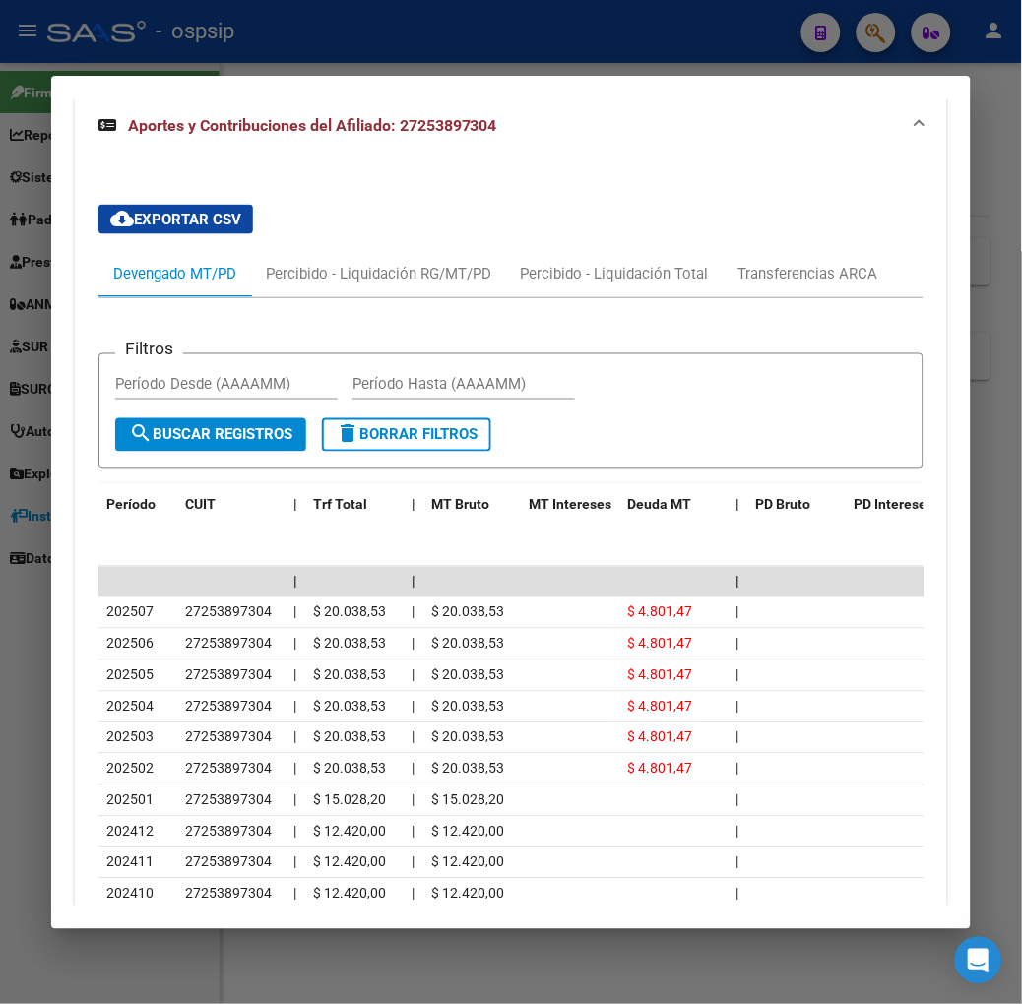
click at [259, 51] on div at bounding box center [511, 502] width 1022 height 1004
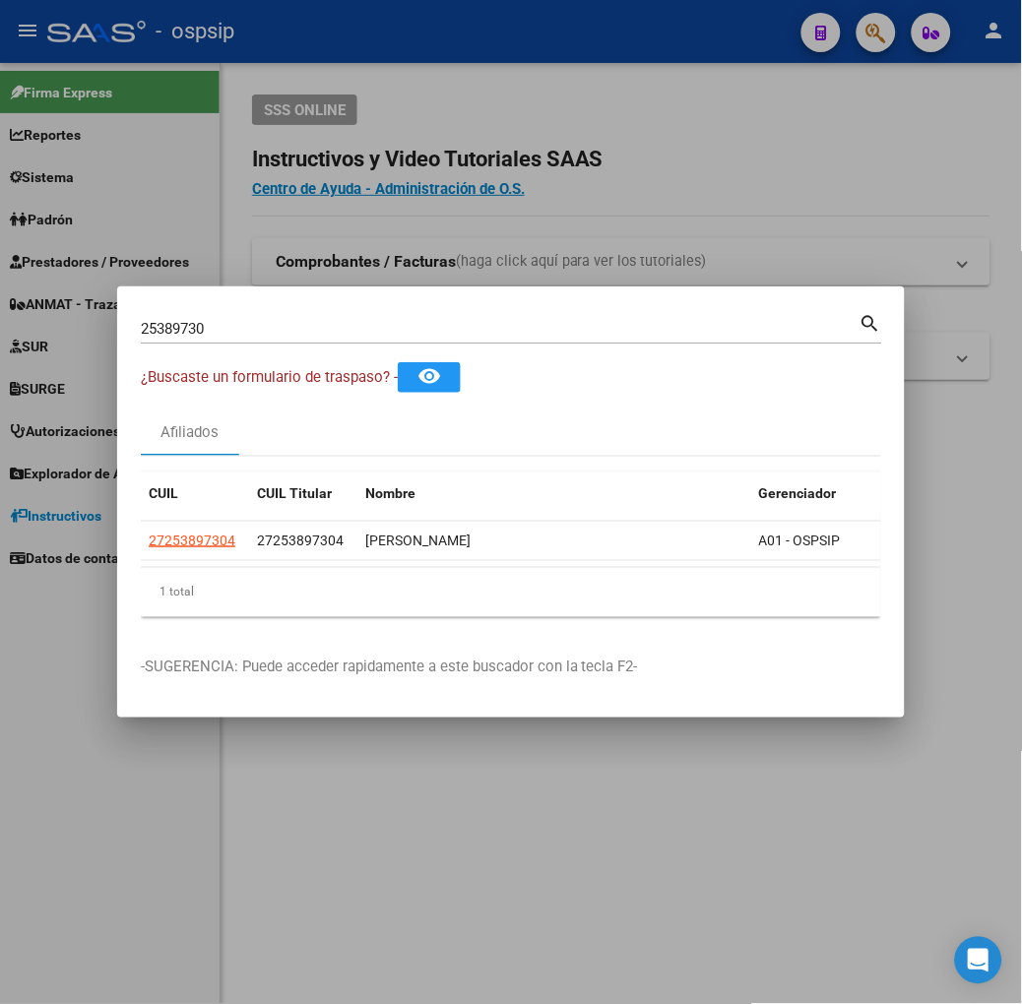
click at [249, 318] on div "25389730 Buscar (apellido, dni, [PERSON_NAME], [PERSON_NAME], cuit, obra social)" at bounding box center [500, 329] width 719 height 30
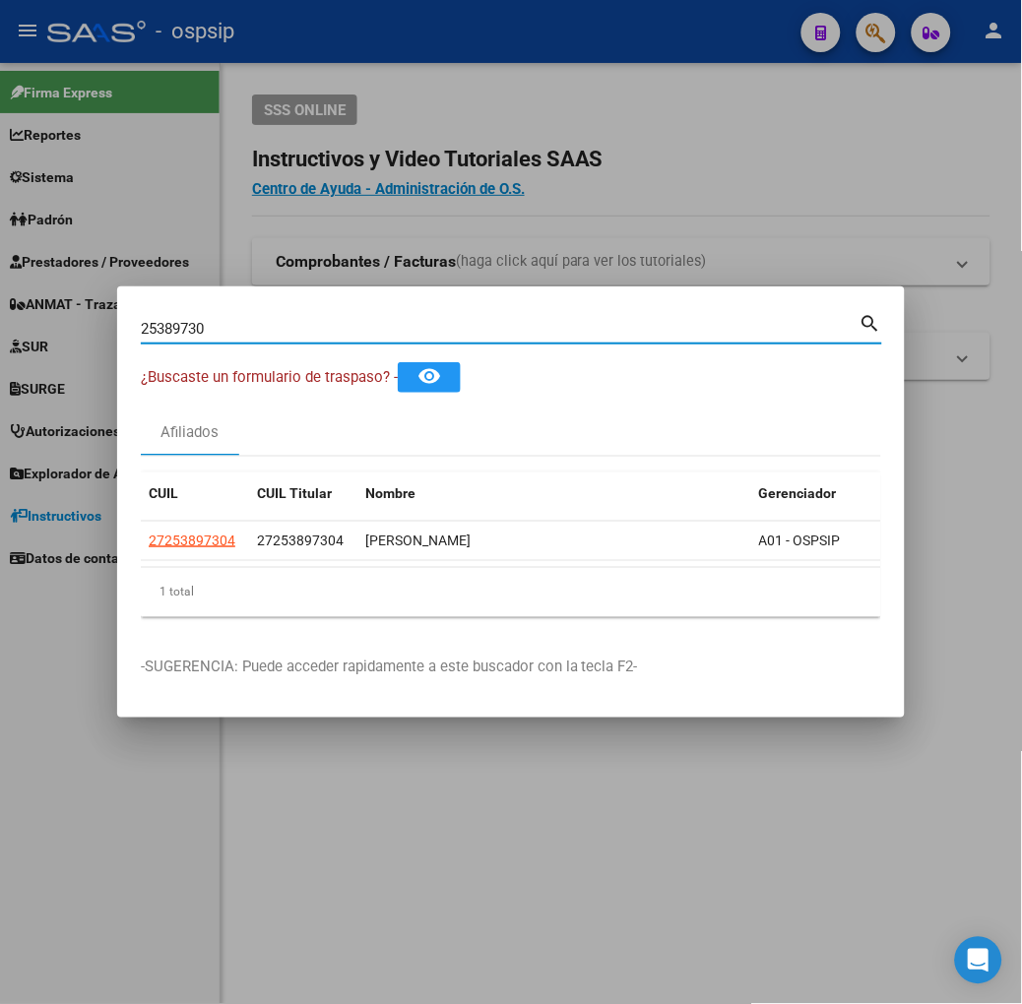
click at [251, 332] on input "25389730" at bounding box center [500, 329] width 719 height 18
type input "94553088"
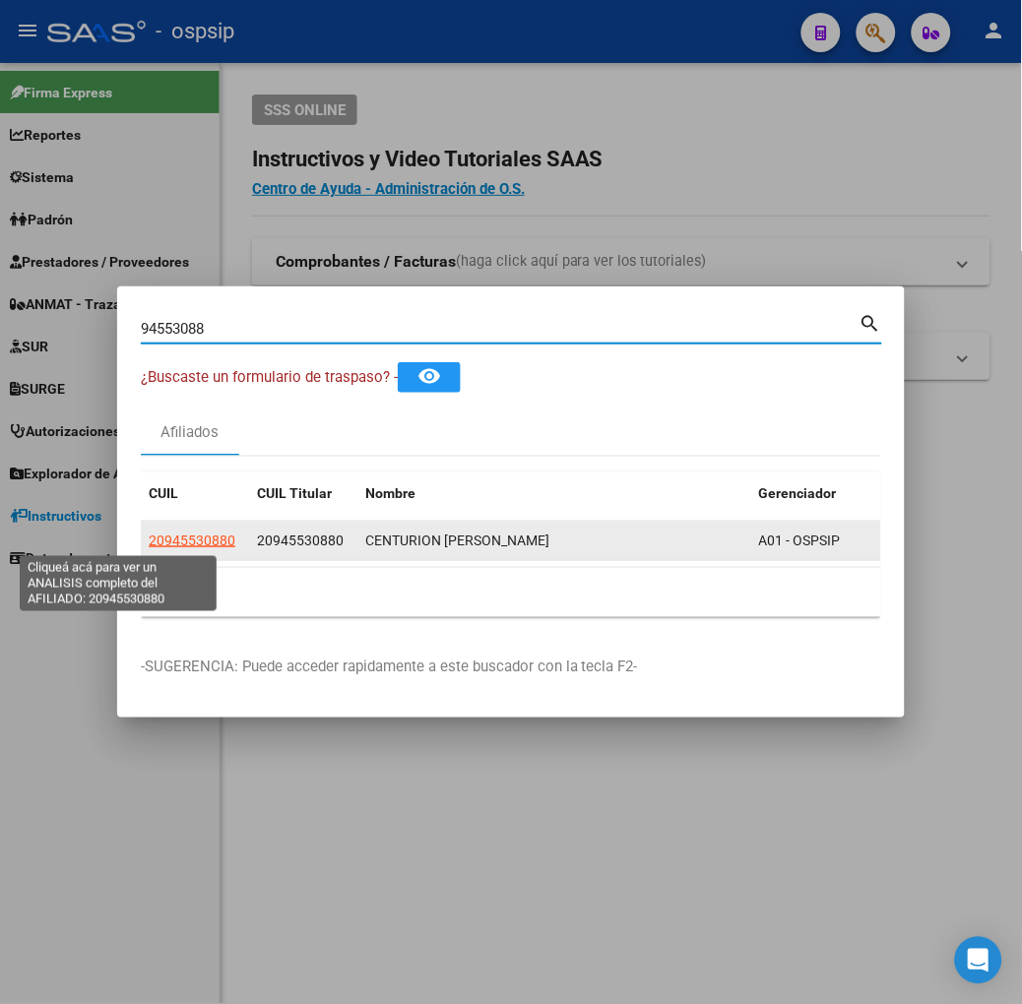
click at [152, 535] on span "20945530880" at bounding box center [192, 541] width 87 height 16
type textarea "20945530880"
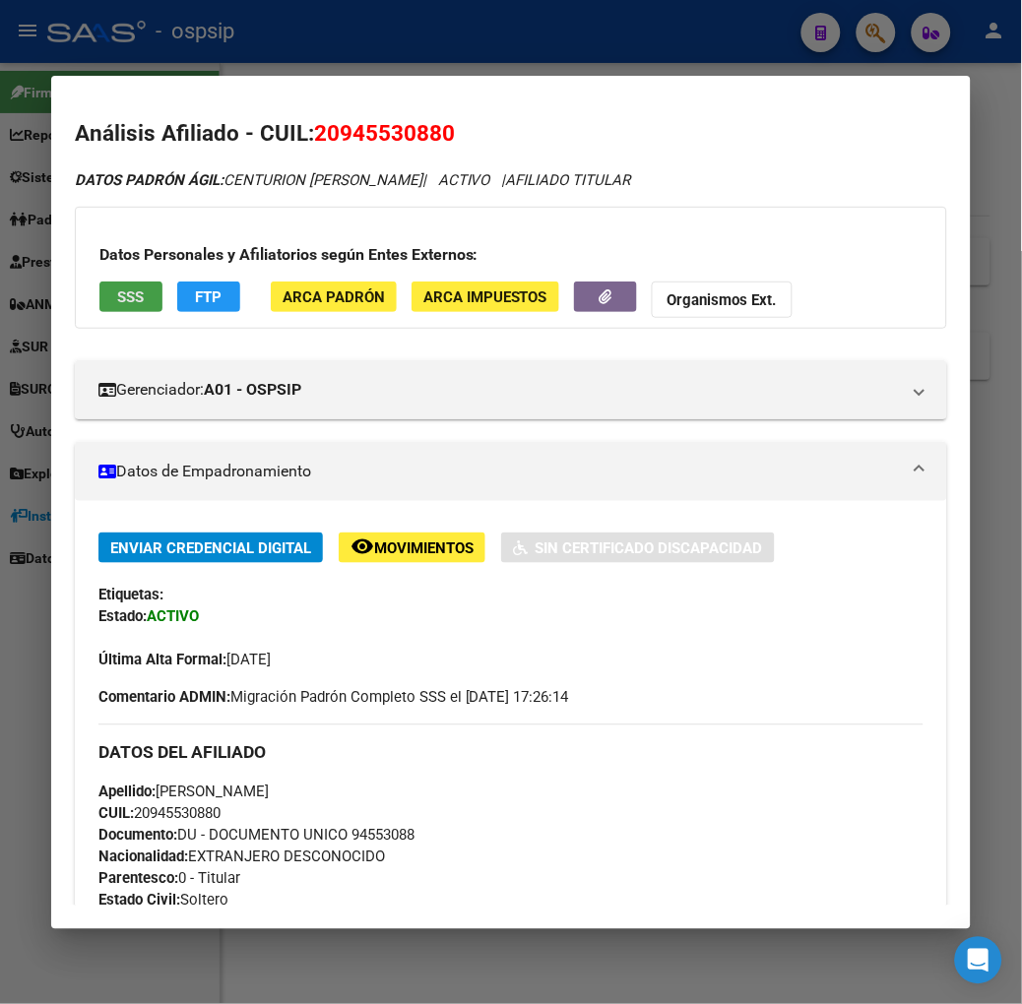
click at [117, 291] on span "SSS" at bounding box center [130, 297] width 27 height 18
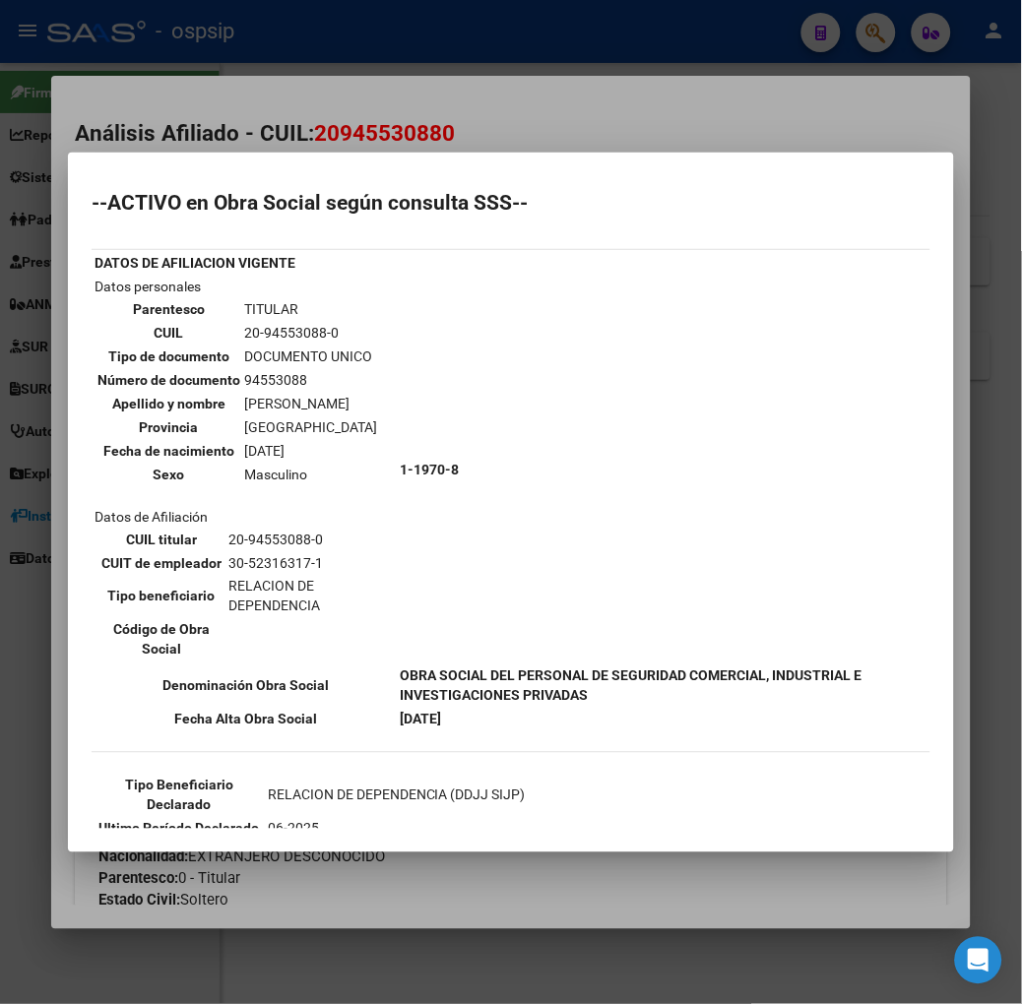
click at [307, 61] on div at bounding box center [511, 502] width 1022 height 1004
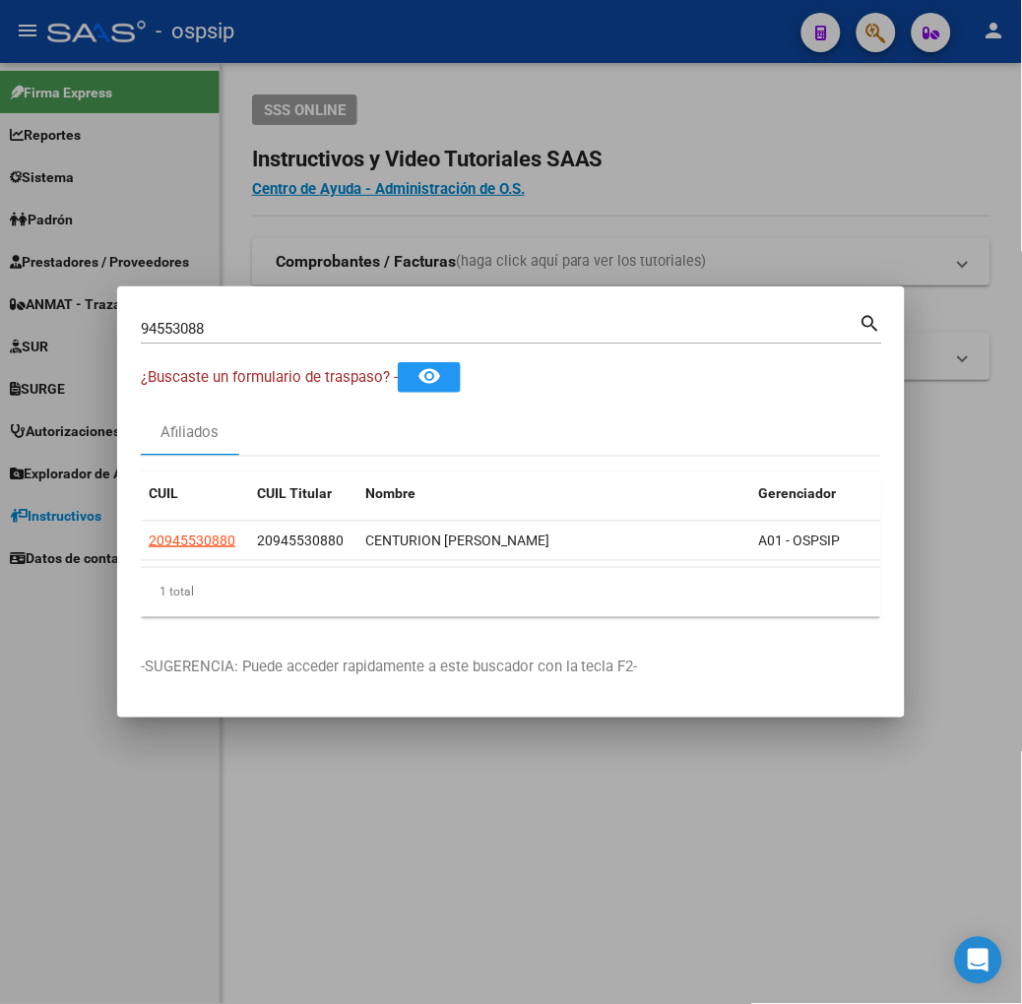
click at [221, 323] on input "94553088" at bounding box center [500, 329] width 719 height 18
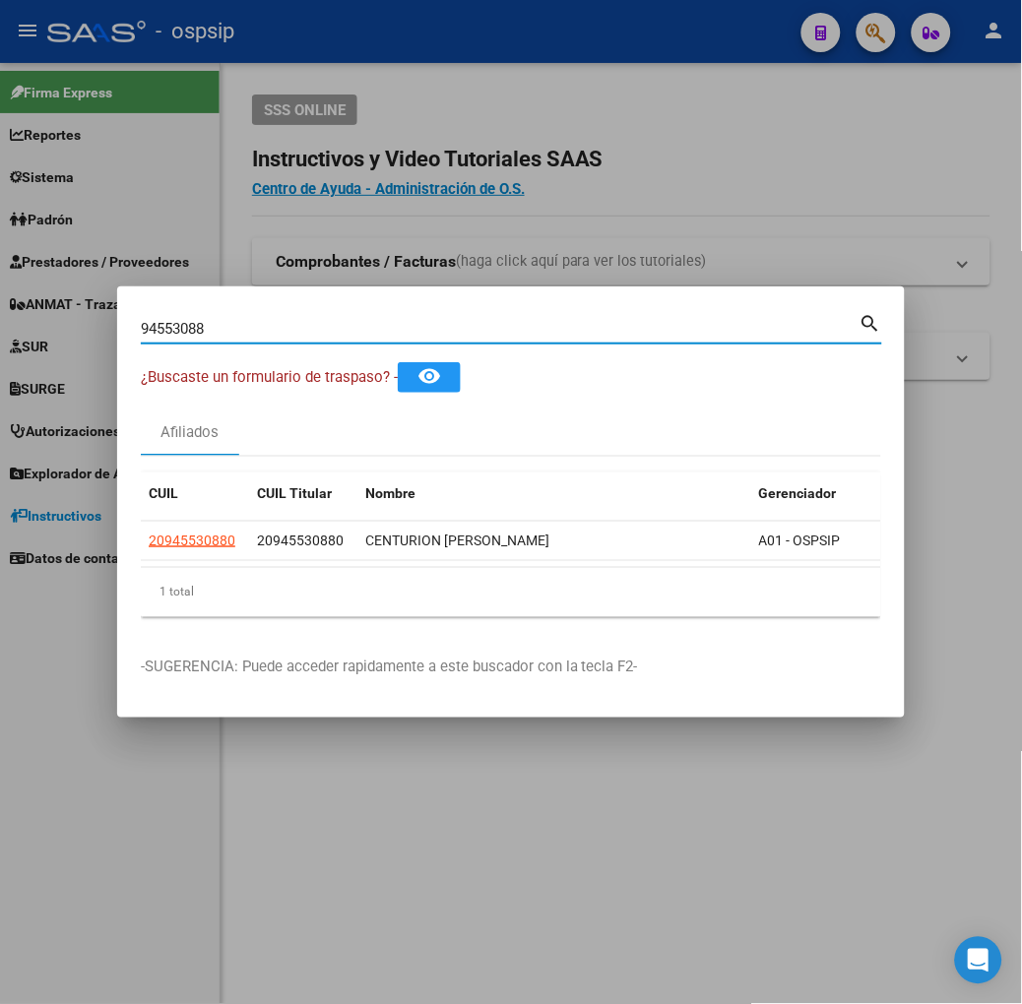
click at [221, 323] on input "94553088" at bounding box center [500, 329] width 719 height 18
type input "38604887"
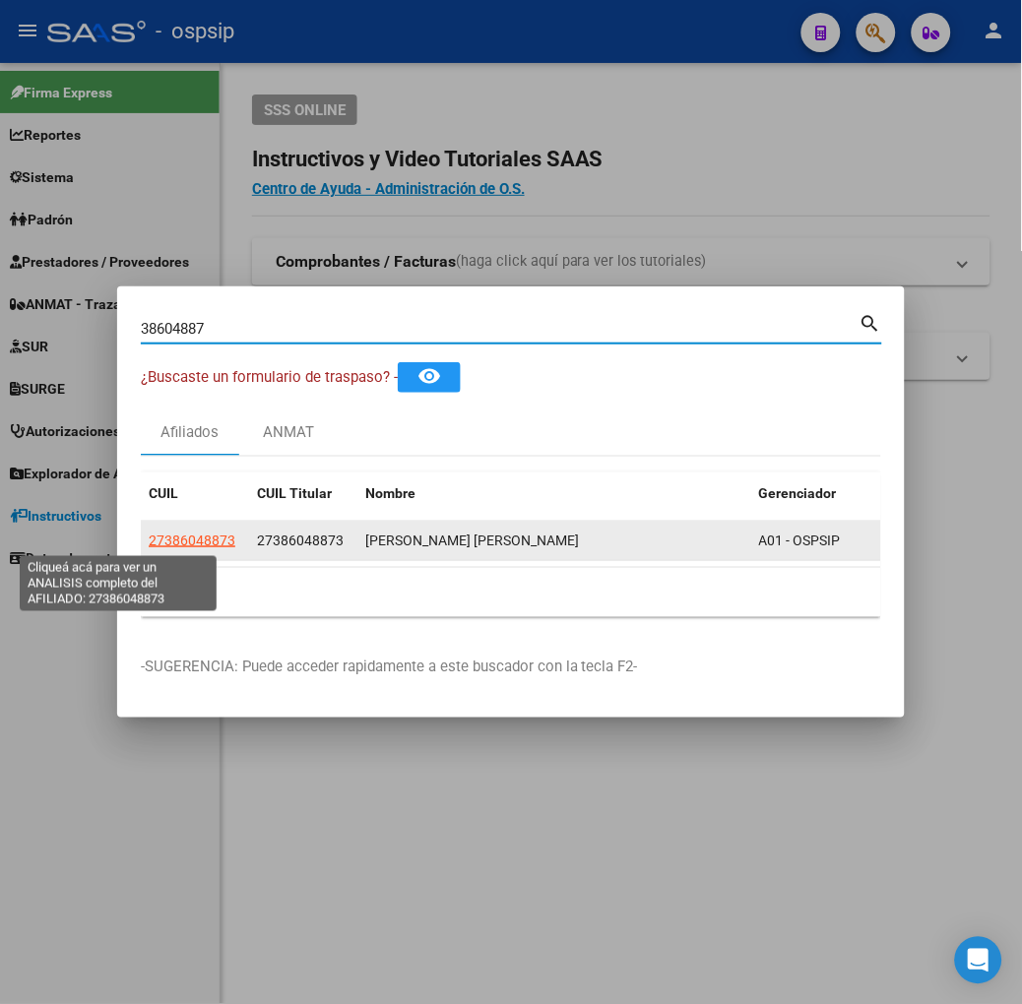
click at [149, 533] on span "27386048873" at bounding box center [192, 541] width 87 height 16
type textarea "27386048873"
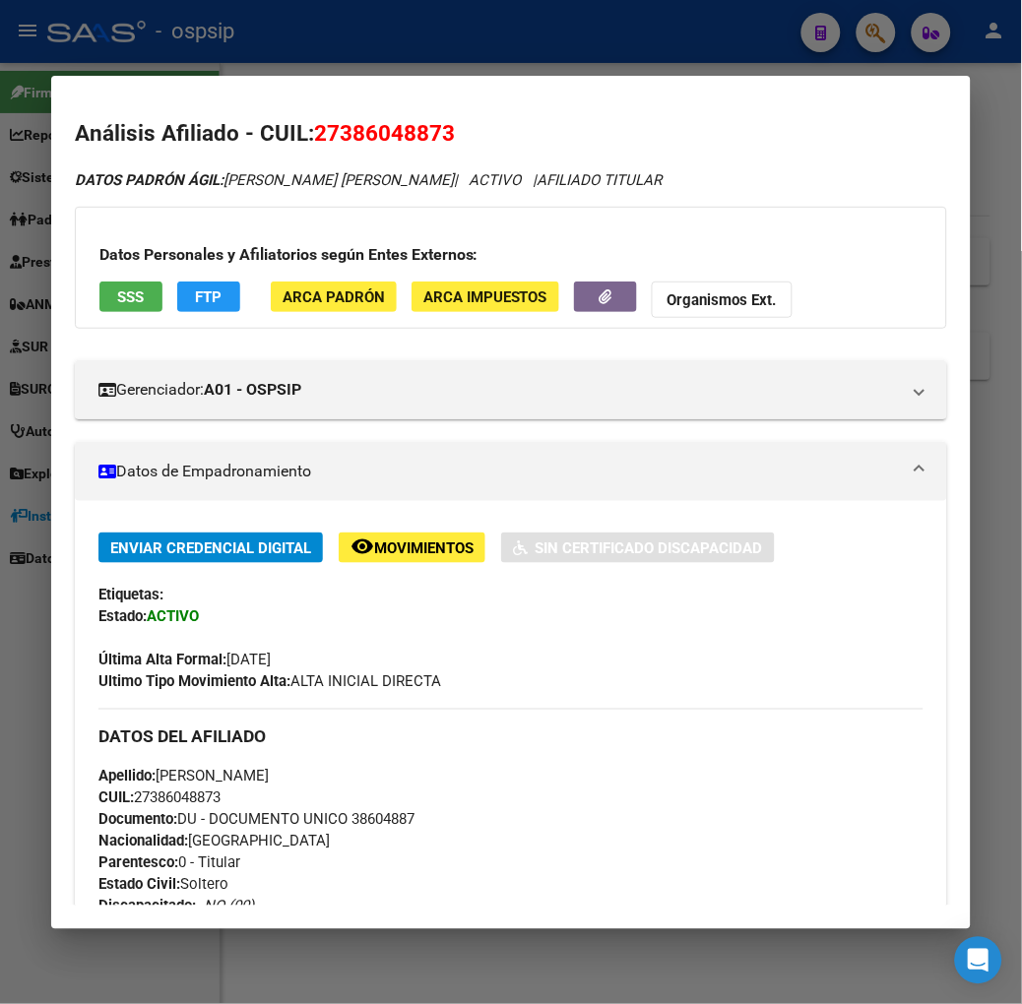
click at [115, 316] on app-consulta-sss-html "SSS" at bounding box center [130, 300] width 63 height 36
click at [114, 309] on button "SSS" at bounding box center [130, 297] width 63 height 31
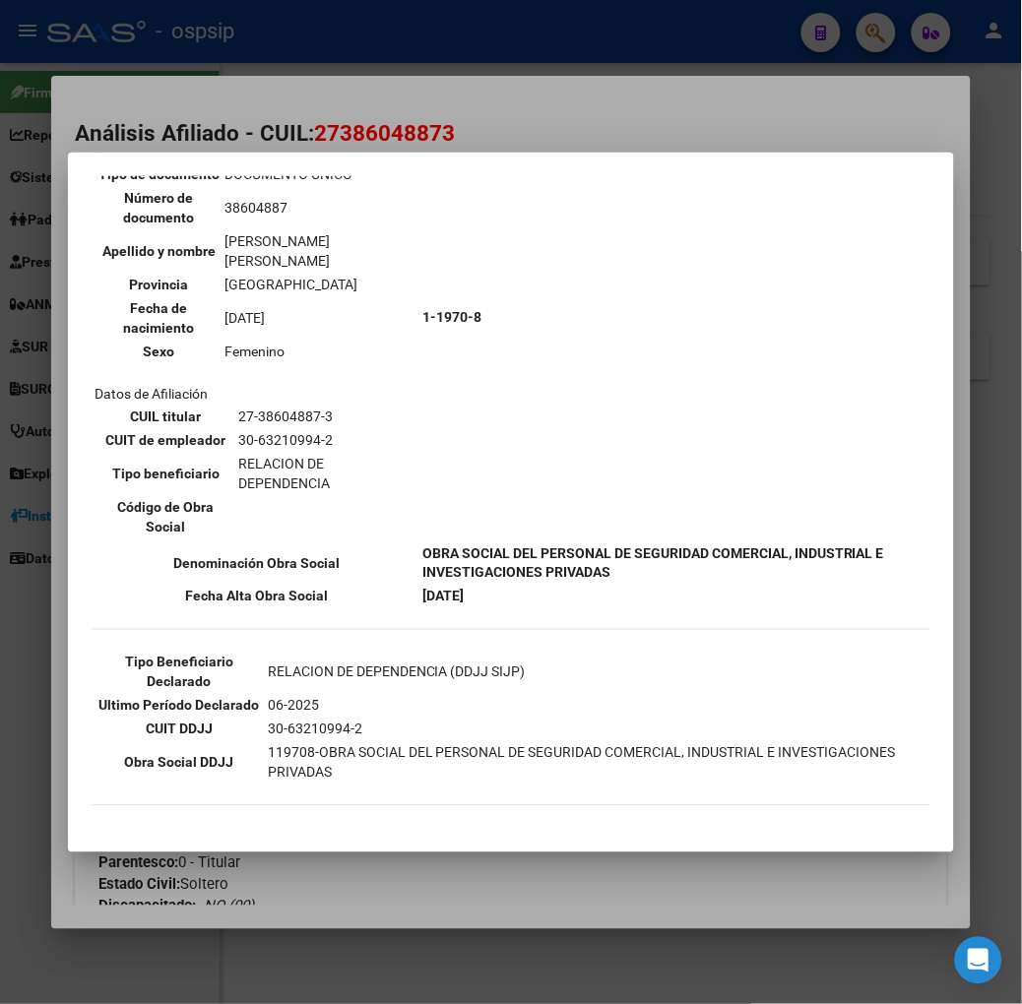
scroll to position [192, 0]
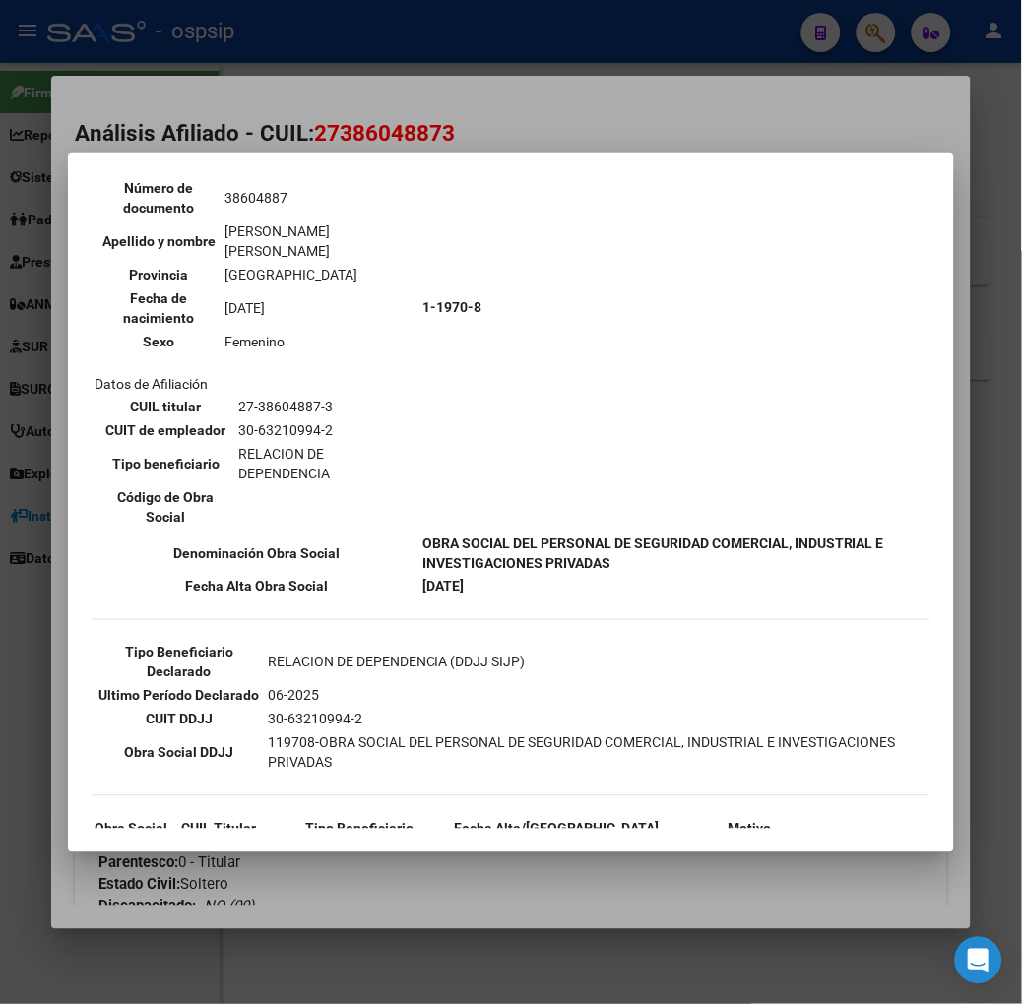
click at [320, 129] on div at bounding box center [511, 502] width 1022 height 1004
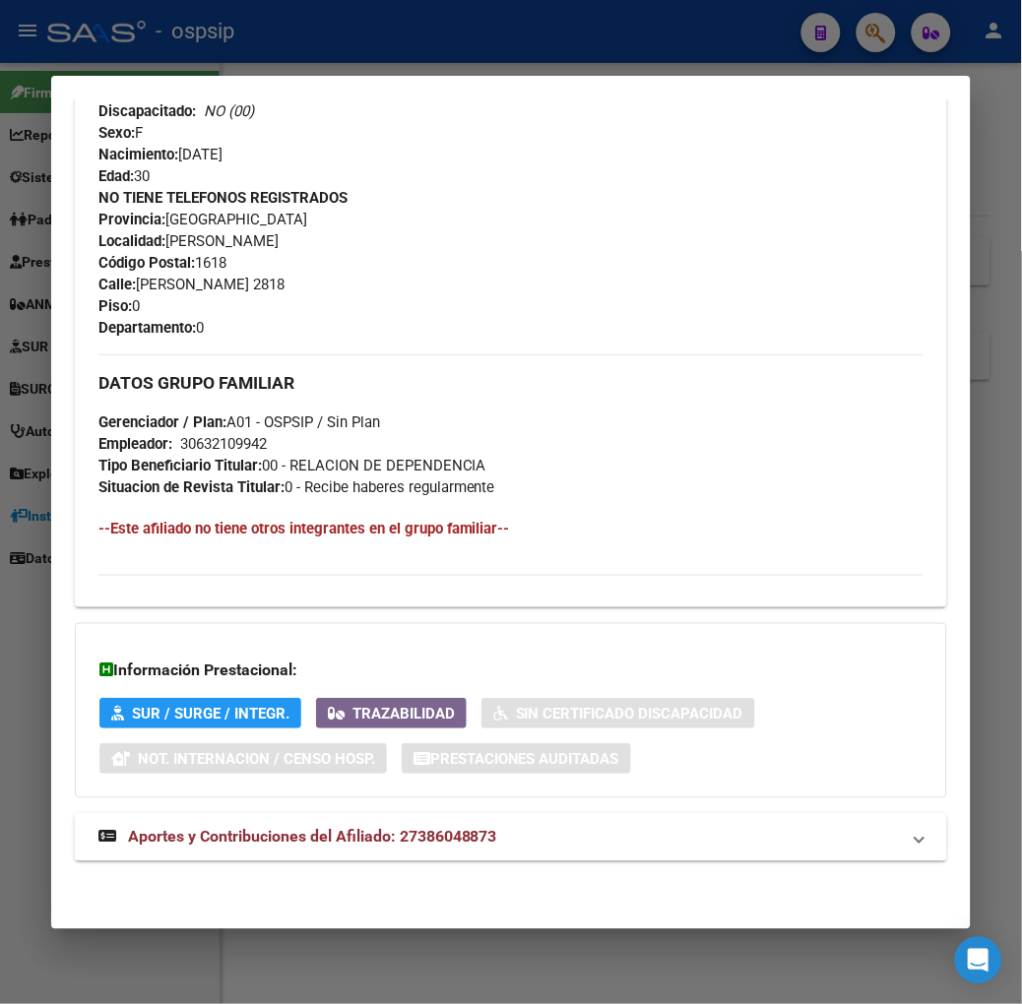
click at [435, 830] on span "Aportes y Contribuciones del Afiliado: 27386048873" at bounding box center [312, 837] width 369 height 19
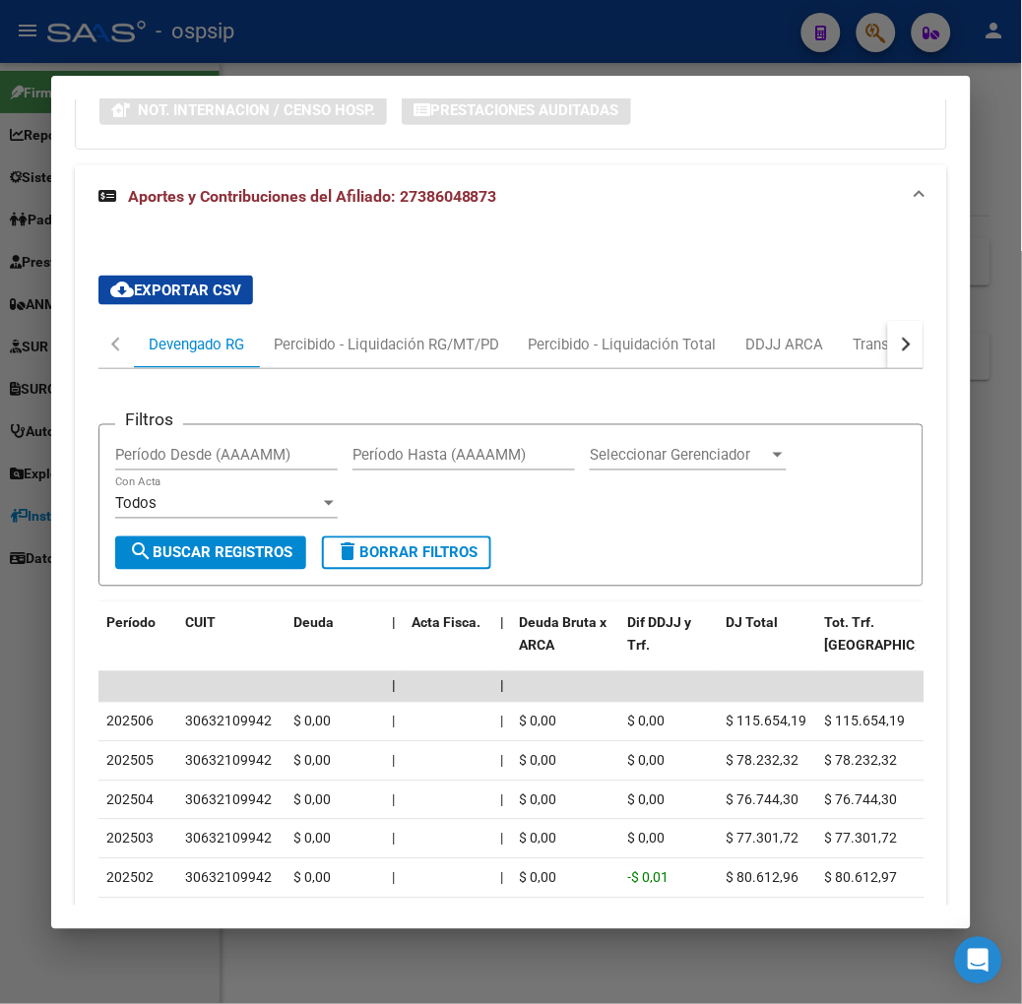
scroll to position [1549, 0]
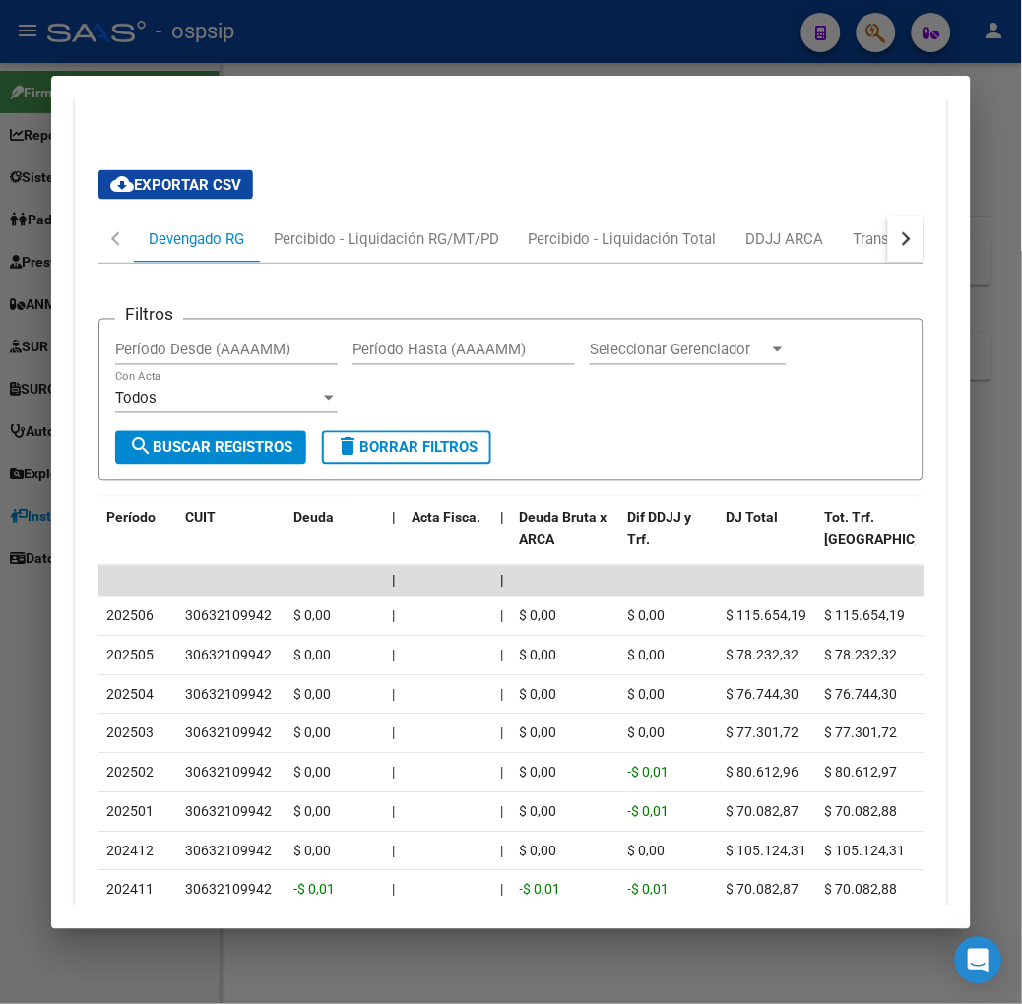
click at [276, 63] on div at bounding box center [511, 502] width 1022 height 1004
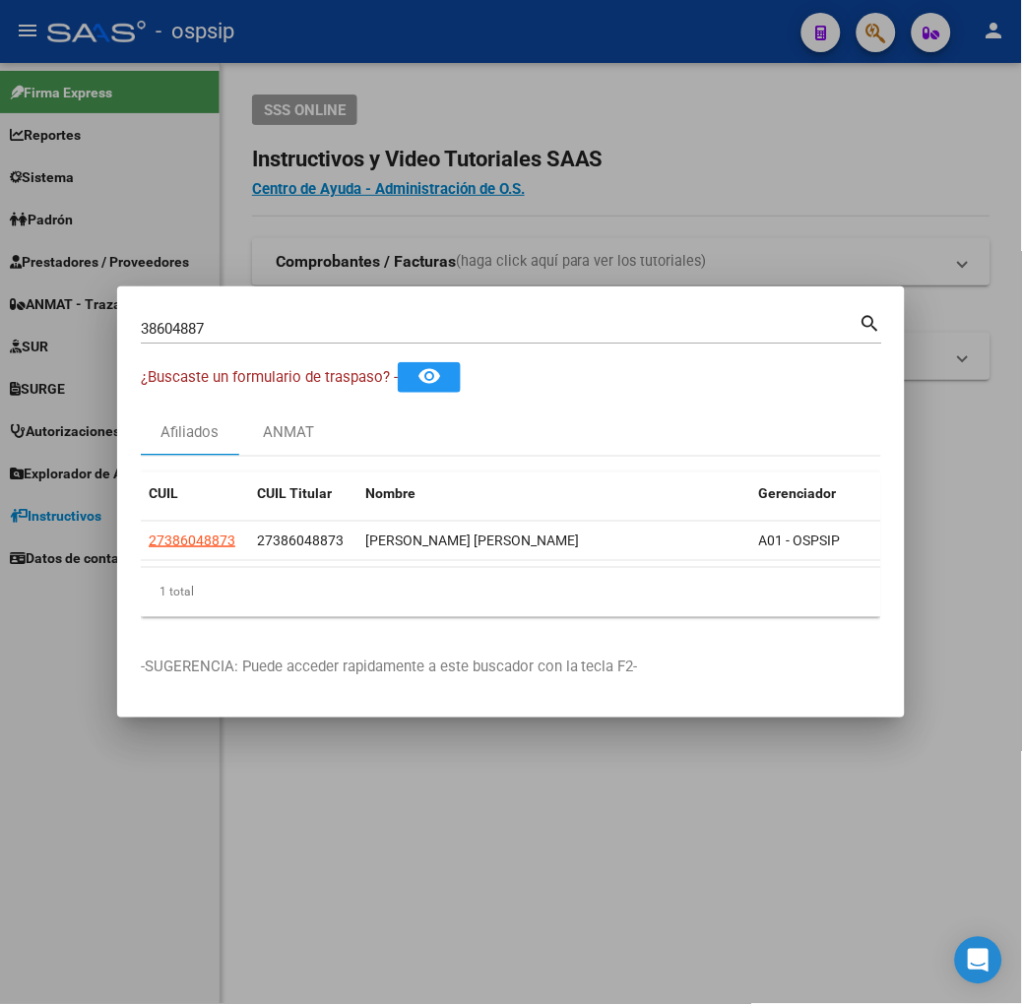
click at [233, 325] on input "38604887" at bounding box center [500, 329] width 719 height 18
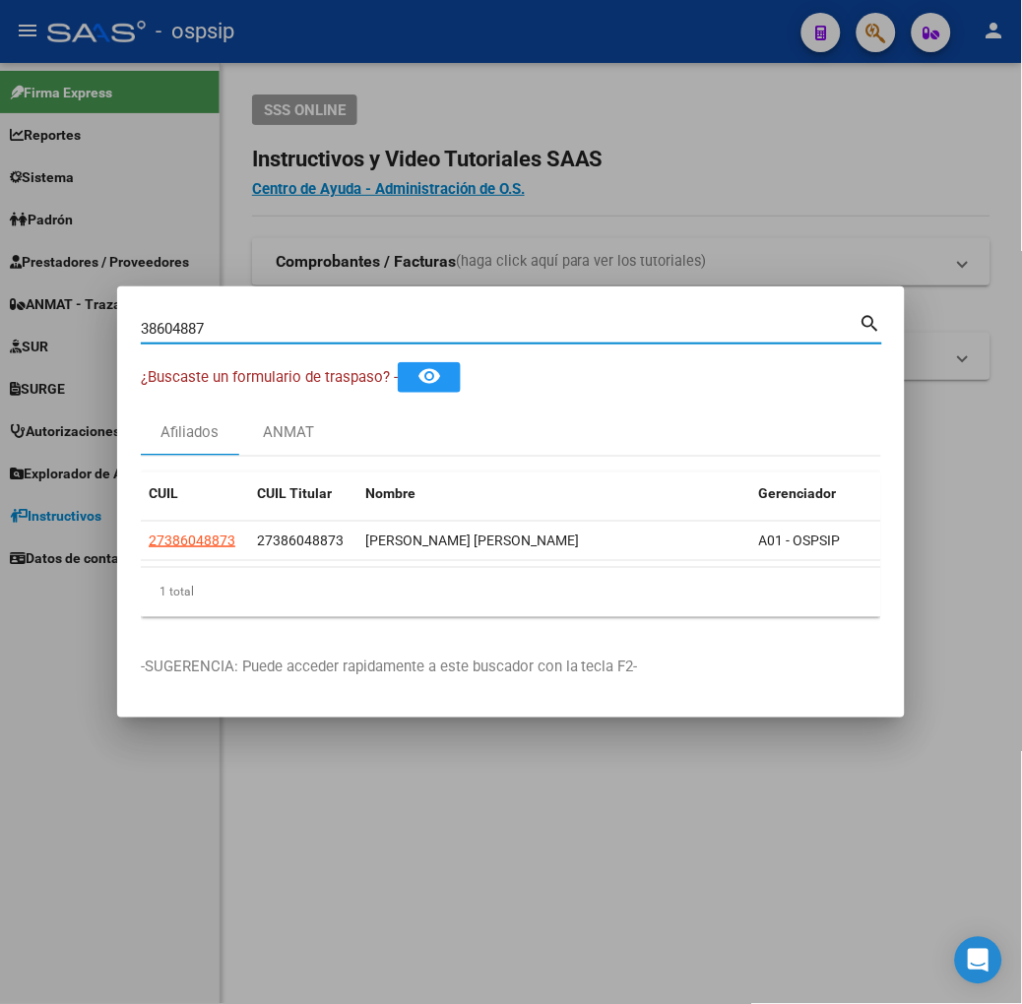
click at [233, 325] on input "38604887" at bounding box center [500, 329] width 719 height 18
type input "14907425"
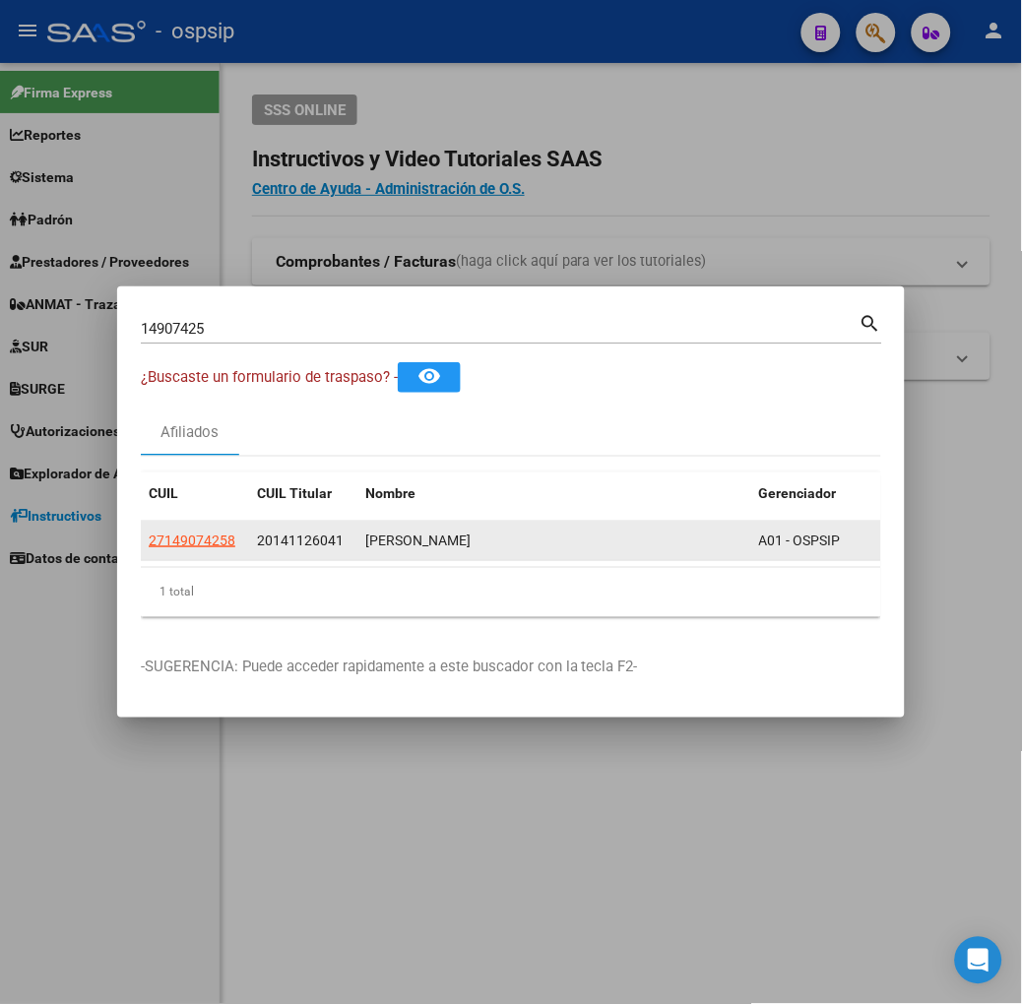
click at [148, 552] on datatable-body-cell "27149074258" at bounding box center [195, 541] width 108 height 38
click at [149, 530] on app-link-go-to "27149074258" at bounding box center [192, 541] width 87 height 23
click at [149, 533] on span "27149074258" at bounding box center [192, 541] width 87 height 16
type textarea "27149074258"
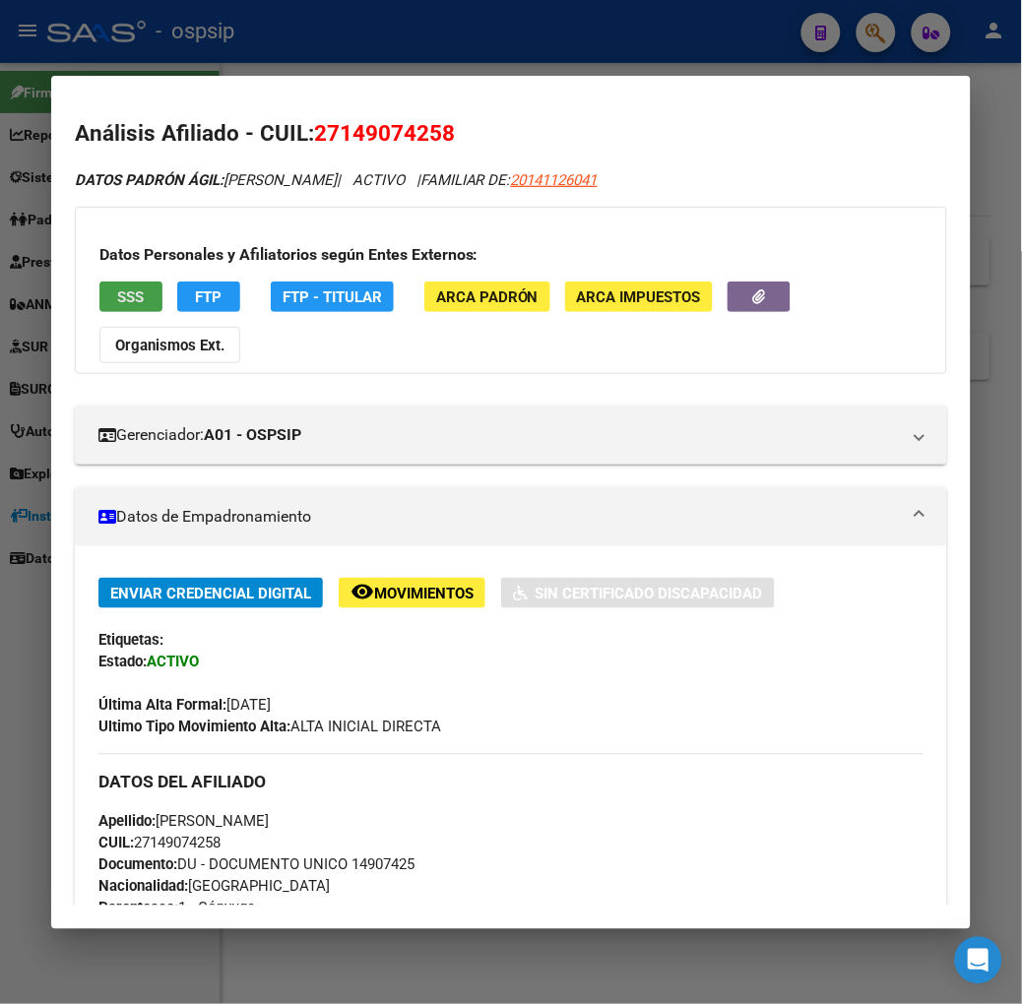
click at [114, 300] on button "SSS" at bounding box center [130, 297] width 63 height 31
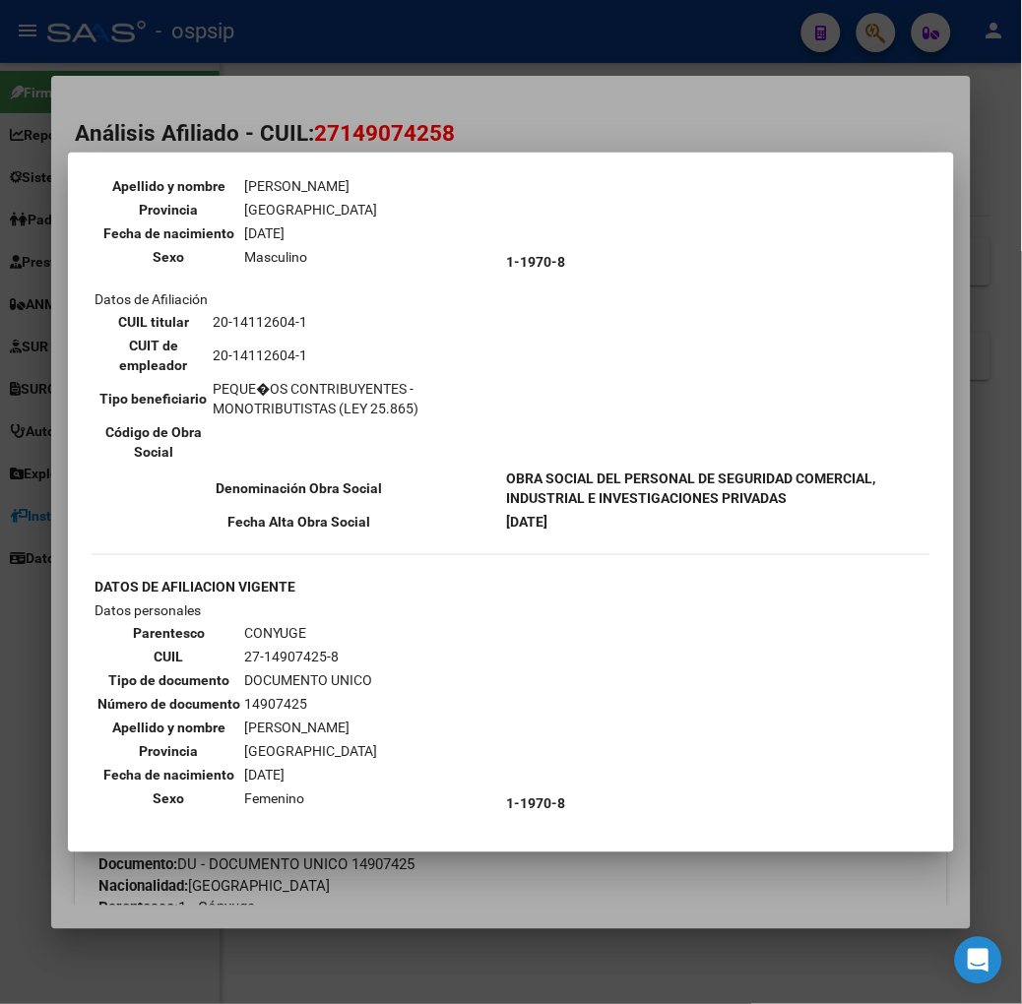
scroll to position [219, 0]
click at [305, 156] on mat-dialog-container "--ACTIVO en Obra Social según consulta SSS-- DATOS DE AFILIACION VIGENTE Datos …" at bounding box center [511, 503] width 886 height 700
click at [288, 119] on div at bounding box center [511, 502] width 1022 height 1004
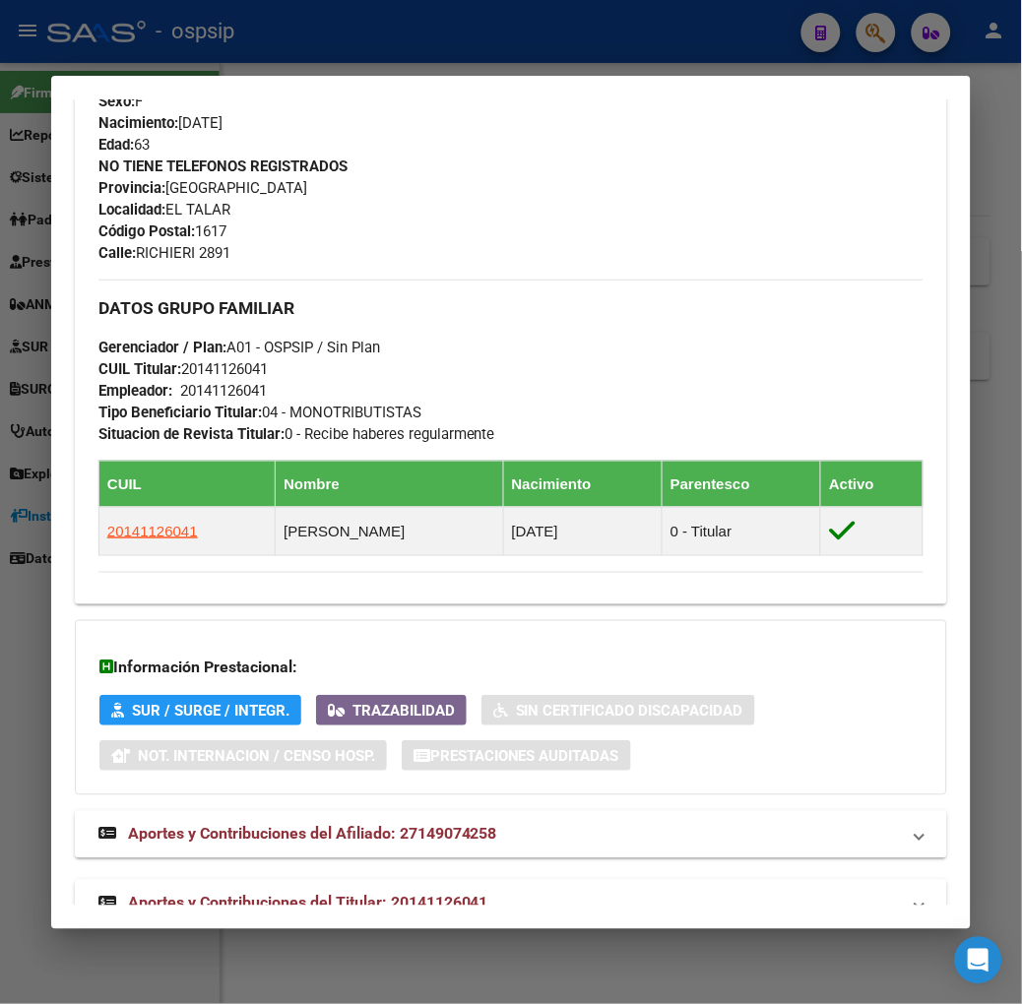
click at [399, 894] on span "Aportes y Contribuciones del Titular: 20141126041" at bounding box center [308, 903] width 360 height 19
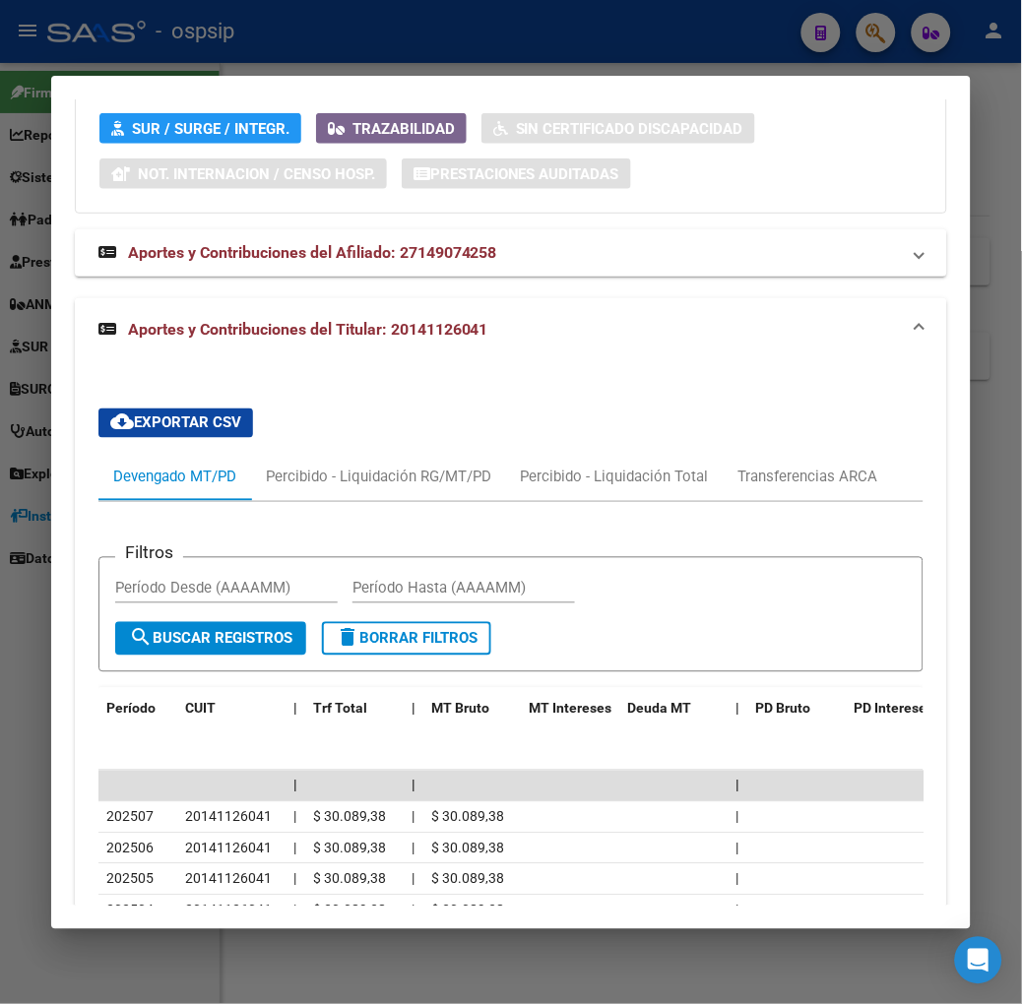
scroll to position [1534, 0]
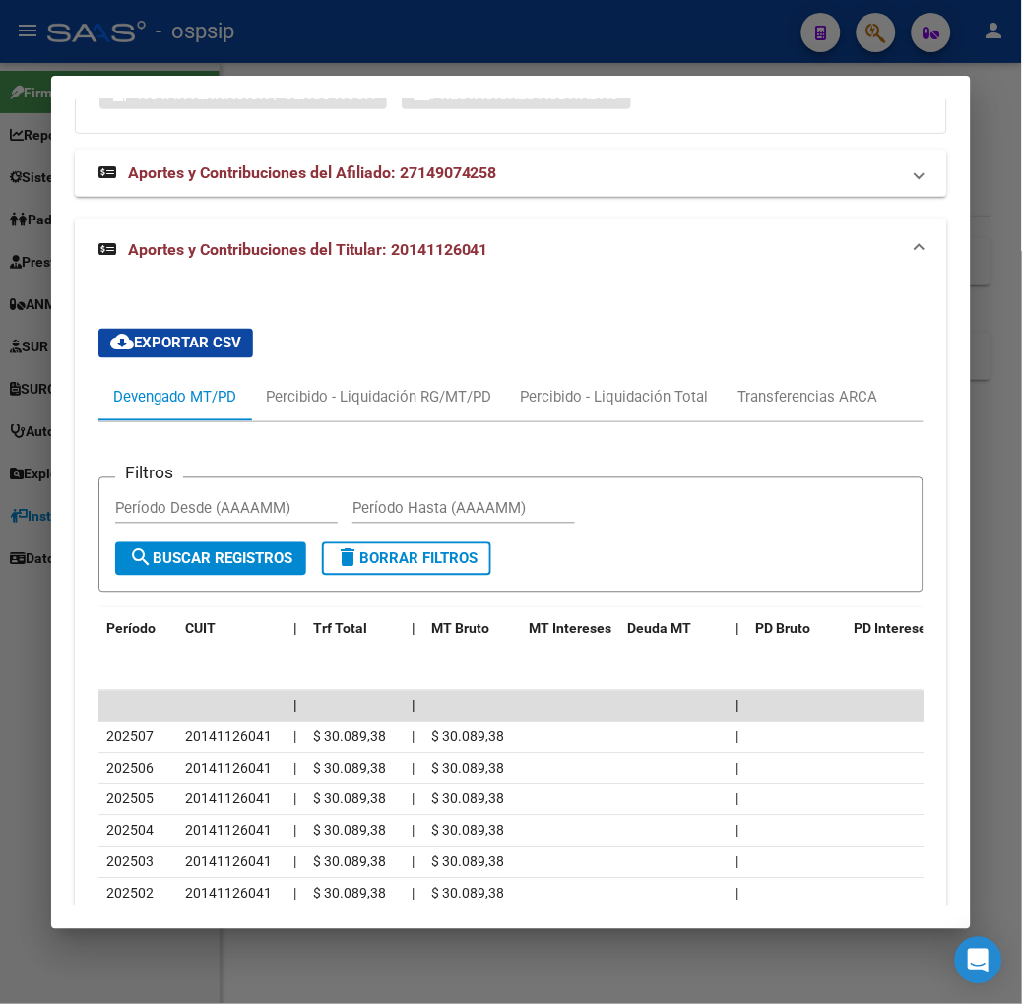
click at [310, 52] on div at bounding box center [511, 502] width 1022 height 1004
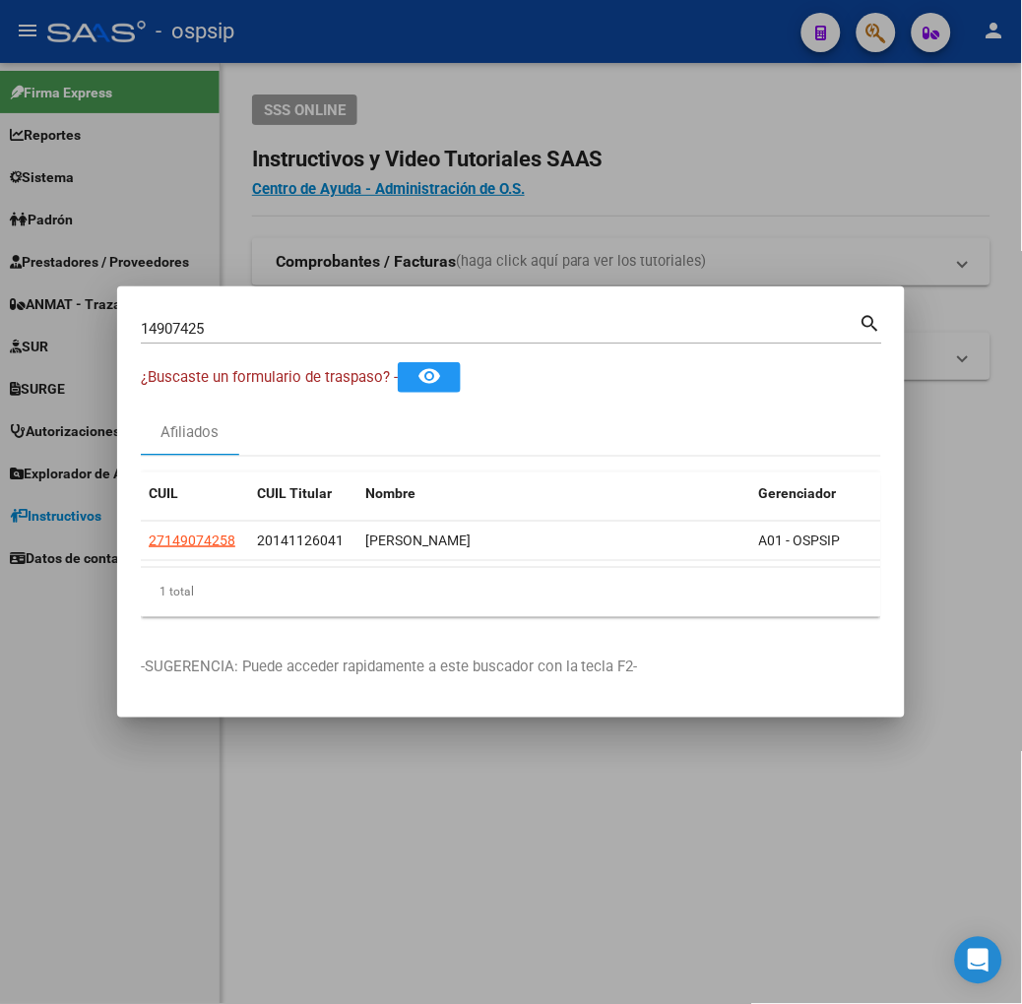
click at [208, 328] on input "14907425" at bounding box center [500, 329] width 719 height 18
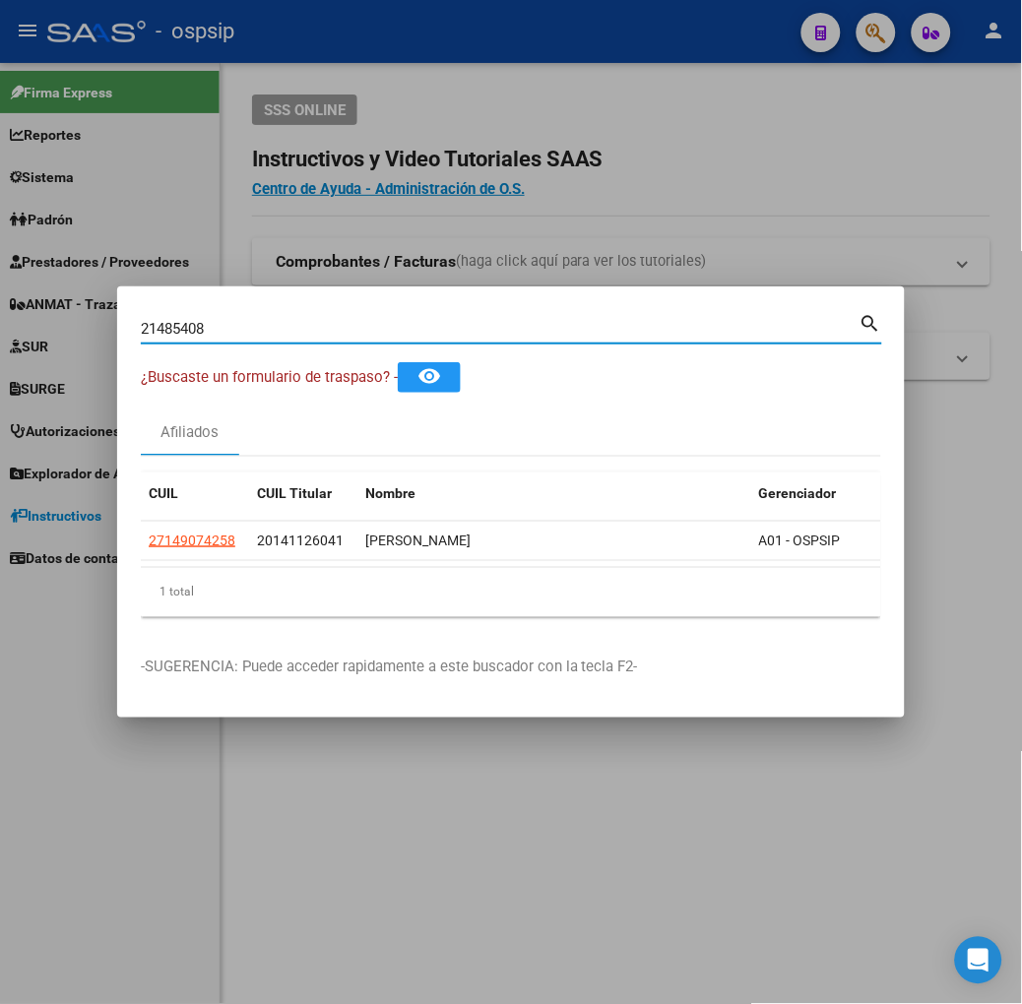
type input "21485408"
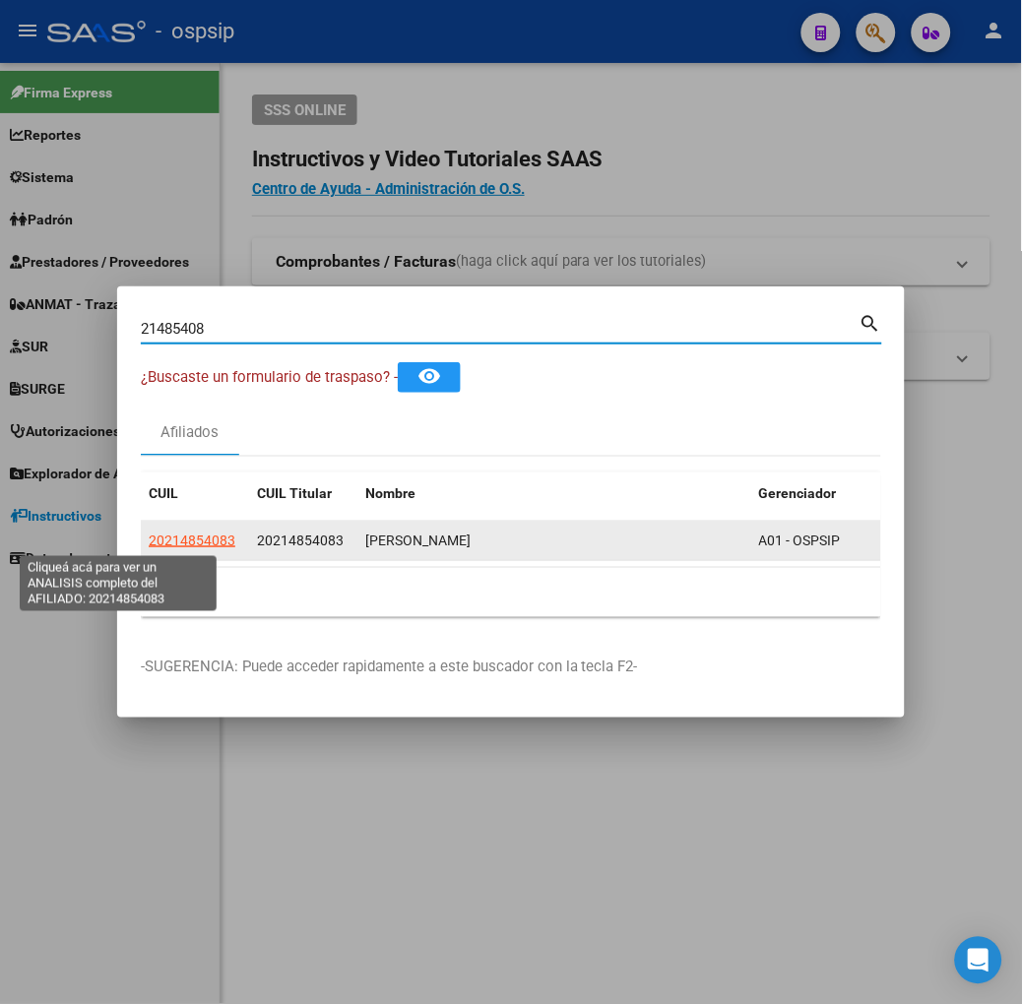
click at [155, 535] on span "20214854083" at bounding box center [192, 541] width 87 height 16
type textarea "20214854083"
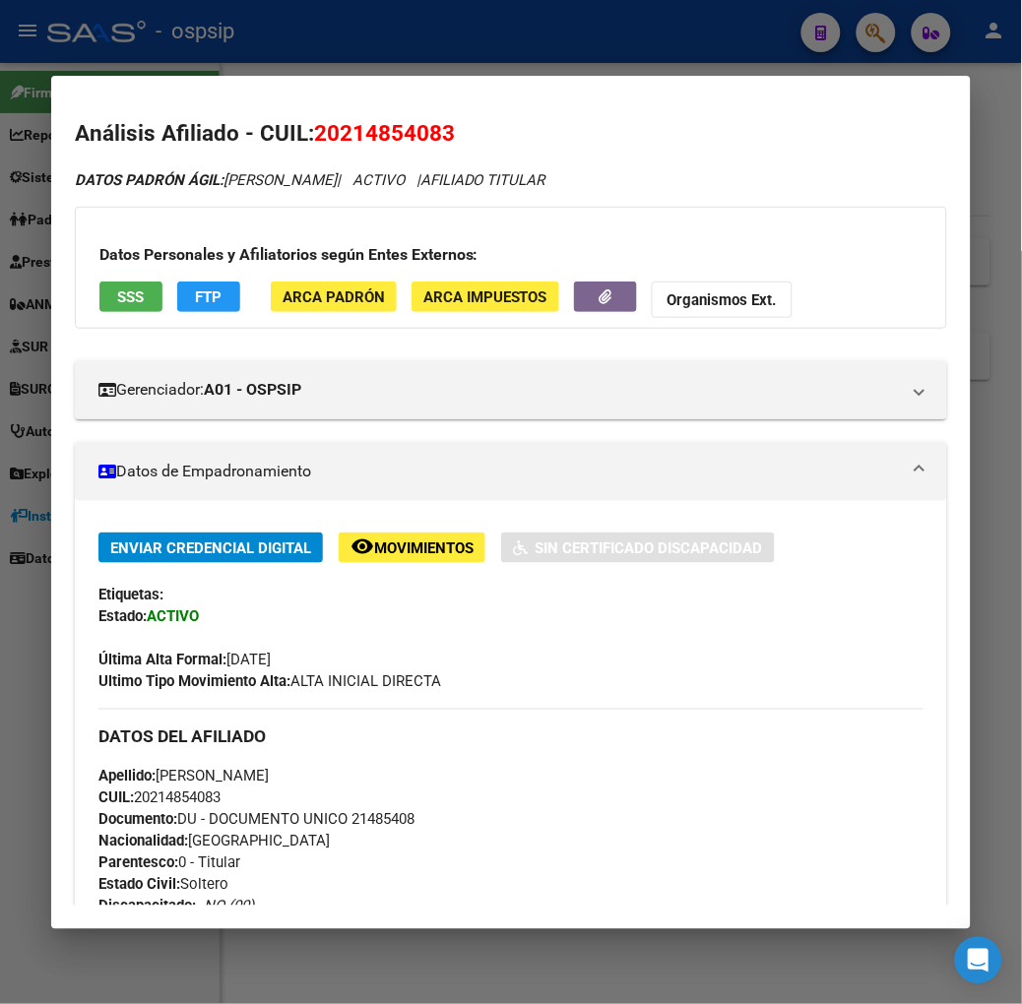
click at [99, 311] on button "SSS" at bounding box center [130, 297] width 63 height 31
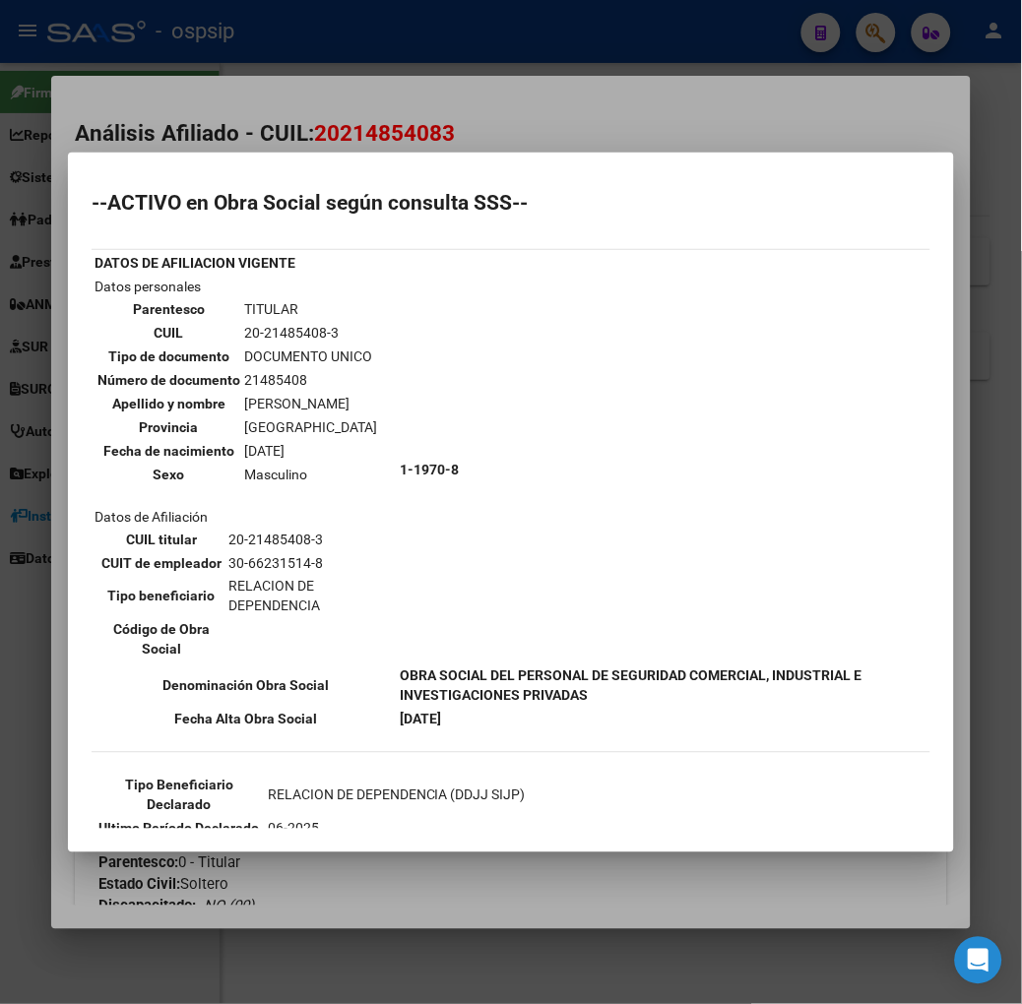
scroll to position [328, 0]
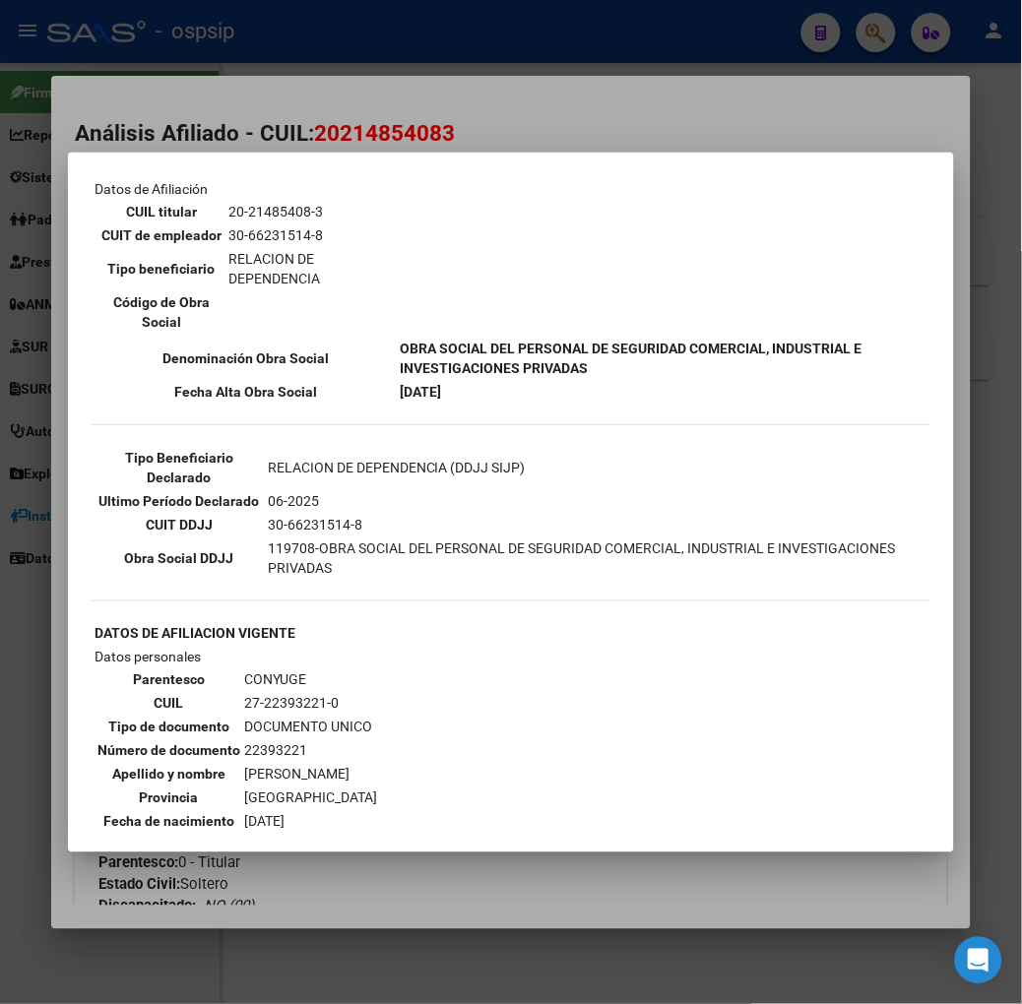
click at [340, 159] on mat-dialog-container "--ACTIVO en Obra Social según consulta SSS-- DATOS DE AFILIACION VIGENTE Datos …" at bounding box center [511, 503] width 886 height 700
click at [317, 110] on div at bounding box center [511, 502] width 1022 height 1004
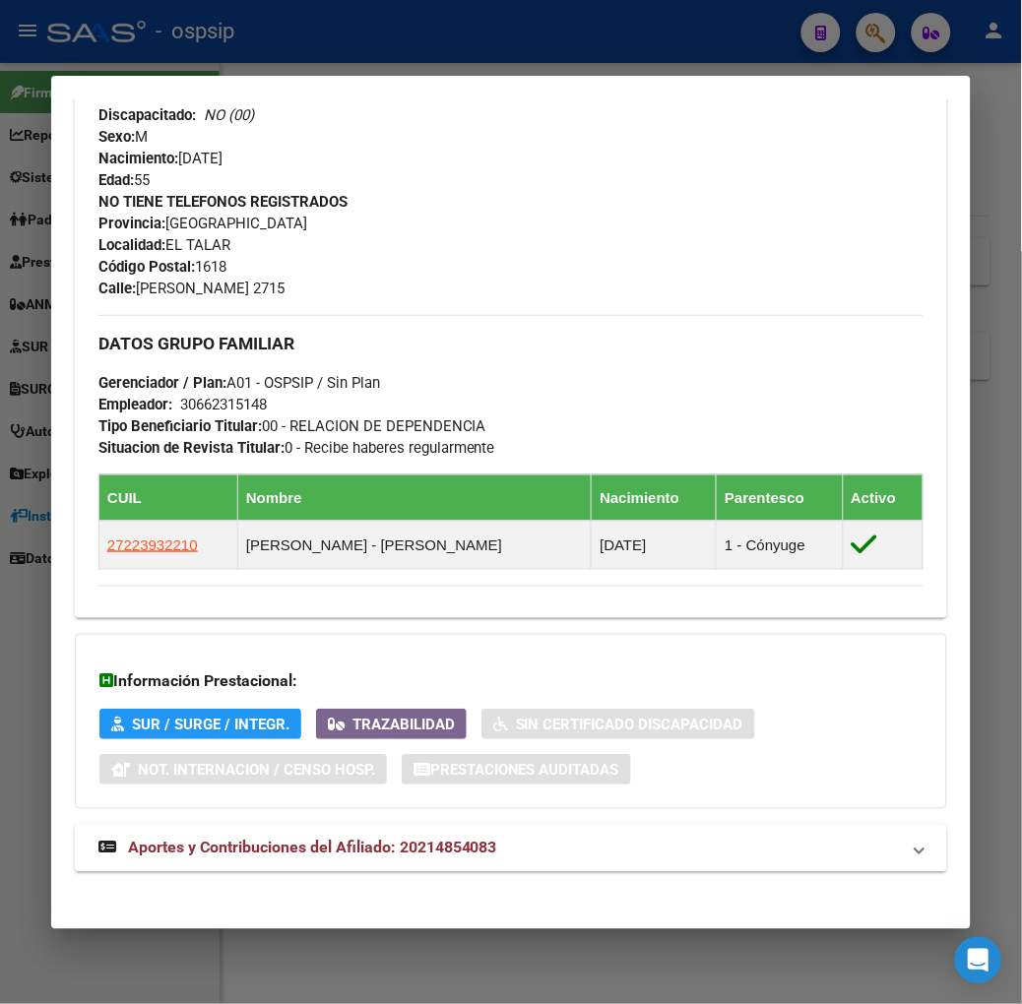
scroll to position [803, 0]
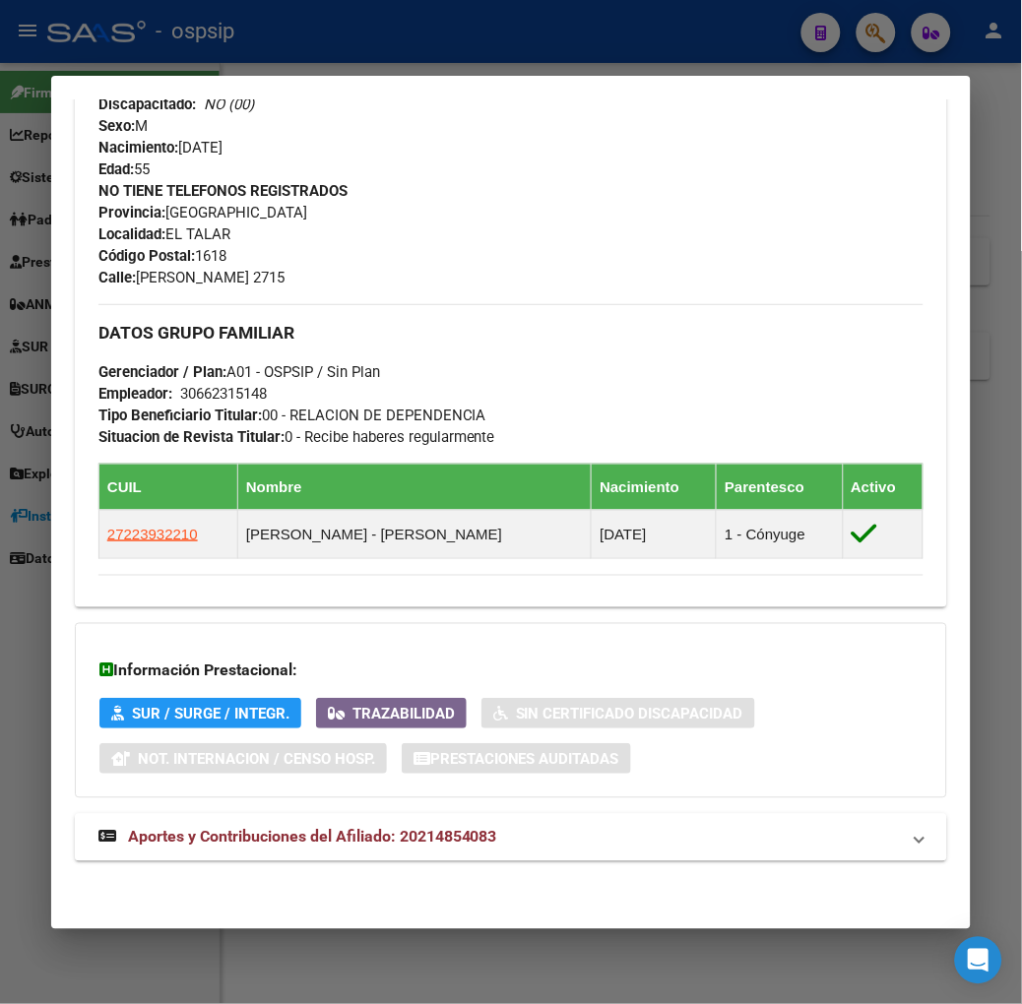
click at [441, 826] on strong "Aportes y Contribuciones del Afiliado: 20214854083" at bounding box center [297, 838] width 399 height 24
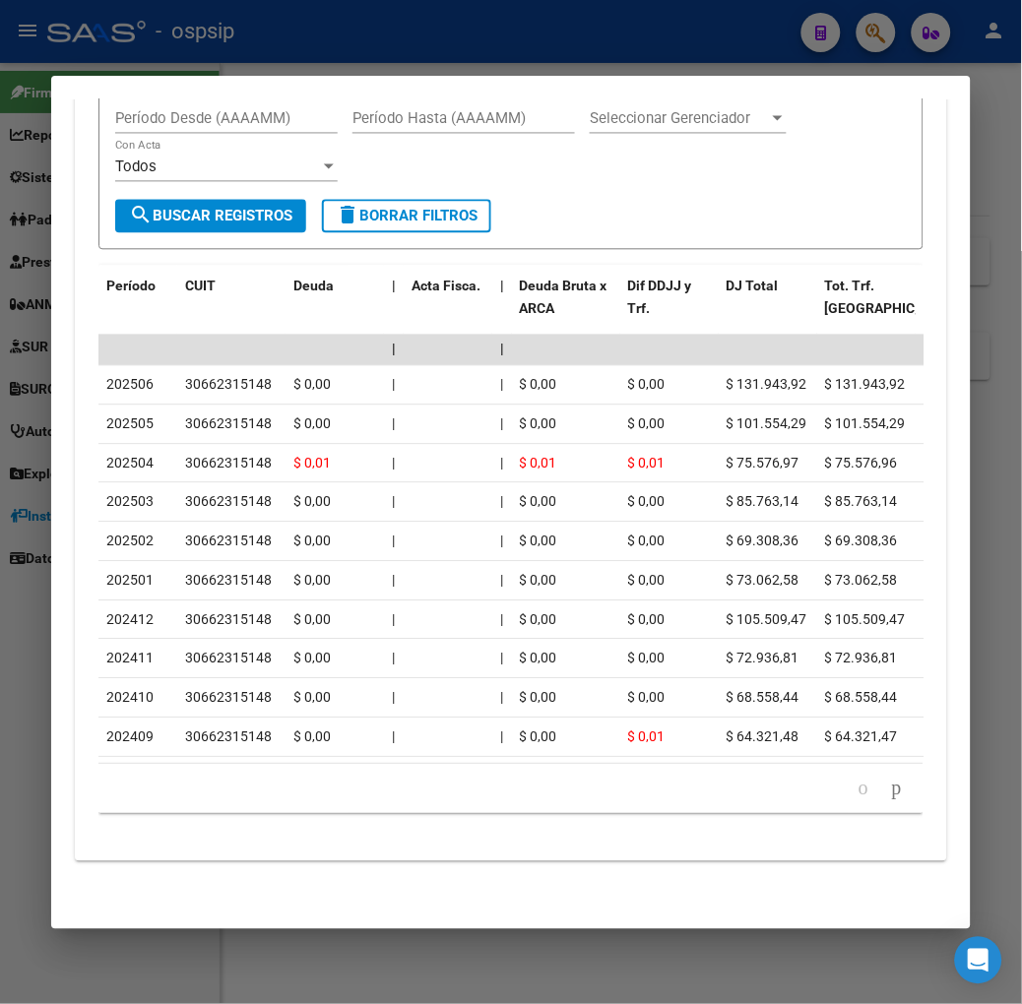
scroll to position [1813, 0]
click at [234, 32] on div at bounding box center [511, 502] width 1022 height 1004
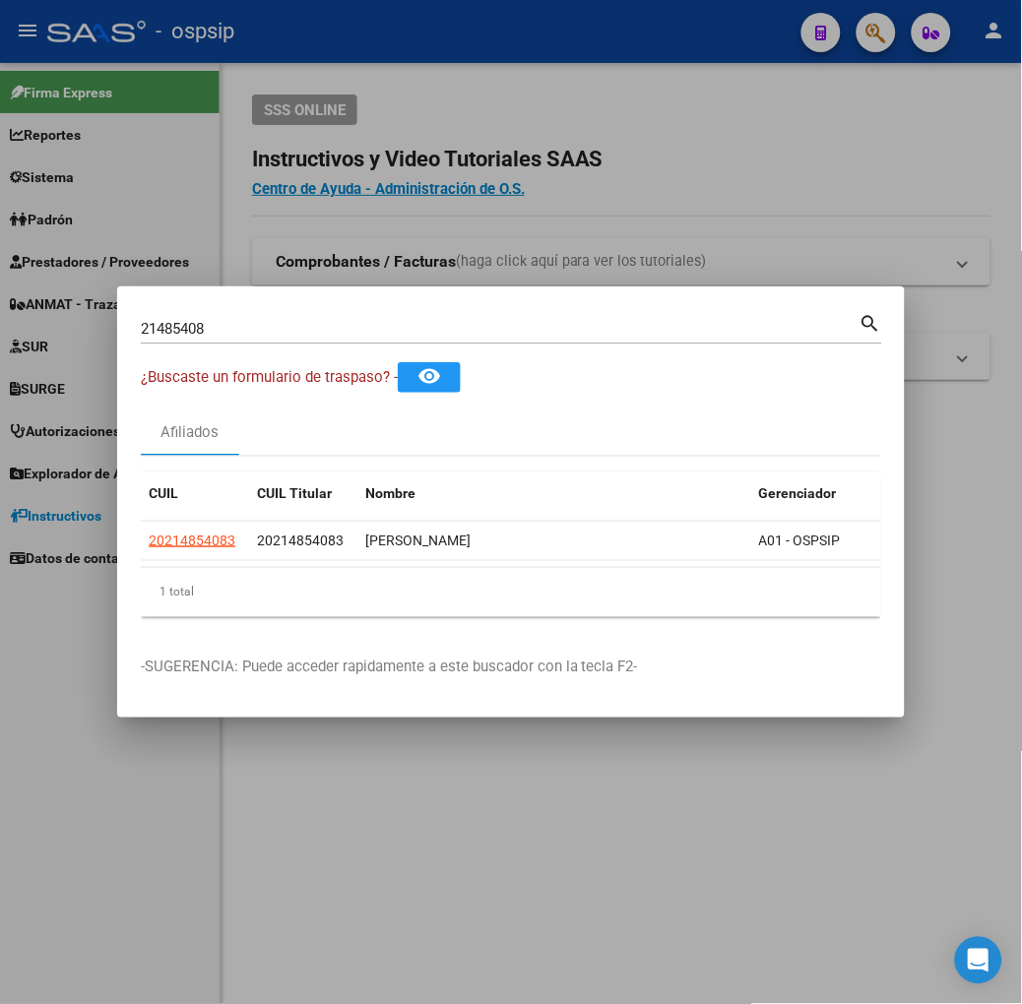
click at [182, 314] on div "21485408 Buscar (apellido, dni, [PERSON_NAME], nro traspaso, cuit, obra social)" at bounding box center [500, 329] width 719 height 30
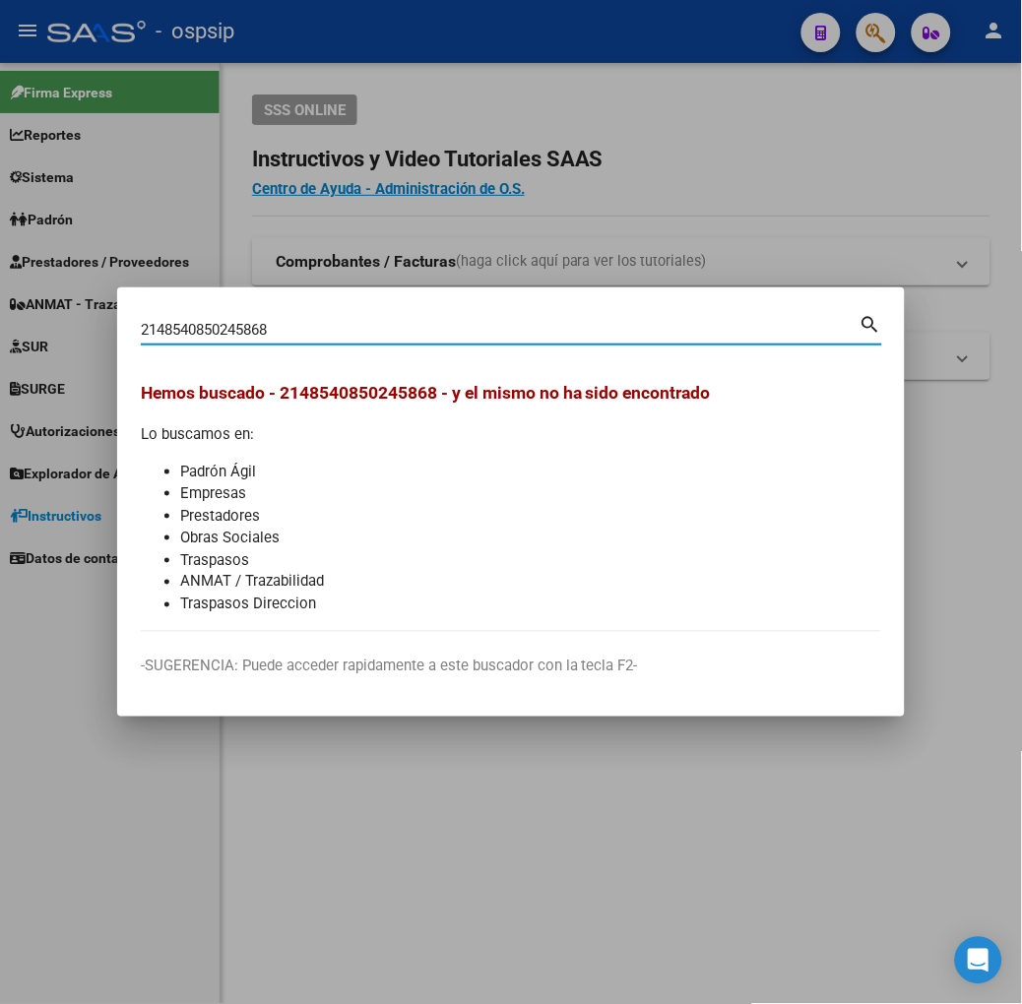
click at [143, 330] on input "2148540850245868" at bounding box center [500, 330] width 719 height 18
type input "50245868"
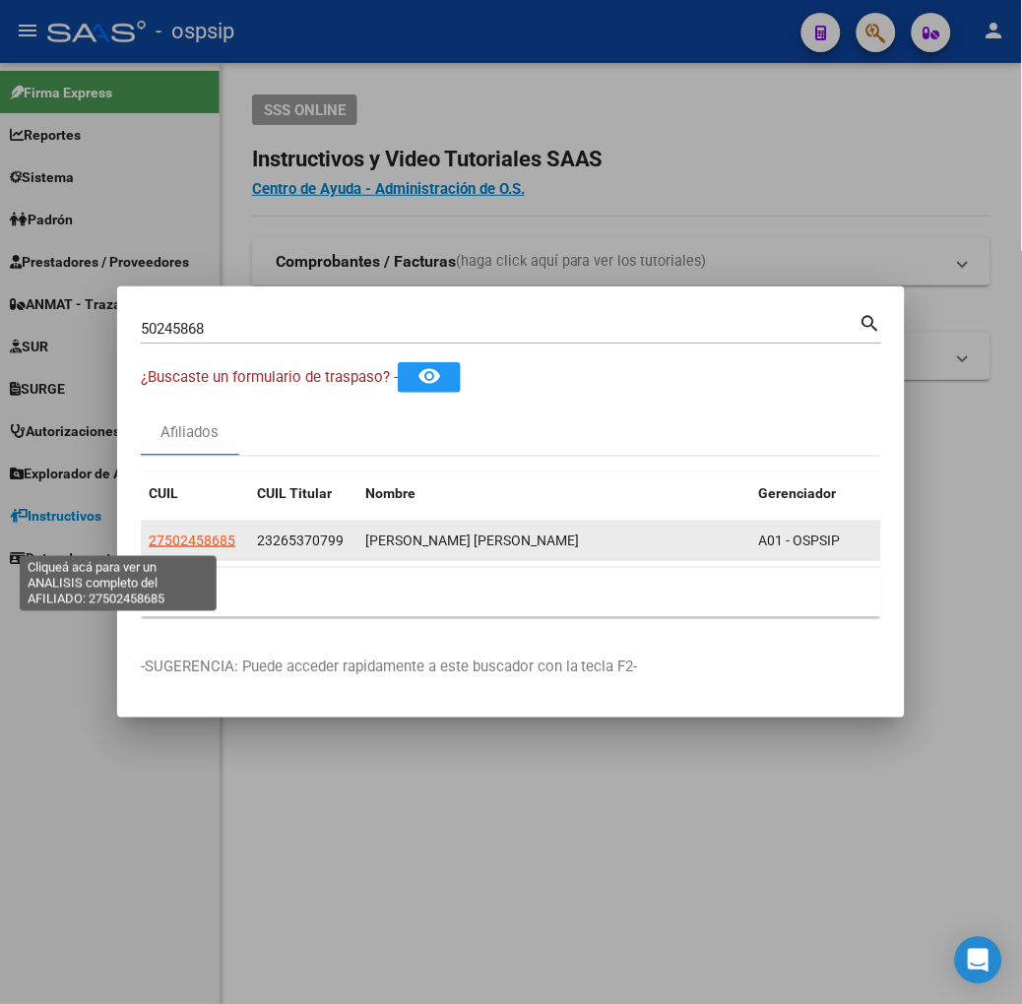
click at [149, 536] on span "27502458685" at bounding box center [192, 541] width 87 height 16
type textarea "27502458685"
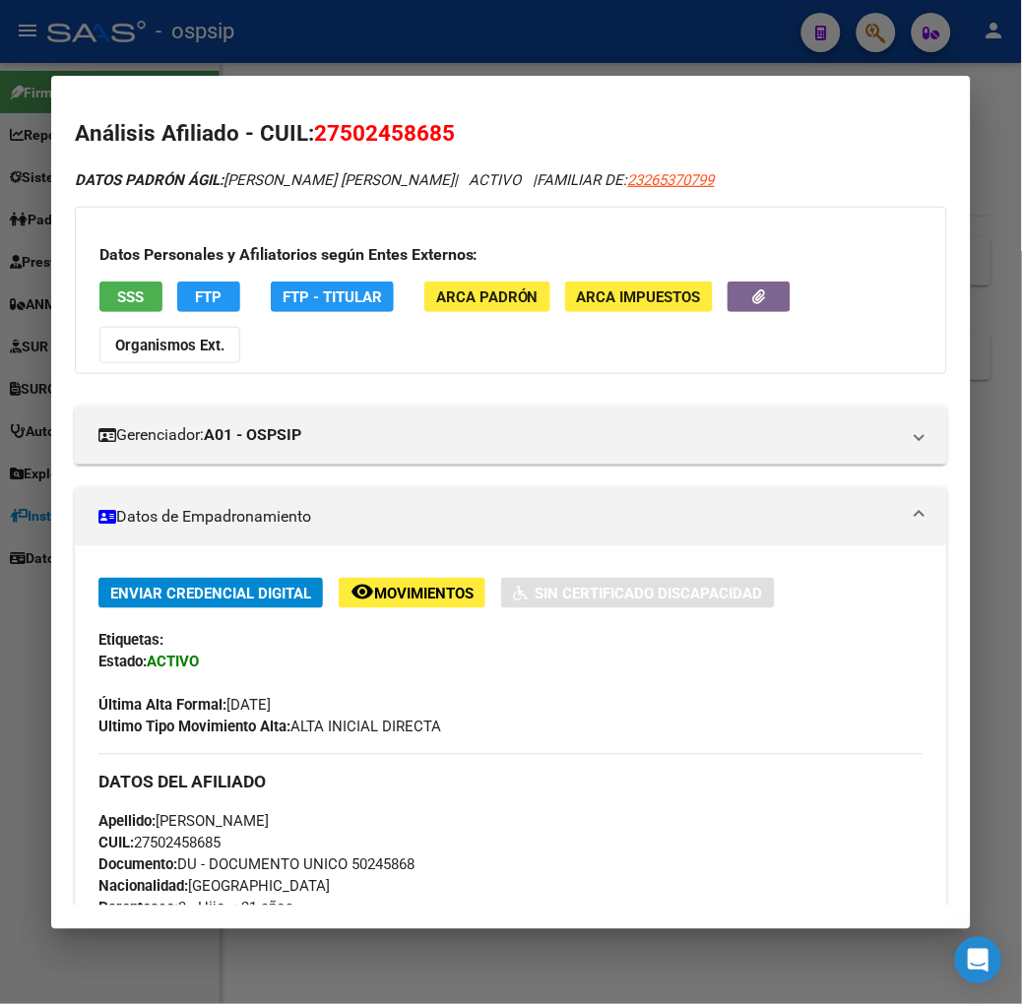
click at [110, 312] on app-consulta-sss-html "SSS" at bounding box center [130, 297] width 63 height 31
click at [117, 301] on span "SSS" at bounding box center [130, 297] width 27 height 18
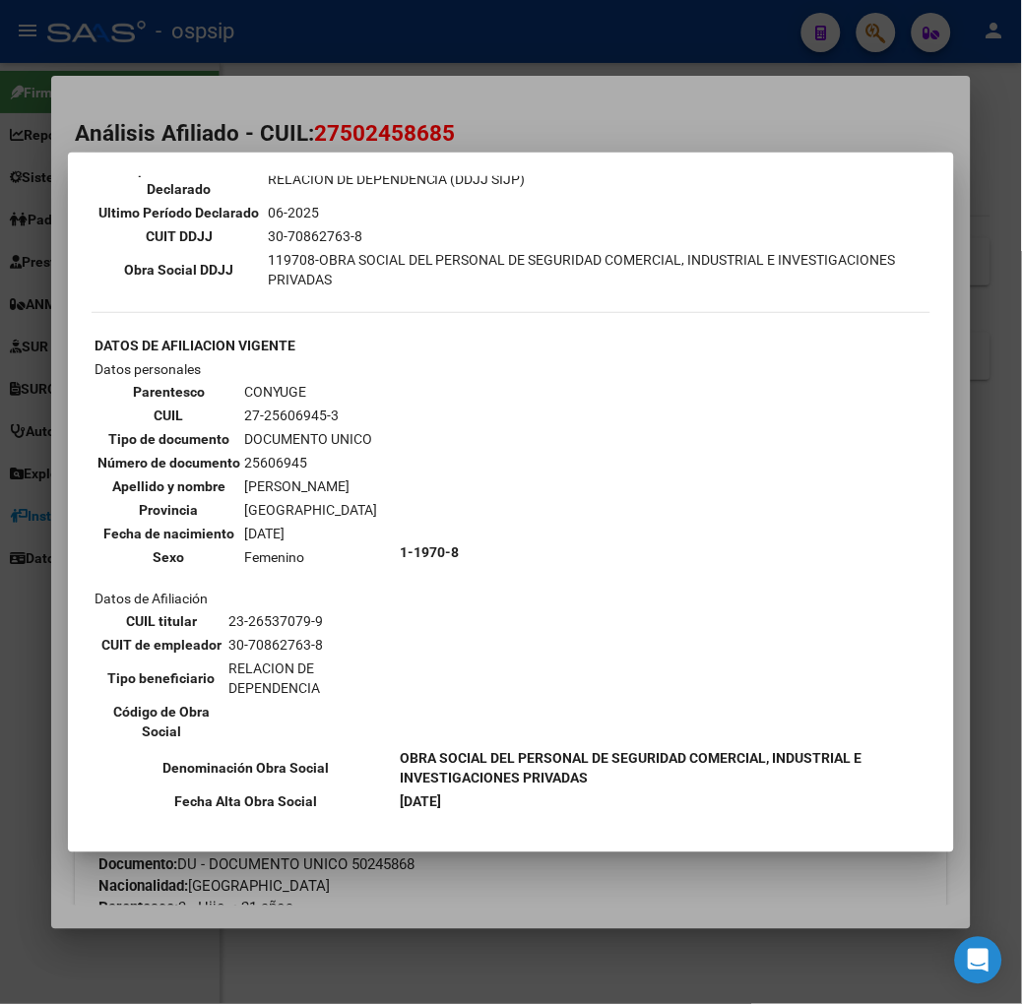
scroll to position [437, 0]
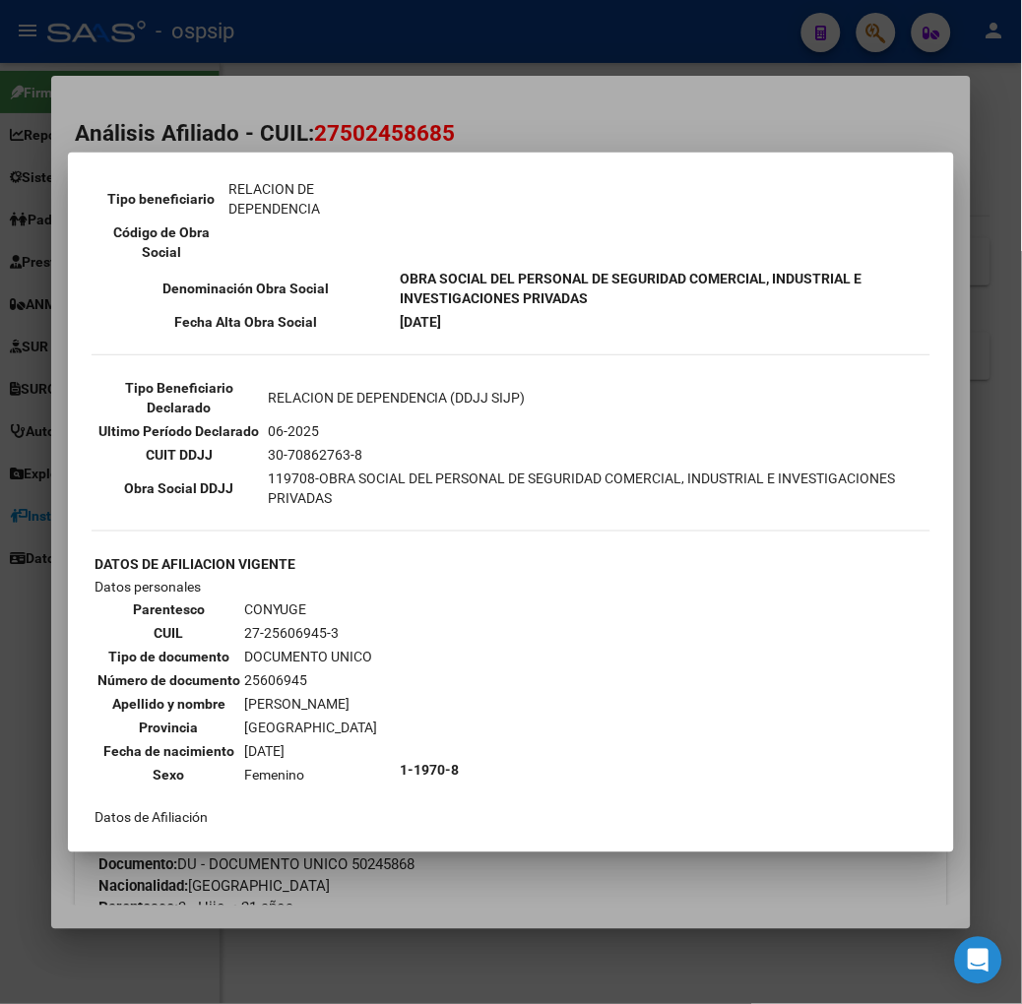
click at [312, 130] on div at bounding box center [511, 502] width 1022 height 1004
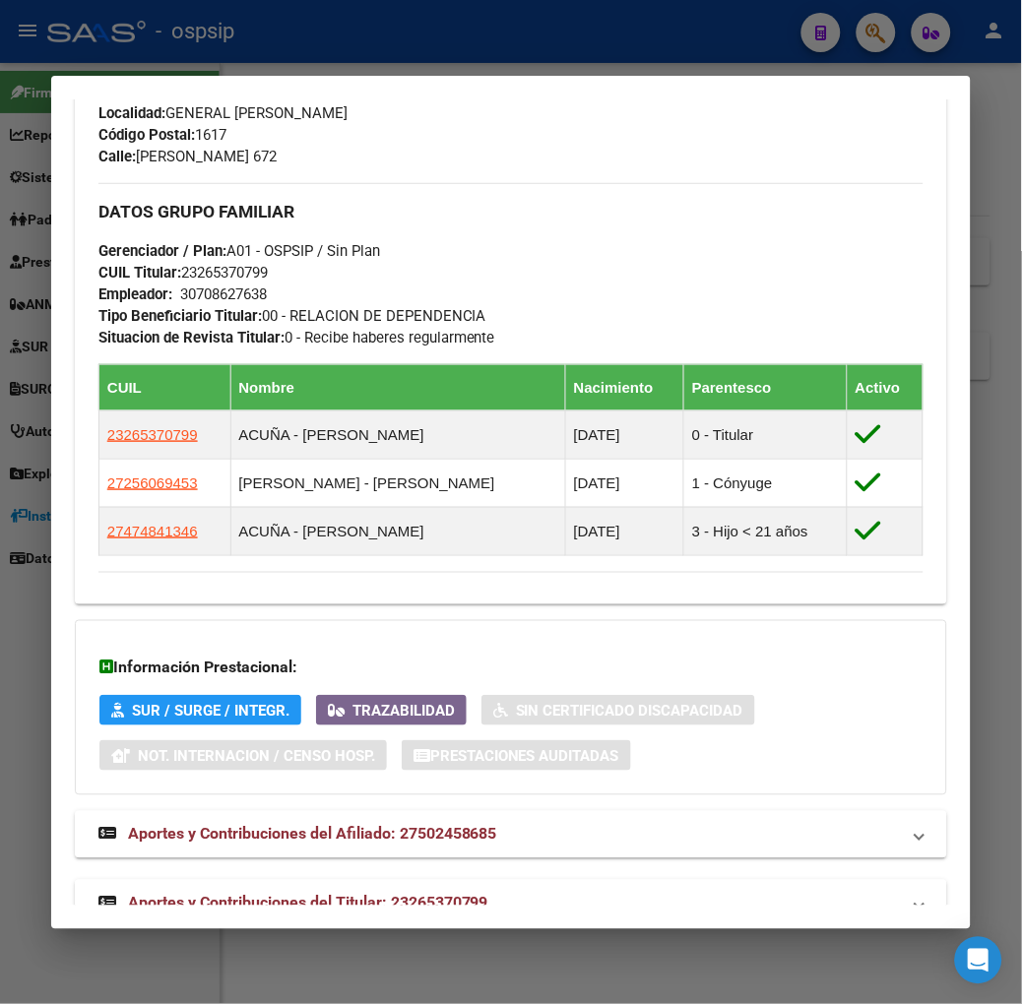
click at [357, 894] on span "Aportes y Contribuciones del Titular: 23265370799" at bounding box center [308, 903] width 360 height 19
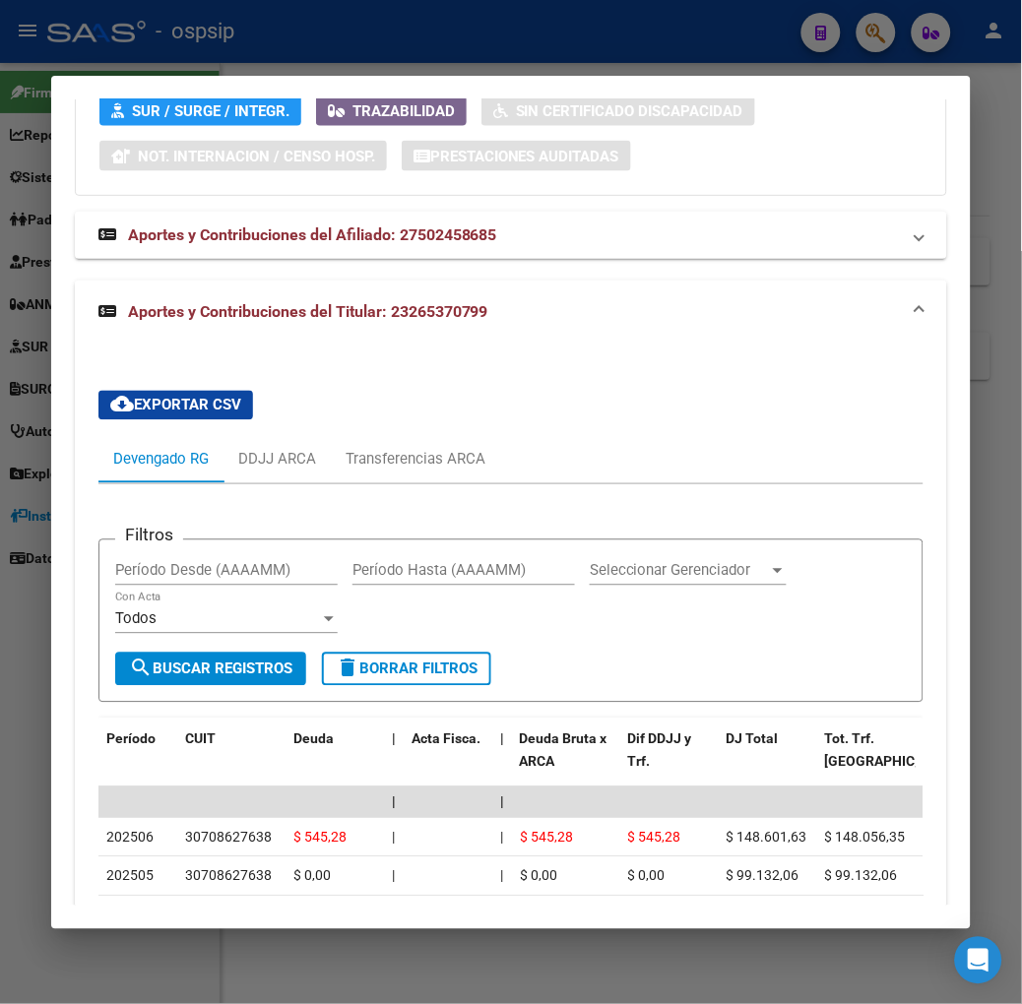
scroll to position [1698, 0]
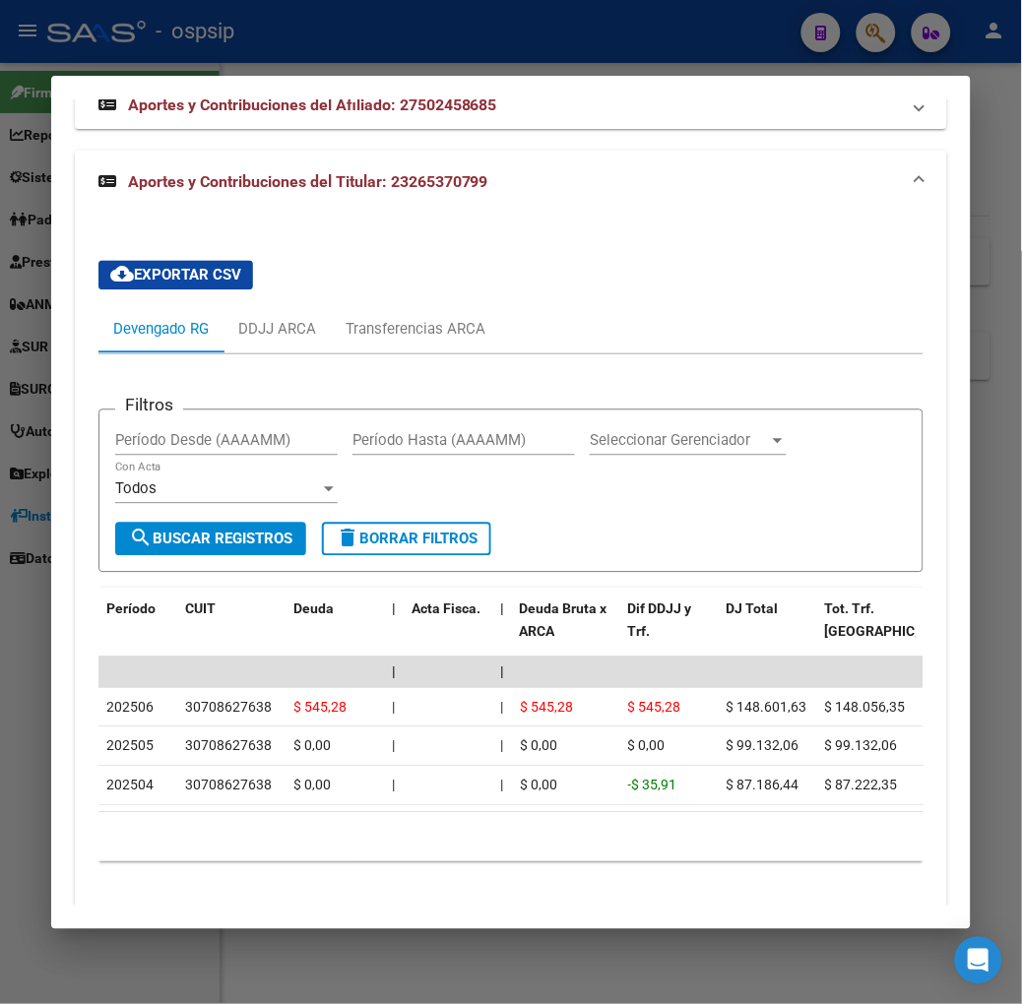
click at [270, 55] on div at bounding box center [511, 502] width 1022 height 1004
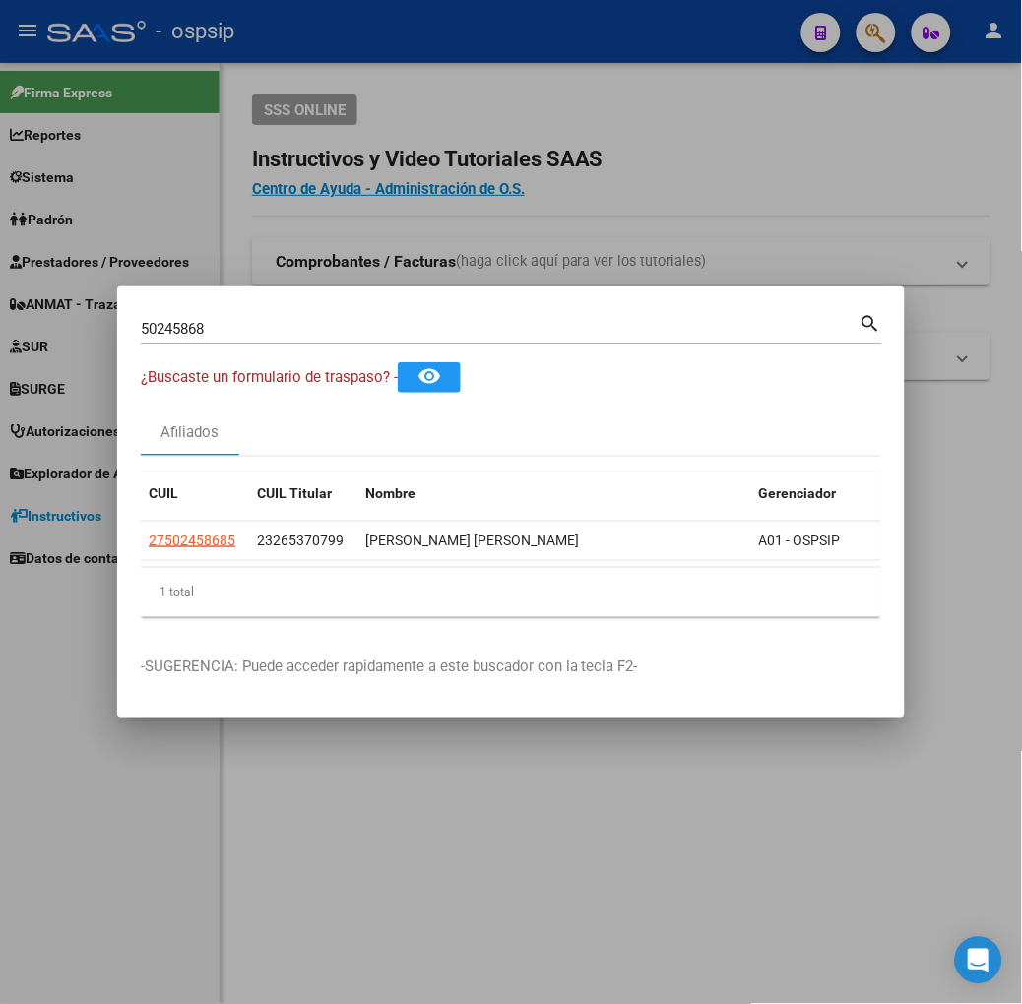
click at [268, 339] on div "50245868 Buscar (apellido, dni, [PERSON_NAME], [PERSON_NAME], cuit, obra social)" at bounding box center [500, 329] width 719 height 30
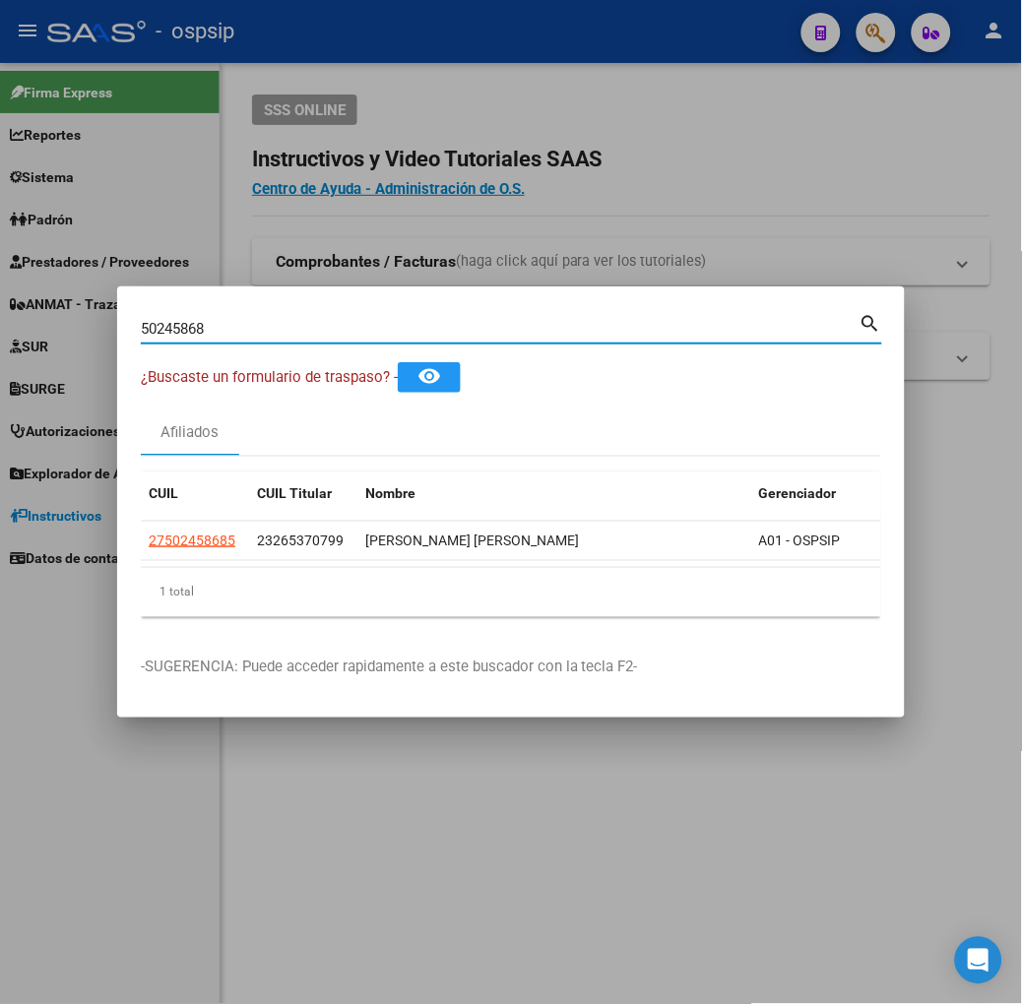
click at [267, 333] on input "50245868" at bounding box center [500, 329] width 719 height 18
type input "17230938"
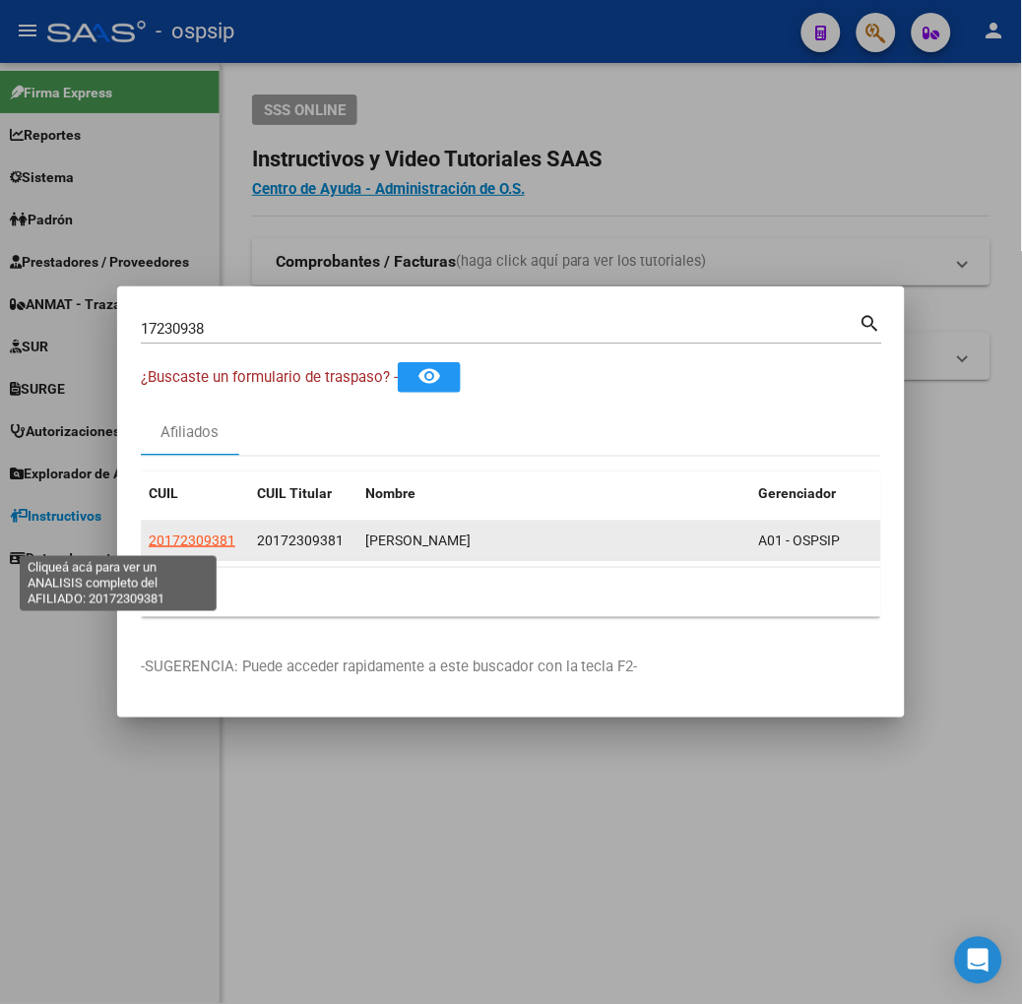
click at [149, 536] on span "20172309381" at bounding box center [192, 541] width 87 height 16
type textarea "20172309381"
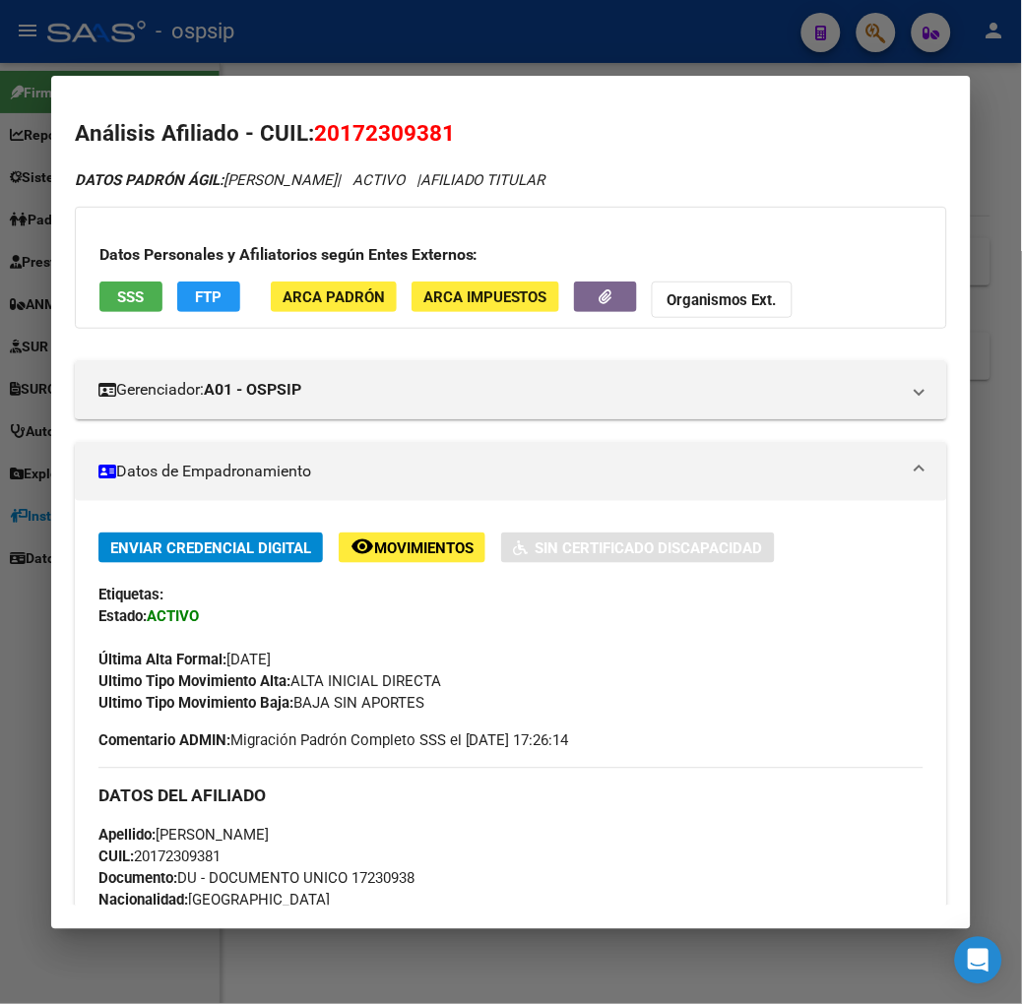
scroll to position [862, 0]
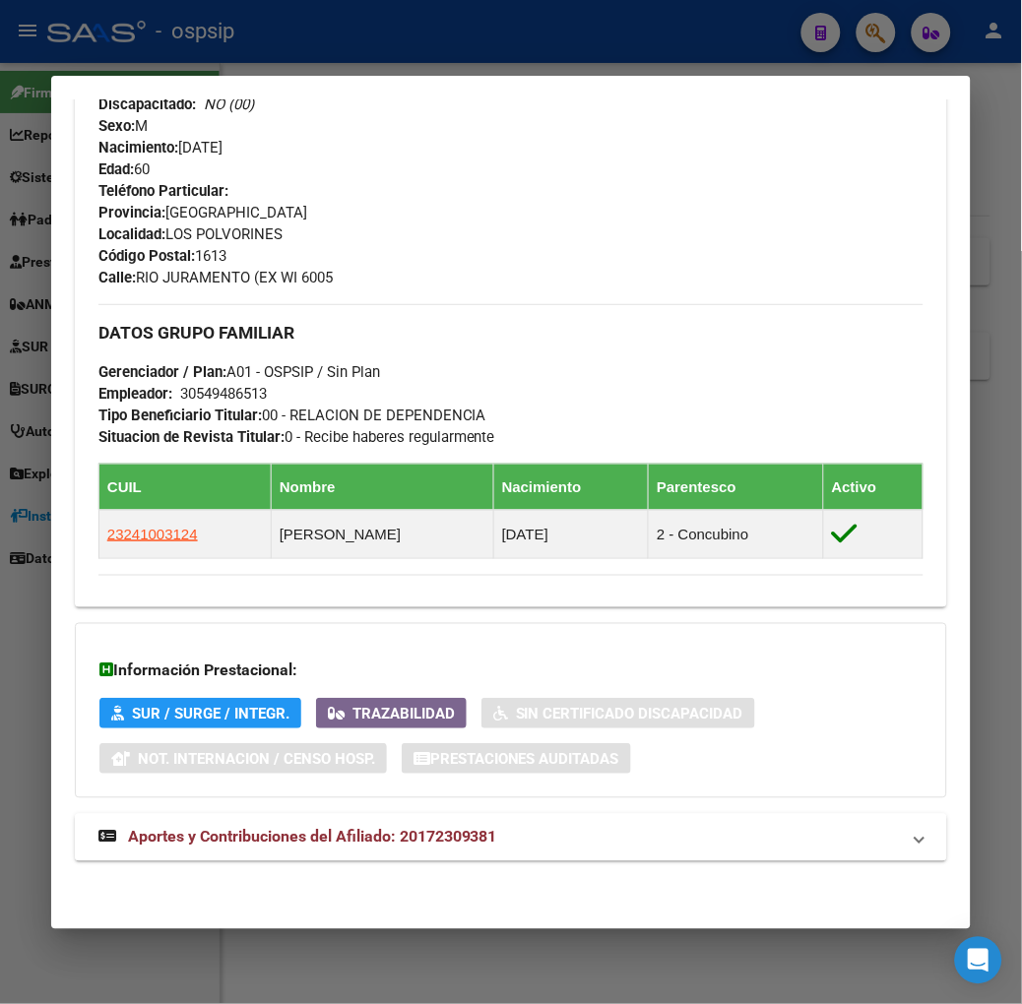
click at [352, 834] on span "Aportes y Contribuciones del Afiliado: 20172309381" at bounding box center [312, 837] width 369 height 19
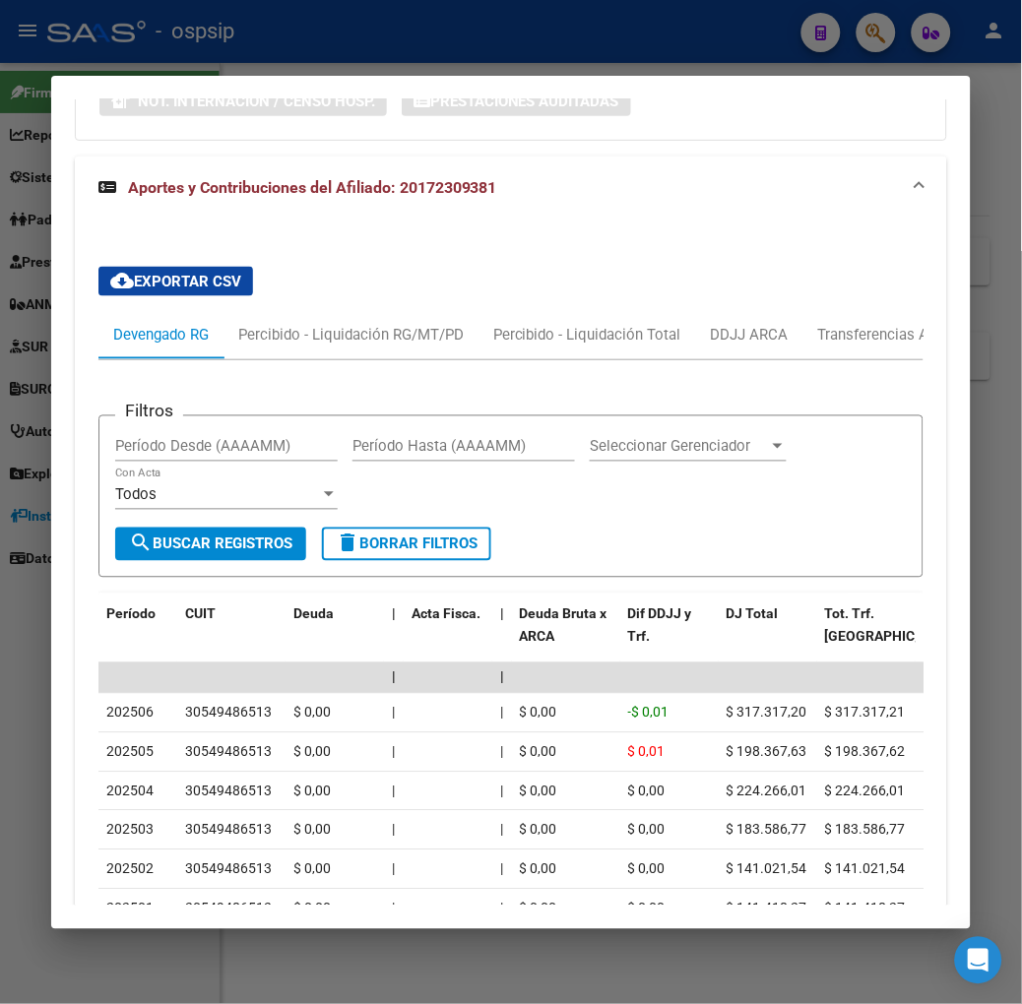
scroll to position [1725, 0]
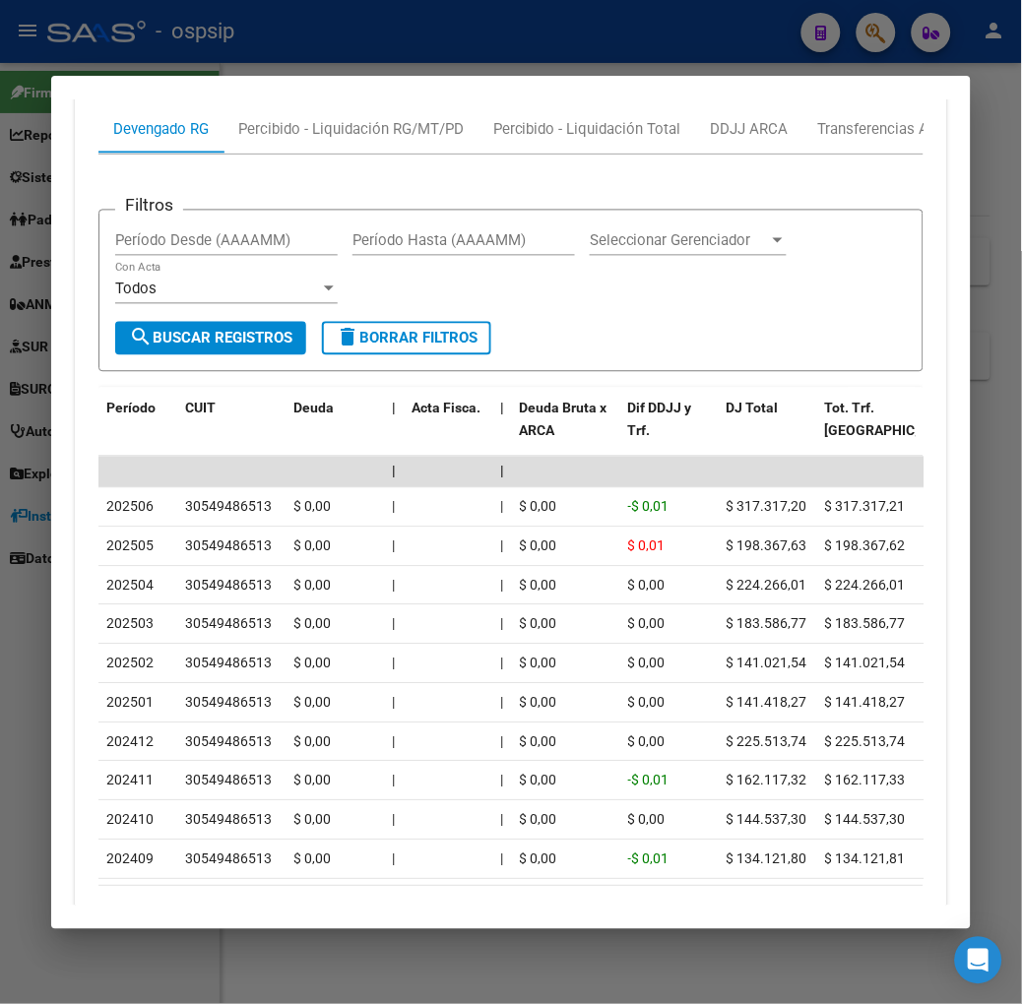
click at [234, 56] on div at bounding box center [511, 502] width 1022 height 1004
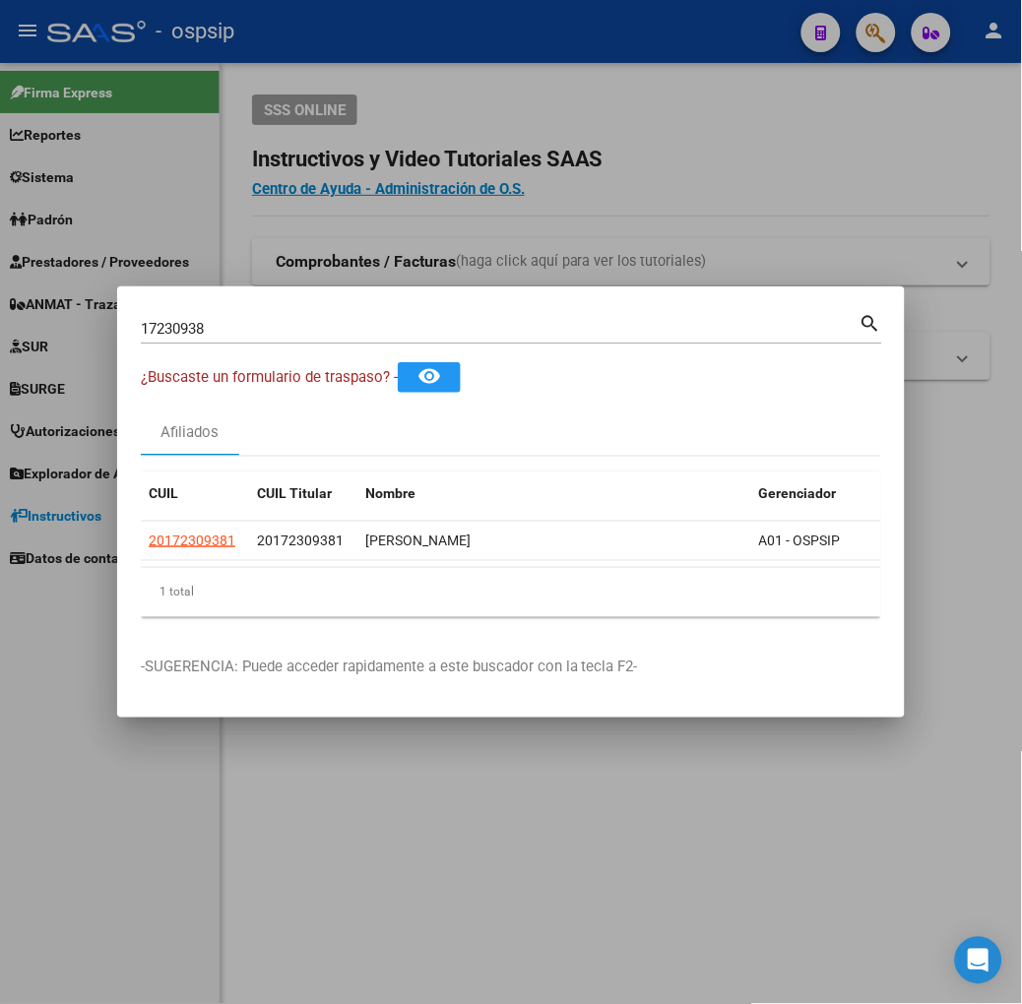
click at [181, 333] on input "17230938" at bounding box center [500, 329] width 719 height 18
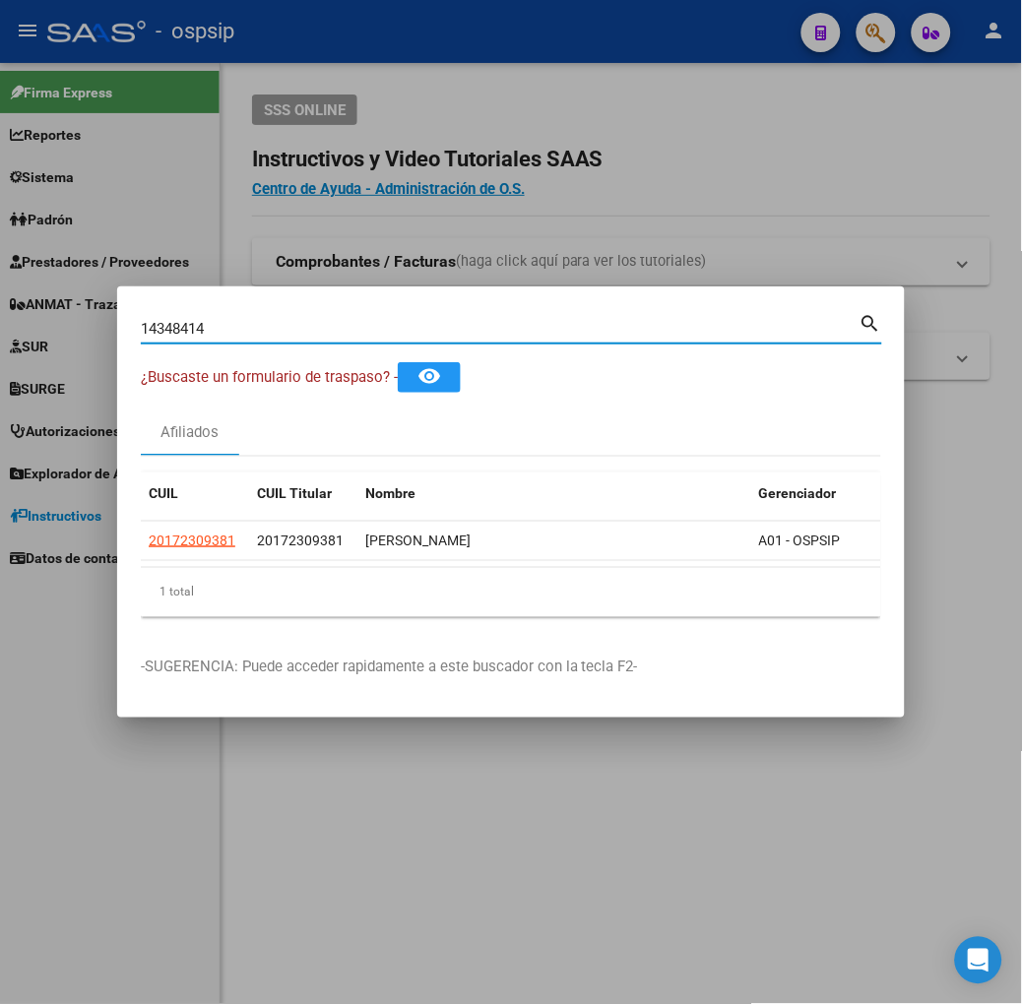
type input "14348414"
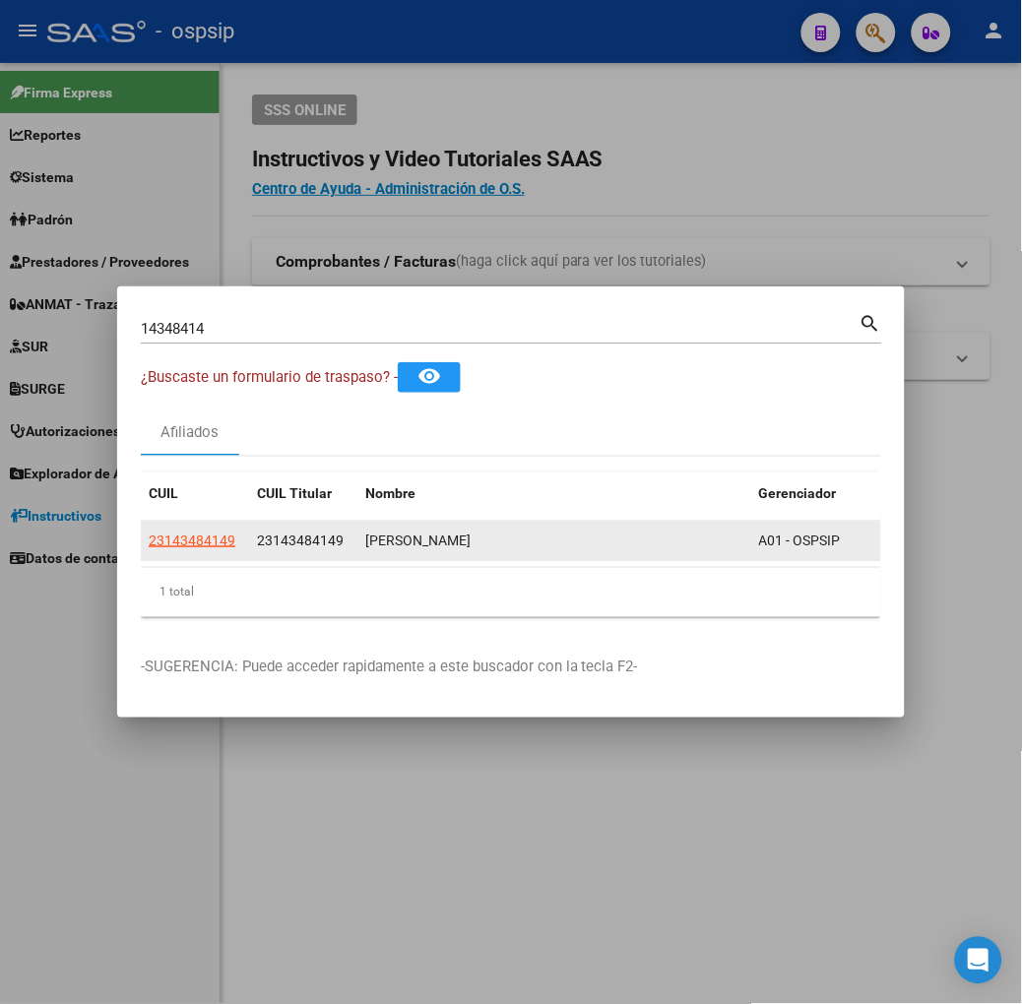
click at [164, 533] on div "23143484149" at bounding box center [195, 541] width 93 height 23
click at [158, 538] on span "23143484149" at bounding box center [192, 541] width 87 height 16
type textarea "23143484149"
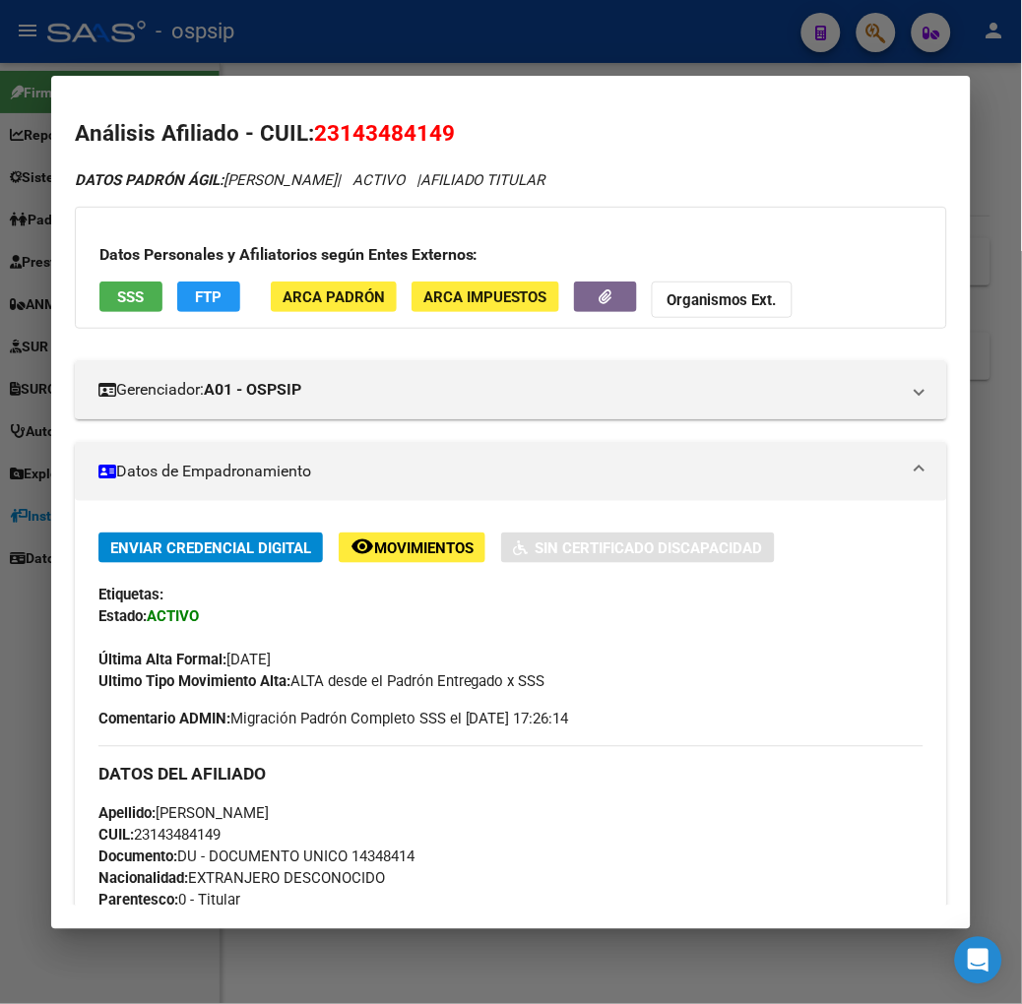
click at [99, 282] on button "SSS" at bounding box center [130, 297] width 63 height 31
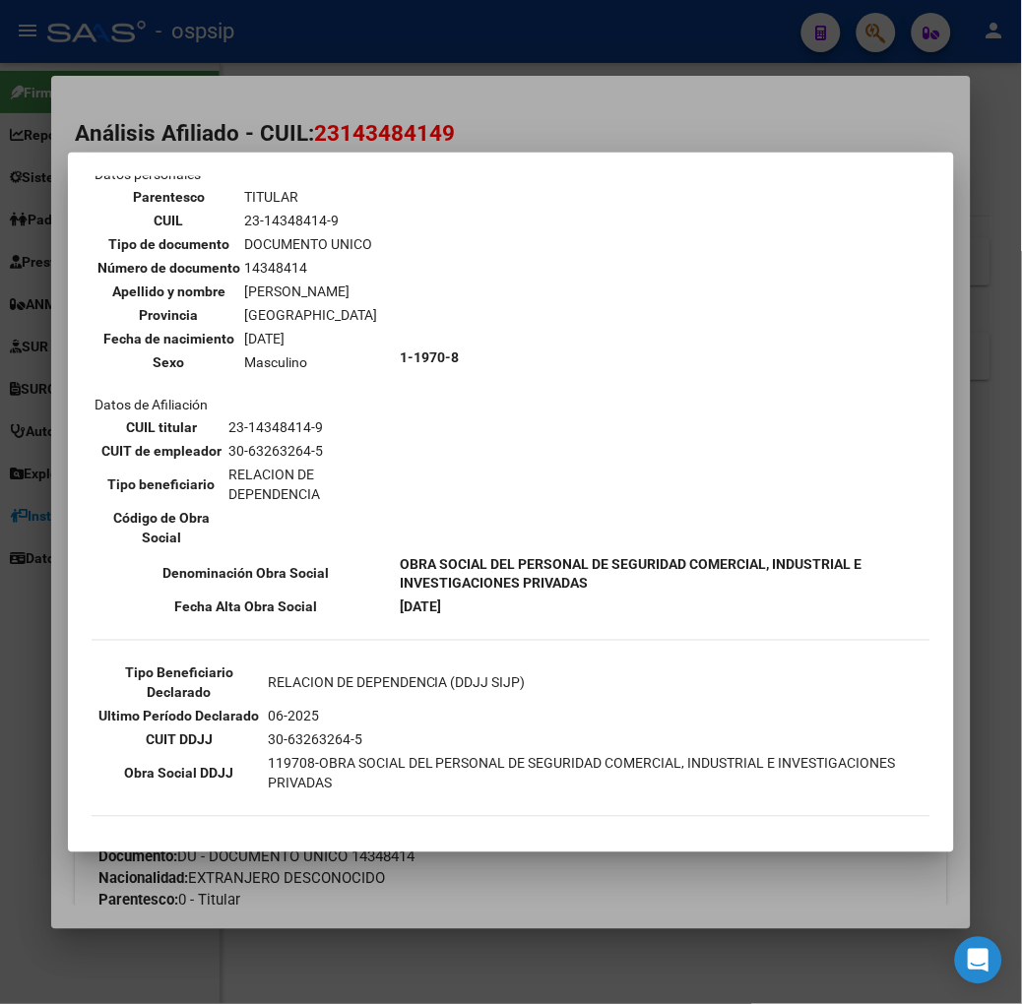
scroll to position [187, 0]
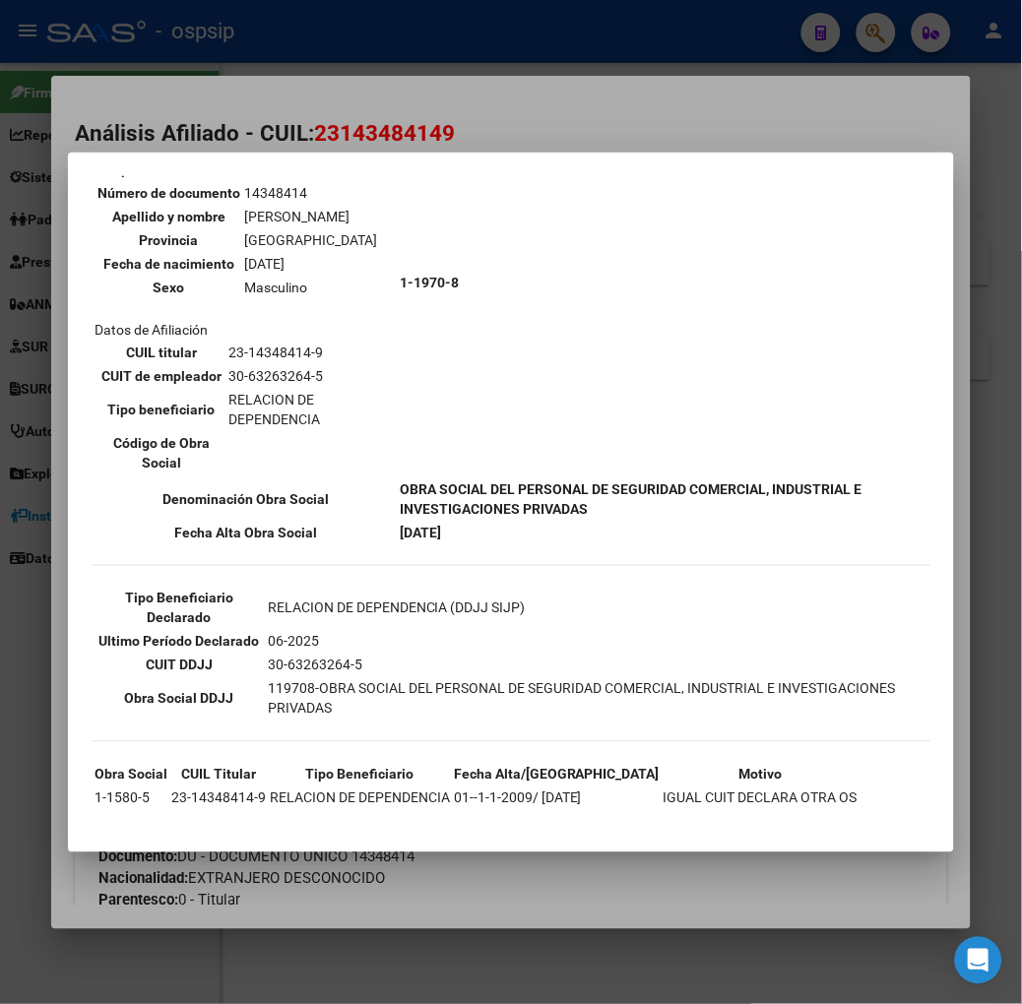
click at [261, 131] on div at bounding box center [511, 502] width 1022 height 1004
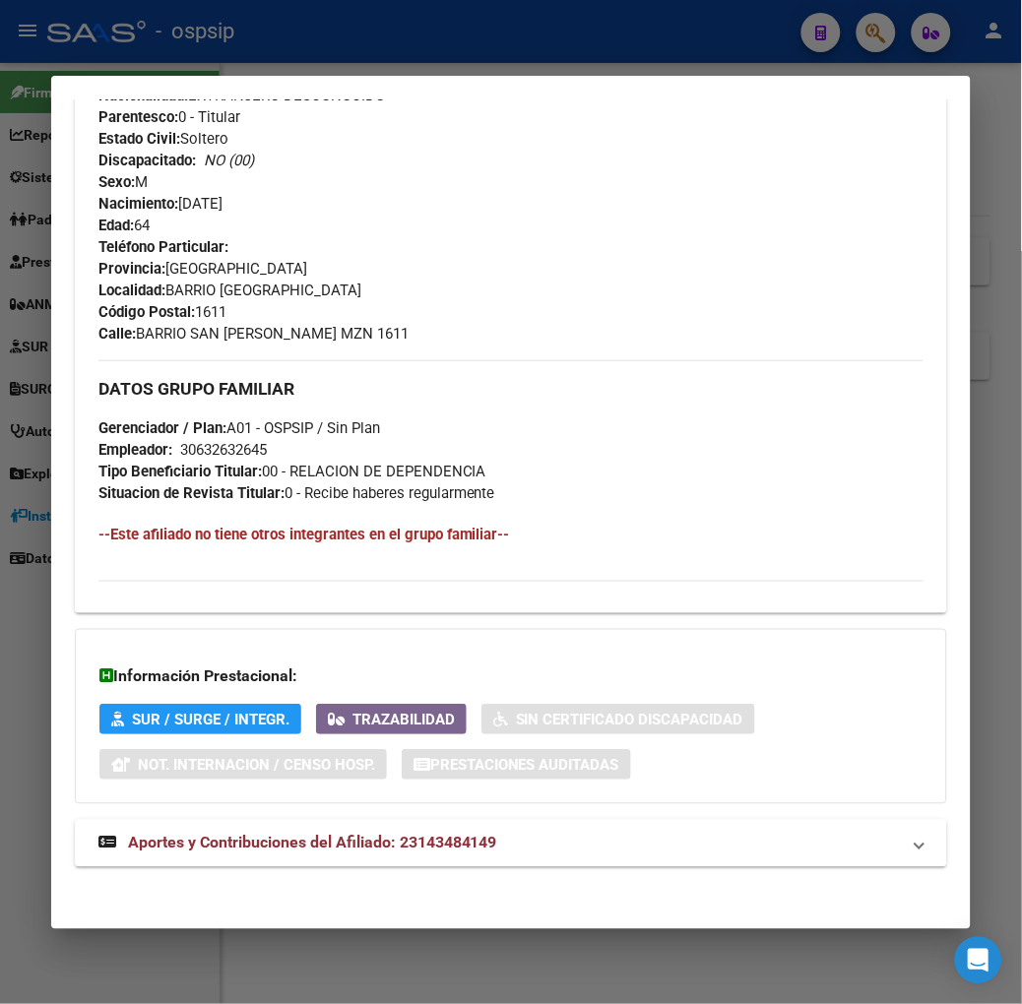
scroll to position [789, 0]
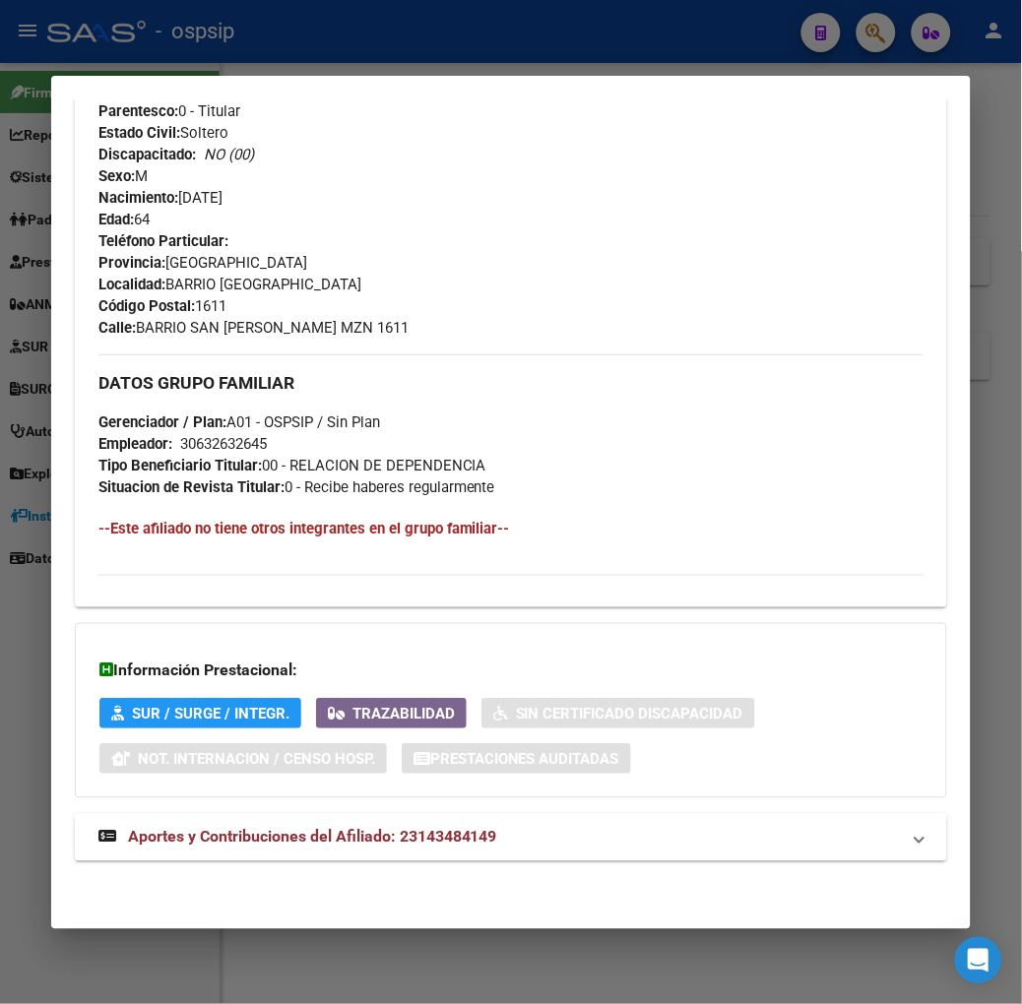
click at [414, 814] on mat-expansion-panel-header "Aportes y Contribuciones del Afiliado: 23143484149" at bounding box center [511, 837] width 872 height 47
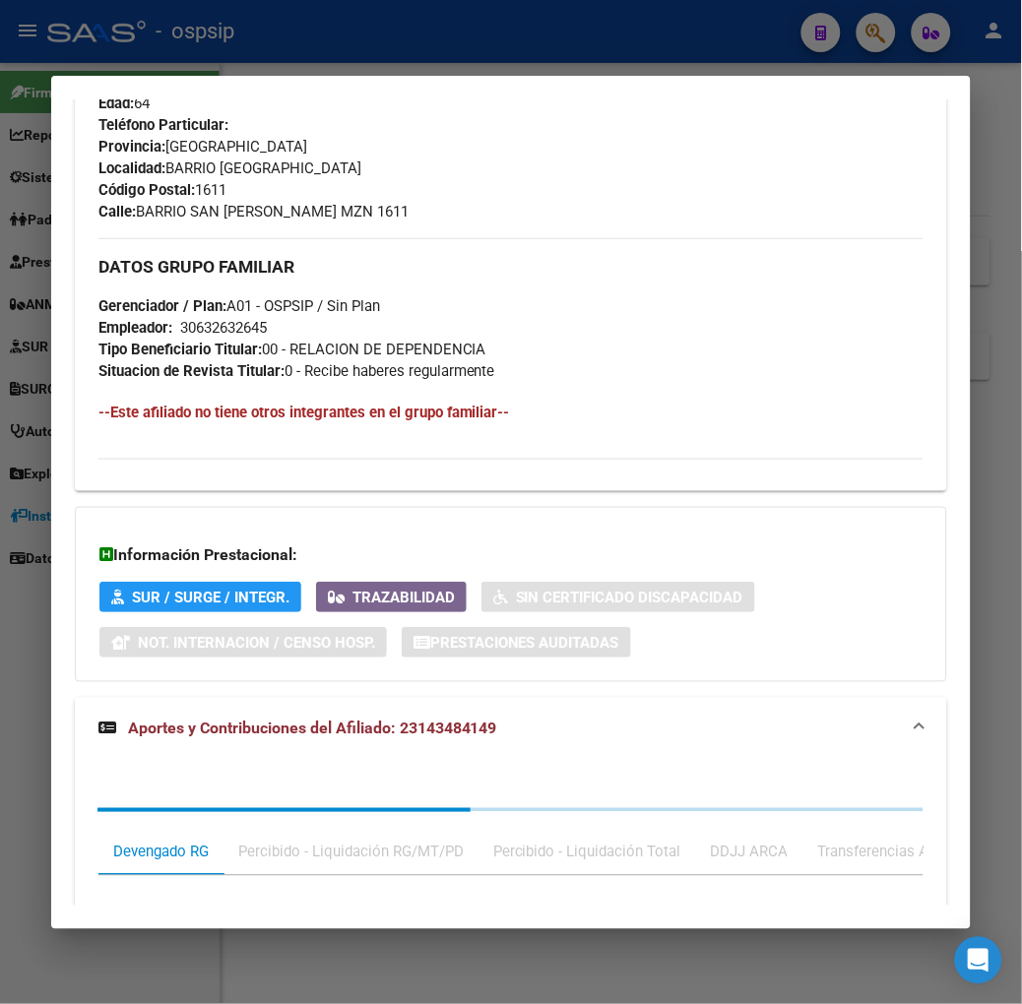
scroll to position [1324, 0]
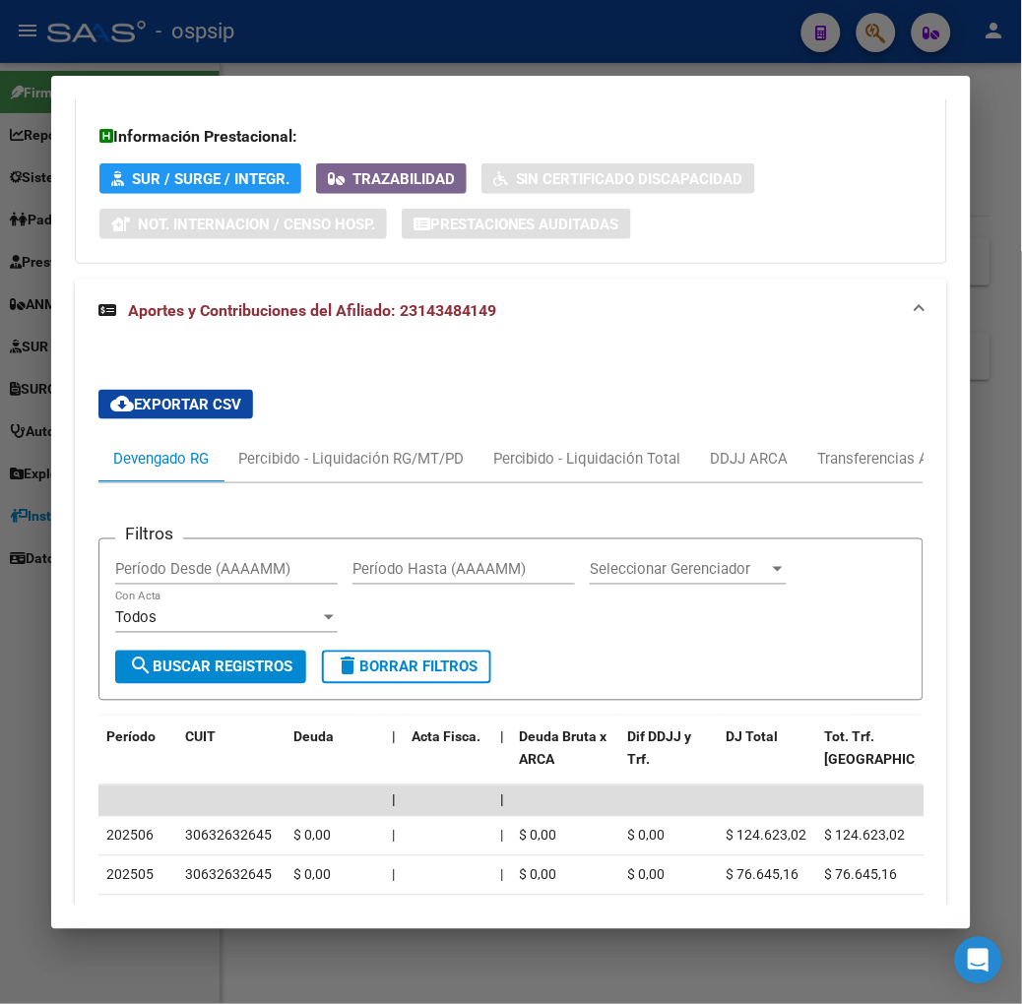
click at [356, 59] on div at bounding box center [511, 502] width 1022 height 1004
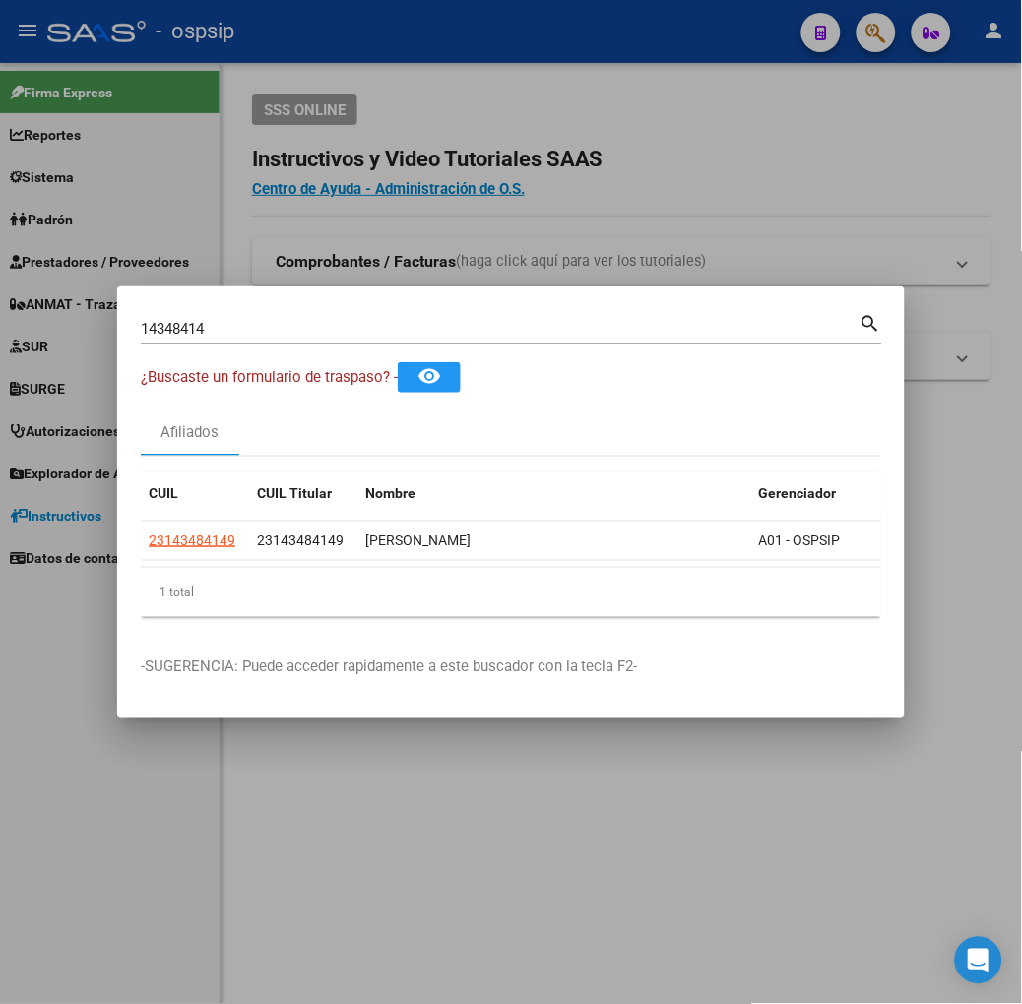
click at [306, 320] on input "14348414" at bounding box center [500, 329] width 719 height 18
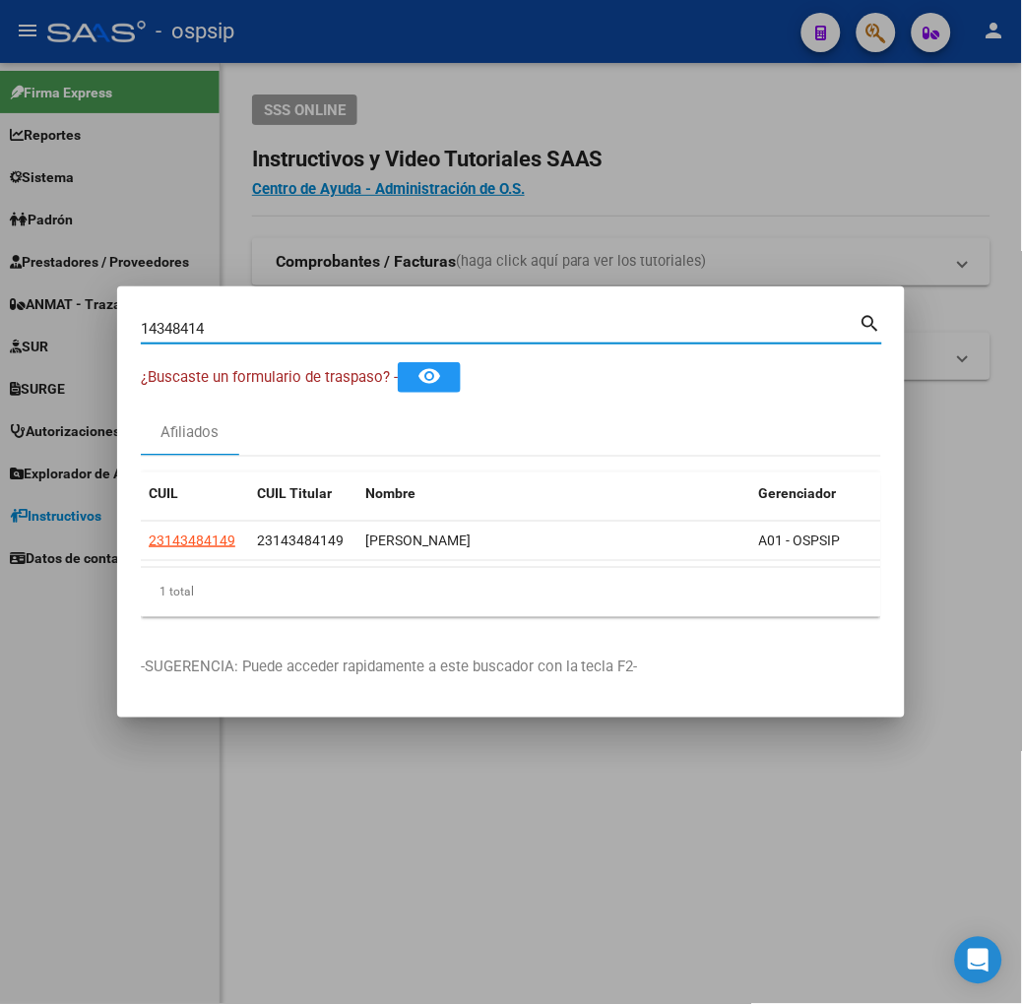
click at [306, 320] on input "14348414" at bounding box center [500, 329] width 719 height 18
type input "55264898"
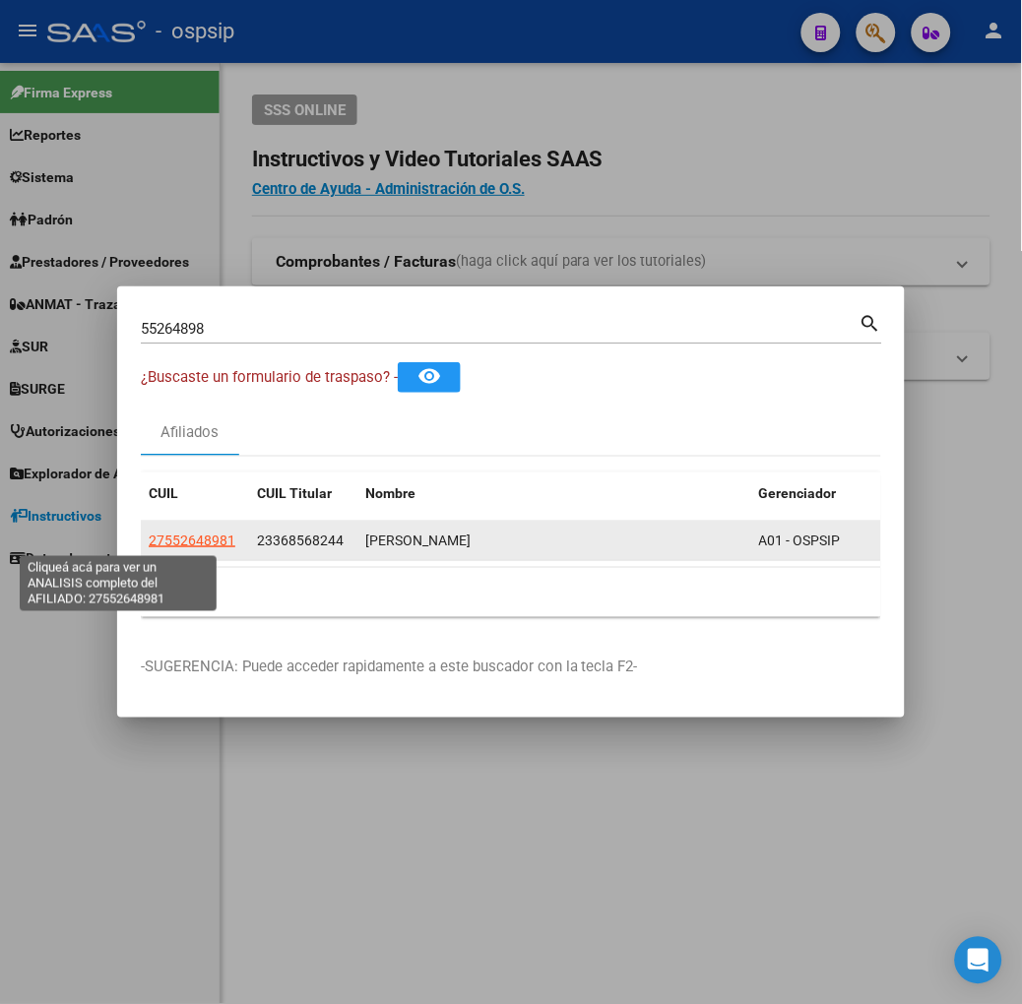
click at [149, 541] on span "27552648981" at bounding box center [192, 541] width 87 height 16
type textarea "27552648981"
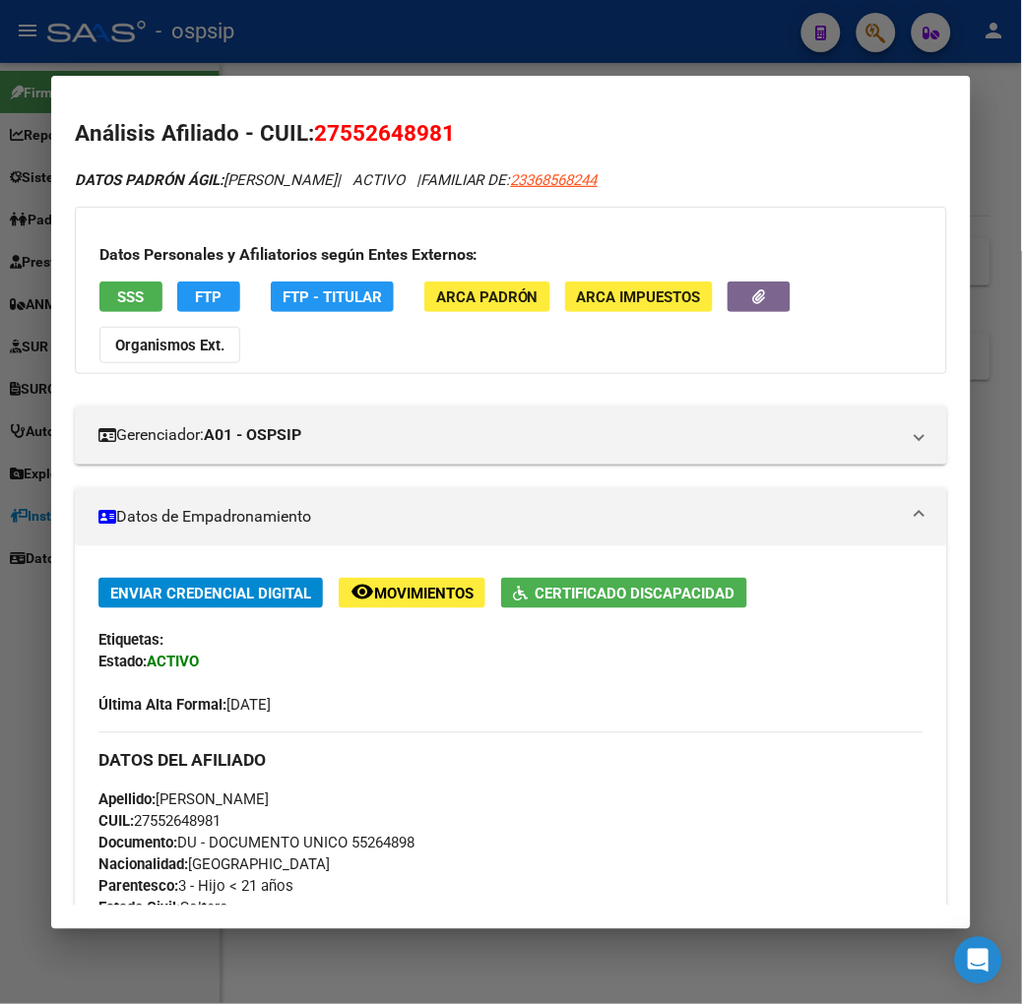
click at [104, 253] on h3 "Datos Personales y Afiliatorios según Entes Externos:" at bounding box center [510, 255] width 823 height 24
click at [117, 302] on span "SSS" at bounding box center [130, 297] width 27 height 18
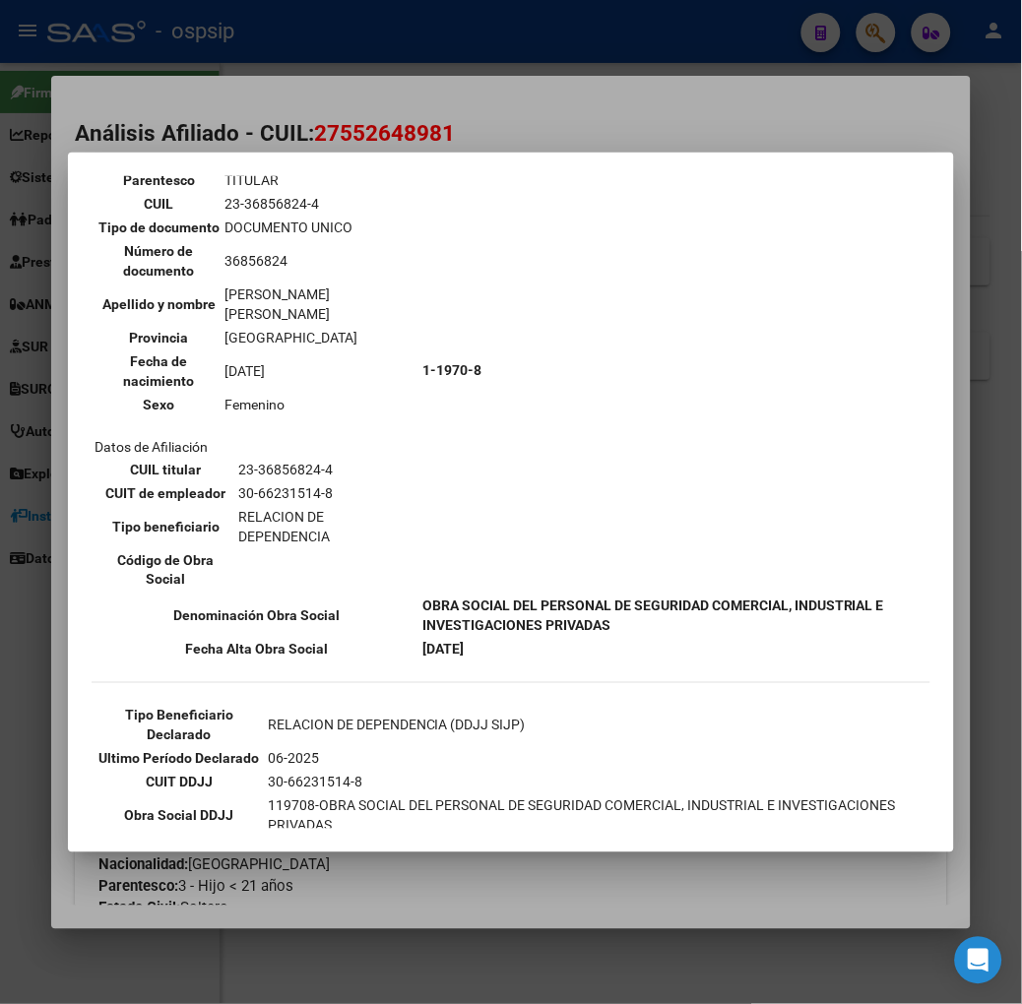
scroll to position [328, 0]
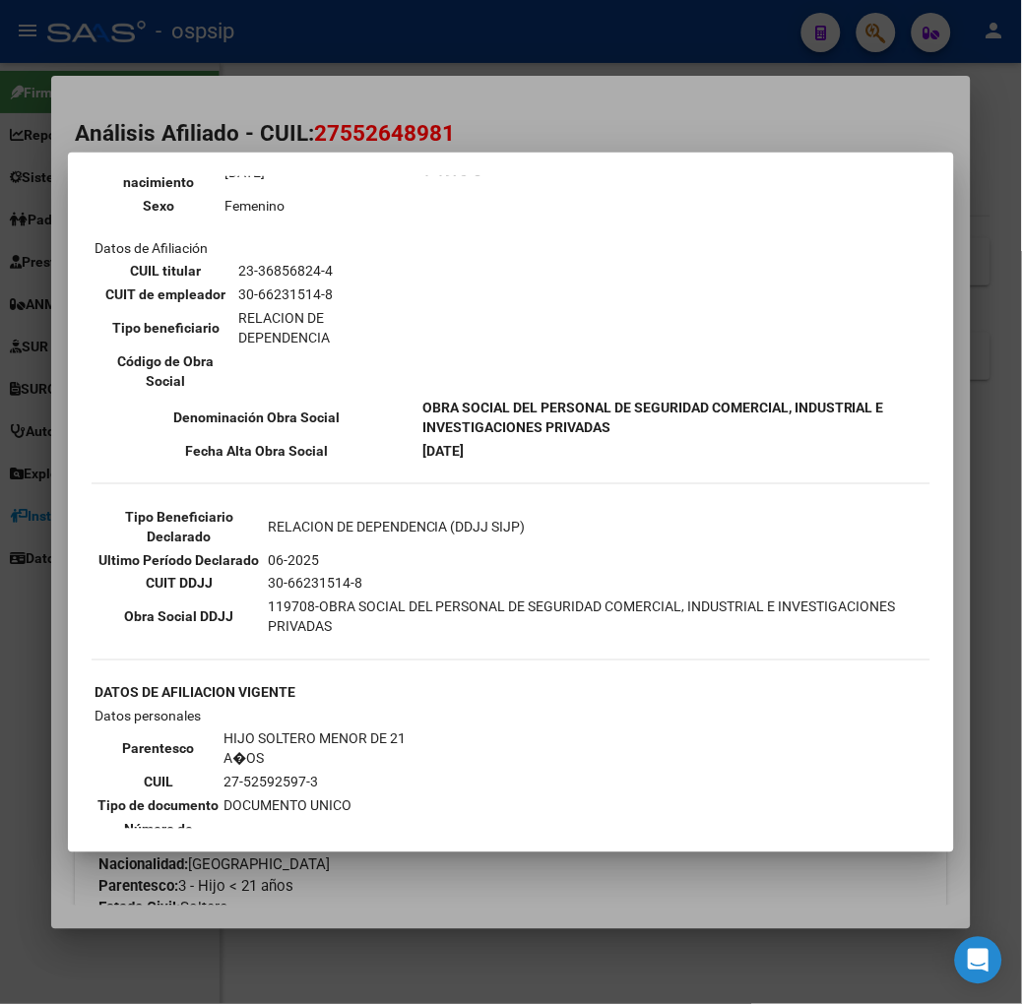
click at [191, 47] on div at bounding box center [511, 502] width 1022 height 1004
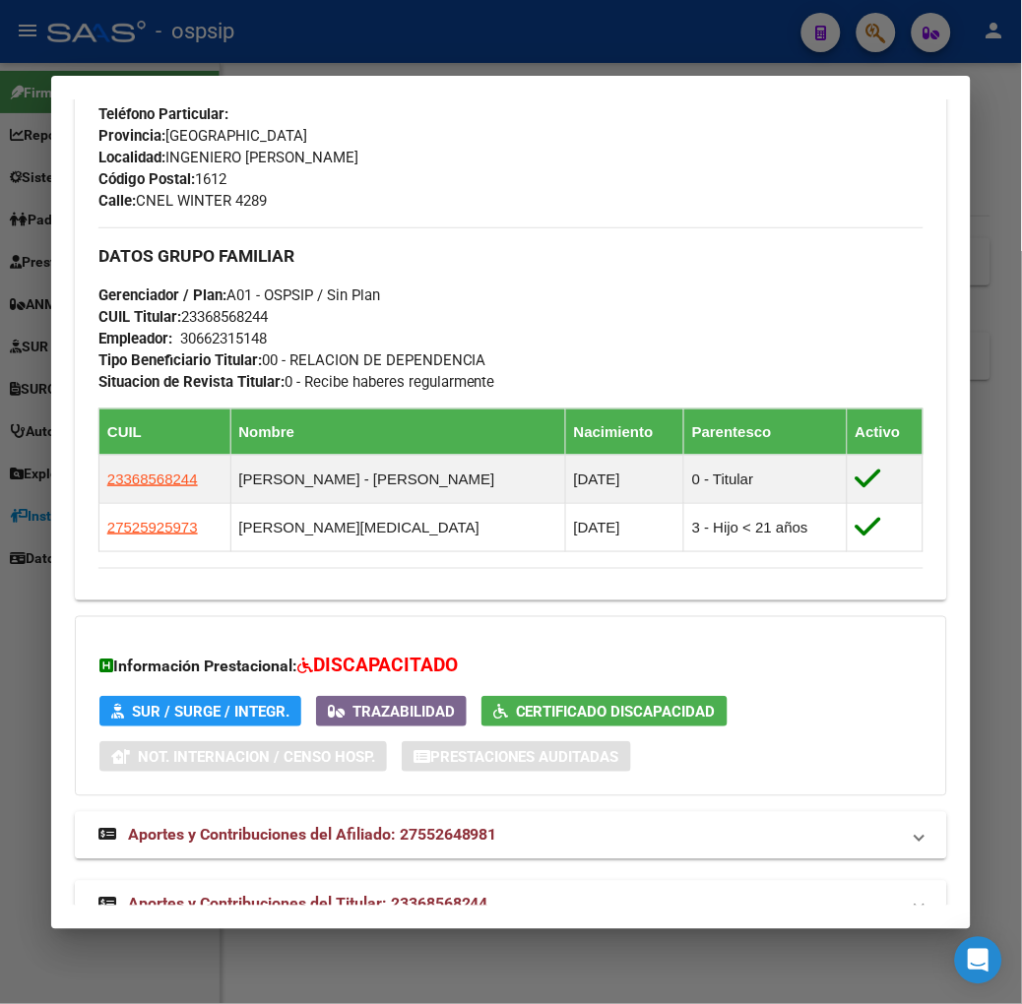
click at [443, 895] on span "Aportes y Contribuciones del Titular: 23368568244" at bounding box center [308, 904] width 360 height 19
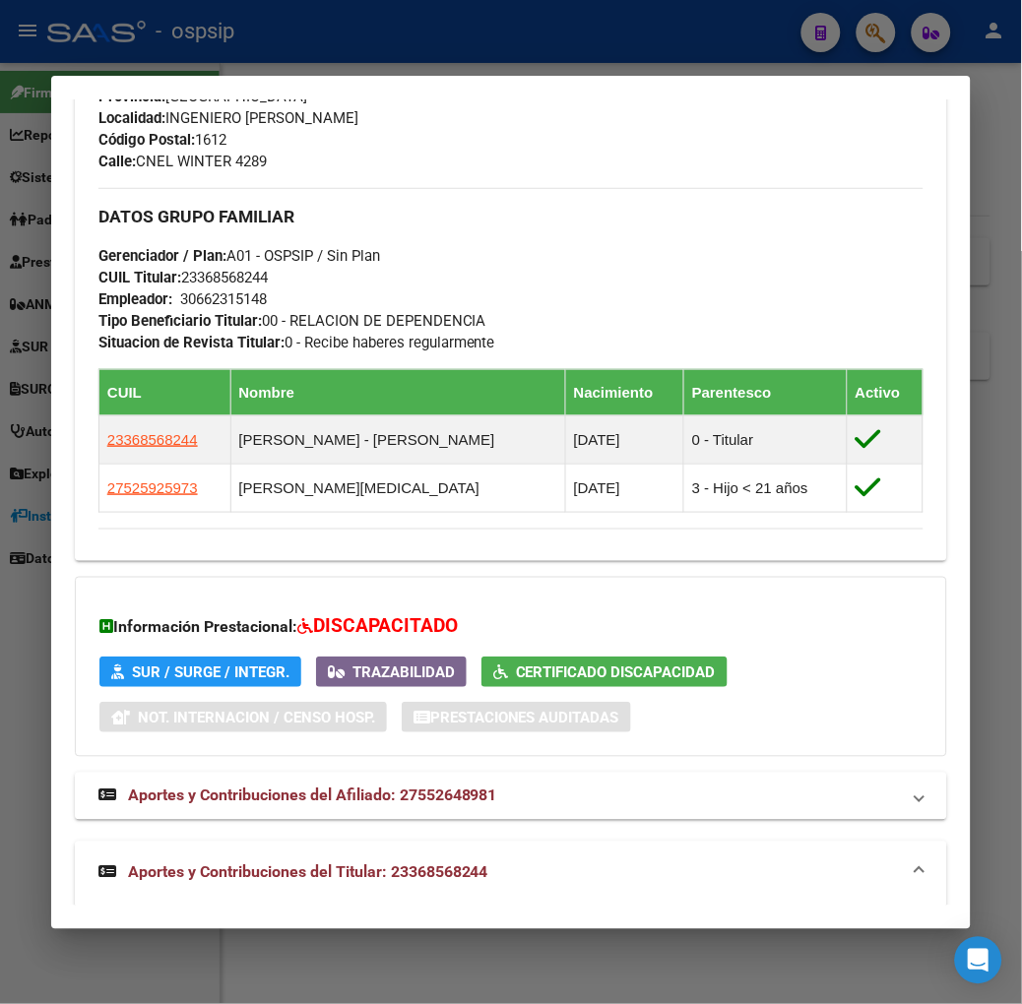
scroll to position [891, 0]
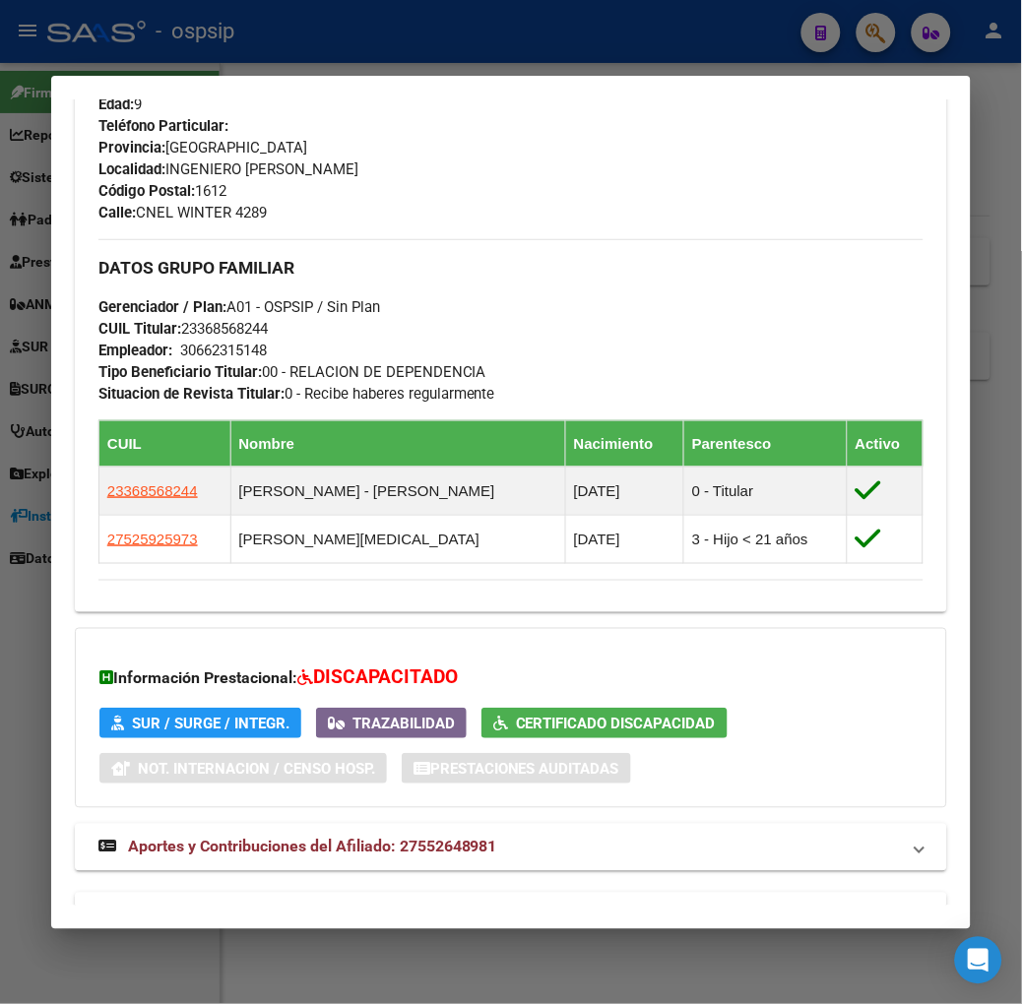
click at [379, 66] on div at bounding box center [511, 502] width 1022 height 1004
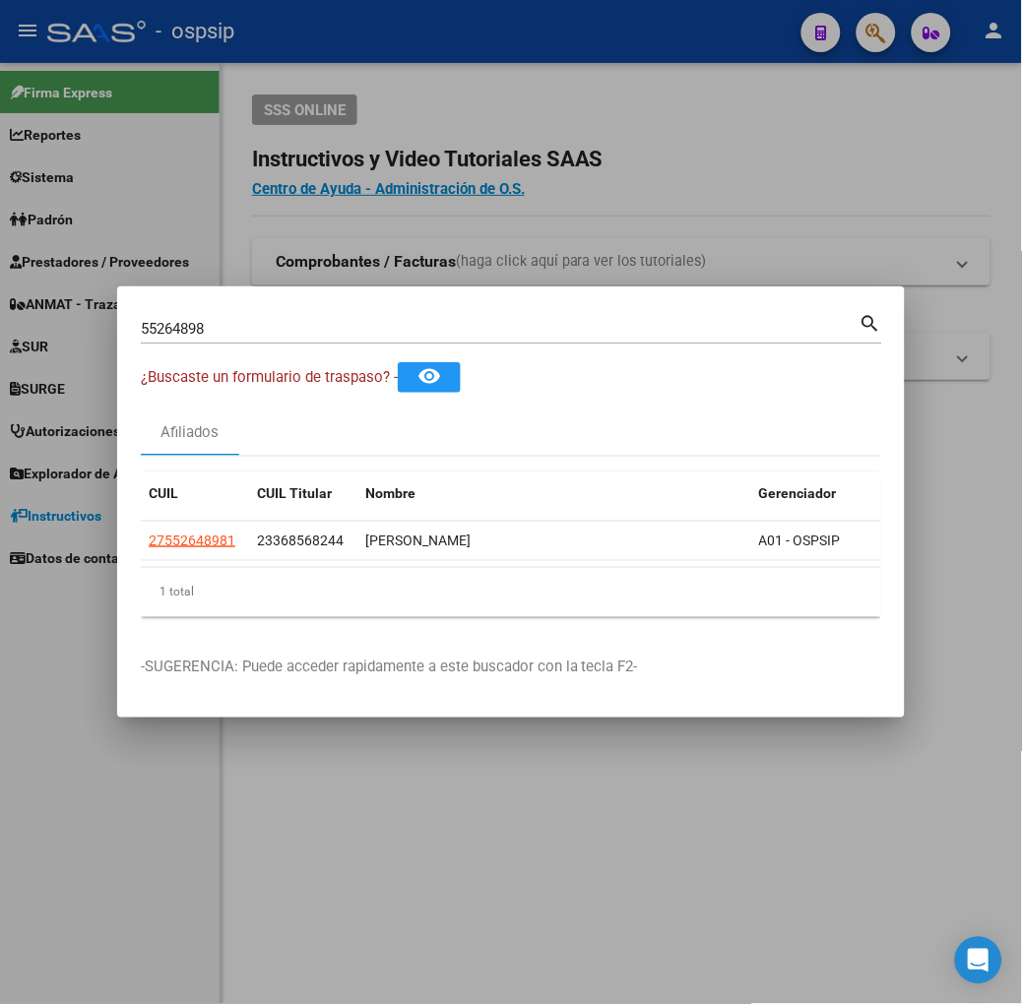
click at [285, 326] on input "55264898" at bounding box center [500, 329] width 719 height 18
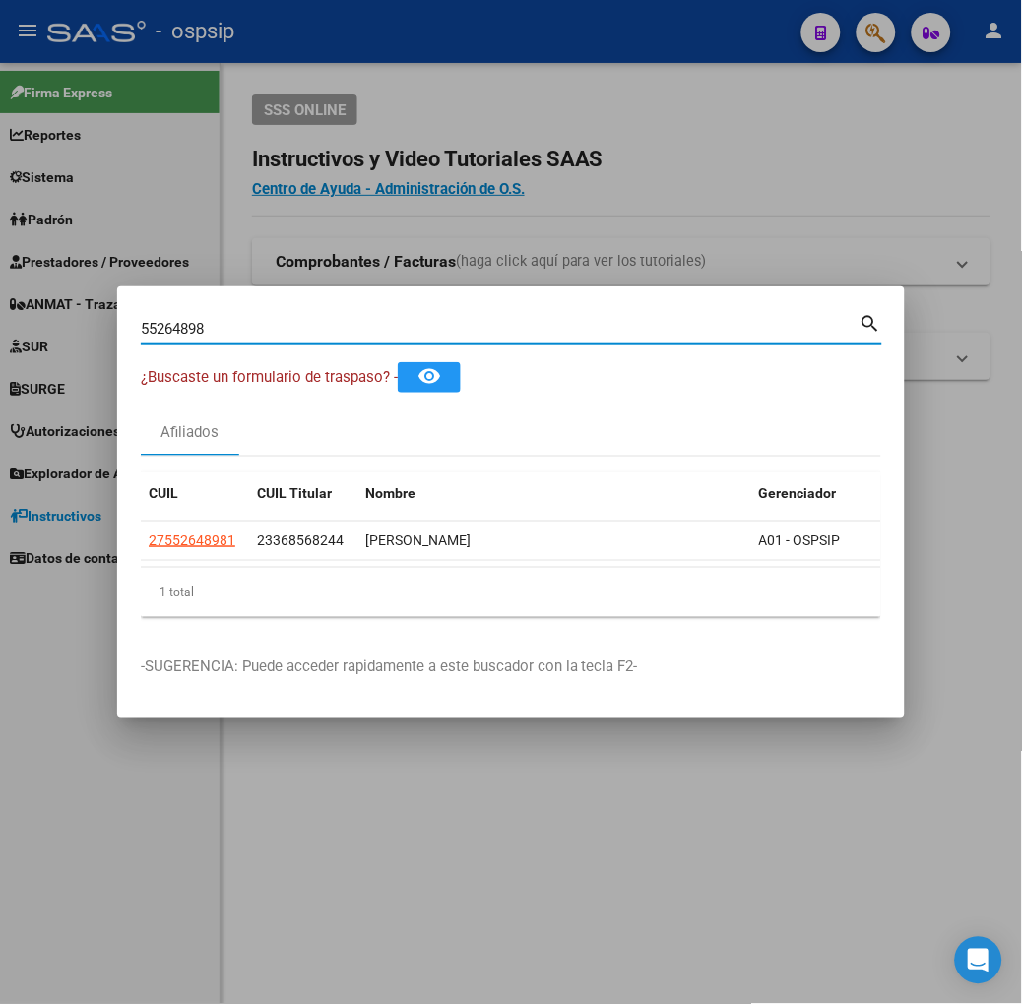
click at [285, 326] on input "55264898" at bounding box center [500, 329] width 719 height 18
type input "52853889"
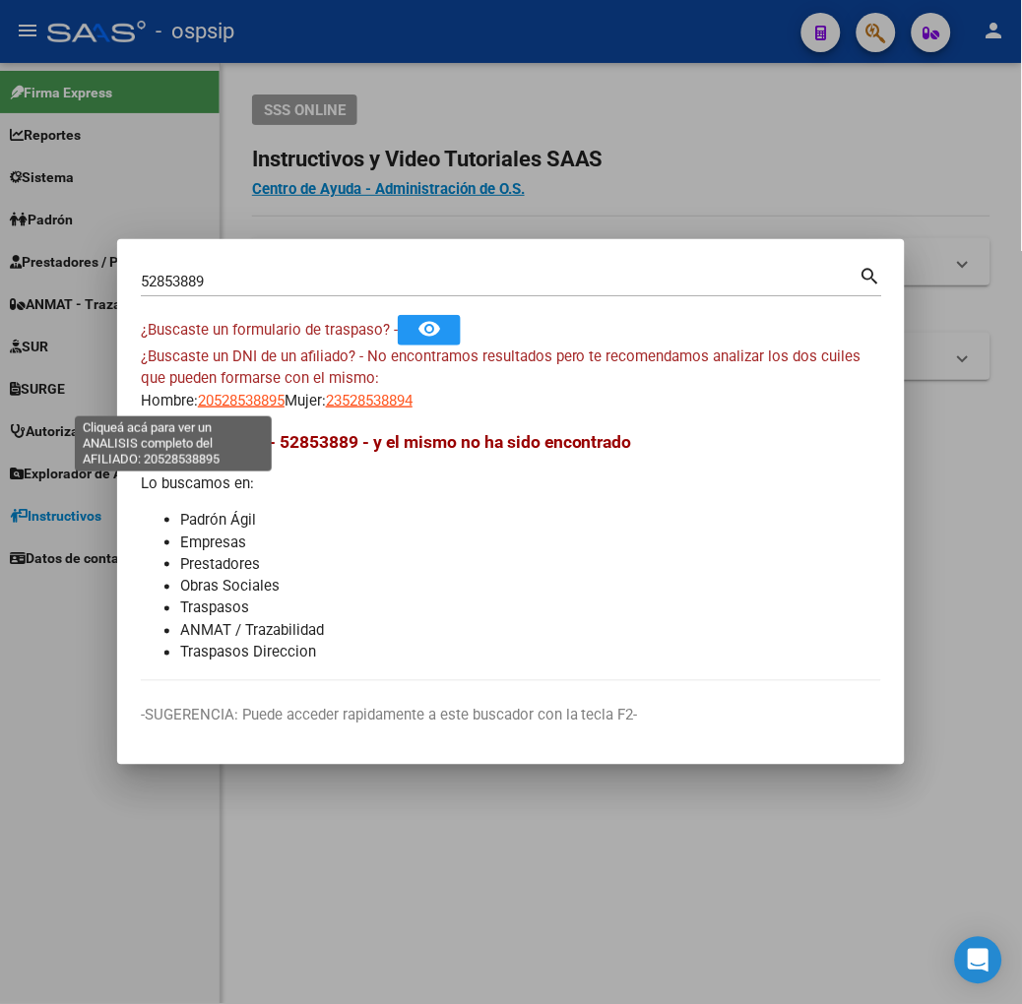
click at [198, 404] on span "20528538895" at bounding box center [241, 401] width 87 height 18
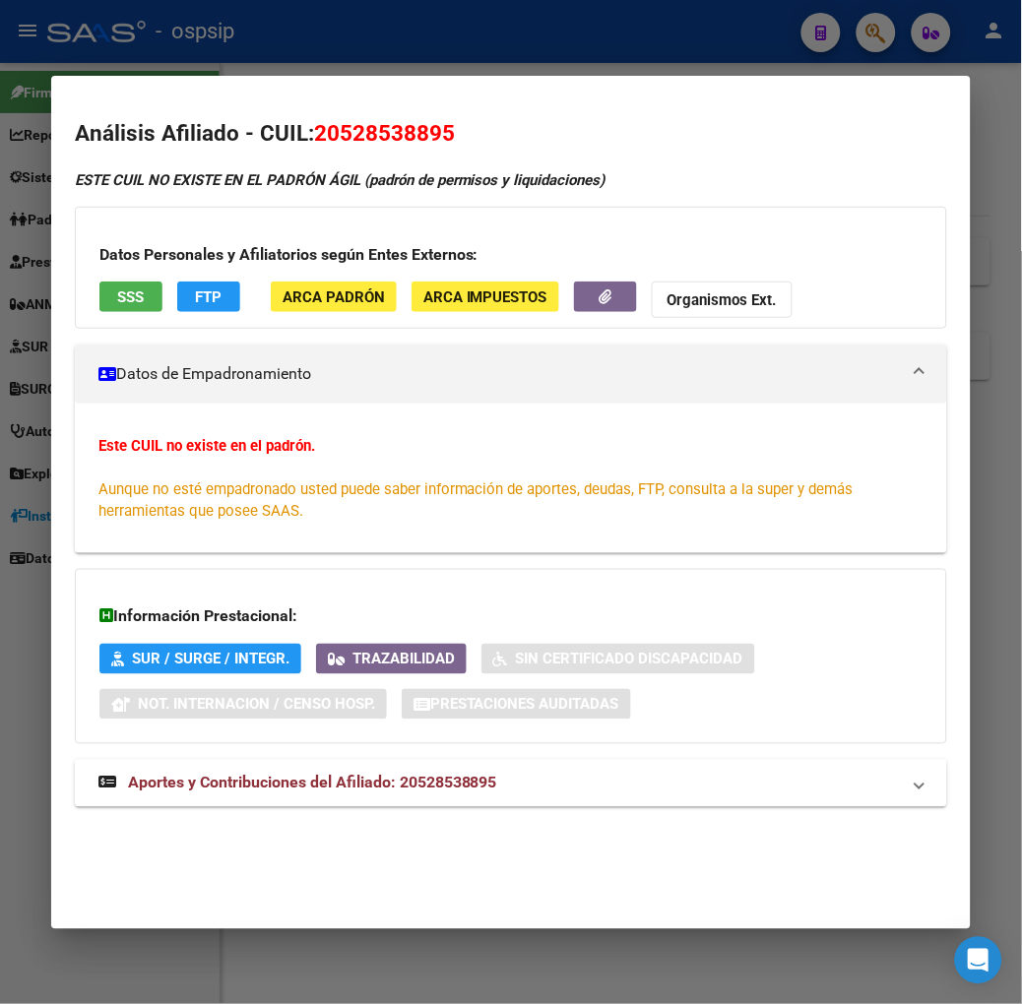
click at [117, 293] on span "SSS" at bounding box center [130, 297] width 27 height 18
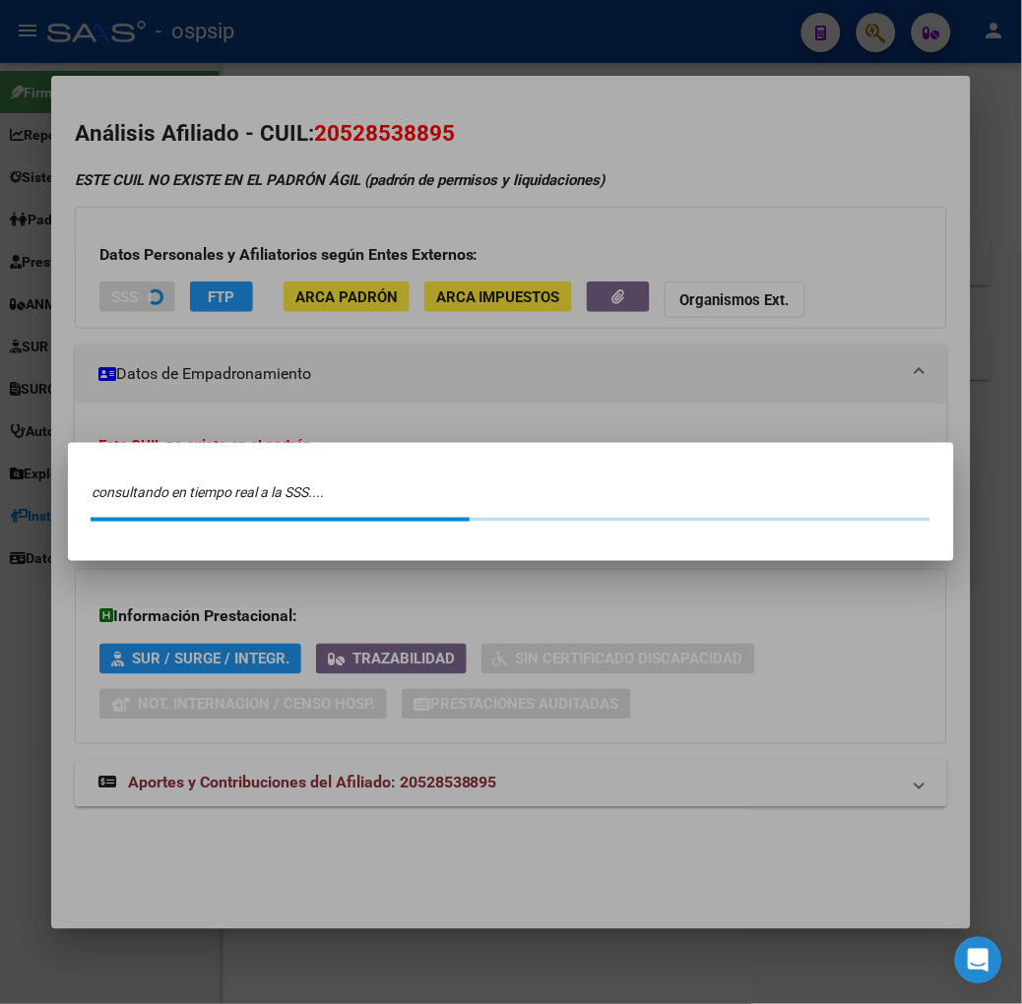
click at [191, 170] on div at bounding box center [511, 502] width 1022 height 1004
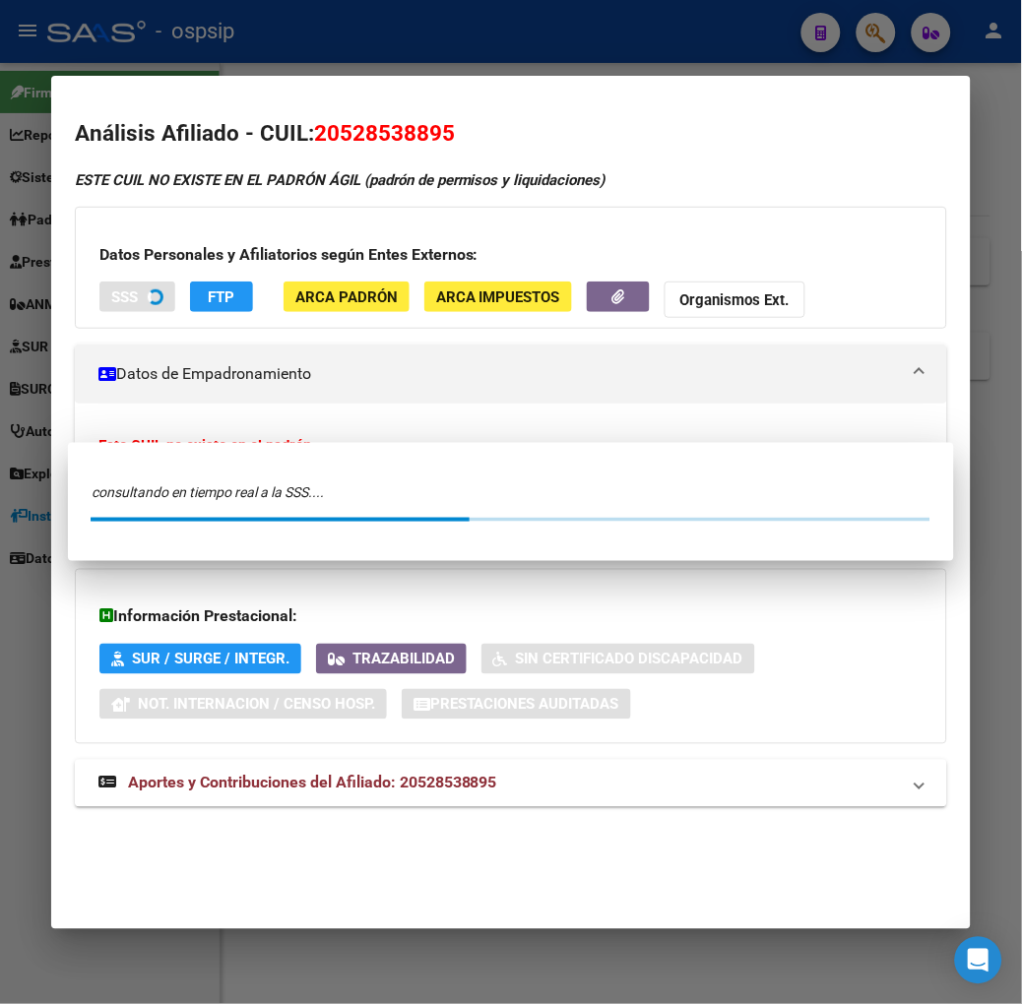
click at [234, 55] on div at bounding box center [511, 502] width 1022 height 1004
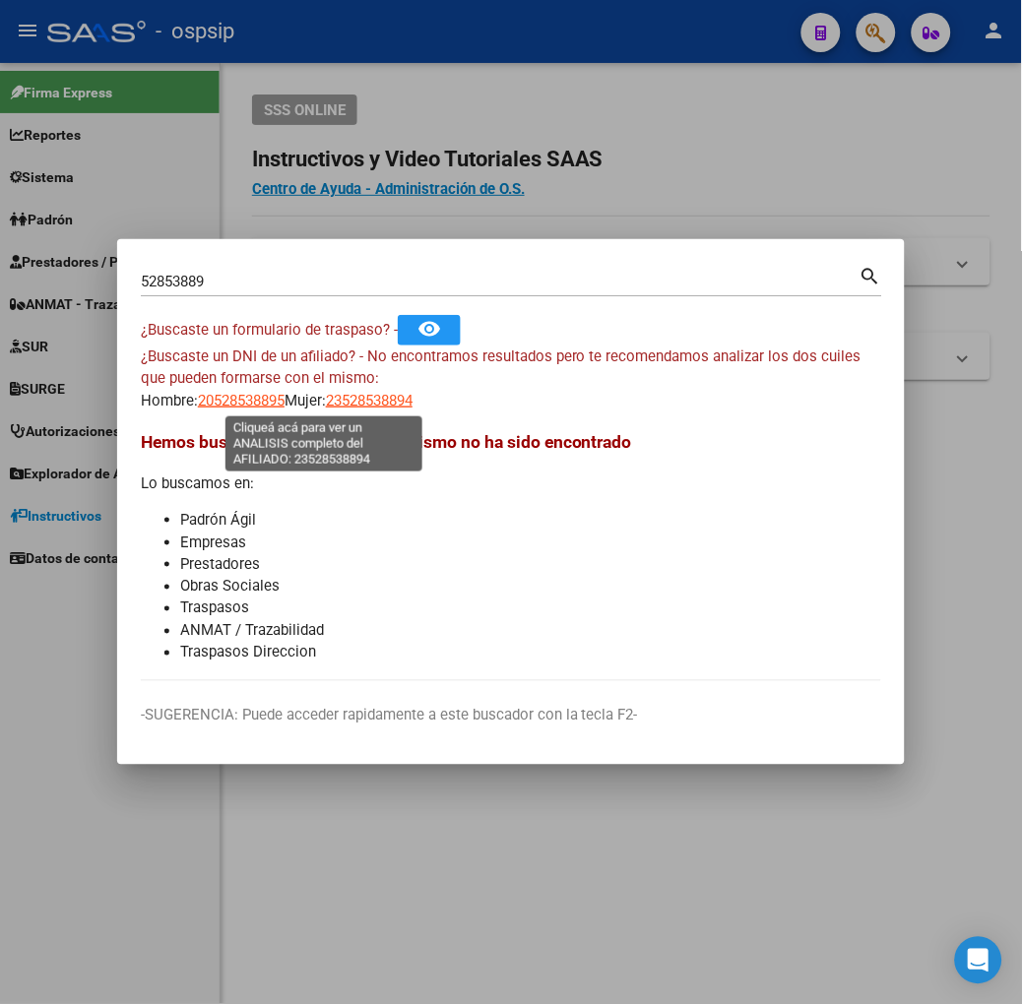
click at [331, 404] on span "23528538894" at bounding box center [369, 401] width 87 height 18
type textarea "23528538894"
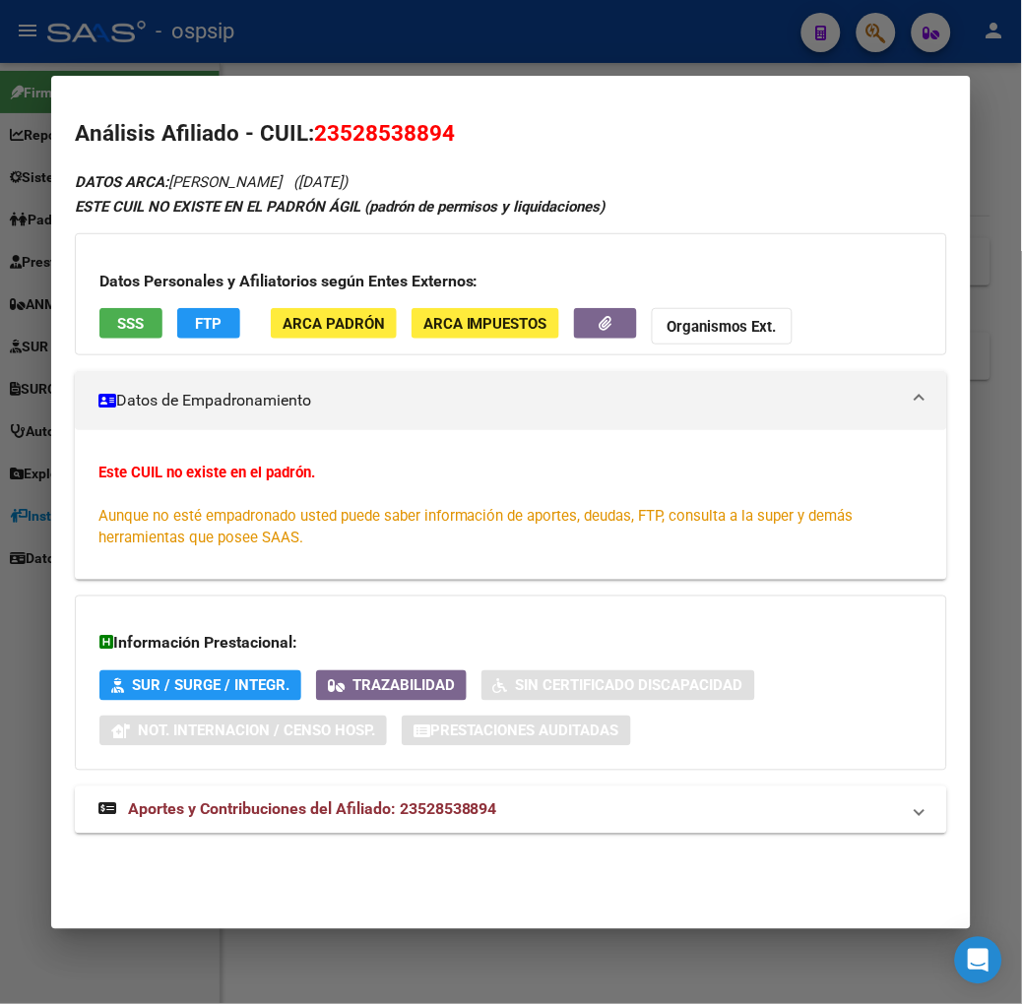
click at [134, 50] on div at bounding box center [511, 502] width 1022 height 1004
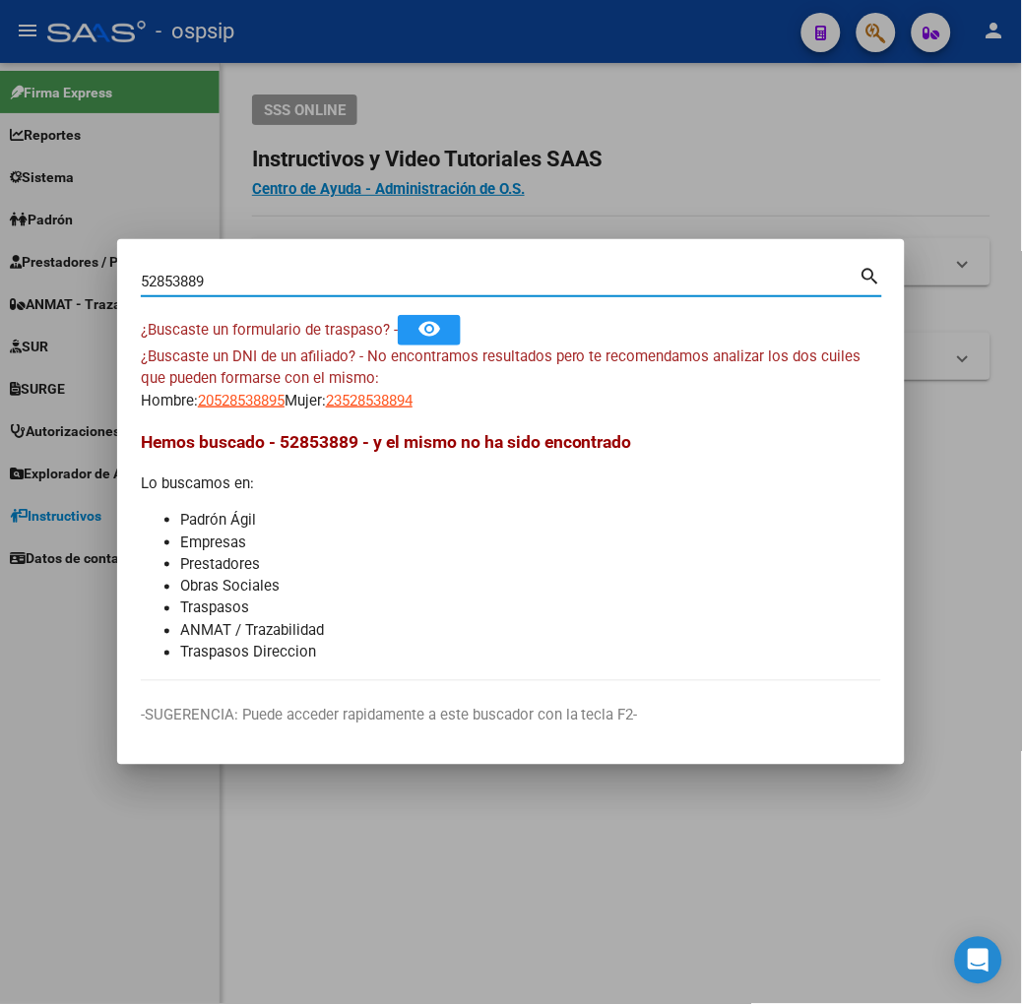
click at [141, 278] on input "52853889" at bounding box center [500, 282] width 719 height 18
type input "53853889"
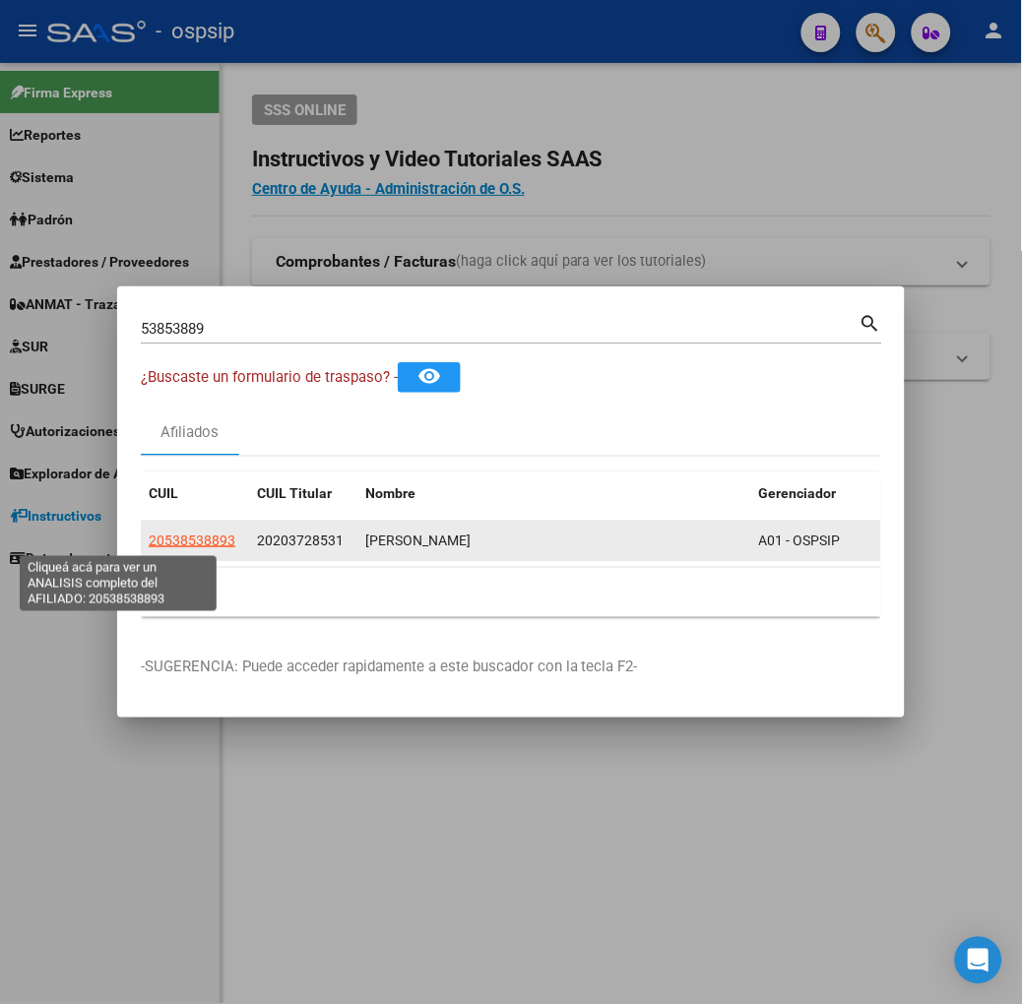
click at [149, 541] on span "20538538893" at bounding box center [192, 541] width 87 height 16
type textarea "20538538893"
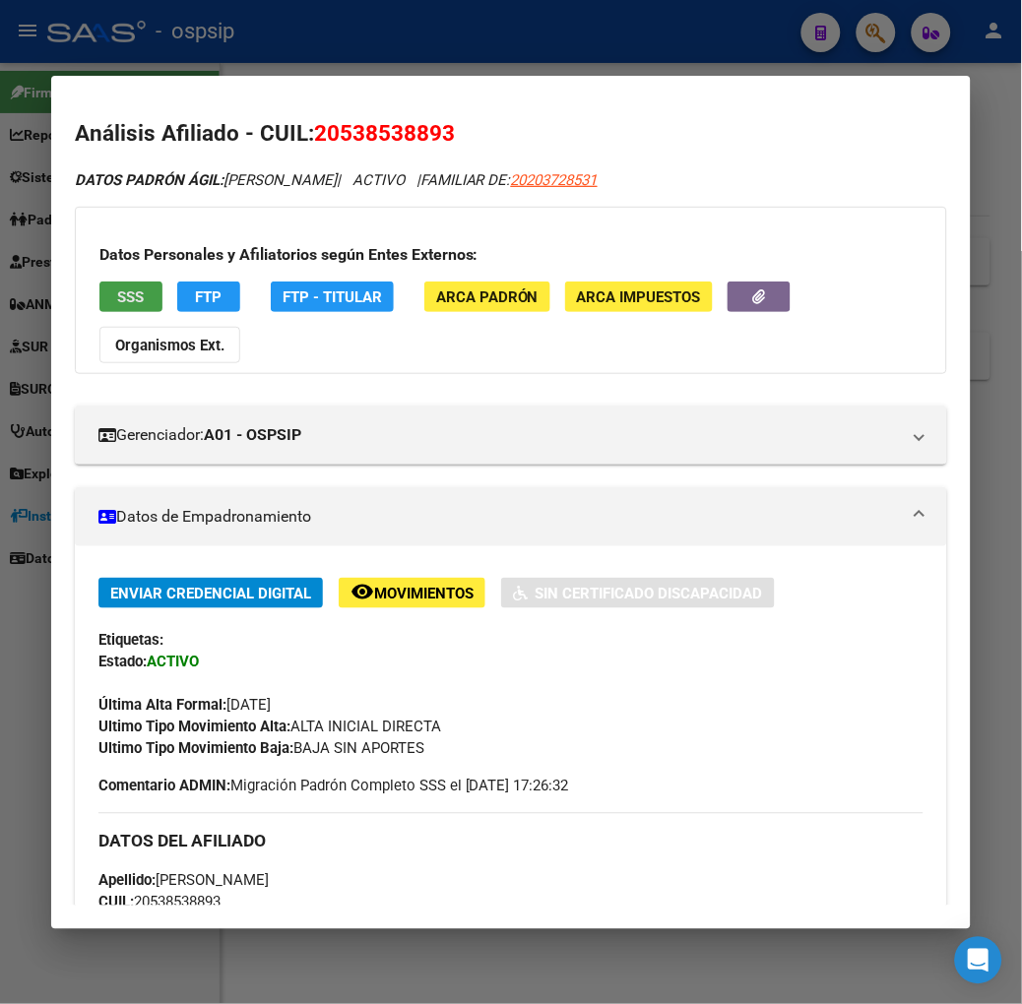
click at [117, 295] on span "SSS" at bounding box center [130, 297] width 27 height 18
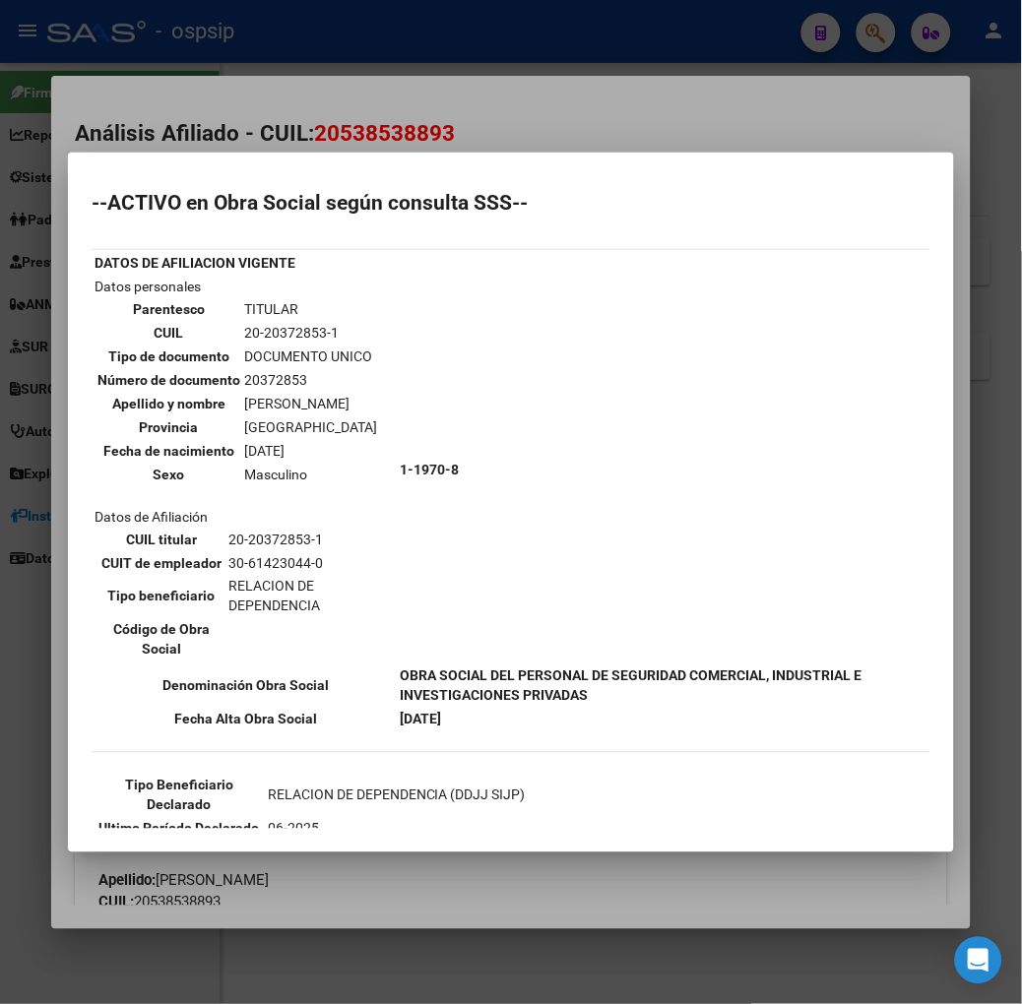
scroll to position [219, 0]
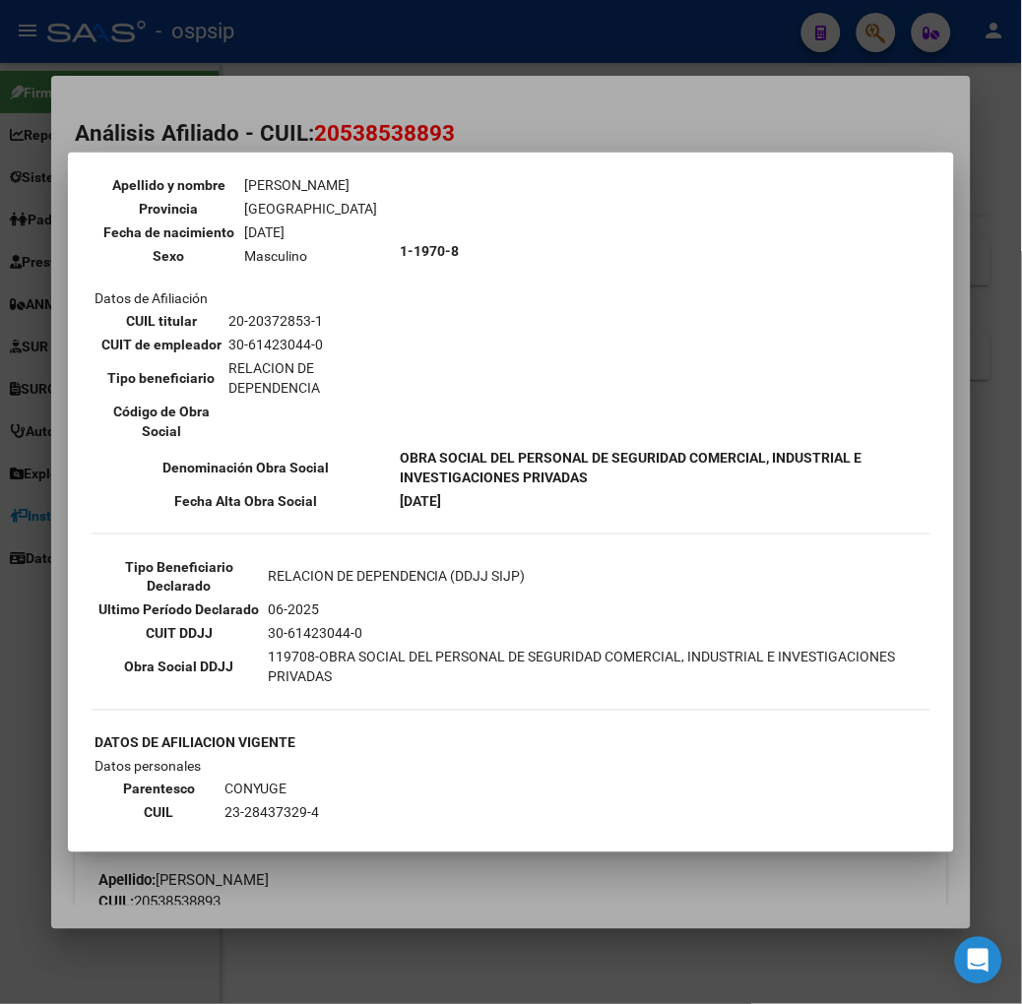
click at [231, 111] on div at bounding box center [511, 502] width 1022 height 1004
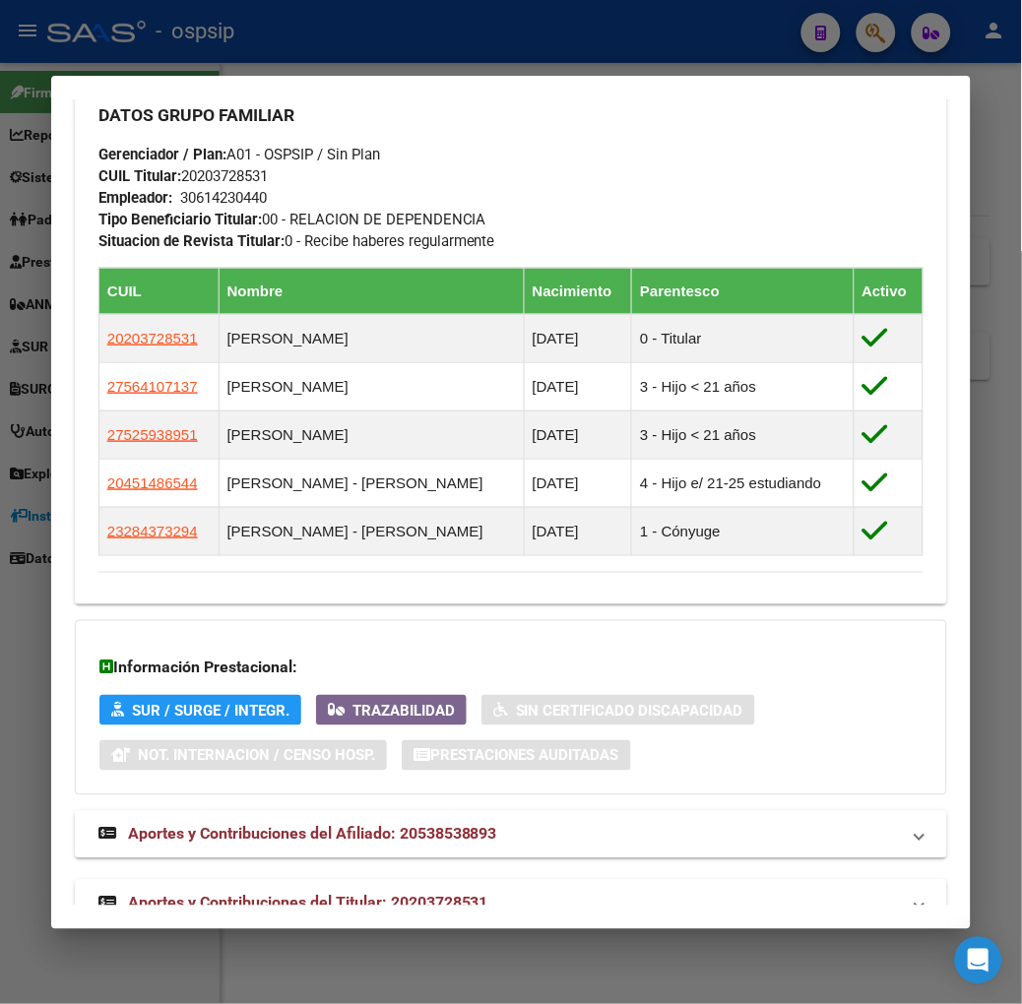
click at [354, 880] on mat-expansion-panel-header "Aportes y Contribuciones del Titular: 20203728531" at bounding box center [511, 903] width 872 height 47
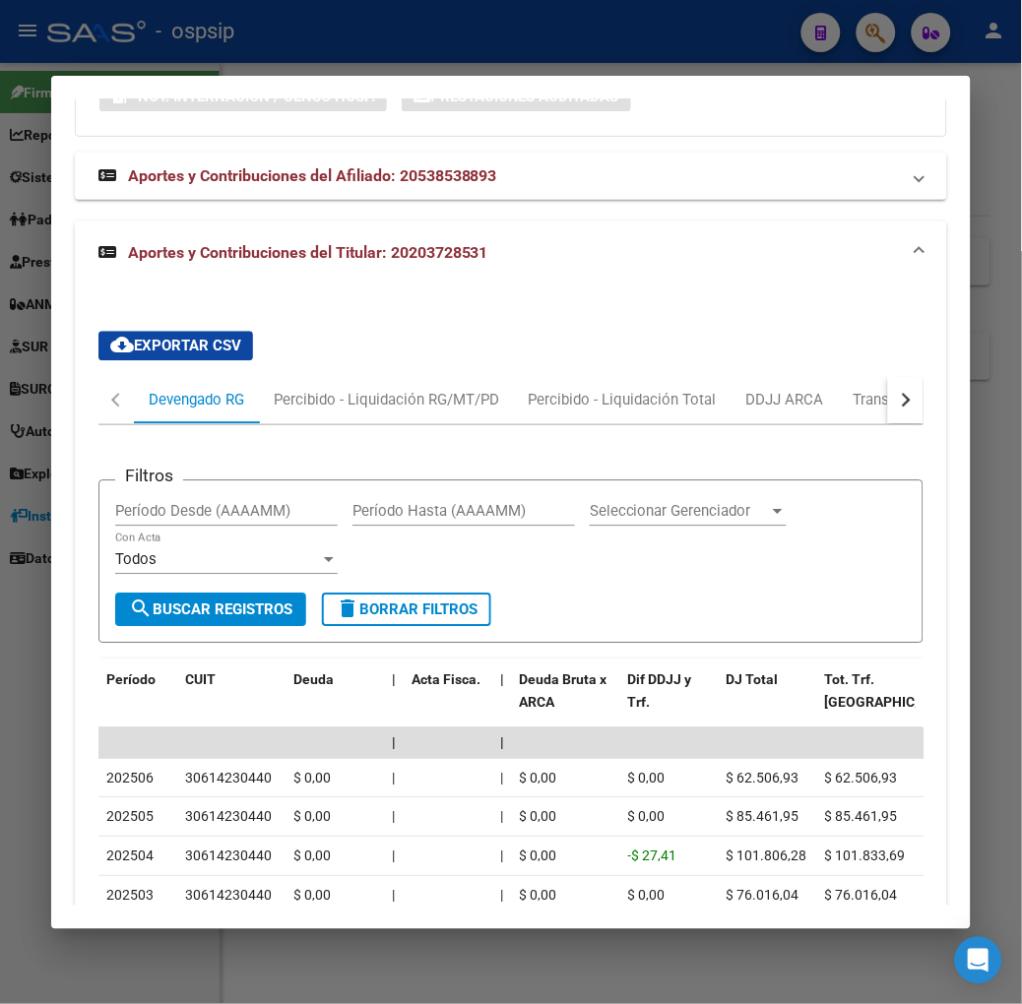
scroll to position [2134, 0]
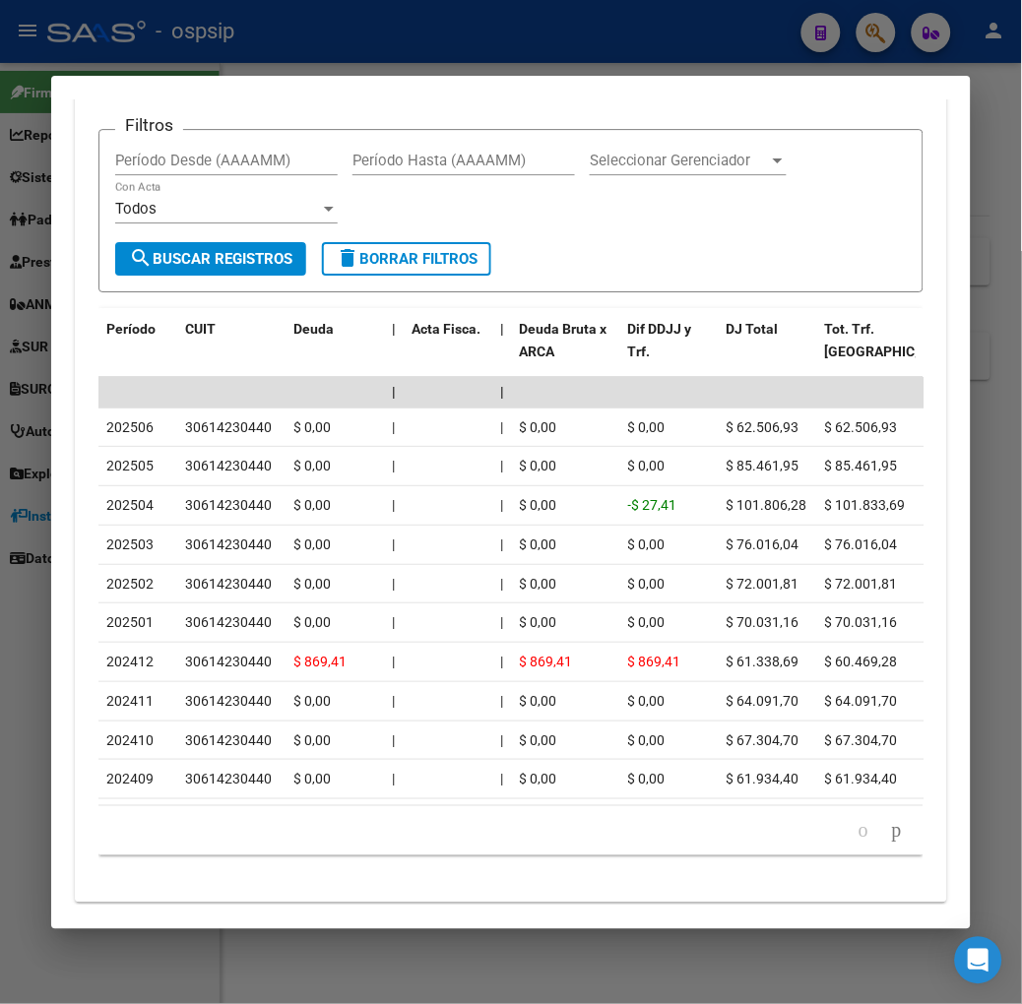
click at [370, 63] on div at bounding box center [511, 502] width 1022 height 1004
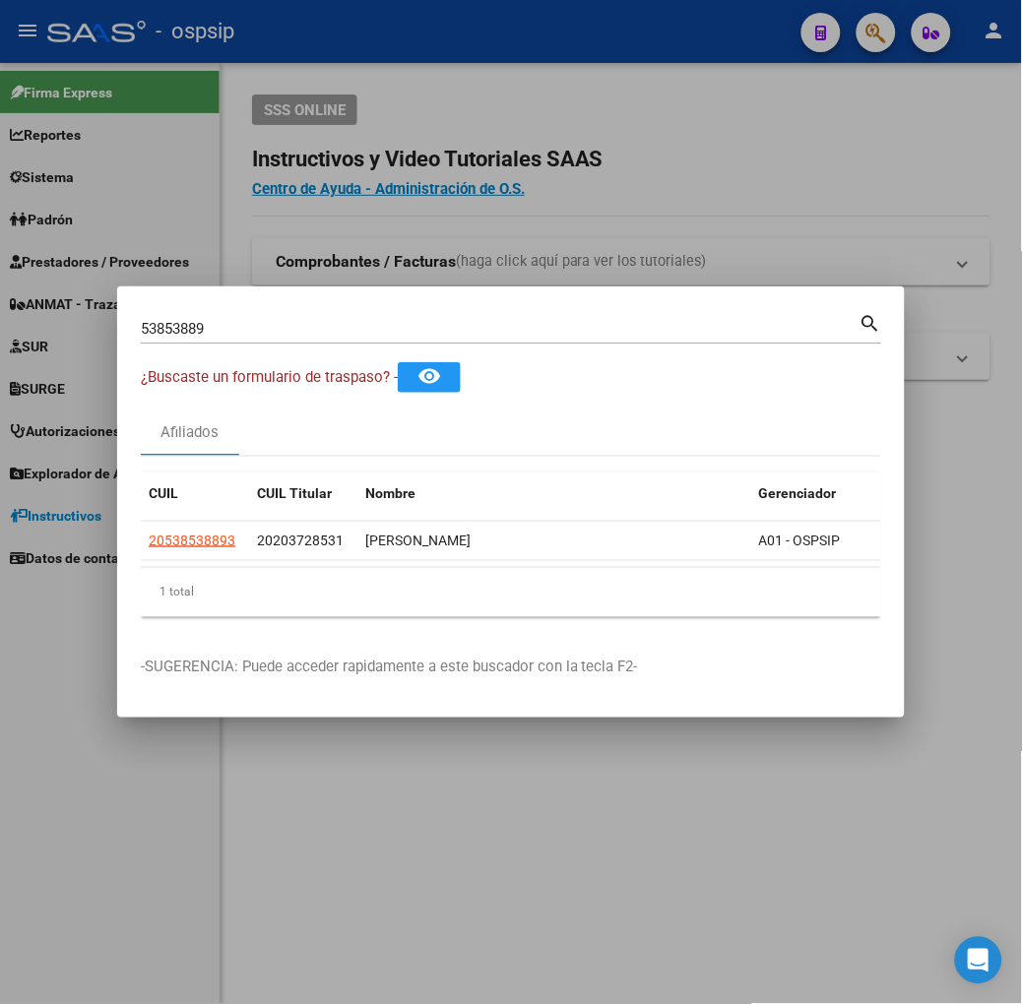
click at [266, 325] on input "53853889" at bounding box center [500, 329] width 719 height 18
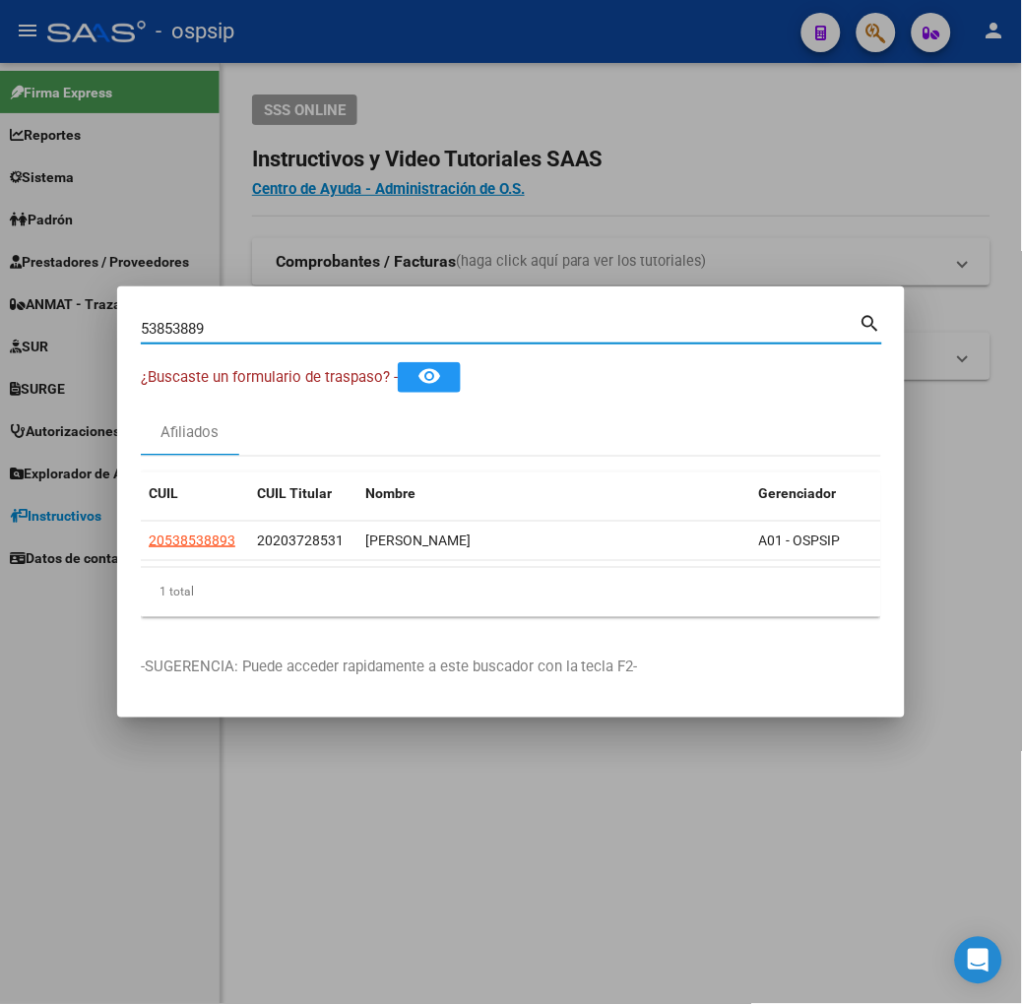
click at [266, 325] on input "53853889" at bounding box center [500, 329] width 719 height 18
type input "28709437"
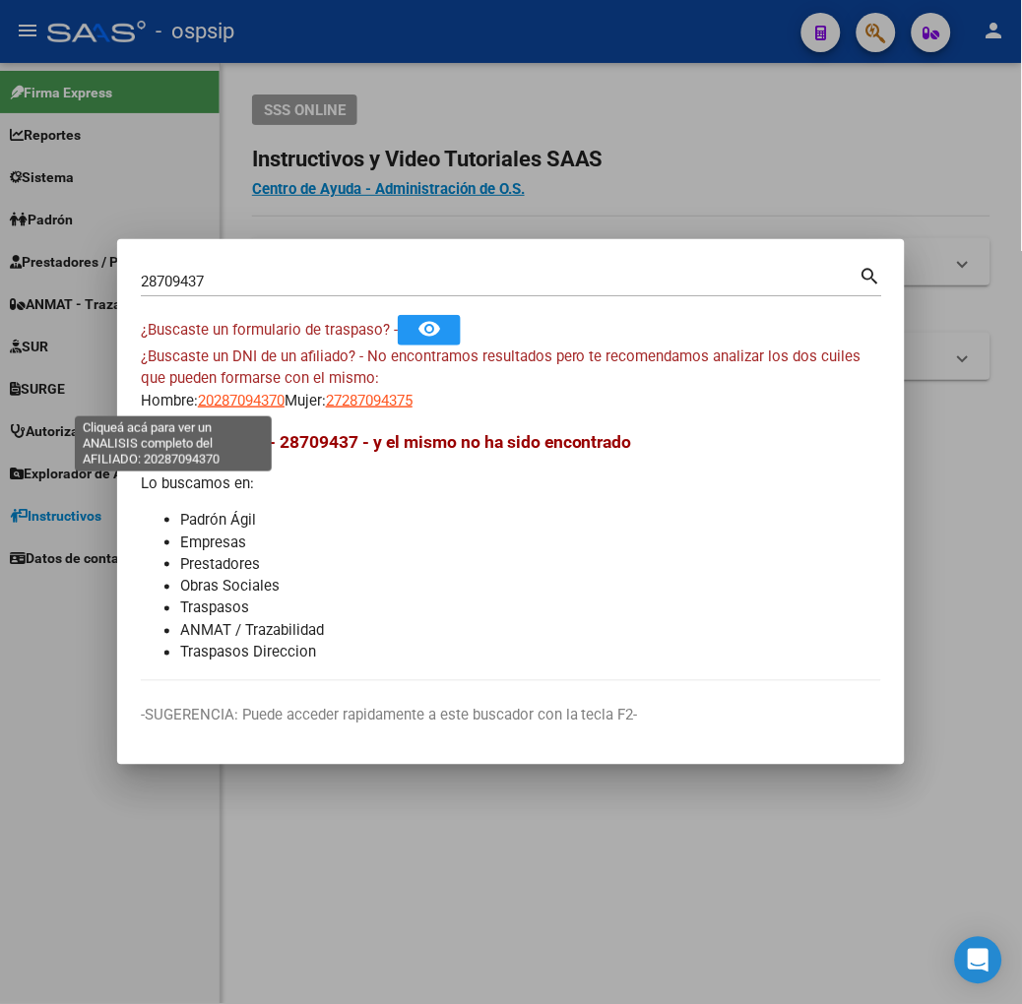
click at [198, 400] on span "20287094370" at bounding box center [241, 401] width 87 height 18
type textarea "20287094370"
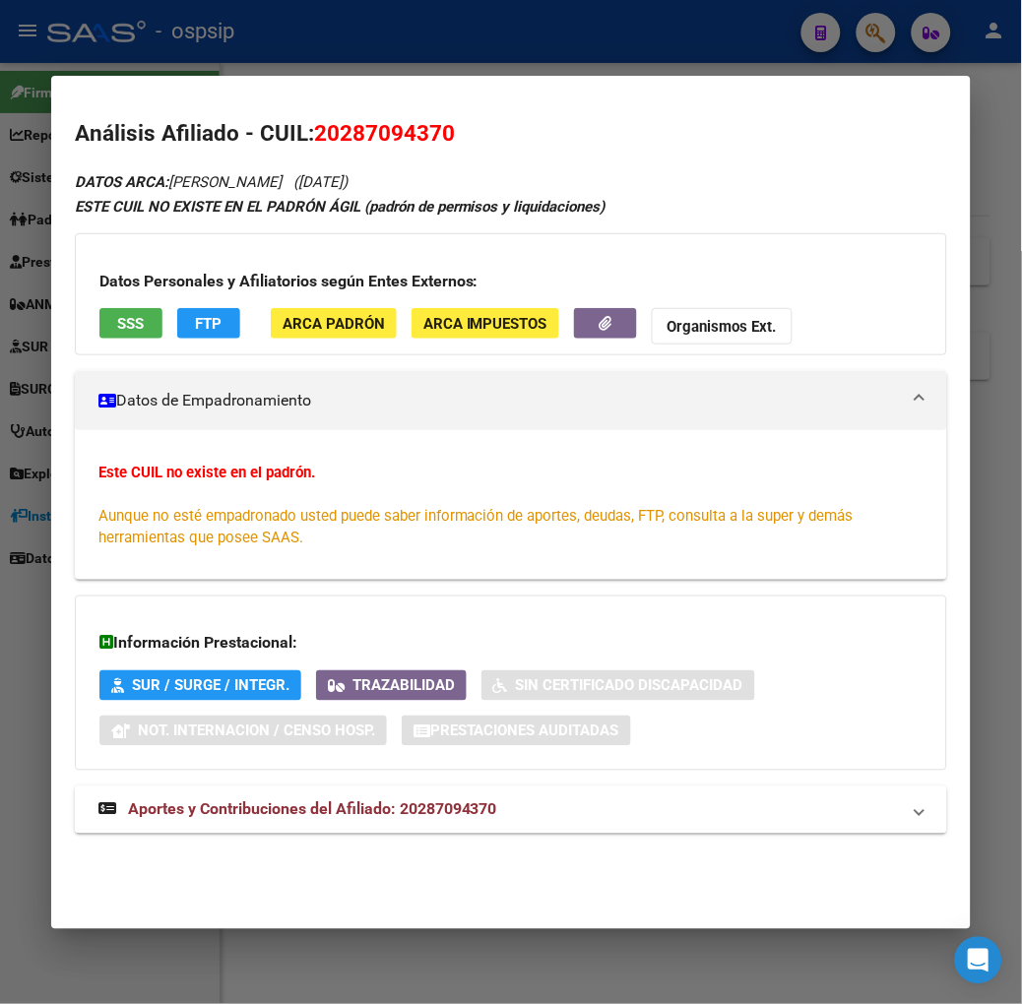
click at [341, 802] on span "Aportes y Contribuciones del Afiliado: 20287094370" at bounding box center [312, 809] width 369 height 19
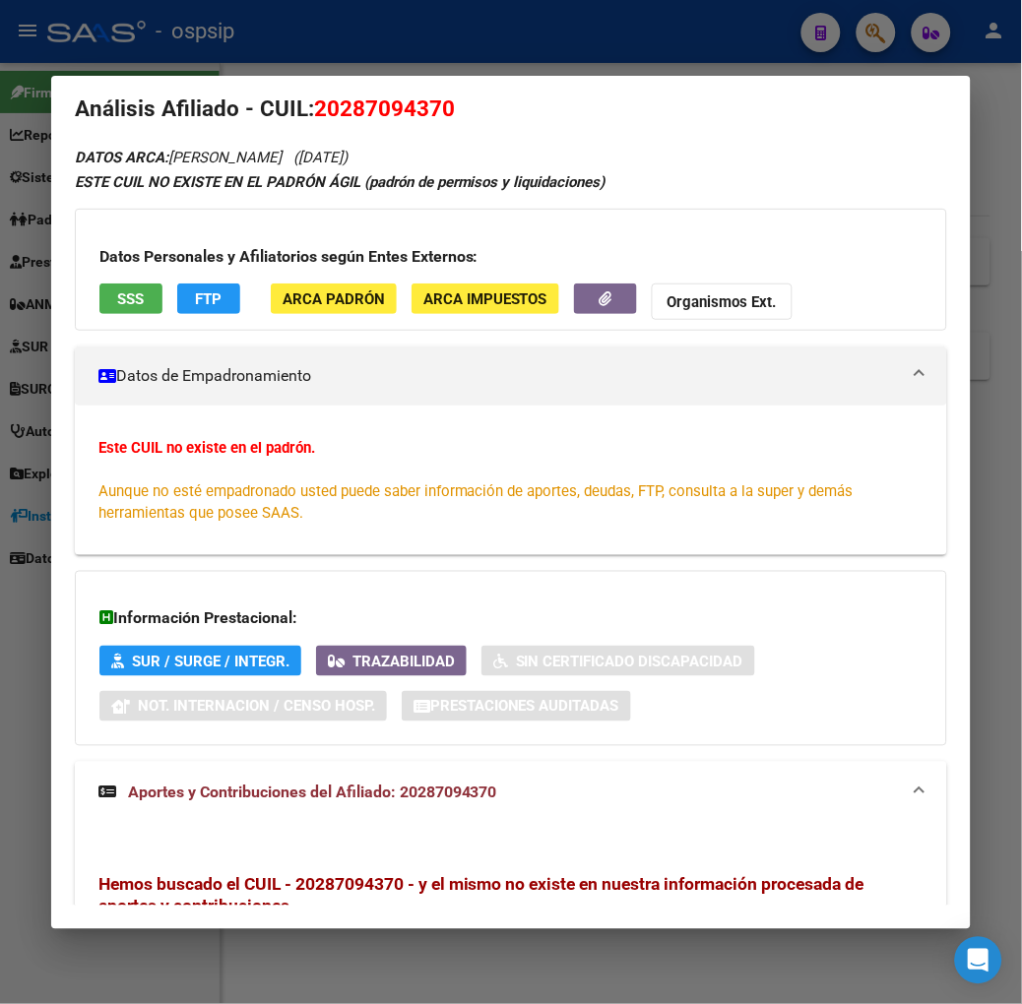
scroll to position [0, 0]
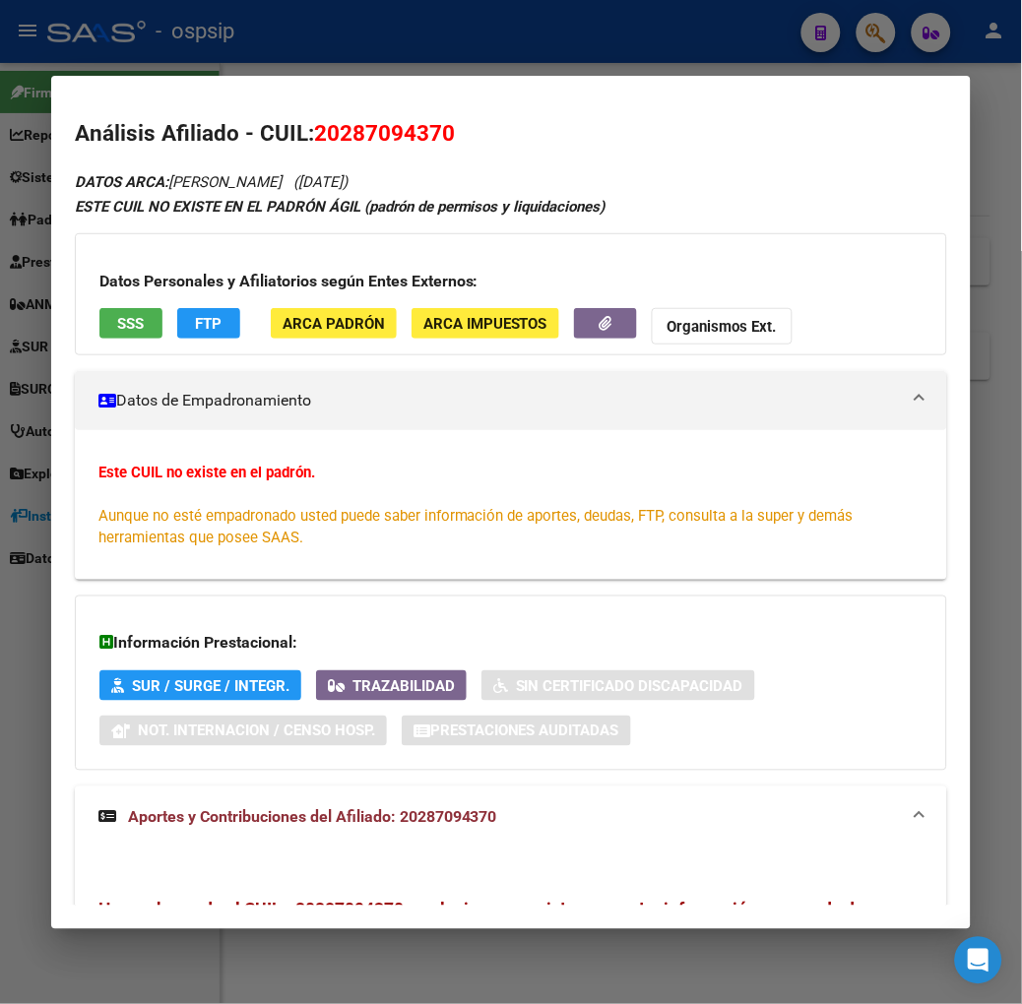
click at [231, 60] on div at bounding box center [511, 502] width 1022 height 1004
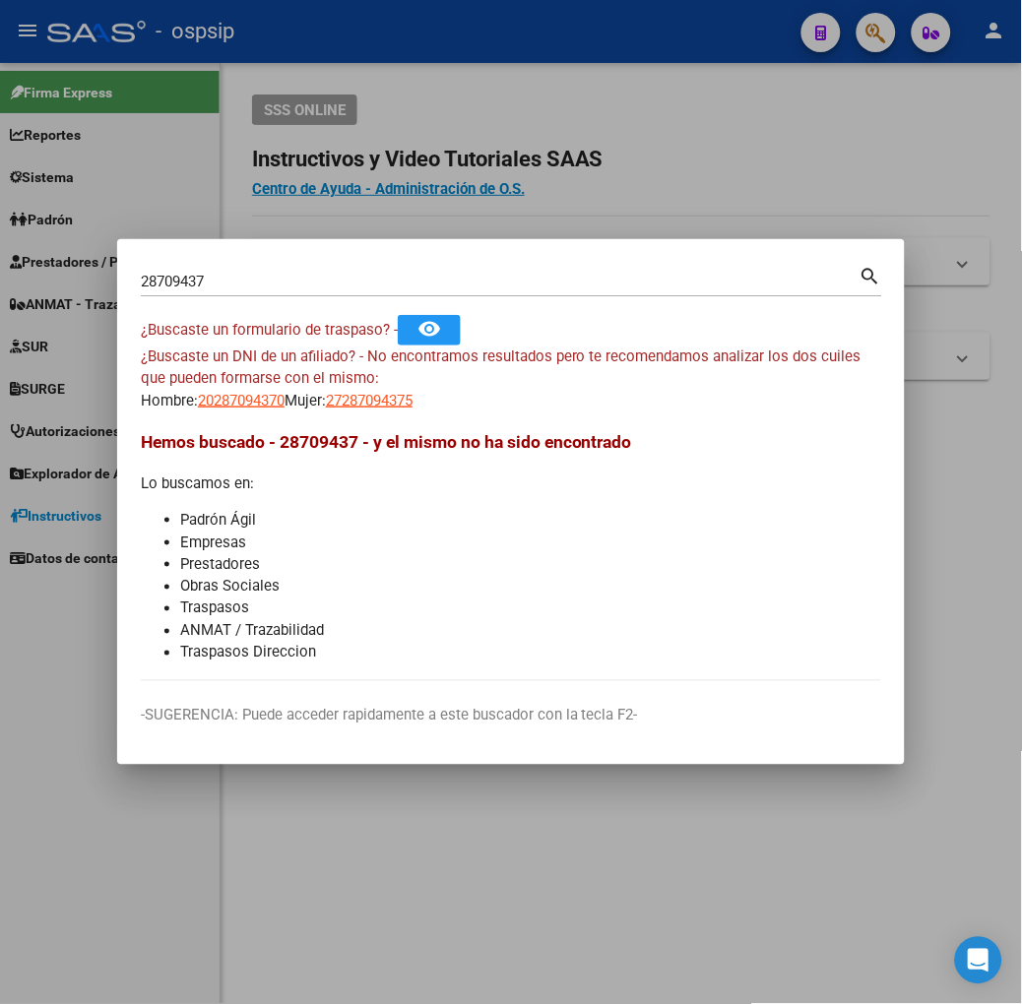
click at [220, 295] on div "28709437 Buscar (apellido, dni, [PERSON_NAME], nro traspaso, cuit, obra social)" at bounding box center [500, 282] width 719 height 30
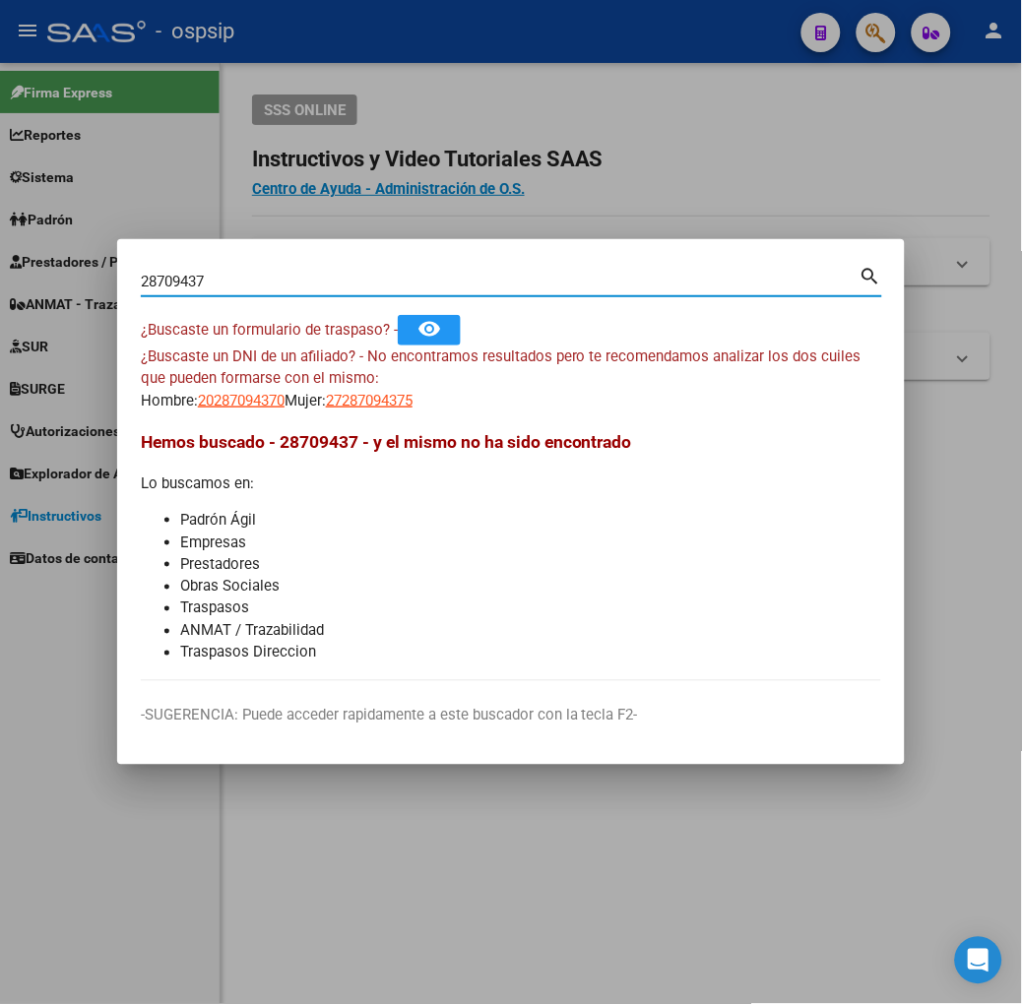
click at [141, 273] on input "28709437" at bounding box center [500, 282] width 719 height 18
type input "38709437"
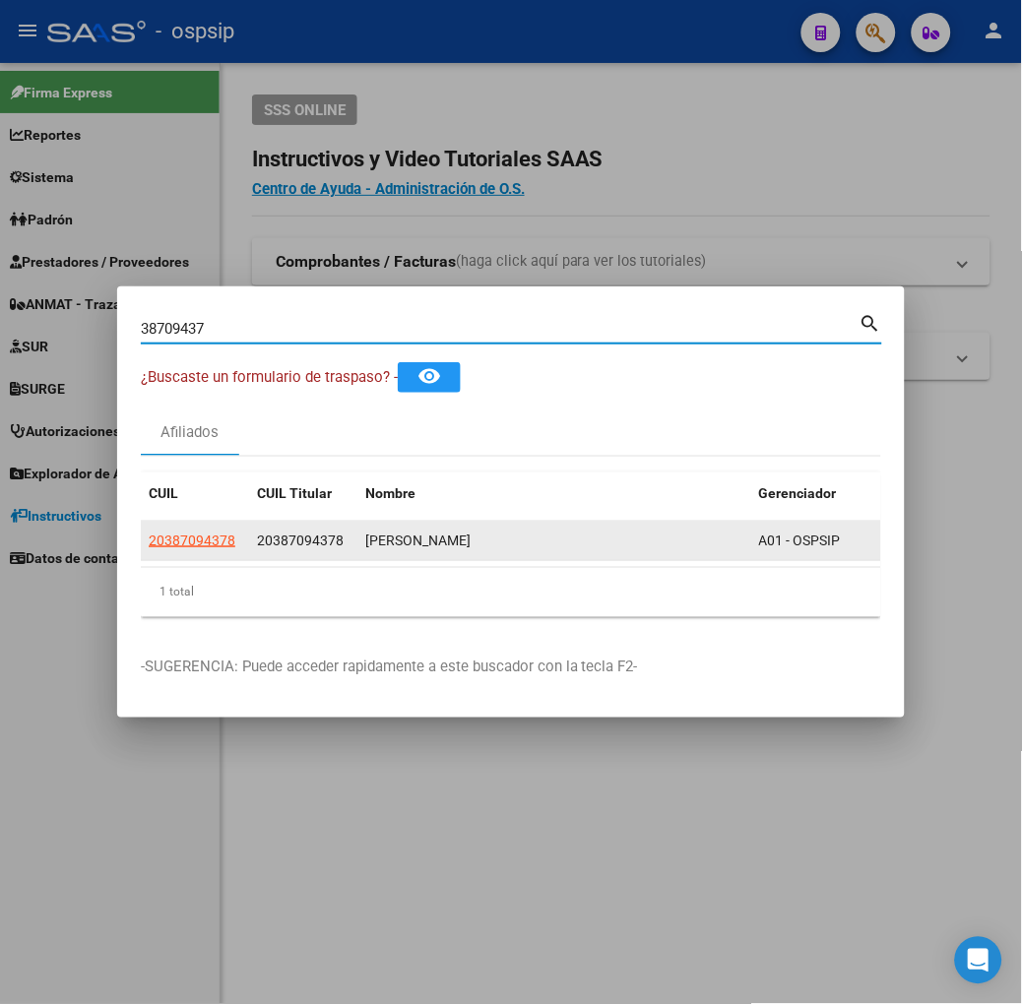
click at [141, 548] on datatable-body-cell "20387094378" at bounding box center [195, 541] width 108 height 38
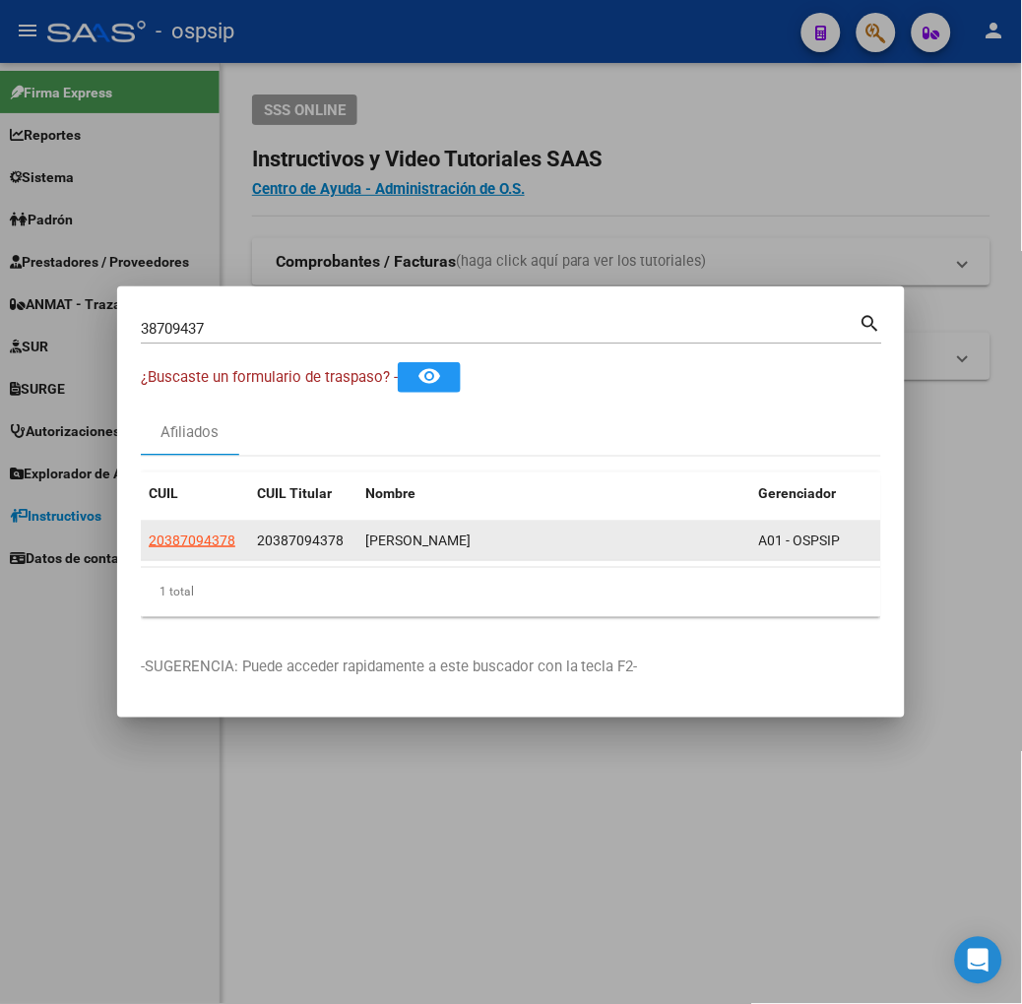
click at [149, 530] on app-link-go-to "20387094378" at bounding box center [192, 541] width 87 height 23
click at [149, 537] on span "20387094378" at bounding box center [192, 541] width 87 height 16
type textarea "20387094378"
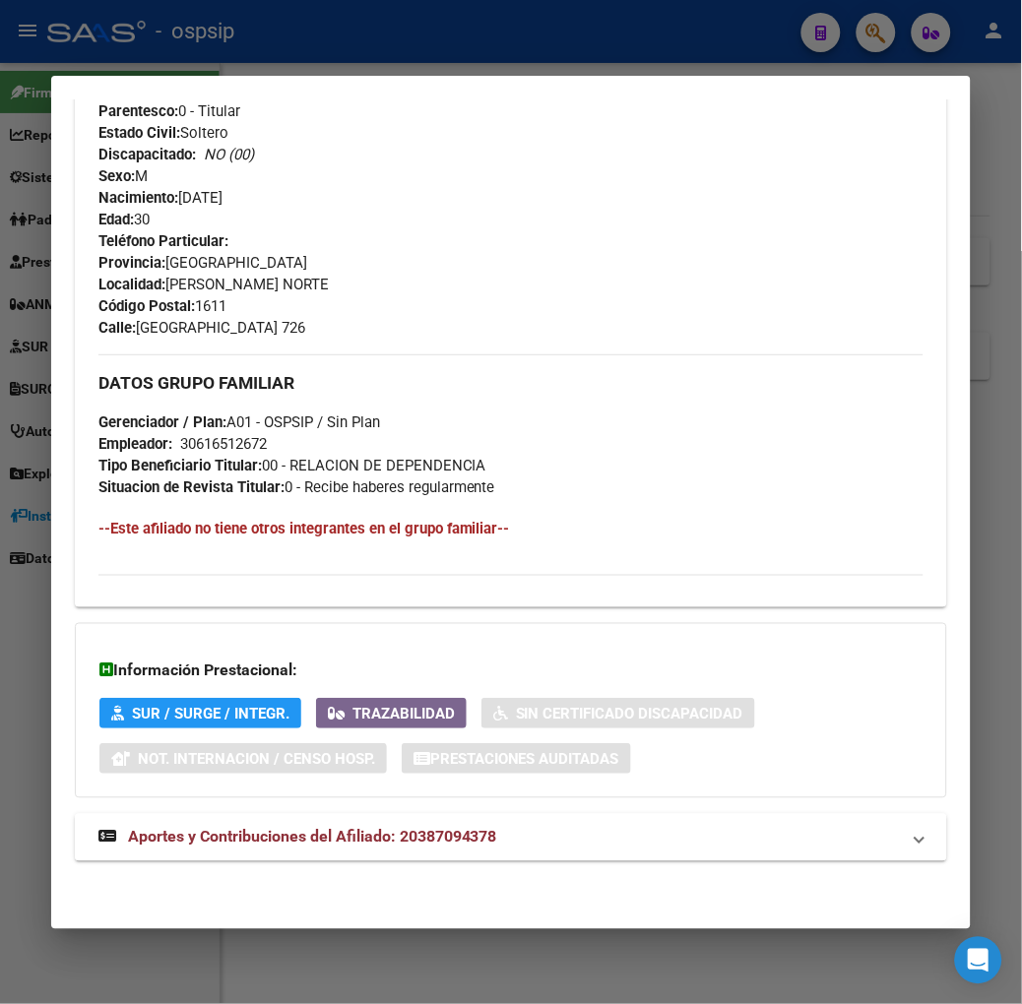
click at [312, 841] on span "Aportes y Contribuciones del Afiliado: 20387094378" at bounding box center [312, 837] width 369 height 19
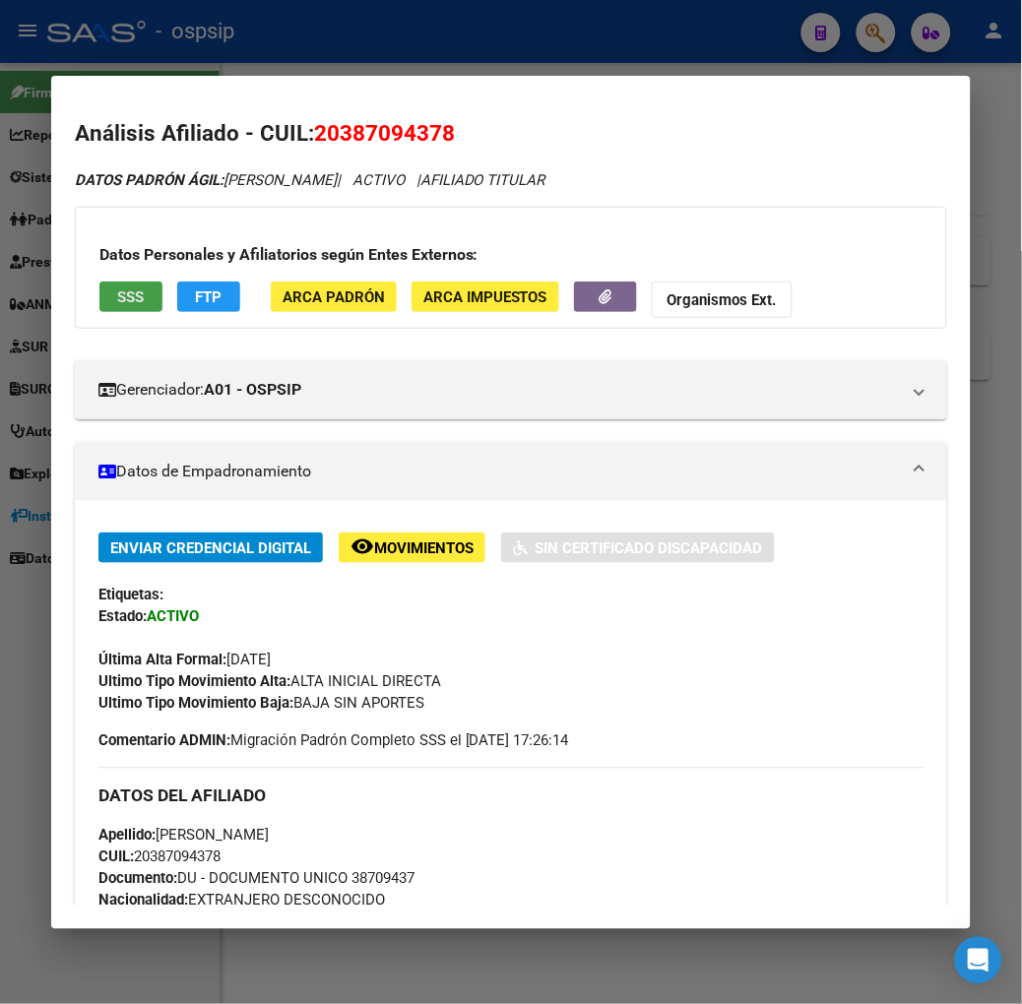
click at [114, 295] on button "SSS" at bounding box center [130, 297] width 63 height 31
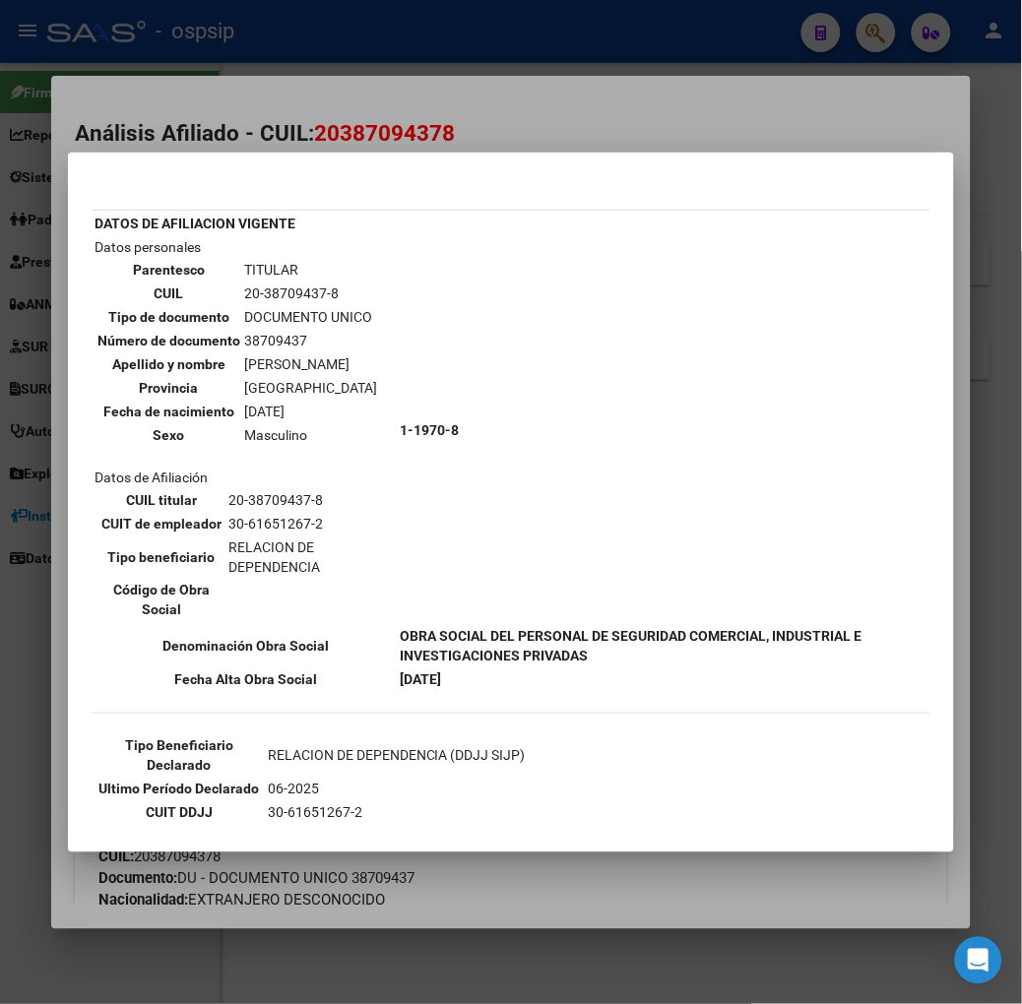
scroll to position [60, 0]
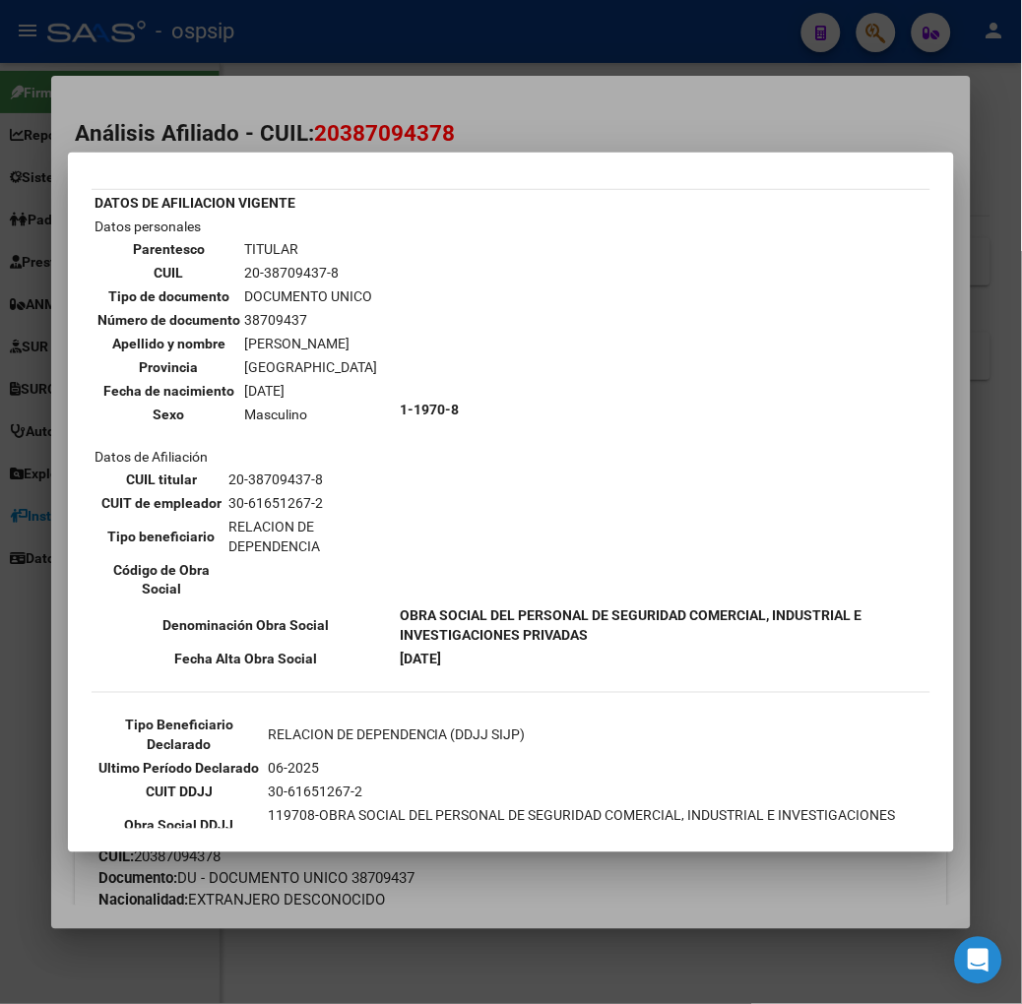
click at [320, 121] on div at bounding box center [511, 502] width 1022 height 1004
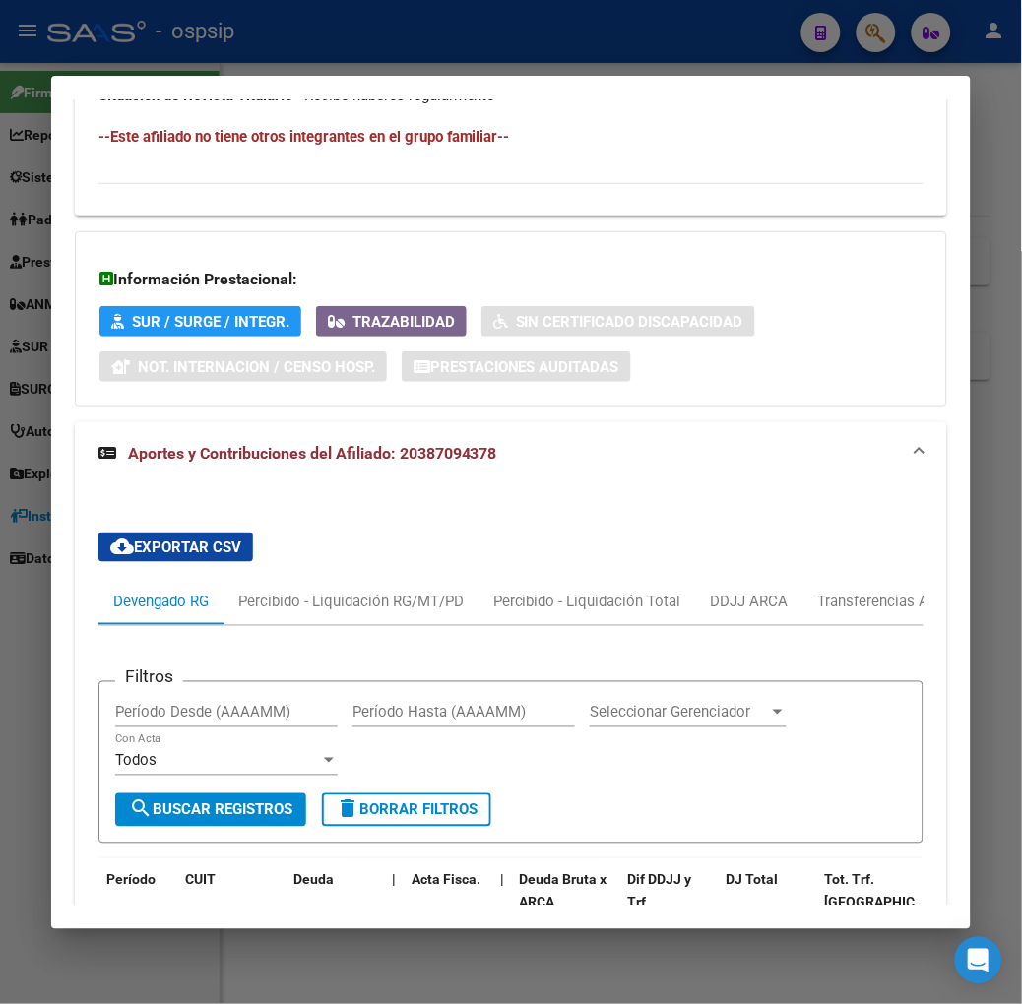
scroll to position [1531, 0]
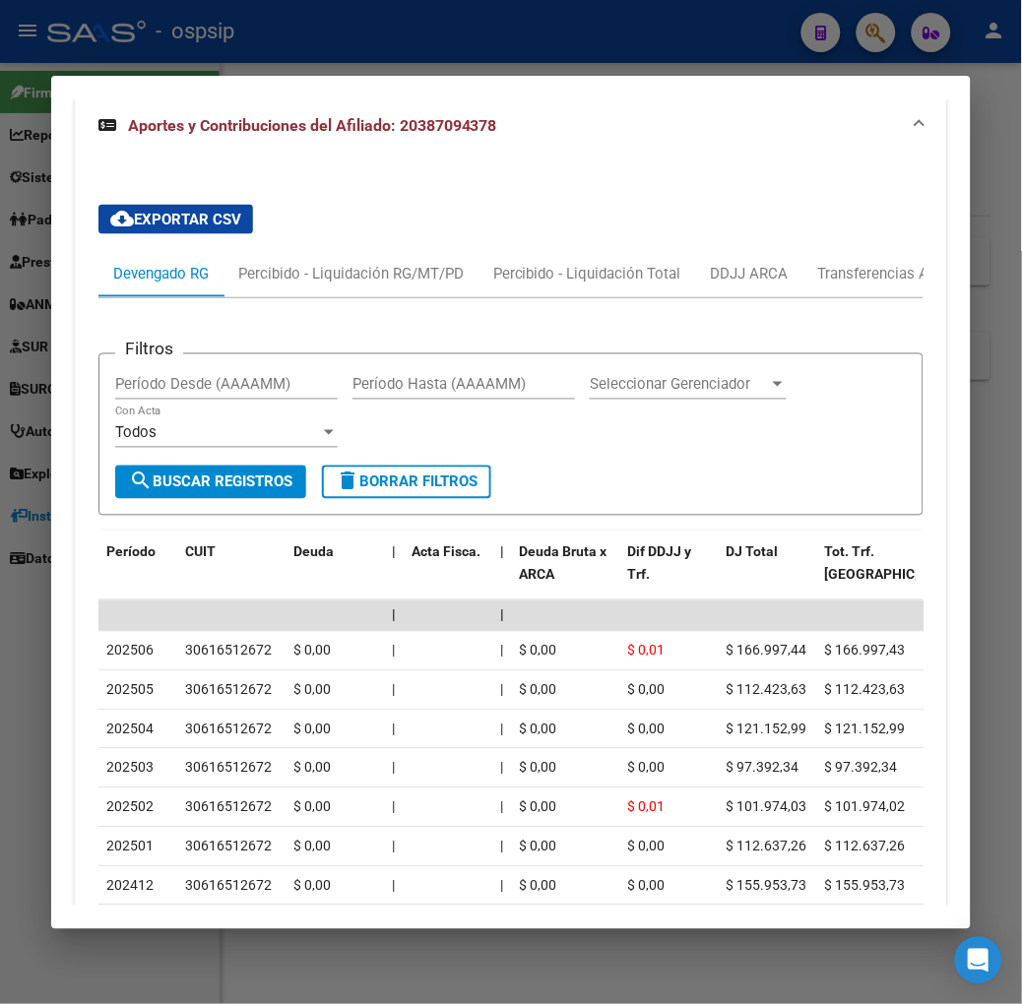
click at [332, 61] on div at bounding box center [511, 502] width 1022 height 1004
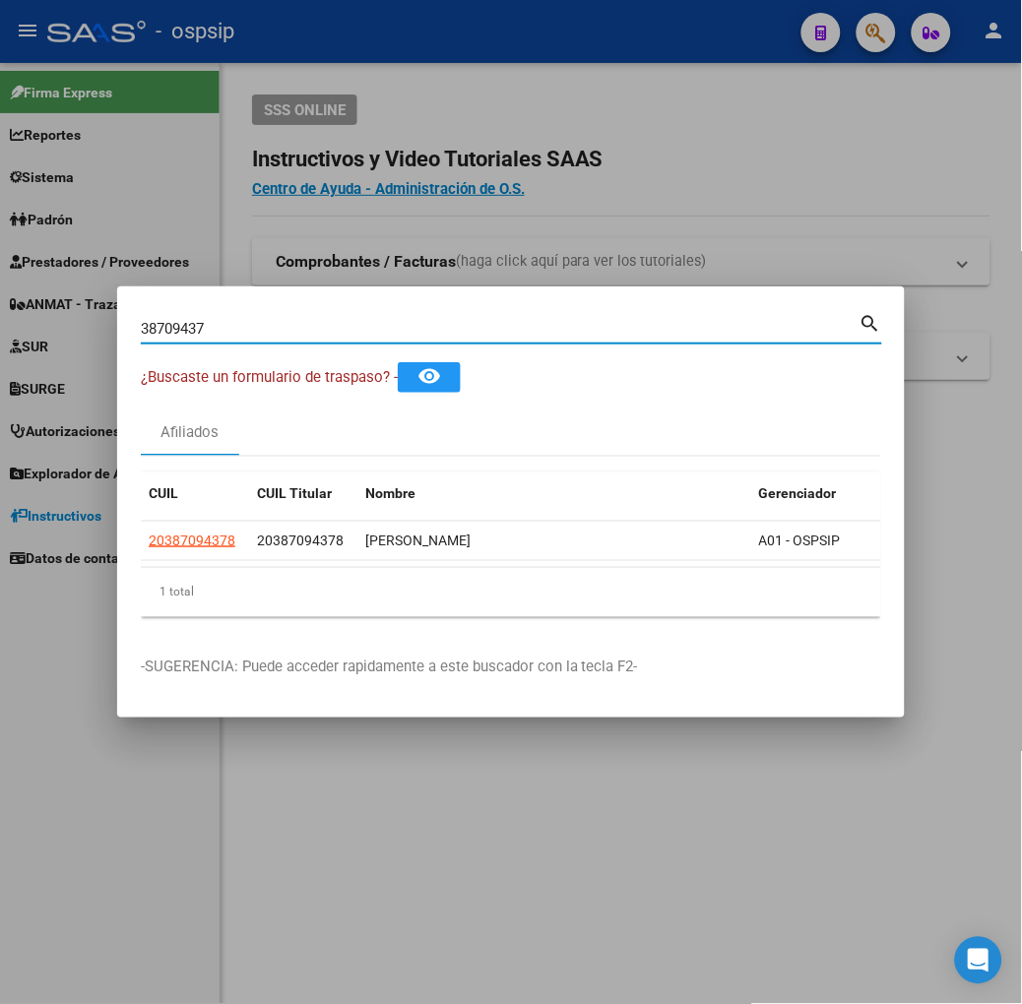
click at [277, 327] on input "38709437" at bounding box center [500, 329] width 719 height 18
type input "36560010"
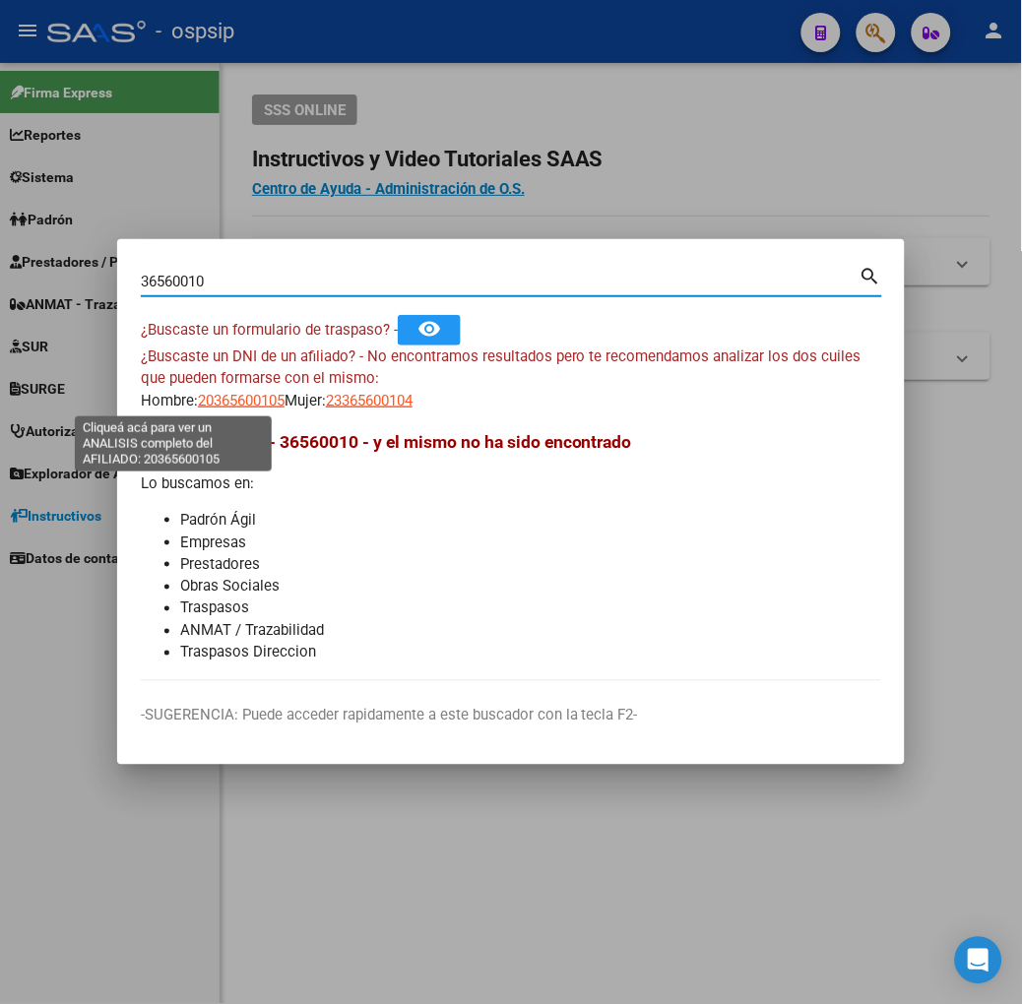
click at [198, 392] on span "20365600105" at bounding box center [241, 401] width 87 height 18
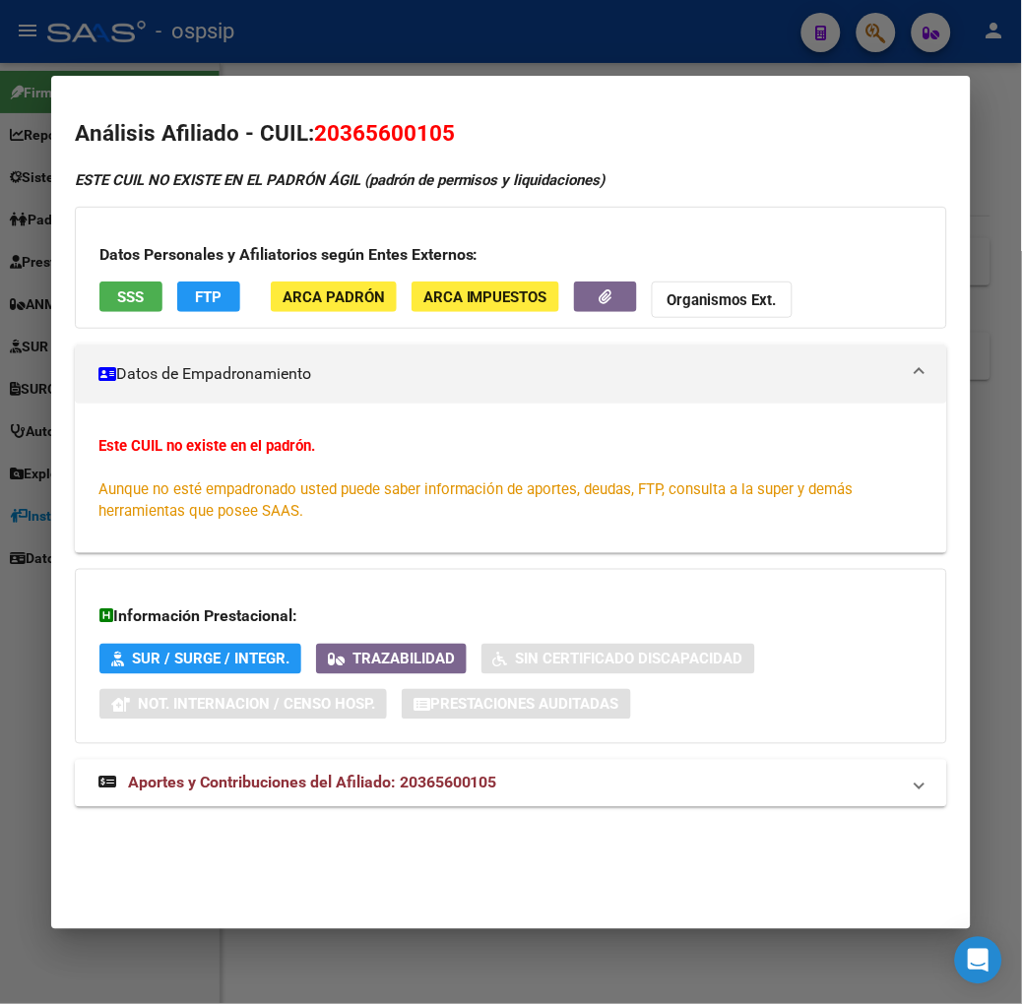
click at [132, 99] on mat-dialog-content "Análisis Afiliado - CUIL: 20365600105 ESTE CUIL NO EXISTE EN EL PADRÓN ÁGIL (pa…" at bounding box center [510, 475] width 919 height 753
click at [146, 53] on div at bounding box center [511, 502] width 1022 height 1004
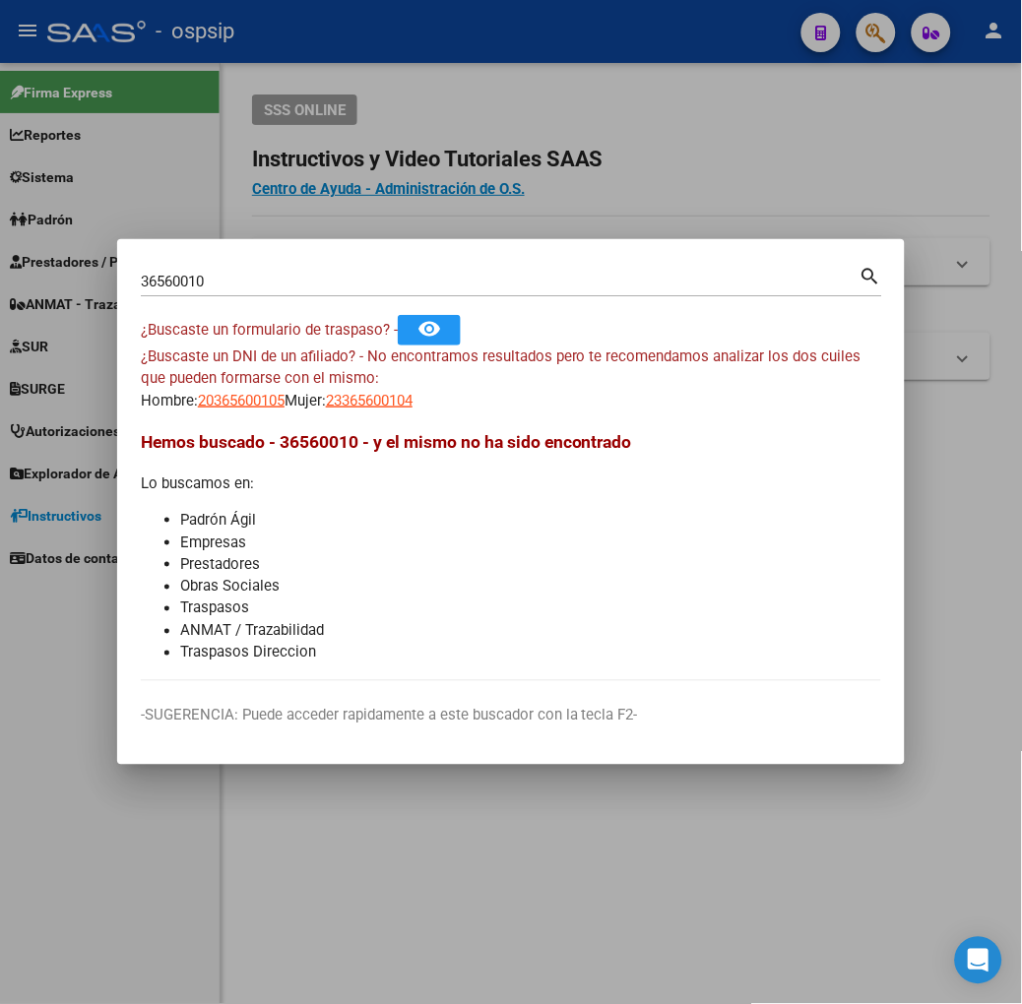
click at [337, 382] on div "¿Buscaste un DNI de un afiliado? - No encontramos resultados pero te recomendam…" at bounding box center [511, 379] width 740 height 67
click at [336, 397] on span "23365600104" at bounding box center [369, 401] width 87 height 18
type textarea "23365600104"
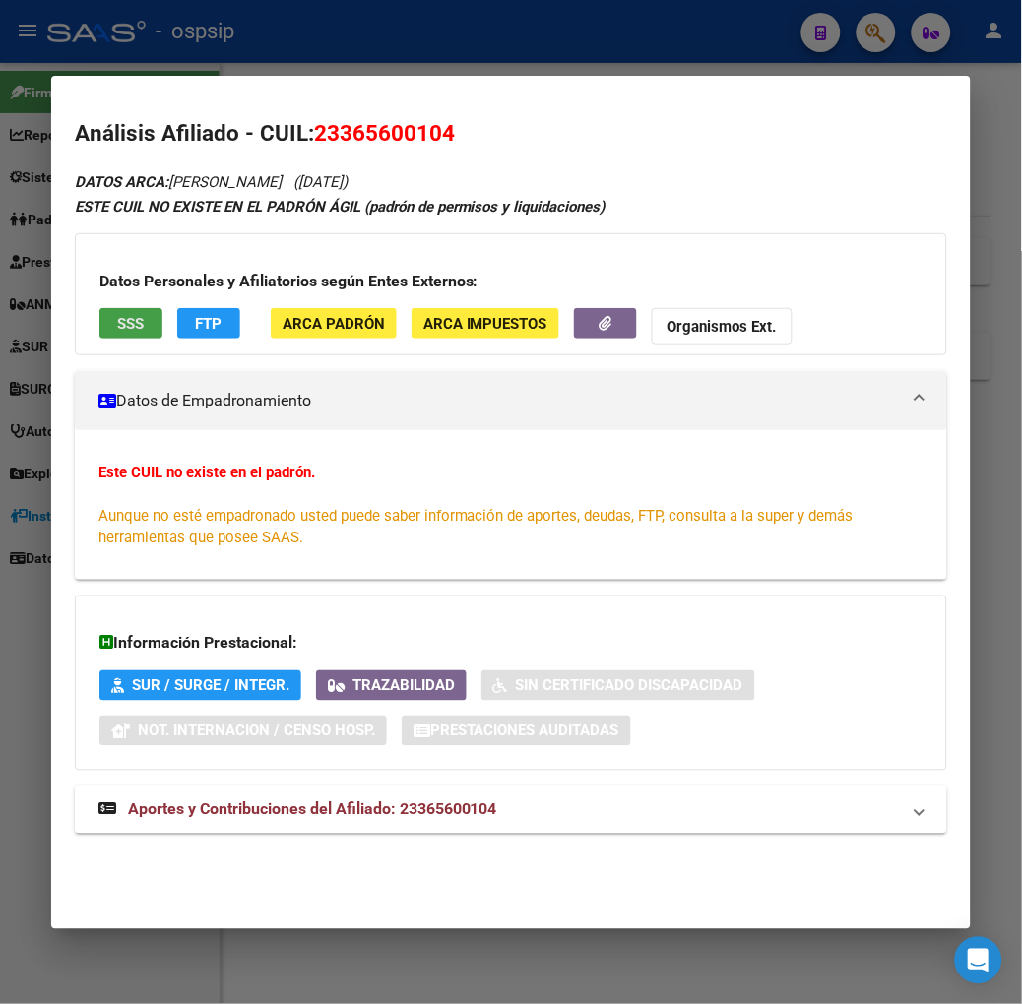
click at [117, 321] on span "SSS" at bounding box center [130, 324] width 27 height 18
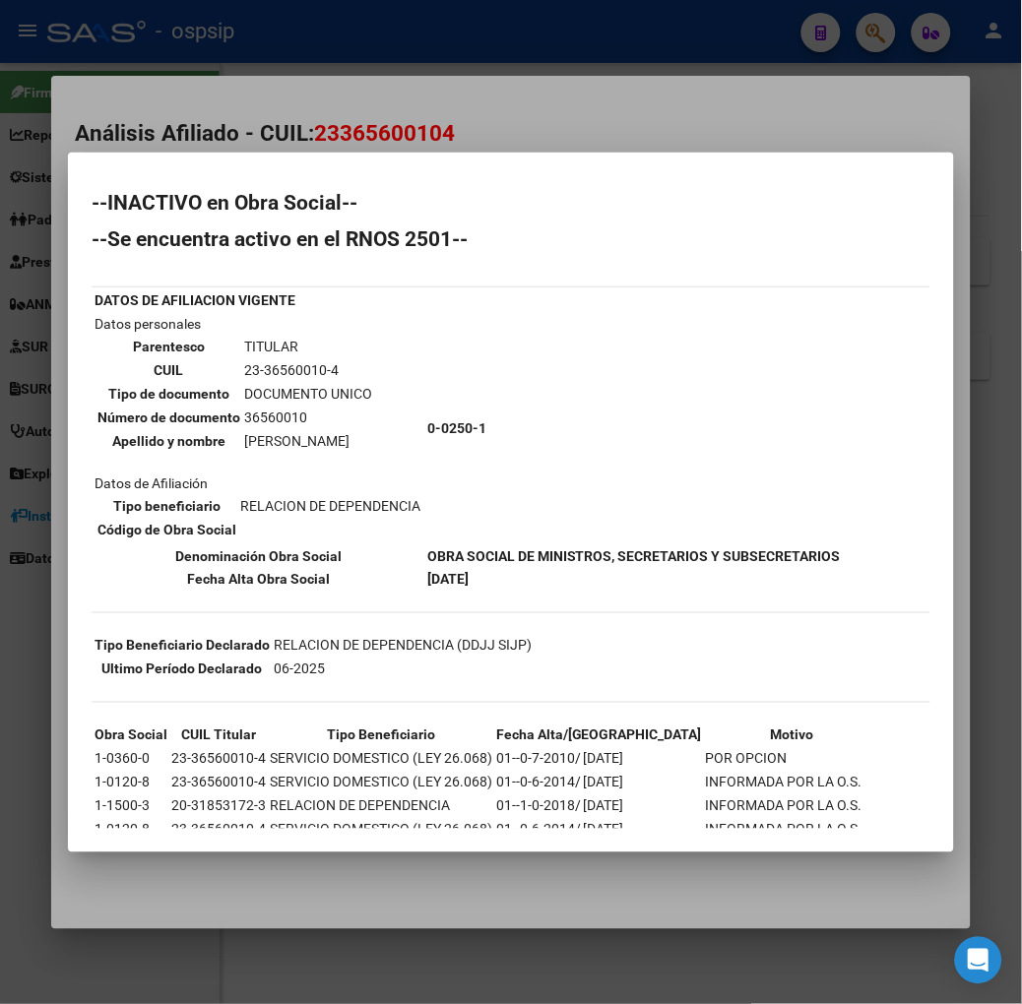
scroll to position [80, 0]
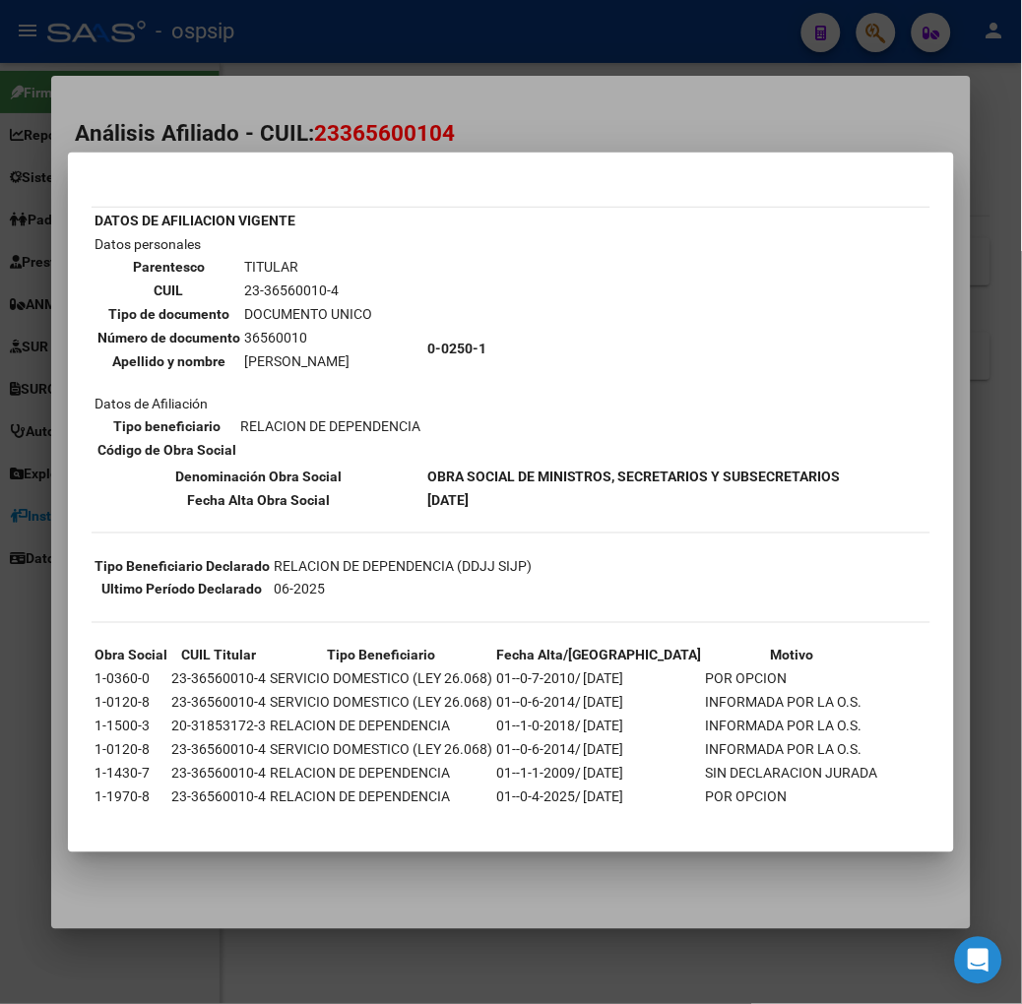
click at [230, 167] on mat-dialog-container "--INACTIVO en Obra Social-- --Se encuentra activo en el RNOS 2501-- DATOS DE AF…" at bounding box center [511, 503] width 886 height 700
click at [263, 165] on mat-dialog-container "--INACTIVO en Obra Social-- --Se encuentra activo en el RNOS 2501-- DATOS DE AF…" at bounding box center [511, 503] width 886 height 700
click at [263, 143] on div at bounding box center [511, 502] width 1022 height 1004
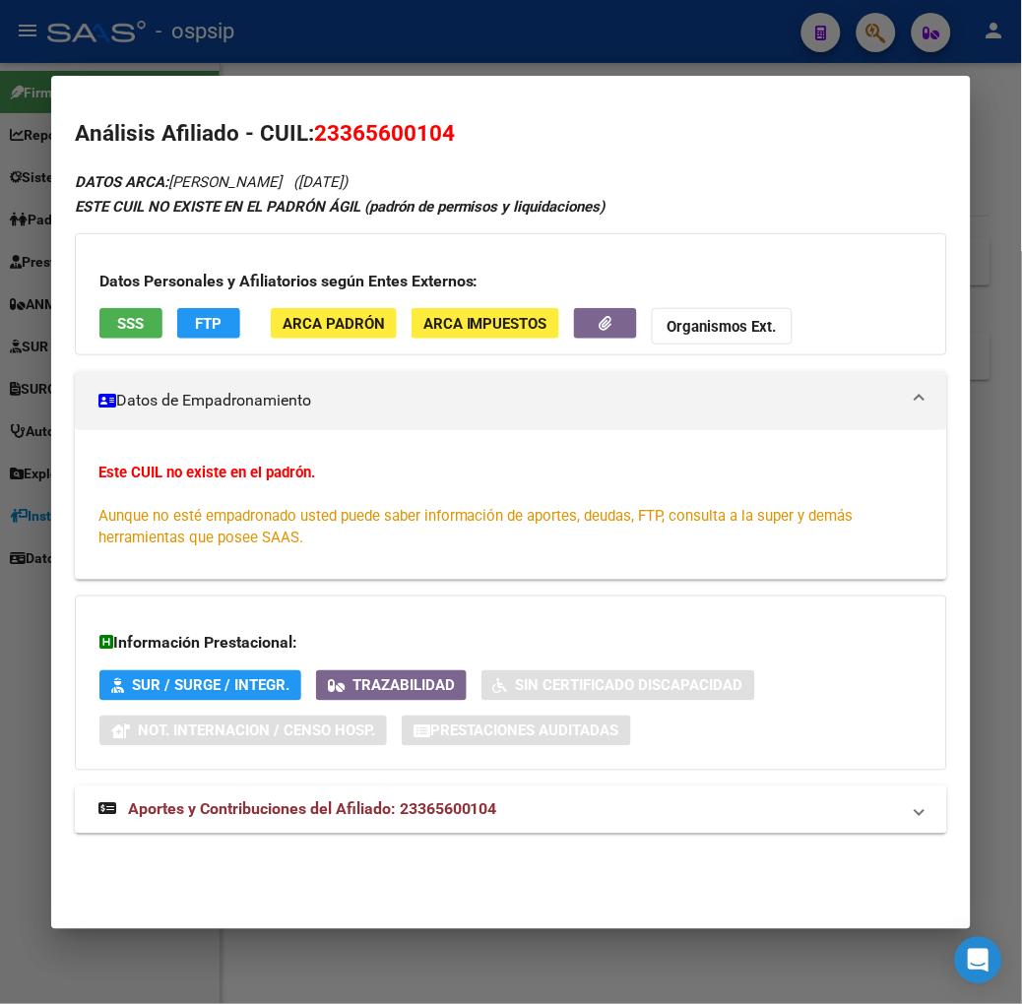
click at [372, 823] on mat-expansion-panel-header "Aportes y Contribuciones del Afiliado: 23365600104" at bounding box center [511, 810] width 872 height 47
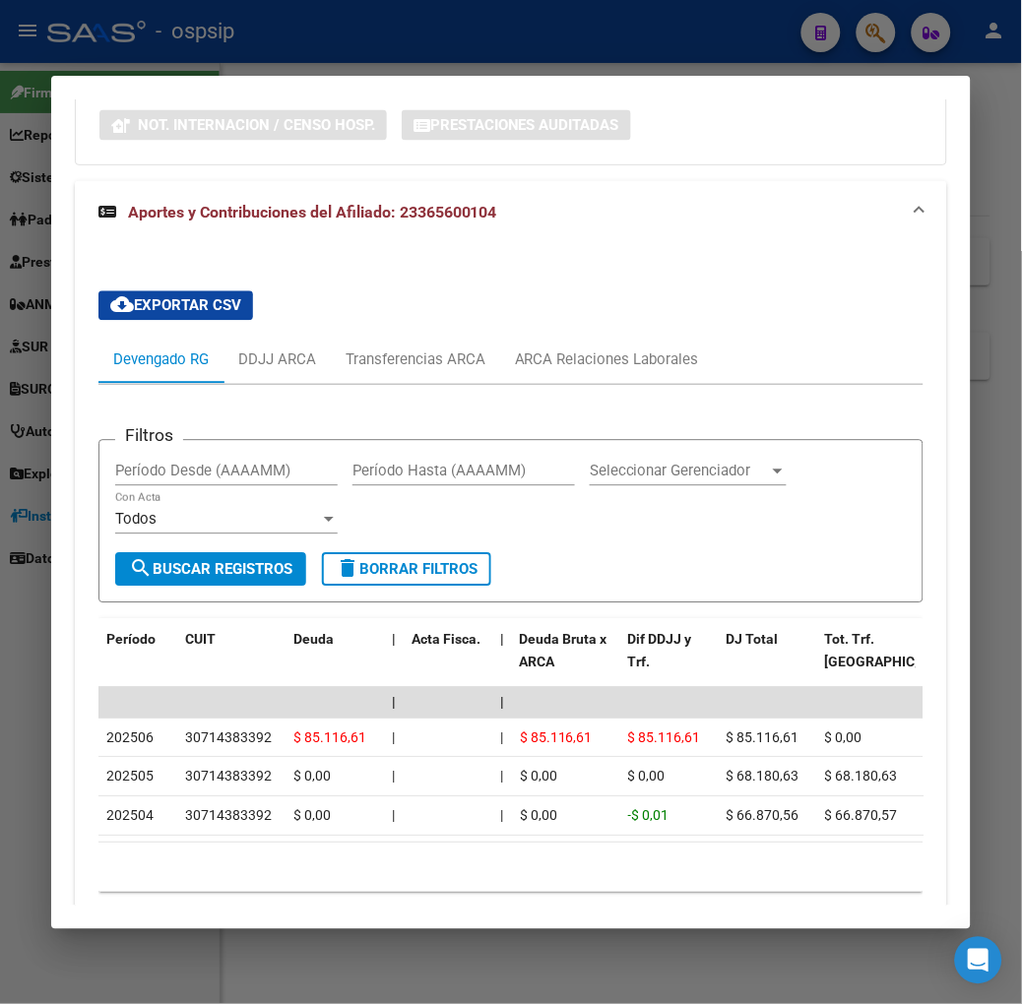
scroll to position [703, 0]
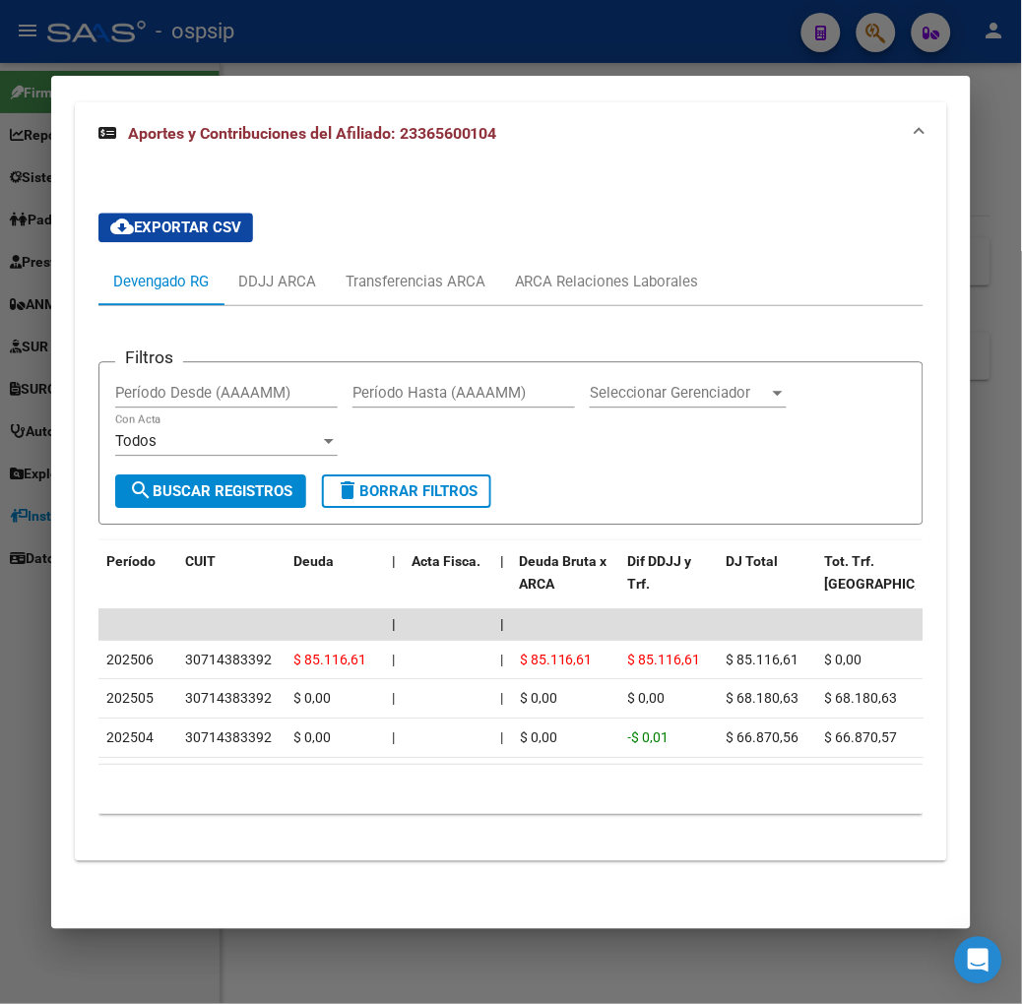
click at [426, 31] on div at bounding box center [511, 502] width 1022 height 1004
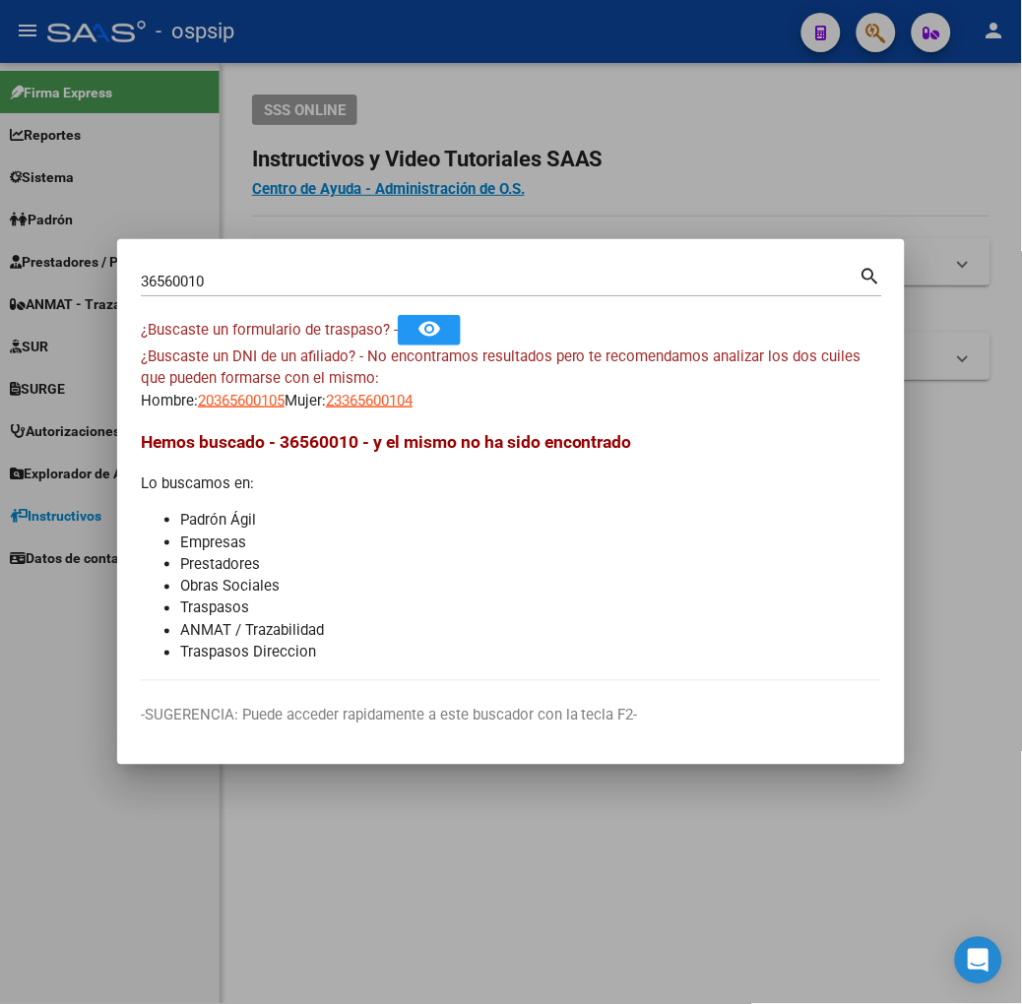
click at [354, 279] on input "36560010" at bounding box center [500, 282] width 719 height 18
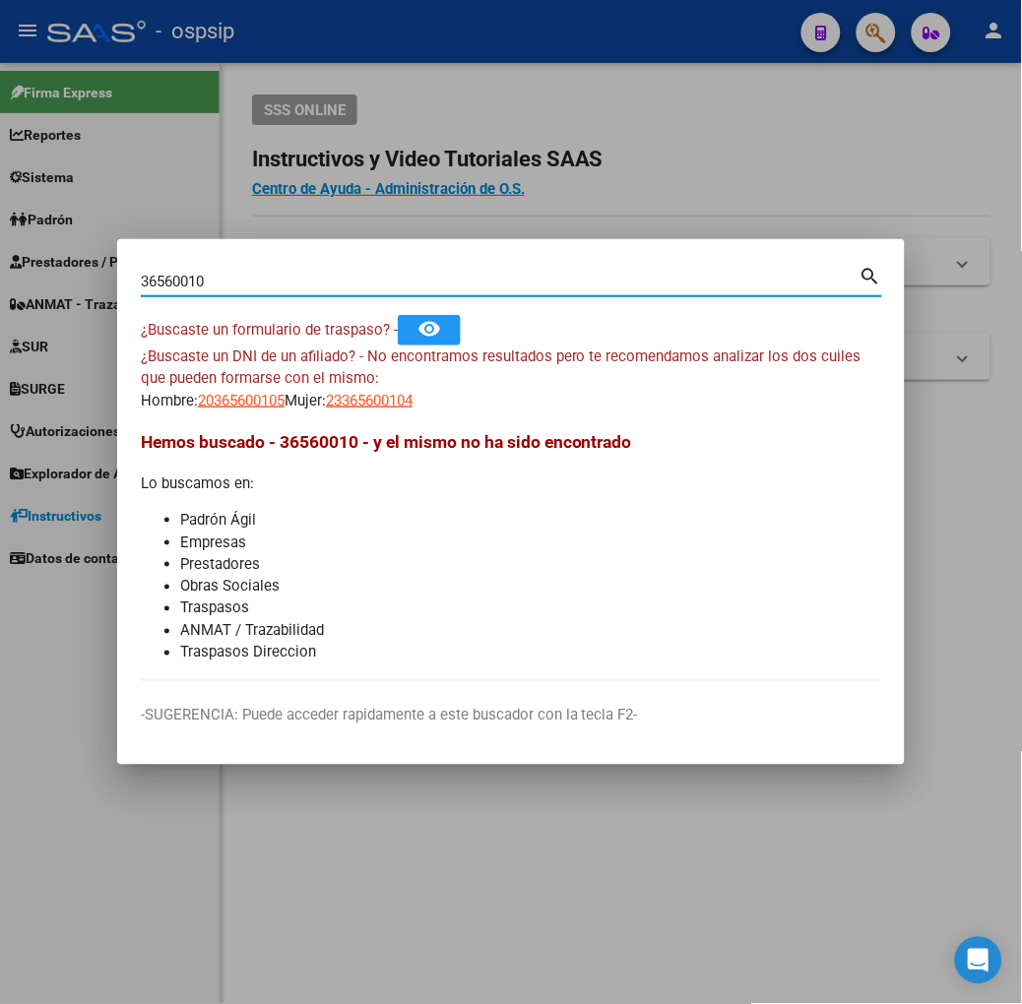
click at [354, 279] on input "36560010" at bounding box center [500, 282] width 719 height 18
type input "57552899"
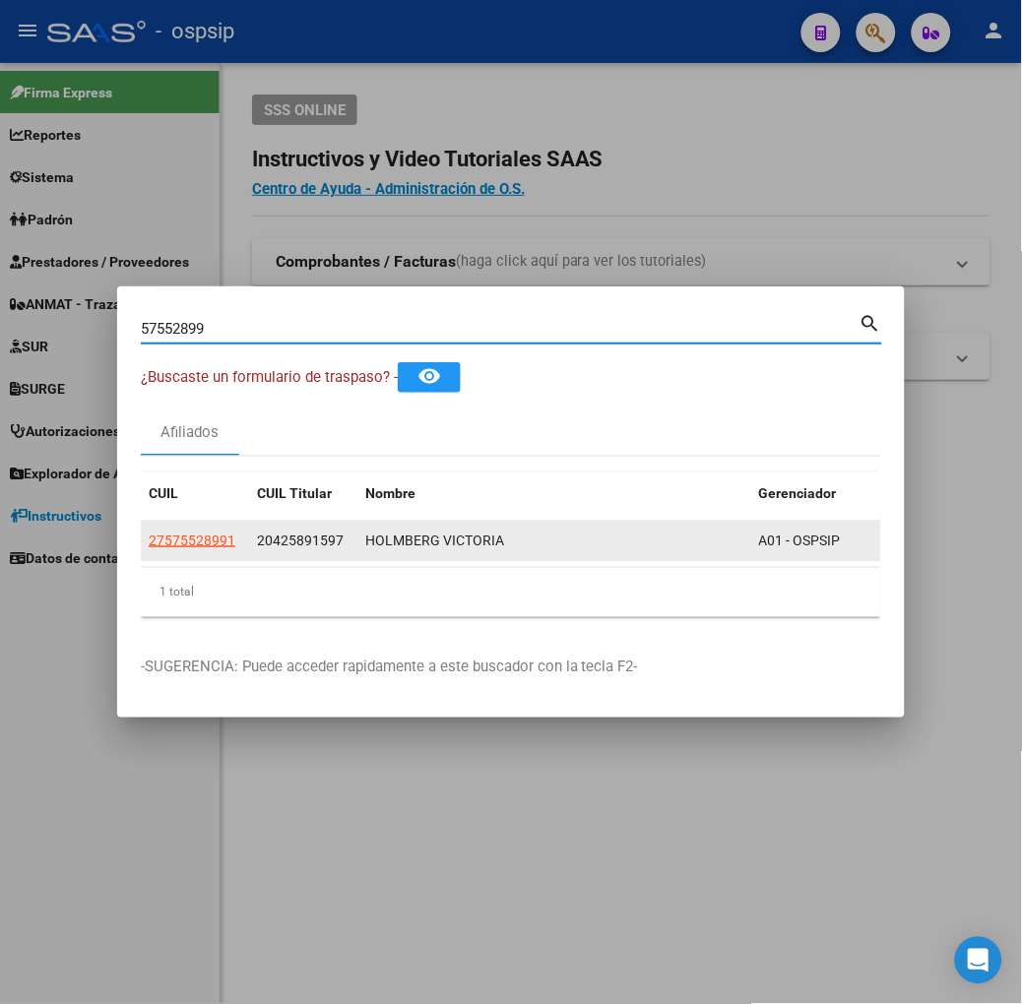
click at [149, 543] on span "27575528991" at bounding box center [192, 541] width 87 height 16
type textarea "27575528991"
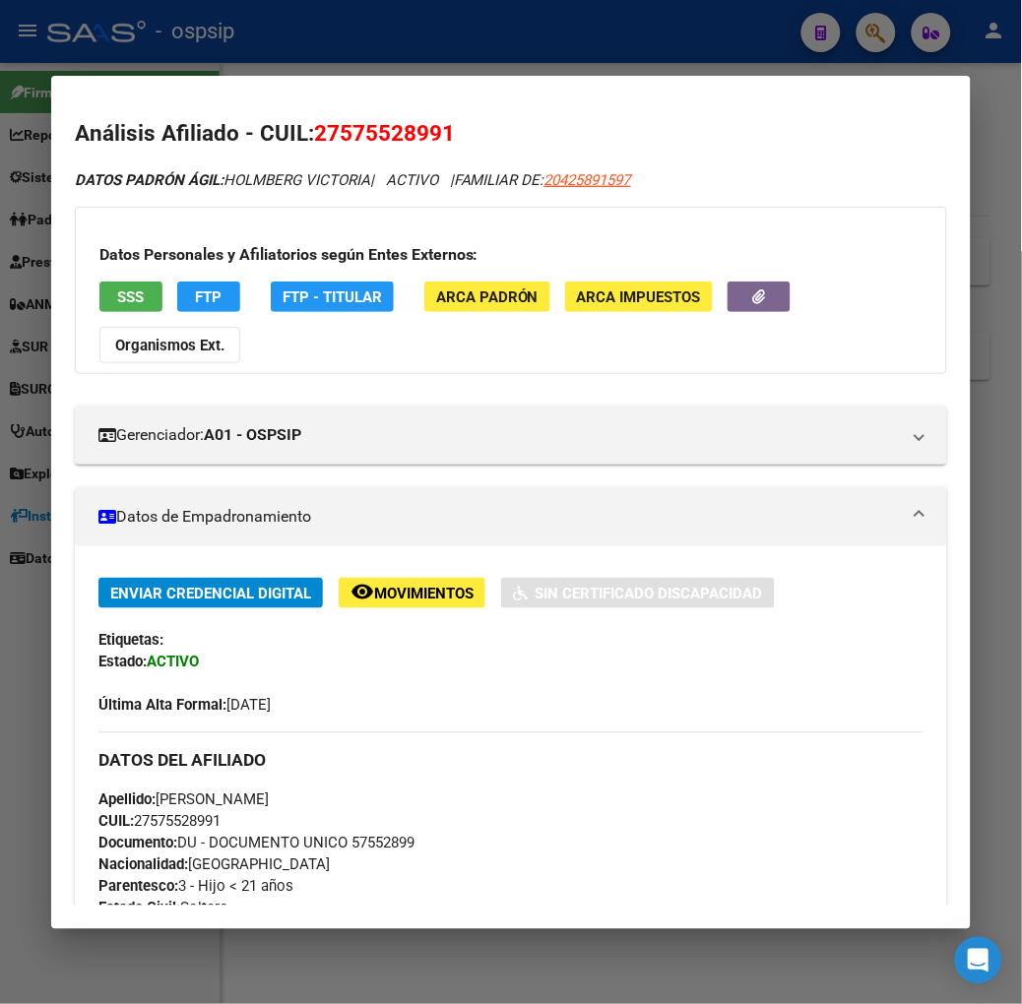
click at [117, 305] on span "SSS" at bounding box center [130, 297] width 27 height 18
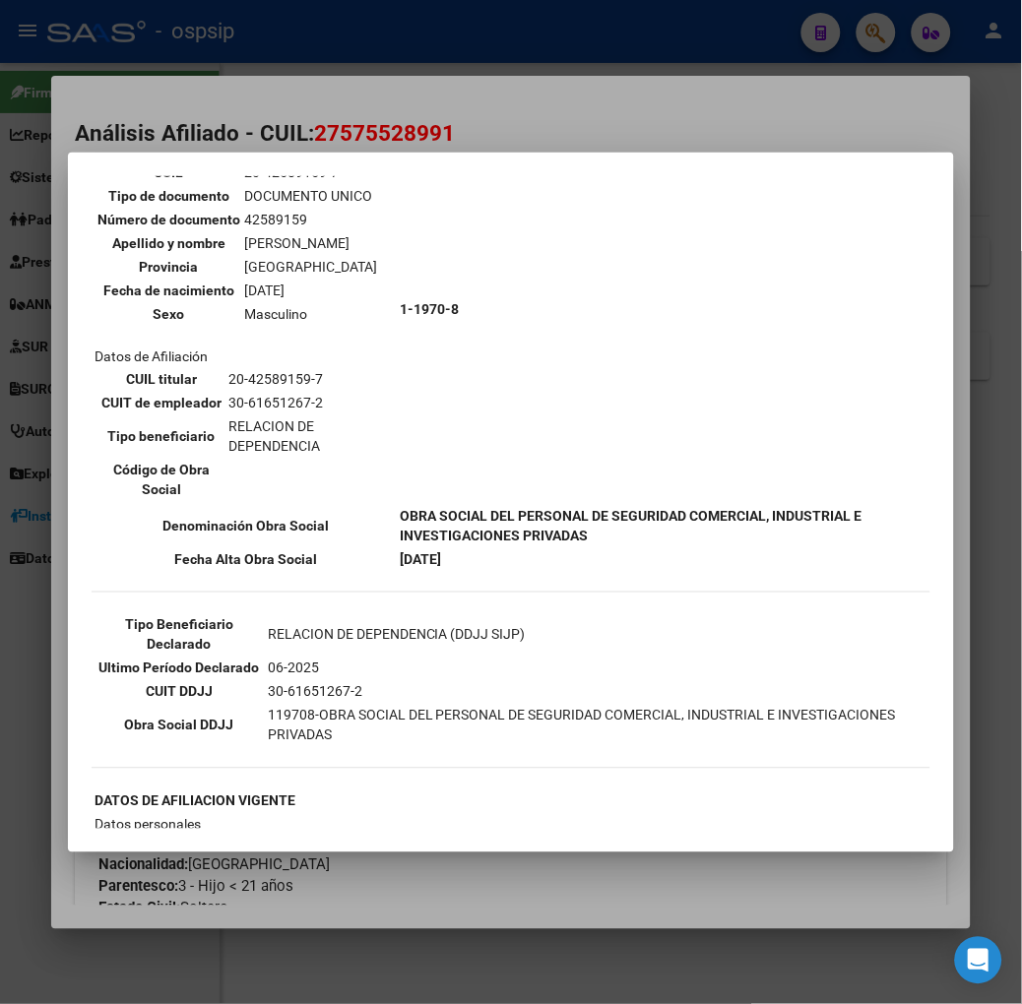
scroll to position [328, 0]
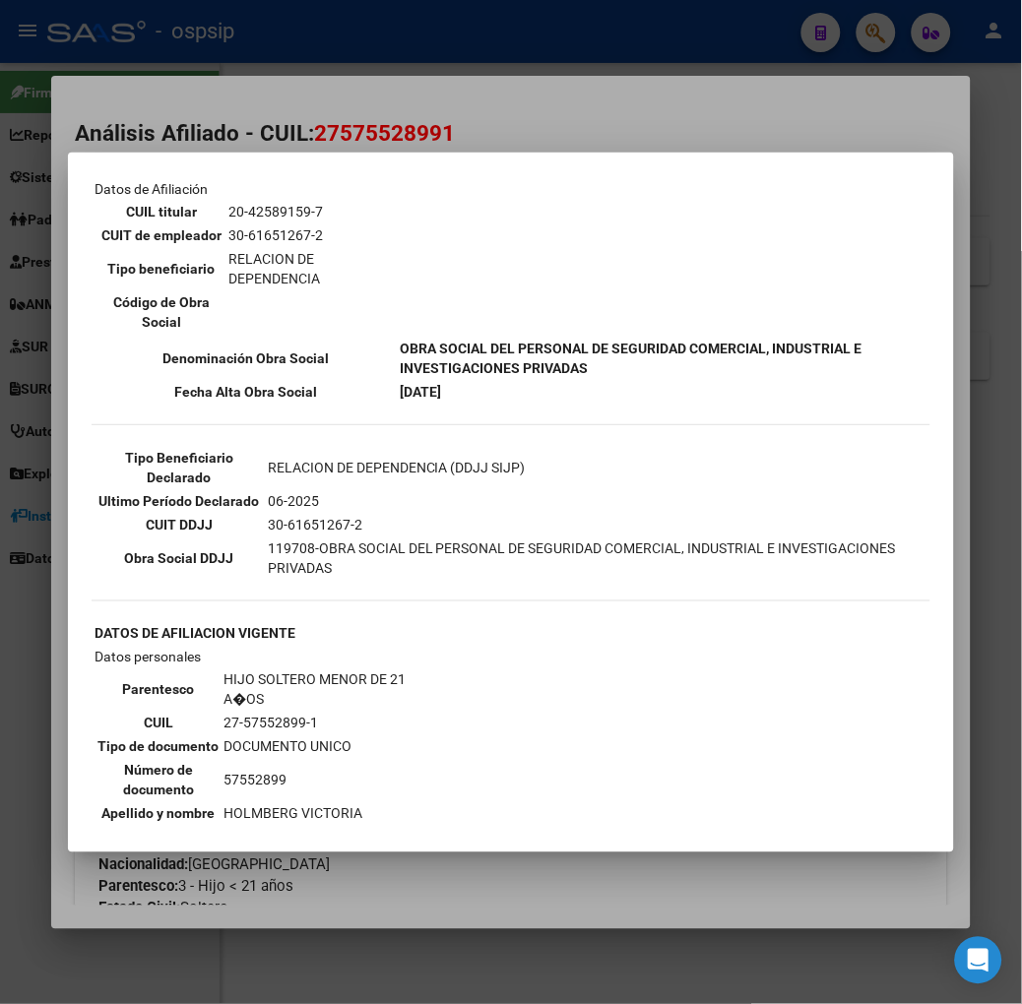
click at [320, 109] on div at bounding box center [511, 502] width 1022 height 1004
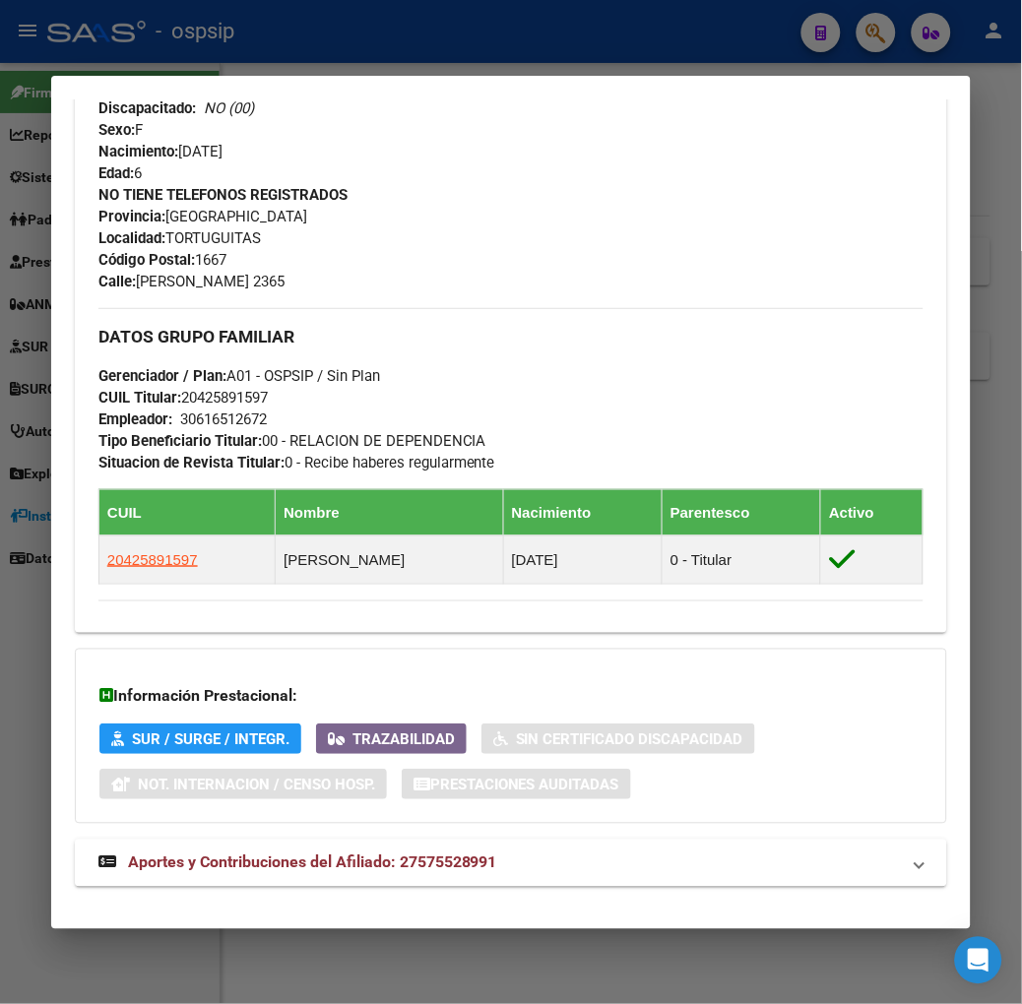
scroll to position [851, 0]
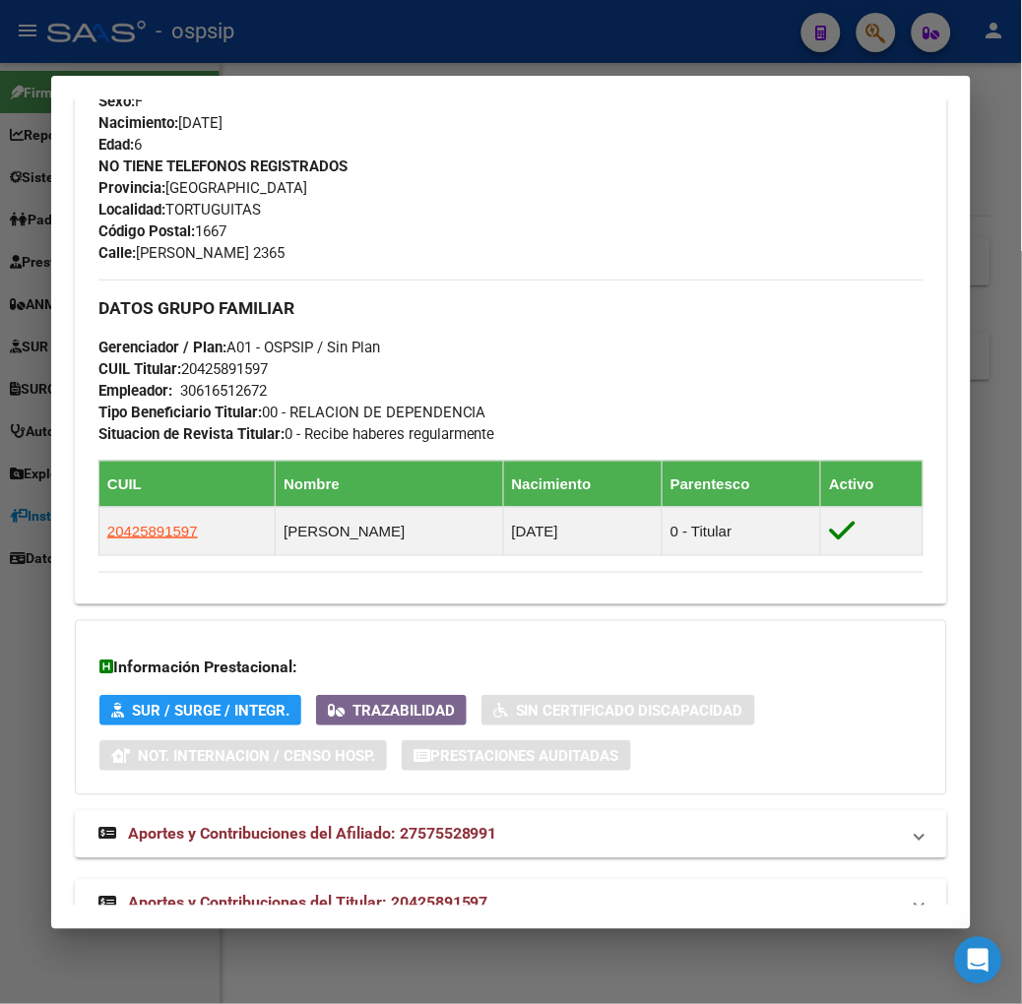
click at [397, 894] on span "Aportes y Contribuciones del Titular: 20425891597" at bounding box center [308, 903] width 360 height 19
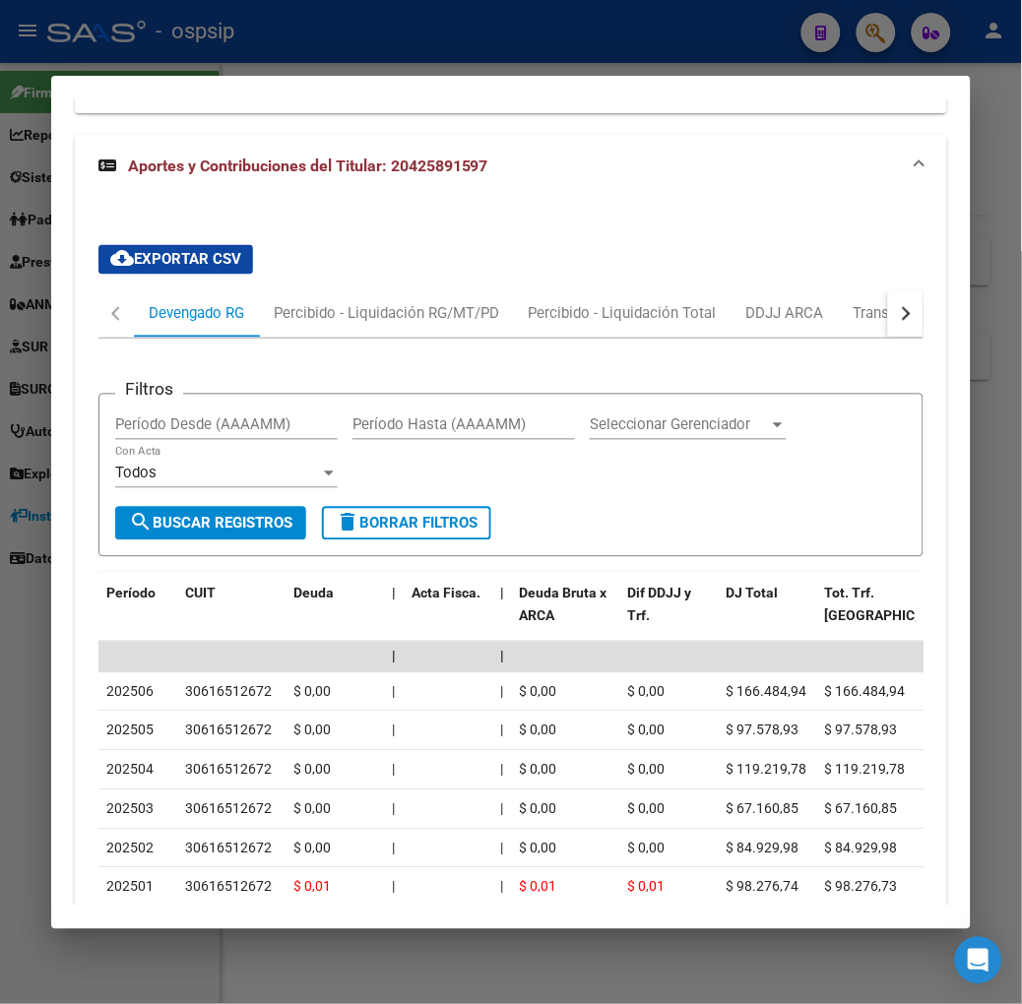
scroll to position [1603, 0]
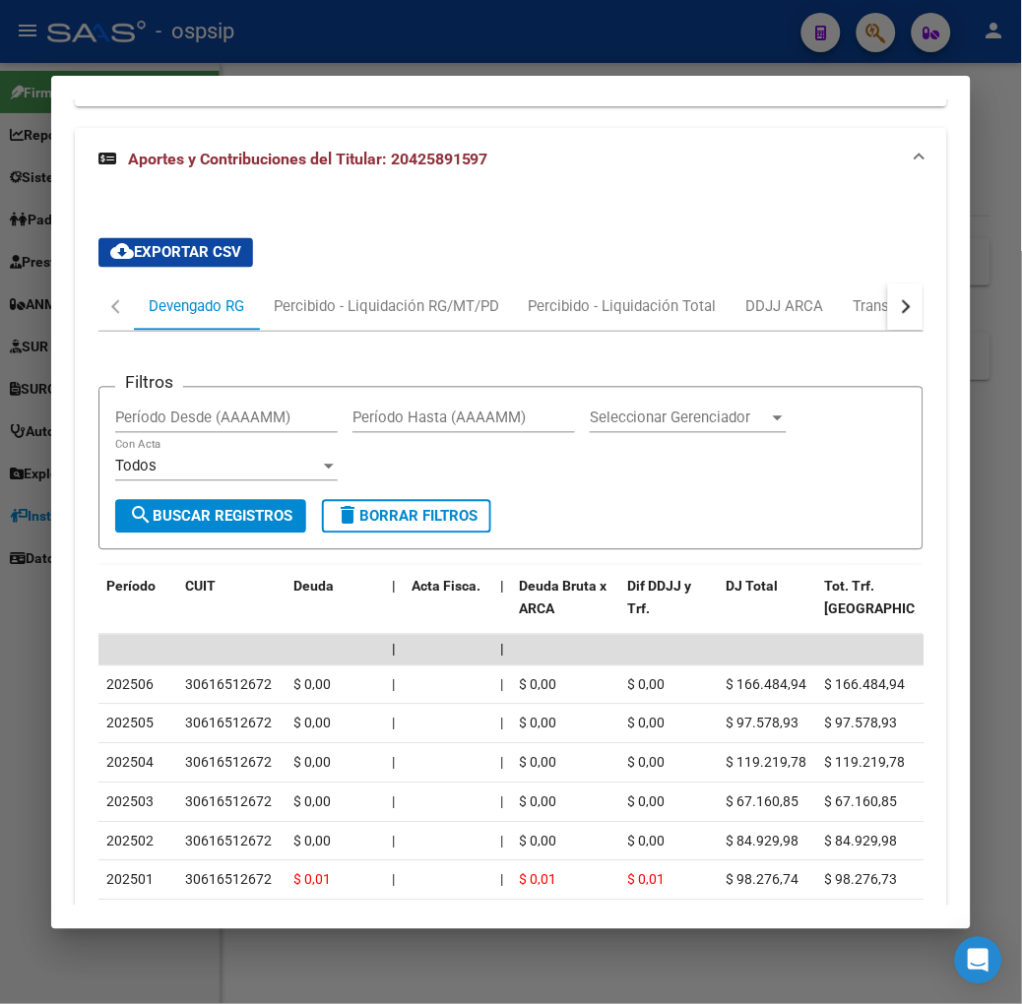
click at [357, 72] on div at bounding box center [511, 502] width 1022 height 1004
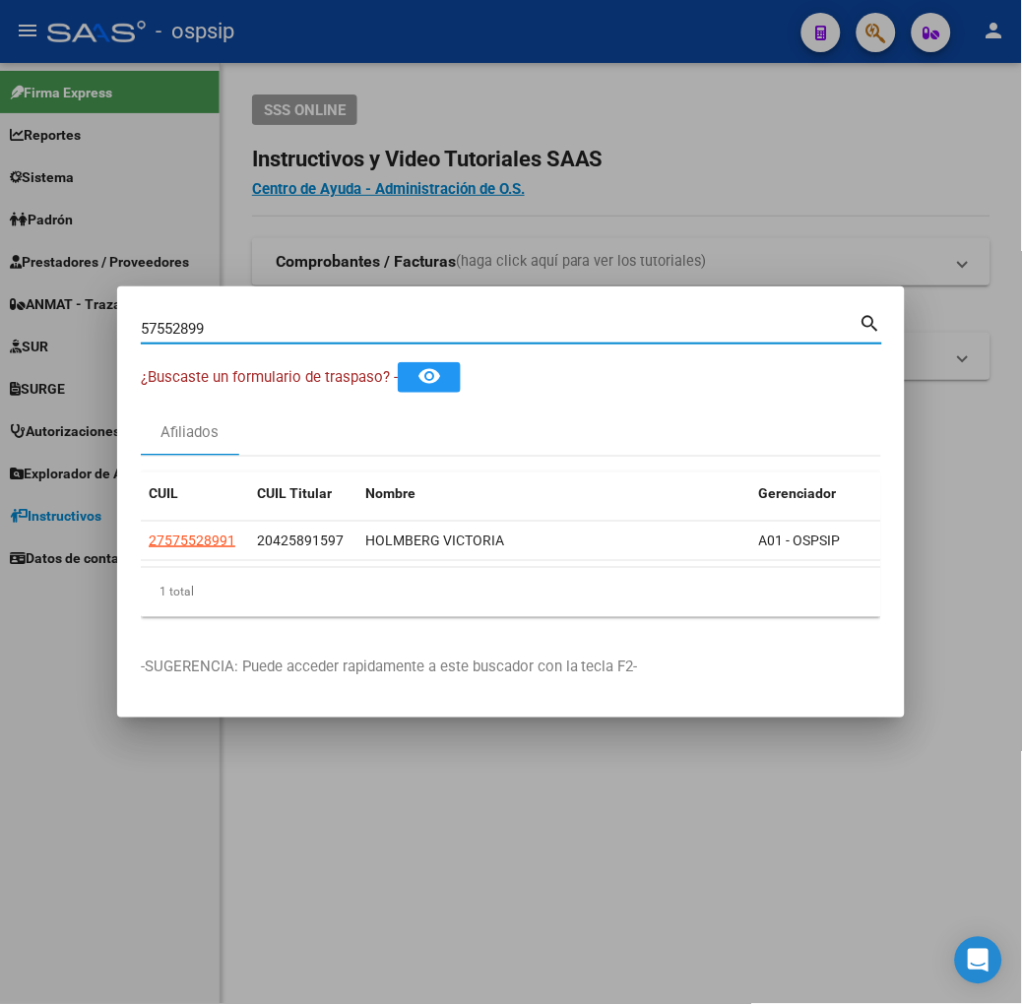
click at [364, 325] on input "57552899" at bounding box center [500, 329] width 719 height 18
type input "46109879"
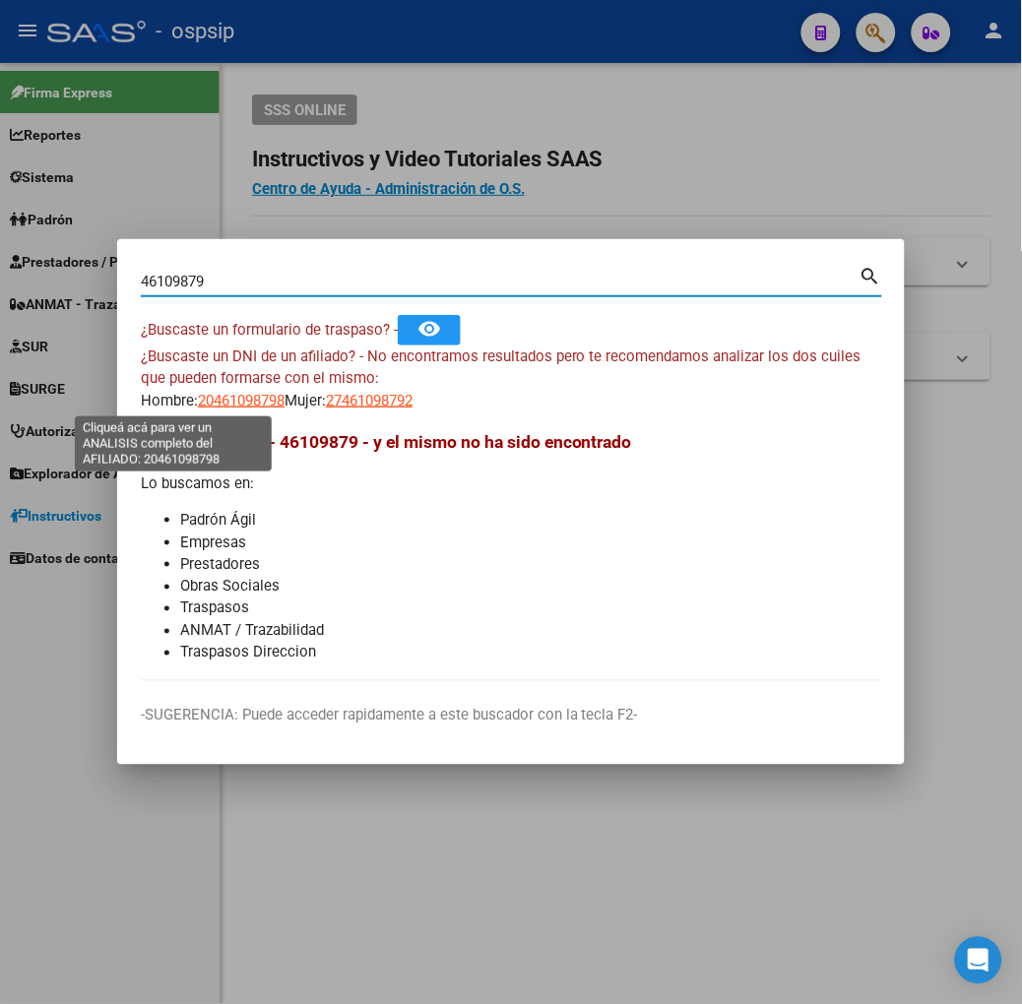
click at [204, 405] on span "20461098798" at bounding box center [241, 401] width 87 height 18
type textarea "20461098798"
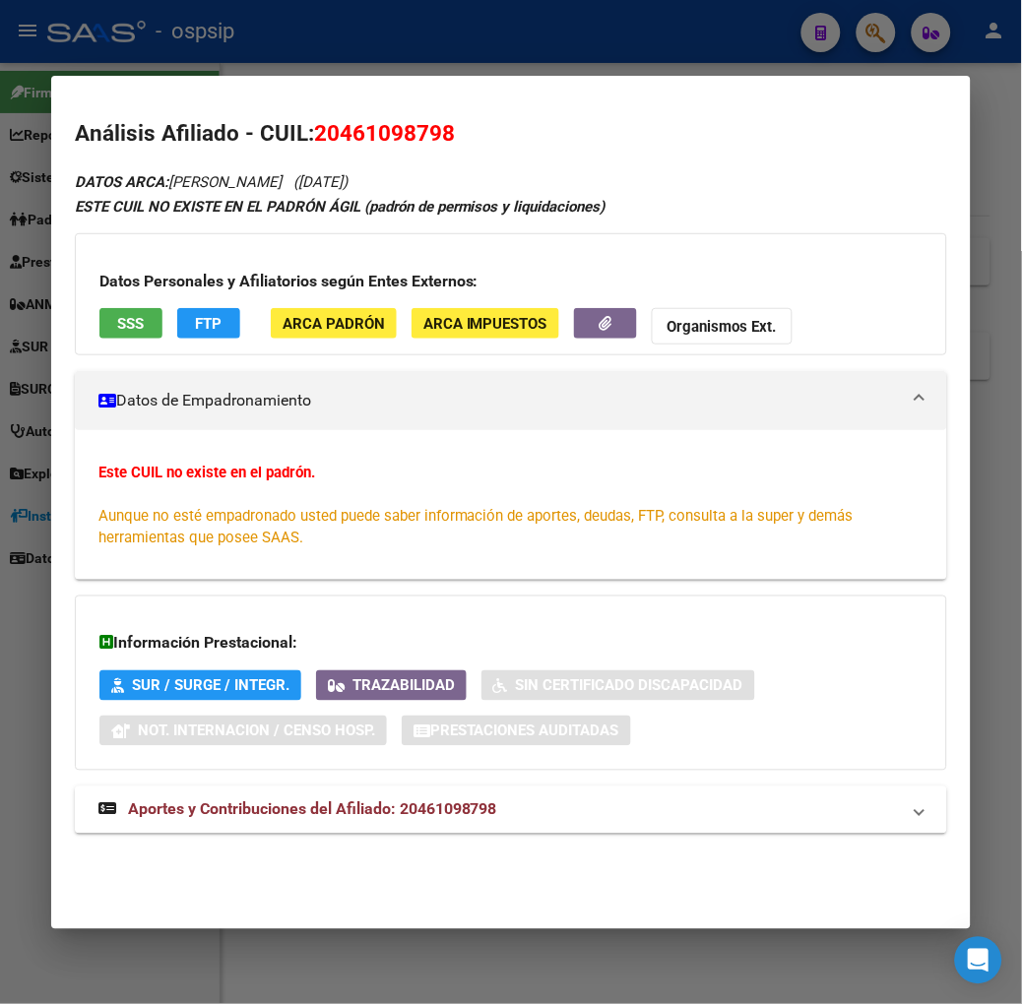
click at [117, 315] on span "SSS" at bounding box center [130, 324] width 27 height 18
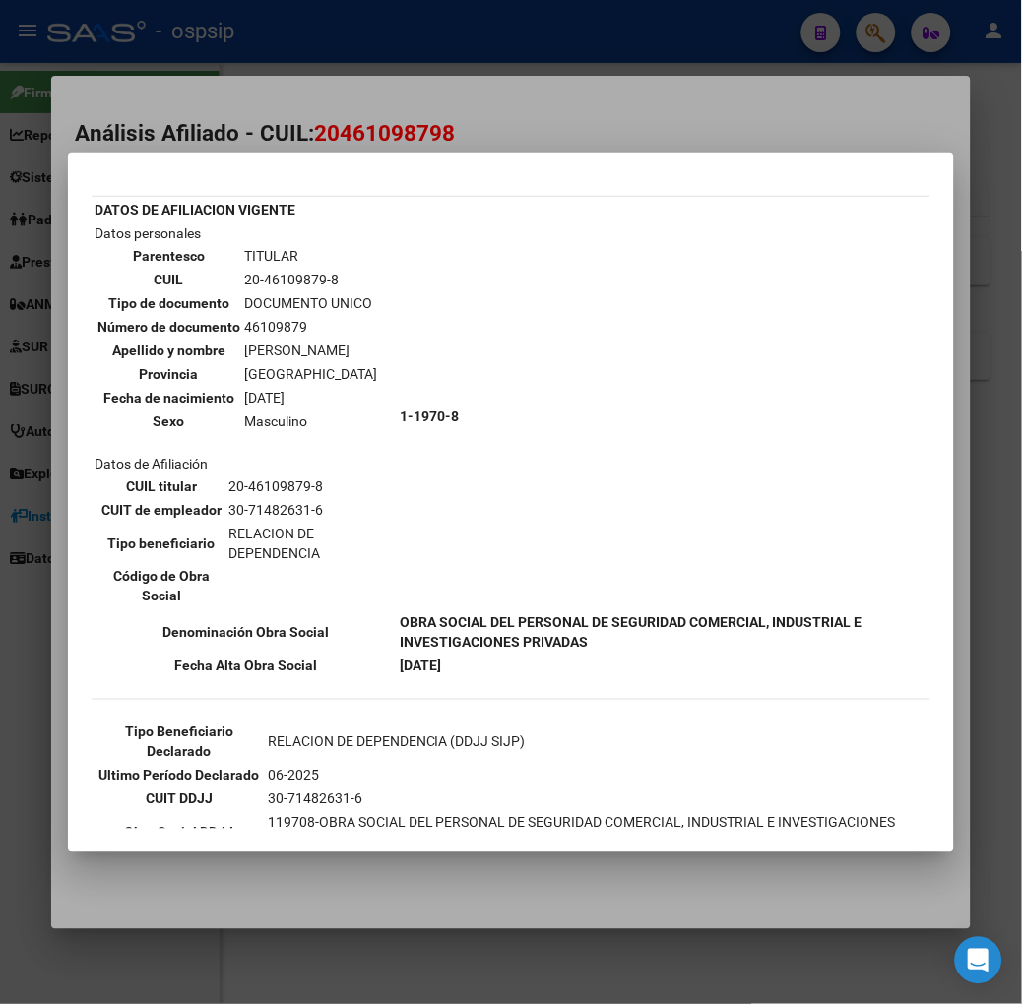
scroll to position [99, 0]
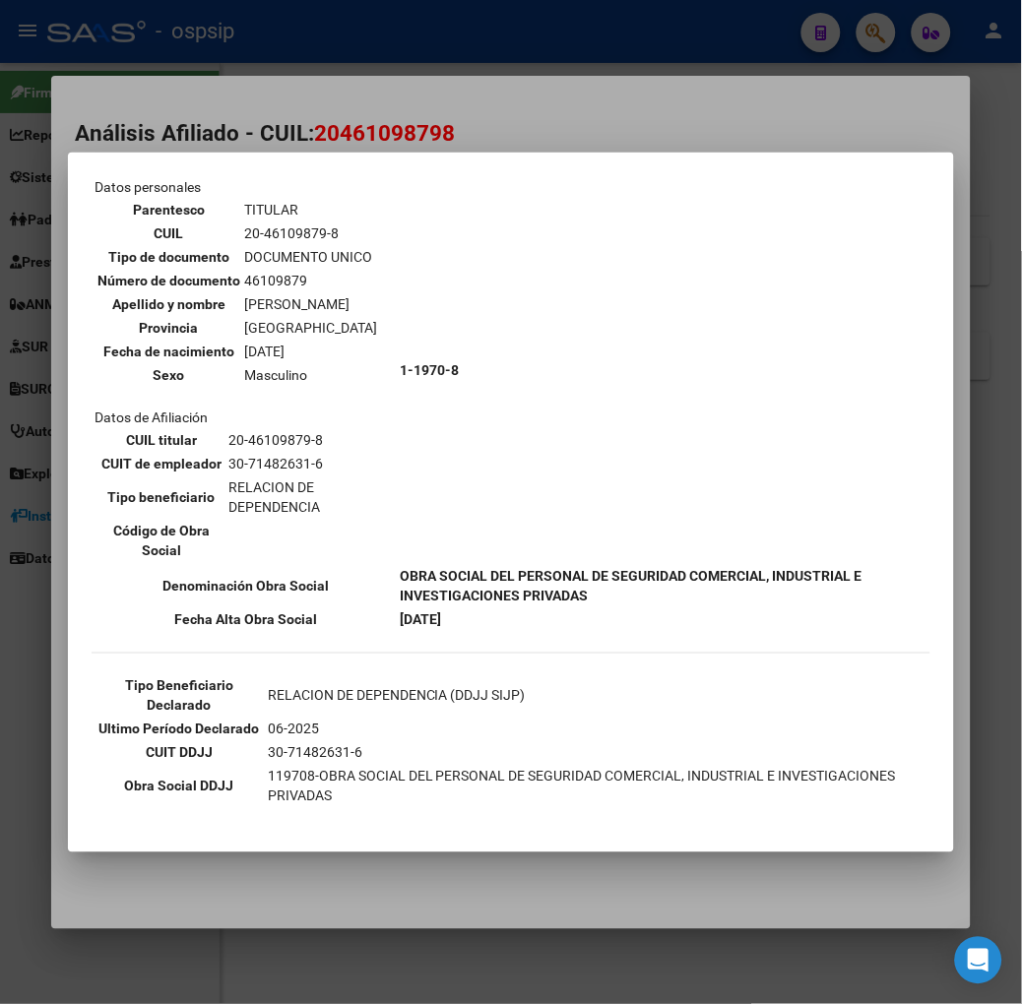
click at [306, 122] on div at bounding box center [511, 502] width 1022 height 1004
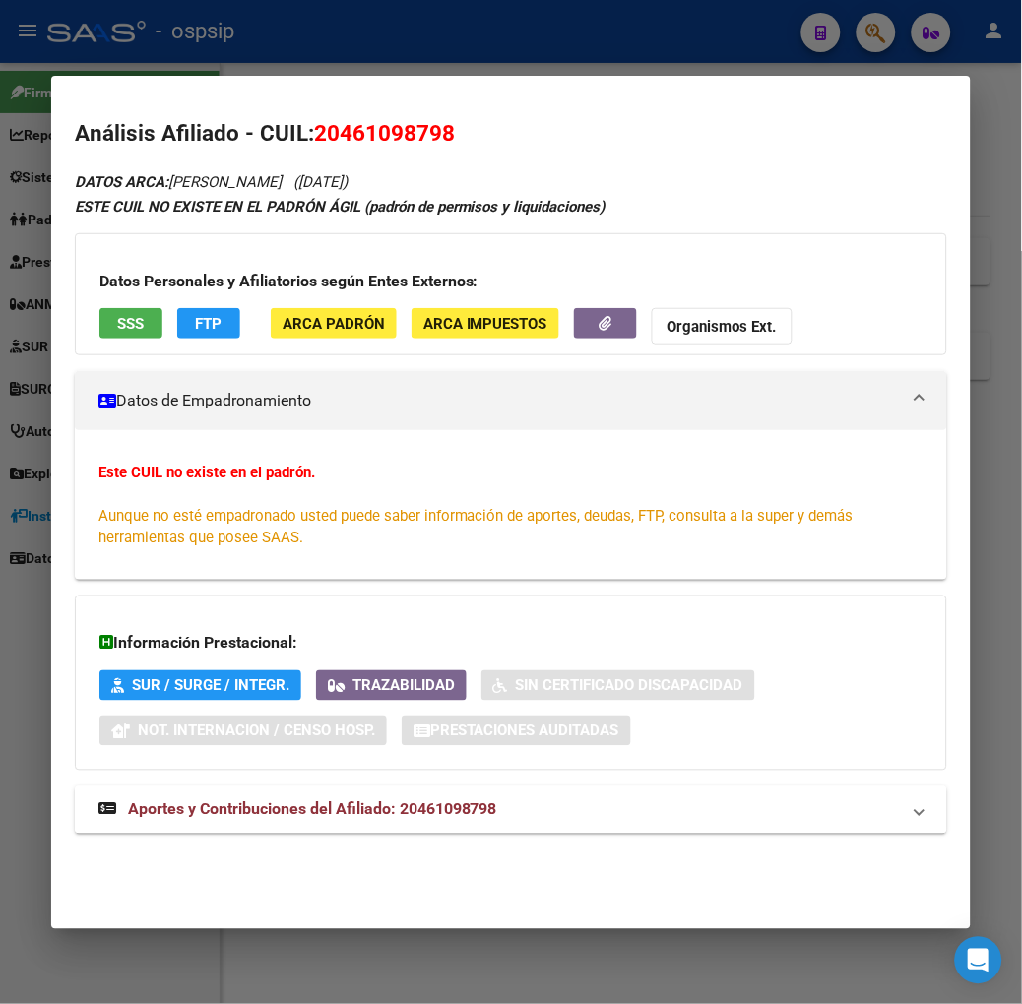
click at [337, 800] on span "Aportes y Contribuciones del Afiliado: 20461098798" at bounding box center [312, 809] width 369 height 19
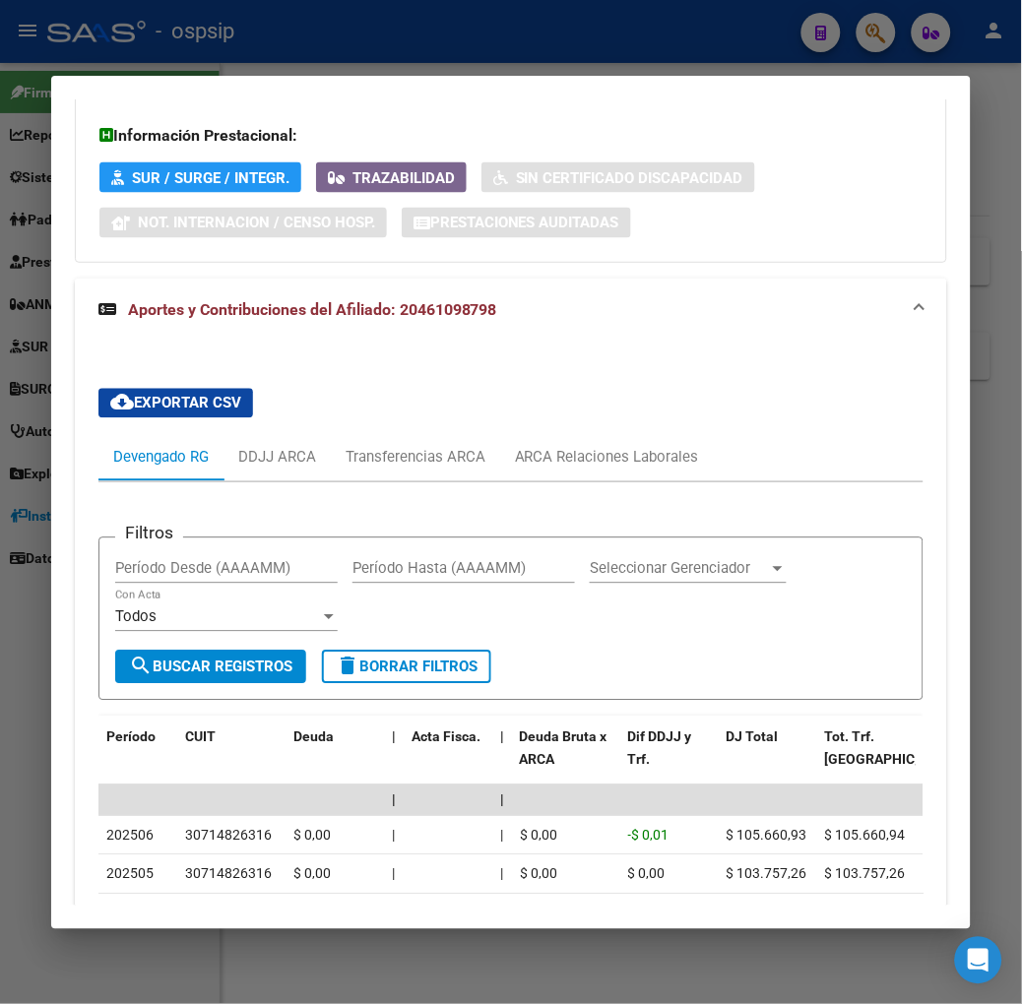
scroll to position [703, 0]
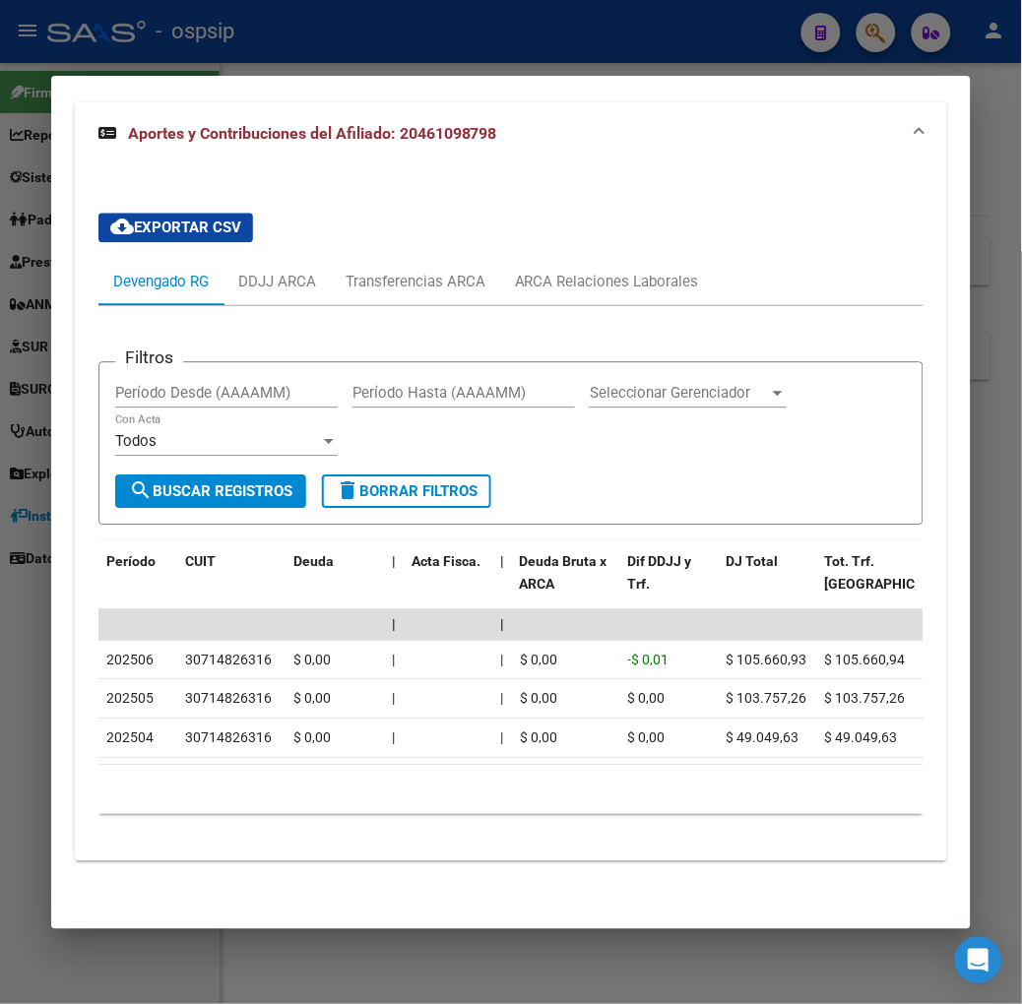
click at [336, 72] on div at bounding box center [511, 502] width 1022 height 1004
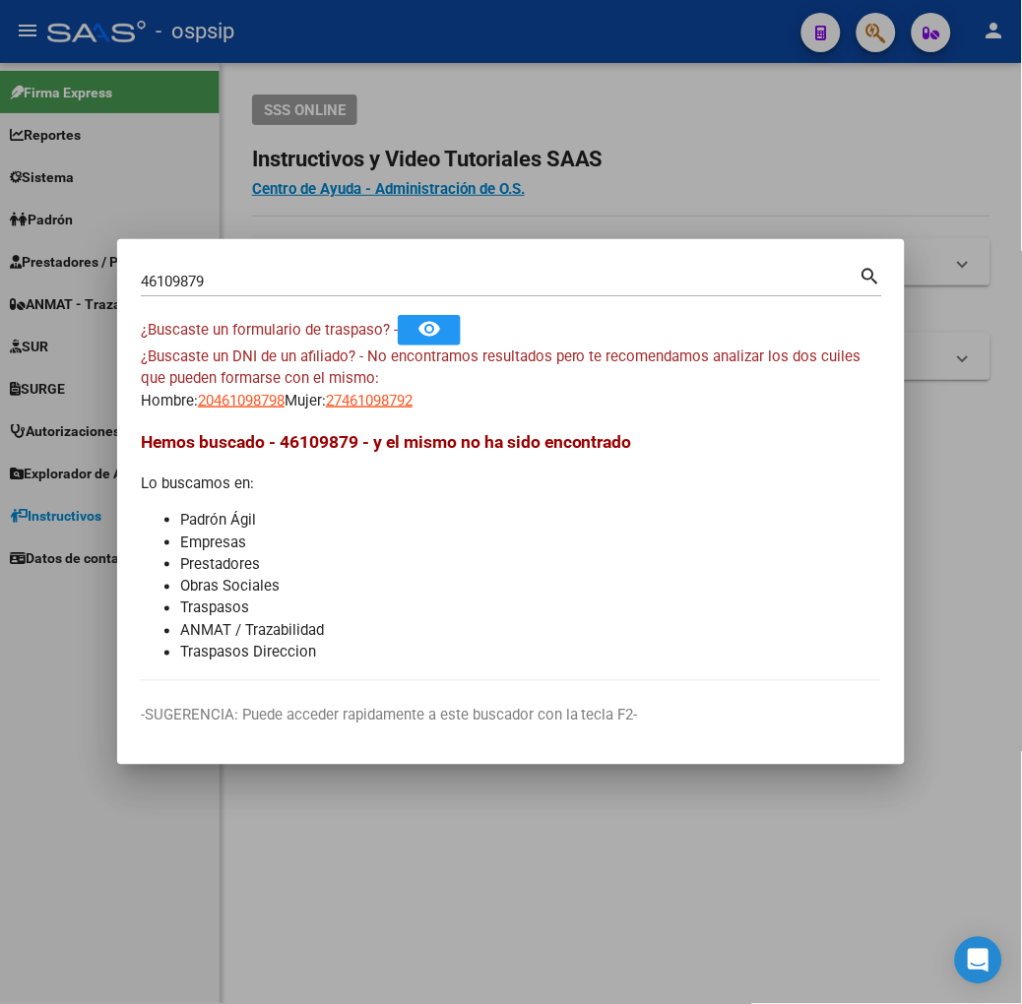
click at [319, 276] on input "46109879" at bounding box center [500, 282] width 719 height 18
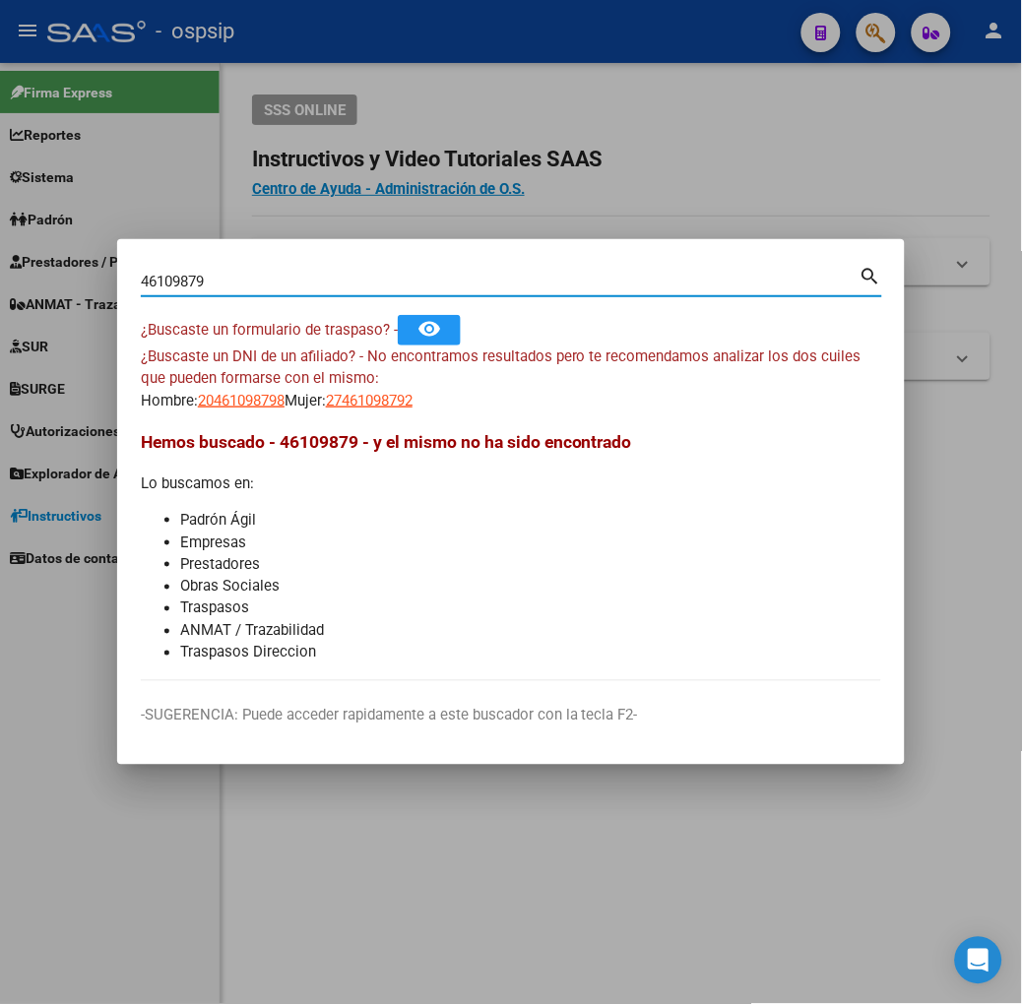
click at [319, 276] on input "46109879" at bounding box center [500, 282] width 719 height 18
type input "27566866"
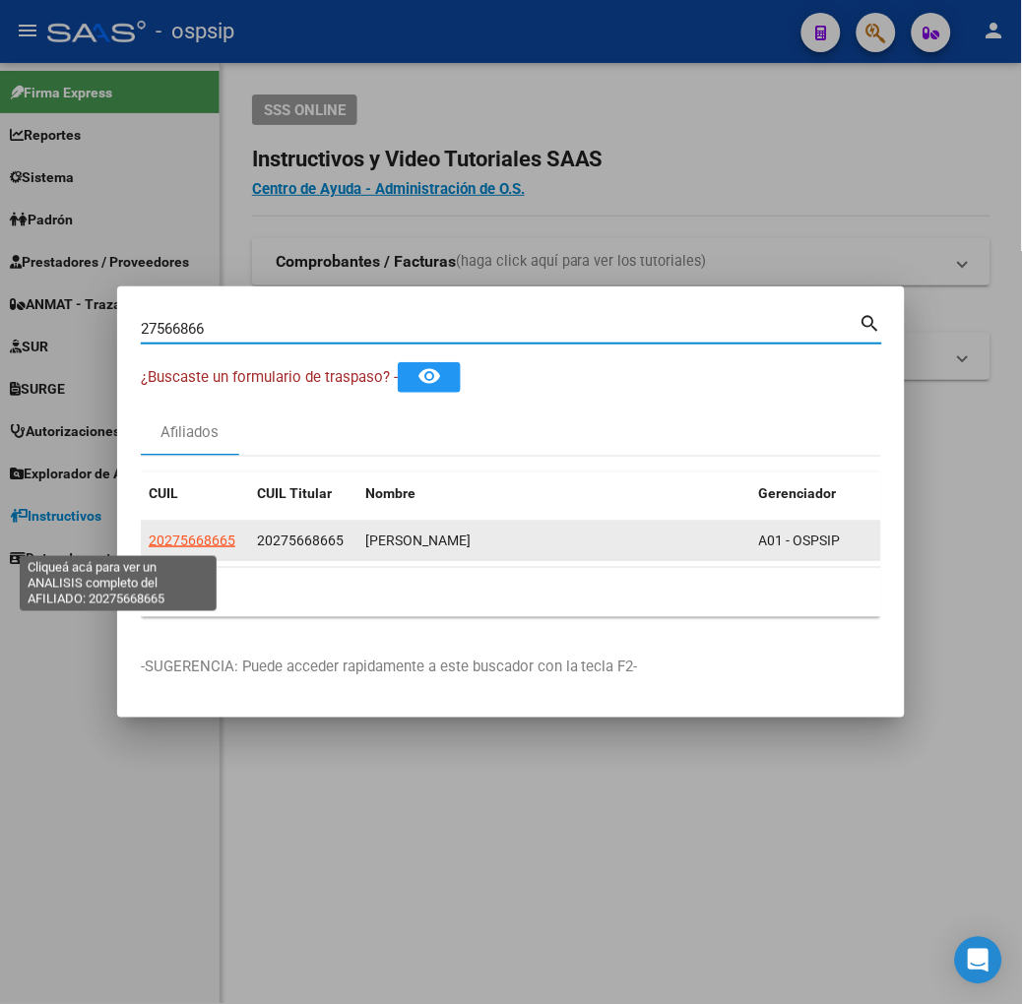
click at [149, 543] on span "20275668665" at bounding box center [192, 541] width 87 height 16
type textarea "20275668665"
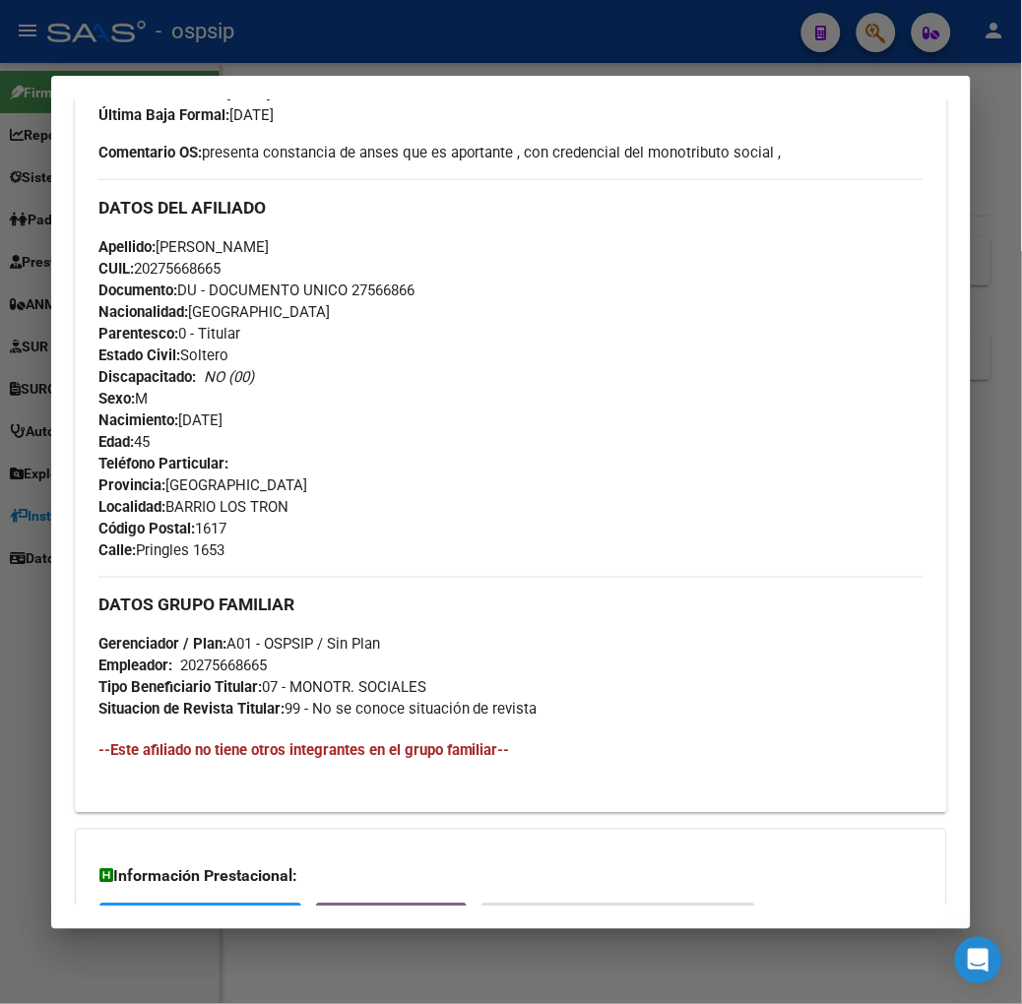
scroll to position [789, 0]
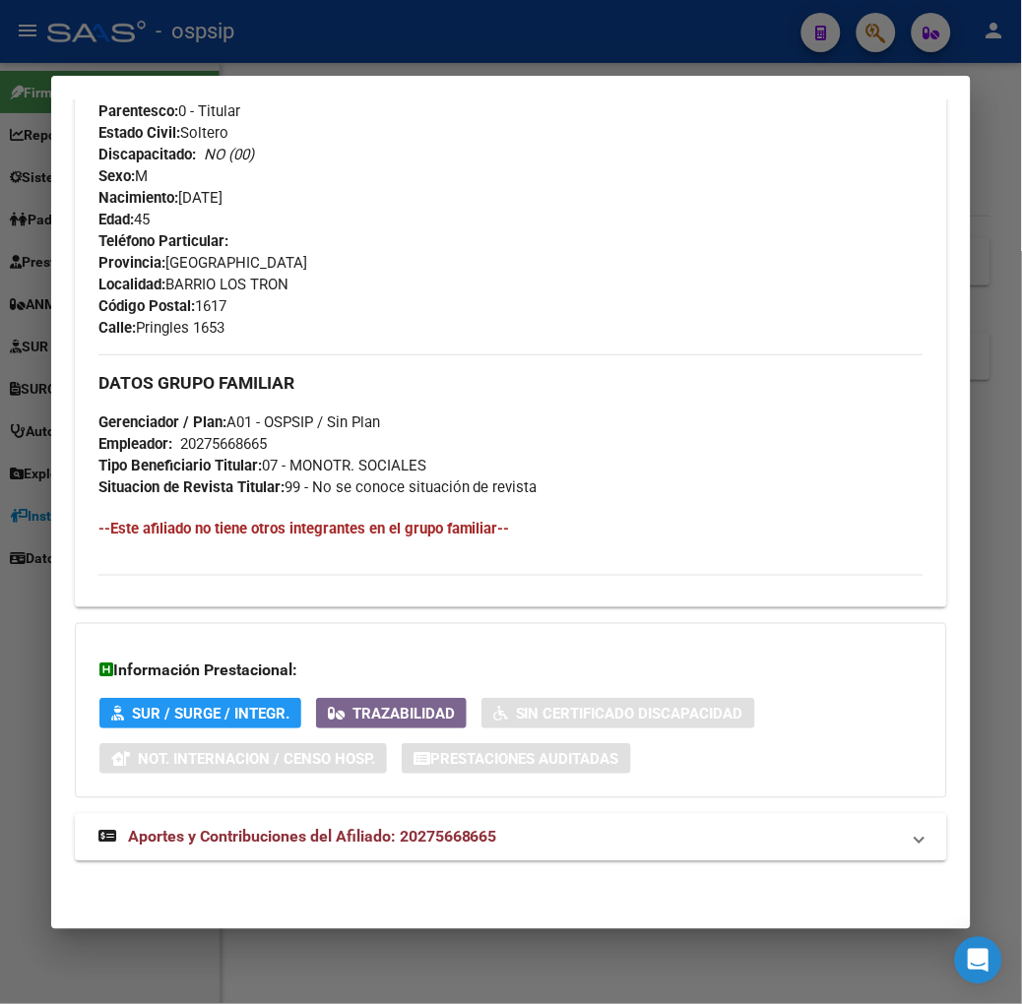
click at [359, 863] on div "DATOS PADRÓN ÁGIL: [PERSON_NAME] | ACTIVO | AFILIADO TITULAR Datos Personales y…" at bounding box center [511, 132] width 872 height 1504
click at [357, 844] on span "Aportes y Contribuciones del Afiliado: 20275668665" at bounding box center [312, 837] width 369 height 19
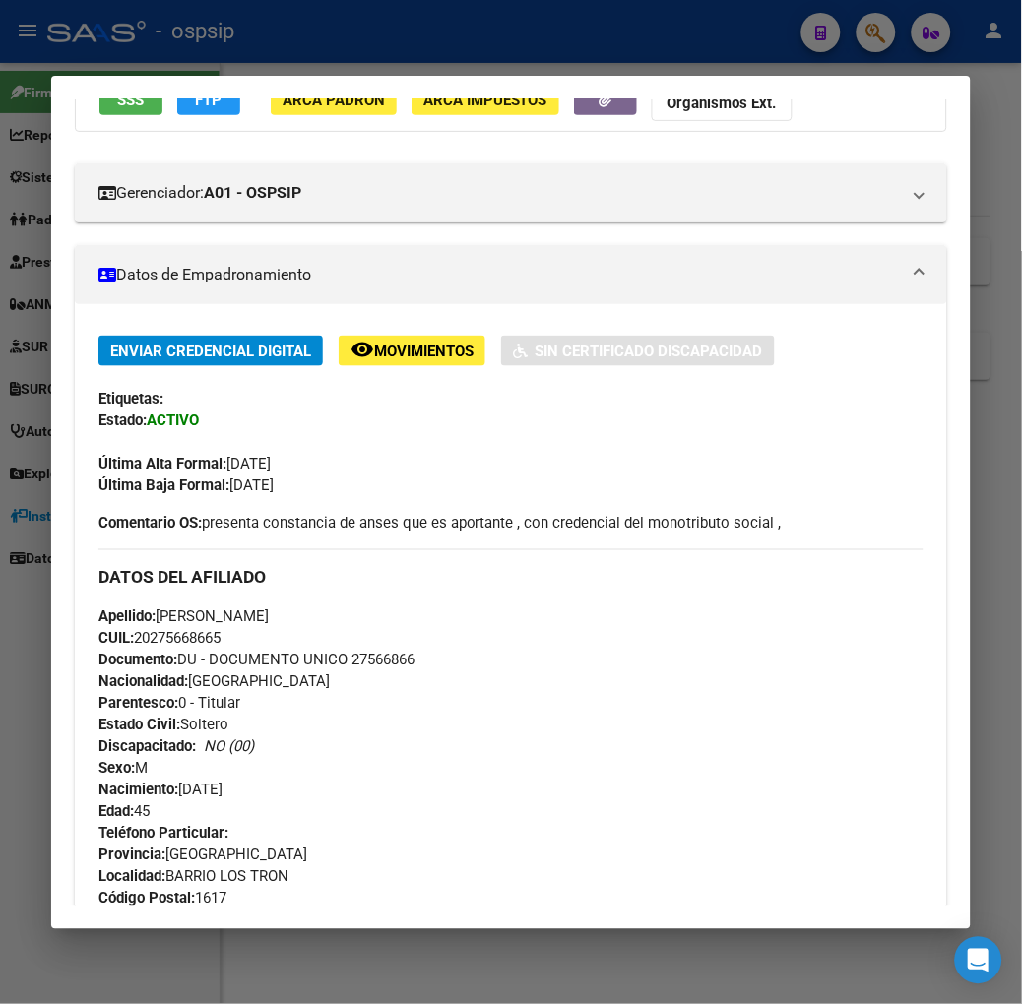
scroll to position [0, 0]
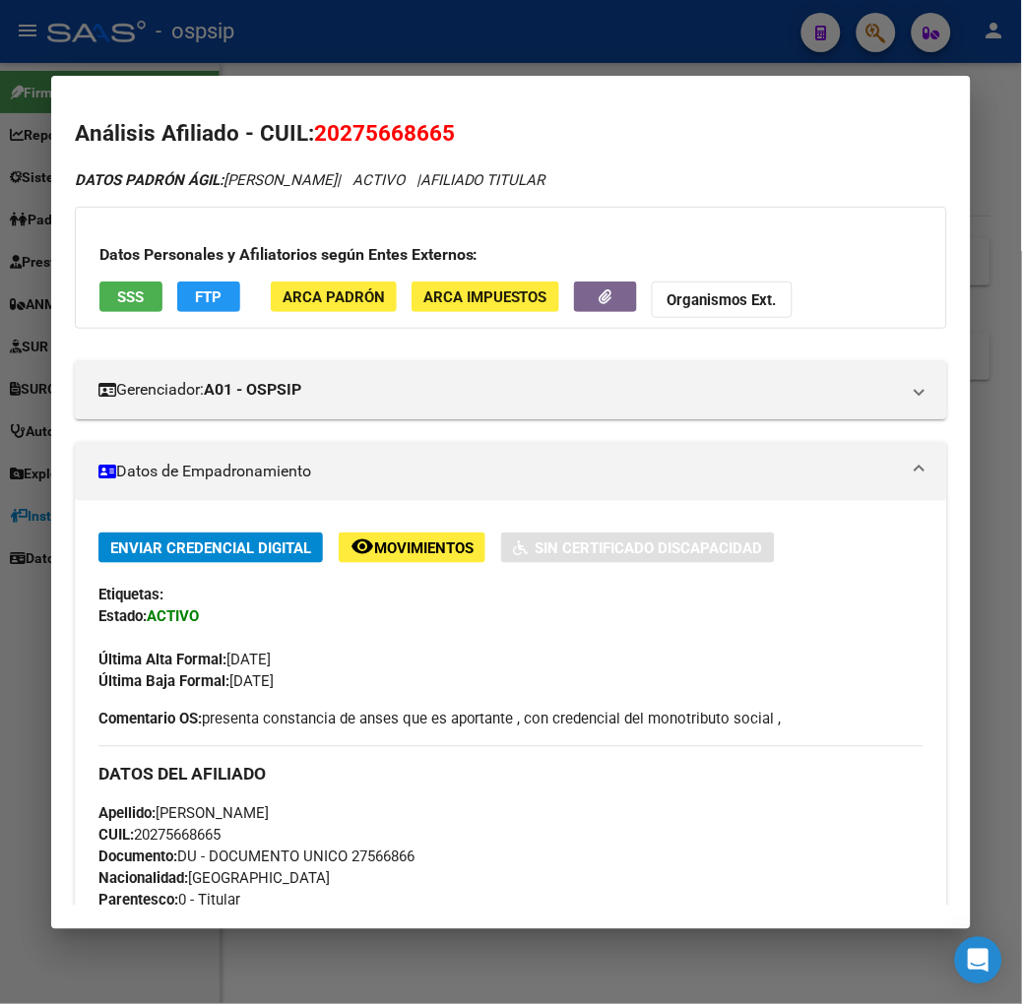
click at [116, 291] on button "SSS" at bounding box center [130, 297] width 63 height 31
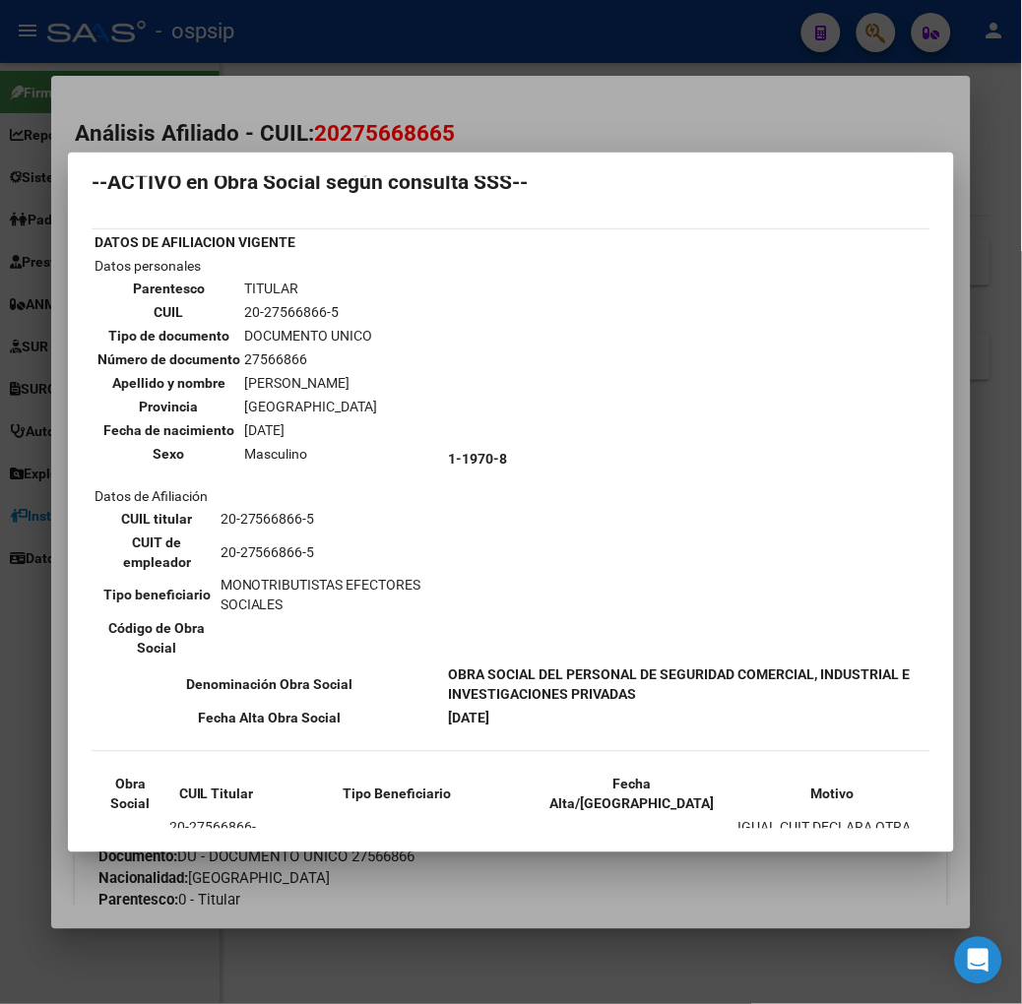
scroll to position [83, 0]
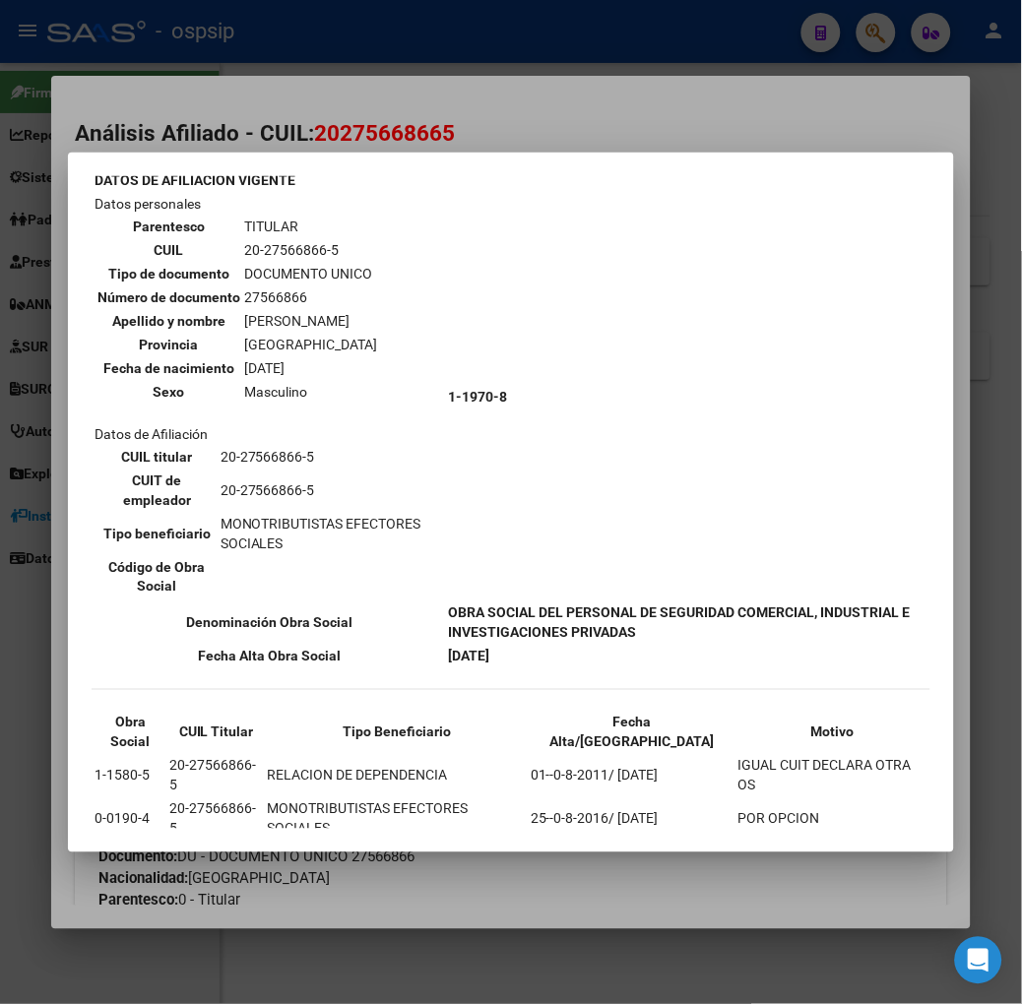
click at [247, 84] on div at bounding box center [511, 502] width 1022 height 1004
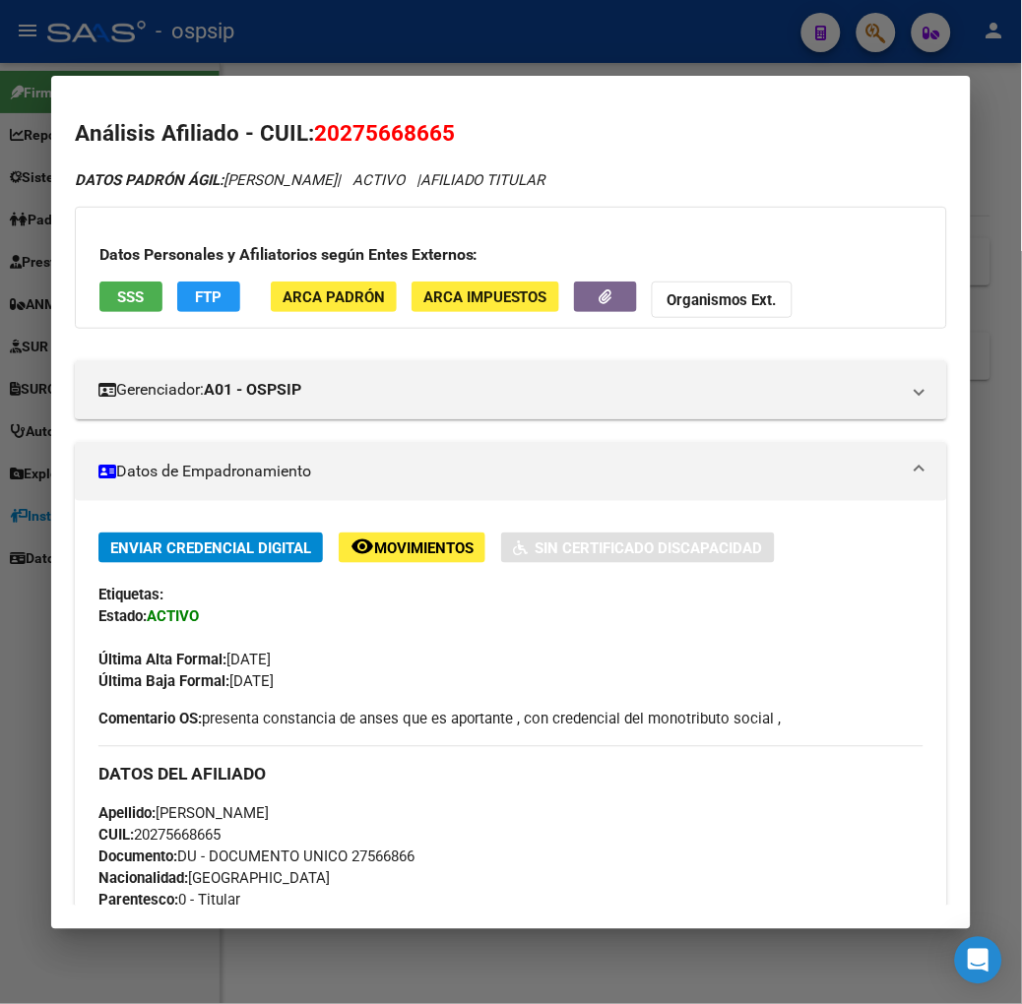
click at [308, 3] on div at bounding box center [511, 502] width 1022 height 1004
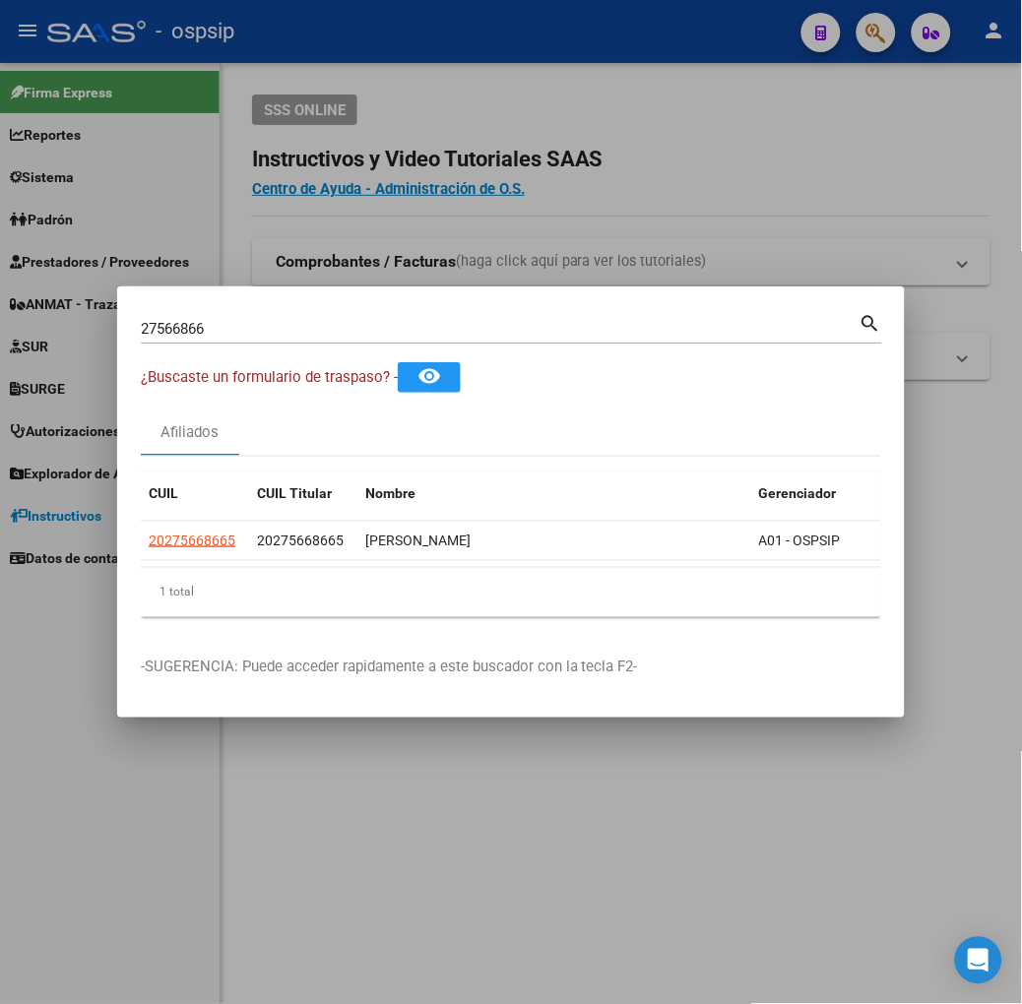
click at [293, 329] on input "27566866" at bounding box center [500, 329] width 719 height 18
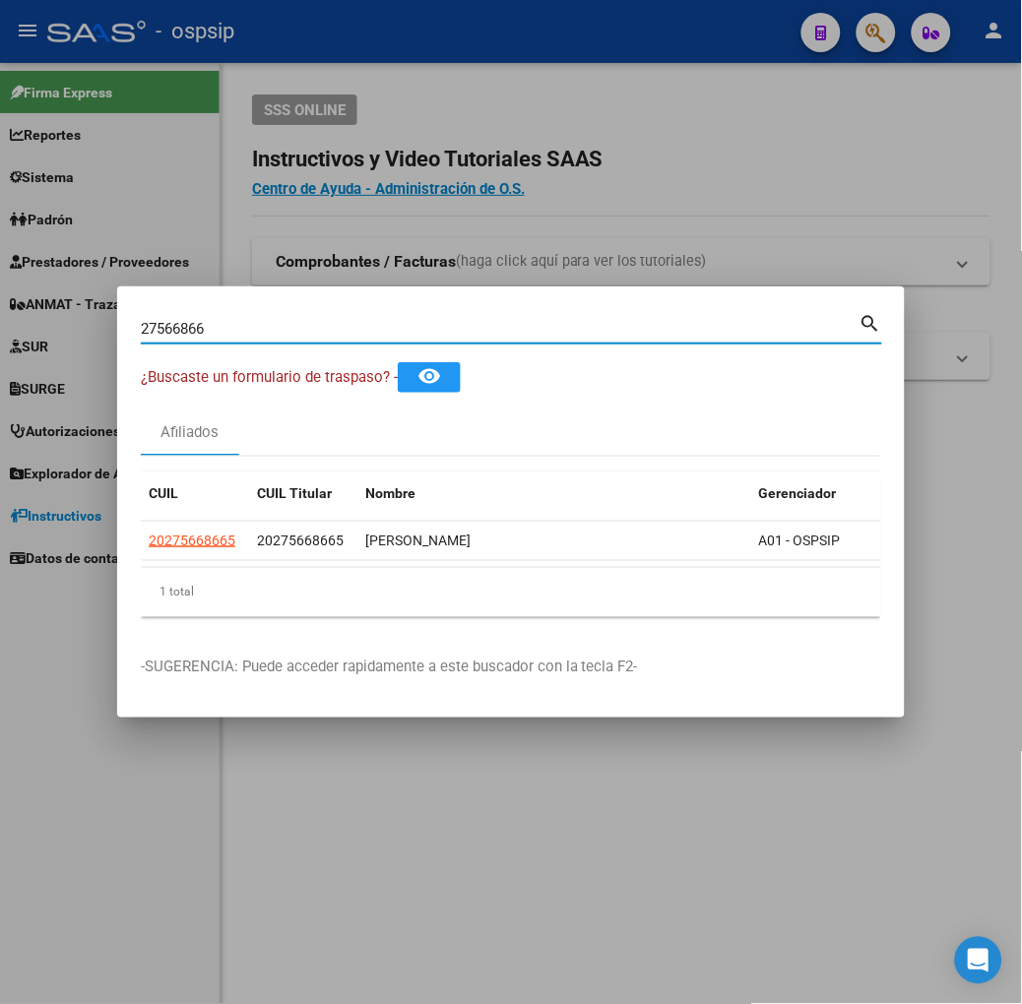
click at [293, 329] on input "27566866" at bounding box center [500, 329] width 719 height 18
type input "31811815"
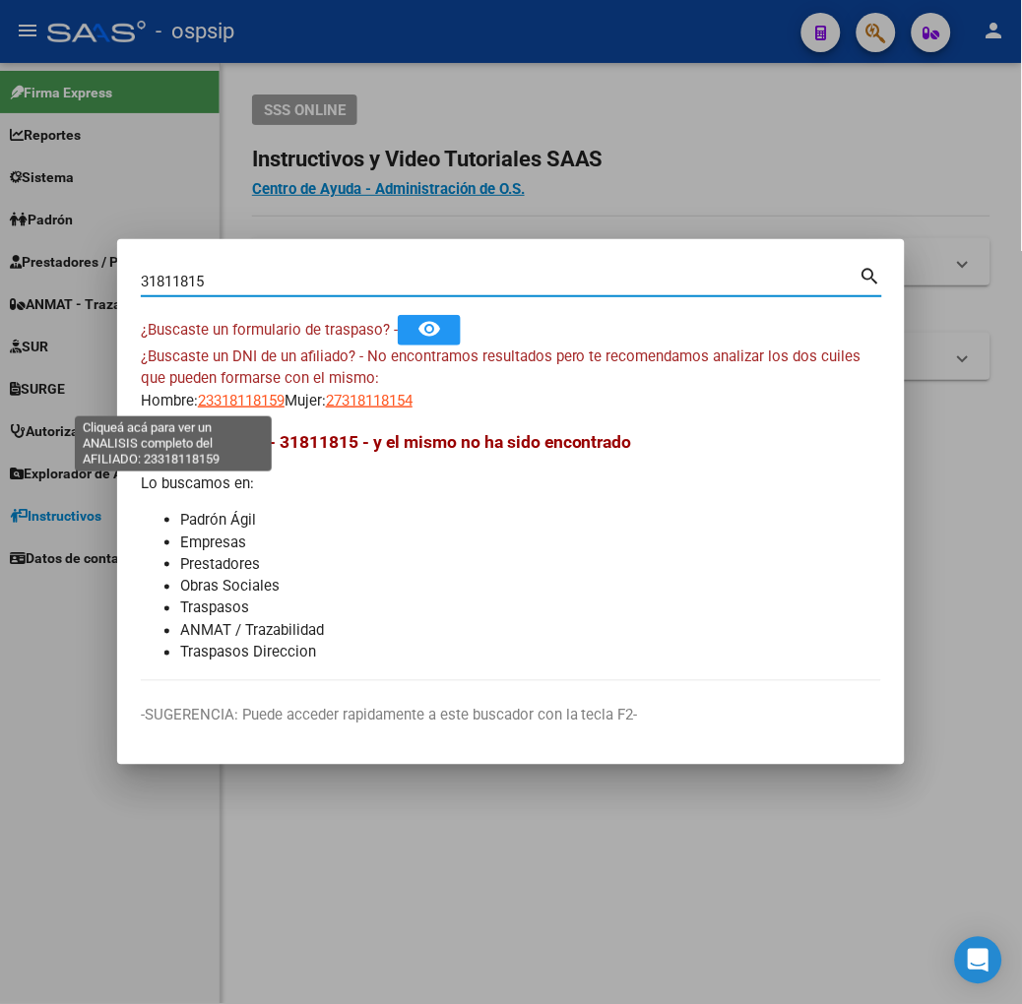
click at [198, 394] on span "23318118159" at bounding box center [241, 401] width 87 height 18
type textarea "23318118159"
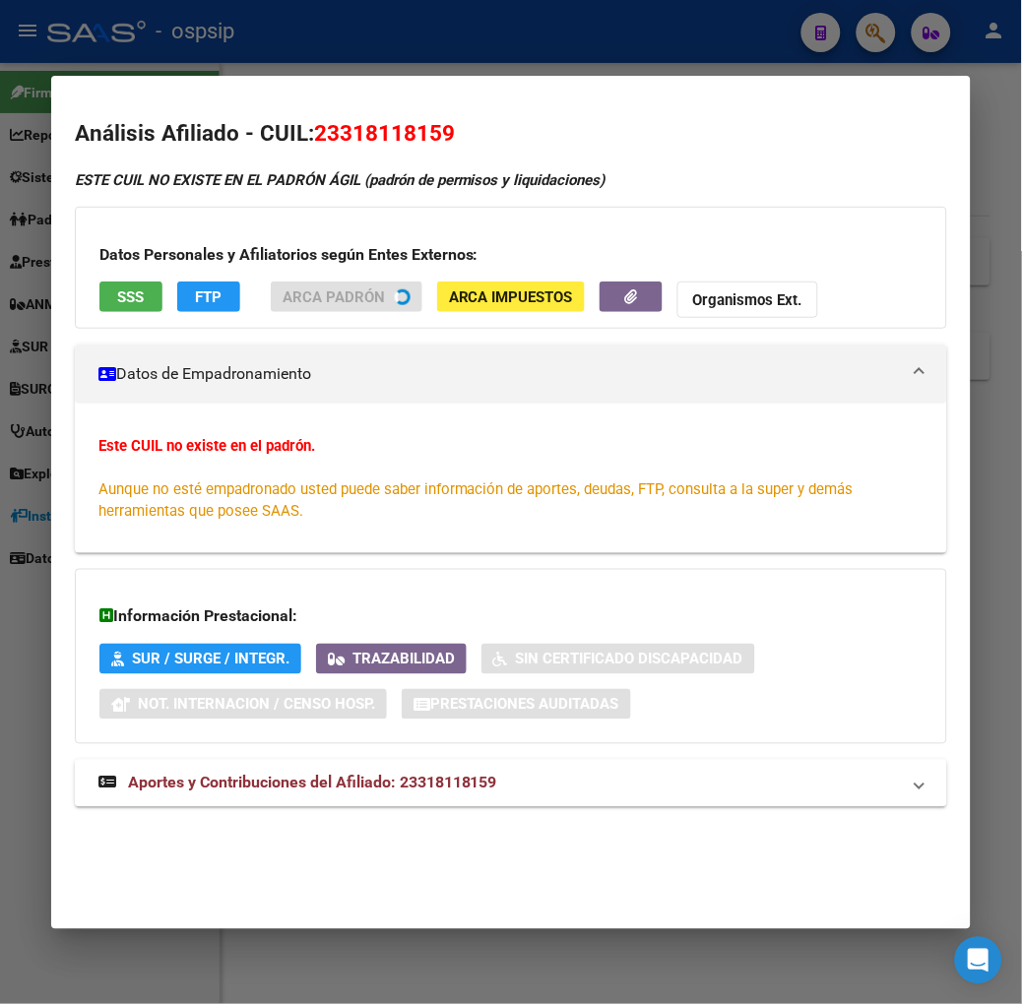
click at [236, 744] on div "Información Prestacional: SUR / SURGE / INTEGR. Trazabilidad Sin Certificado Di…" at bounding box center [511, 656] width 872 height 175
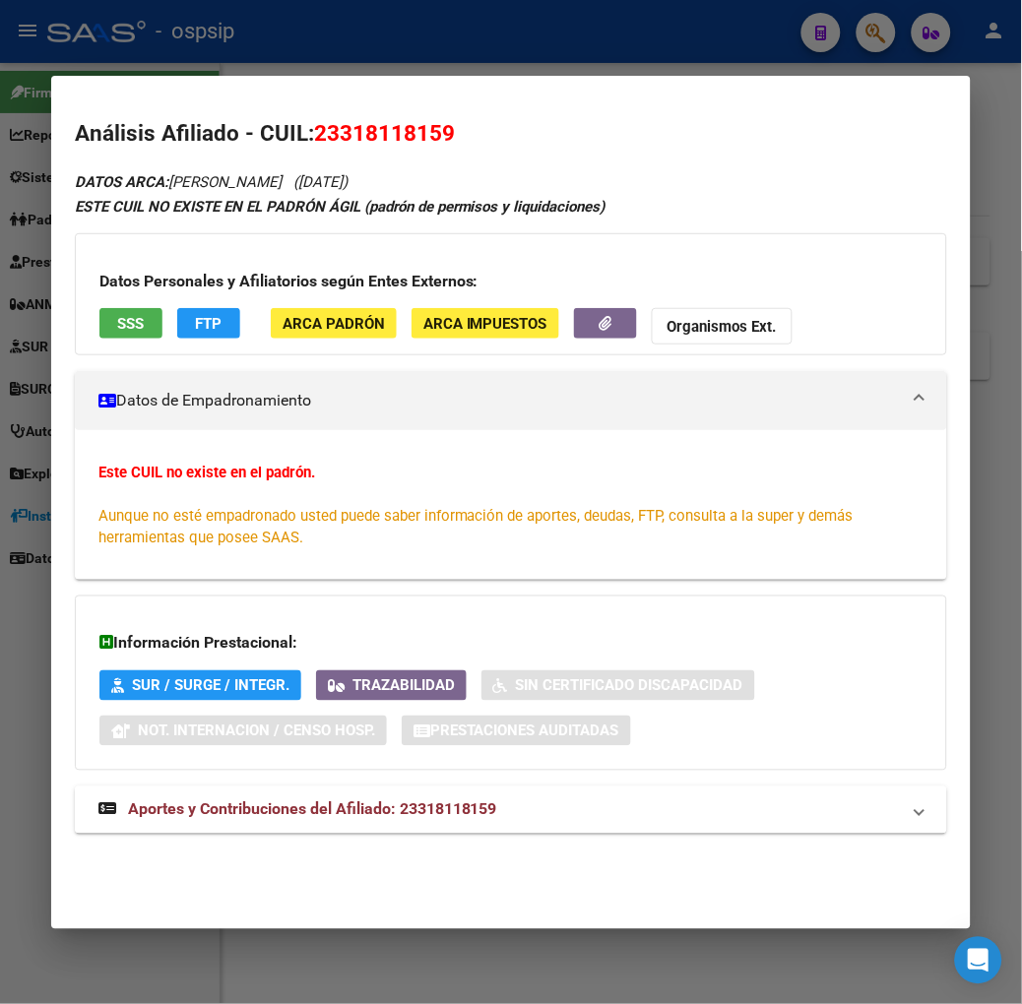
click at [231, 830] on mat-expansion-panel-header "Aportes y Contribuciones del Afiliado: 23318118159" at bounding box center [511, 810] width 872 height 47
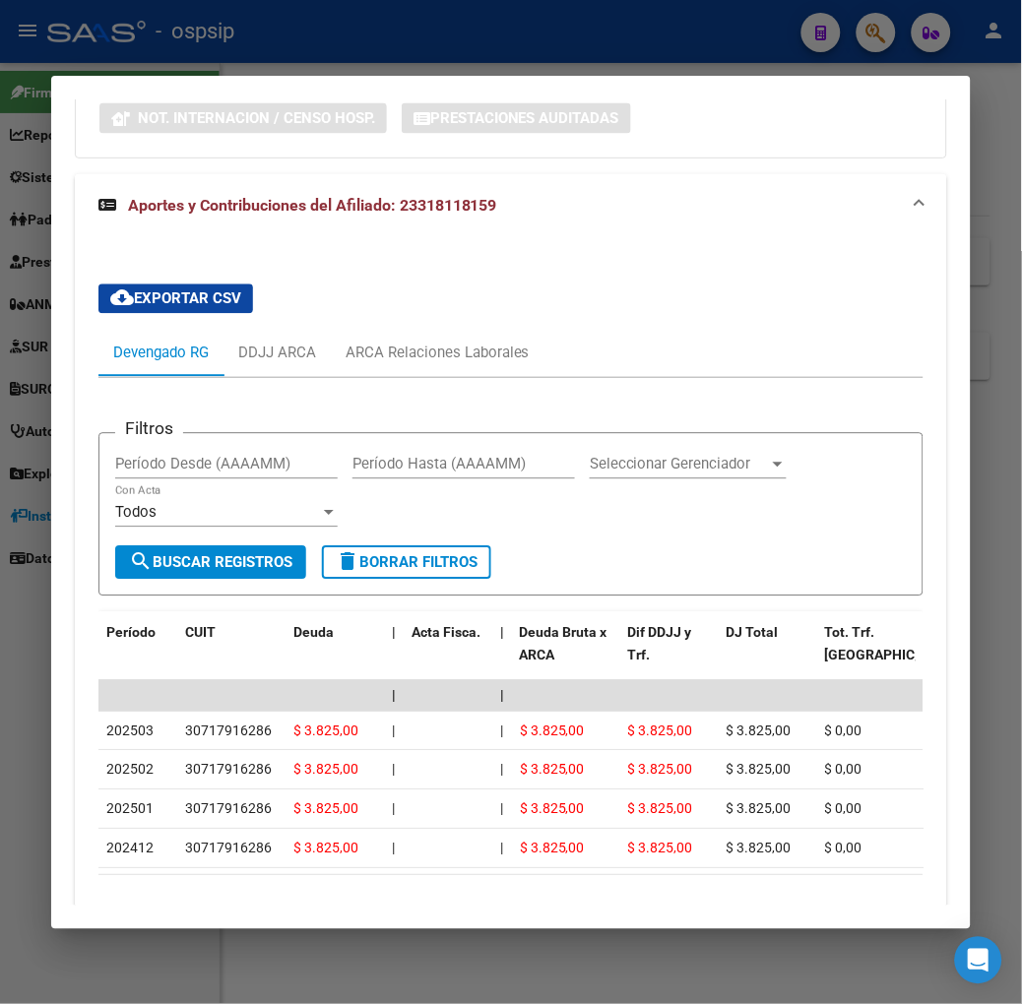
scroll to position [742, 0]
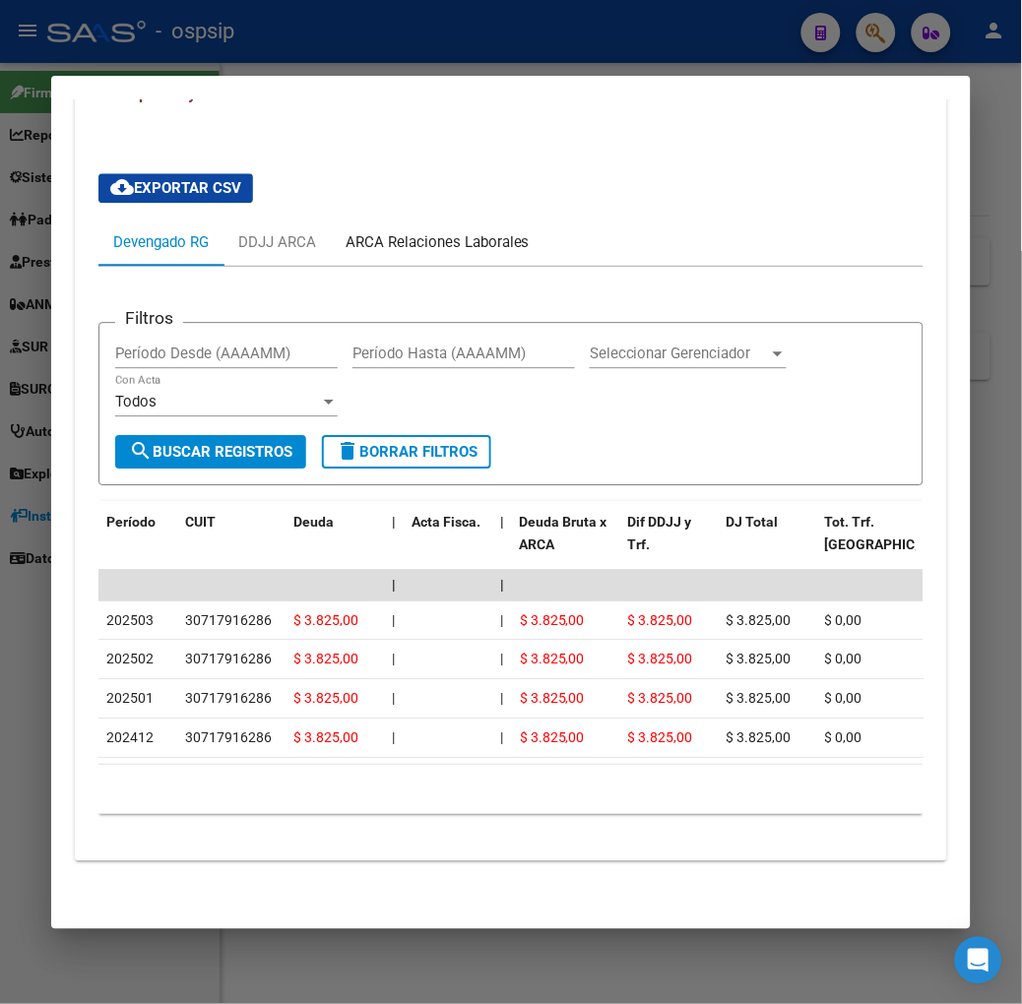
click at [409, 232] on div "ARCA Relaciones Laborales" at bounding box center [438, 242] width 184 height 22
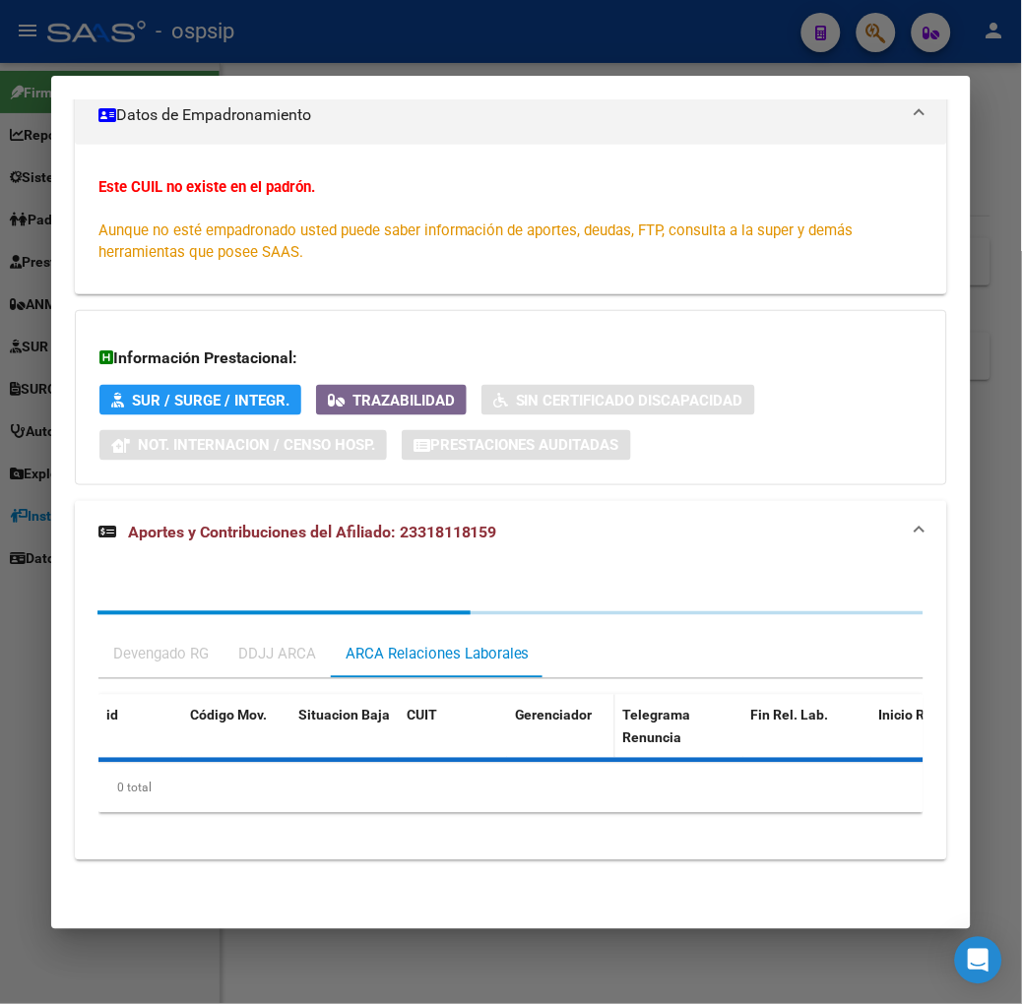
scroll to position [428, 0]
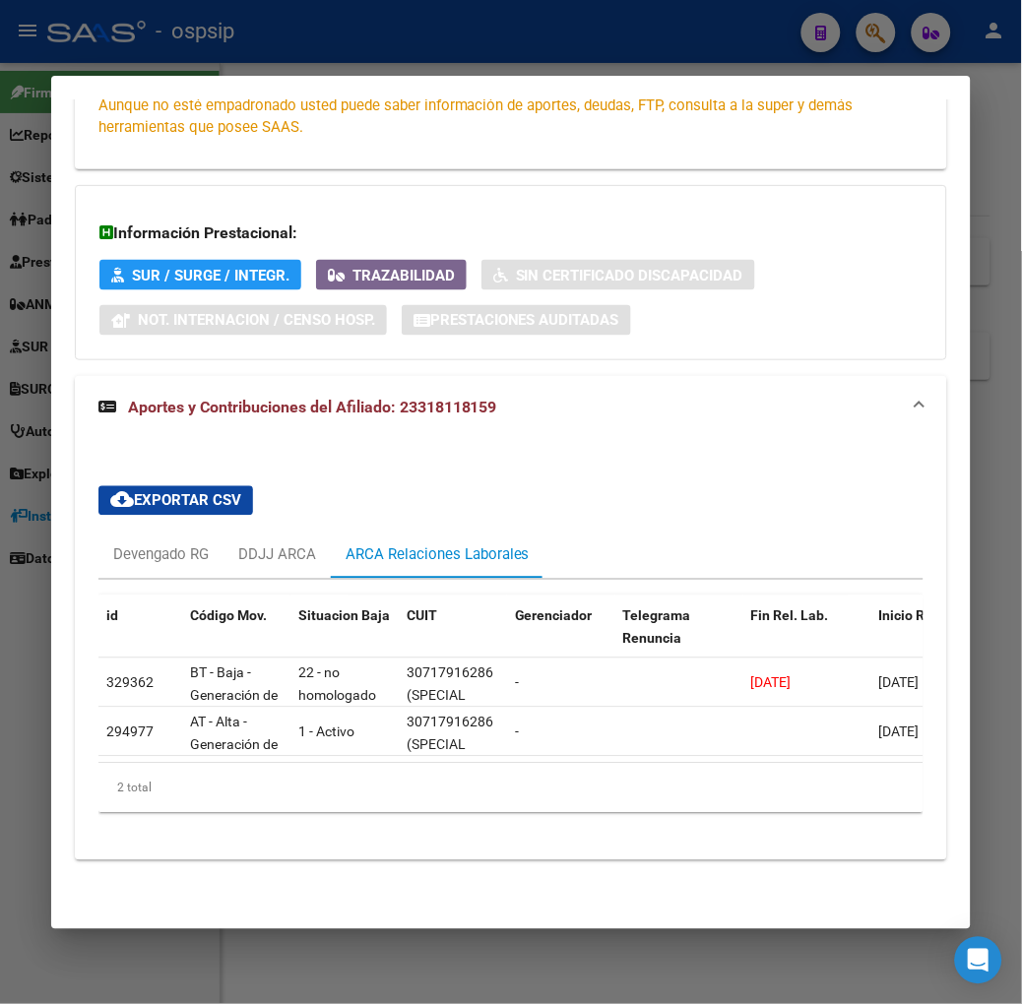
click at [296, 76] on mat-dialog-container "Análisis Afiliado - CUIL: 23318118159 DATOS ARCA: [PERSON_NAME] ([DATE]) ESTE C…" at bounding box center [510, 502] width 919 height 853
click at [213, 59] on div at bounding box center [511, 502] width 1022 height 1004
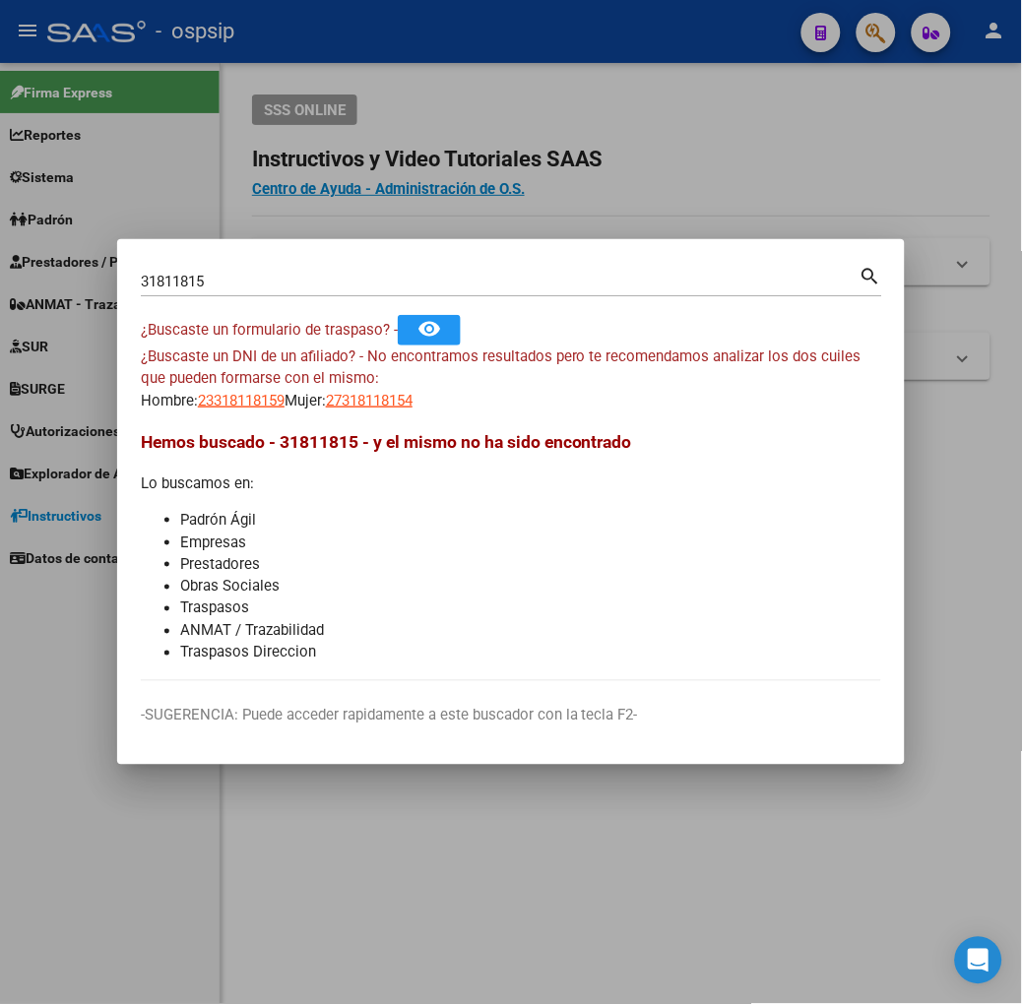
click at [208, 269] on div "31811815 Buscar (apellido, dni, [PERSON_NAME], [PERSON_NAME], cuit, obra social)" at bounding box center [500, 282] width 719 height 30
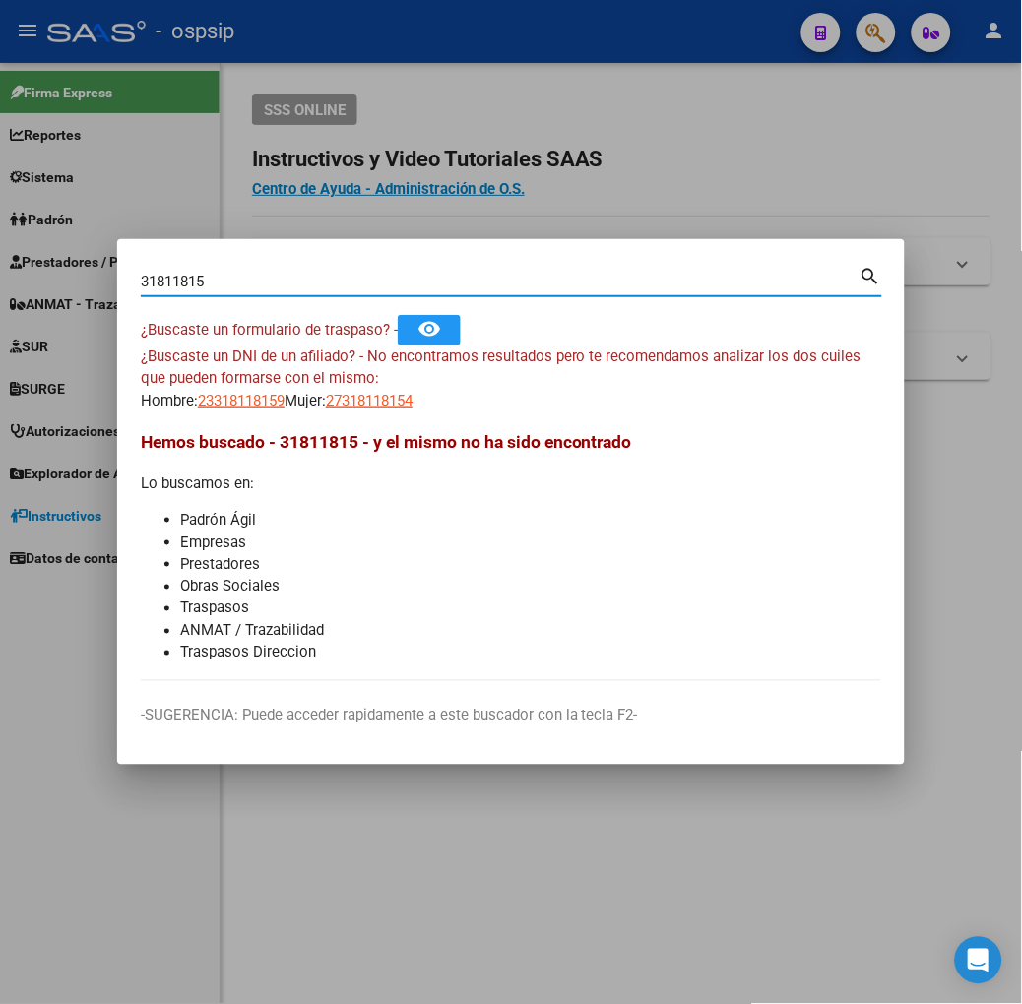
click at [208, 289] on input "31811815" at bounding box center [500, 282] width 719 height 18
type input "40105627"
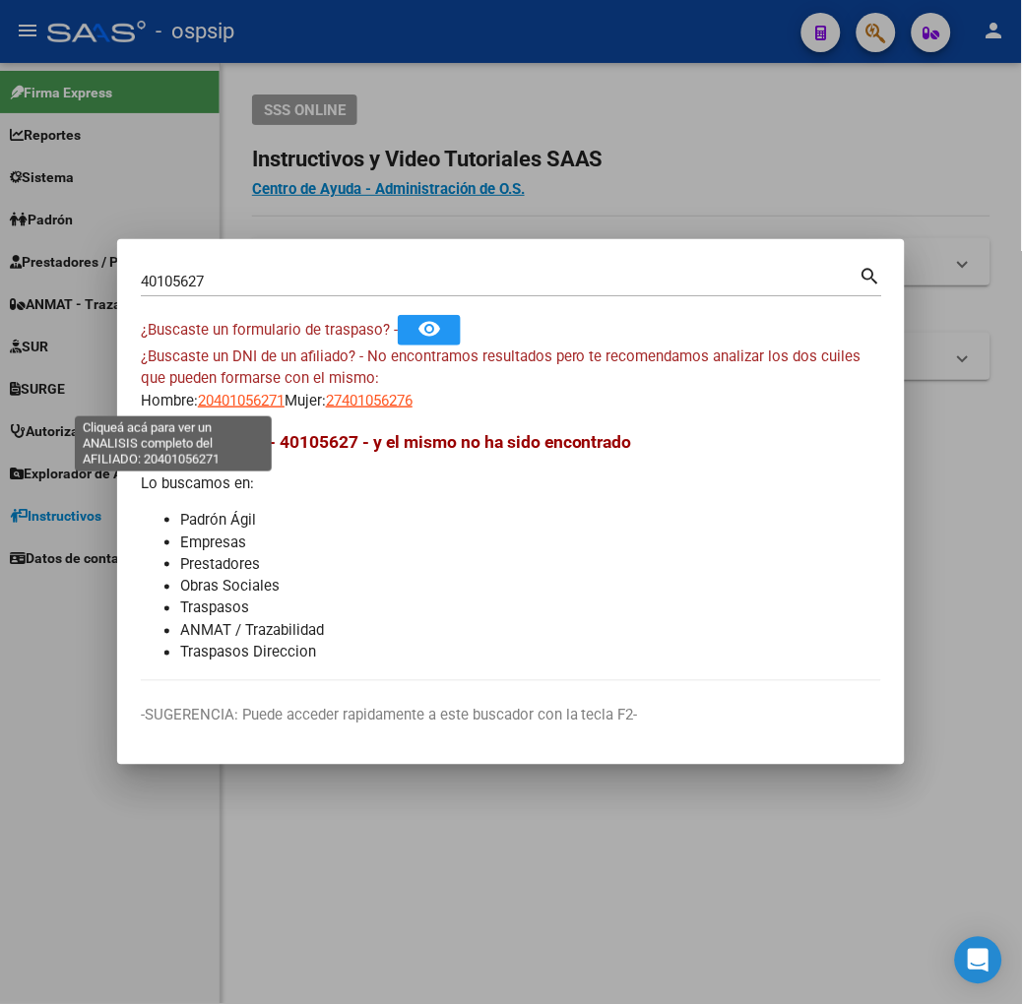
click at [198, 405] on span "20401056271" at bounding box center [241, 401] width 87 height 18
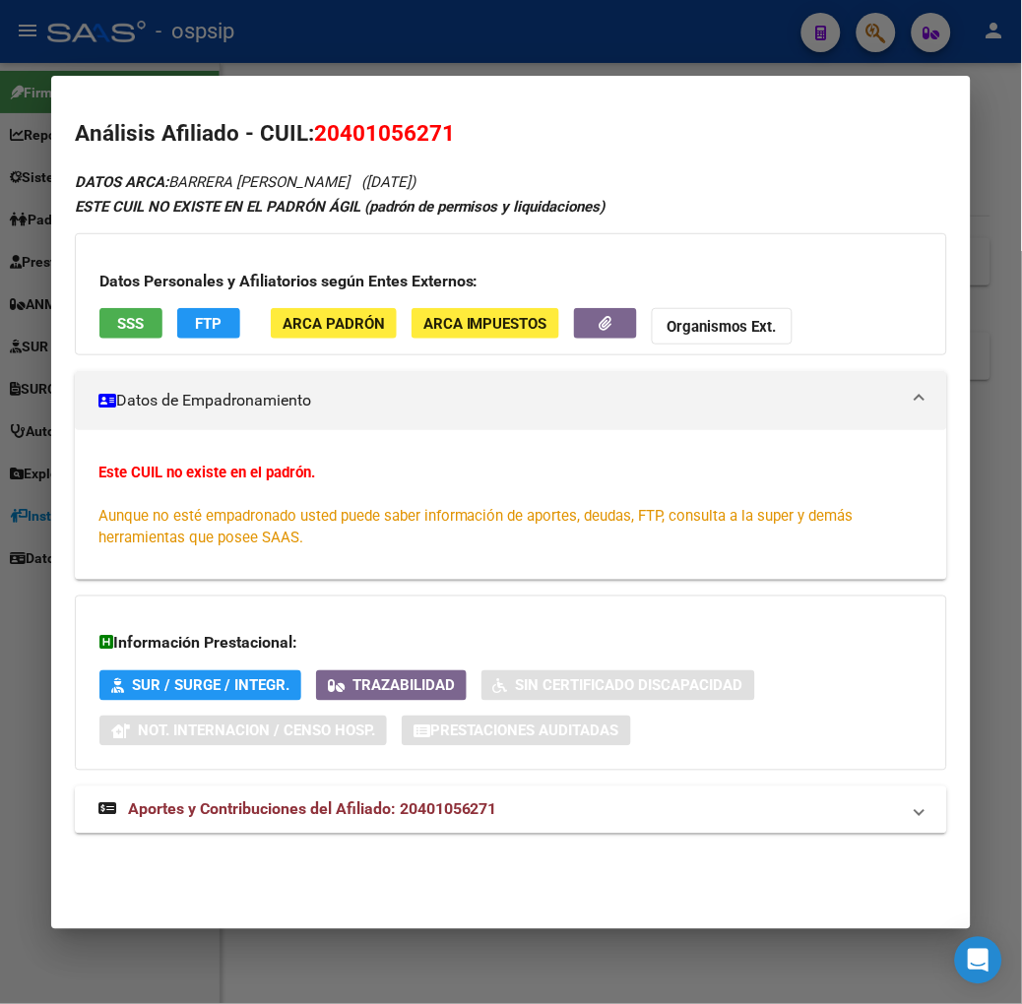
click at [227, 89] on mat-dialog-container "Análisis Afiliado - CUIL: 20401056271 DATOS ARCA: [PERSON_NAME] ([DATE]) ESTE C…" at bounding box center [510, 502] width 919 height 853
click at [259, 60] on div at bounding box center [511, 502] width 1022 height 1004
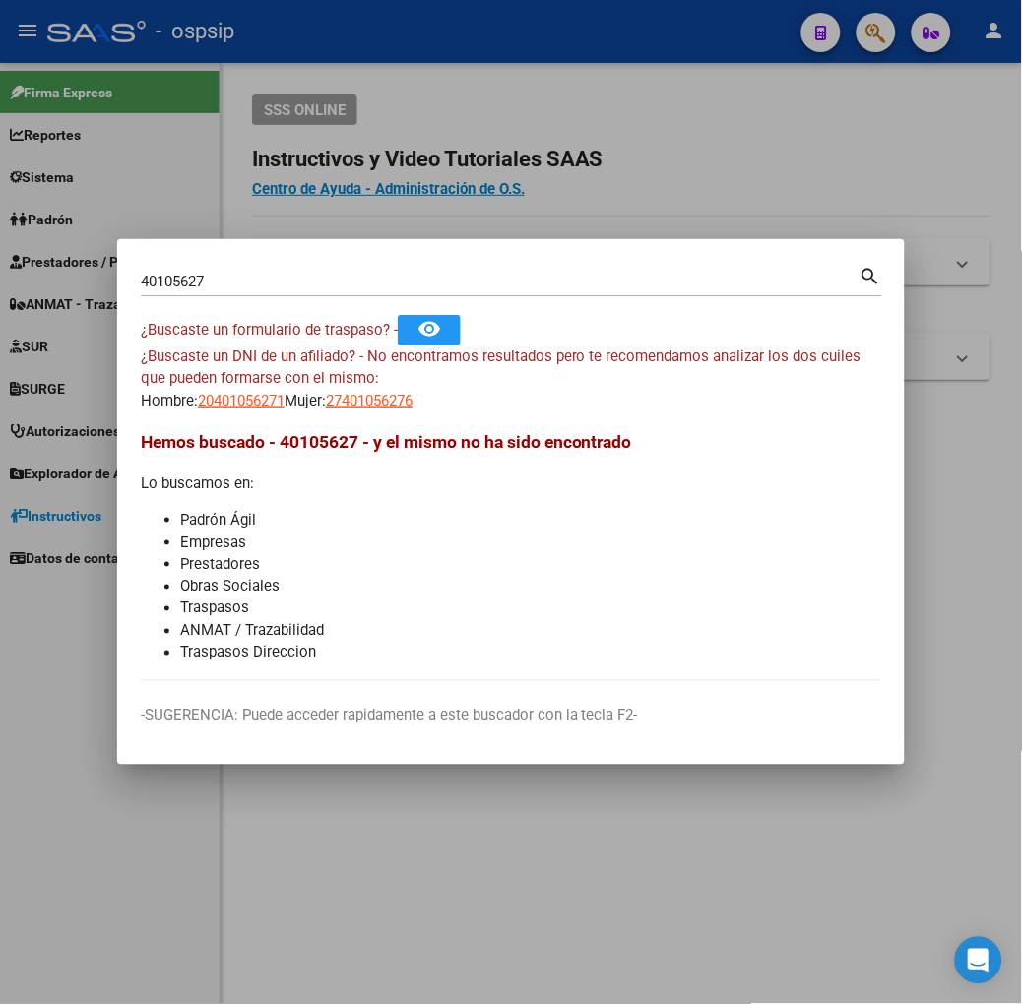
click at [339, 411] on mat-dialog-content "40105627 Buscar (apellido, dni, cuil, nro traspaso, cuit, obra social) search ¿…" at bounding box center [511, 472] width 788 height 418
click at [215, 390] on app-link-go-to "20401056271" at bounding box center [241, 401] width 87 height 23
click at [268, 398] on div "¿Buscaste un DNI de un afiliado? - No encontramos resultados pero te recomendam…" at bounding box center [511, 379] width 740 height 67
click at [326, 402] on span "27401056276" at bounding box center [369, 401] width 87 height 18
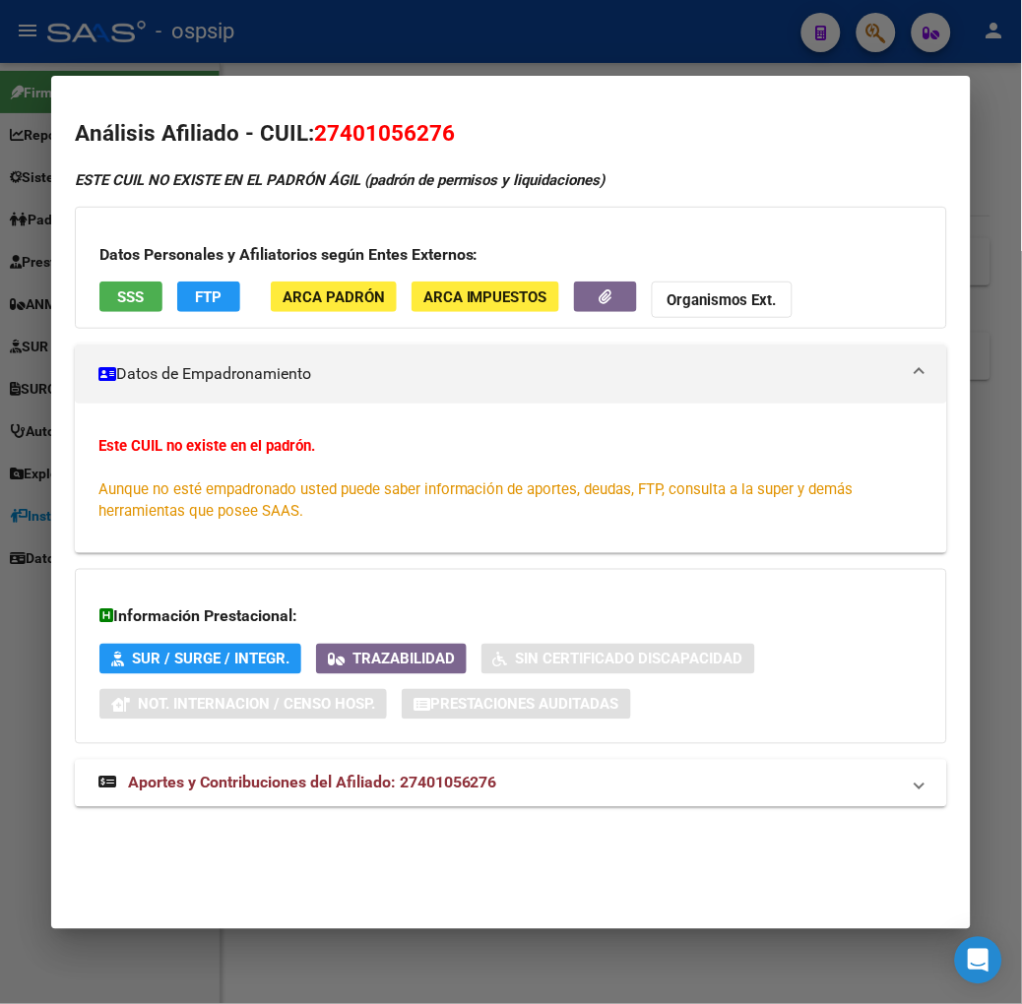
click at [385, 41] on div at bounding box center [511, 502] width 1022 height 1004
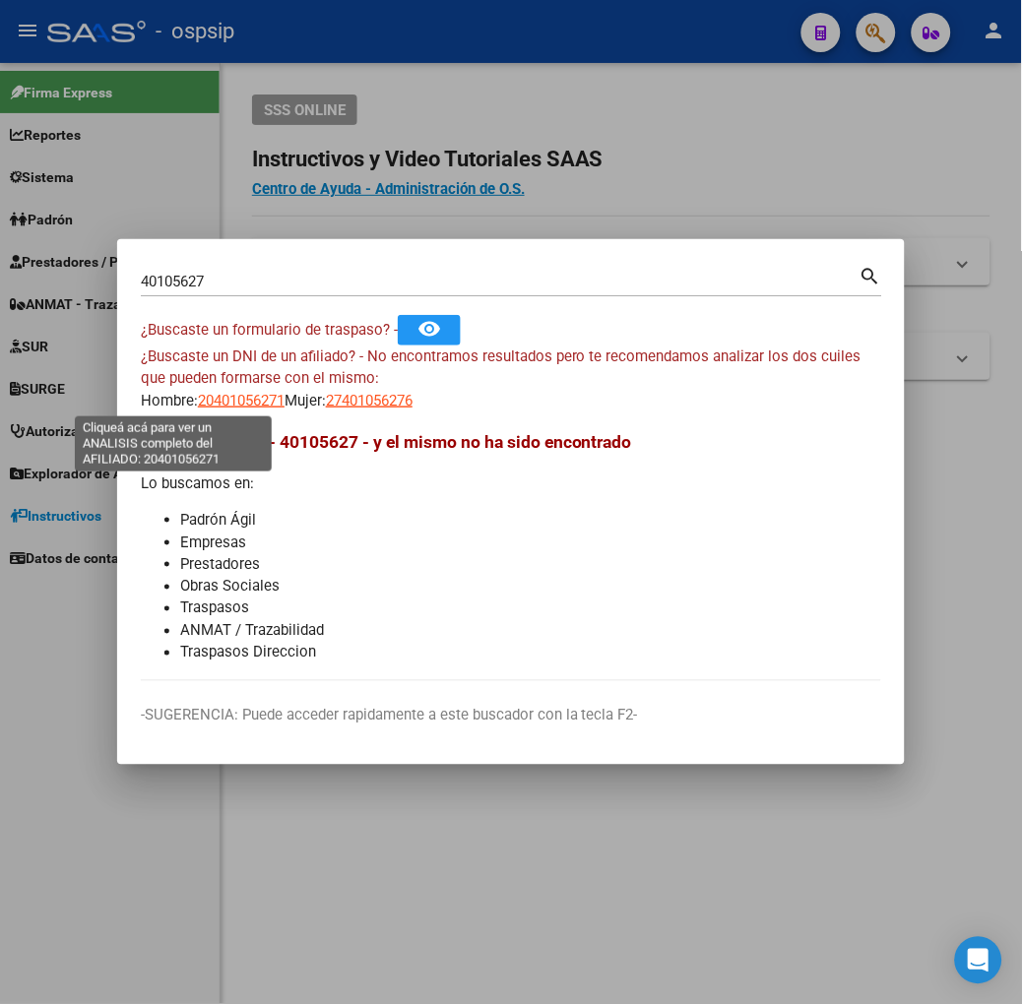
click at [198, 397] on span "20401056271" at bounding box center [241, 401] width 87 height 18
type textarea "20401056271"
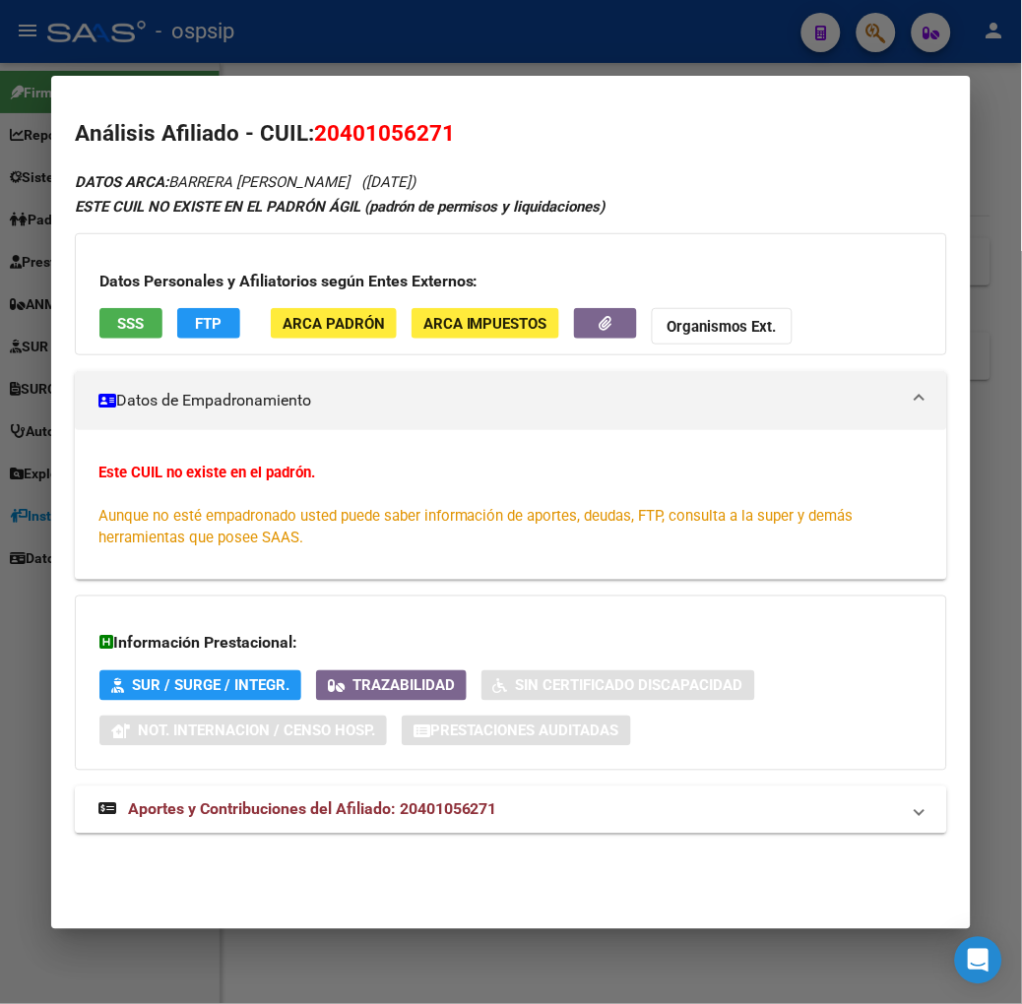
click at [332, 73] on div at bounding box center [511, 502] width 1022 height 1004
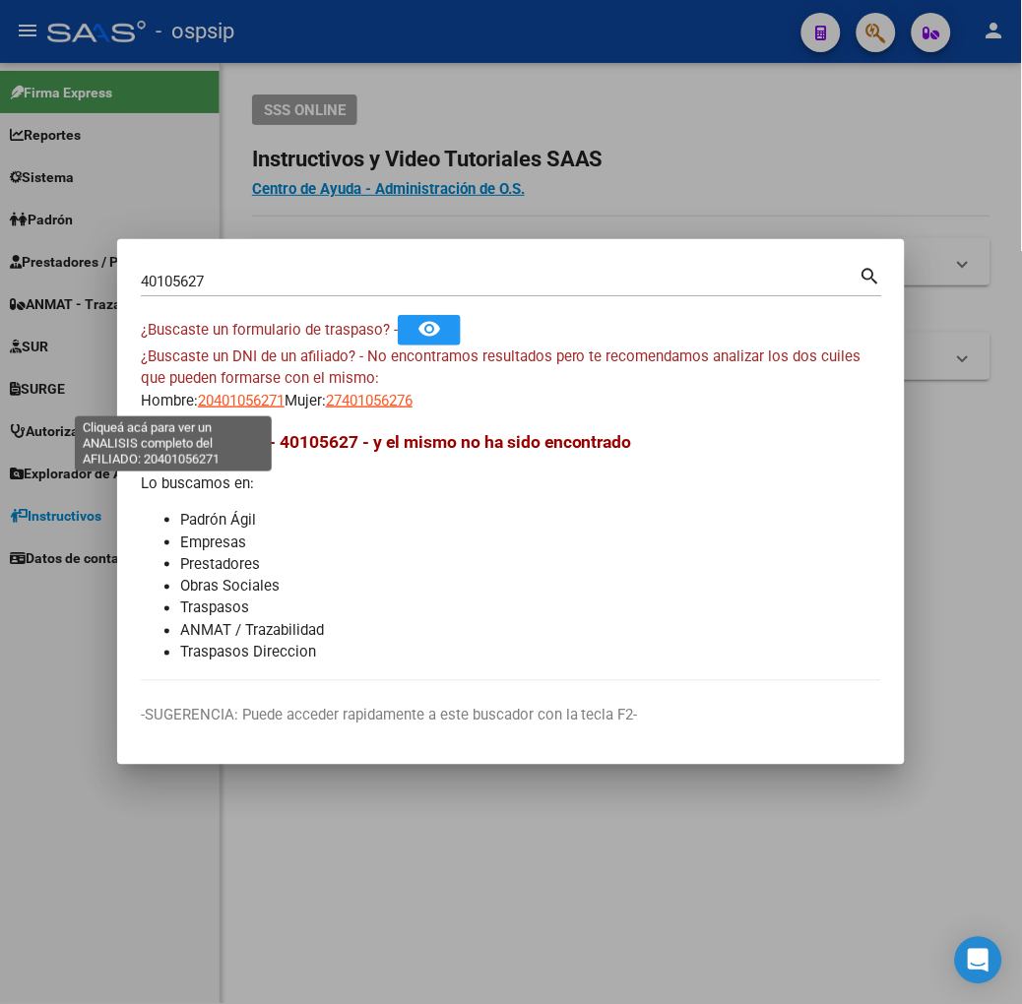
click at [198, 400] on span "20401056271" at bounding box center [241, 401] width 87 height 18
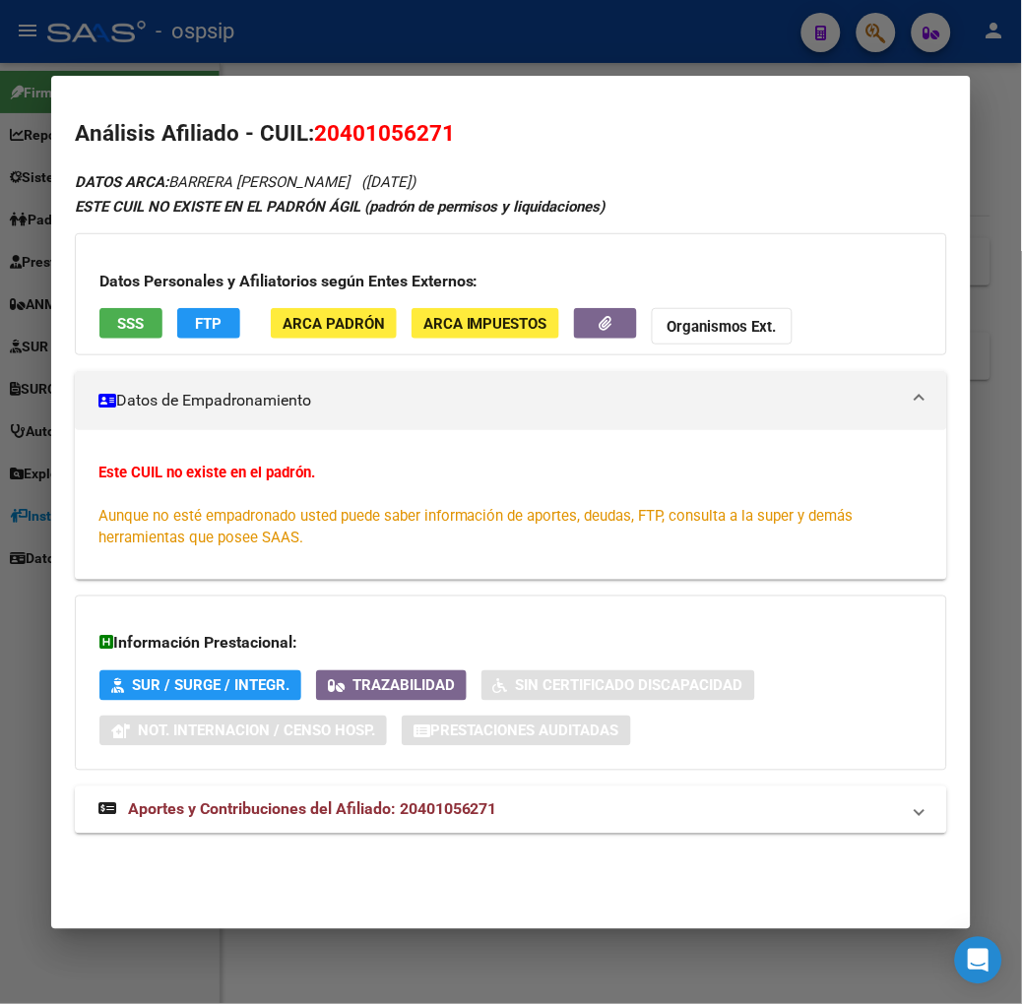
click at [117, 318] on span "SSS" at bounding box center [130, 324] width 27 height 18
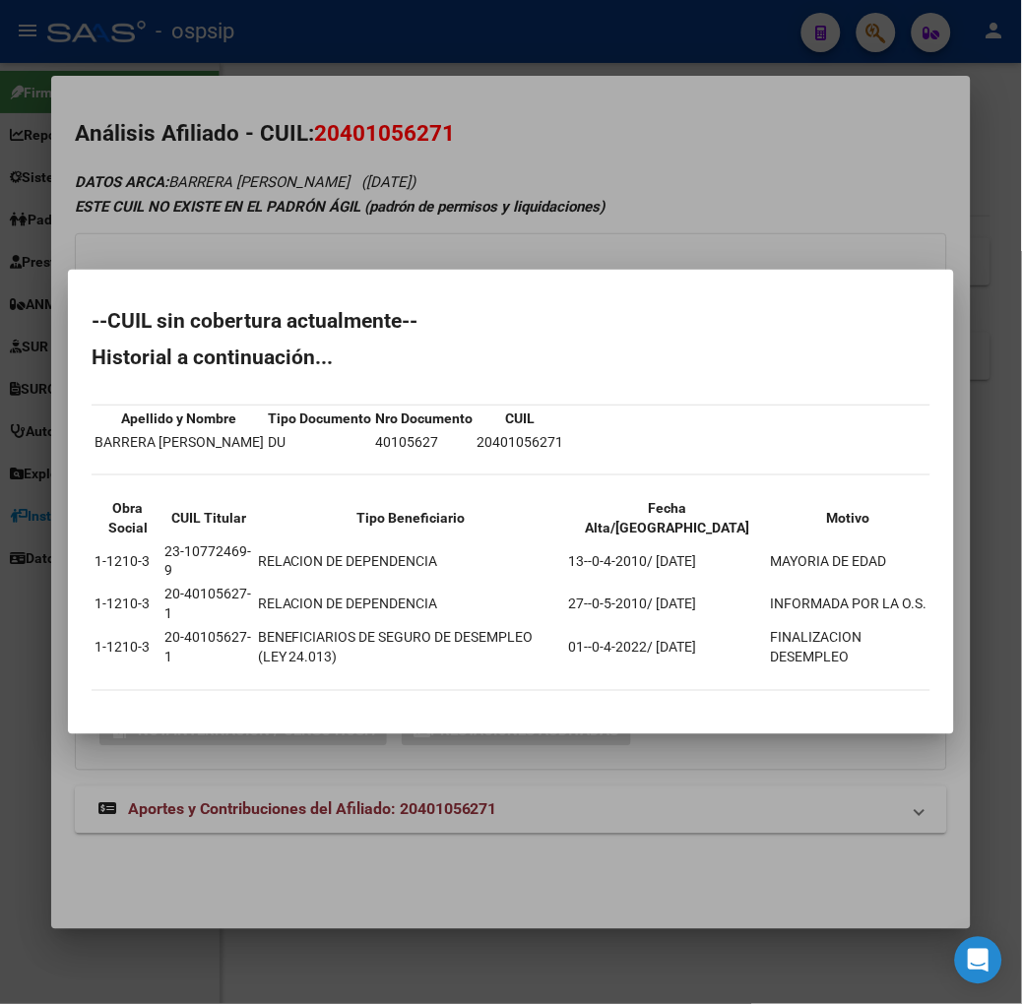
click at [110, 318] on mat-dialog-container "--CUIL sin cobertura actualmente-- Historial a continuación... Apellido y Nombr…" at bounding box center [511, 502] width 886 height 464
click at [247, 303] on div at bounding box center [511, 502] width 1022 height 1004
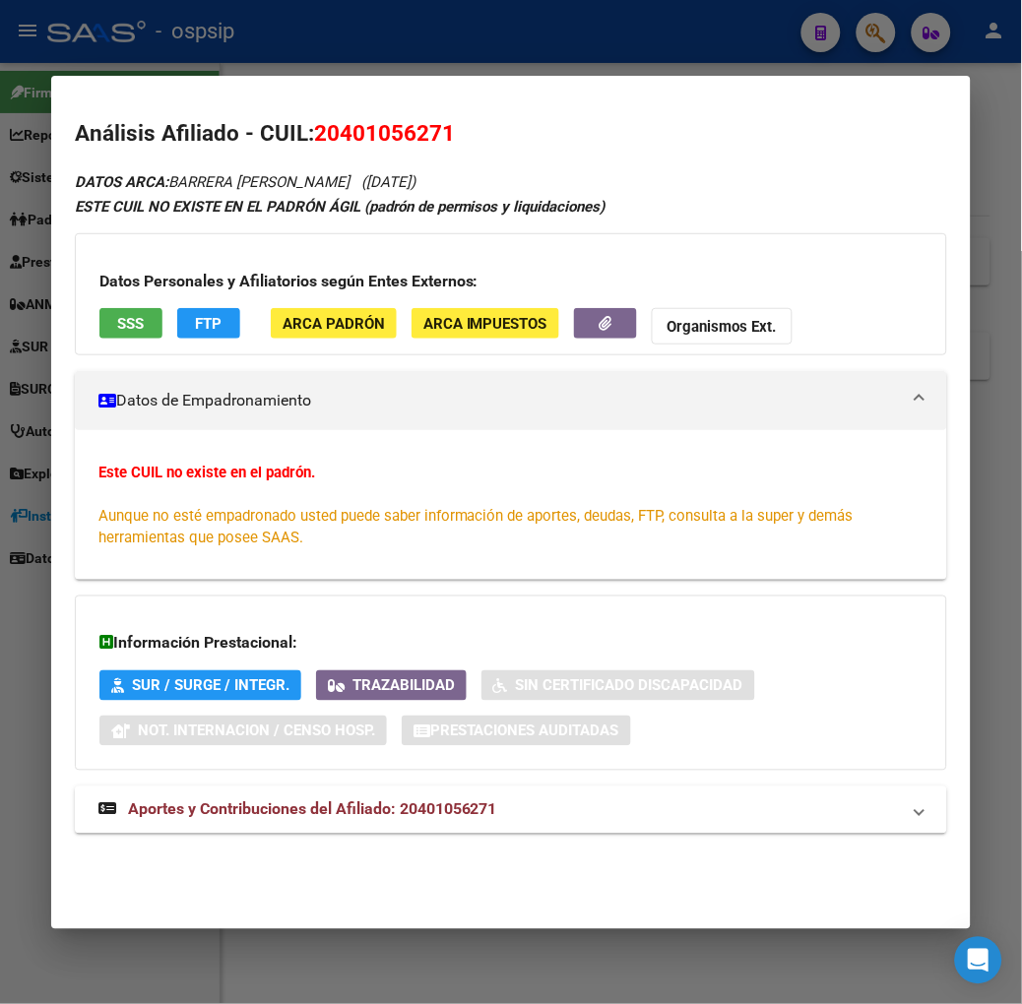
click at [356, 784] on div "DATOS ARCA: BARRERA [PERSON_NAME] ([DATE]) ESTE CUIL NO EXISTE EN EL PADRÓN ÁGI…" at bounding box center [511, 512] width 872 height 687
click at [365, 802] on span "Aportes y Contribuciones del Afiliado: 20401056271" at bounding box center [312, 809] width 369 height 19
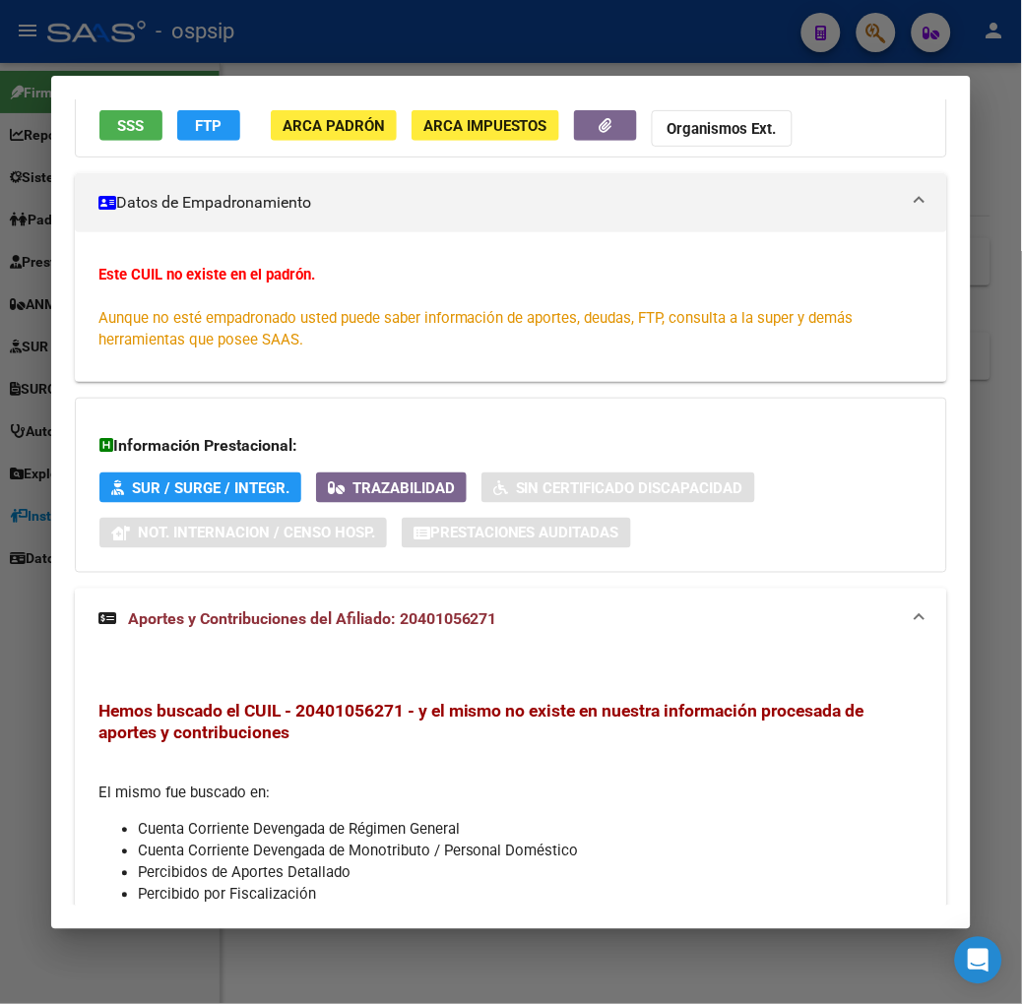
scroll to position [400, 0]
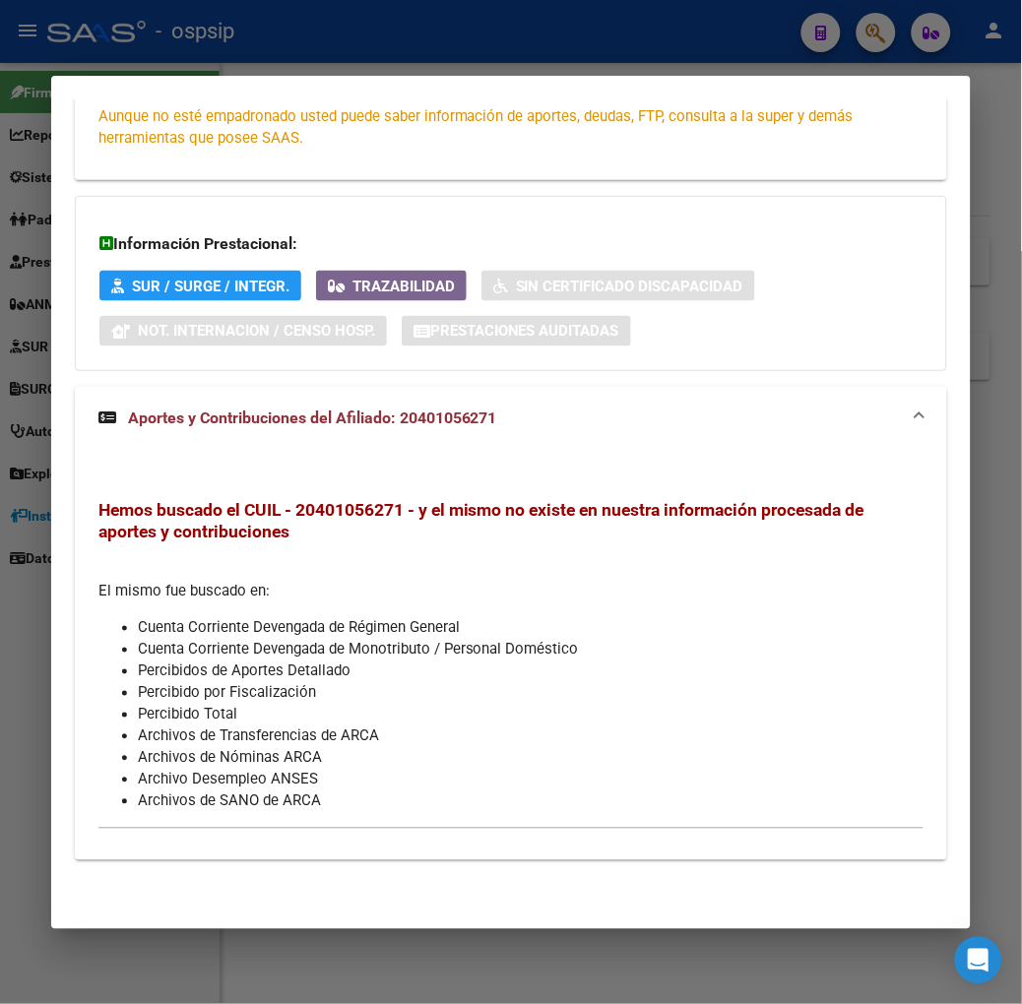
click at [433, 470] on div "Hemos buscado el CUIL - 20401056271 - y el mismo no existe en nuestra informaci…" at bounding box center [511, 655] width 872 height 410
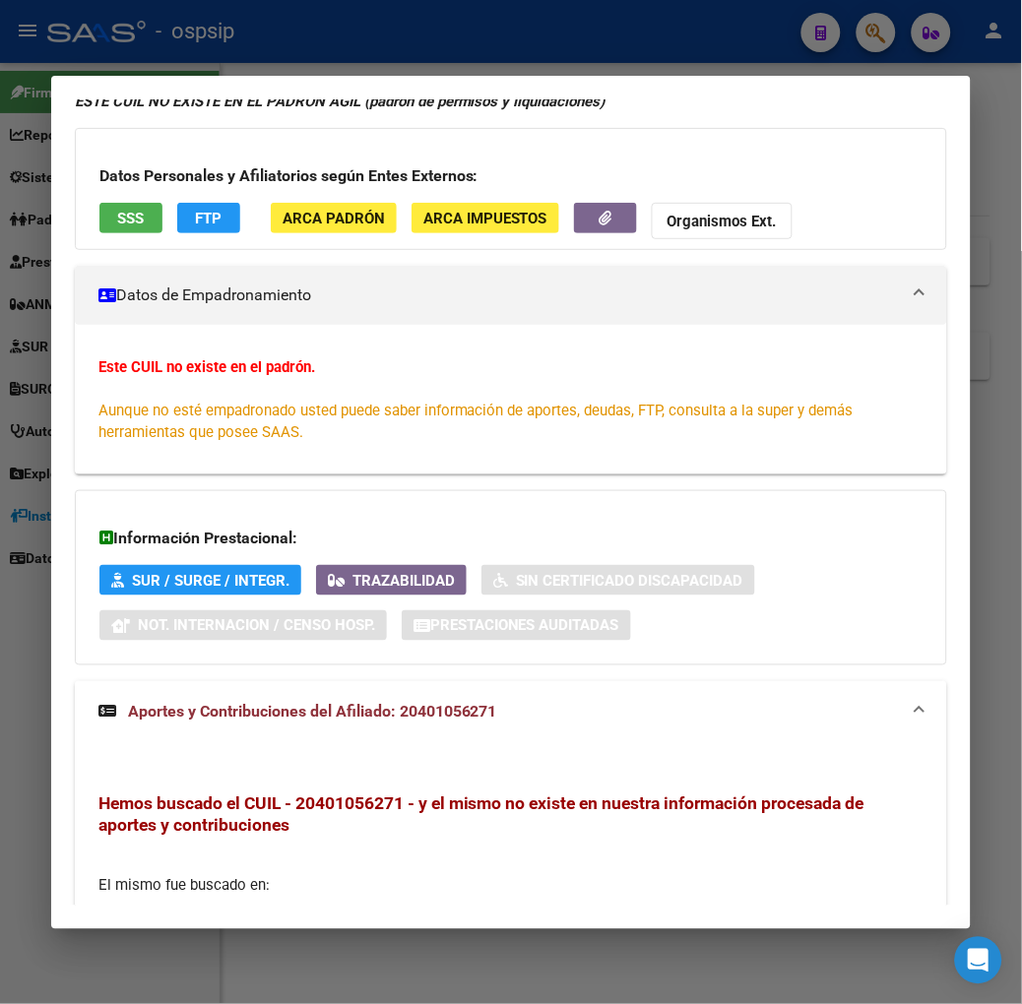
scroll to position [72, 0]
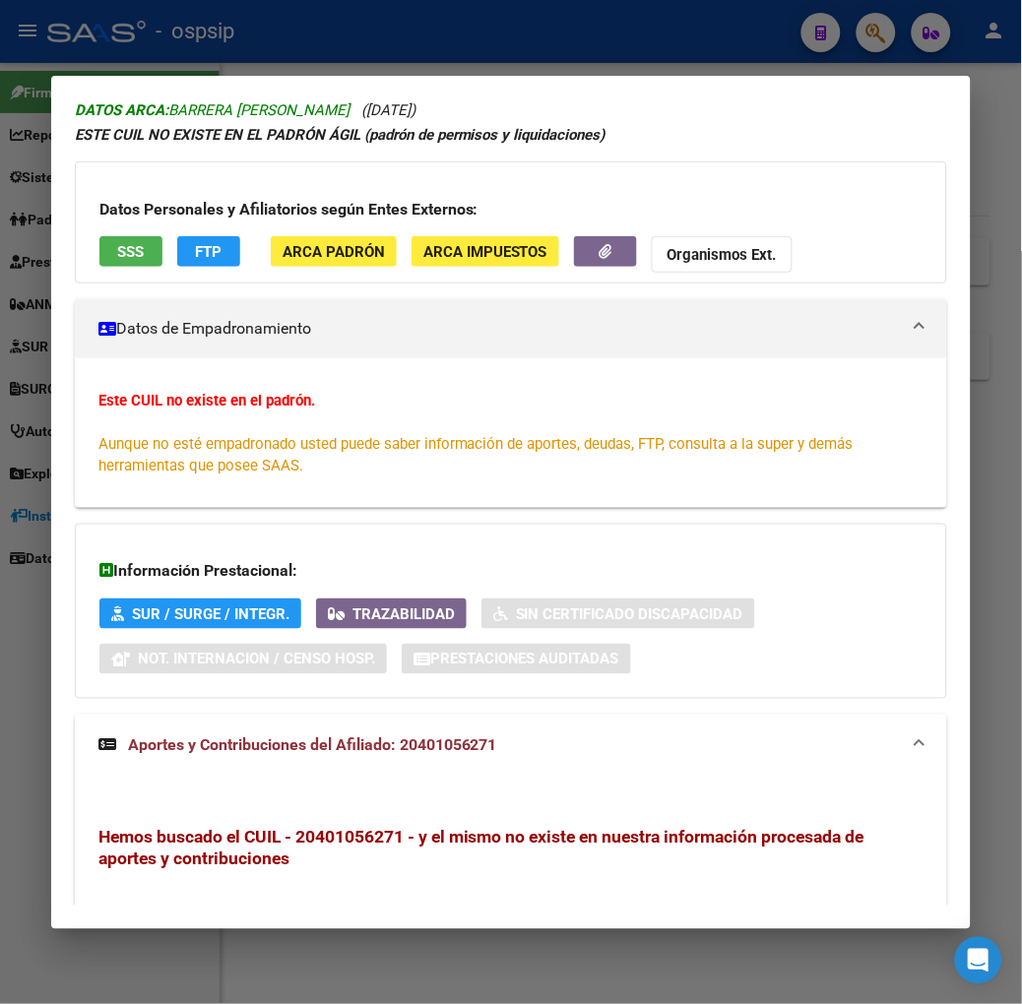
drag, startPoint x: 158, startPoint y: 44, endPoint x: 150, endPoint y: 105, distance: 61.5
click at [158, 44] on div at bounding box center [511, 502] width 1022 height 1004
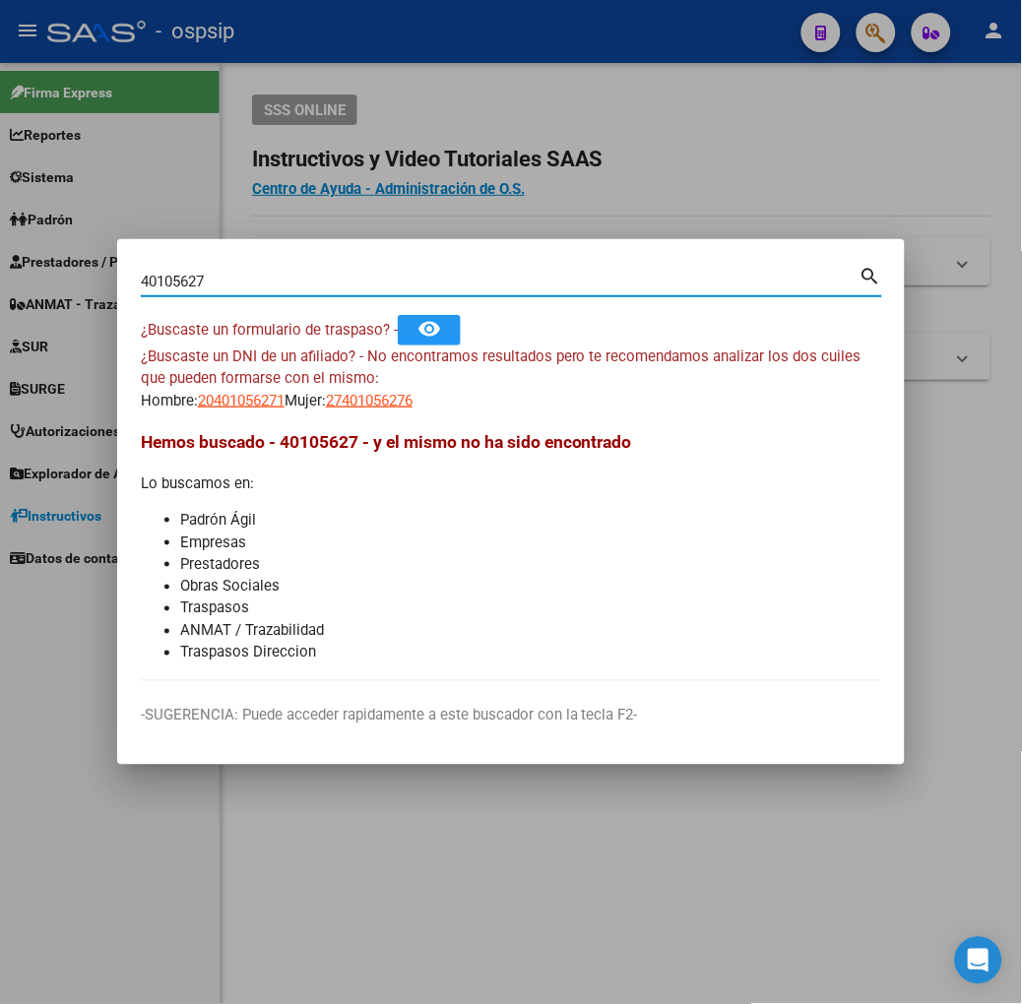
click at [141, 286] on input "40105627" at bounding box center [500, 282] width 719 height 18
type input "2"
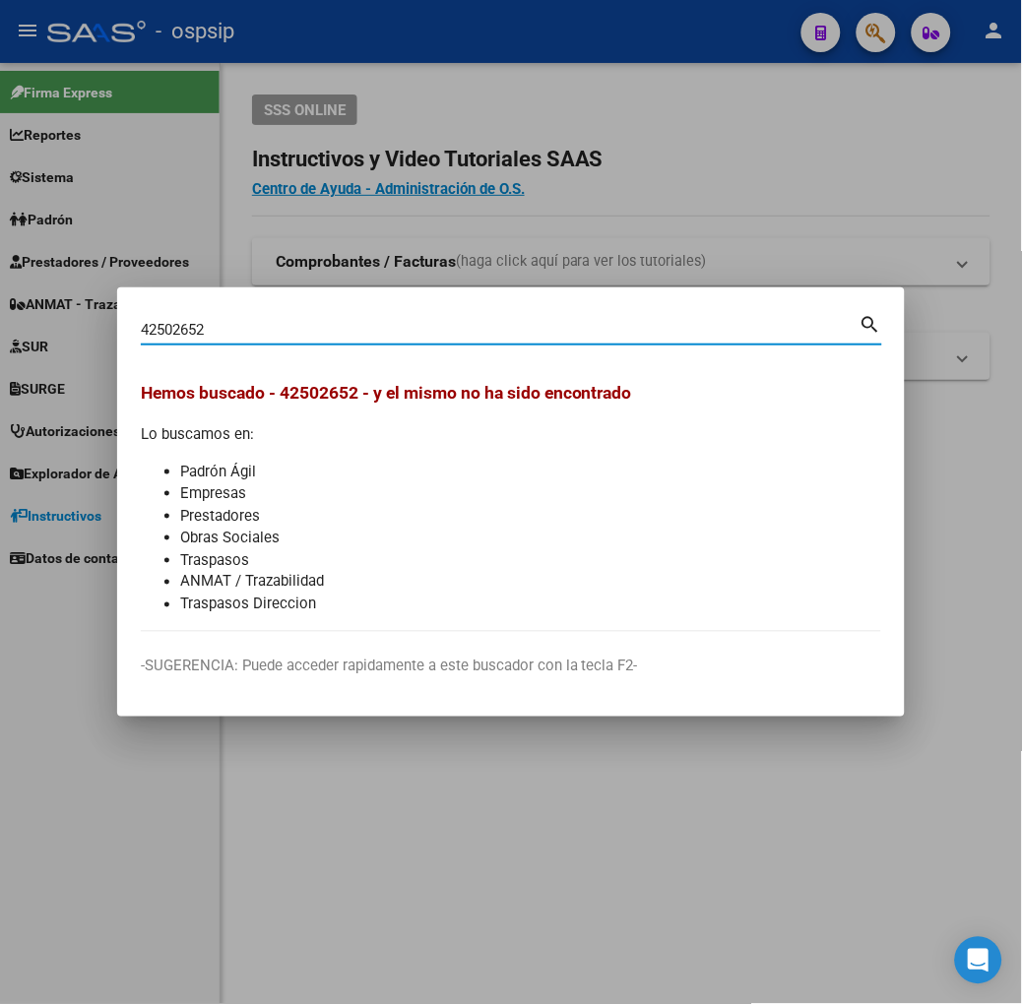
type input "42502652"
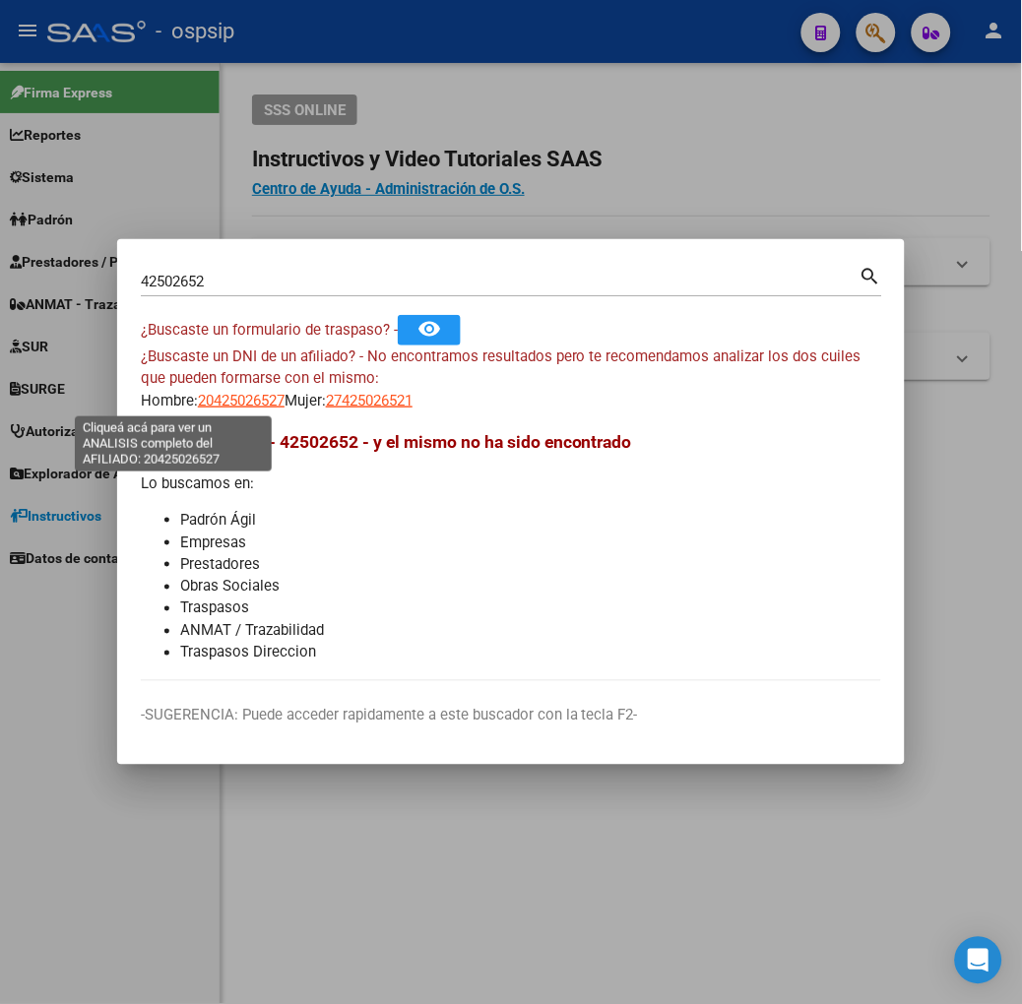
click at [198, 406] on span "20425026527" at bounding box center [241, 401] width 87 height 18
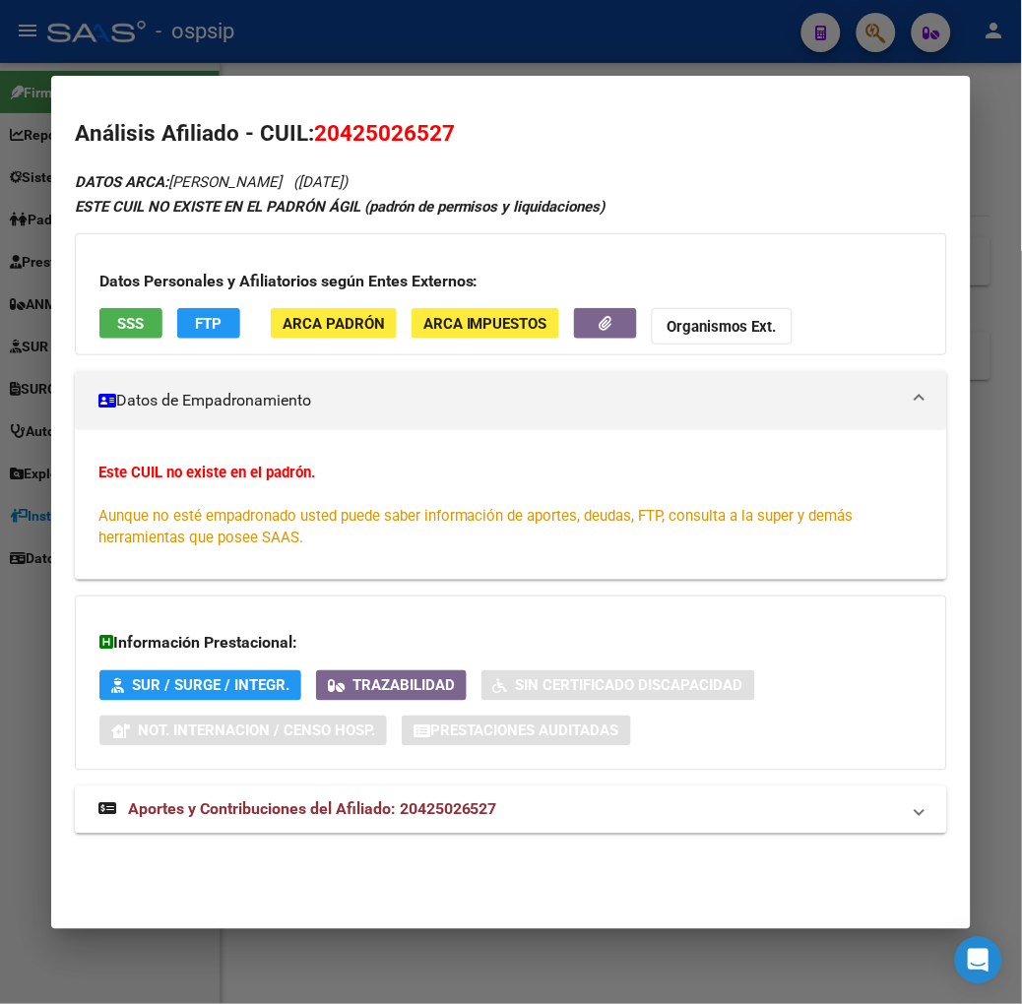
click at [159, 28] on div at bounding box center [511, 502] width 1022 height 1004
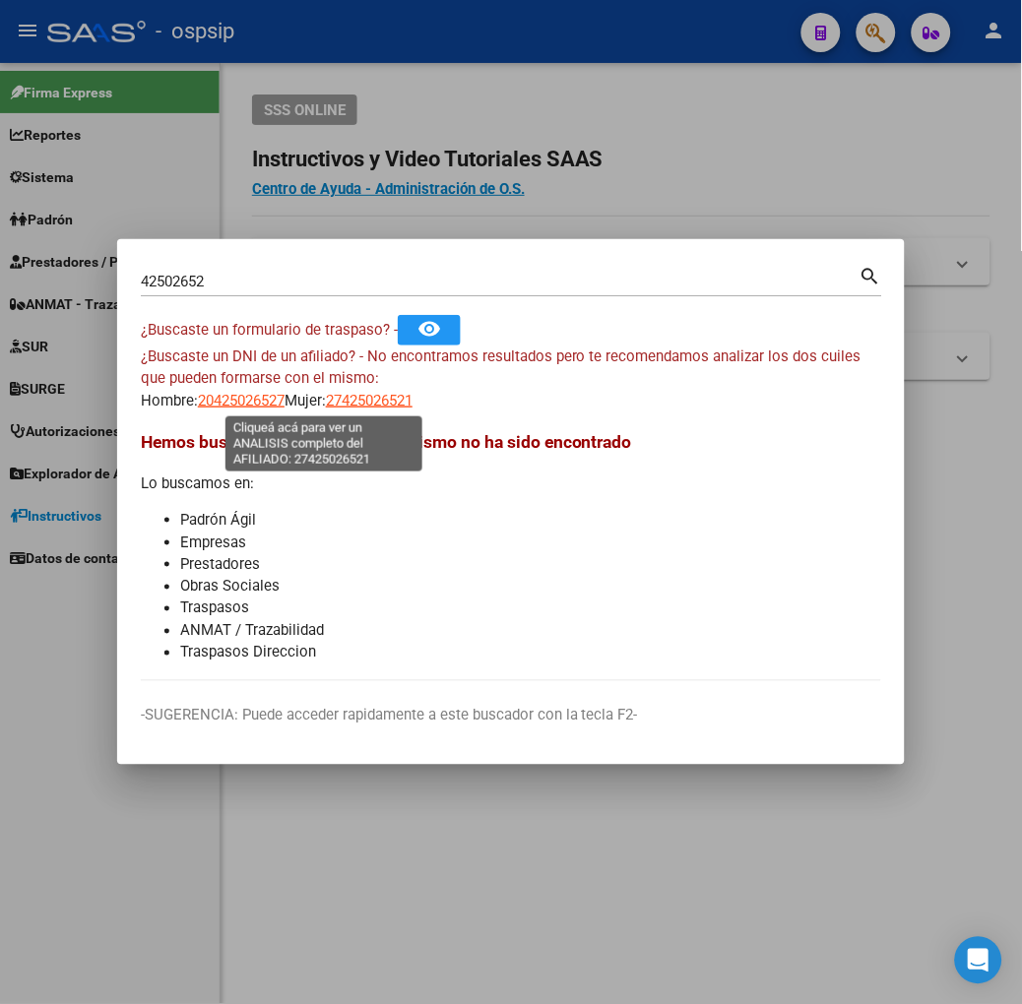
click at [326, 397] on span "27425026521" at bounding box center [369, 401] width 87 height 18
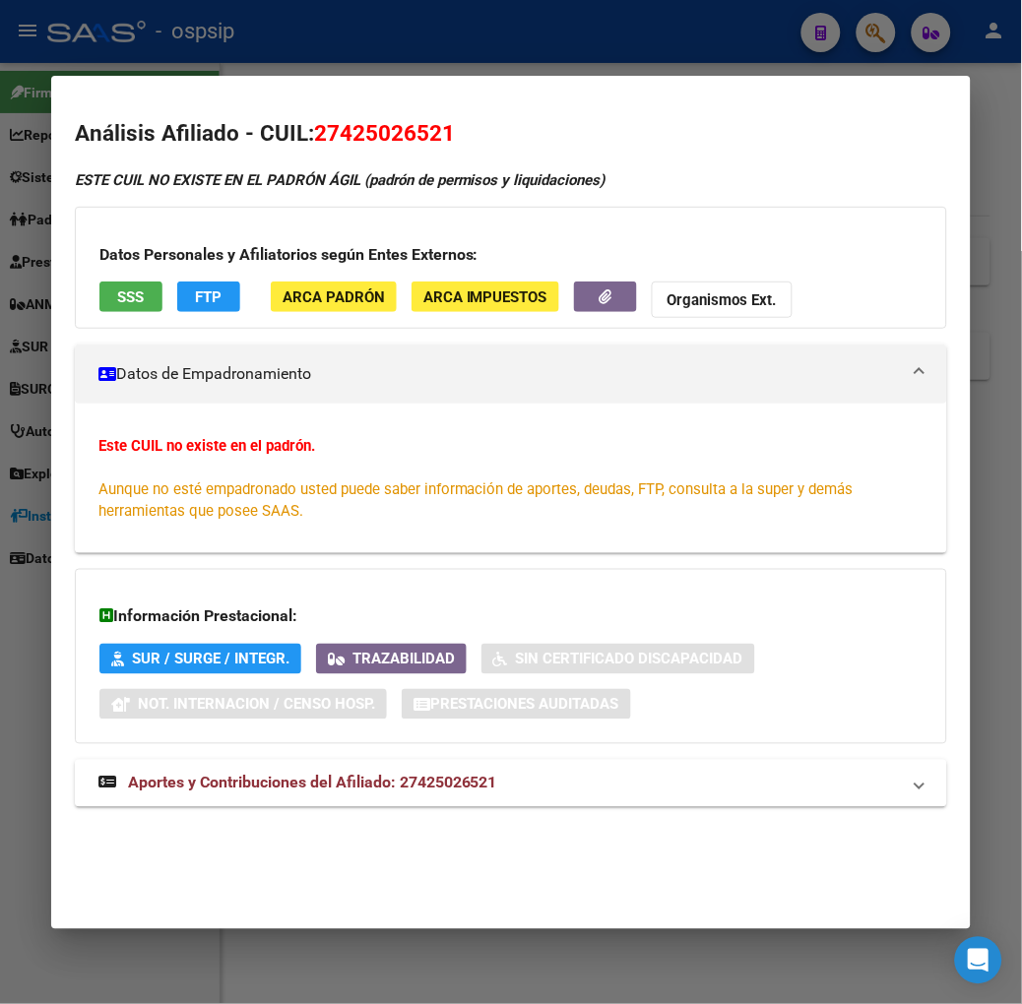
click at [212, 45] on div at bounding box center [511, 502] width 1022 height 1004
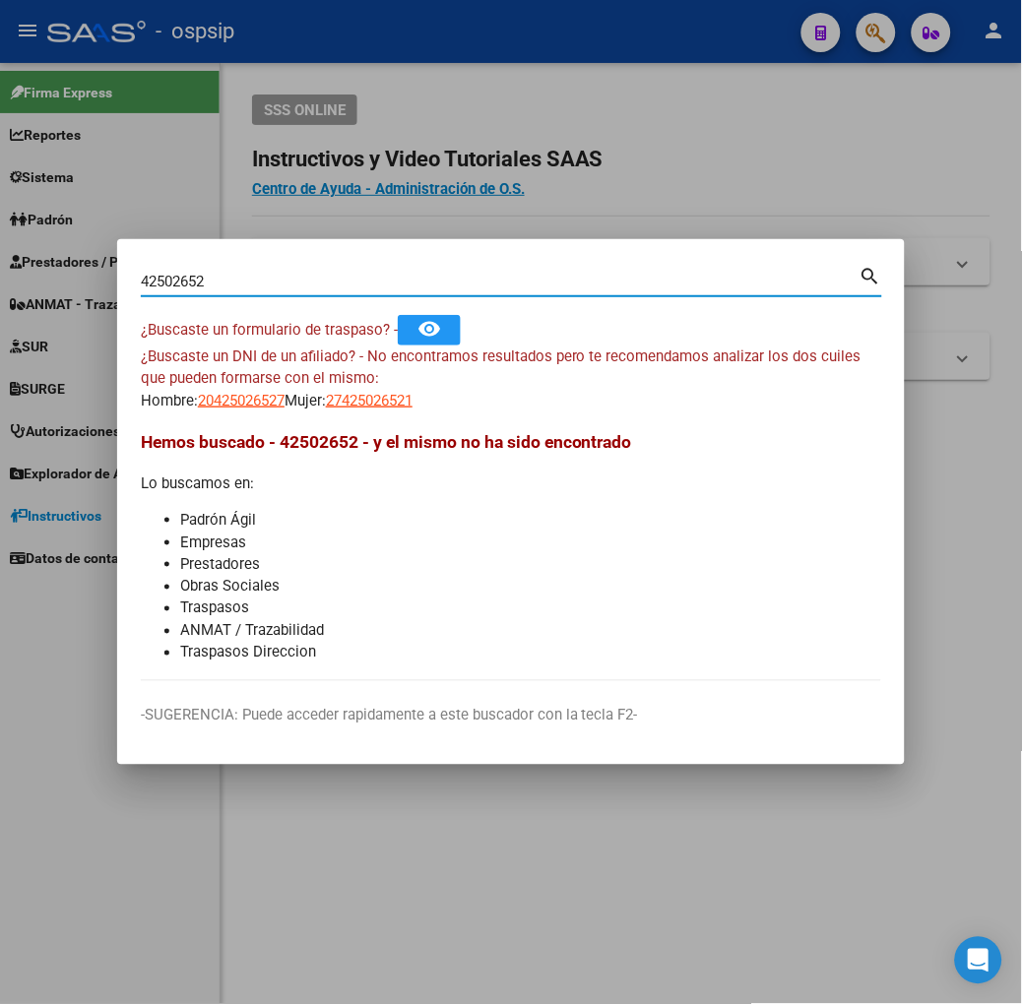
click at [180, 289] on input "42502652" at bounding box center [500, 282] width 719 height 18
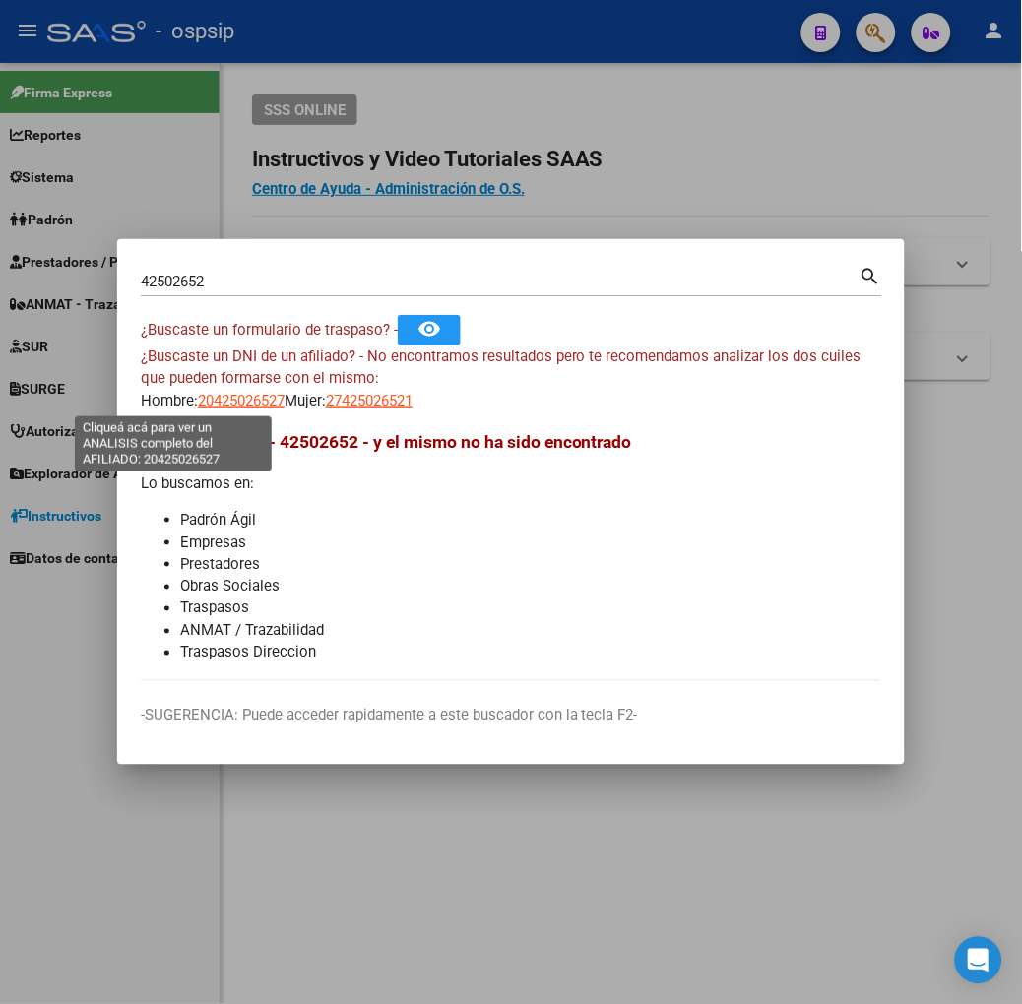
click at [198, 400] on span "20425026527" at bounding box center [241, 401] width 87 height 18
type textarea "20425026527"
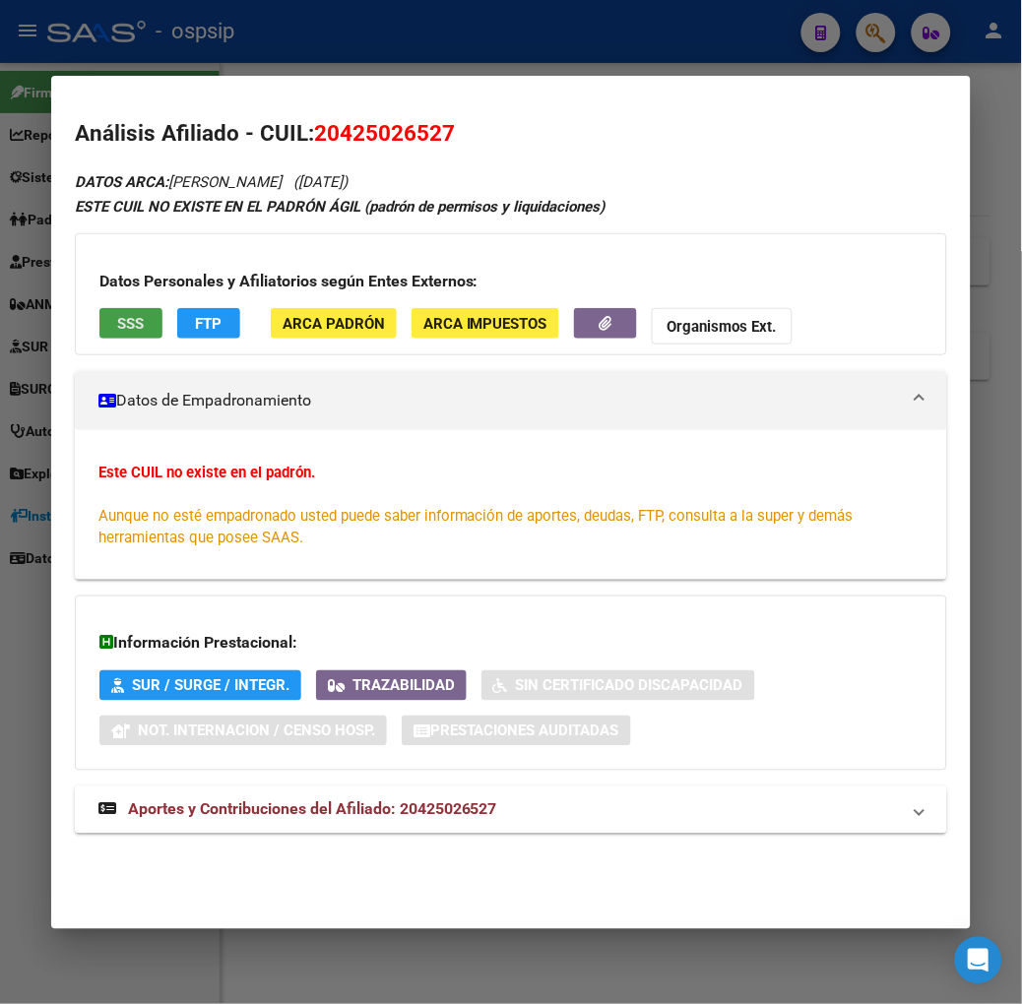
click at [99, 311] on button "SSS" at bounding box center [130, 323] width 63 height 31
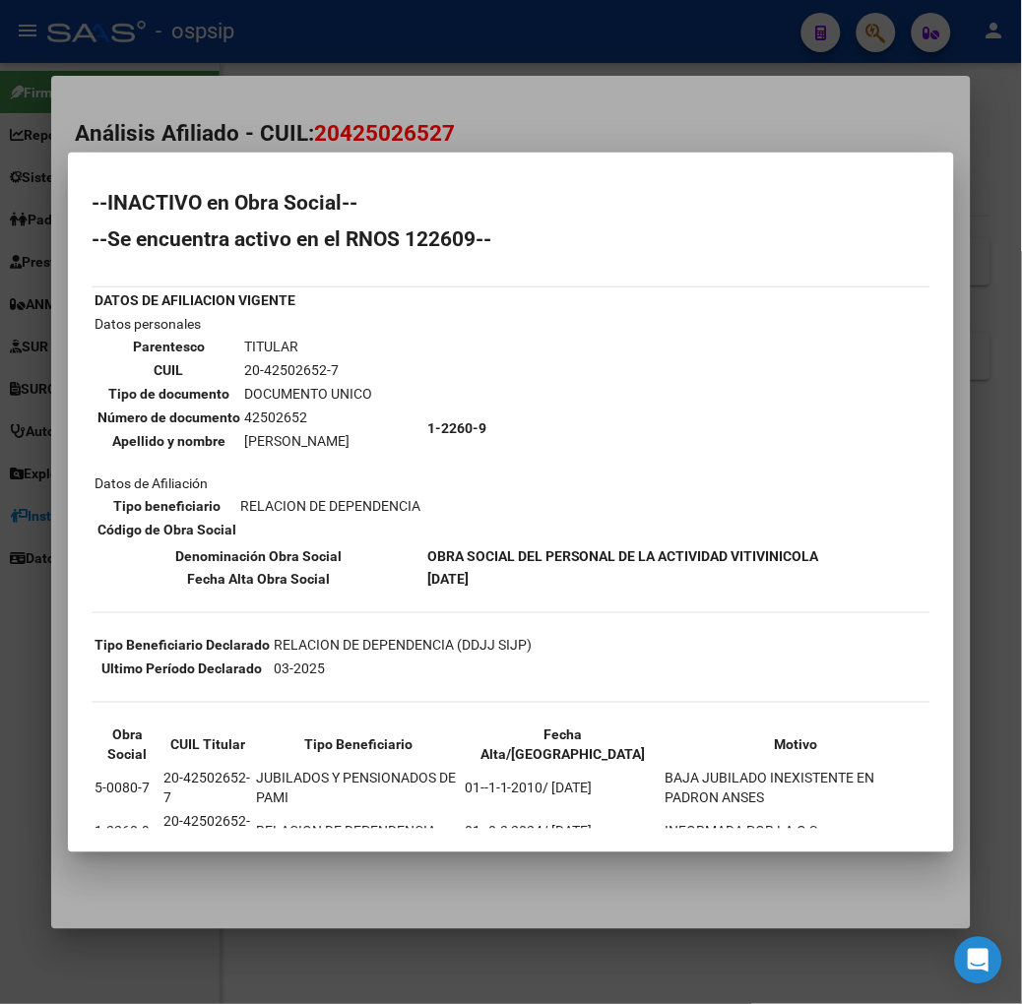
click at [162, 64] on div at bounding box center [511, 502] width 1022 height 1004
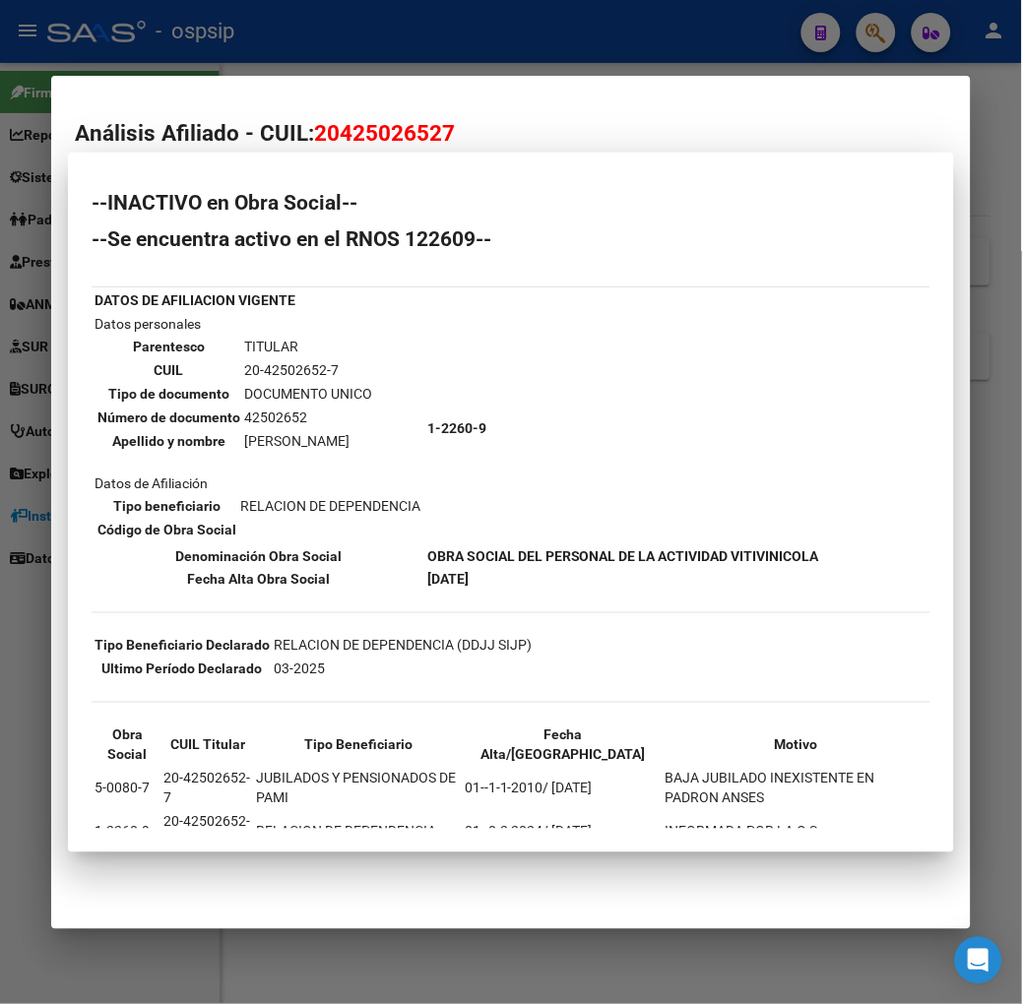
click at [162, 64] on div at bounding box center [511, 502] width 1022 height 1004
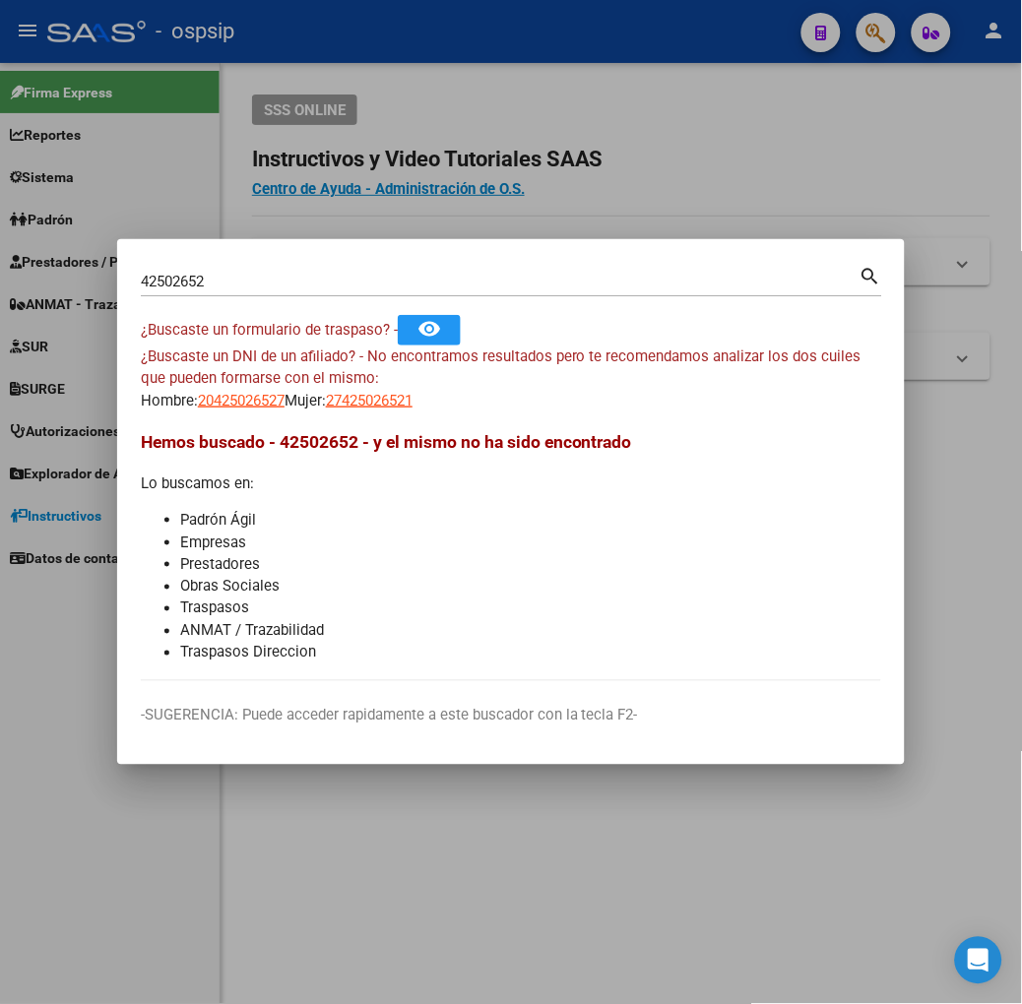
click at [185, 292] on div "42502652 Buscar (apellido, dni, [PERSON_NAME], [PERSON_NAME], cuit, obra social)" at bounding box center [500, 282] width 719 height 30
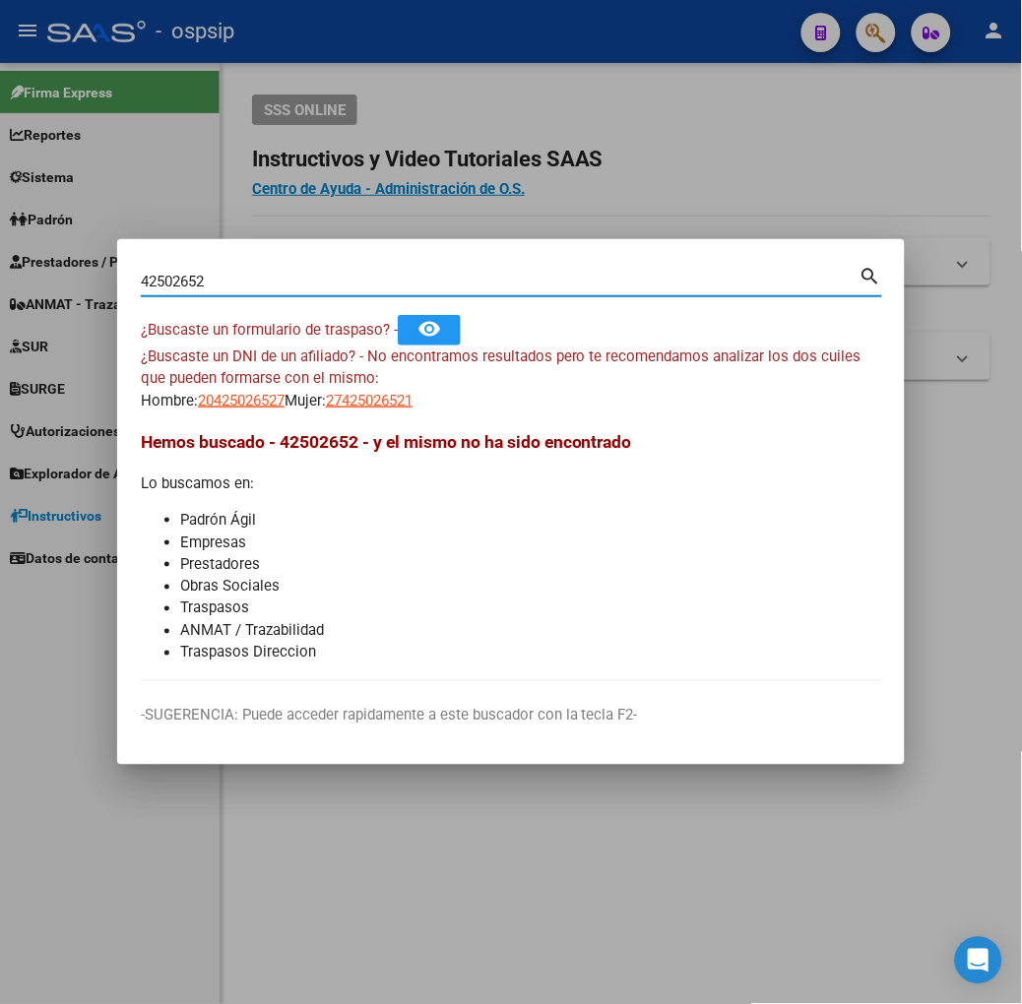
click at [175, 283] on input "42502652" at bounding box center [500, 282] width 719 height 18
type input "46163136"
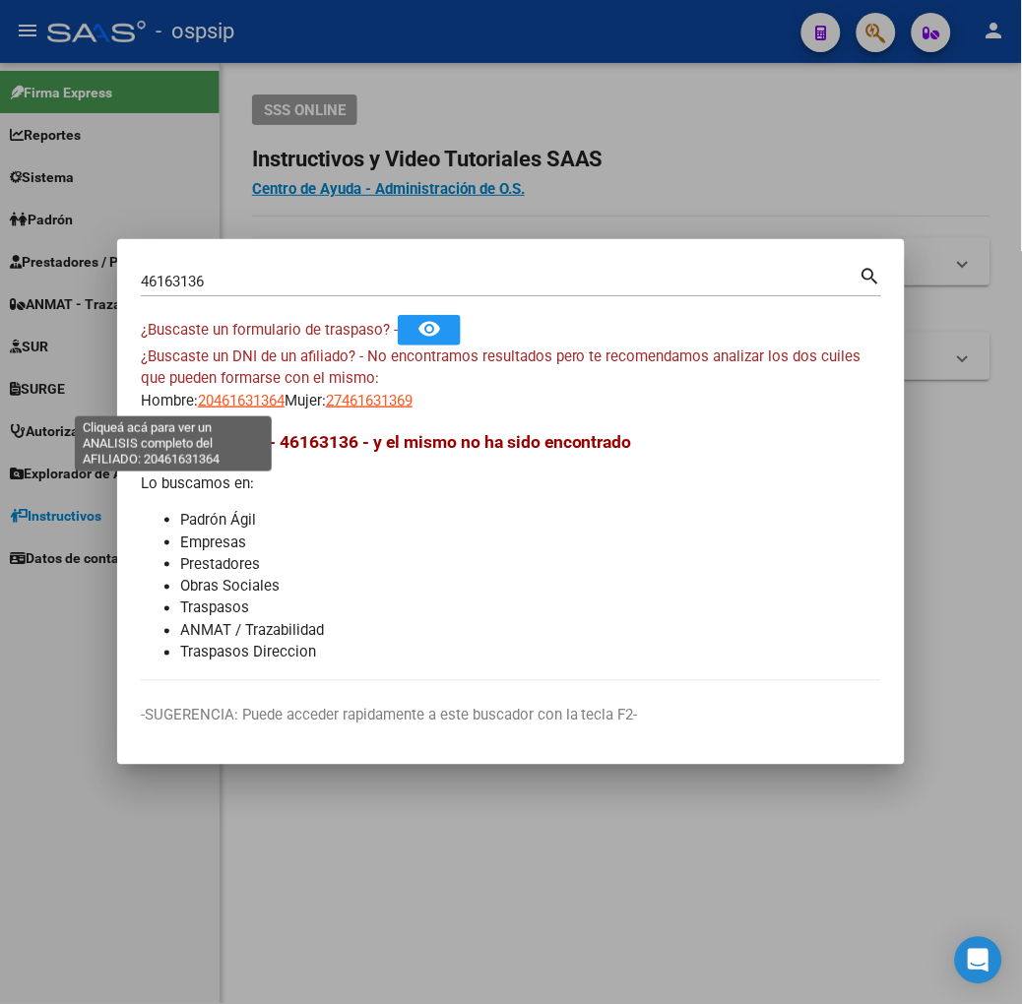
click at [198, 399] on span "20461631364" at bounding box center [241, 401] width 87 height 18
type textarea "20461631364"
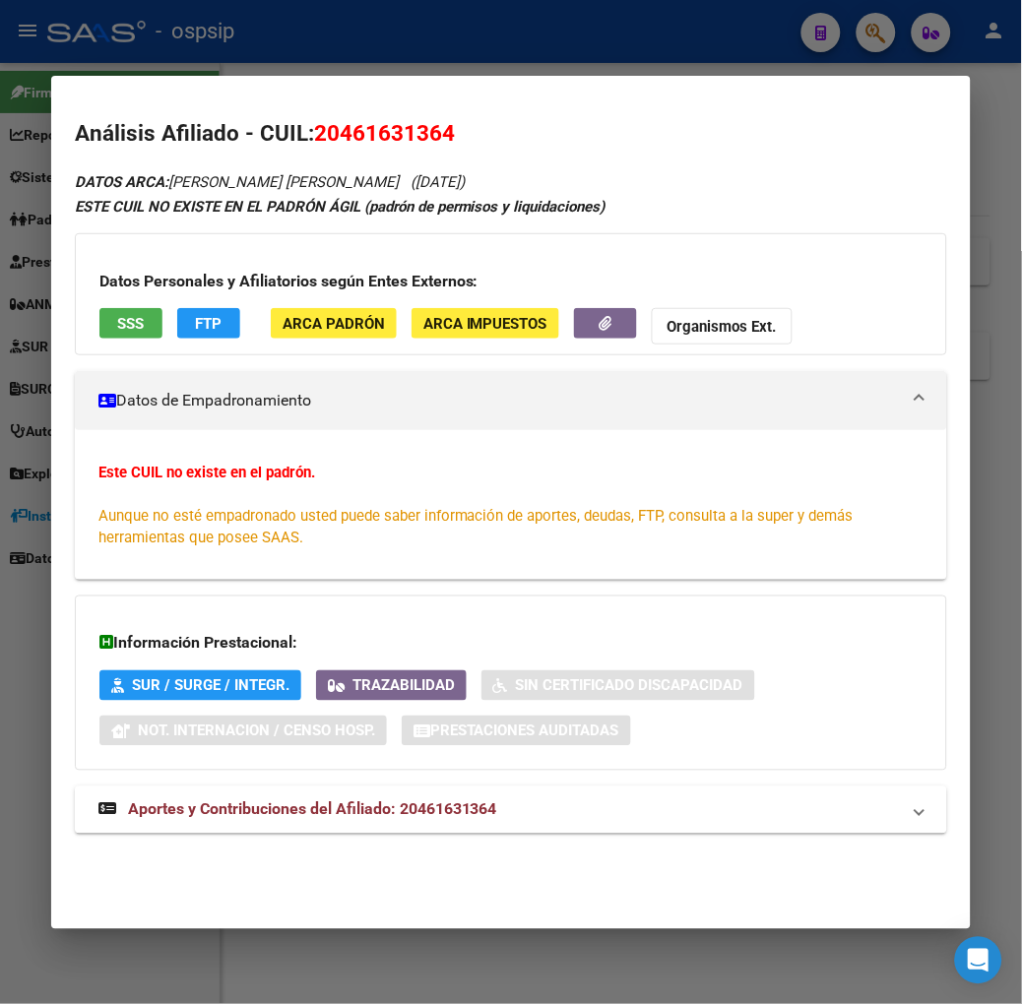
click at [117, 317] on span "SSS" at bounding box center [130, 324] width 27 height 18
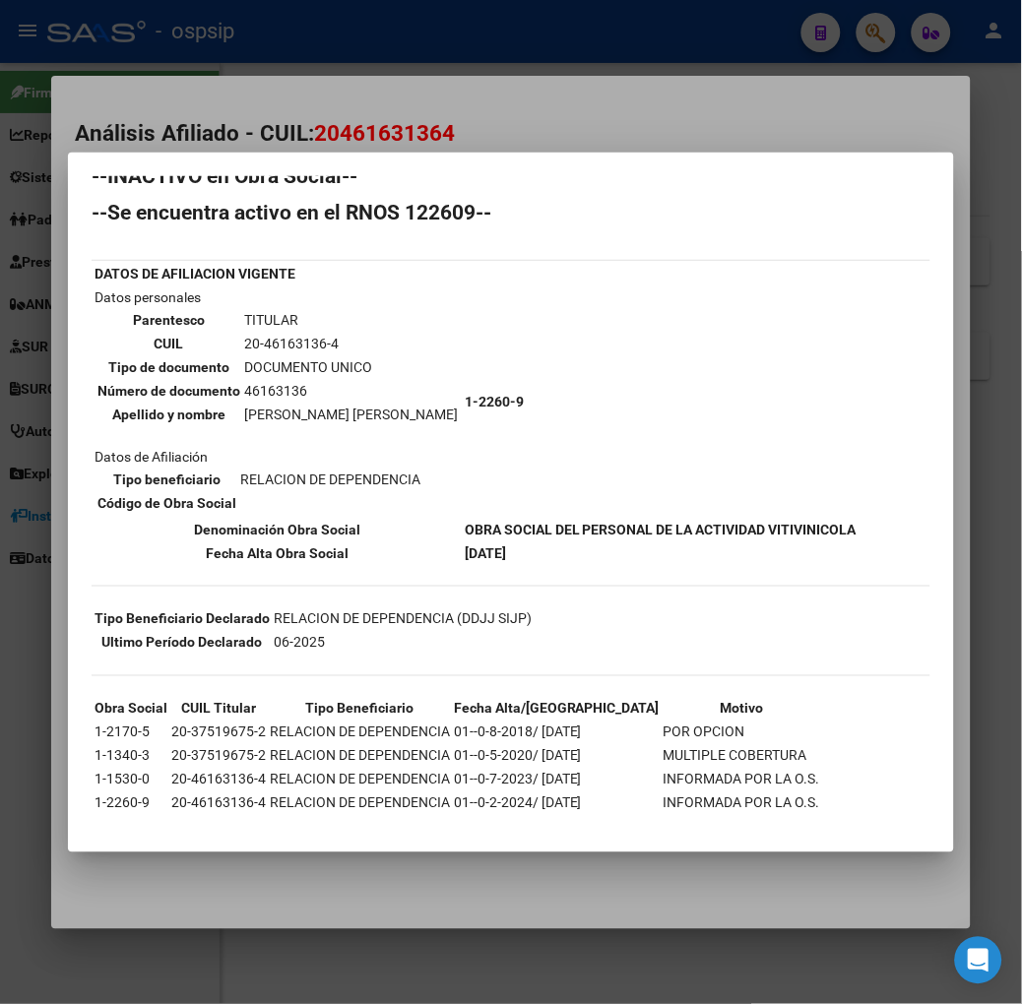
scroll to position [33, 0]
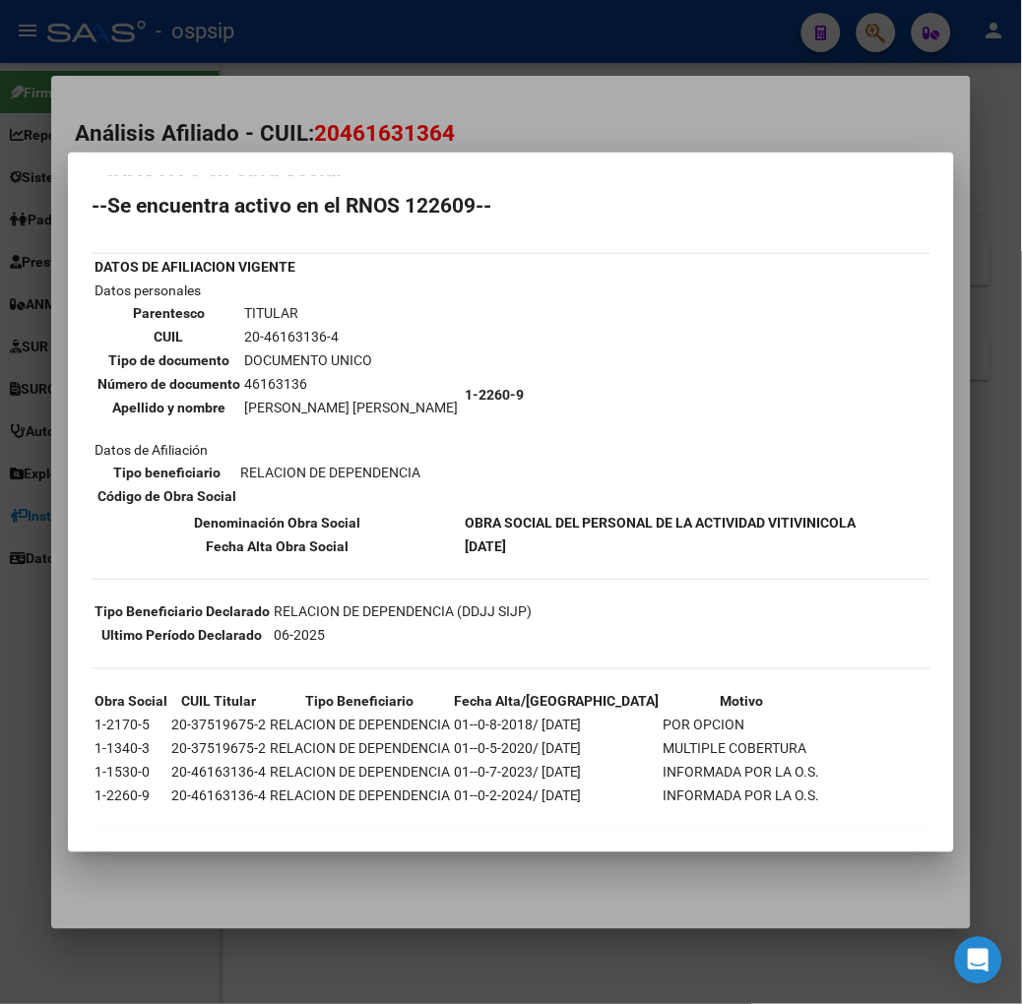
click at [406, 53] on div at bounding box center [511, 502] width 1022 height 1004
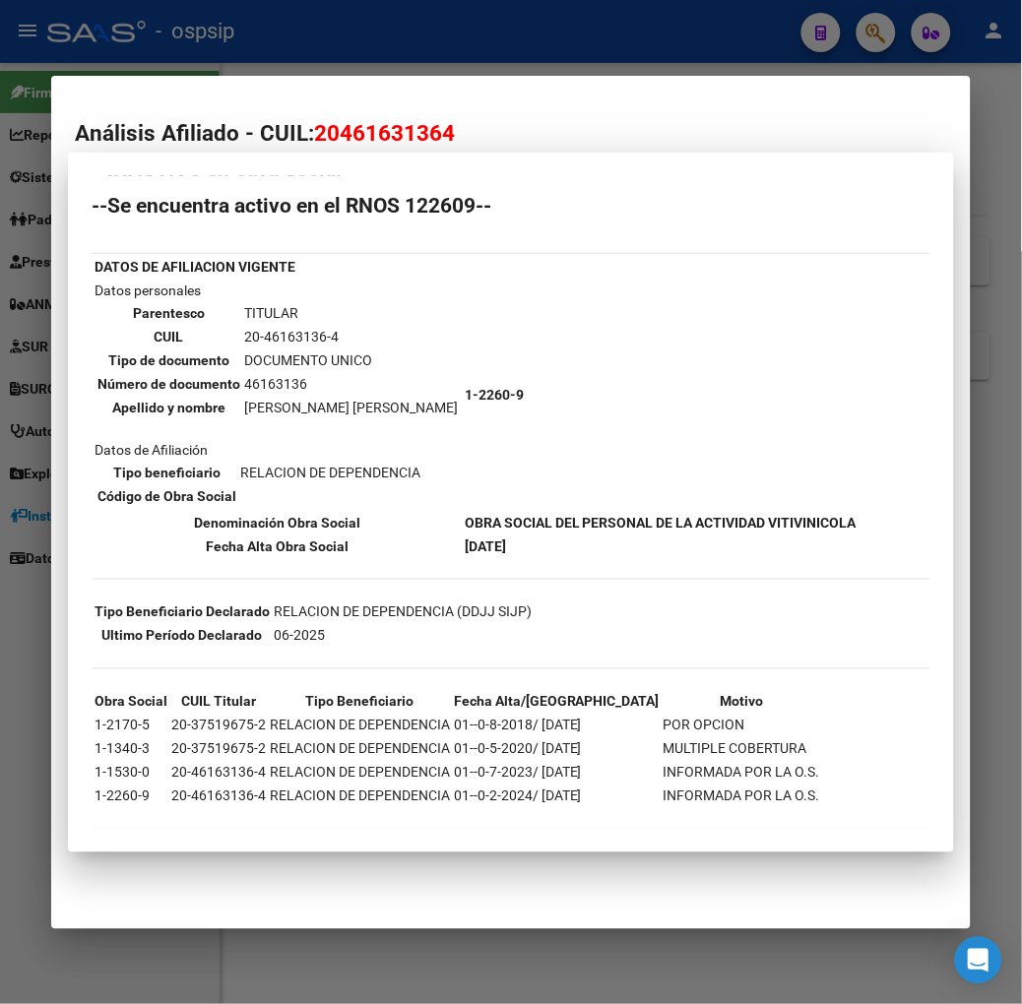
click at [406, 53] on div at bounding box center [511, 502] width 1022 height 1004
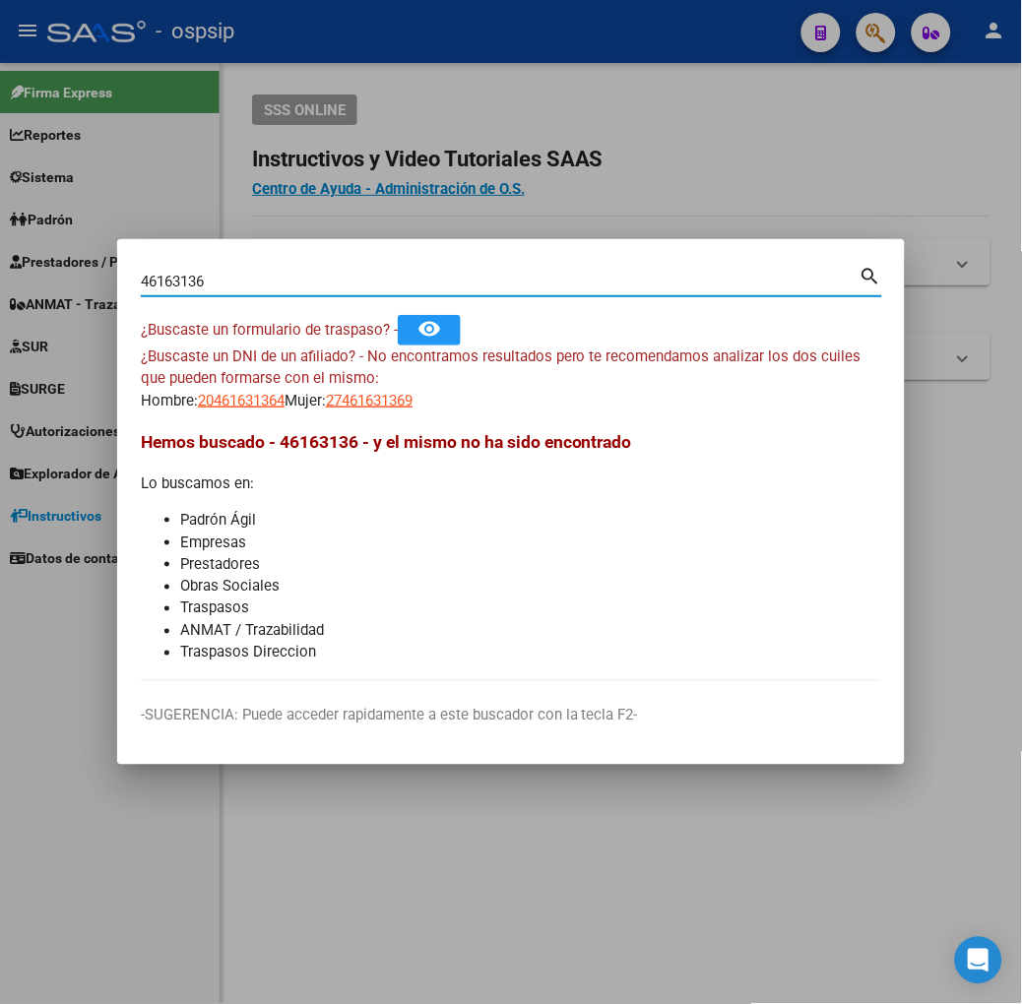
click at [271, 286] on input "46163136" at bounding box center [500, 282] width 719 height 18
type input "26092002"
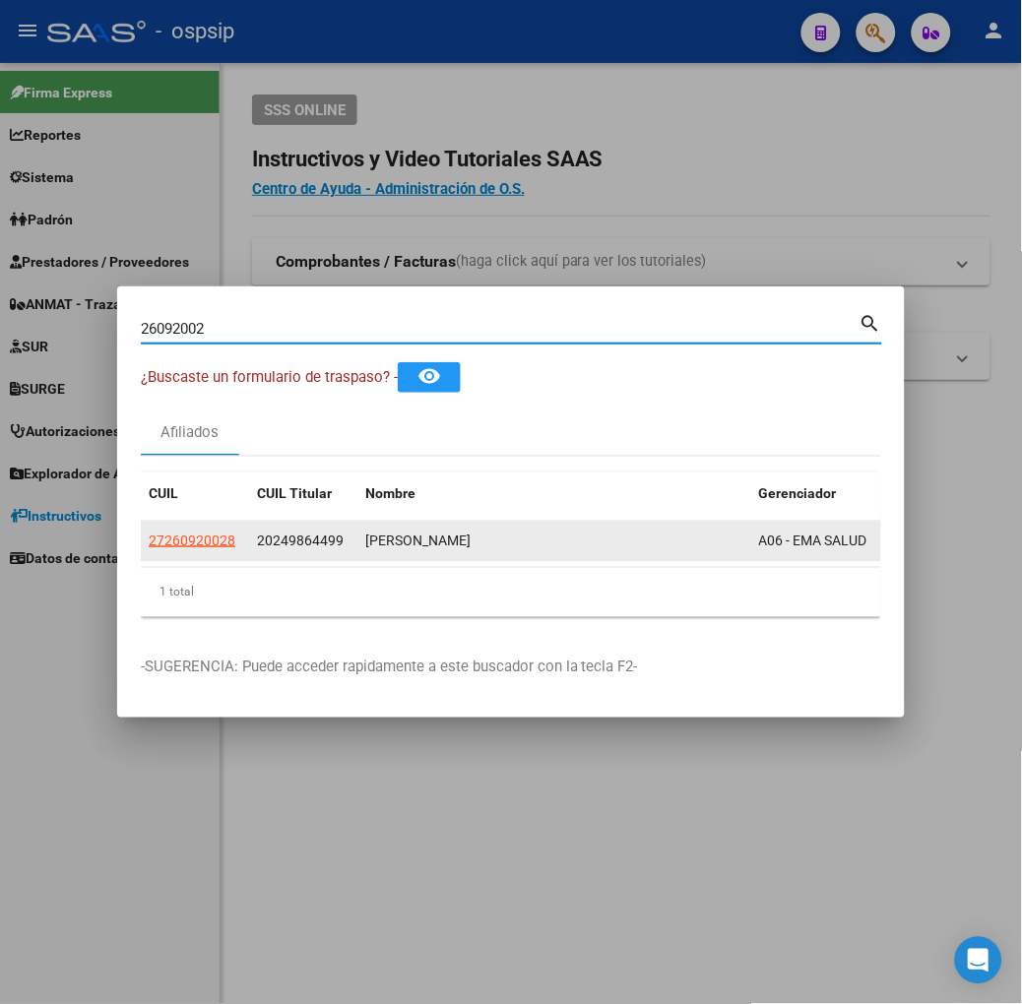
click at [149, 530] on app-link-go-to "27260920028" at bounding box center [192, 541] width 87 height 23
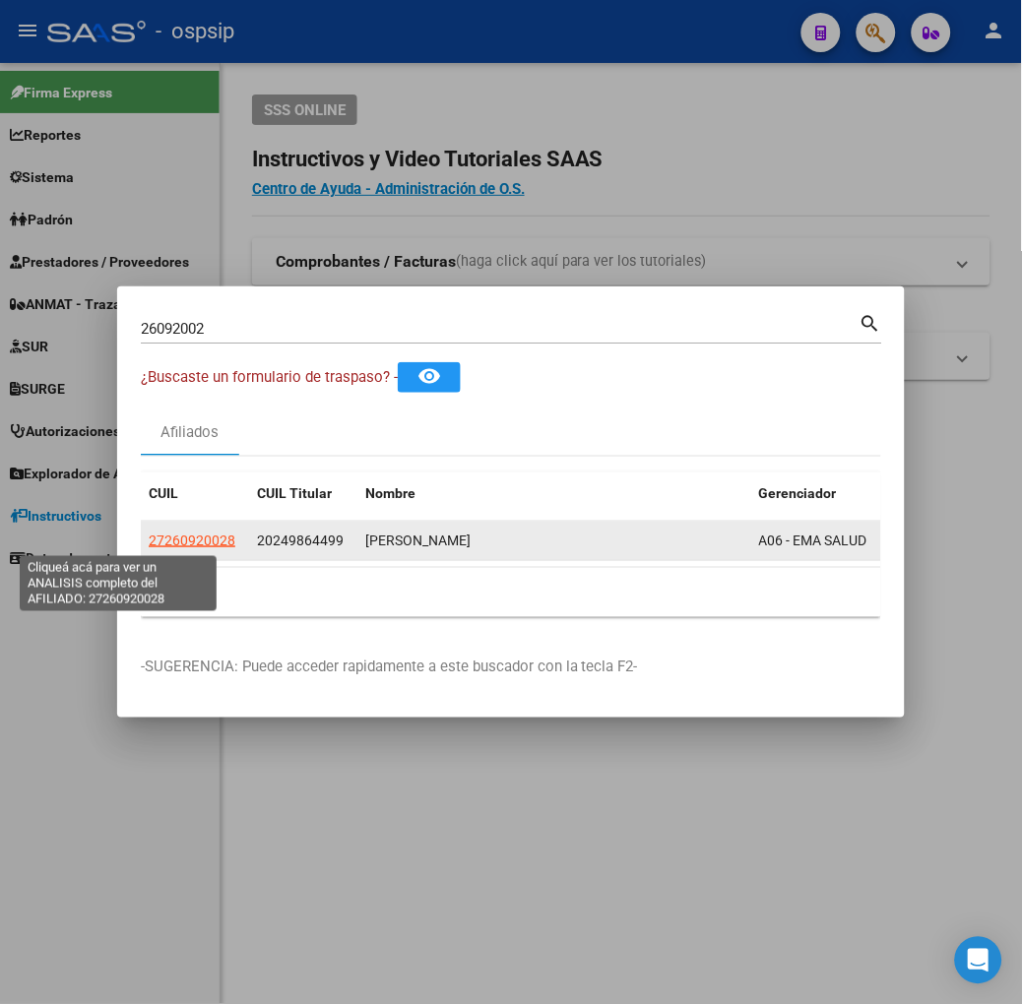
click at [149, 539] on span "27260920028" at bounding box center [192, 541] width 87 height 16
type textarea "27260920028"
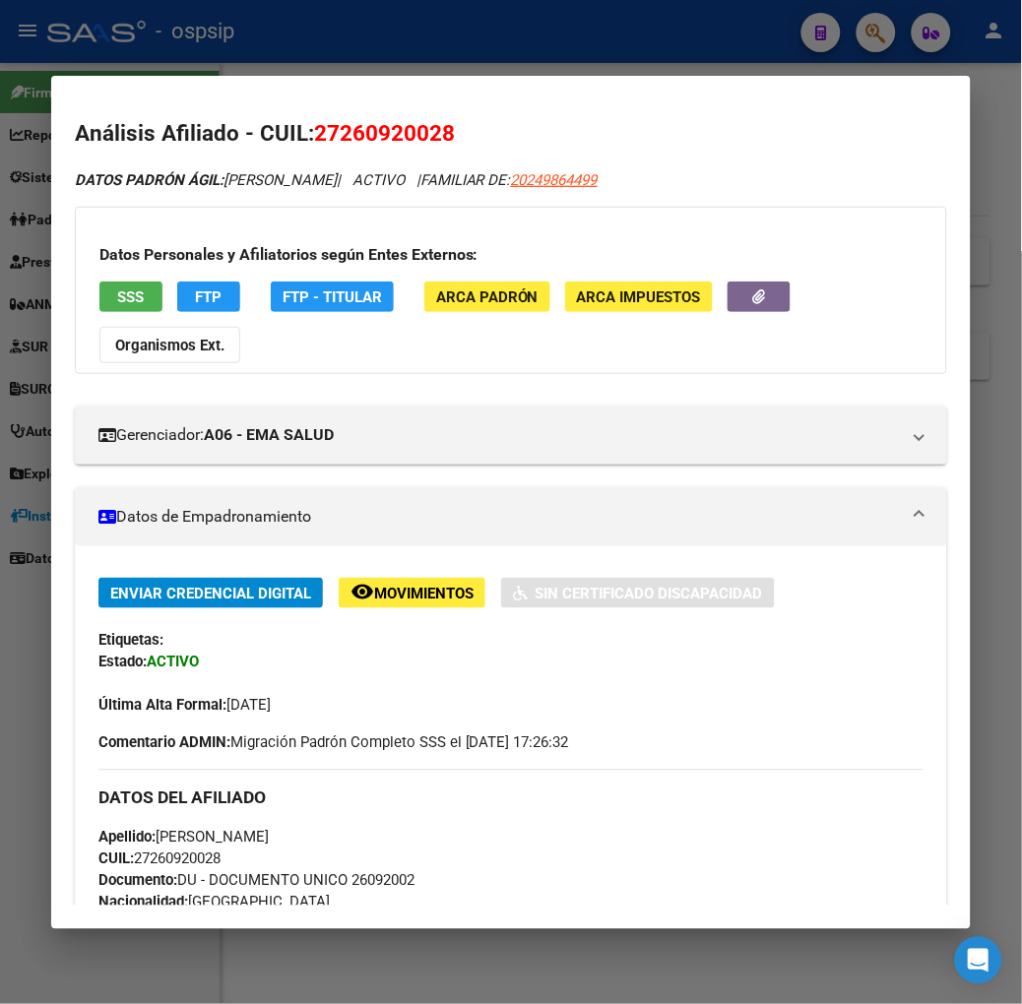
click at [111, 307] on button "SSS" at bounding box center [130, 297] width 63 height 31
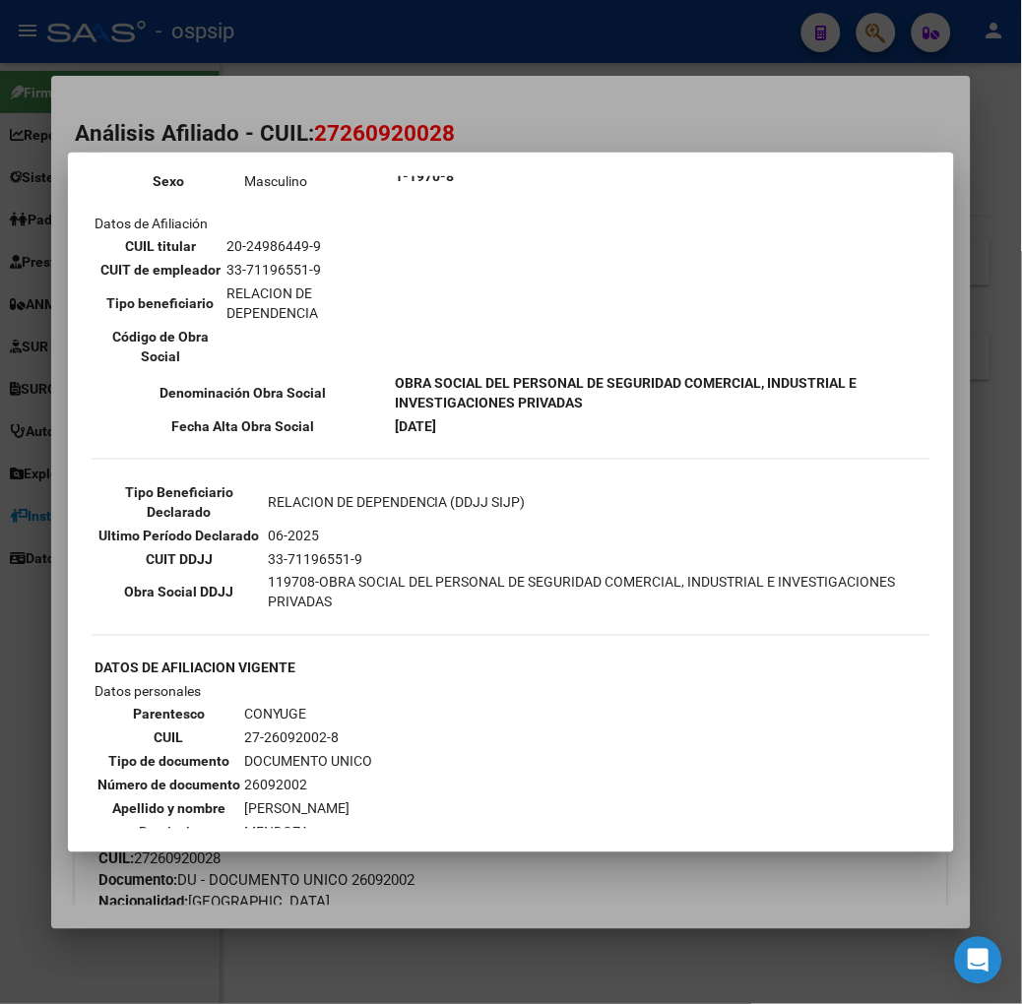
scroll to position [328, 0]
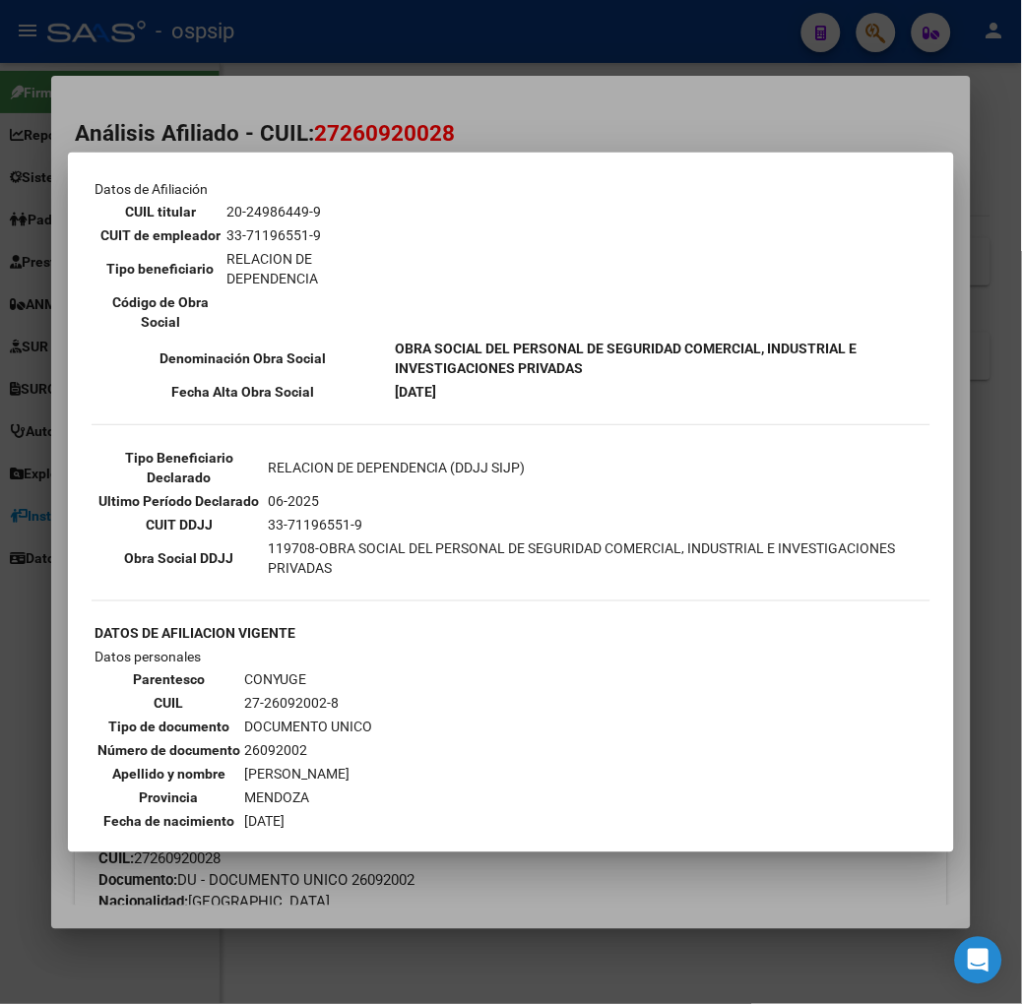
click at [167, 108] on div at bounding box center [511, 502] width 1022 height 1004
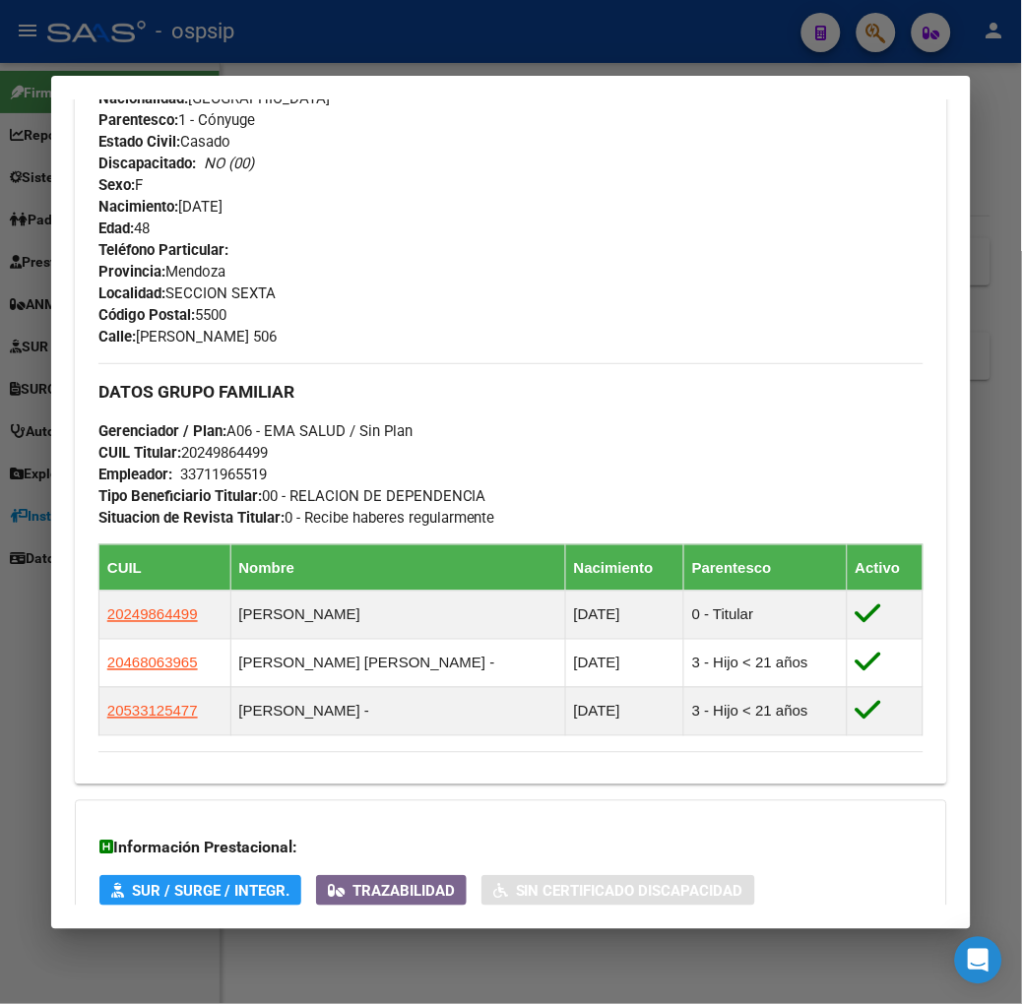
scroll to position [984, 0]
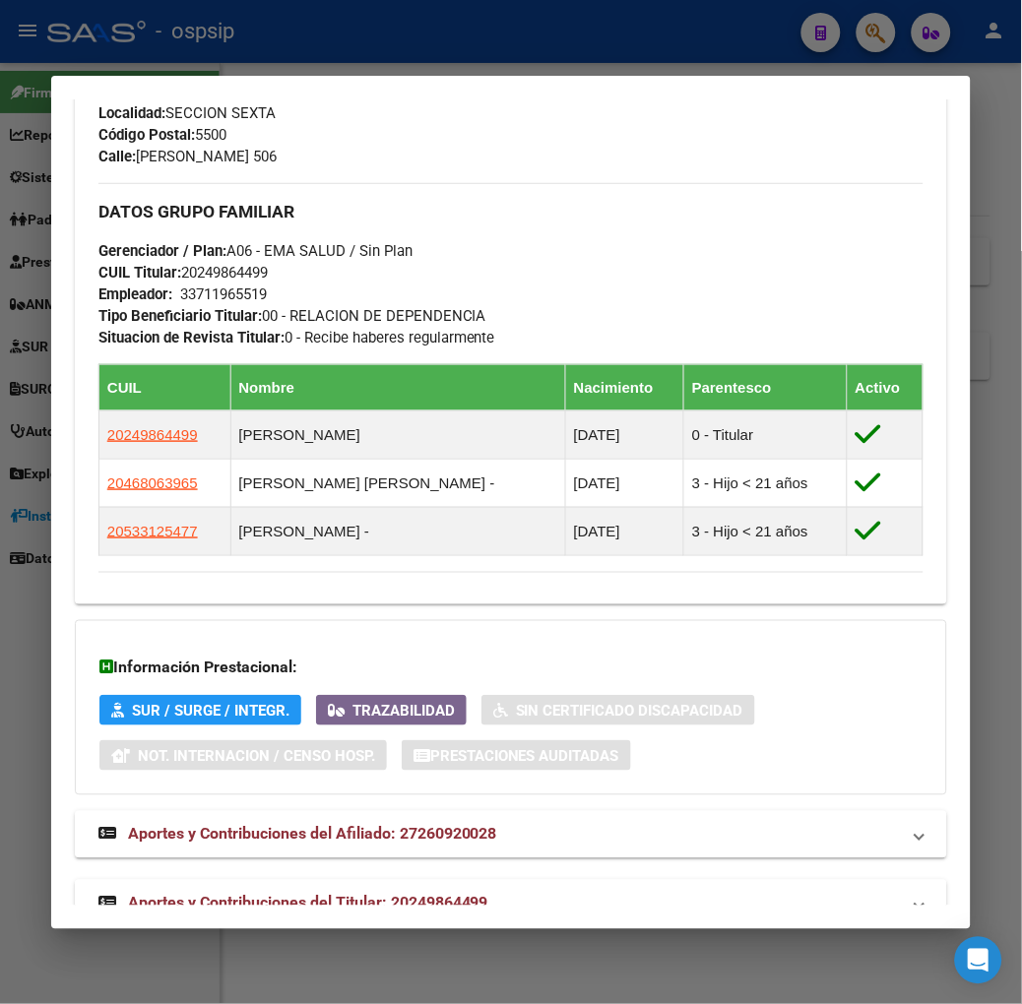
click at [347, 894] on span "Aportes y Contribuciones del Titular: 20249864499" at bounding box center [308, 903] width 360 height 19
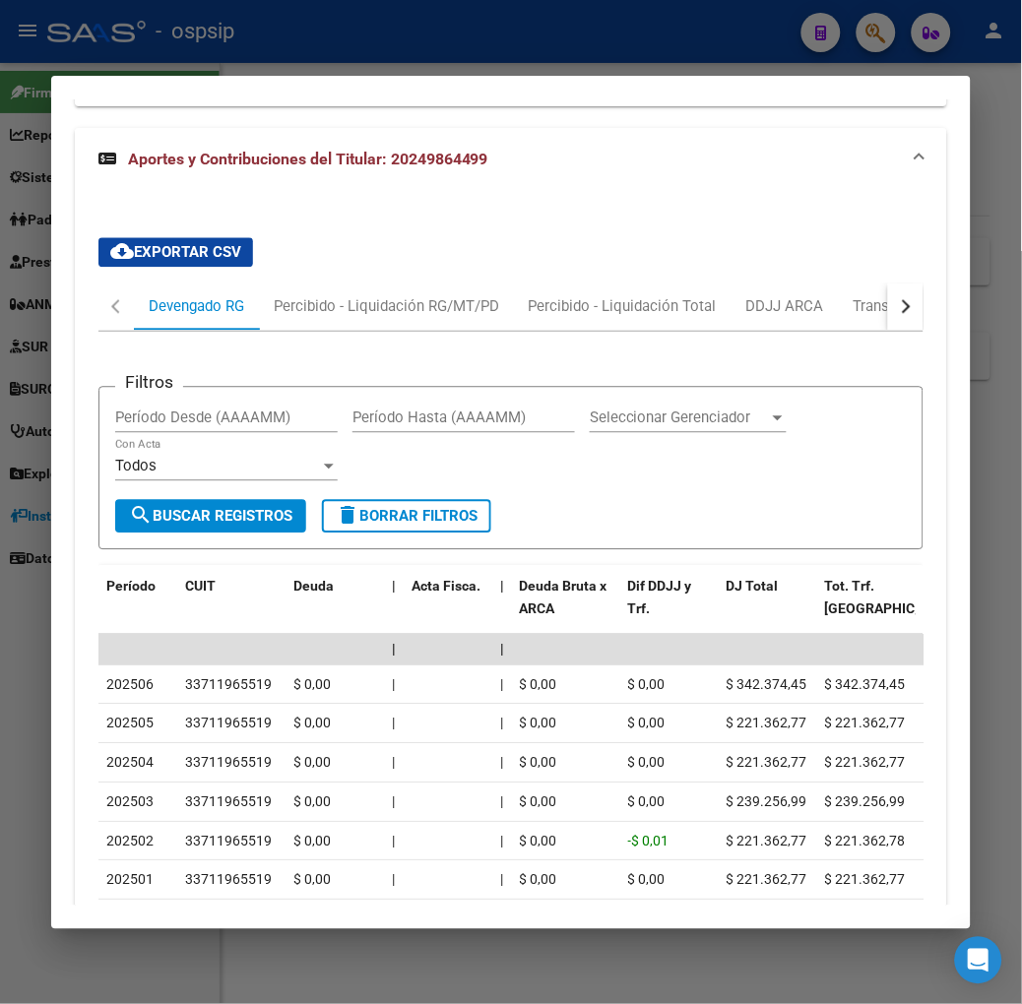
scroll to position [1737, 0]
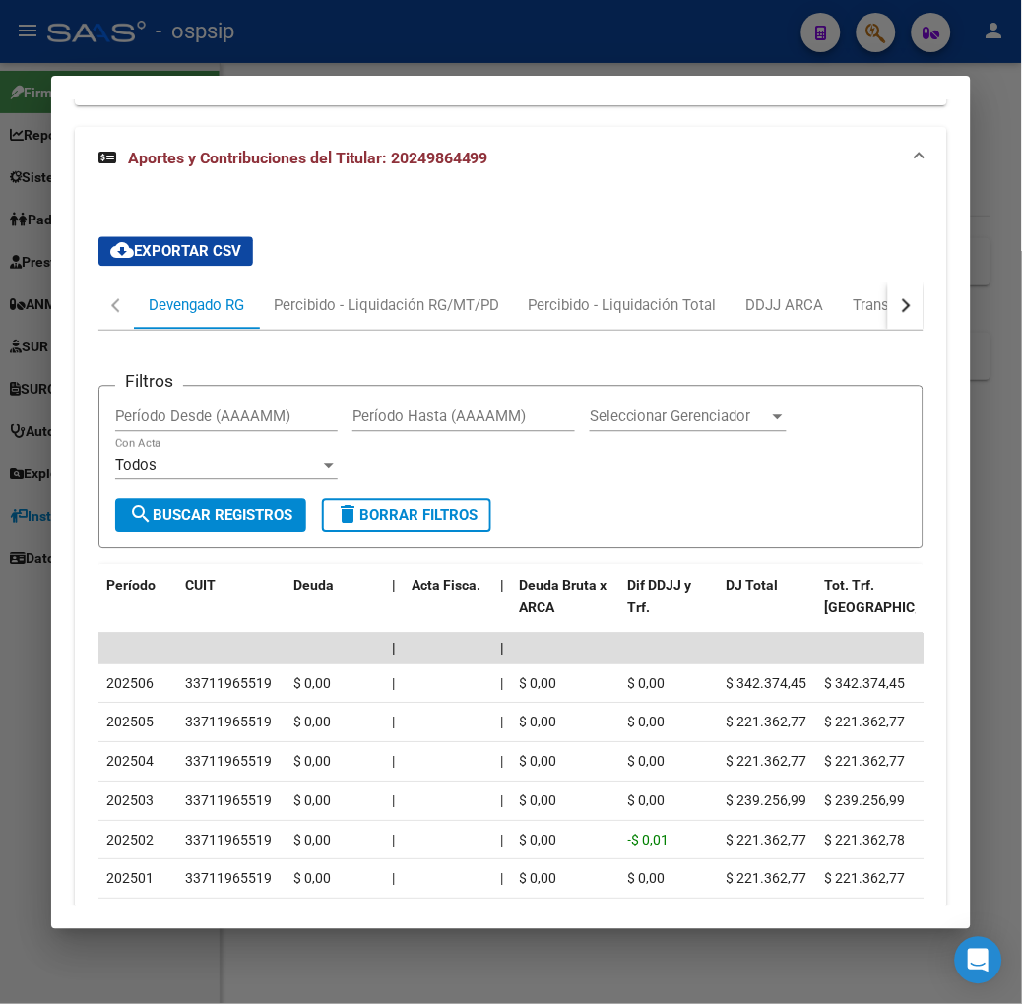
click at [370, 61] on div at bounding box center [511, 502] width 1022 height 1004
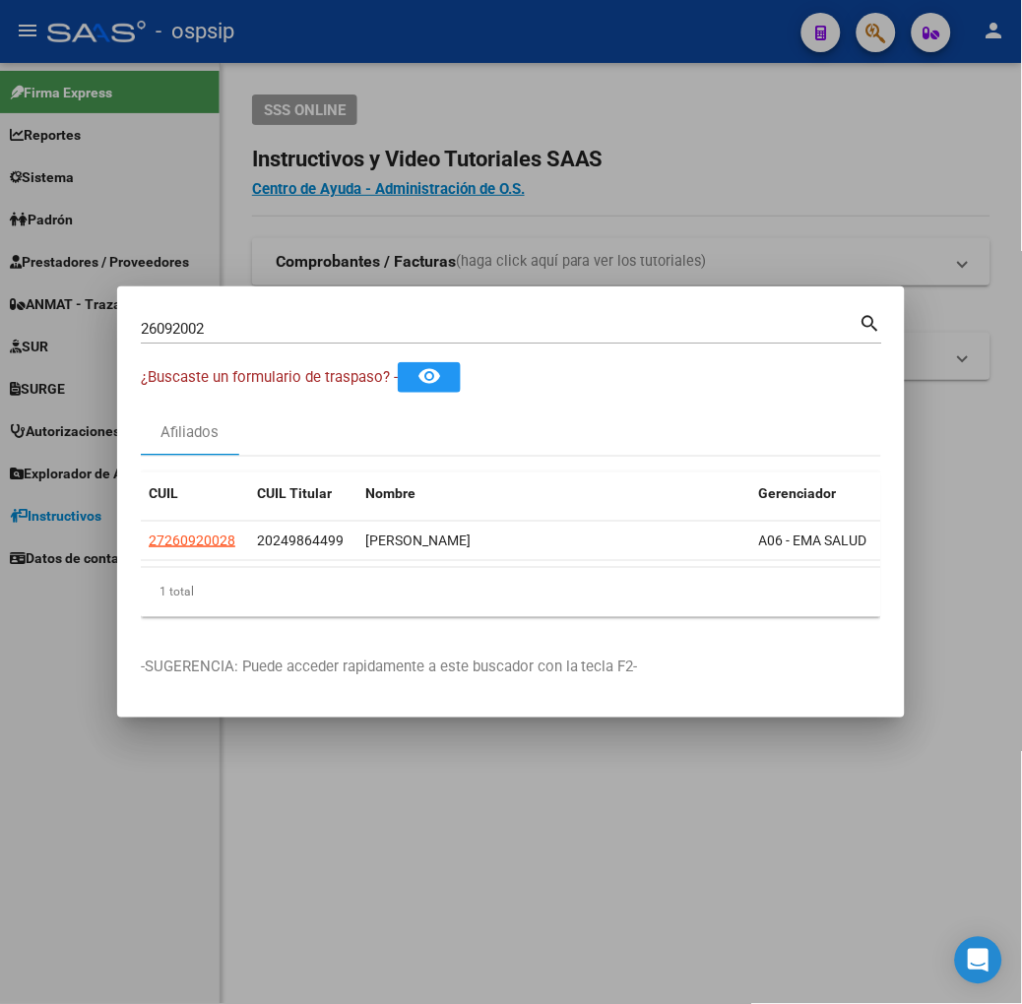
click at [279, 341] on div "26092002 Buscar (apellido, dni, cuil, nro traspaso, cuit, obra social)" at bounding box center [500, 329] width 719 height 30
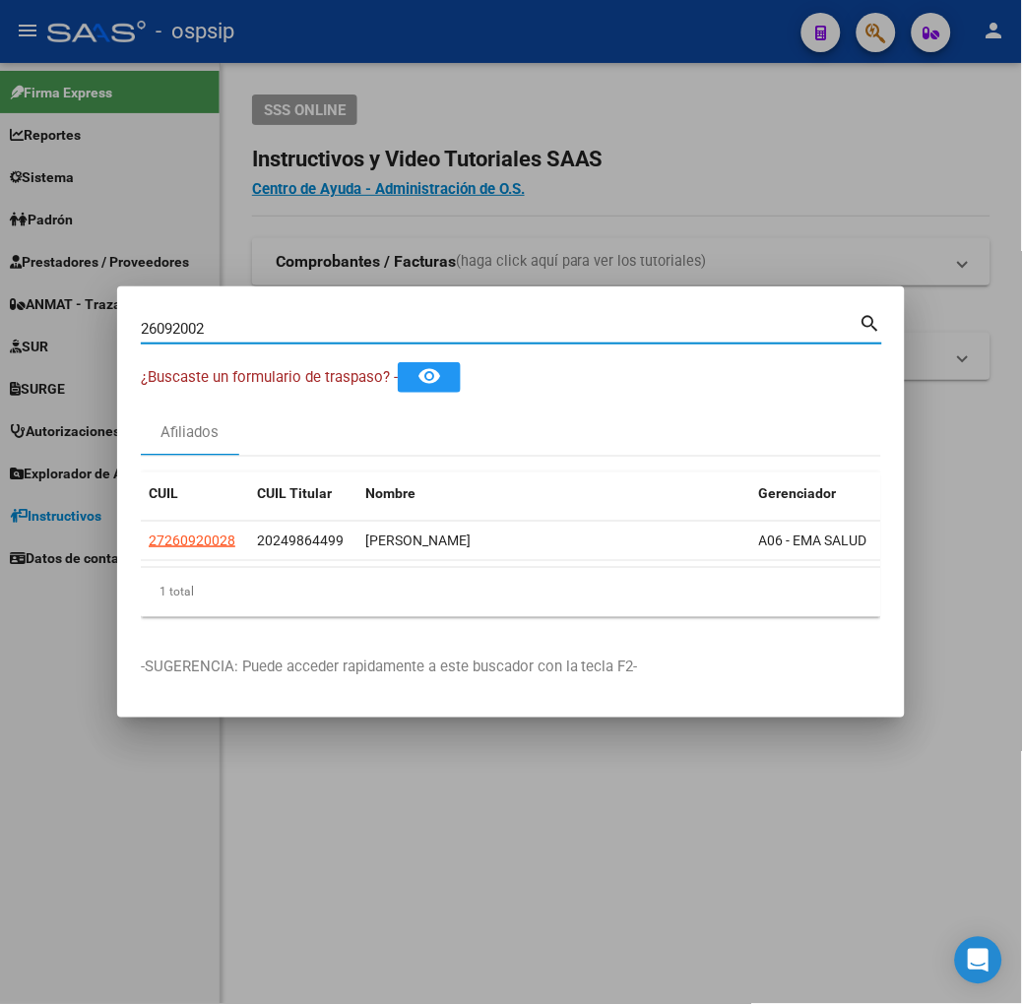
click at [279, 341] on div "26092002 Buscar (apellido, dni, cuil, nro traspaso, cuit, obra social)" at bounding box center [500, 329] width 719 height 30
click at [272, 315] on div "26092002 Buscar (apellido, dni, cuil, nro traspaso, cuit, obra social)" at bounding box center [500, 329] width 719 height 30
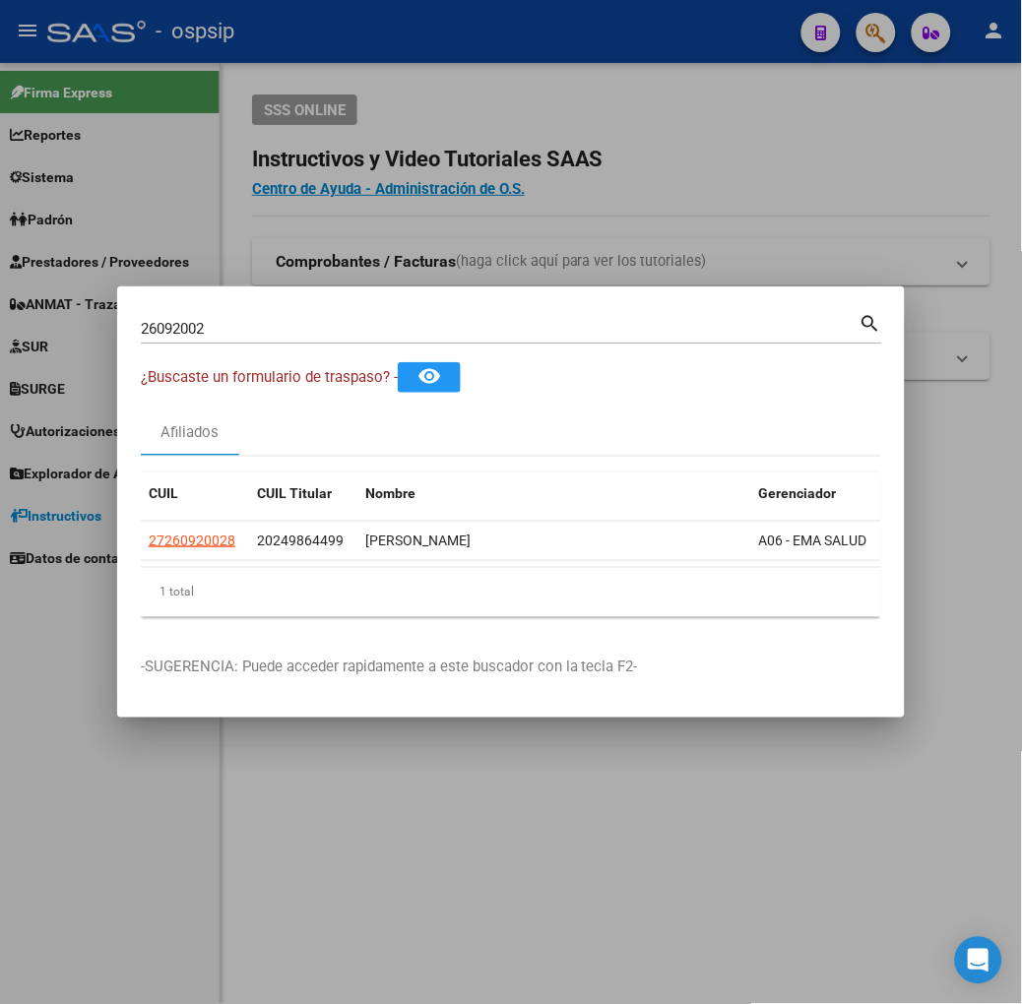
click at [272, 315] on div "26092002 Buscar (apellido, dni, cuil, nro traspaso, cuit, obra social)" at bounding box center [500, 329] width 719 height 30
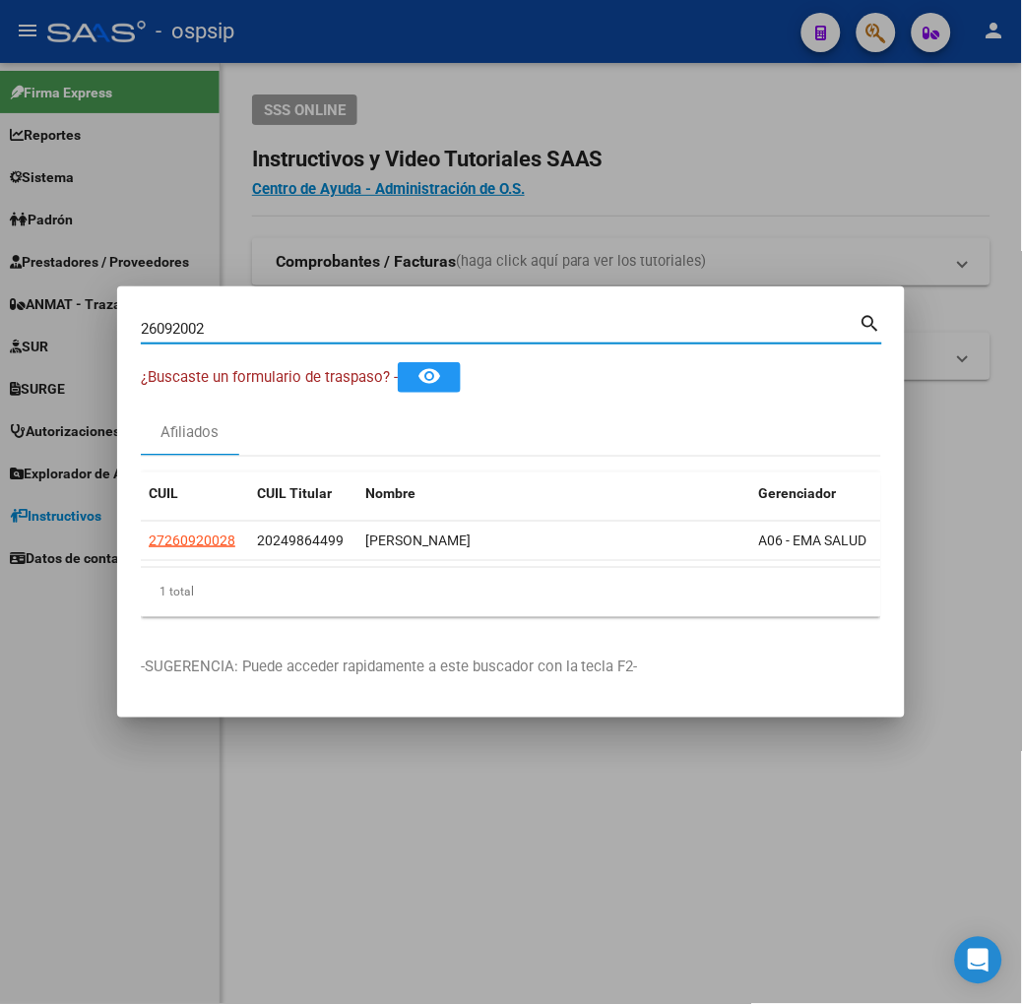
click at [273, 316] on div "26092002 Buscar (apellido, dni, cuil, nro traspaso, cuit, obra social)" at bounding box center [500, 329] width 719 height 30
click at [273, 323] on input "26092002" at bounding box center [500, 329] width 719 height 18
type input "45360117"
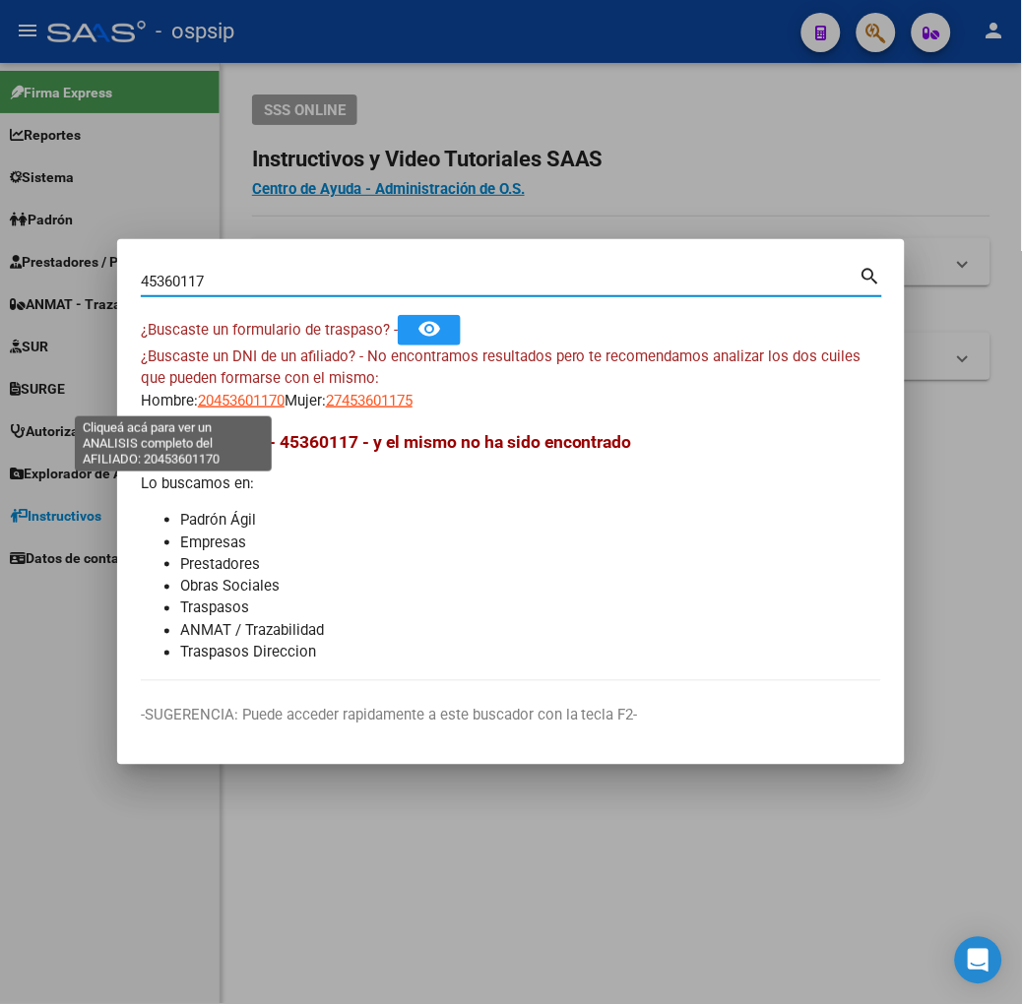
click at [198, 397] on span "20453601170" at bounding box center [241, 401] width 87 height 18
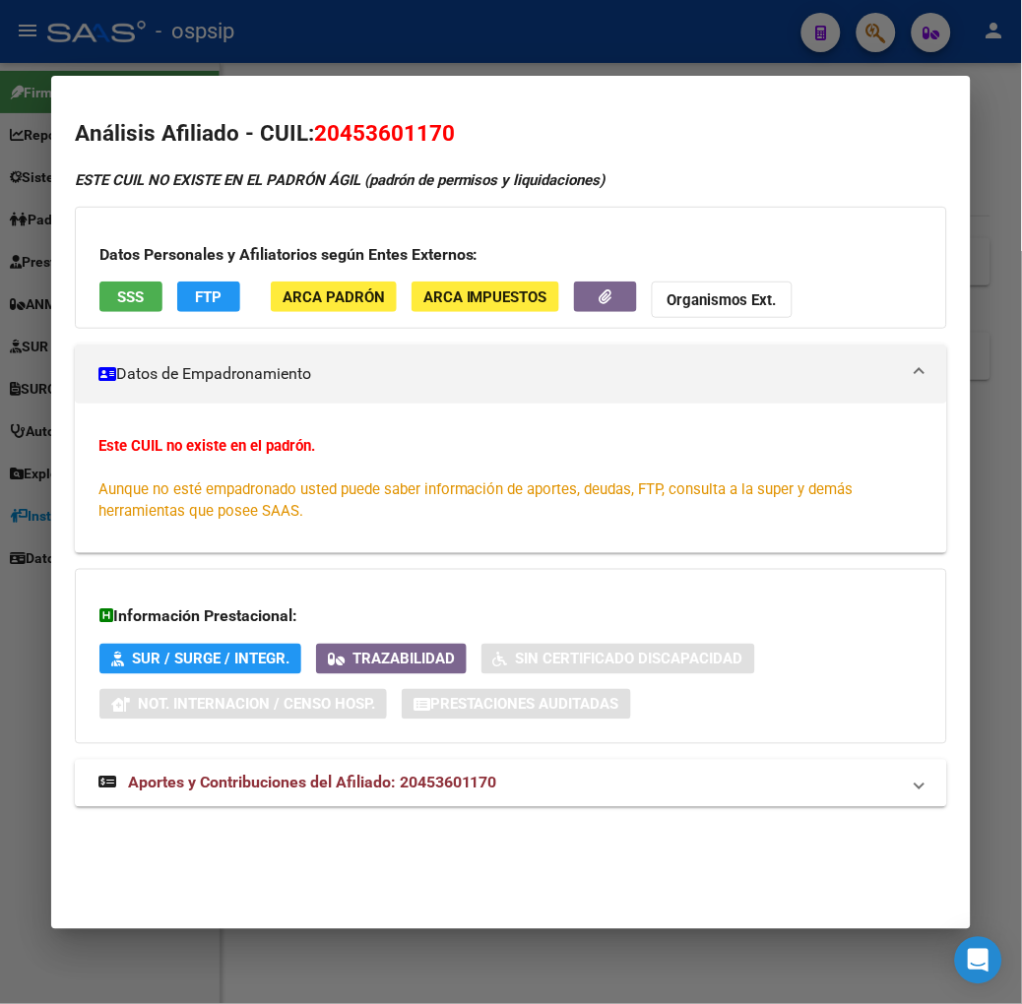
click at [220, 64] on div at bounding box center [511, 502] width 1022 height 1004
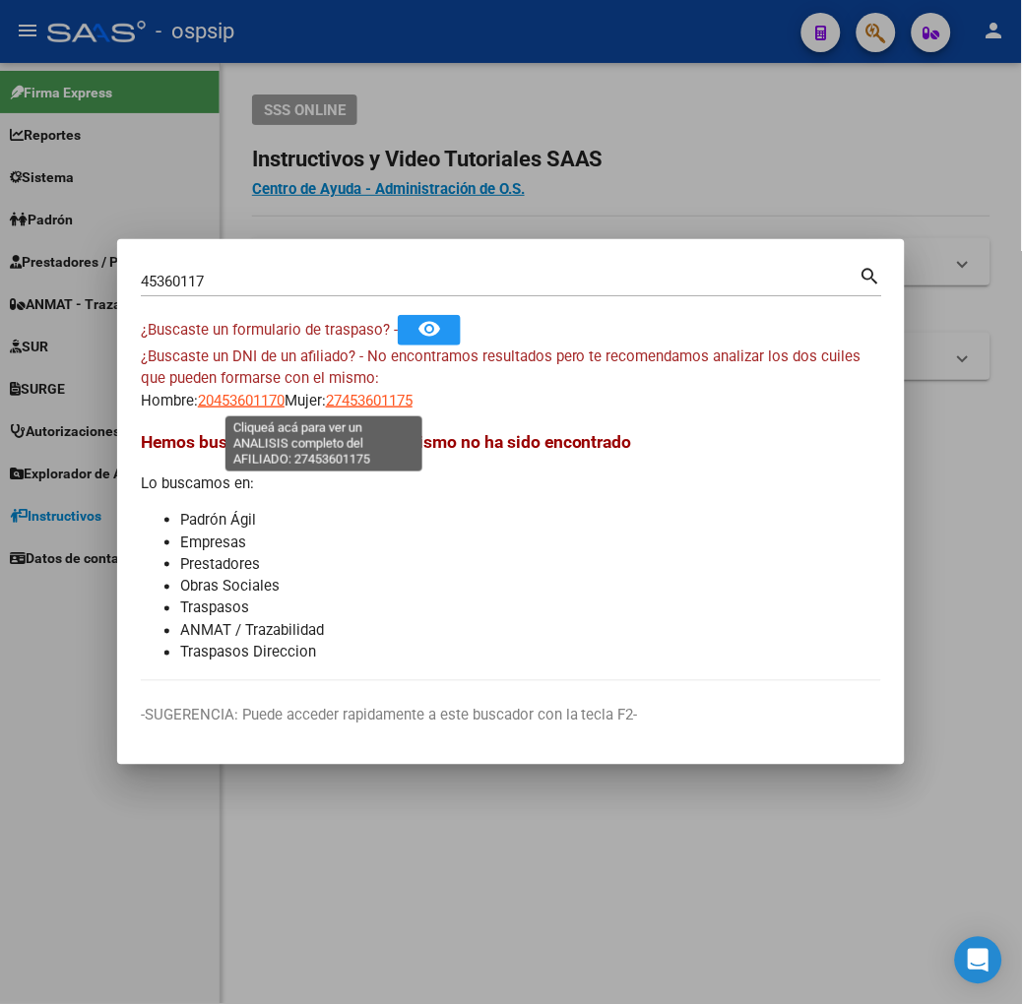
click at [327, 399] on span "27453601175" at bounding box center [369, 401] width 87 height 18
type textarea "27453601175"
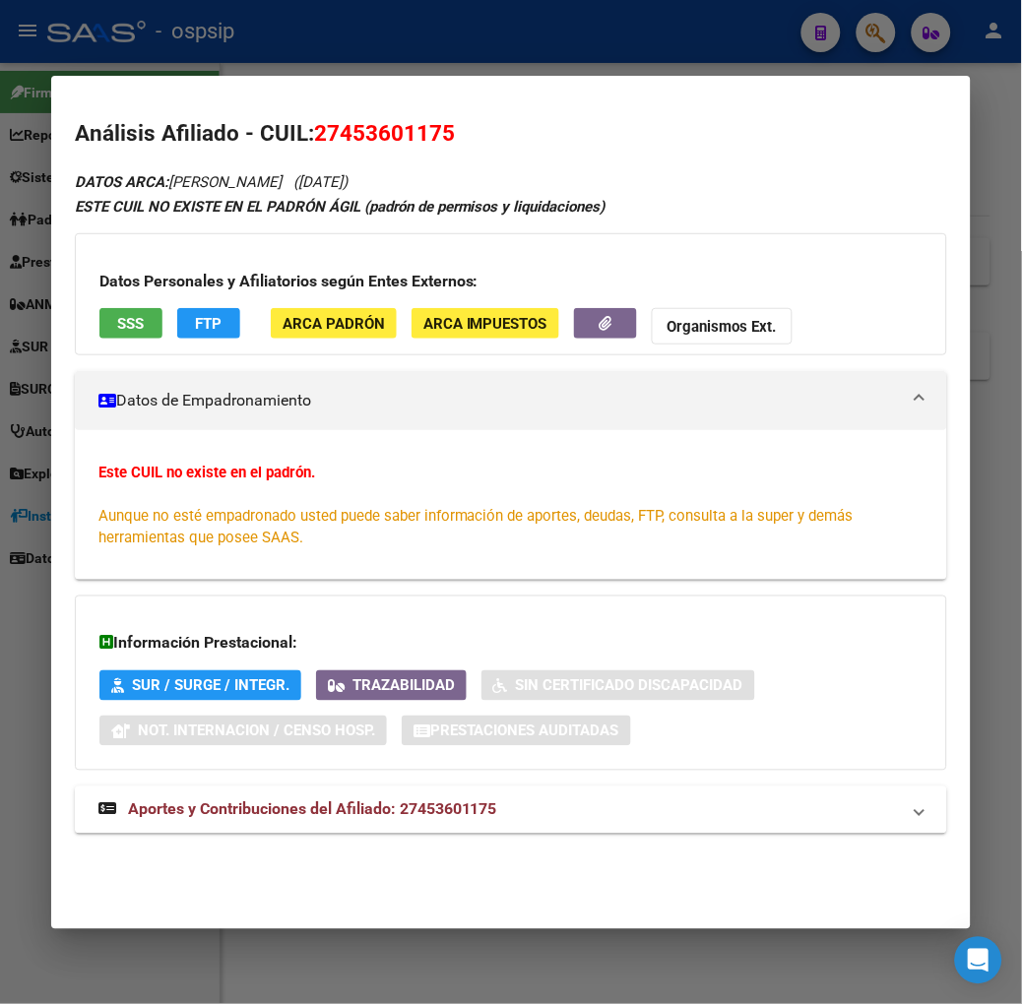
click at [117, 329] on span "SSS" at bounding box center [130, 324] width 27 height 18
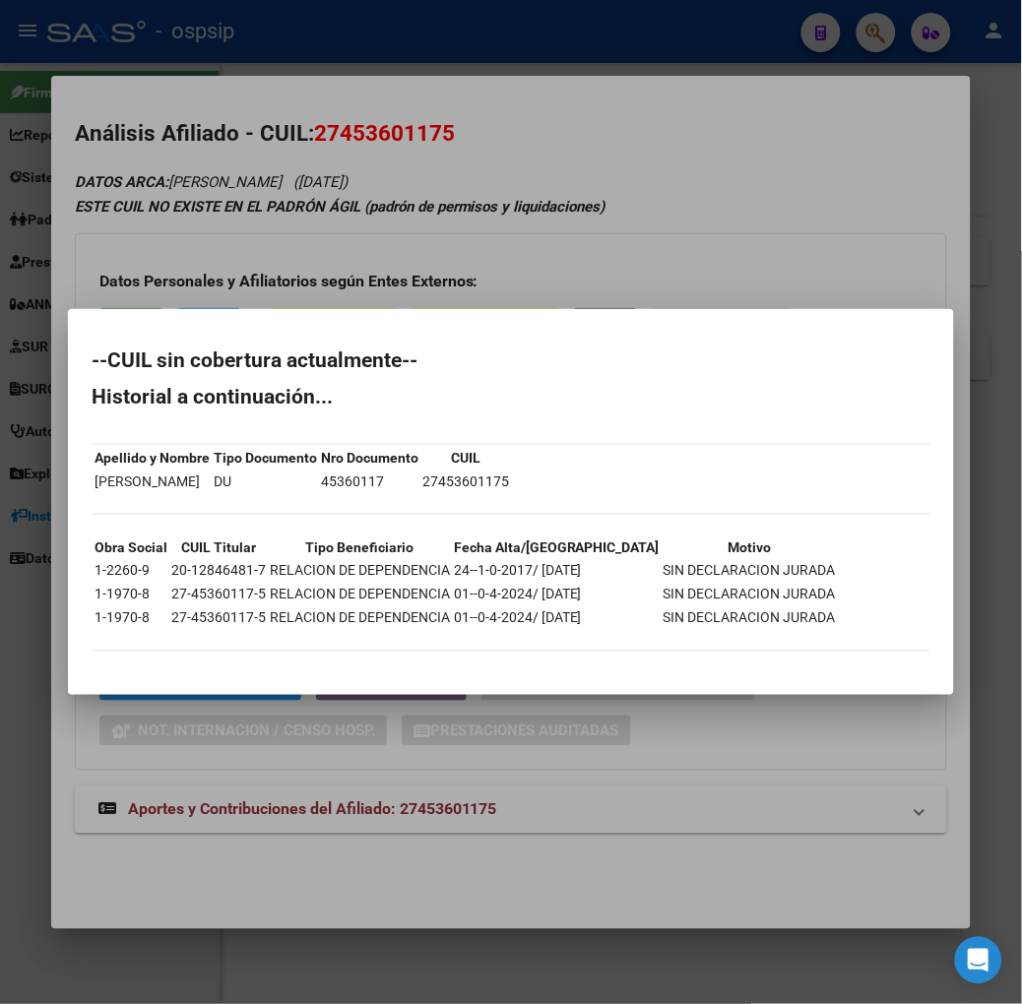
click at [213, 243] on div at bounding box center [511, 502] width 1022 height 1004
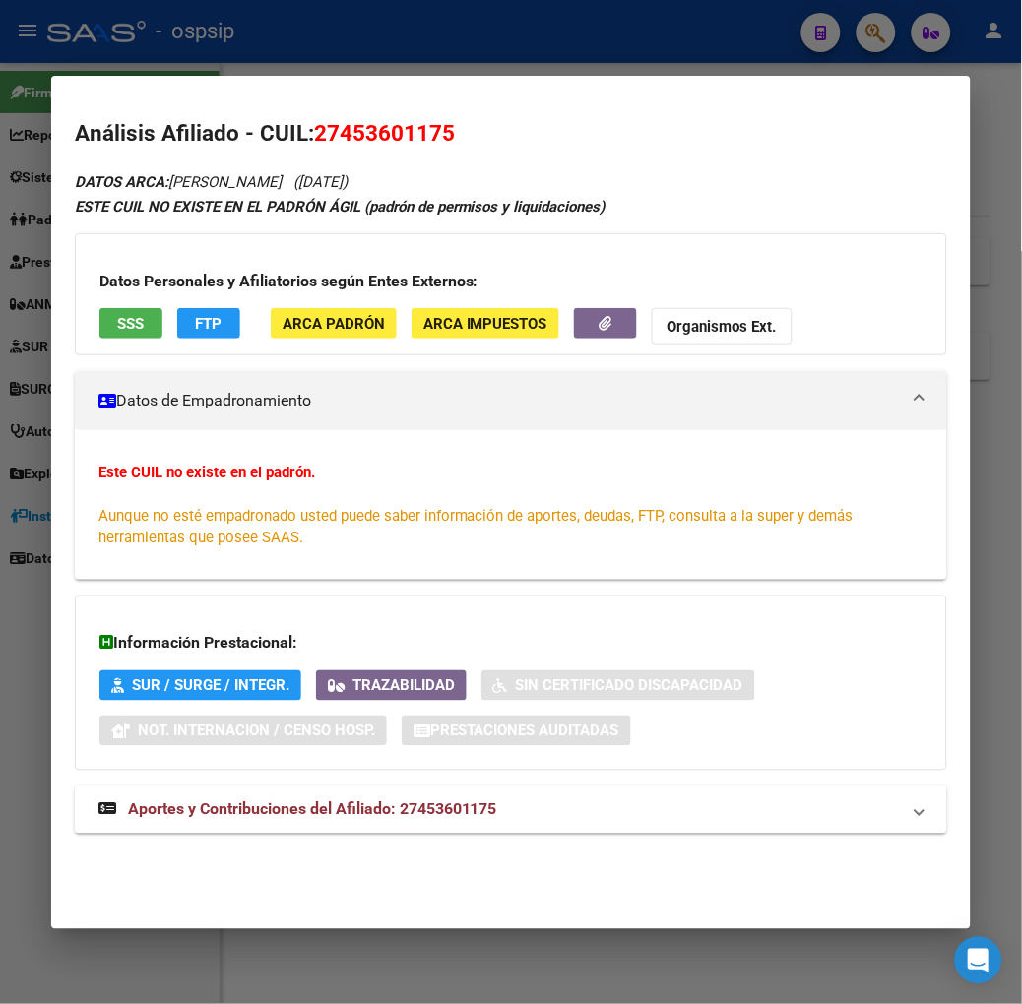
click at [239, 784] on div "DATOS ARCA: [PERSON_NAME] ([DATE]) ESTE CUIL NO EXISTE EN EL PADRÓN ÁGIL (padró…" at bounding box center [511, 512] width 872 height 687
click at [240, 789] on mat-expansion-panel-header "Aportes y Contribuciones del Afiliado: 27453601175" at bounding box center [511, 810] width 872 height 47
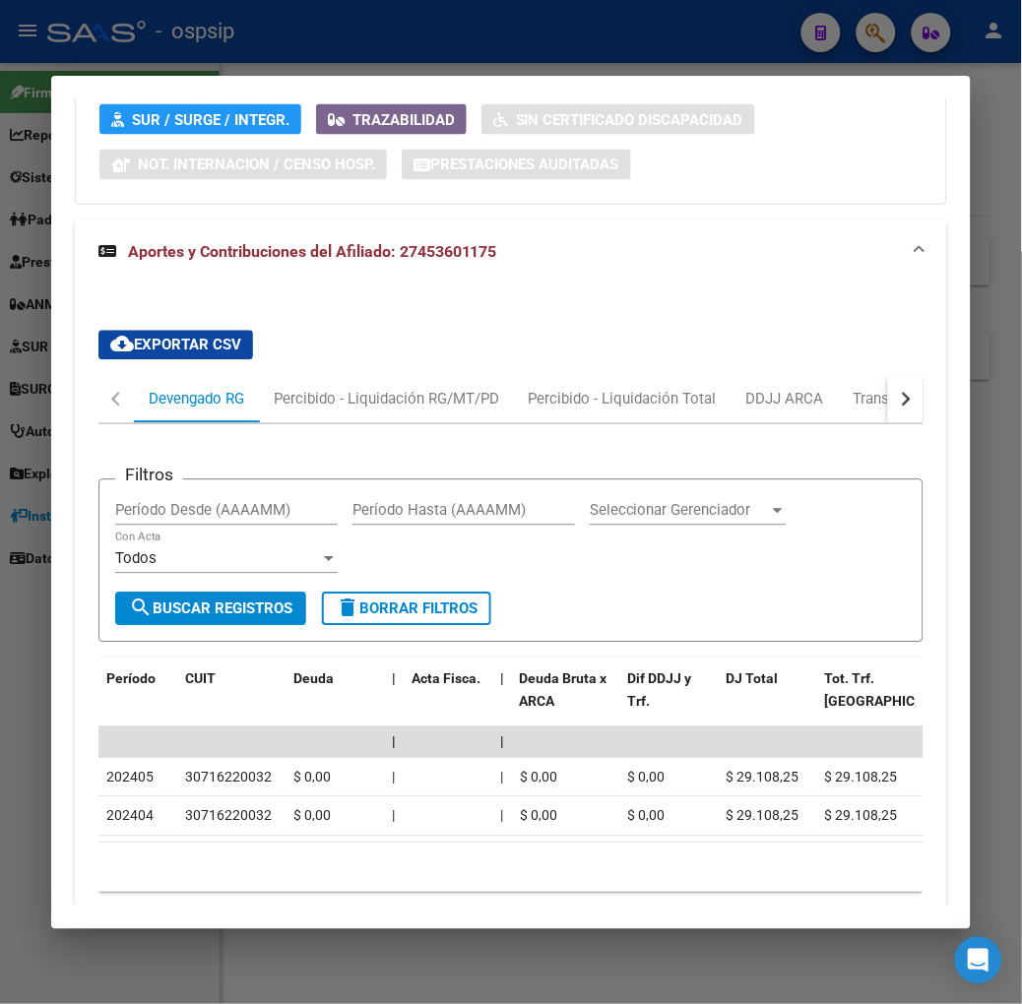
scroll to position [617, 0]
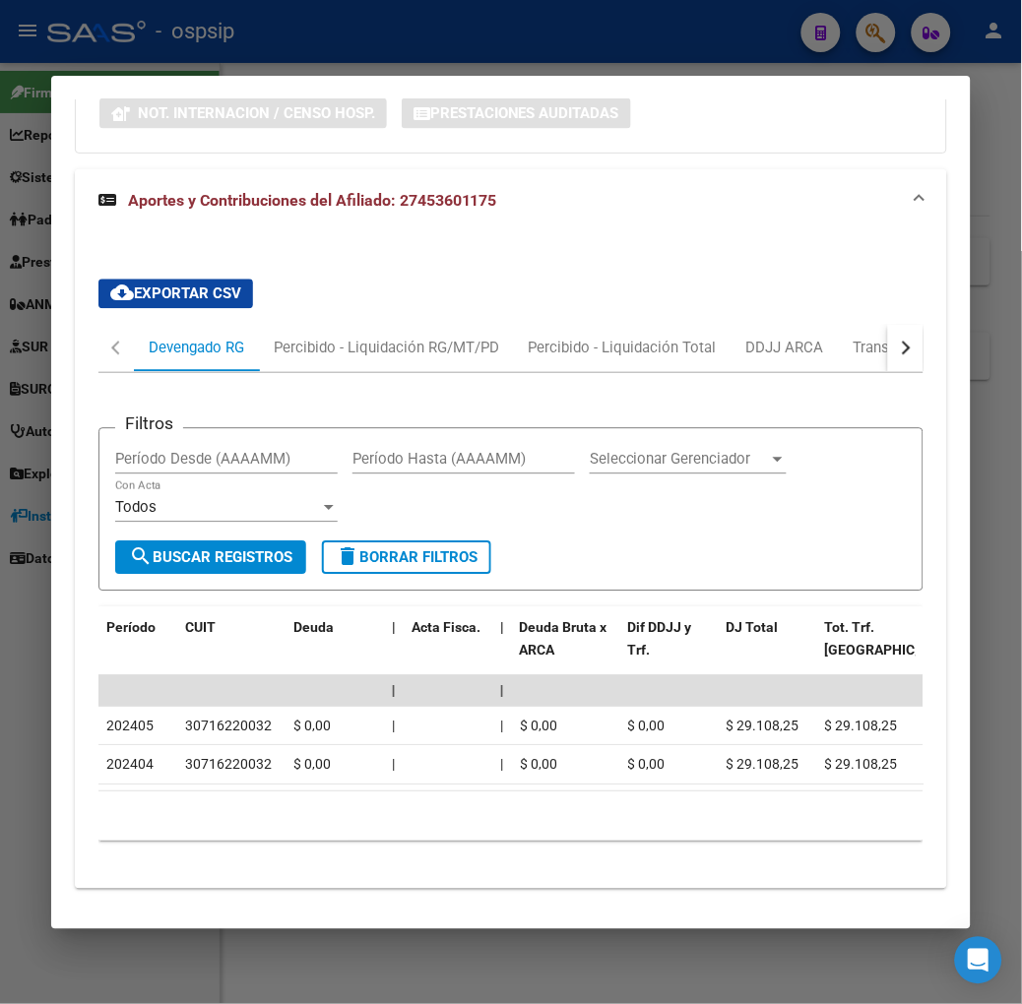
click at [122, 51] on div at bounding box center [511, 502] width 1022 height 1004
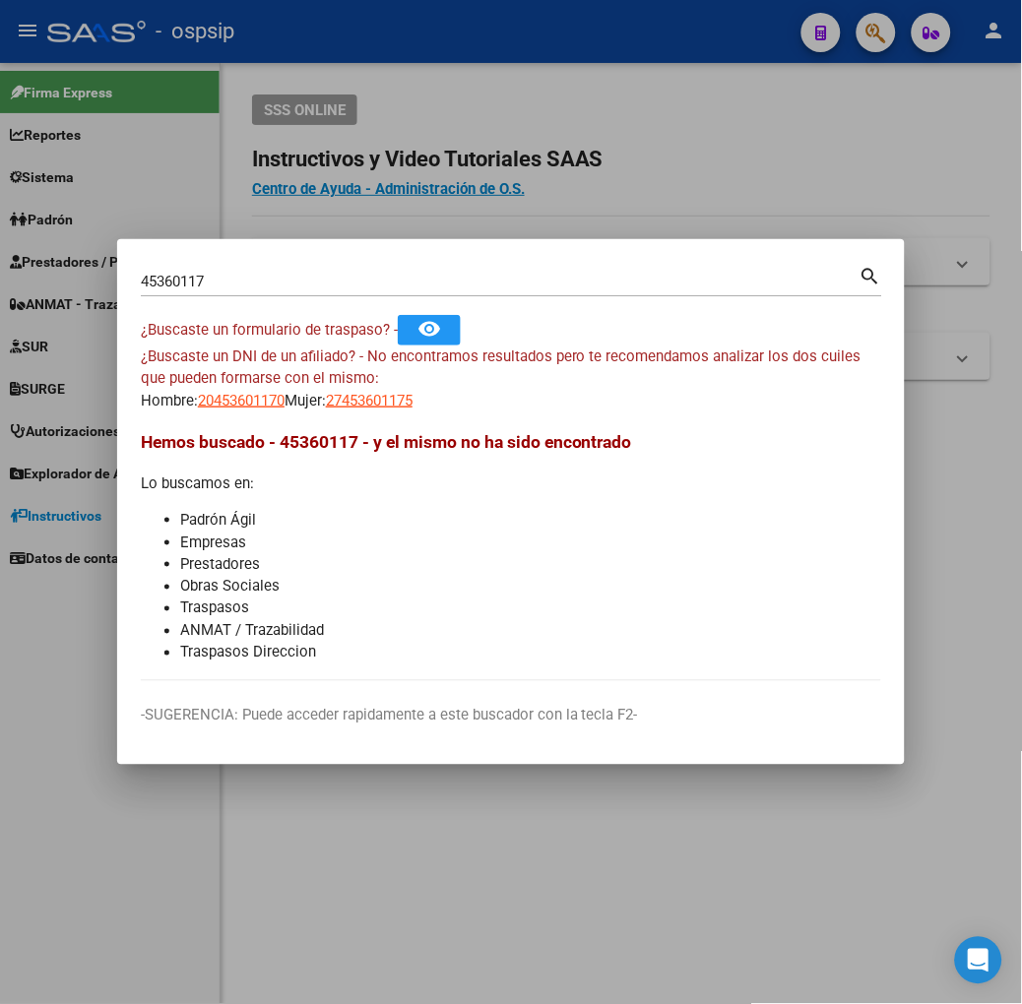
click at [179, 278] on input "45360117" at bounding box center [500, 282] width 719 height 18
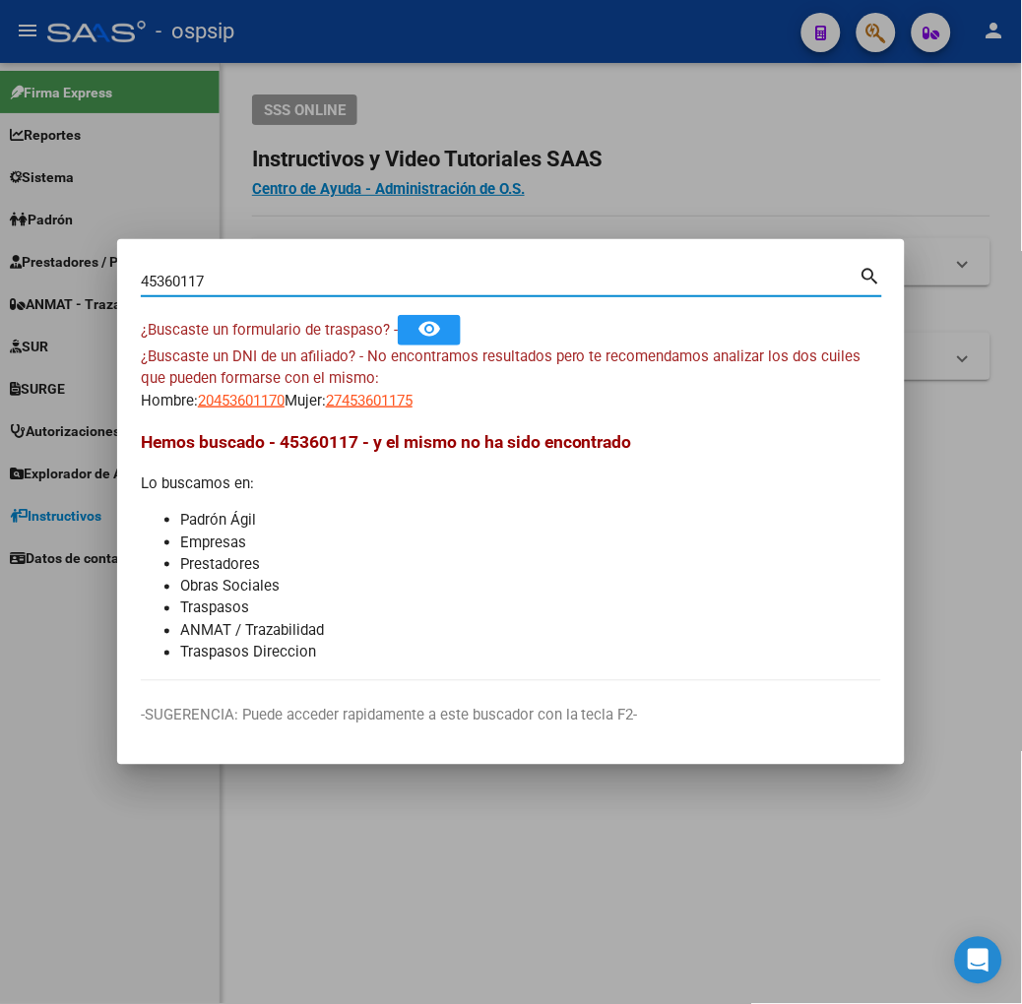
click at [179, 278] on input "45360117" at bounding box center [500, 282] width 719 height 18
type input "42510764"
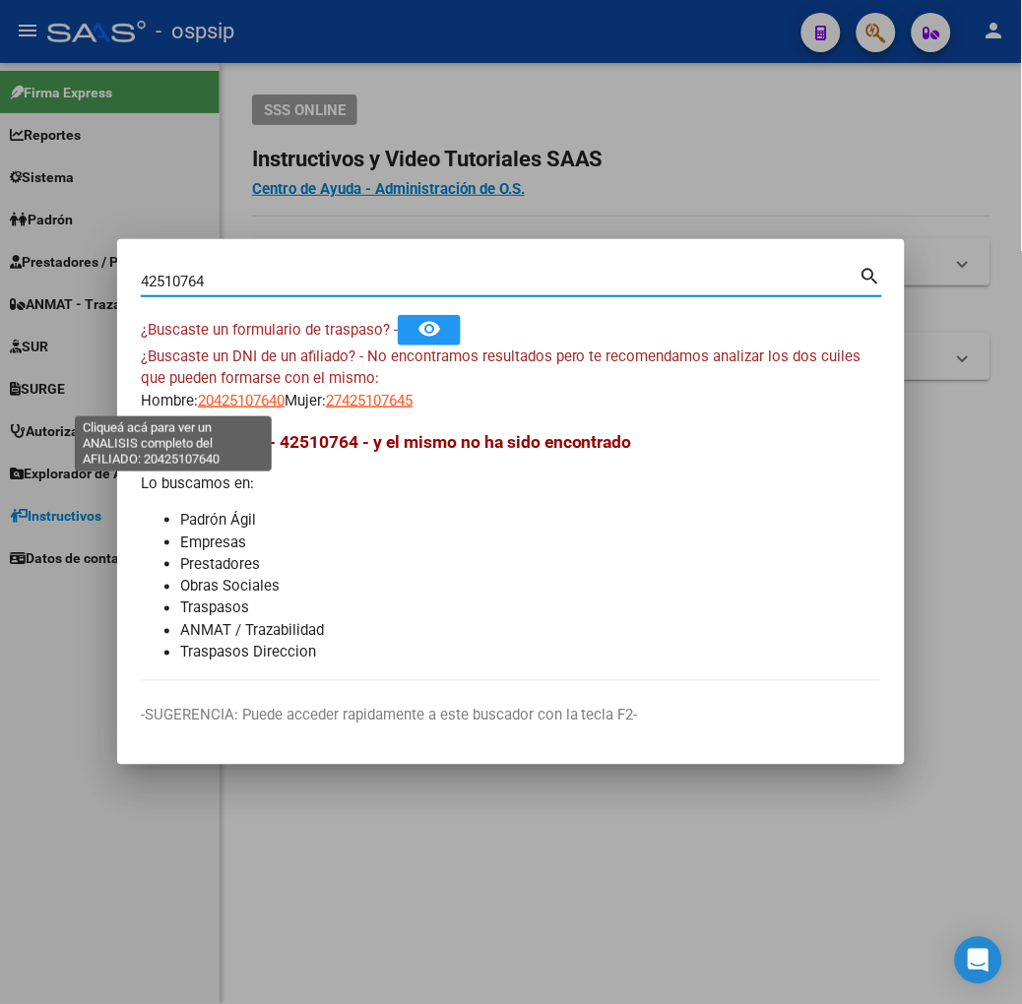
click at [198, 398] on span "20425107640" at bounding box center [241, 401] width 87 height 18
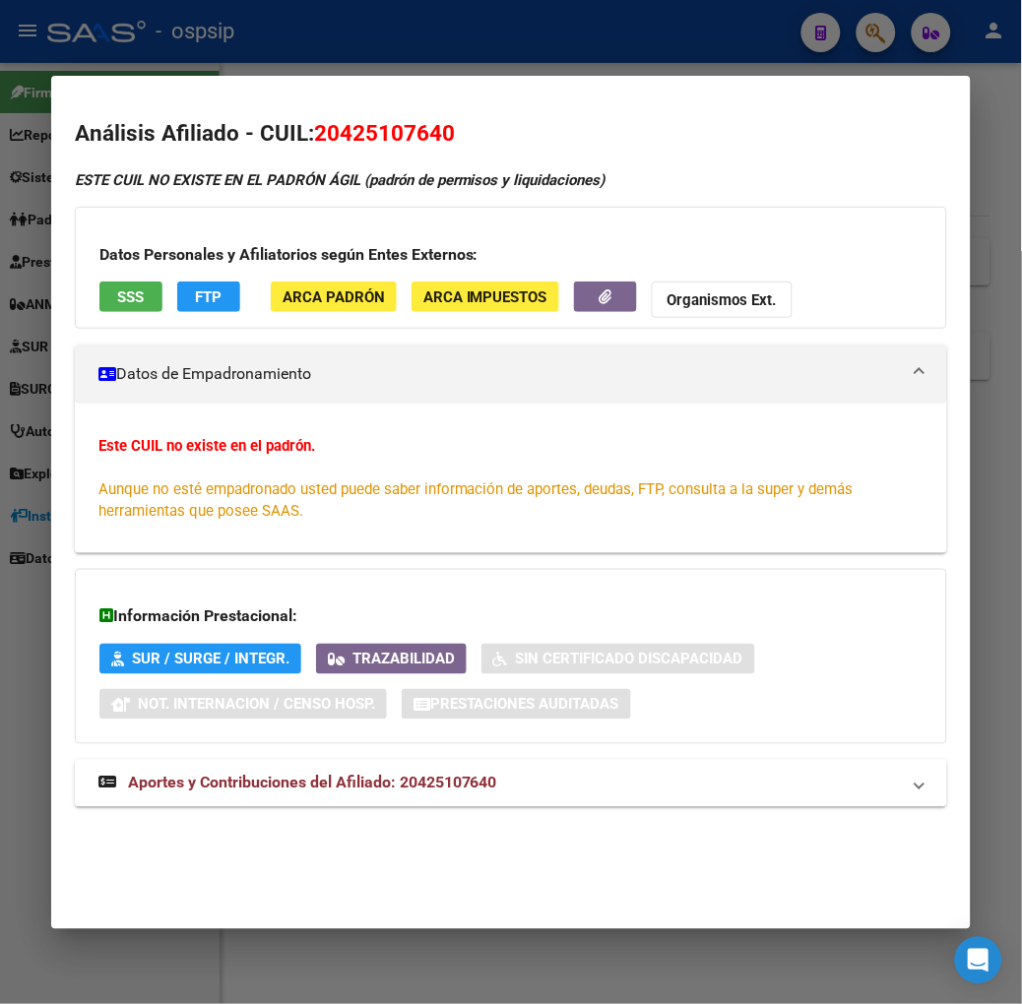
click at [117, 295] on span "SSS" at bounding box center [130, 297] width 27 height 18
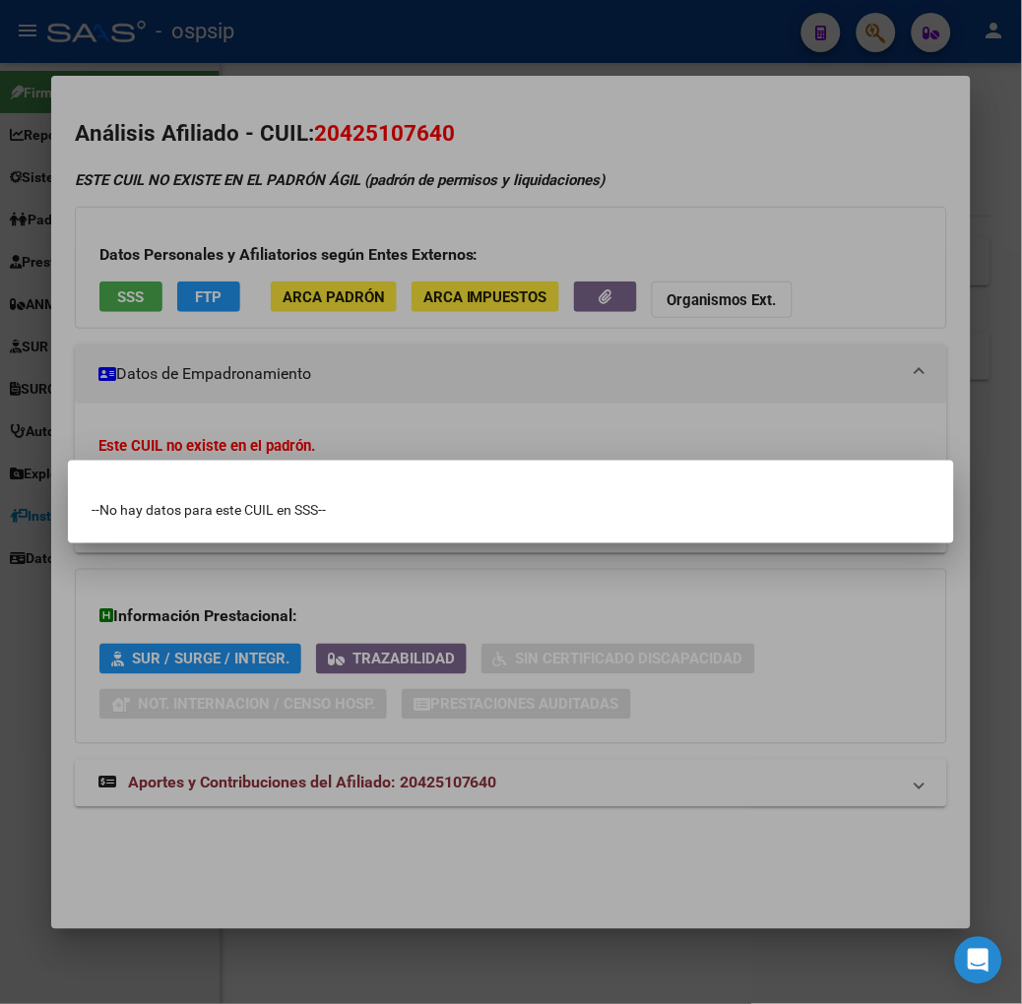
click at [87, 295] on div at bounding box center [511, 502] width 1022 height 1004
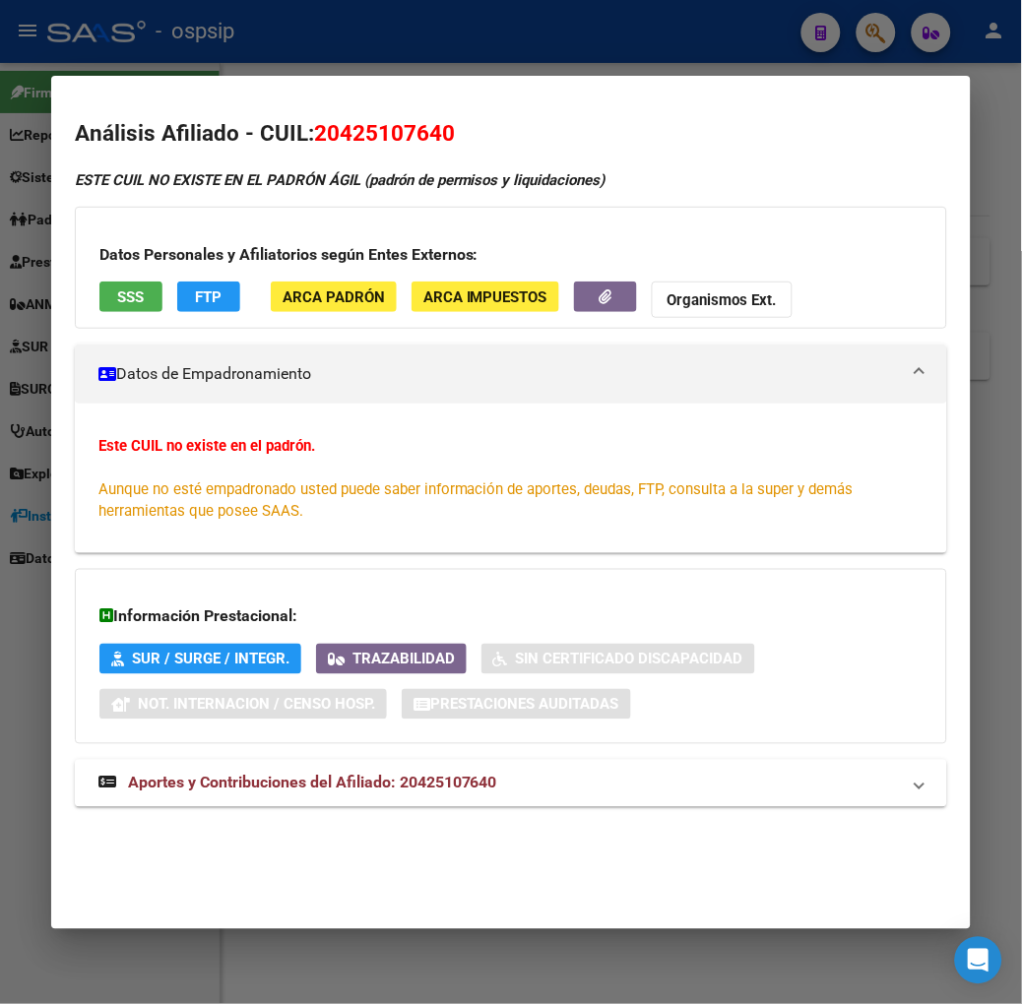
click at [159, 71] on div at bounding box center [511, 502] width 1022 height 1004
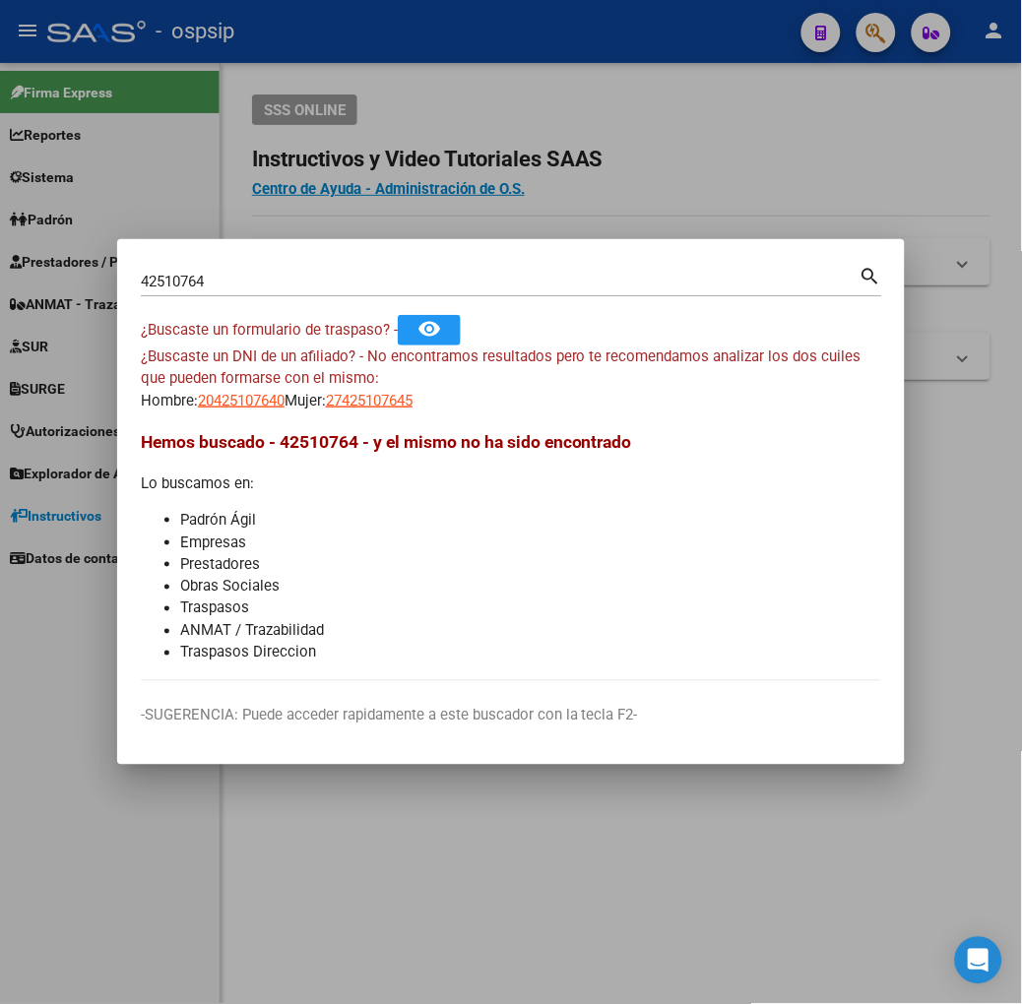
click at [326, 410] on app-link-go-to "27425107645" at bounding box center [369, 401] width 87 height 23
click at [326, 405] on span "27425107645" at bounding box center [369, 401] width 87 height 18
type textarea "27425107645"
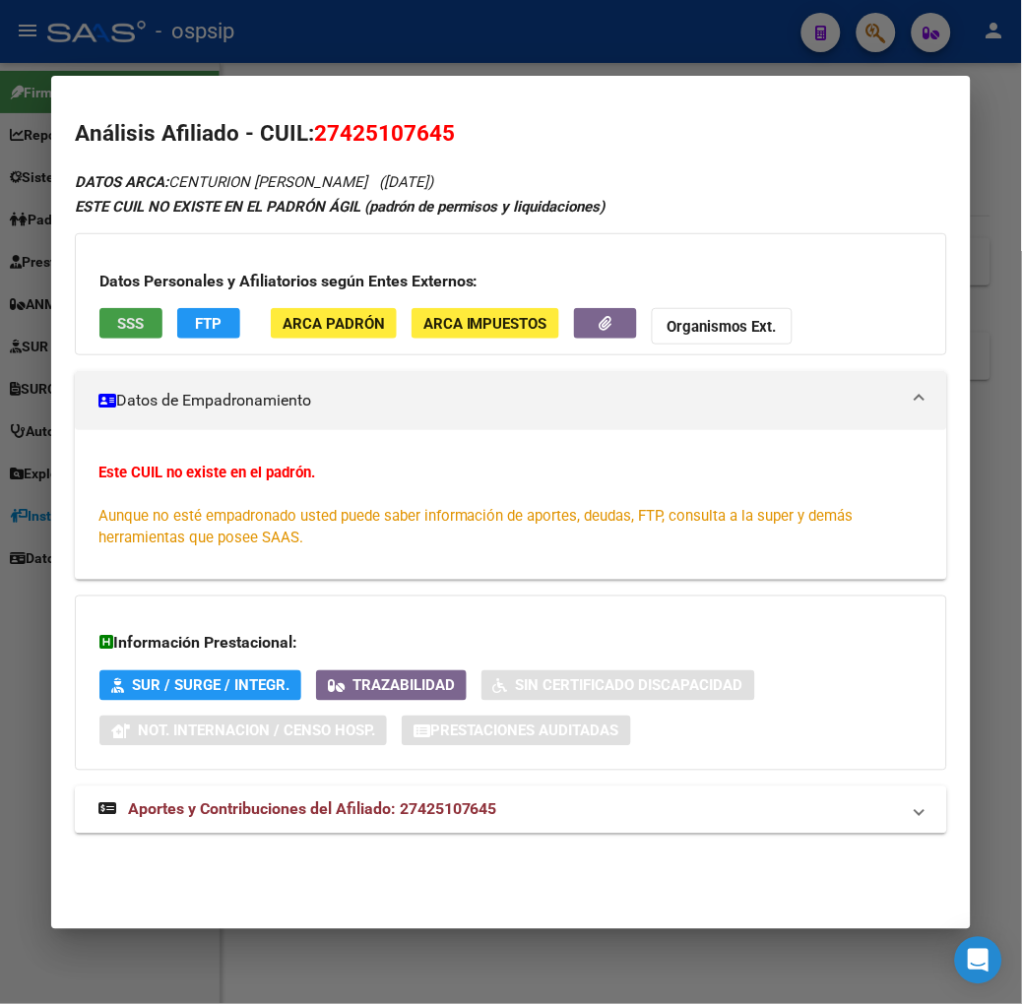
click at [102, 337] on button "SSS" at bounding box center [130, 323] width 63 height 31
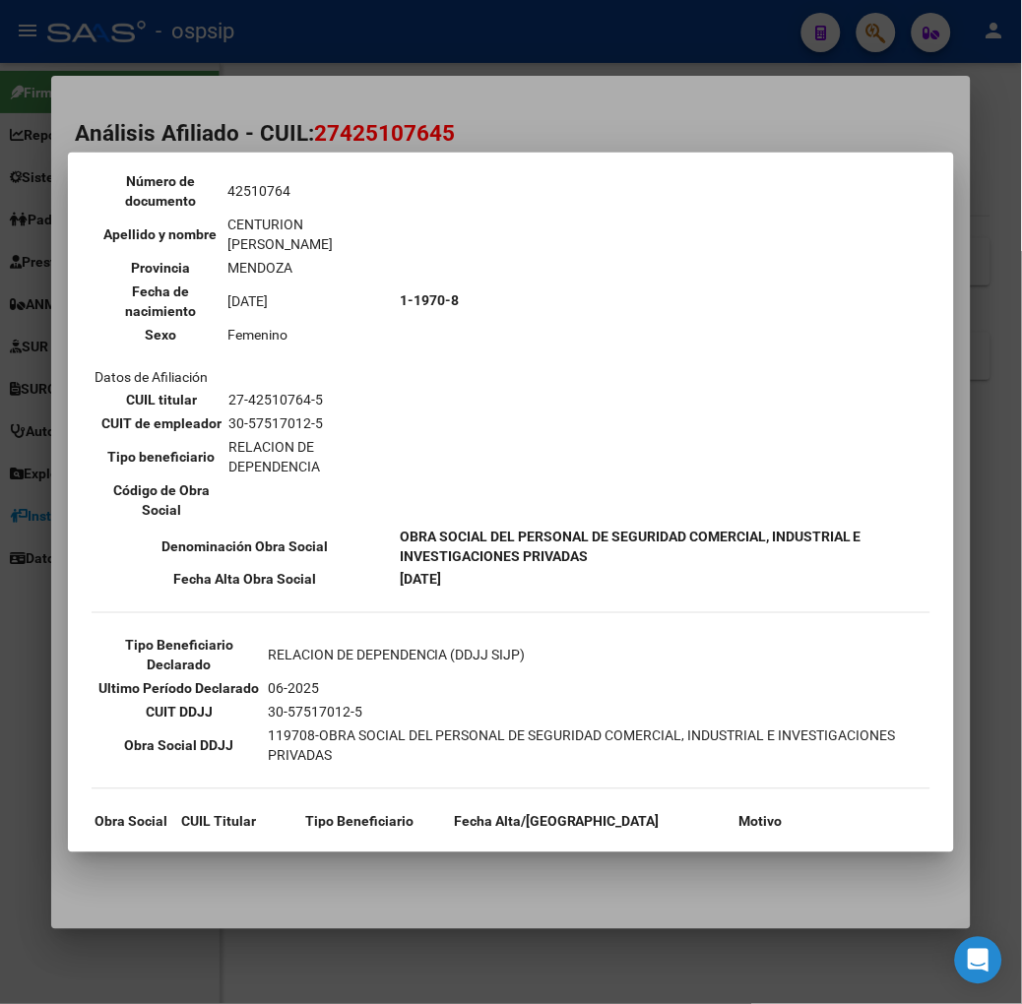
scroll to position [219, 0]
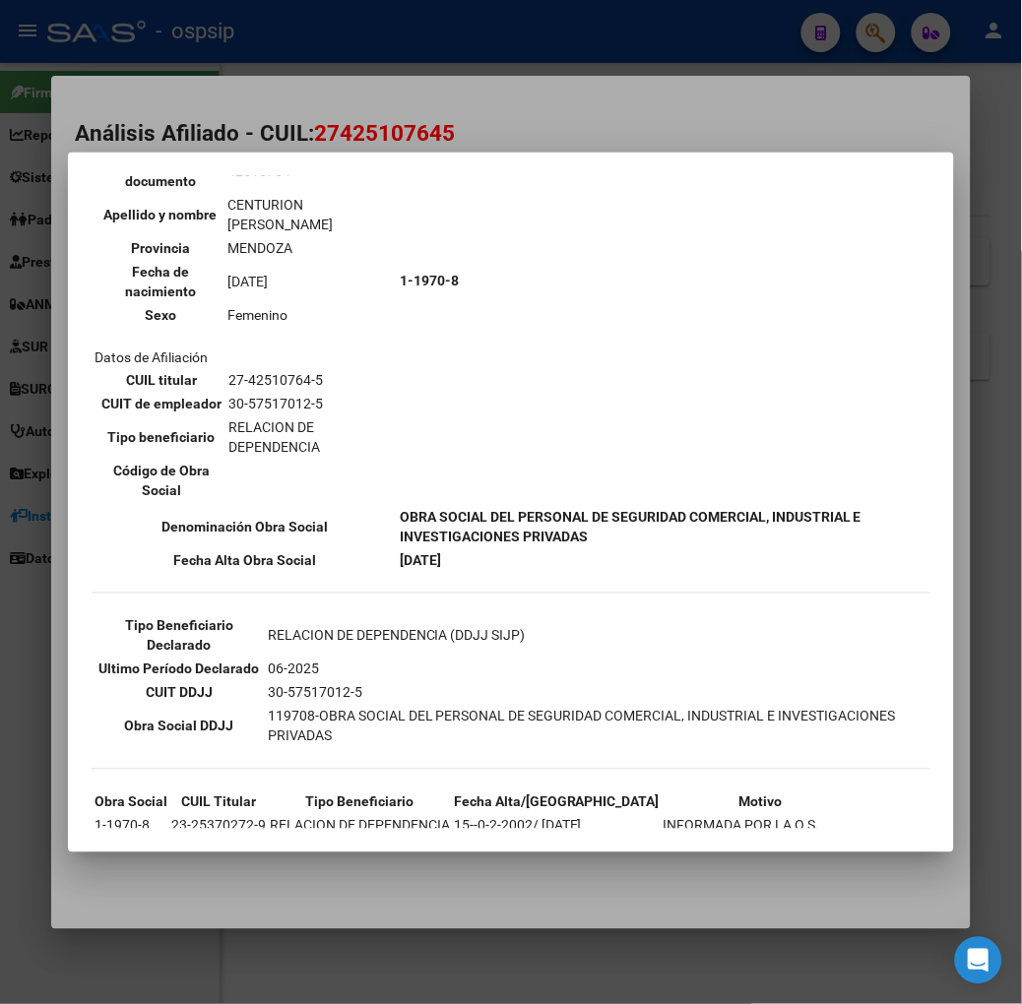
click at [215, 108] on div at bounding box center [511, 502] width 1022 height 1004
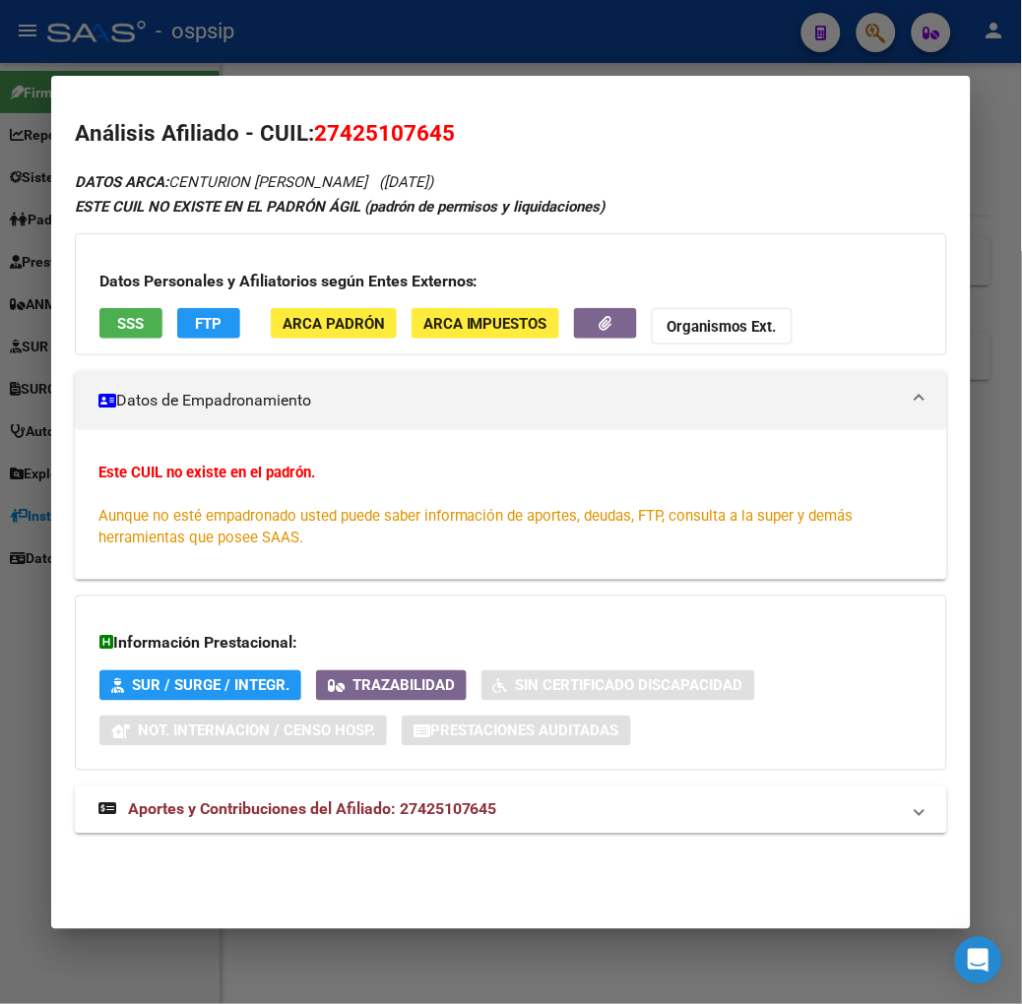
click at [320, 60] on div at bounding box center [511, 502] width 1022 height 1004
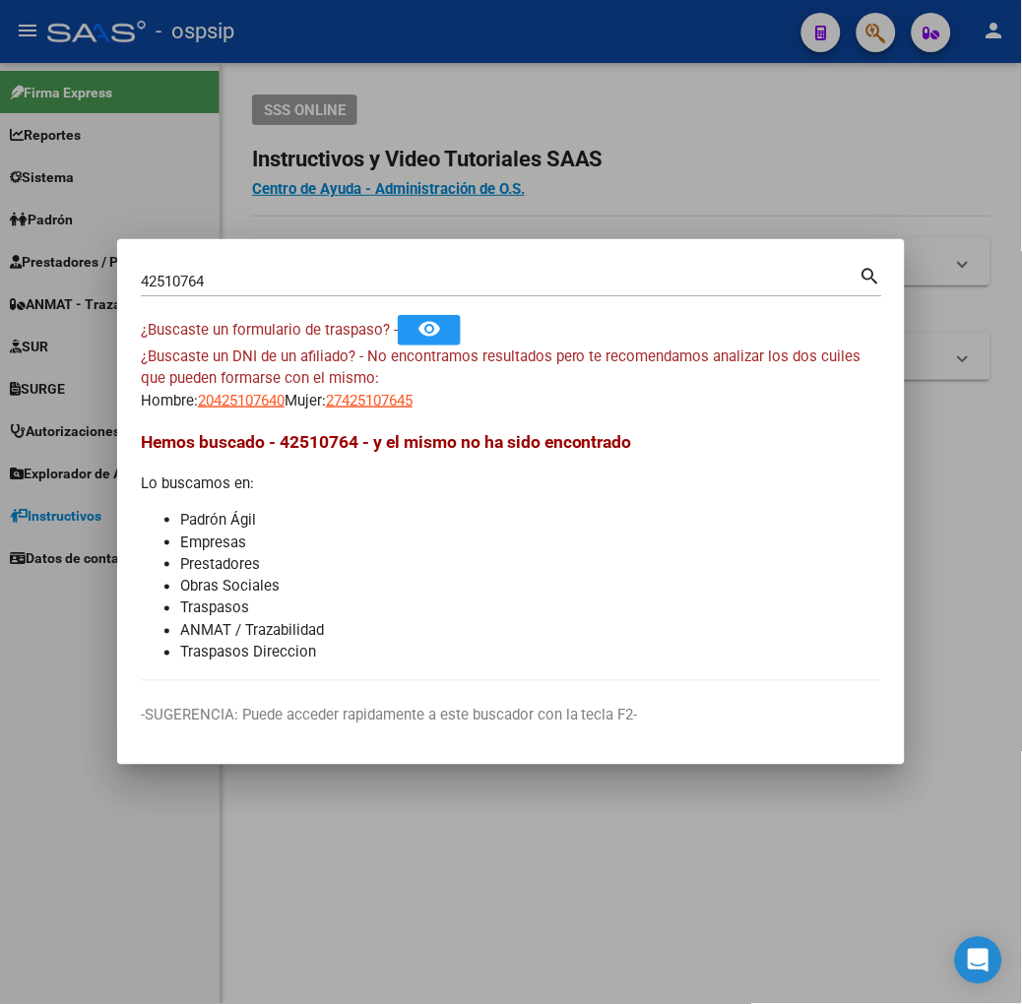
click at [252, 281] on input "42510764" at bounding box center [500, 282] width 719 height 18
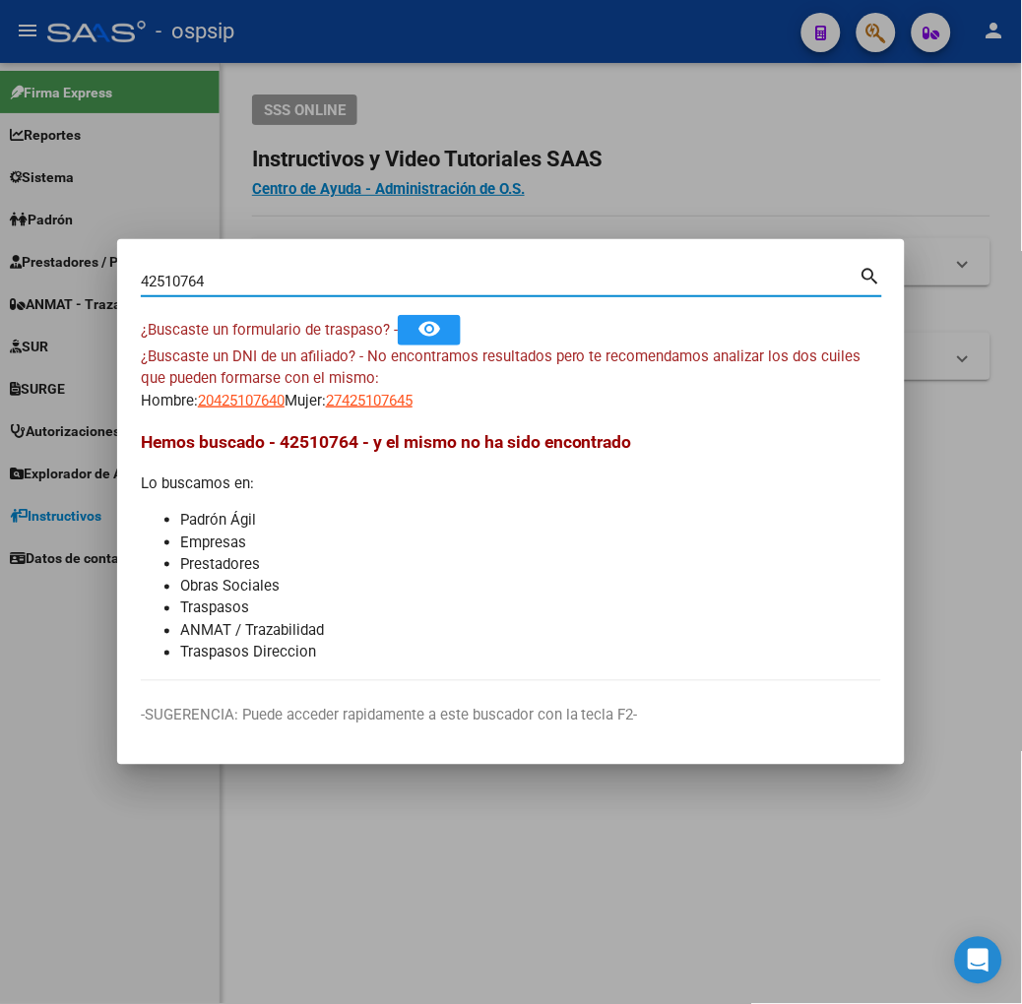
click at [252, 281] on input "42510764" at bounding box center [500, 282] width 719 height 18
type input "26573344"
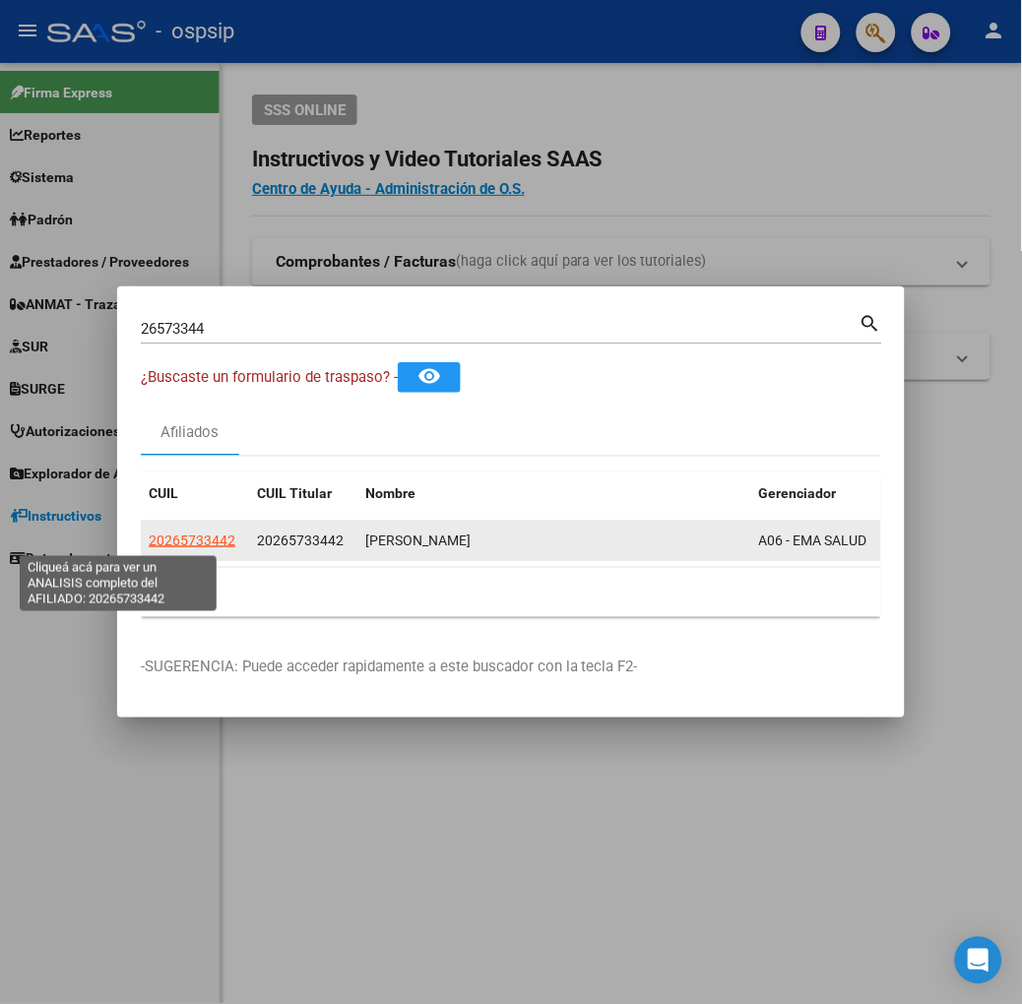
click at [149, 534] on span "20265733442" at bounding box center [192, 541] width 87 height 16
type textarea "20265733442"
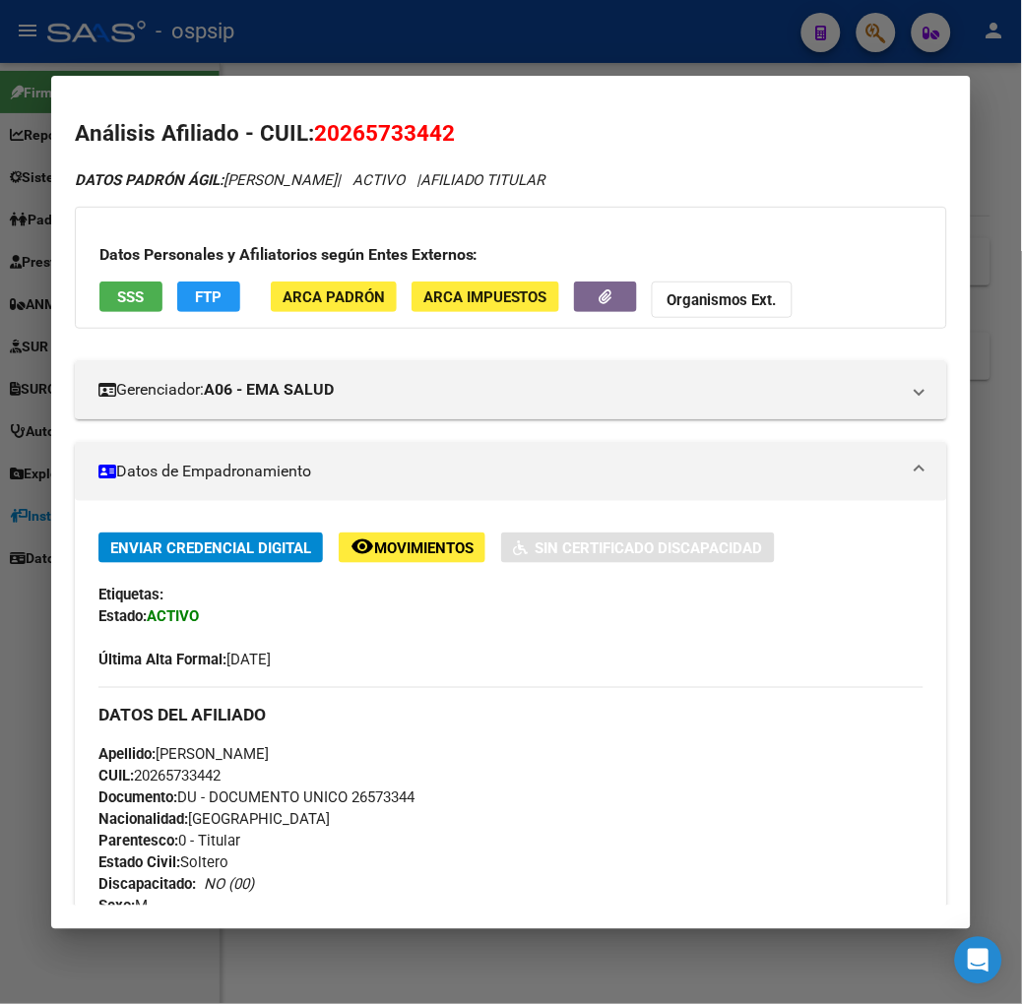
click at [103, 309] on button "SSS" at bounding box center [130, 297] width 63 height 31
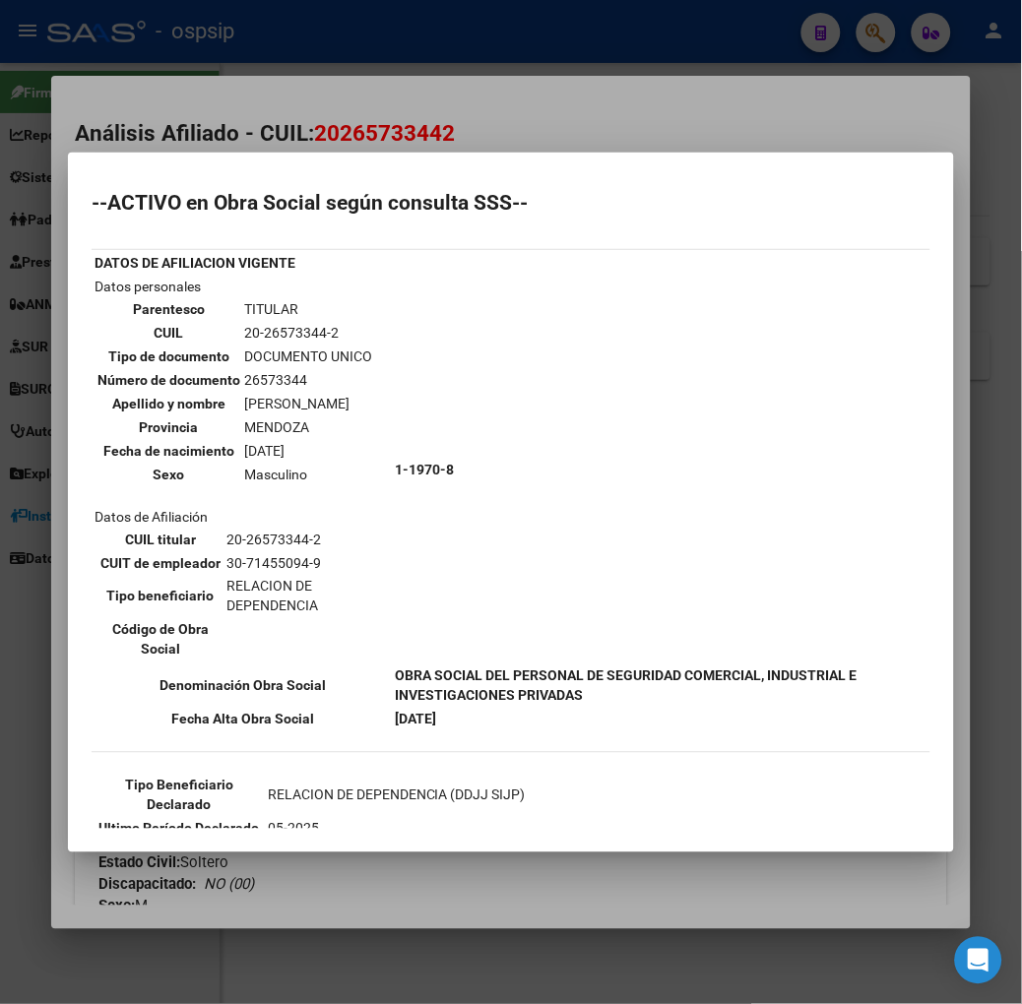
scroll to position [109, 0]
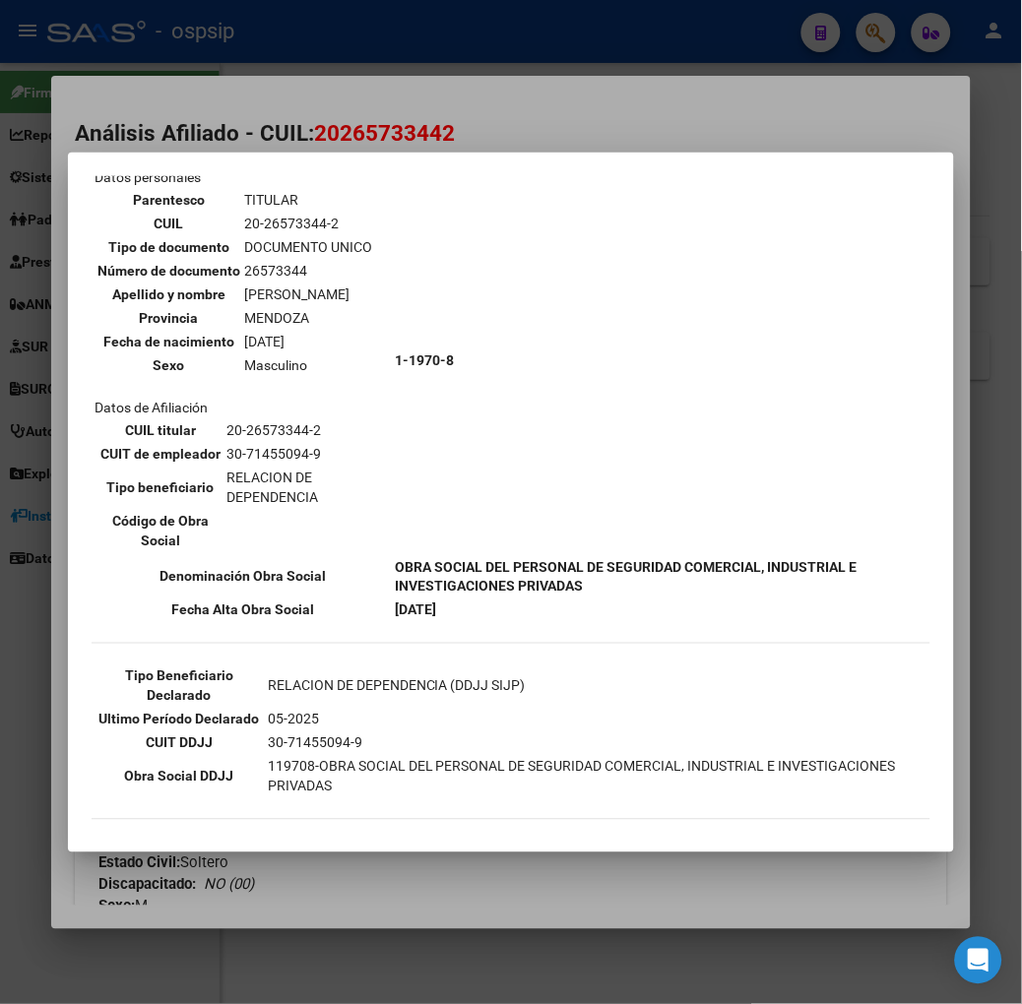
click at [198, 64] on div at bounding box center [511, 502] width 1022 height 1004
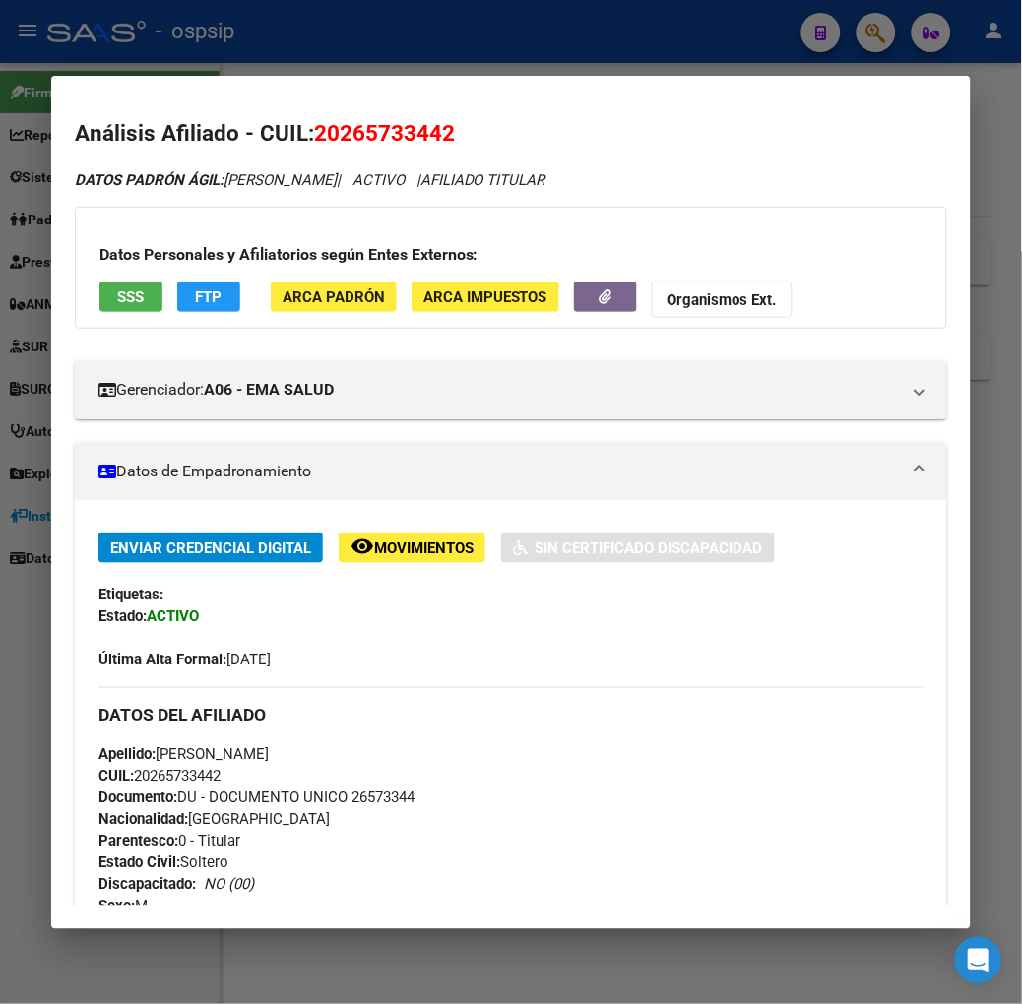
click at [198, 64] on div at bounding box center [511, 502] width 1022 height 1004
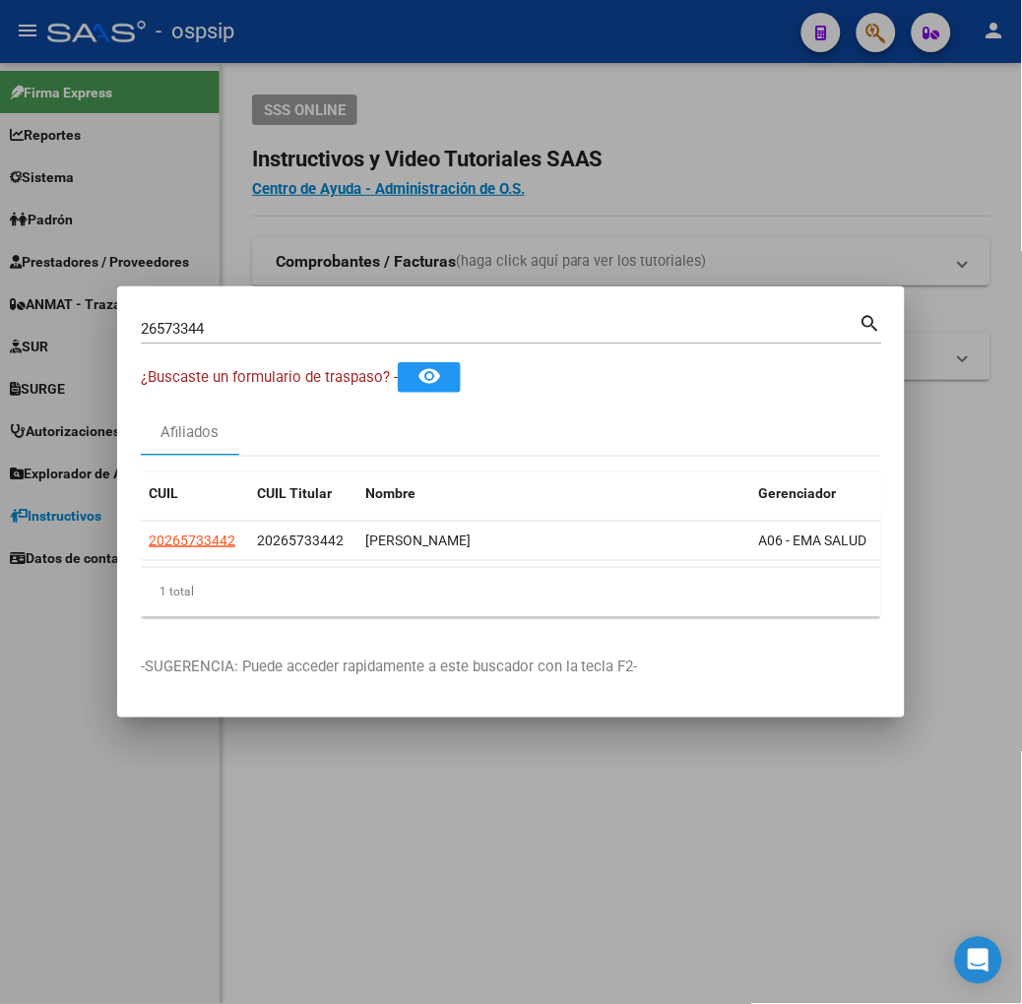
click at [183, 338] on div "26573344 Buscar (apellido, dni, [PERSON_NAME], [PERSON_NAME], cuit, obra social)" at bounding box center [500, 329] width 719 height 30
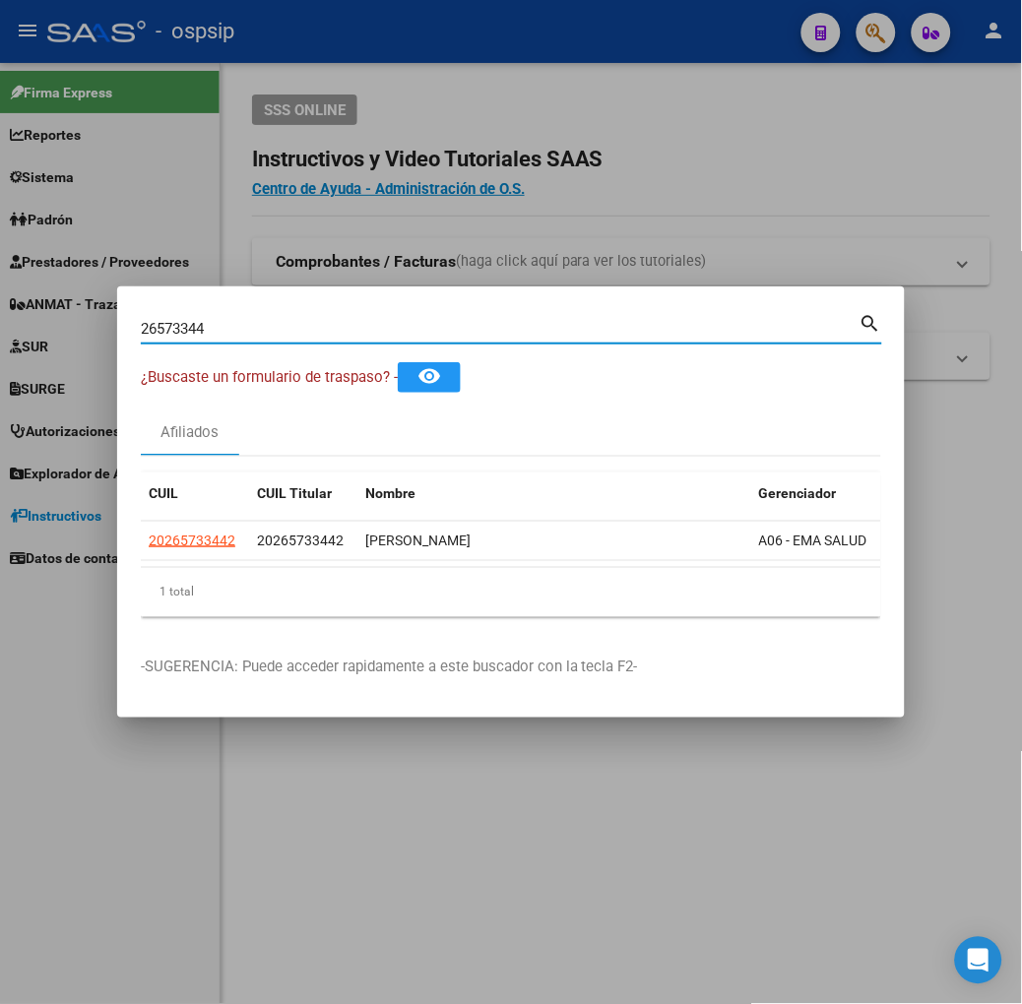
click at [182, 327] on input "26573344" at bounding box center [500, 329] width 719 height 18
type input "43682656"
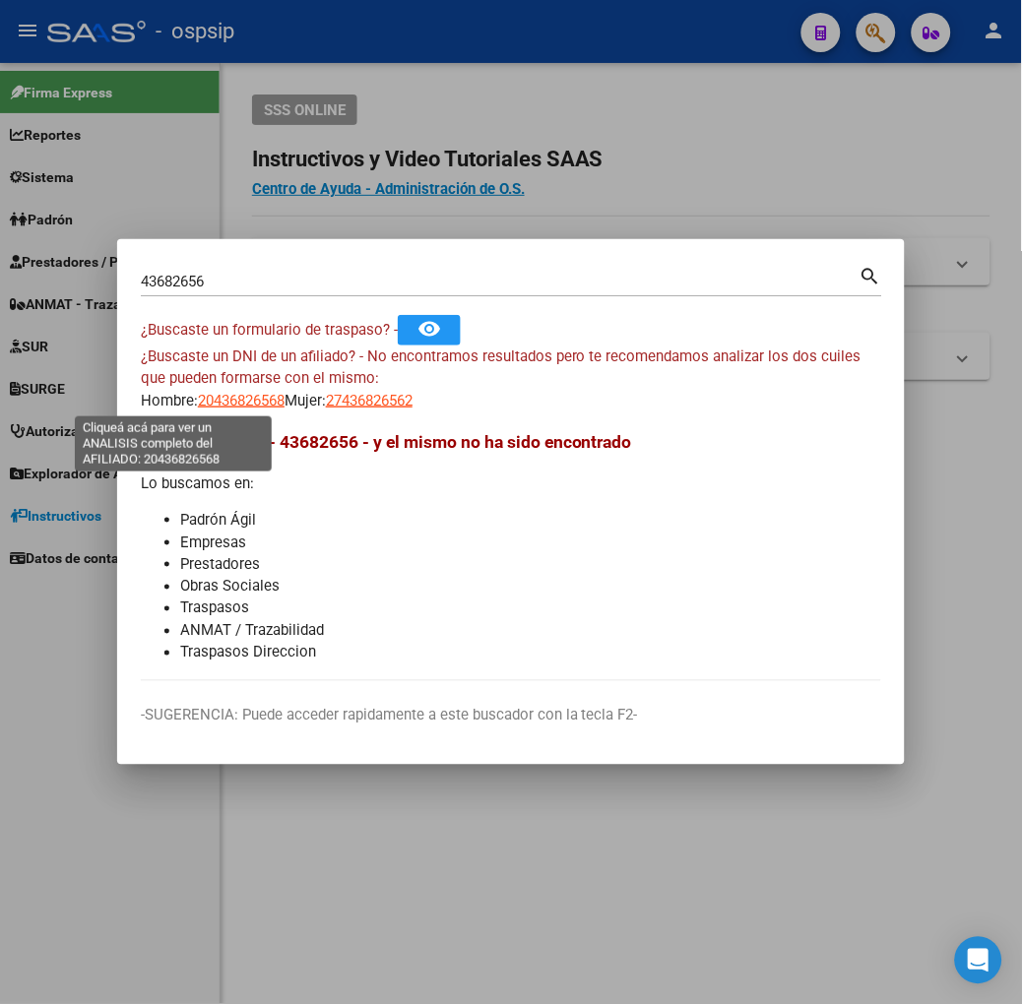
click at [198, 406] on span "20436826568" at bounding box center [241, 401] width 87 height 18
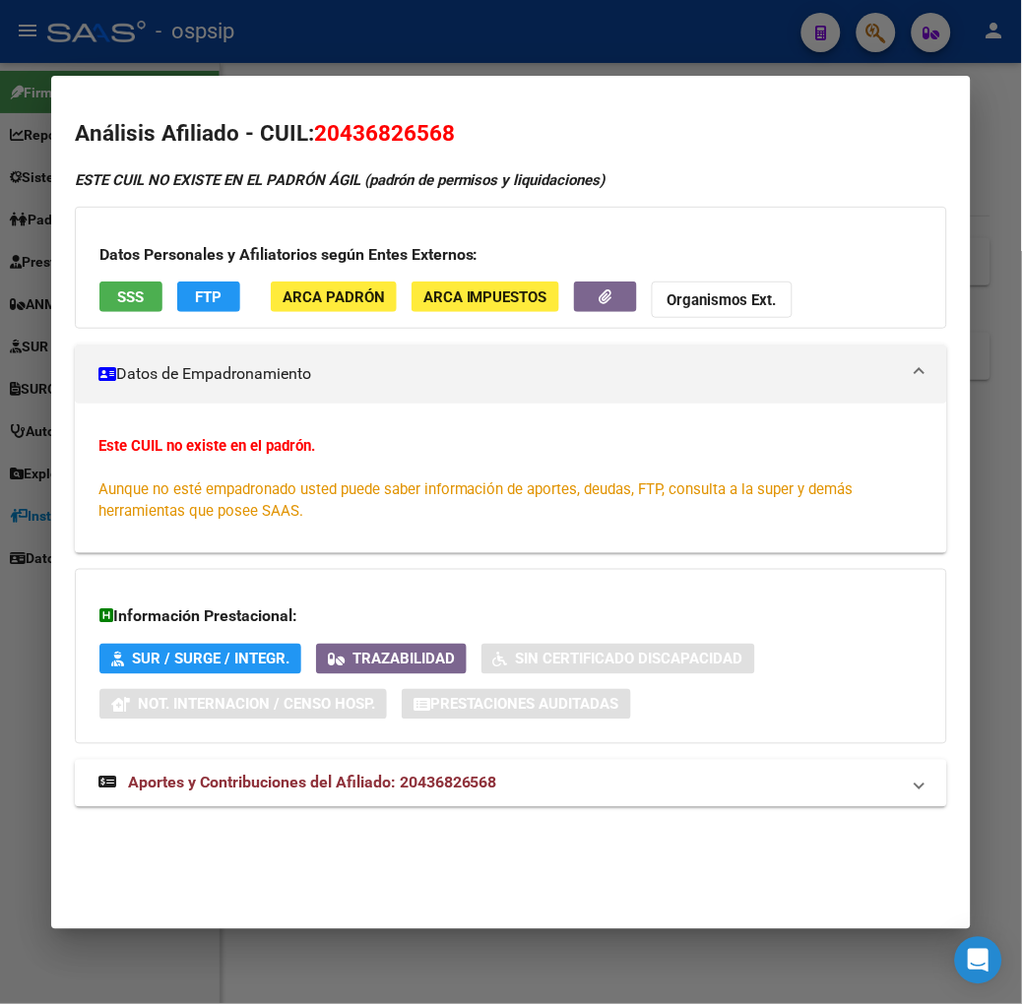
click at [158, 55] on div at bounding box center [511, 502] width 1022 height 1004
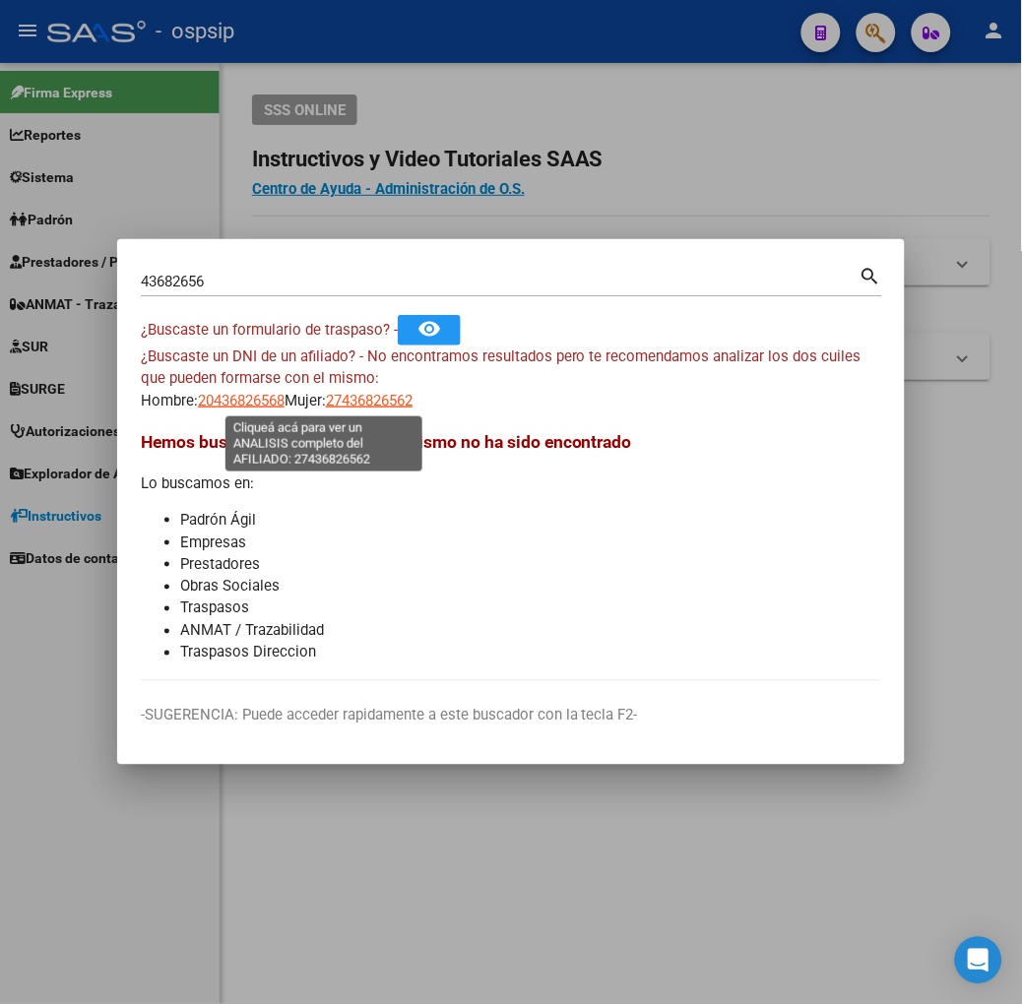
click at [326, 406] on span "27436826562" at bounding box center [369, 401] width 87 height 18
type textarea "27436826562"
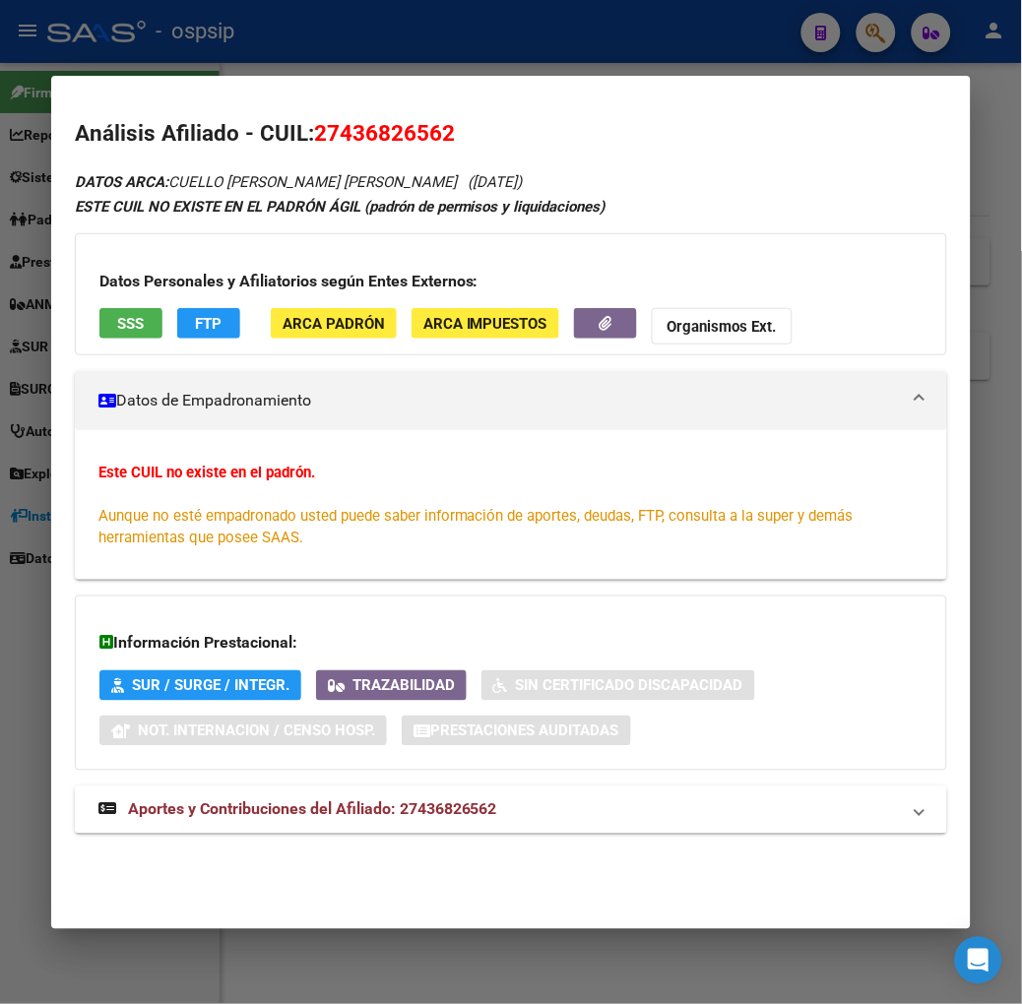
click at [326, 803] on span "Aportes y Contribuciones del Afiliado: 27436826562" at bounding box center [312, 809] width 369 height 19
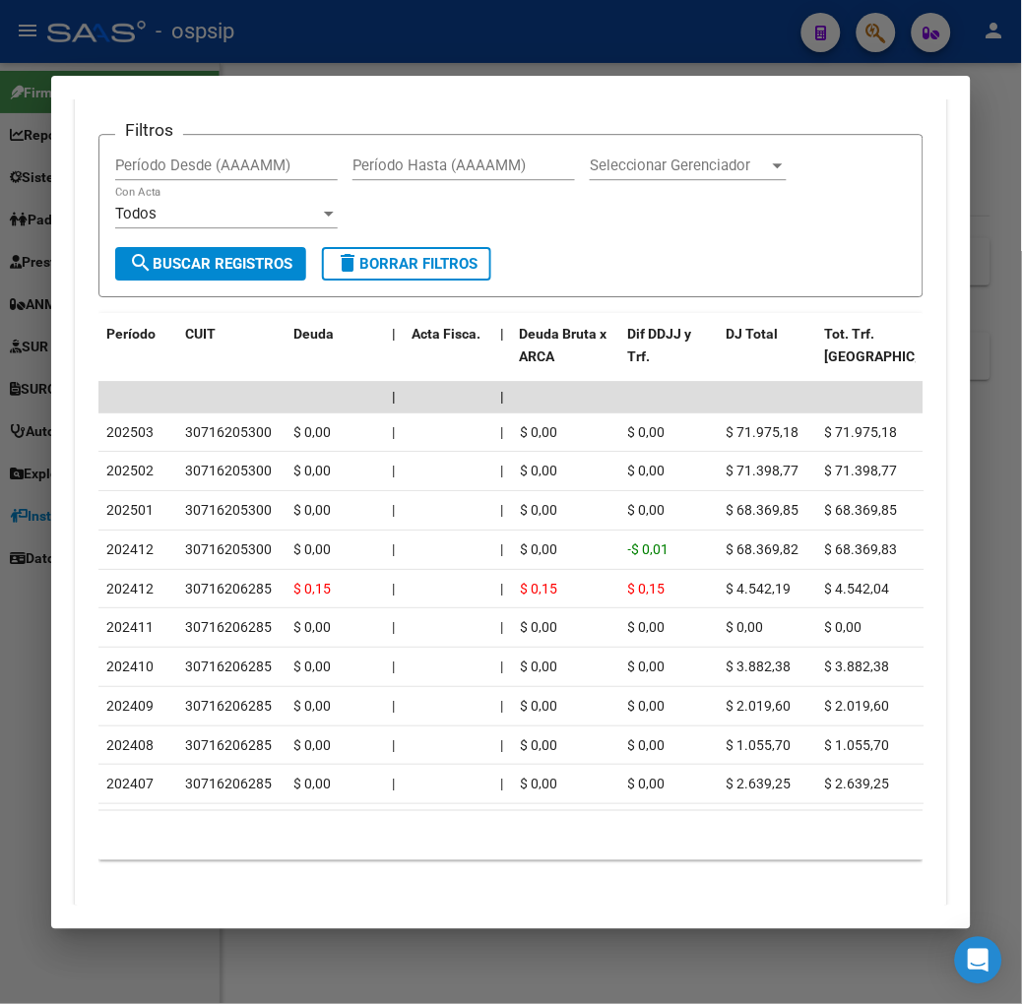
scroll to position [873, 0]
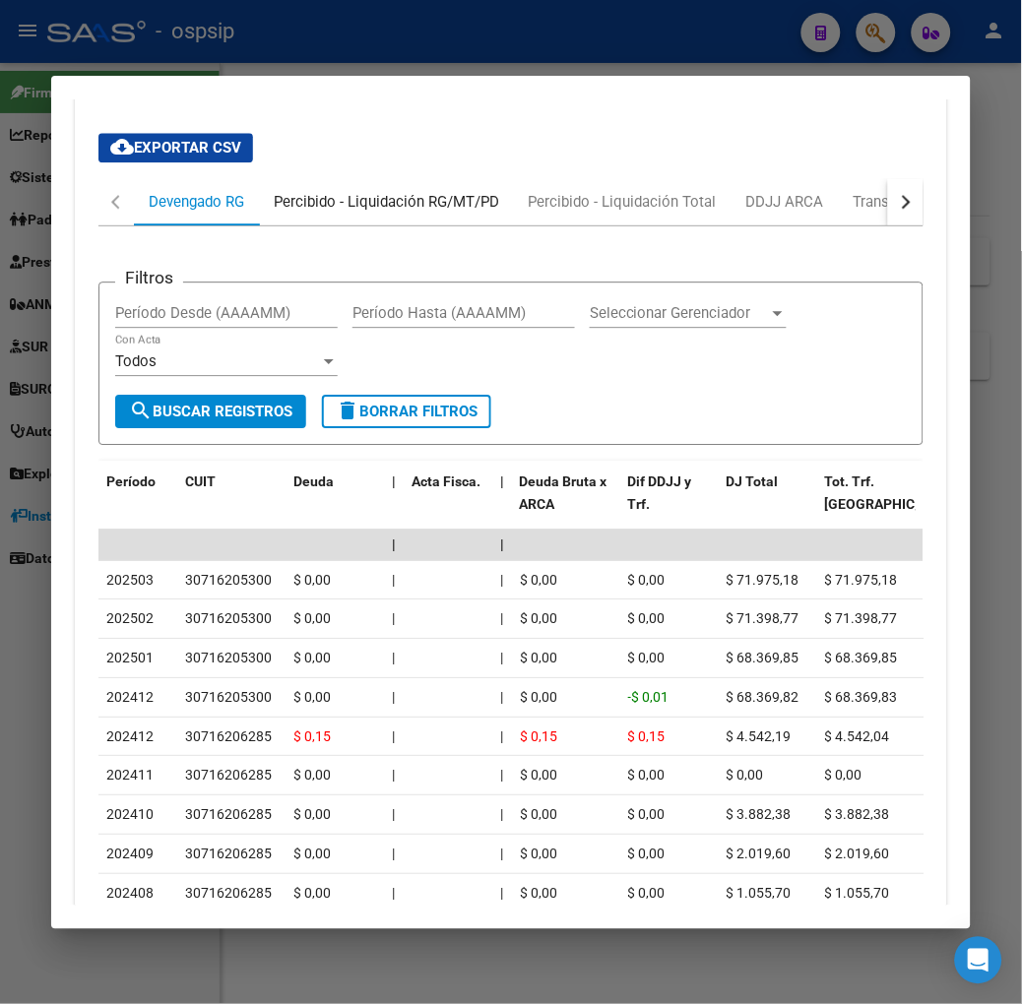
click at [338, 208] on div "Percibido - Liquidación RG/MT/PD" at bounding box center [386, 202] width 225 height 22
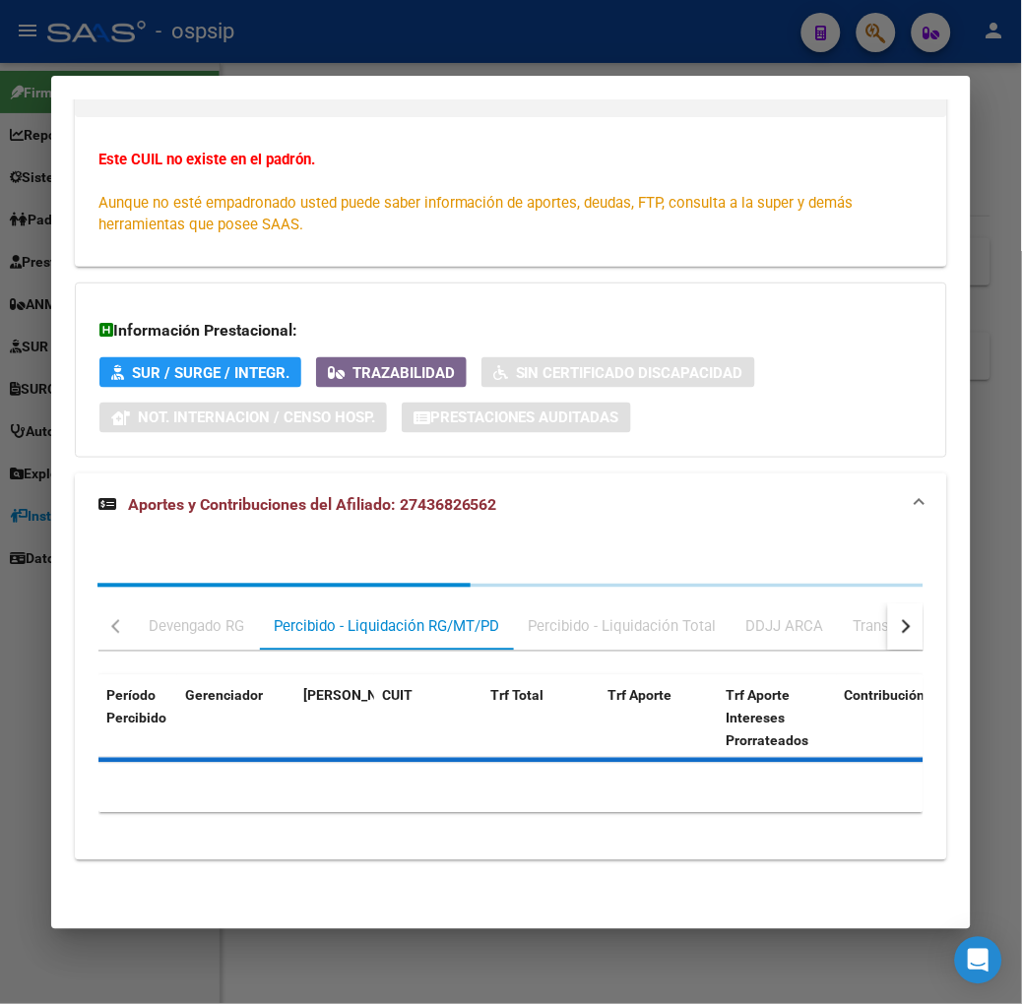
scroll to position [400, 0]
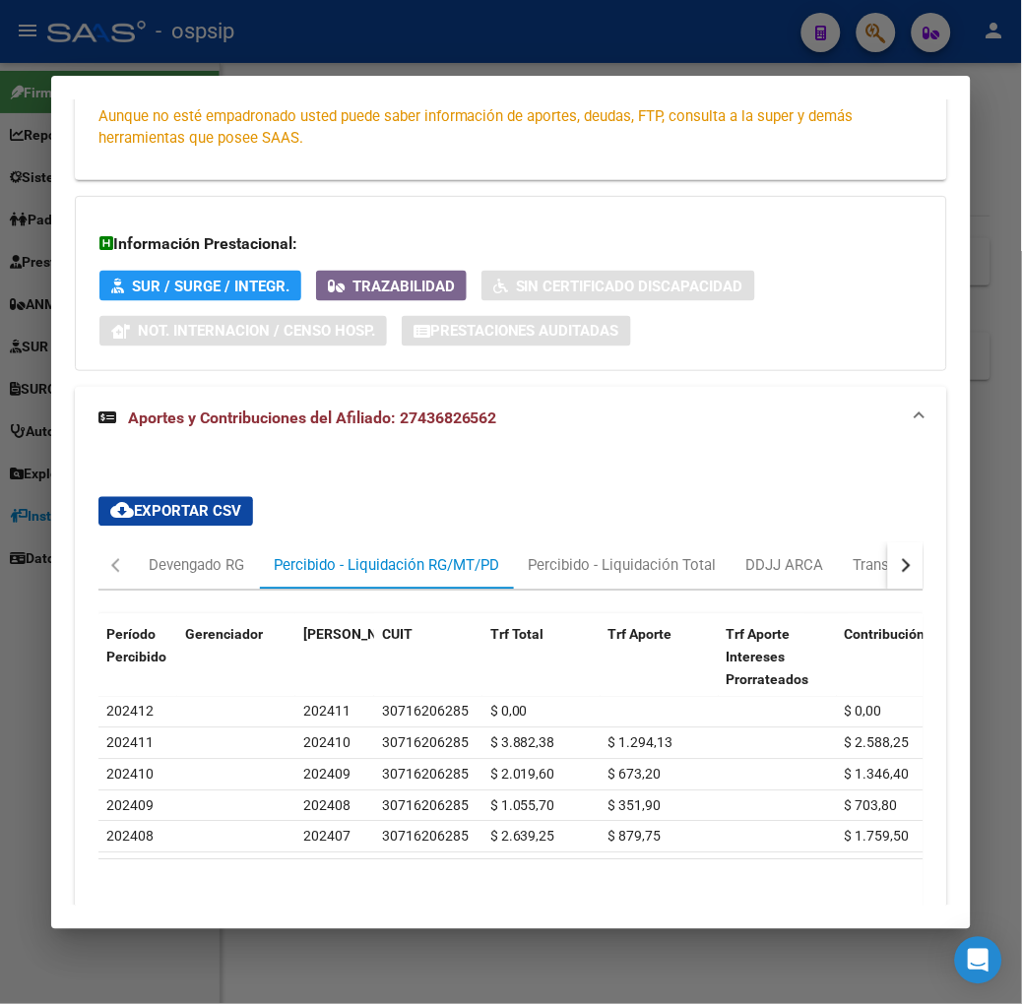
click at [918, 553] on button "button" at bounding box center [905, 565] width 35 height 47
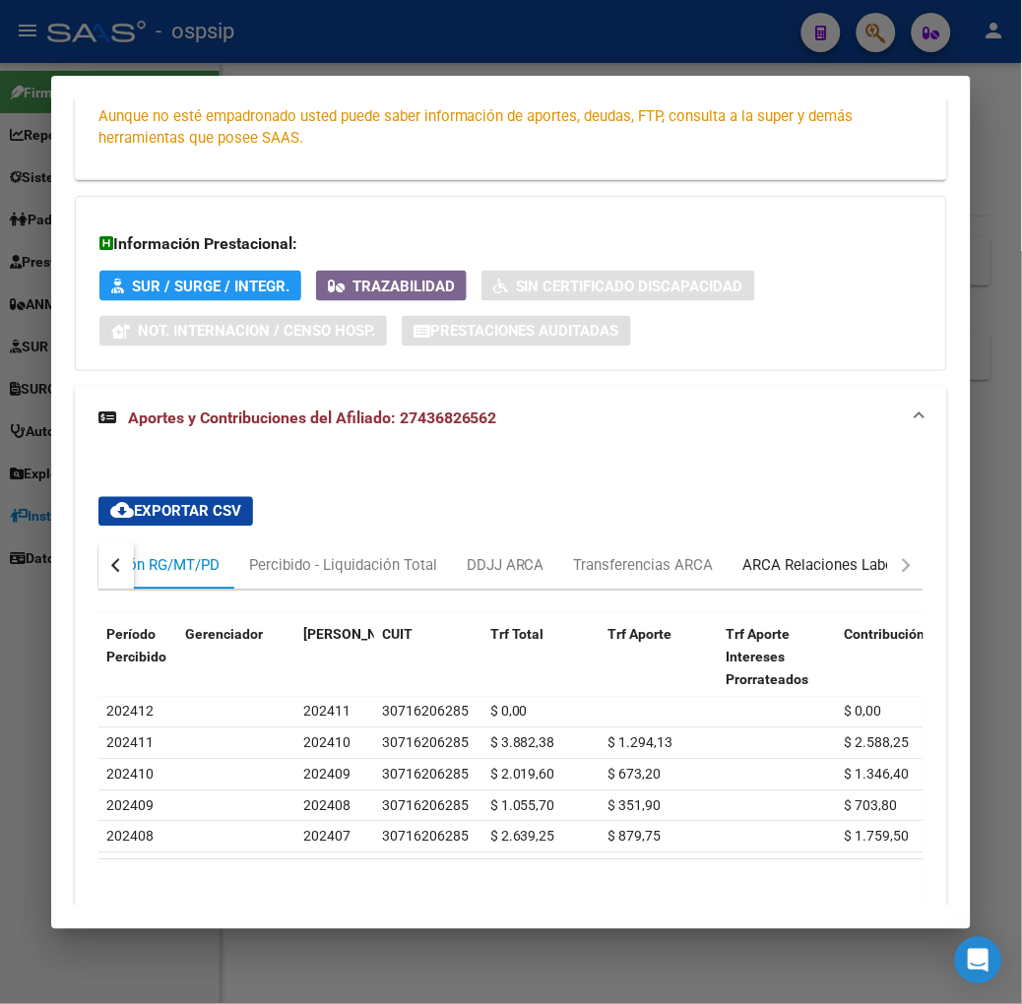
click at [851, 542] on div "ARCA Relaciones Laborales" at bounding box center [835, 565] width 214 height 47
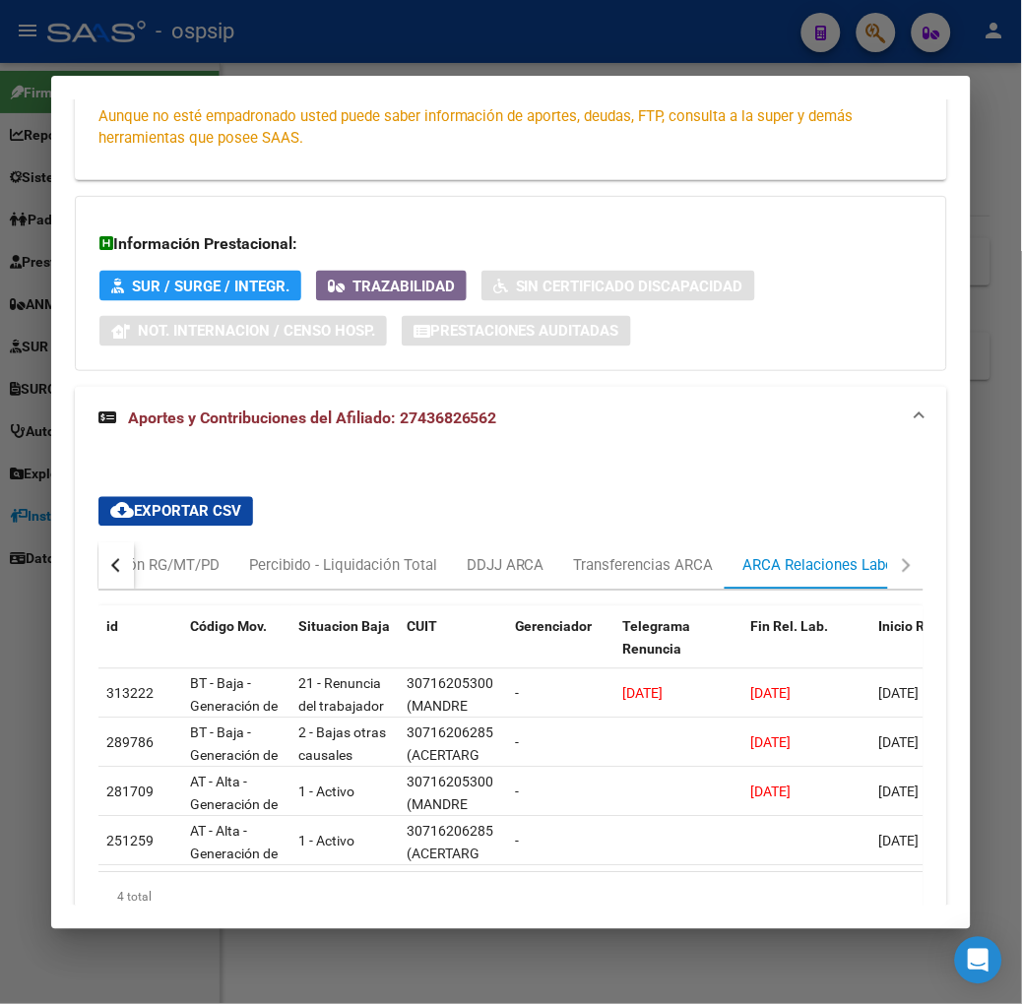
click at [645, 391] on mat-expansion-panel-header "Aportes y Contribuciones del Afiliado: 27436826562" at bounding box center [511, 418] width 872 height 63
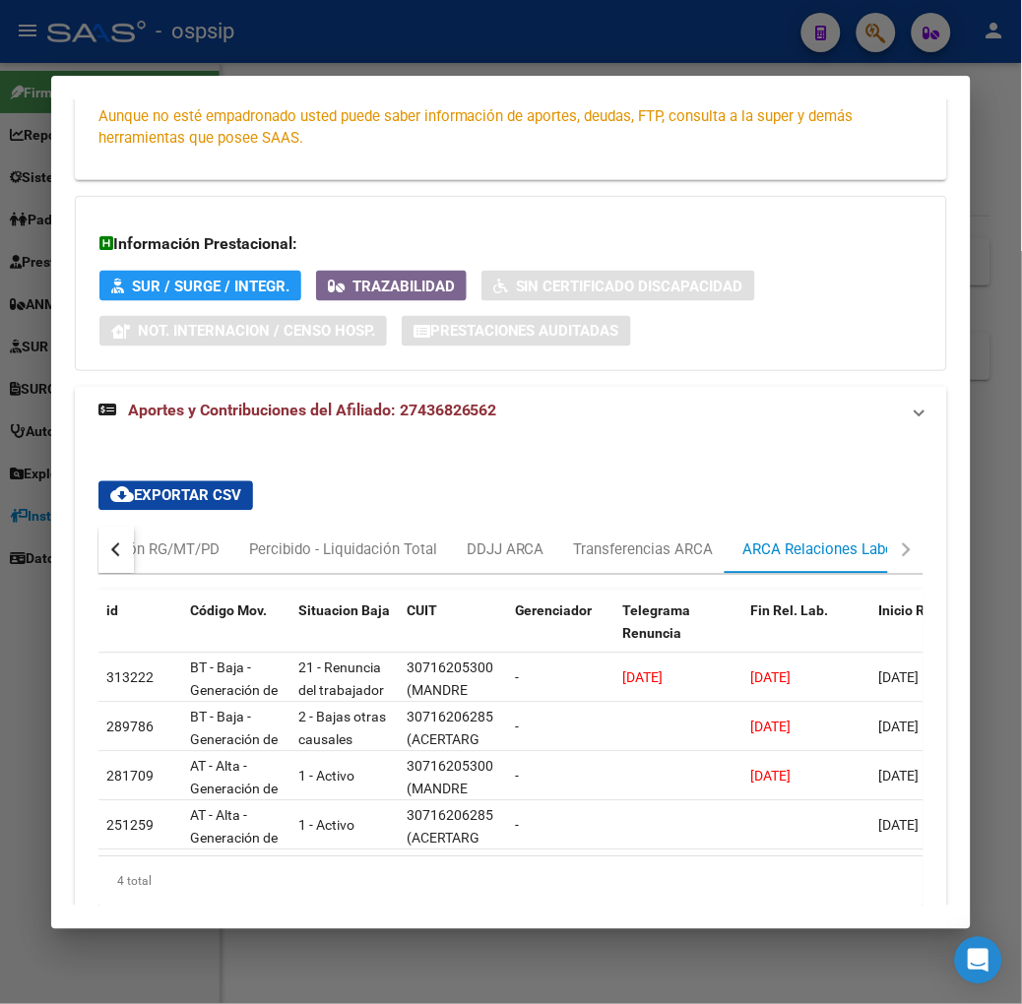
scroll to position [0, 0]
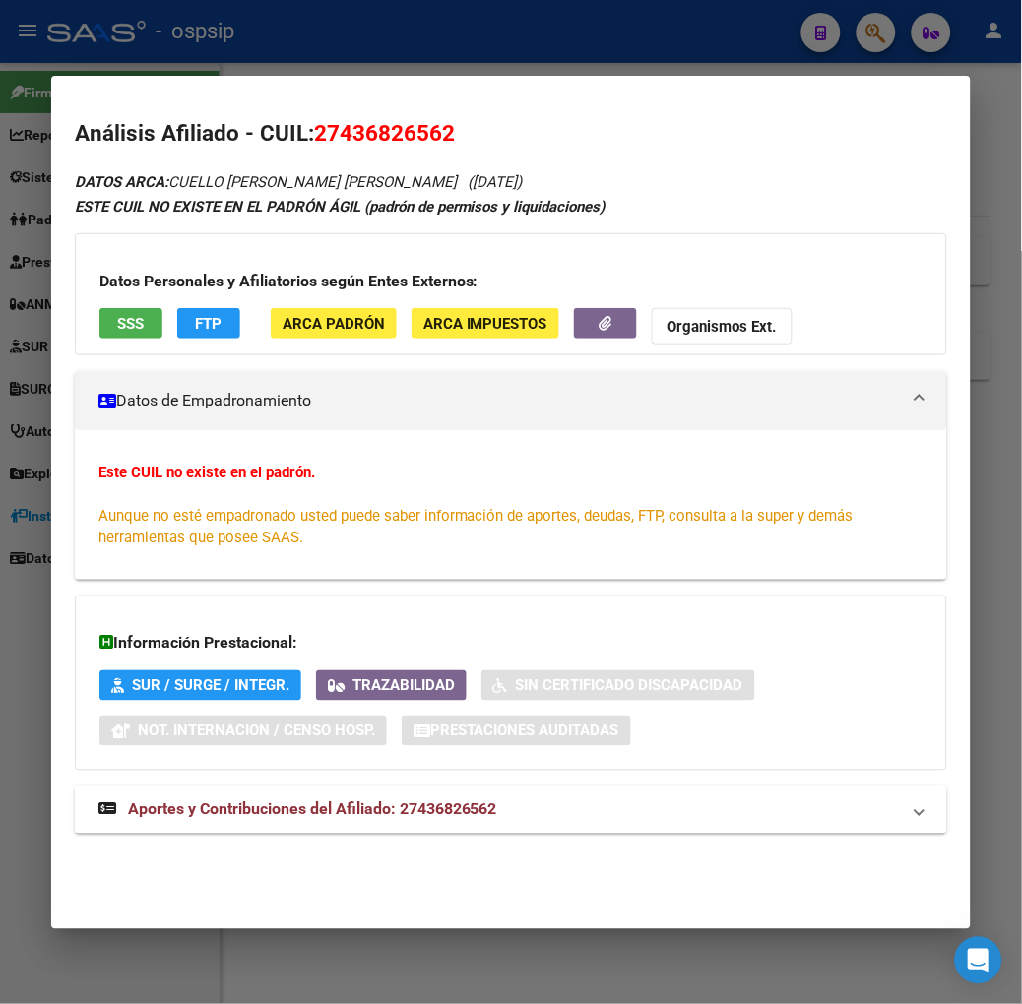
click at [671, 828] on mat-expansion-panel-header "Aportes y Contribuciones del Afiliado: 27436826562" at bounding box center [511, 810] width 872 height 47
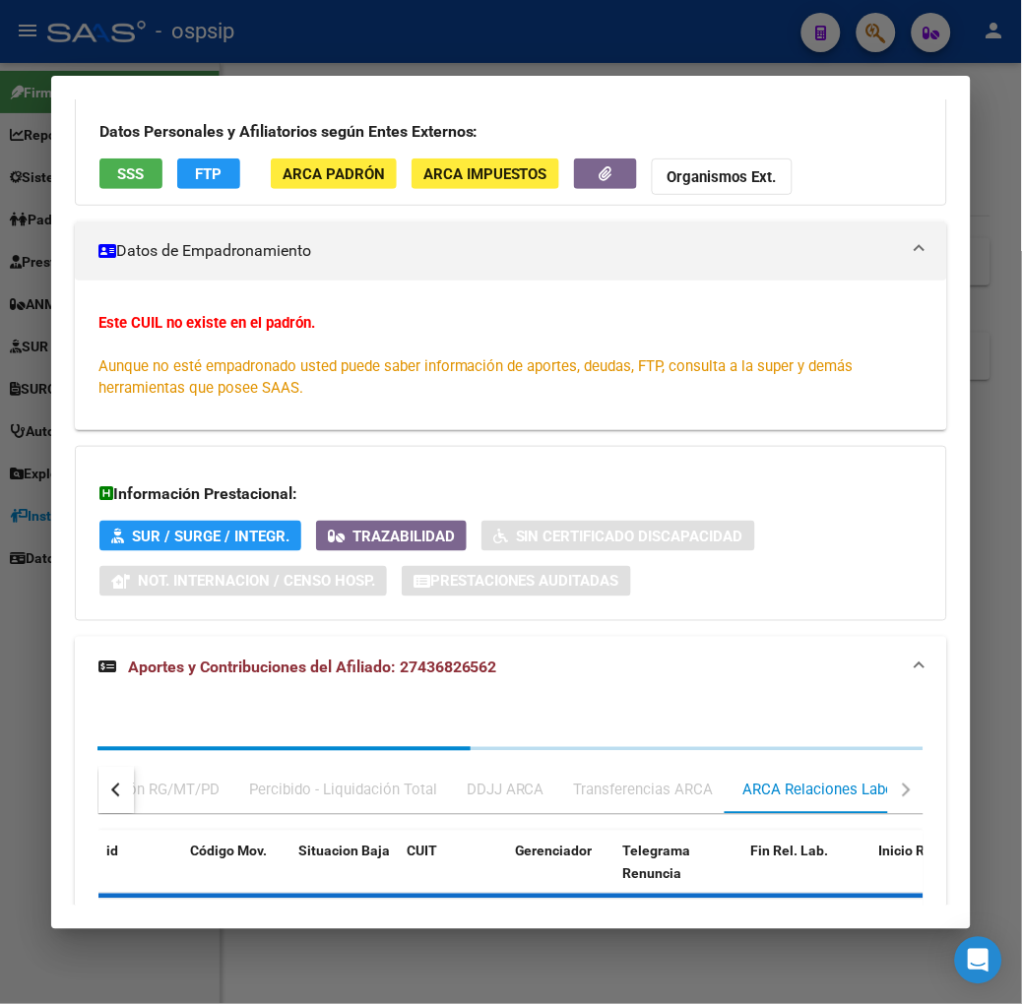
scroll to position [285, 0]
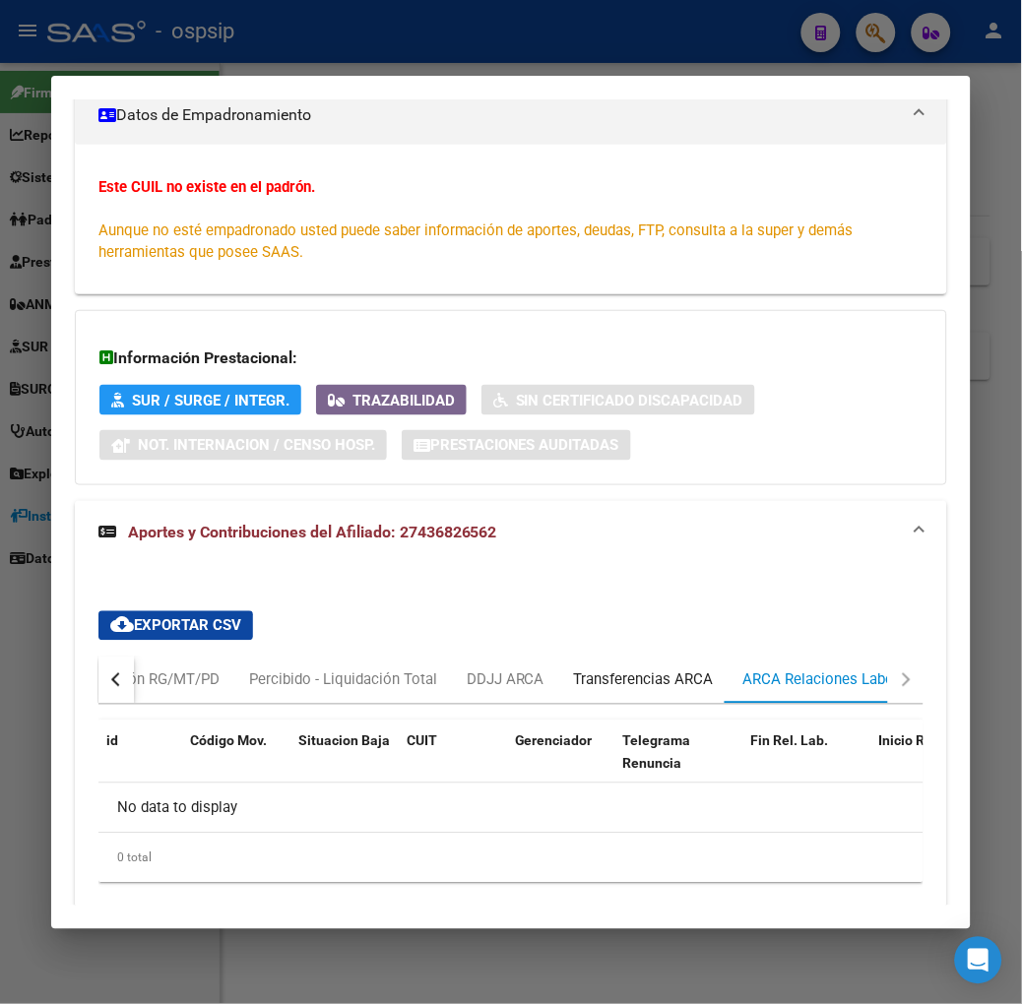
click at [656, 672] on div "Transferencias ARCA" at bounding box center [644, 680] width 140 height 22
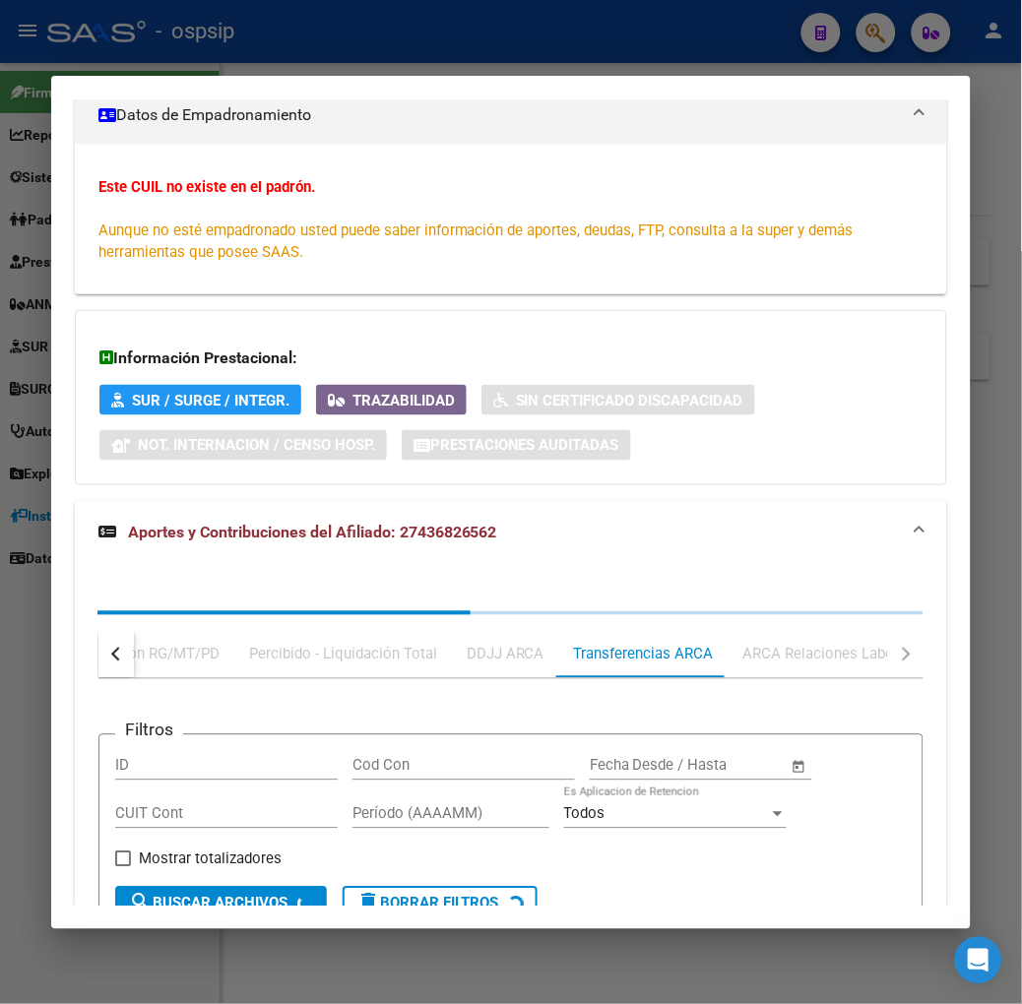
click at [825, 654] on div "Devengado RG Percibido - Liquidación RG/MT/PD Percibido - Liquidación Total DDJ…" at bounding box center [510, 842] width 825 height 462
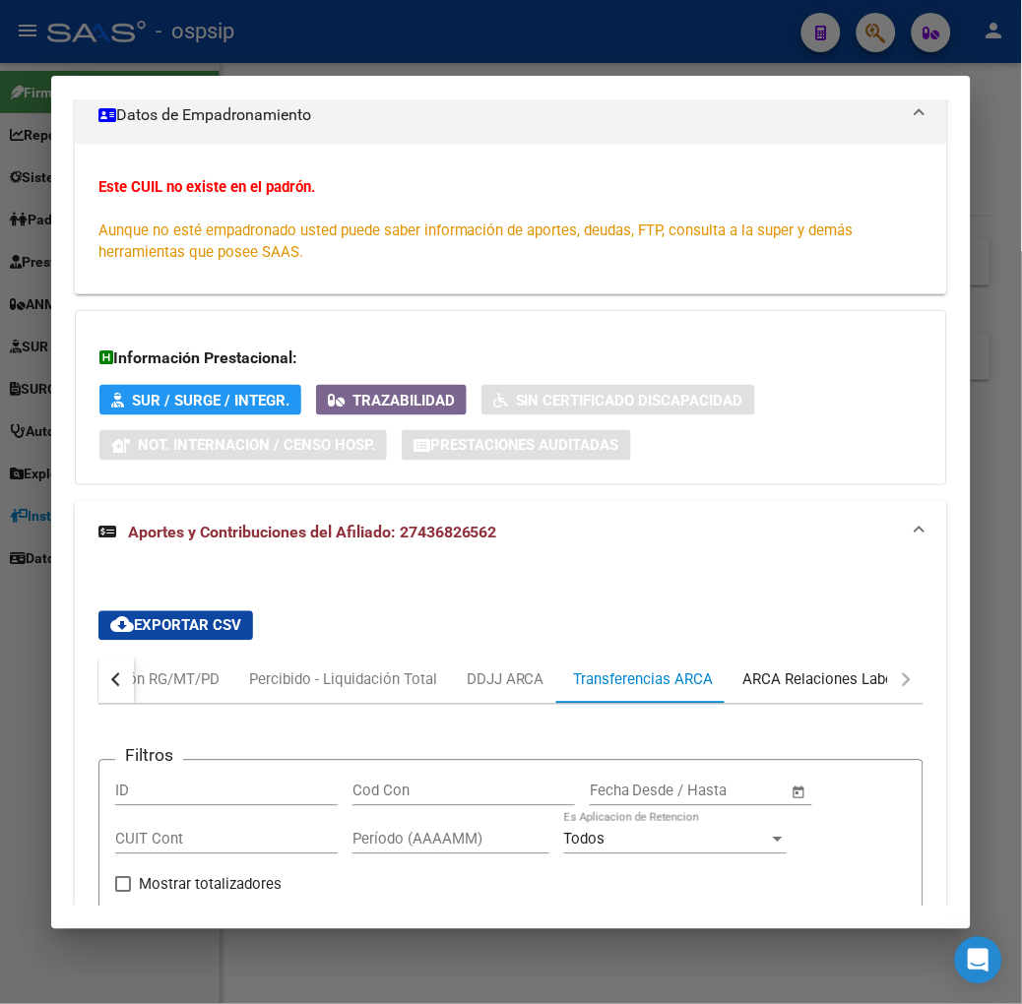
click at [821, 666] on div "ARCA Relaciones Laborales" at bounding box center [835, 680] width 214 height 47
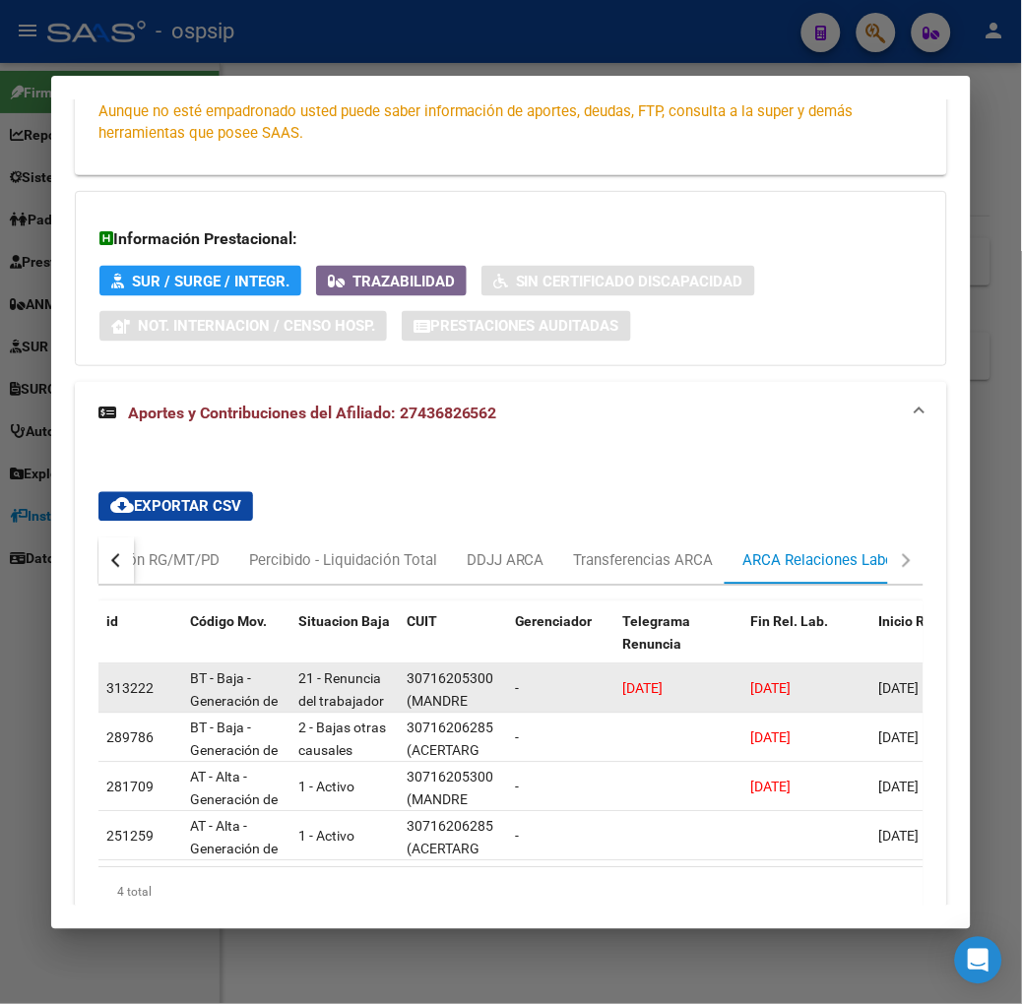
scroll to position [526, 0]
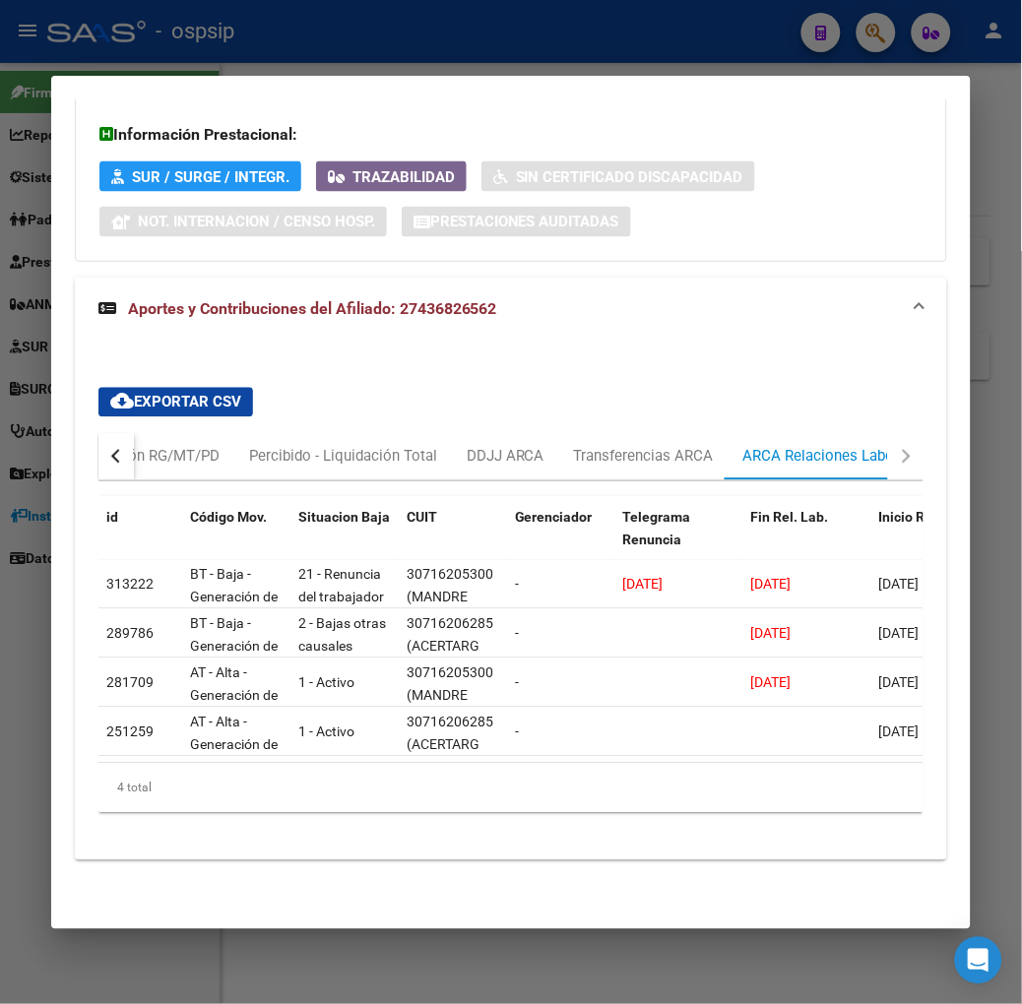
click at [360, 61] on div at bounding box center [511, 502] width 1022 height 1004
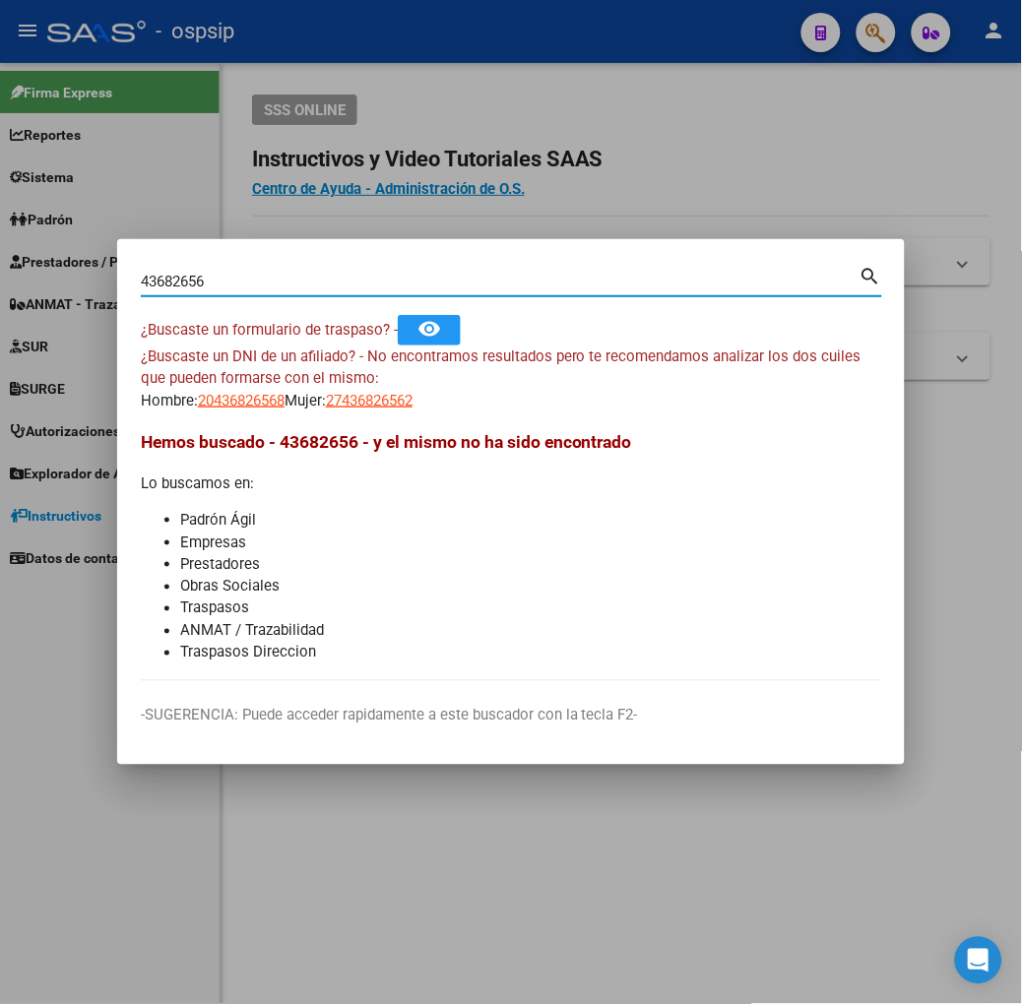
click at [254, 286] on input "43682656" at bounding box center [500, 282] width 719 height 18
type input "32316423"
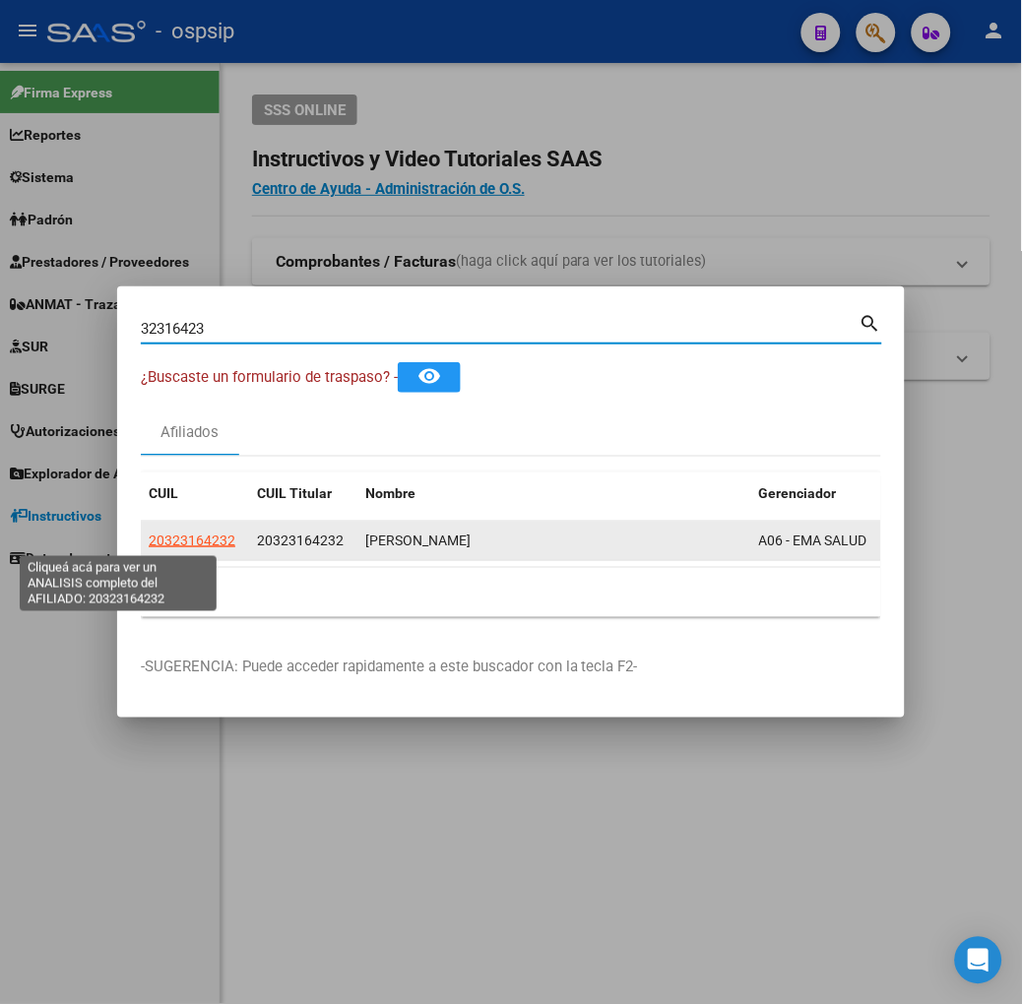
click at [149, 539] on span "20323164232" at bounding box center [192, 541] width 87 height 16
type textarea "20323164232"
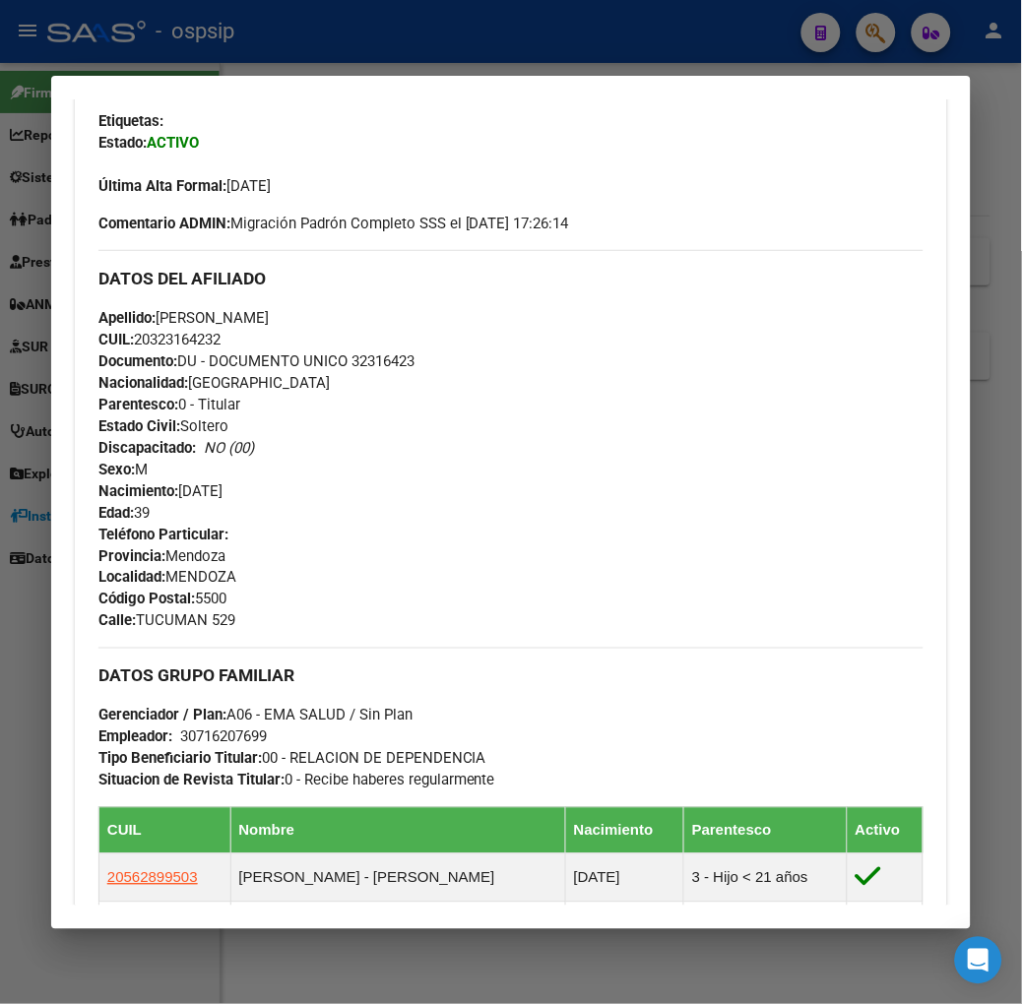
scroll to position [867, 0]
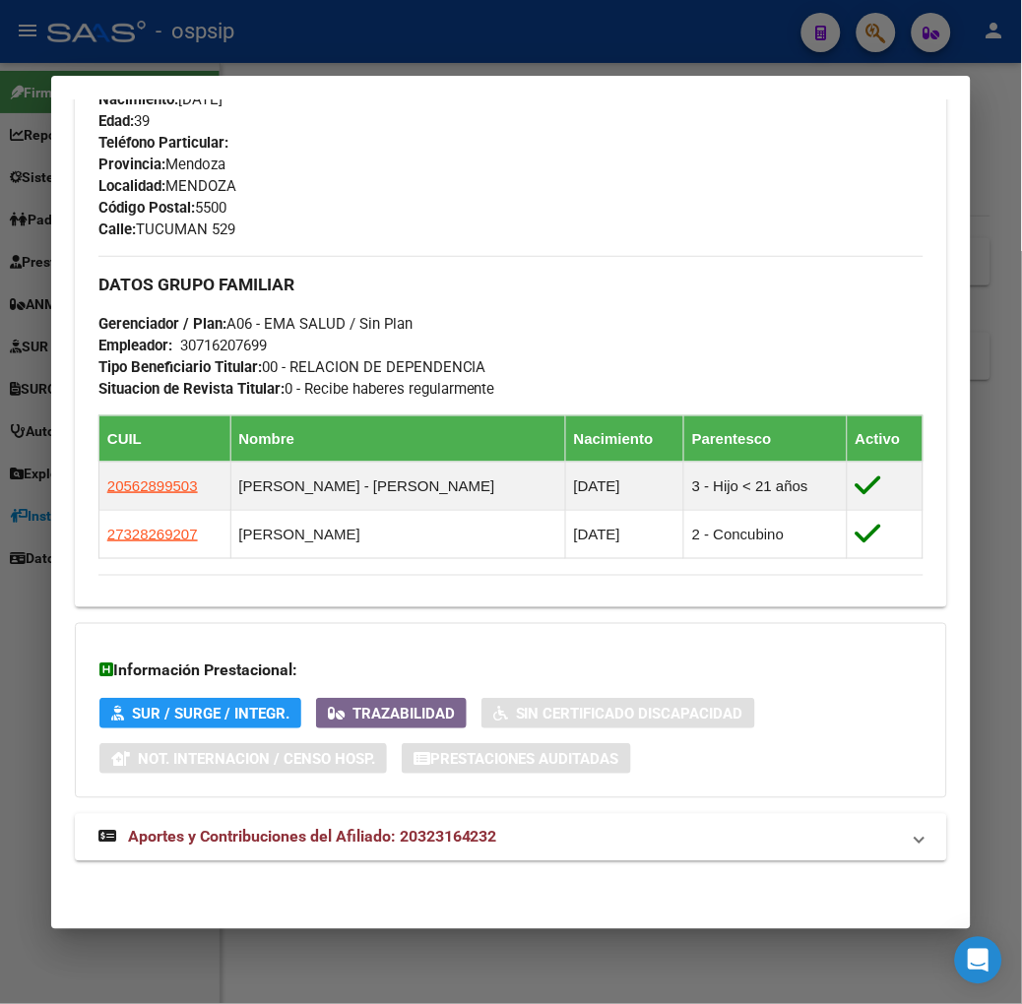
click at [336, 810] on div "DATOS PADRÓN ÁGIL: [PERSON_NAME] | ACTIVO | AFILIADO TITULAR Datos Personales y…" at bounding box center [511, 93] width 872 height 1581
click at [365, 841] on span "Aportes y Contribuciones del Afiliado: 20323164232" at bounding box center [312, 837] width 369 height 19
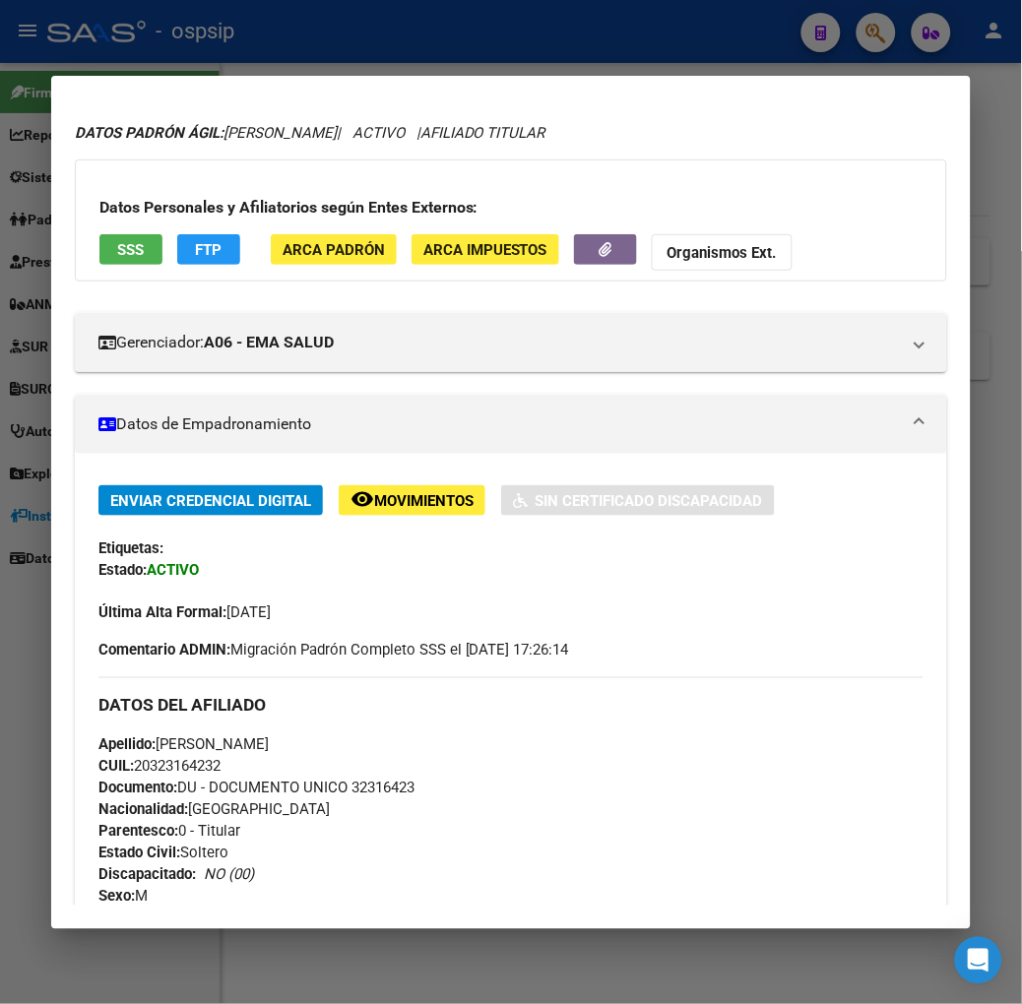
scroll to position [0, 0]
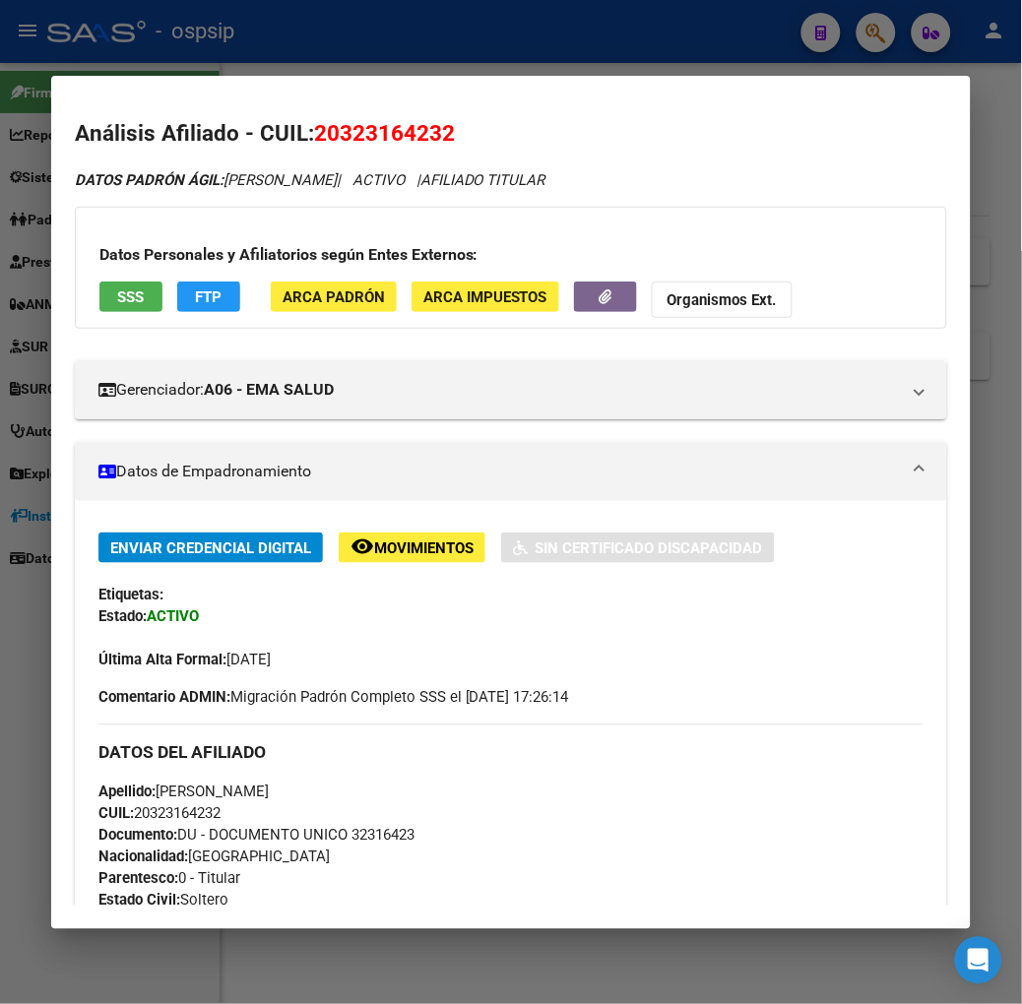
click at [205, 55] on div at bounding box center [511, 502] width 1022 height 1004
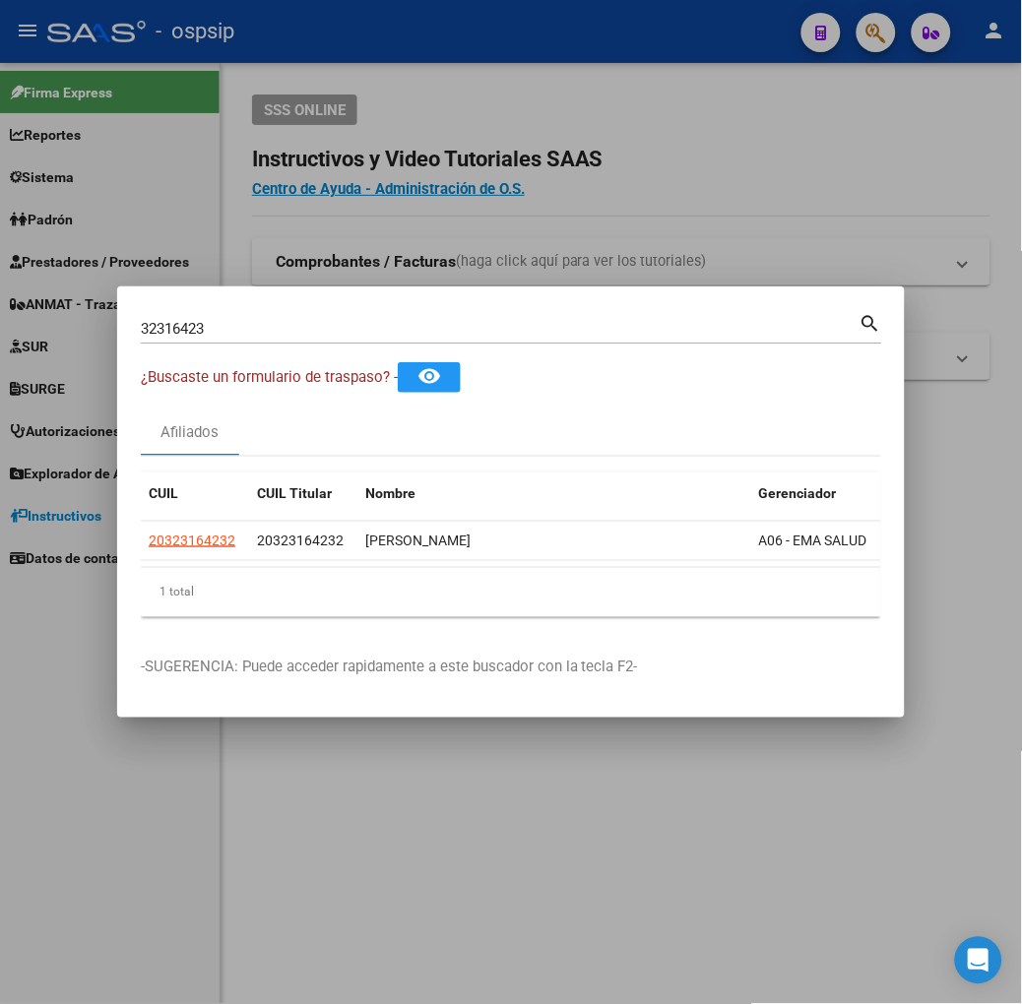
click at [189, 329] on input "32316423" at bounding box center [500, 329] width 719 height 18
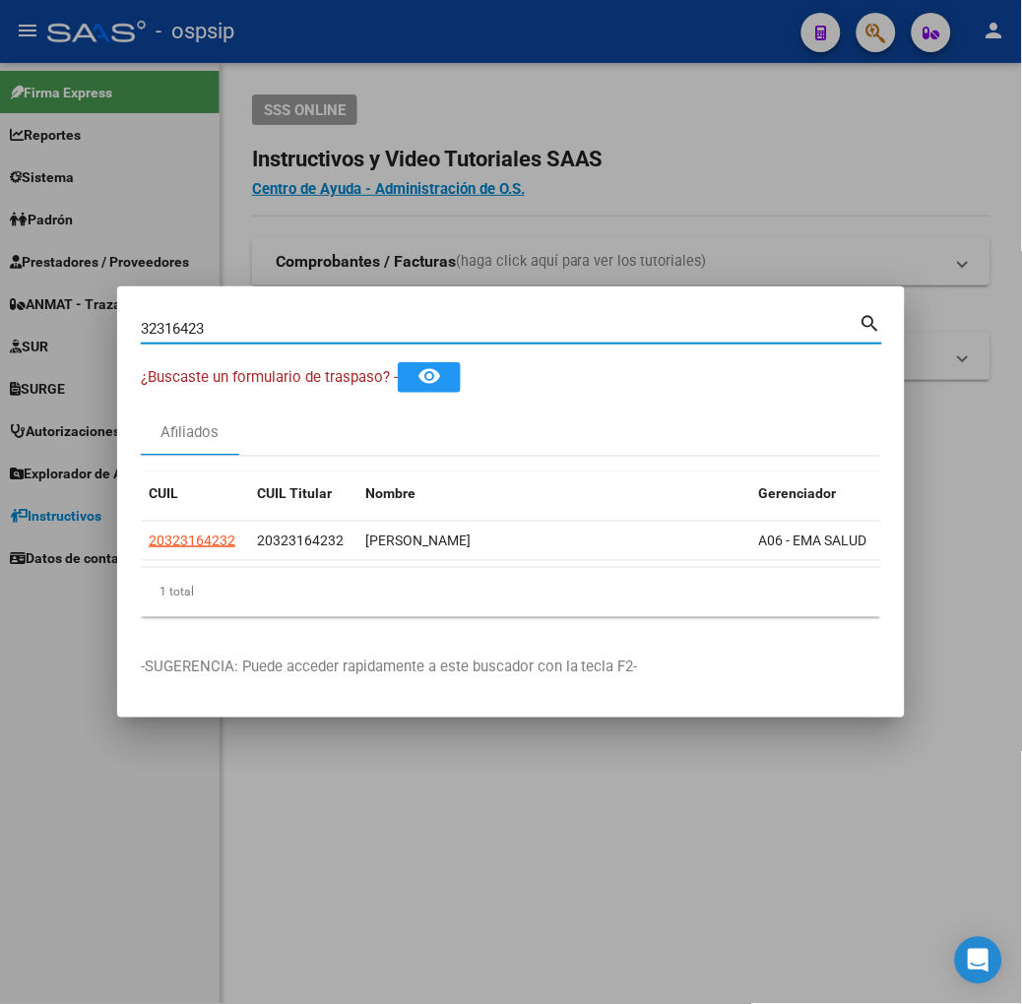
click at [189, 329] on input "32316423" at bounding box center [500, 329] width 719 height 18
type input "44878179"
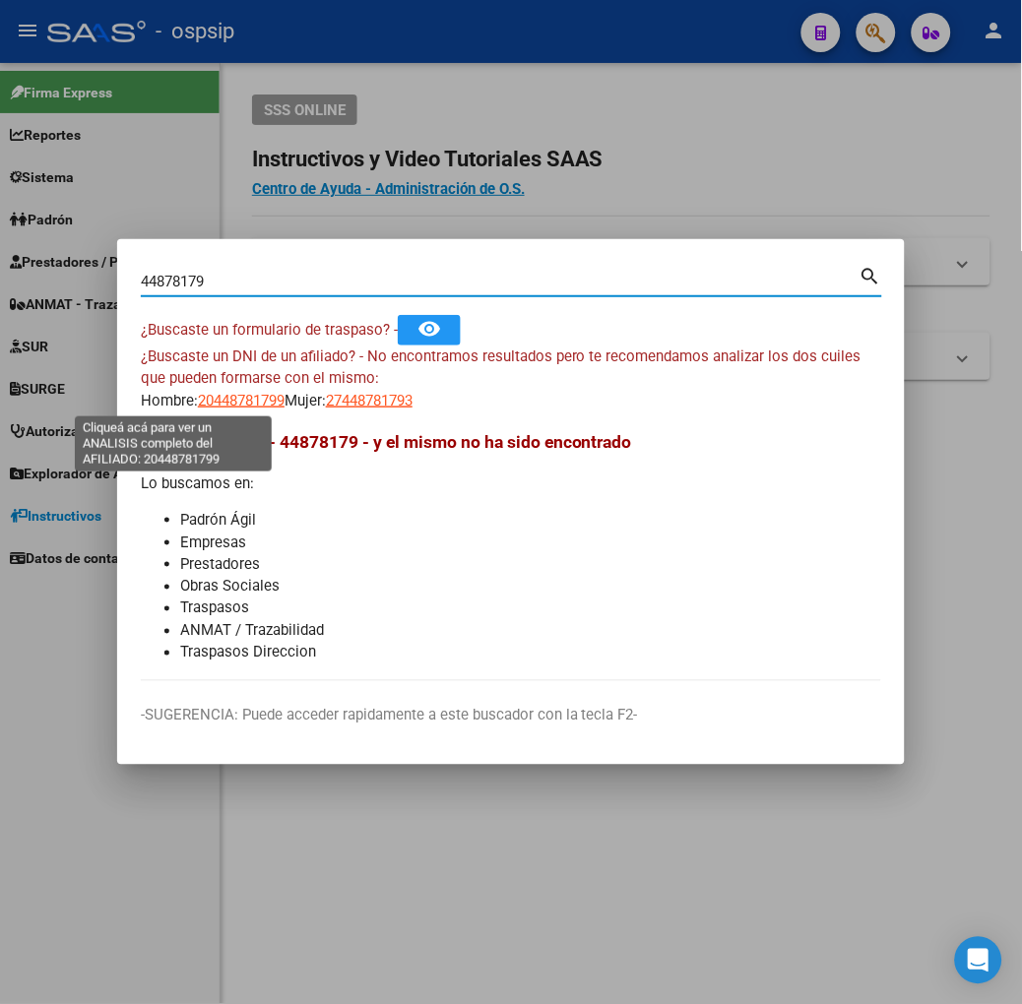
click at [198, 405] on span "20448781799" at bounding box center [241, 401] width 87 height 18
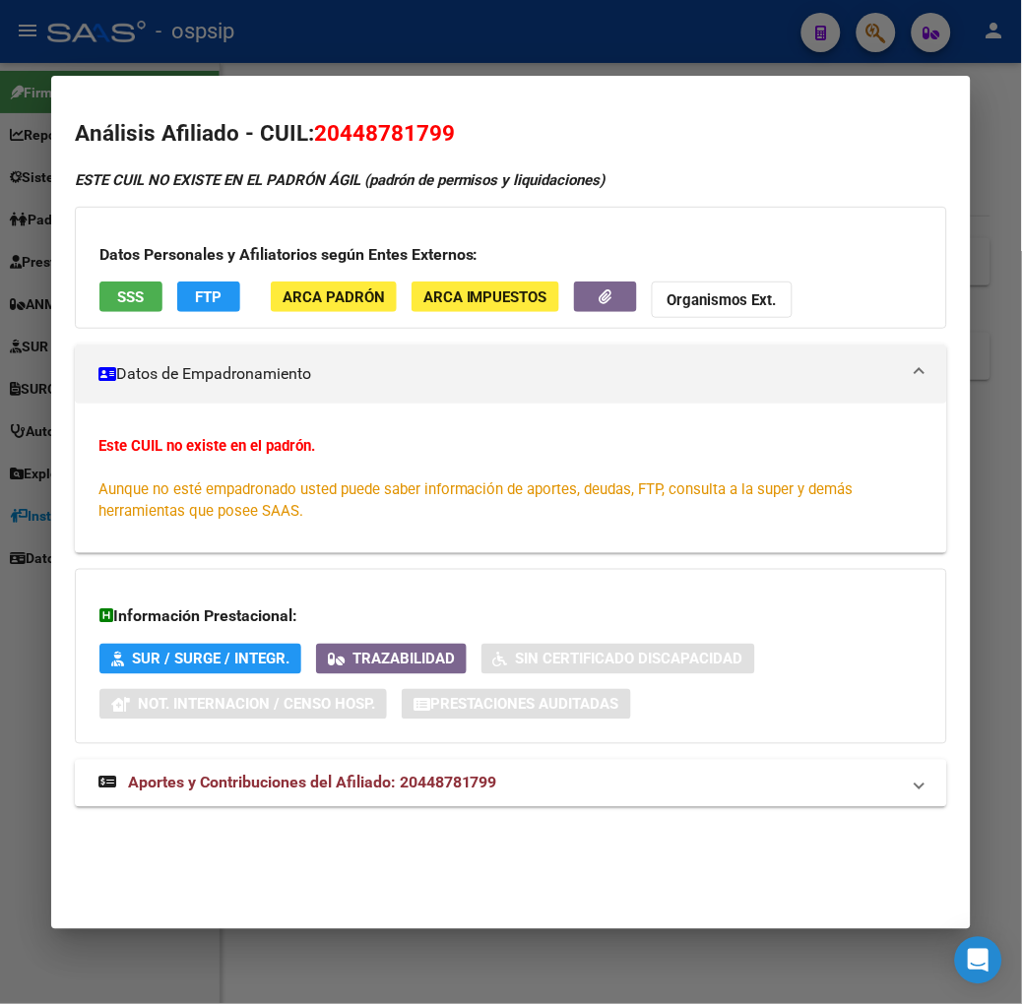
click at [203, 65] on div at bounding box center [511, 502] width 1022 height 1004
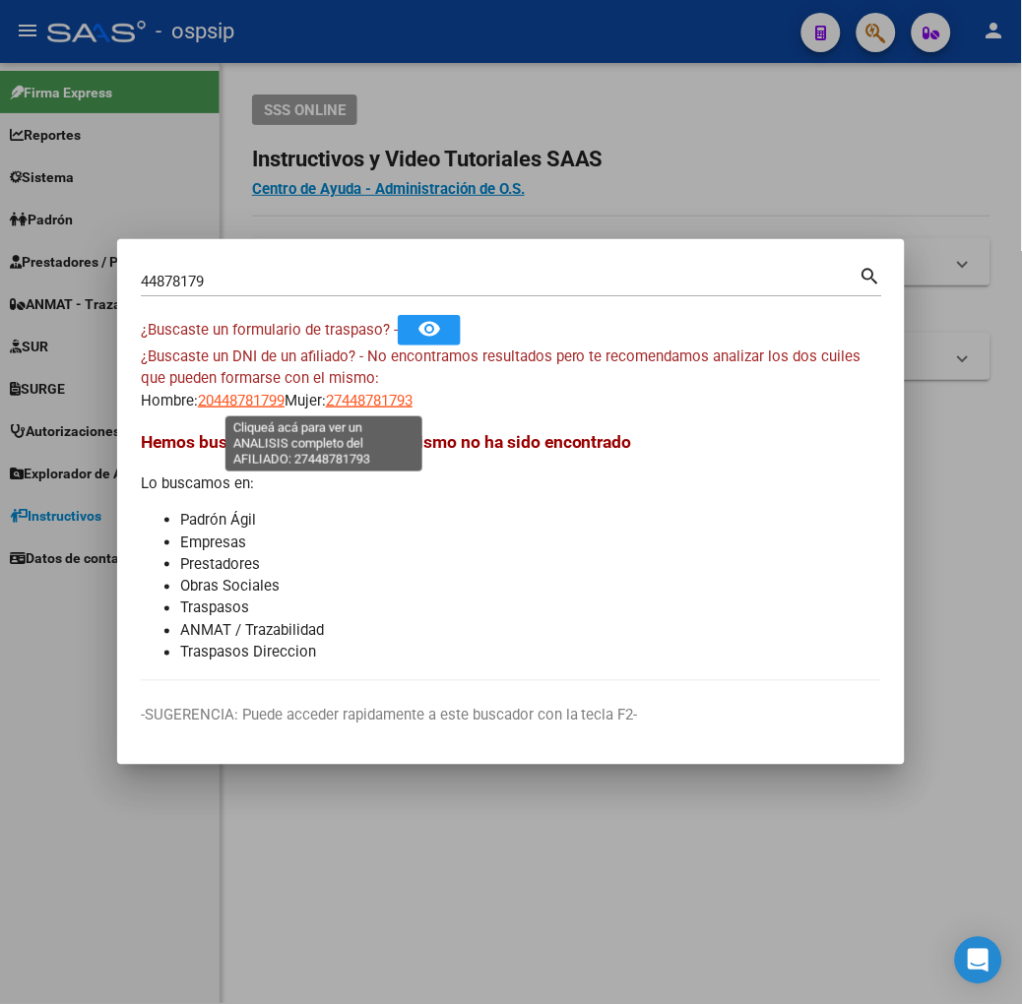
click at [326, 402] on span "27448781793" at bounding box center [369, 401] width 87 height 18
type textarea "27448781793"
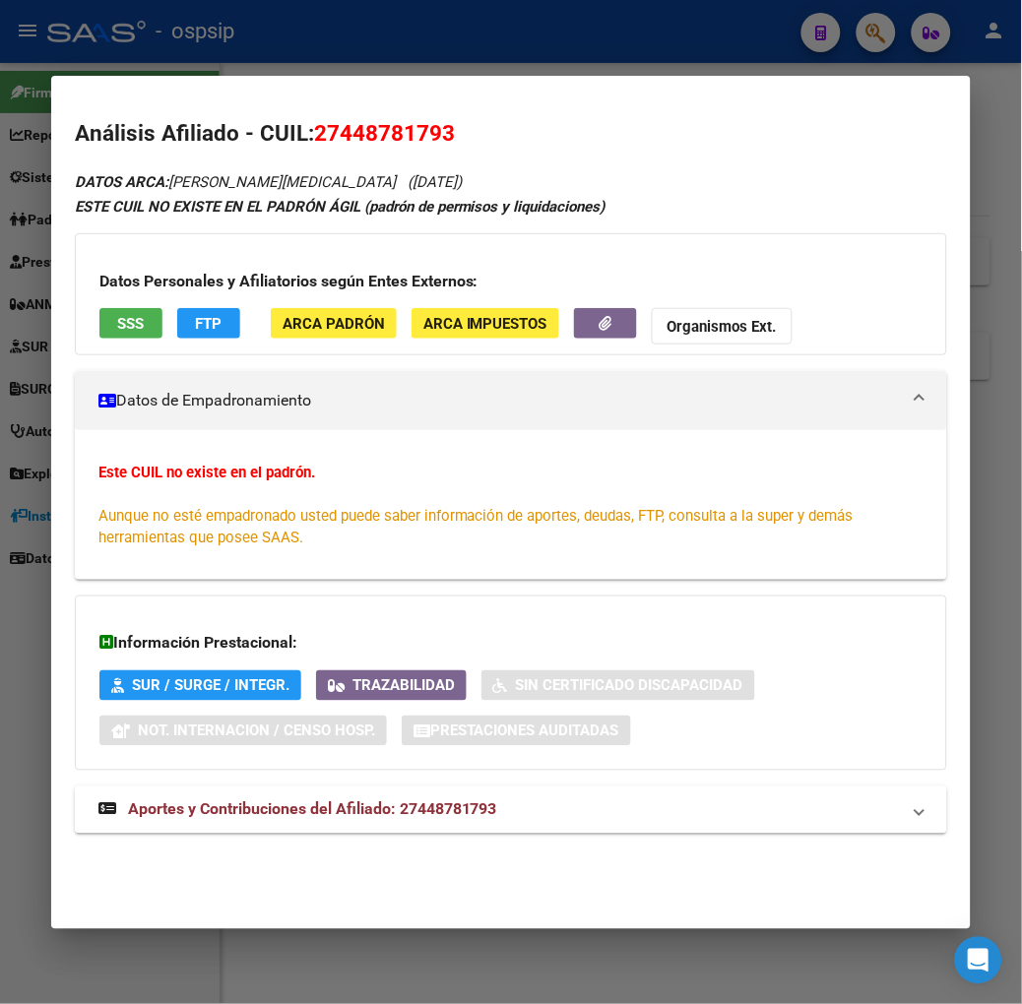
click at [117, 326] on span "SSS" at bounding box center [130, 324] width 27 height 18
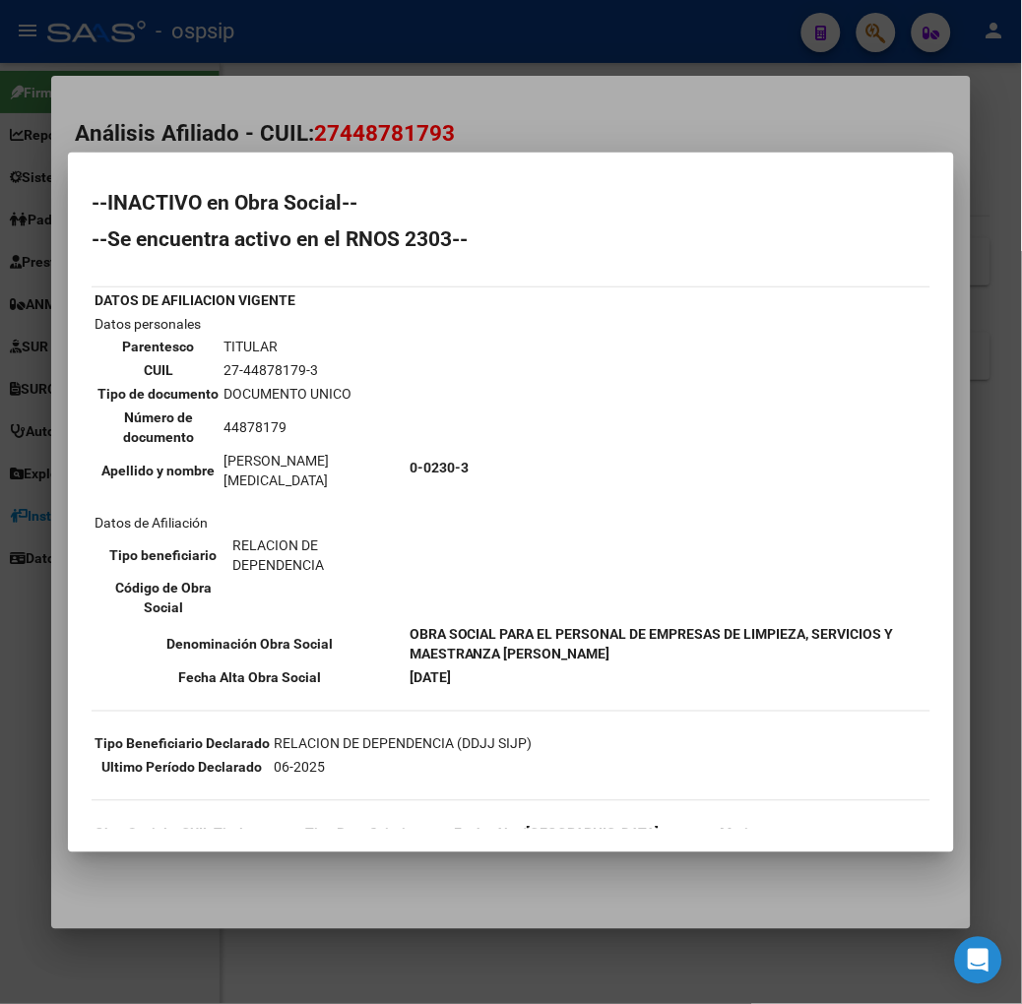
click at [295, 125] on div at bounding box center [511, 502] width 1022 height 1004
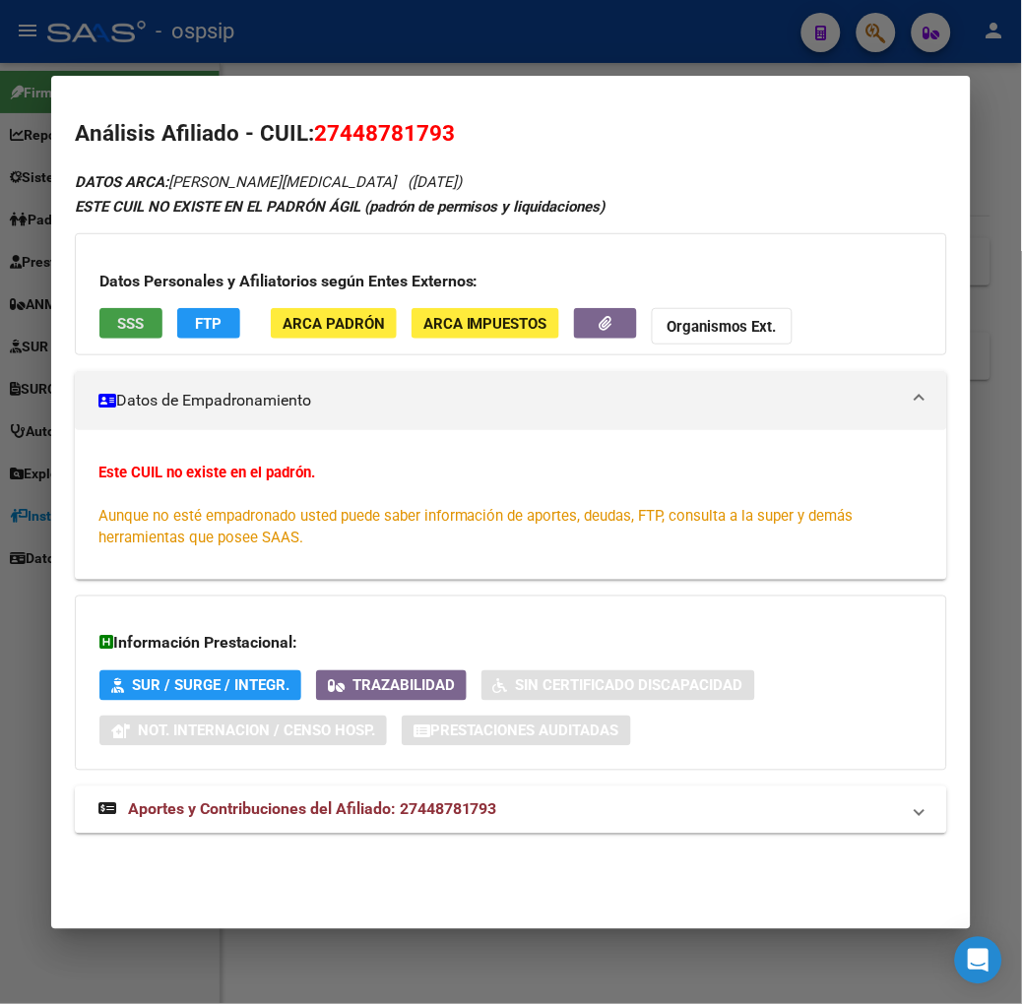
click at [117, 315] on span "SSS" at bounding box center [130, 324] width 27 height 18
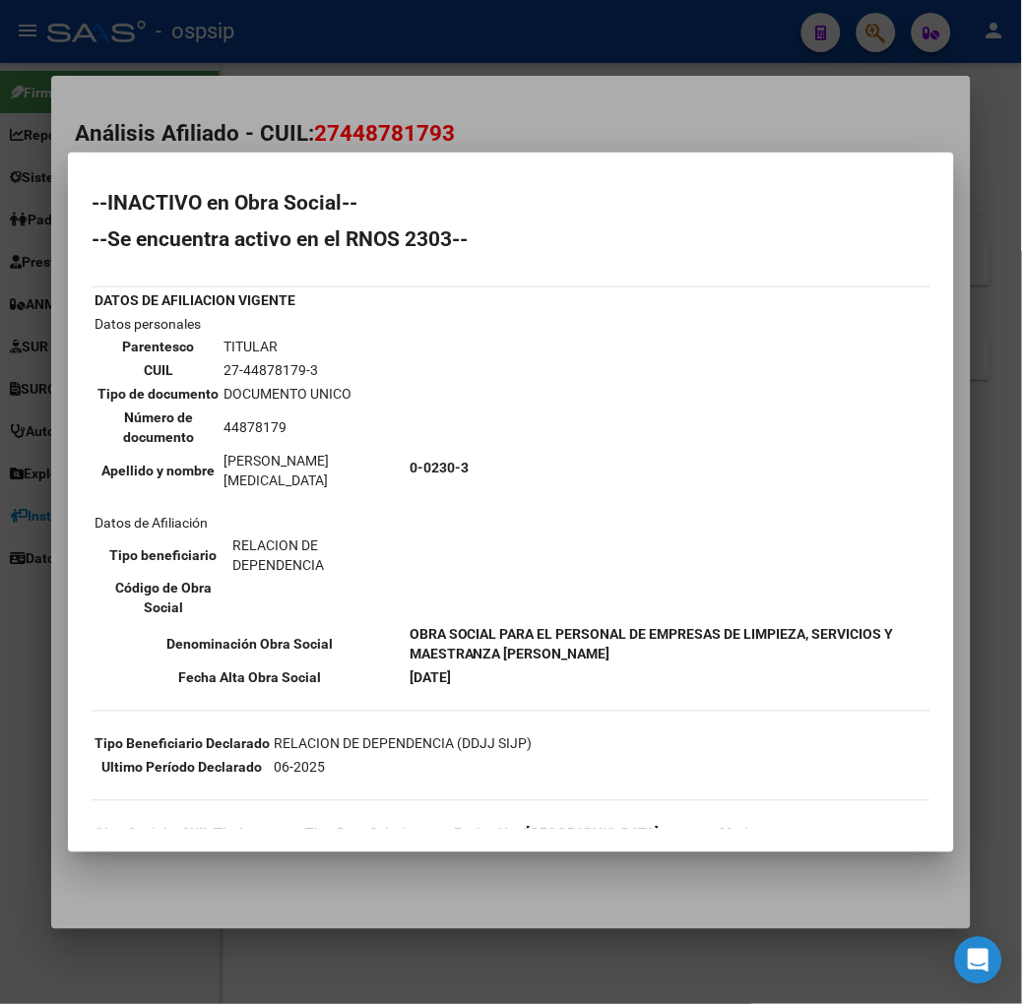
click at [219, 136] on div at bounding box center [511, 502] width 1022 height 1004
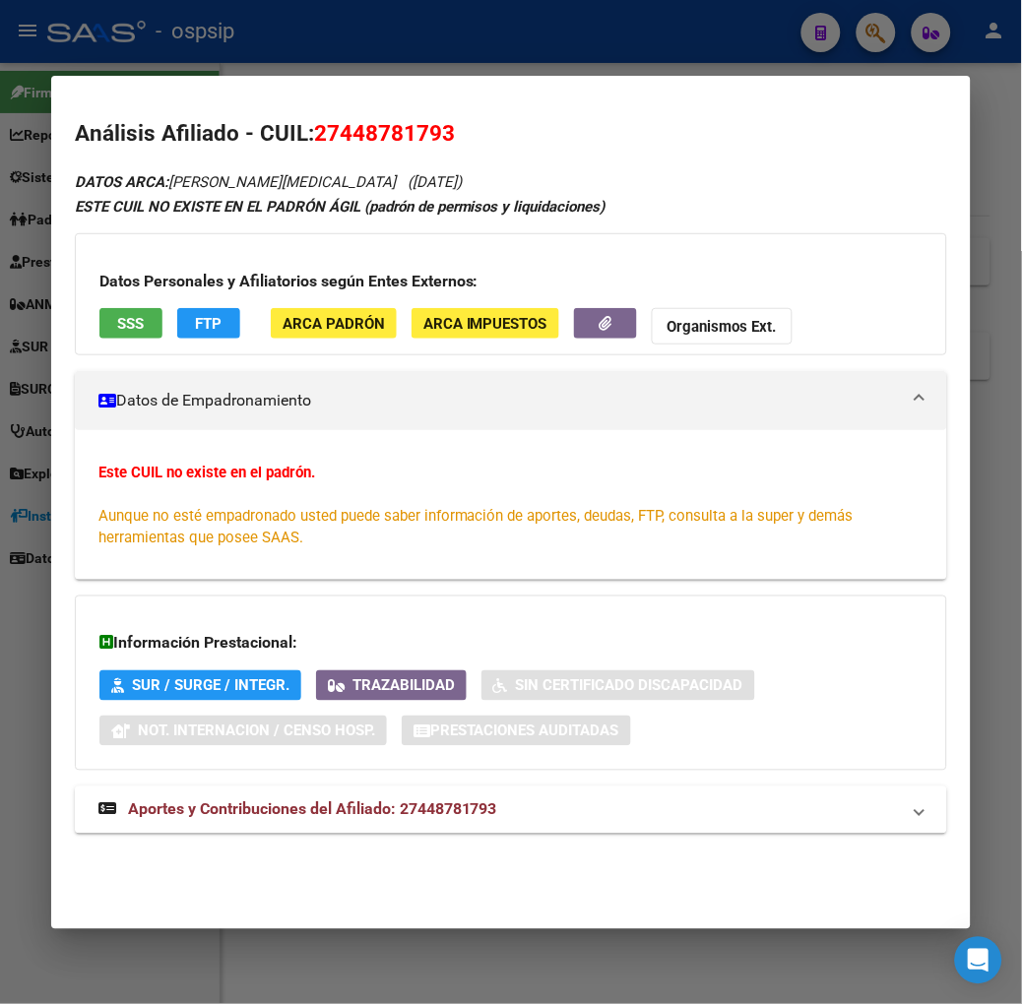
click at [125, 325] on button "SSS" at bounding box center [130, 323] width 63 height 31
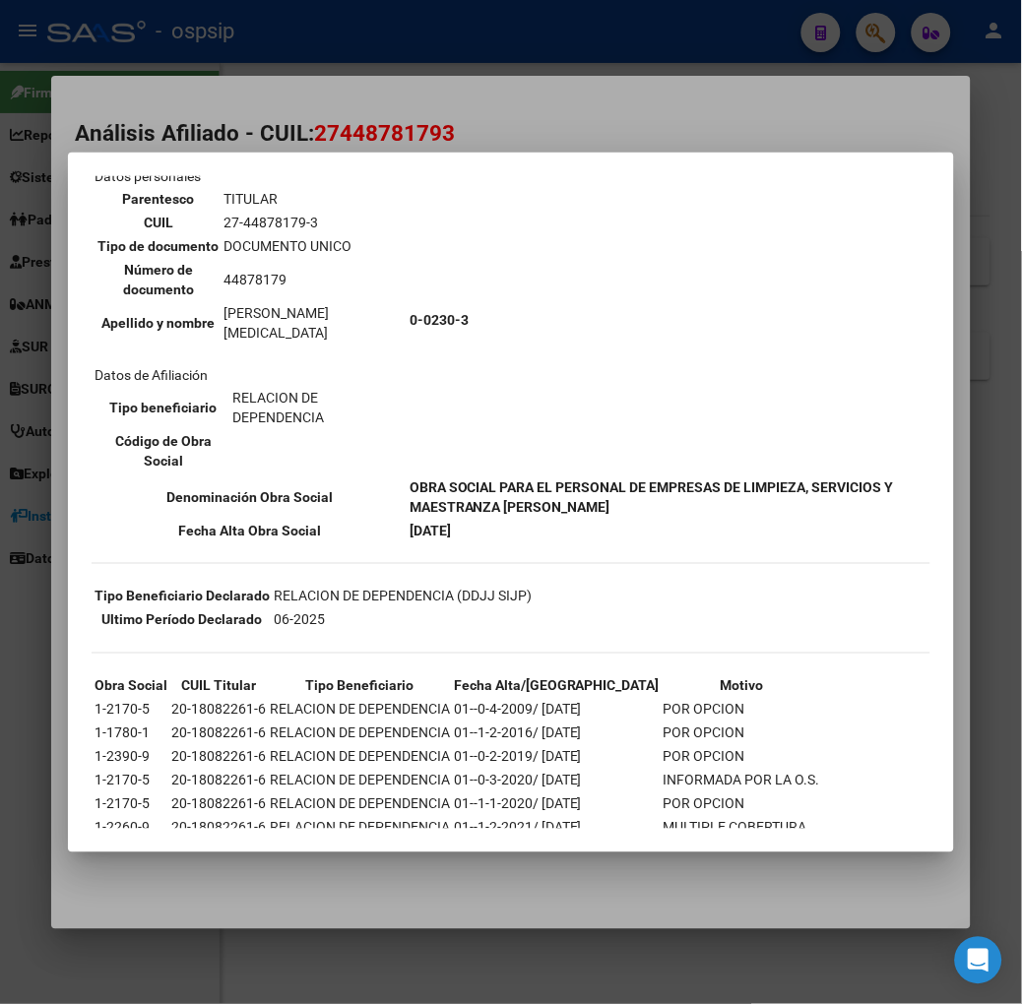
scroll to position [183, 0]
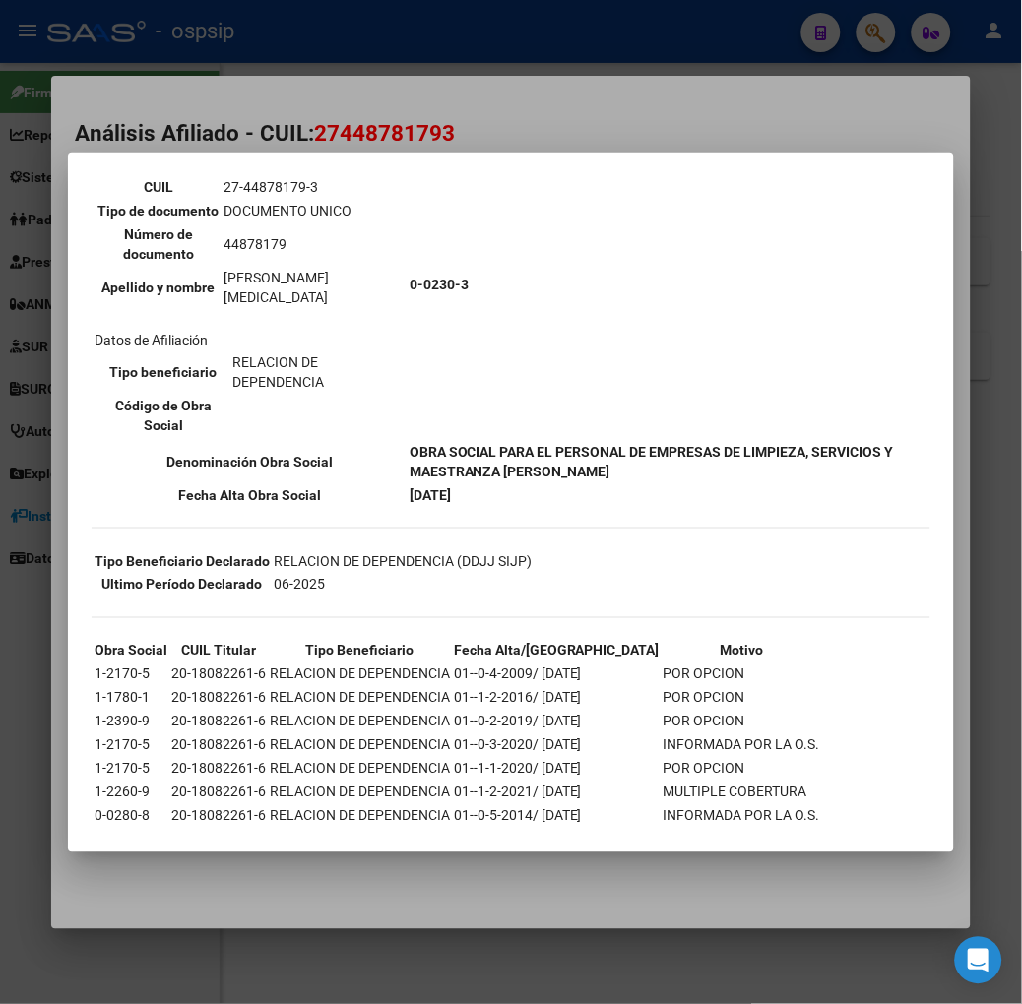
click at [238, 71] on div at bounding box center [511, 502] width 1022 height 1004
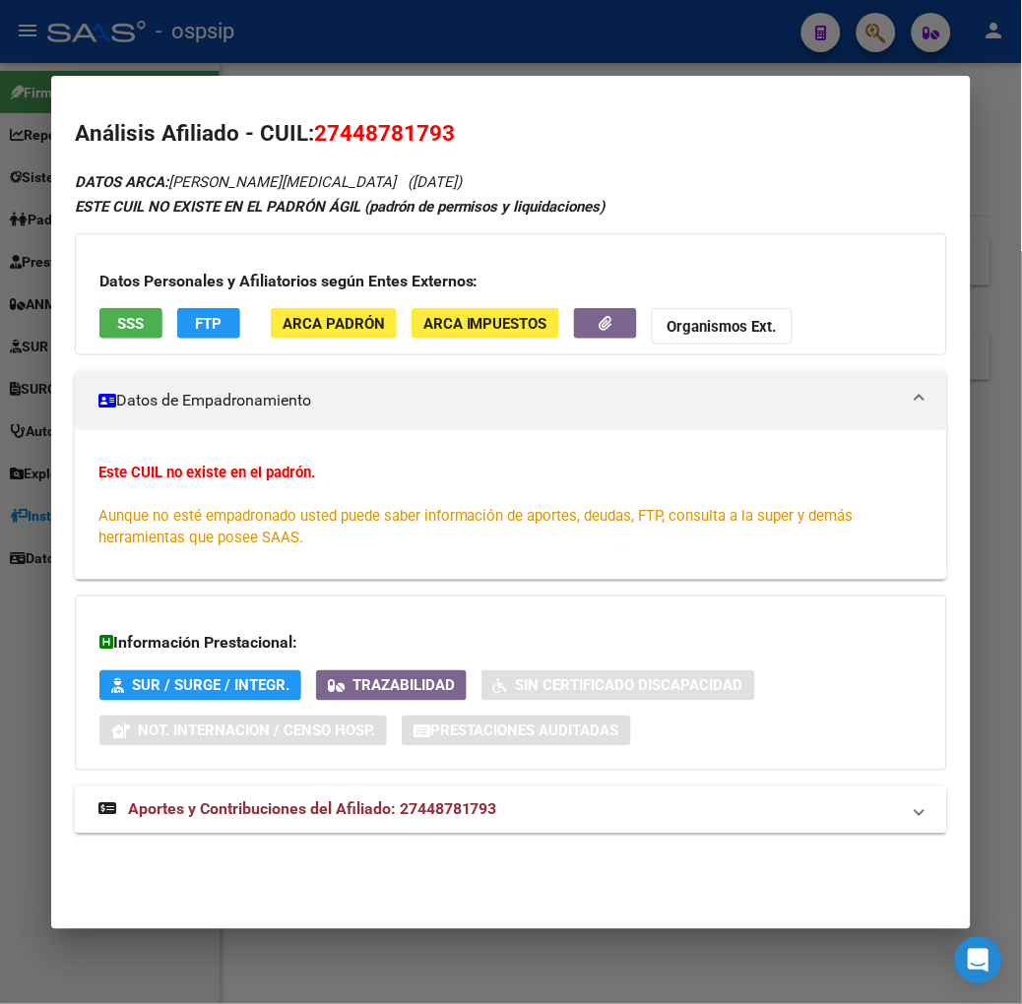
click at [238, 71] on div at bounding box center [511, 502] width 1022 height 1004
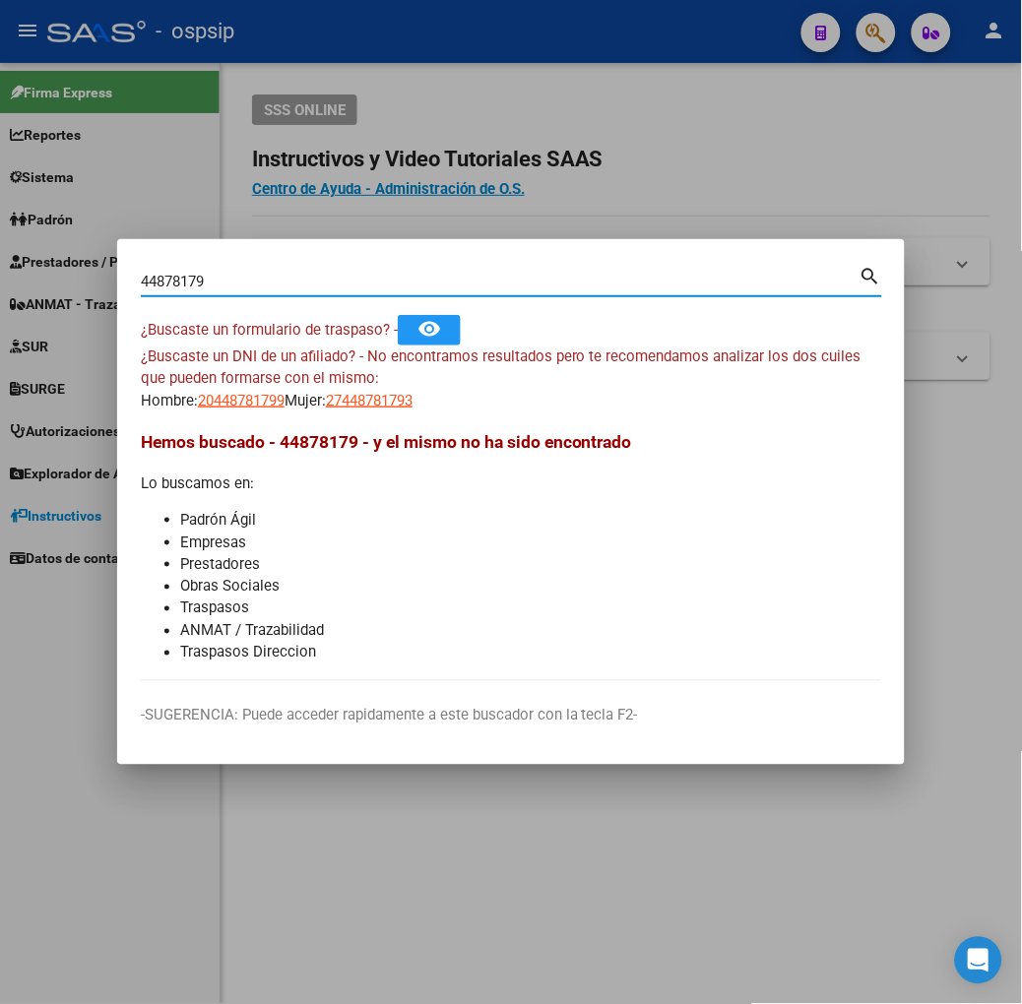
click at [262, 281] on input "44878179" at bounding box center [500, 282] width 719 height 18
type input "40272868"
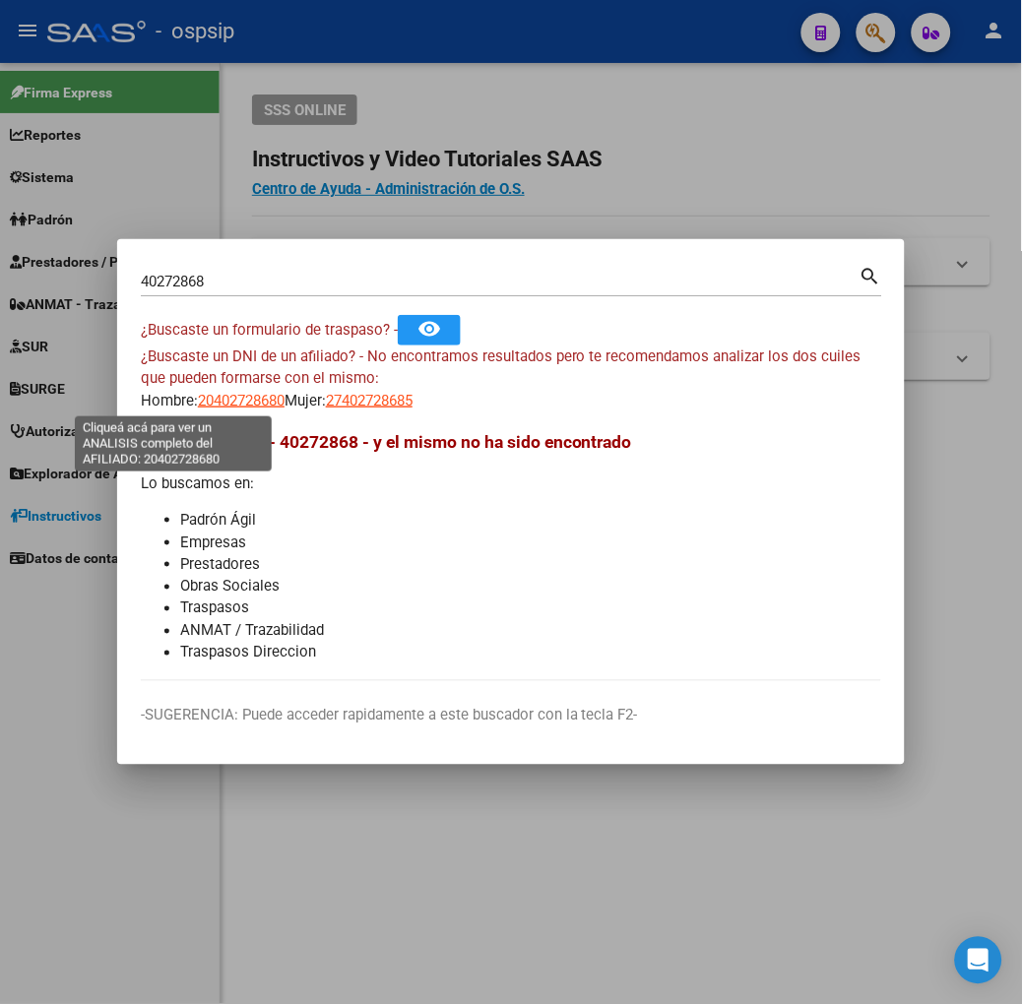
click at [198, 397] on span "20402728680" at bounding box center [241, 401] width 87 height 18
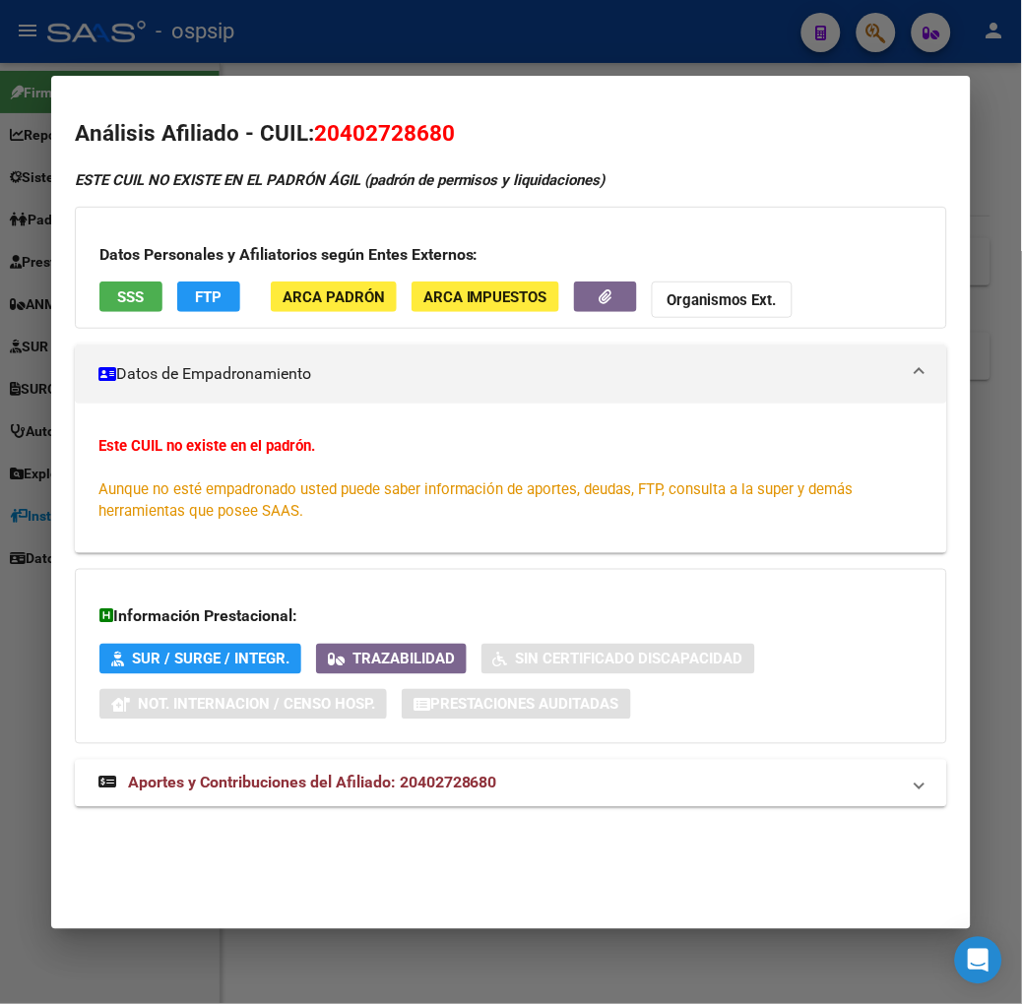
click at [129, 45] on div at bounding box center [511, 502] width 1022 height 1004
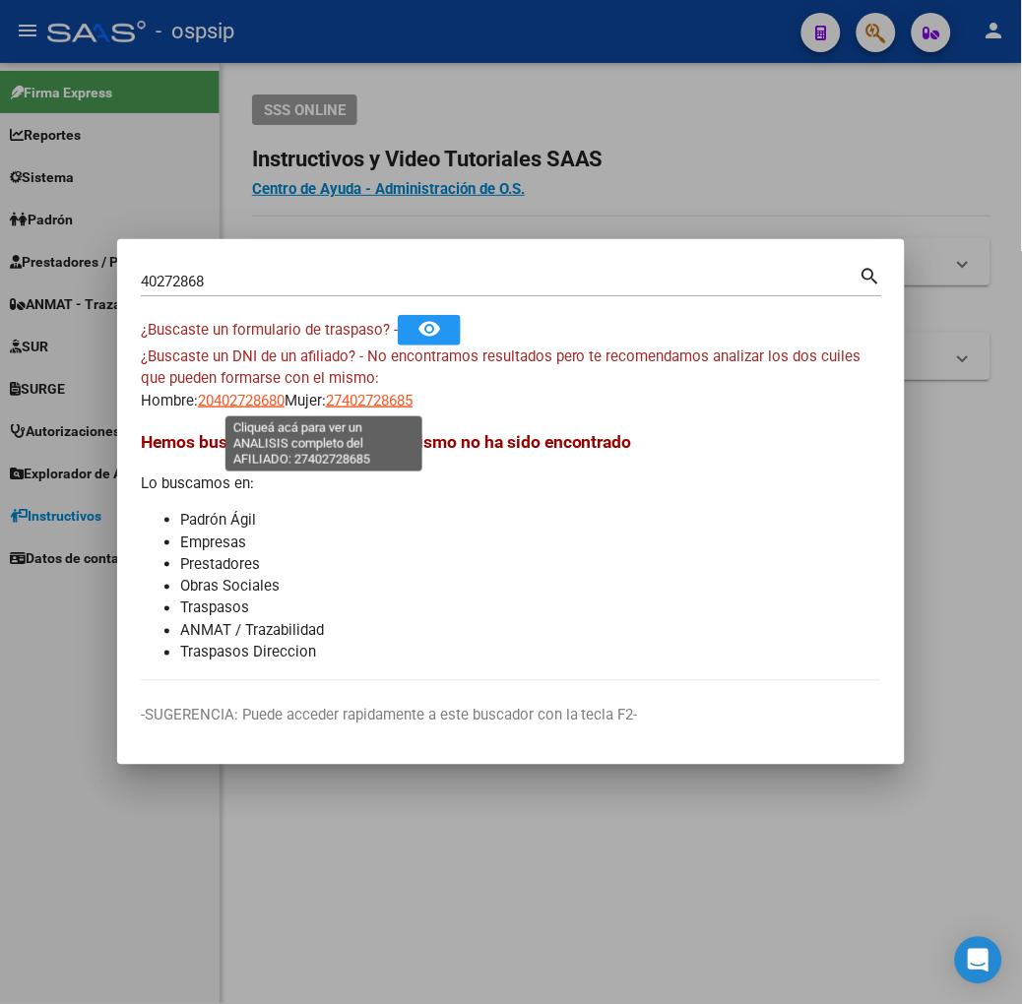
click at [326, 396] on span "27402728685" at bounding box center [369, 401] width 87 height 18
type textarea "27402728685"
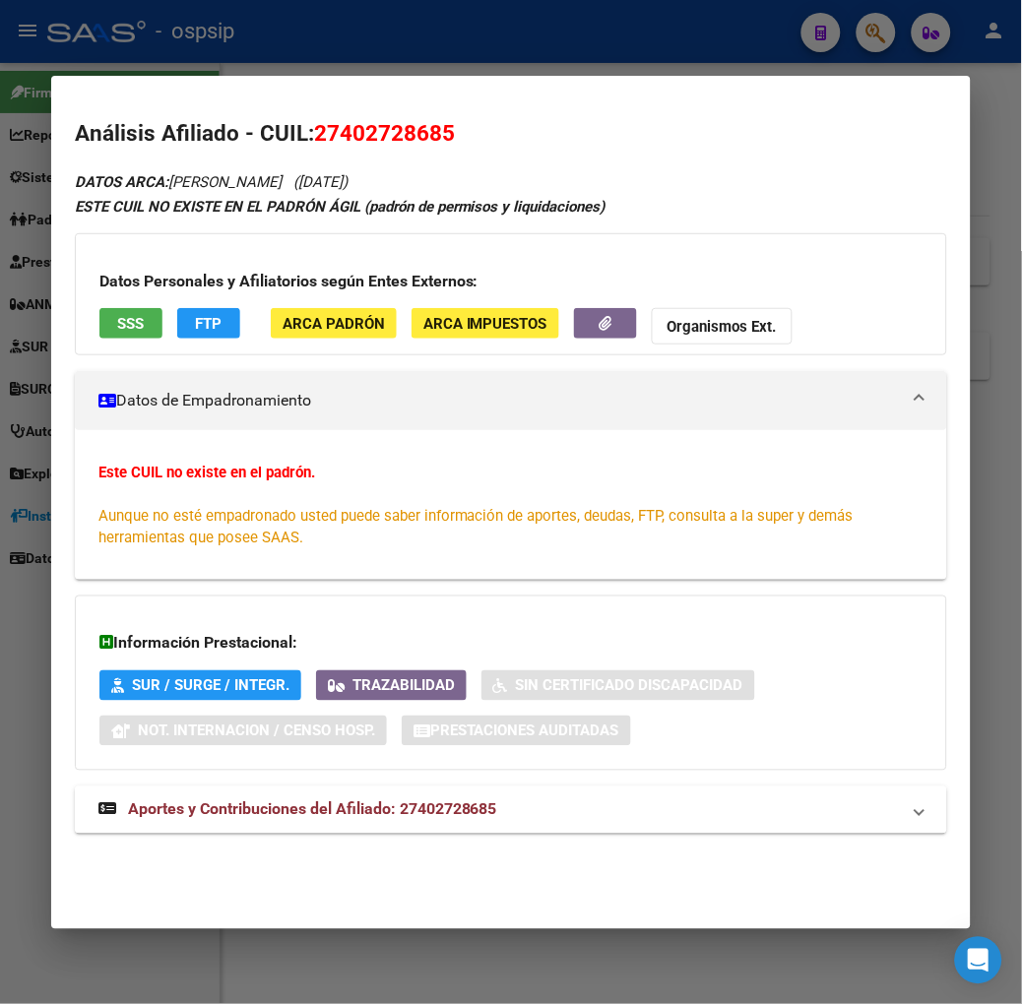
click at [354, 788] on mat-expansion-panel-header "Aportes y Contribuciones del Afiliado: 27402728685" at bounding box center [511, 810] width 872 height 47
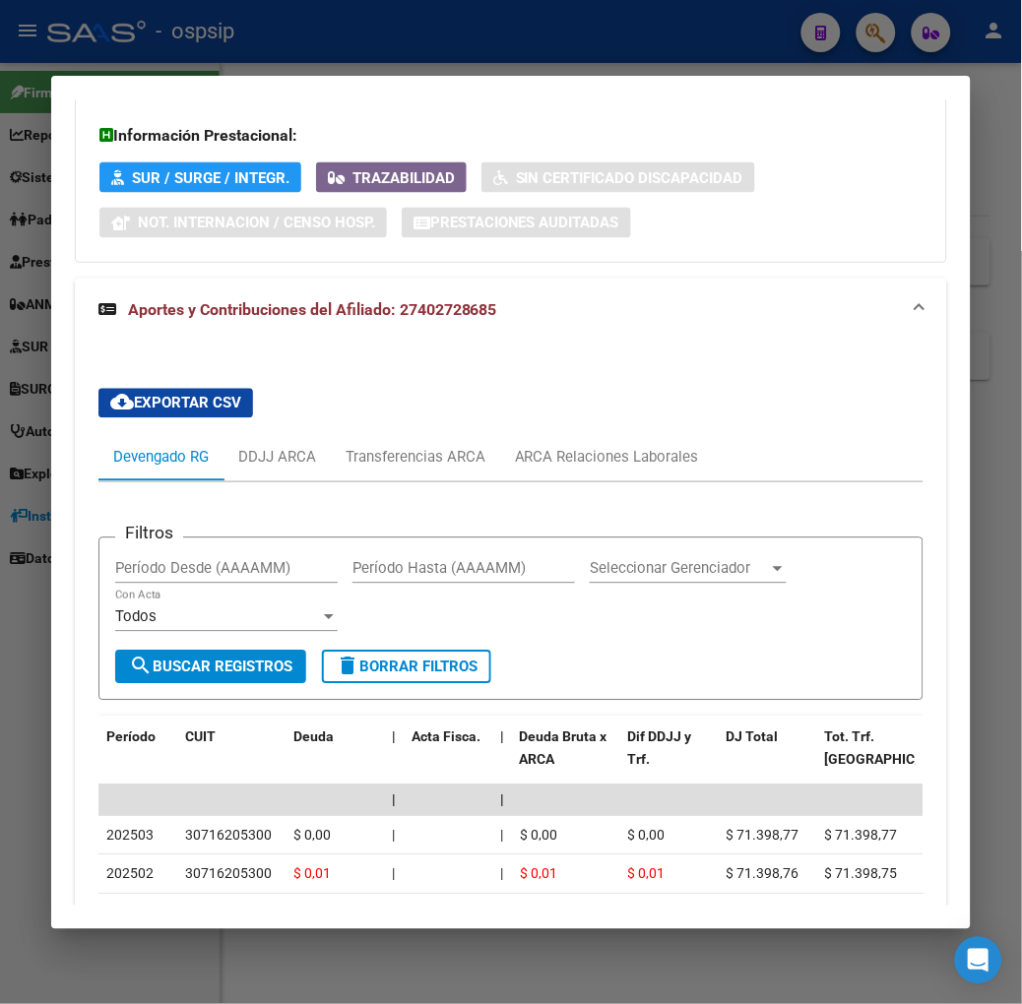
scroll to position [742, 0]
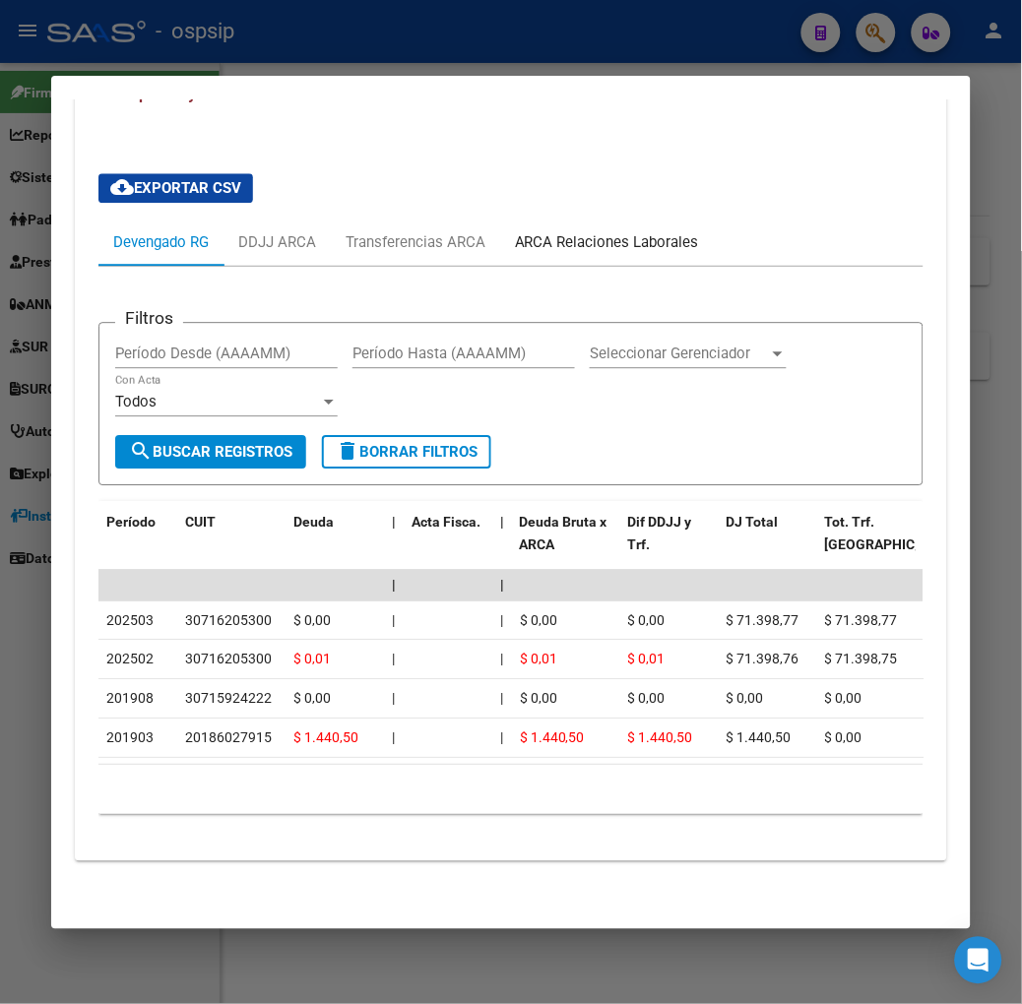
click at [634, 231] on div "ARCA Relaciones Laborales" at bounding box center [607, 242] width 184 height 22
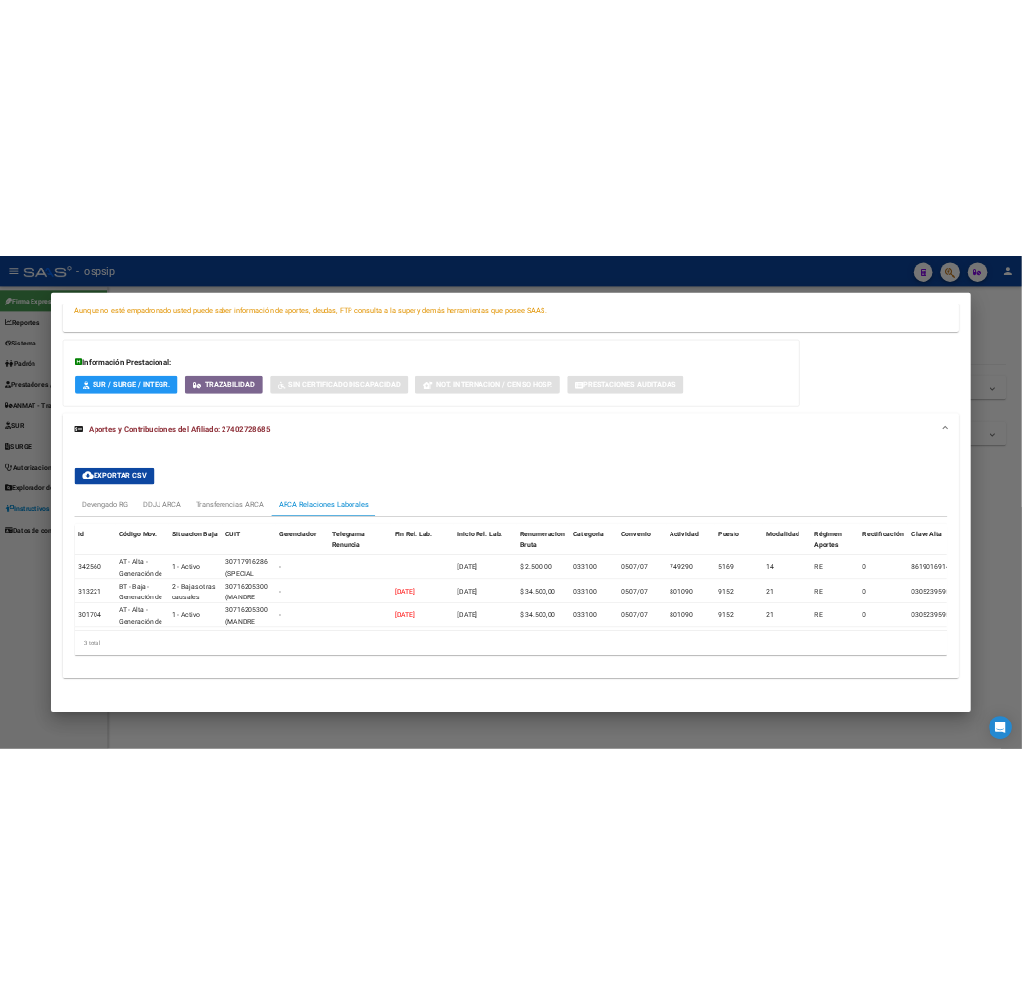
scroll to position [477, 0]
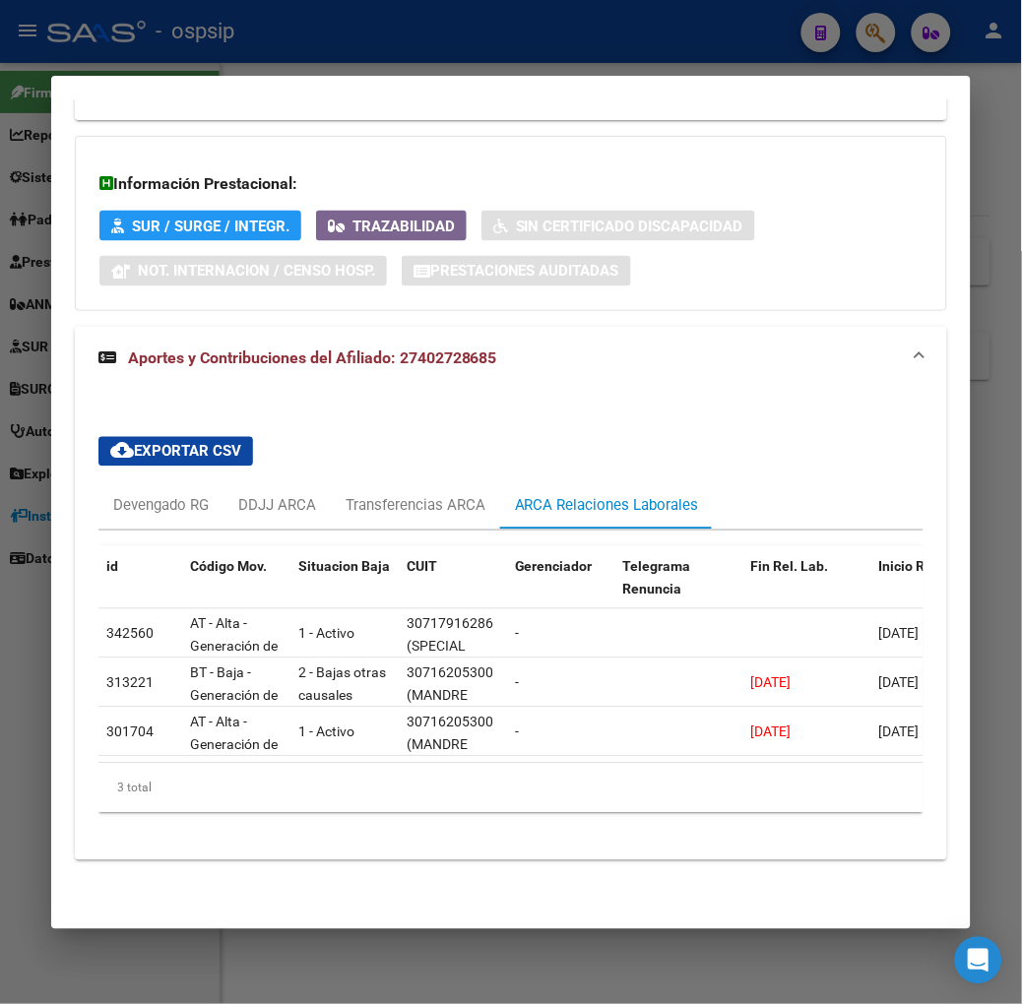
click at [249, 55] on div at bounding box center [511, 502] width 1022 height 1004
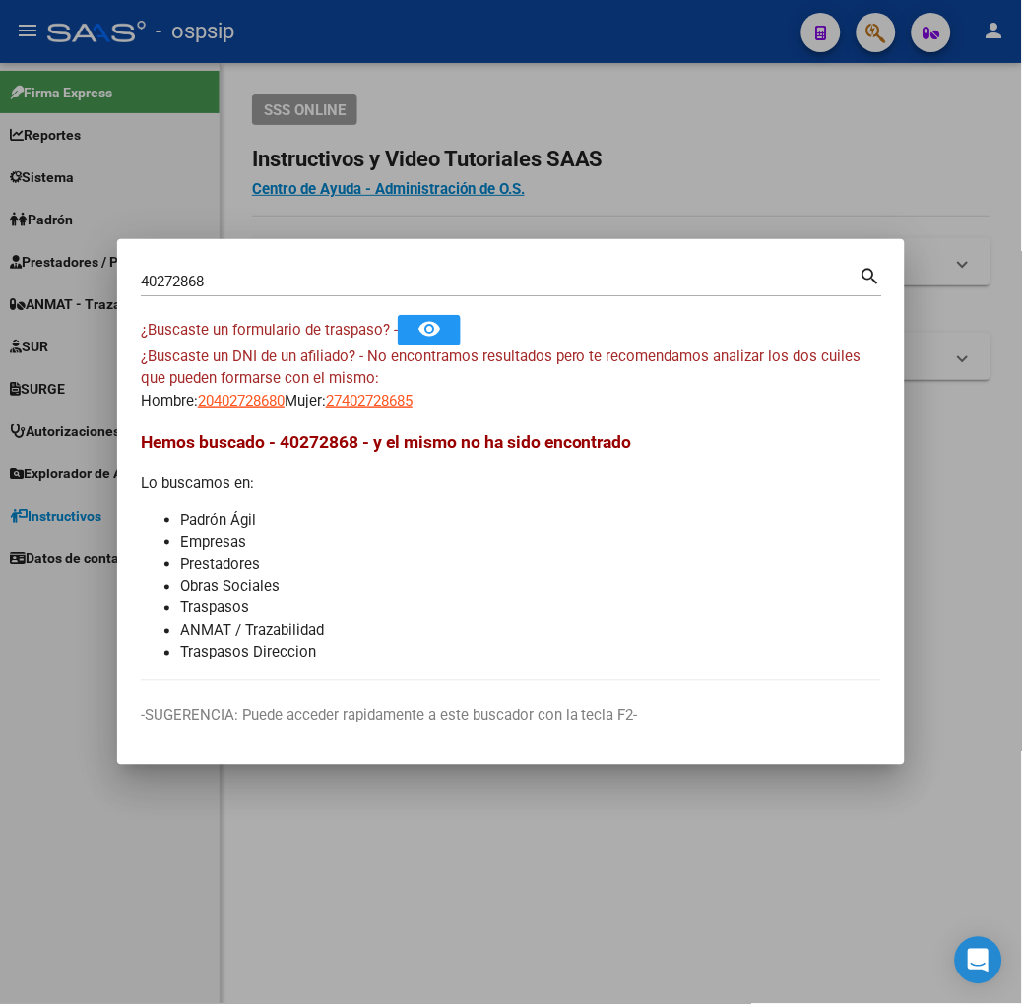
click at [188, 278] on input "40272868" at bounding box center [500, 282] width 719 height 18
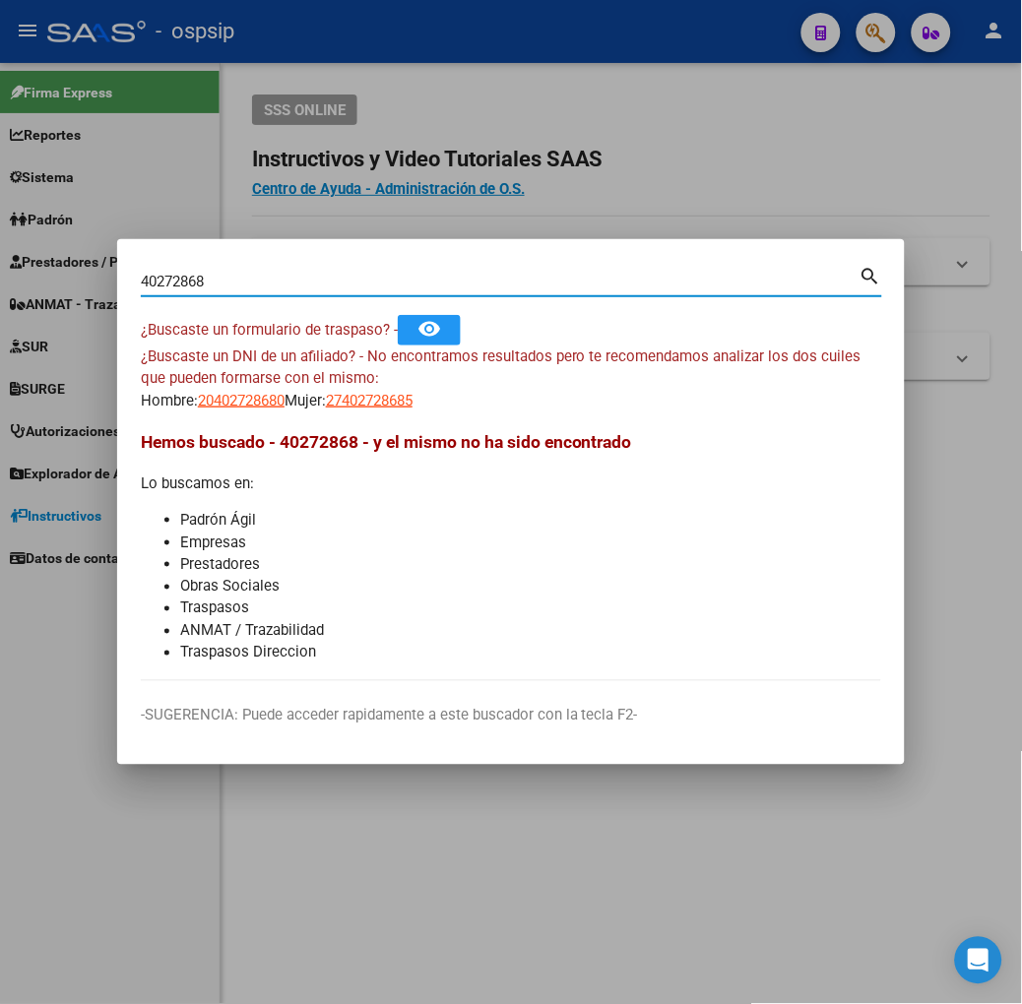
click at [188, 278] on input "40272868" at bounding box center [500, 282] width 719 height 18
type input "32825920"
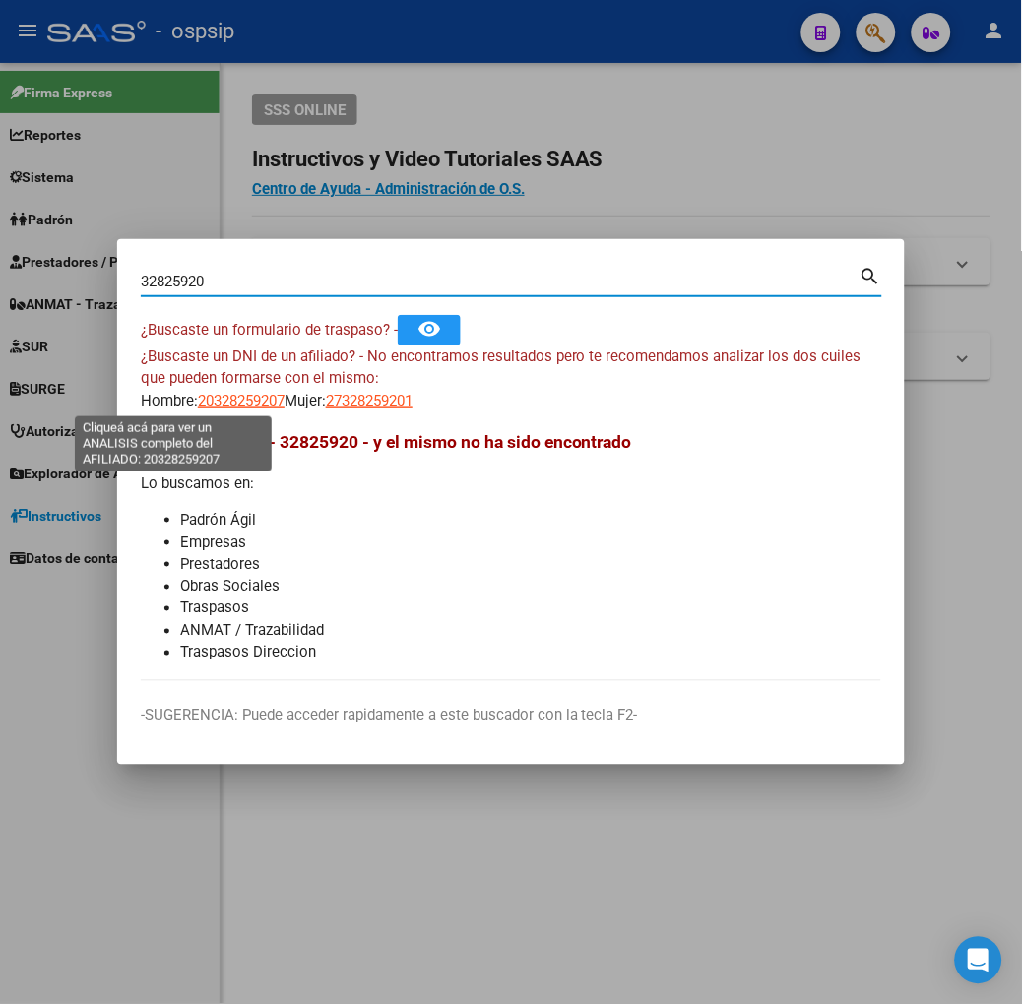
click at [198, 392] on span "20328259207" at bounding box center [241, 401] width 87 height 18
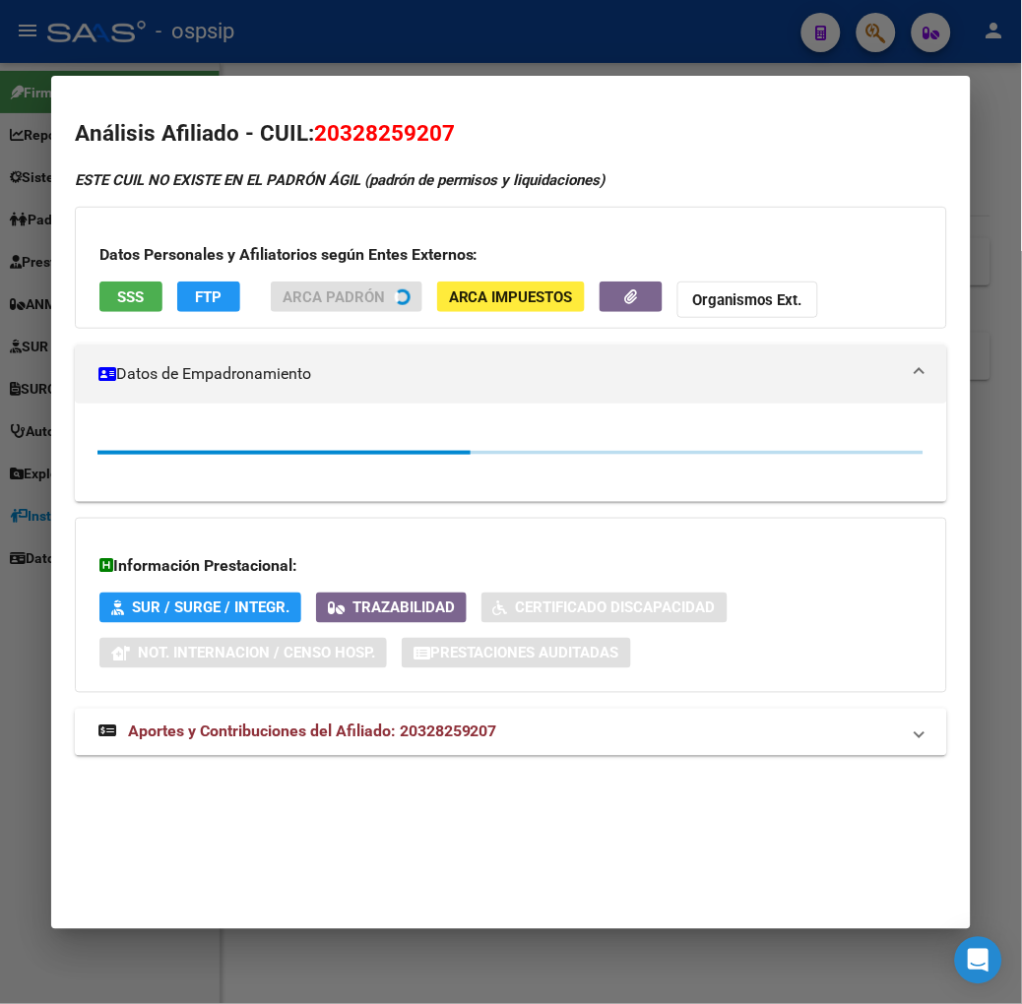
click at [162, 401] on mat-expansion-panel-header "Datos de Empadronamiento" at bounding box center [511, 374] width 872 height 59
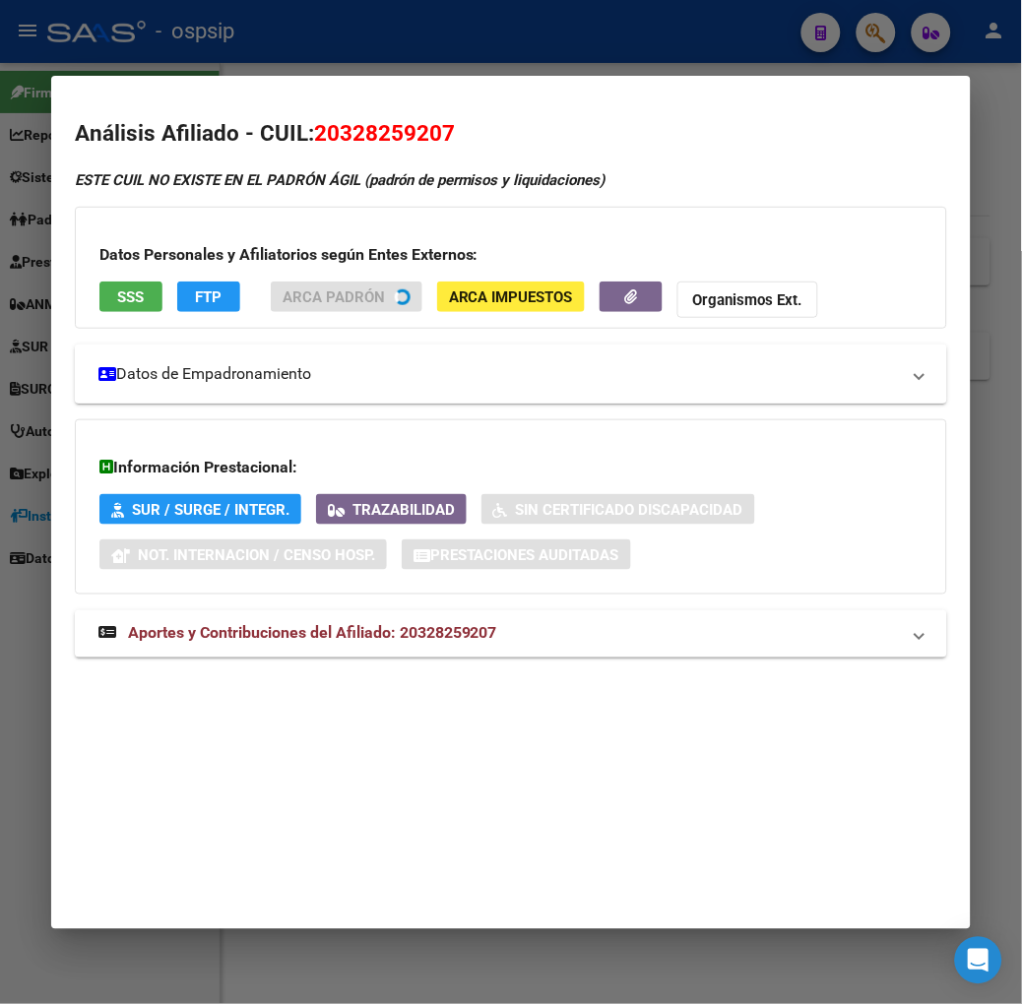
click at [174, 401] on mat-expansion-panel-header "Datos de Empadronamiento" at bounding box center [511, 374] width 872 height 59
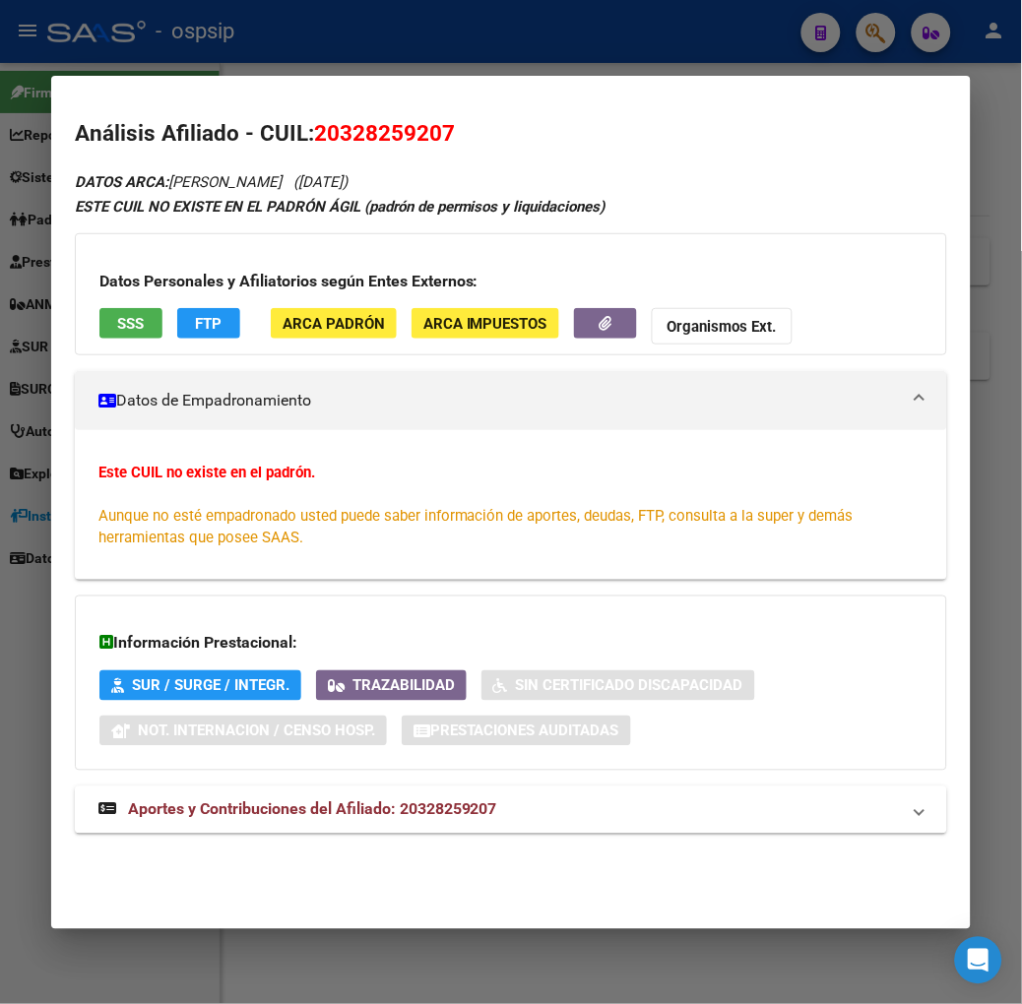
click at [174, 401] on mat-panel-title "Datos de Empadronamiento" at bounding box center [498, 401] width 801 height 24
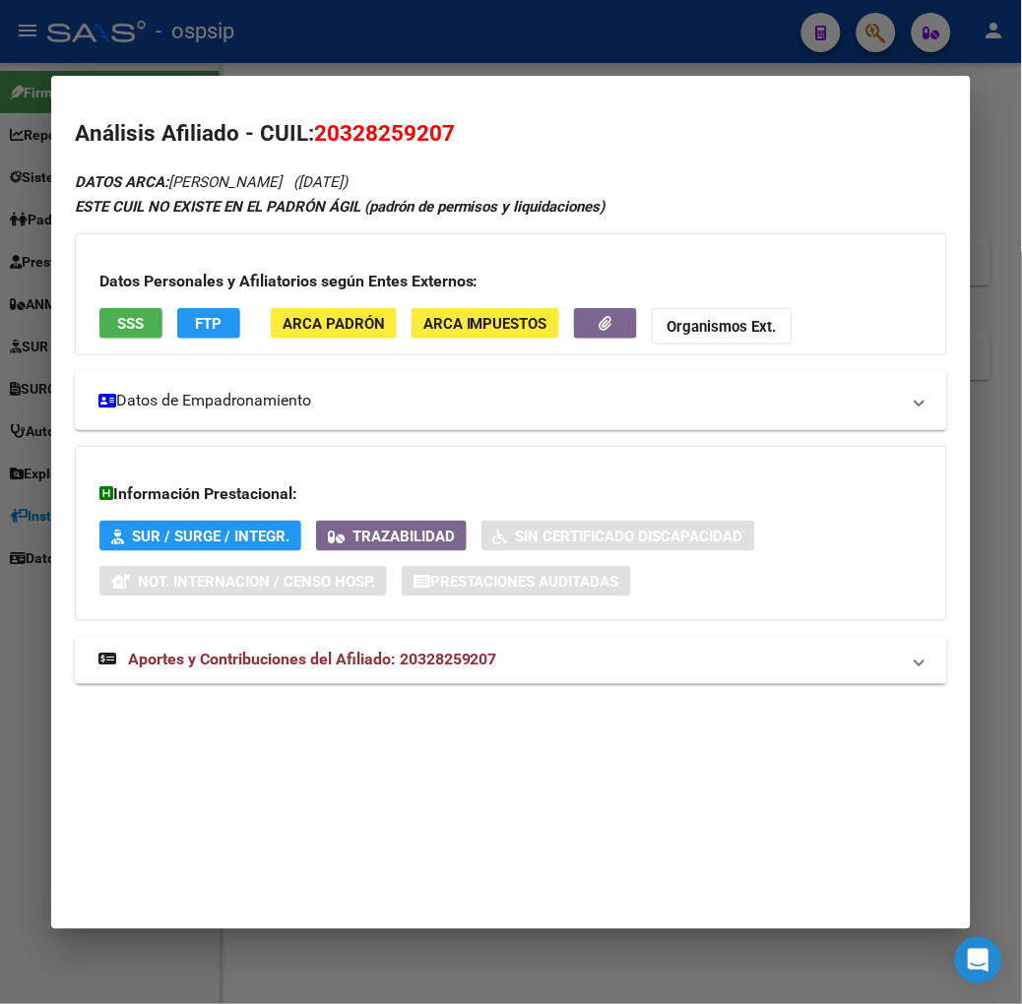
click at [174, 401] on mat-panel-title "Datos de Empadronamiento" at bounding box center [498, 401] width 801 height 24
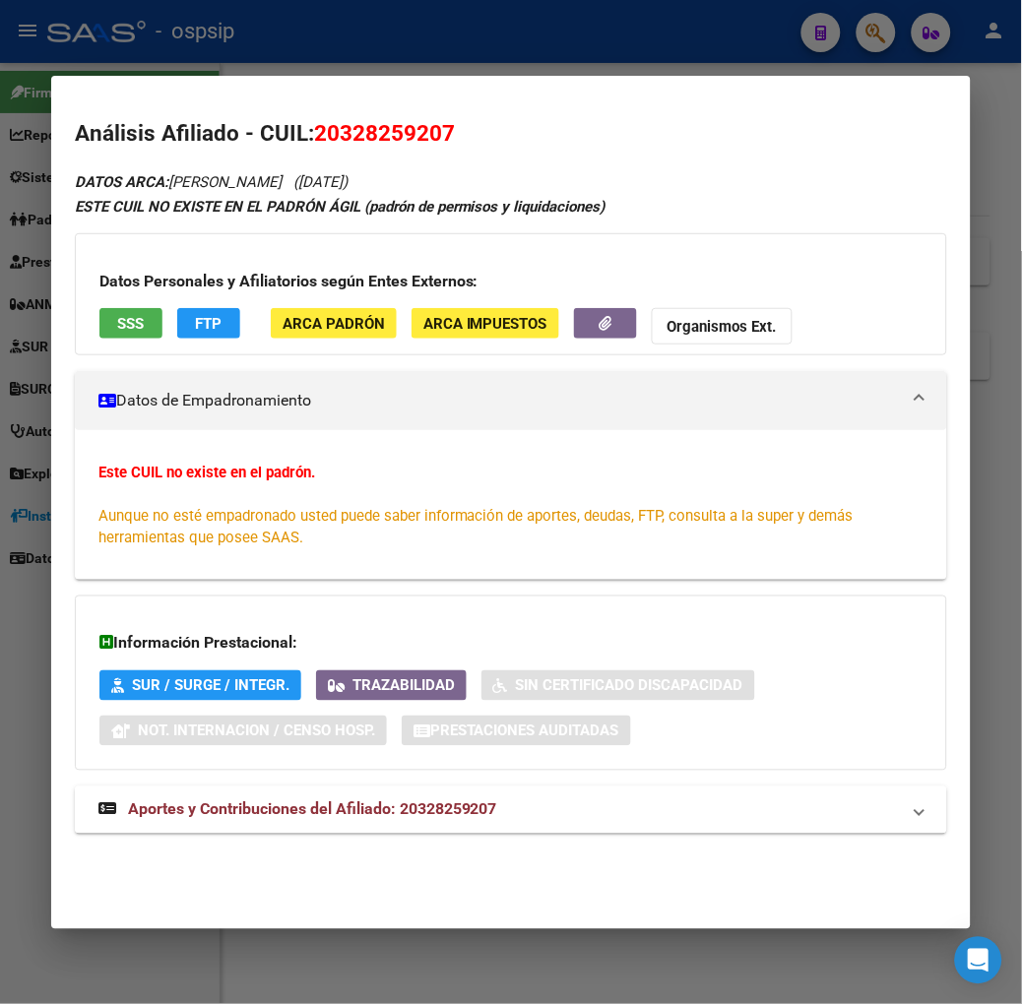
click at [195, 802] on span "Aportes y Contribuciones del Afiliado: 20328259207" at bounding box center [312, 809] width 369 height 19
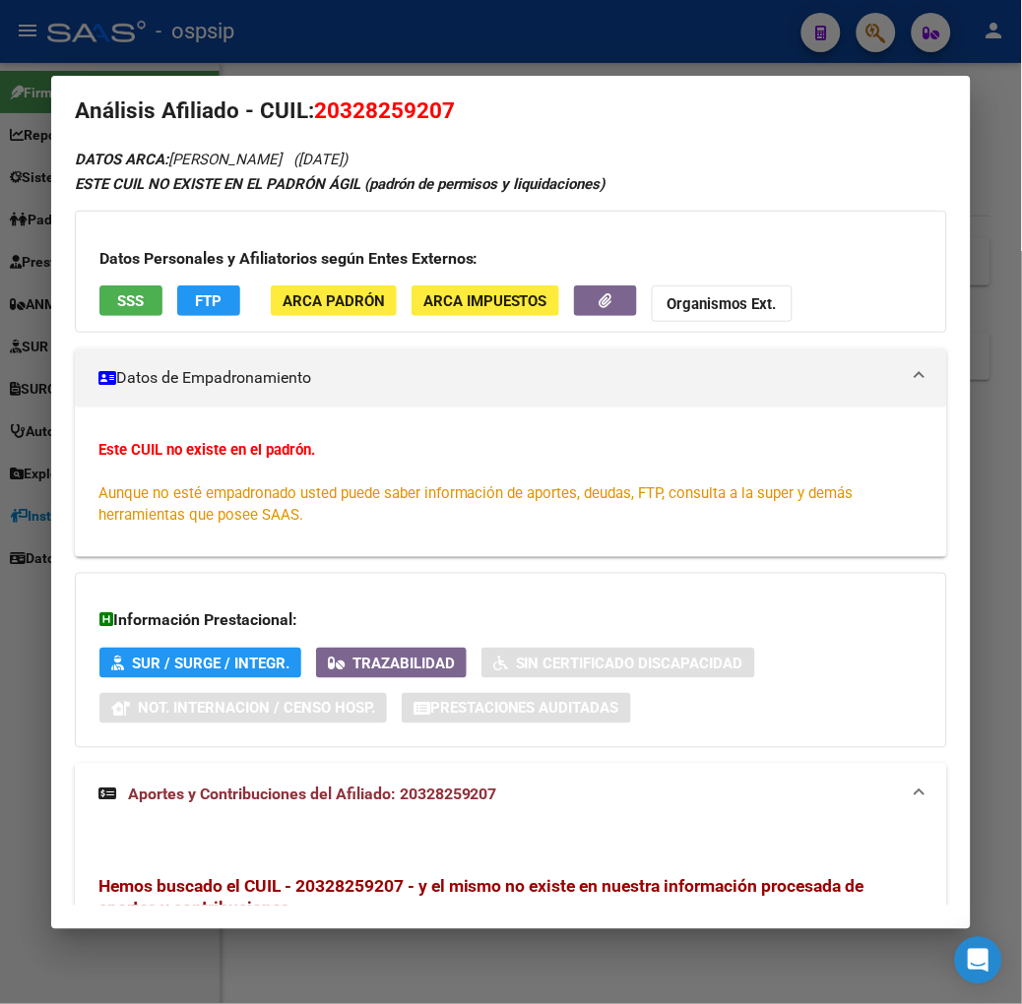
scroll to position [0, 0]
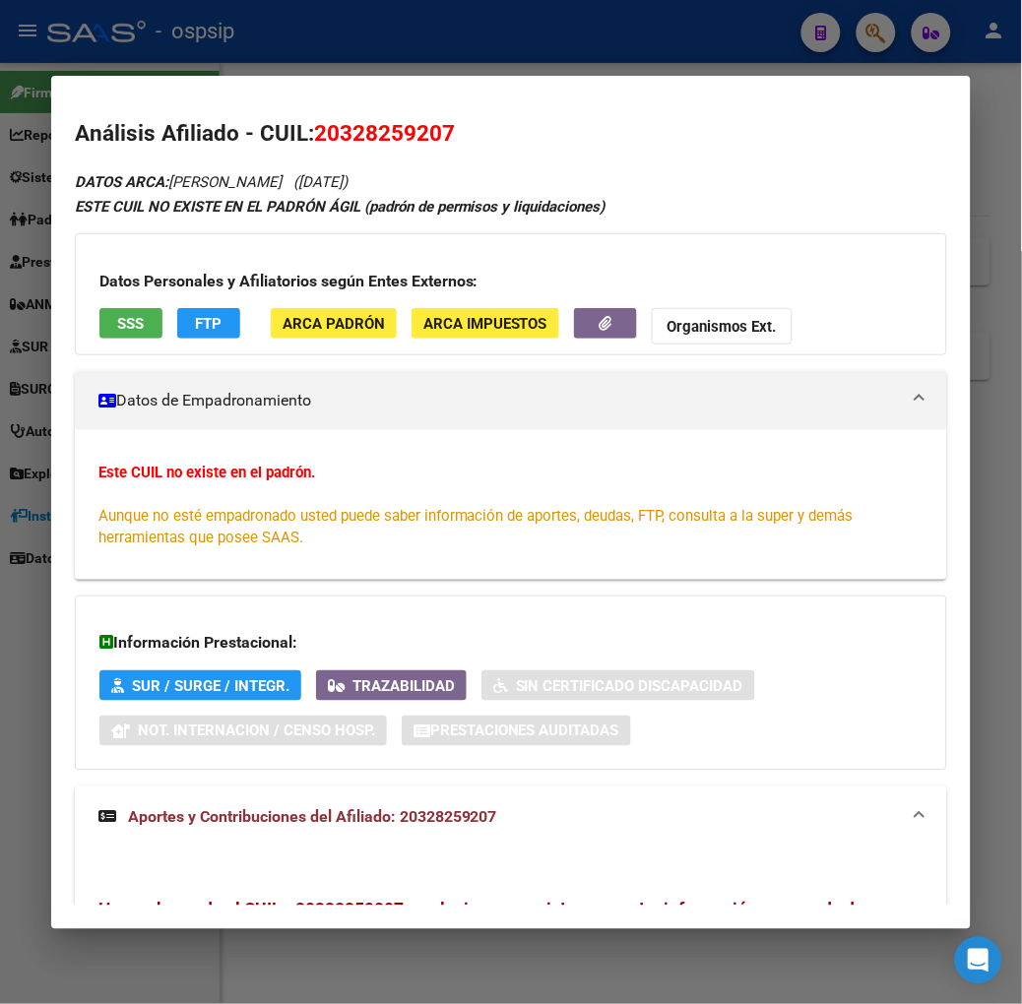
click at [117, 315] on span "SSS" at bounding box center [130, 324] width 27 height 18
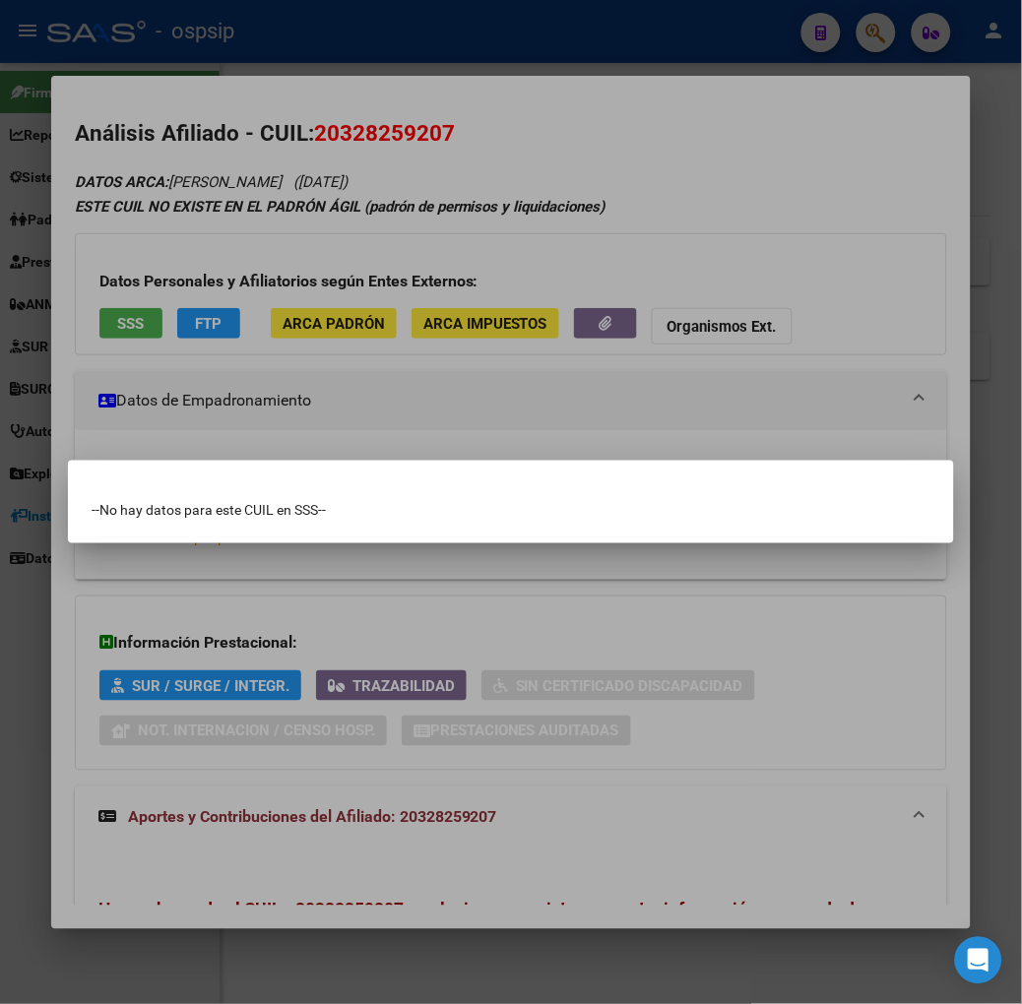
click at [149, 32] on div at bounding box center [511, 502] width 1022 height 1004
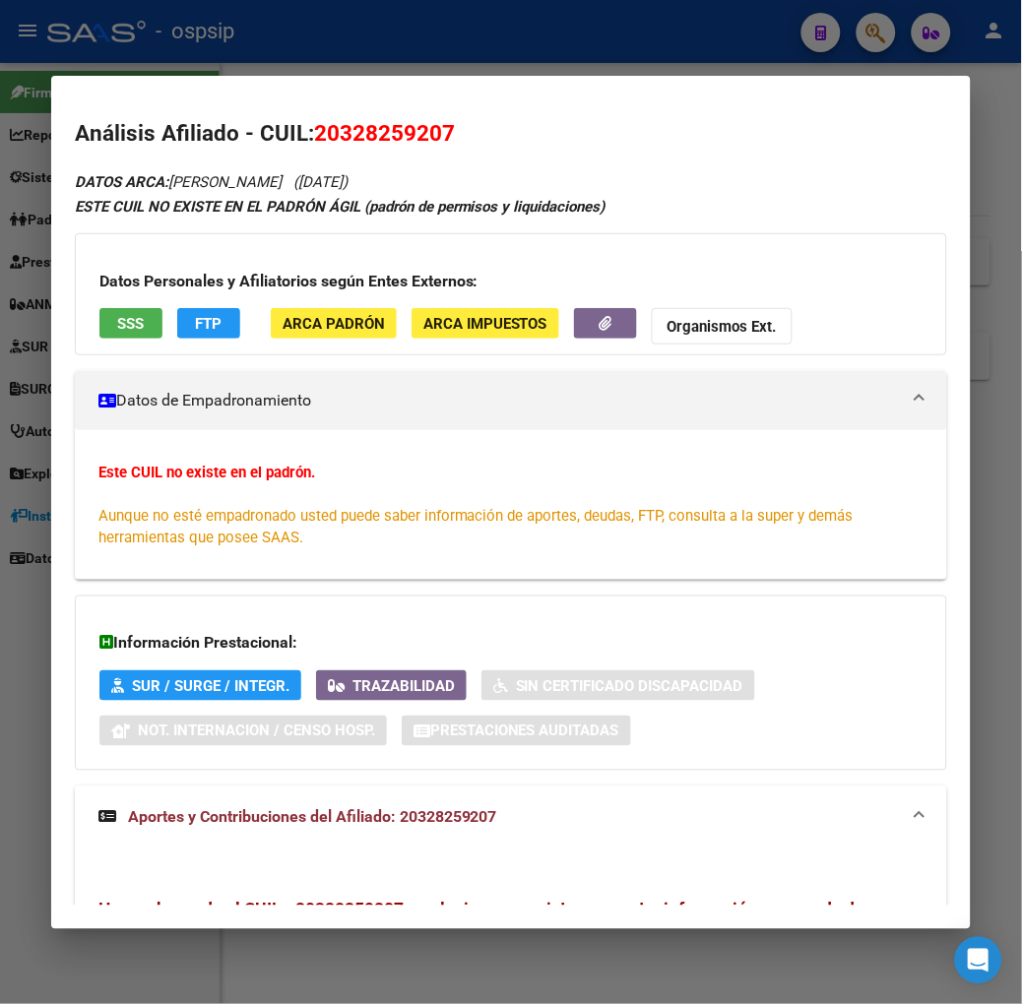
click at [149, 32] on div at bounding box center [511, 502] width 1022 height 1004
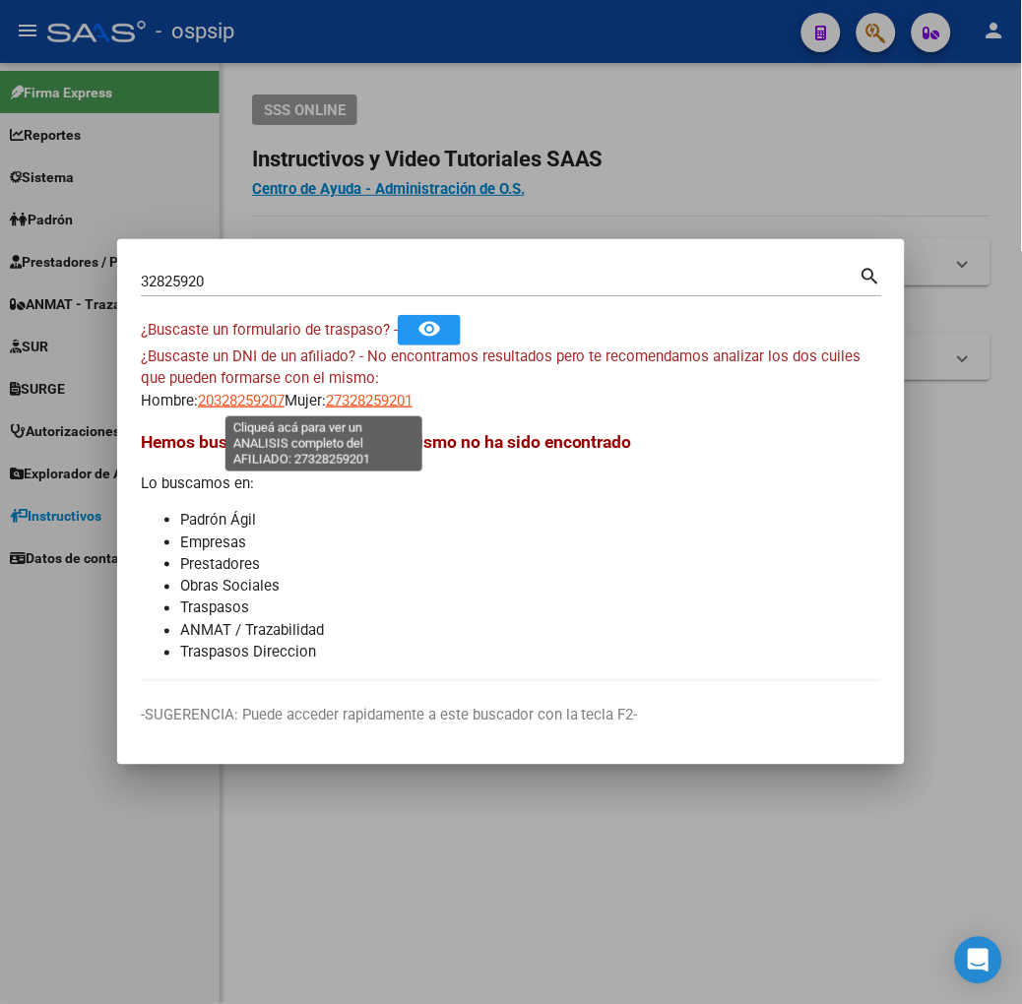
click at [326, 400] on span "27328259201" at bounding box center [369, 401] width 87 height 18
type textarea "27328259201"
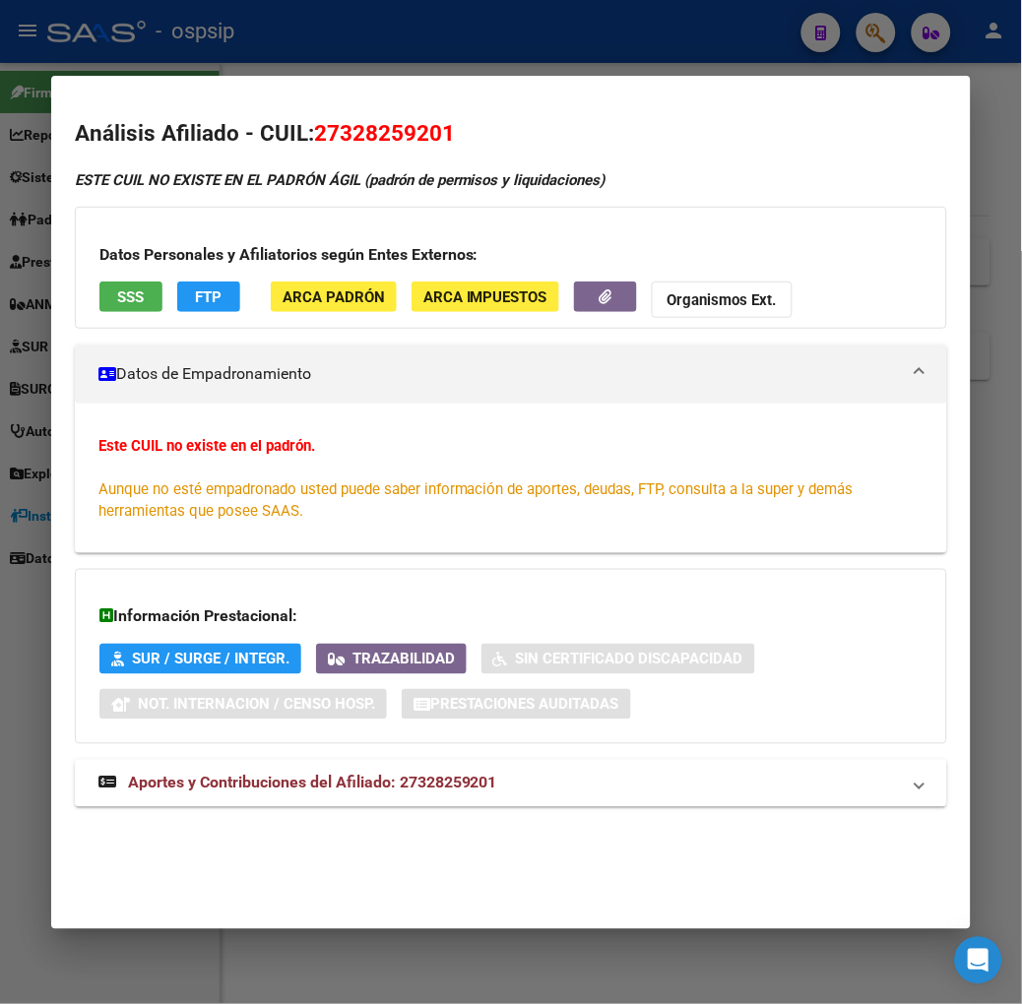
click at [162, 84] on mat-dialog-container "Análisis Afiliado - CUIL: 27328259201 ESTE CUIL NO EXISTE EN EL PADRÓN ÁGIL (pa…" at bounding box center [510, 502] width 919 height 853
click at [146, 50] on div at bounding box center [511, 502] width 1022 height 1004
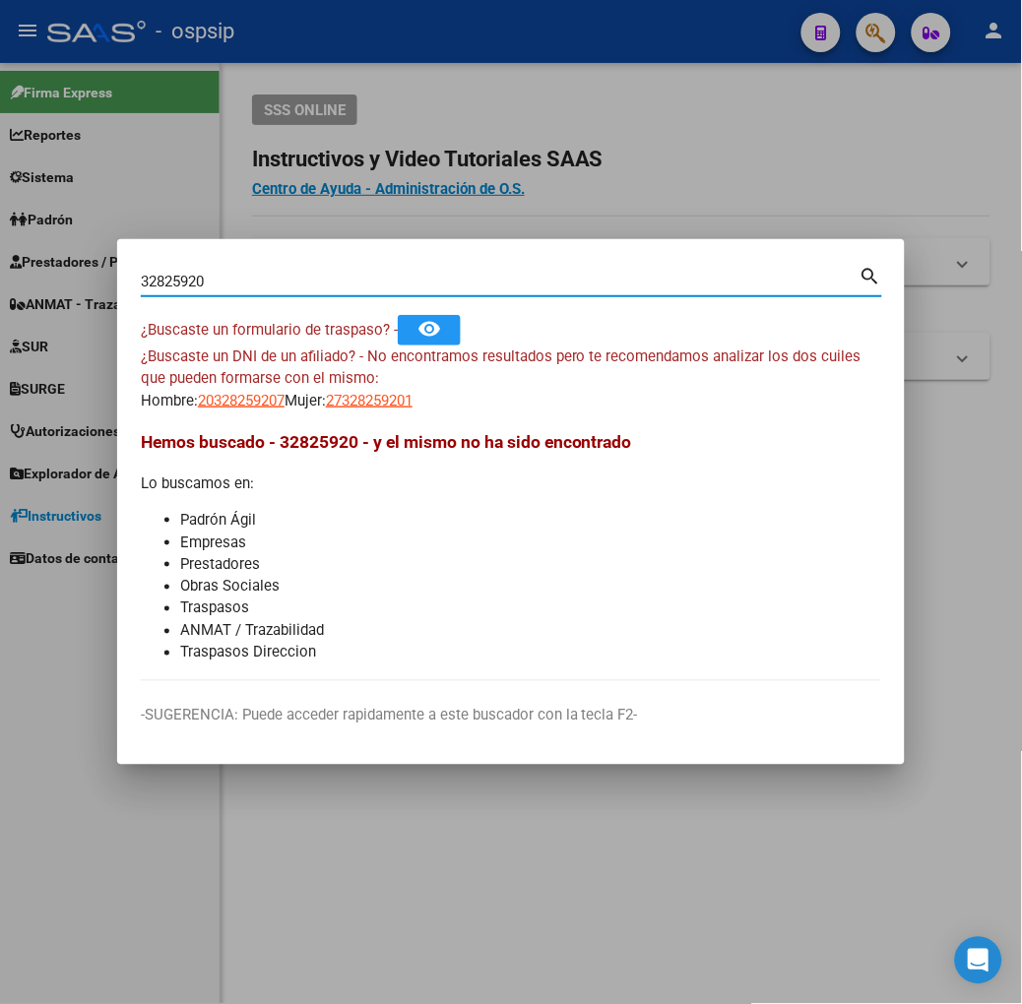
drag, startPoint x: 103, startPoint y: 274, endPoint x: 119, endPoint y: 274, distance: 15.8
click at [141, 274] on input "32825920" at bounding box center [500, 282] width 719 height 18
click at [141, 276] on input "32825920" at bounding box center [500, 282] width 719 height 18
click at [141, 279] on input "32825920" at bounding box center [500, 282] width 719 height 18
type input "32826920"
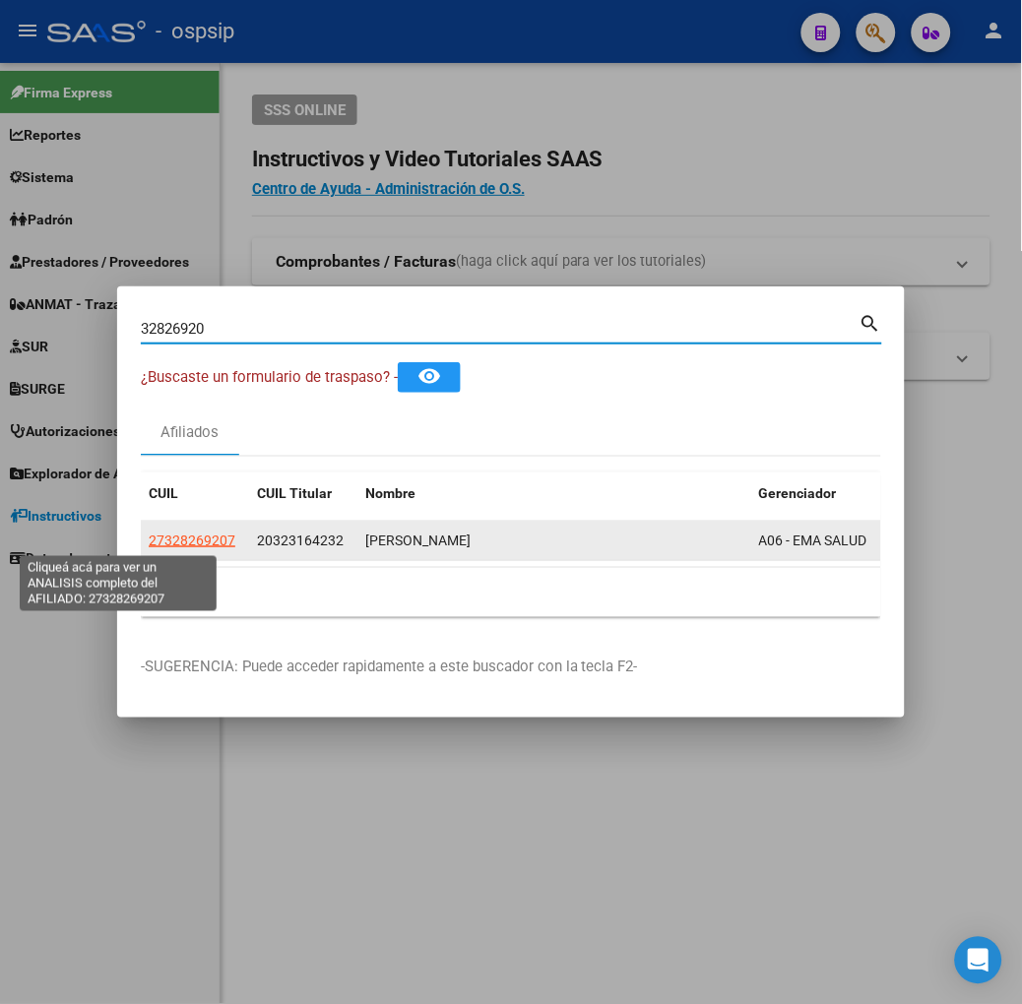
click at [149, 534] on span "27328269207" at bounding box center [192, 541] width 87 height 16
type textarea "27328269207"
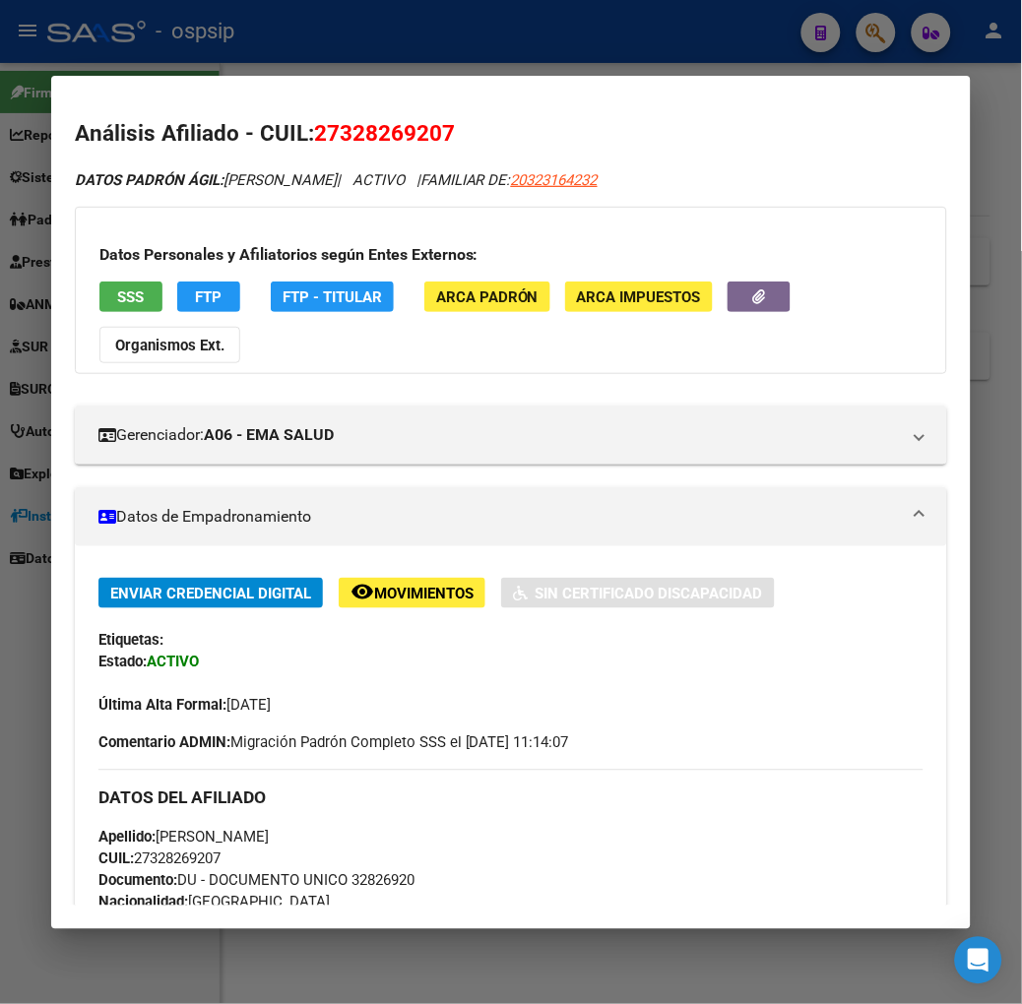
click at [108, 280] on div "Datos Personales y Afiliatorios según Entes Externos: SSS FTP FTP - Titular ARC…" at bounding box center [511, 290] width 872 height 167
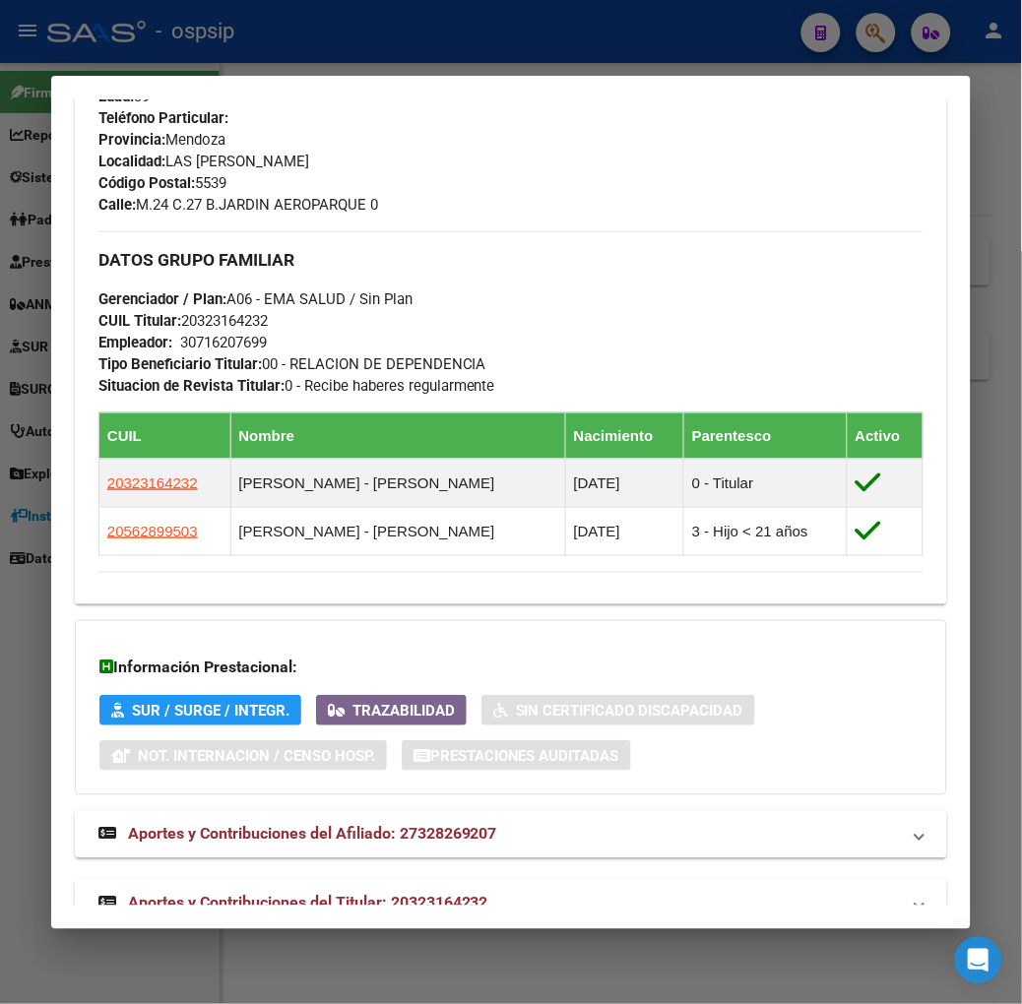
click at [347, 894] on span "Aportes y Contribuciones del Titular: 20323164232" at bounding box center [308, 903] width 360 height 19
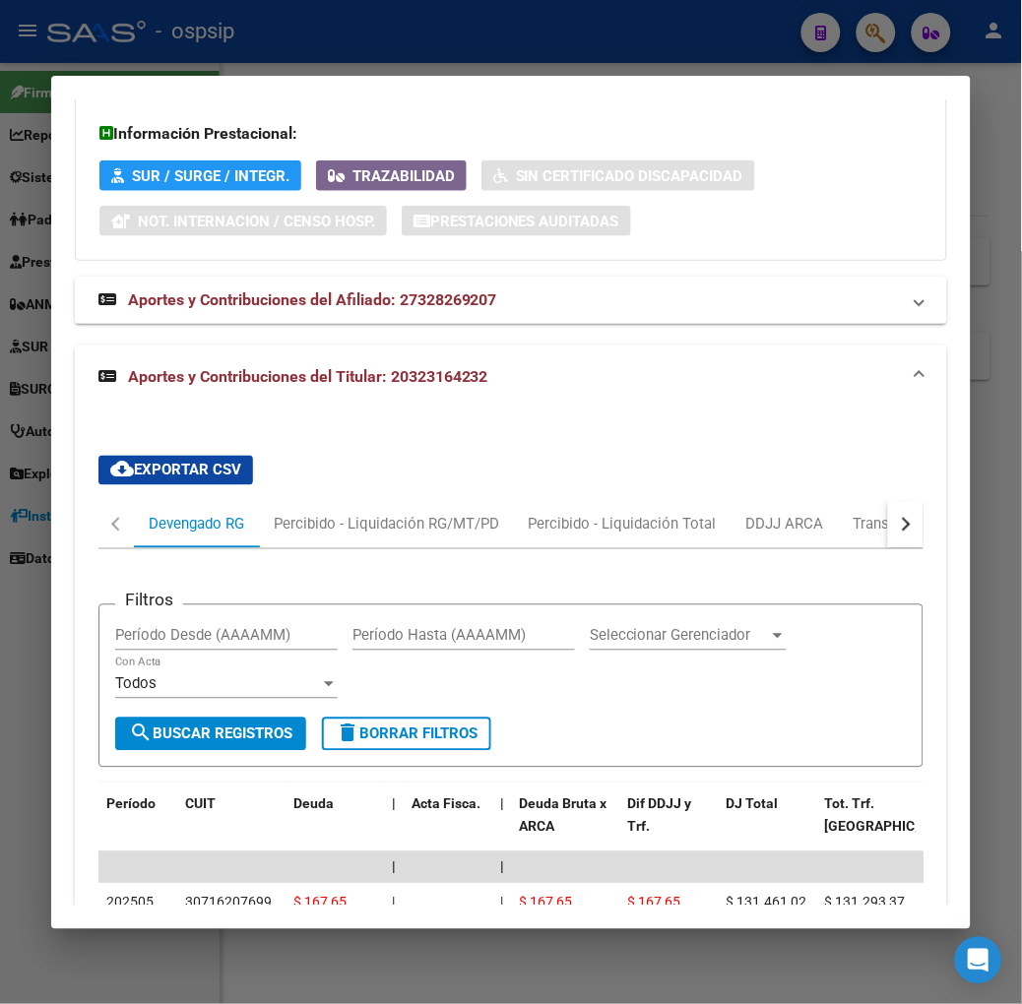
scroll to position [1946, 0]
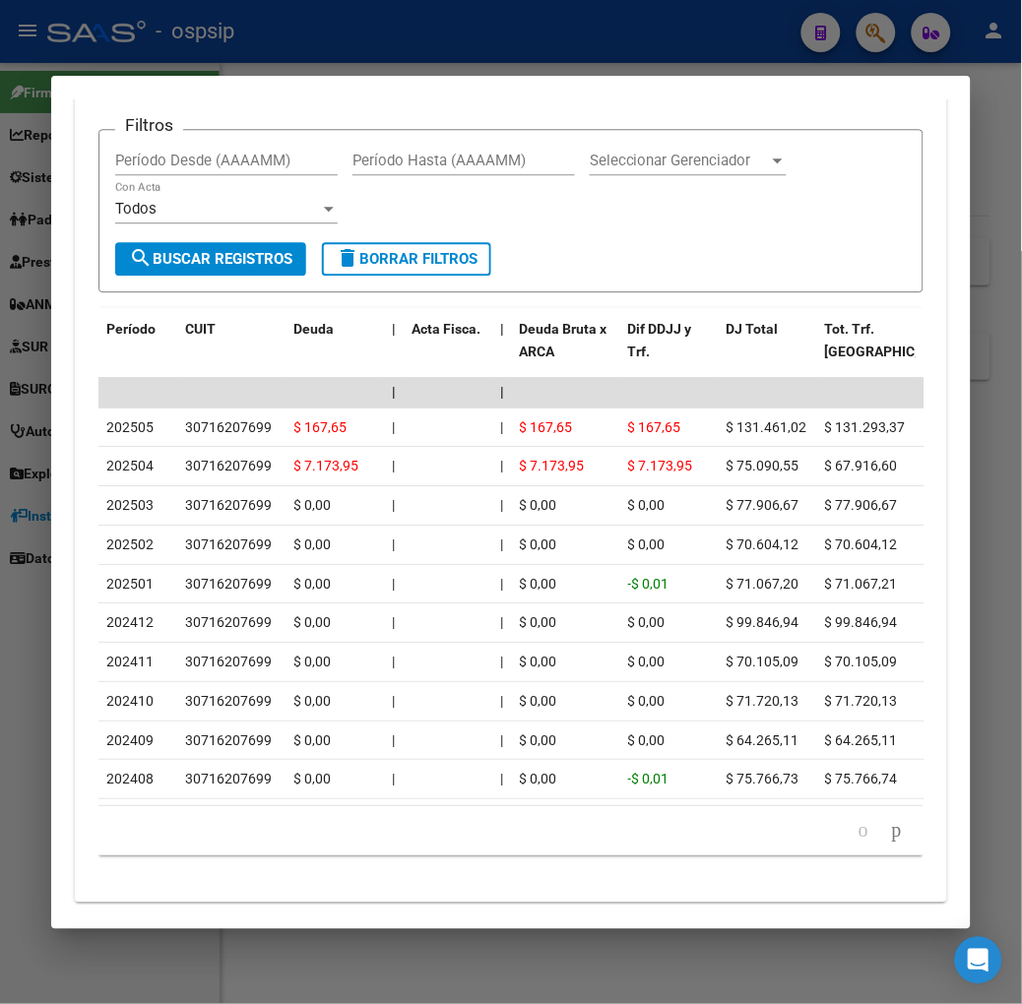
click at [329, 83] on mat-dialog-container "Análisis Afiliado - CUIL: 27328269207 DATOS PADRÓN ÁGIL: [PERSON_NAME] | ACTIVO…" at bounding box center [510, 502] width 919 height 853
click at [244, 72] on div at bounding box center [511, 502] width 1022 height 1004
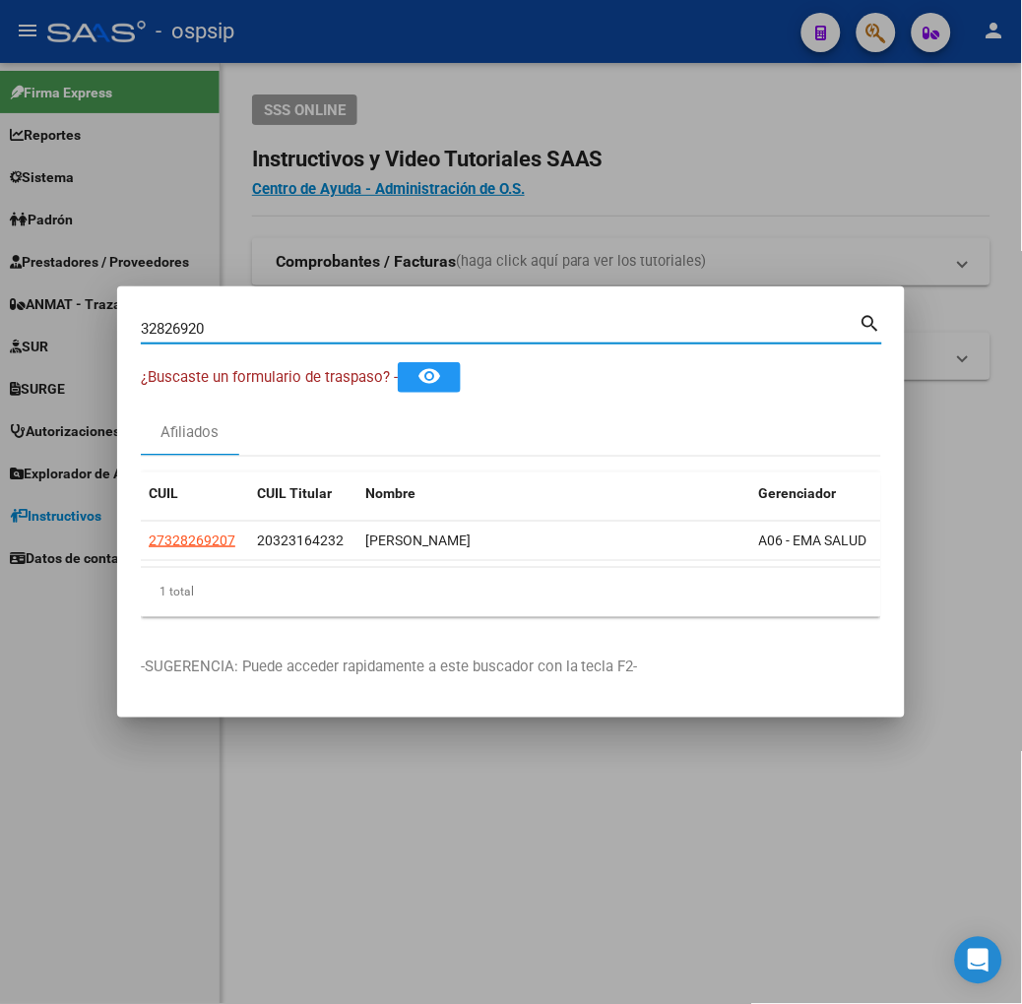
click at [221, 329] on input "32826920" at bounding box center [500, 329] width 719 height 18
type input "28952133"
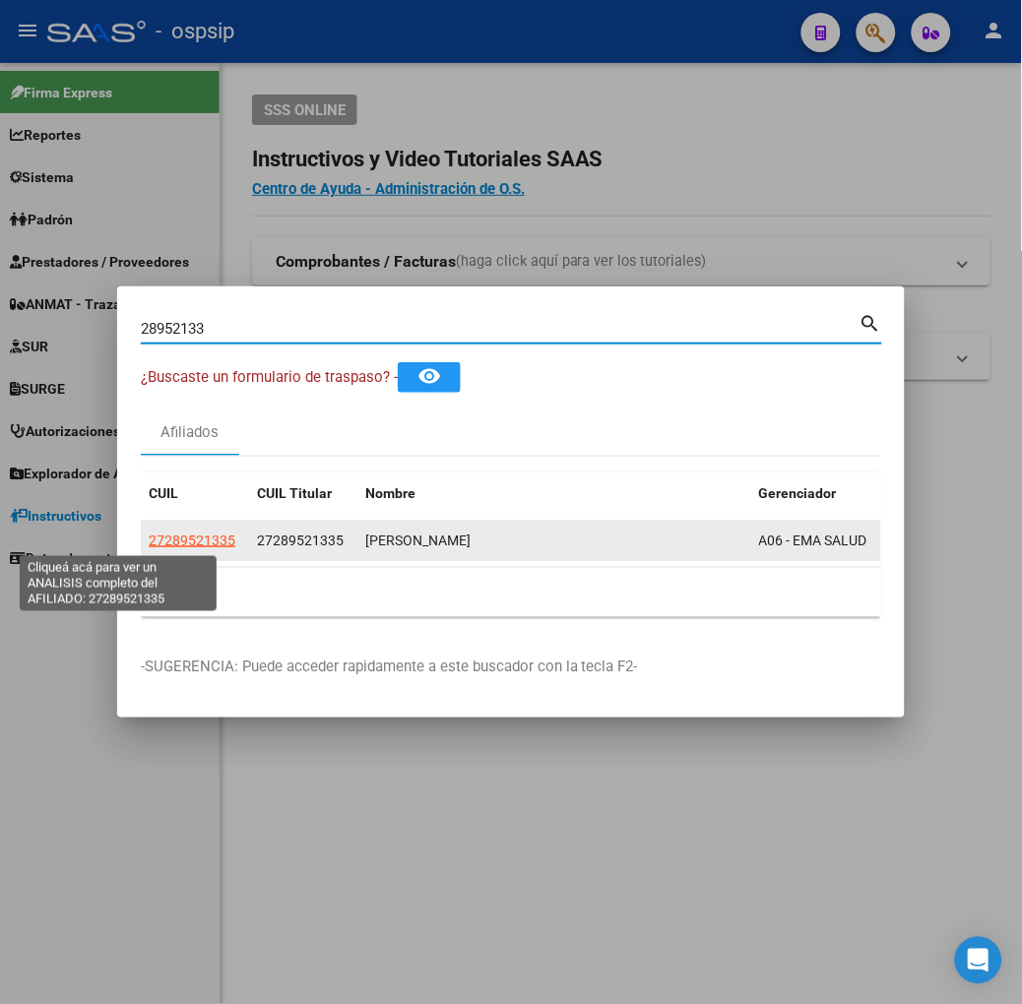
click at [149, 539] on span "27289521335" at bounding box center [192, 541] width 87 height 16
type textarea "27289521335"
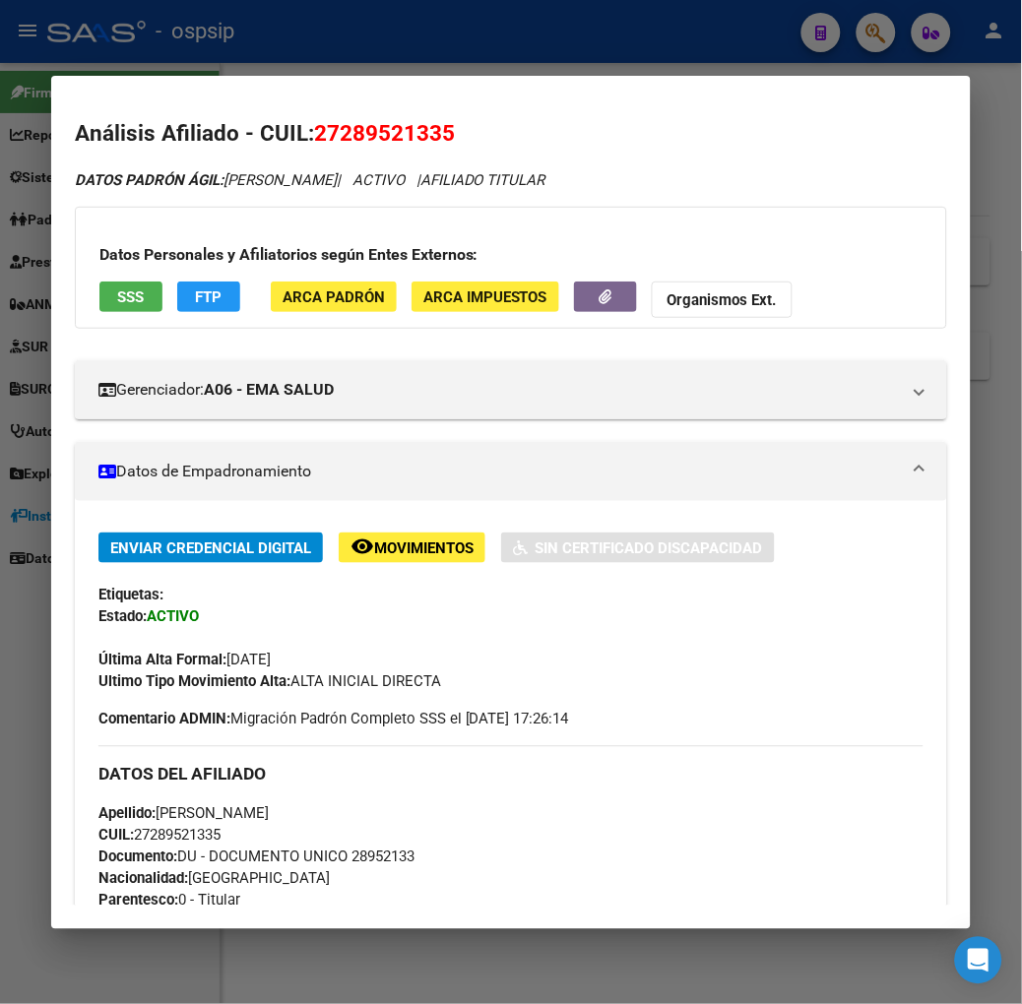
click at [121, 285] on button "SSS" at bounding box center [130, 297] width 63 height 31
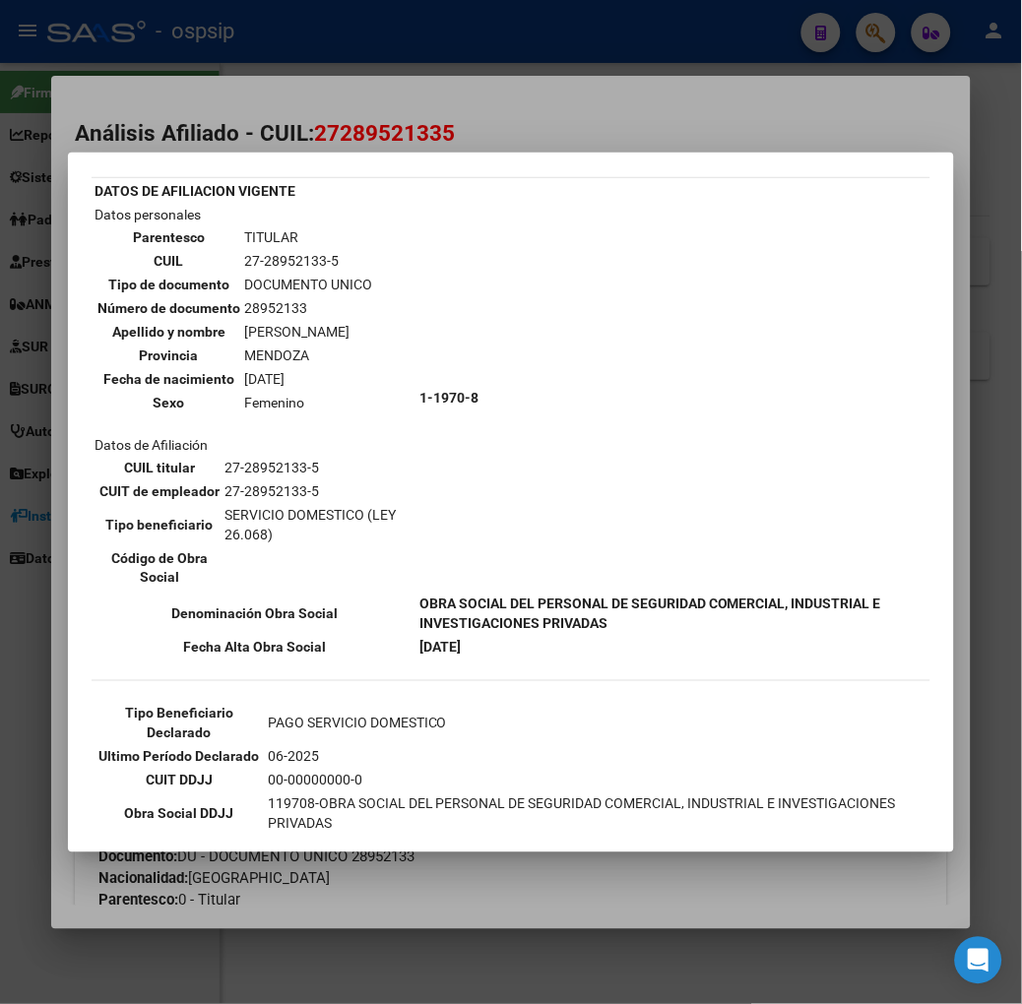
scroll to position [187, 0]
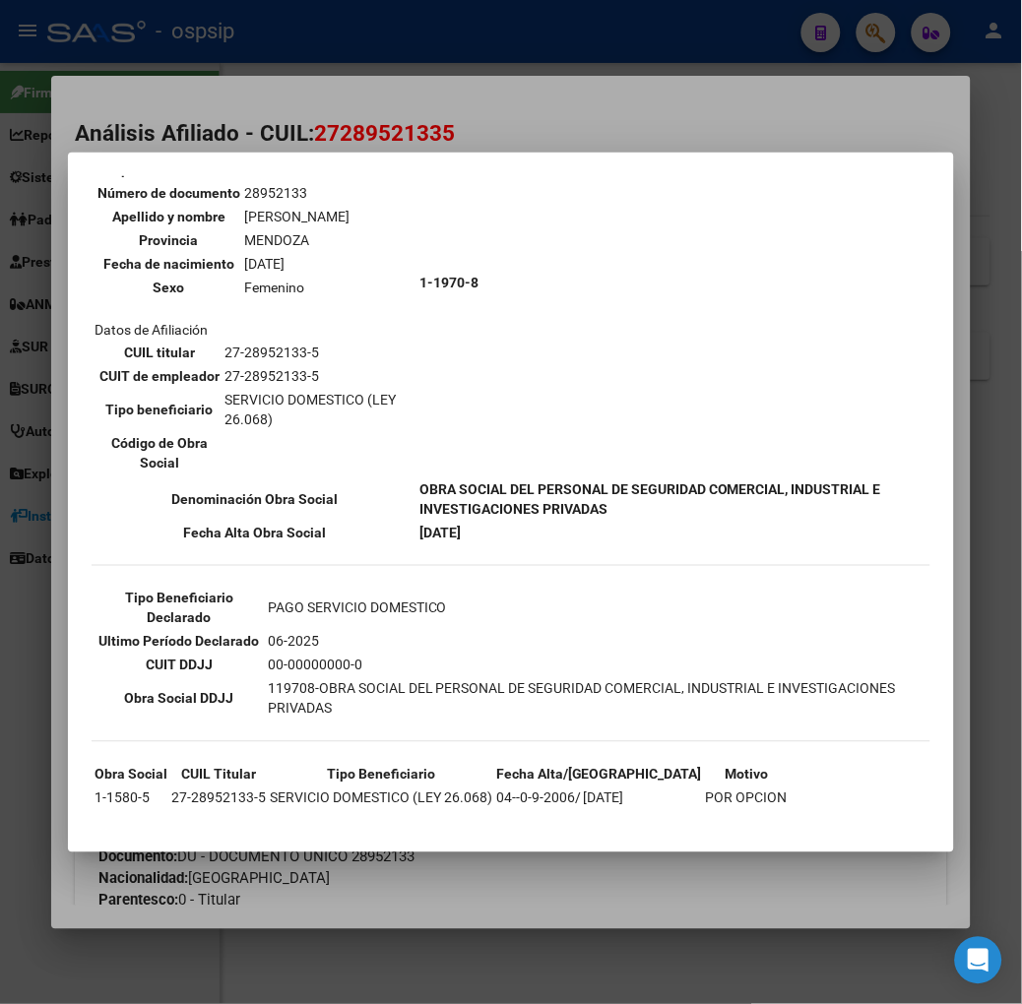
click at [234, 94] on div at bounding box center [511, 502] width 1022 height 1004
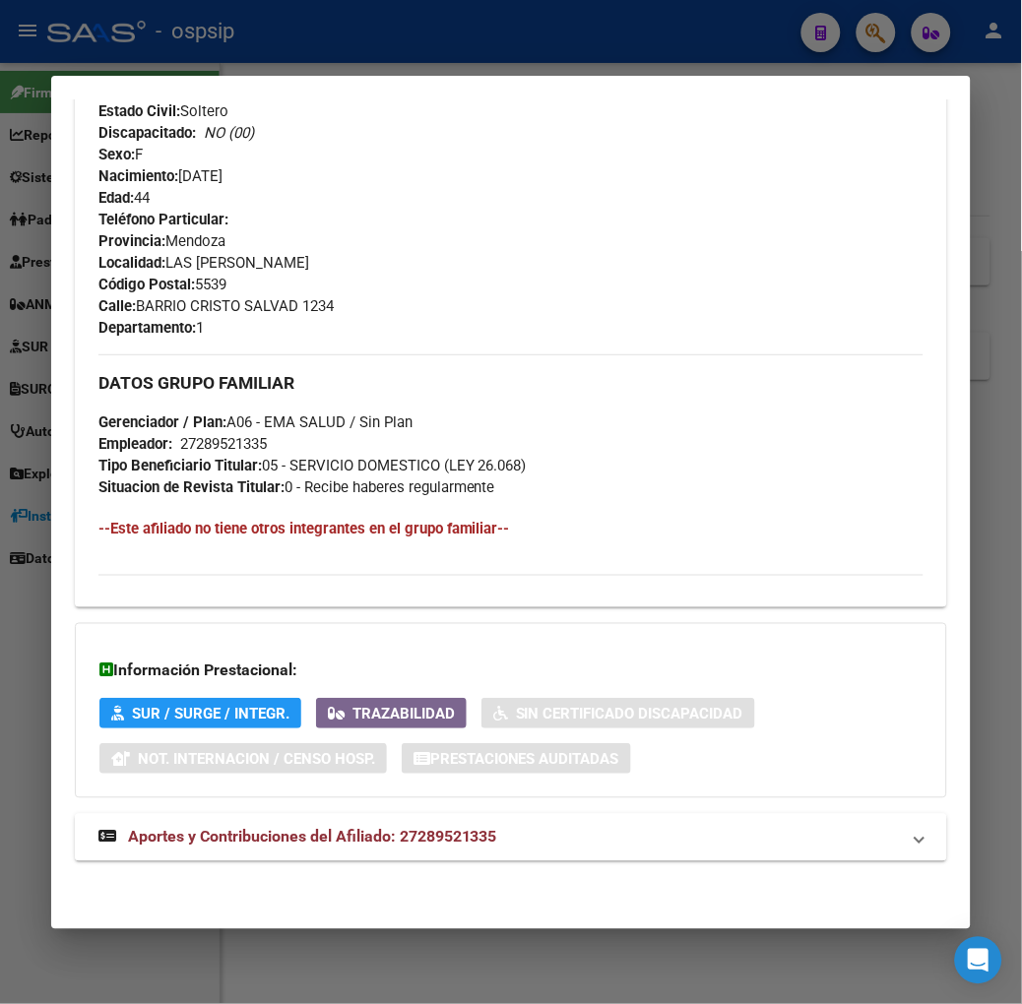
click at [258, 825] on mat-expansion-panel-header "Aportes y Contribuciones del Afiliado: 27289521335" at bounding box center [511, 837] width 872 height 47
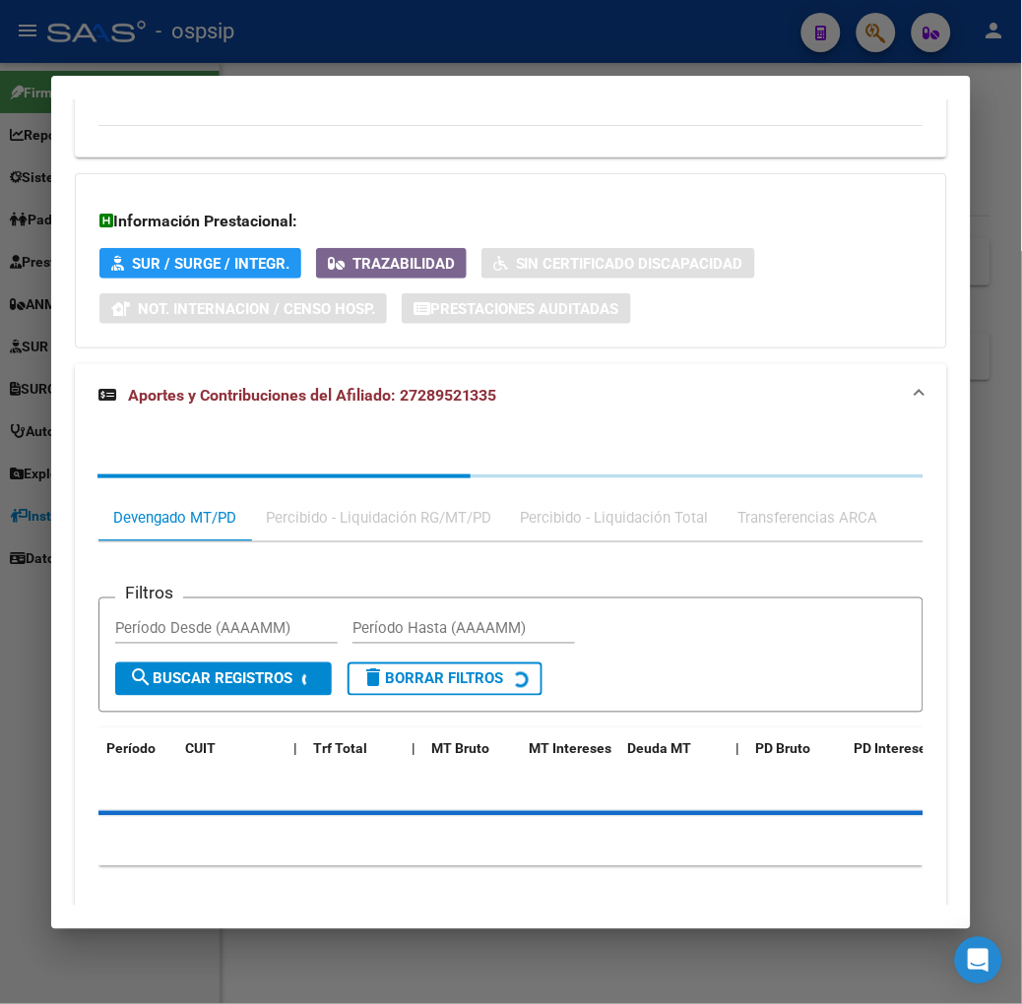
scroll to position [1312, 0]
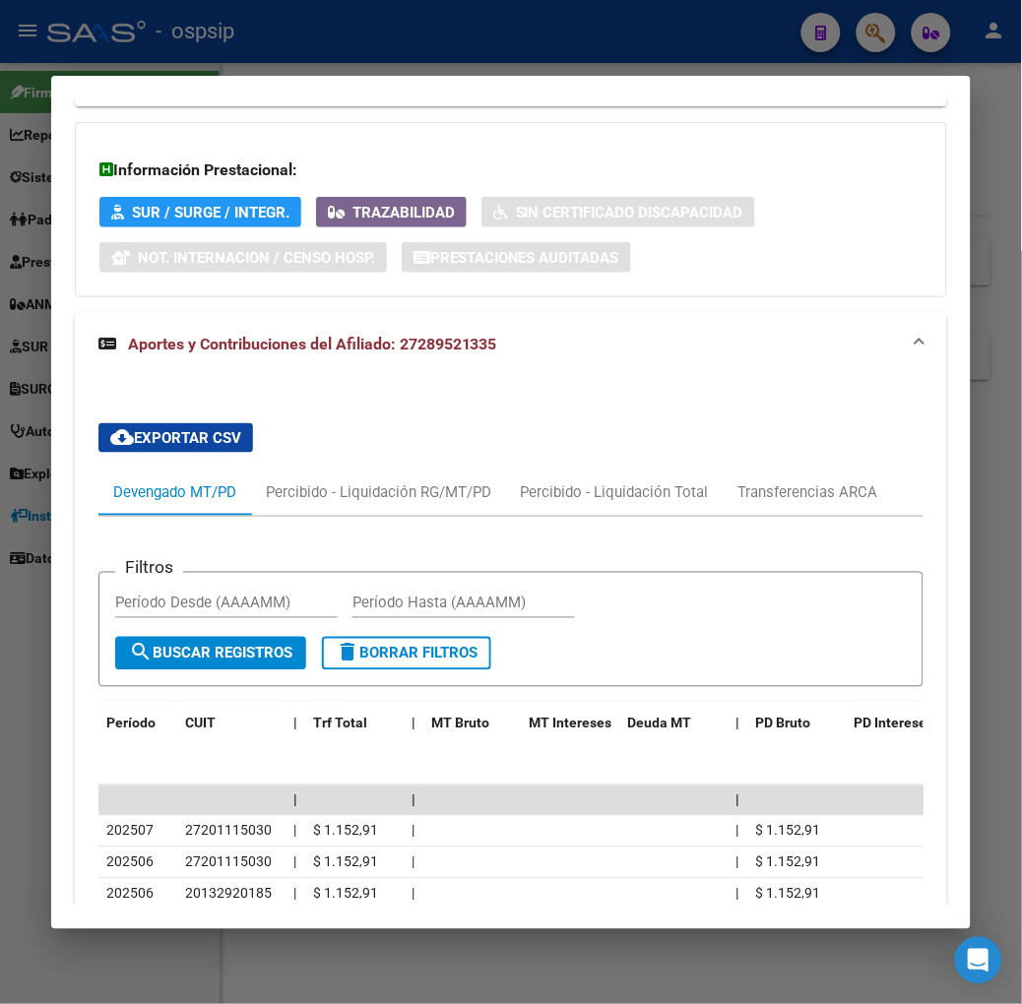
click at [360, 20] on div at bounding box center [511, 502] width 1022 height 1004
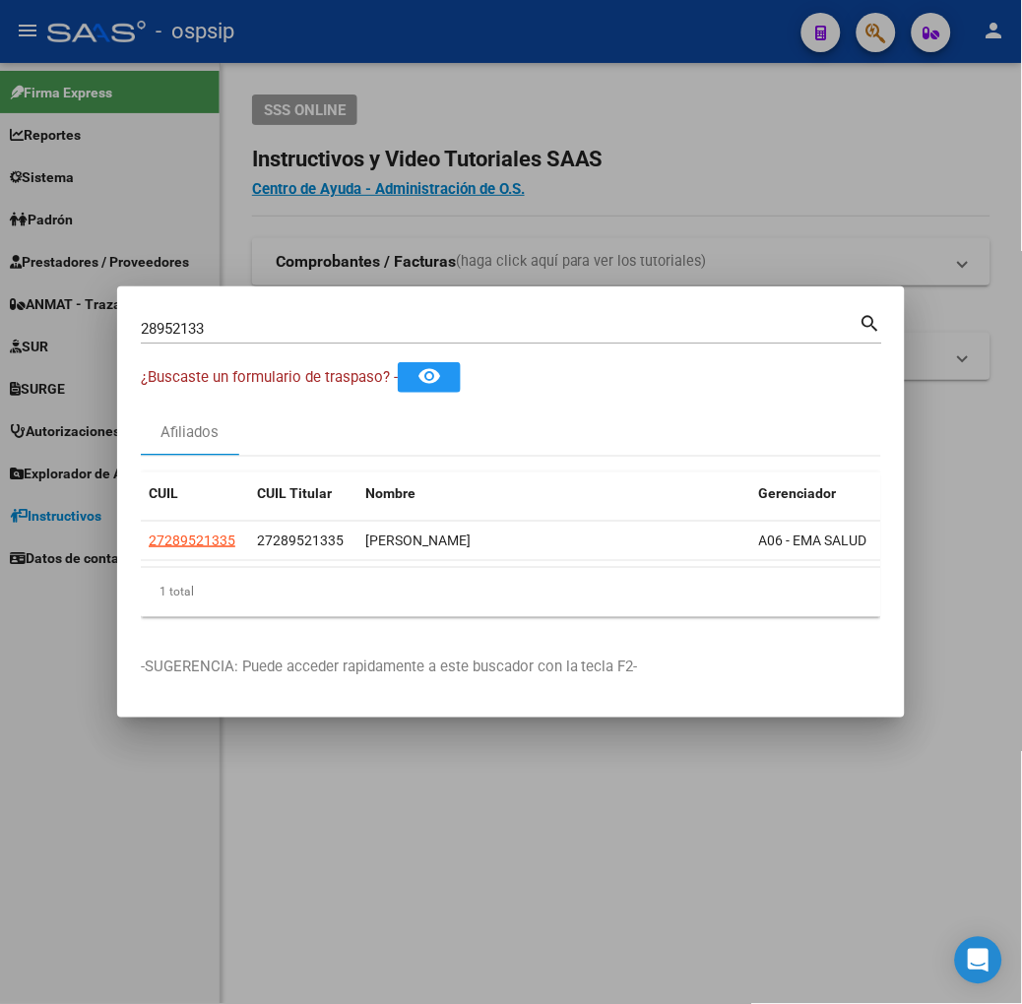
click at [252, 327] on input "28952133" at bounding box center [500, 329] width 719 height 18
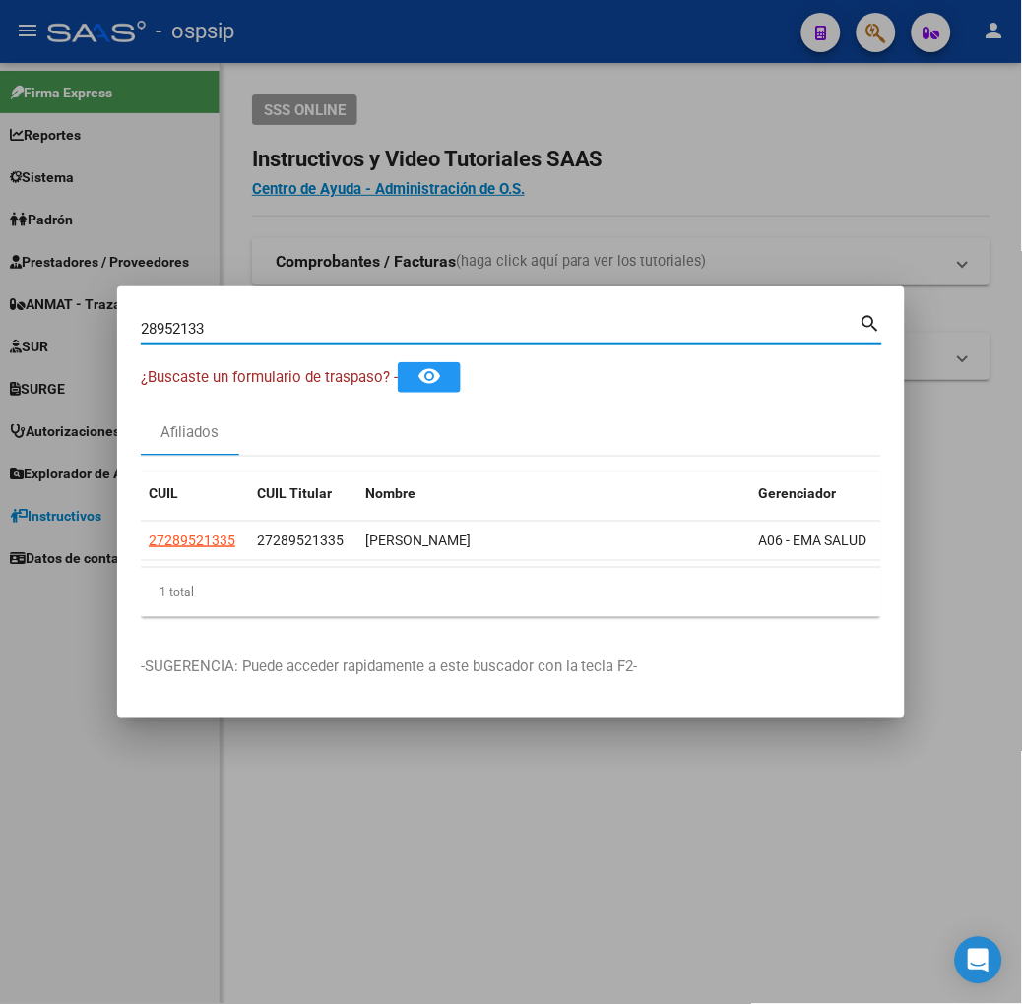
click at [252, 327] on input "28952133" at bounding box center [500, 329] width 719 height 18
type input "42009987"
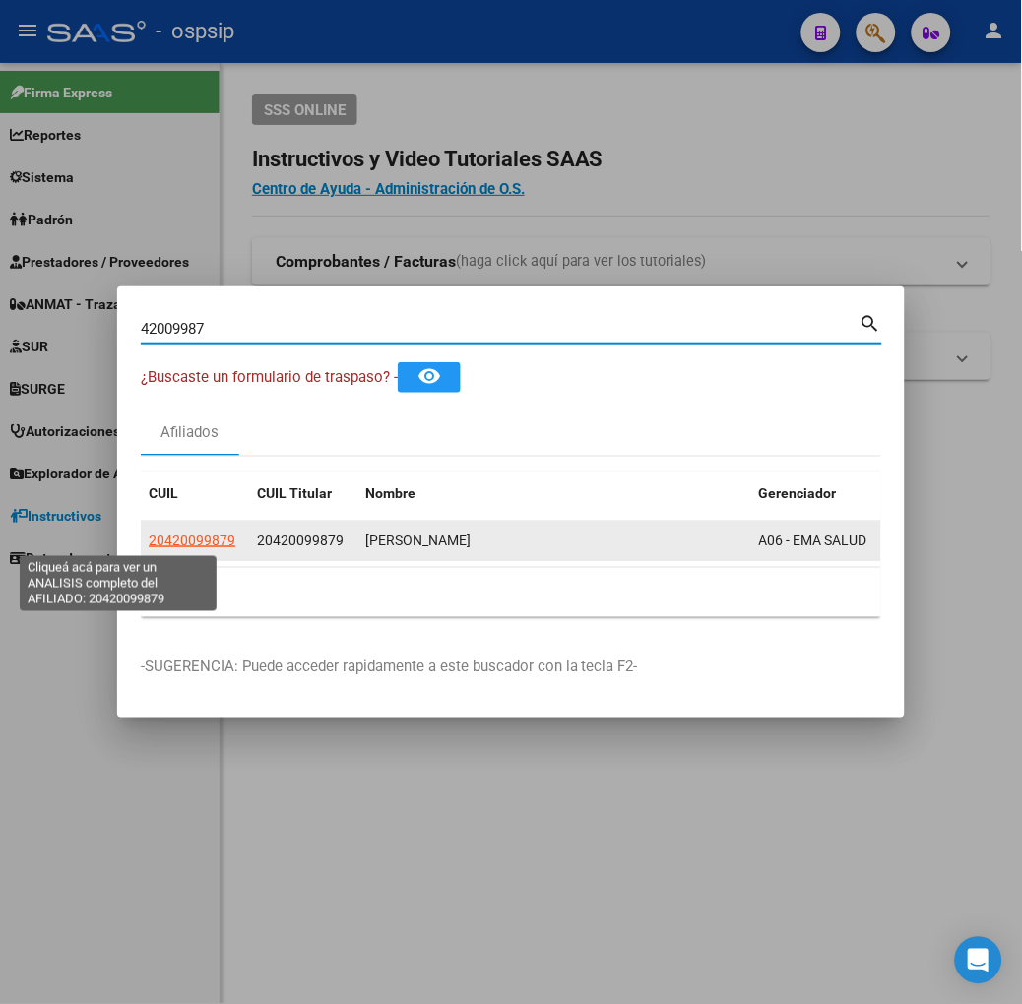
click at [149, 535] on span "20420099879" at bounding box center [192, 541] width 87 height 16
type textarea "20420099879"
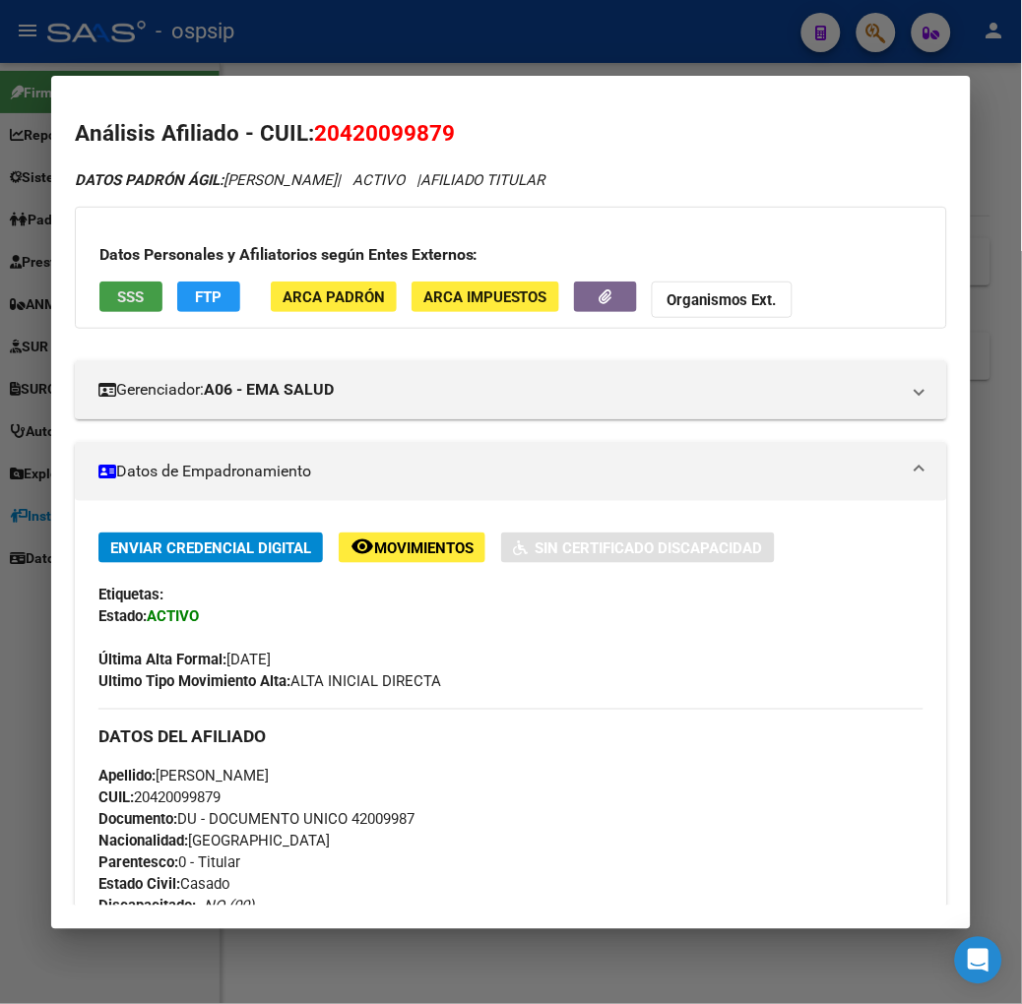
click at [112, 305] on button "SSS" at bounding box center [130, 297] width 63 height 31
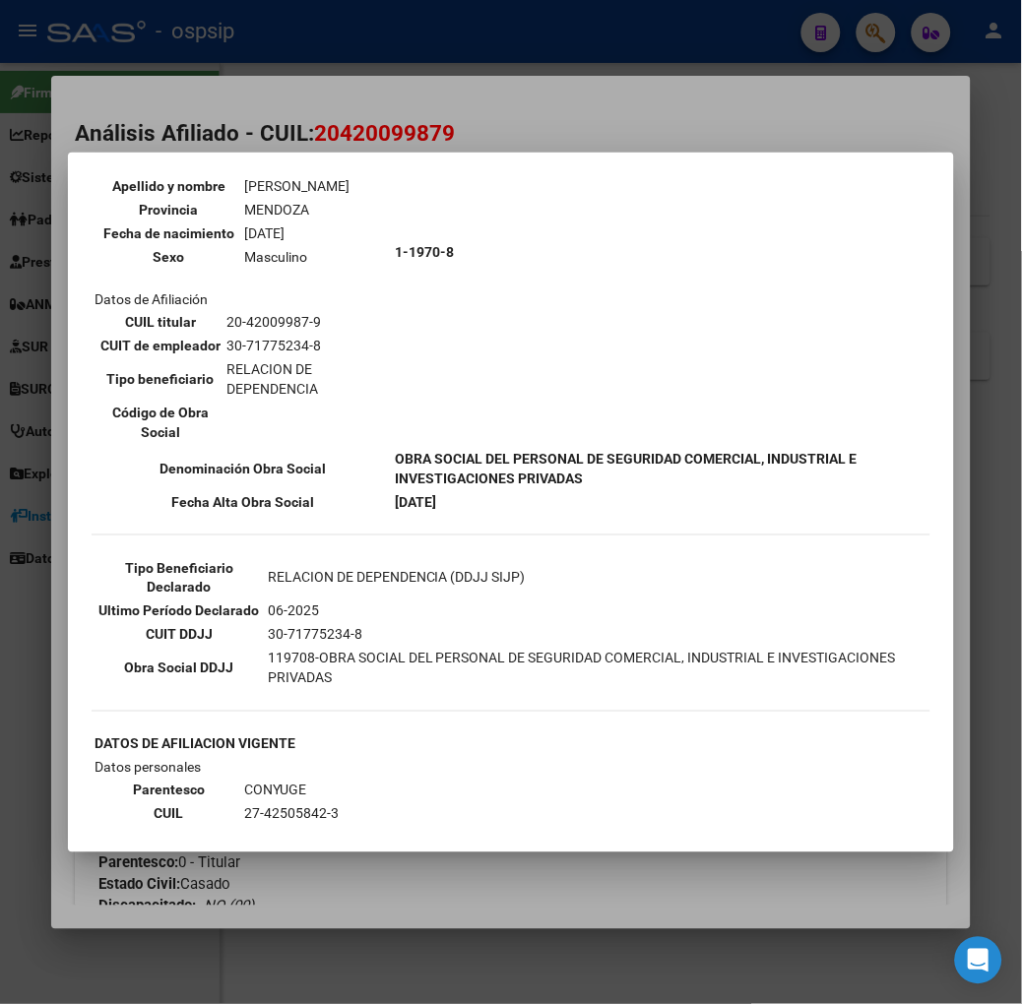
scroll to position [219, 0]
click at [189, 126] on div at bounding box center [511, 502] width 1022 height 1004
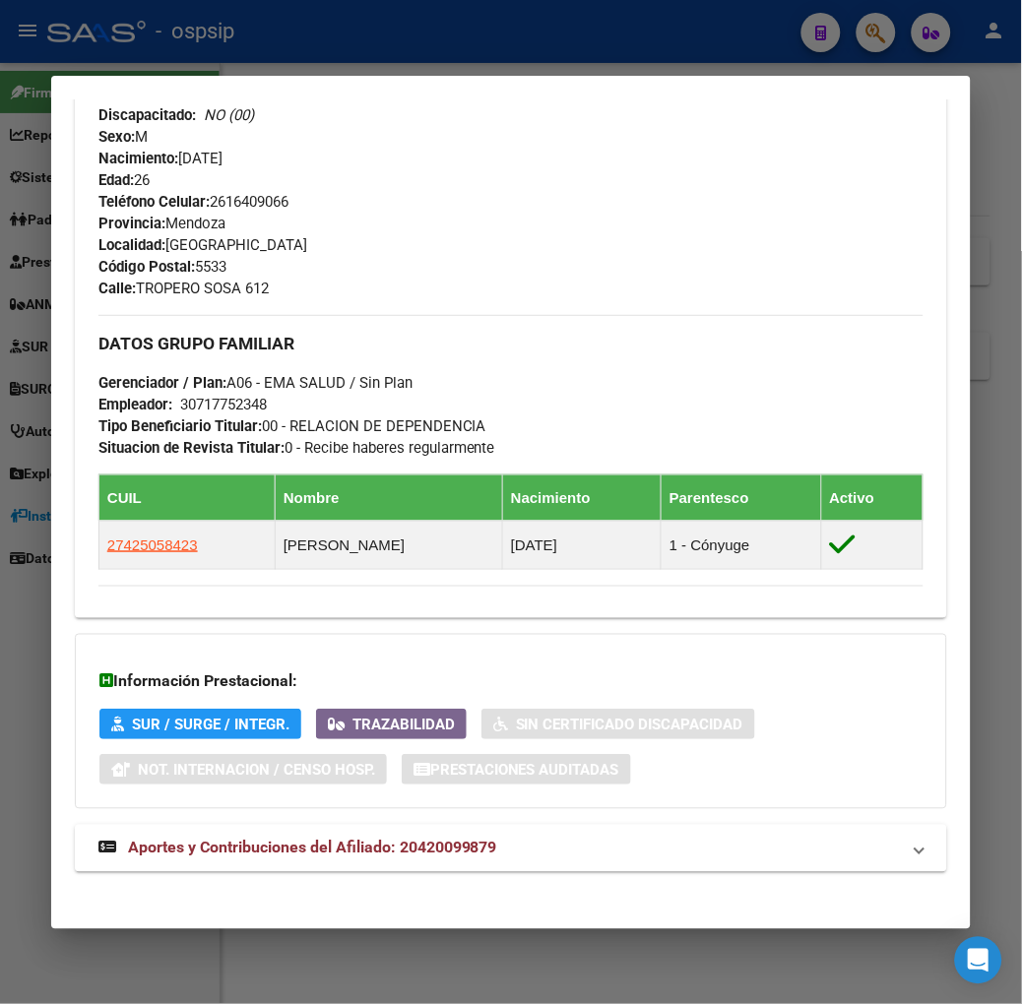
scroll to position [803, 0]
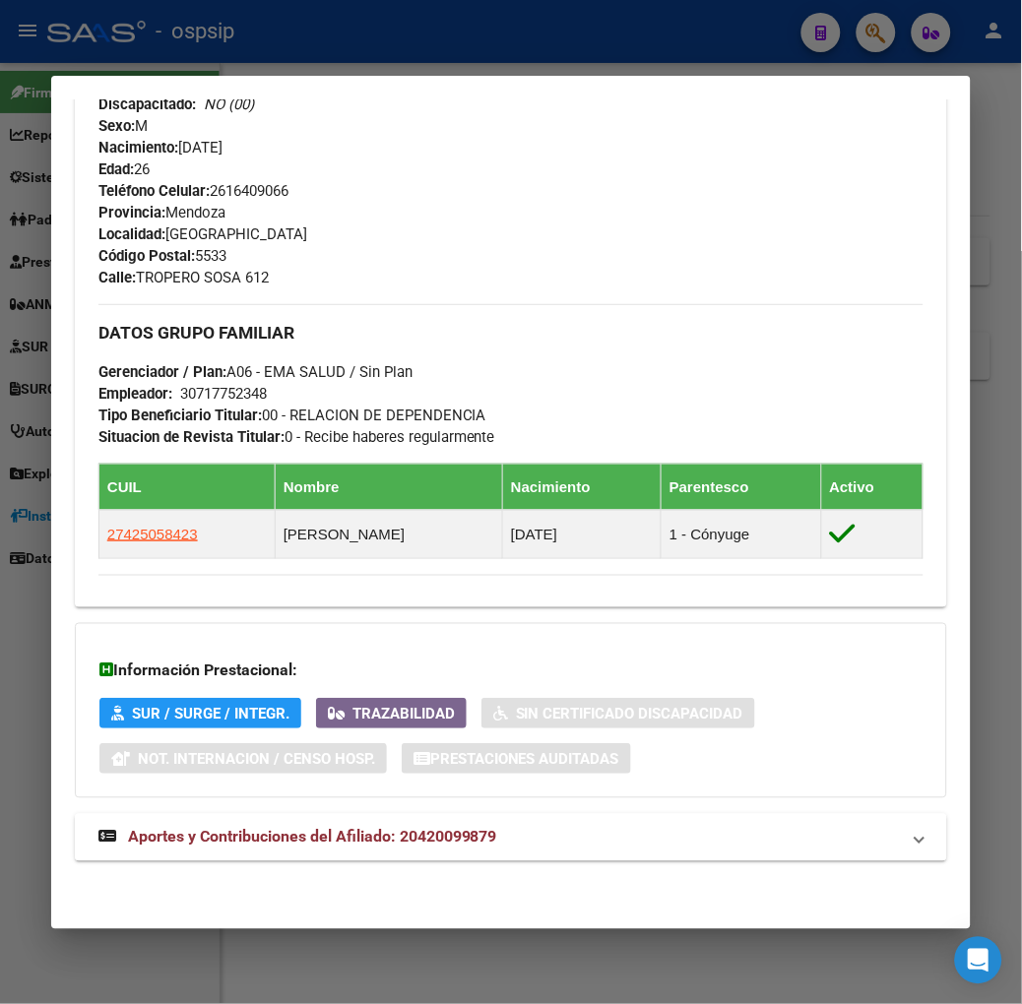
click at [306, 847] on strong "Aportes y Contribuciones del Afiliado: 20420099879" at bounding box center [297, 838] width 399 height 24
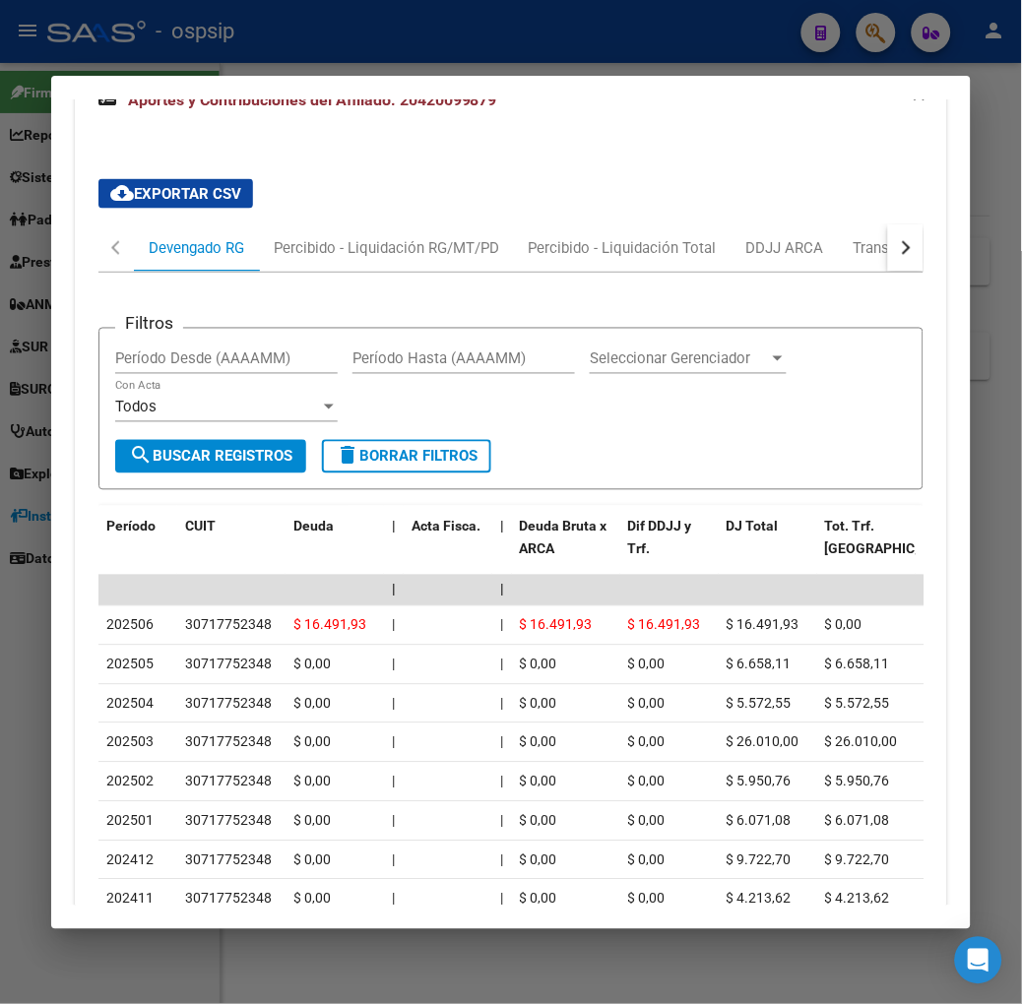
scroll to position [1775, 0]
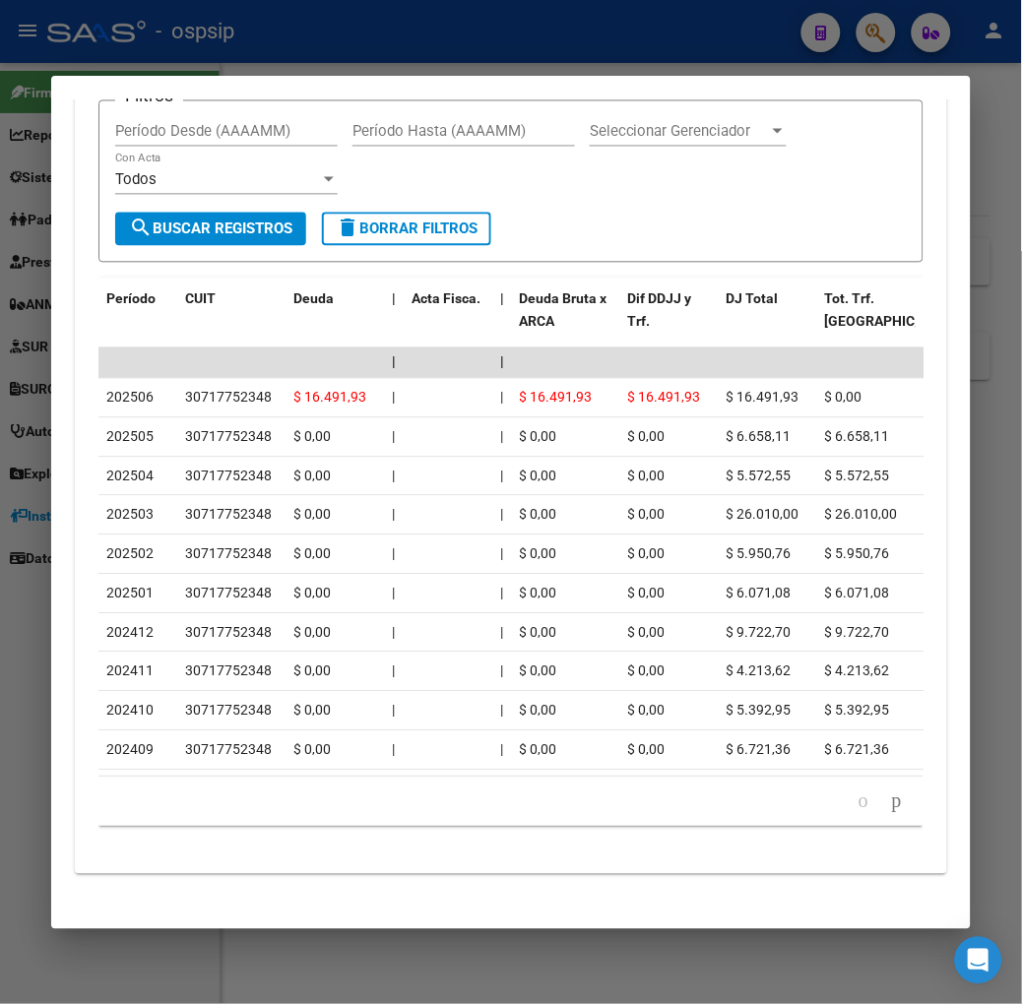
click at [218, 34] on div at bounding box center [511, 502] width 1022 height 1004
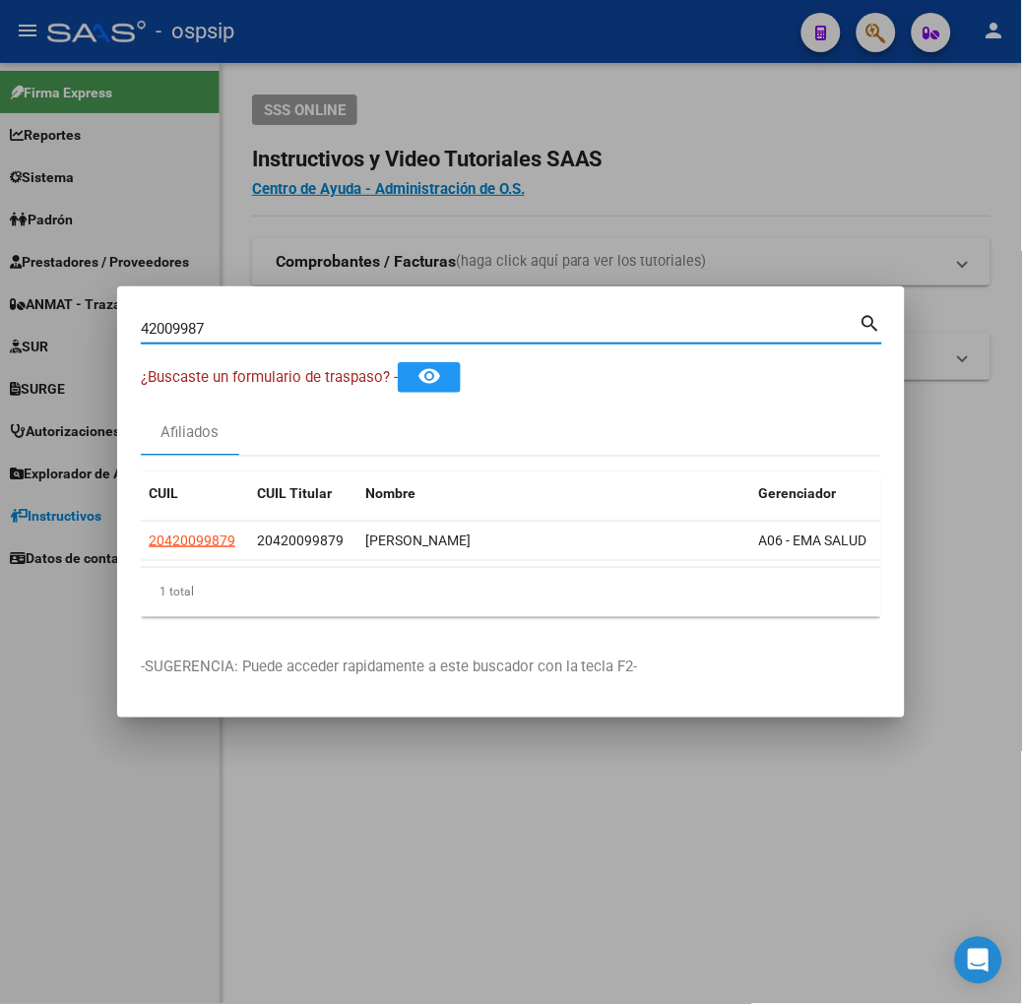
click at [153, 328] on input "42009987" at bounding box center [500, 329] width 719 height 18
type input "42505842"
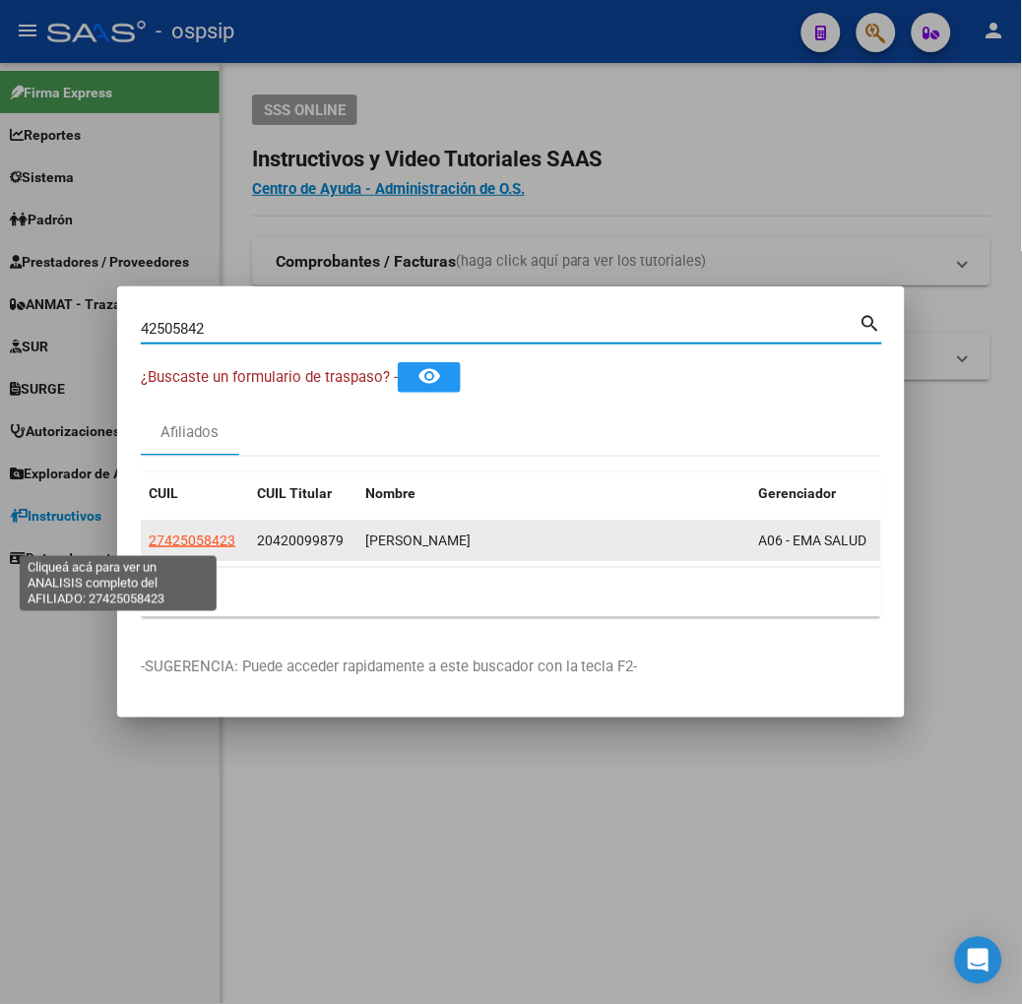
click at [149, 541] on span "27425058423" at bounding box center [192, 541] width 87 height 16
type textarea "27425058423"
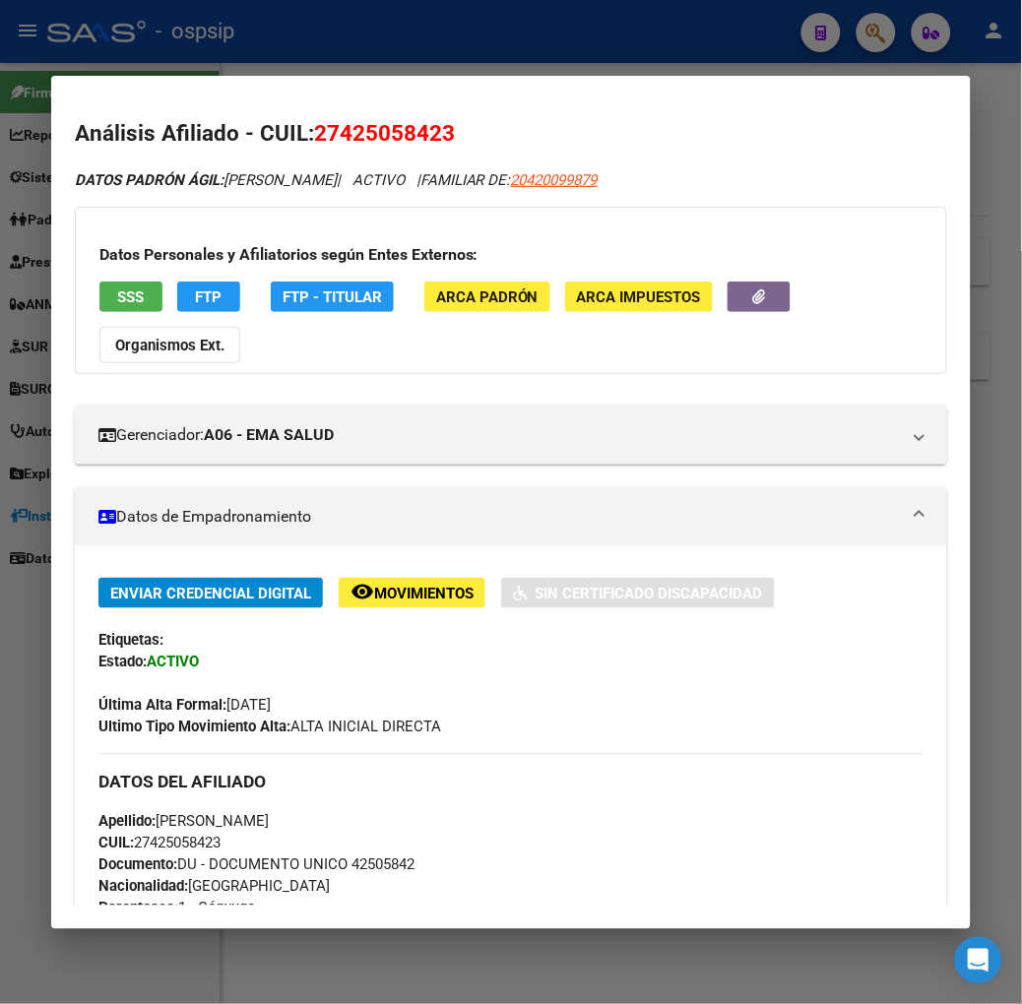
click at [117, 288] on span "SSS" at bounding box center [130, 297] width 27 height 18
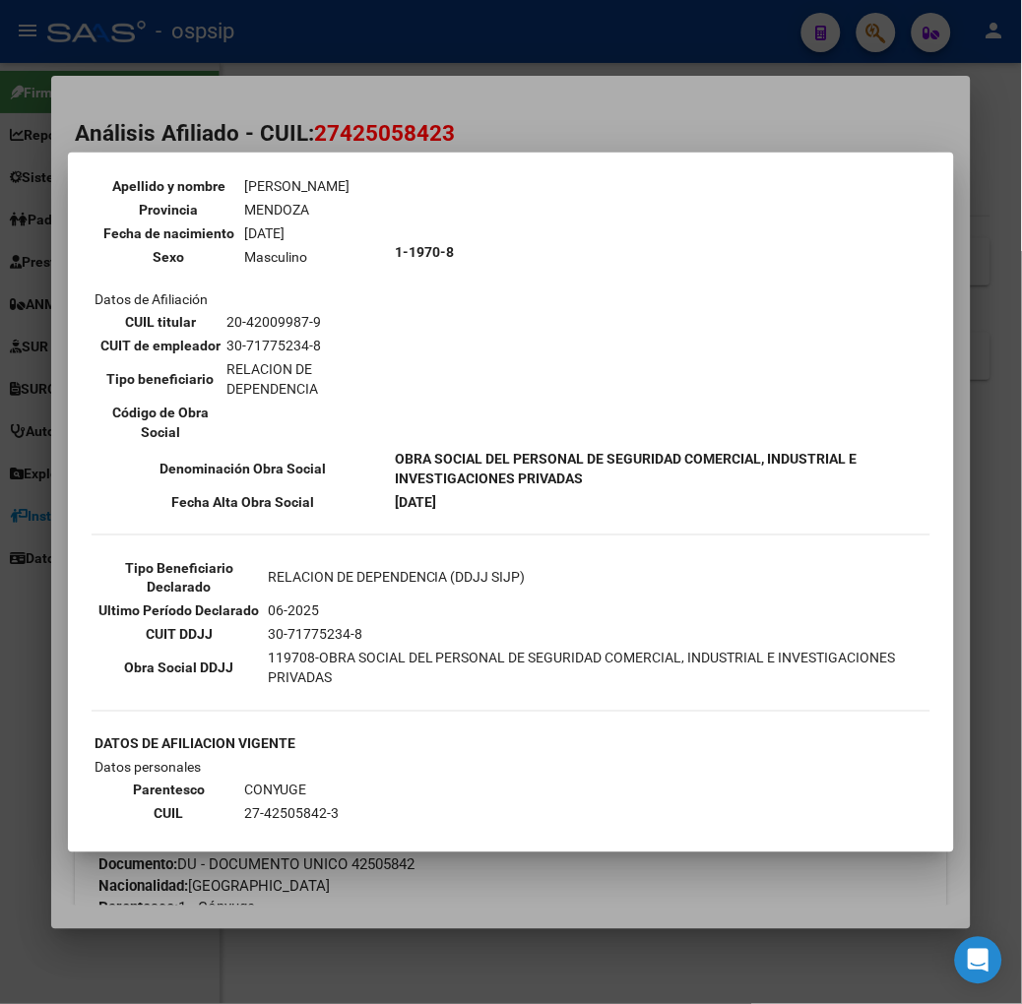
scroll to position [219, 0]
click at [220, 123] on div at bounding box center [511, 502] width 1022 height 1004
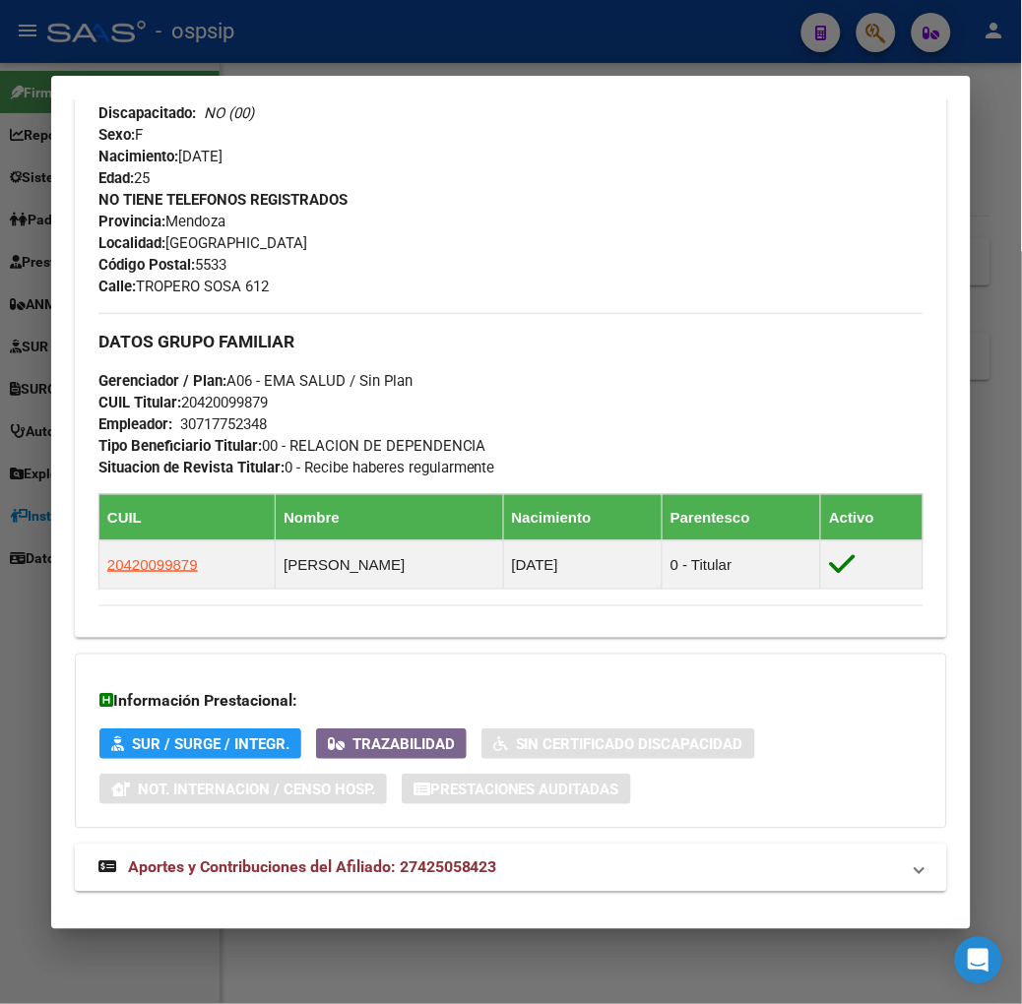
scroll to position [872, 0]
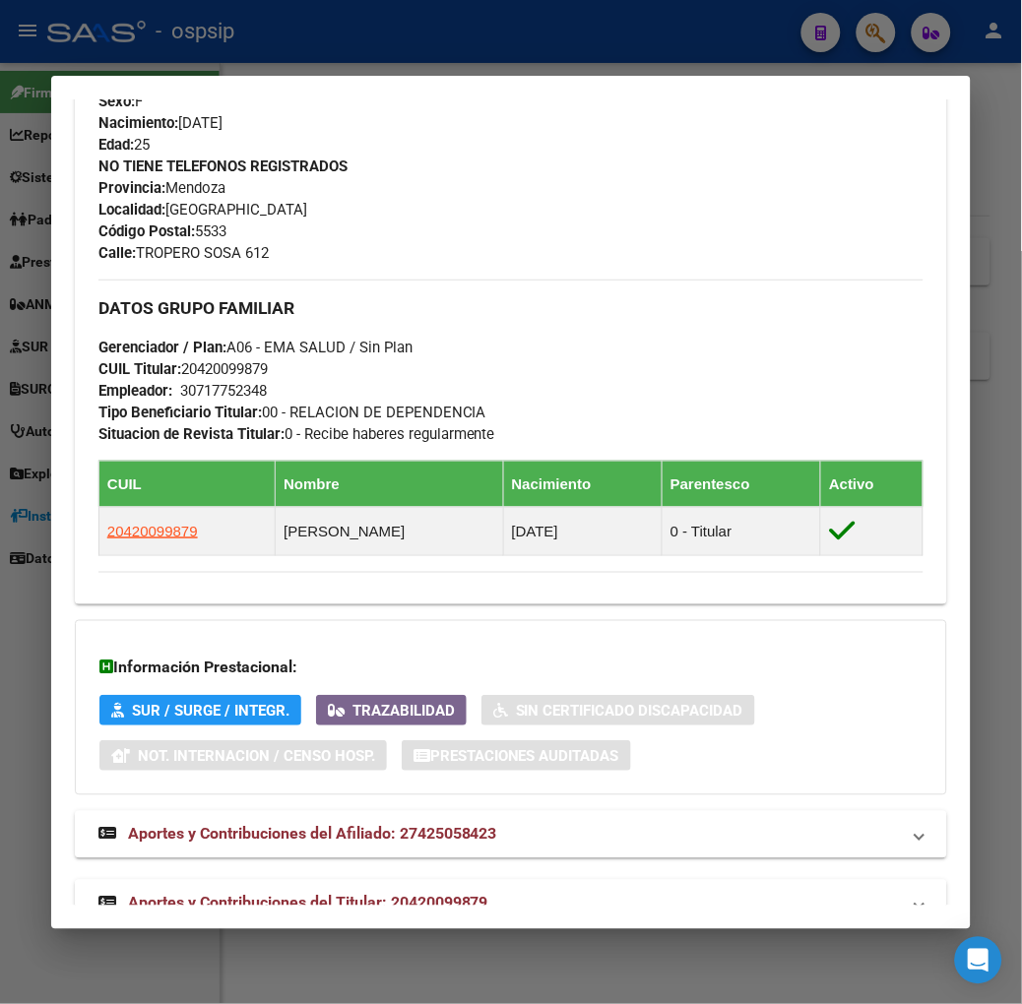
click at [257, 894] on span "Aportes y Contribuciones del Titular: 20420099879" at bounding box center [308, 903] width 360 height 19
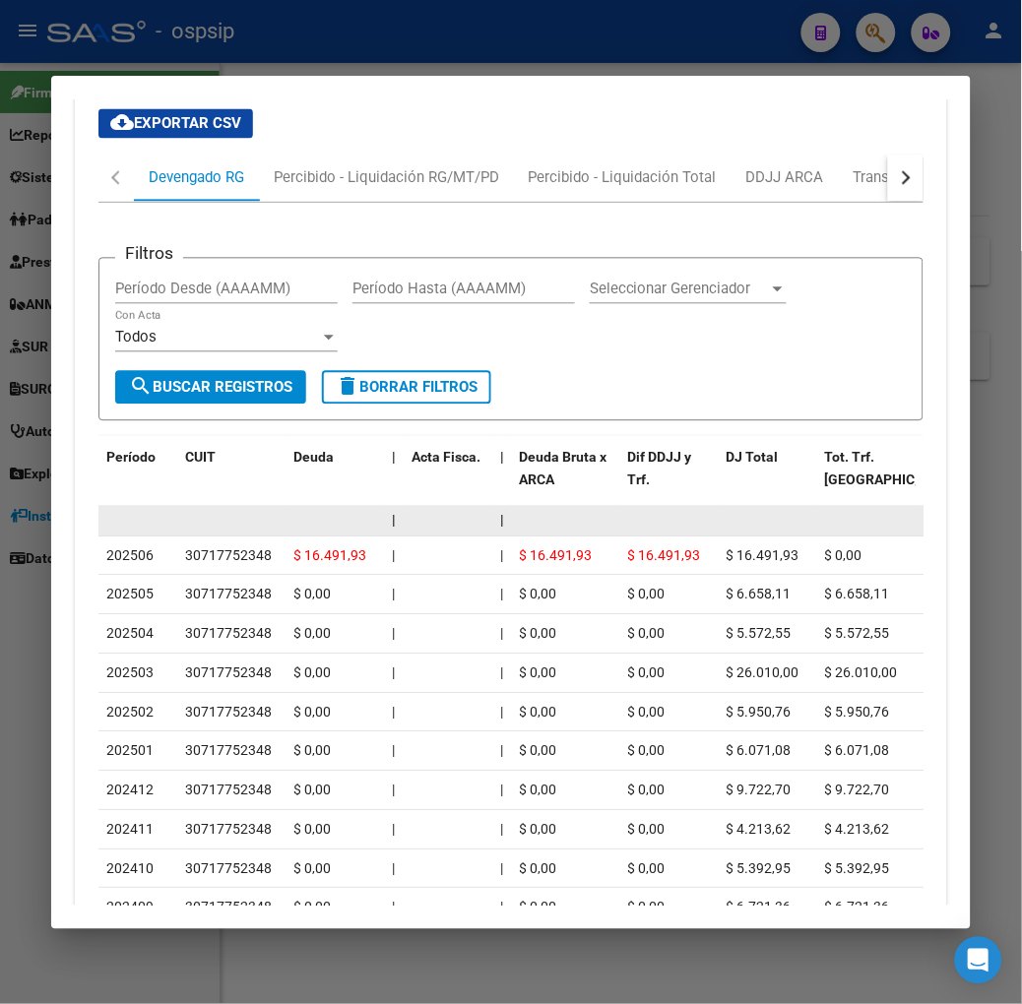
scroll to position [1862, 0]
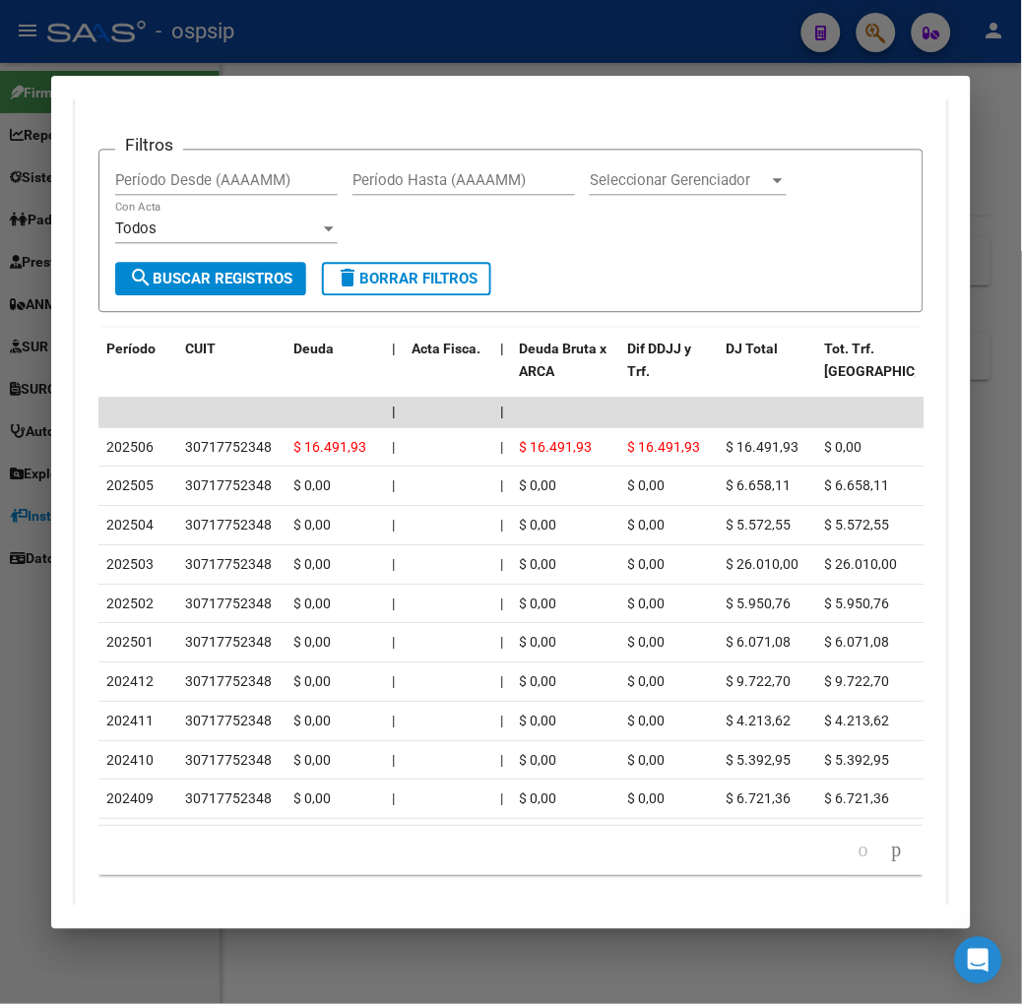
click at [259, 57] on div at bounding box center [511, 502] width 1022 height 1004
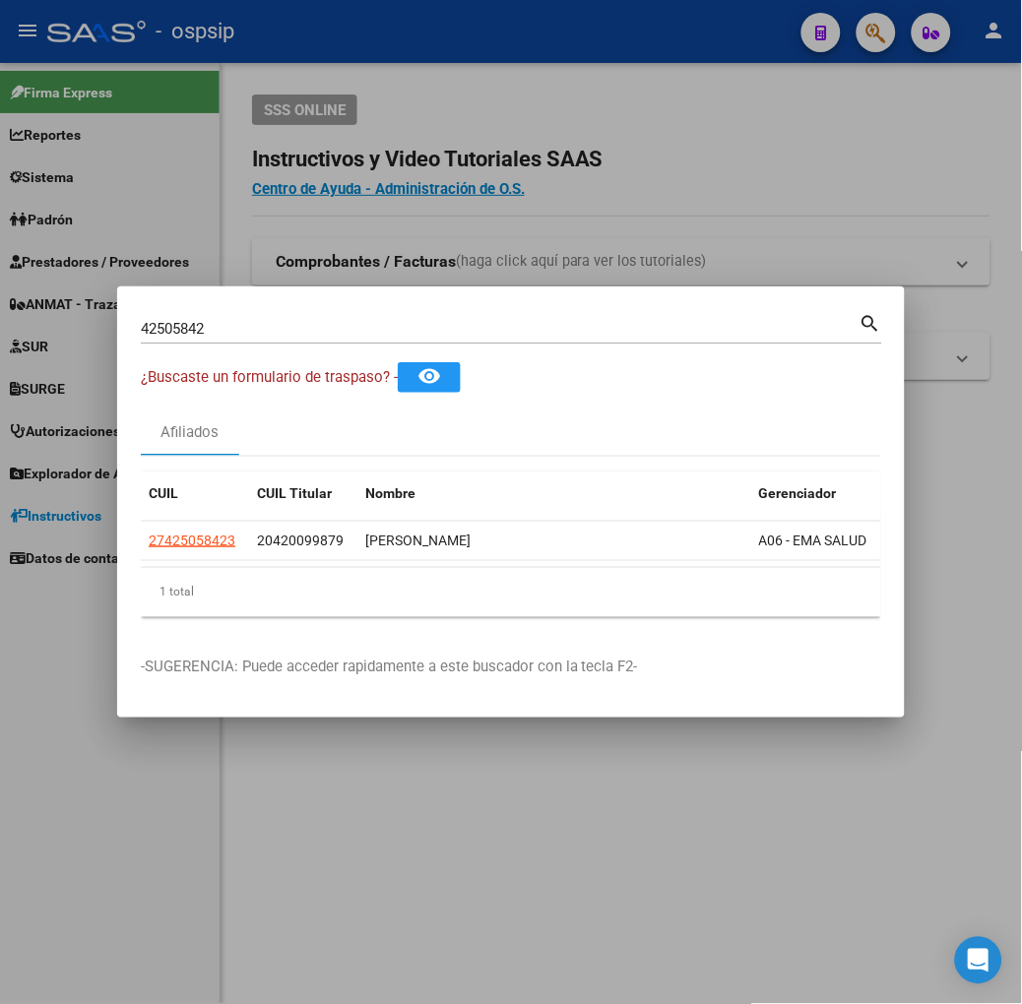
click at [240, 320] on input "42505842" at bounding box center [500, 329] width 719 height 18
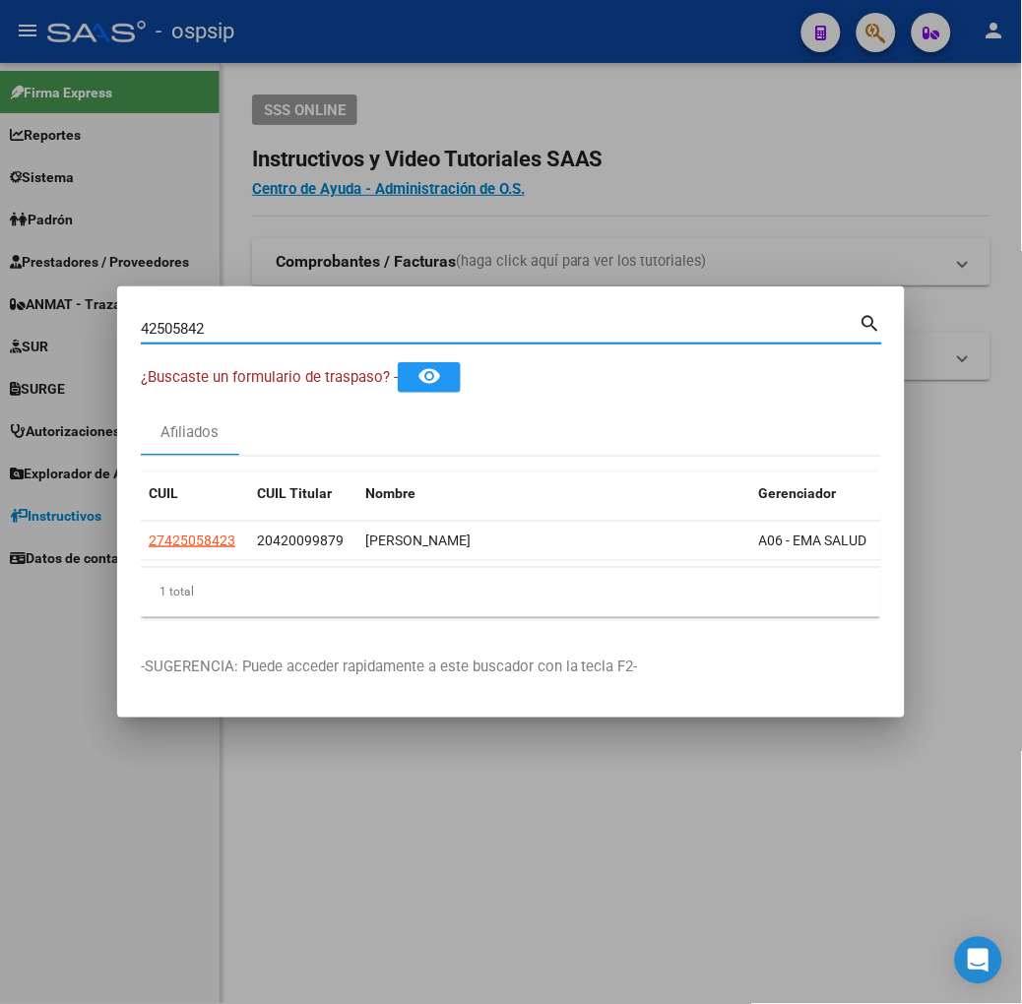
click at [240, 320] on input "42505842" at bounding box center [500, 329] width 719 height 18
type input "49132523"
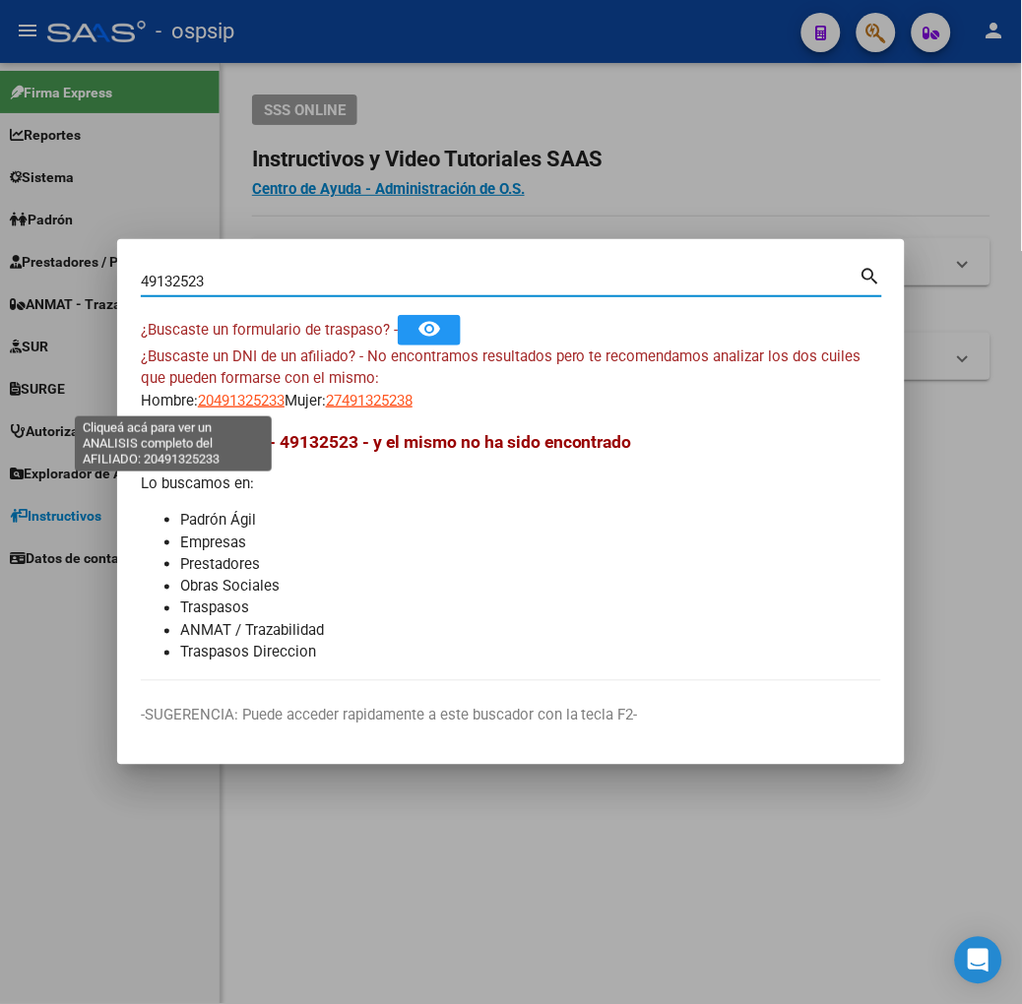
click at [198, 395] on span "20491325233" at bounding box center [241, 401] width 87 height 18
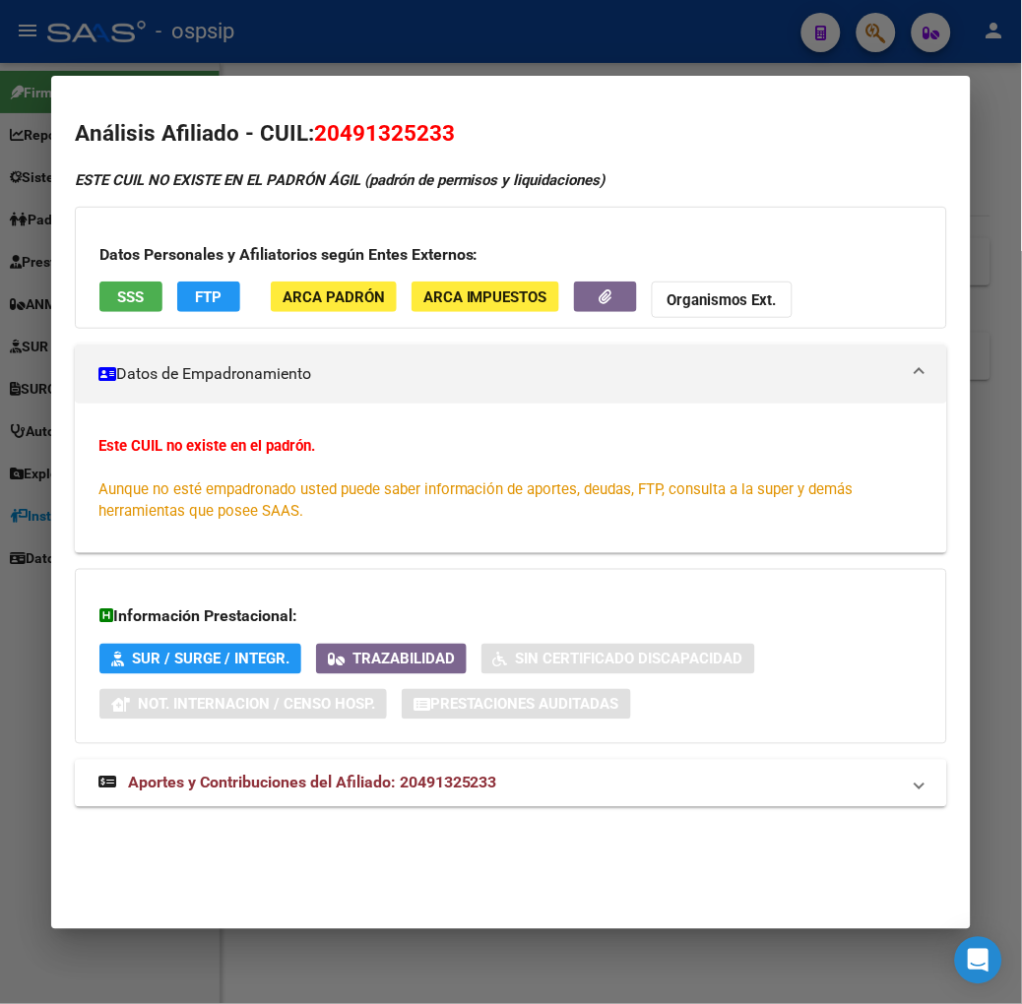
click at [117, 293] on span "SSS" at bounding box center [130, 297] width 27 height 18
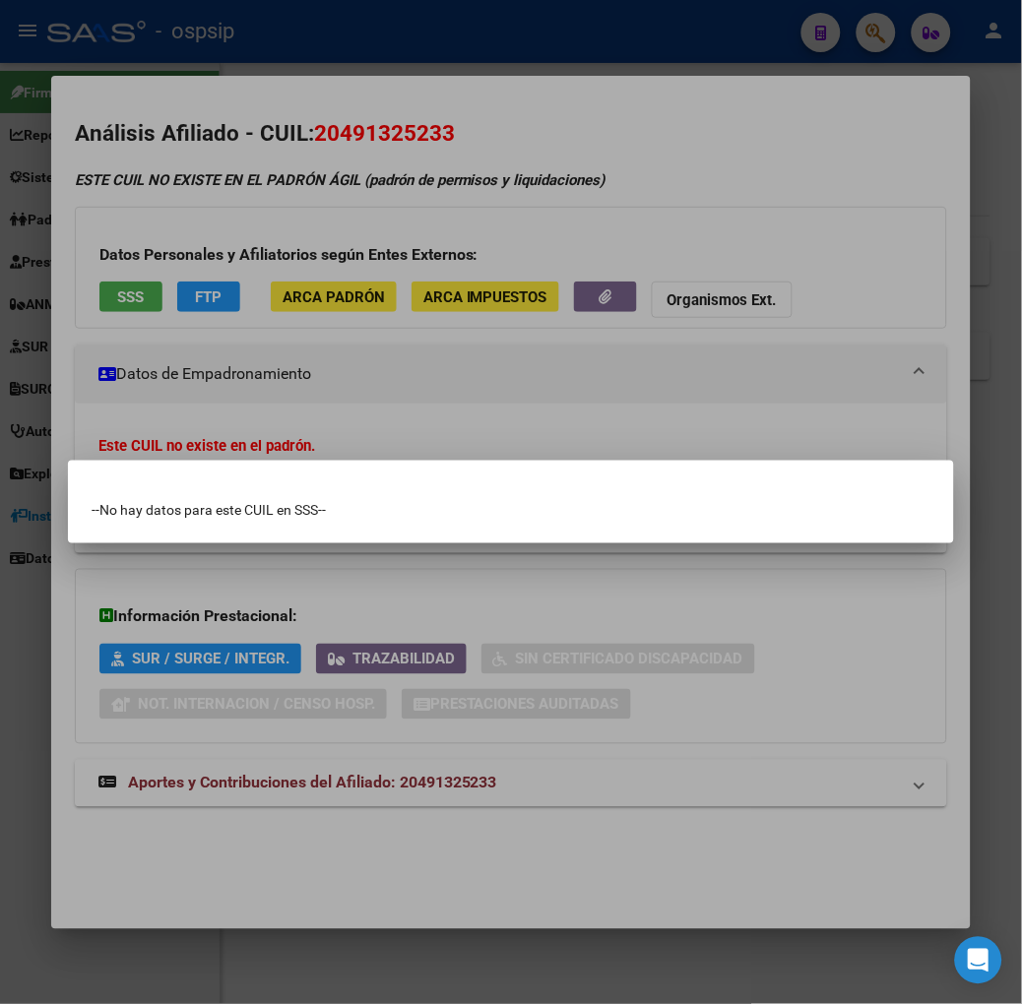
click at [182, 347] on div at bounding box center [511, 502] width 1022 height 1004
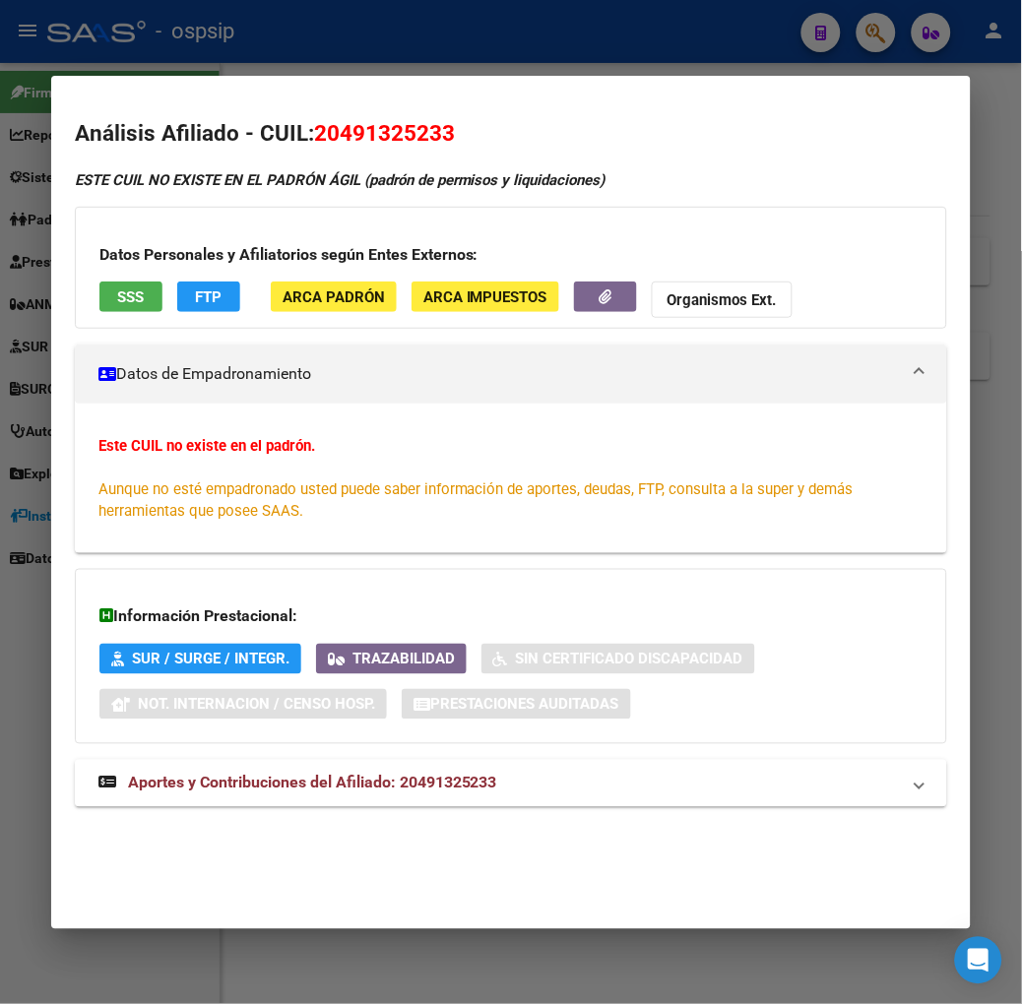
click at [162, 56] on div at bounding box center [511, 502] width 1022 height 1004
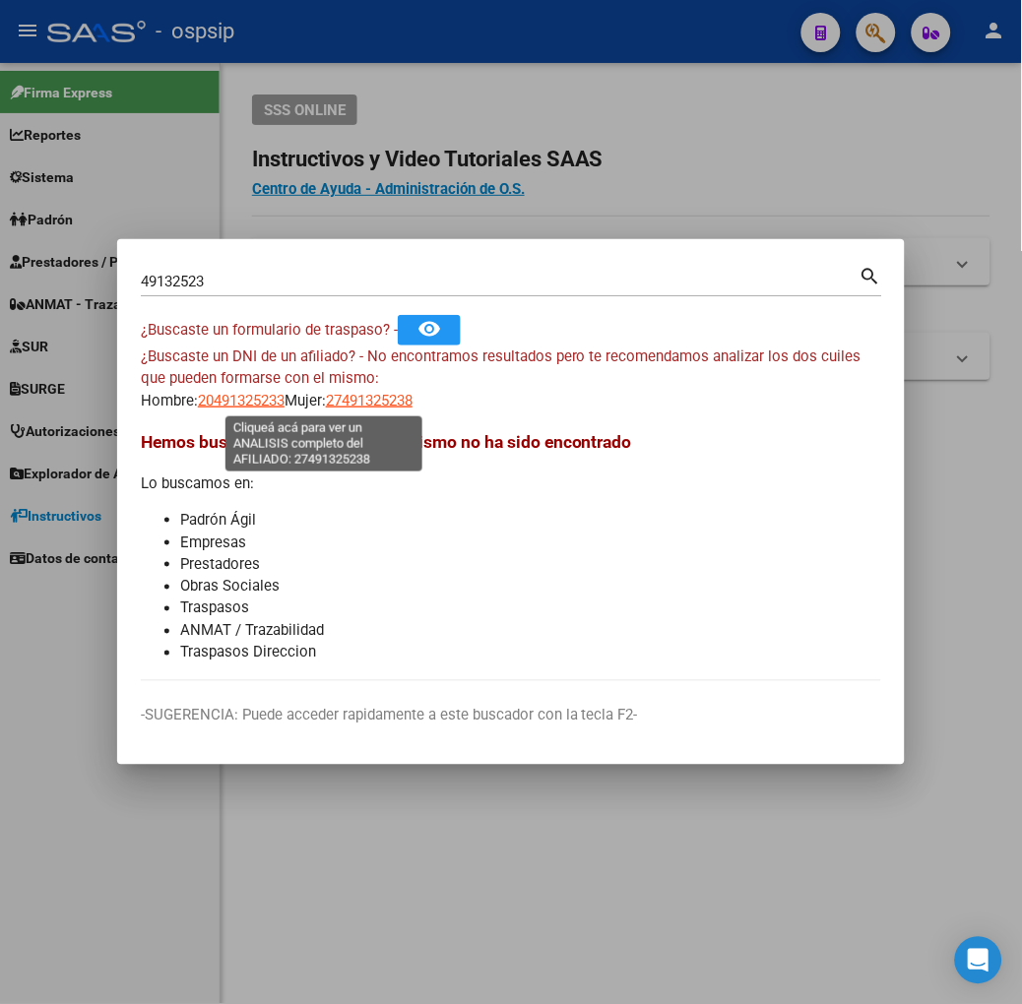
click at [326, 405] on span "27491325238" at bounding box center [369, 401] width 87 height 18
type textarea "27491325238"
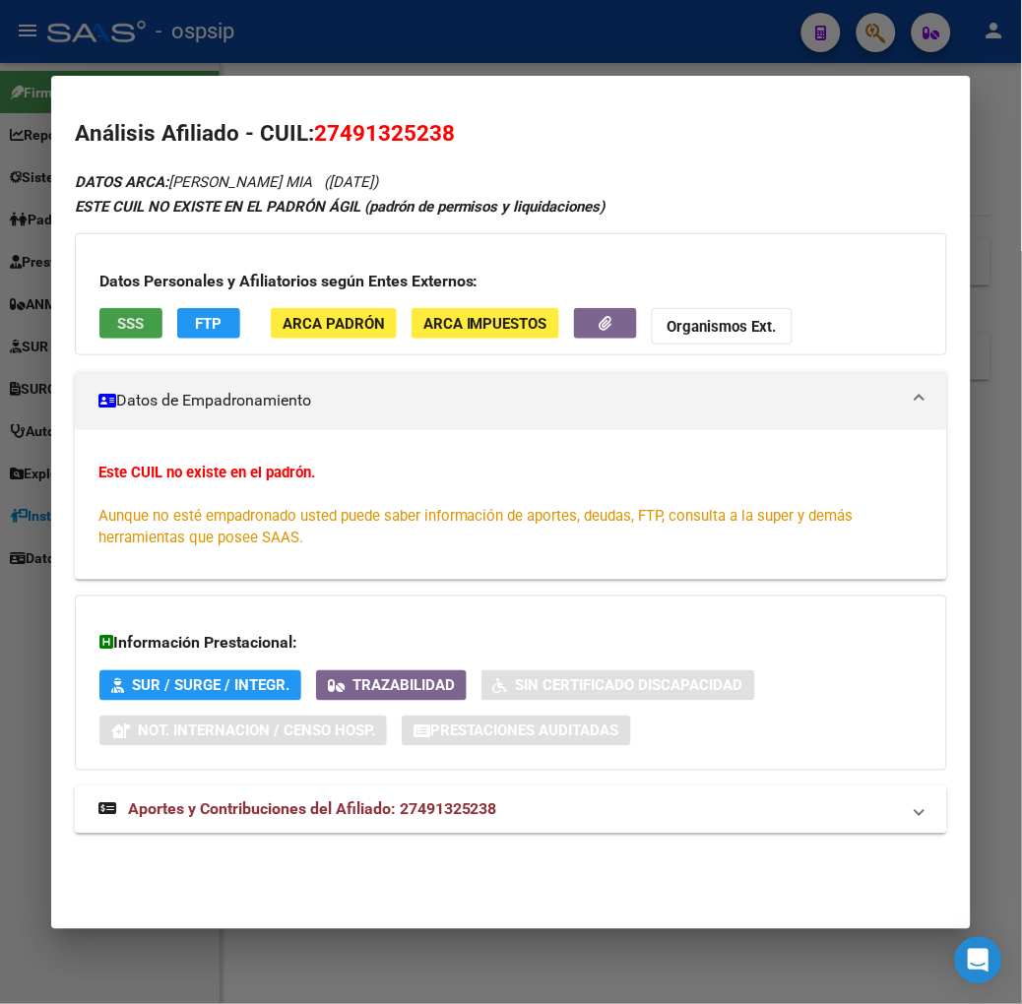
click at [117, 319] on span "SSS" at bounding box center [130, 324] width 27 height 18
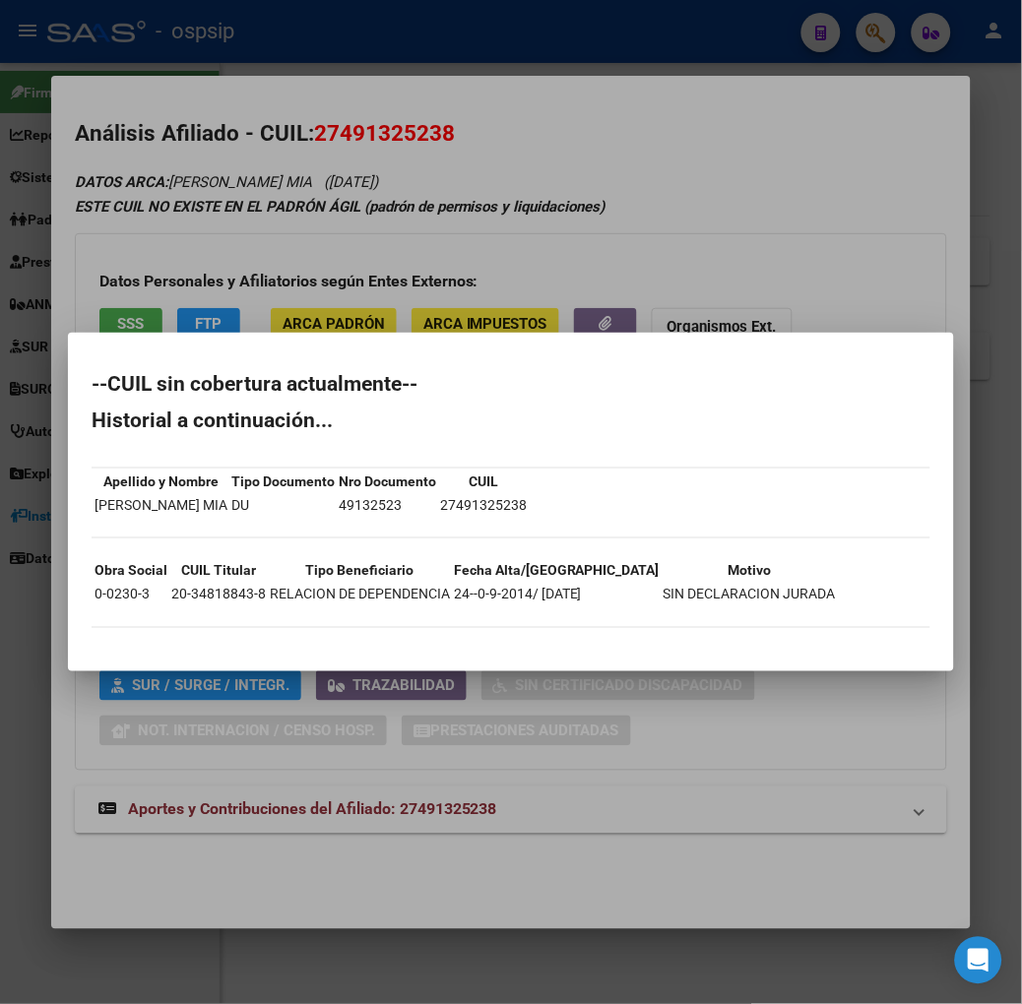
click at [125, 258] on div at bounding box center [511, 502] width 1022 height 1004
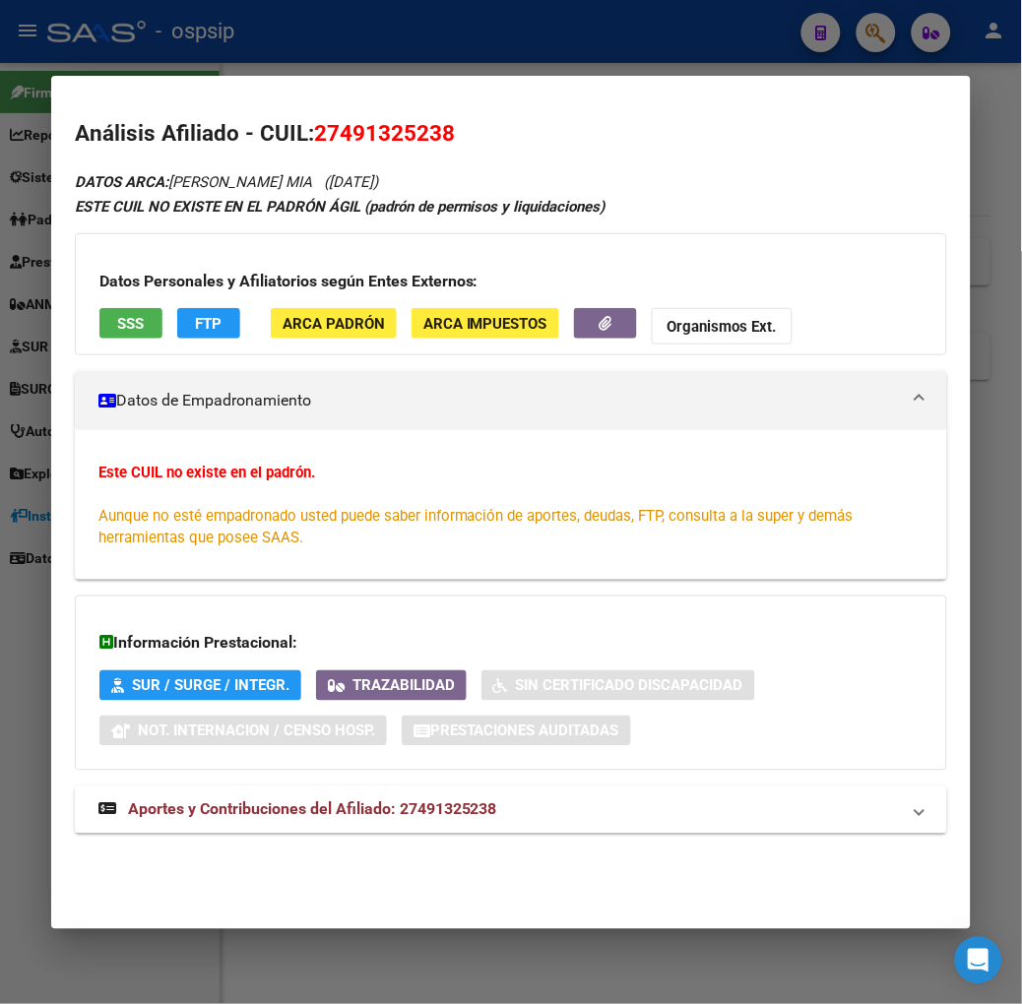
click at [258, 811] on span "Aportes y Contribuciones del Afiliado: 27491325238" at bounding box center [312, 809] width 369 height 19
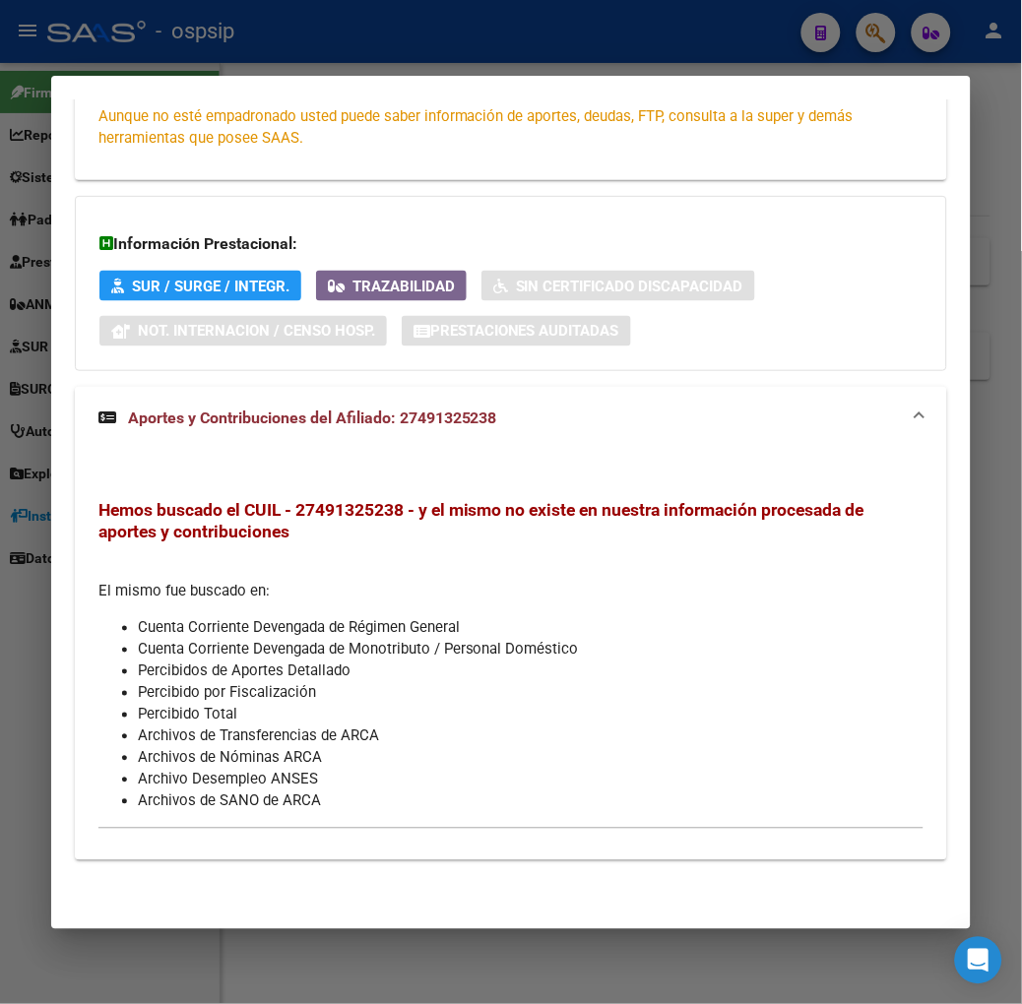
scroll to position [0, 0]
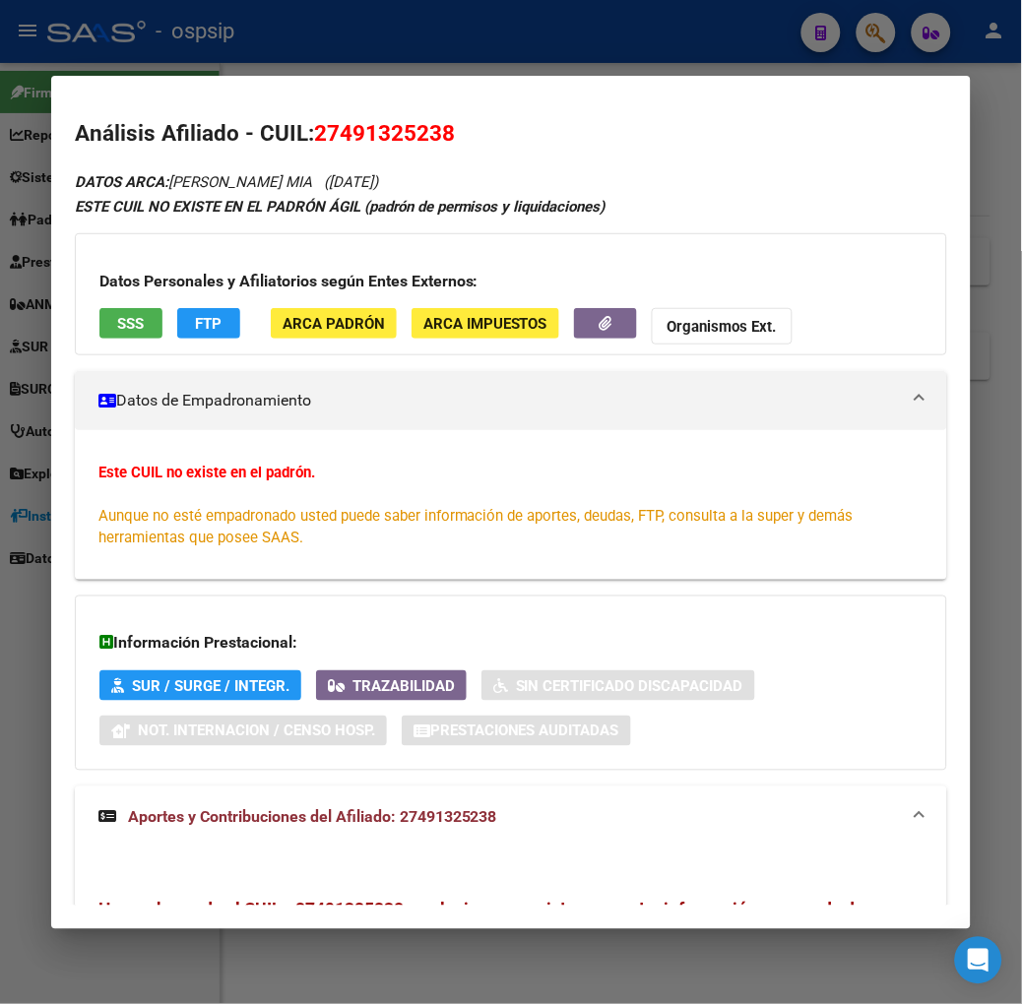
click at [191, 54] on div at bounding box center [511, 502] width 1022 height 1004
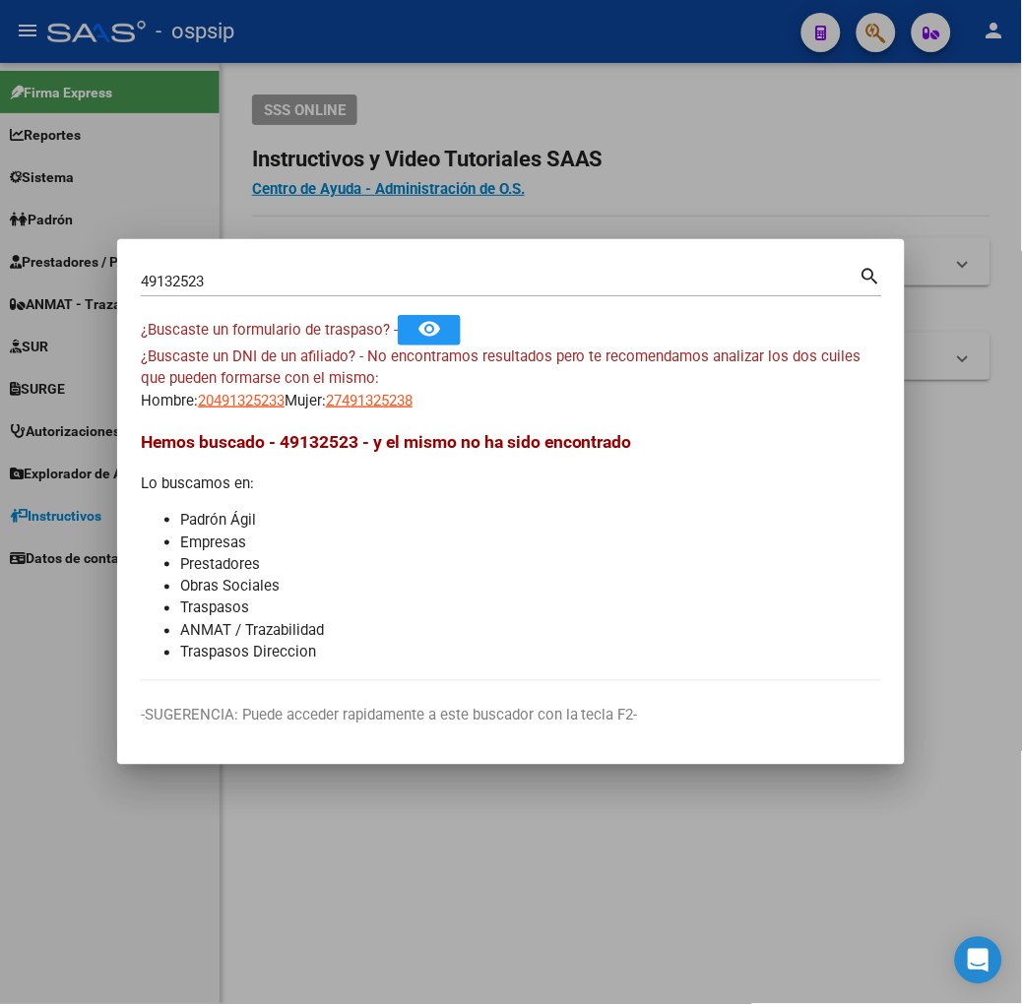
click at [197, 302] on div "49132523 Buscar (apellido, dni, [PERSON_NAME], nro traspaso, cuit, obra social)…" at bounding box center [511, 289] width 741 height 52
click at [195, 280] on input "49132523" at bounding box center [500, 282] width 719 height 18
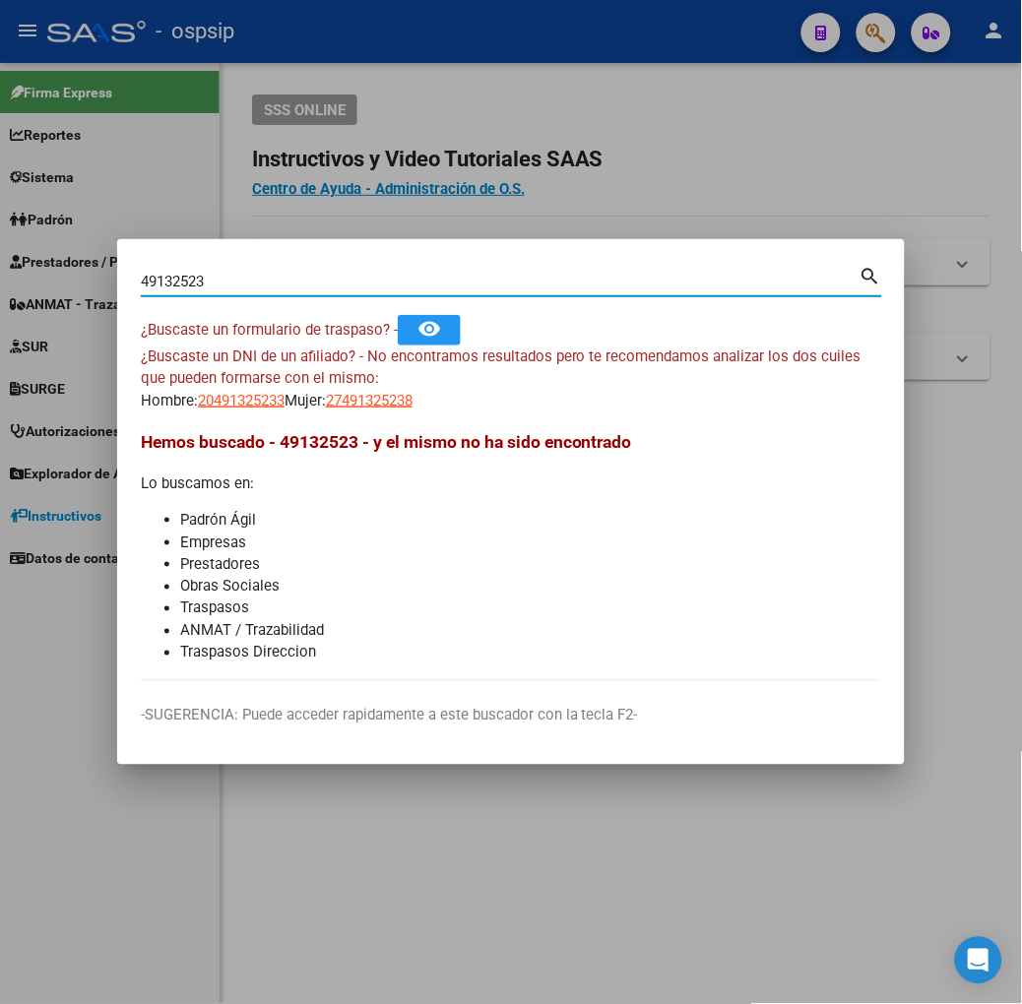
click at [195, 280] on input "49132523" at bounding box center [500, 282] width 719 height 18
type input "38205238"
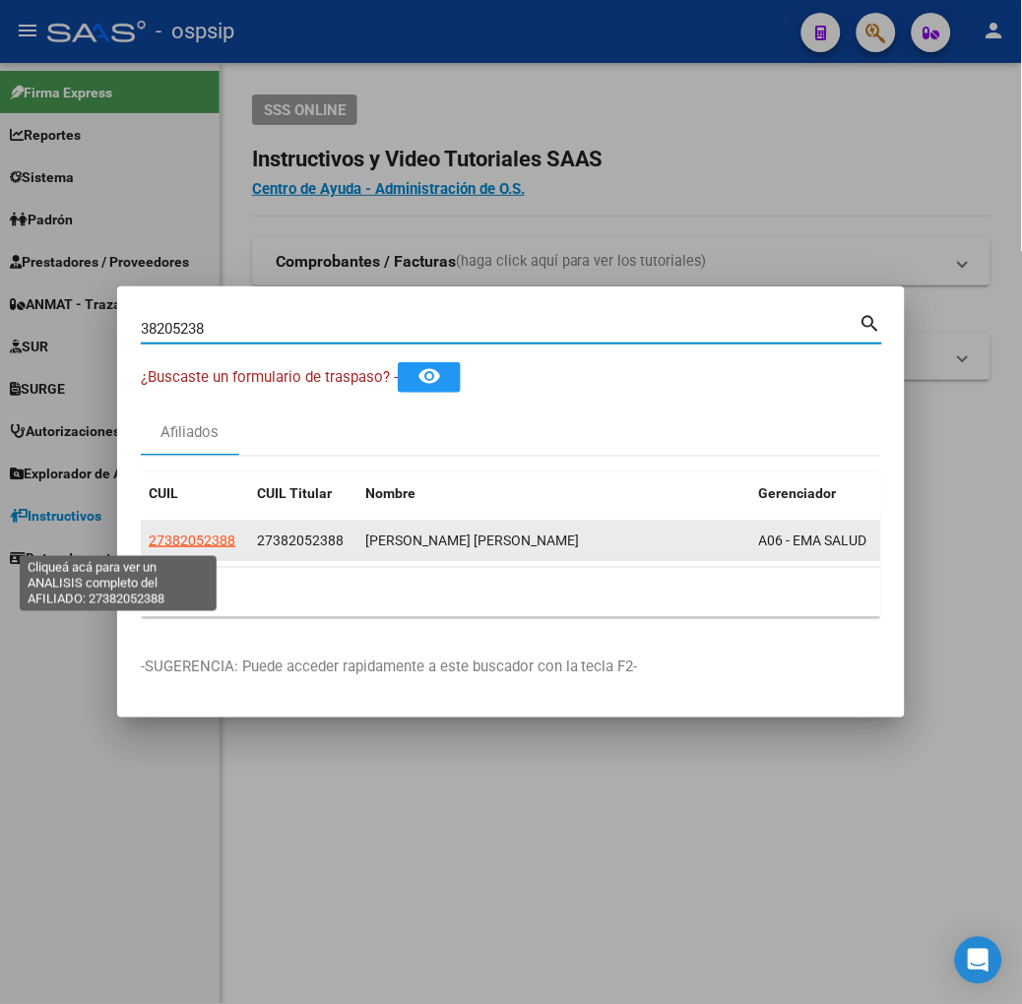
click at [149, 537] on span "27382052388" at bounding box center [192, 541] width 87 height 16
type textarea "27382052388"
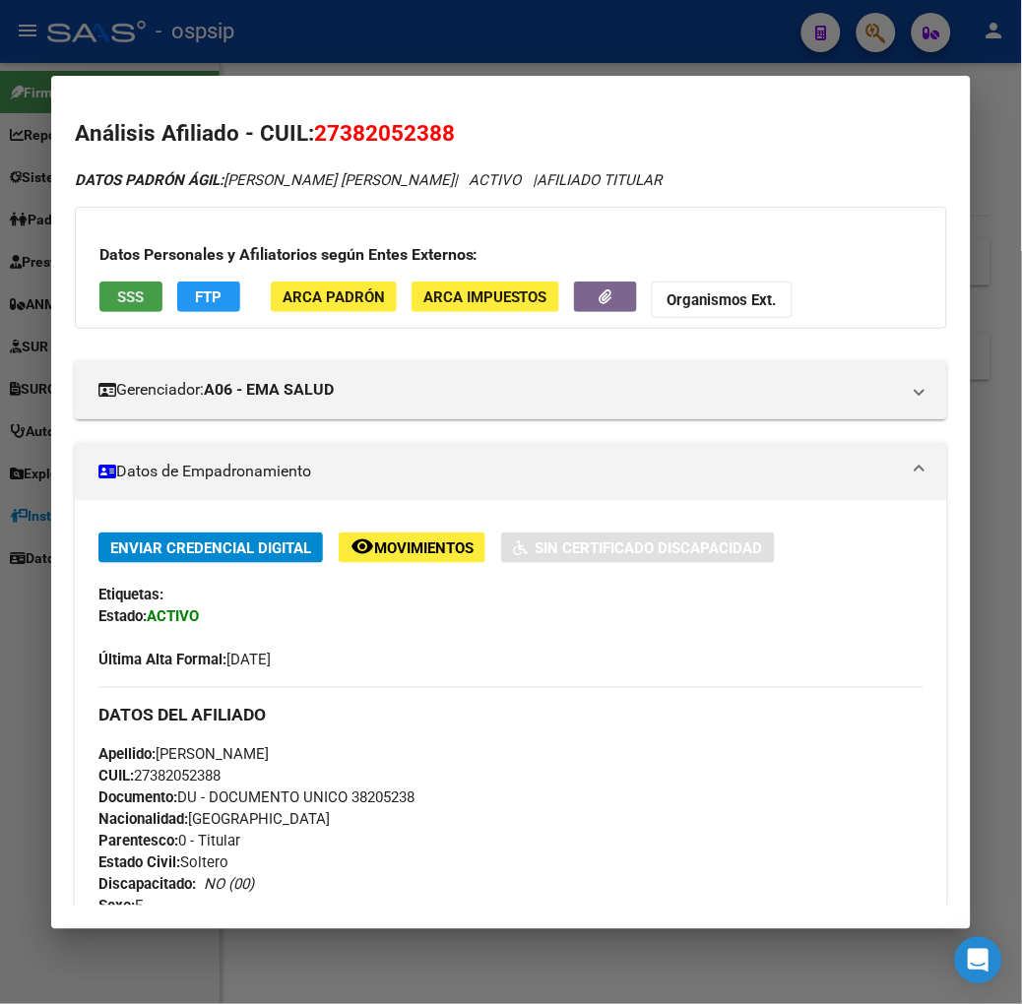
click at [117, 291] on span "SSS" at bounding box center [130, 297] width 27 height 18
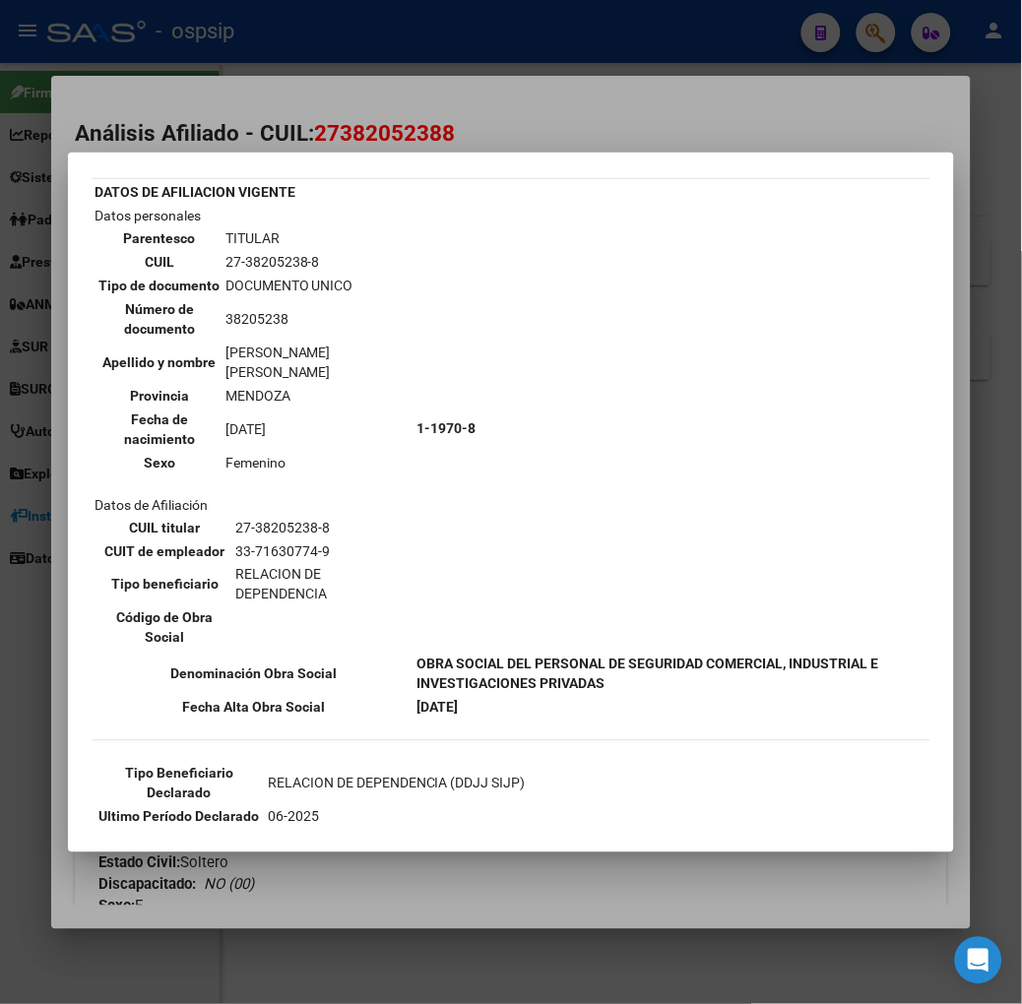
scroll to position [109, 0]
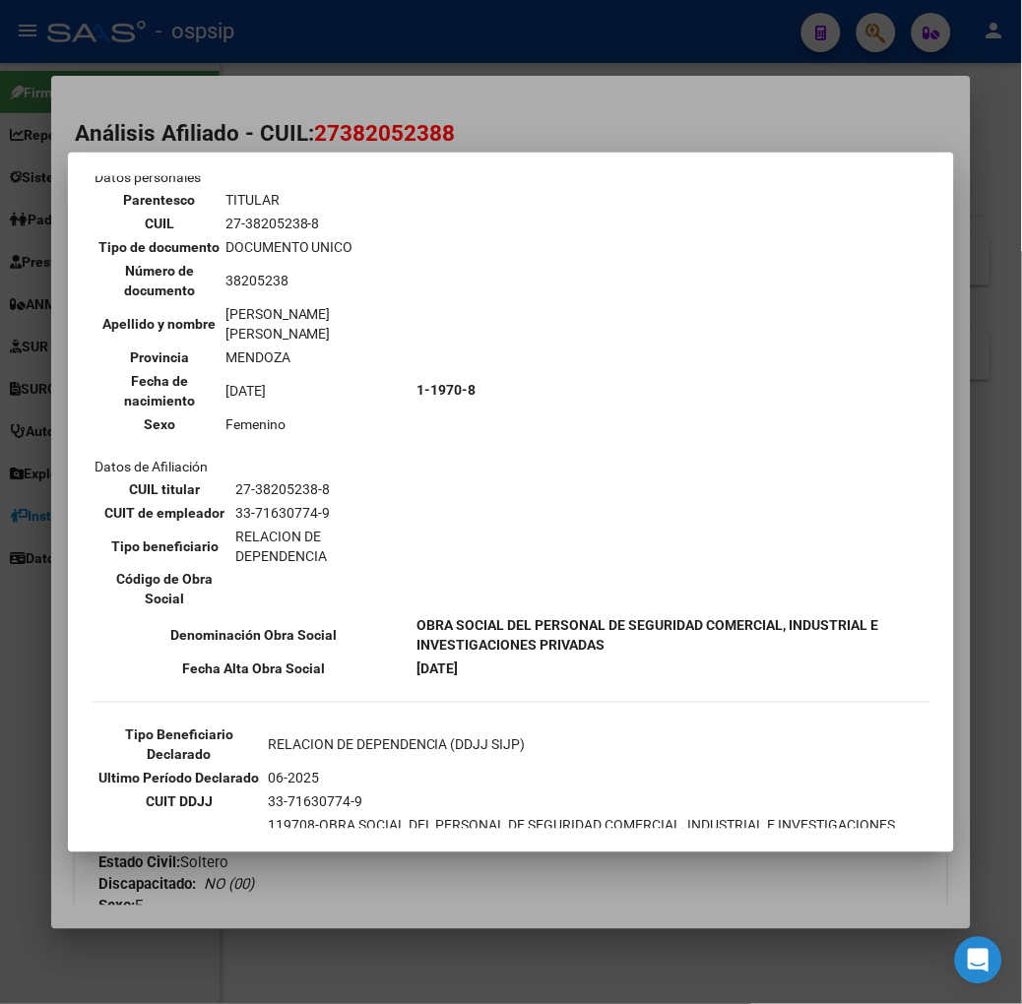
click at [261, 143] on div at bounding box center [511, 502] width 1022 height 1004
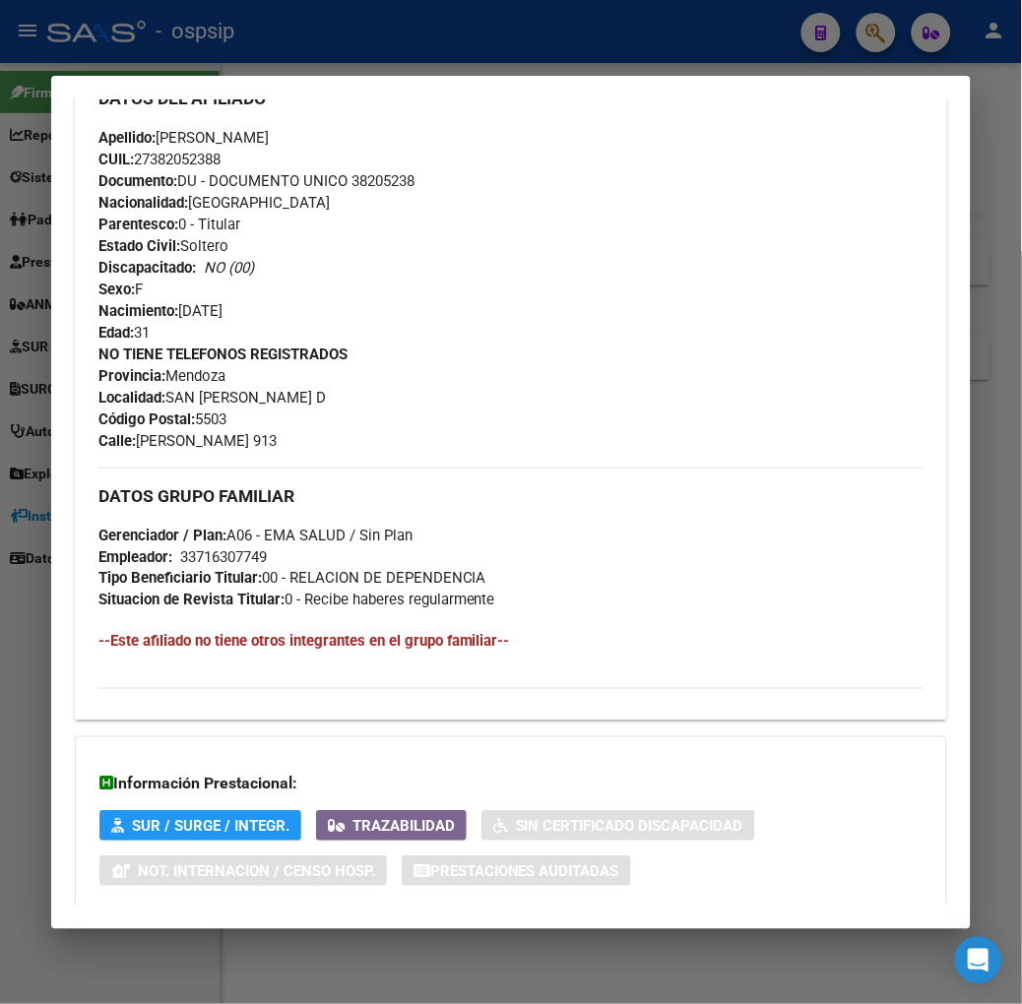
scroll to position [730, 0]
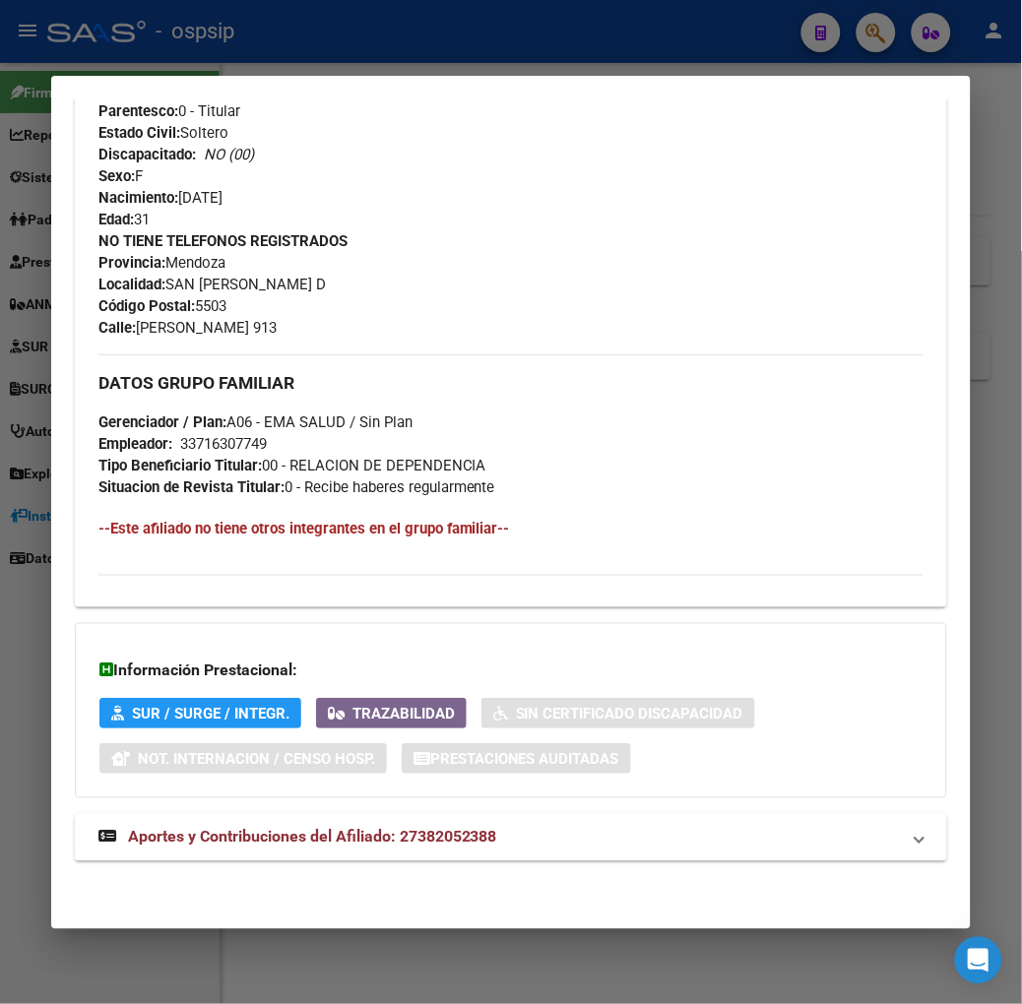
click at [426, 828] on mat-expansion-panel-header "Aportes y Contribuciones del Afiliado: 27382052388" at bounding box center [511, 837] width 872 height 47
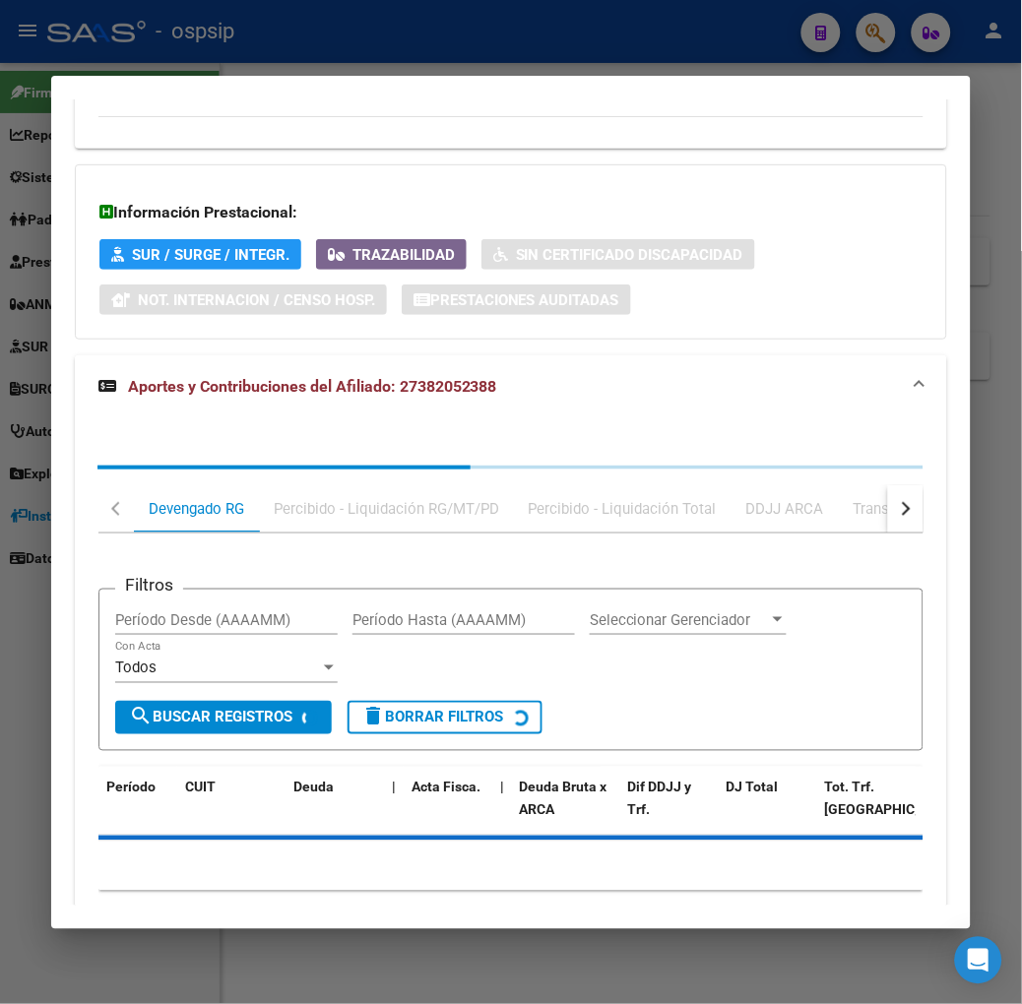
scroll to position [1265, 0]
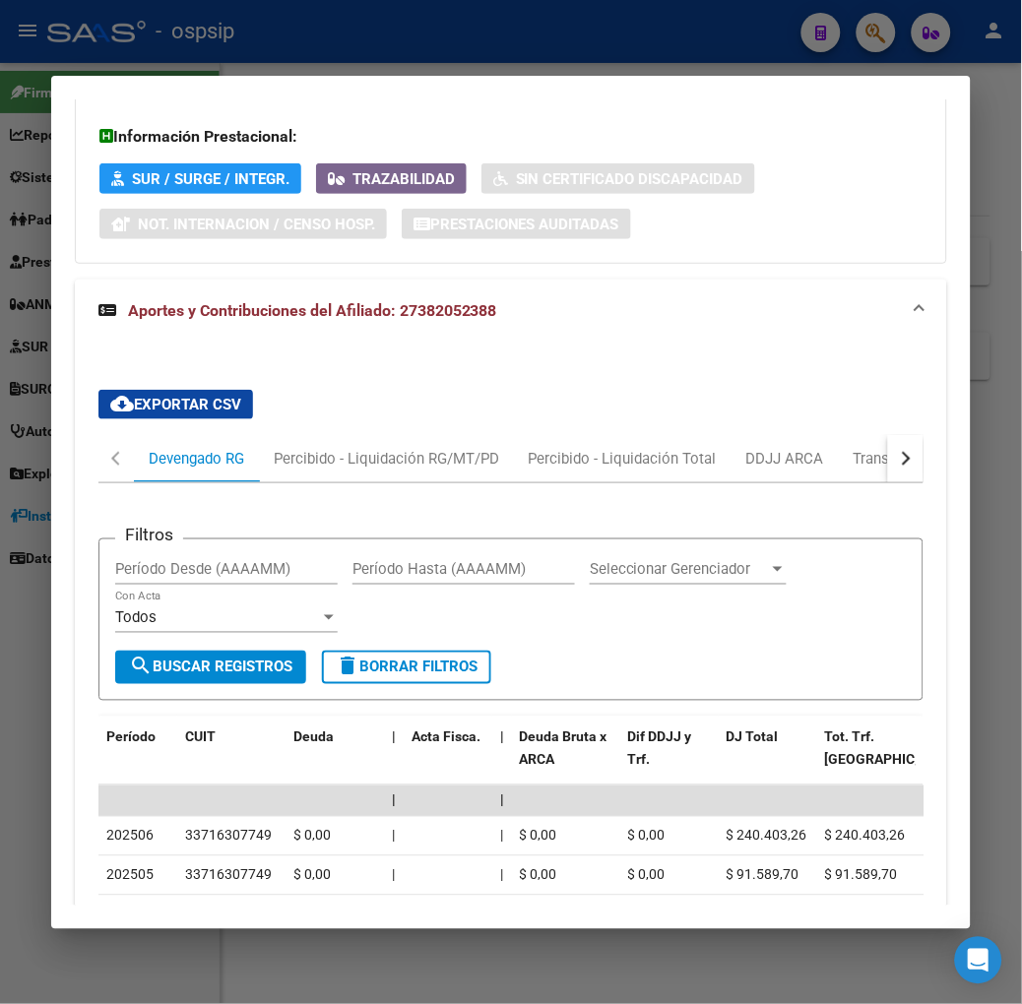
click at [286, 50] on div at bounding box center [511, 502] width 1022 height 1004
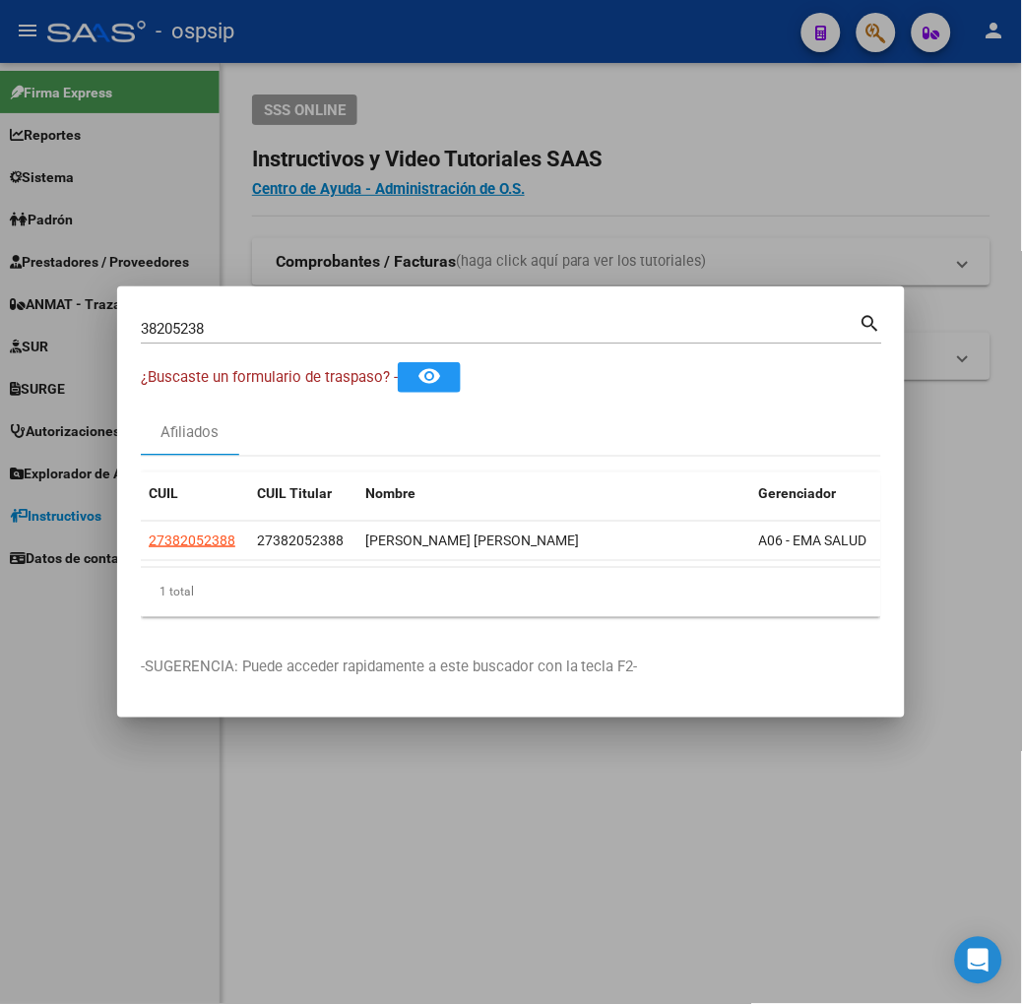
click at [220, 320] on input "38205238" at bounding box center [500, 329] width 719 height 18
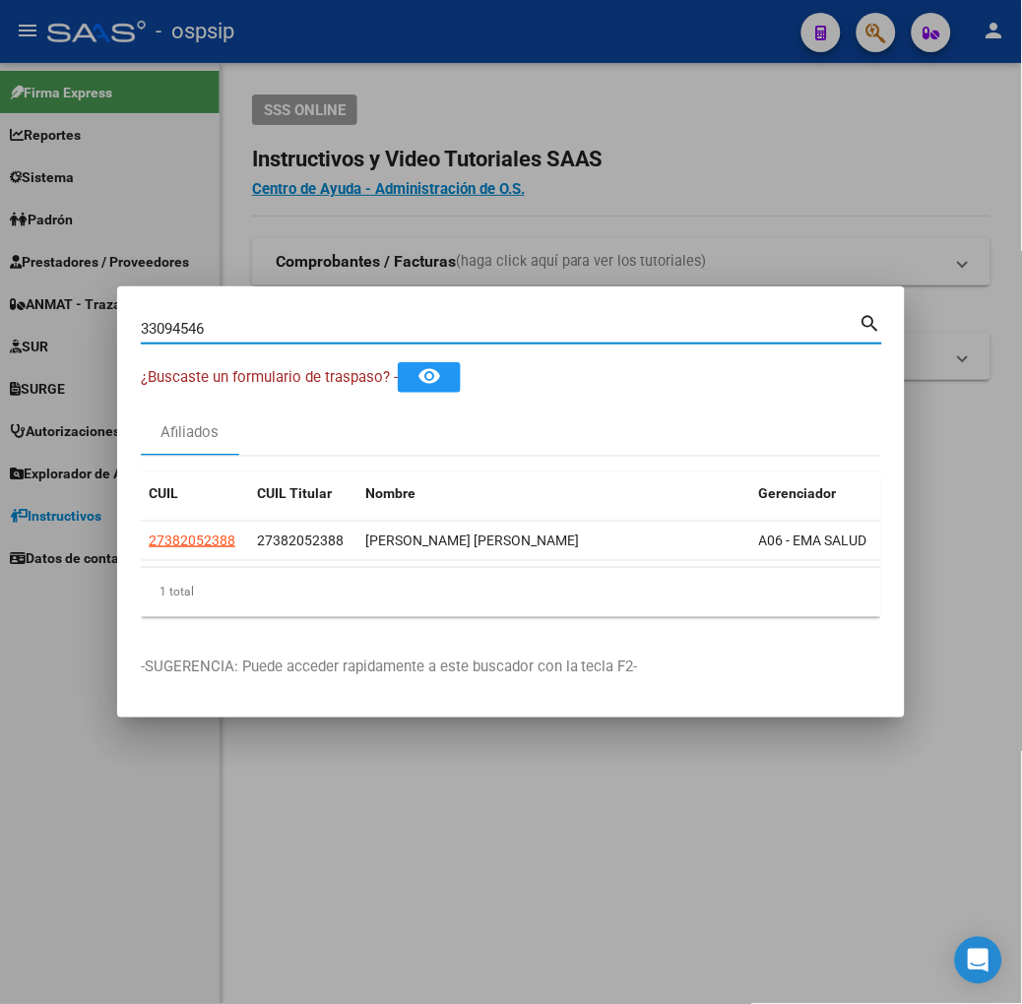
type input "33094546"
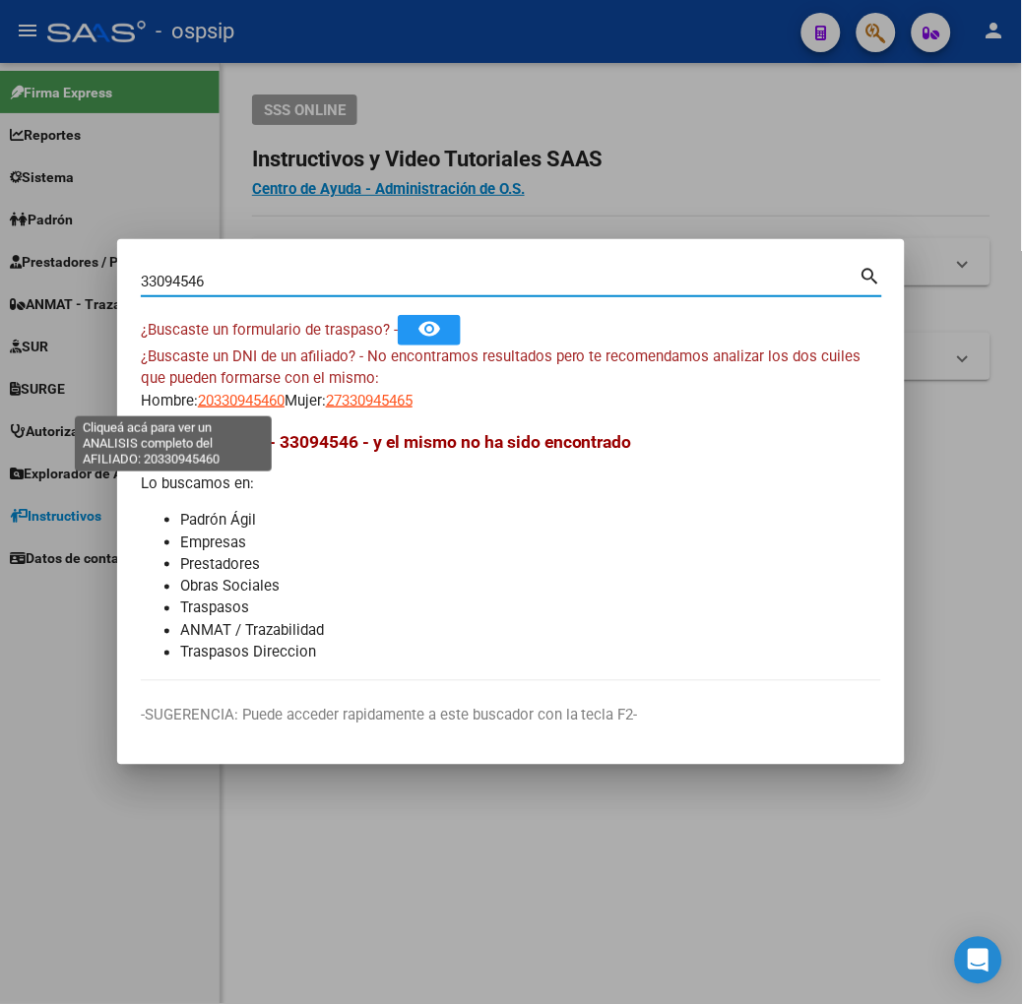
click at [198, 400] on span "20330945460" at bounding box center [241, 401] width 87 height 18
type textarea "20330945460"
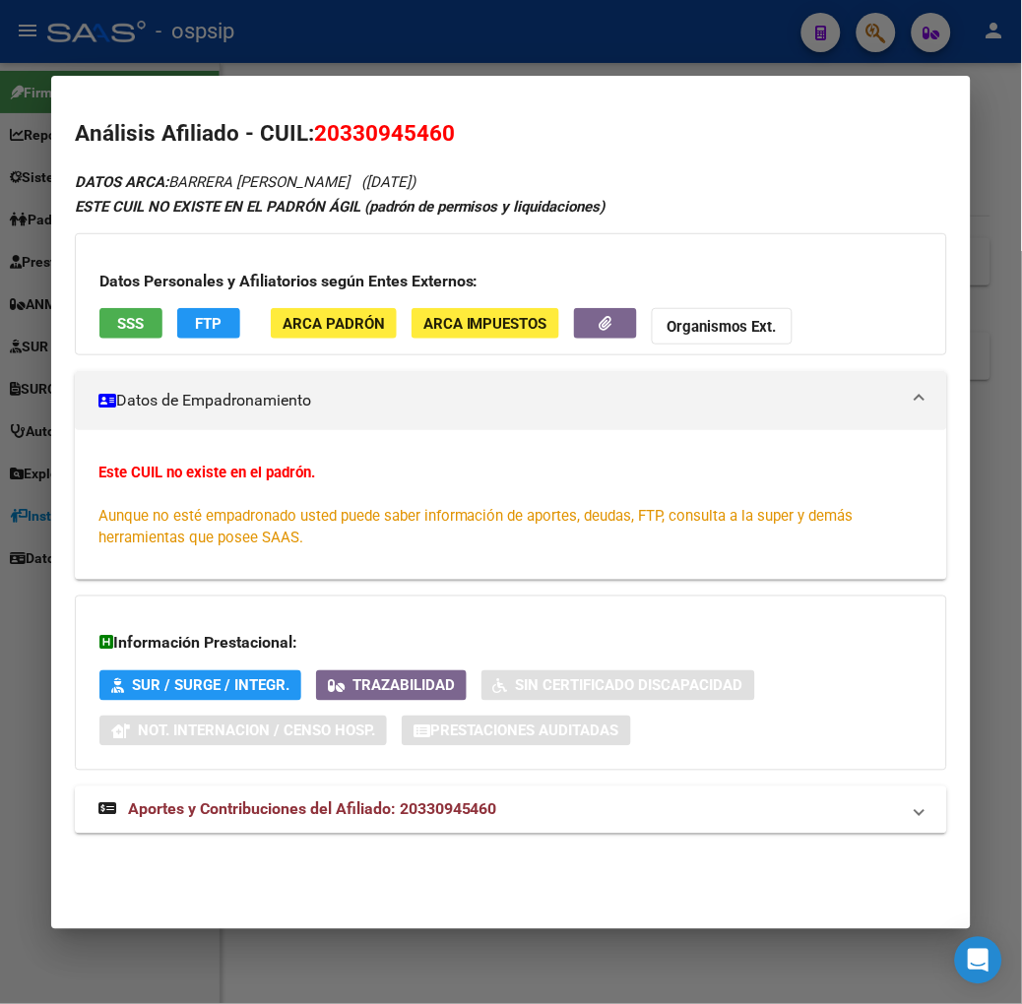
click at [99, 286] on h3 "Datos Personales y Afiliatorios según Entes Externos:" at bounding box center [510, 282] width 823 height 24
click at [112, 337] on button "SSS" at bounding box center [130, 323] width 63 height 31
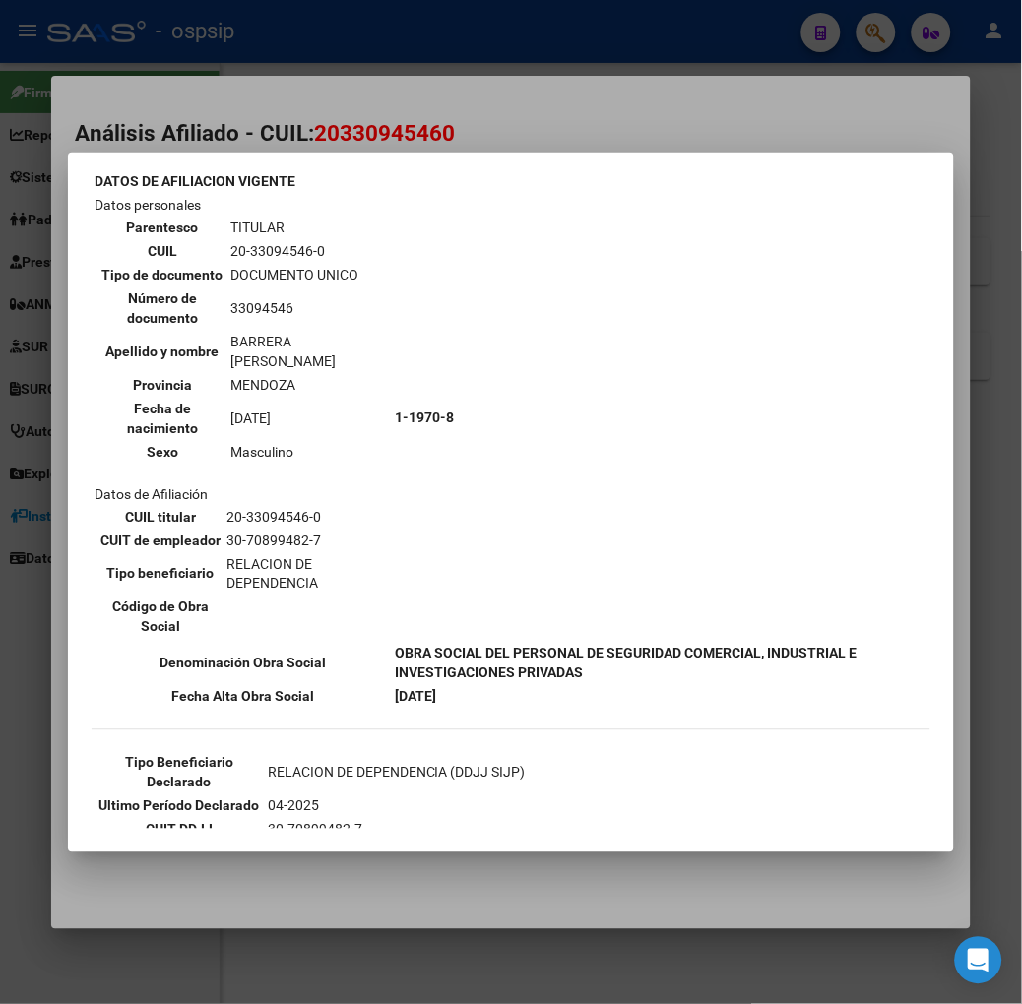
scroll to position [219, 0]
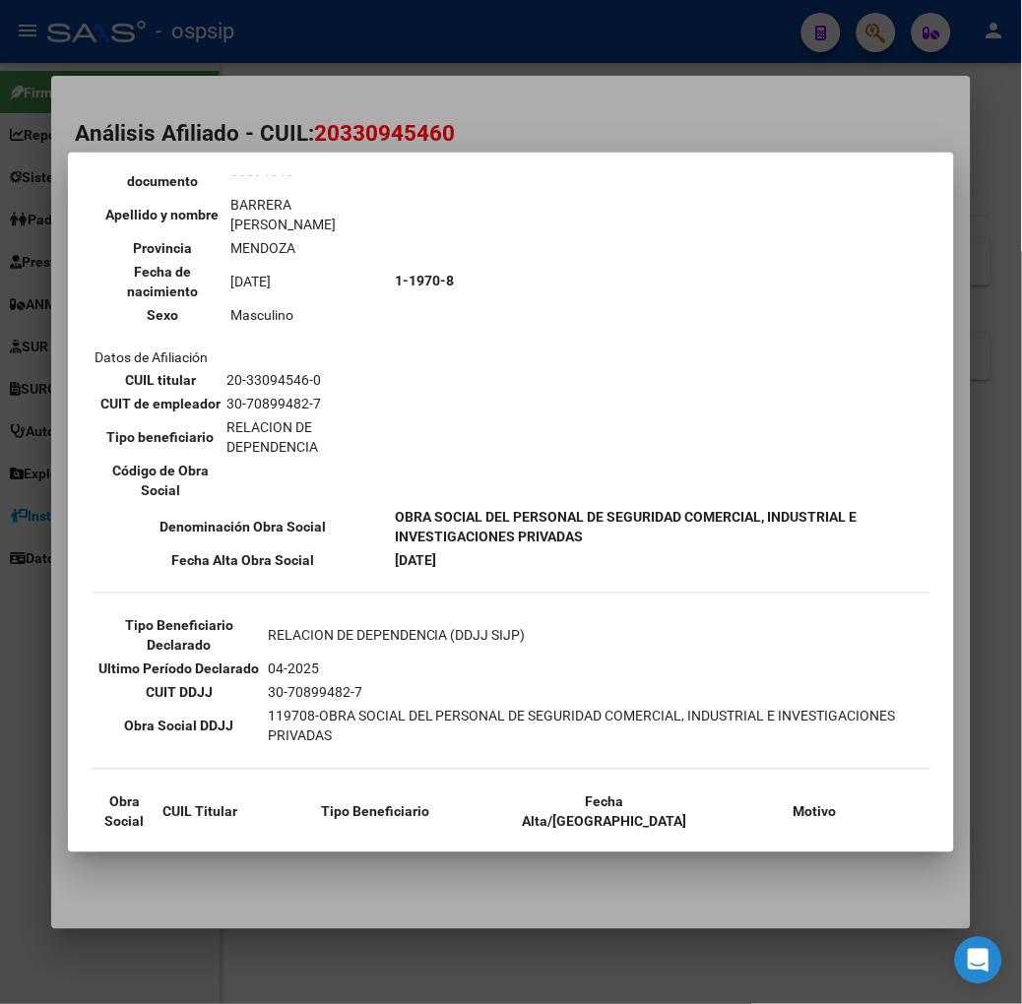
click at [259, 133] on div at bounding box center [511, 502] width 1022 height 1004
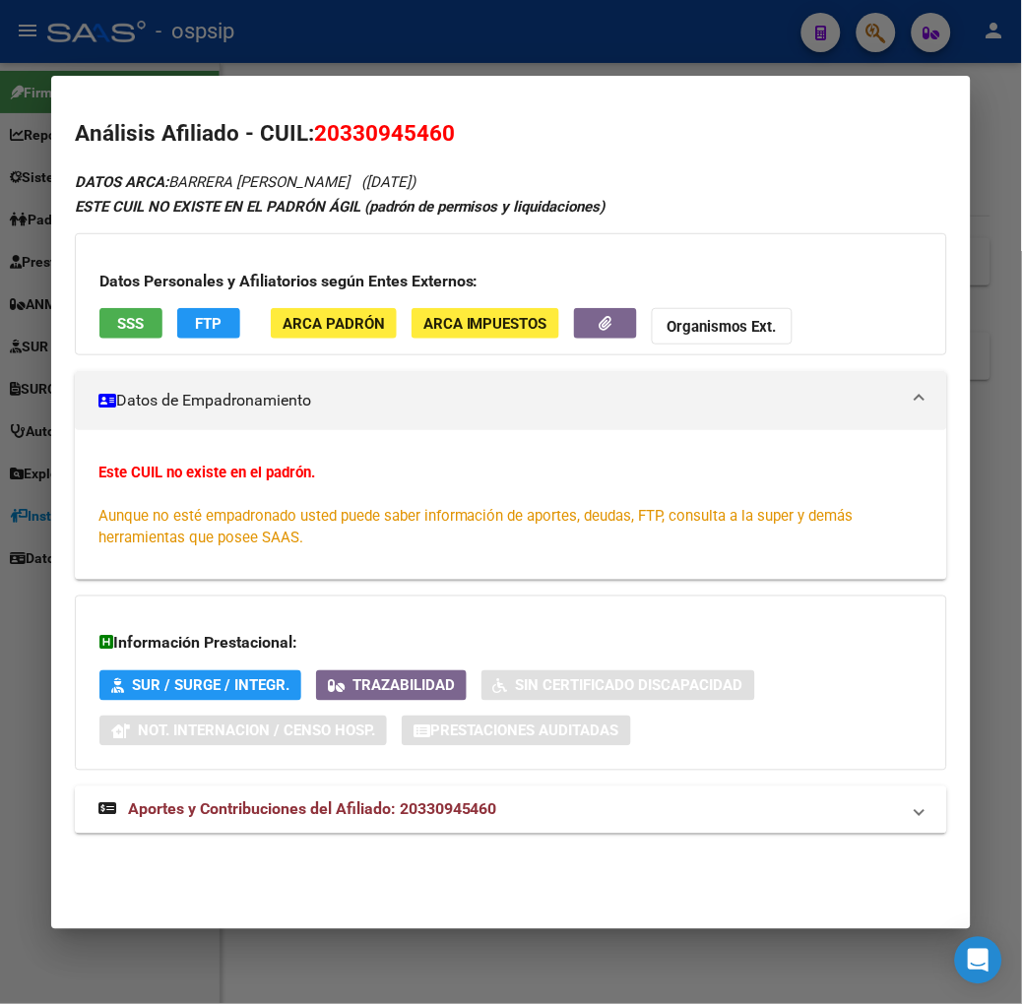
click at [371, 822] on strong "Aportes y Contribuciones del Afiliado: 20330945460" at bounding box center [297, 810] width 399 height 24
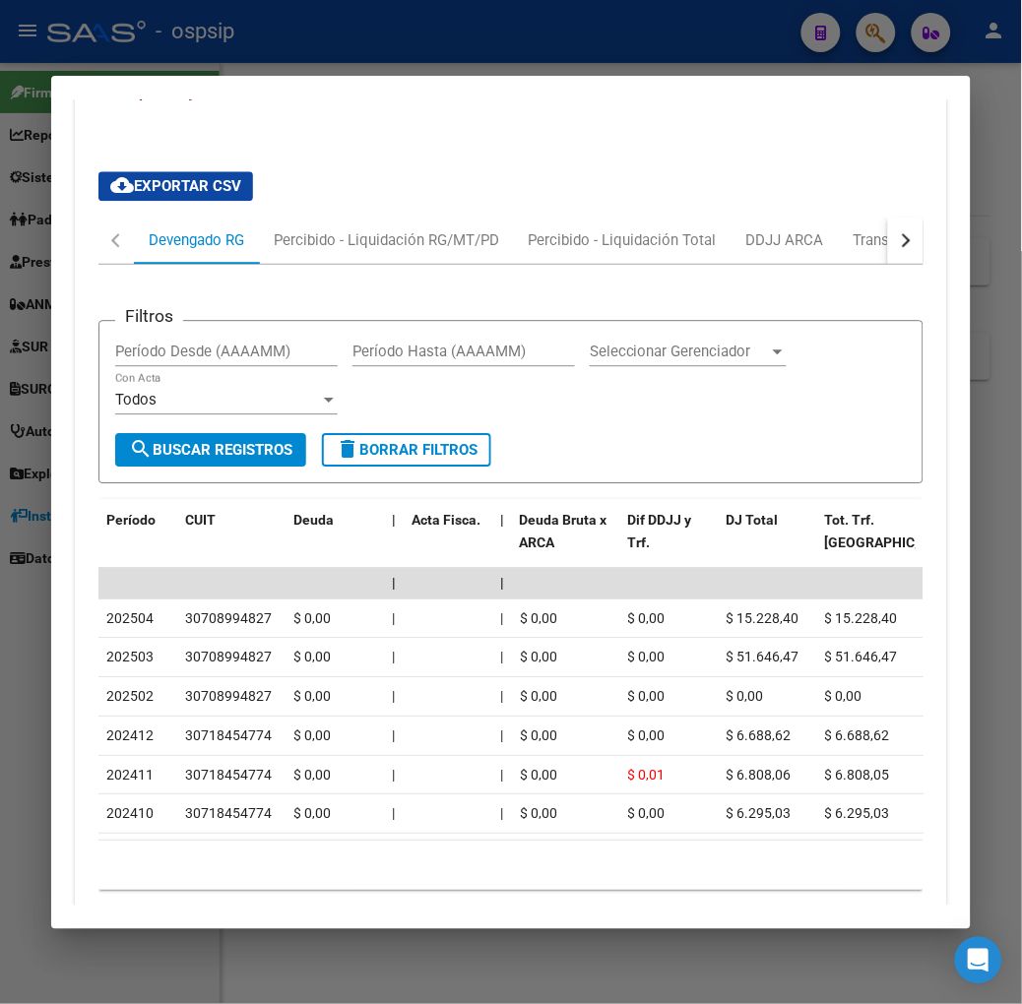
scroll to position [726, 0]
click at [908, 239] on button "button" at bounding box center [905, 239] width 35 height 47
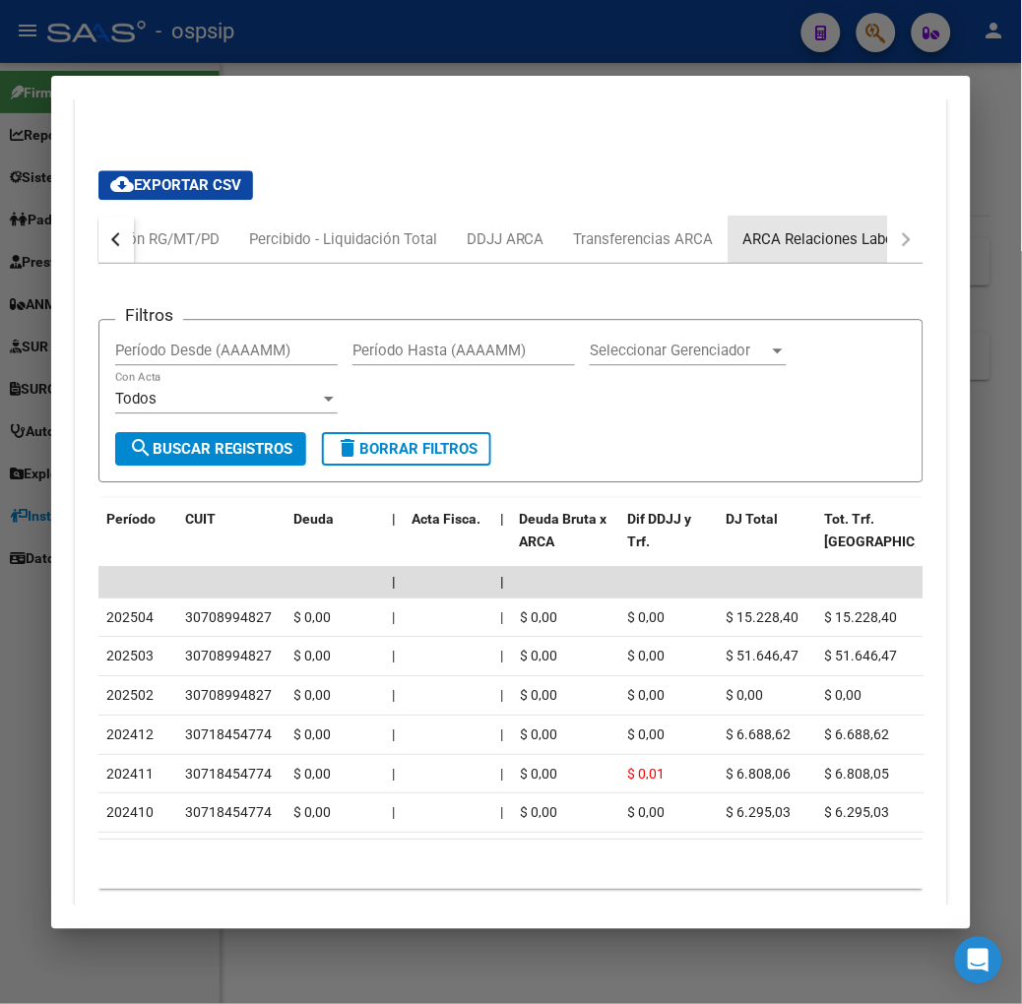
click at [890, 237] on div "ARCA Relaciones Laborales" at bounding box center [835, 239] width 214 height 47
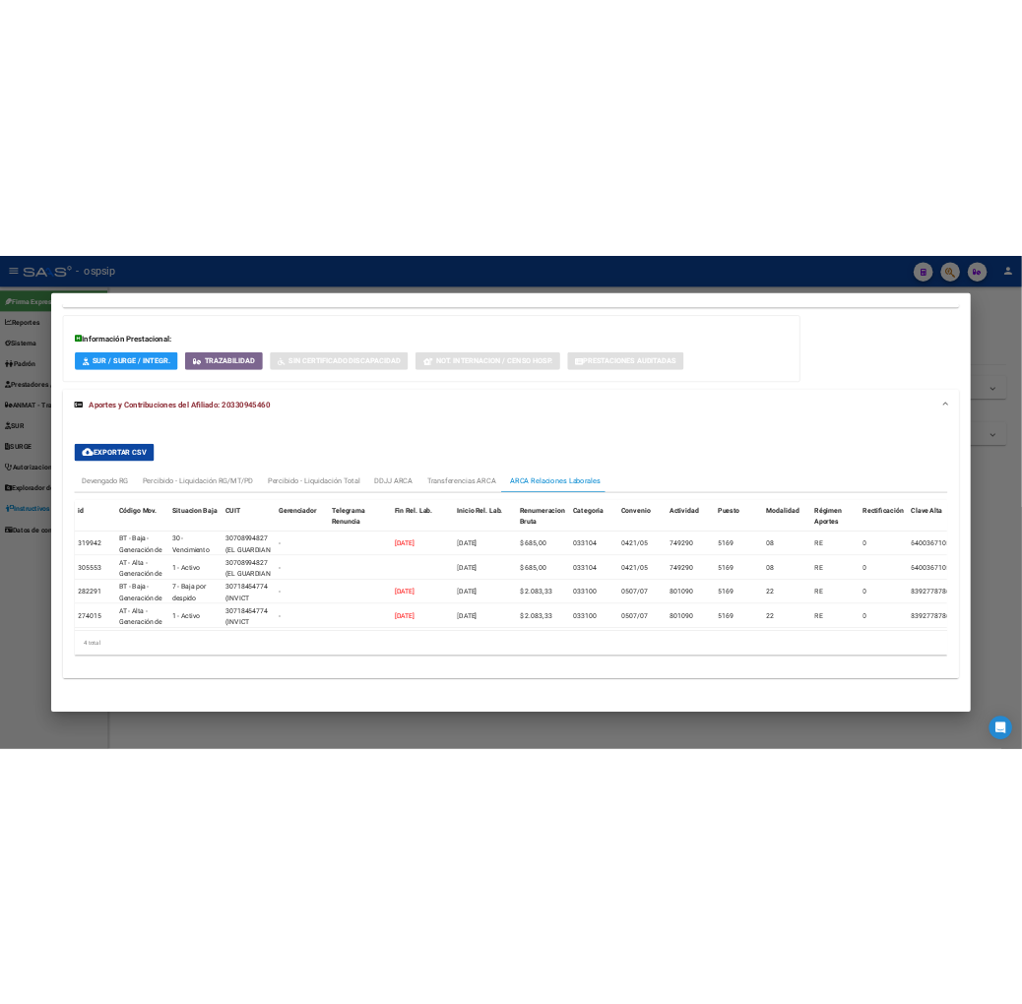
scroll to position [527, 0]
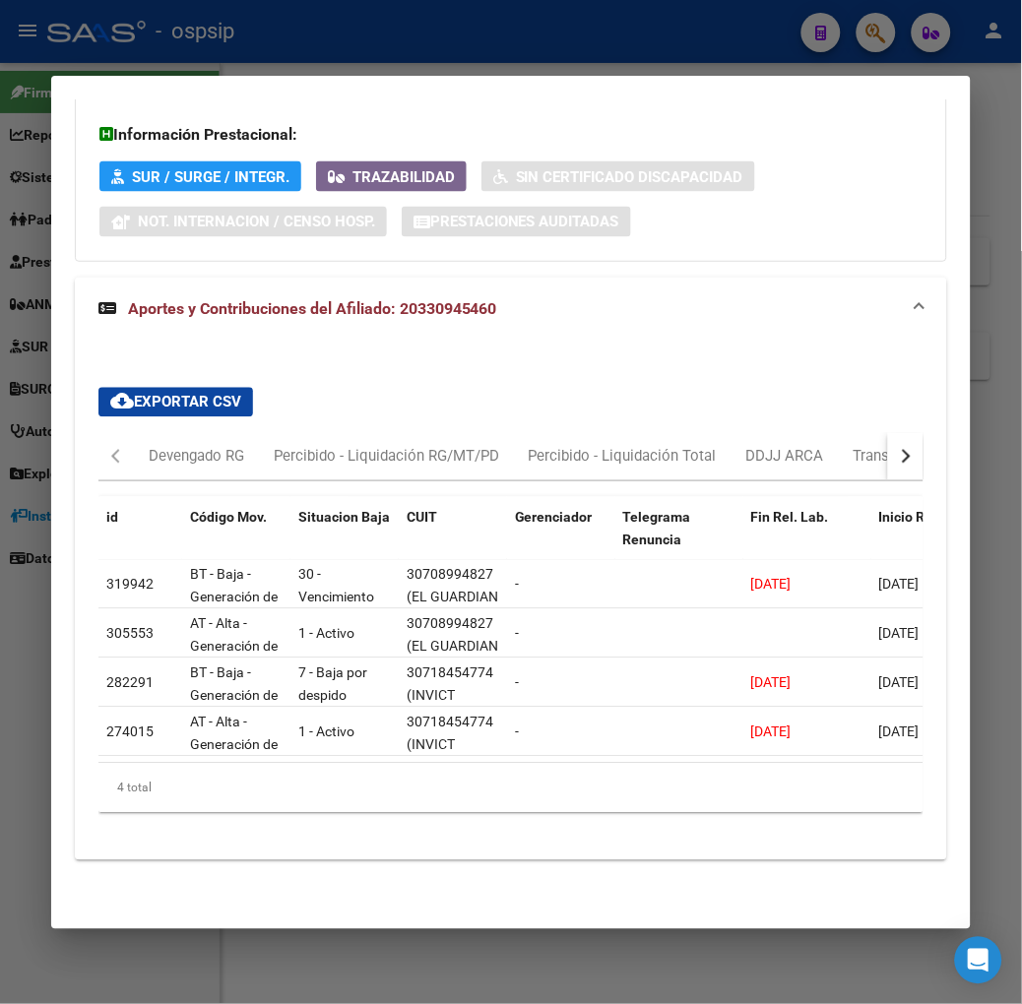
click at [357, 46] on div at bounding box center [511, 502] width 1022 height 1004
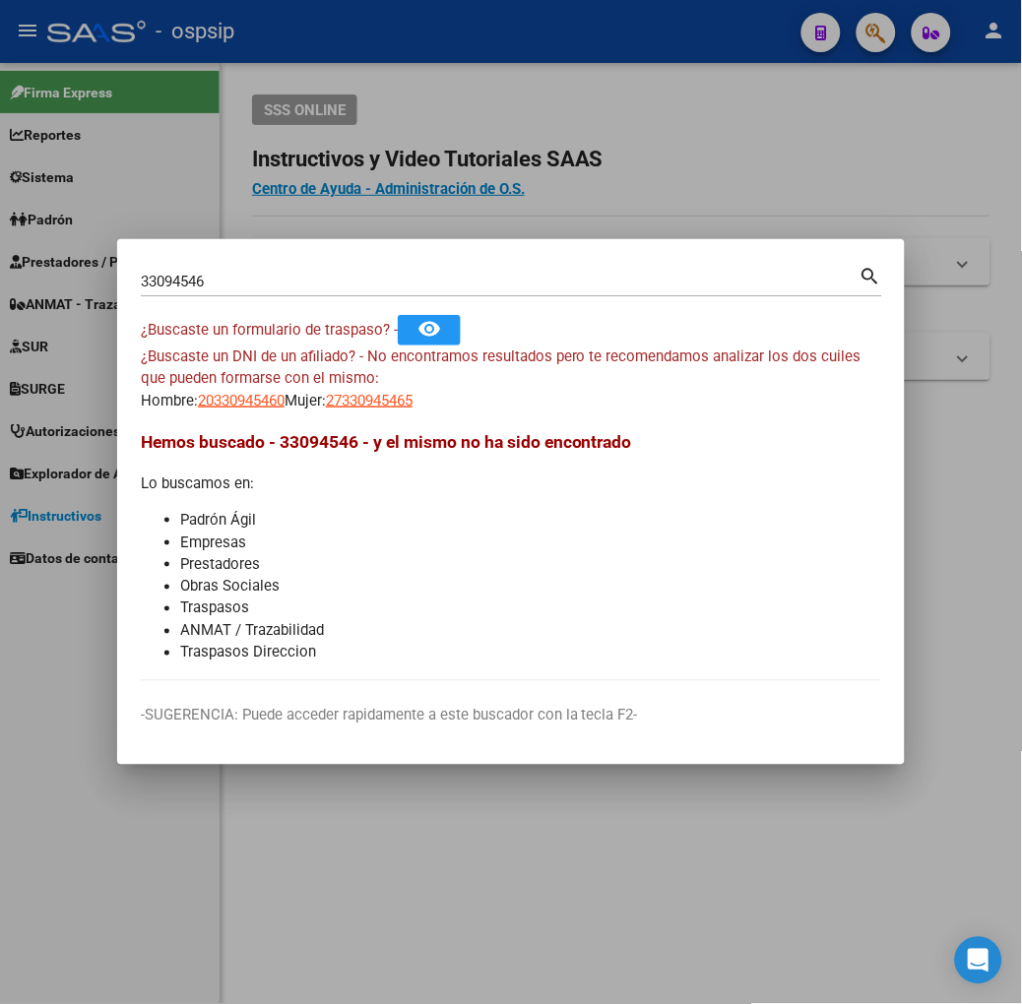
click at [198, 274] on input "33094546" at bounding box center [500, 282] width 719 height 18
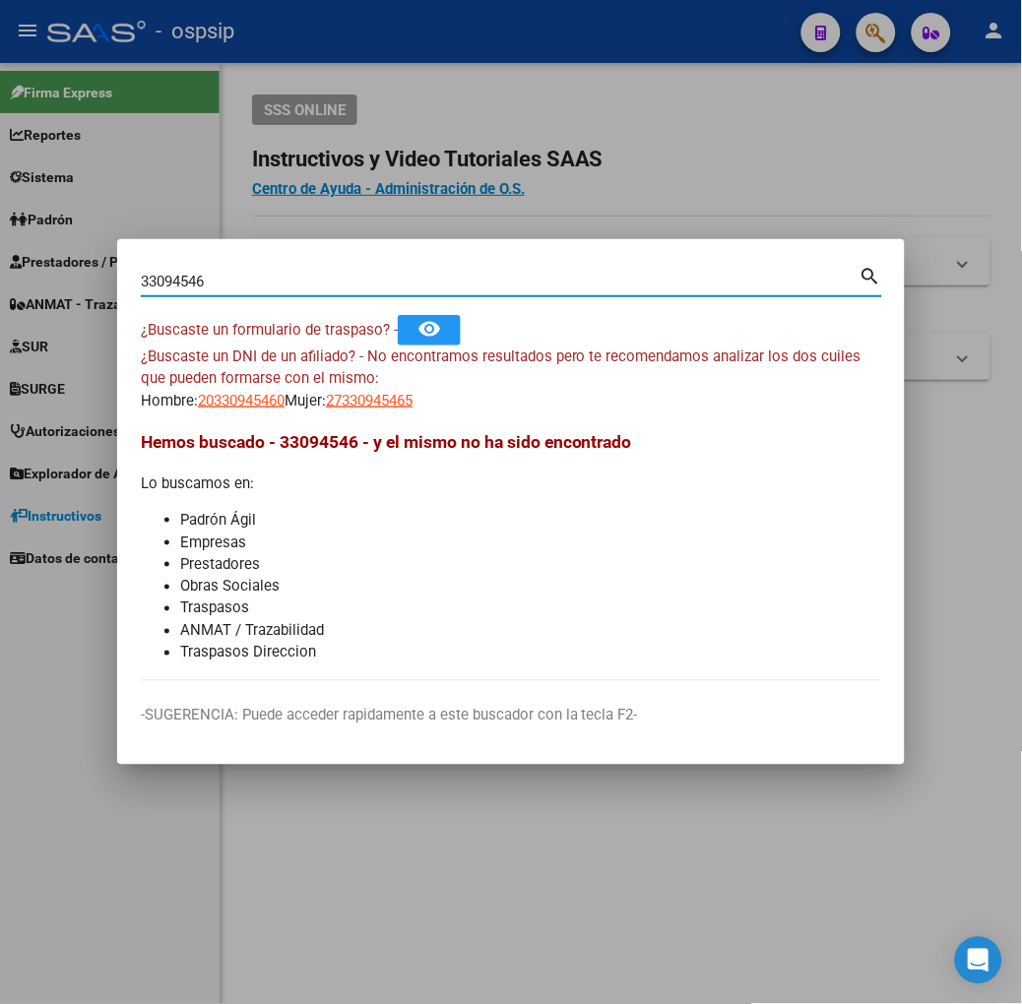
click at [198, 274] on input "33094546" at bounding box center [500, 282] width 719 height 18
type input "34607669"
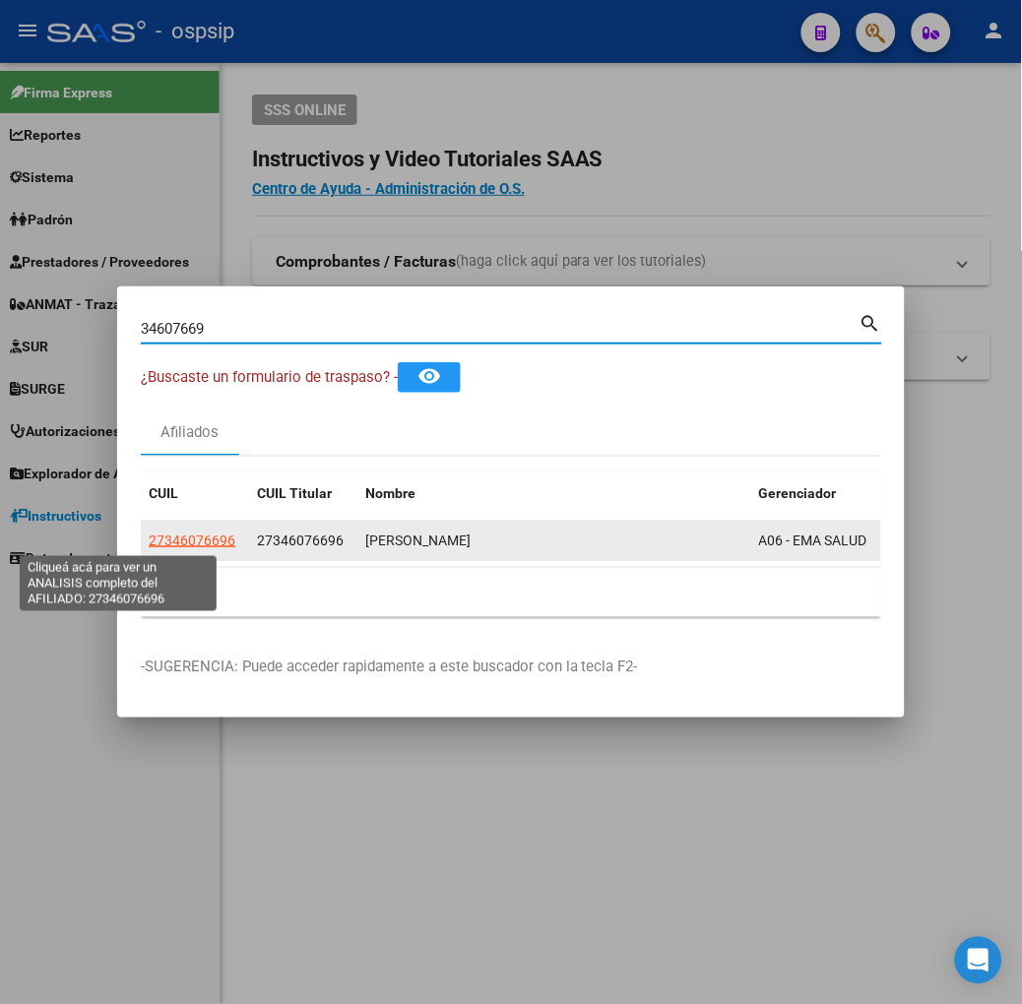
click at [149, 547] on span "27346076696" at bounding box center [192, 541] width 87 height 16
type textarea "27346076696"
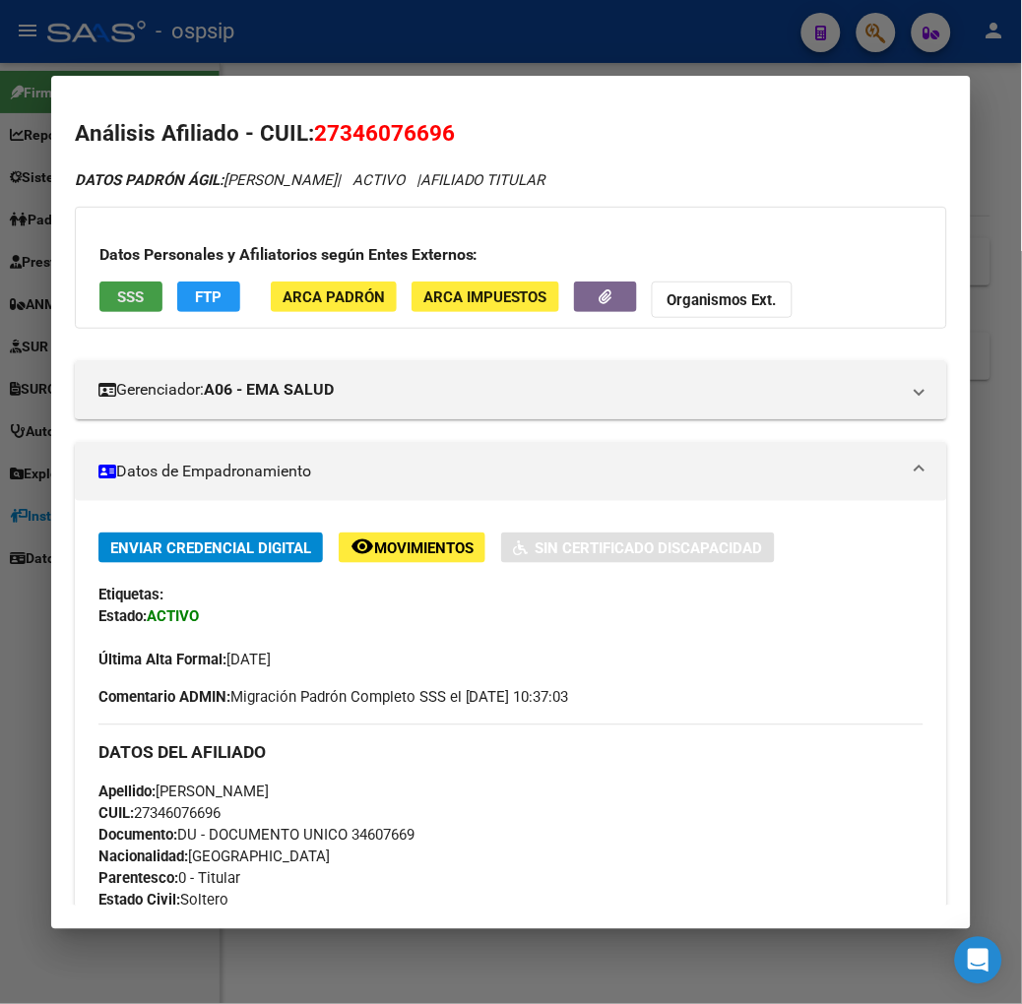
click at [117, 289] on span "SSS" at bounding box center [130, 297] width 27 height 18
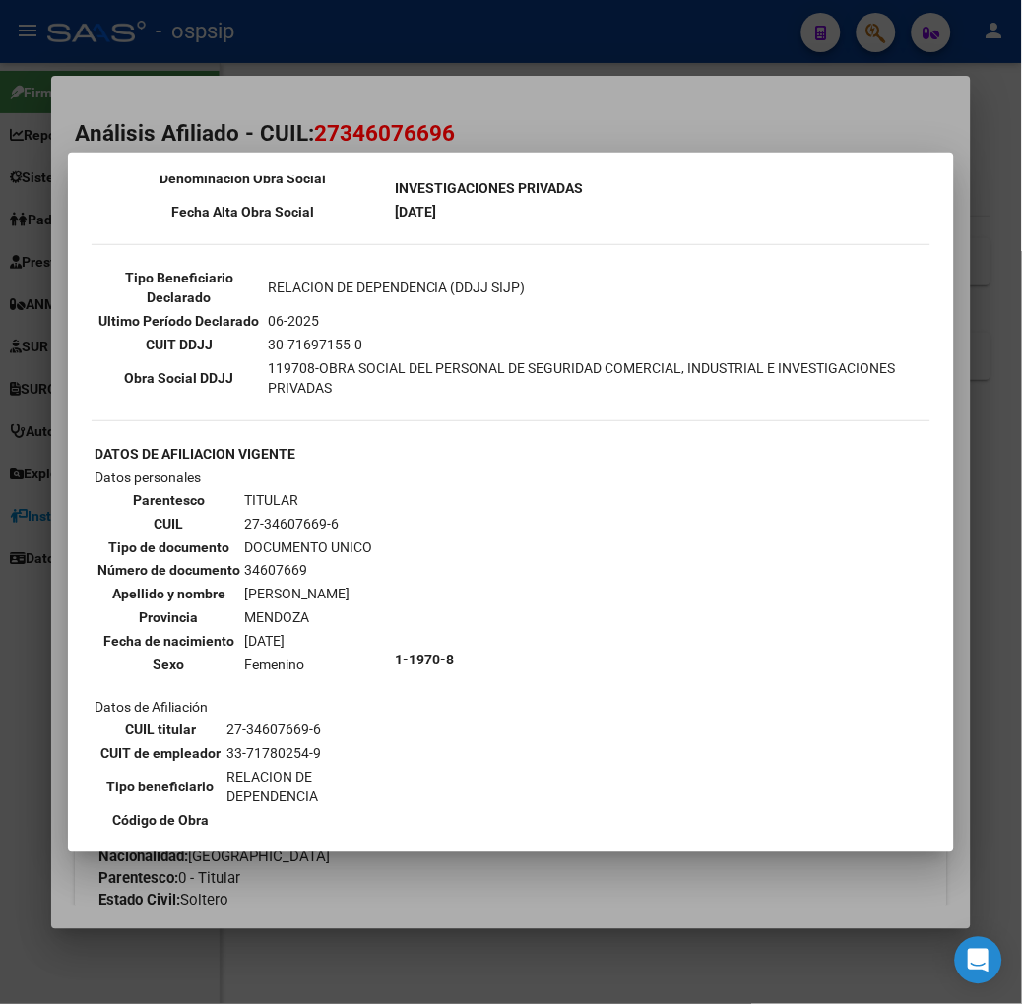
scroll to position [546, 0]
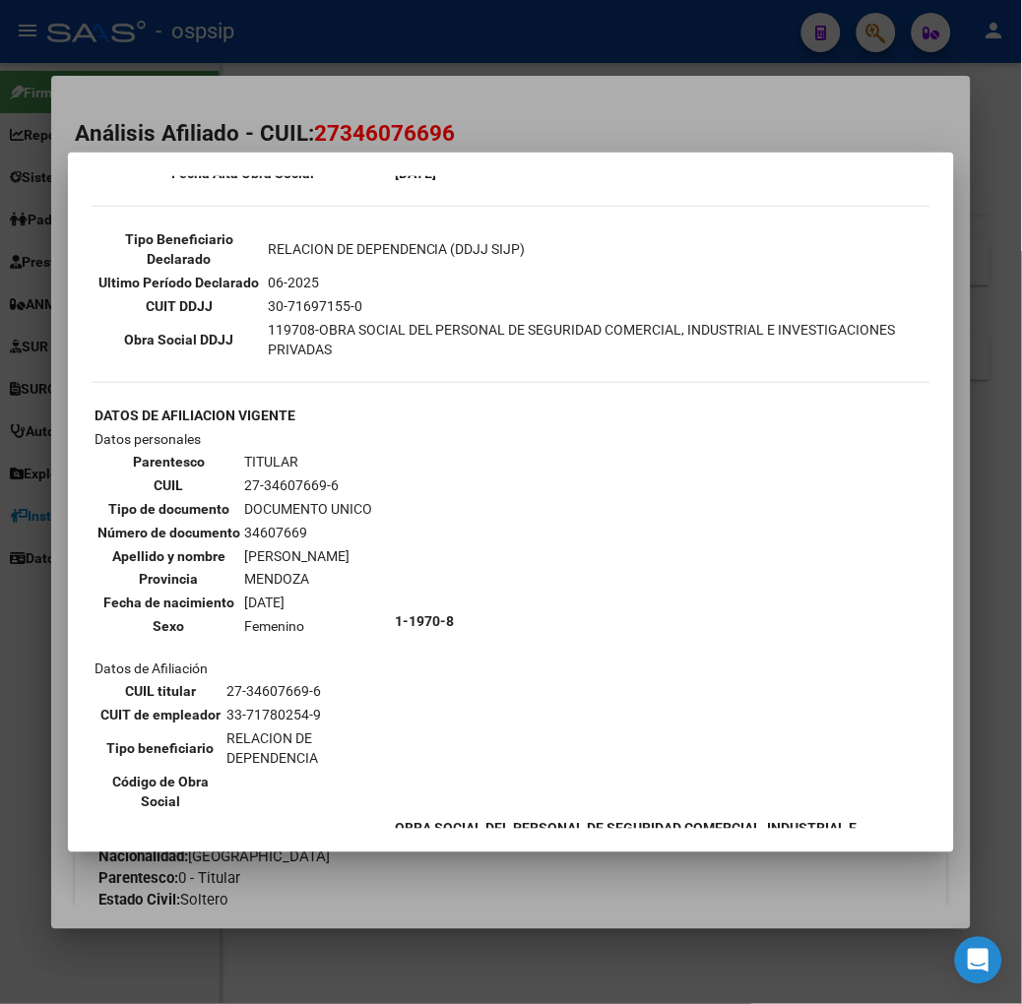
click at [335, 51] on div at bounding box center [511, 502] width 1022 height 1004
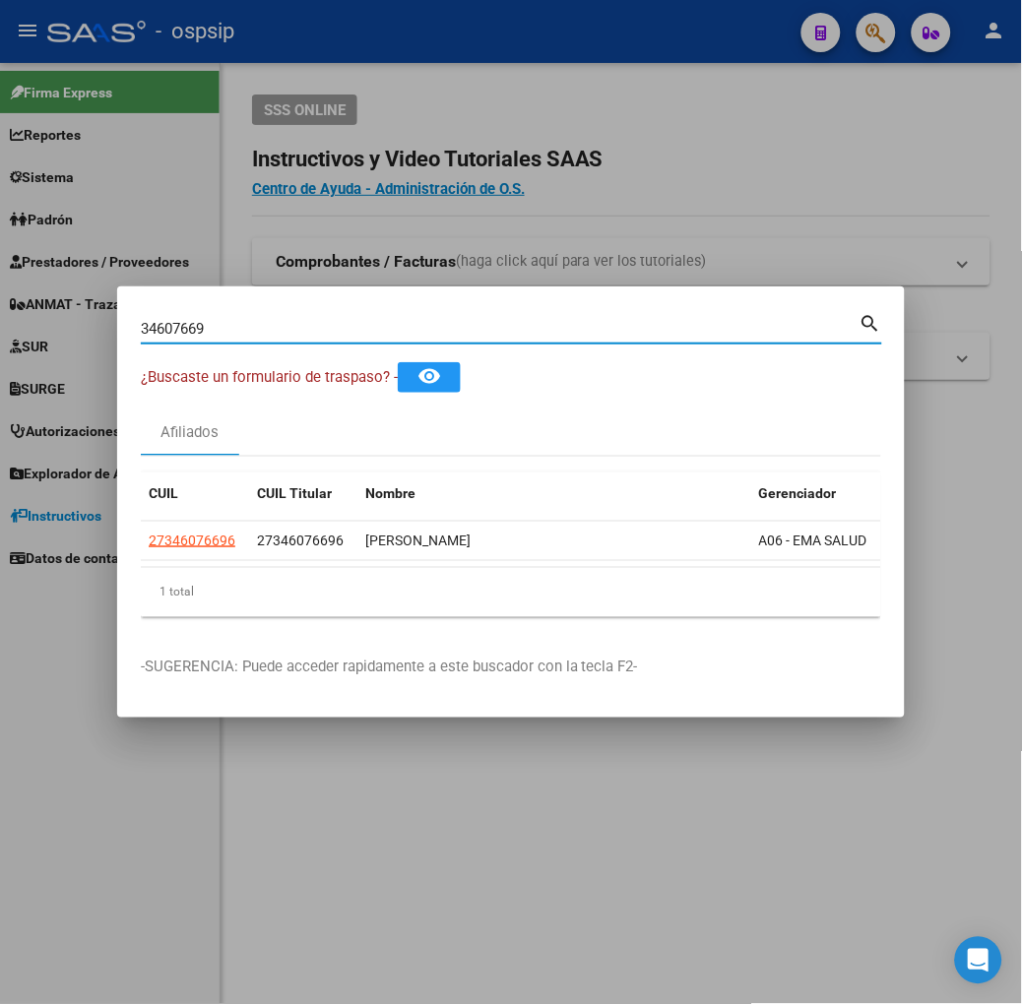
click at [273, 333] on input "34607669" at bounding box center [500, 329] width 719 height 18
type input "42974984"
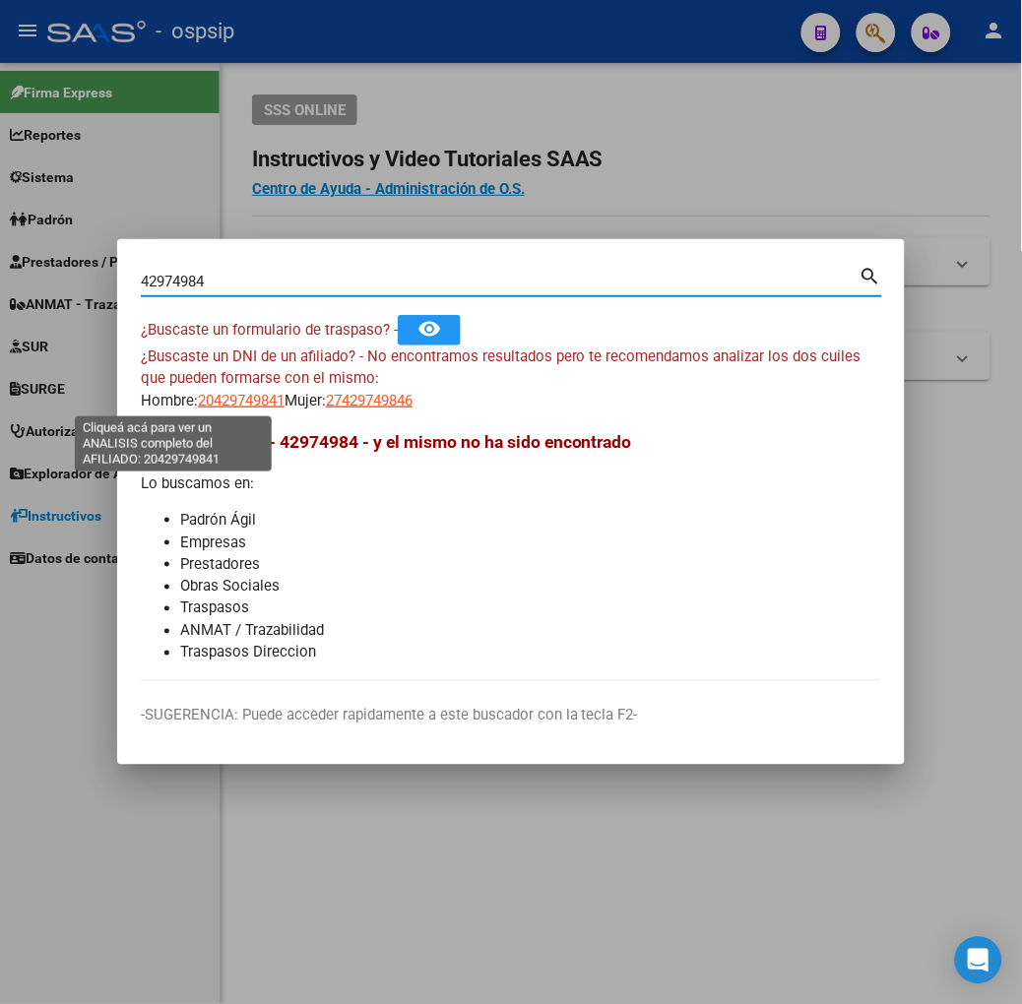
click at [198, 396] on span "20429749841" at bounding box center [241, 401] width 87 height 18
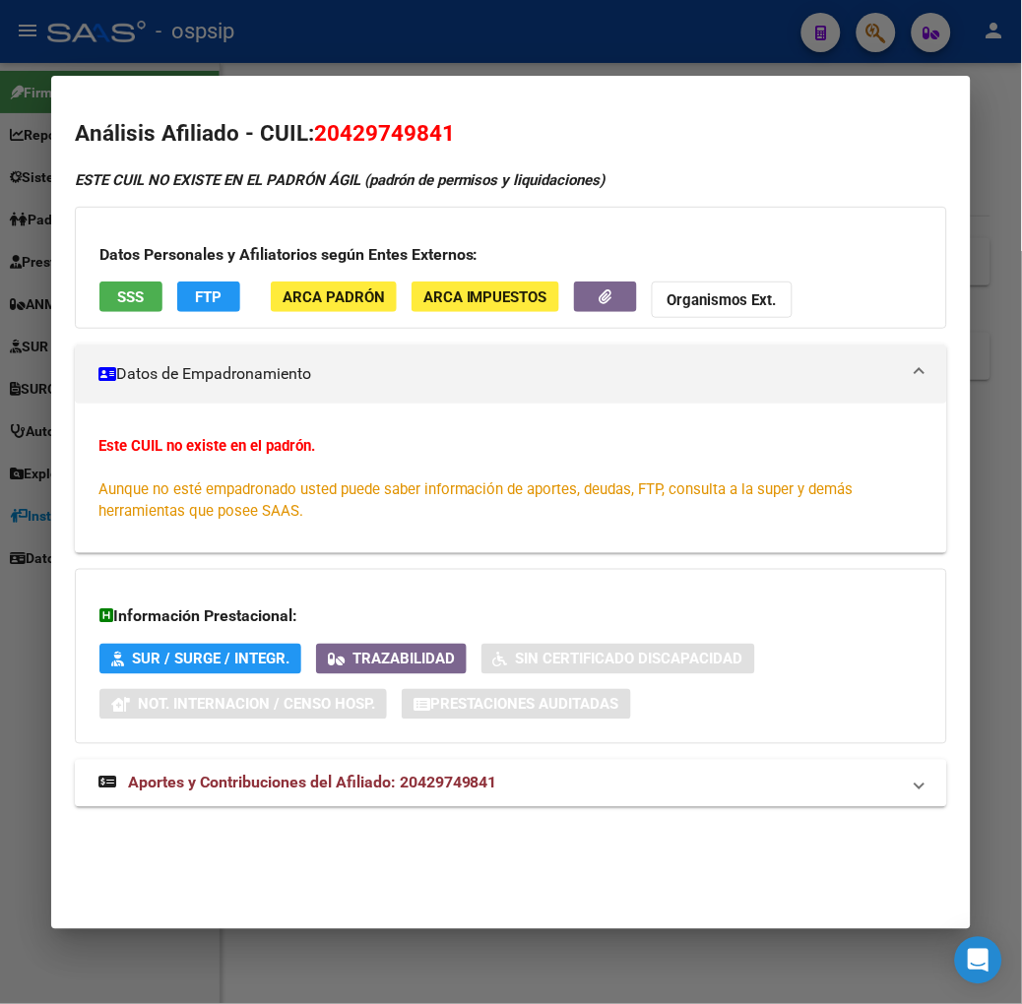
click at [209, 76] on mat-dialog-container "Análisis Afiliado - CUIL: 20429749841 ESTE CUIL NO EXISTE EN EL PADRÓN ÁGIL (pa…" at bounding box center [510, 502] width 919 height 853
click at [280, 79] on mat-dialog-container "Análisis Afiliado - CUIL: 20429749841 ESTE CUIL NO EXISTE EN EL PADRÓN ÁGIL (pa…" at bounding box center [510, 502] width 919 height 853
click at [250, 60] on div at bounding box center [511, 502] width 1022 height 1004
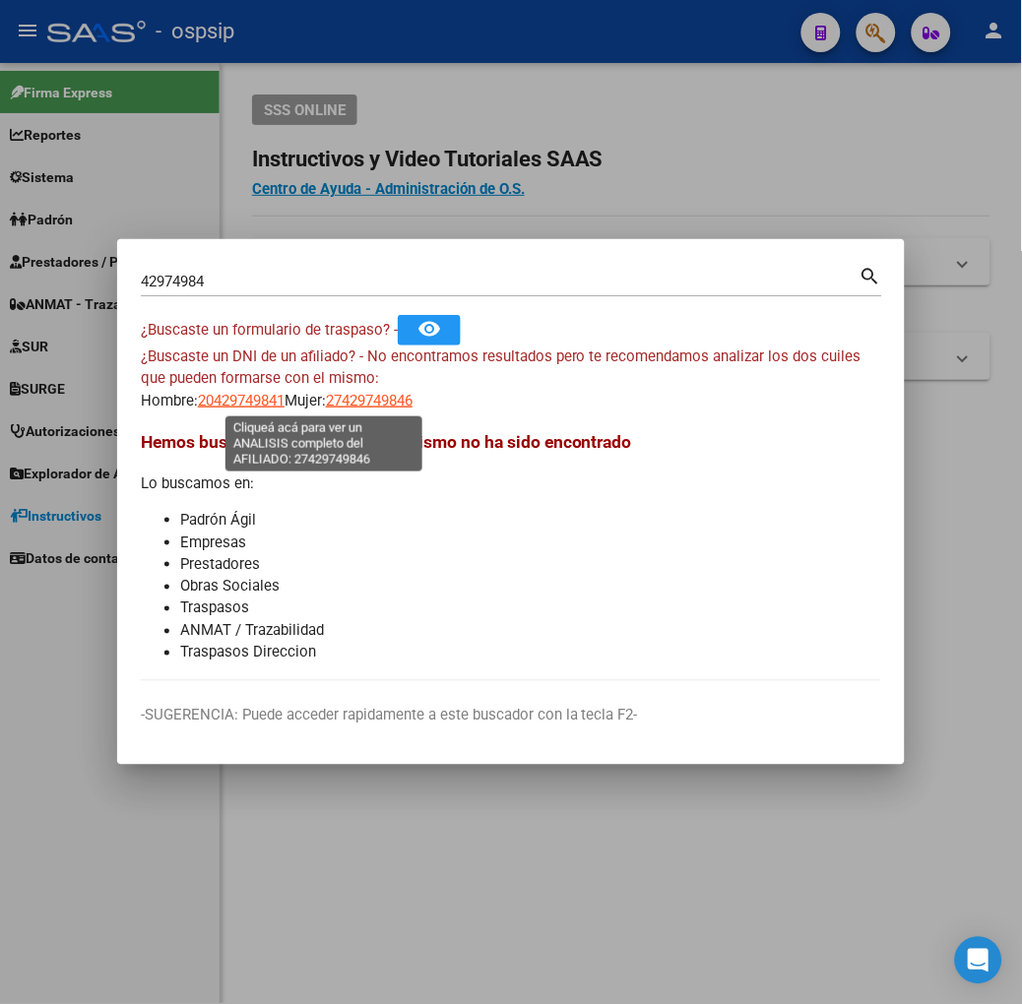
click at [326, 396] on span "27429749846" at bounding box center [369, 401] width 87 height 18
type textarea "27429749846"
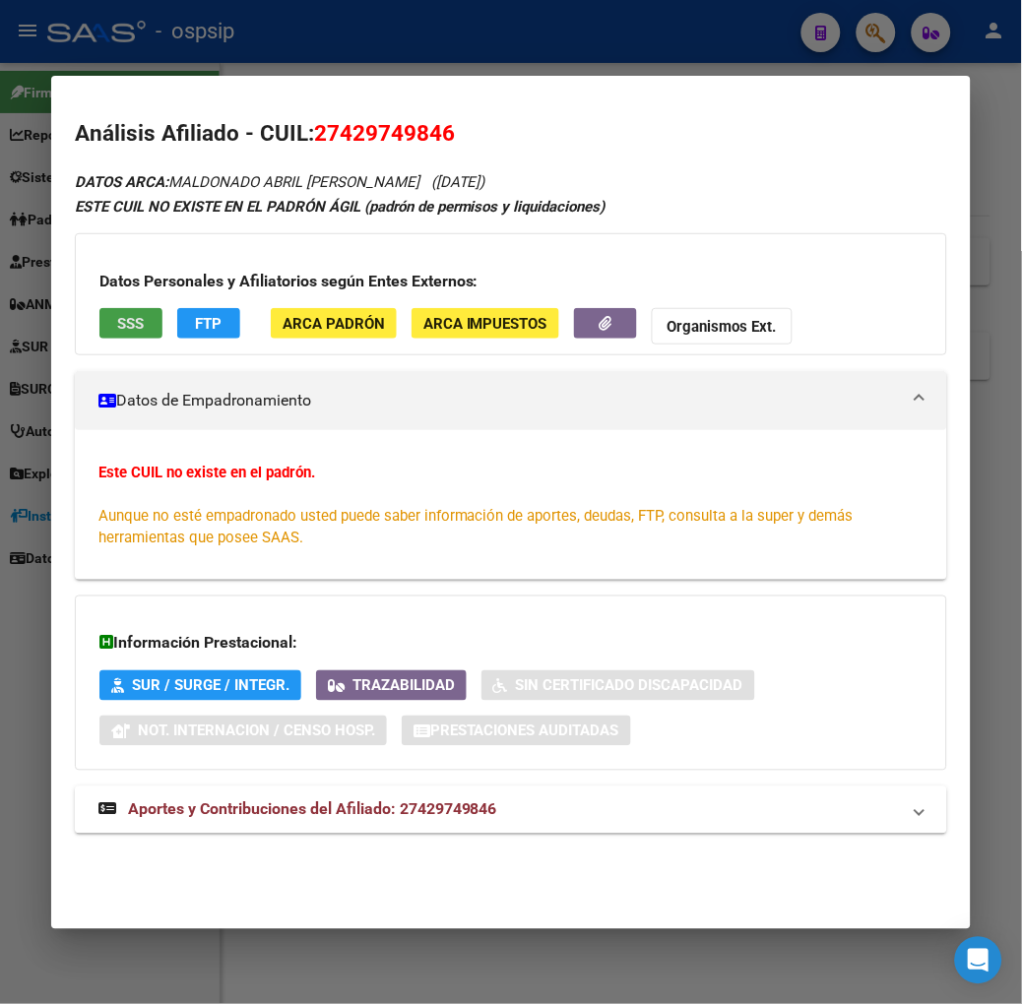
click at [117, 317] on span "SSS" at bounding box center [130, 324] width 27 height 18
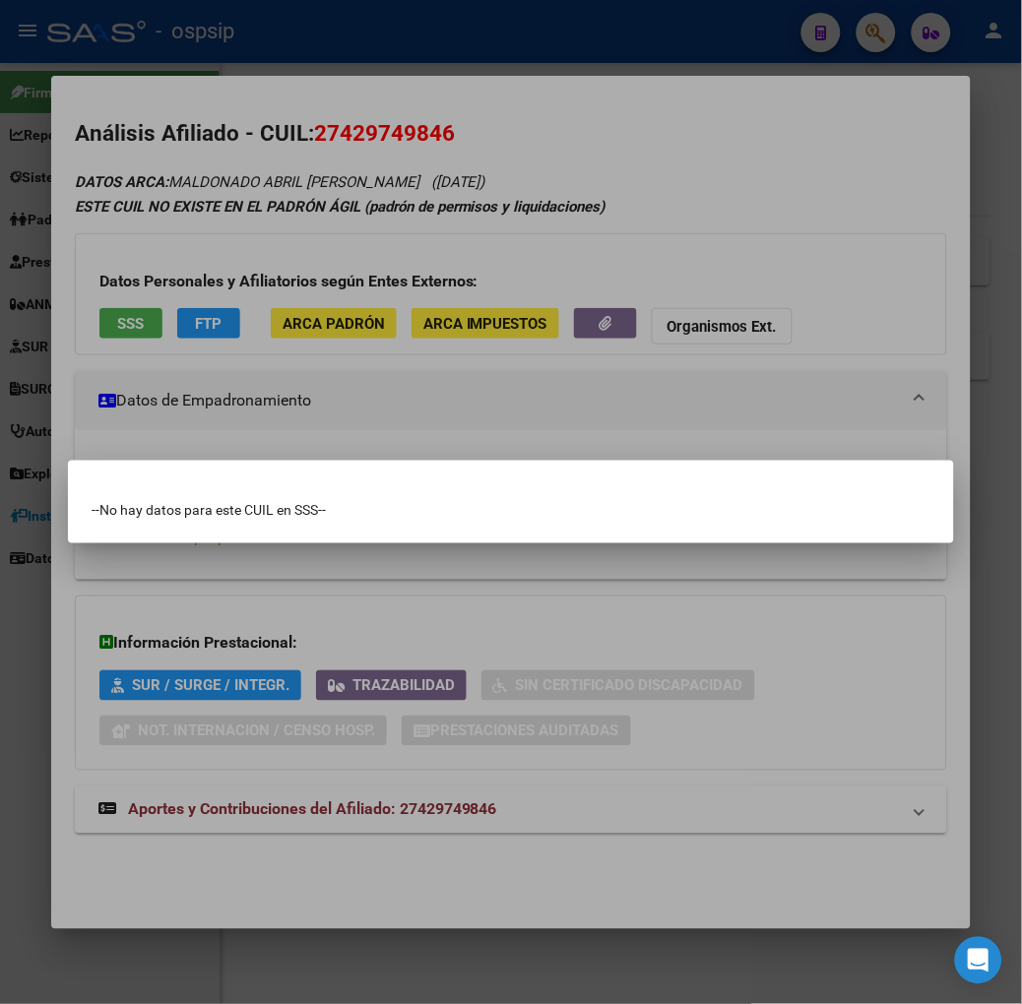
click at [188, 317] on div at bounding box center [511, 502] width 1022 height 1004
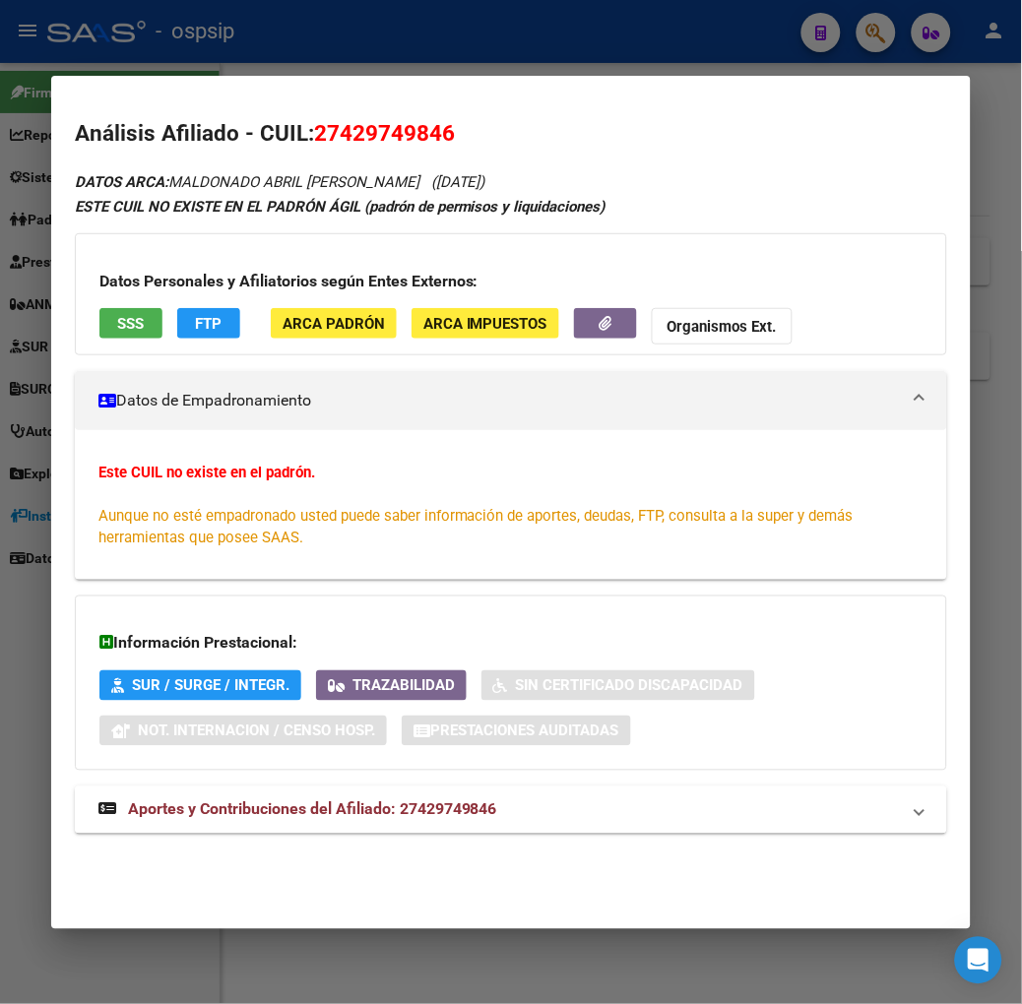
click at [270, 807] on span "Aportes y Contribuciones del Afiliado: 27429749846" at bounding box center [312, 809] width 369 height 19
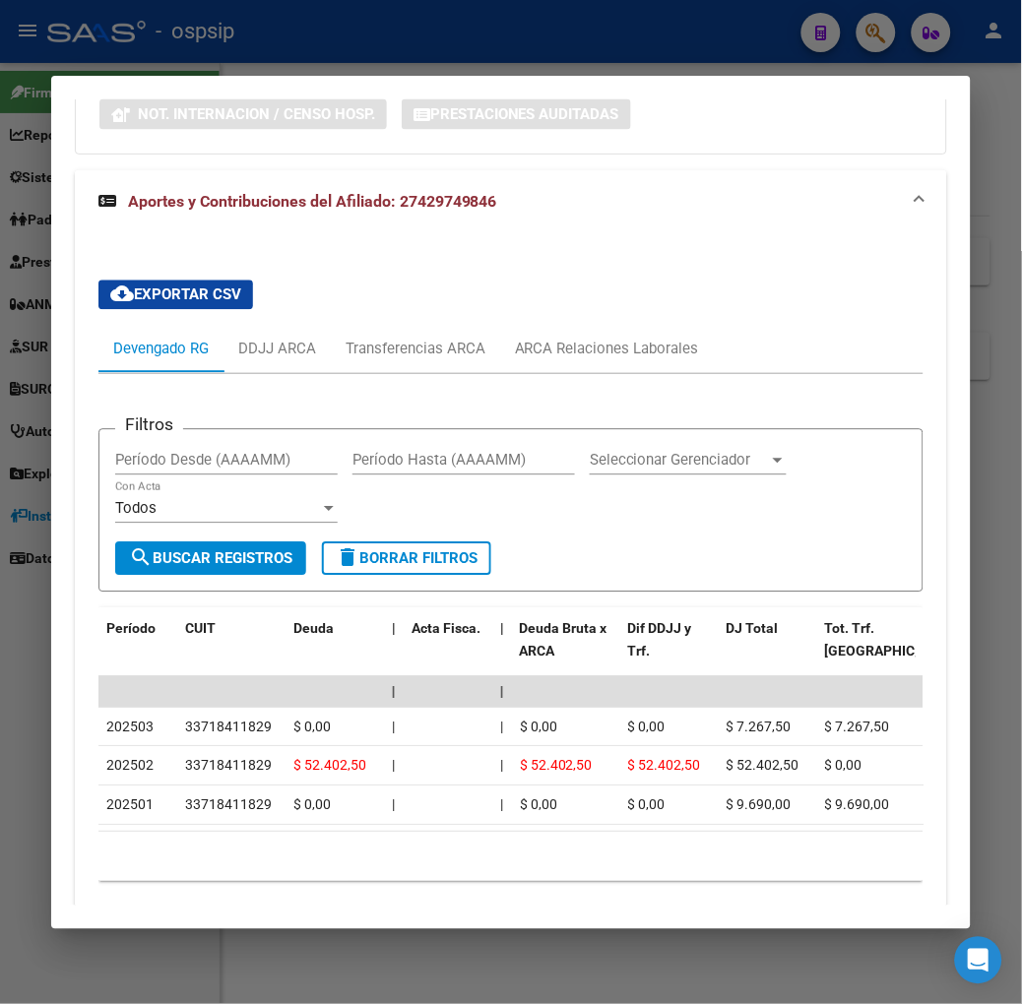
scroll to position [703, 0]
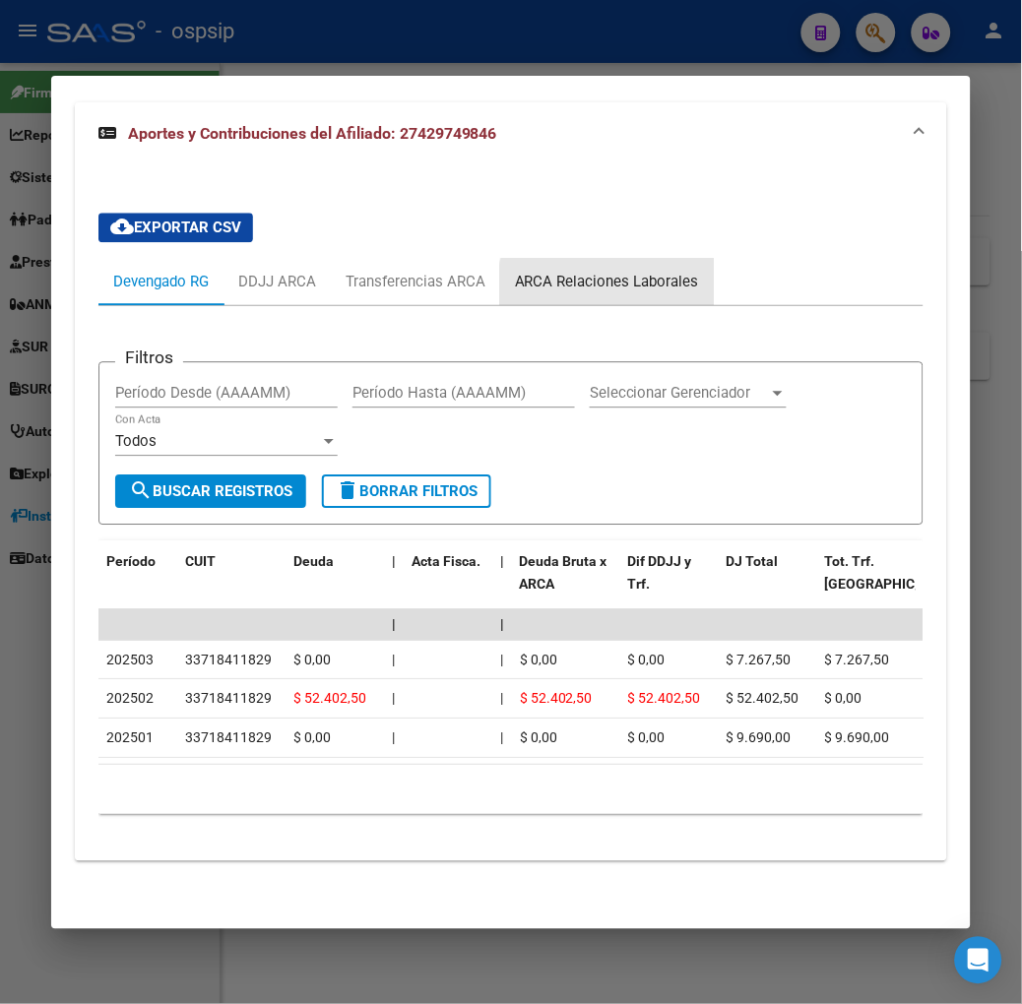
click at [607, 279] on div "ARCA Relaciones Laborales" at bounding box center [607, 281] width 214 height 47
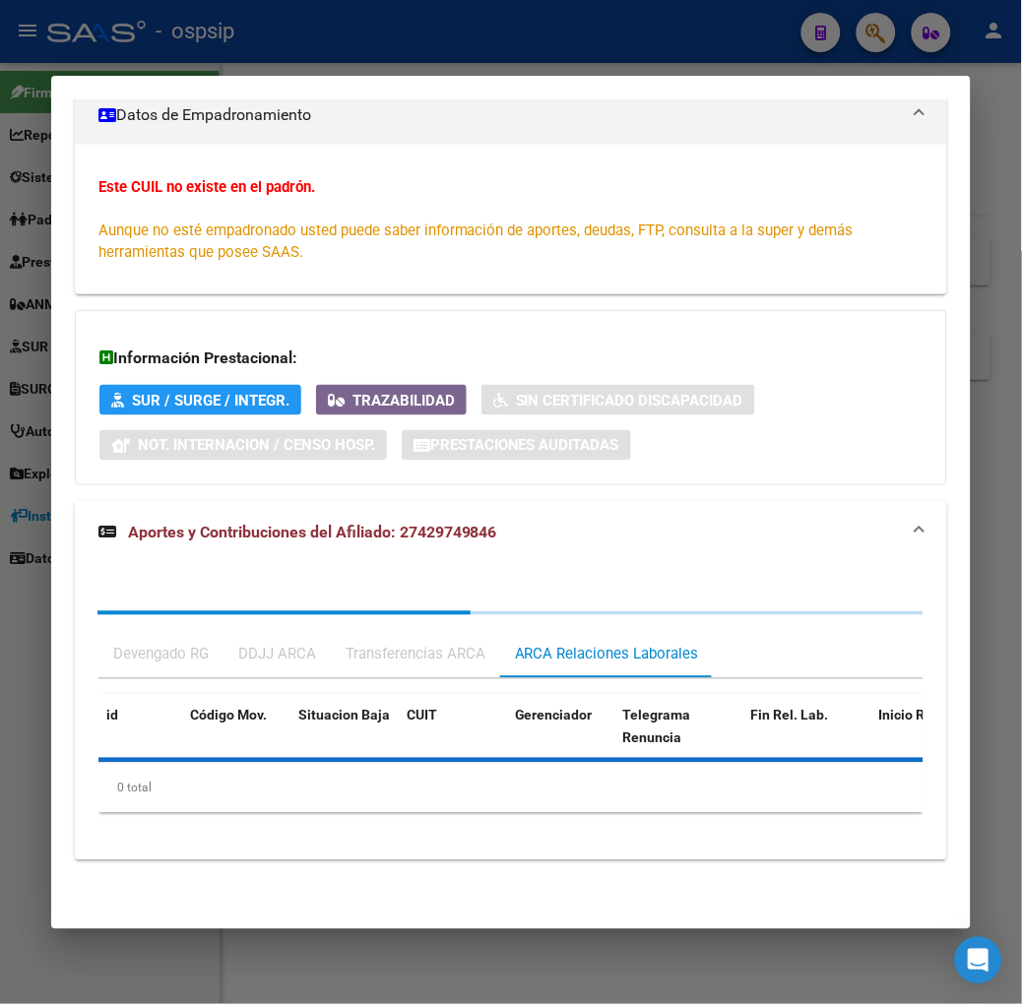
scroll to position [428, 0]
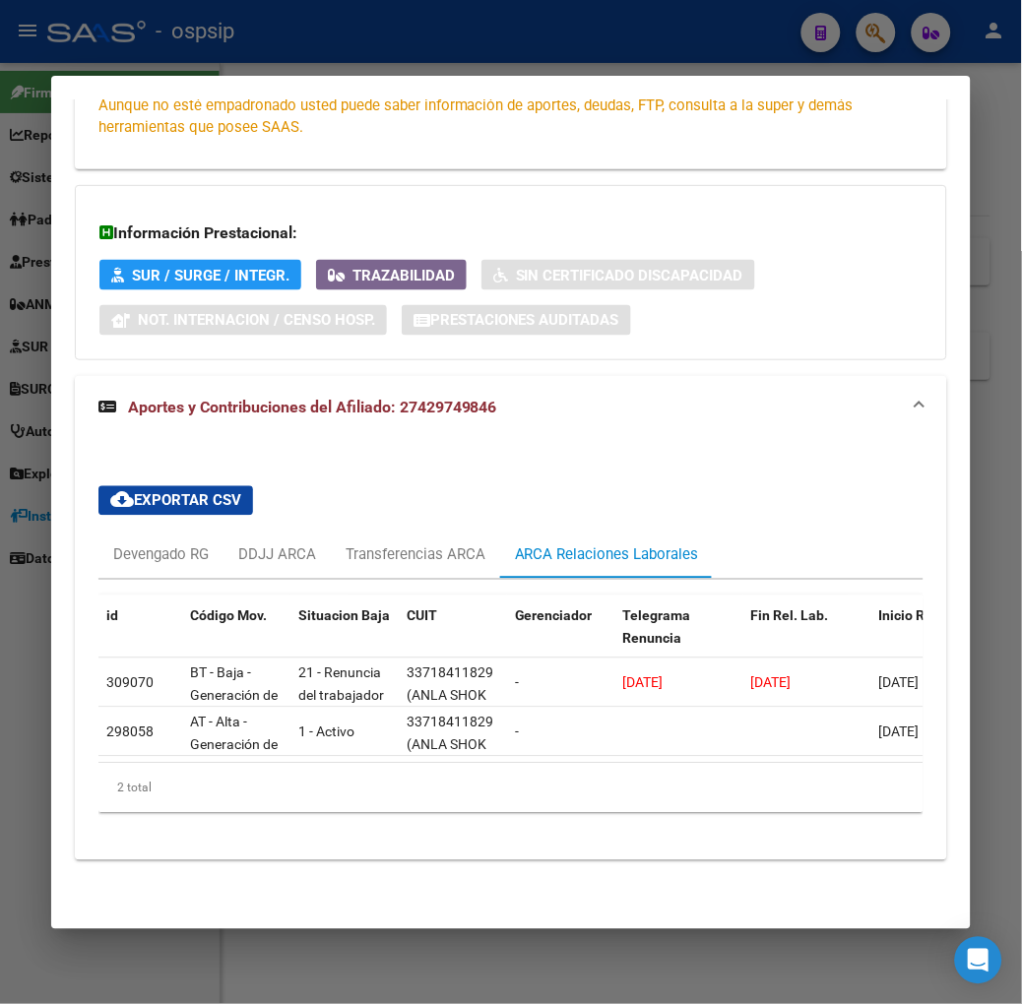
click at [313, 50] on div at bounding box center [511, 502] width 1022 height 1004
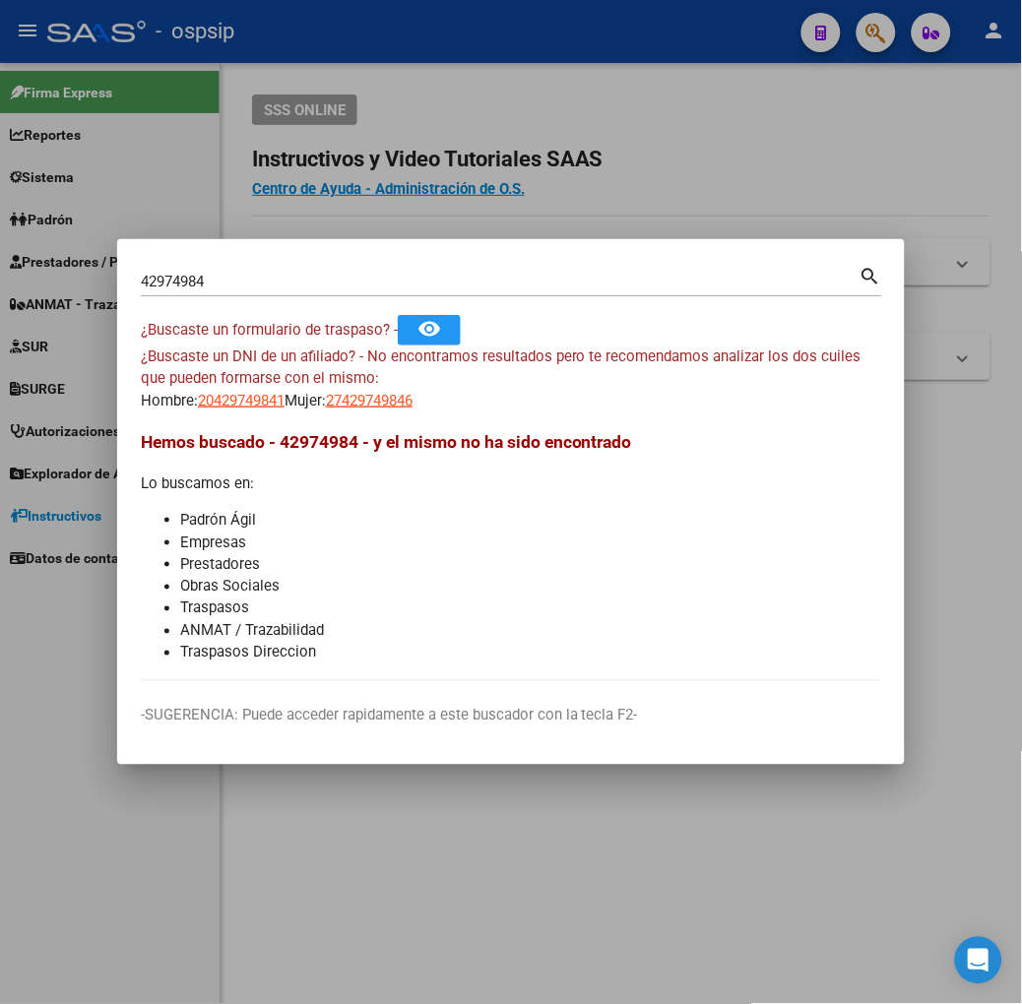
click at [305, 276] on input "42974984" at bounding box center [500, 282] width 719 height 18
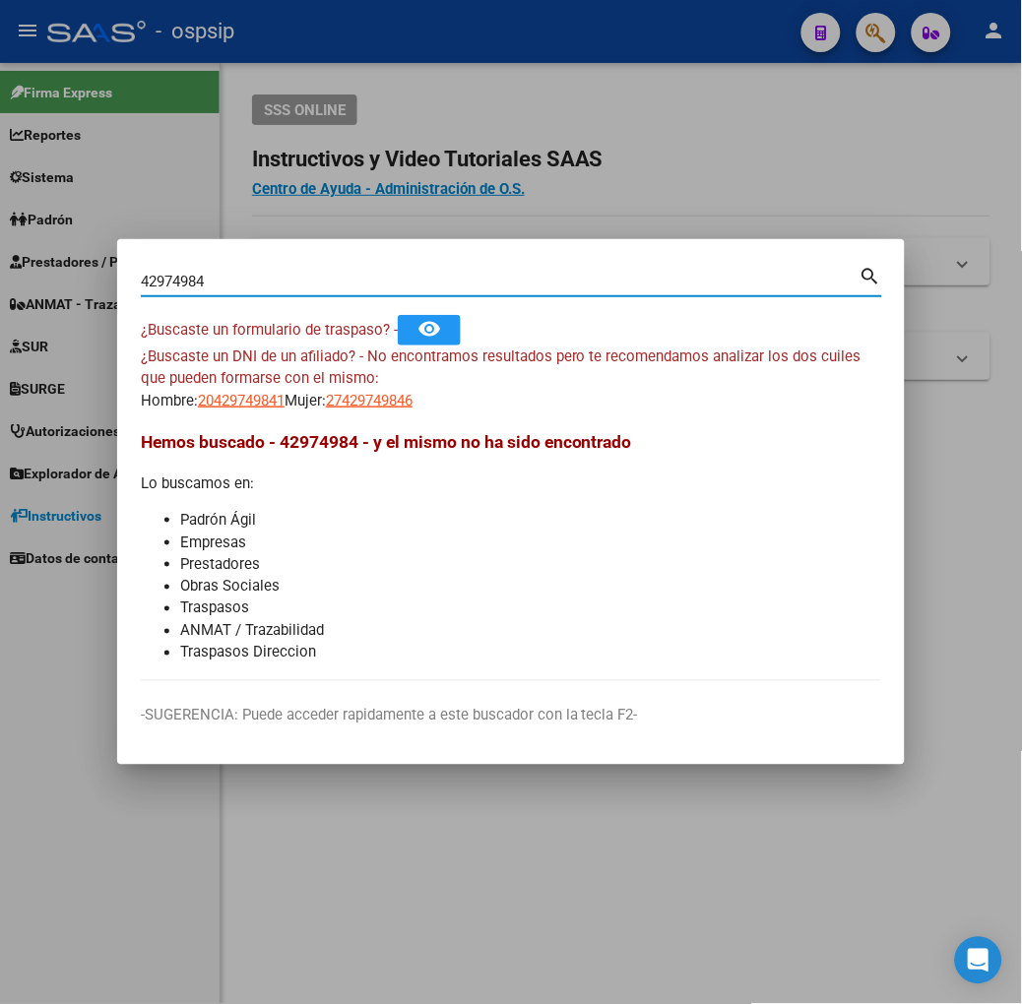
click at [305, 276] on input "42974984" at bounding box center [500, 282] width 719 height 18
type input "30672696"
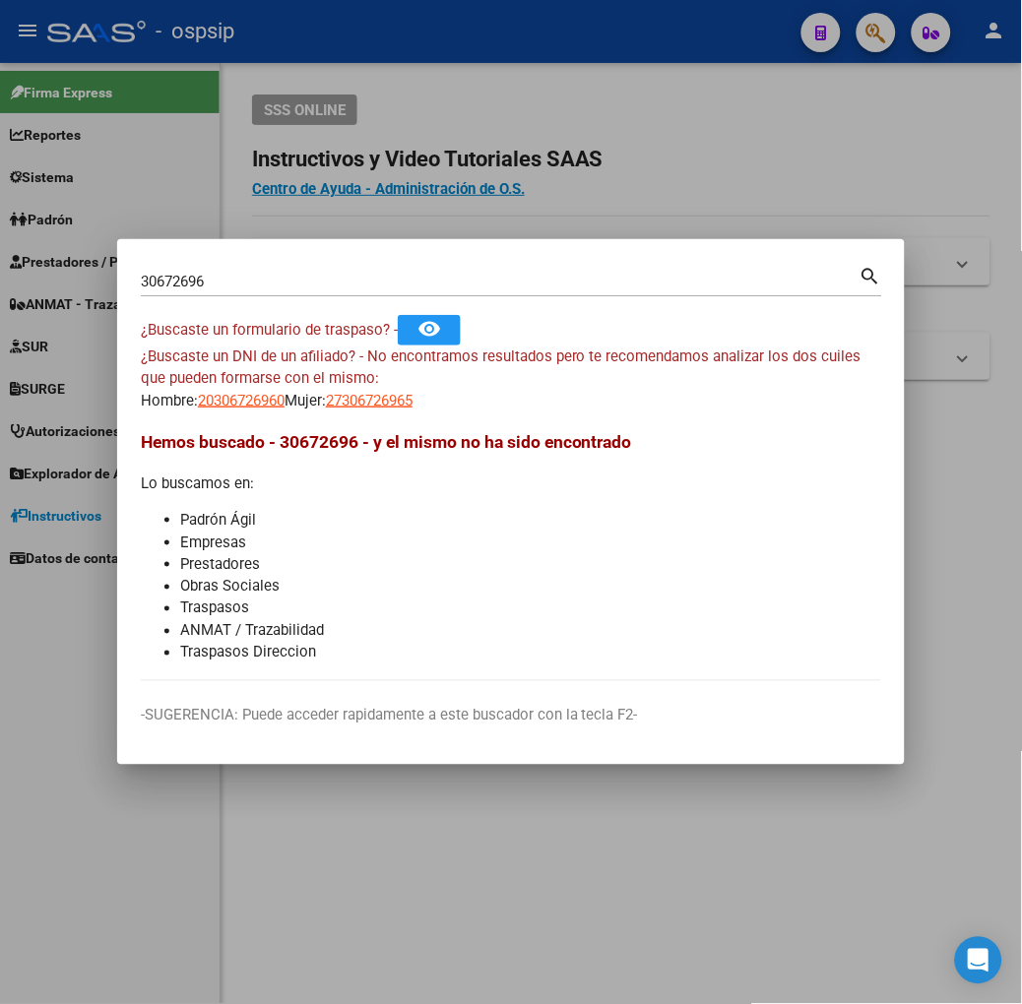
click at [198, 409] on app-link-go-to "20306726960" at bounding box center [241, 401] width 87 height 23
click at [198, 402] on span "20306726960" at bounding box center [241, 401] width 87 height 18
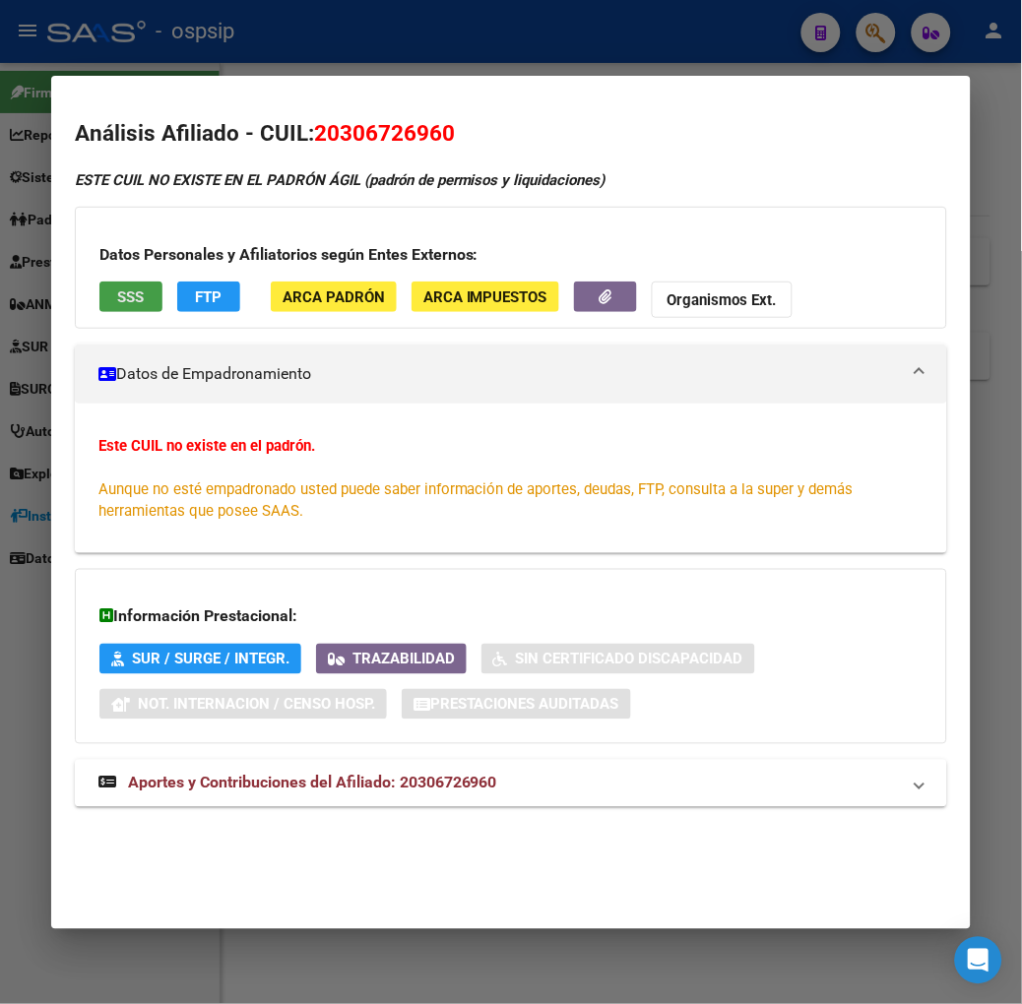
click at [117, 293] on span "SSS" at bounding box center [130, 297] width 27 height 18
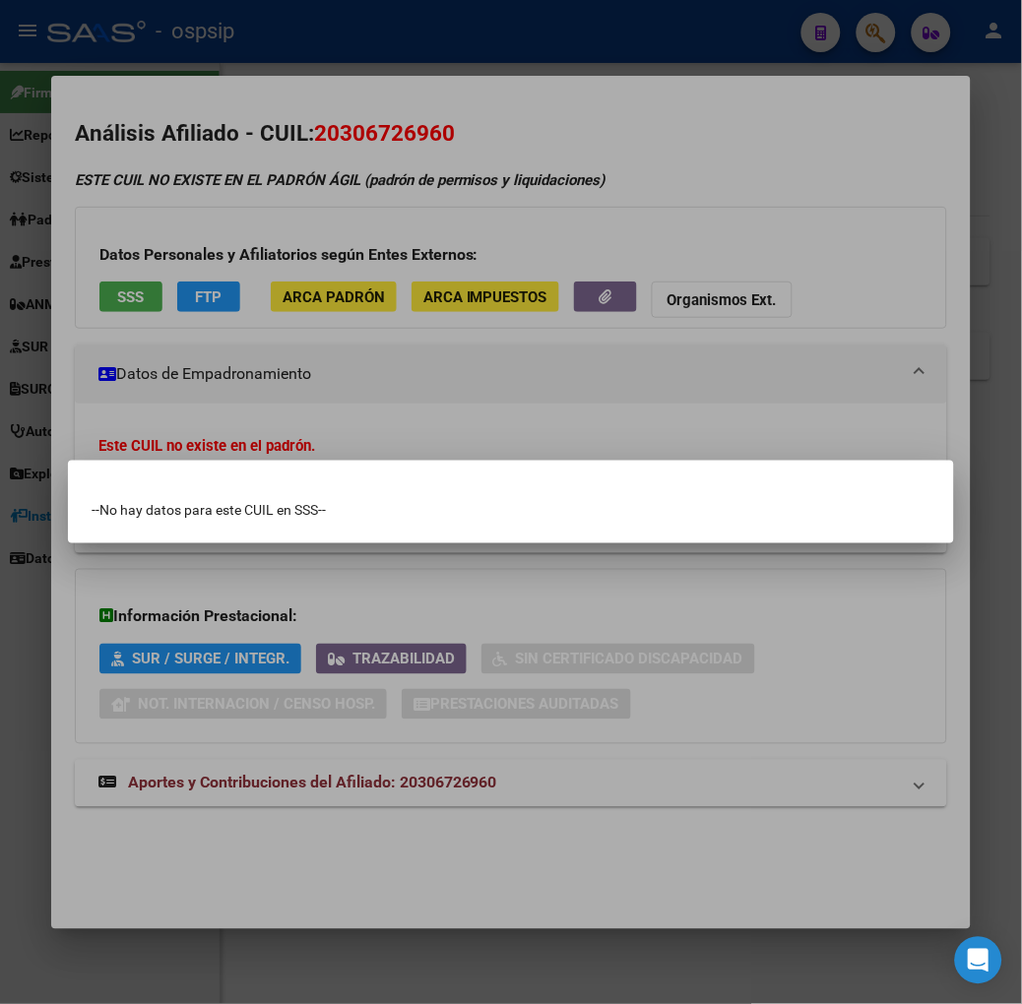
click at [226, 338] on div at bounding box center [511, 502] width 1022 height 1004
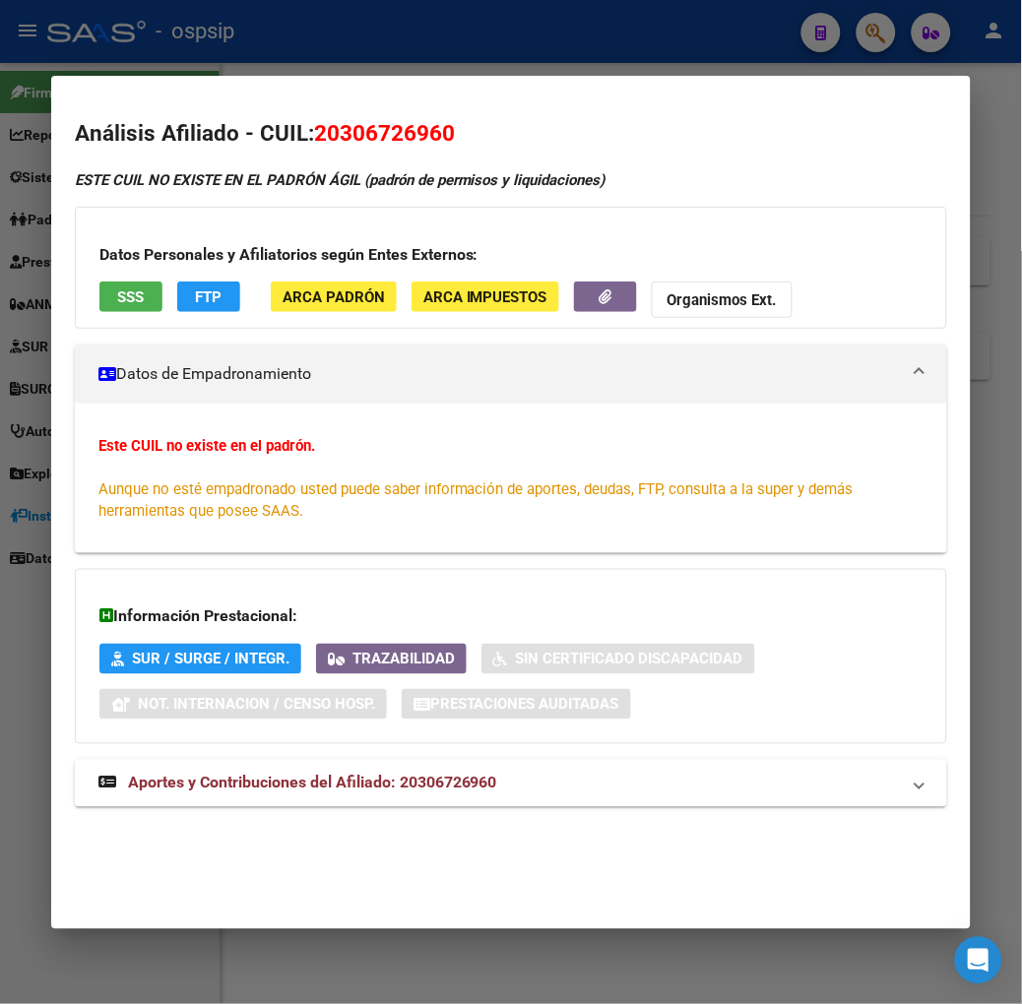
click at [210, 95] on mat-dialog-container "Análisis Afiliado - CUIL: 20306726960 ESTE CUIL NO EXISTE EN EL PADRÓN ÁGIL (pa…" at bounding box center [510, 502] width 919 height 853
click at [210, 73] on div at bounding box center [511, 502] width 1022 height 1004
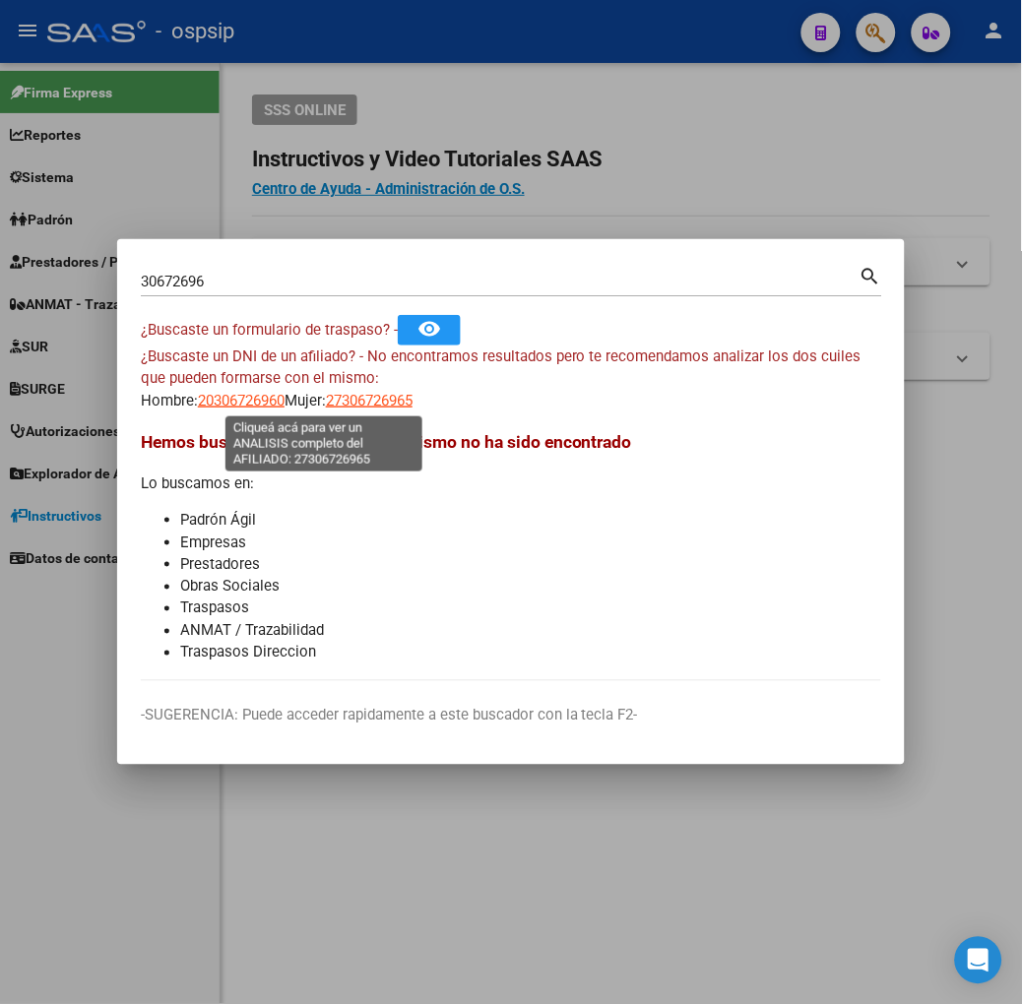
click at [326, 392] on span "27306726965" at bounding box center [369, 401] width 87 height 18
type textarea "27306726965"
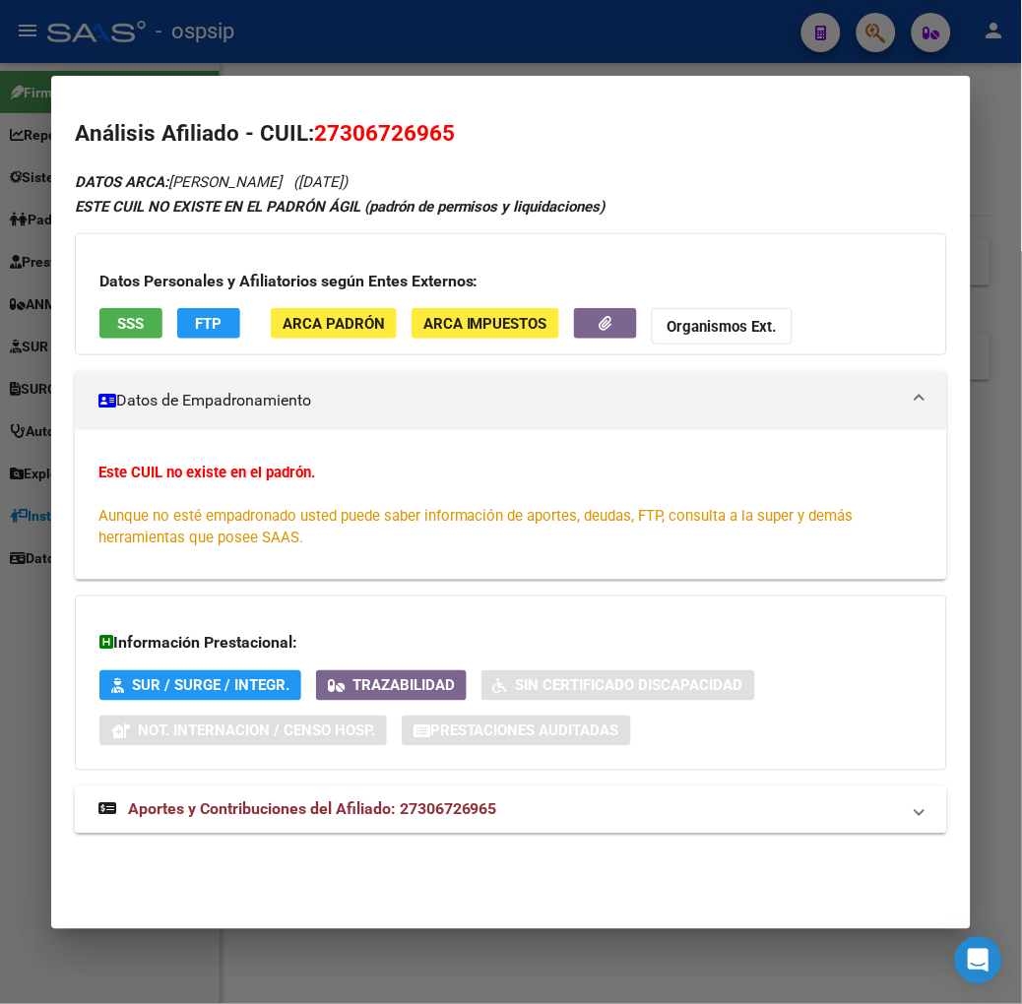
click at [117, 332] on span "SSS" at bounding box center [130, 324] width 27 height 18
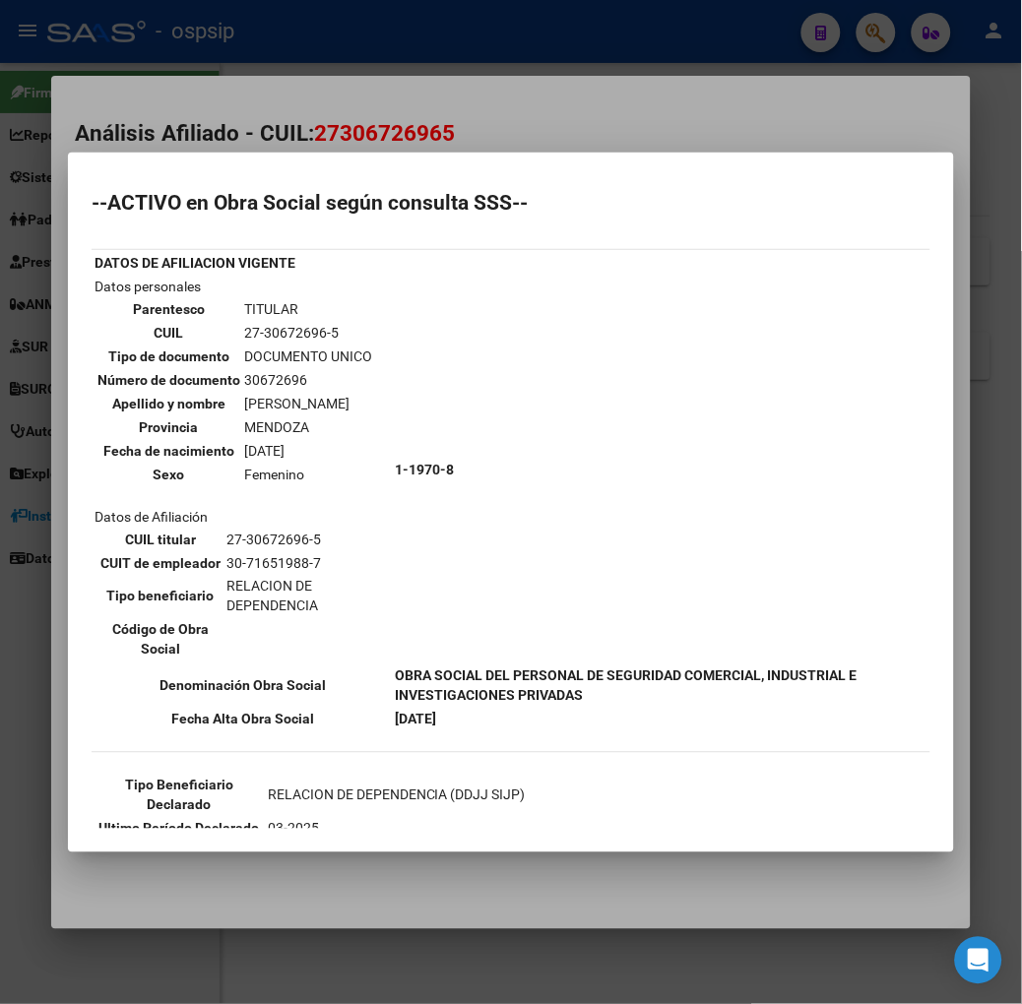
scroll to position [109, 0]
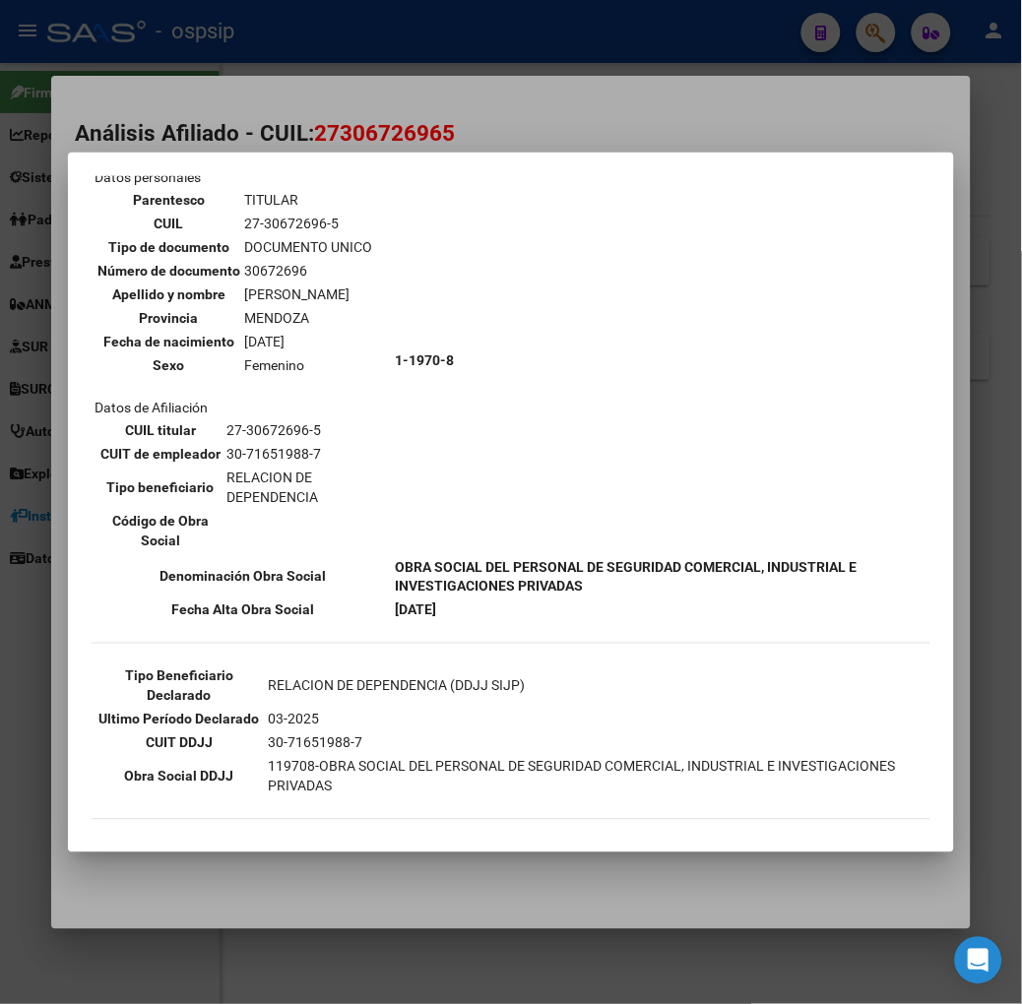
click at [338, 108] on div at bounding box center [511, 502] width 1022 height 1004
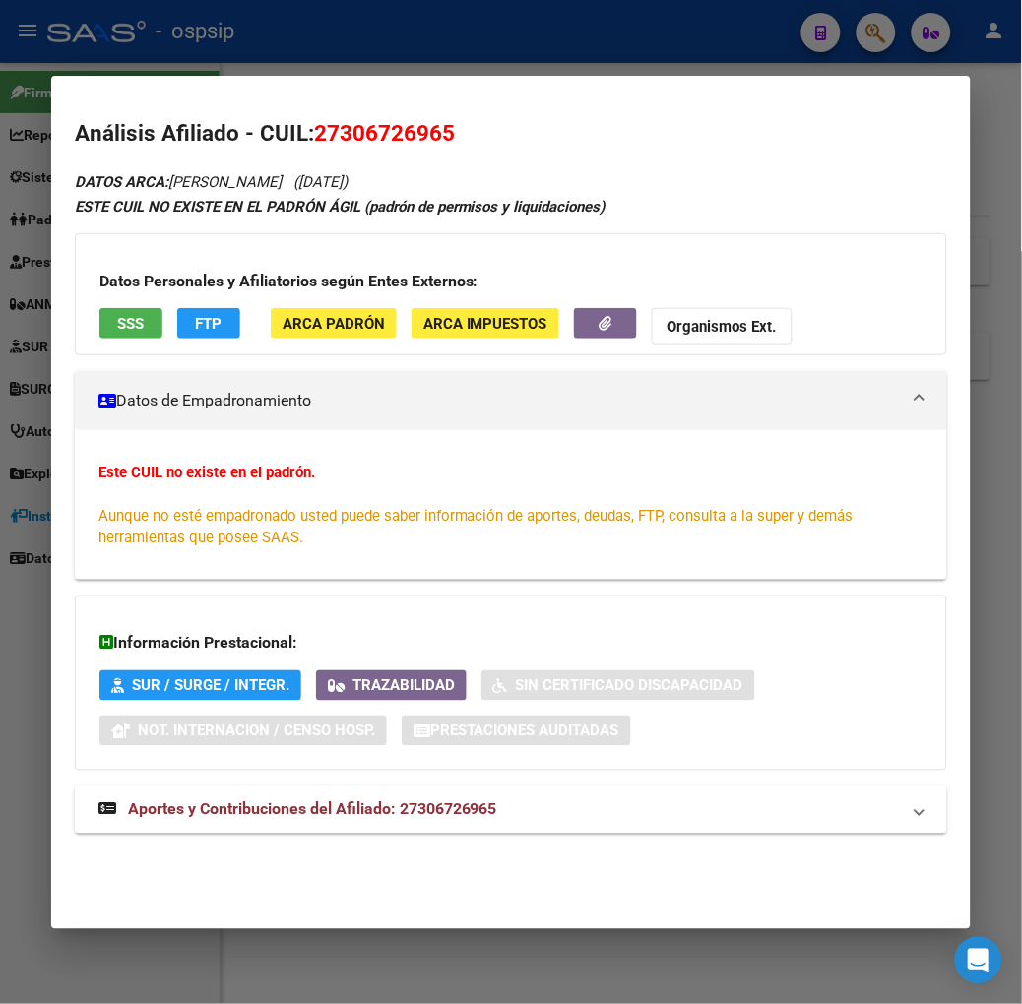
click at [333, 809] on span "Aportes y Contribuciones del Afiliado: 27306726965" at bounding box center [312, 809] width 369 height 19
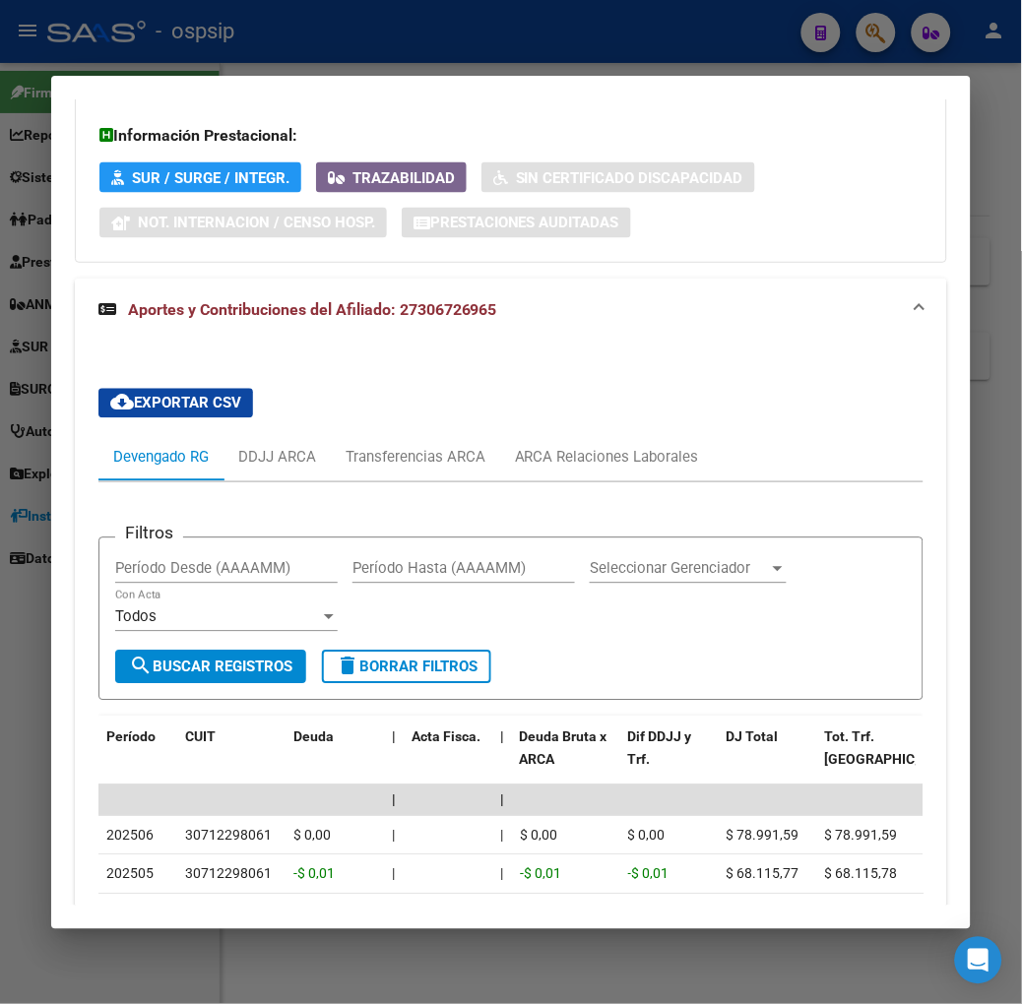
scroll to position [862, 0]
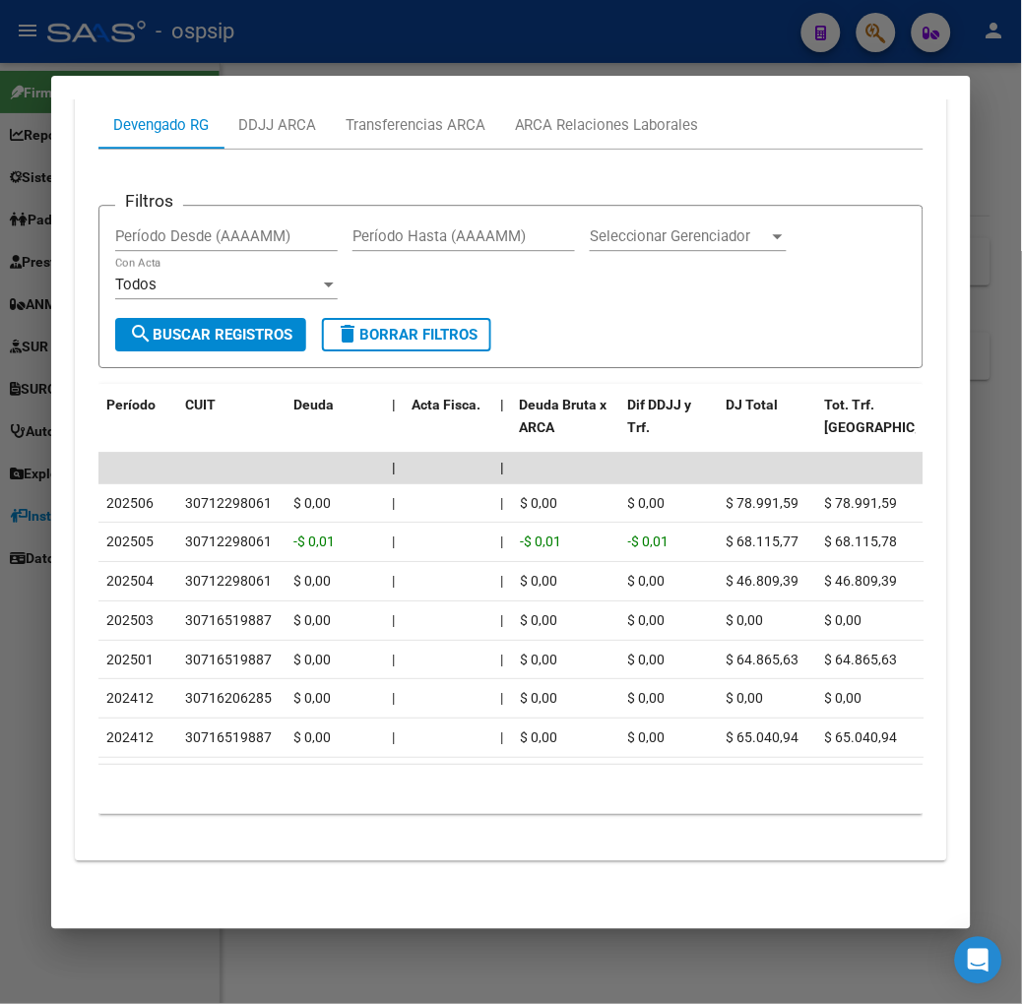
click at [582, 61] on div at bounding box center [511, 502] width 1022 height 1004
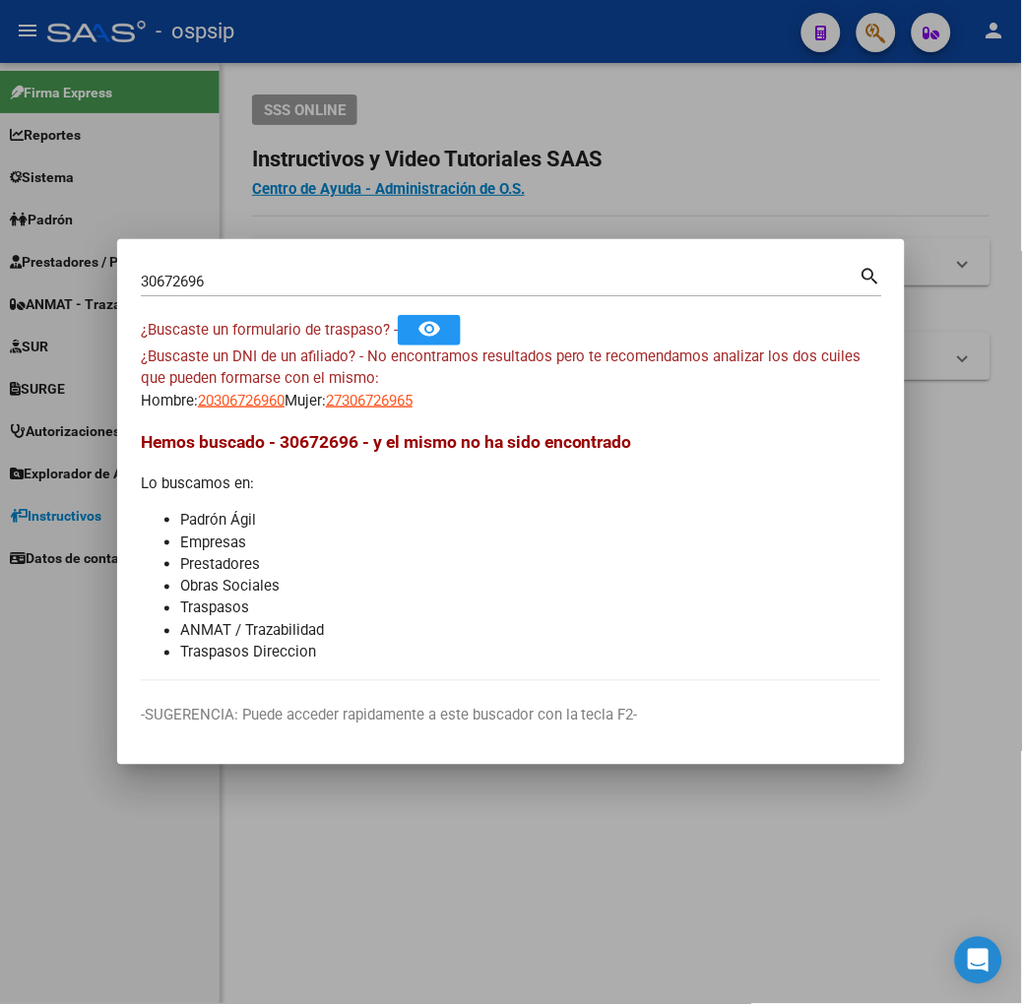
click at [441, 291] on div "30672696 Buscar (apellido, dni, [PERSON_NAME], [PERSON_NAME], cuit, obra social)" at bounding box center [500, 282] width 719 height 30
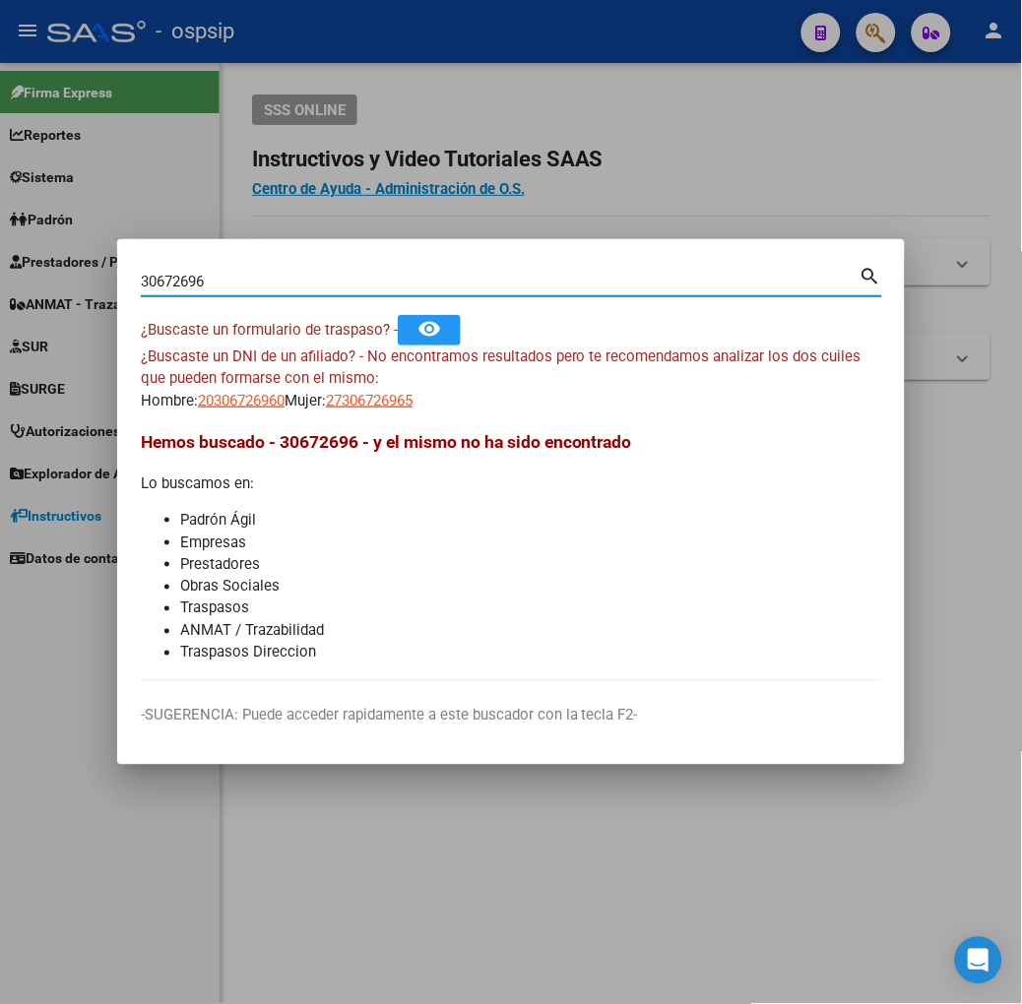
click at [440, 288] on input "30672696" at bounding box center [500, 282] width 719 height 18
click at [440, 286] on input "30672696" at bounding box center [500, 282] width 719 height 18
type input "22190226"
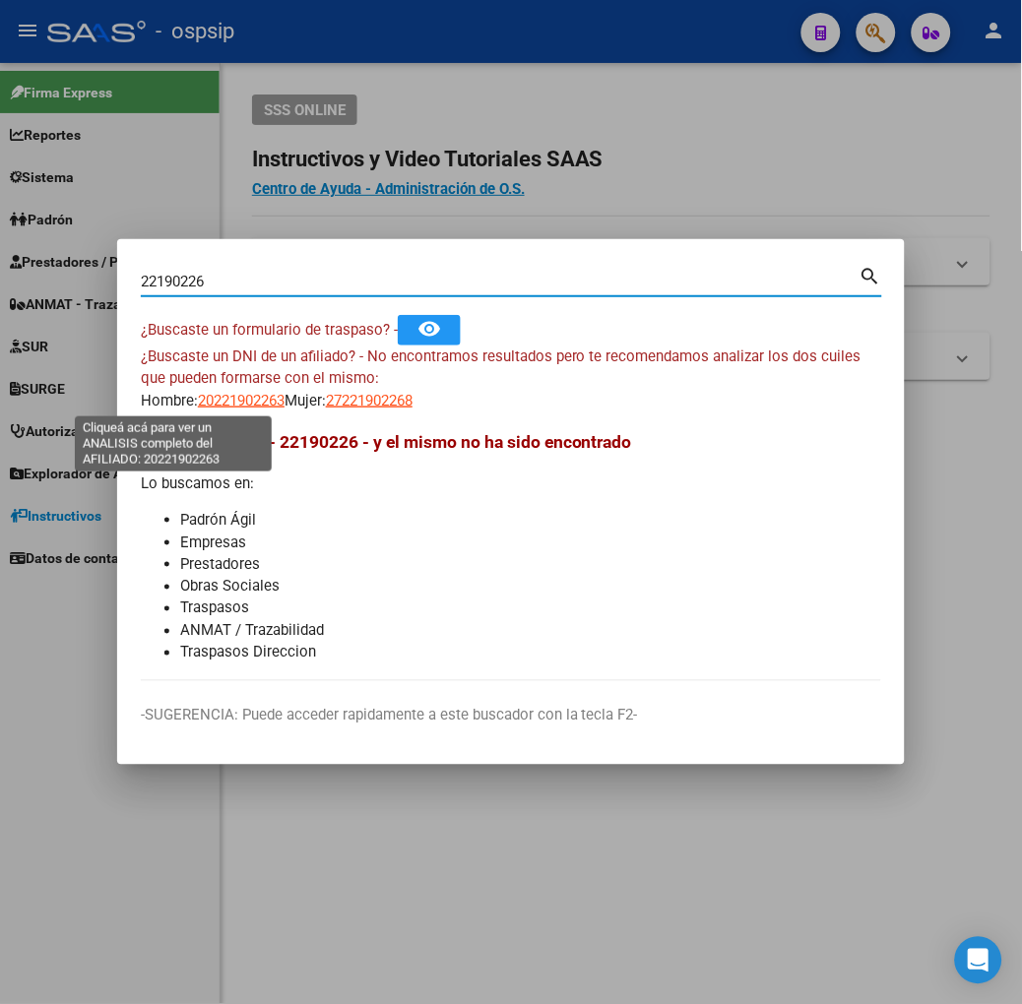
click at [198, 392] on span "20221902263" at bounding box center [241, 401] width 87 height 18
type textarea "20221902263"
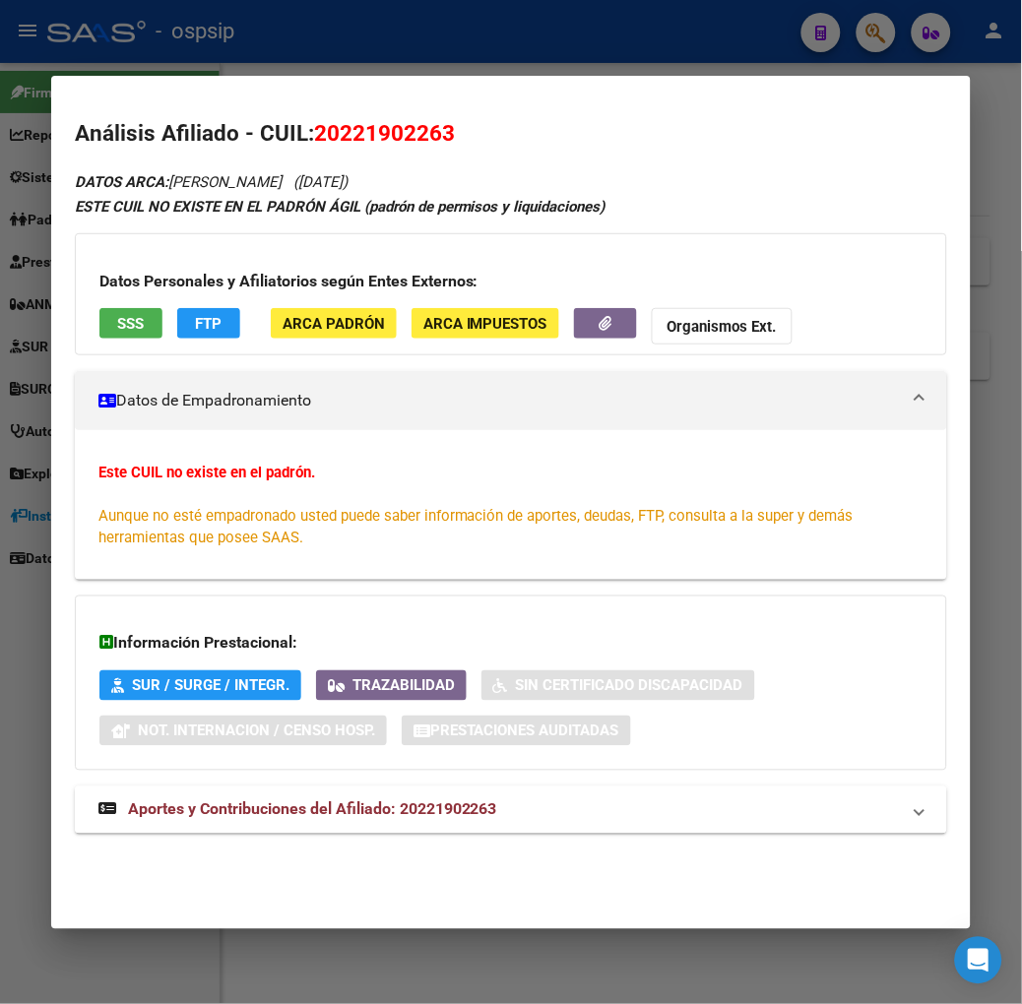
click at [341, 820] on strong "Aportes y Contribuciones del Afiliado: 20221902263" at bounding box center [297, 810] width 399 height 24
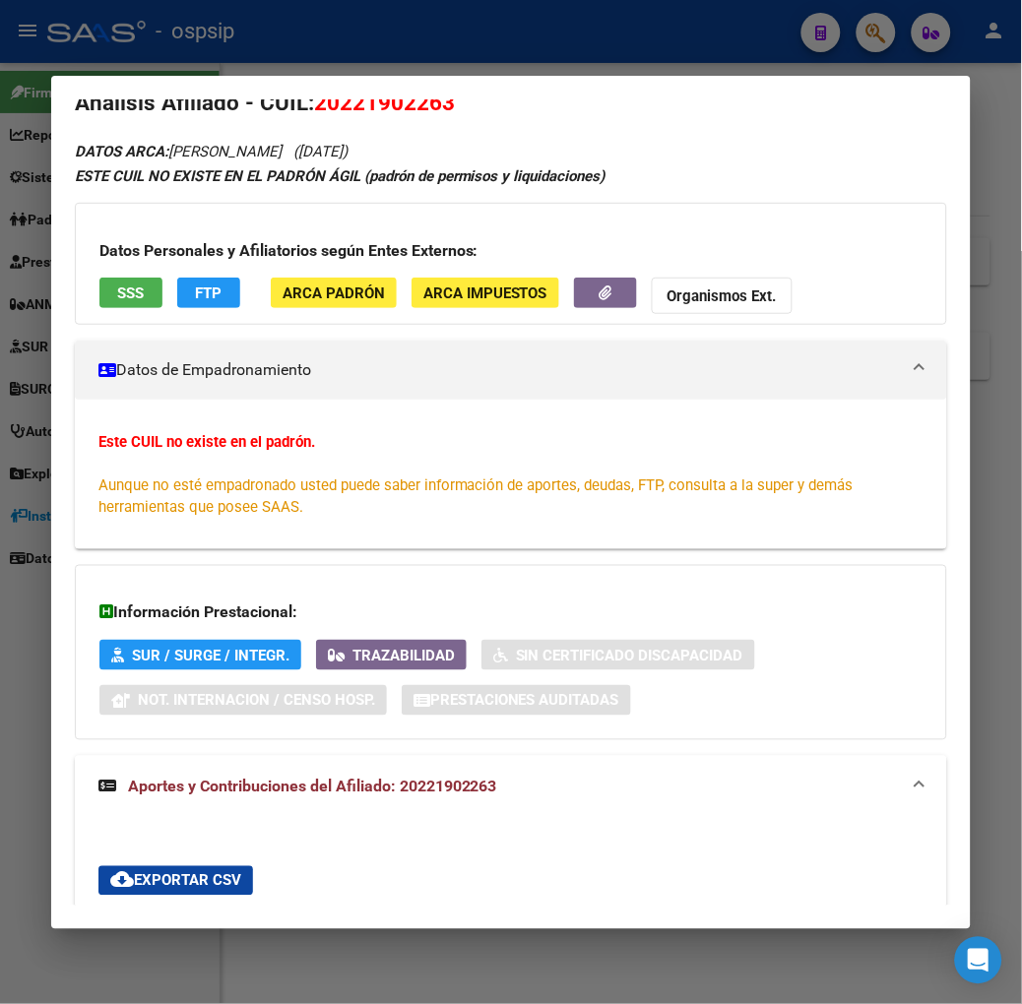
scroll to position [0, 0]
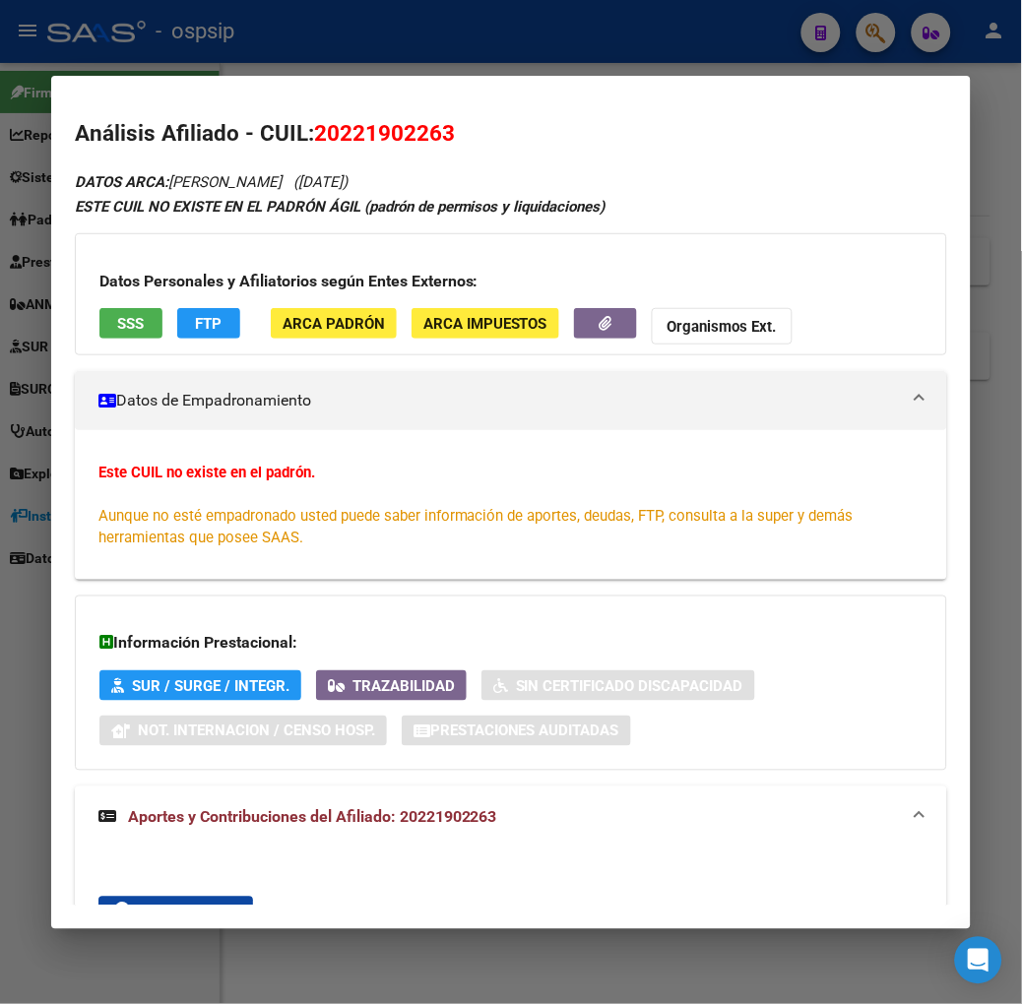
click at [117, 329] on span "SSS" at bounding box center [130, 324] width 27 height 18
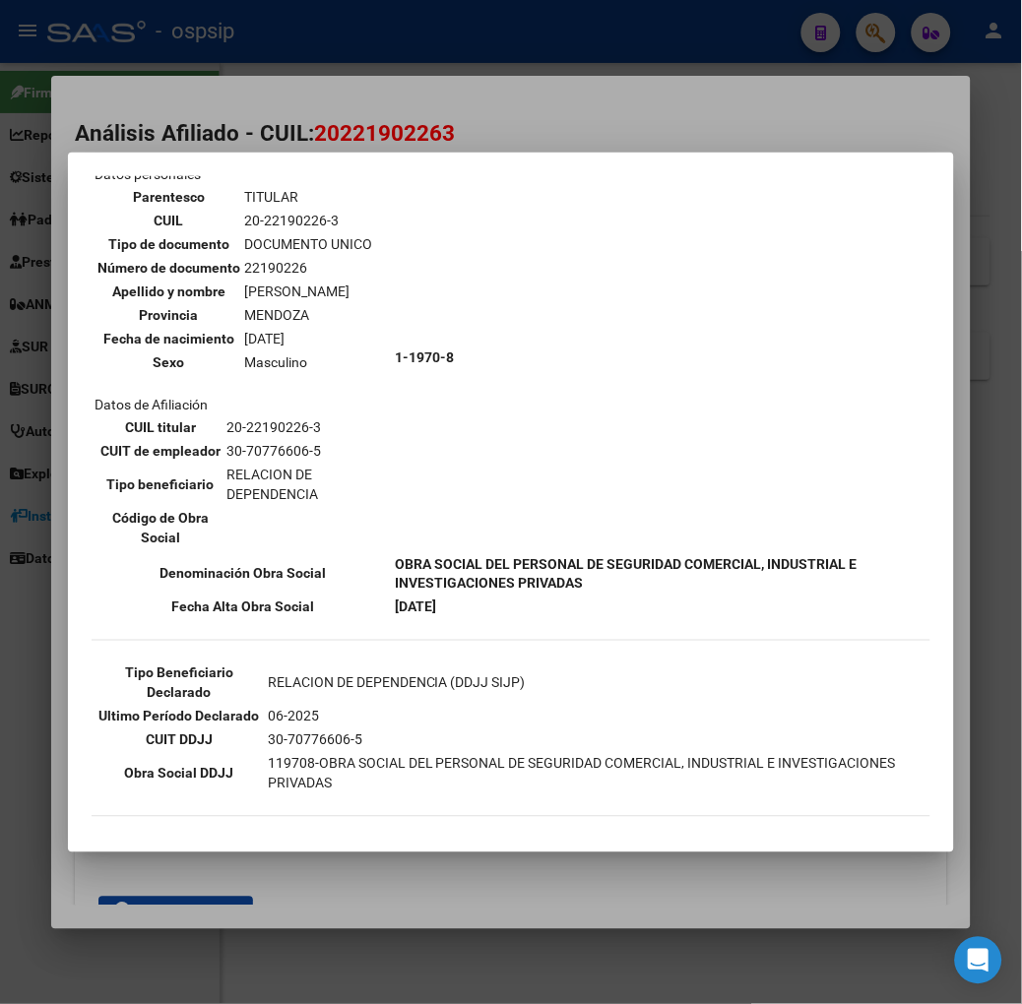
scroll to position [219, 0]
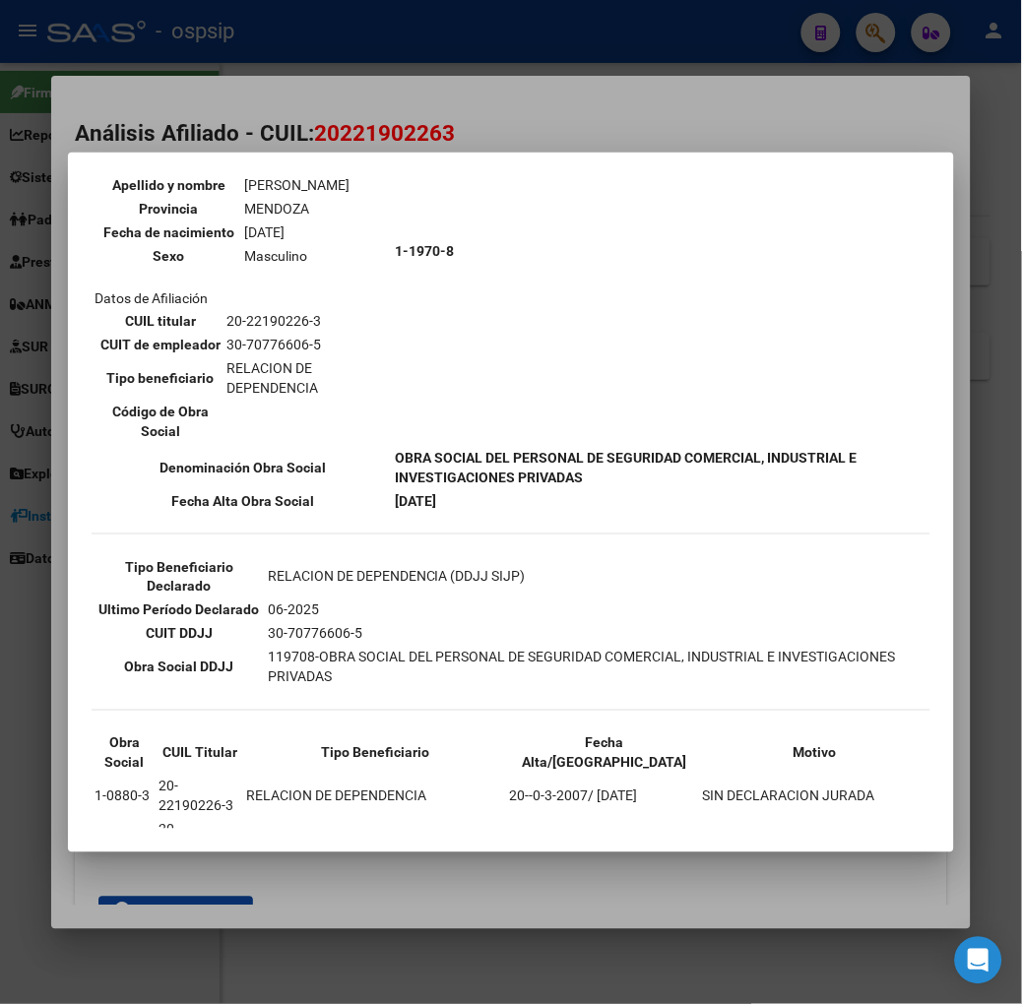
click at [268, 119] on div at bounding box center [511, 502] width 1022 height 1004
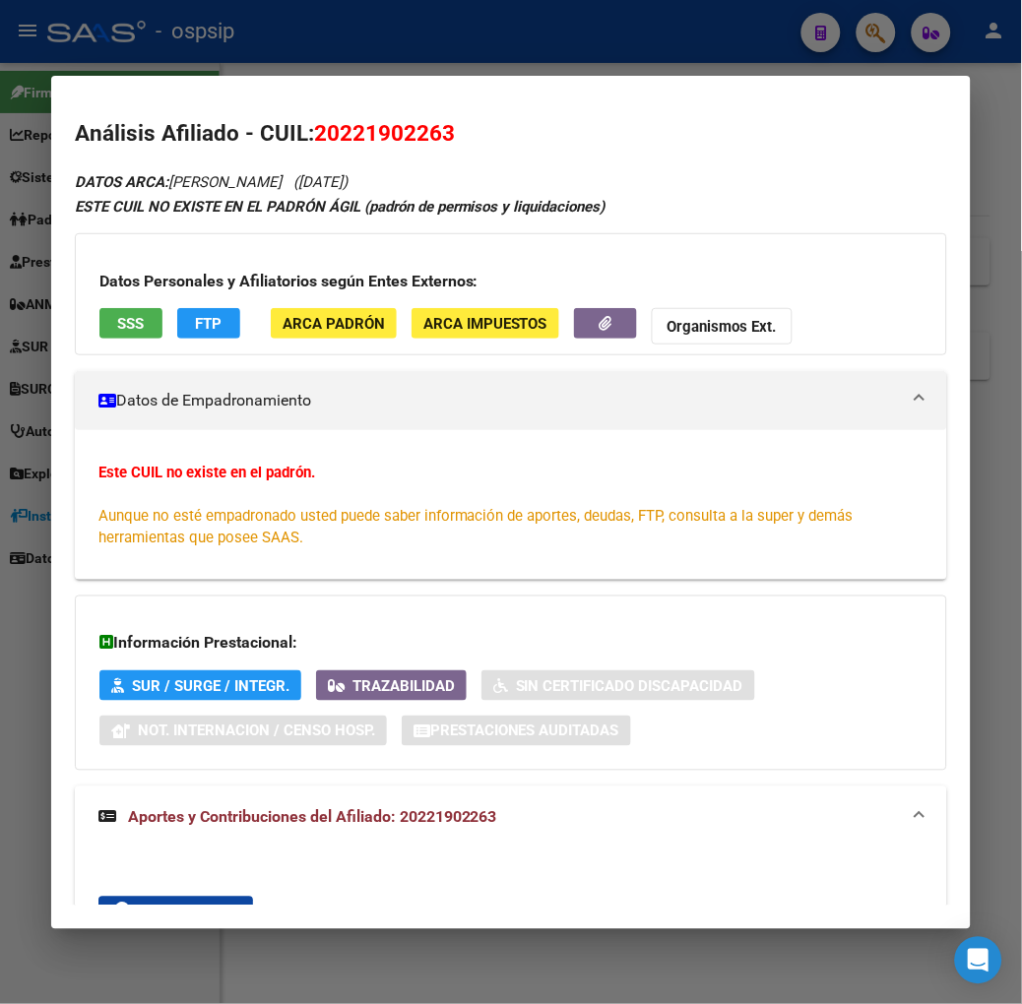
click at [338, 26] on div at bounding box center [511, 502] width 1022 height 1004
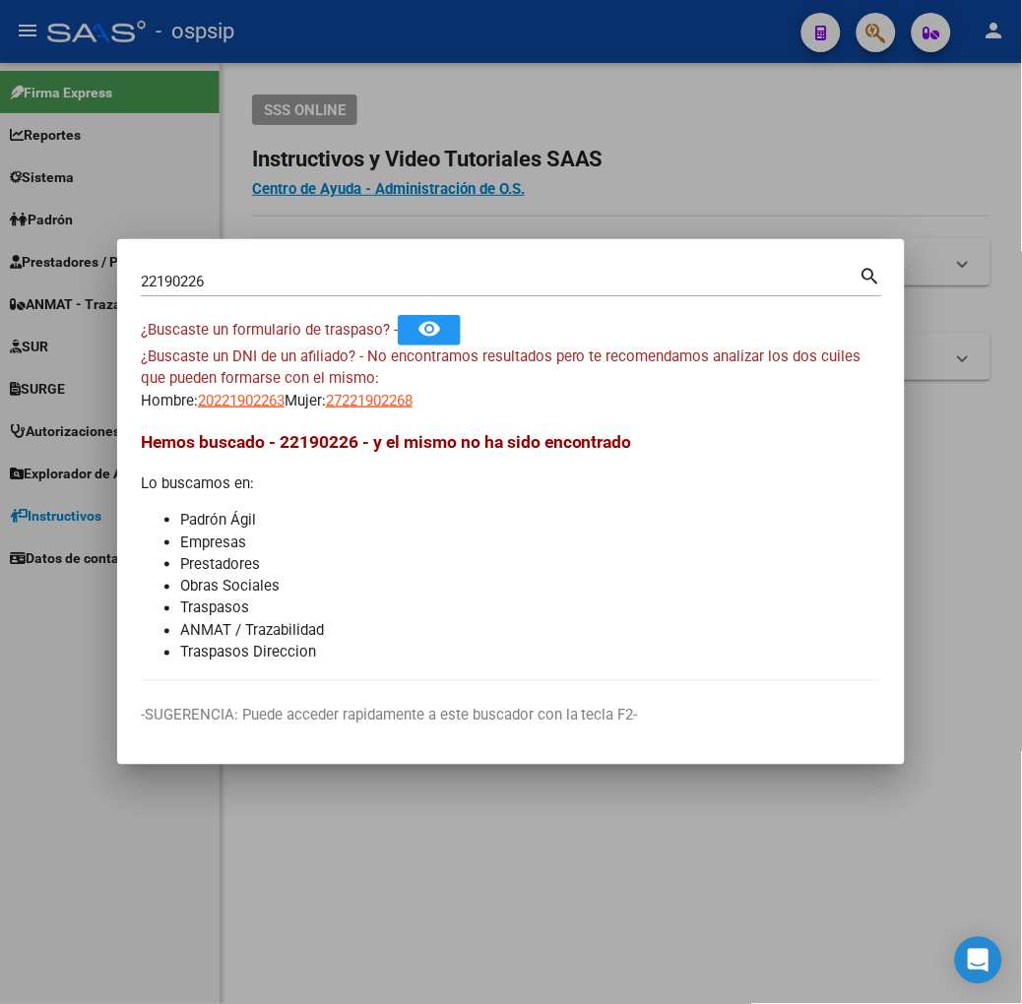
click at [266, 285] on input "22190226" at bounding box center [500, 282] width 719 height 18
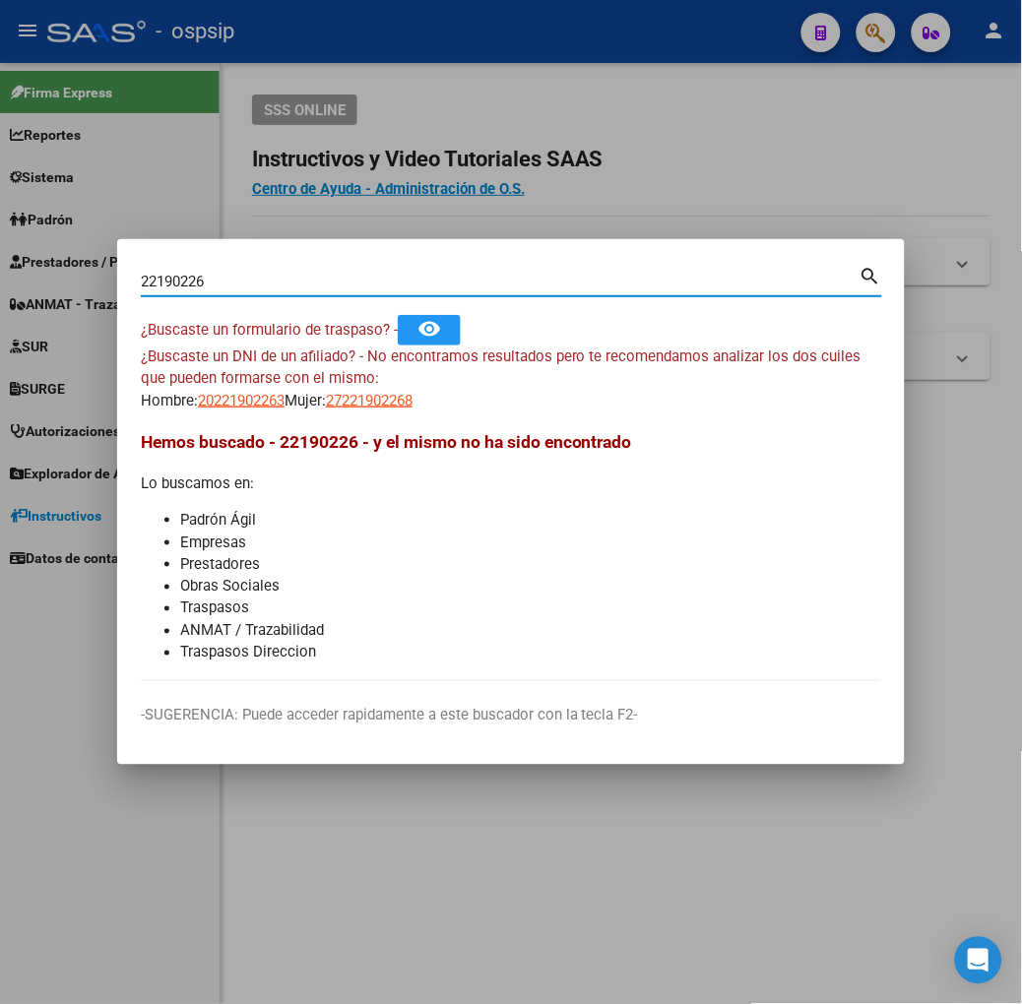
click at [266, 285] on input "22190226" at bounding box center [500, 282] width 719 height 18
type input "23173753"
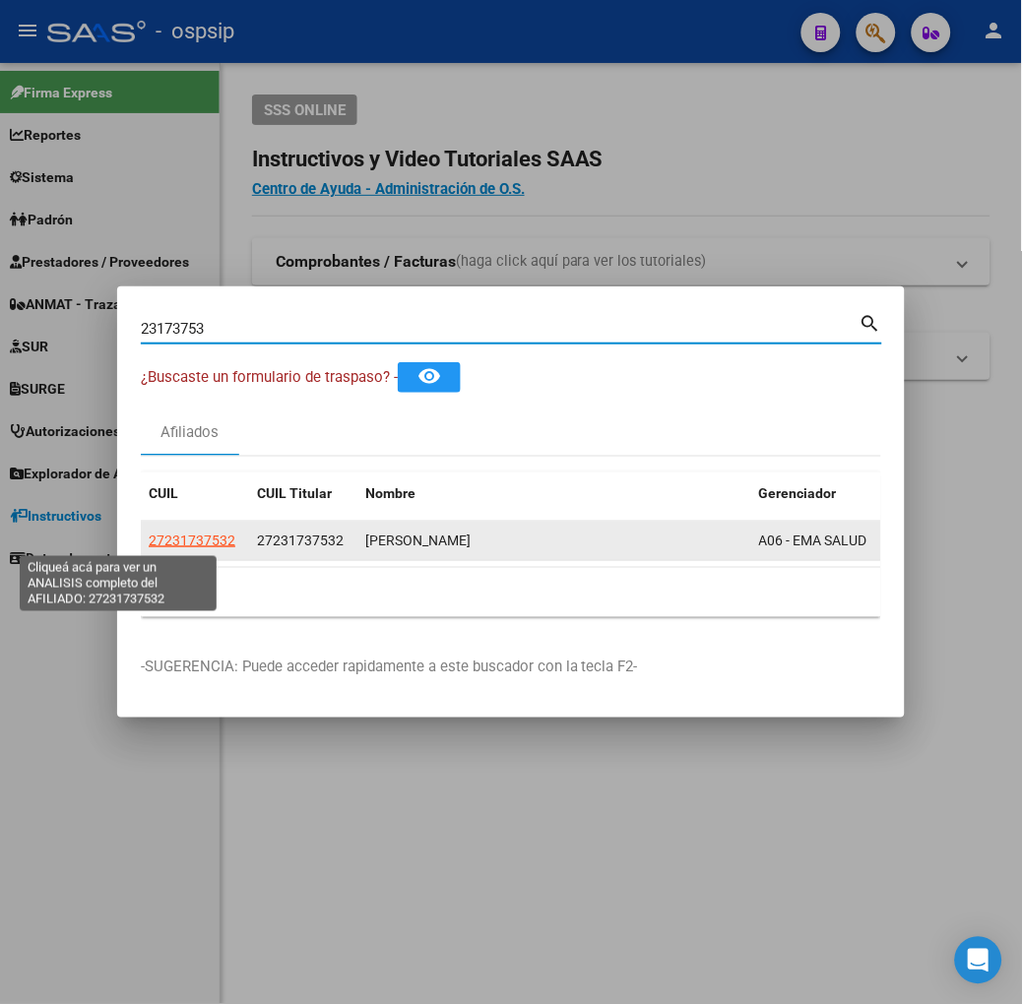
click at [149, 534] on span "27231737532" at bounding box center [192, 541] width 87 height 16
type textarea "27231737532"
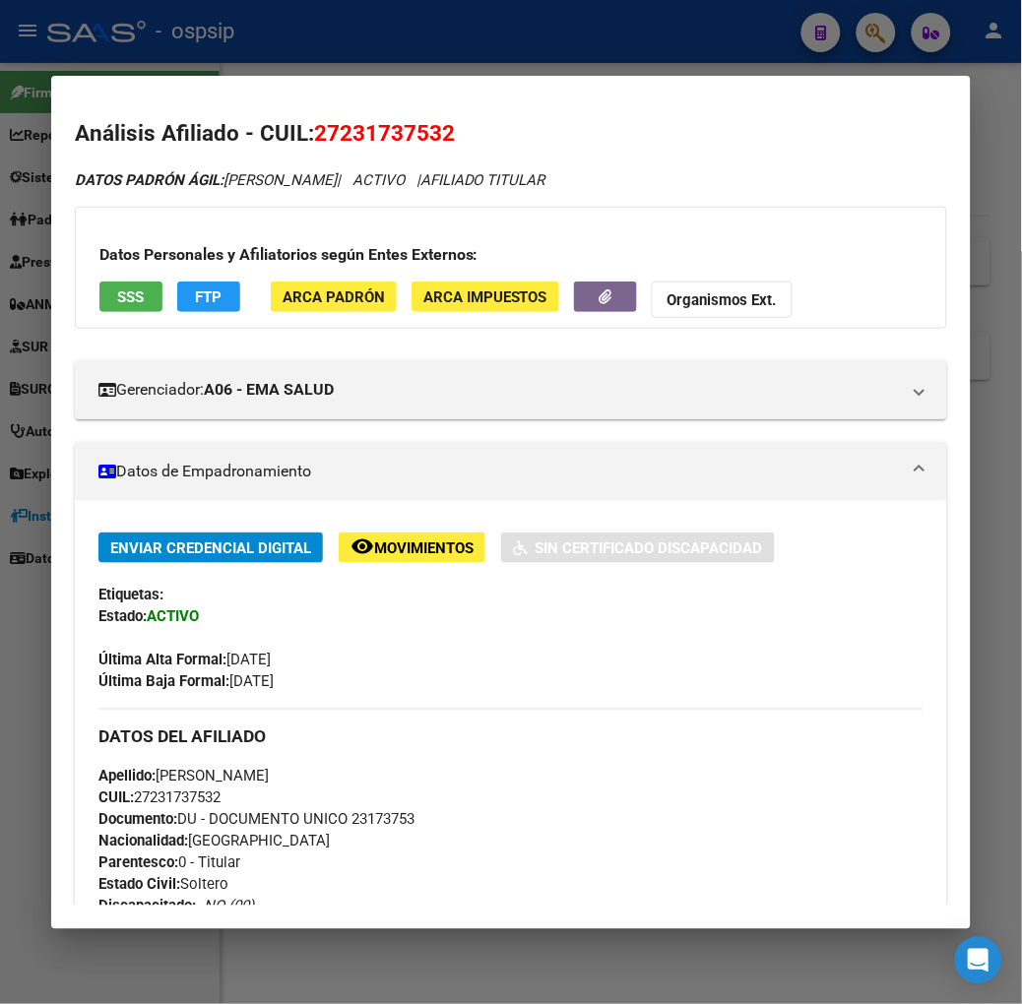
click at [99, 303] on button "SSS" at bounding box center [130, 297] width 63 height 31
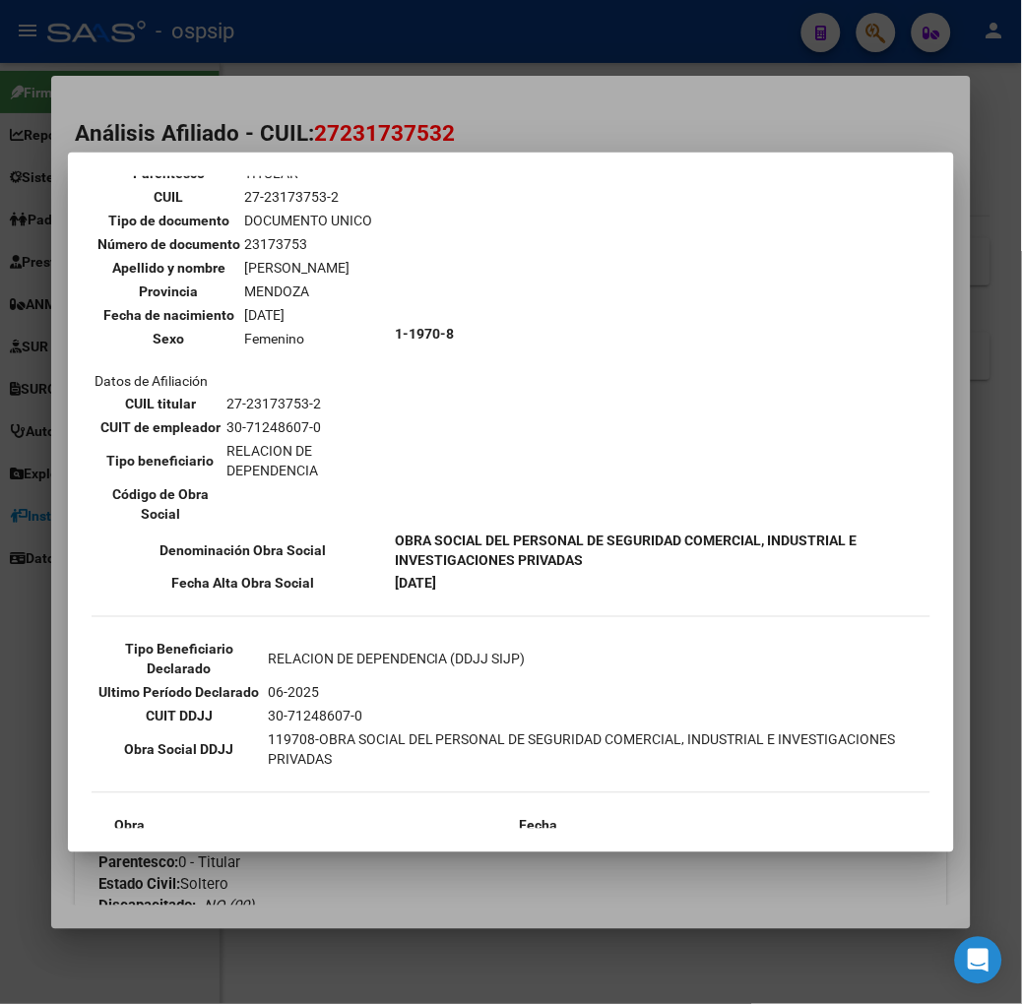
scroll to position [215, 0]
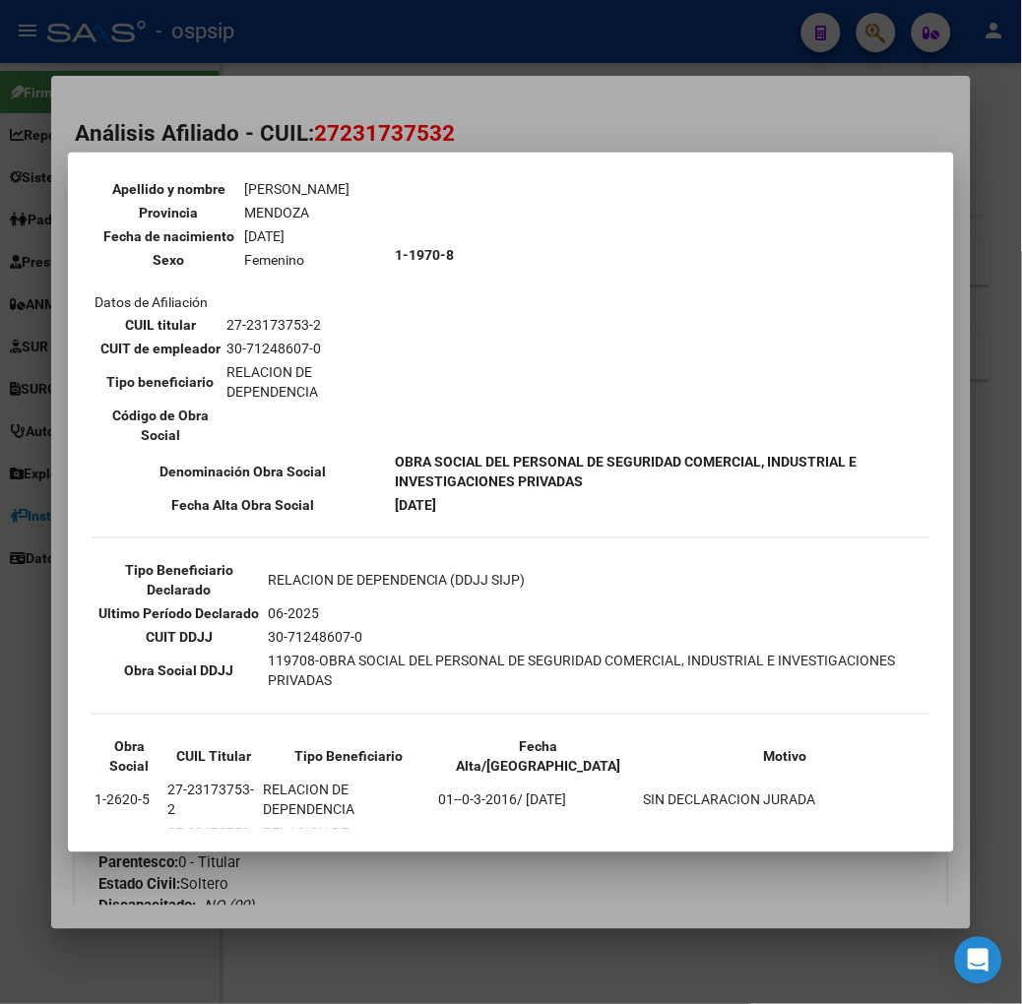
click at [451, 66] on div at bounding box center [511, 502] width 1022 height 1004
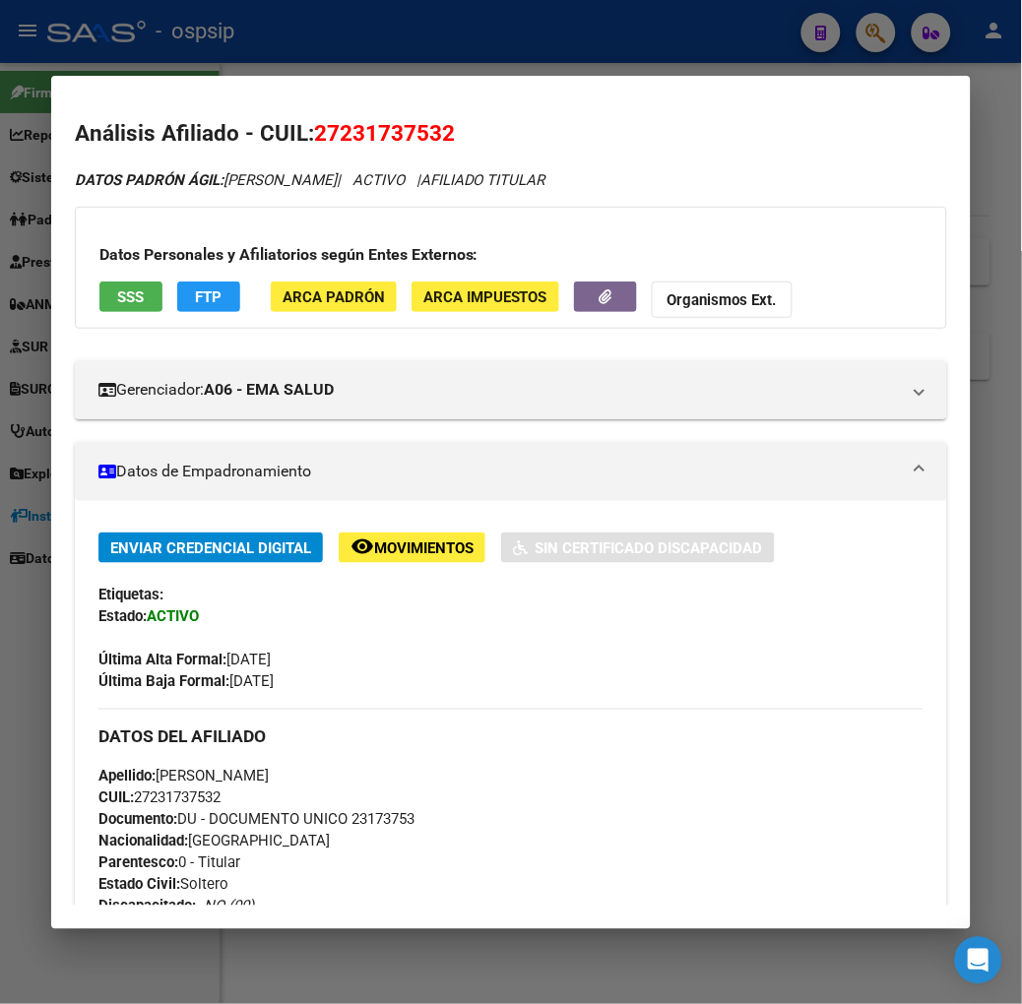
click at [451, 66] on div at bounding box center [511, 502] width 1022 height 1004
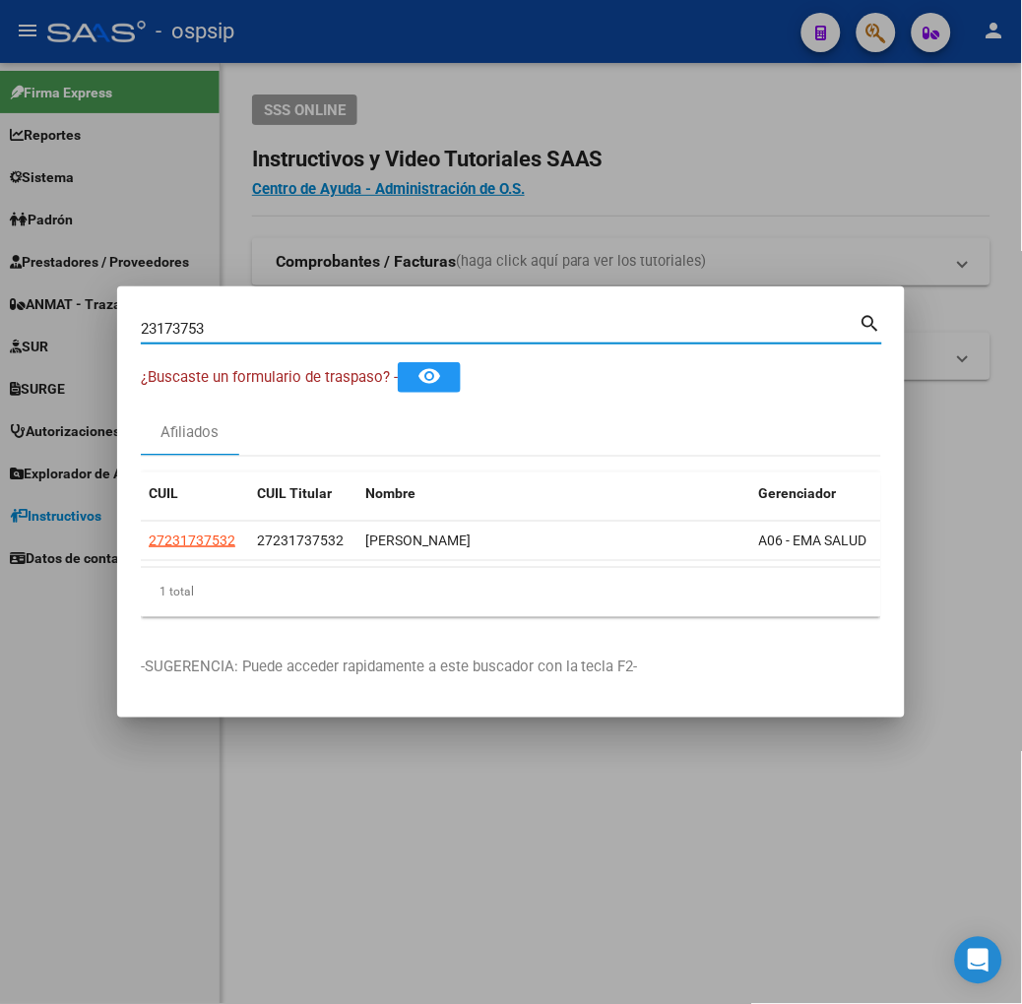
click at [364, 320] on input "23173753" at bounding box center [500, 329] width 719 height 18
type input "34627815"
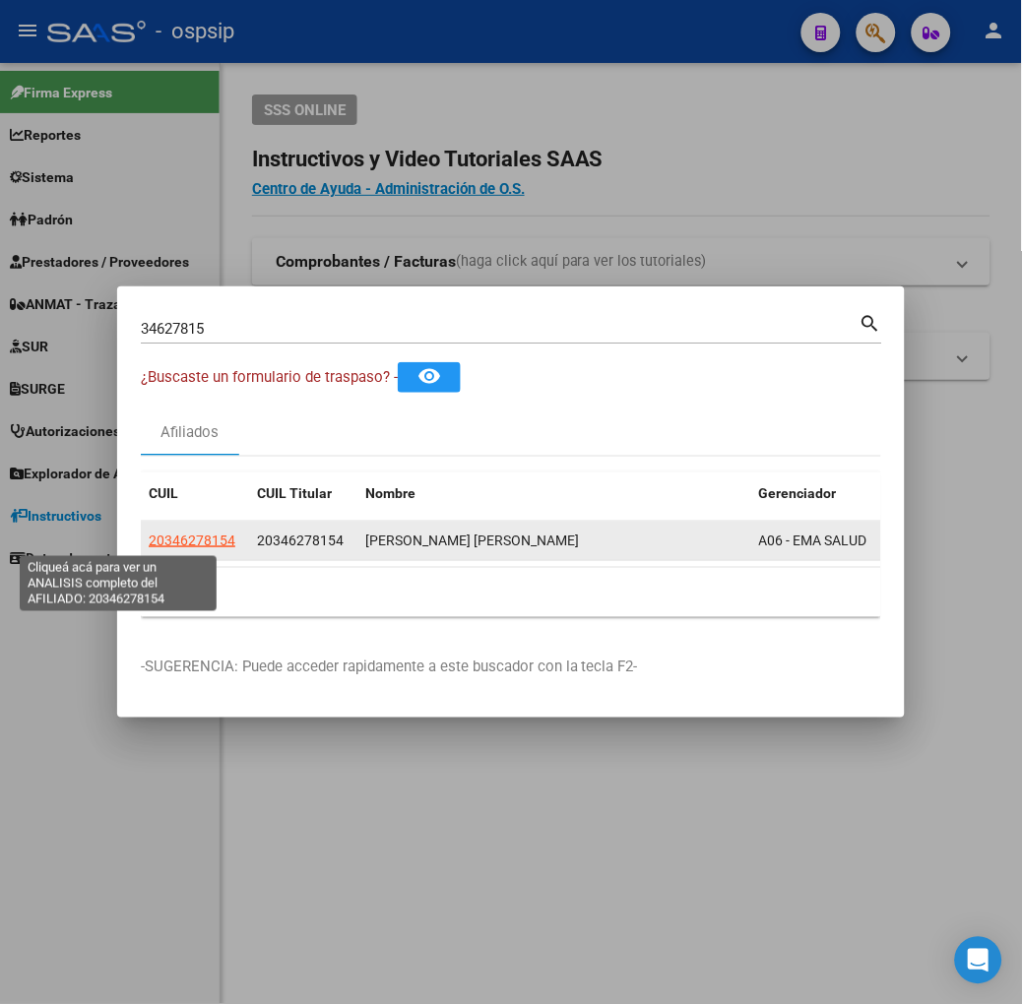
click at [149, 544] on span "20346278154" at bounding box center [192, 541] width 87 height 16
type textarea "20346278154"
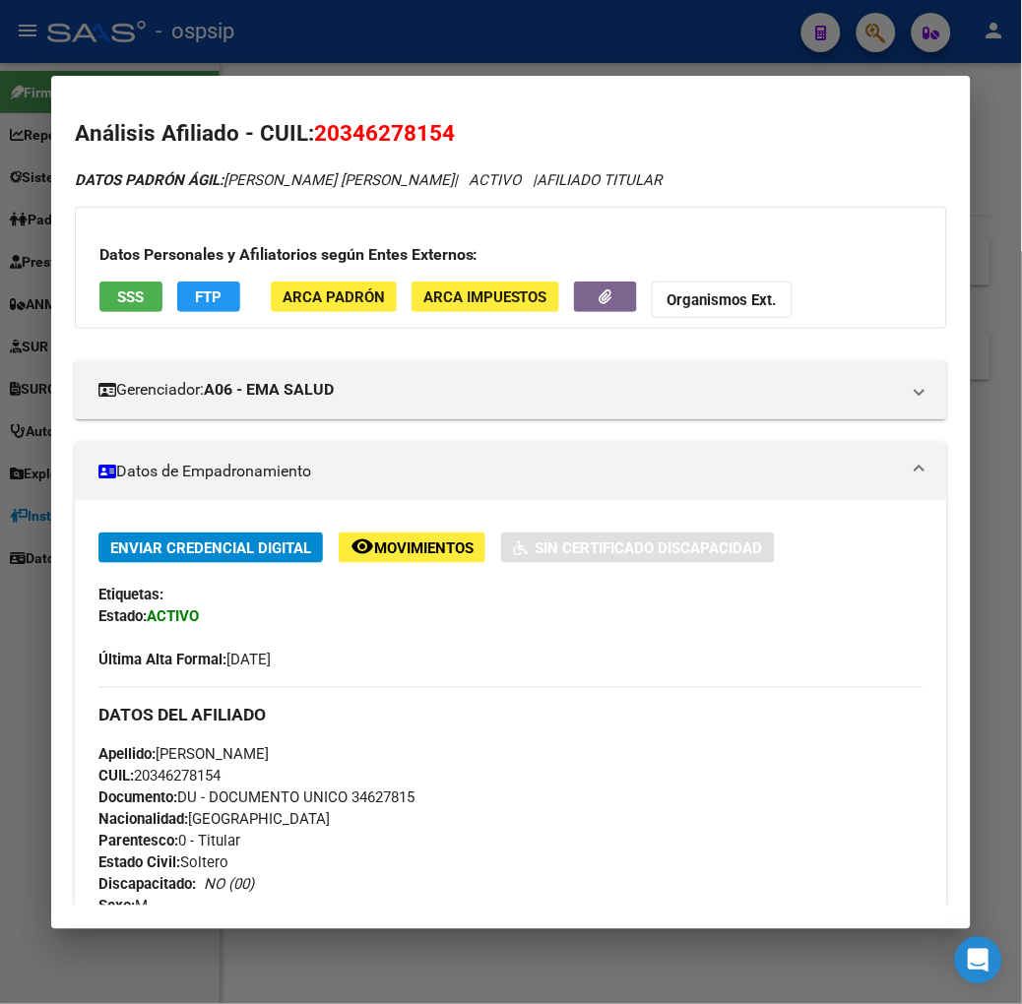
click at [116, 283] on button "SSS" at bounding box center [130, 297] width 63 height 31
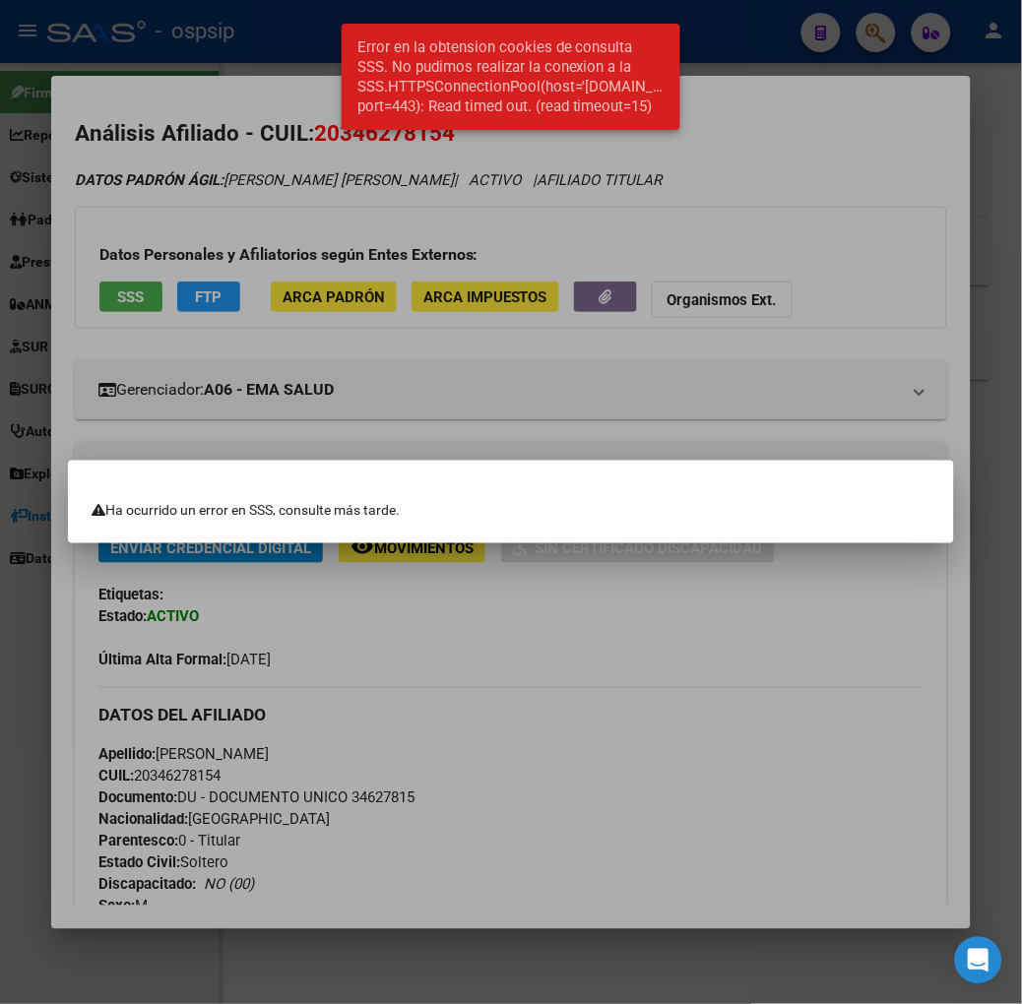
click at [218, 408] on div at bounding box center [511, 502] width 1022 height 1004
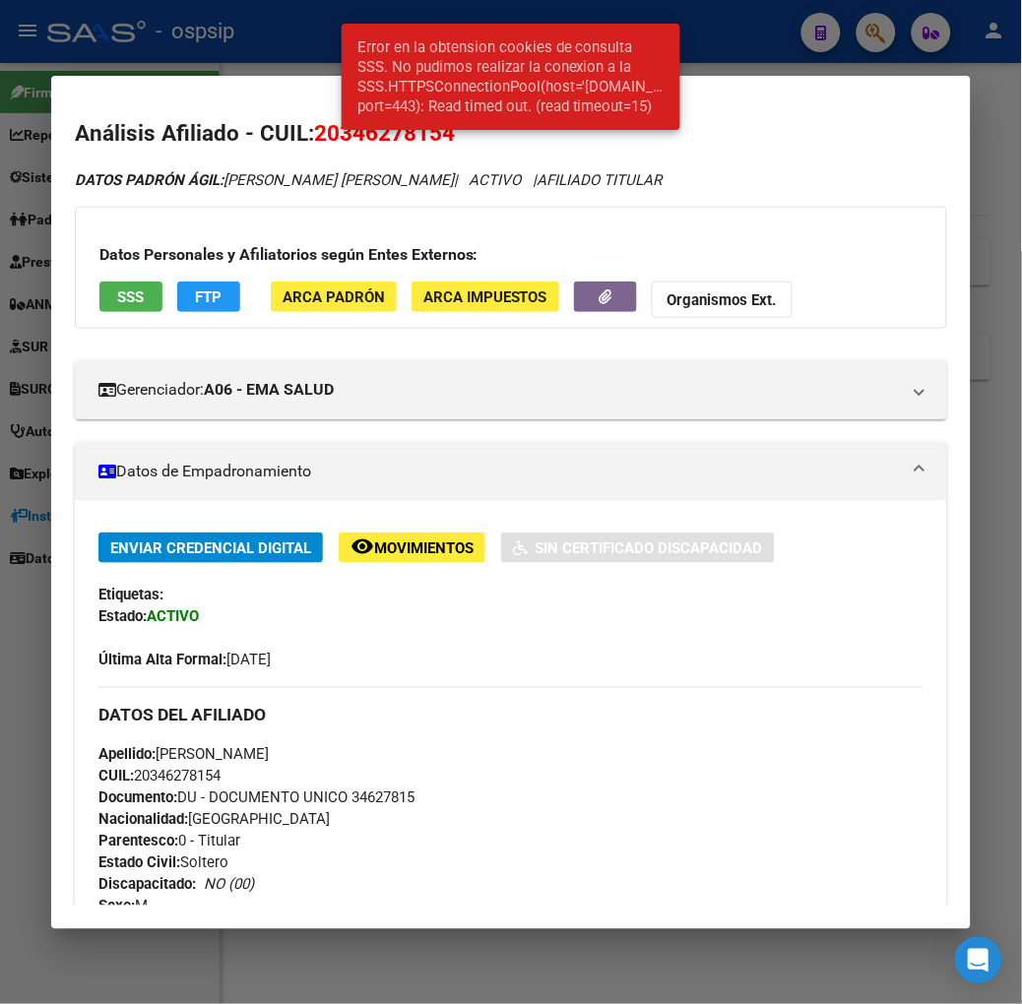
click at [112, 277] on div "Datos Personales y Afiliatorios según Entes Externos: SSS FTP ARCA Padrón ARCA …" at bounding box center [511, 268] width 872 height 122
click at [112, 300] on button "SSS" at bounding box center [130, 297] width 63 height 31
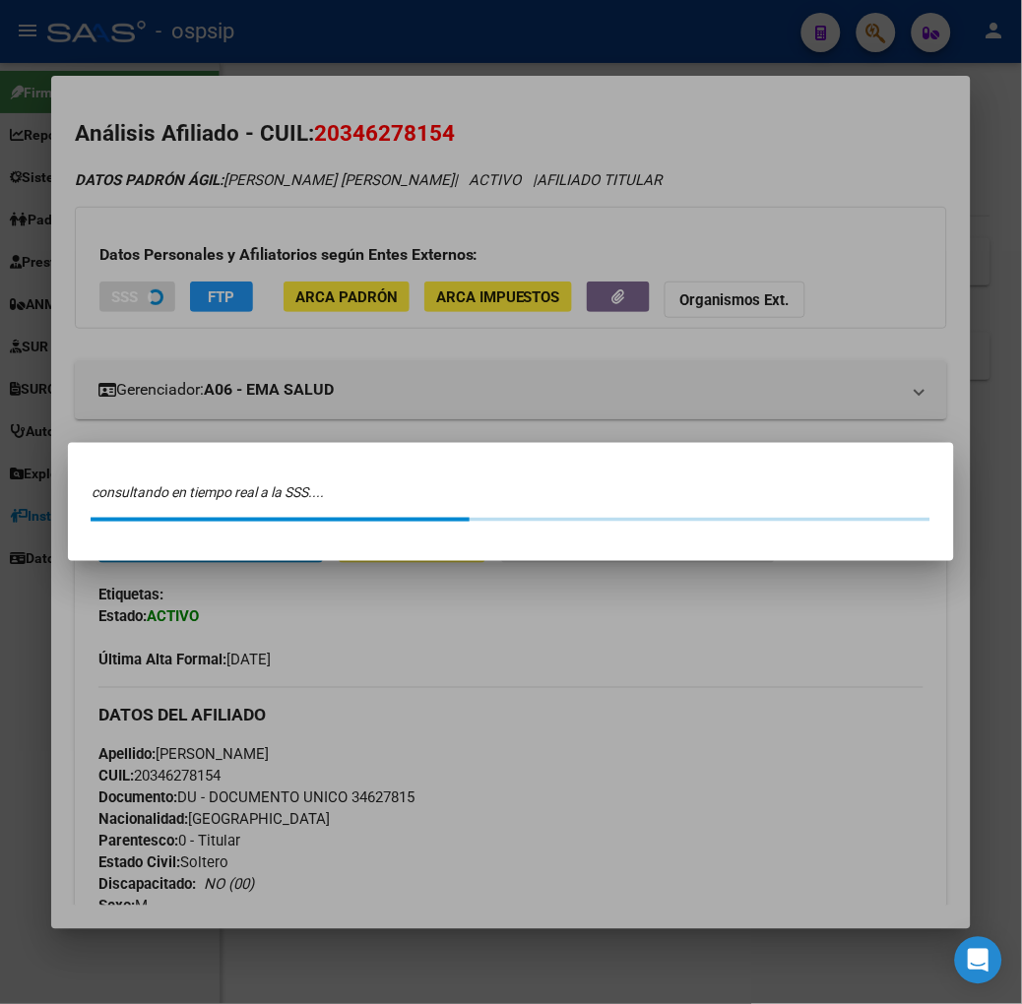
click at [197, 278] on div at bounding box center [511, 502] width 1022 height 1004
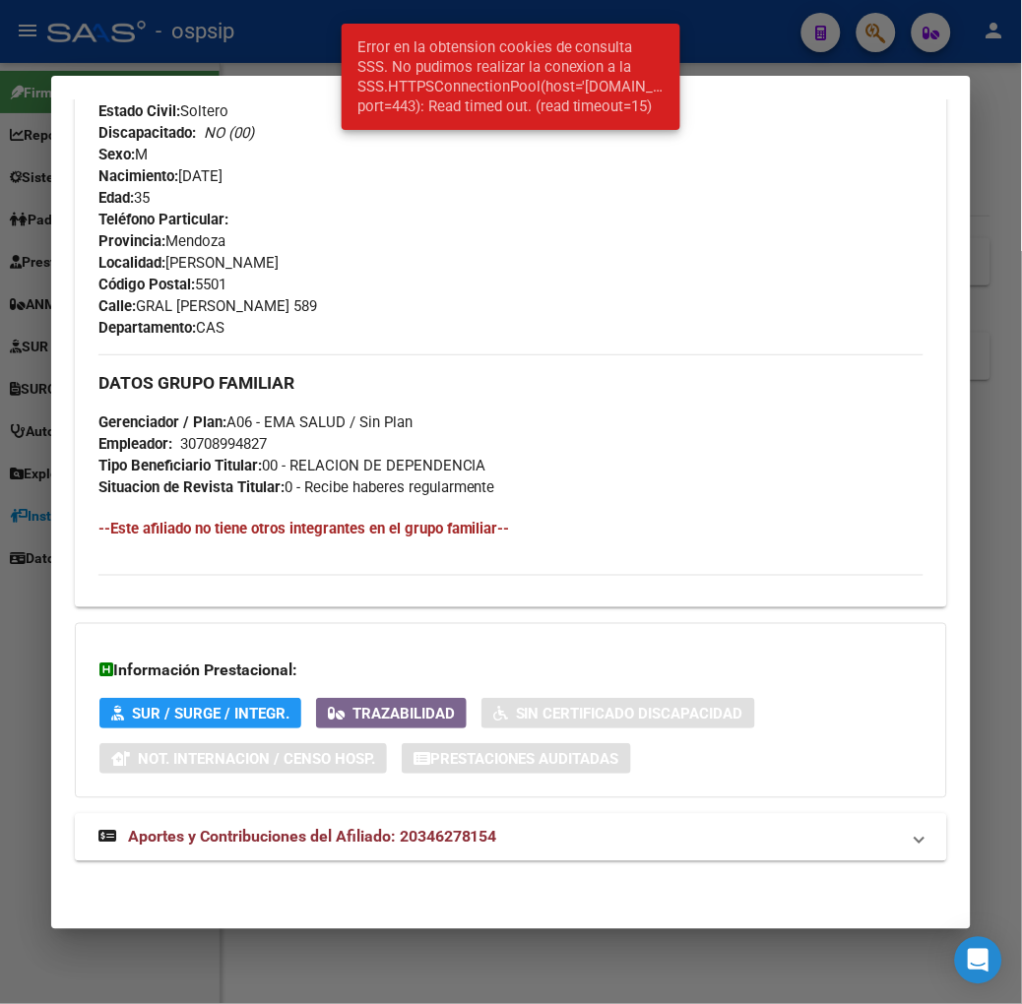
click at [289, 854] on mat-expansion-panel-header "Aportes y Contribuciones del Afiliado: 20346278154" at bounding box center [511, 837] width 872 height 47
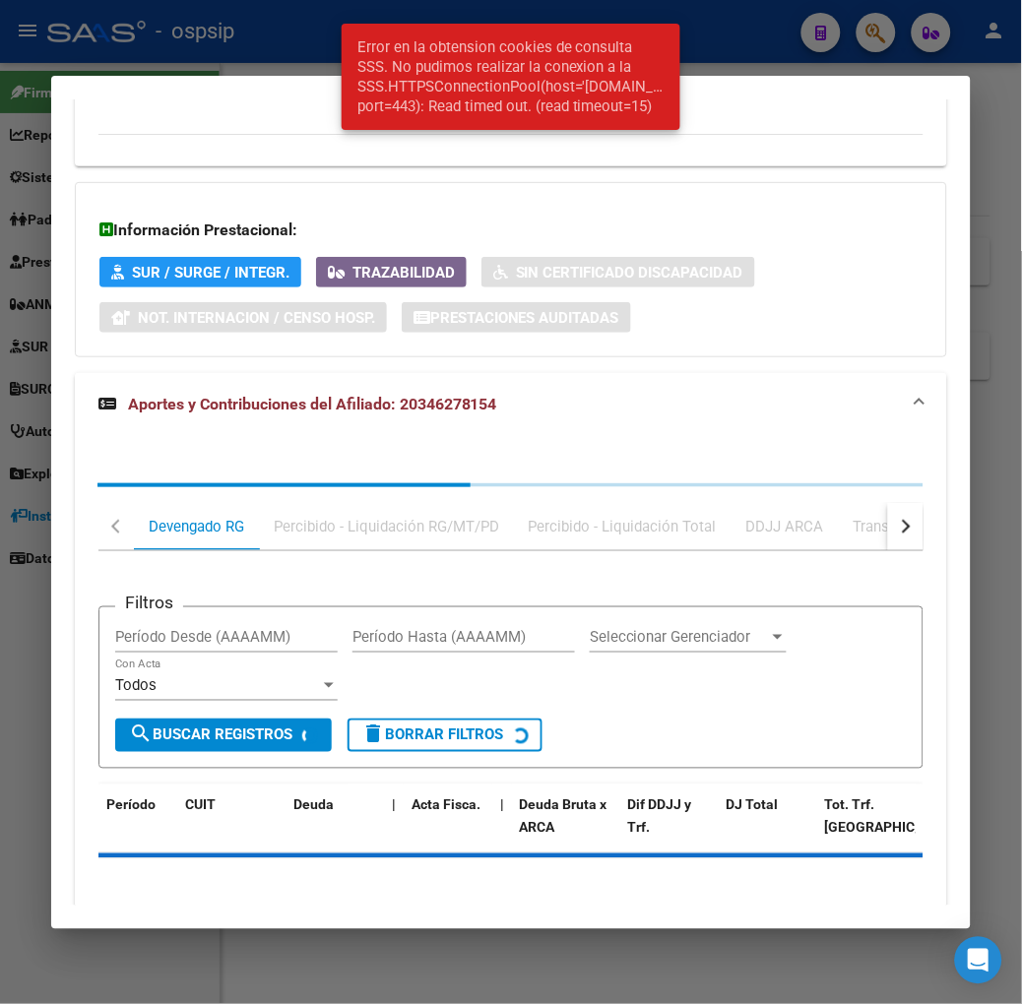
scroll to position [1287, 0]
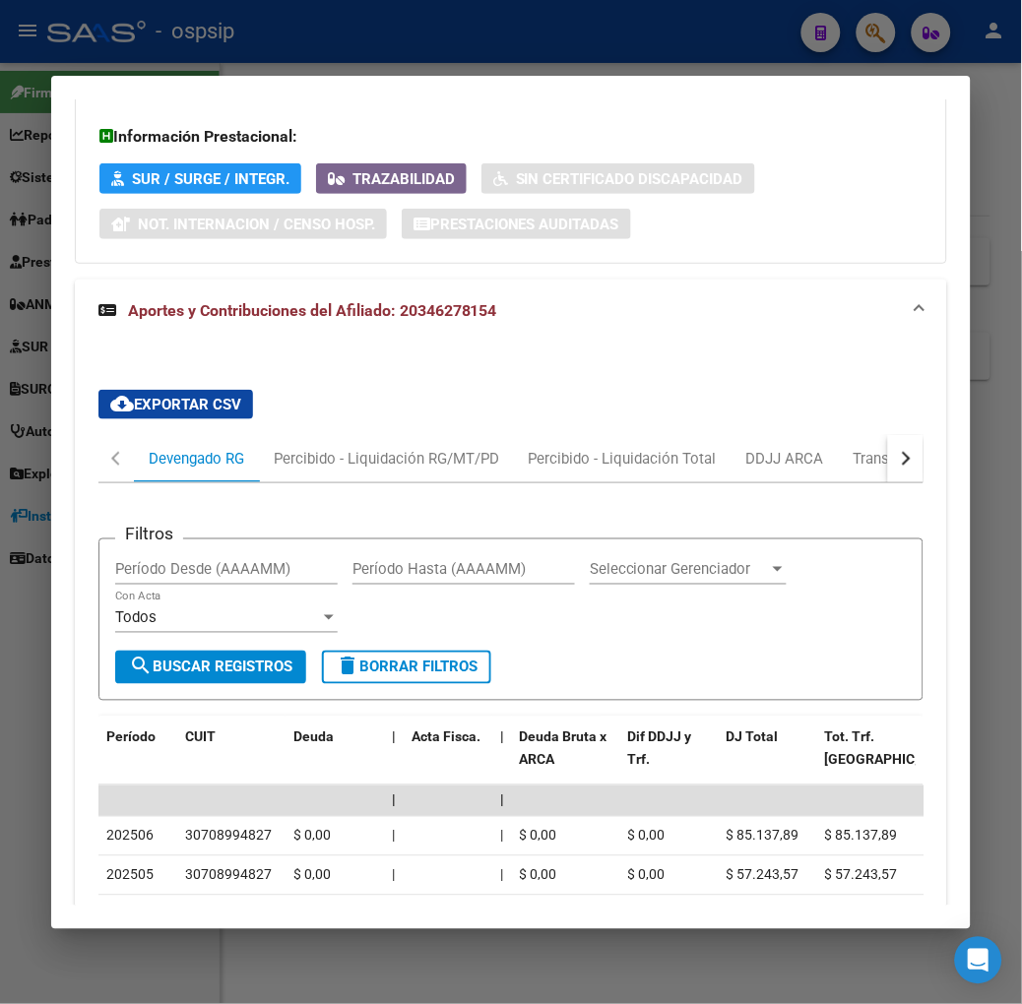
click at [173, 52] on div at bounding box center [511, 502] width 1022 height 1004
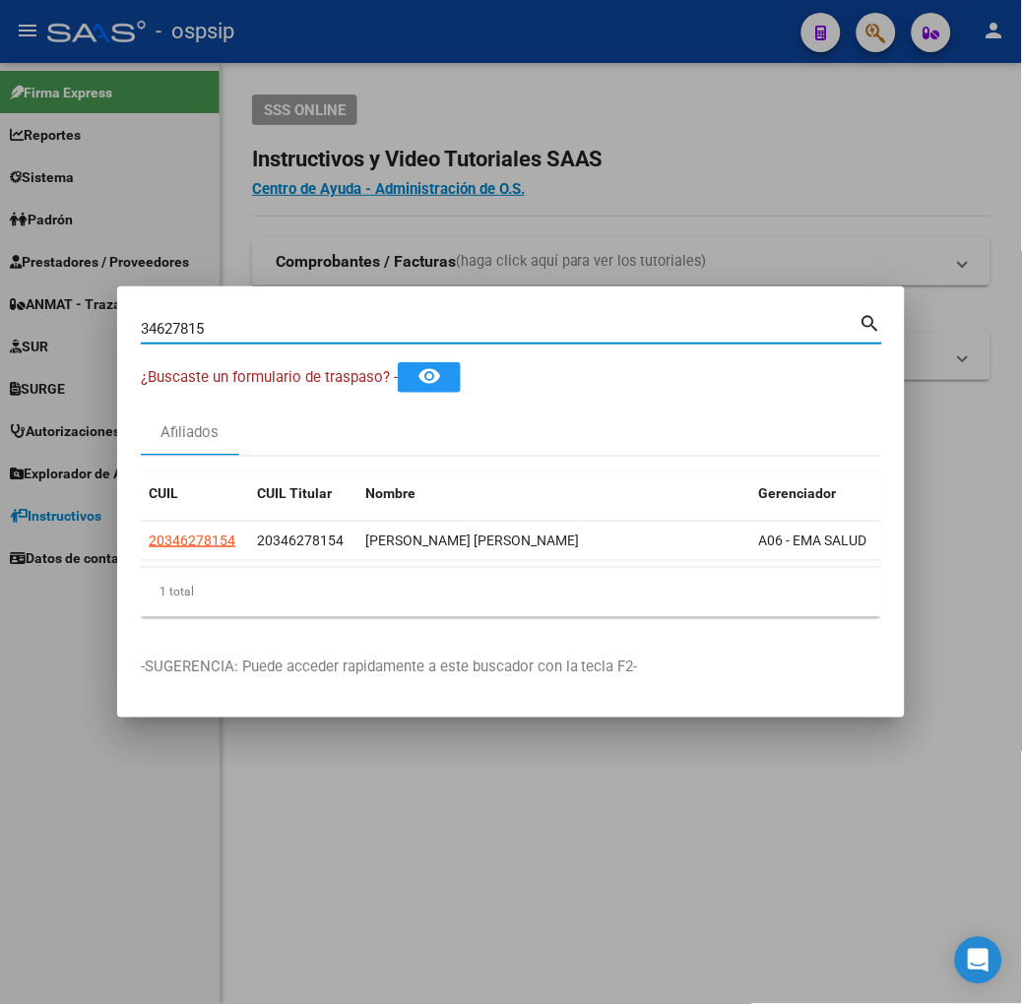
click at [264, 326] on input "34627815" at bounding box center [500, 329] width 719 height 18
type input "34237086"
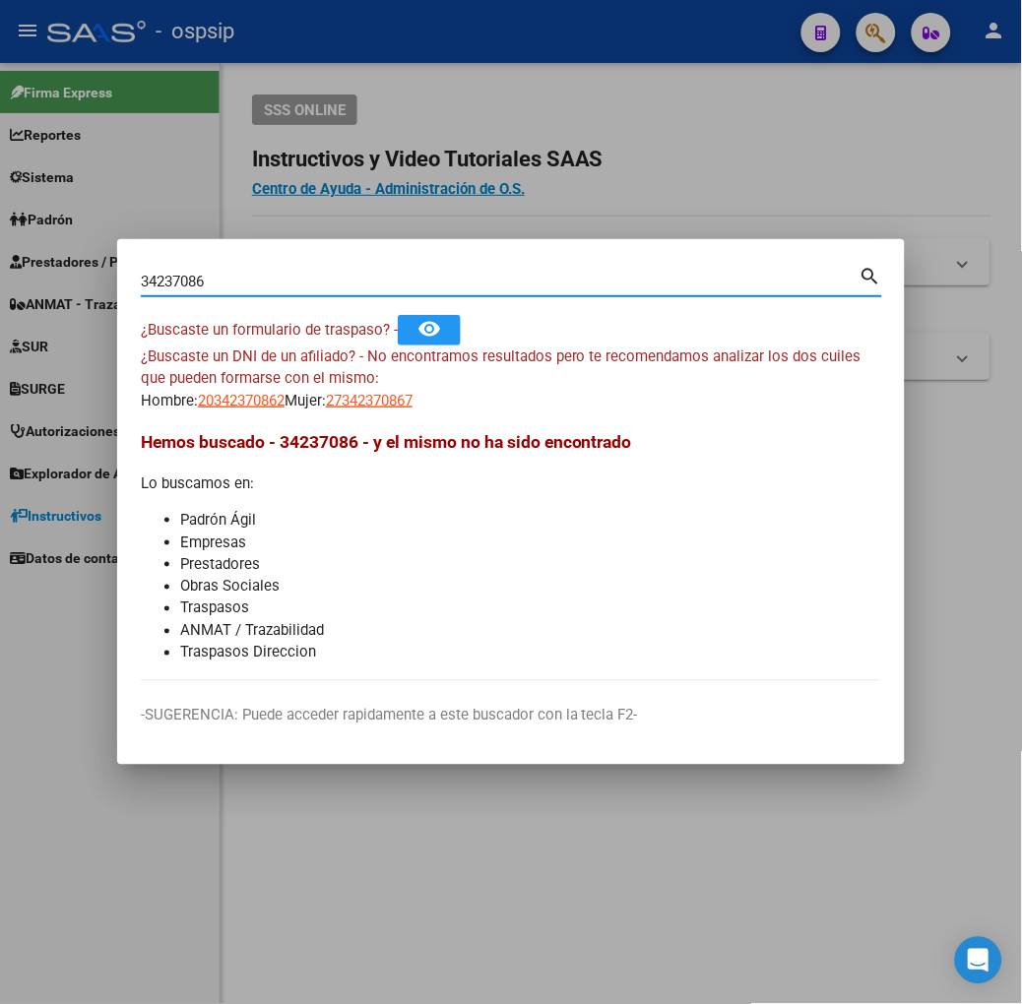
click at [198, 399] on span "20342370862" at bounding box center [241, 401] width 87 height 18
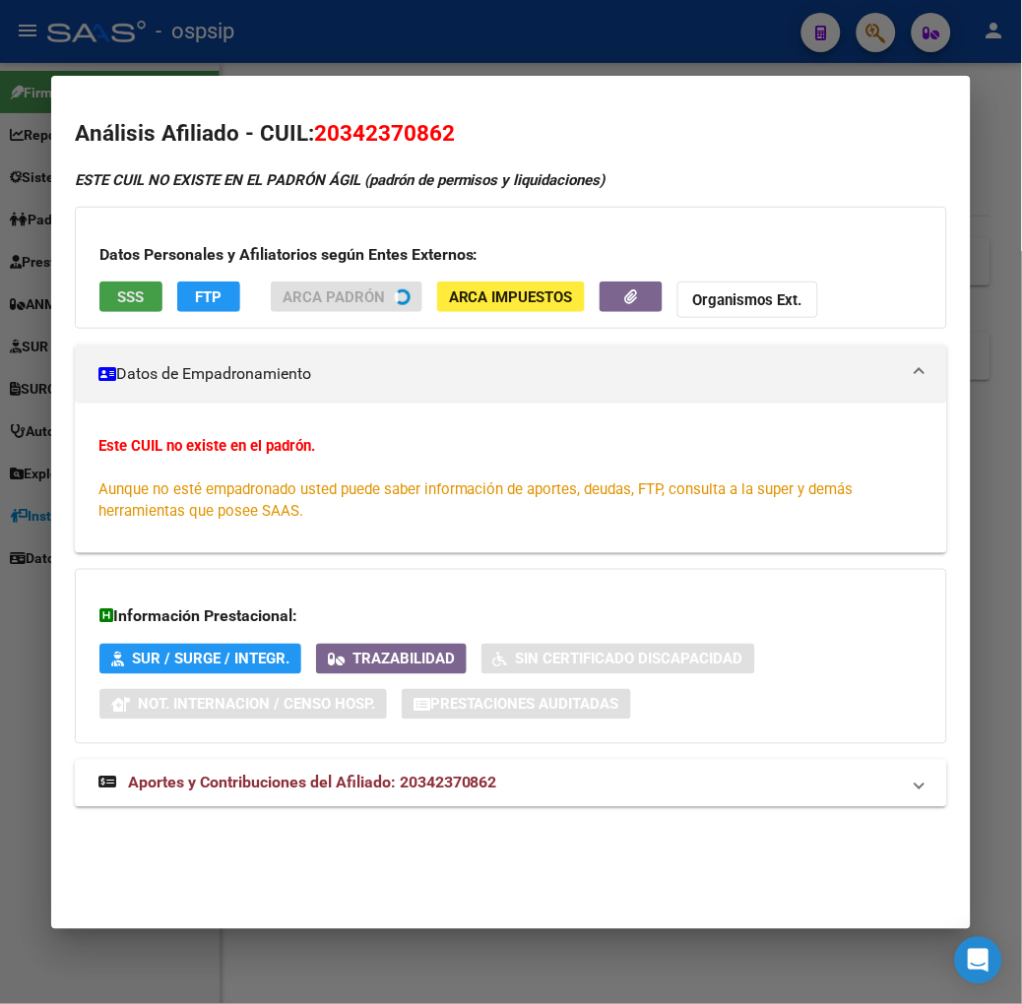
click at [117, 299] on span "SSS" at bounding box center [130, 297] width 27 height 18
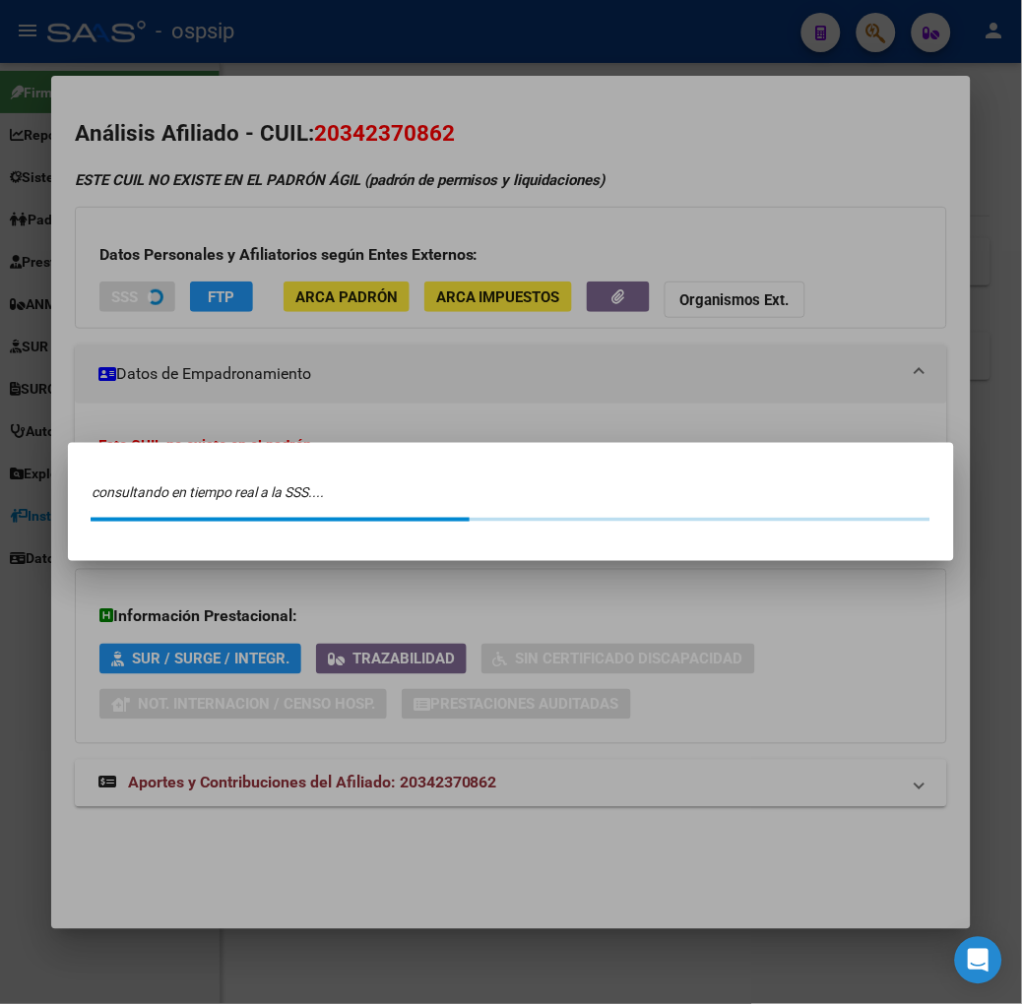
click at [243, 374] on div at bounding box center [511, 502] width 1022 height 1004
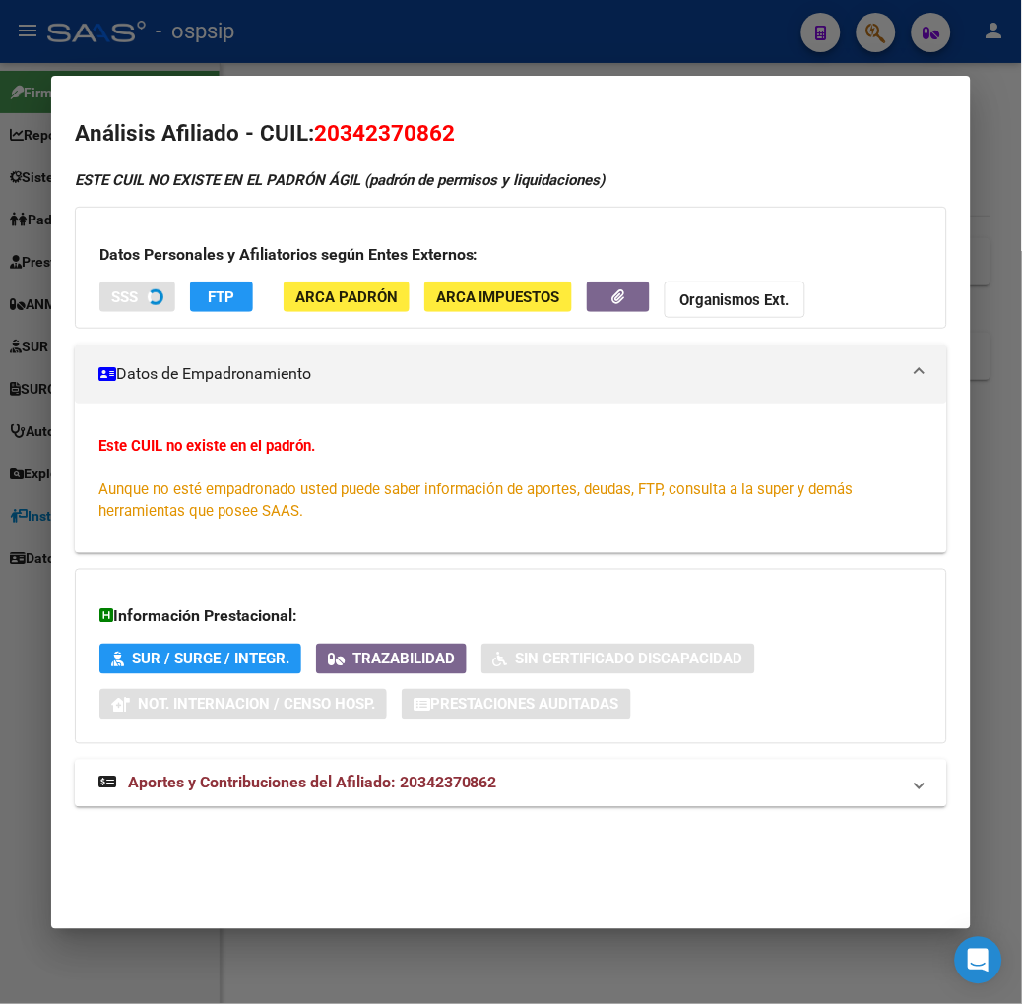
click at [284, 743] on div "Información Prestacional: SUR / SURGE / INTEGR. Trazabilidad Sin Certificado Di…" at bounding box center [511, 656] width 872 height 175
click at [292, 772] on strong "Aportes y Contribuciones del Afiliado: 20342370862" at bounding box center [297, 784] width 399 height 24
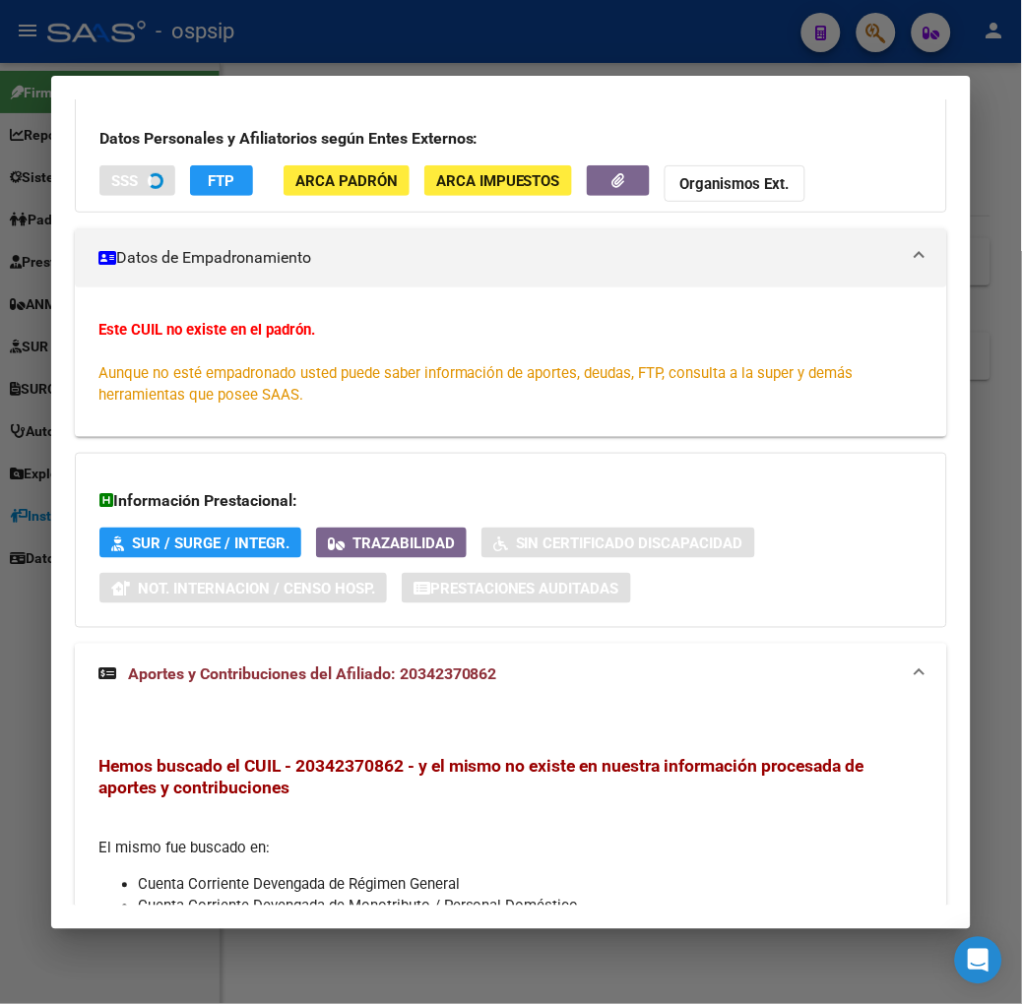
scroll to position [0, 0]
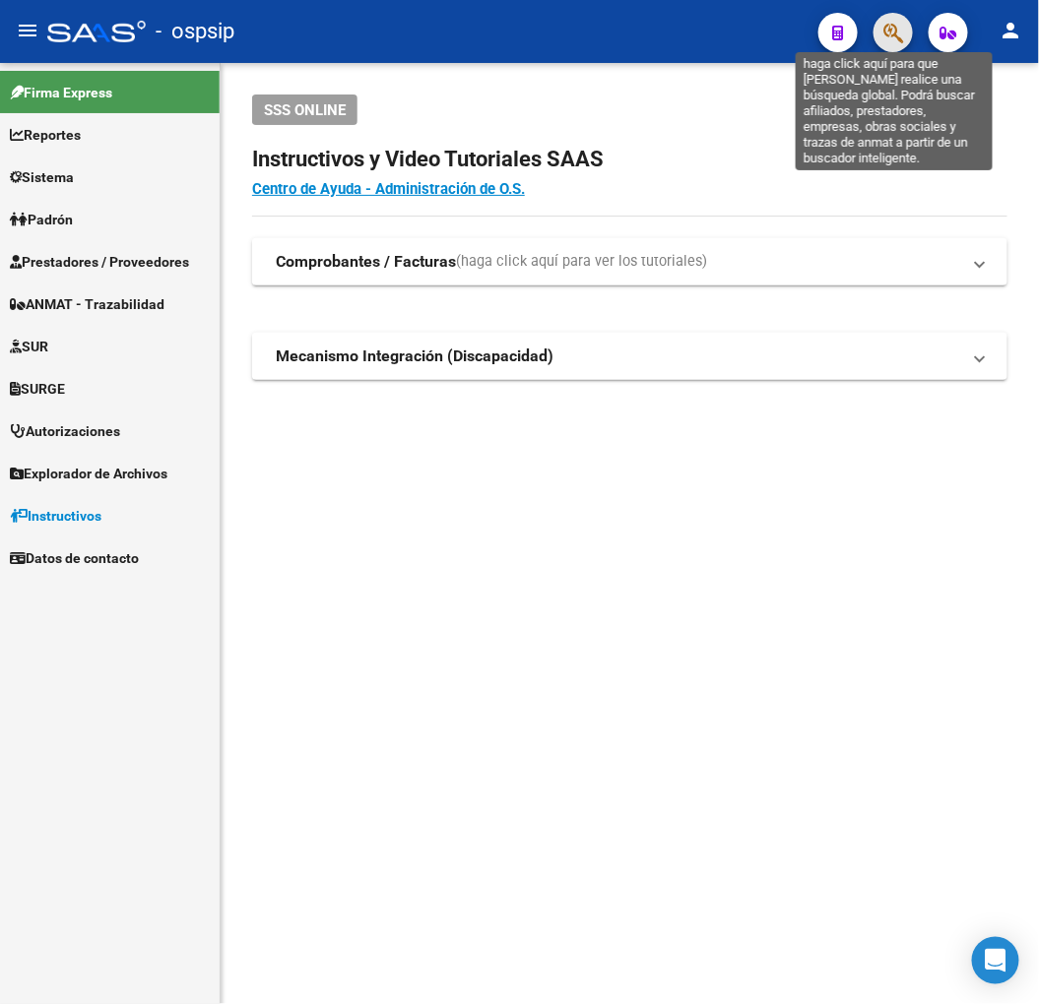
click at [891, 32] on icon "button" at bounding box center [893, 33] width 20 height 23
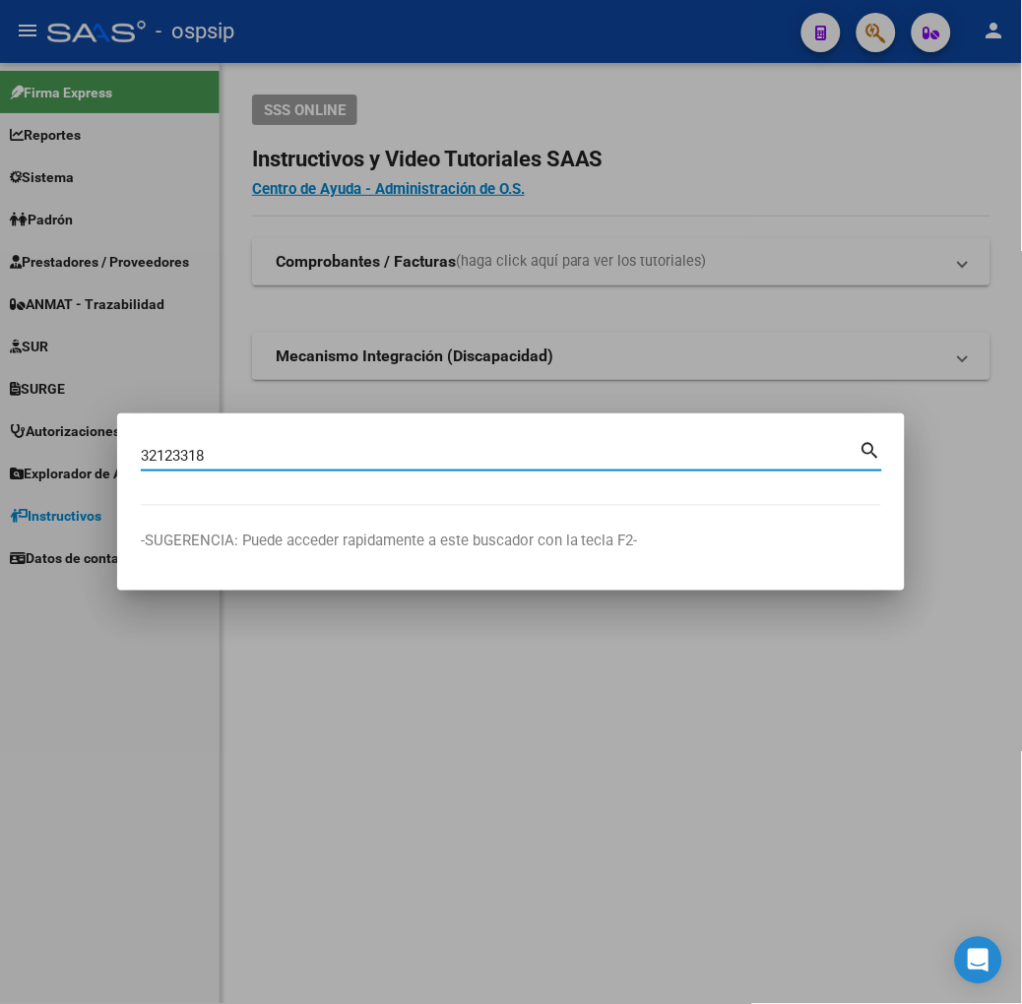
type input "32123318"
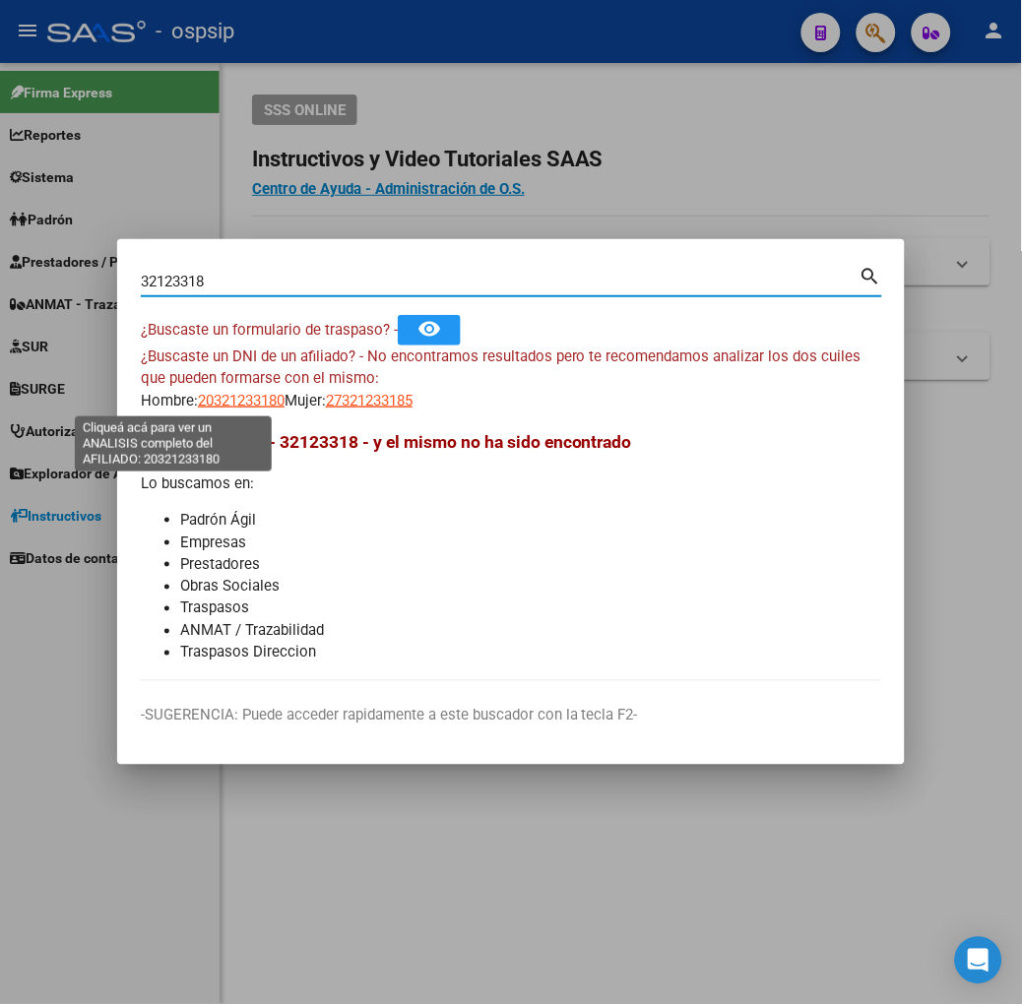
click at [198, 406] on span "20321233180" at bounding box center [241, 401] width 87 height 18
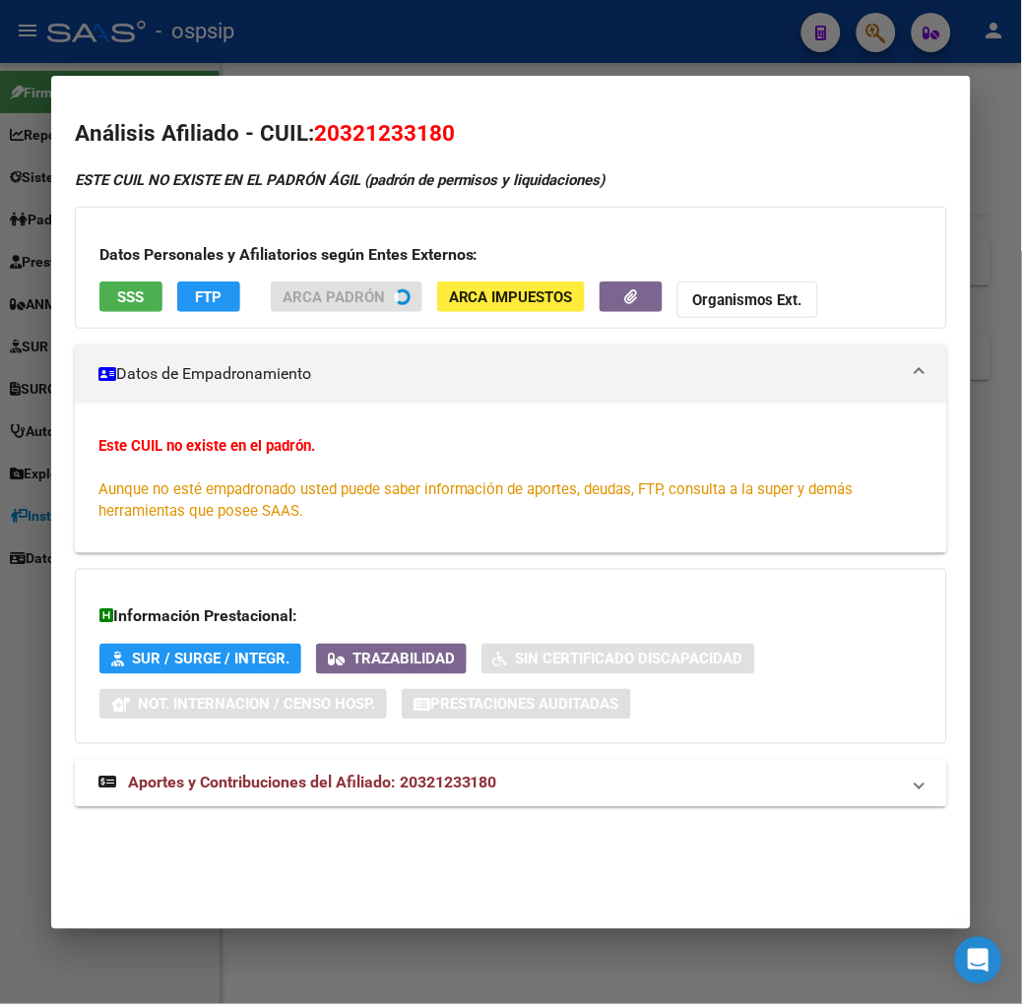
click at [131, 45] on div at bounding box center [511, 502] width 1022 height 1004
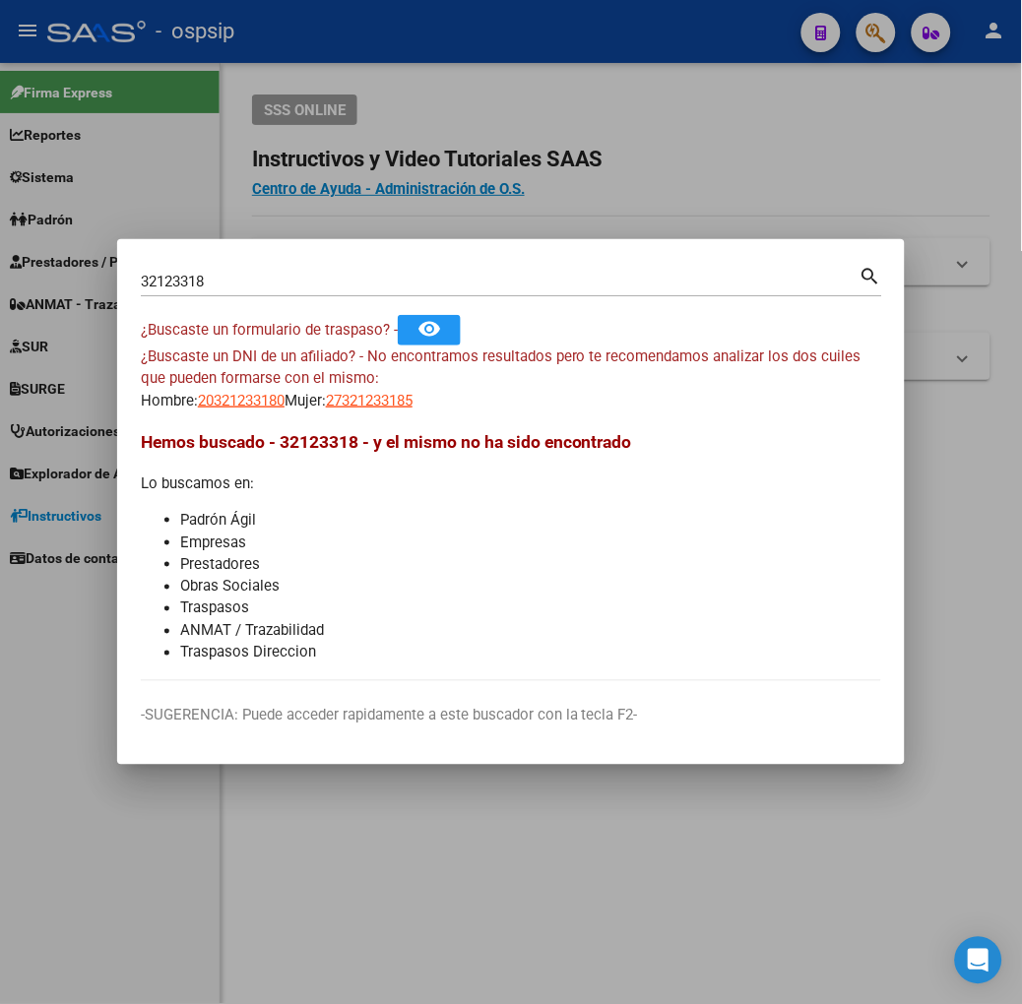
click at [292, 411] on mat-dialog-content "32123318 Buscar (apellido, dni, cuil, nro traspaso, cuit, obra social) search ¿…" at bounding box center [511, 472] width 788 height 418
click at [326, 394] on span "27321233185" at bounding box center [369, 401] width 87 height 18
type textarea "27321233185"
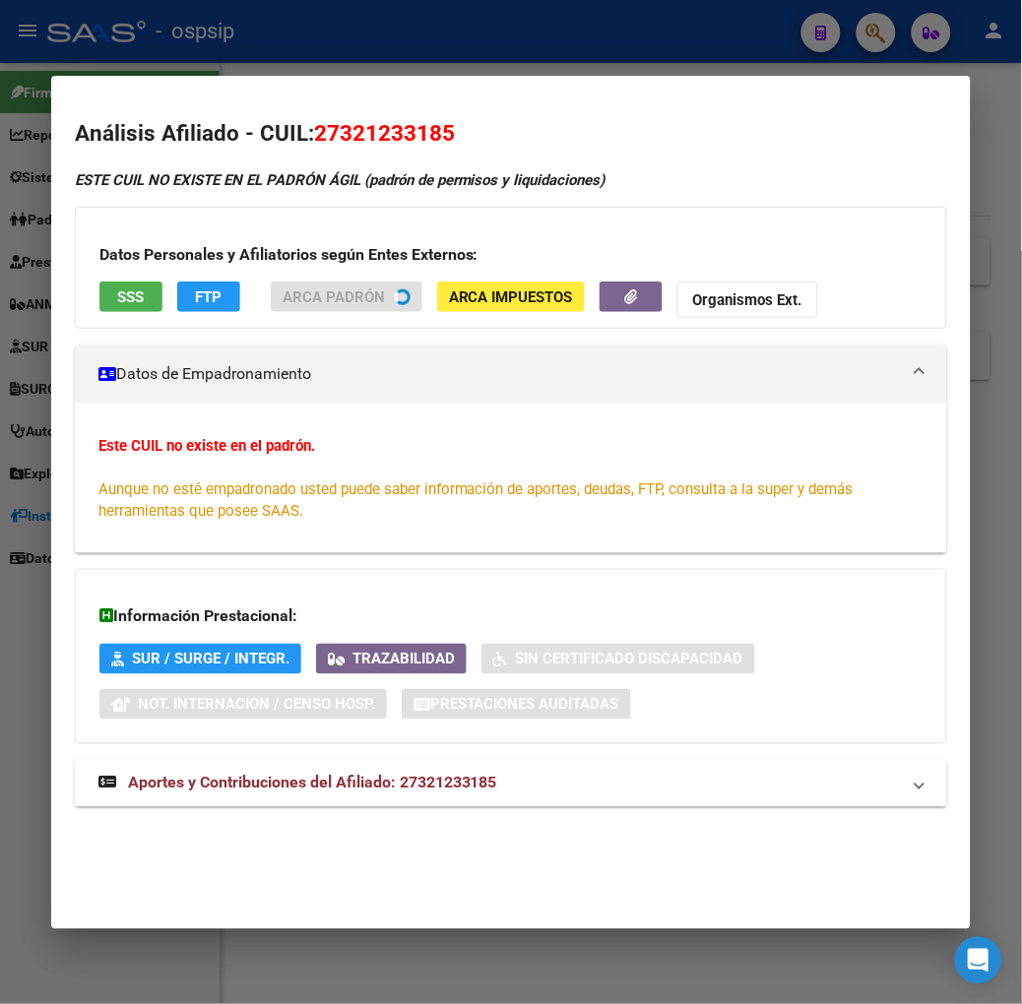
click at [111, 317] on app-consulta-sss-html "SSS" at bounding box center [130, 300] width 63 height 36
click at [117, 305] on span "SSS" at bounding box center [130, 297] width 27 height 18
